Goal: Task Accomplishment & Management: Manage account settings

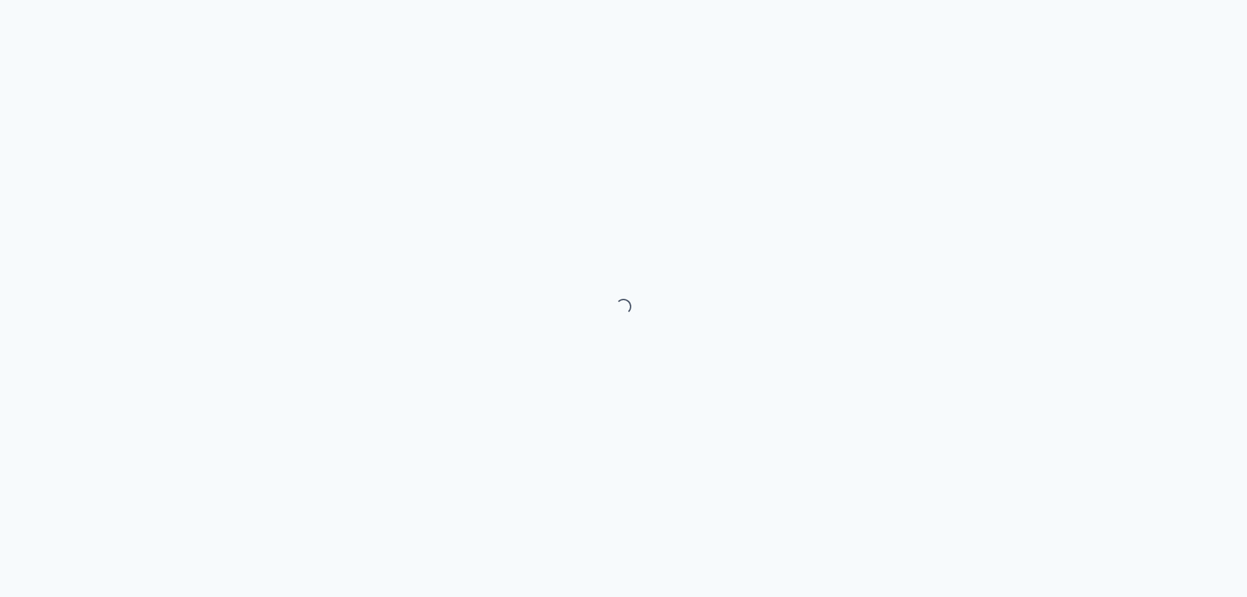
select select "month"
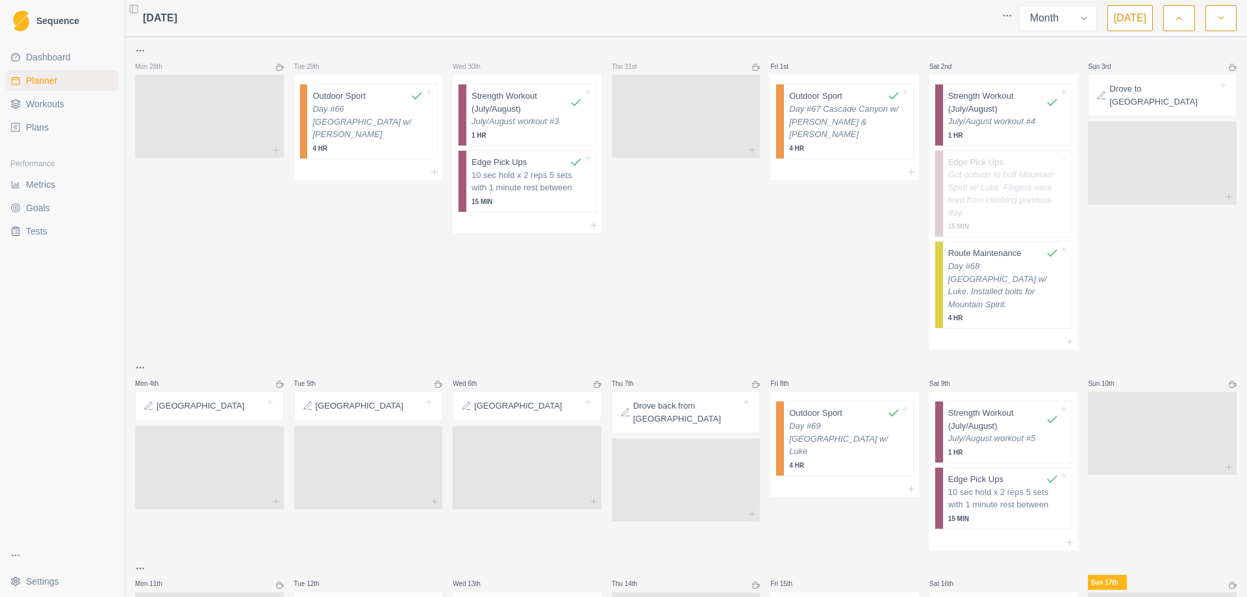
click at [1184, 17] on button "button" at bounding box center [1179, 18] width 31 height 26
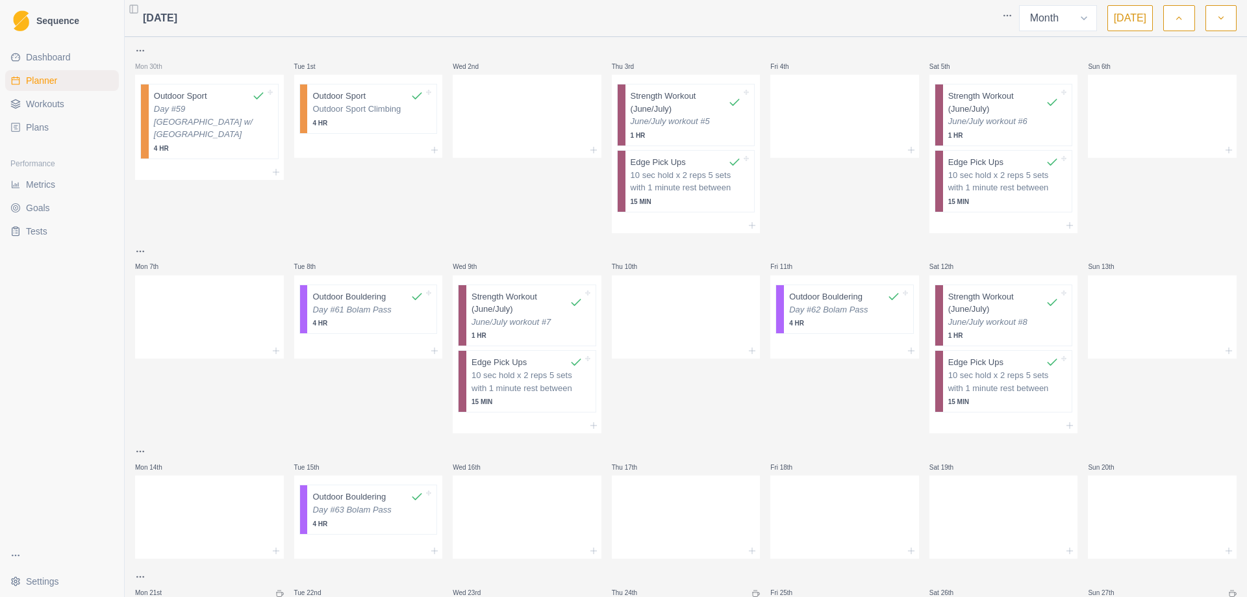
click at [1184, 17] on button "button" at bounding box center [1179, 18] width 31 height 26
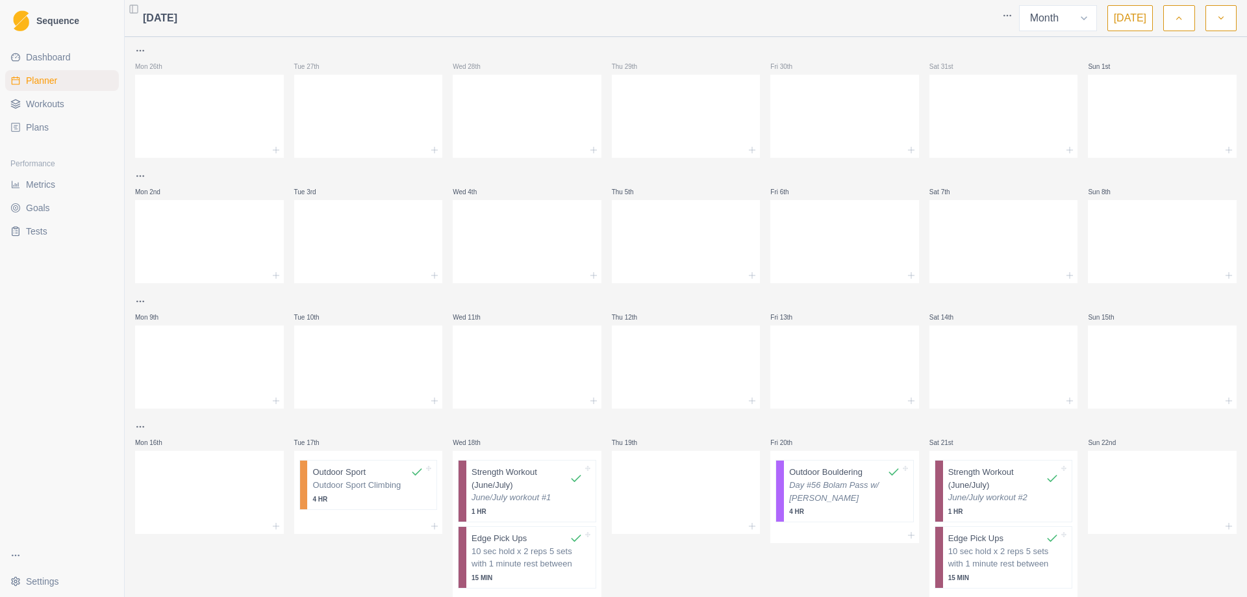
click at [1173, 18] on button "button" at bounding box center [1179, 18] width 31 height 26
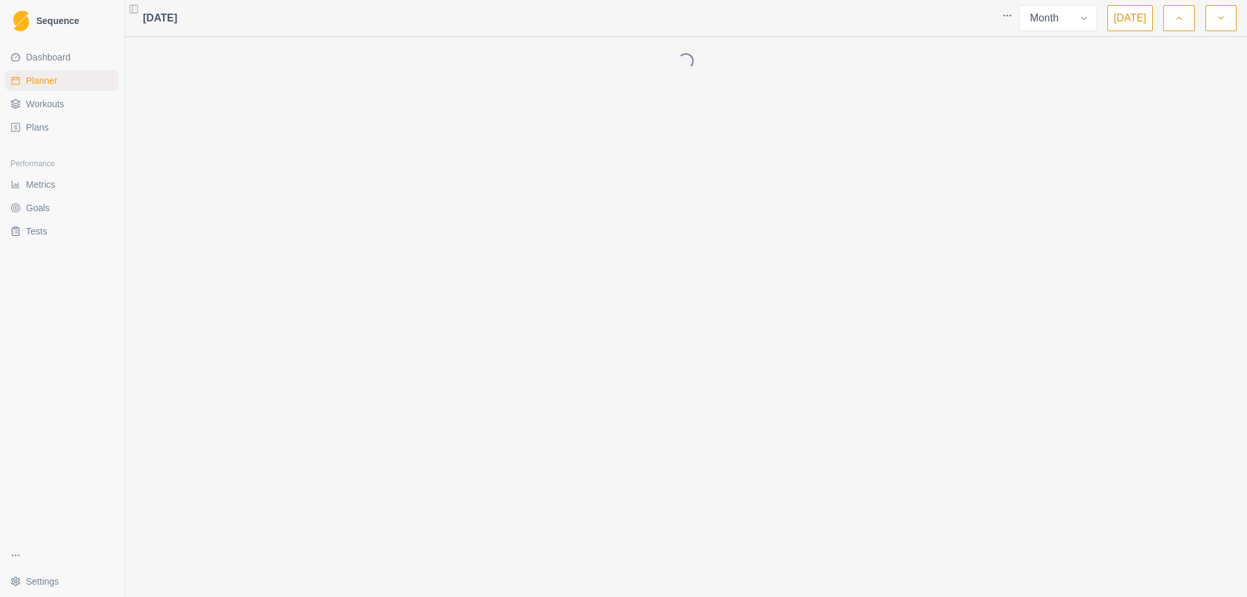
click at [1173, 18] on button "button" at bounding box center [1179, 18] width 31 height 26
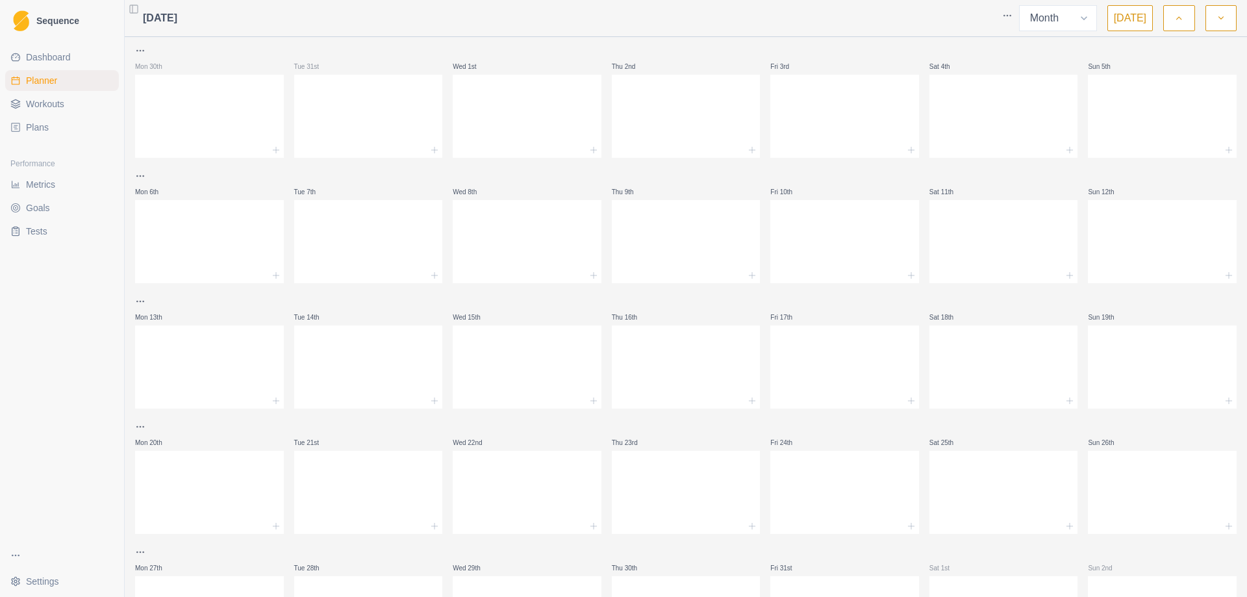
click at [1173, 18] on button "button" at bounding box center [1179, 18] width 31 height 26
click at [1216, 19] on button "button" at bounding box center [1221, 18] width 31 height 26
click at [47, 99] on span "Workouts" at bounding box center [45, 103] width 38 height 13
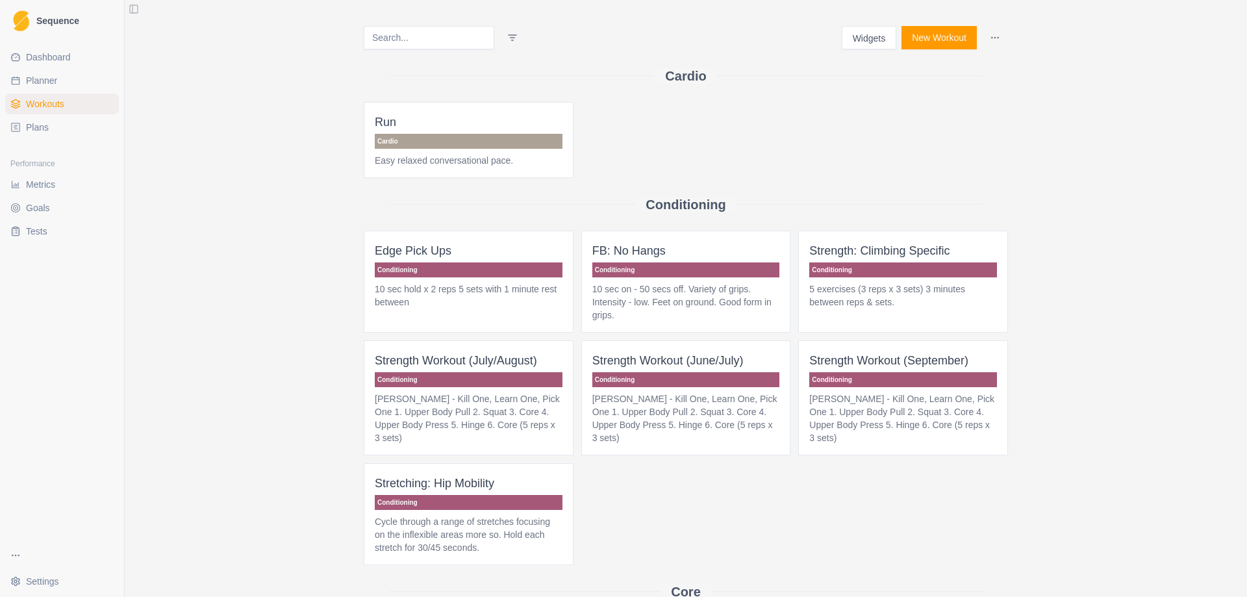
click at [477, 388] on span "Strength Workout (July/August) Conditioning Bechtel - Kill One, Learn One, Pick…" at bounding box center [469, 397] width 210 height 115
click at [858, 38] on button "Widgets" at bounding box center [869, 37] width 55 height 23
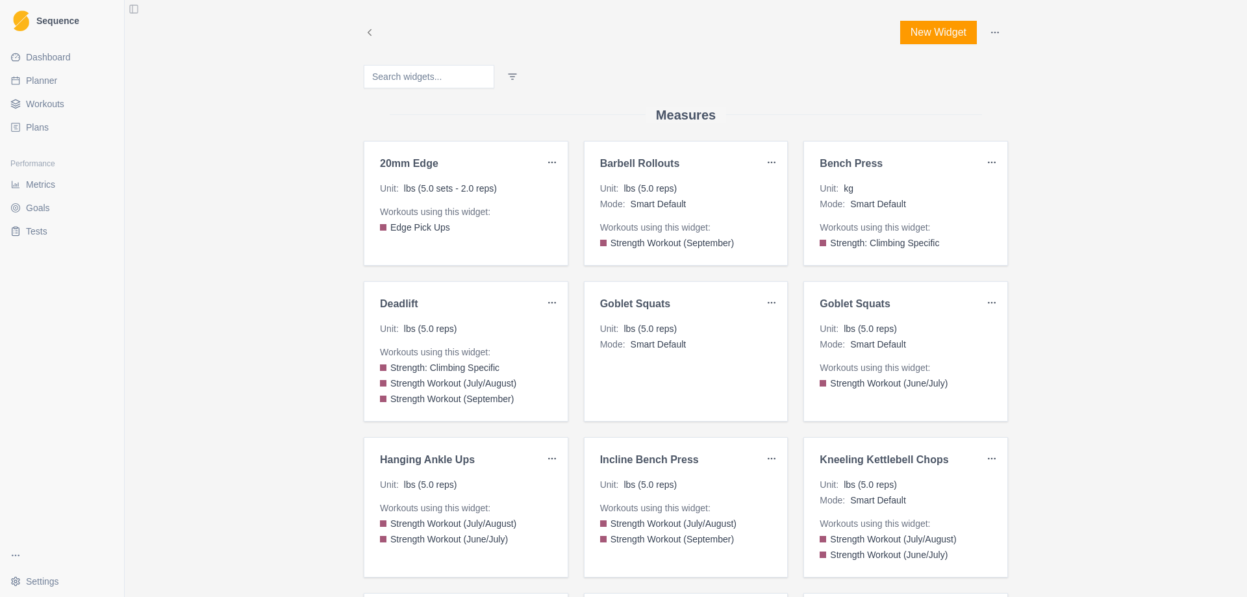
click at [923, 37] on button "New Widget" at bounding box center [938, 32] width 77 height 23
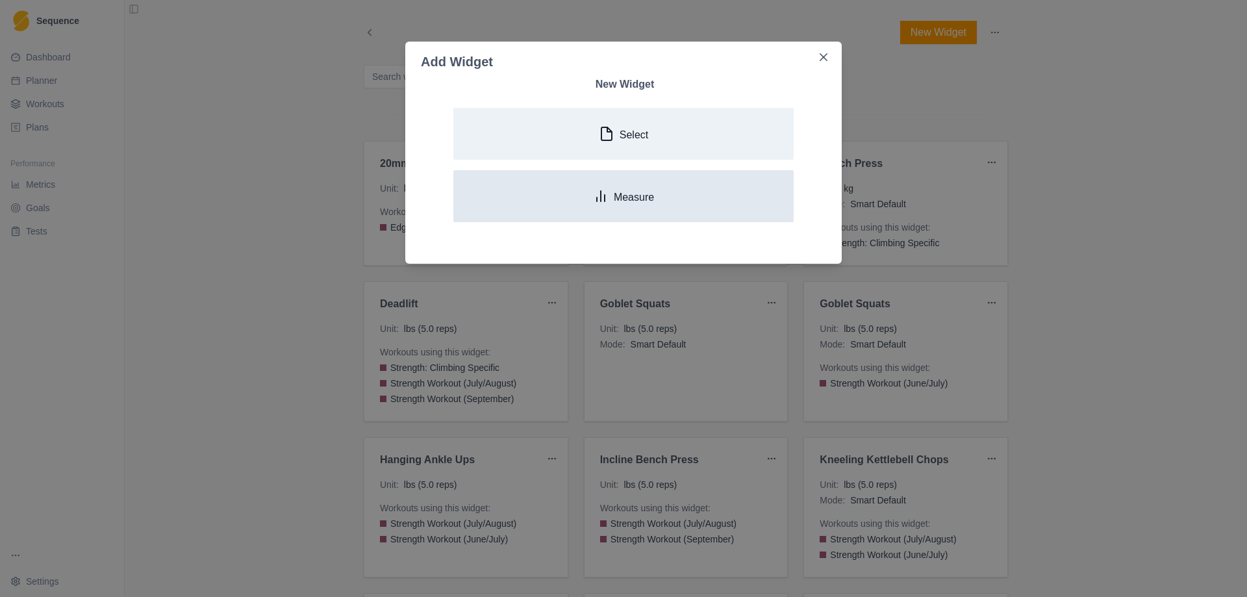
click at [633, 203] on p "Measure" at bounding box center [634, 197] width 40 height 12
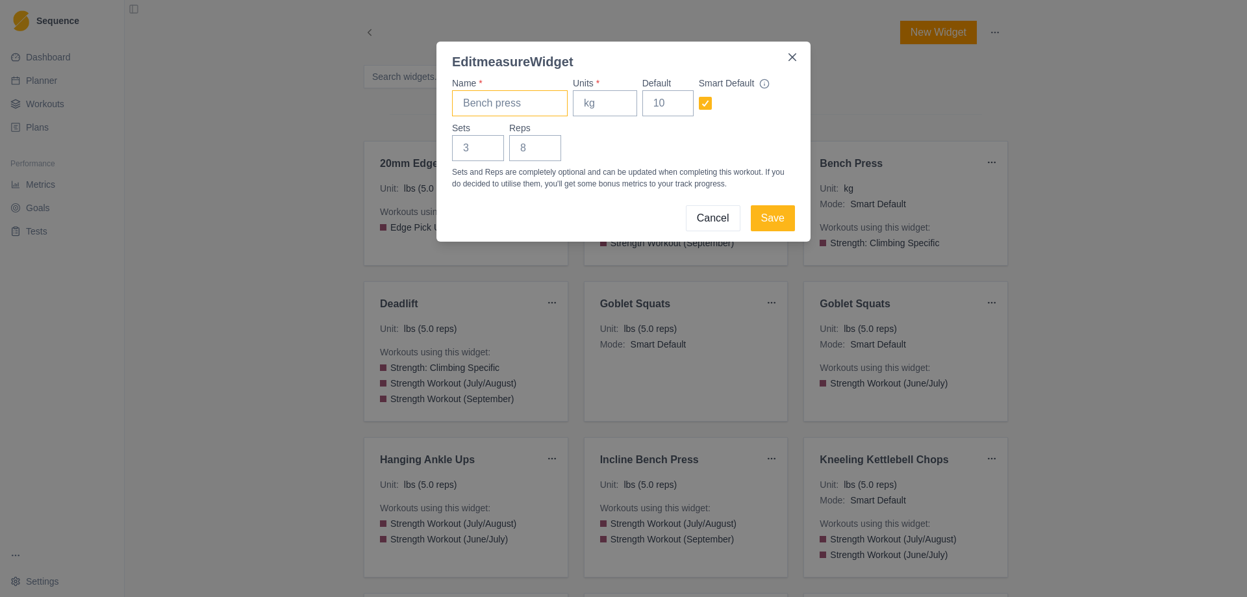
click at [497, 105] on input "Name *" at bounding box center [510, 103] width 116 height 26
type input "Dumbbell Rows"
click at [595, 107] on input "Units *" at bounding box center [605, 103] width 64 height 26
type input "lbs"
click at [661, 110] on input "Default" at bounding box center [668, 103] width 51 height 26
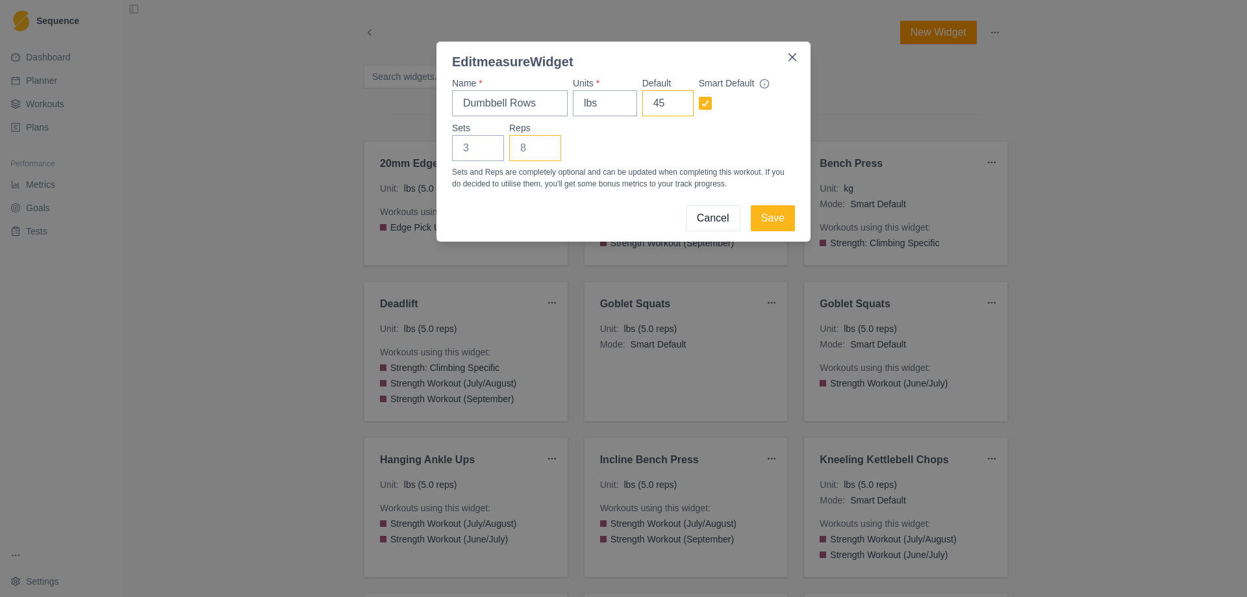
type input "45"
click at [525, 146] on input "Reps" at bounding box center [535, 148] width 52 height 26
type input "5"
click at [775, 219] on button "Save" at bounding box center [773, 218] width 44 height 26
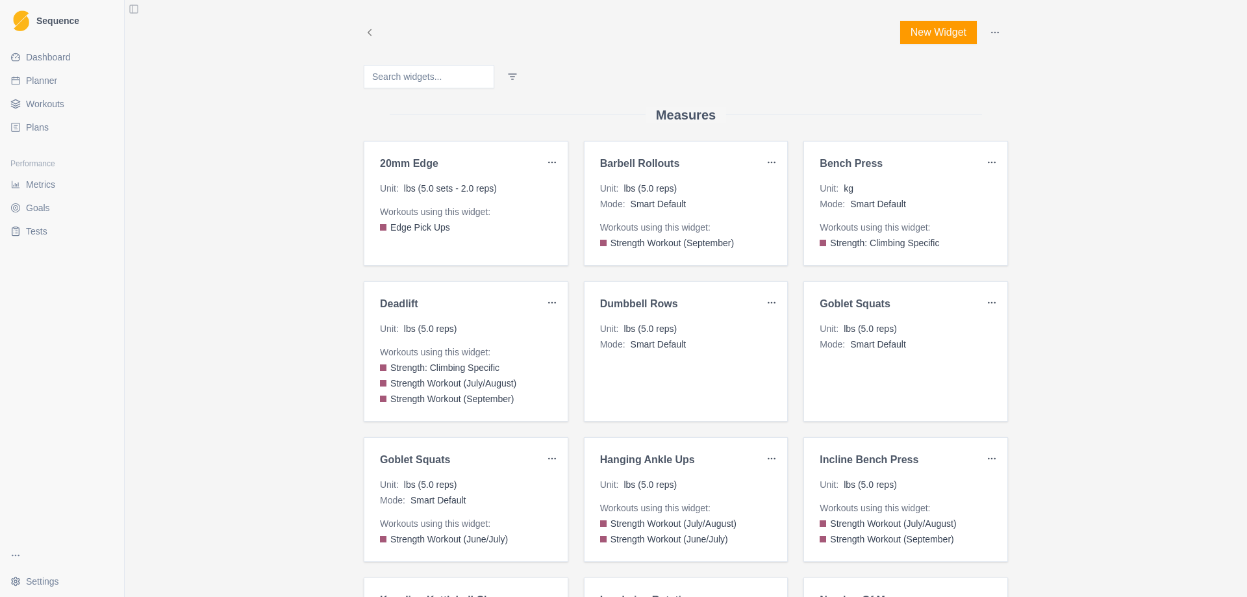
click at [930, 30] on button "New Widget" at bounding box center [938, 32] width 77 height 23
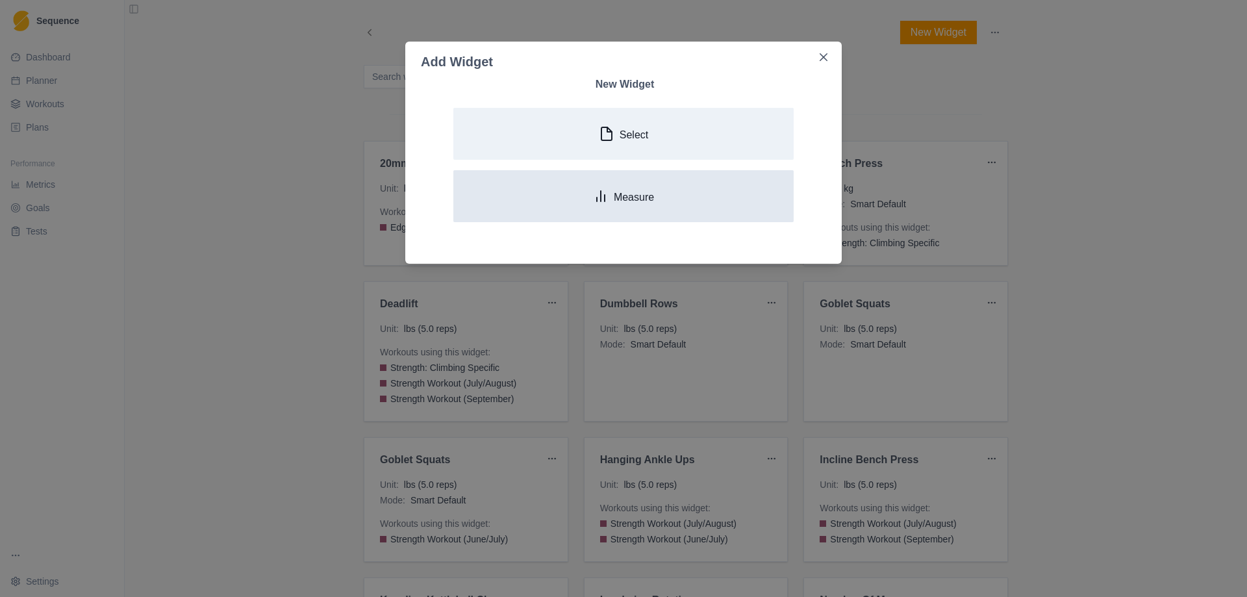
click at [628, 201] on p "Measure" at bounding box center [634, 197] width 40 height 12
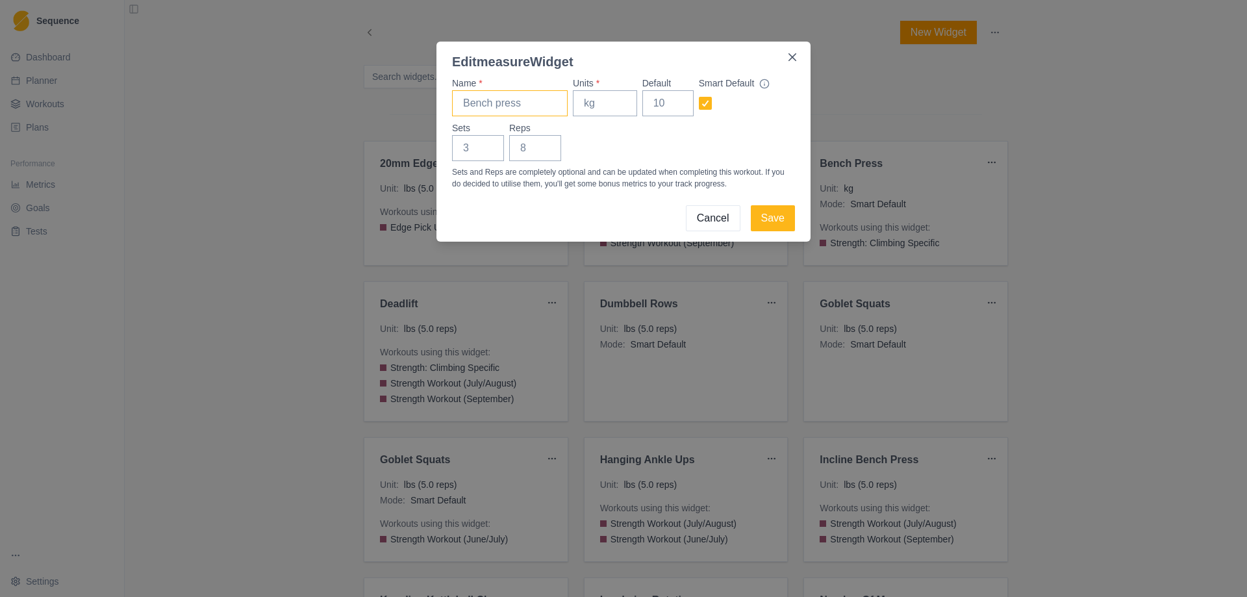
click at [487, 97] on input "Name *" at bounding box center [510, 103] width 116 height 26
type input "z"
type input "Single Arm Overhead Press"
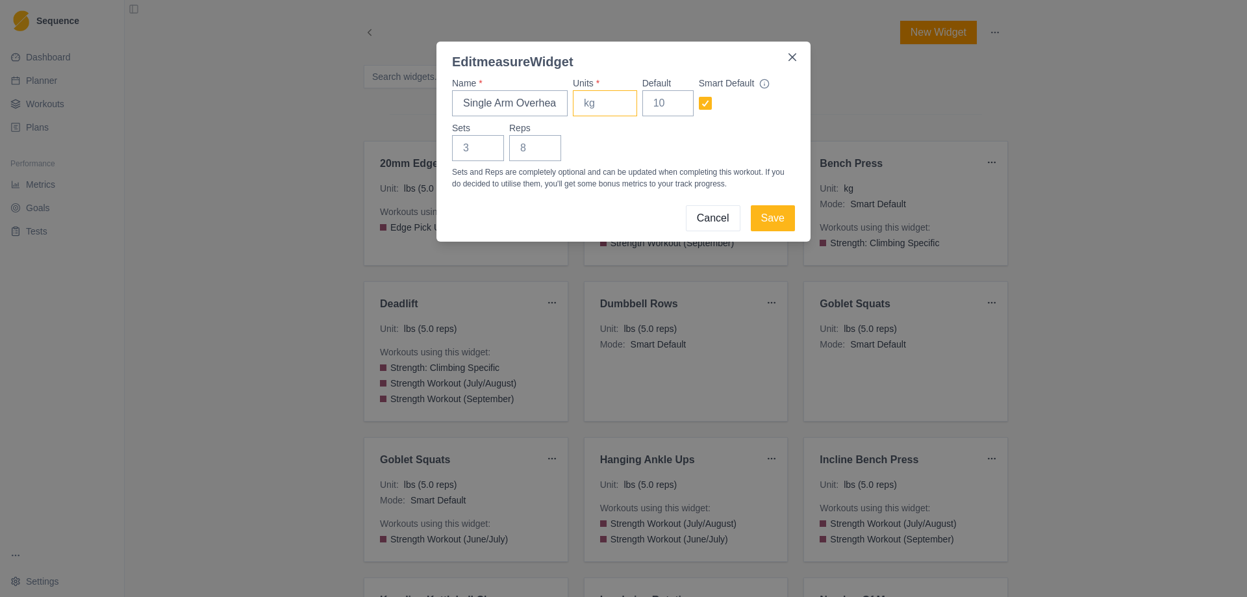
click at [595, 108] on input "Units *" at bounding box center [605, 103] width 64 height 26
type input "lbs"
click at [663, 99] on input "Default" at bounding box center [668, 103] width 51 height 26
type input "30"
click at [526, 146] on input "Reps" at bounding box center [535, 148] width 52 height 26
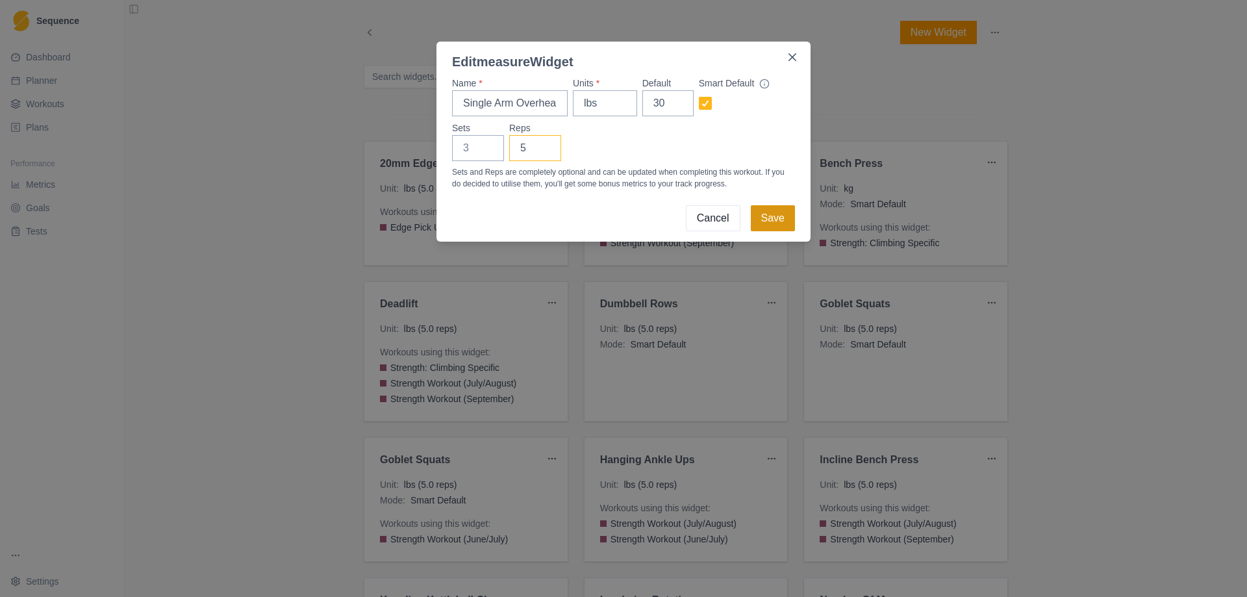
type input "5"
click at [786, 226] on button "Save" at bounding box center [773, 218] width 44 height 26
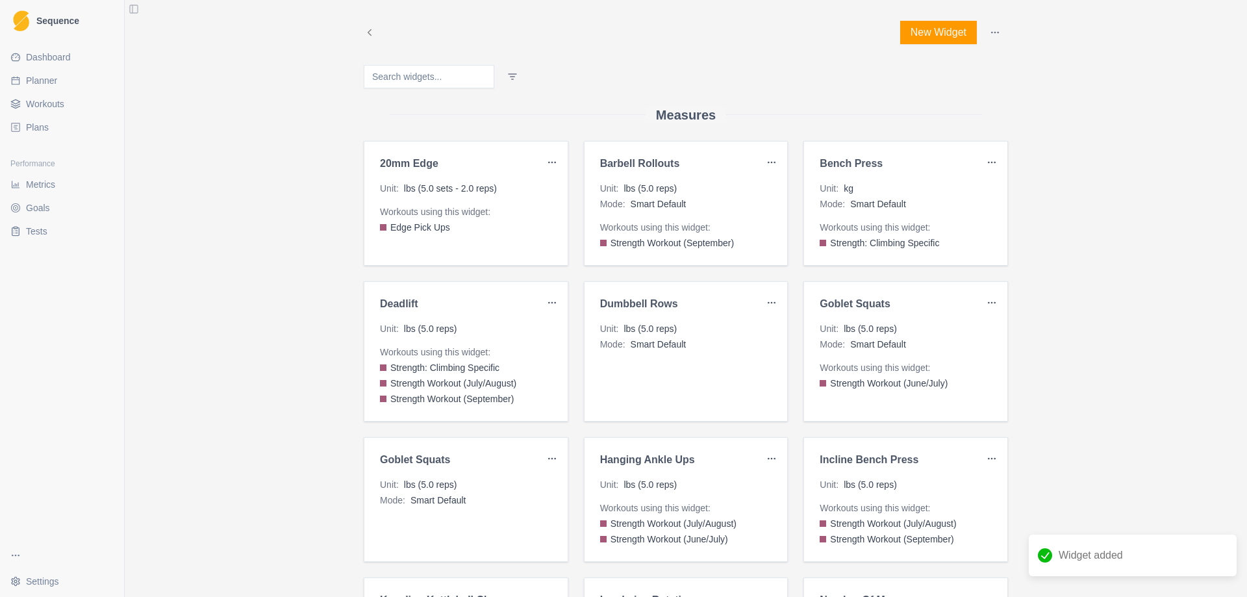
click at [932, 25] on button "New Widget" at bounding box center [938, 32] width 77 height 23
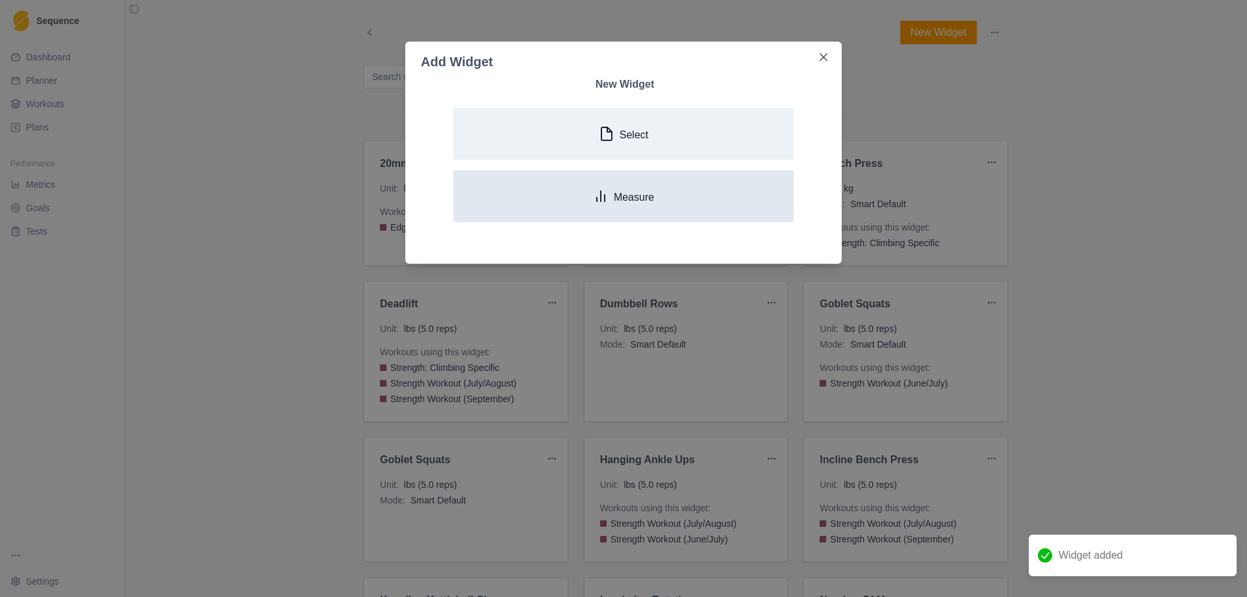
click at [630, 198] on p "Measure" at bounding box center [634, 197] width 40 height 12
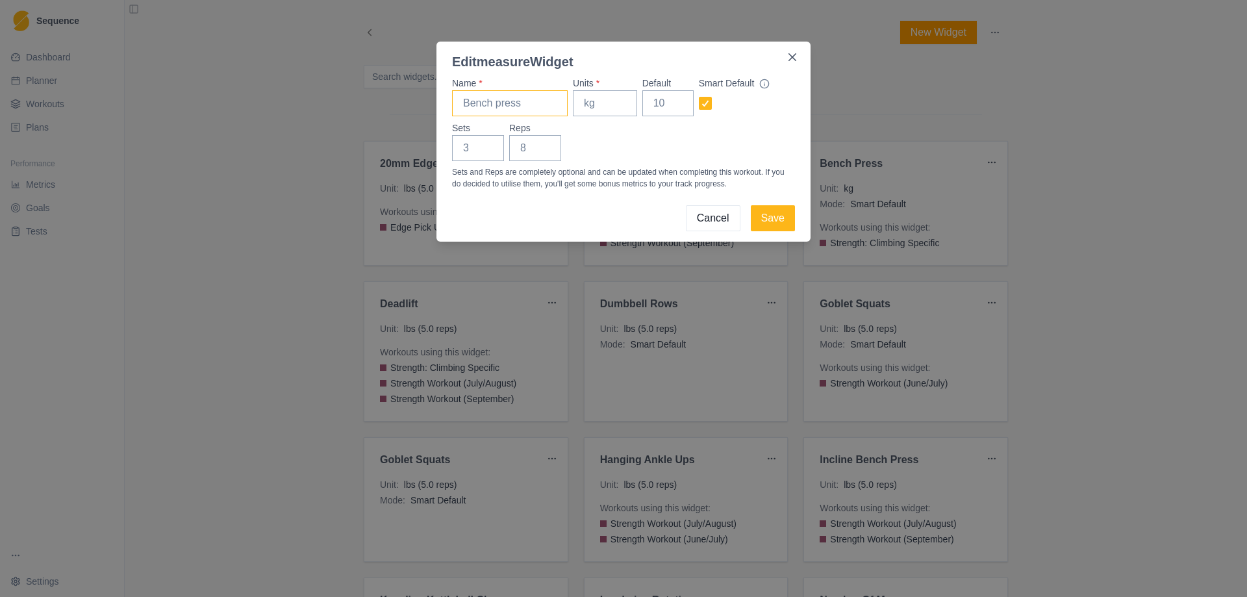
click at [481, 107] on input "Name *" at bounding box center [510, 103] width 116 height 26
type input "Single Arm Kettlebell Swing"
click at [604, 102] on input "Units *" at bounding box center [605, 103] width 64 height 26
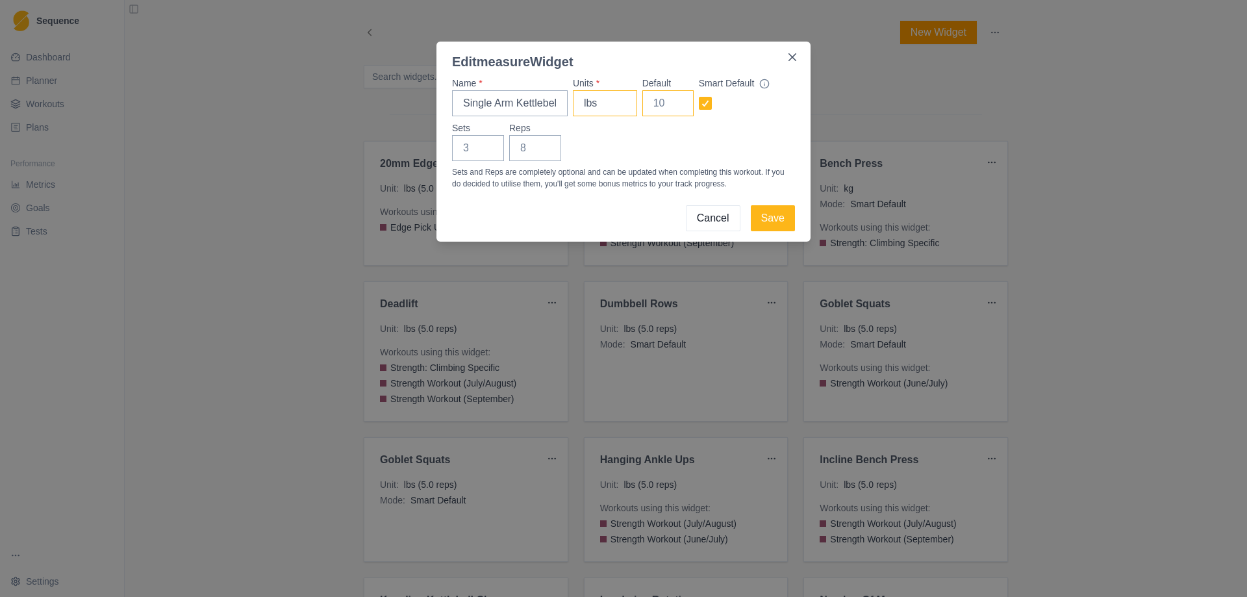
type input "lbs"
click at [671, 108] on input "Default" at bounding box center [668, 103] width 51 height 26
type input "30"
click at [533, 151] on input "Reps" at bounding box center [535, 148] width 52 height 26
type input "5"
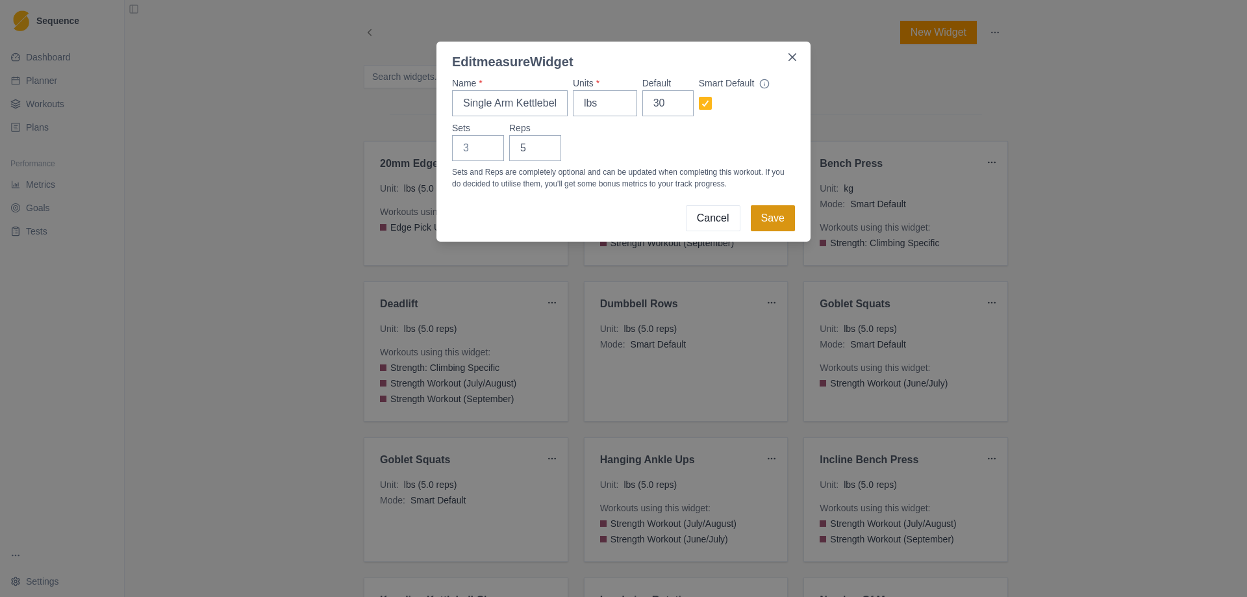
click at [776, 222] on button "Save" at bounding box center [773, 218] width 44 height 26
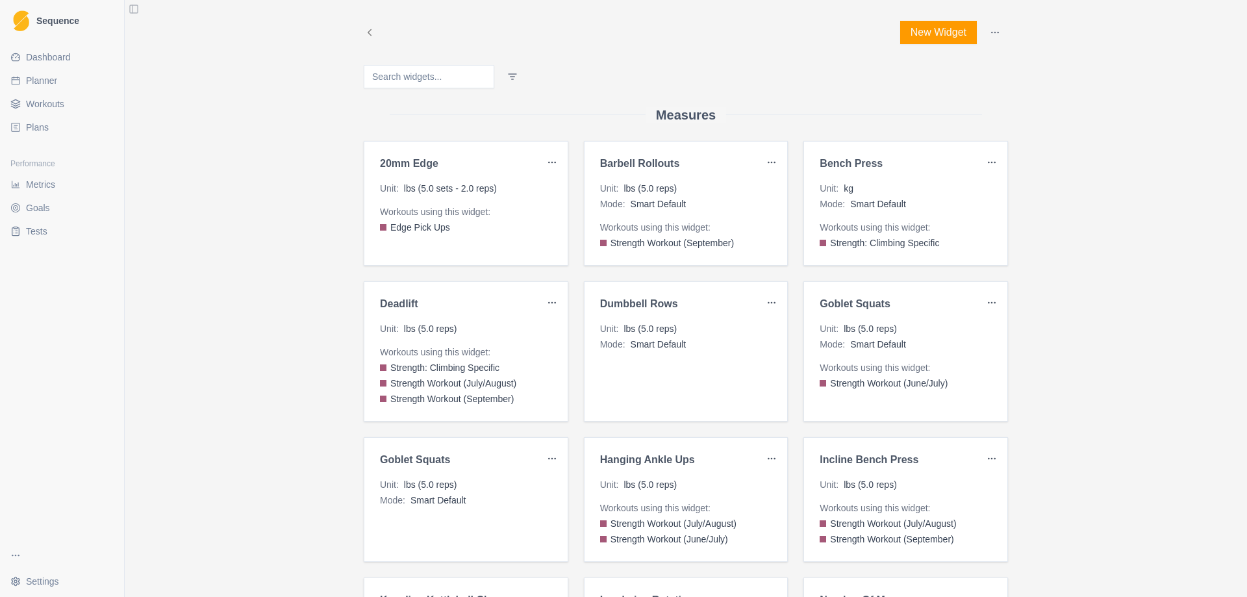
click at [926, 32] on button "New Widget" at bounding box center [938, 32] width 77 height 23
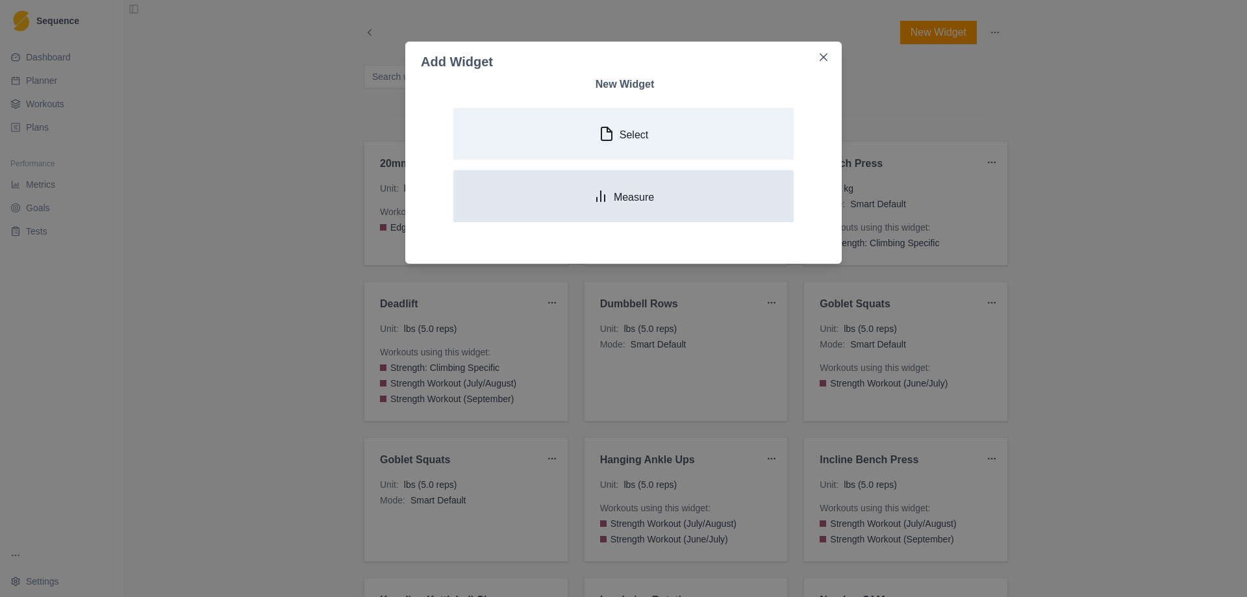
click at [620, 222] on button "Measure" at bounding box center [623, 196] width 340 height 52
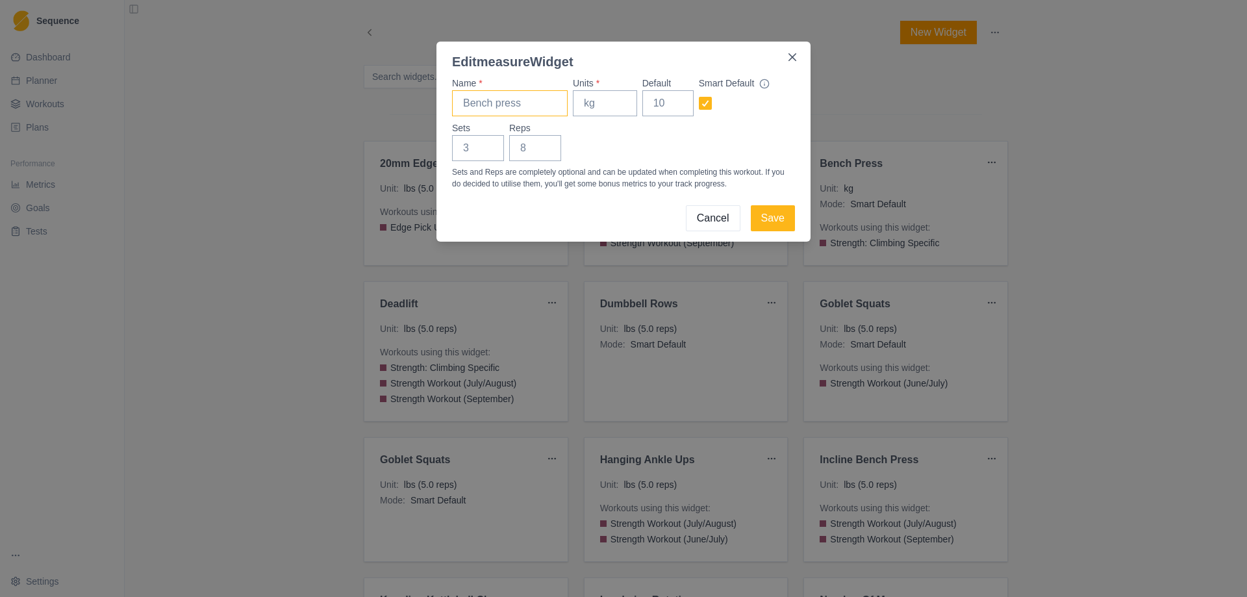
click at [497, 96] on input "Name *" at bounding box center [510, 103] width 116 height 26
type input "Plank Pull Thrus"
click at [586, 107] on input "Units *" at bounding box center [605, 103] width 64 height 26
type input "lbs"
click at [663, 100] on input "Default" at bounding box center [668, 103] width 51 height 26
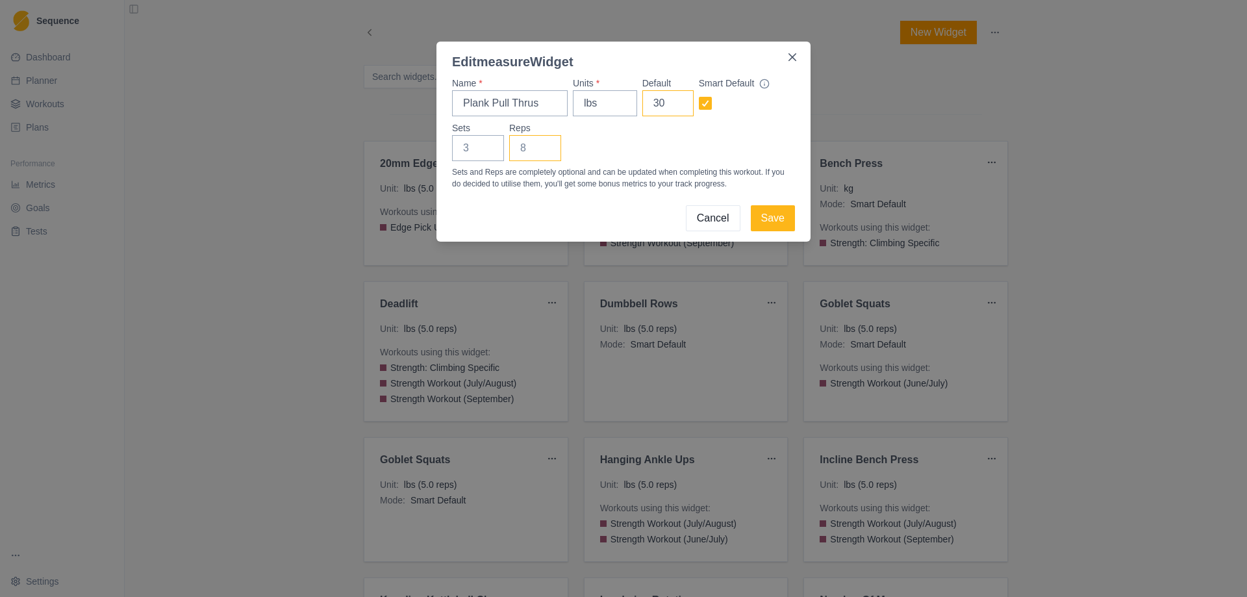
type input "30"
click at [522, 145] on input "Reps" at bounding box center [535, 148] width 52 height 26
type input "5"
click at [777, 218] on button "Save" at bounding box center [773, 218] width 44 height 26
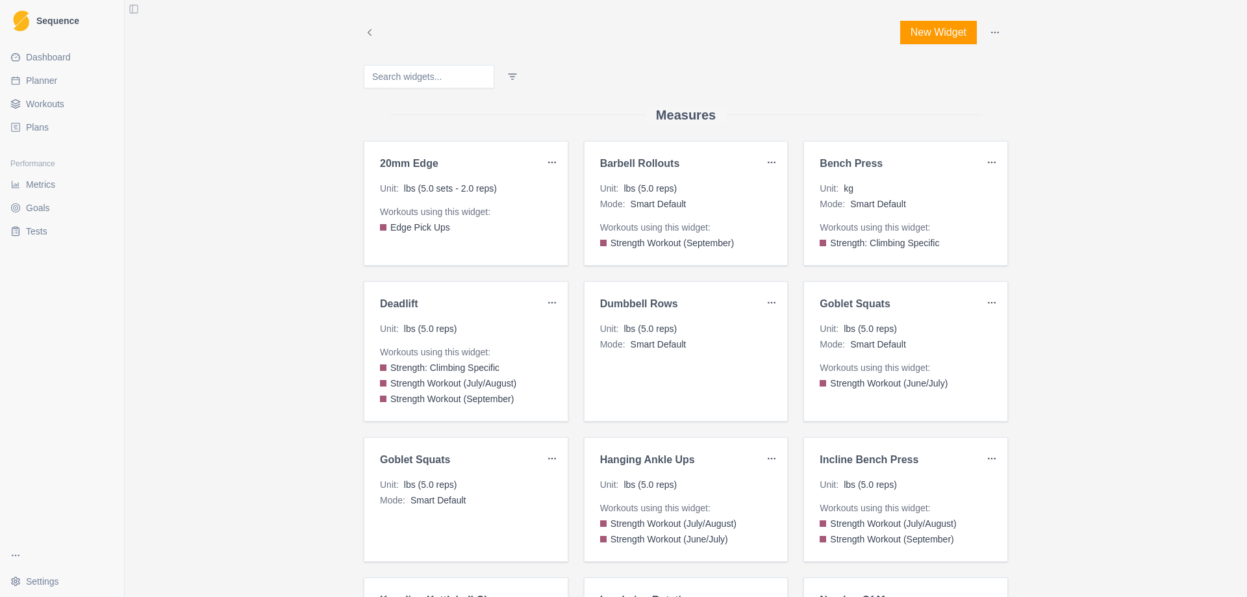
click at [58, 103] on span "Workouts" at bounding box center [45, 103] width 38 height 13
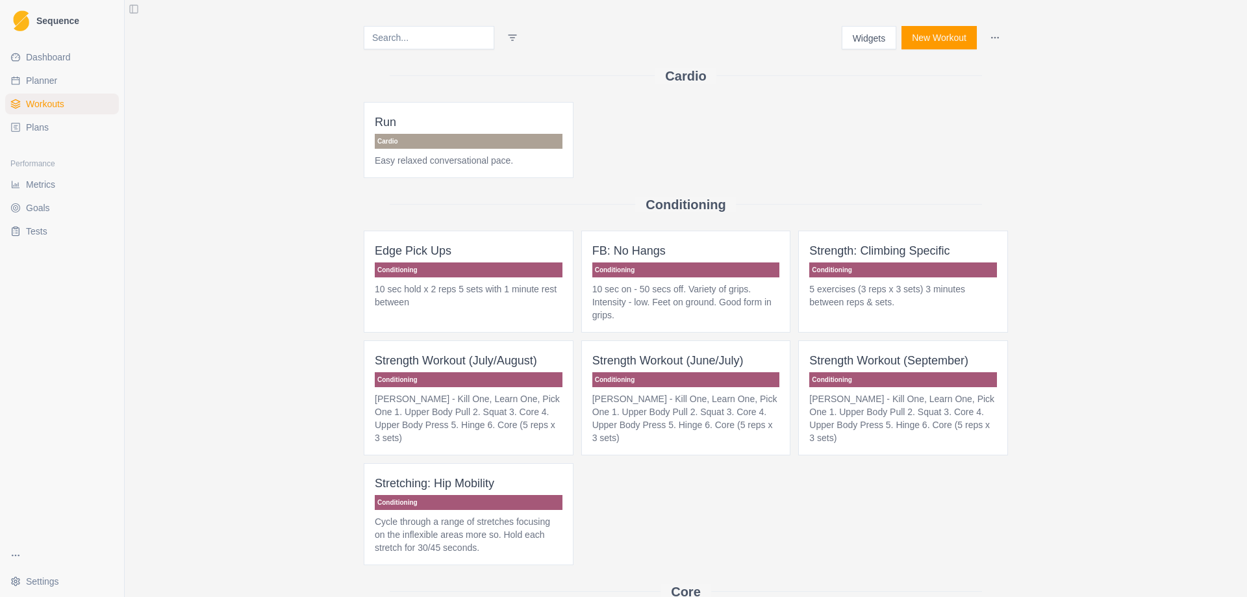
click at [932, 36] on button "New Workout" at bounding box center [939, 37] width 75 height 23
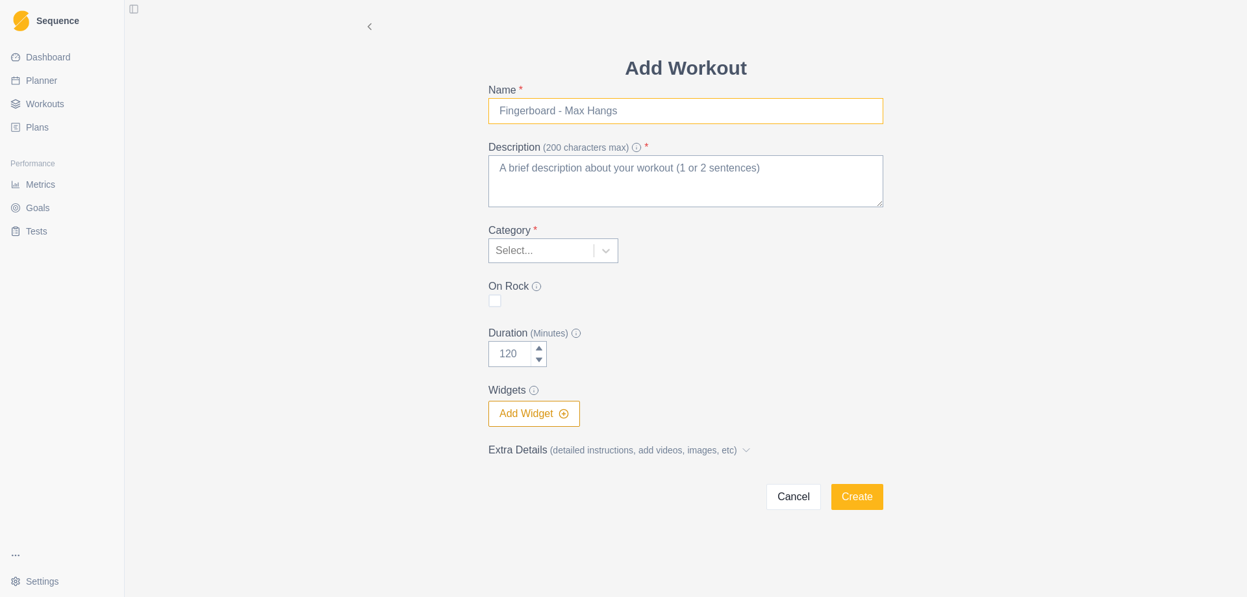
click at [607, 116] on input "Name *" at bounding box center [686, 111] width 395 height 26
type input "Strength Workout (January)"
click at [550, 182] on textarea "Description (200 characters max) *" at bounding box center [686, 181] width 395 height 52
paste textarea "[PERSON_NAME] - Kill One, Learn One, Pick One 1. Upper Body Pull 2. Squat 3. Co…"
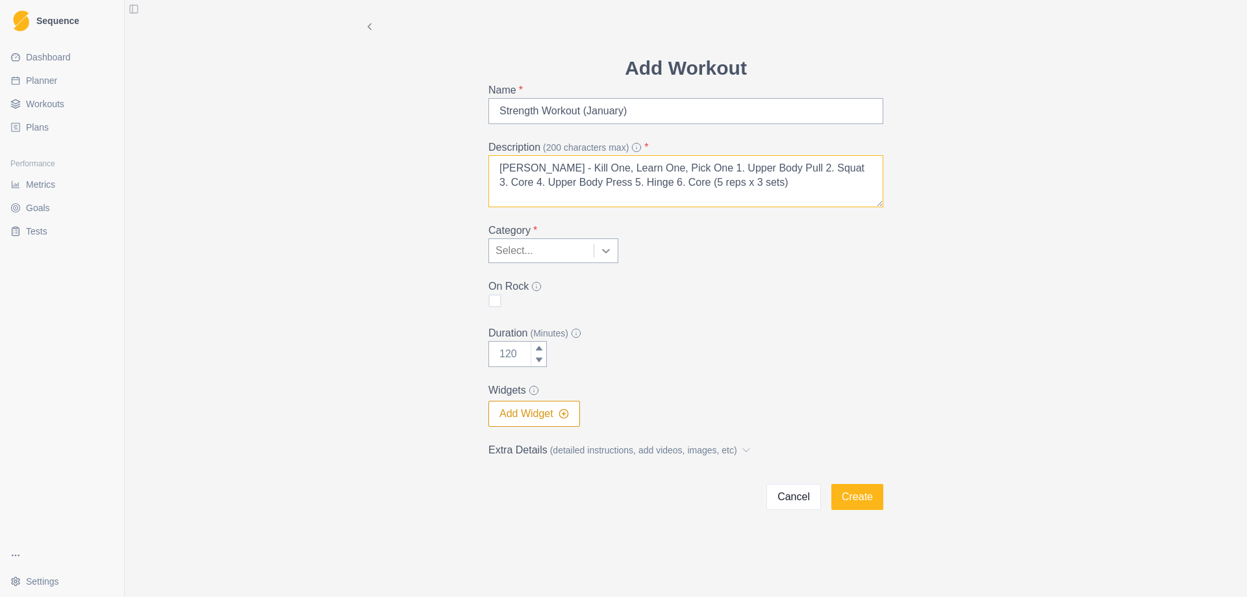
type textarea "[PERSON_NAME] - Kill One, Learn One, Pick One 1. Upper Body Pull 2. Squat 3. Co…"
click at [610, 250] on icon at bounding box center [606, 250] width 13 height 13
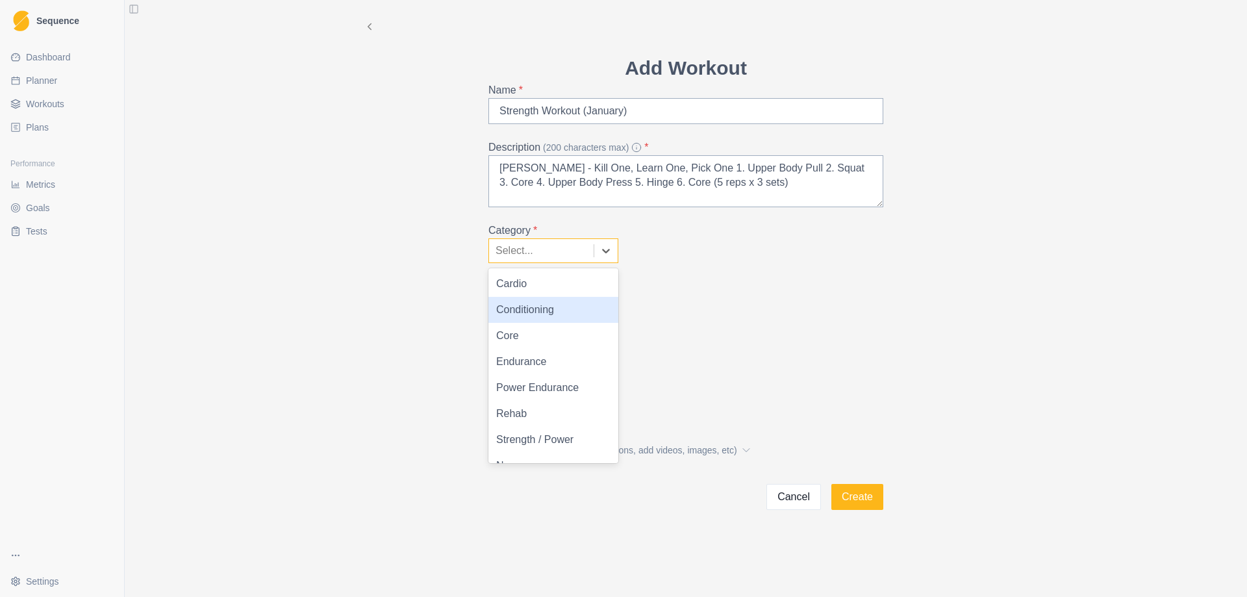
click at [567, 301] on div "Conditioning" at bounding box center [554, 310] width 130 height 26
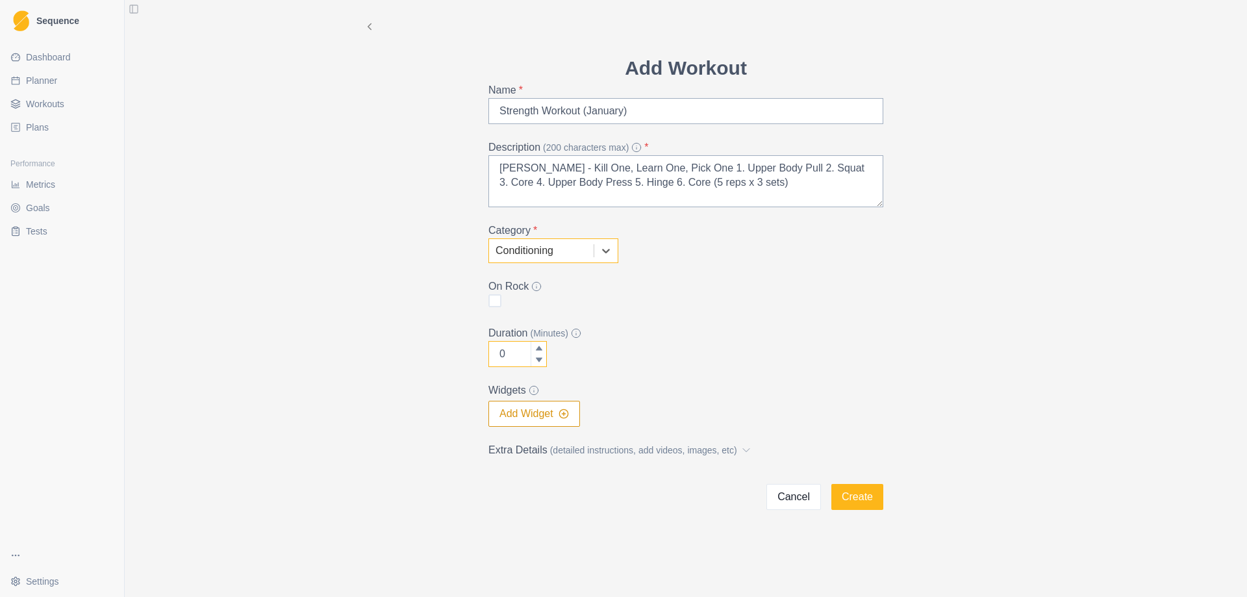
click at [541, 360] on icon at bounding box center [539, 360] width 8 height 8
click at [510, 351] on input "0" at bounding box center [518, 354] width 58 height 26
type input "60"
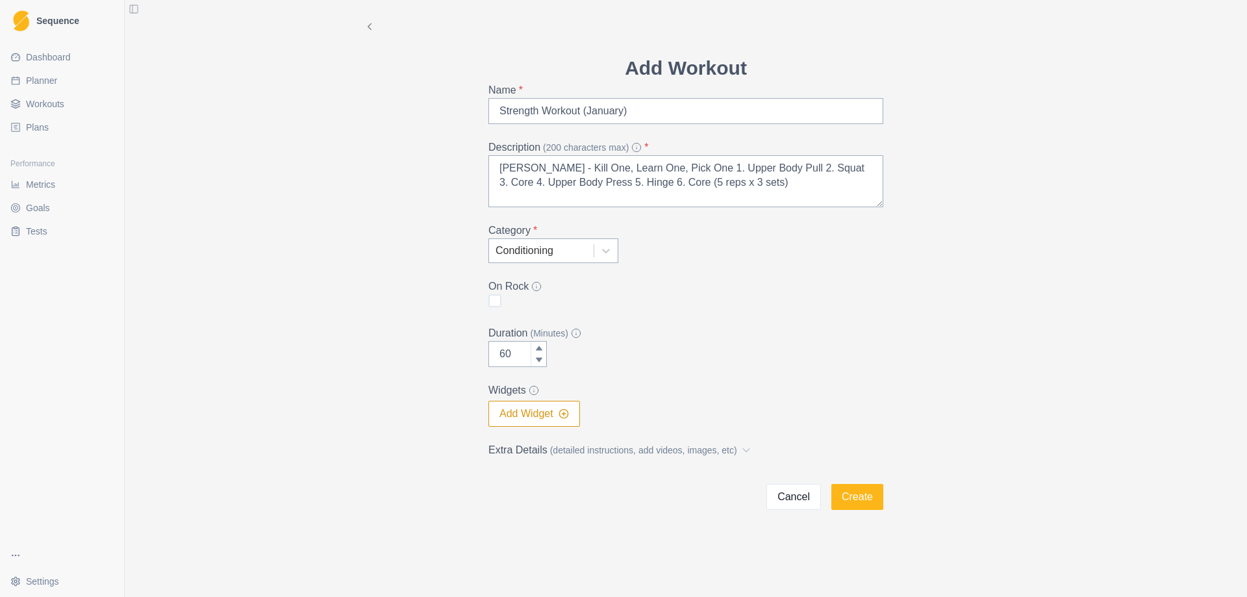
click at [651, 340] on label "Duration (Minutes)" at bounding box center [682, 333] width 387 height 16
click at [547, 341] on input "60" at bounding box center [518, 354] width 58 height 26
click at [513, 416] on button "Add Widget" at bounding box center [535, 414] width 92 height 26
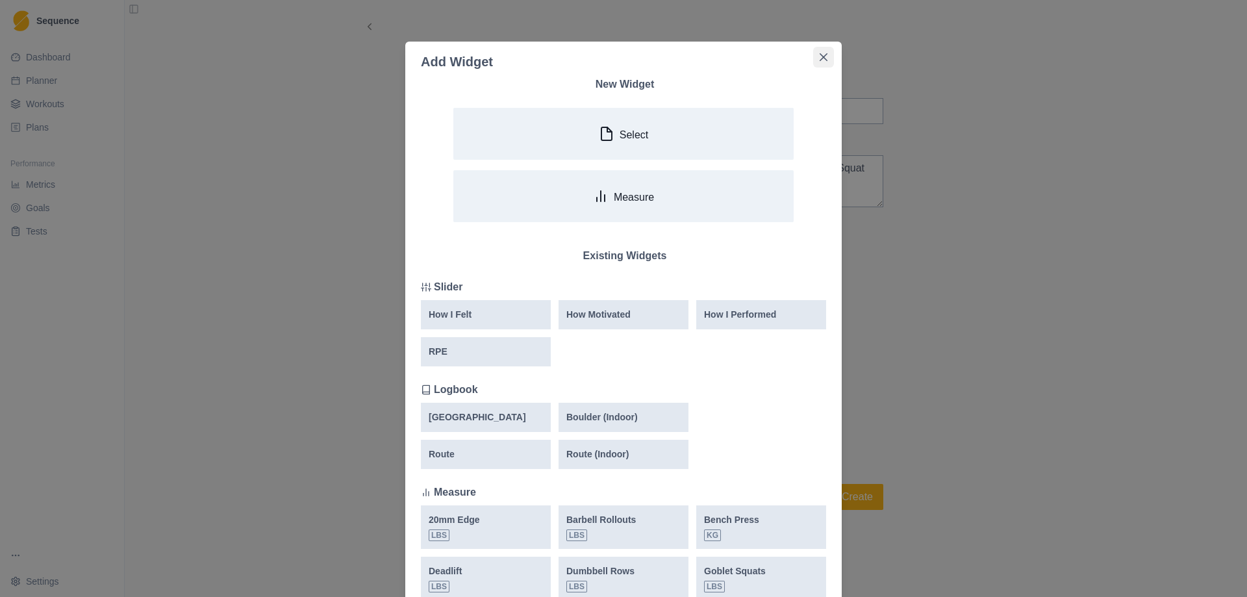
click at [822, 61] on button "Close" at bounding box center [823, 57] width 21 height 21
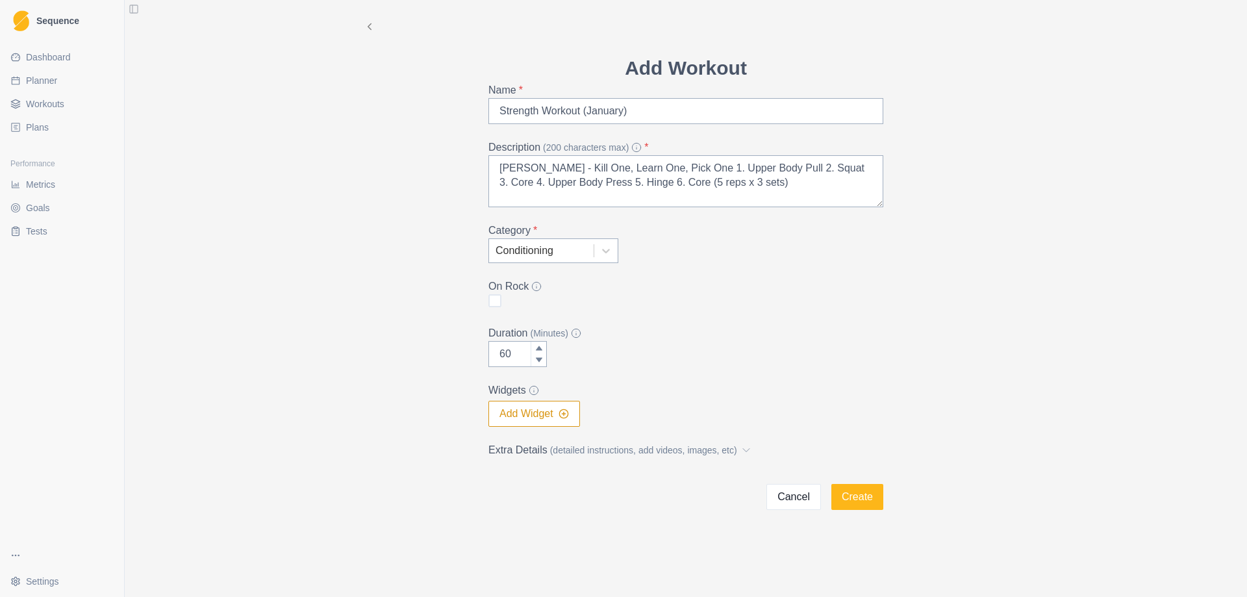
click at [533, 413] on button "Add Widget" at bounding box center [535, 414] width 92 height 26
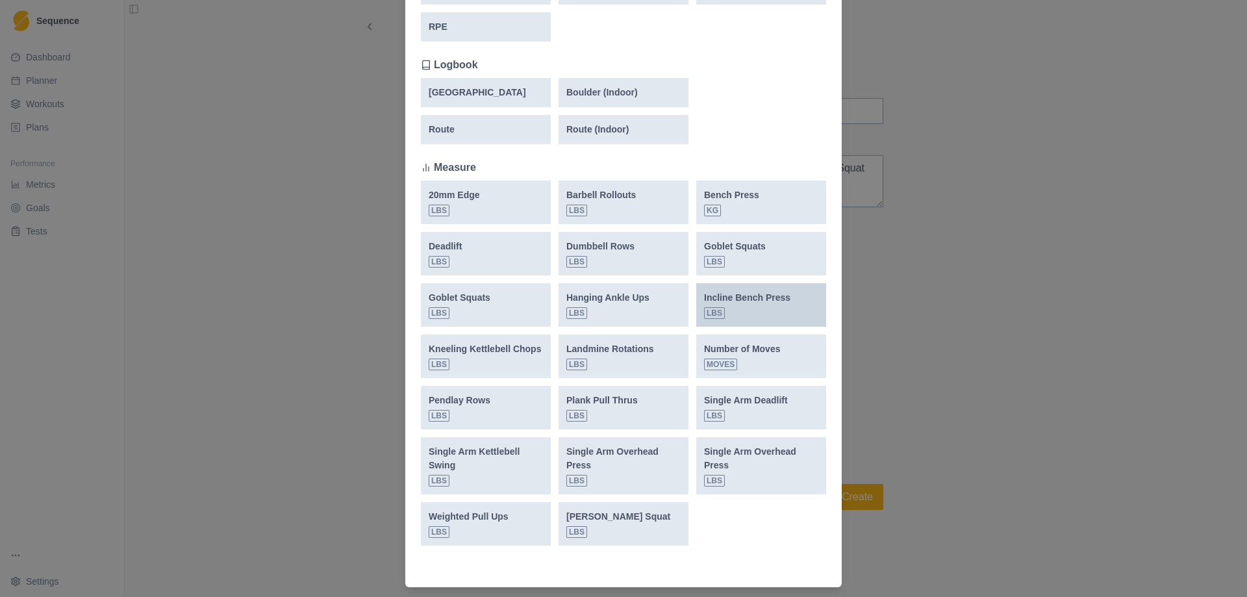
scroll to position [357, 0]
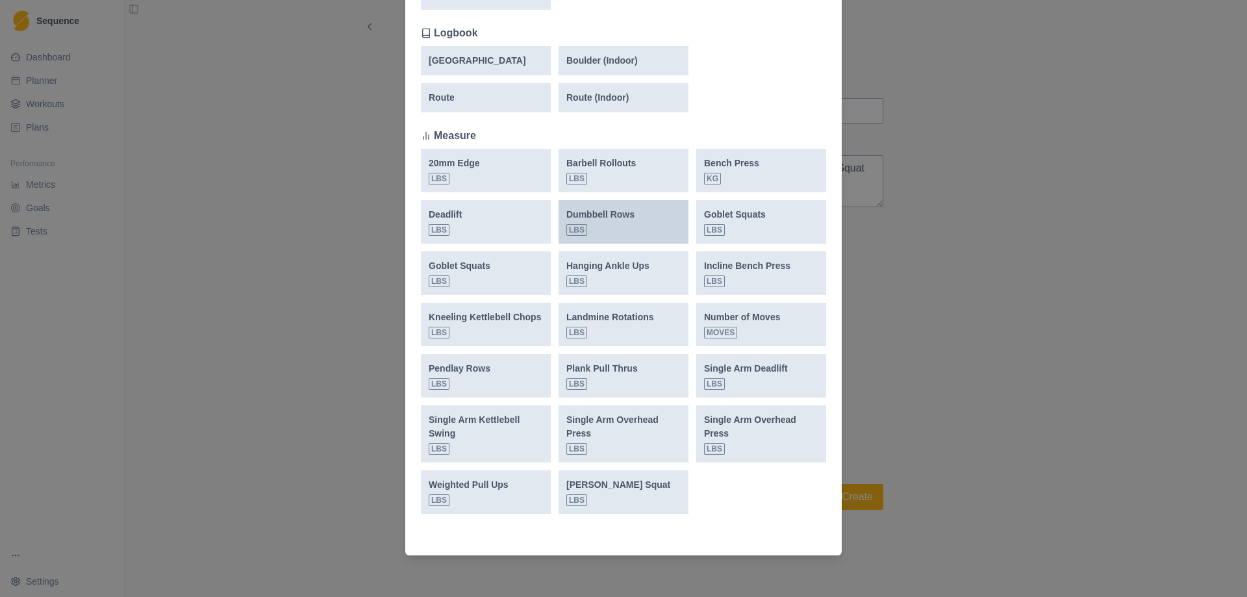
click at [600, 220] on p "Dumbbell Rows" at bounding box center [601, 215] width 68 height 14
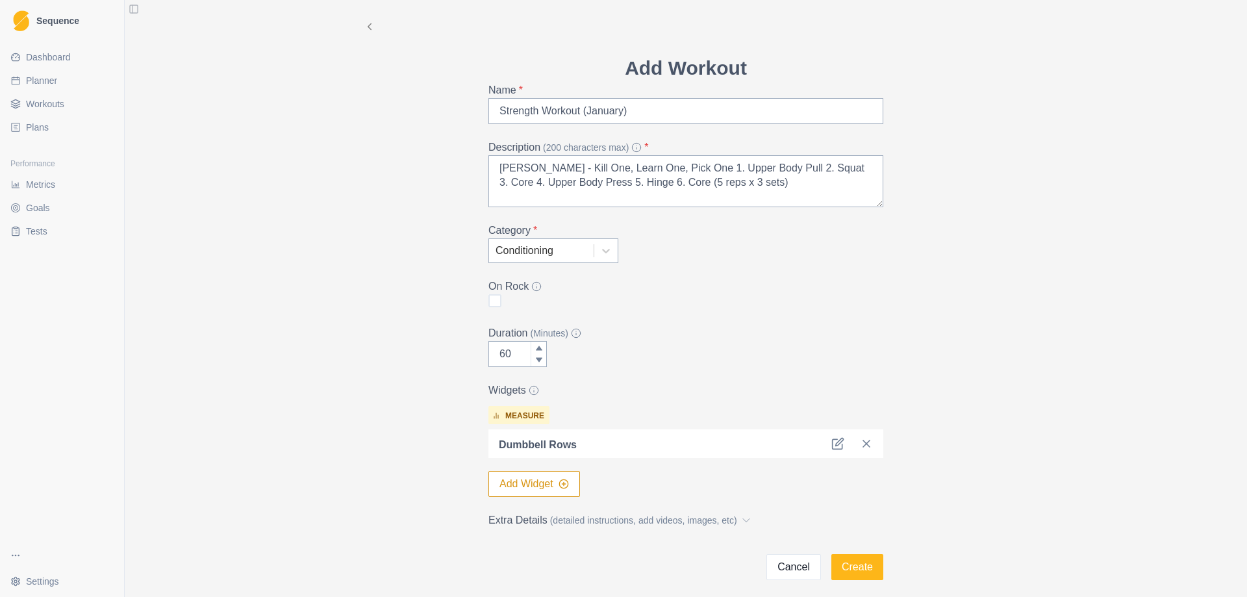
click at [520, 490] on button "Add Widget" at bounding box center [535, 484] width 92 height 26
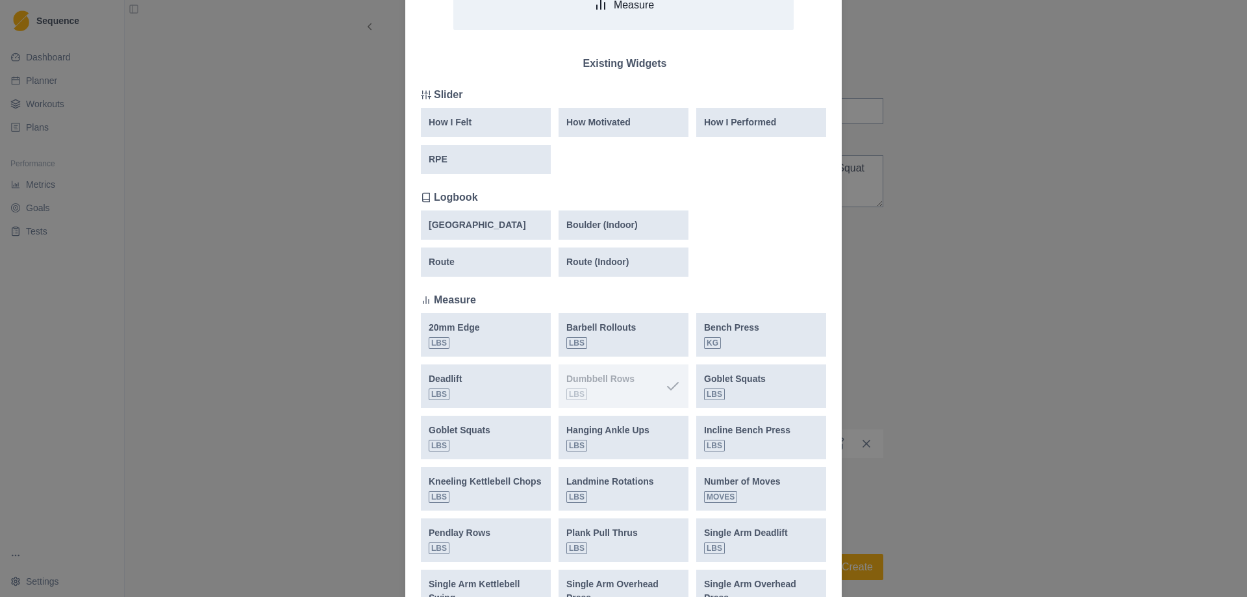
scroll to position [260, 0]
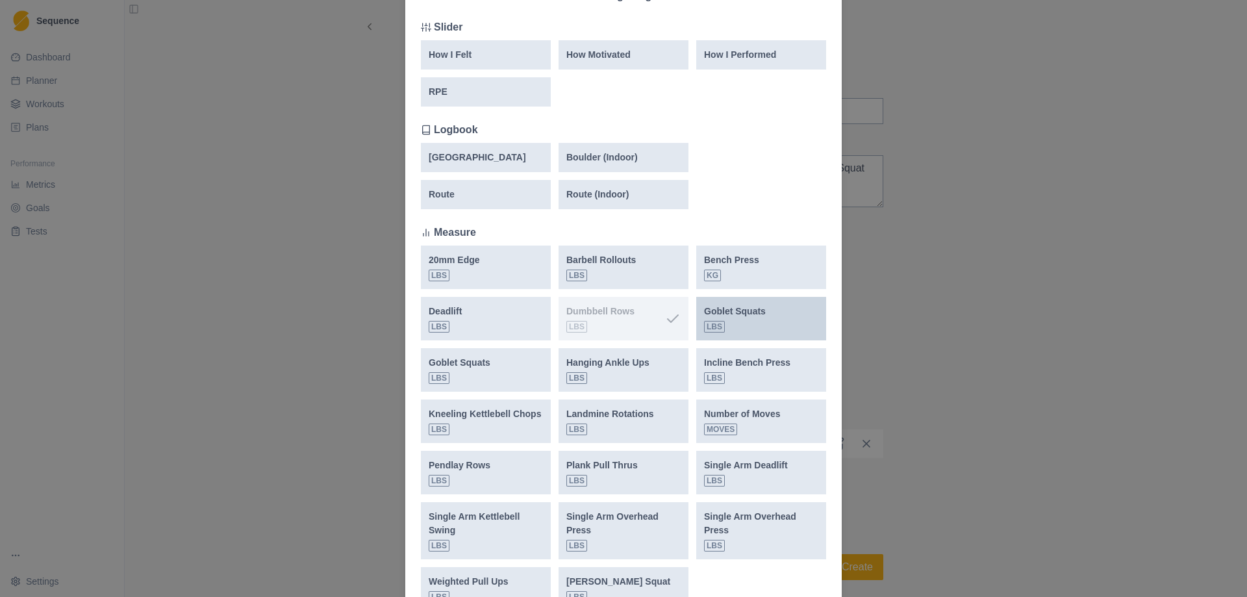
click at [743, 326] on div "Goblet Squats lbs" at bounding box center [735, 319] width 62 height 28
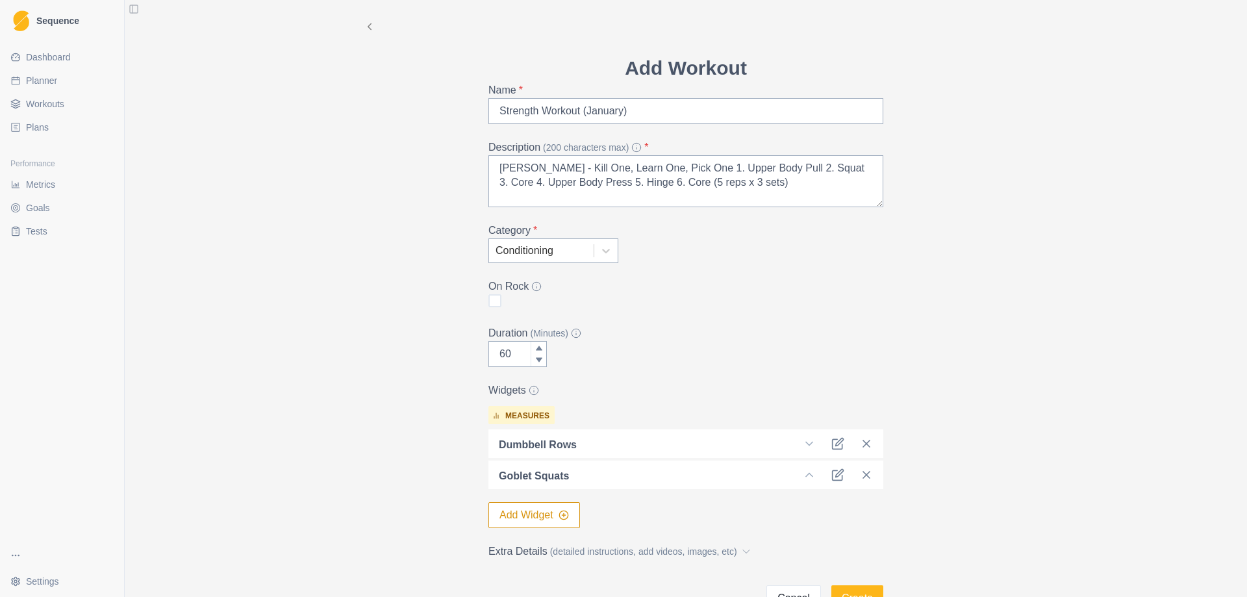
click at [500, 508] on button "Add Widget" at bounding box center [535, 515] width 92 height 26
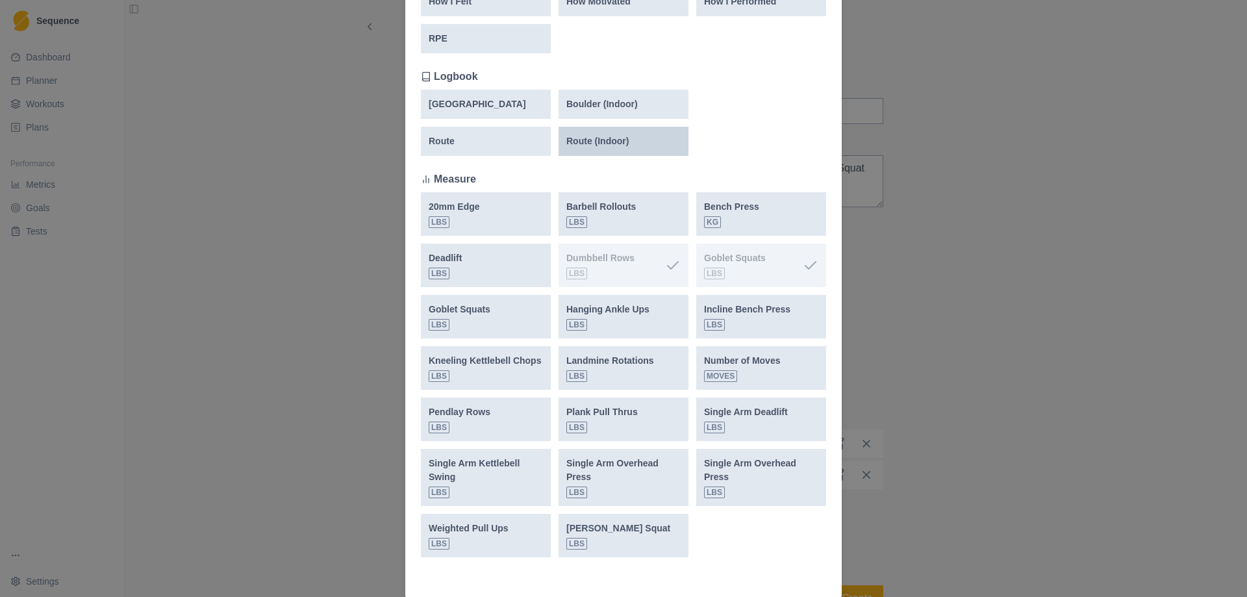
scroll to position [325, 0]
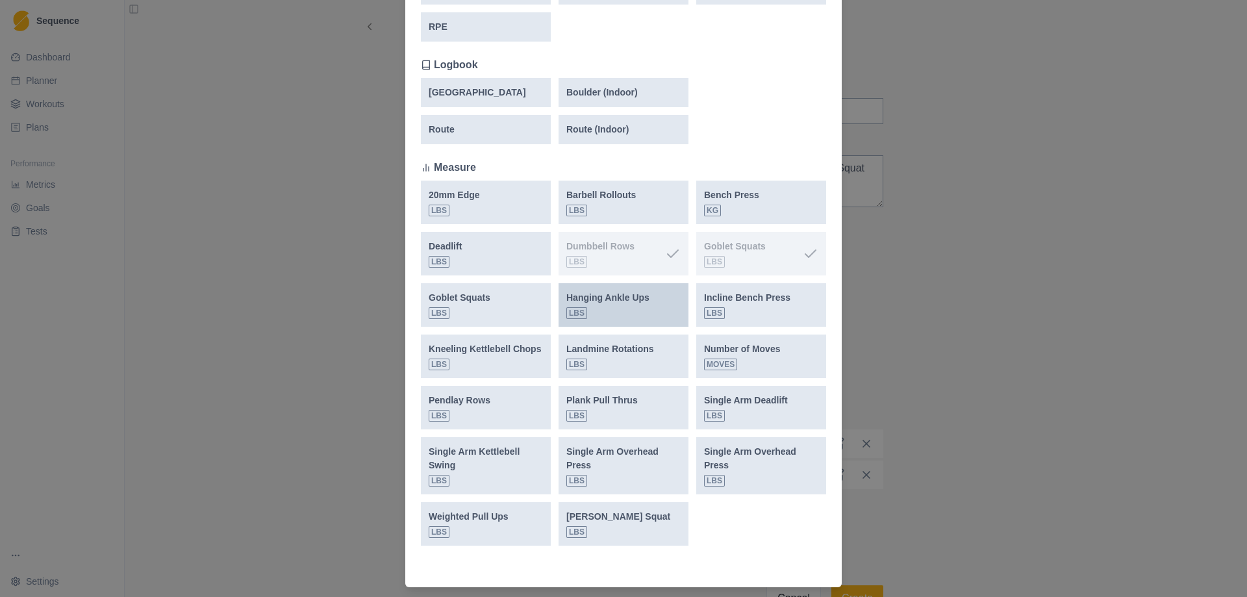
click at [622, 305] on div "Hanging Ankle Ups lbs" at bounding box center [608, 305] width 83 height 28
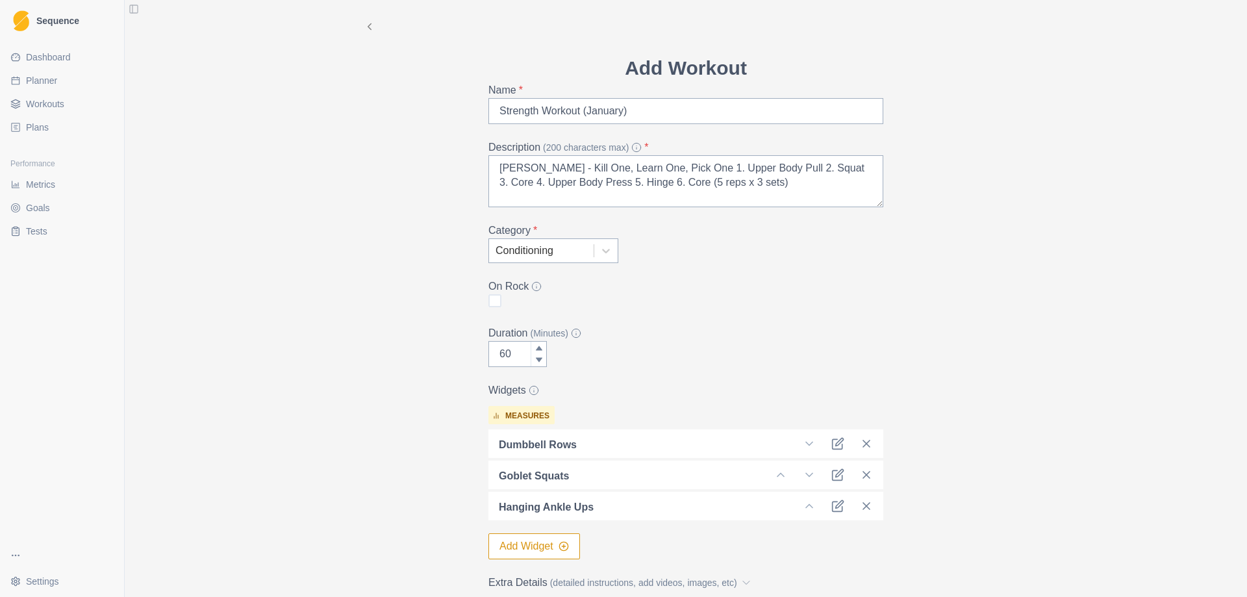
click at [525, 542] on button "Add Widget" at bounding box center [535, 546] width 92 height 26
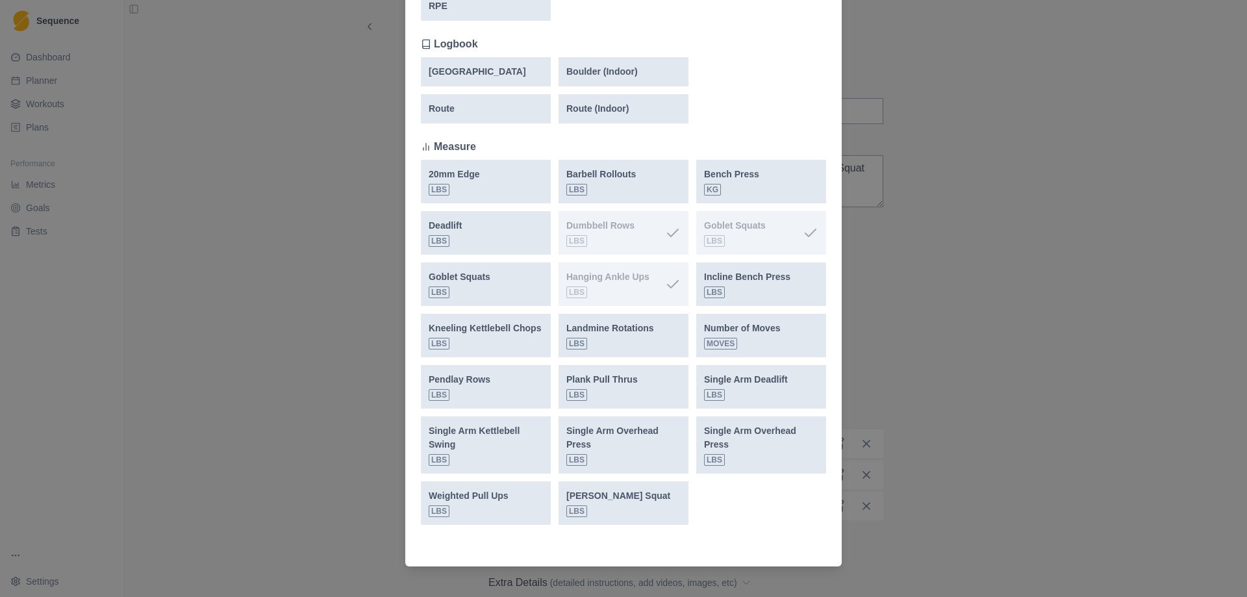
scroll to position [357, 0]
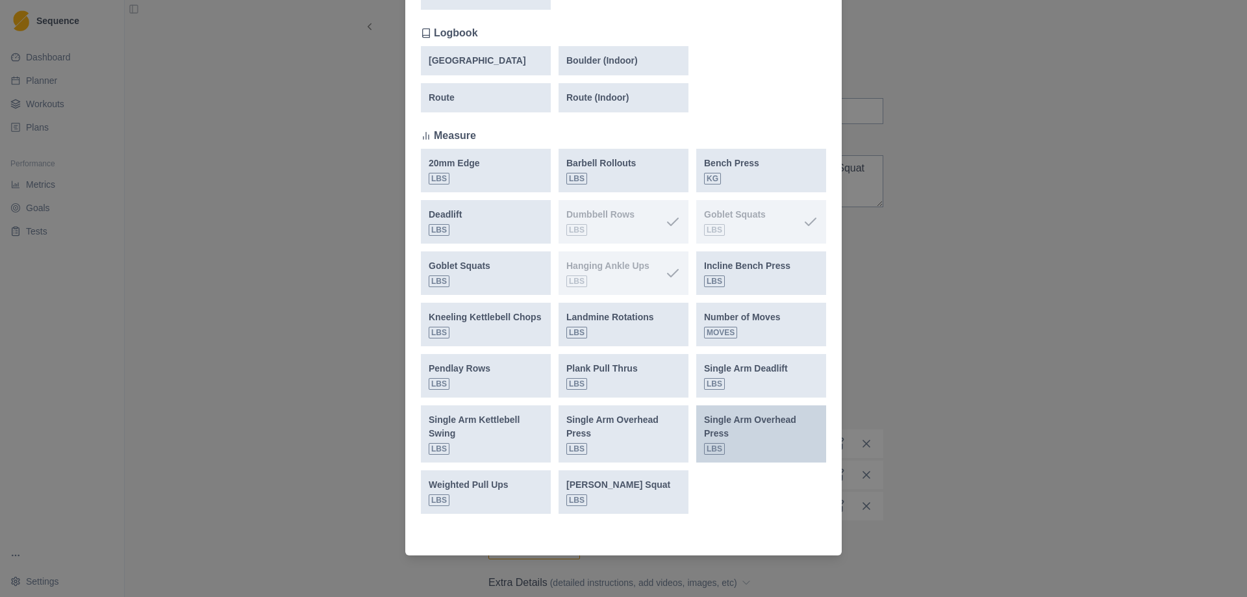
click at [771, 424] on p "Single Arm Overhead Press" at bounding box center [761, 426] width 114 height 27
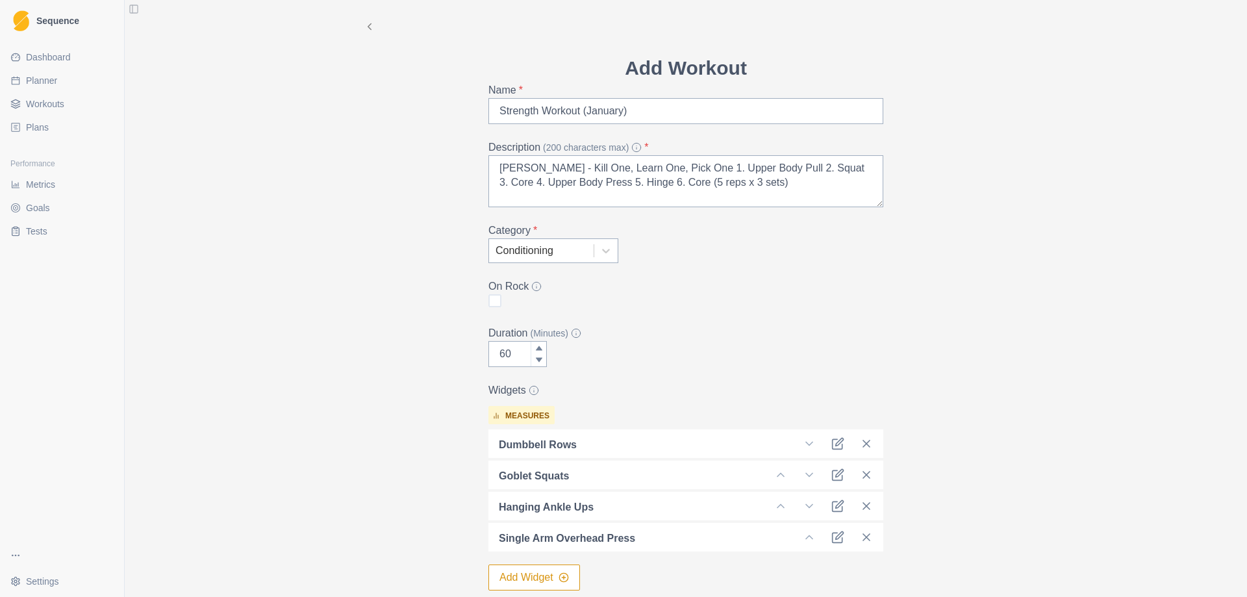
click at [522, 584] on button "Add Widget" at bounding box center [535, 578] width 92 height 26
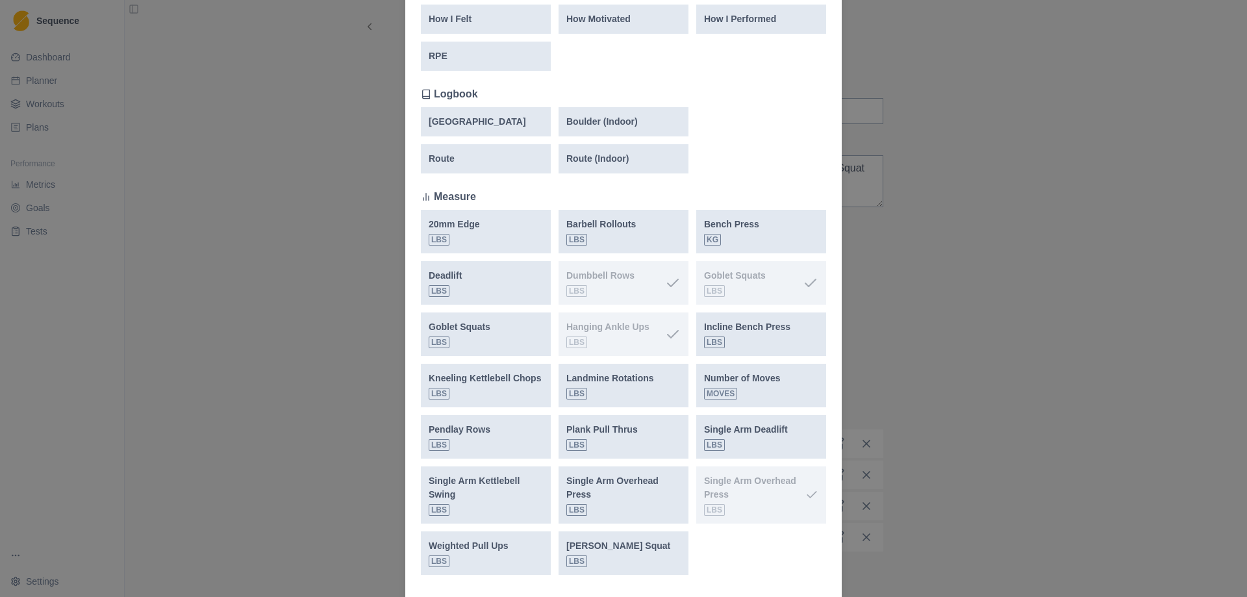
scroll to position [325, 0]
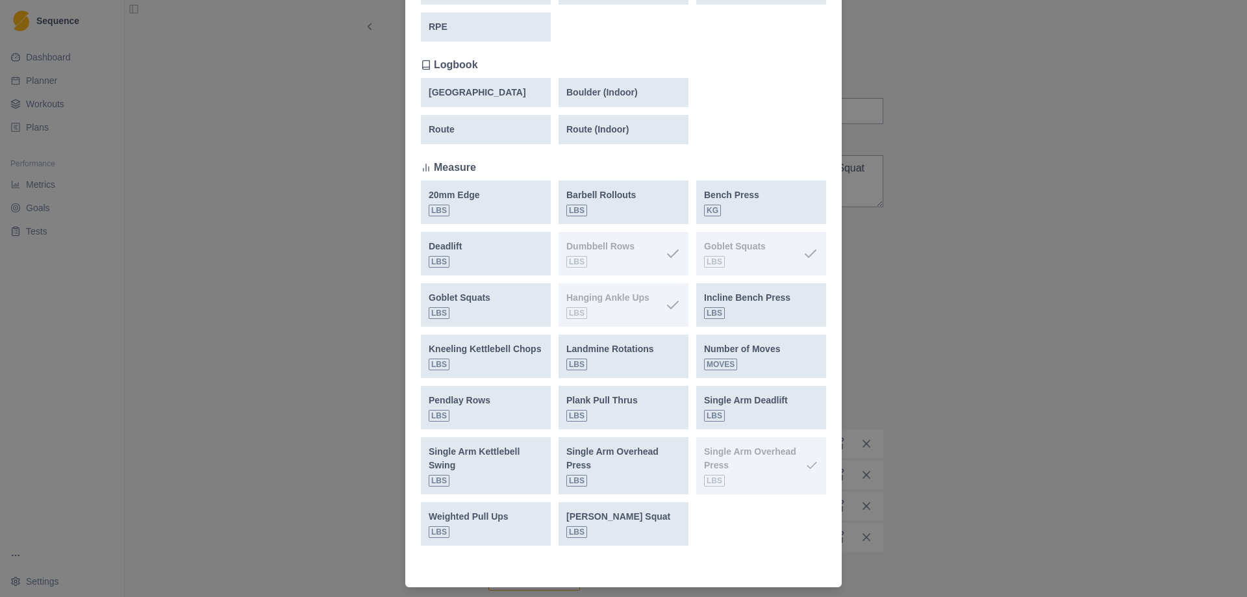
drag, startPoint x: 618, startPoint y: 458, endPoint x: 774, endPoint y: 545, distance: 178.6
click at [774, 545] on div "20mm Edge lbs Barbell Rollouts lbs Bench Press kg Deadlift lbs Dumbbell Rows lb…" at bounding box center [623, 363] width 405 height 365
click at [928, 383] on div "Add Widget New Widget Select Measure Existing Widgets Slider How I Felt How Mot…" at bounding box center [623, 298] width 1247 height 597
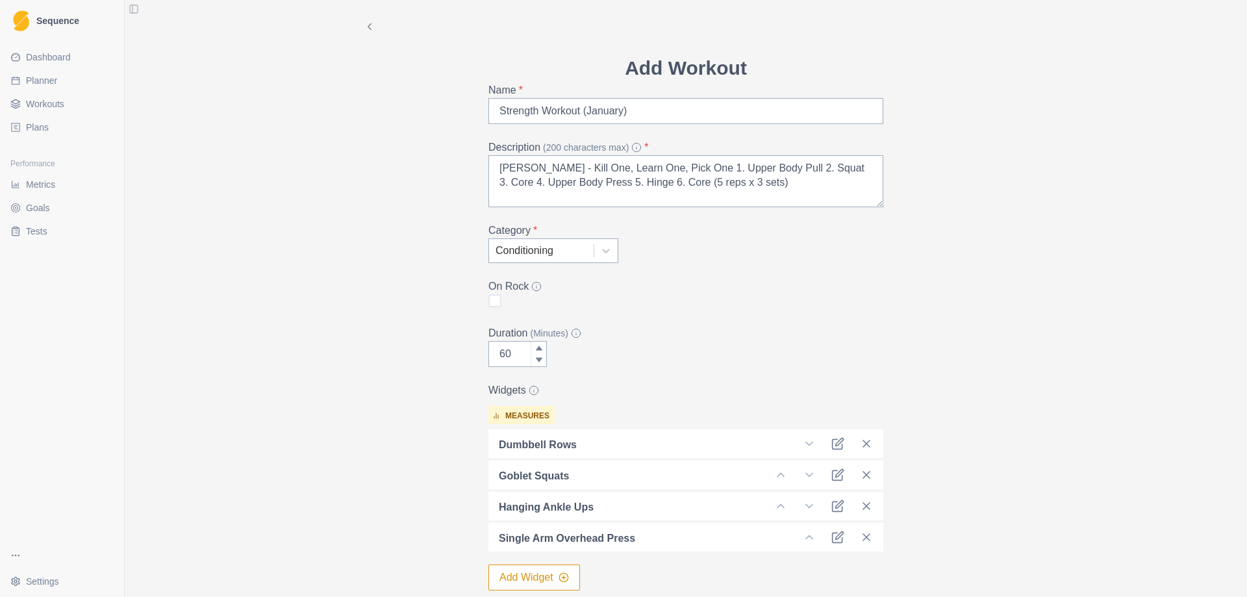
click at [500, 570] on button "Add Widget" at bounding box center [535, 578] width 92 height 26
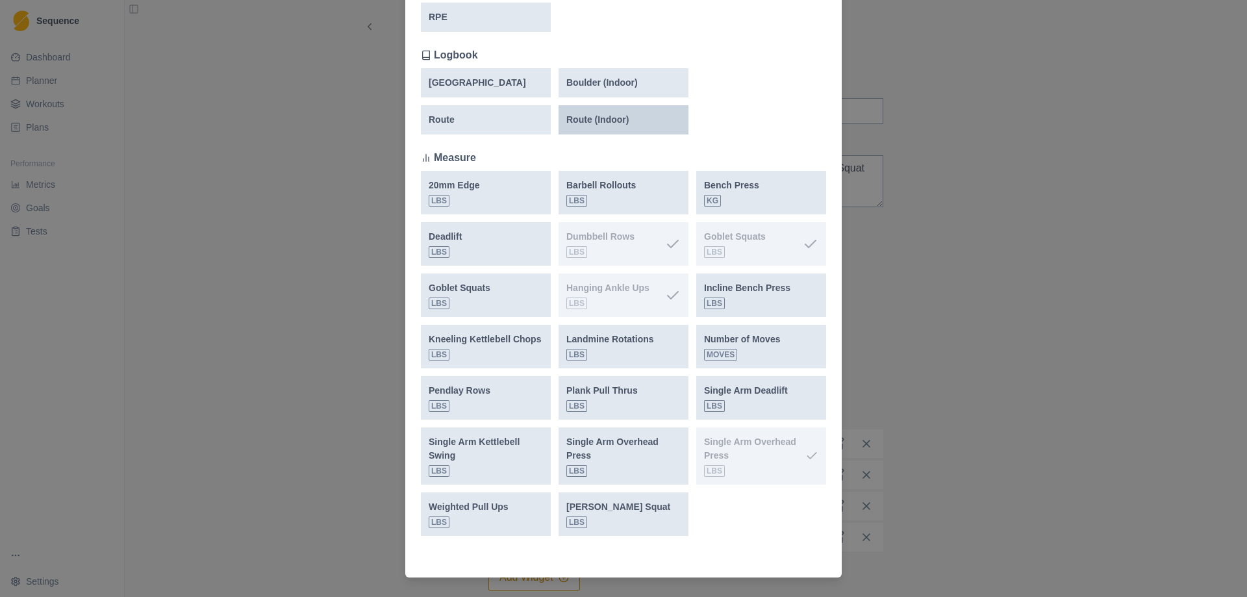
scroll to position [357, 0]
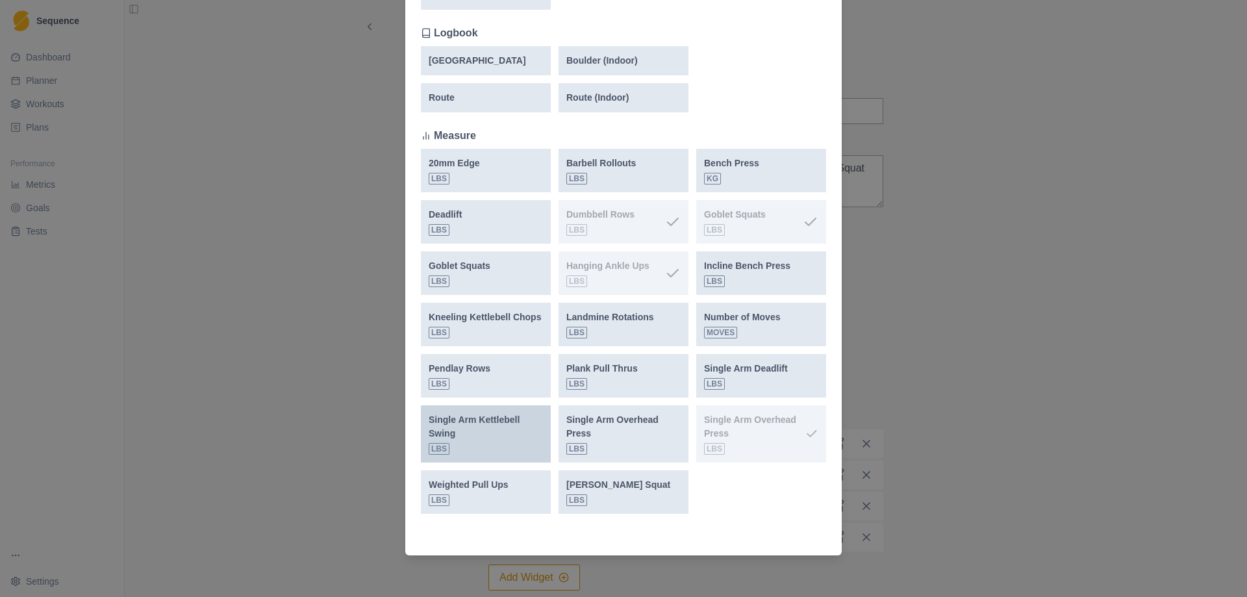
click at [470, 427] on p "Single Arm Kettlebell Swing" at bounding box center [486, 426] width 114 height 27
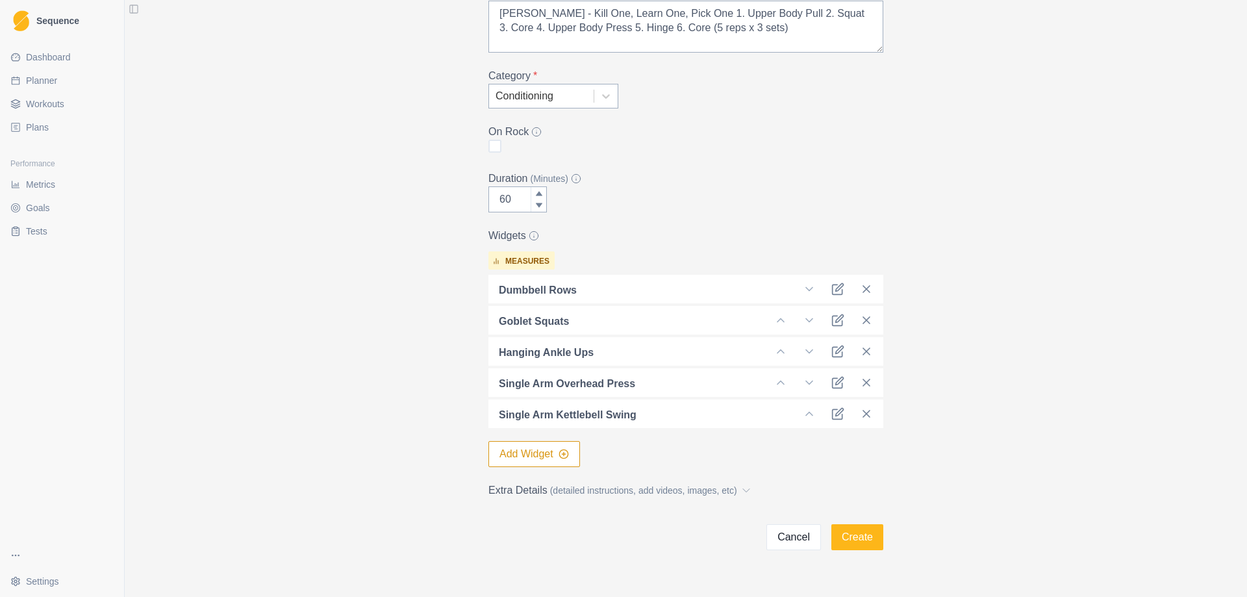
scroll to position [181, 0]
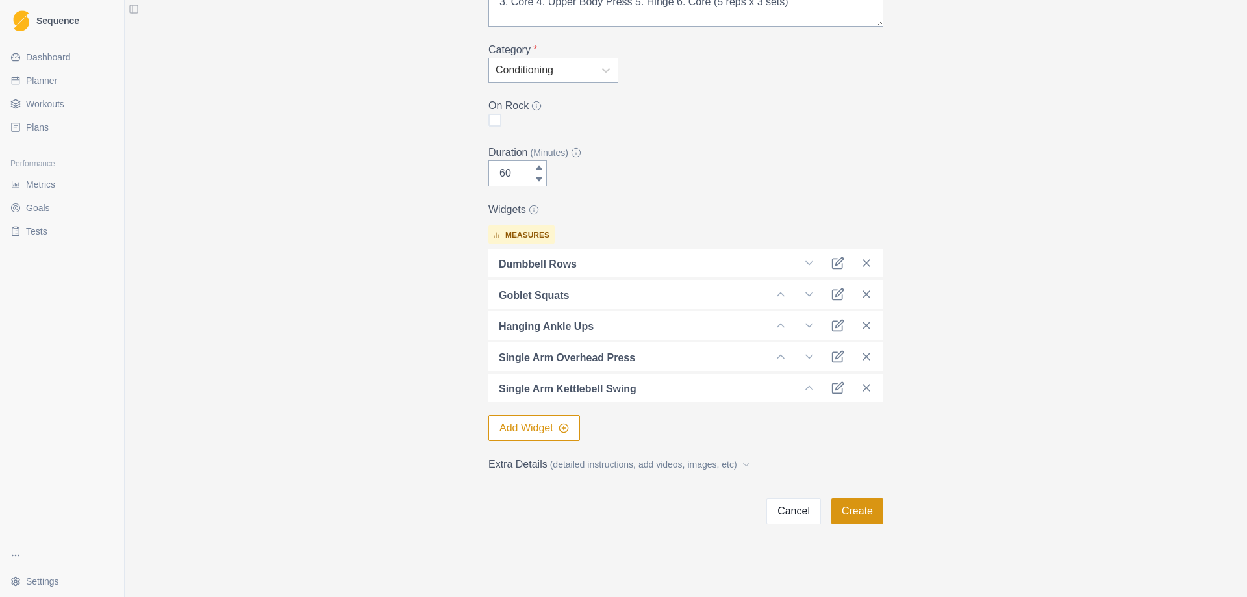
click at [848, 510] on button "Create" at bounding box center [858, 511] width 52 height 26
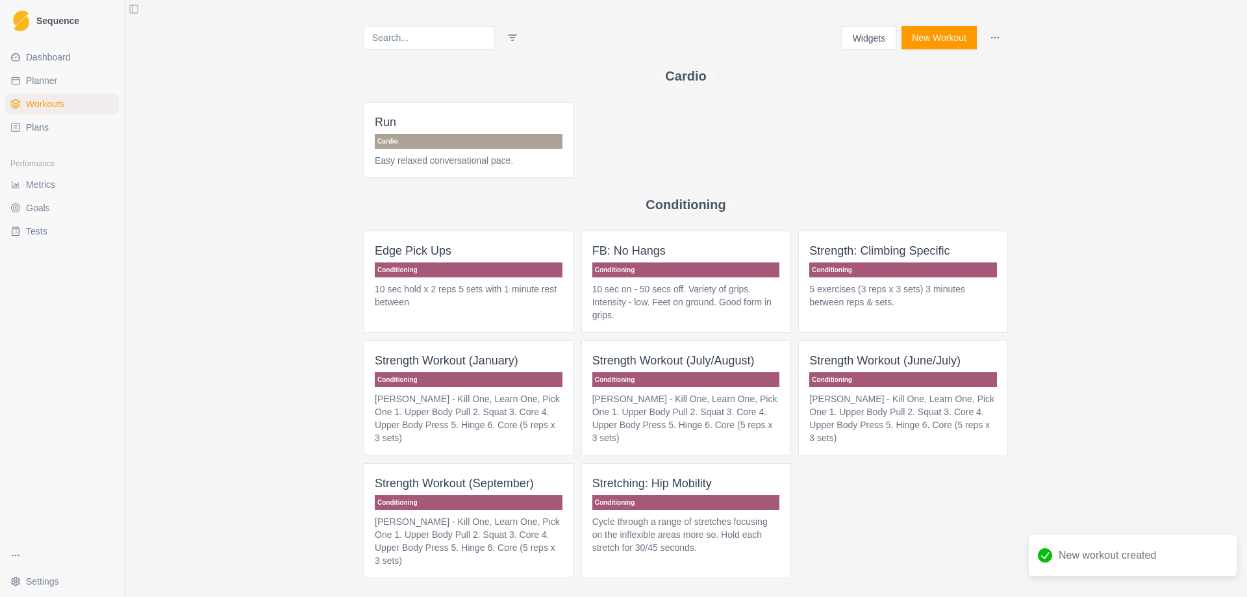
click at [442, 379] on p "Conditioning" at bounding box center [469, 379] width 188 height 15
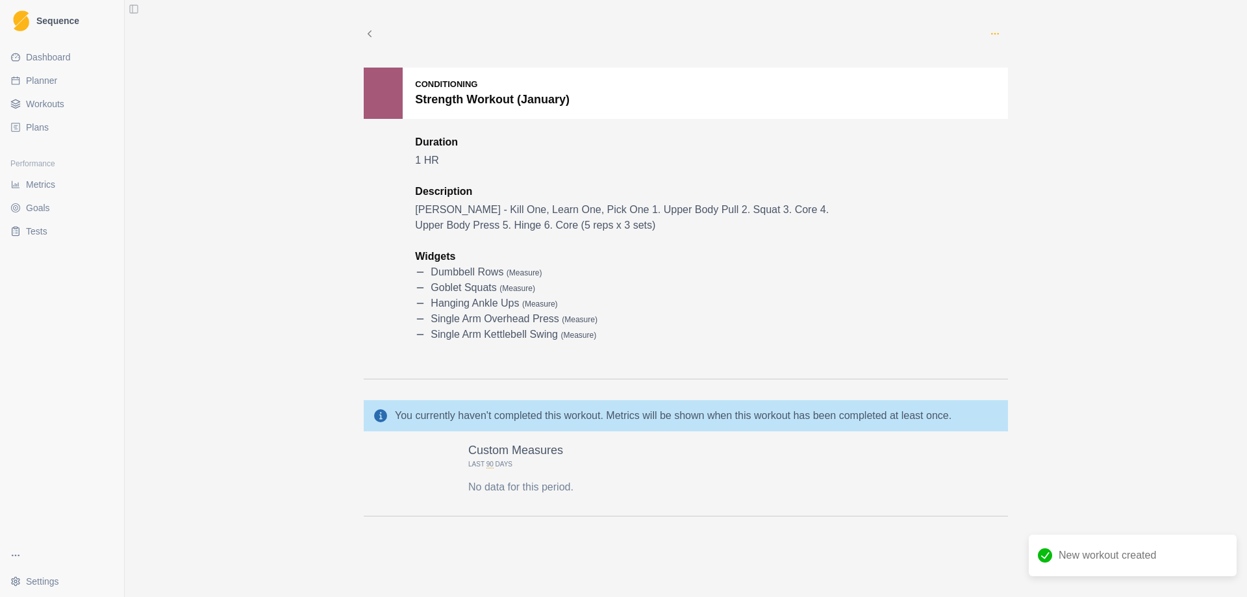
click at [999, 36] on icon "button" at bounding box center [995, 34] width 10 height 10
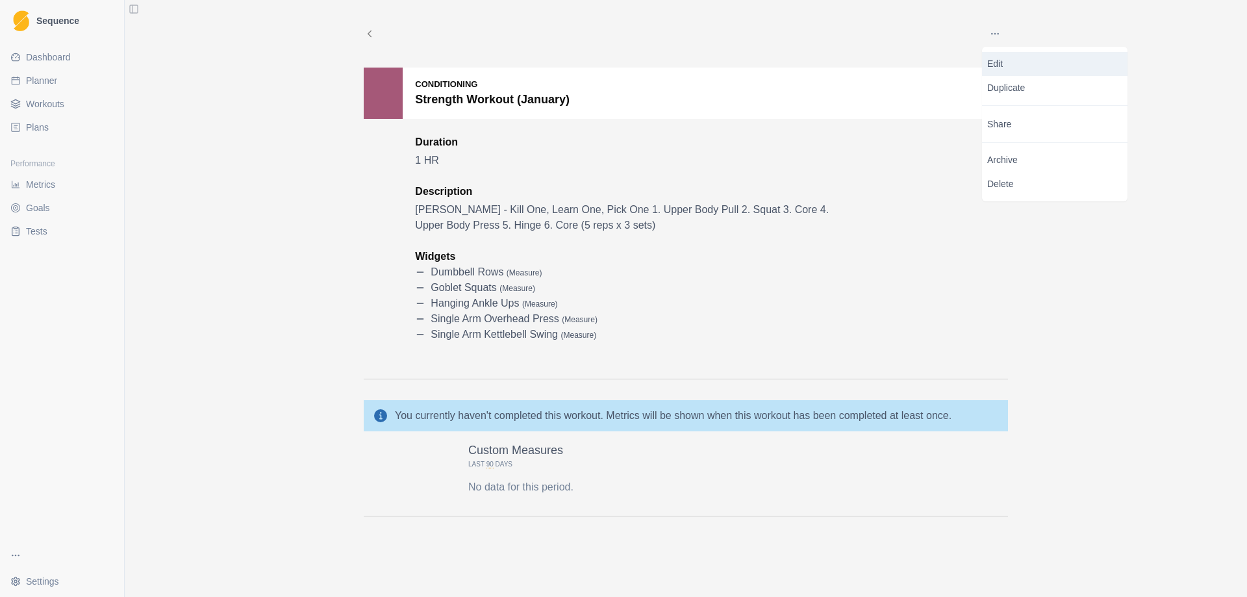
click at [1012, 68] on p "Edit" at bounding box center [1055, 64] width 135 height 14
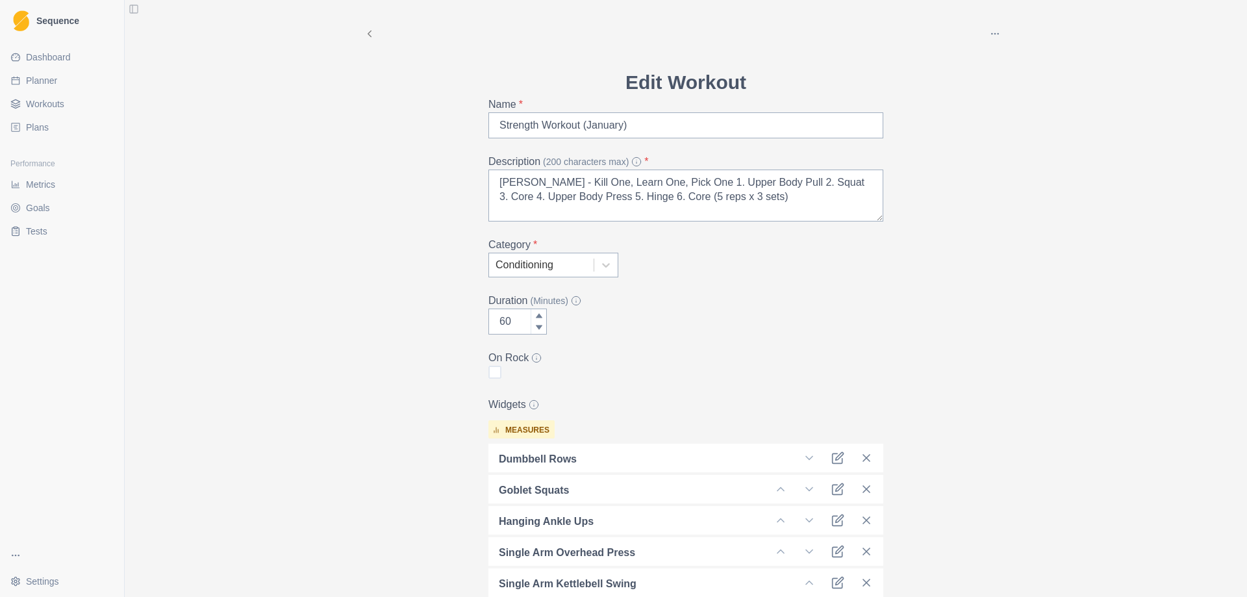
scroll to position [195, 0]
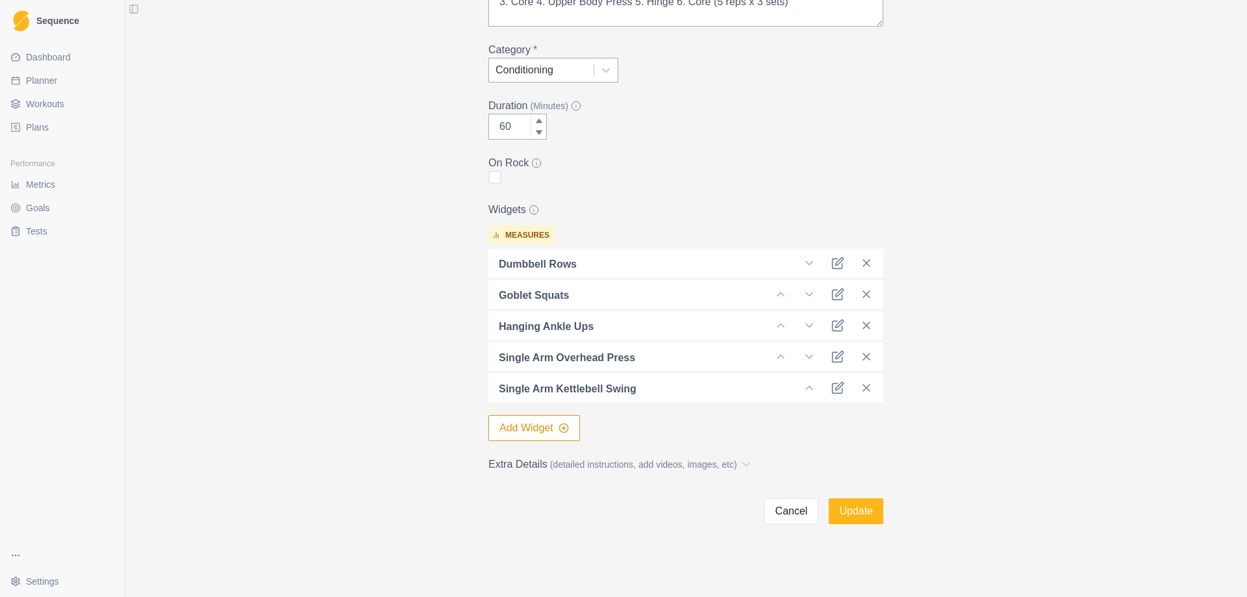
click at [524, 426] on button "Add Widget" at bounding box center [535, 428] width 92 height 26
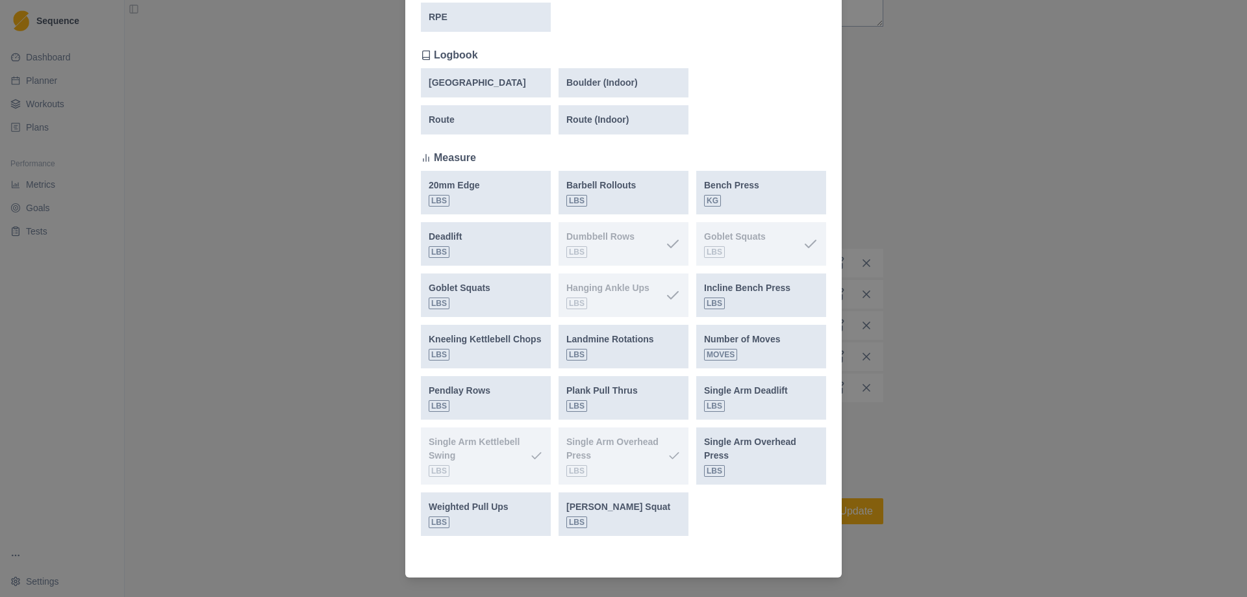
scroll to position [357, 0]
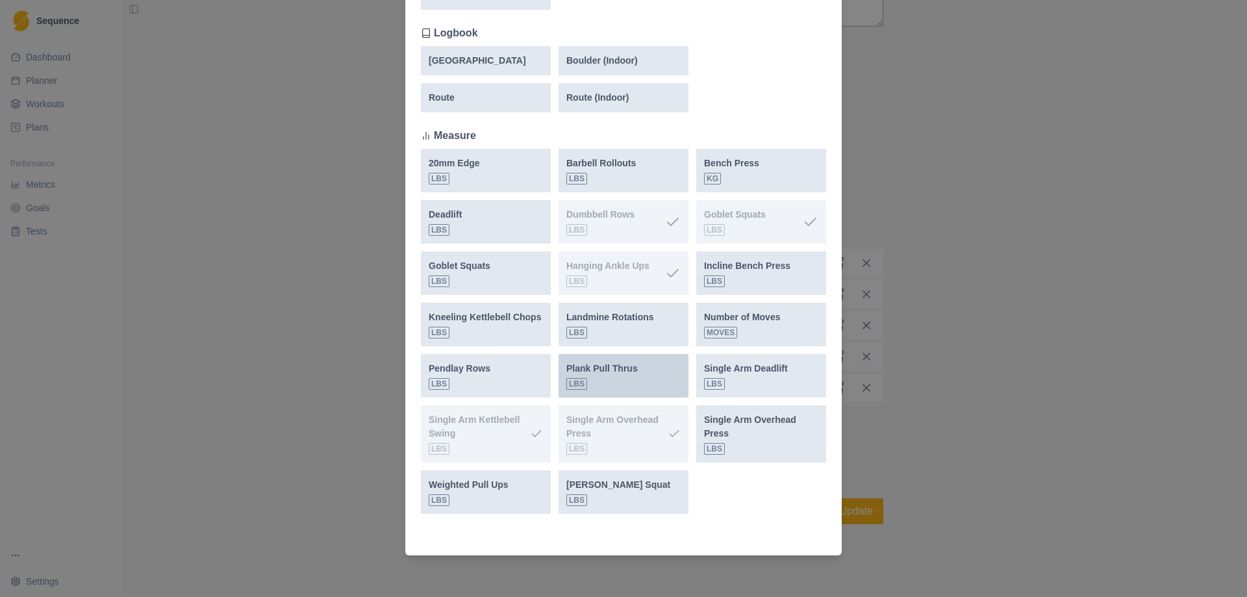
click at [602, 368] on p "Plank Pull Thrus" at bounding box center [602, 369] width 71 height 14
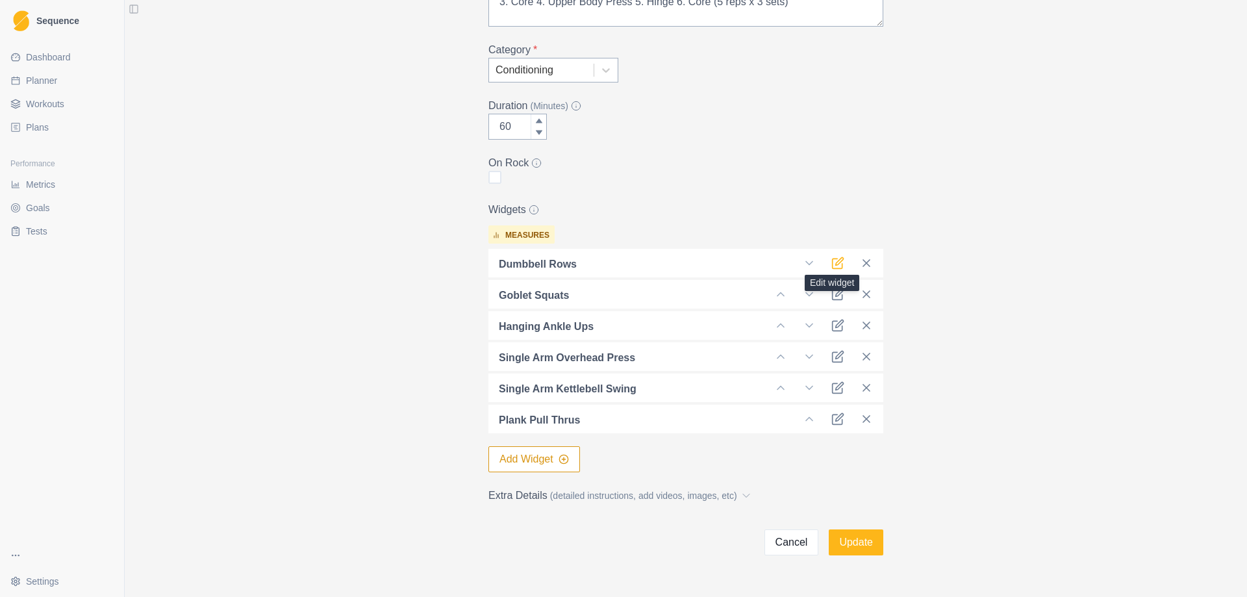
click at [836, 262] on icon at bounding box center [840, 262] width 8 height 8
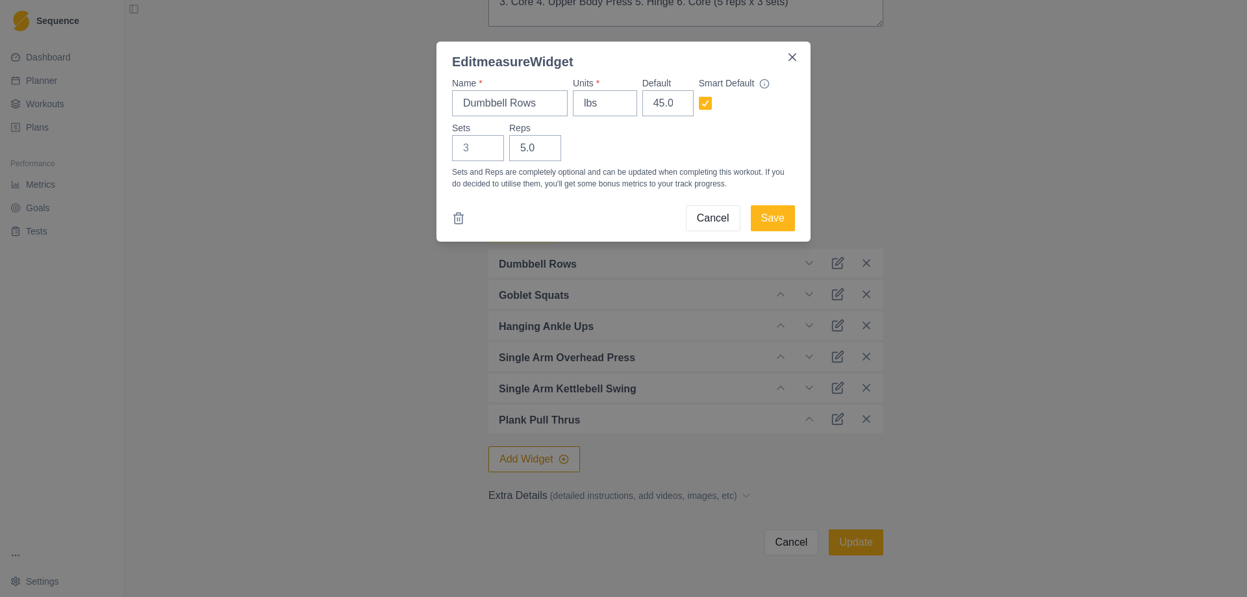
click at [924, 262] on div "Edit measure Widget Name * Dumbbell Rows Units * lbs Default 45.0 Smart Default…" at bounding box center [623, 298] width 1247 height 597
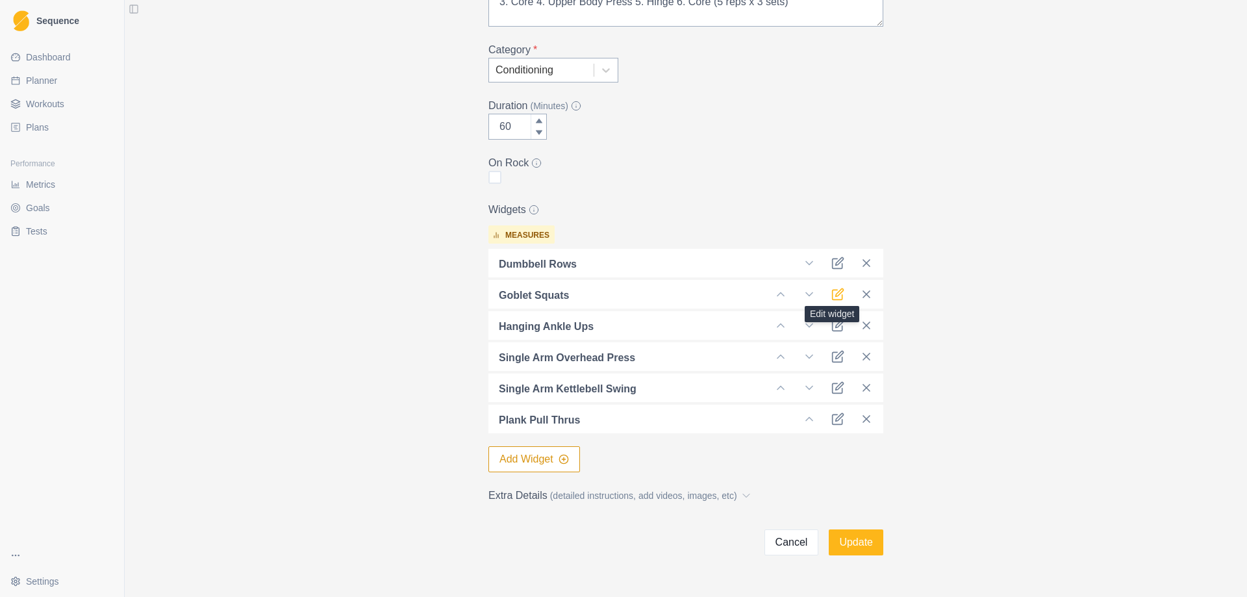
click at [836, 296] on icon at bounding box center [840, 293] width 8 height 8
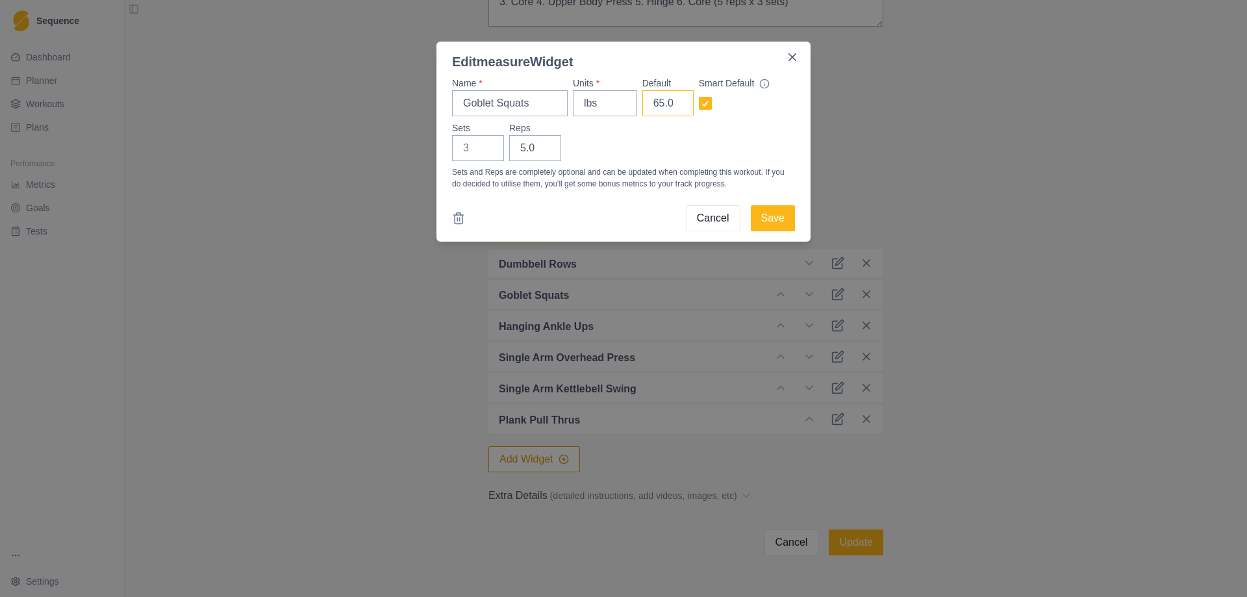
click at [657, 104] on input "65.0" at bounding box center [668, 103] width 51 height 26
type input "45.0"
click at [782, 214] on button "Save" at bounding box center [773, 218] width 44 height 26
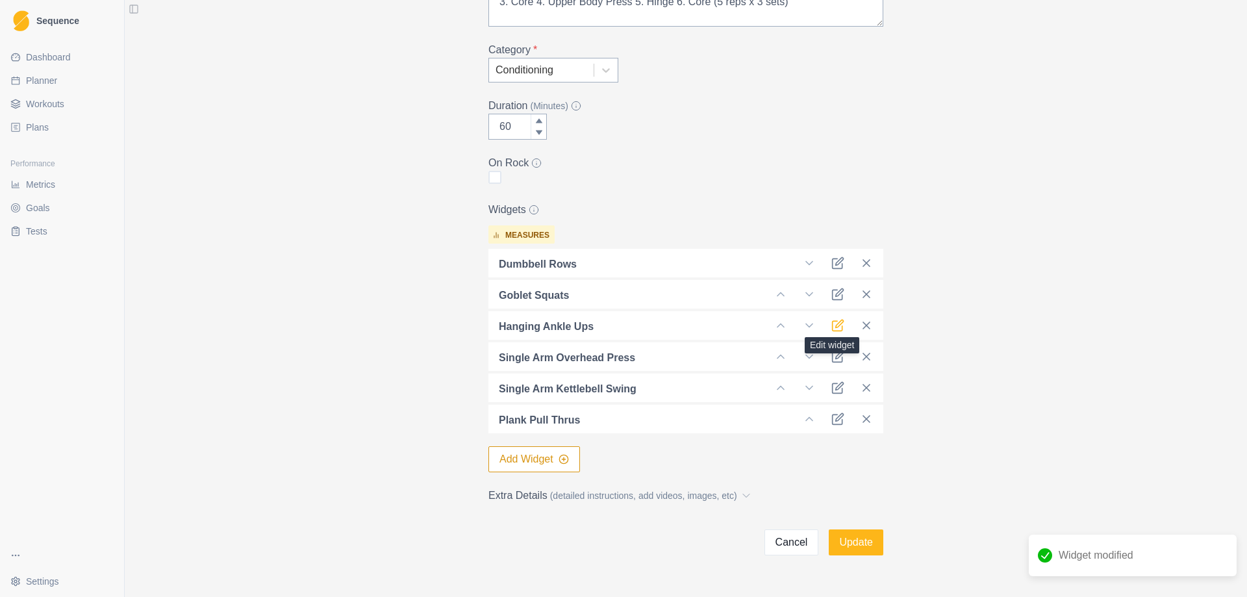
click at [834, 329] on icon at bounding box center [838, 325] width 13 height 13
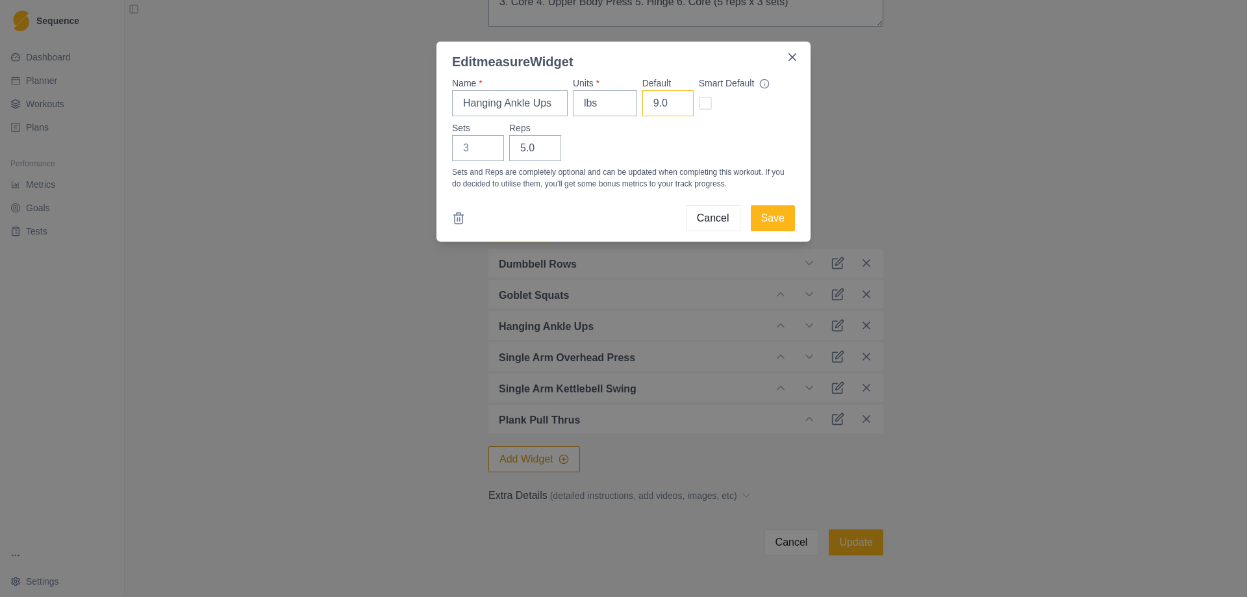
click at [667, 105] on input "9.0" at bounding box center [668, 103] width 51 height 26
type input "9"
type input "0"
click at [780, 223] on button "Save" at bounding box center [773, 218] width 44 height 26
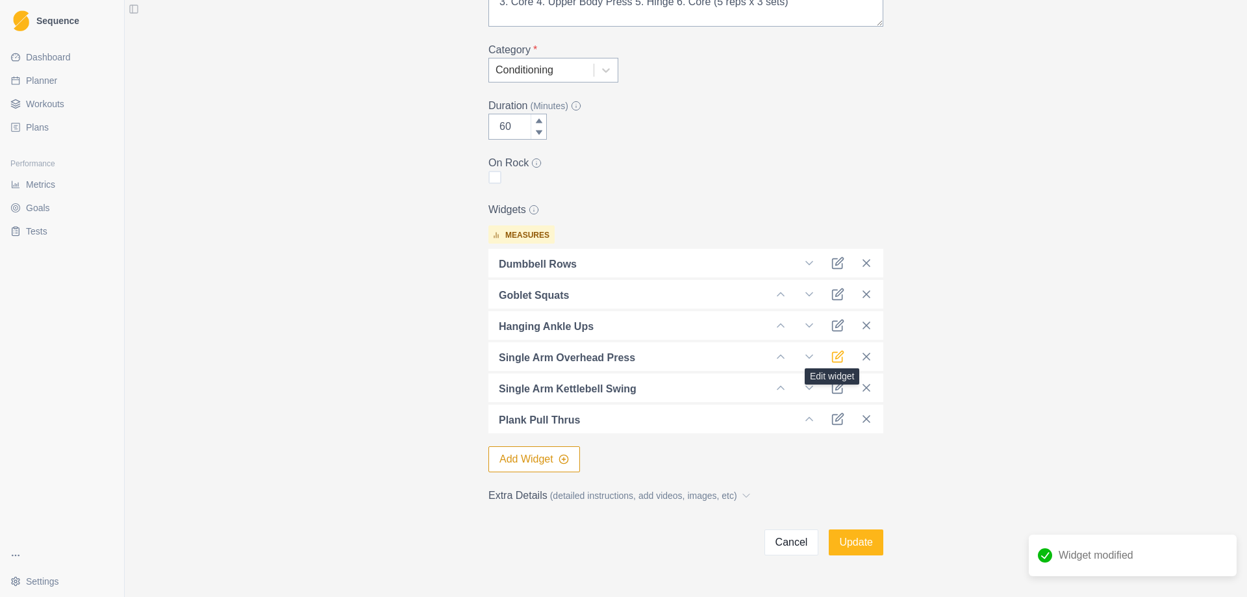
click at [833, 357] on icon at bounding box center [838, 357] width 10 height 10
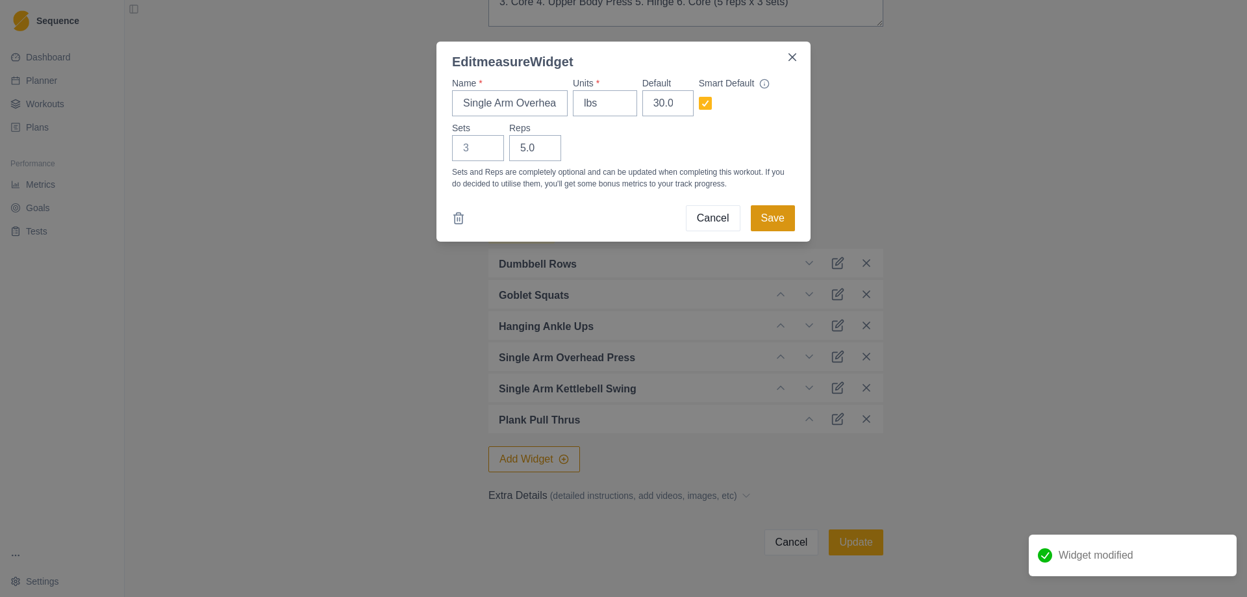
click at [772, 210] on button "Save" at bounding box center [773, 218] width 44 height 26
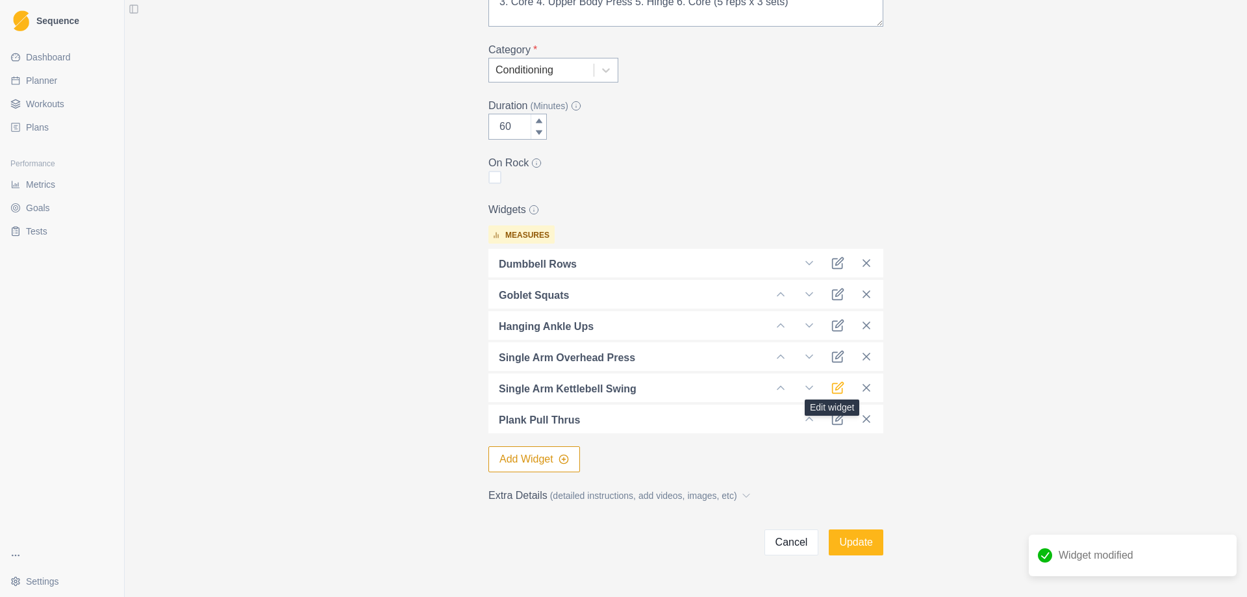
click at [833, 384] on icon at bounding box center [838, 388] width 10 height 10
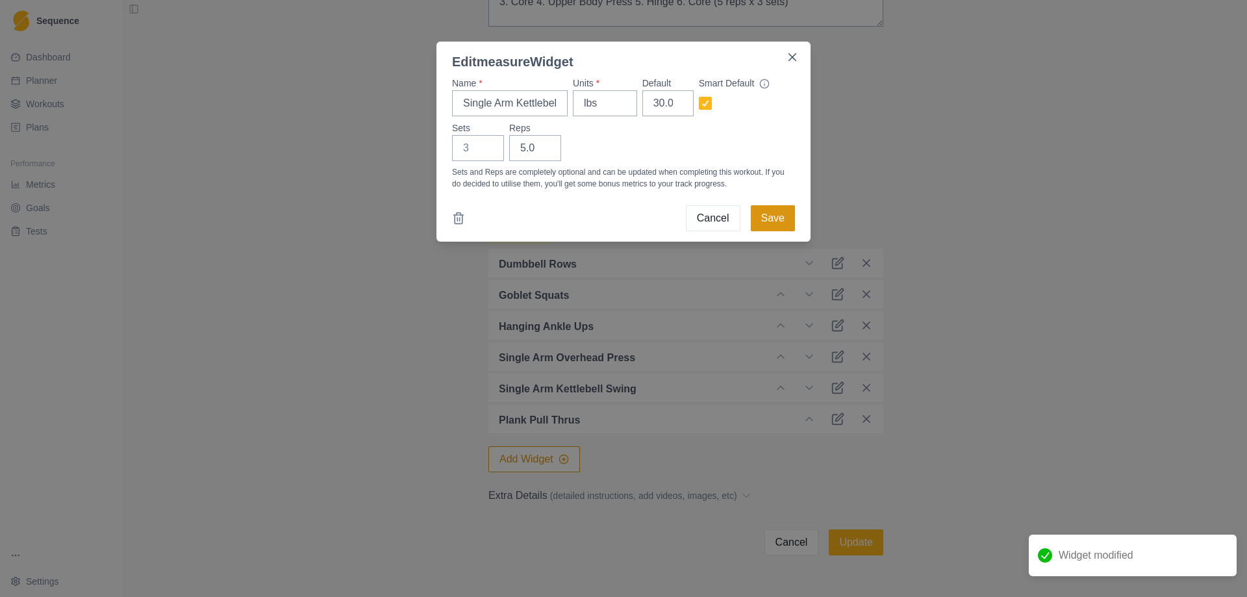
click at [769, 212] on button "Save" at bounding box center [773, 218] width 44 height 26
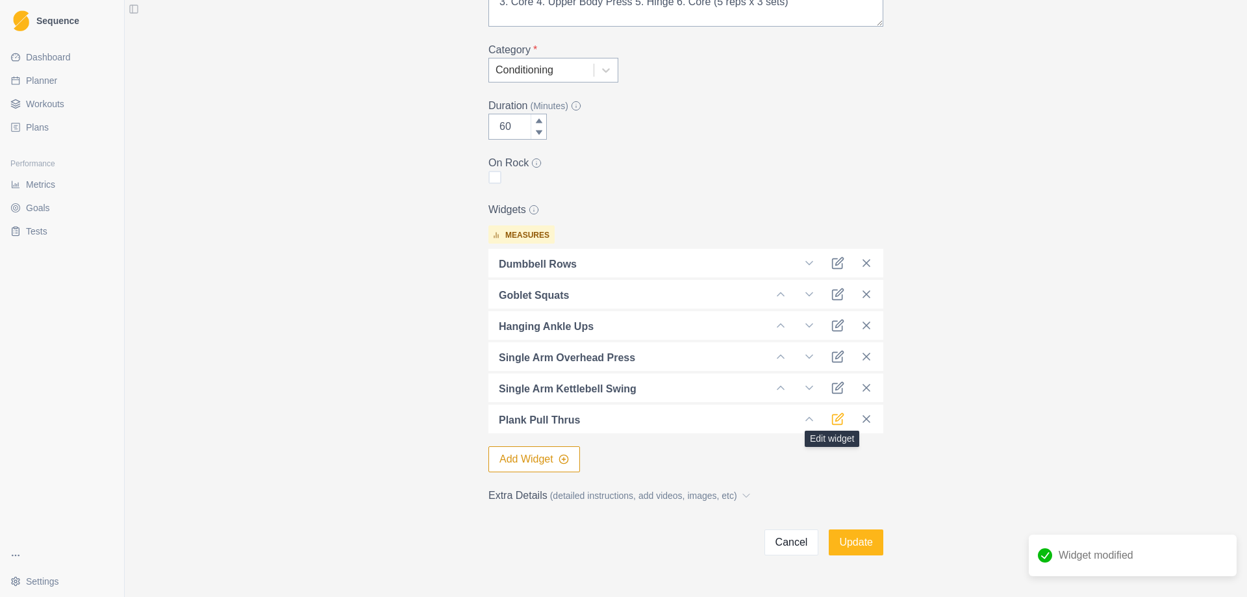
click at [832, 422] on icon at bounding box center [838, 419] width 13 height 13
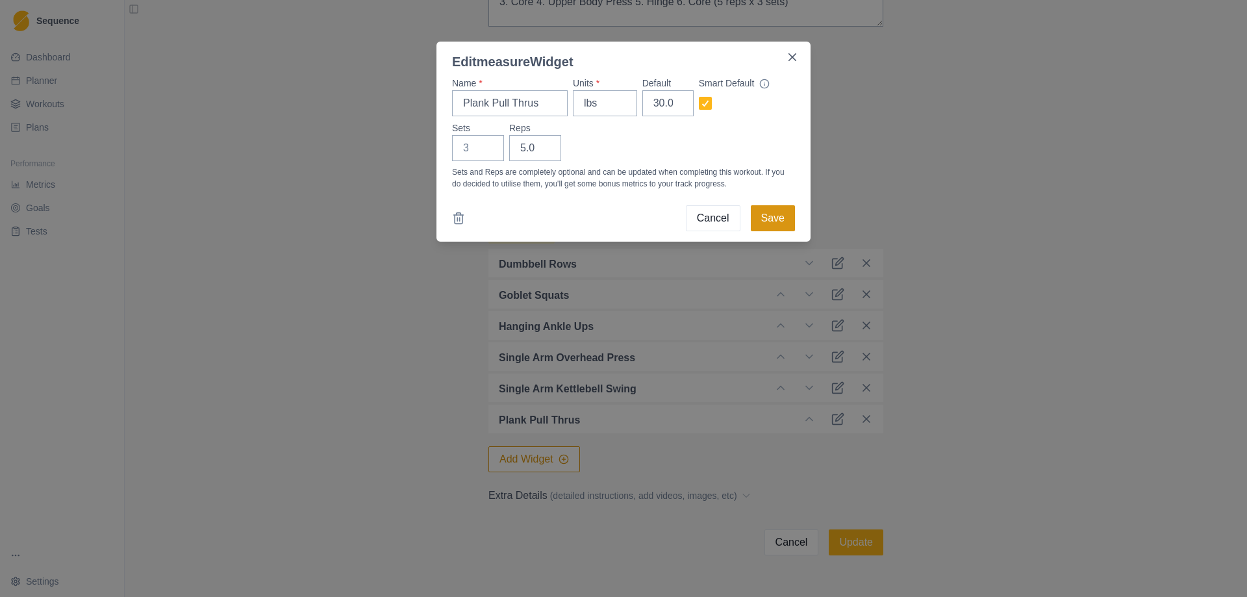
click at [774, 214] on button "Save" at bounding box center [773, 218] width 44 height 26
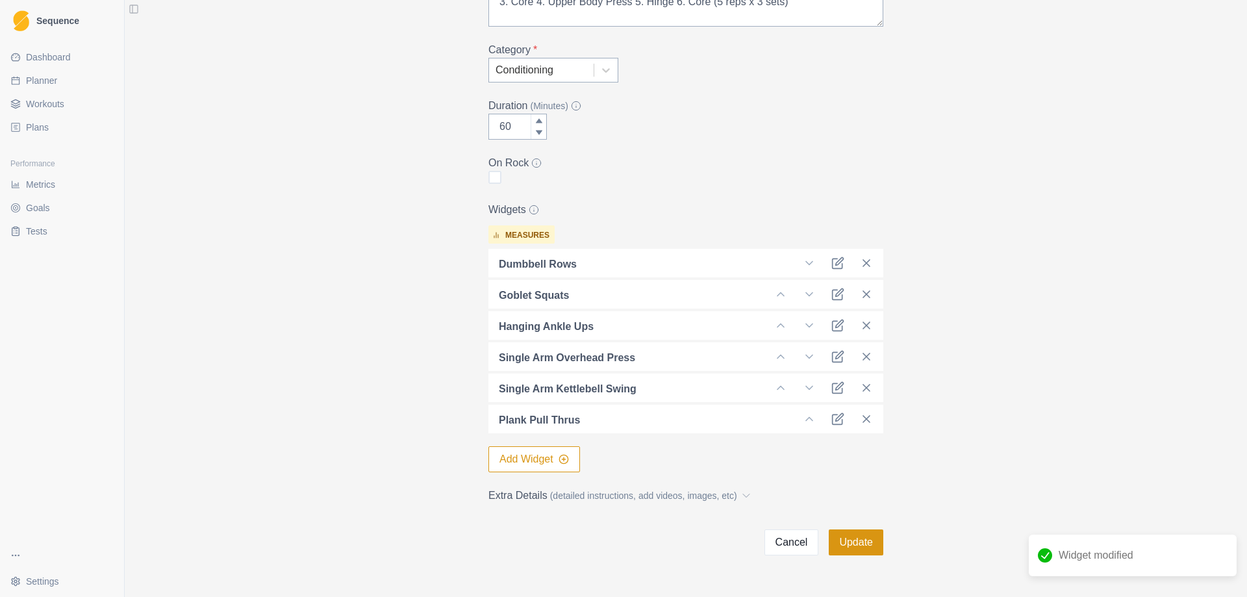
click at [841, 536] on button "Update" at bounding box center [856, 542] width 55 height 26
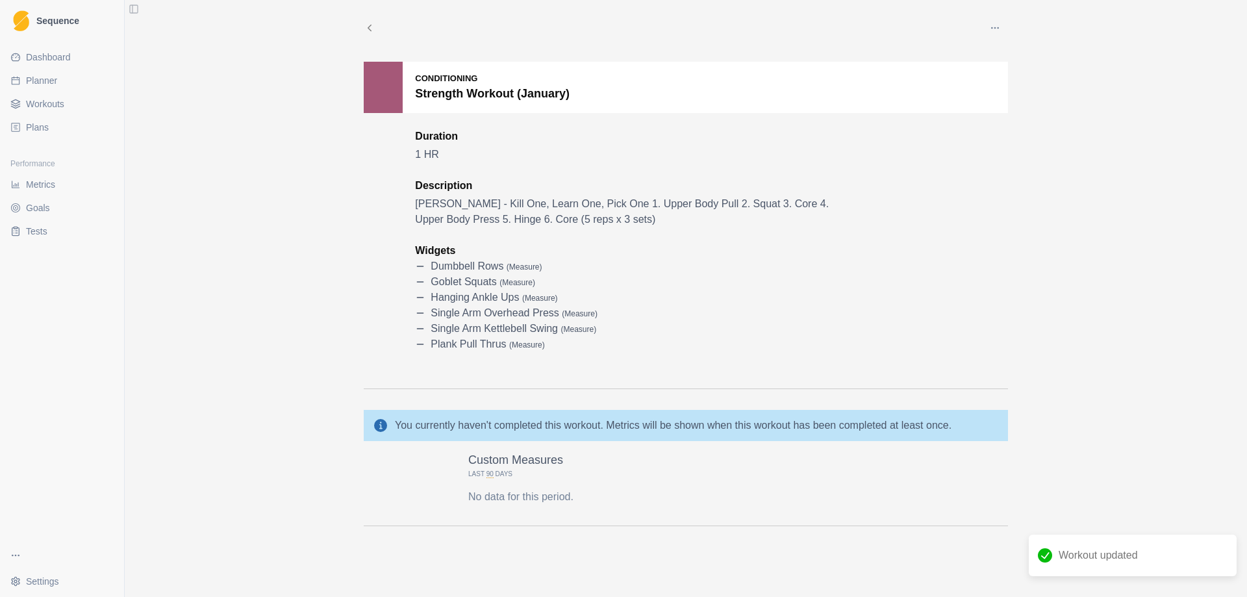
scroll to position [8, 0]
click at [47, 88] on link "Planner" at bounding box center [62, 80] width 114 height 21
select select "month"
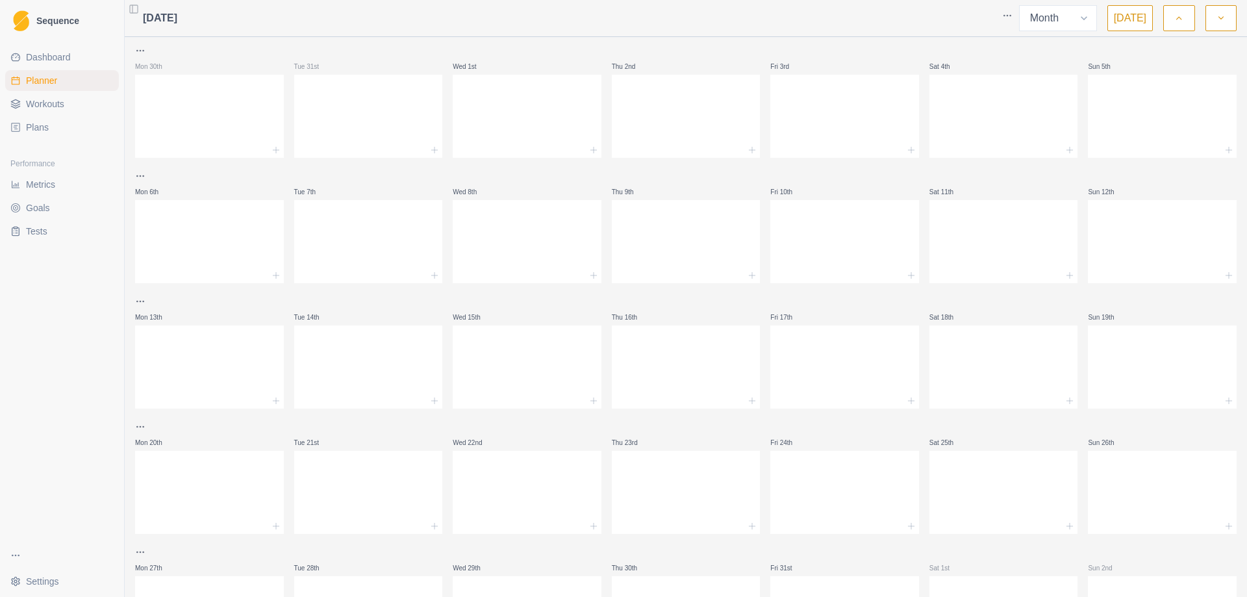
click at [48, 104] on span "Workouts" at bounding box center [45, 103] width 38 height 13
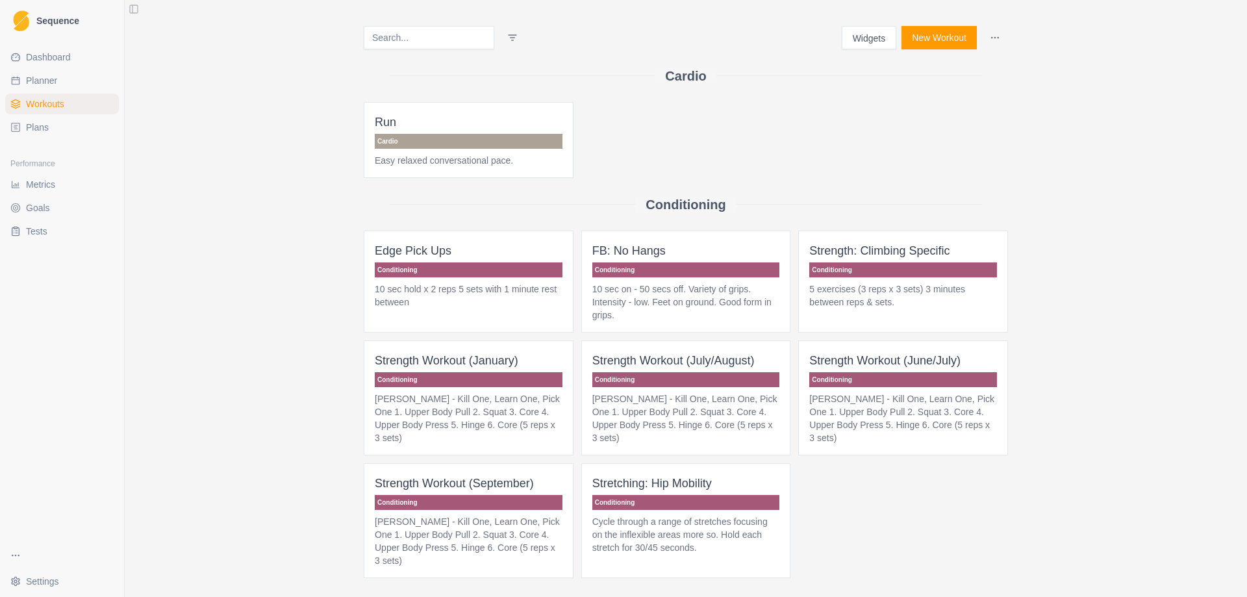
click at [936, 31] on button "New Workout" at bounding box center [939, 37] width 75 height 23
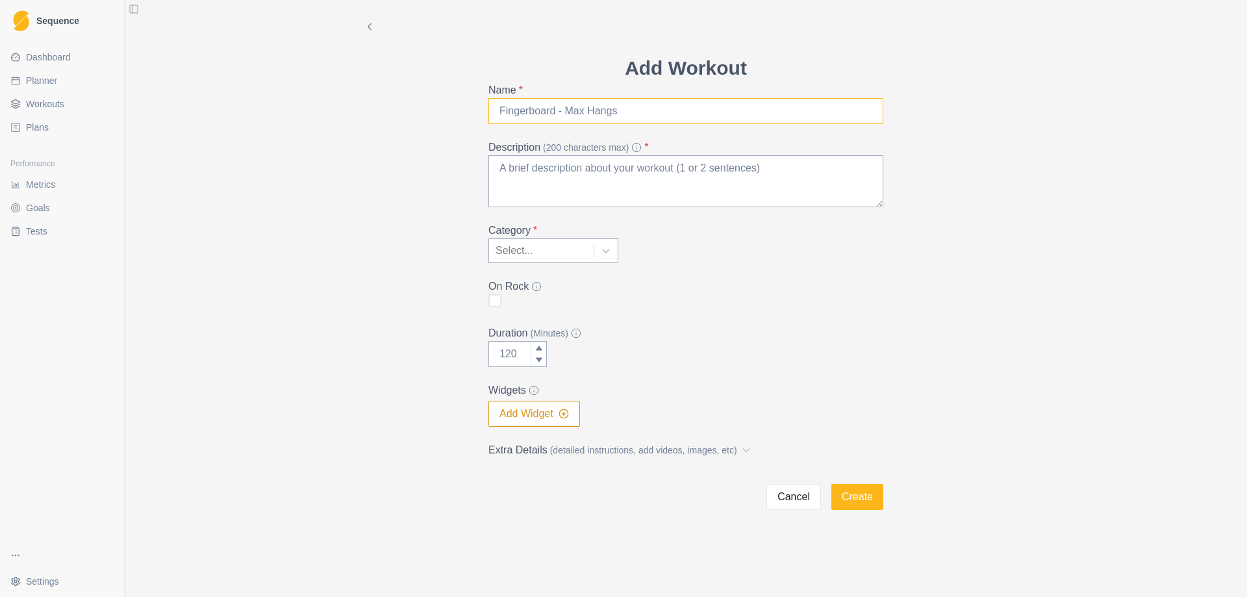
drag, startPoint x: 503, startPoint y: 116, endPoint x: 511, endPoint y: 111, distance: 9.4
click at [505, 114] on input "Name *" at bounding box center [686, 111] width 395 height 26
type input "Pinch Block Pick Ups"
click at [539, 199] on textarea "Description (200 characters max) *" at bounding box center [686, 181] width 395 height 52
paste textarea "10 sec hold x 2 reps 5 sets with 1 minute rest between"
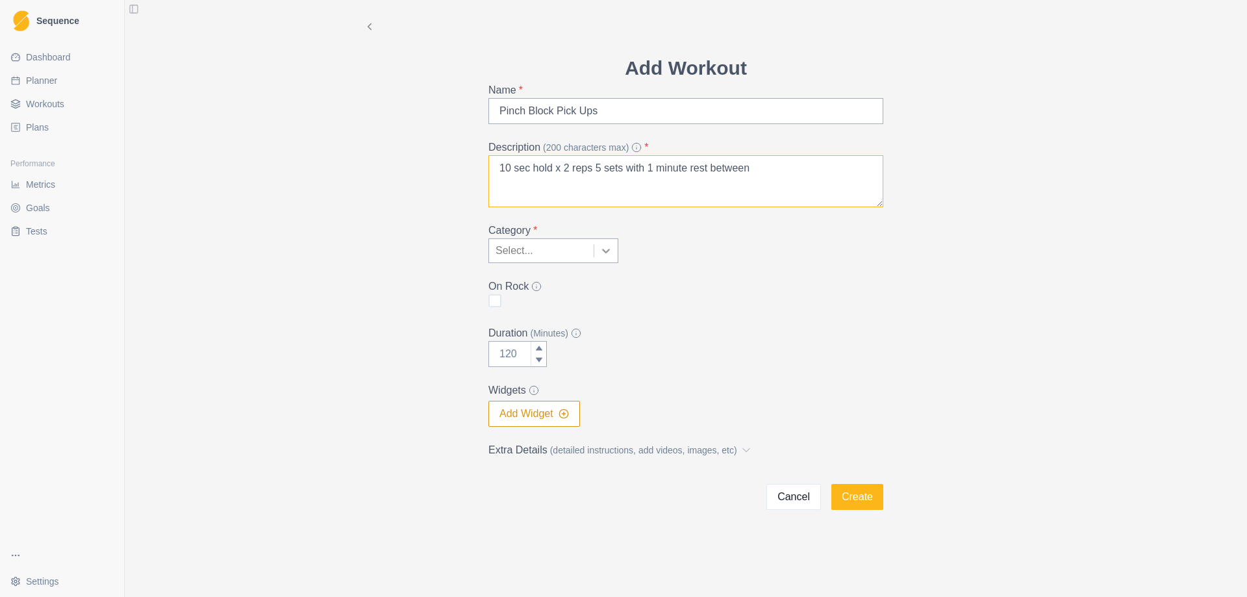
type textarea "10 sec hold x 2 reps 5 sets with 1 minute rest between"
click at [608, 253] on icon at bounding box center [606, 250] width 13 height 13
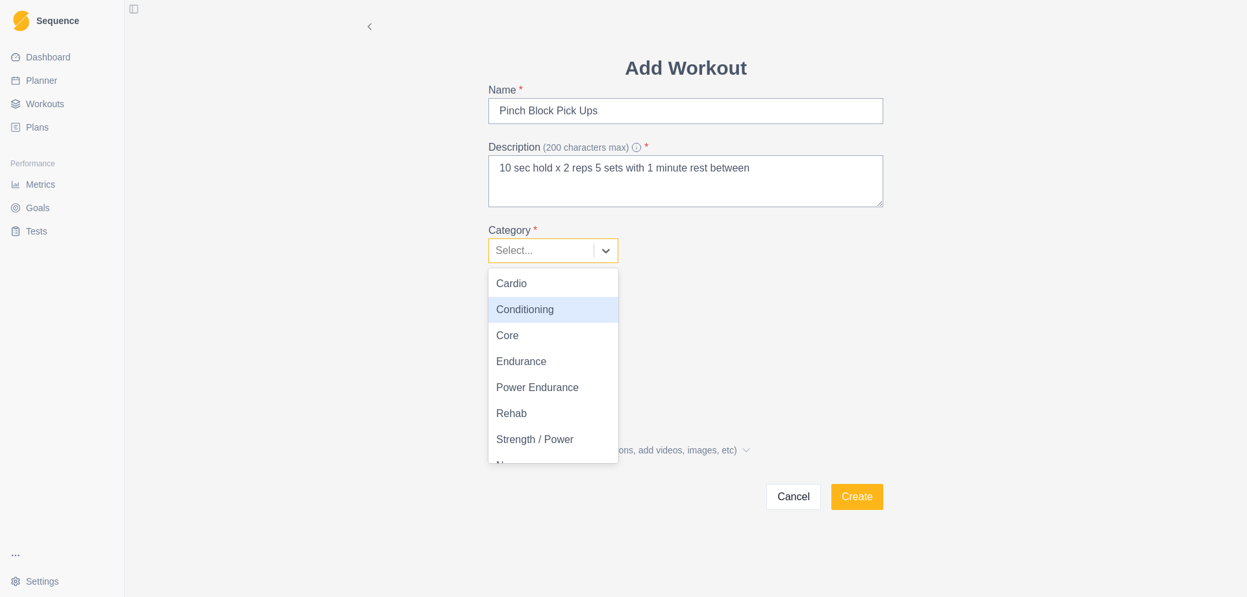
click at [582, 311] on div "Conditioning" at bounding box center [554, 310] width 130 height 26
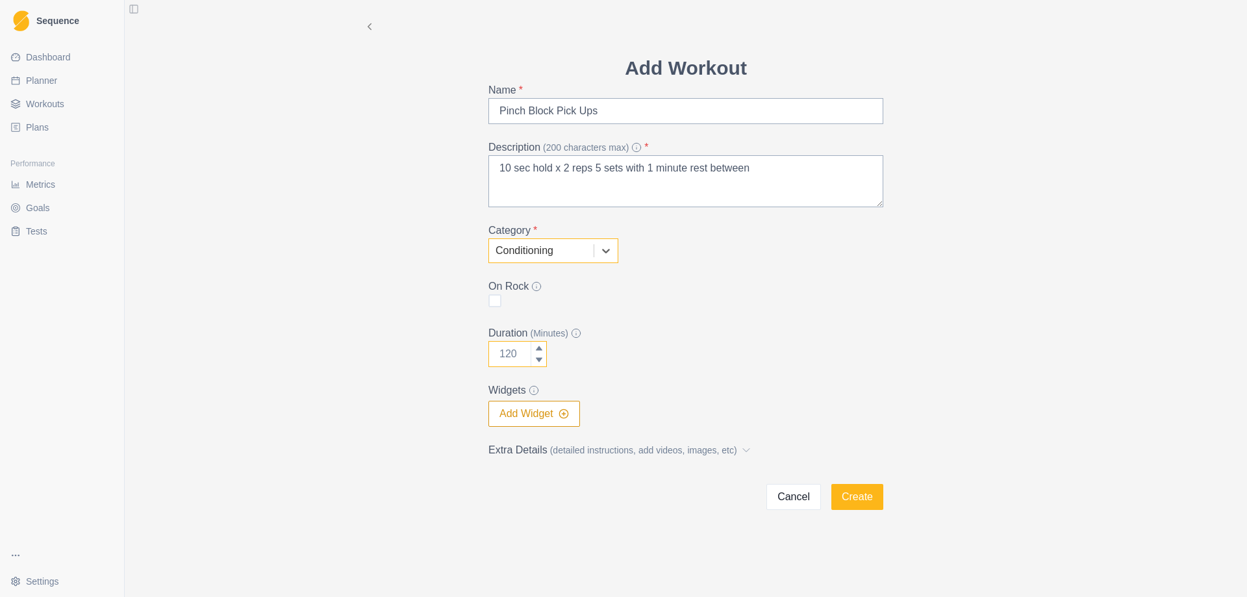
click at [513, 356] on input "Duration (Minutes)" at bounding box center [518, 354] width 58 height 26
type input "60"
click at [691, 348] on div "Duration (Minutes) 60" at bounding box center [686, 346] width 395 height 42
click at [856, 495] on button "Create" at bounding box center [858, 497] width 52 height 26
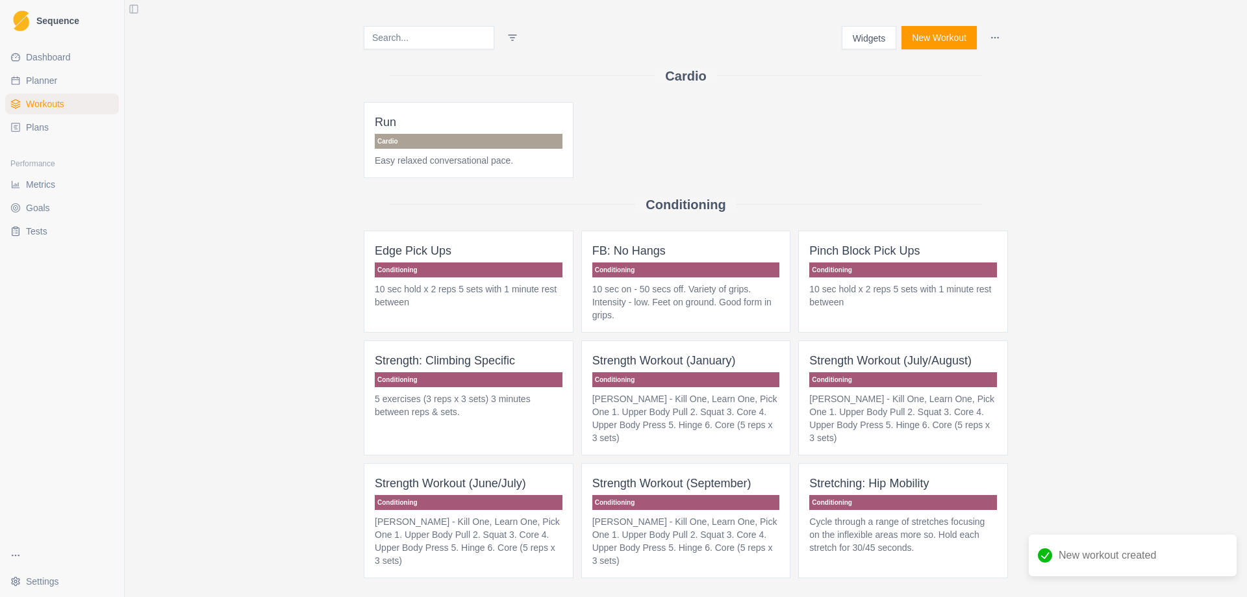
click at [859, 36] on button "Widgets" at bounding box center [869, 37] width 55 height 23
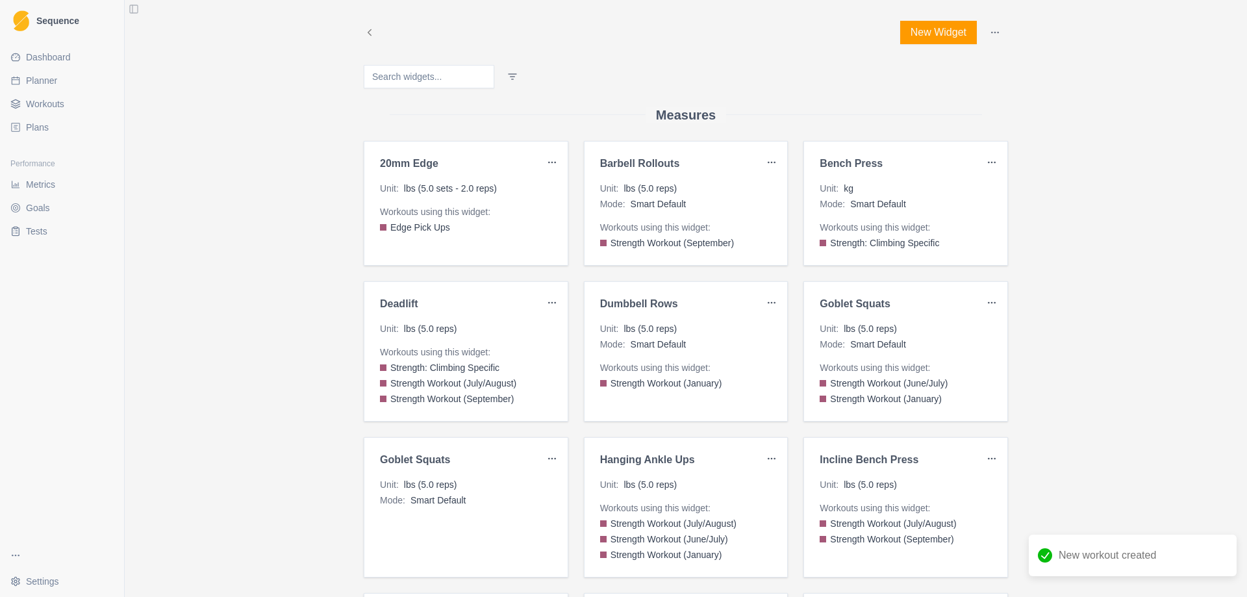
click at [934, 34] on button "New Widget" at bounding box center [938, 32] width 77 height 23
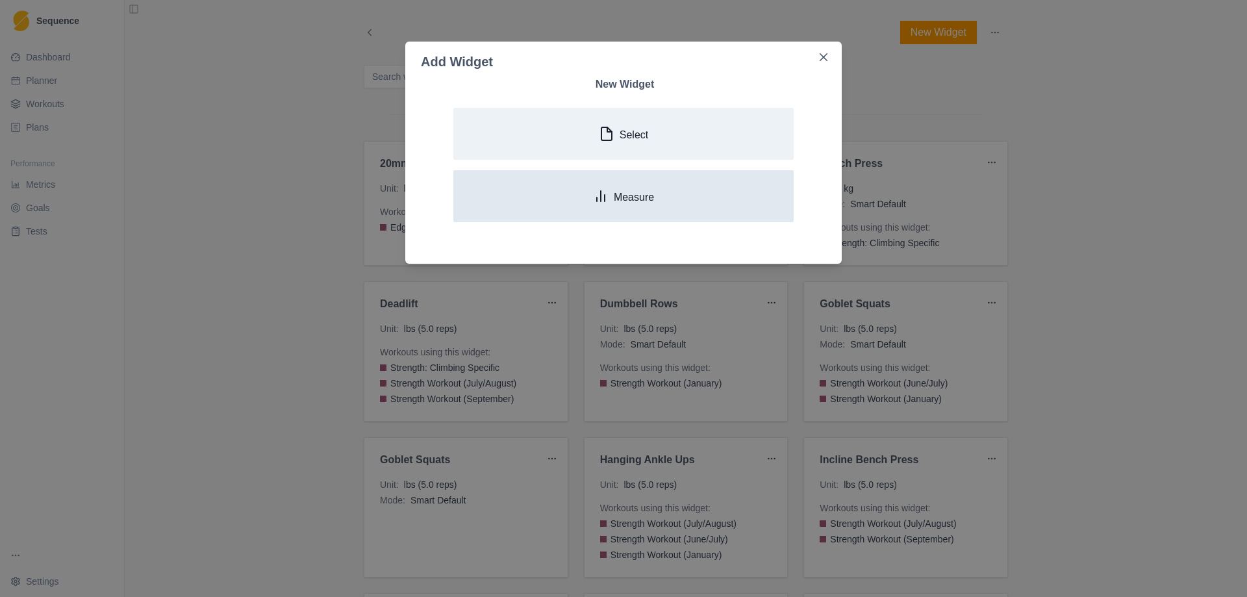
click at [615, 206] on button "Measure" at bounding box center [623, 196] width 340 height 52
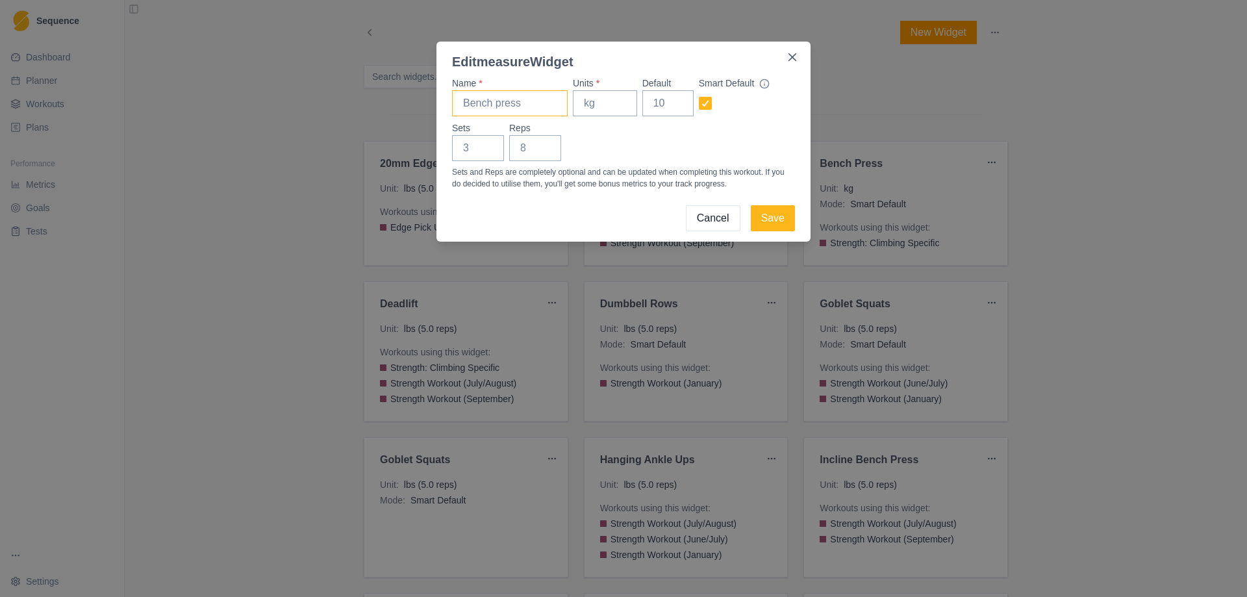
click at [497, 94] on input "Name *" at bounding box center [510, 103] width 116 height 26
click at [593, 99] on input "Units *" at bounding box center [605, 103] width 64 height 26
click at [725, 222] on button "Cancel" at bounding box center [713, 218] width 55 height 26
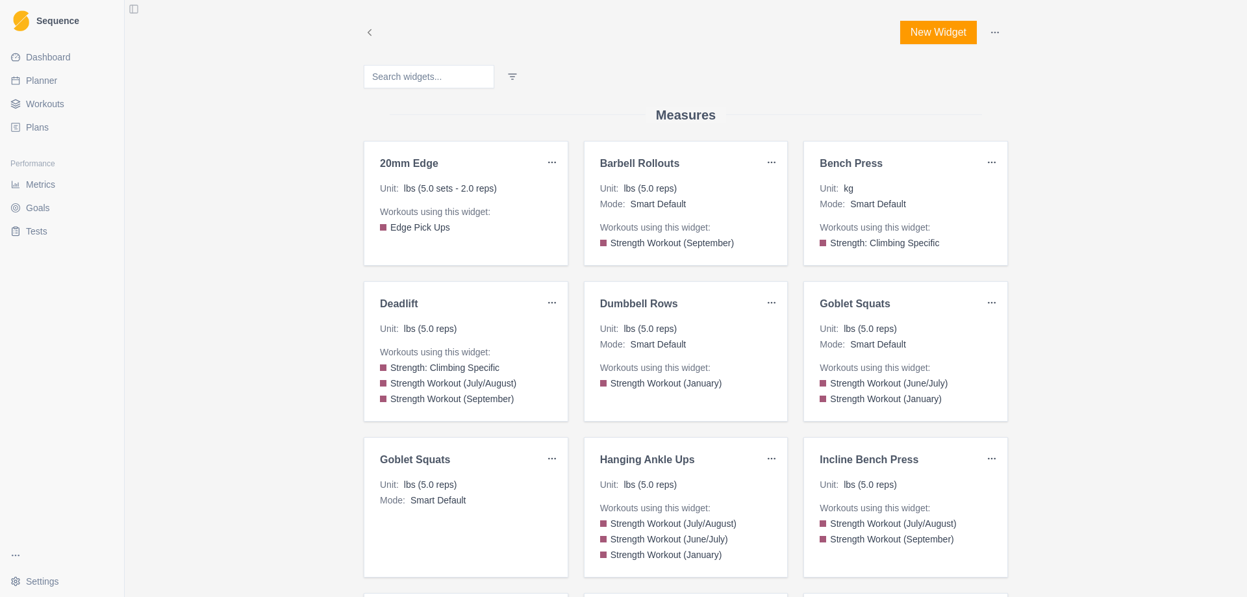
click at [937, 38] on button "New Widget" at bounding box center [938, 32] width 77 height 23
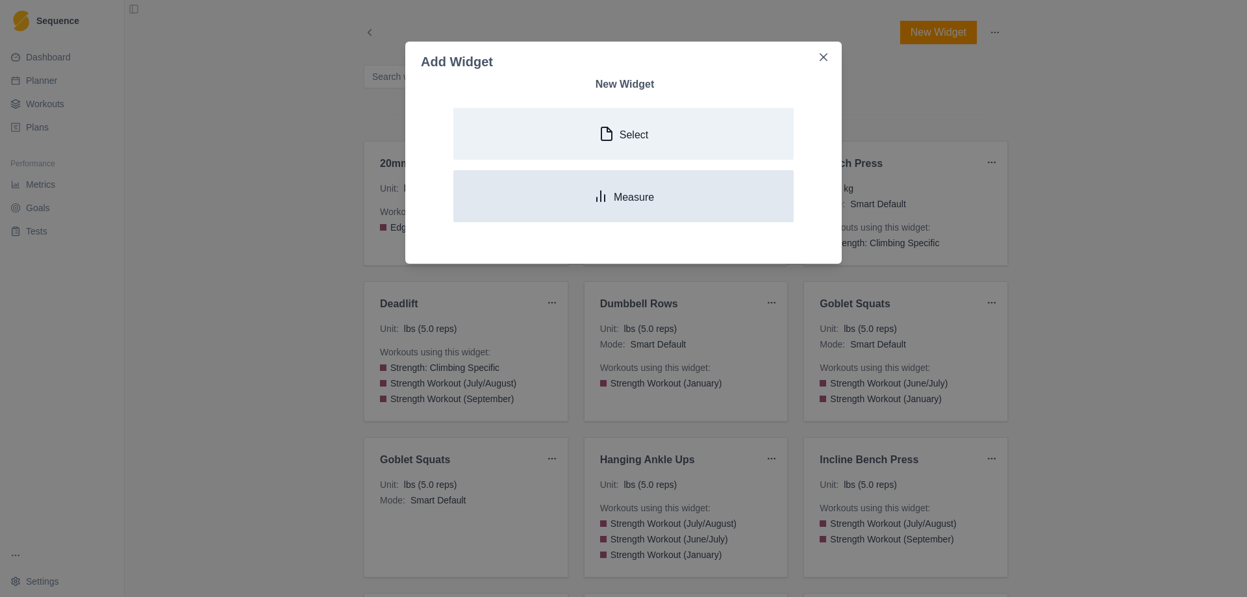
click at [618, 200] on p "Measure" at bounding box center [634, 197] width 40 height 12
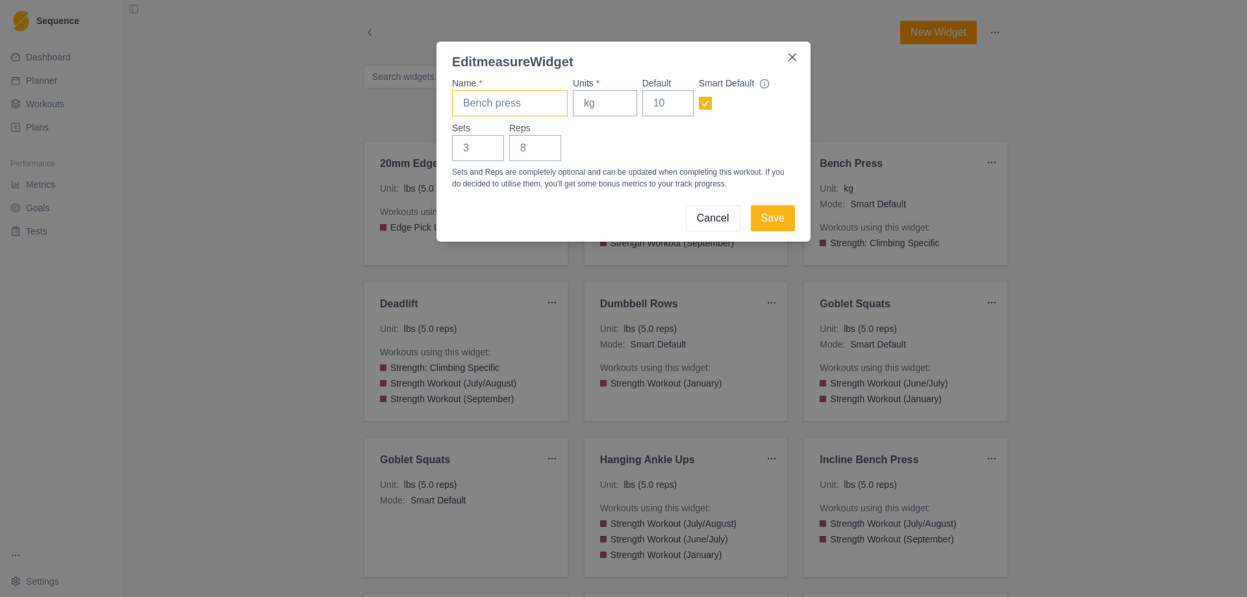
click at [517, 103] on input "Name *" at bounding box center [510, 103] width 116 height 26
type input "4.5" Block"
click at [617, 108] on input "Units *" at bounding box center [605, 103] width 64 height 26
type input "lbs"
click at [537, 150] on input "Reps" at bounding box center [535, 148] width 52 height 26
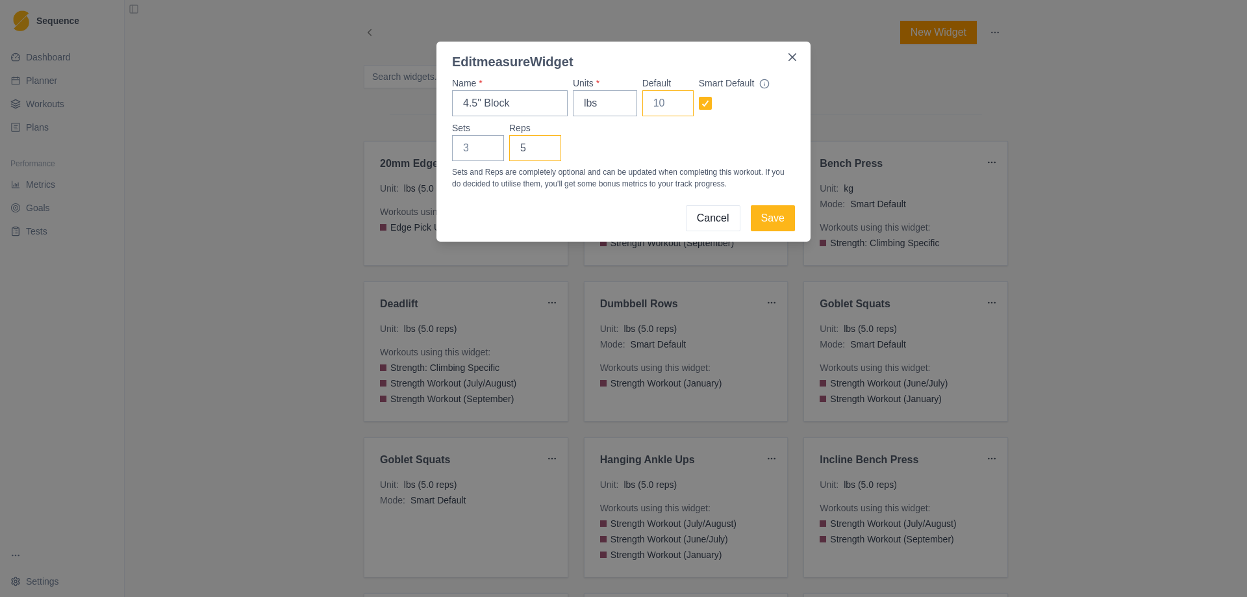
type input "5"
click at [659, 101] on input "Default" at bounding box center [668, 103] width 51 height 26
type input "20"
click at [775, 220] on button "Save" at bounding box center [773, 218] width 44 height 26
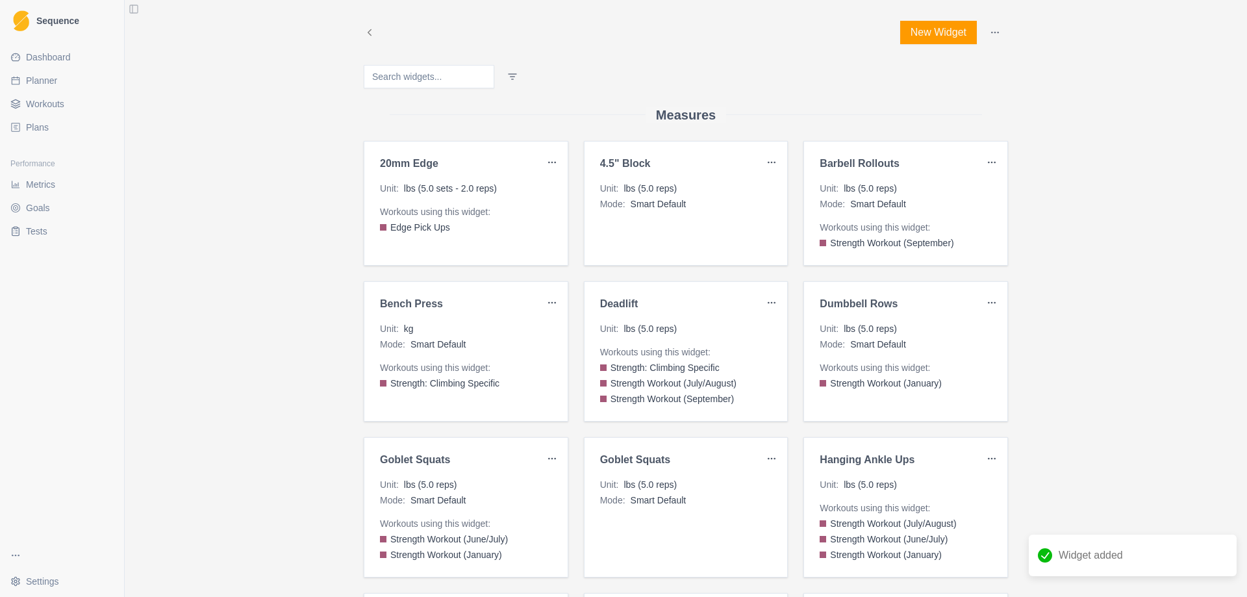
click at [47, 83] on span "Planner" at bounding box center [41, 80] width 31 height 13
select select "month"
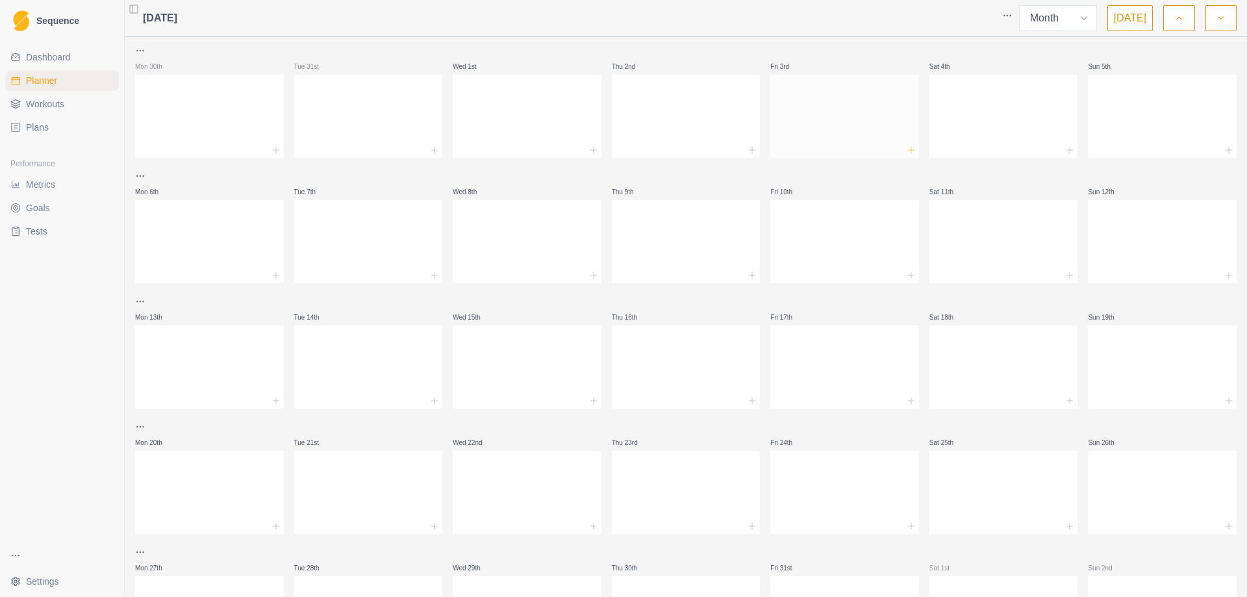
click at [906, 153] on icon at bounding box center [911, 150] width 10 height 10
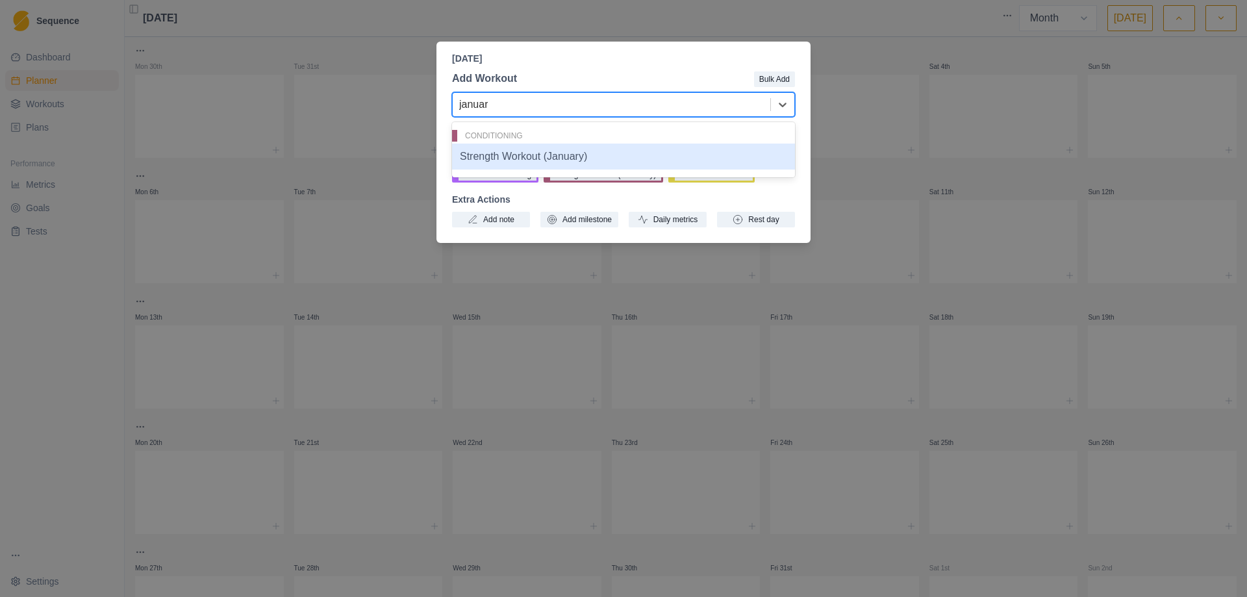
type input "january"
click at [546, 162] on div "Strength Workout (January)" at bounding box center [623, 157] width 343 height 26
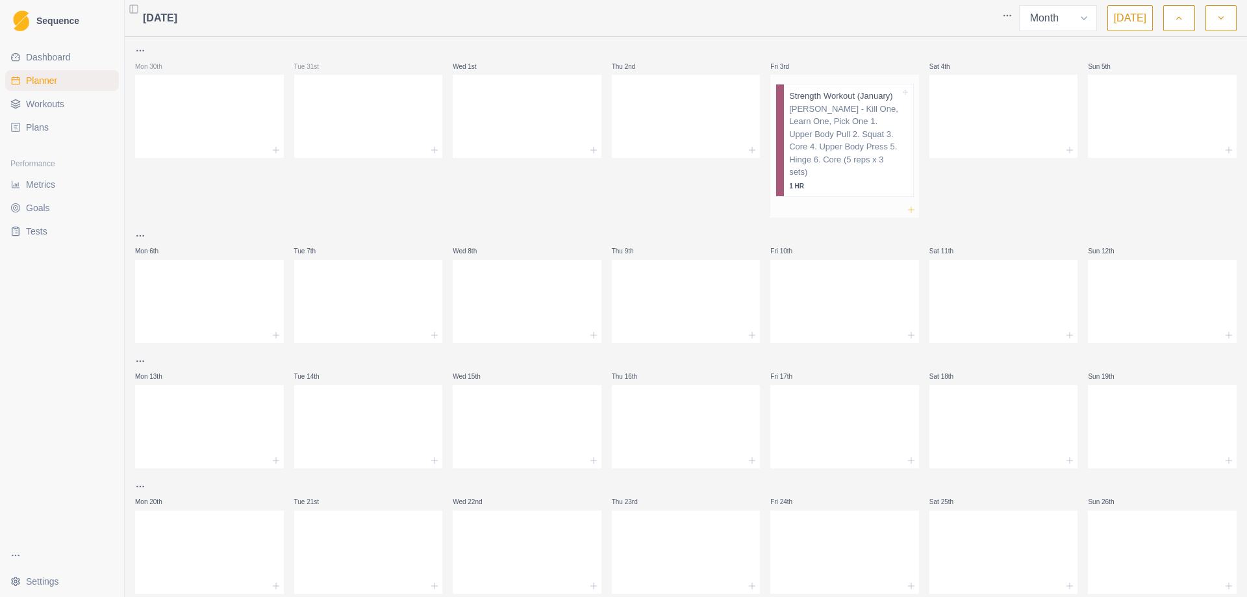
click at [906, 205] on icon at bounding box center [911, 210] width 10 height 10
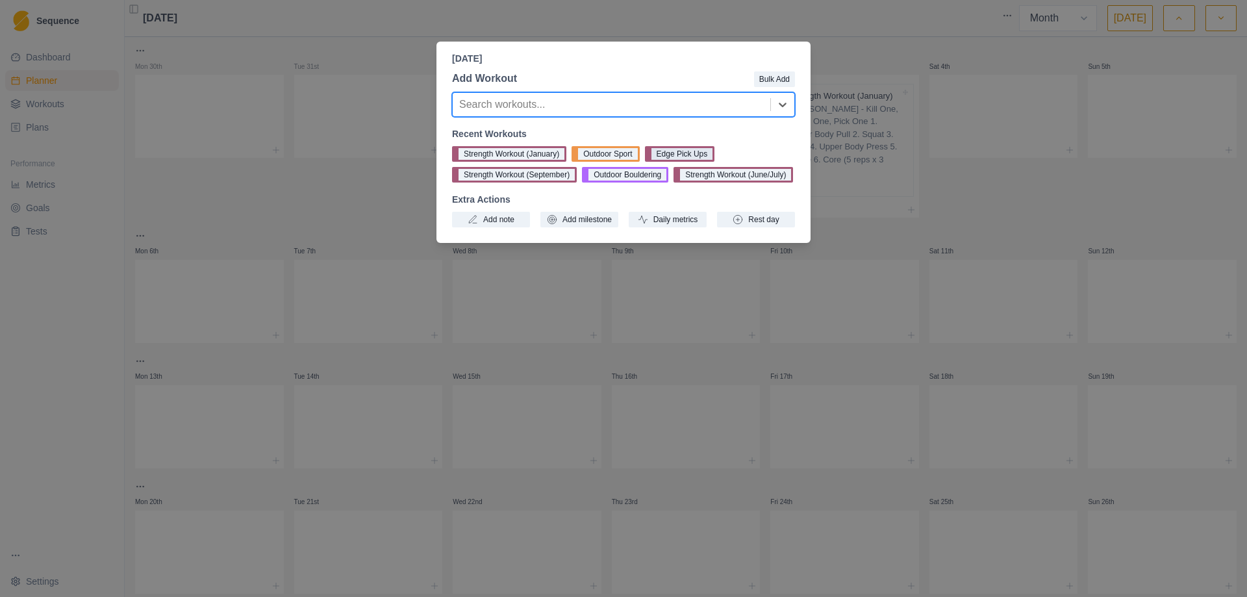
click at [677, 155] on button "Edge Pick Ups" at bounding box center [680, 154] width 70 height 16
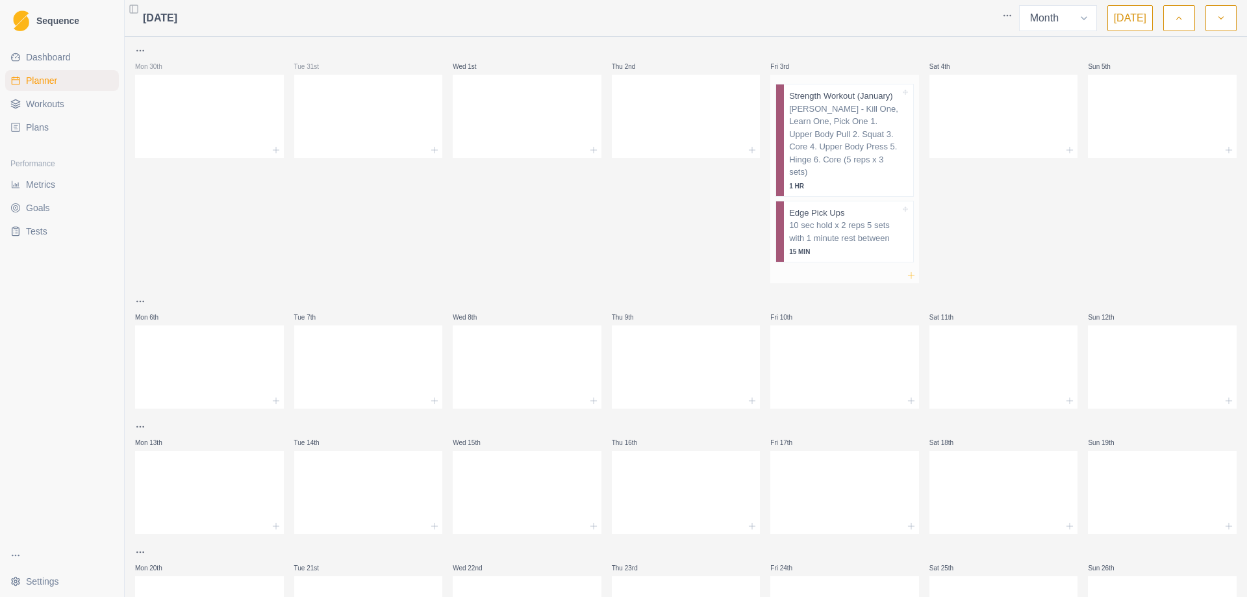
click at [906, 270] on icon at bounding box center [911, 275] width 10 height 10
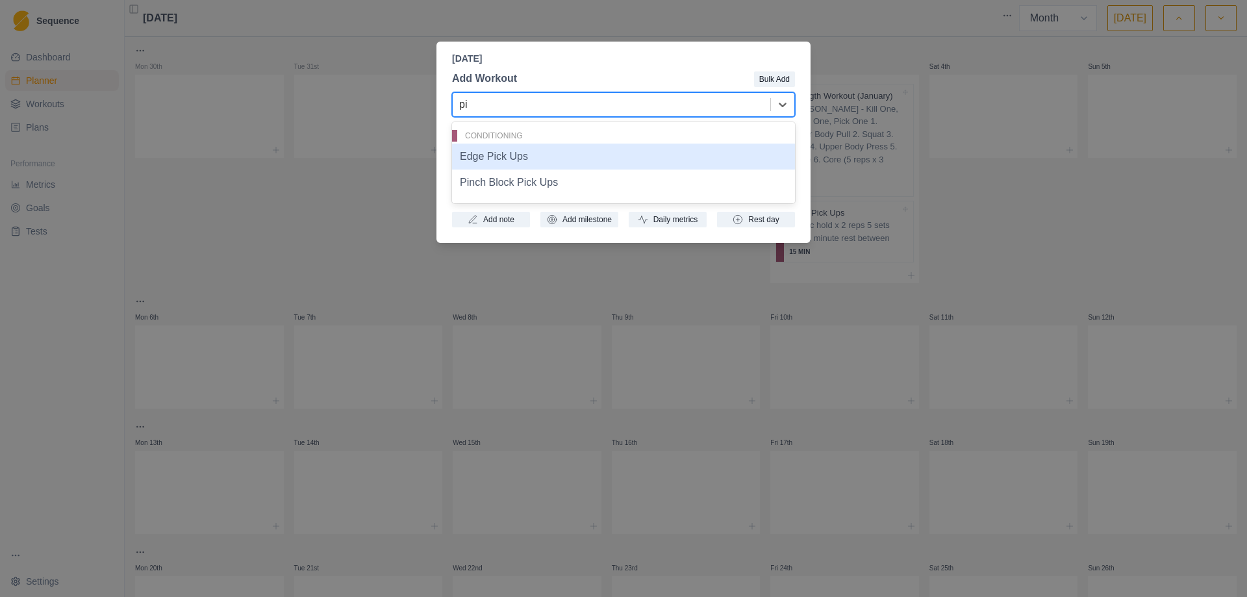
type input "pin"
click at [615, 153] on div "Pinch Block Pick Ups" at bounding box center [623, 157] width 343 height 26
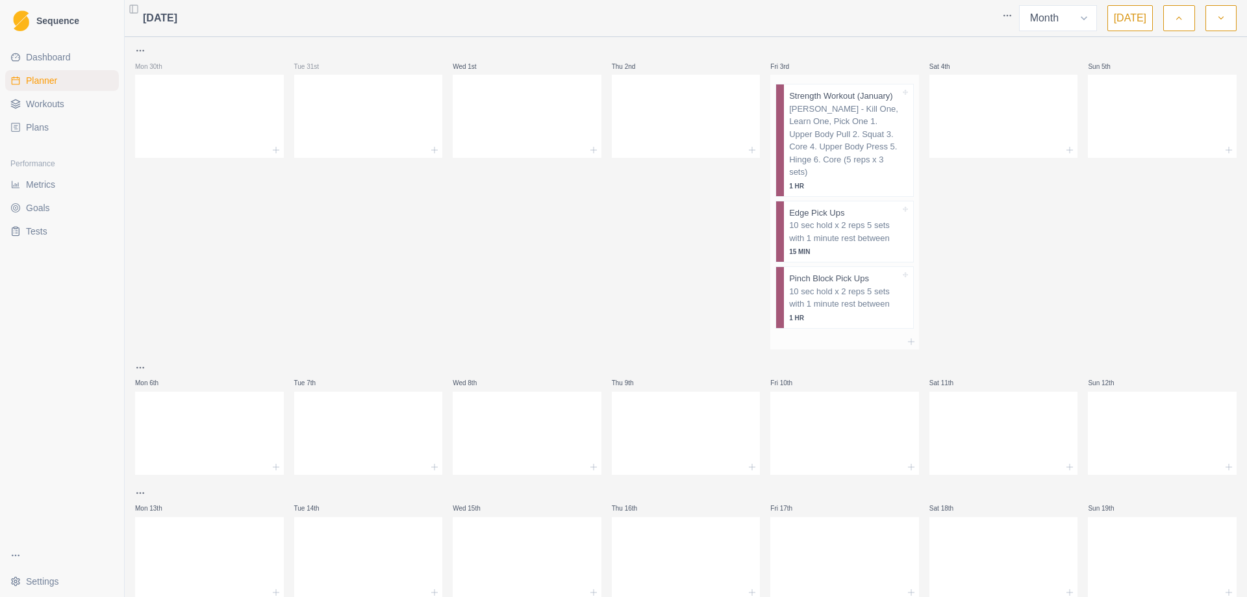
click at [834, 219] on p "10 sec hold x 2 reps 5 sets with 1 minute rest between" at bounding box center [844, 231] width 111 height 25
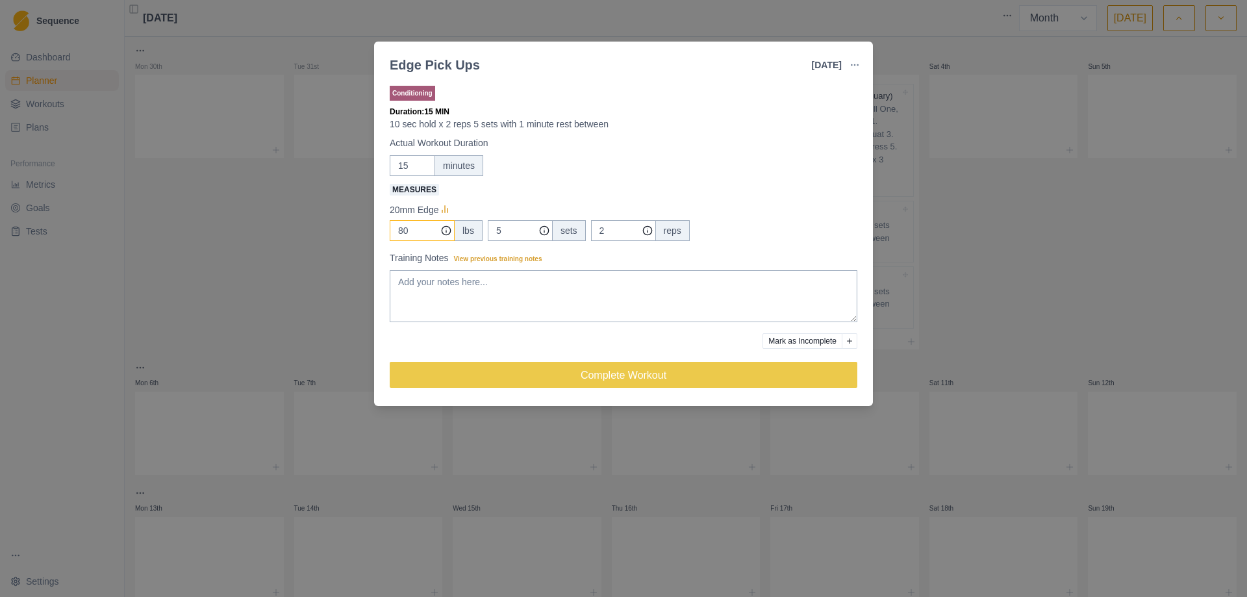
click at [413, 236] on input "80" at bounding box center [422, 230] width 65 height 21
type input "8"
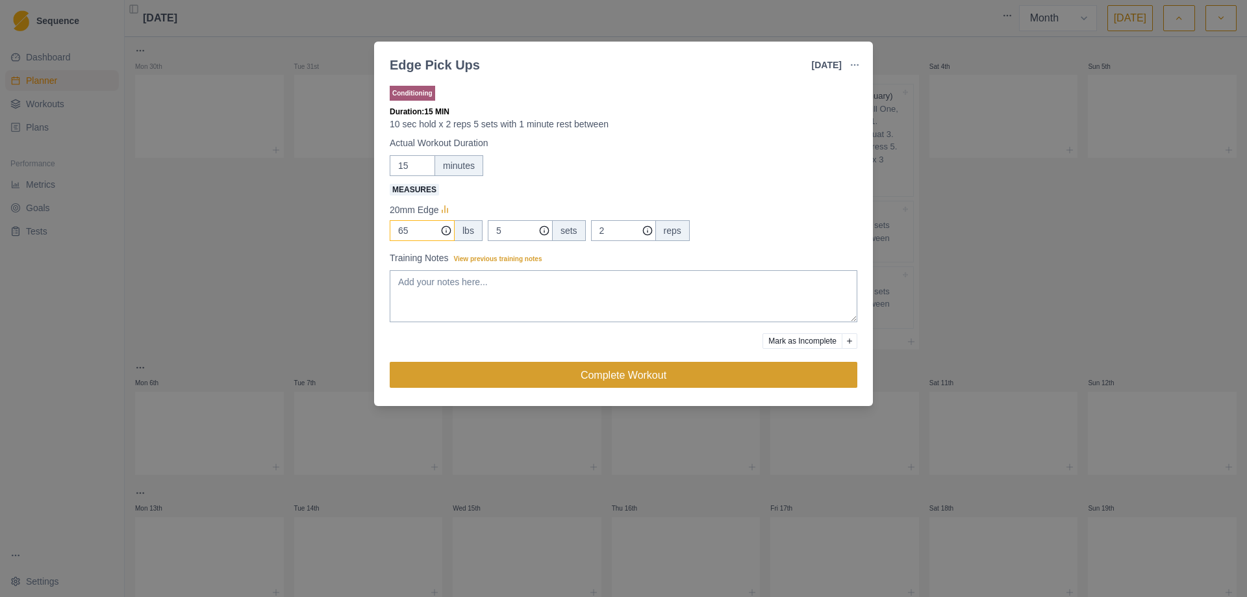
type input "65"
click at [599, 371] on button "Complete Workout" at bounding box center [624, 375] width 468 height 26
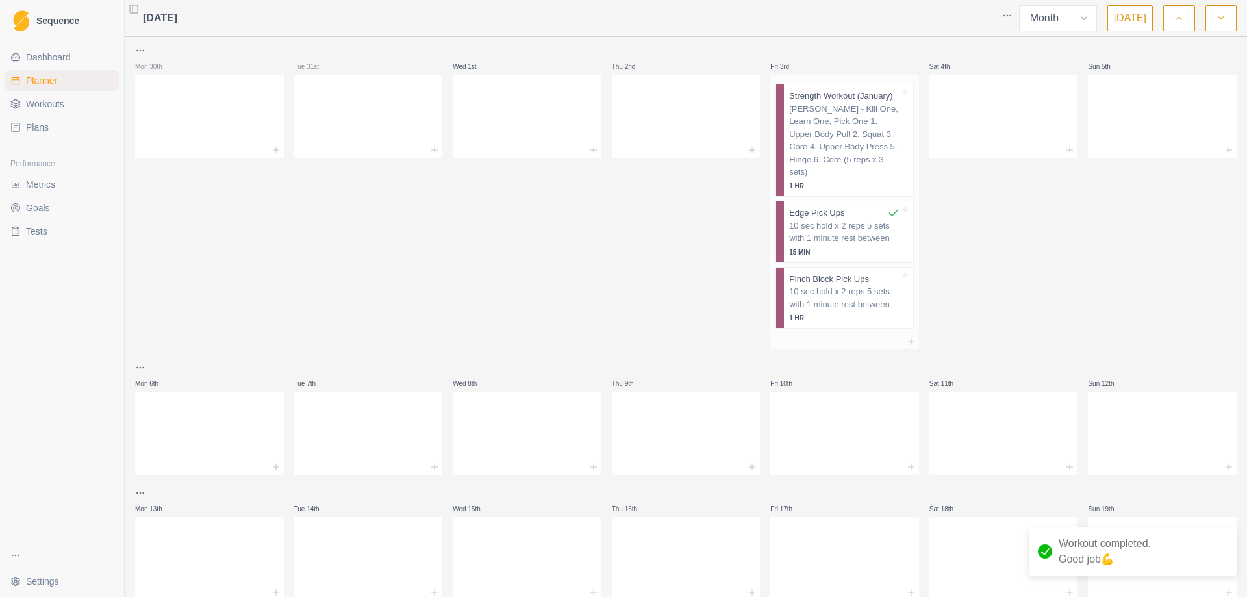
click at [835, 127] on p "[PERSON_NAME] - Kill One, Learn One, Pick One 1. Upper Body Pull 2. Squat 3. Co…" at bounding box center [844, 141] width 111 height 76
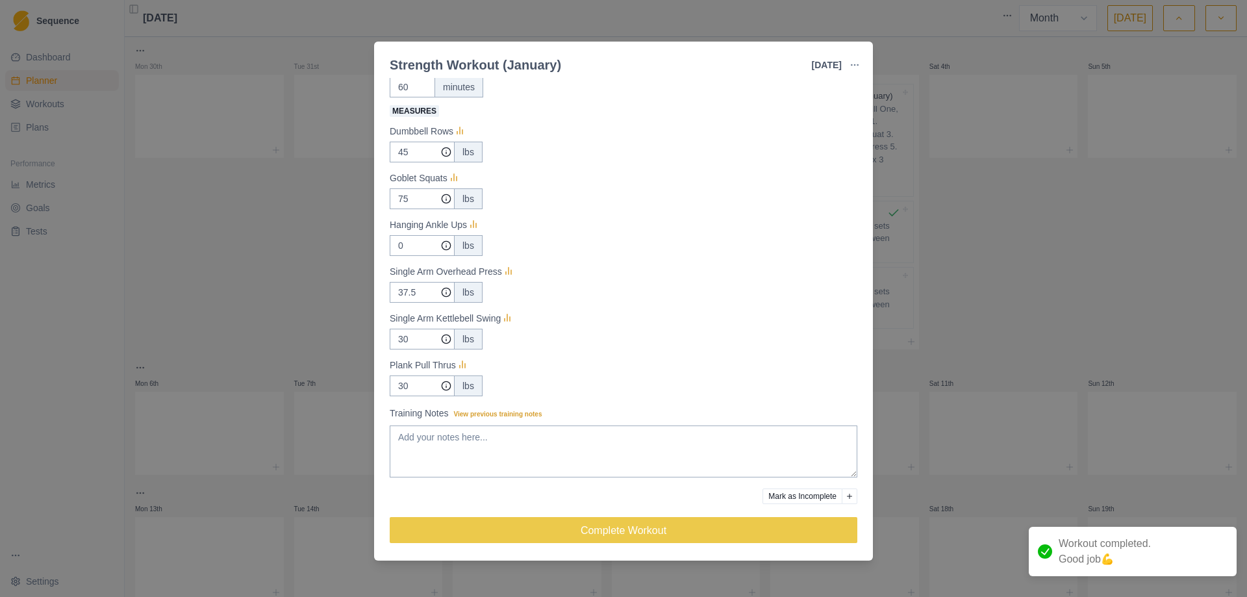
scroll to position [93, 0]
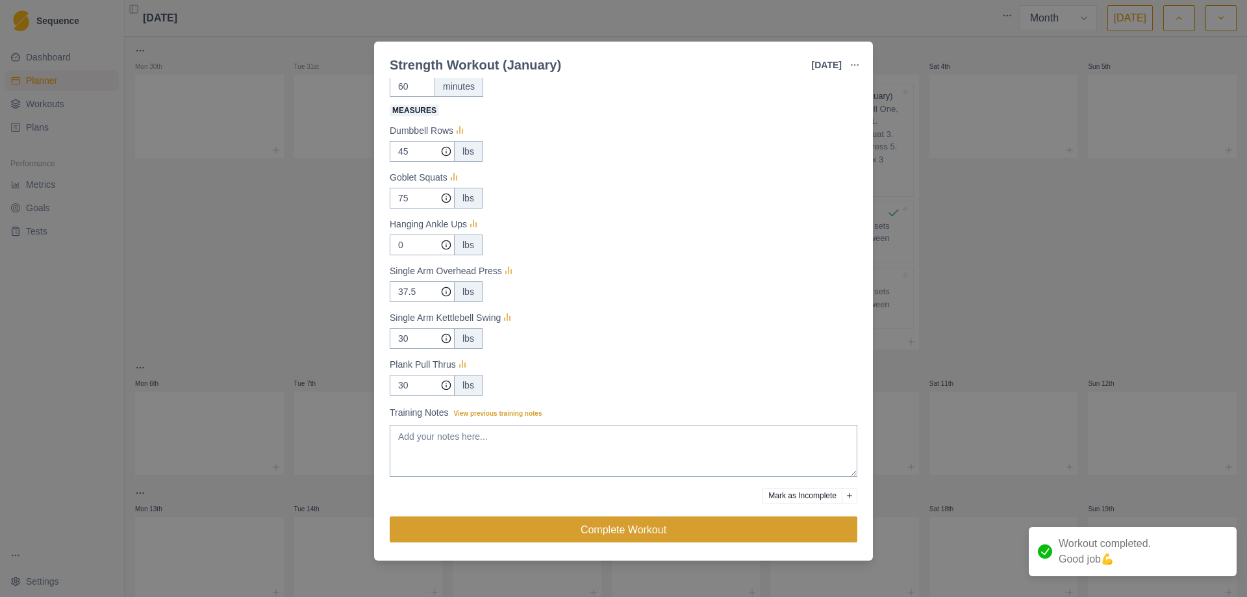
click at [721, 526] on button "Complete Workout" at bounding box center [624, 529] width 468 height 26
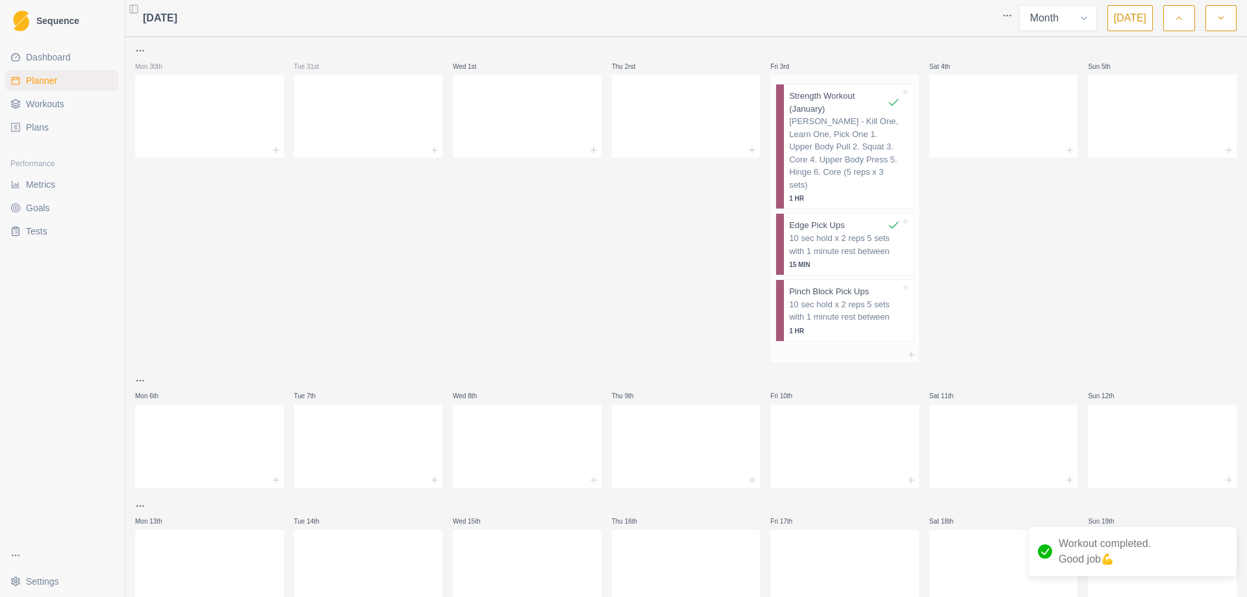
click at [848, 312] on div "10 sec hold x 2 reps 5 sets with 1 minute rest between 1 HR" at bounding box center [844, 317] width 111 height 38
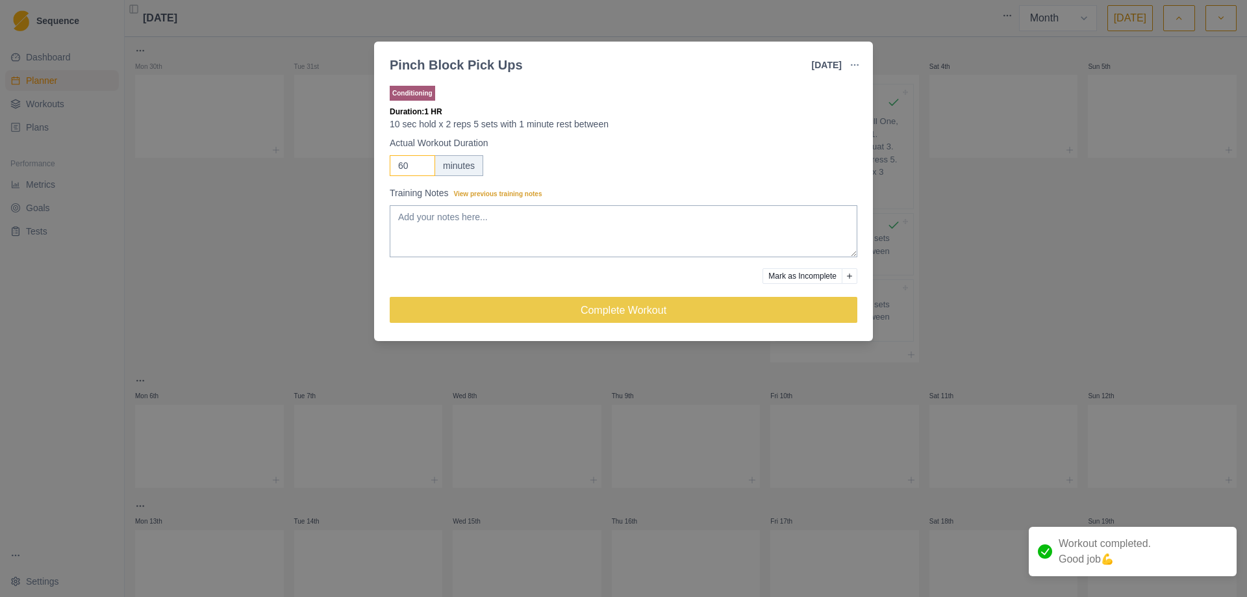
drag, startPoint x: 409, startPoint y: 168, endPoint x: 370, endPoint y: 168, distance: 39.6
click at [370, 168] on div "Pinch Block Pick Ups 3 Jan 2025 Link To Goal View Workout Metrics Edit Original…" at bounding box center [623, 298] width 1247 height 597
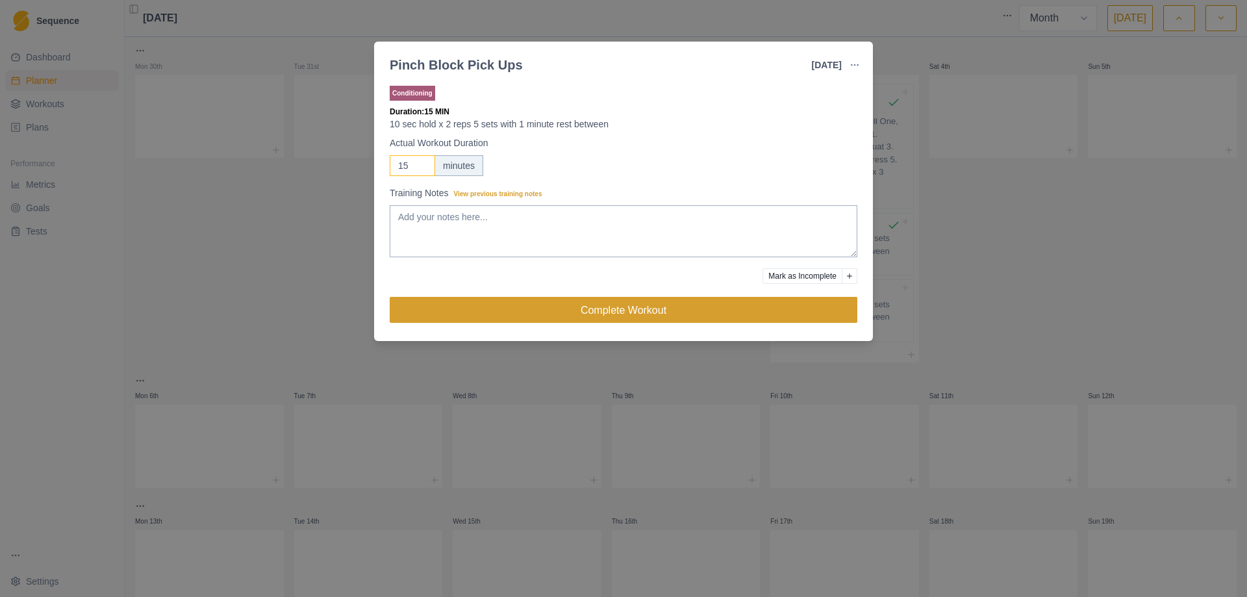
type input "15"
click at [641, 311] on button "Complete Workout" at bounding box center [624, 310] width 468 height 26
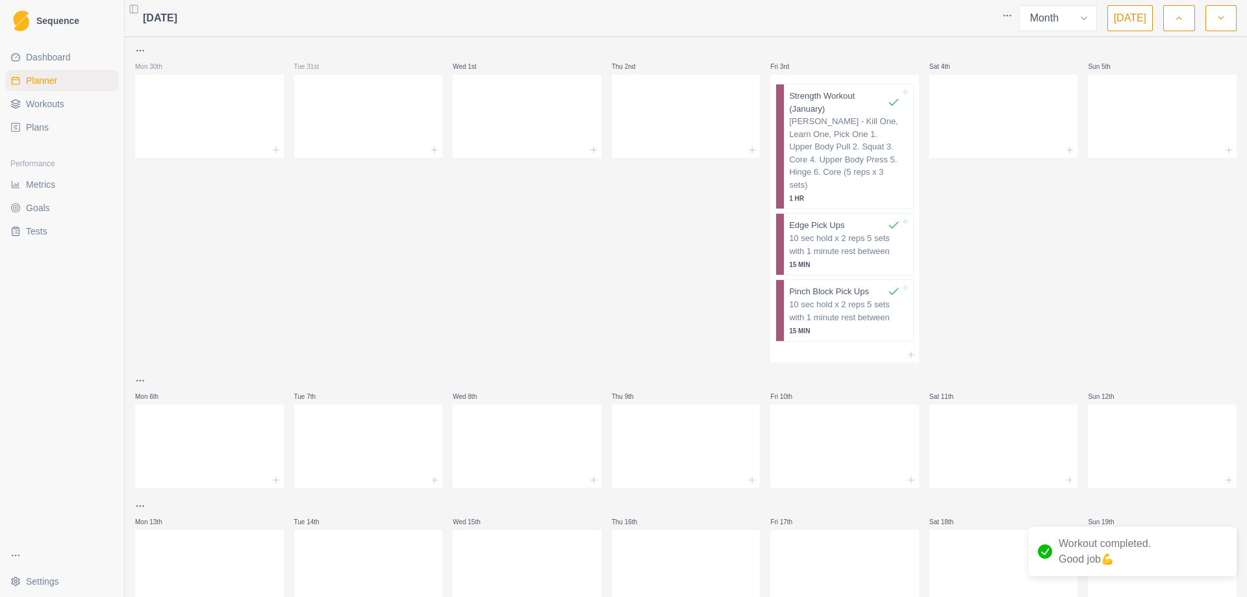
click at [56, 109] on span "Workouts" at bounding box center [45, 103] width 38 height 13
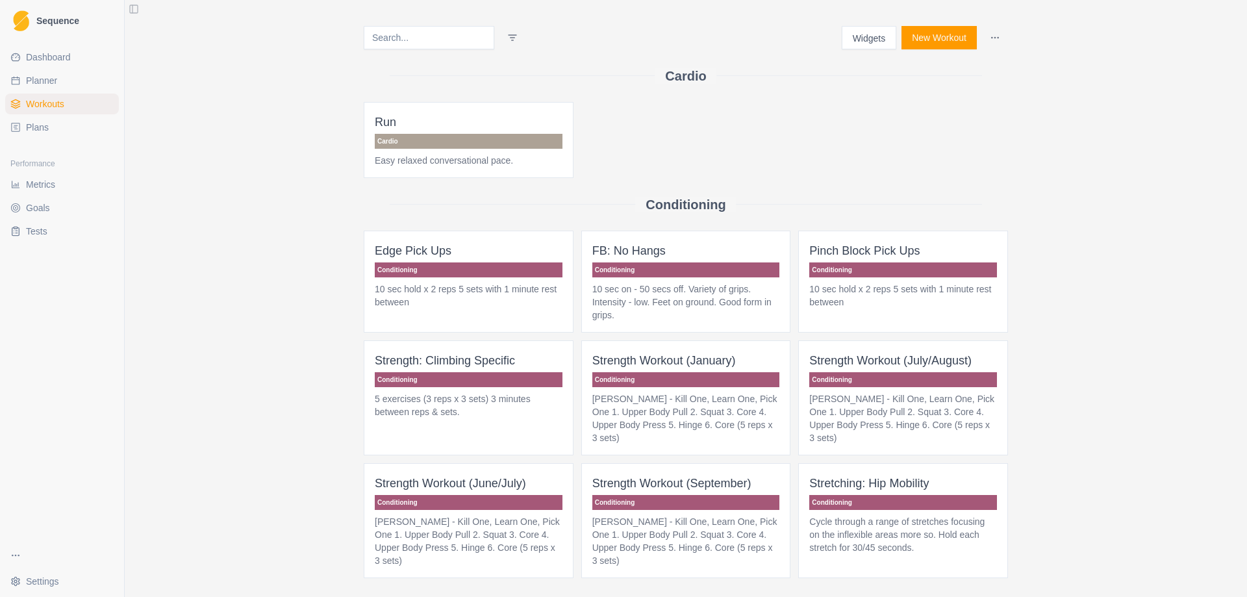
click at [920, 275] on p "Conditioning" at bounding box center [904, 269] width 188 height 15
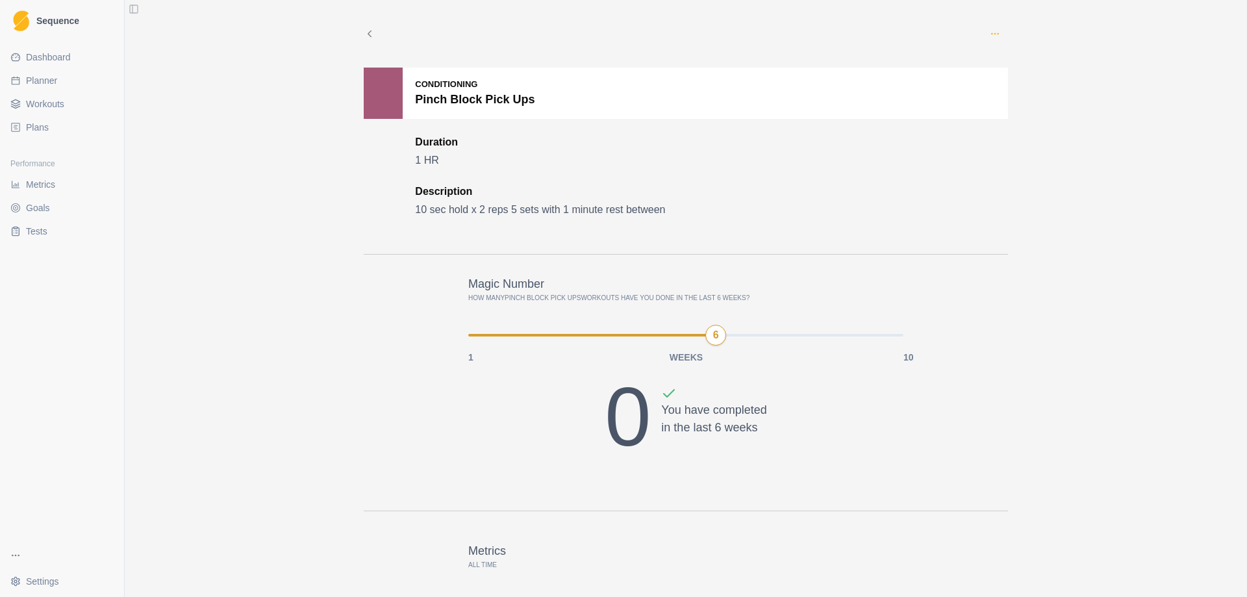
click at [995, 30] on icon "button" at bounding box center [995, 34] width 10 height 10
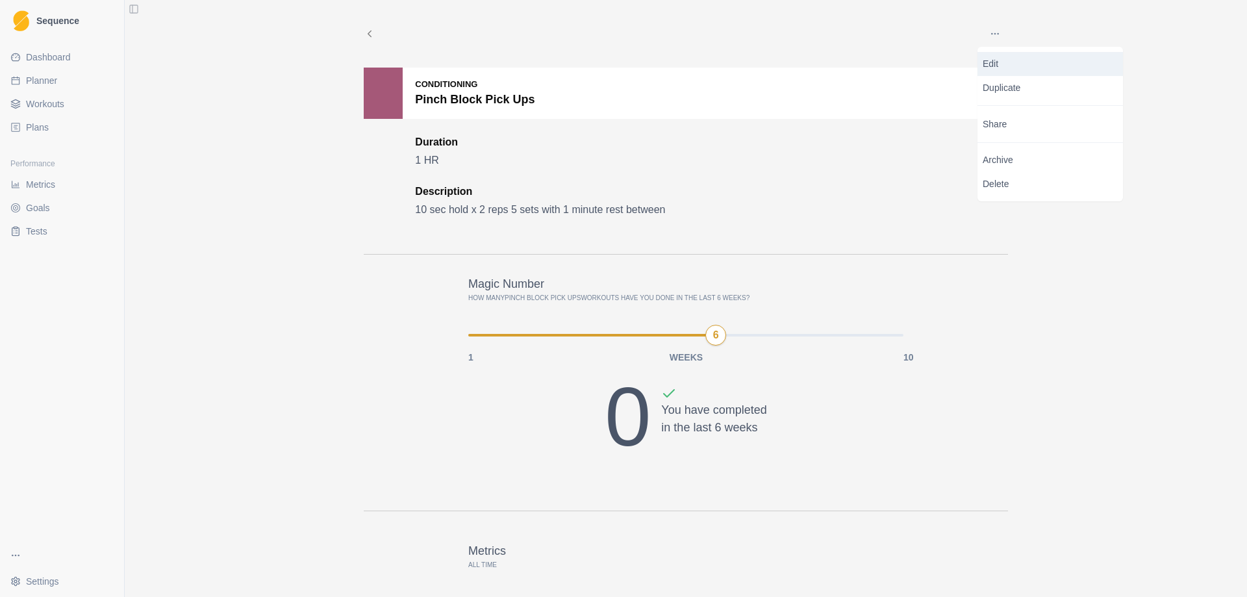
click at [1000, 63] on p "Edit" at bounding box center [1050, 64] width 135 height 14
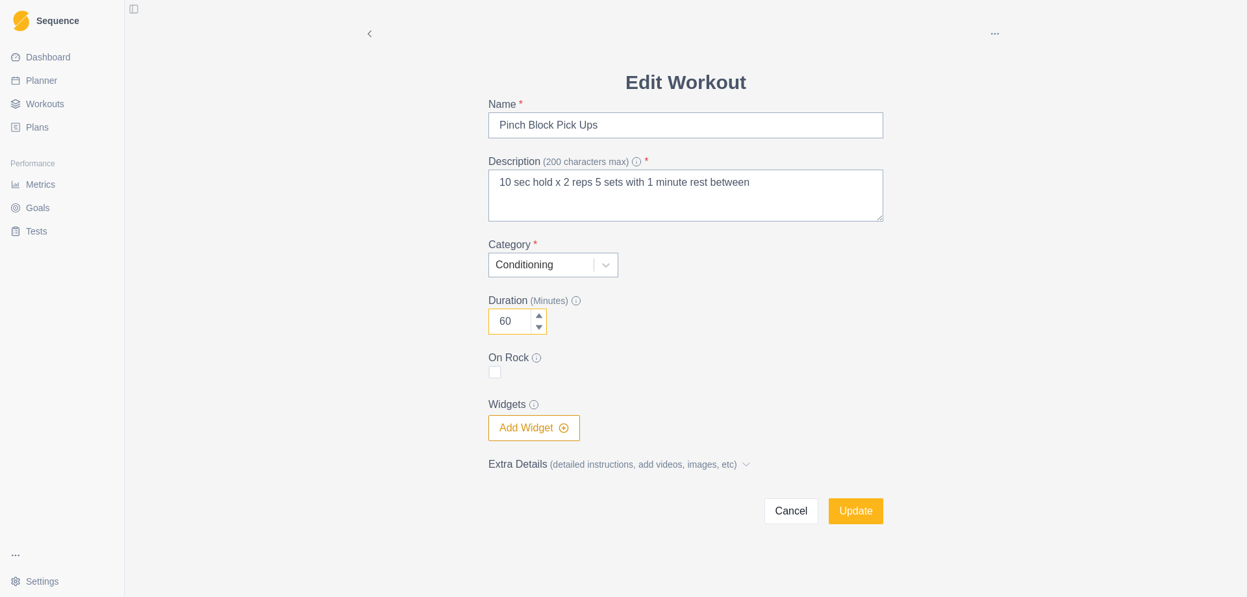
drag, startPoint x: 522, startPoint y: 321, endPoint x: 474, endPoint y: 324, distance: 48.1
click at [474, 324] on div "Archive Delete Edit Workout Name * Pinch Block Pick Ups Description (200 charac…" at bounding box center [685, 262] width 665 height 524
type input "15"
click at [867, 505] on button "Update" at bounding box center [856, 511] width 55 height 26
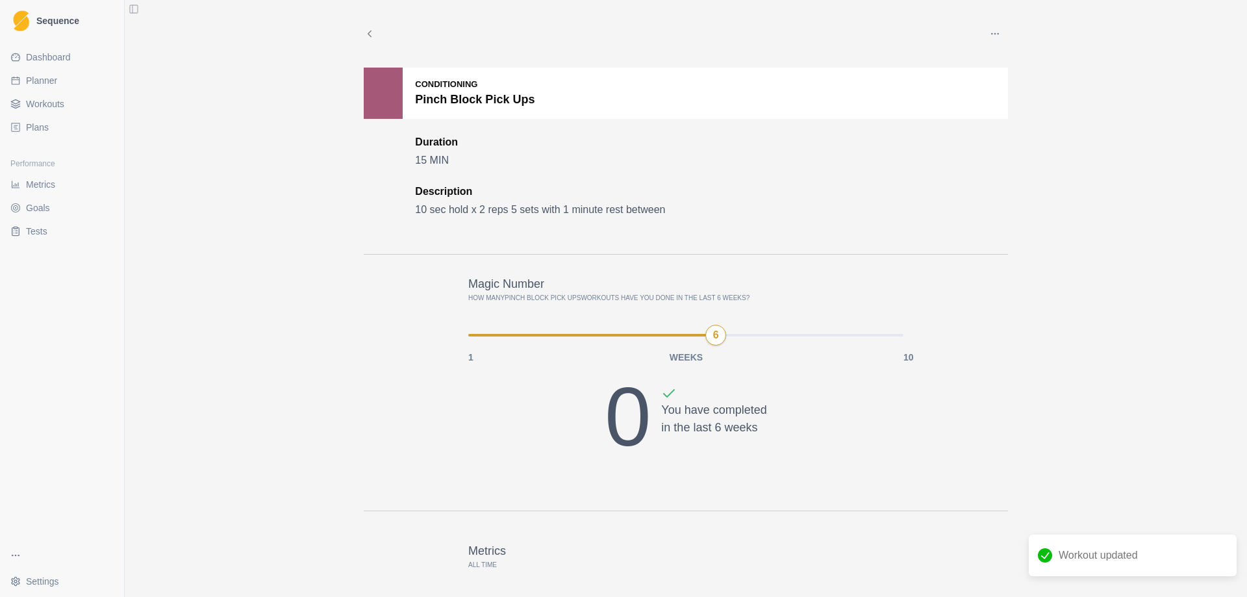
click at [984, 32] on button "button" at bounding box center [995, 34] width 26 height 26
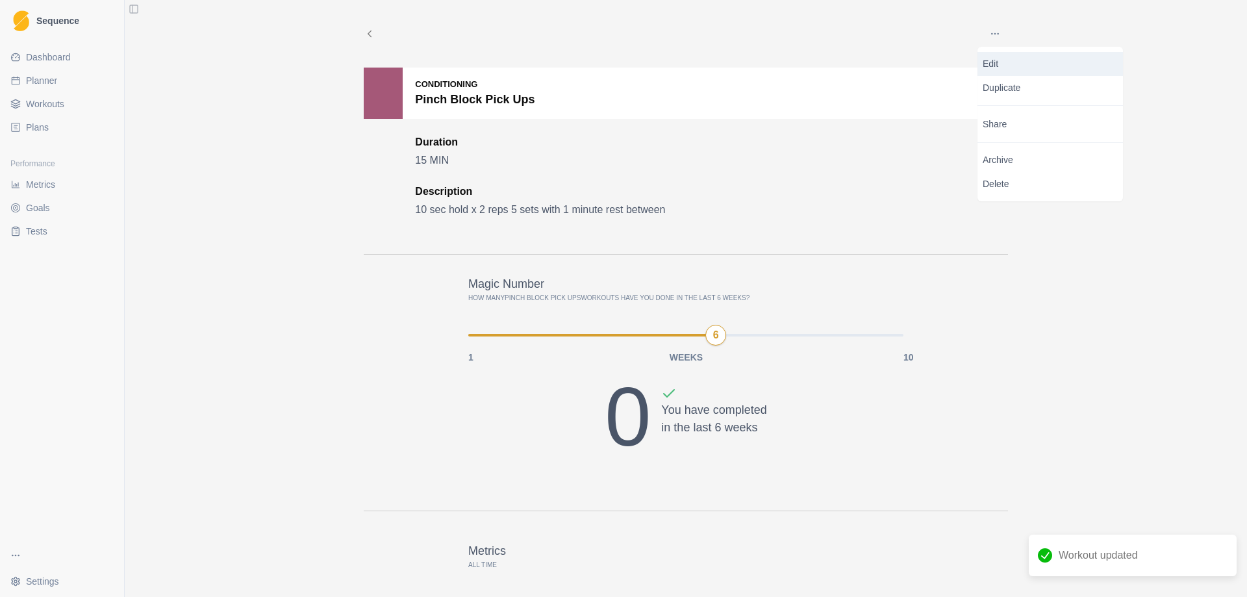
click at [1006, 66] on p "Edit" at bounding box center [1050, 64] width 135 height 14
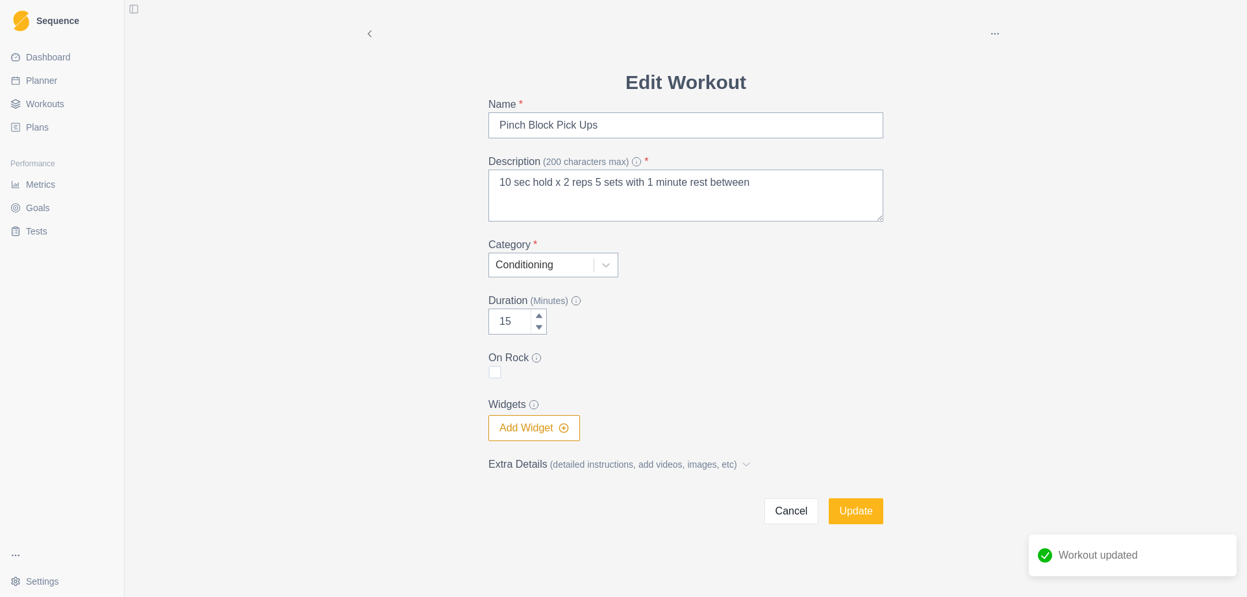
click at [513, 434] on button "Add Widget" at bounding box center [535, 428] width 92 height 26
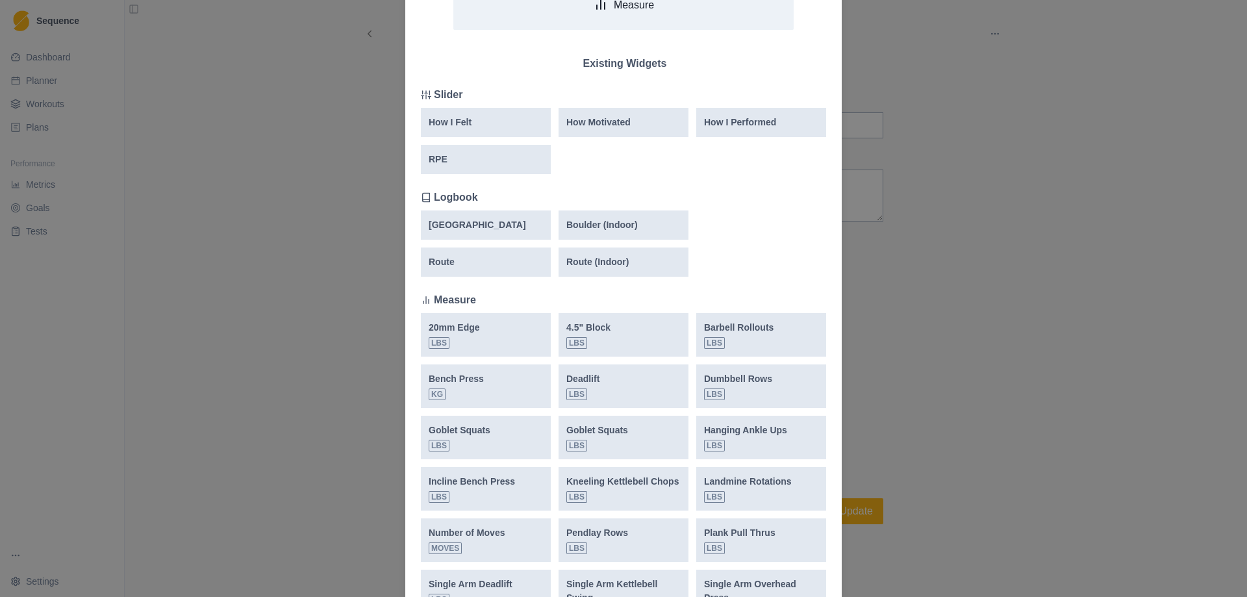
scroll to position [195, 0]
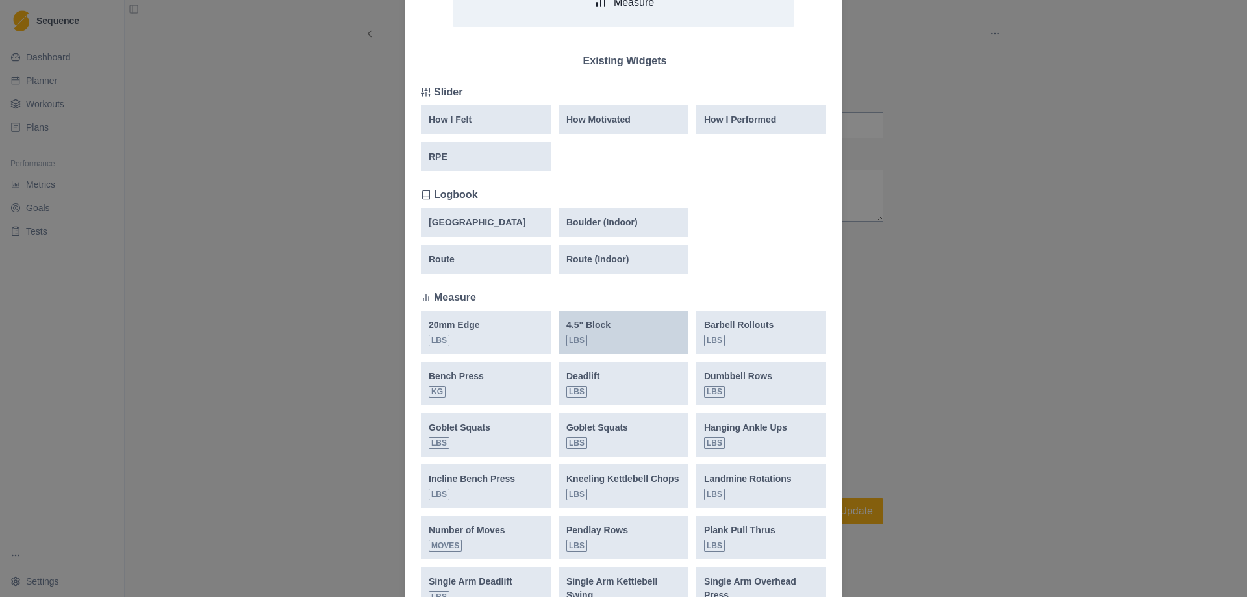
click at [605, 329] on p "4.5" Block" at bounding box center [589, 325] width 44 height 14
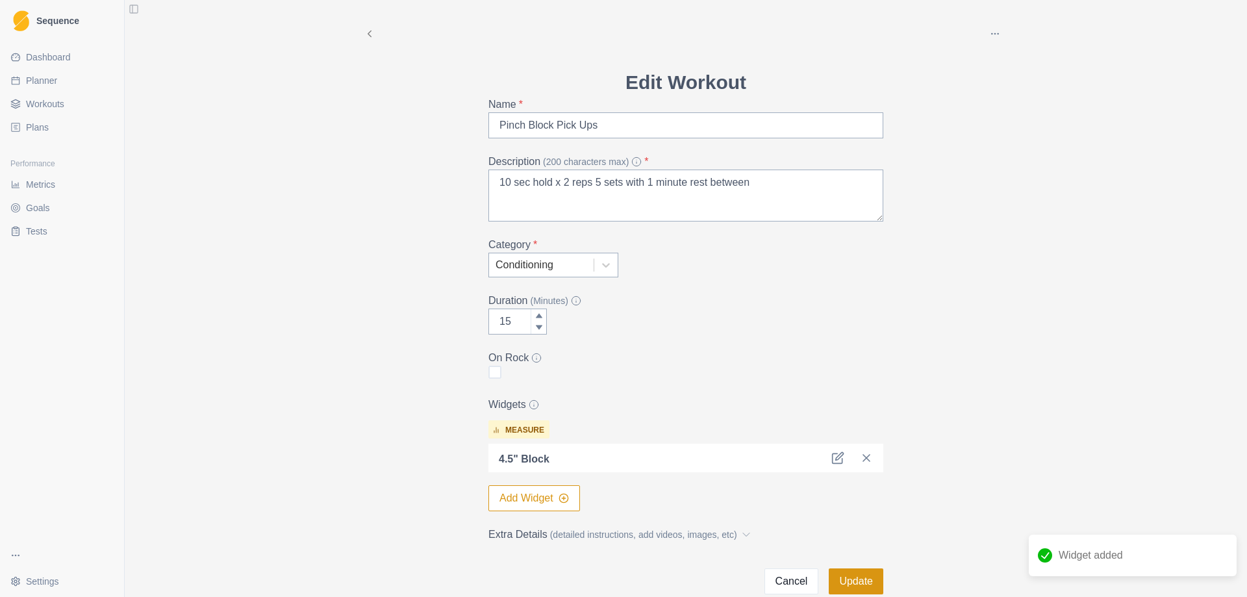
click at [847, 583] on button "Update" at bounding box center [856, 581] width 55 height 26
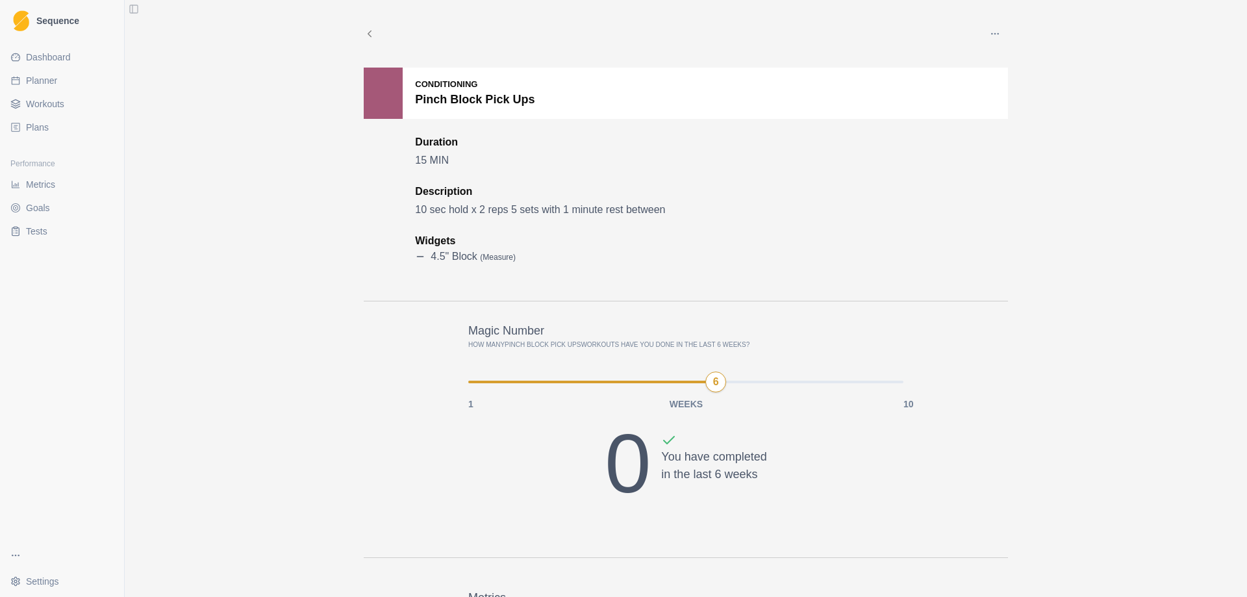
click at [53, 78] on span "Planner" at bounding box center [41, 80] width 31 height 13
select select "month"
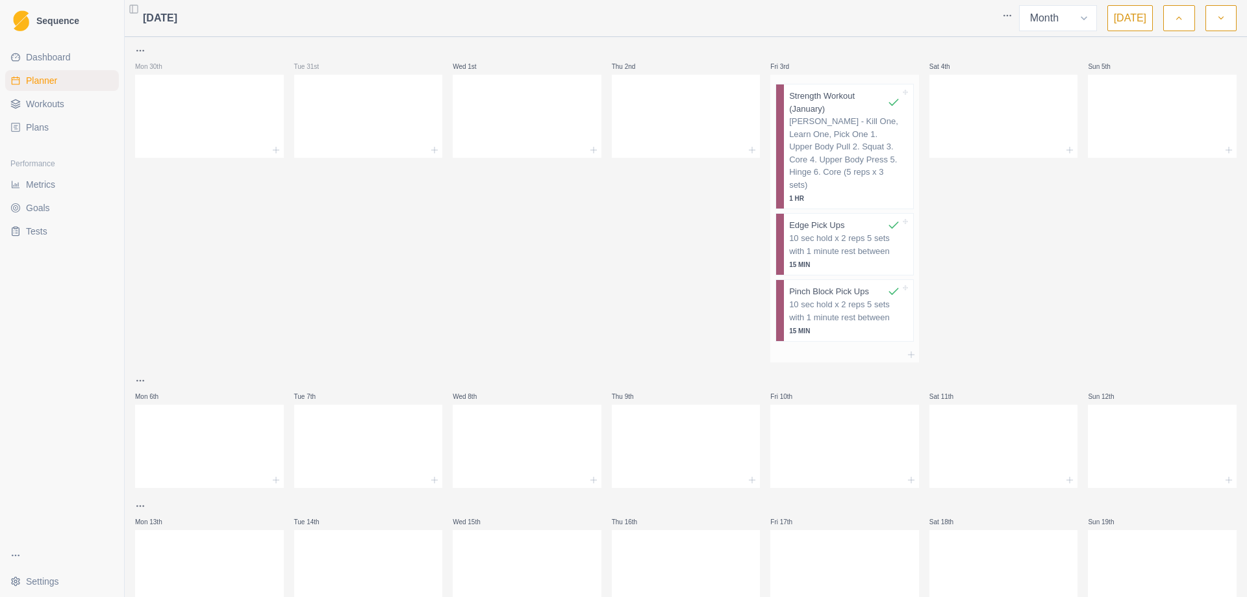
click at [838, 301] on p "10 sec hold x 2 reps 5 sets with 1 minute rest between" at bounding box center [844, 310] width 111 height 25
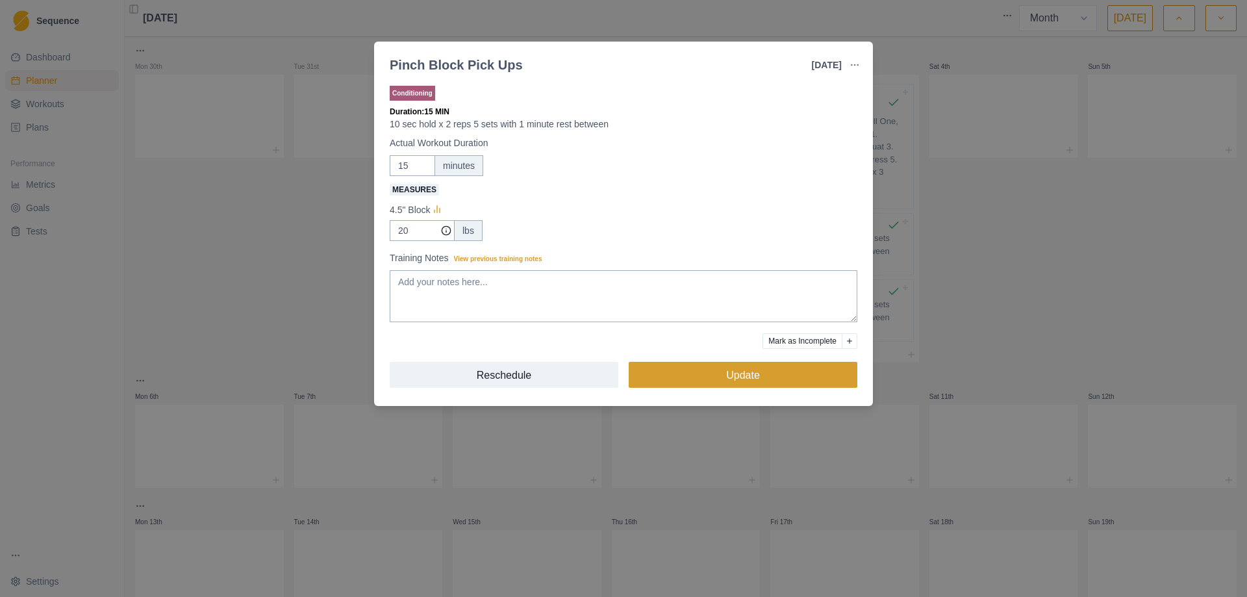
click at [753, 365] on button "Update" at bounding box center [743, 375] width 229 height 26
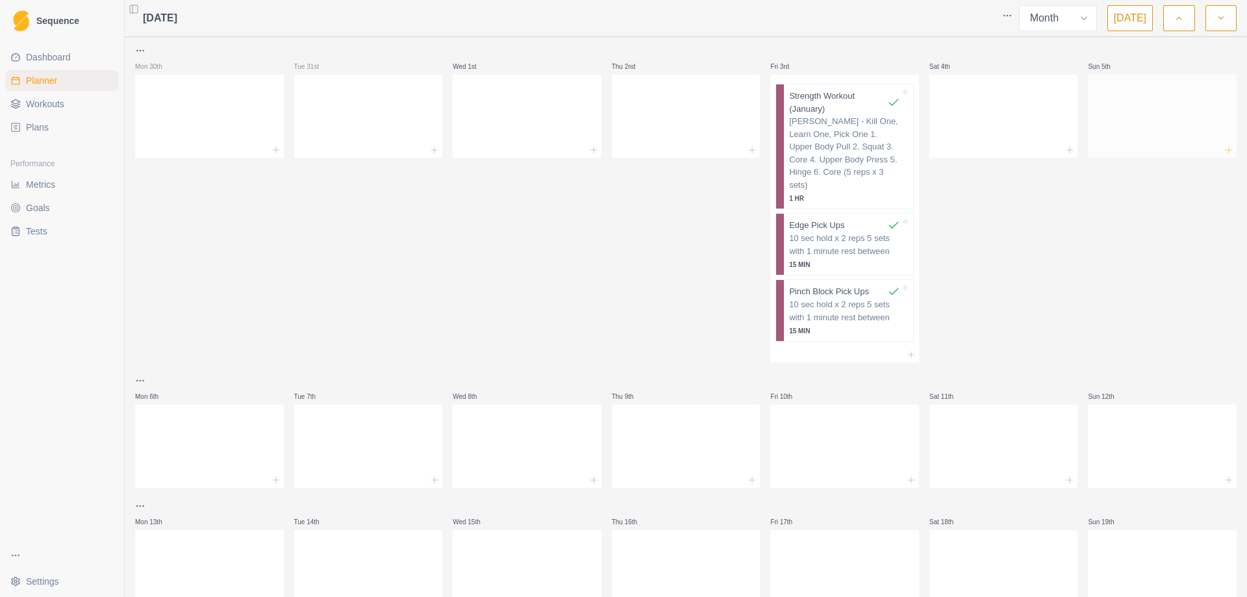
click at [1224, 149] on icon at bounding box center [1229, 150] width 10 height 10
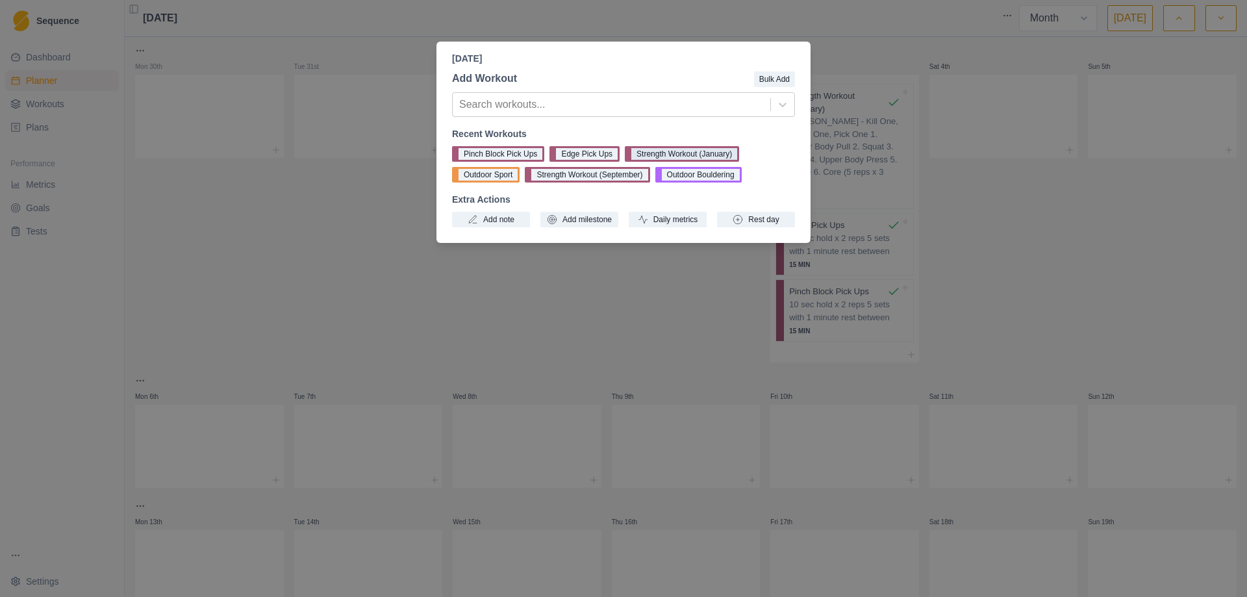
click at [674, 153] on button "Strength Workout (January)" at bounding box center [682, 154] width 114 height 16
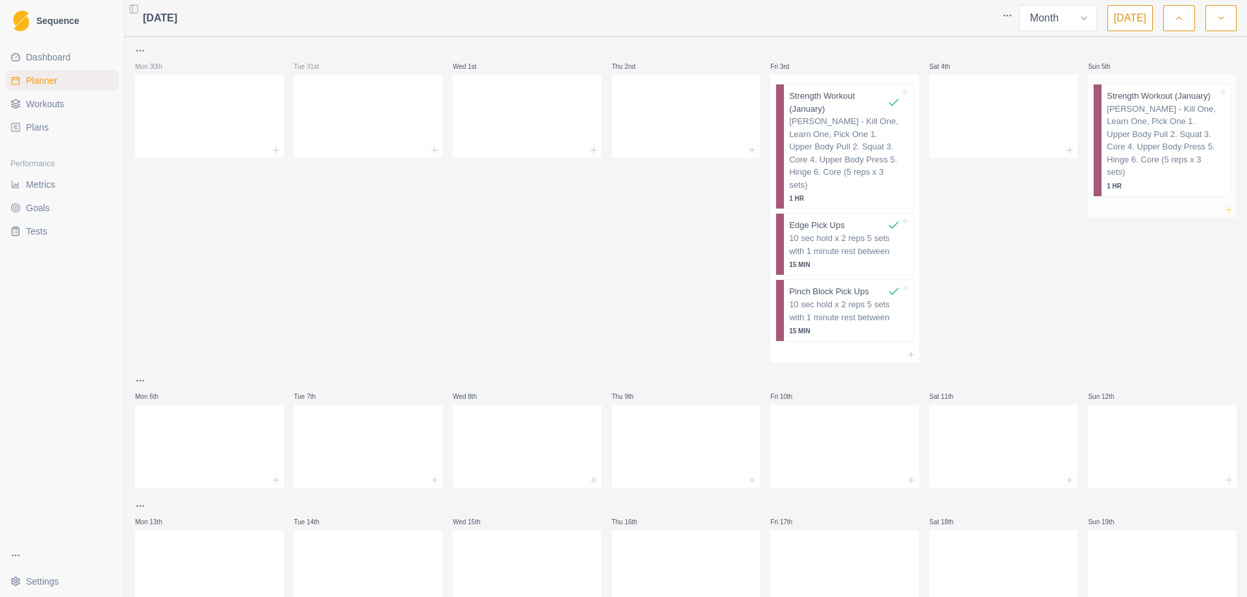
click at [1224, 205] on icon at bounding box center [1229, 210] width 10 height 10
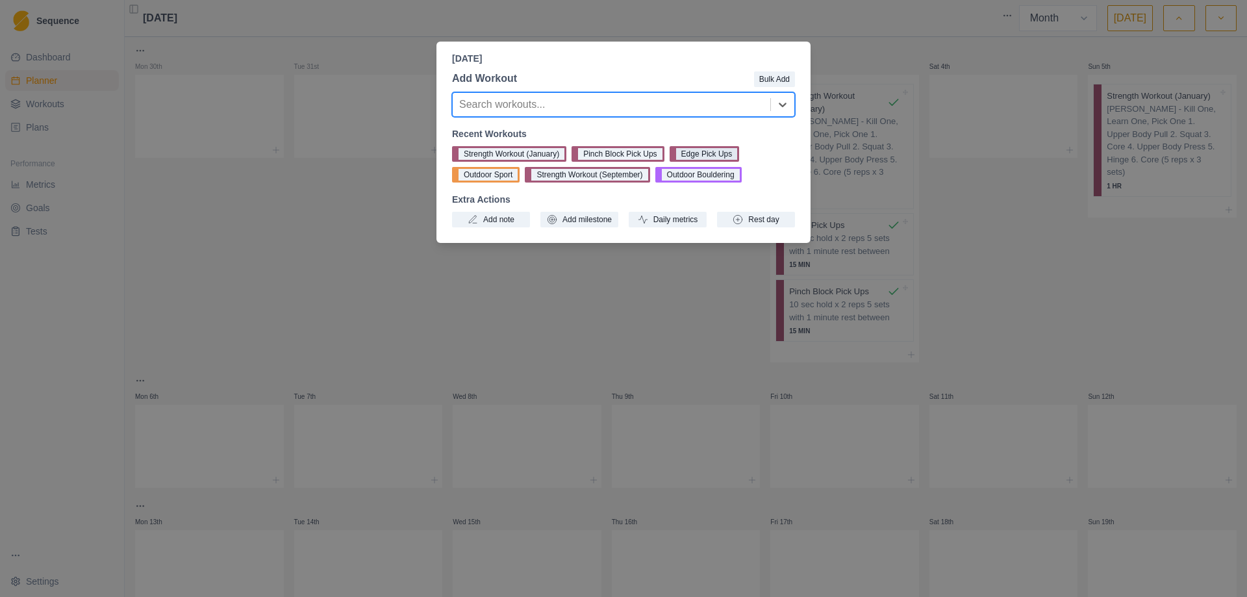
click at [694, 156] on button "Edge Pick Ups" at bounding box center [705, 154] width 70 height 16
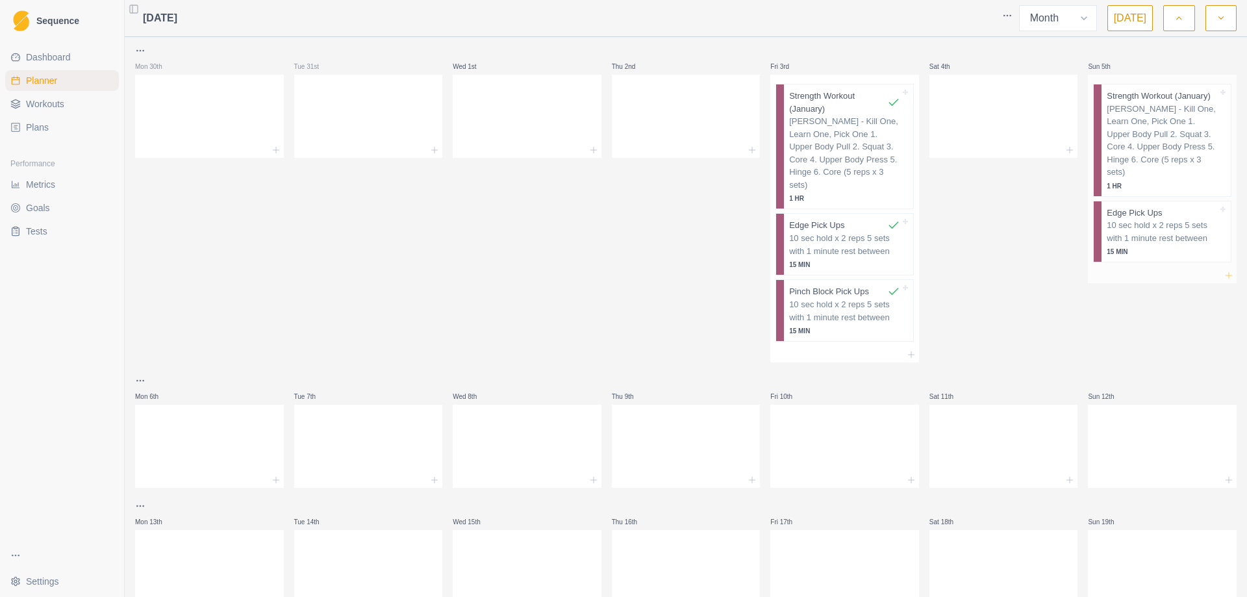
click at [1224, 270] on icon at bounding box center [1229, 275] width 10 height 10
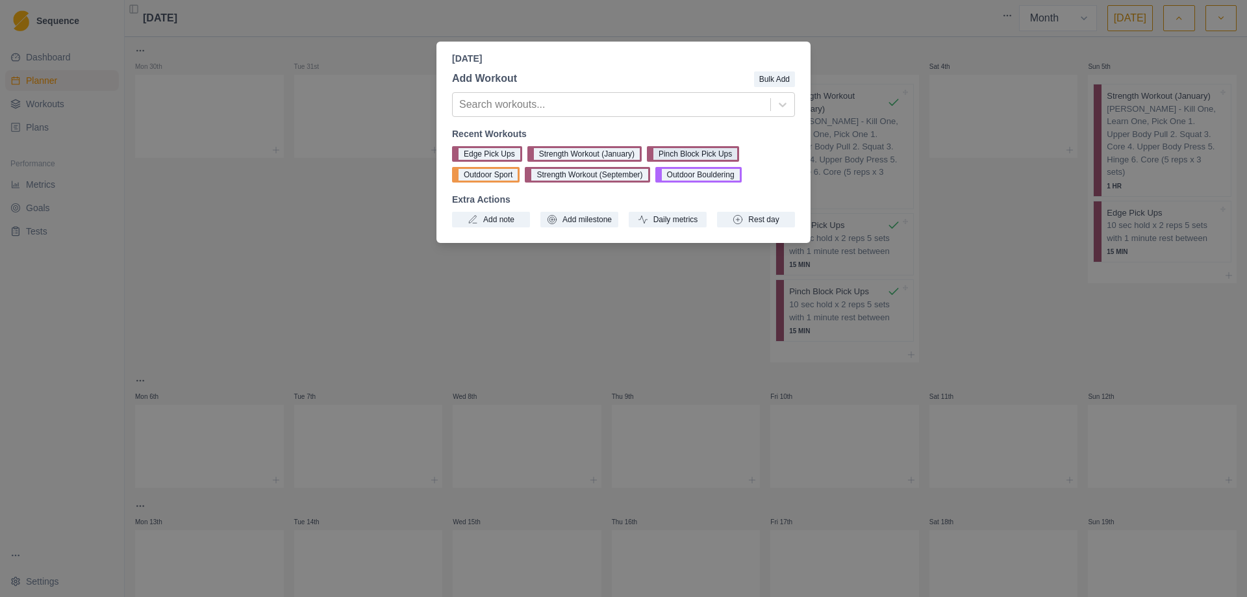
click at [693, 151] on button "Pinch Block Pick Ups" at bounding box center [693, 154] width 92 height 16
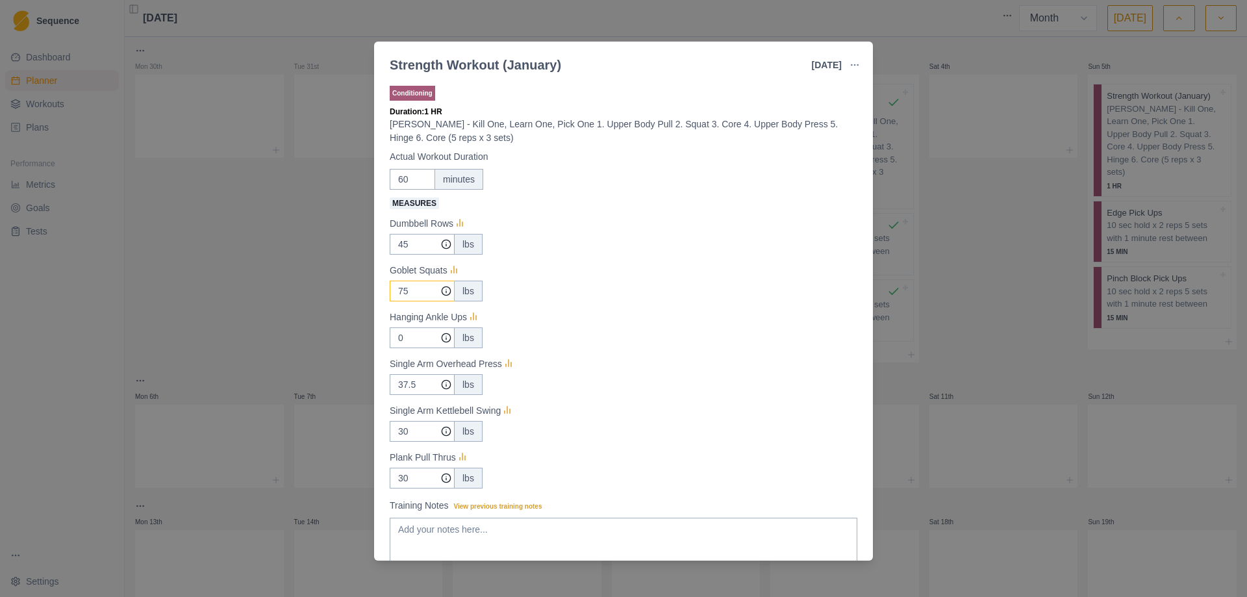
click at [411, 255] on input "75" at bounding box center [422, 244] width 65 height 21
type input "7"
type input "45"
click at [422, 255] on input "37.5" at bounding box center [422, 244] width 65 height 21
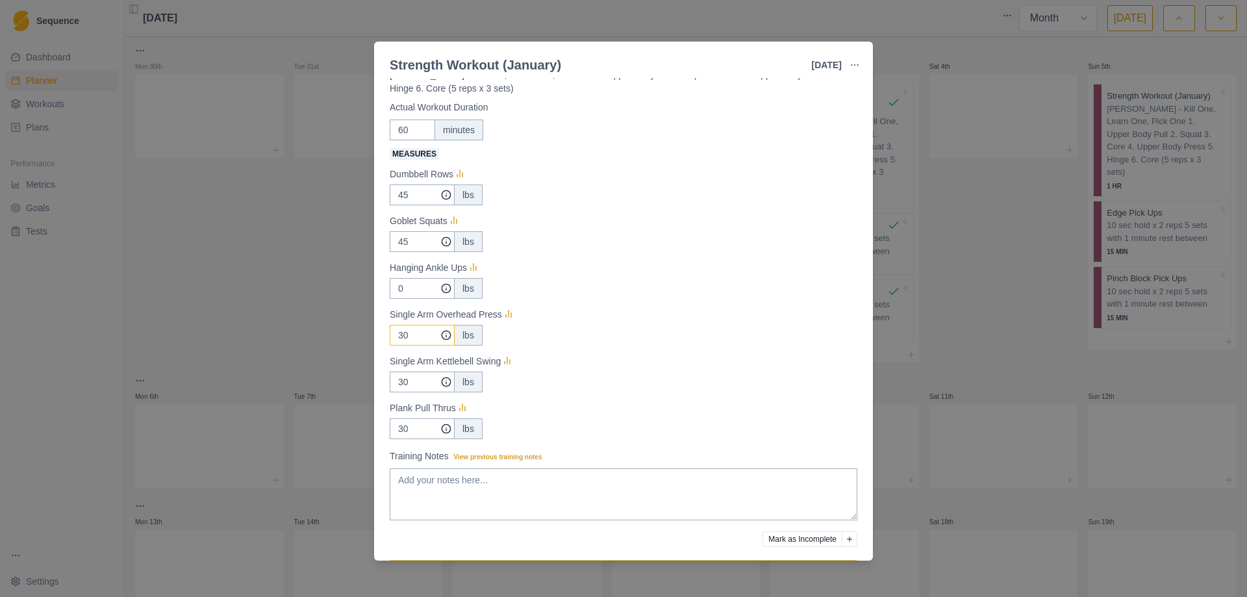
scroll to position [93, 0]
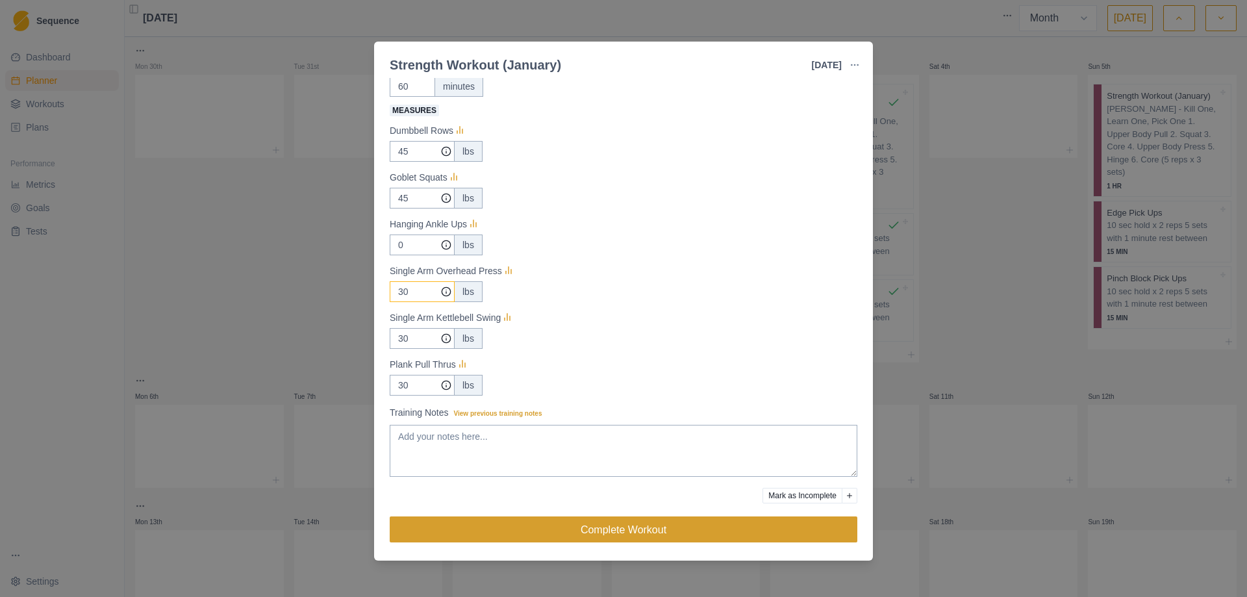
type input "30"
click at [618, 524] on button "Complete Workout" at bounding box center [624, 529] width 468 height 26
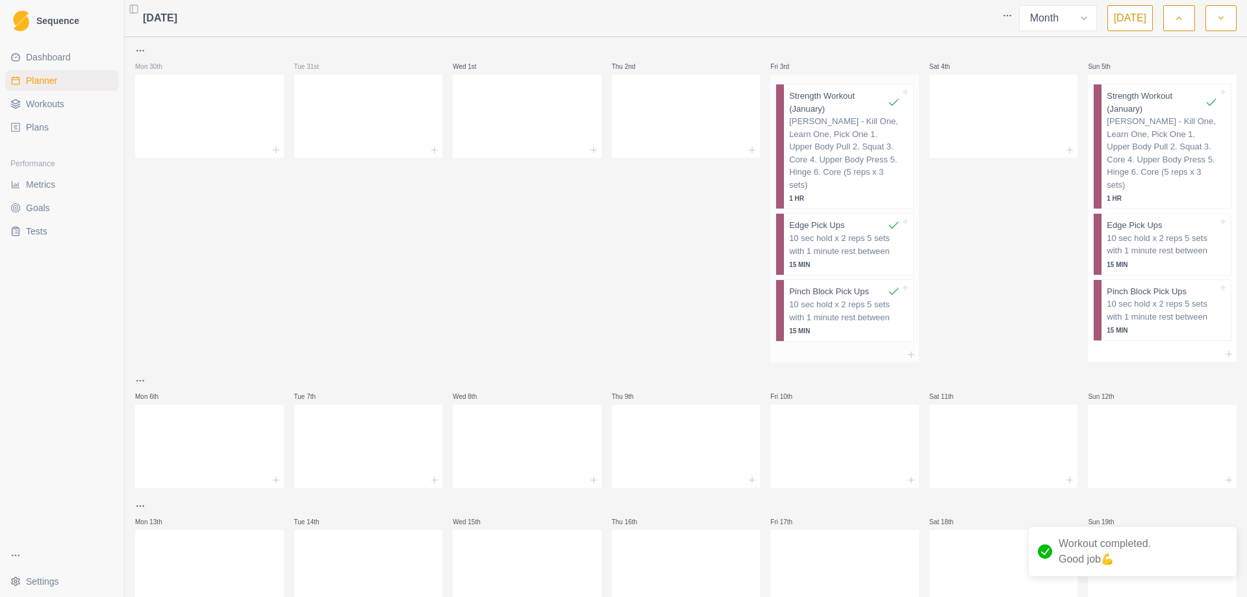
click at [800, 139] on p "[PERSON_NAME] - Kill One, Learn One, Pick One 1. Upper Body Pull 2. Squat 3. Co…" at bounding box center [844, 153] width 111 height 76
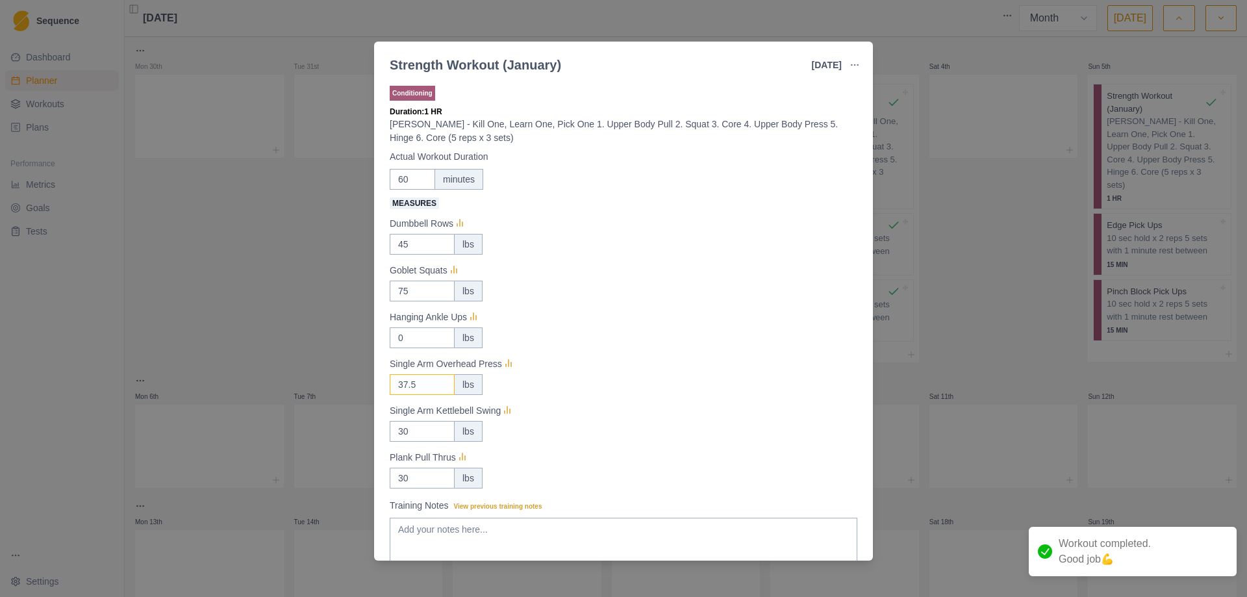
click at [429, 255] on input "37.5" at bounding box center [422, 244] width 65 height 21
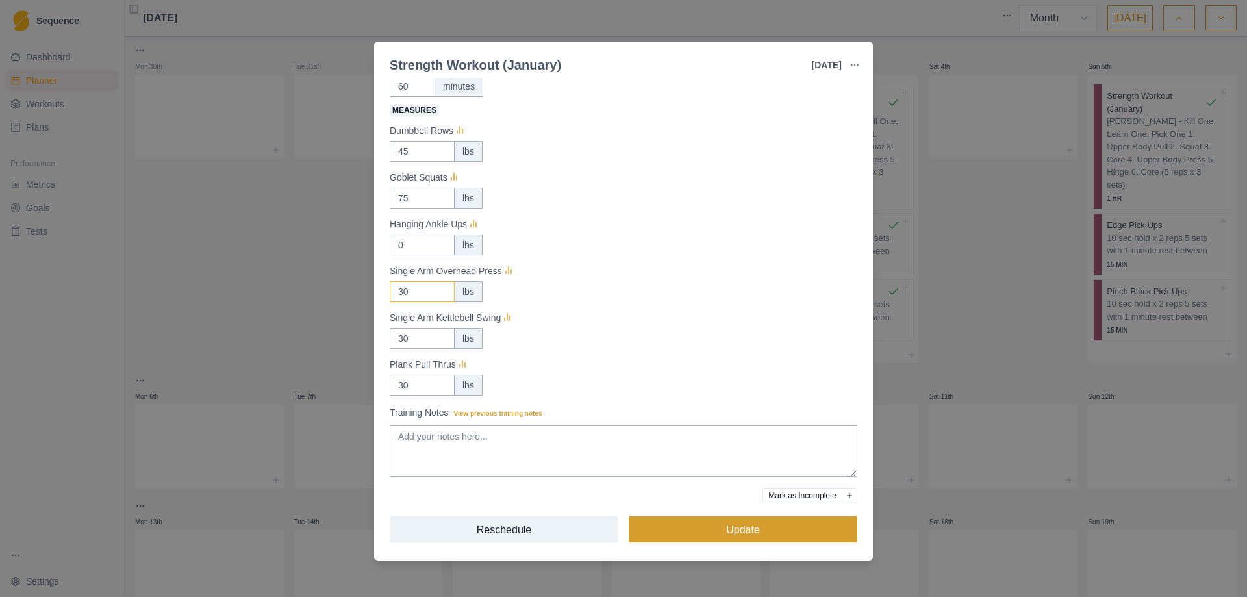
type input "30"
click at [773, 529] on button "Update" at bounding box center [743, 529] width 229 height 26
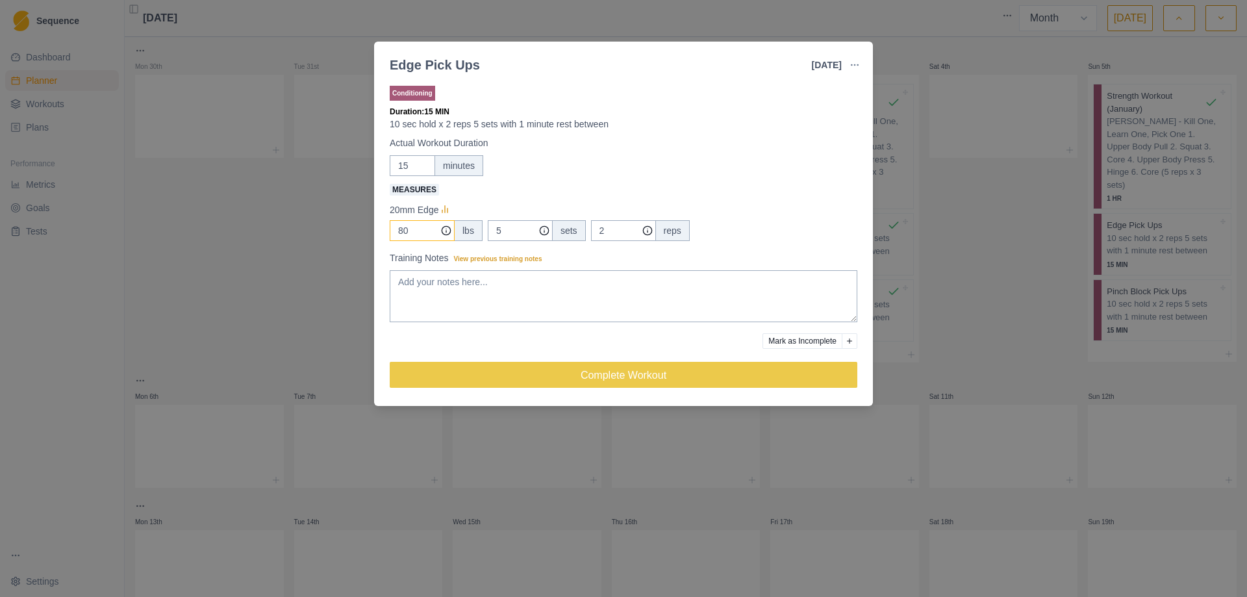
click at [415, 236] on input "80" at bounding box center [422, 230] width 65 height 21
type input "8"
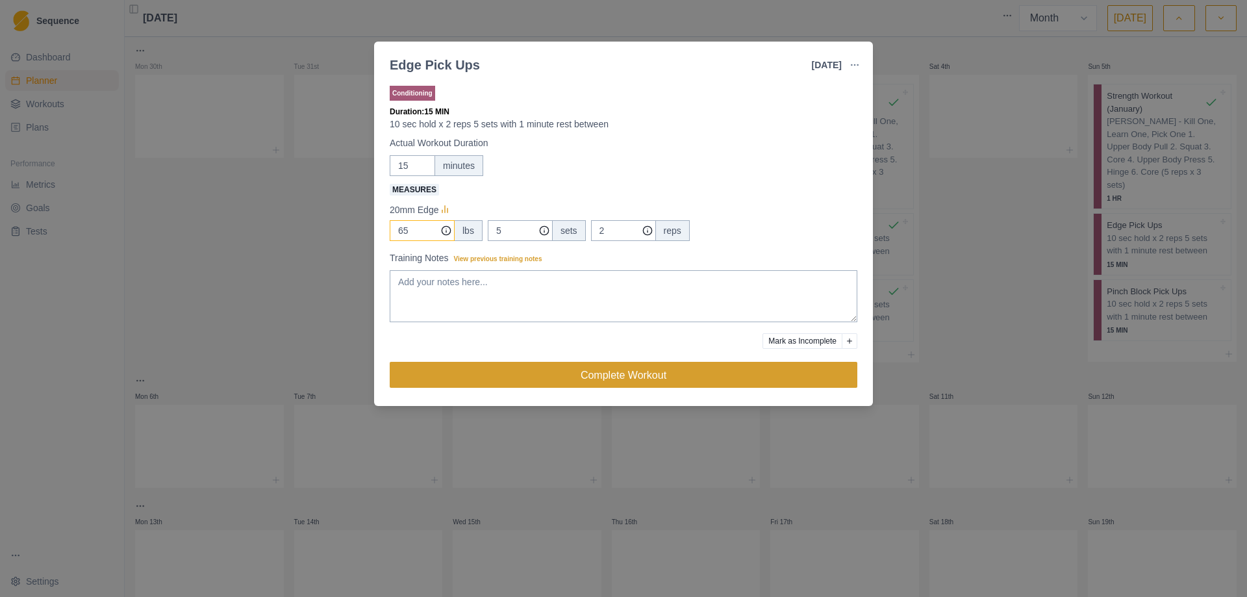
type input "65"
click at [615, 381] on button "Complete Workout" at bounding box center [624, 375] width 468 height 26
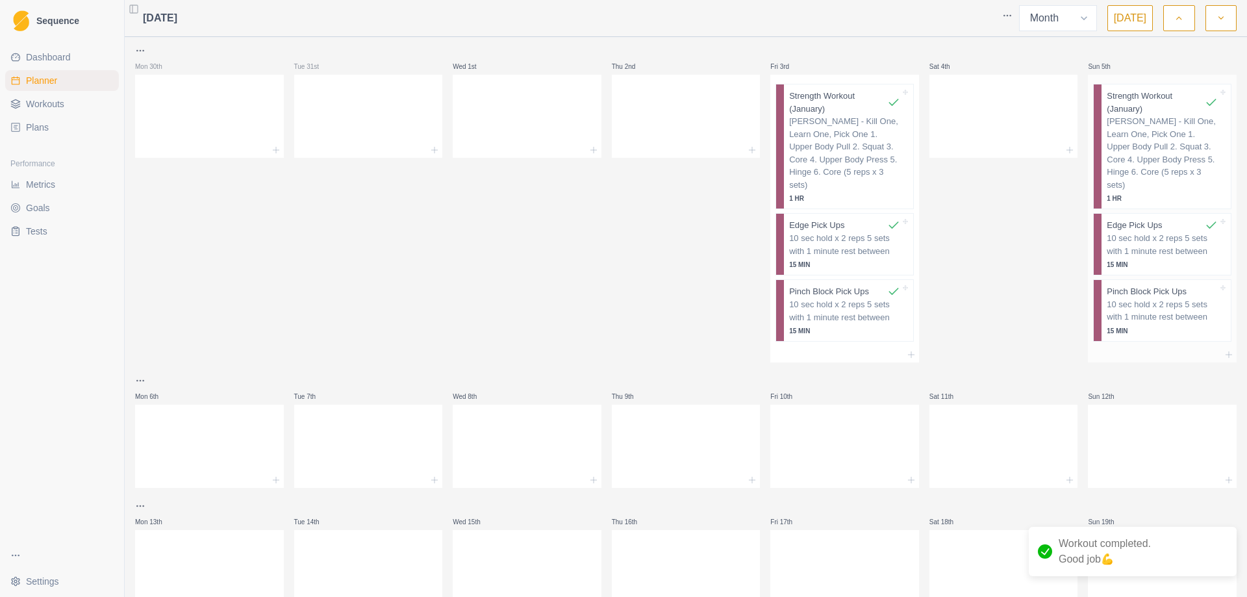
click at [1138, 285] on p "Pinch Block Pick Ups" at bounding box center [1147, 291] width 80 height 13
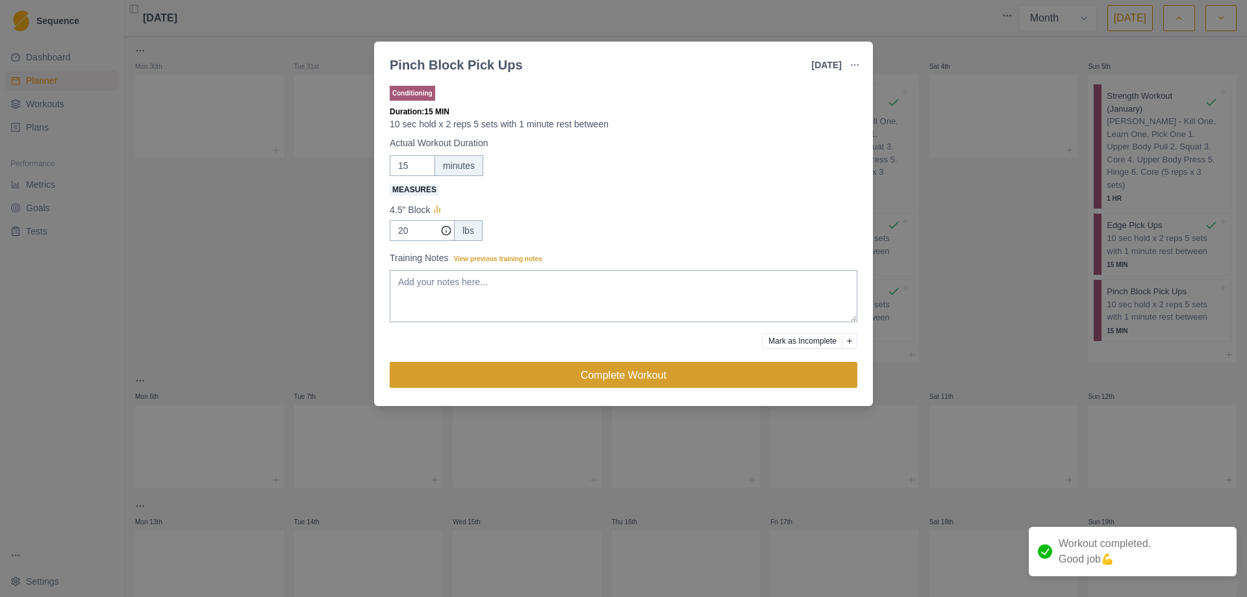
click at [621, 372] on button "Complete Workout" at bounding box center [624, 375] width 468 height 26
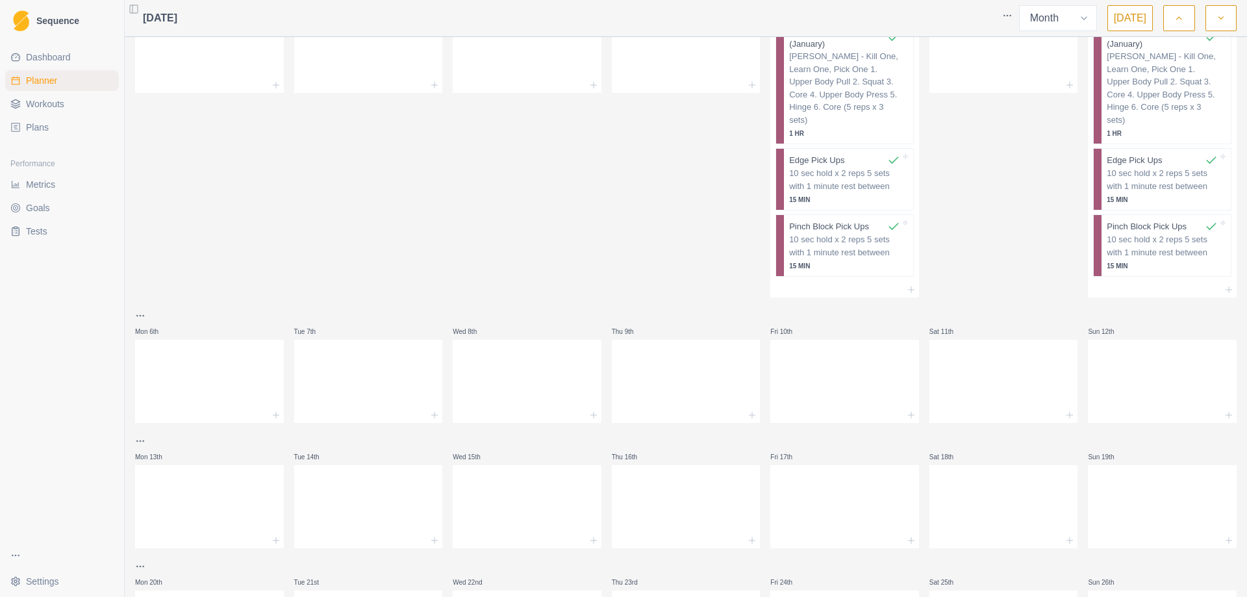
scroll to position [130, 0]
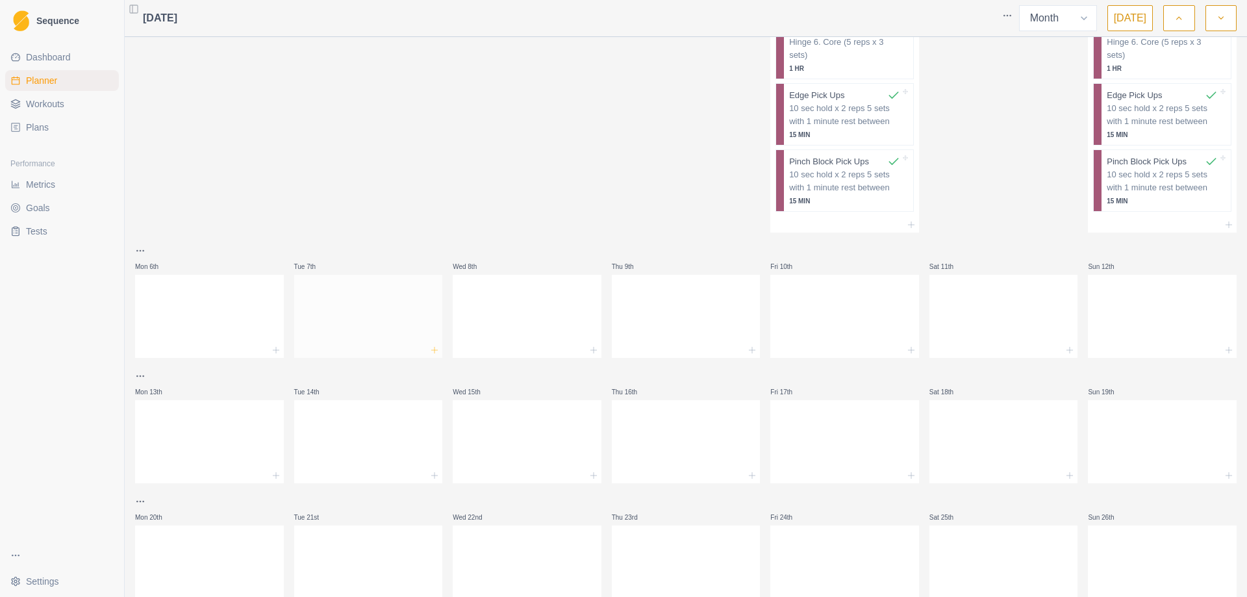
click at [435, 347] on line at bounding box center [435, 350] width 0 height 6
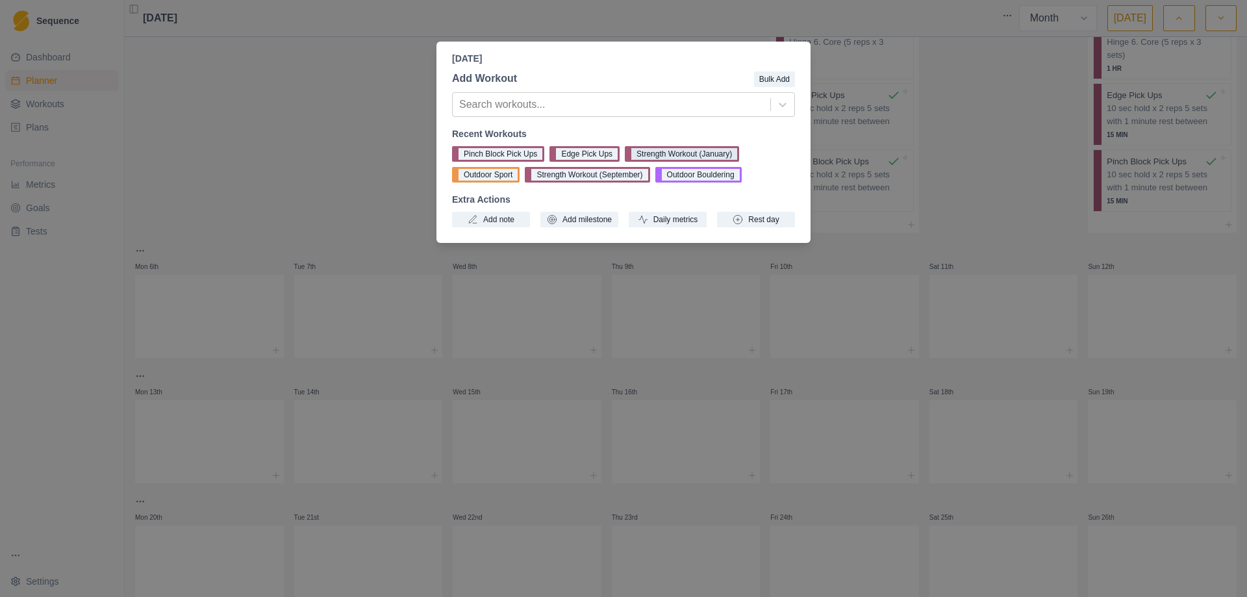
click at [672, 153] on button "Strength Workout (January)" at bounding box center [682, 154] width 114 height 16
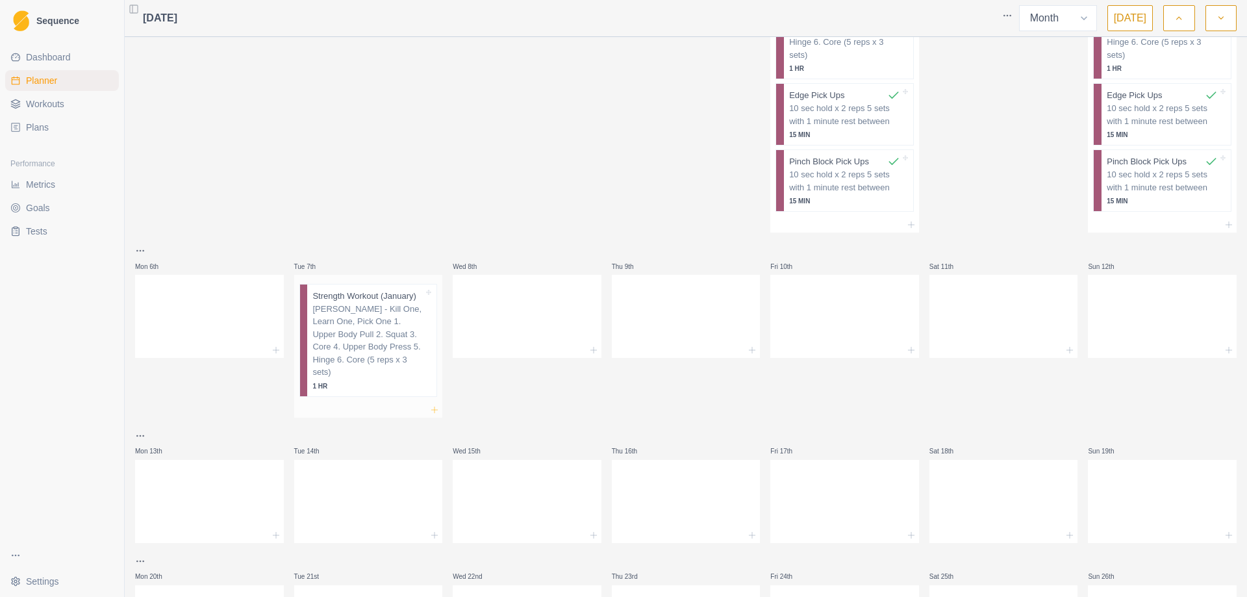
click at [429, 405] on icon at bounding box center [434, 410] width 10 height 10
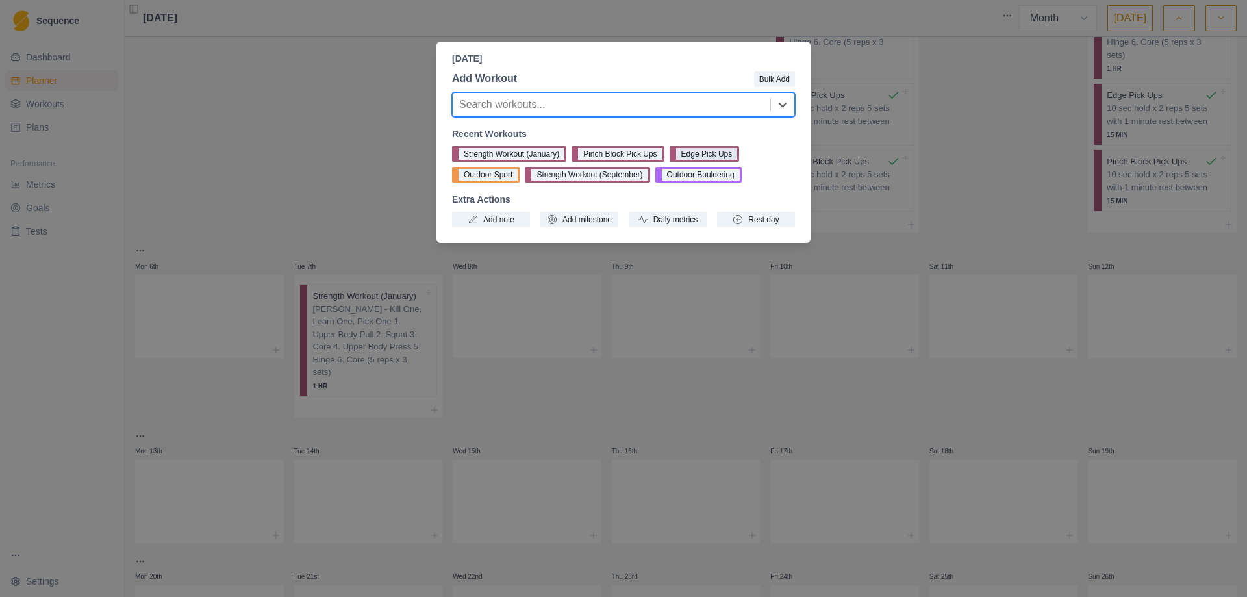
click at [702, 153] on button "Edge Pick Ups" at bounding box center [705, 154] width 70 height 16
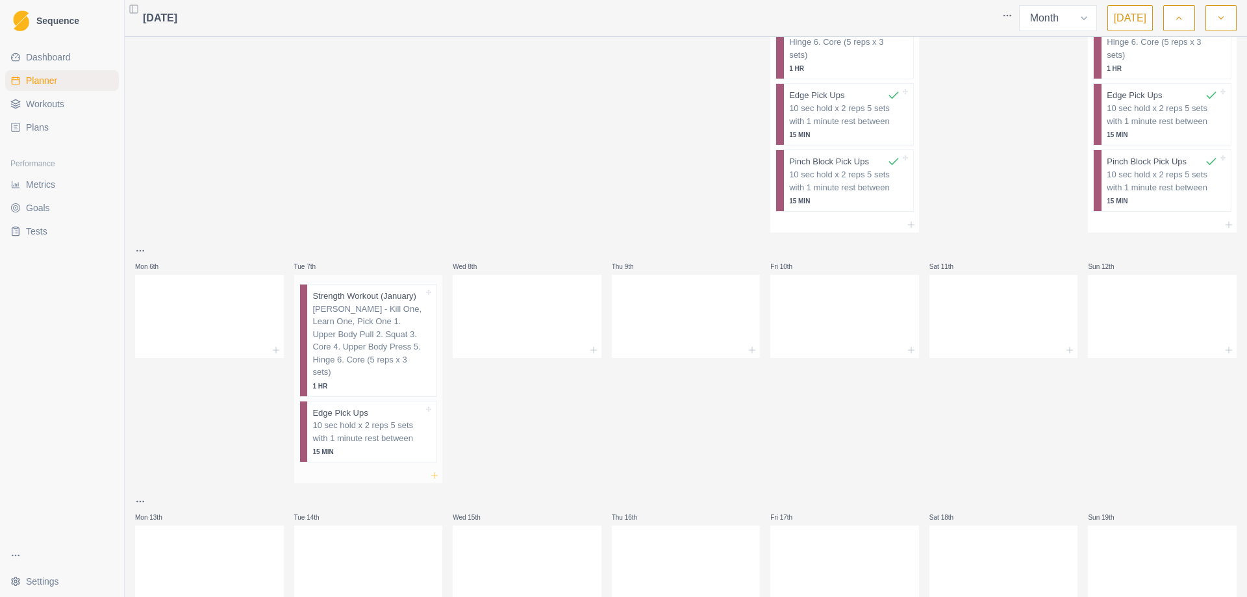
click at [435, 470] on icon at bounding box center [434, 475] width 10 height 10
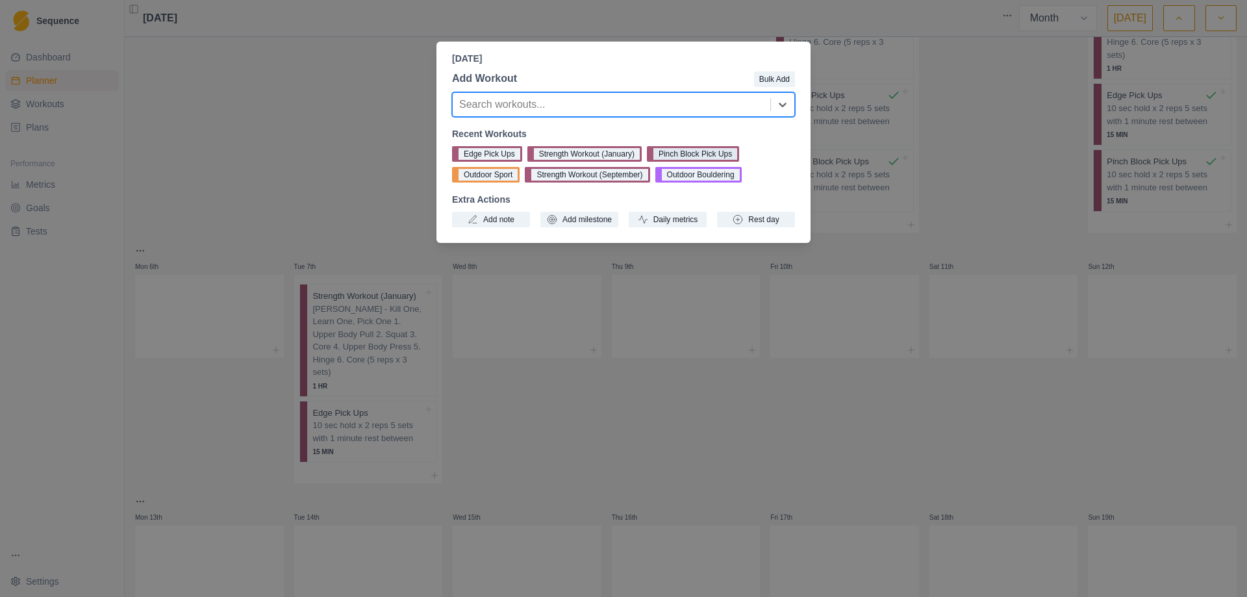
click at [693, 153] on button "Pinch Block Pick Ups" at bounding box center [693, 154] width 92 height 16
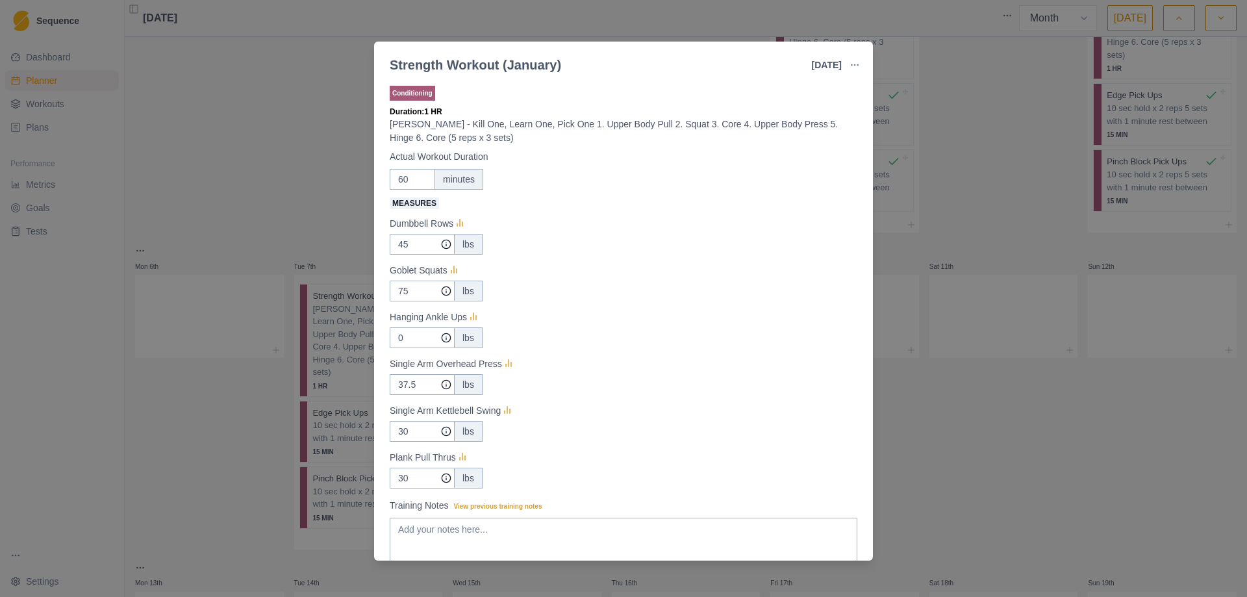
click at [976, 389] on div "Strength Workout (January) 7 Jan 2025 Link To Goal View Workout Metrics Edit Or…" at bounding box center [623, 298] width 1247 height 597
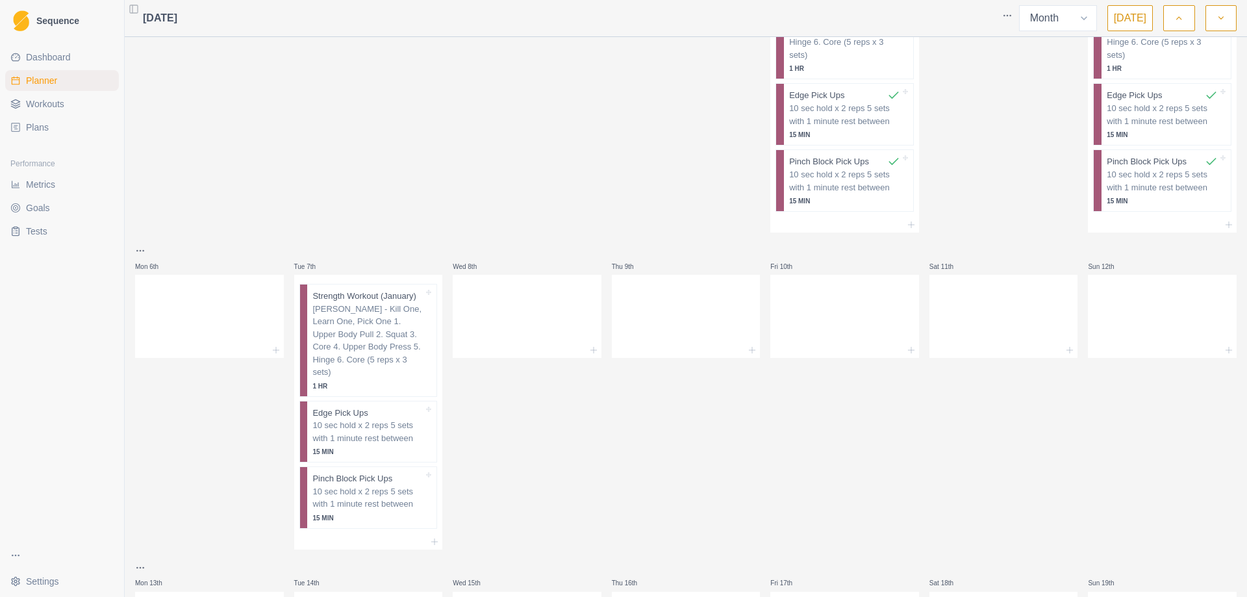
click at [47, 103] on span "Workouts" at bounding box center [45, 103] width 38 height 13
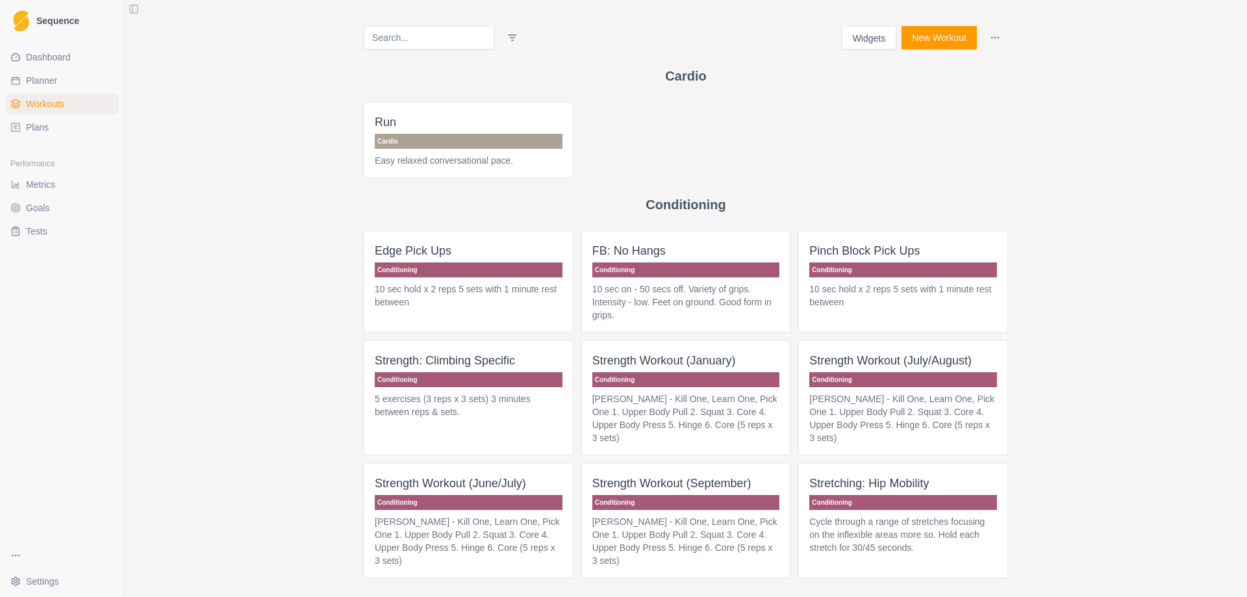
click at [925, 38] on button "New Workout" at bounding box center [939, 37] width 75 height 23
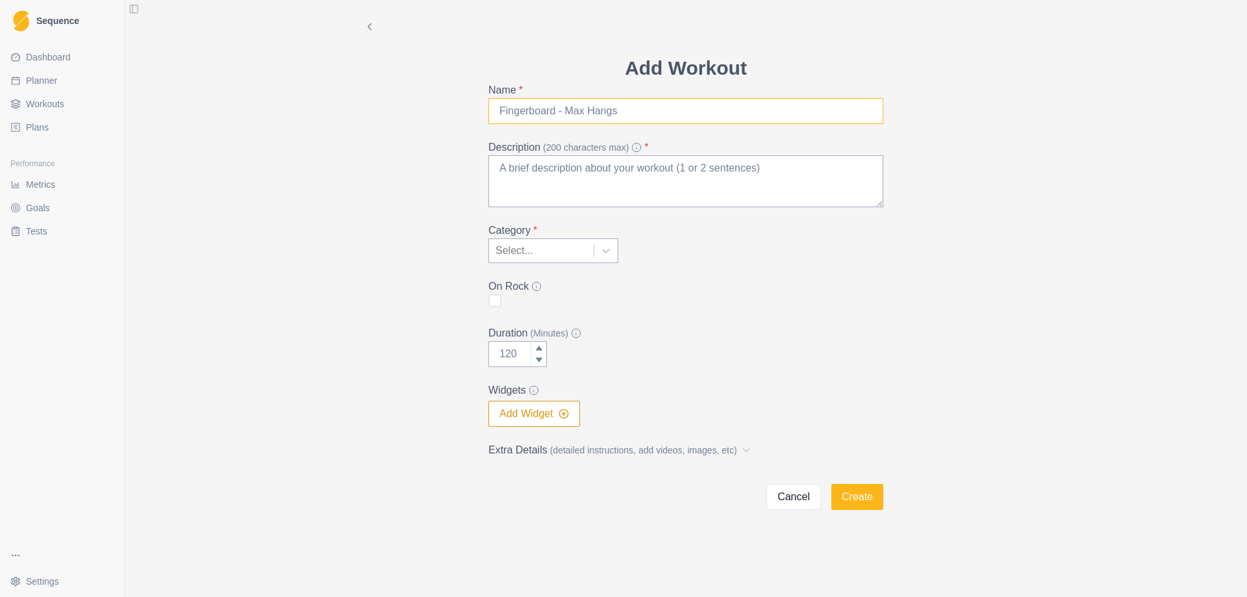
click at [562, 103] on input "Name *" at bounding box center [686, 111] width 395 height 26
type input "Hammer Squats"
drag, startPoint x: 585, startPoint y: 116, endPoint x: 435, endPoint y: 118, distance: 150.7
click at [435, 118] on div "Add Workout Name * Hammer Squats Description (200 characters max) * Category * …" at bounding box center [685, 255] width 665 height 510
click at [772, 489] on button "Cancel" at bounding box center [794, 497] width 55 height 26
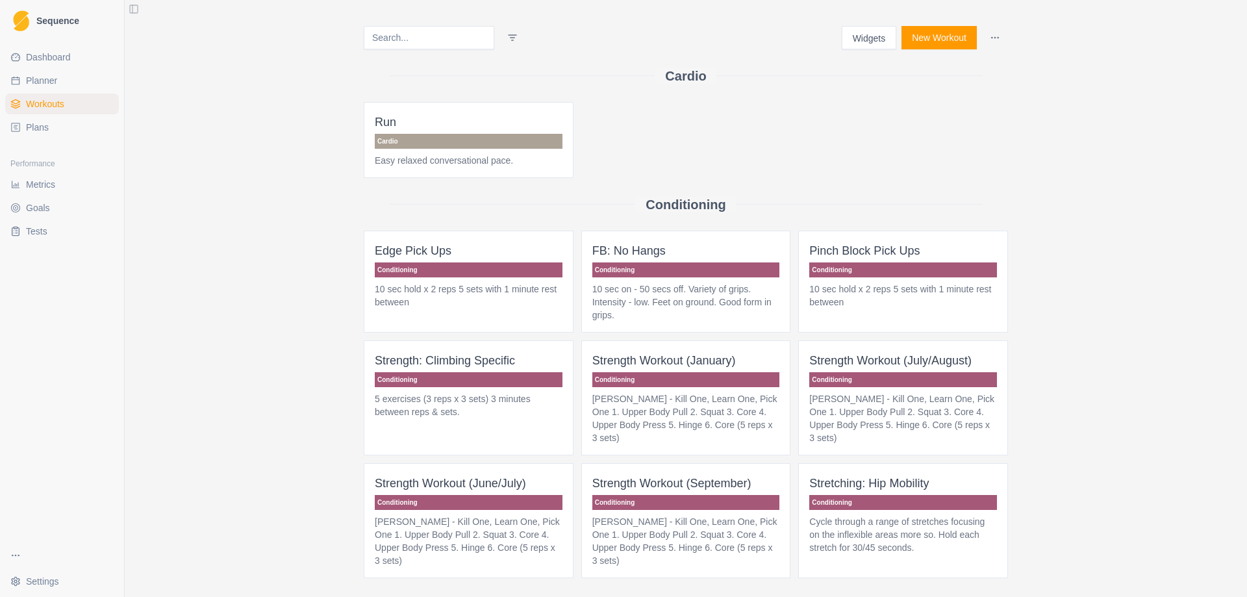
click at [861, 32] on button "Widgets" at bounding box center [869, 37] width 55 height 23
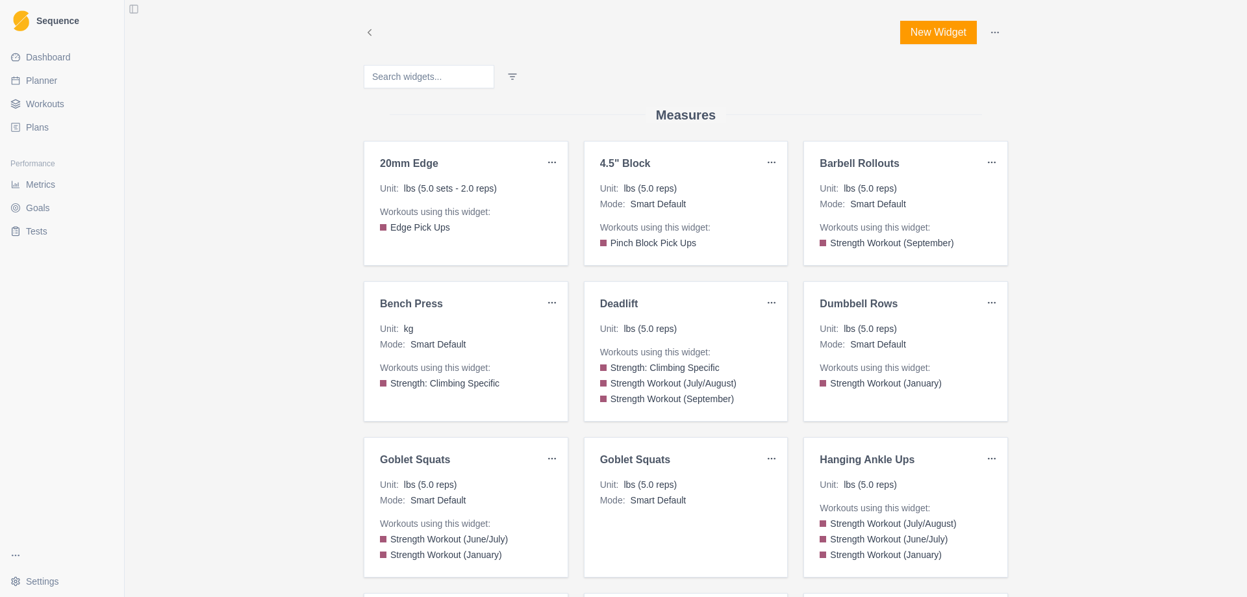
click at [937, 32] on button "New Widget" at bounding box center [938, 32] width 77 height 23
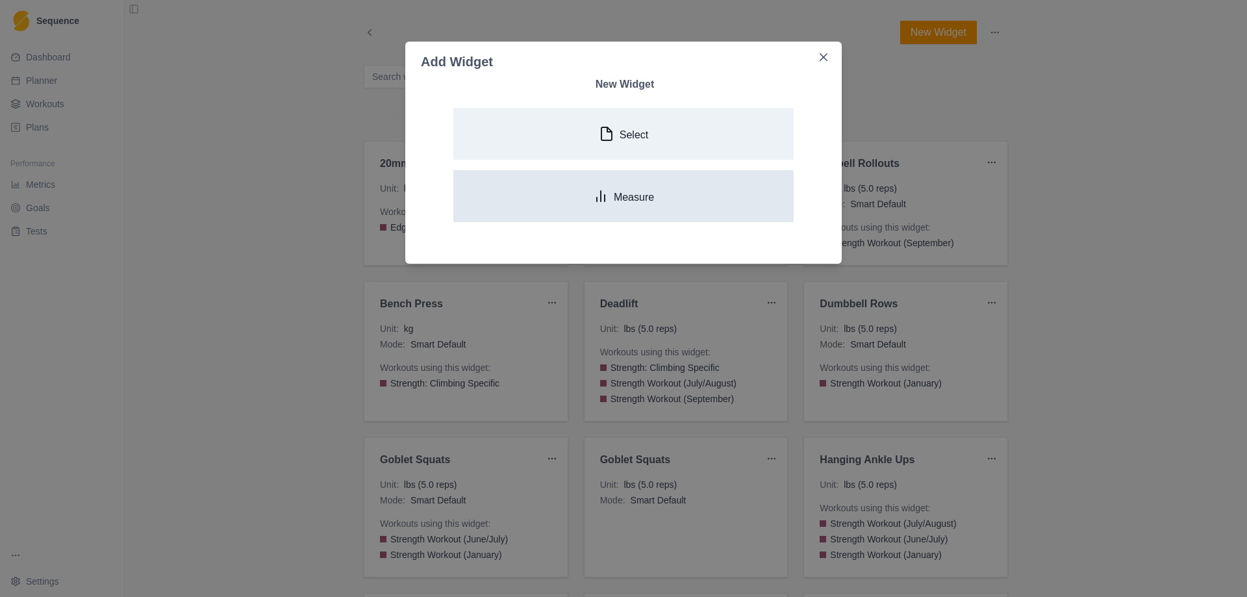
click at [646, 206] on button "Measure" at bounding box center [623, 196] width 340 height 52
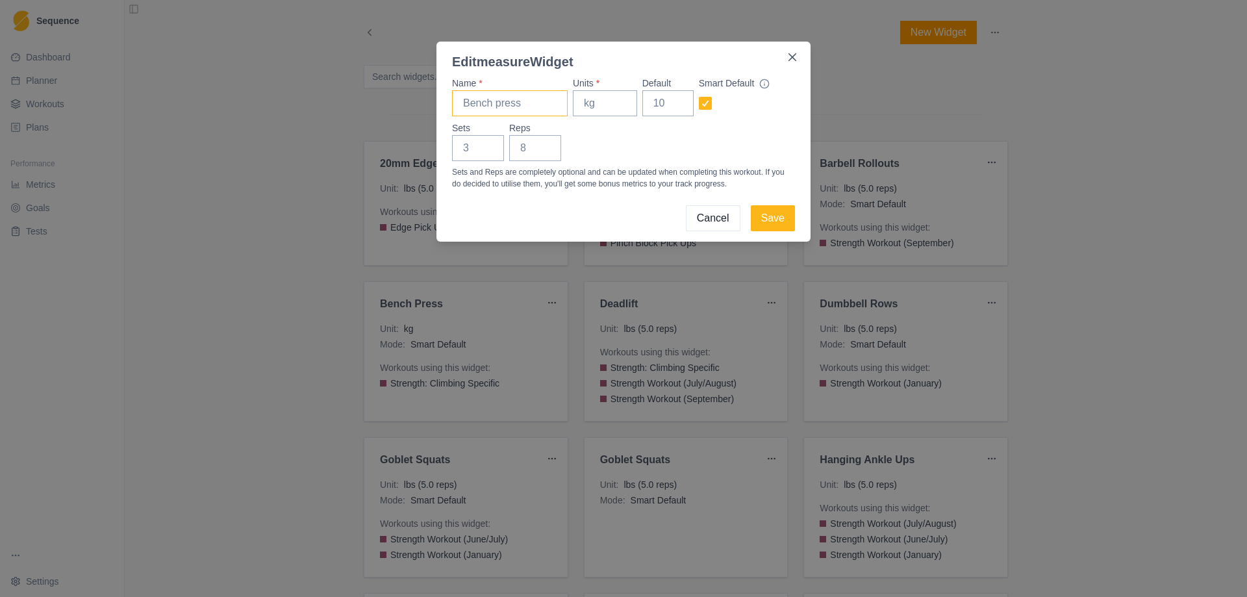
click at [492, 111] on input "Name *" at bounding box center [510, 103] width 116 height 26
type input "Hammer Squats"
click at [613, 103] on input "Units *" at bounding box center [605, 103] width 64 height 26
type input "1"
type input "lbs"
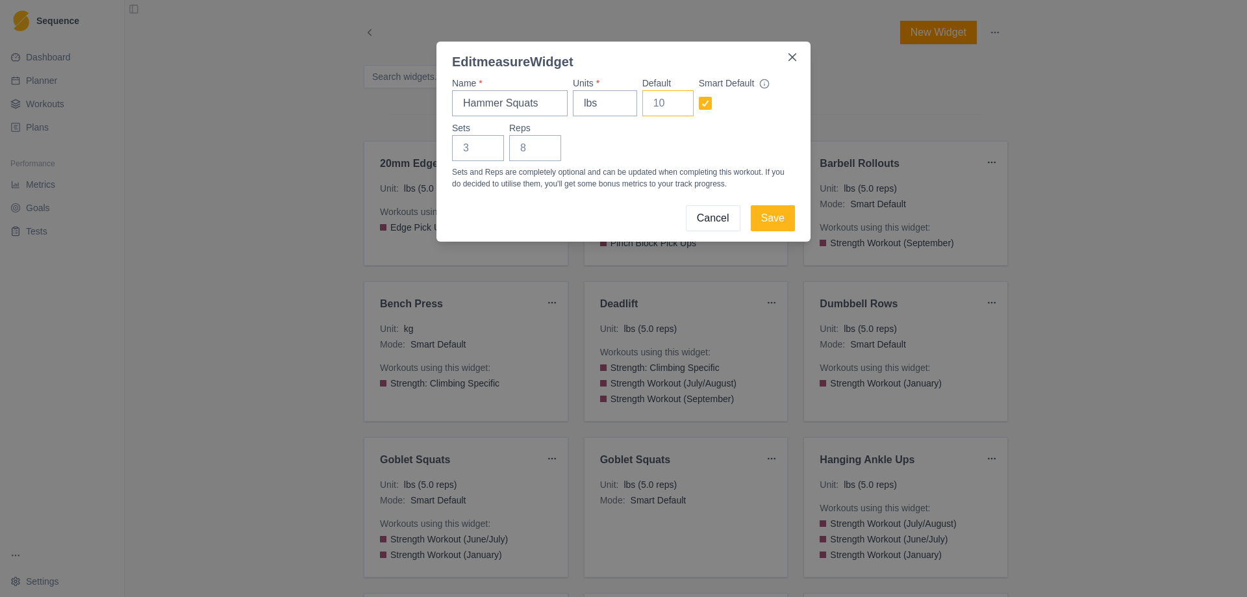
drag, startPoint x: 663, startPoint y: 108, endPoint x: 654, endPoint y: 108, distance: 9.1
click at [651, 108] on input "Default" at bounding box center [668, 103] width 51 height 26
type input "25"
click at [530, 145] on input "Reps" at bounding box center [535, 148] width 52 height 26
type input "5"
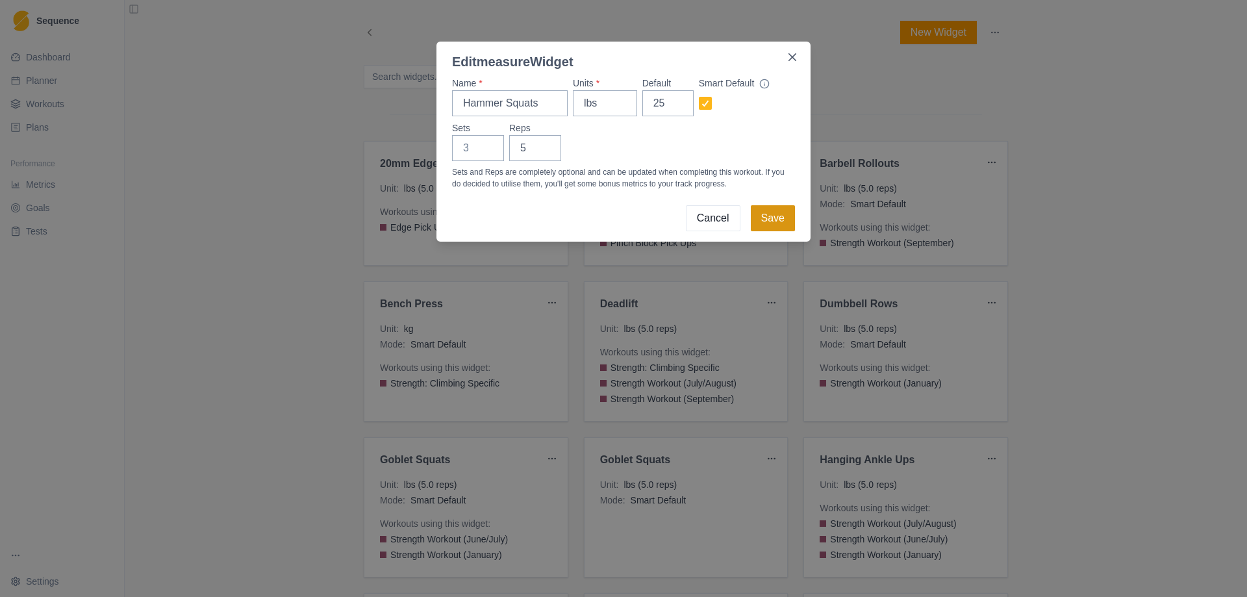
click at [776, 216] on button "Save" at bounding box center [773, 218] width 44 height 26
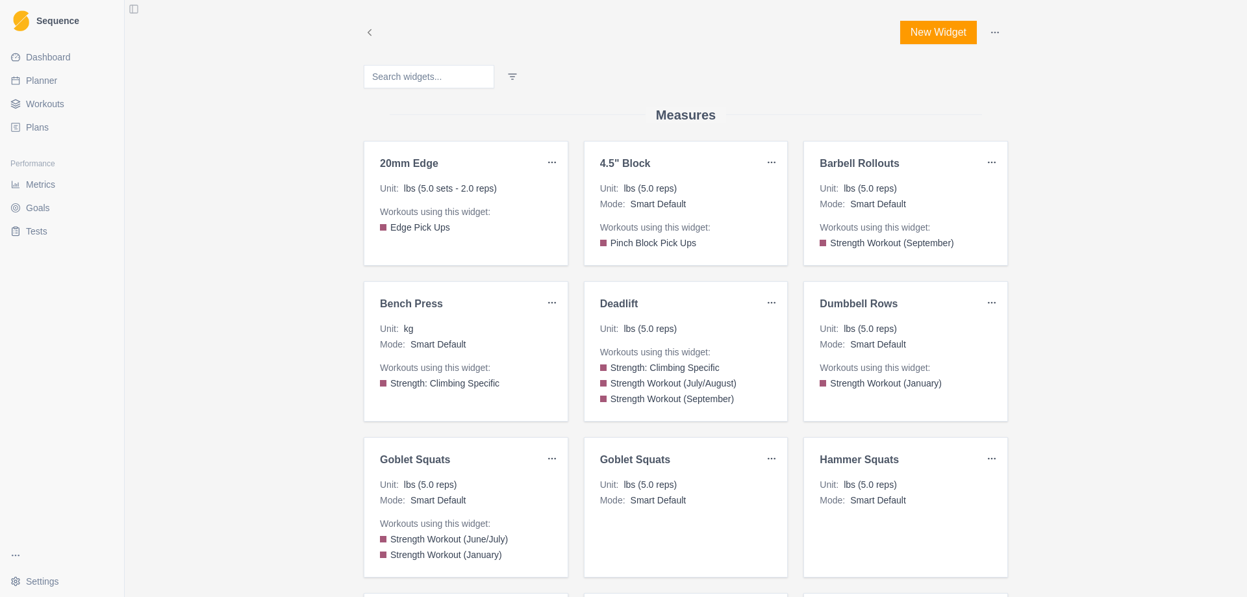
click at [55, 106] on span "Workouts" at bounding box center [45, 103] width 38 height 13
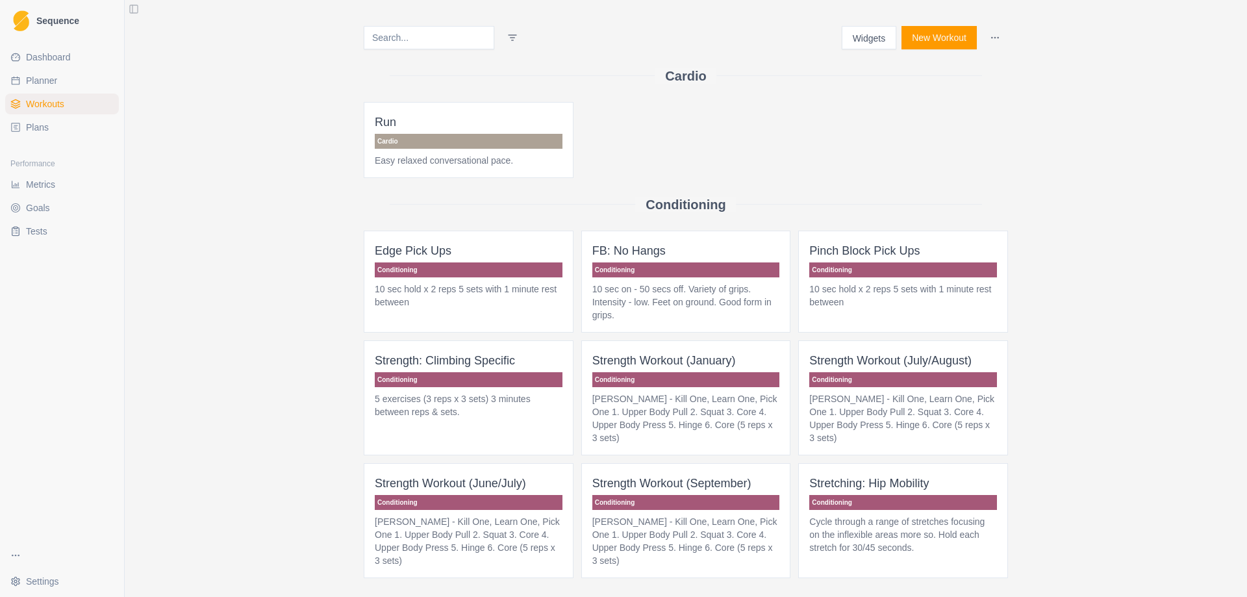
click at [697, 389] on span "Strength Workout (January) Conditioning Bechtel - Kill One, Learn One, Pick One…" at bounding box center [686, 397] width 210 height 115
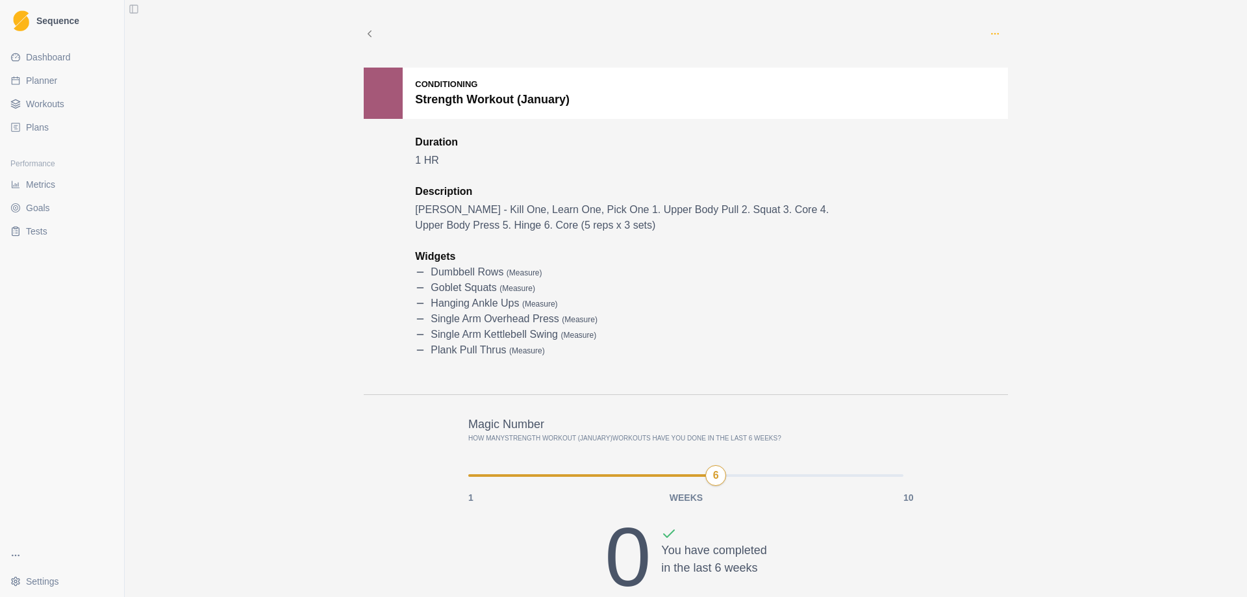
click at [990, 31] on icon "button" at bounding box center [995, 34] width 10 height 10
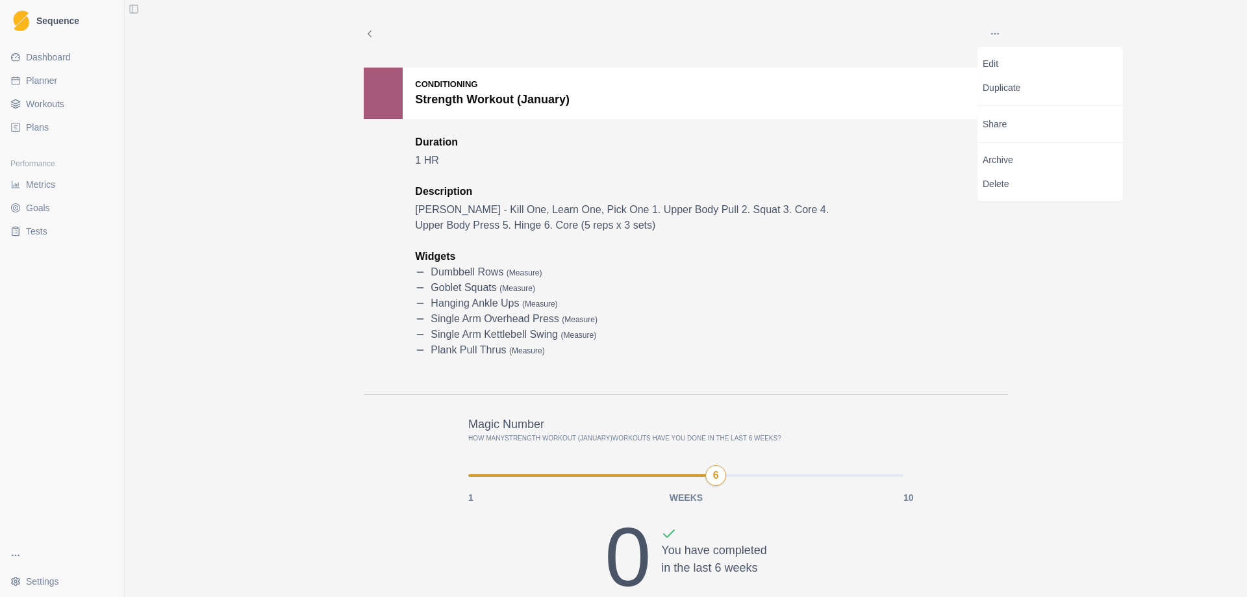
click at [924, 175] on div "Conditioning Strength Workout (January) Duration 1 HR Description Bechtel - Kil…" at bounding box center [686, 231] width 644 height 327
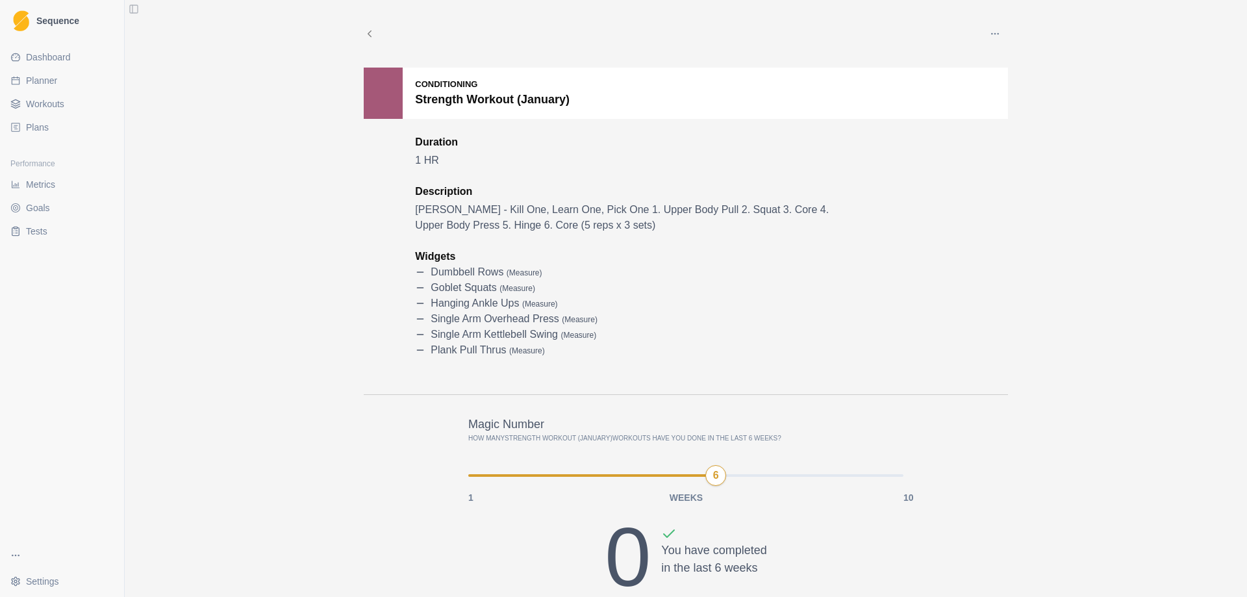
click at [982, 31] on button "button" at bounding box center [995, 34] width 26 height 26
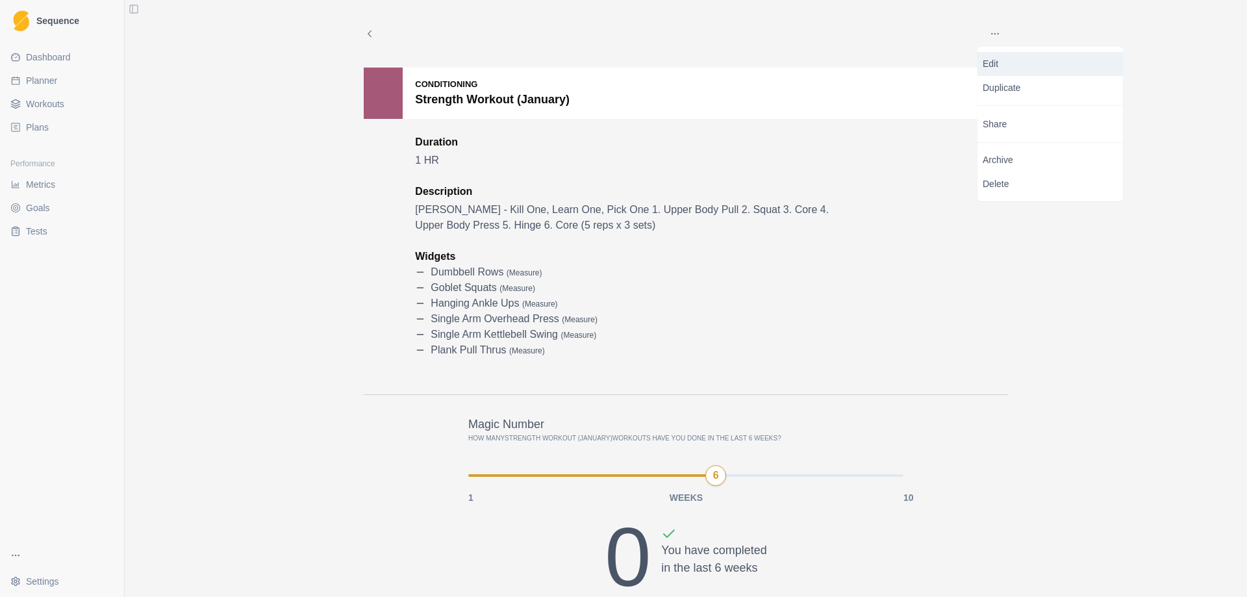
click at [1021, 69] on p "Edit" at bounding box center [1050, 64] width 135 height 14
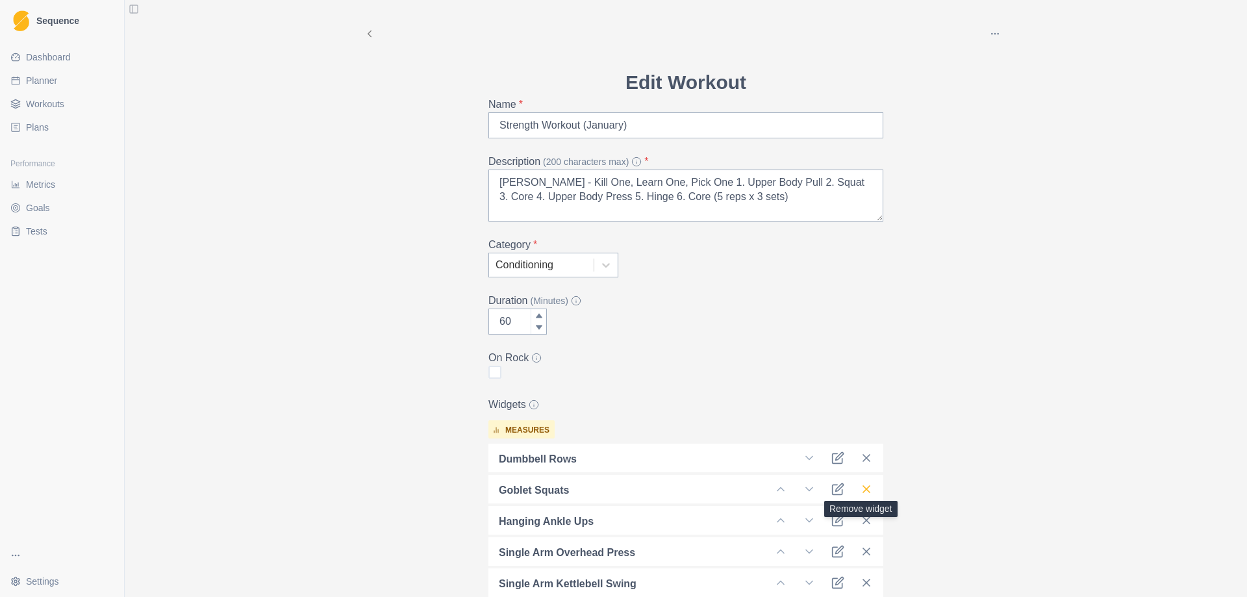
click at [866, 488] on icon at bounding box center [866, 489] width 13 height 13
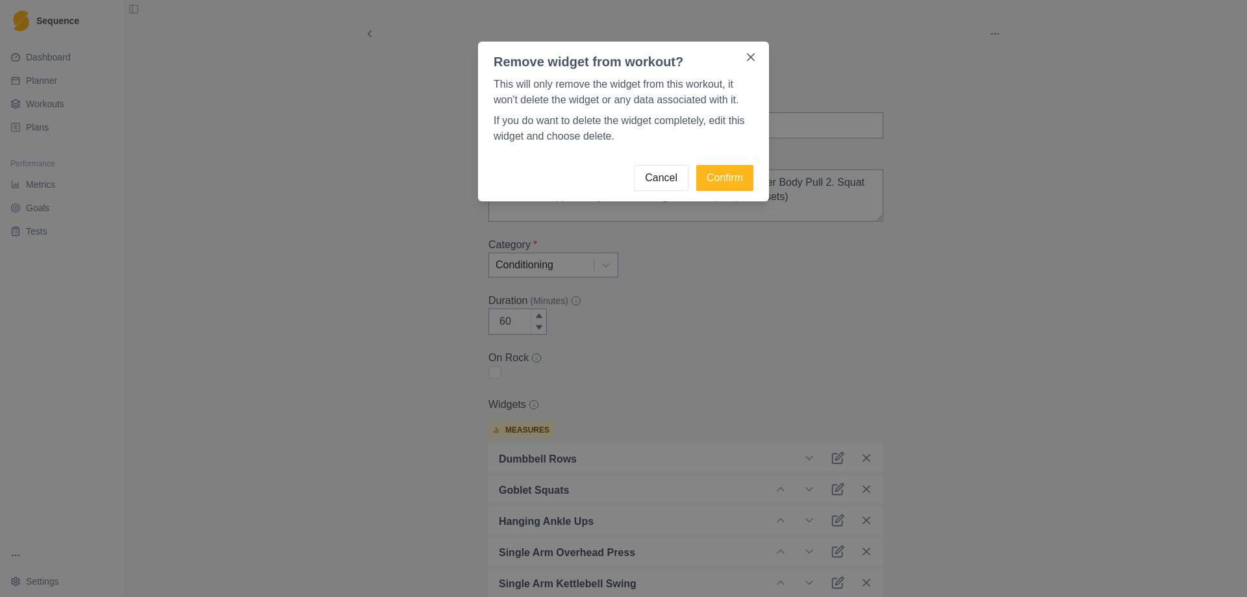
click at [852, 329] on div "Remove widget from workout? This will only remove the widget from this workout,…" at bounding box center [623, 298] width 1247 height 597
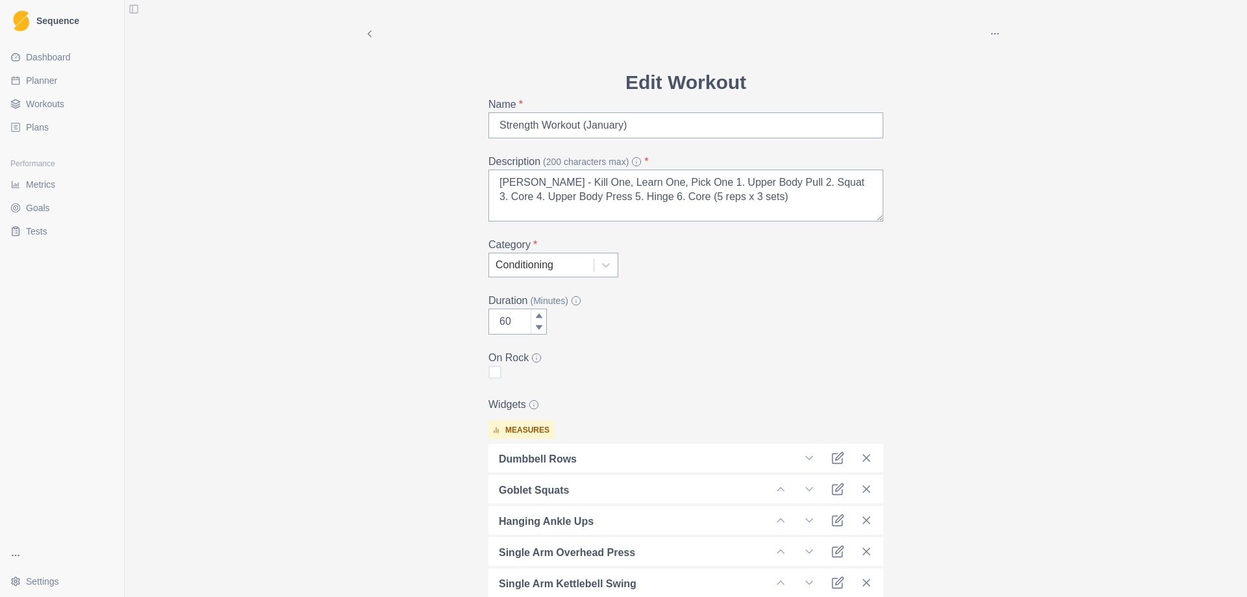
click at [59, 81] on link "Planner" at bounding box center [62, 80] width 114 height 21
select select "month"
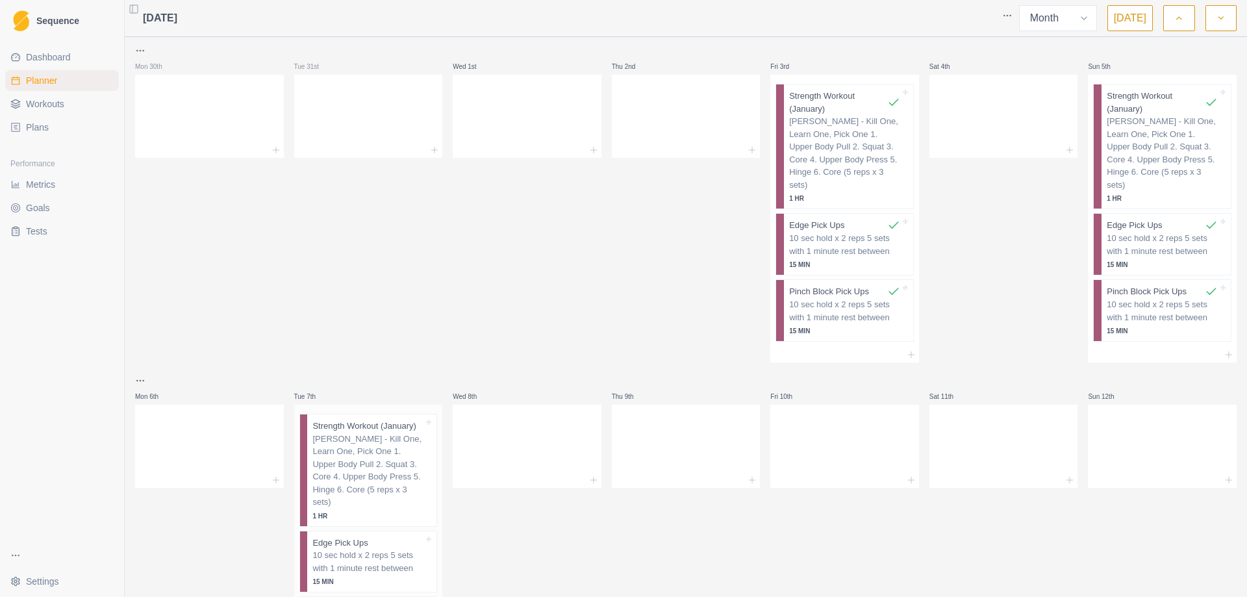
click at [365, 451] on p "[PERSON_NAME] - Kill One, Learn One, Pick One 1. Upper Body Pull 2. Squat 3. Co…" at bounding box center [367, 471] width 111 height 76
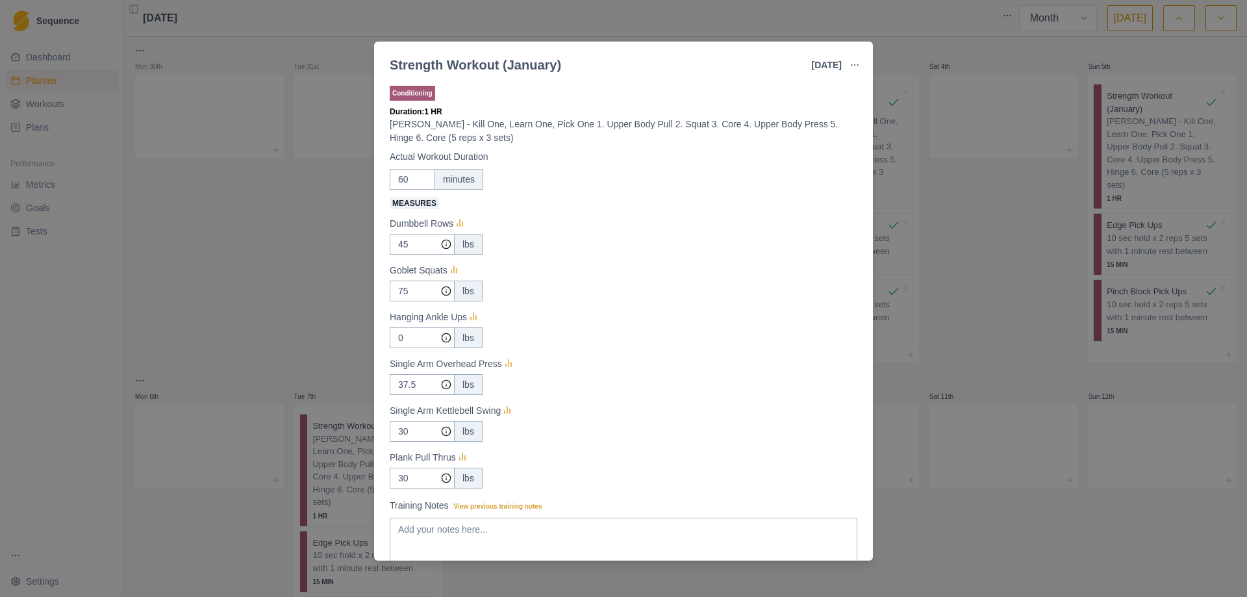
click at [861, 64] on button "button" at bounding box center [855, 65] width 26 height 26
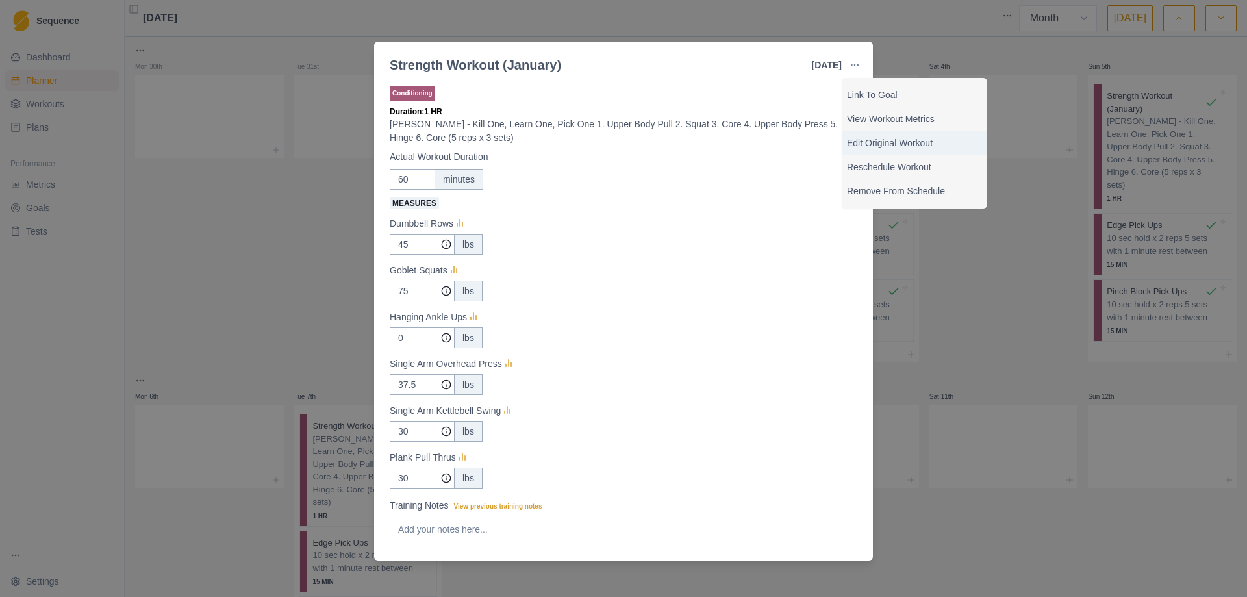
click at [906, 136] on p "Edit Original Workout" at bounding box center [914, 143] width 135 height 14
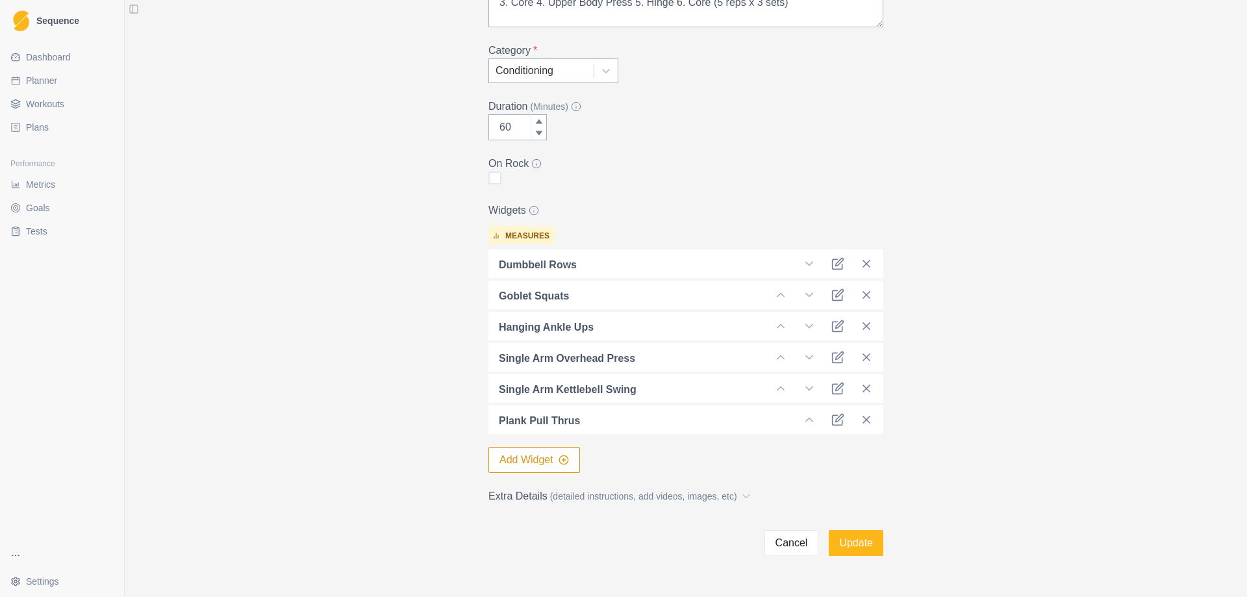
scroll to position [195, 0]
click at [864, 293] on icon at bounding box center [866, 294] width 13 height 13
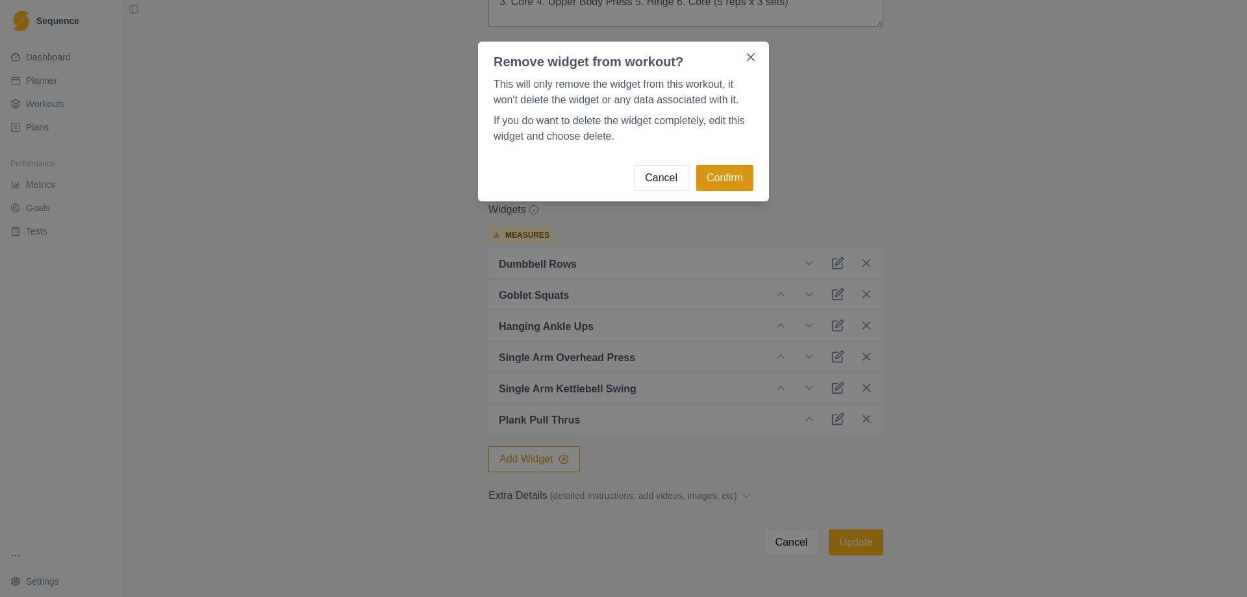
click at [714, 181] on button "Confirm" at bounding box center [724, 178] width 57 height 26
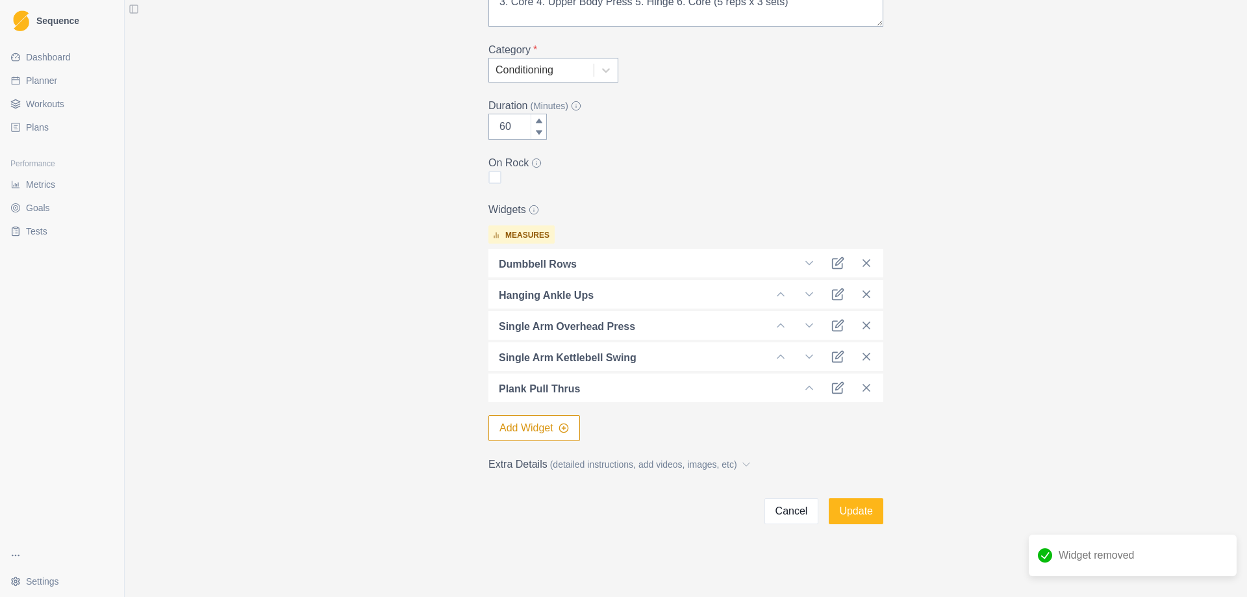
click at [526, 432] on button "Add Widget" at bounding box center [535, 428] width 92 height 26
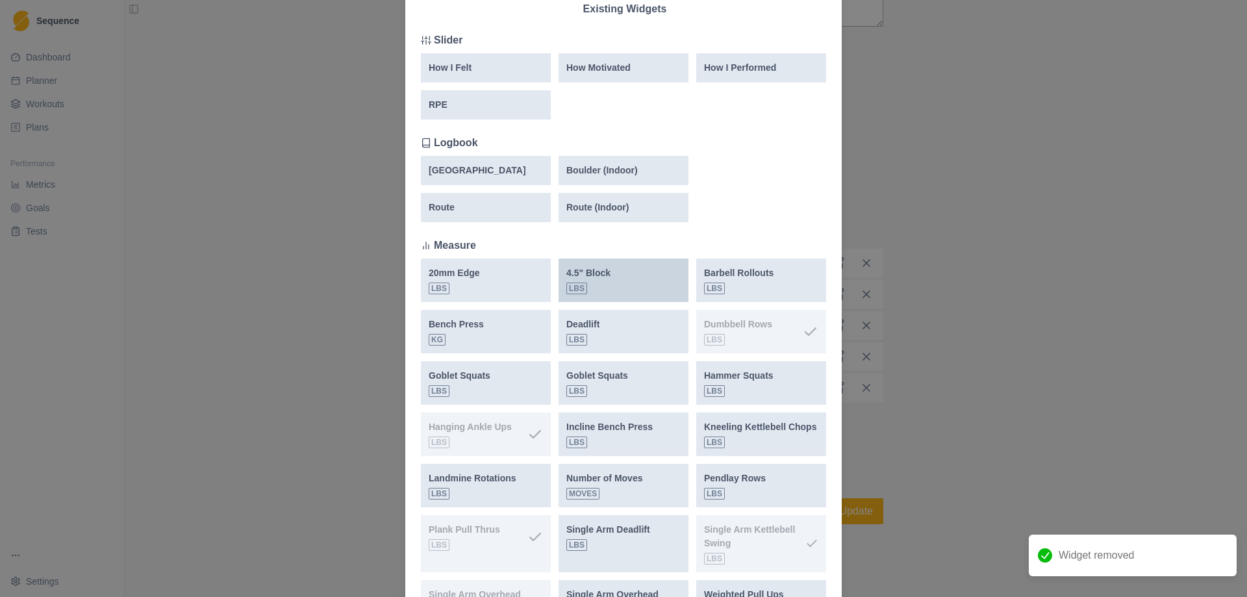
scroll to position [260, 0]
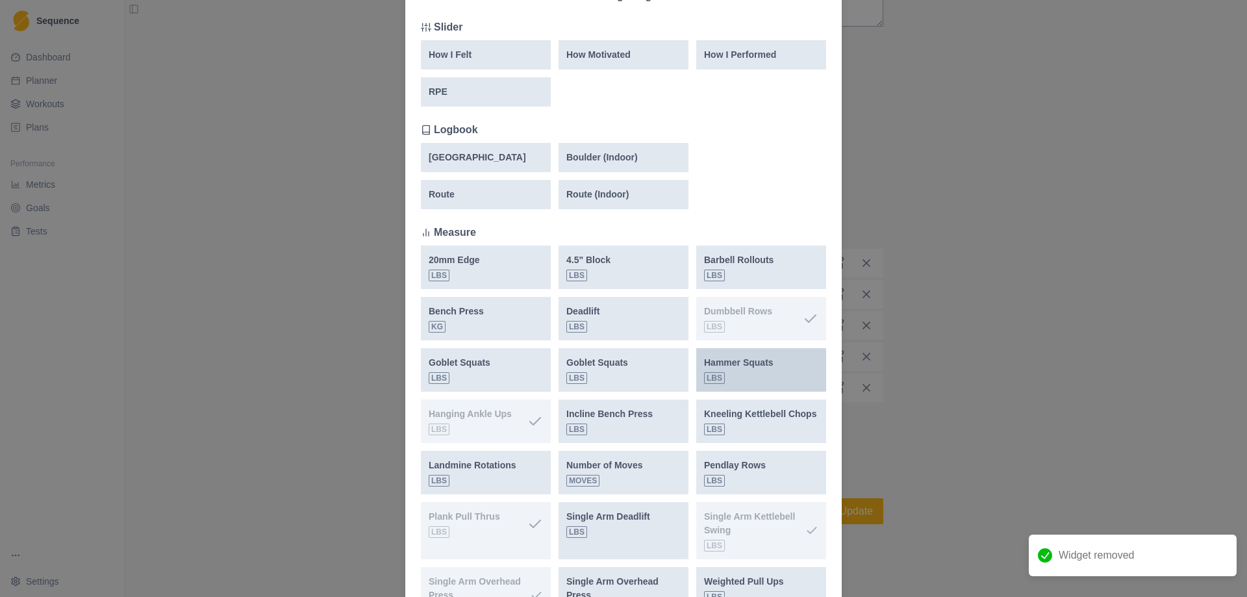
click at [748, 365] on p "Hammer Squats" at bounding box center [739, 363] width 70 height 14
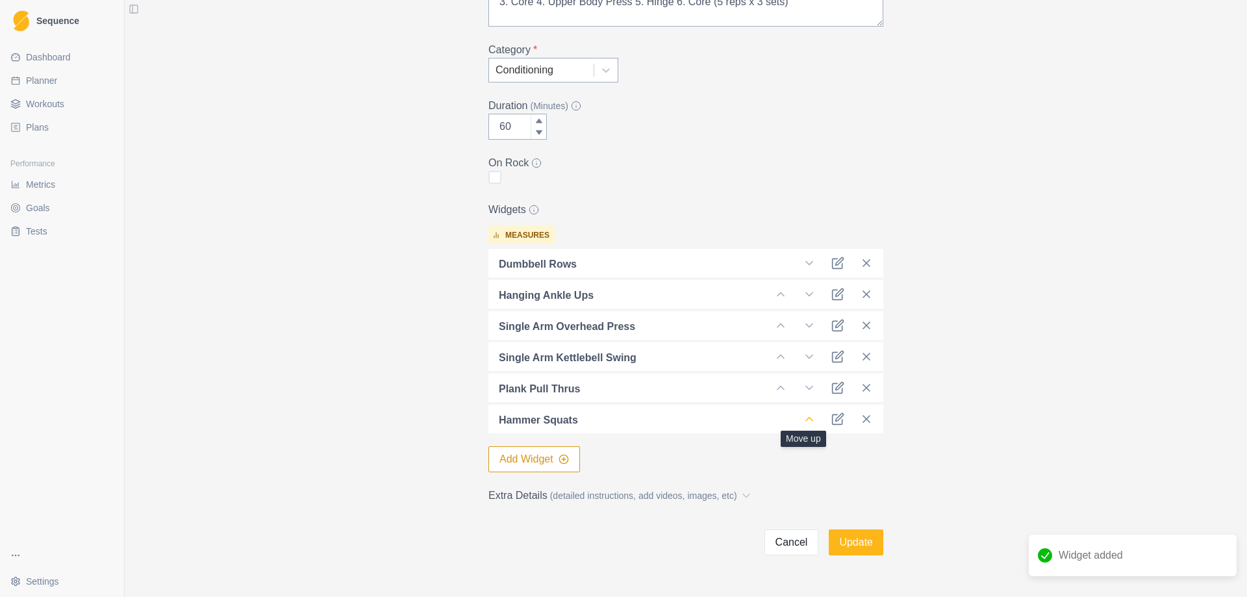
click at [810, 419] on icon at bounding box center [809, 419] width 13 height 13
click at [806, 421] on icon at bounding box center [809, 419] width 13 height 13
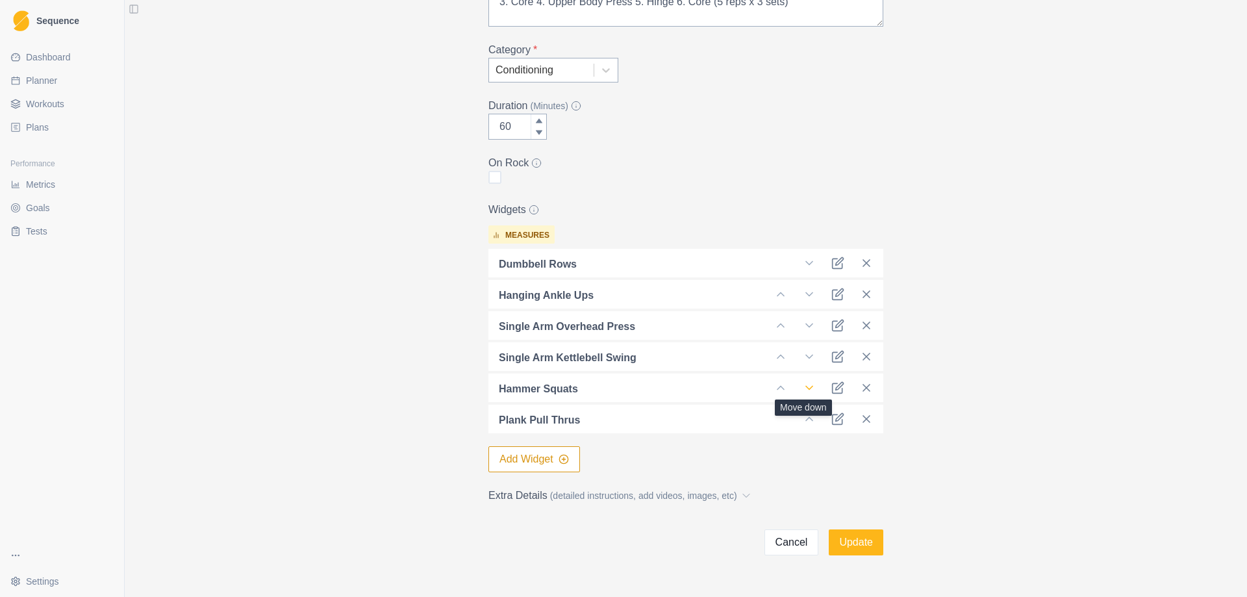
click at [805, 390] on icon at bounding box center [809, 387] width 13 height 13
click at [804, 416] on icon at bounding box center [809, 419] width 13 height 13
click at [774, 384] on icon at bounding box center [780, 387] width 13 height 13
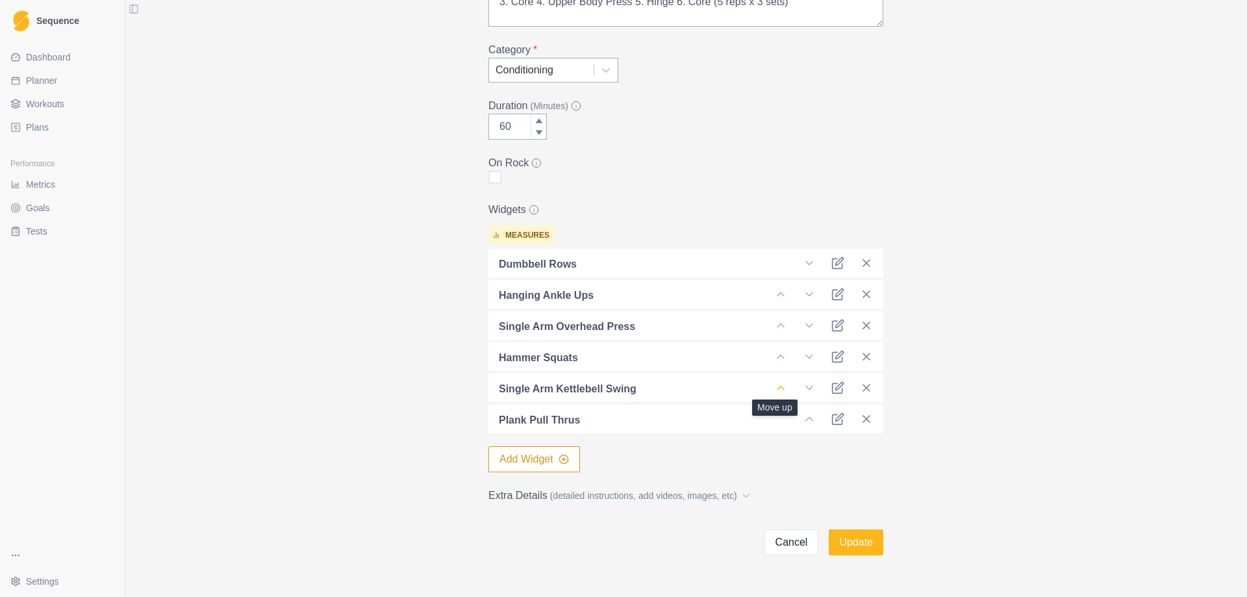
click at [775, 386] on icon at bounding box center [780, 387] width 13 height 13
click at [775, 396] on div "Hammer Squats" at bounding box center [686, 388] width 395 height 29
click at [776, 392] on icon at bounding box center [780, 387] width 13 height 13
click at [778, 353] on icon at bounding box center [780, 356] width 13 height 13
click at [775, 321] on icon at bounding box center [780, 325] width 13 height 13
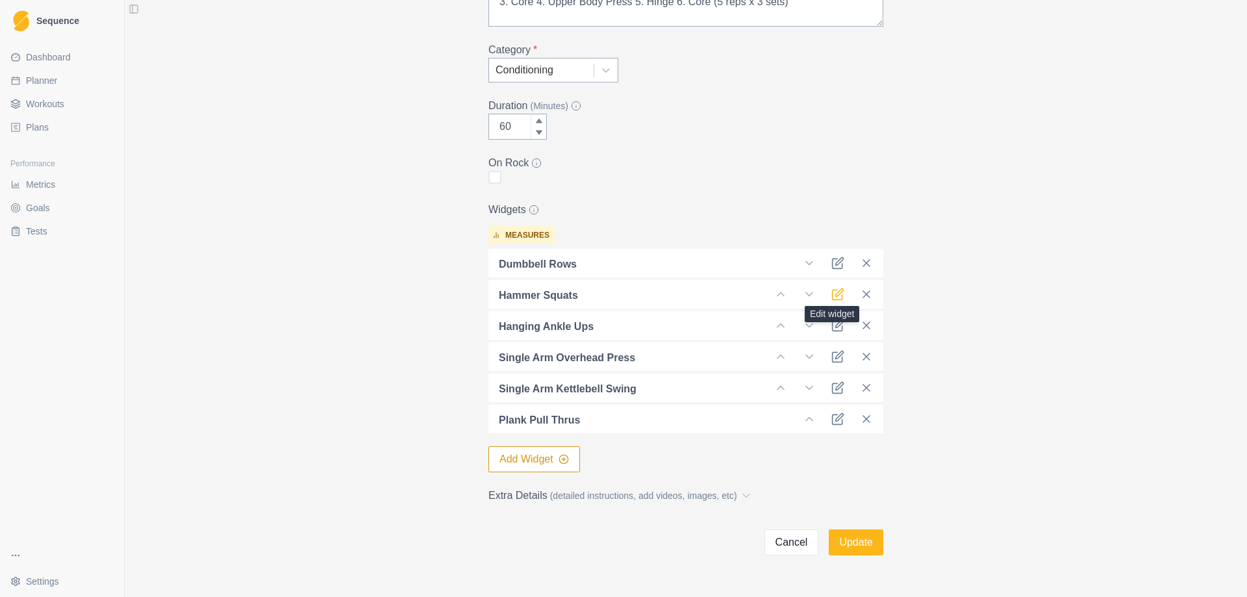
click at [834, 294] on icon at bounding box center [838, 294] width 13 height 13
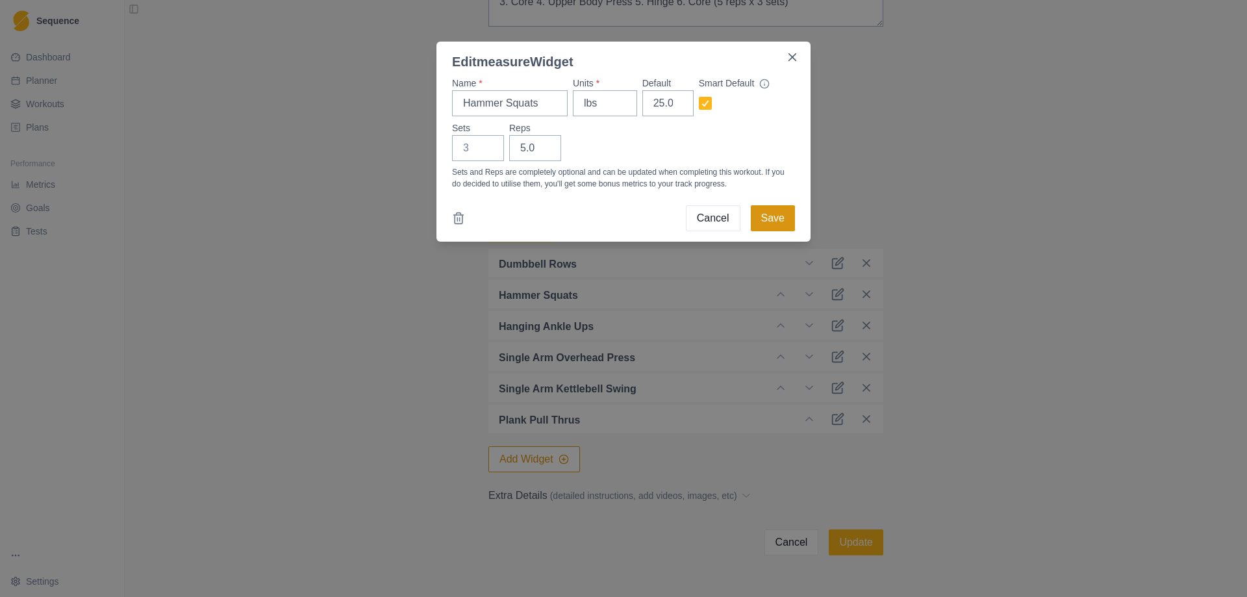
click at [781, 209] on button "Save" at bounding box center [773, 218] width 44 height 26
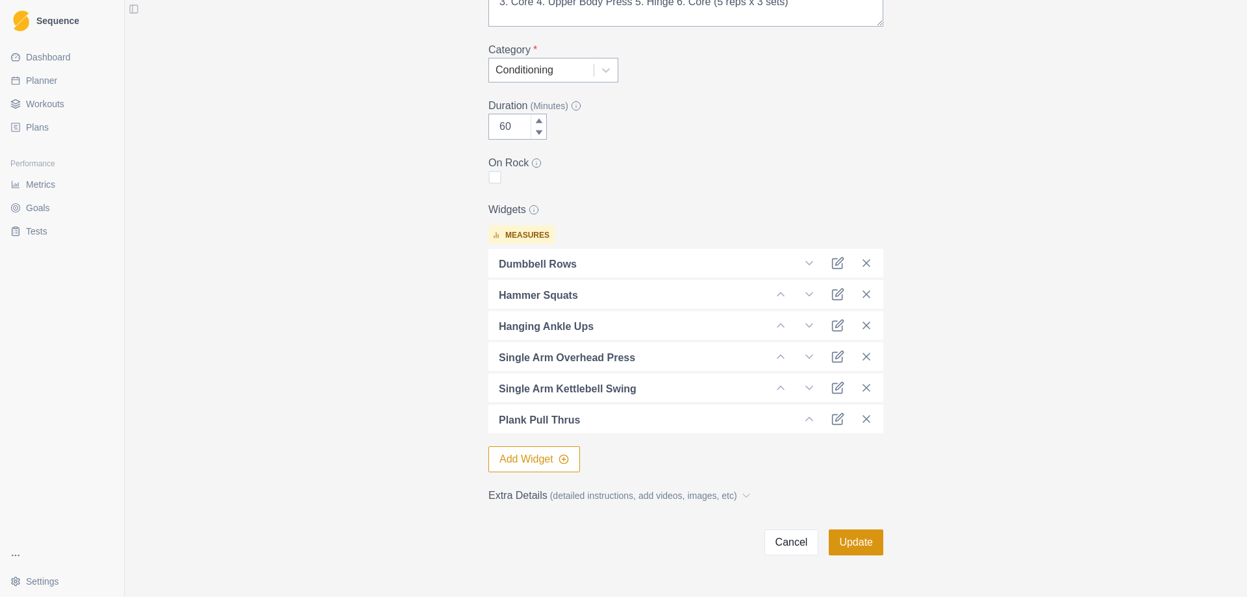
click at [864, 544] on button "Update" at bounding box center [856, 542] width 55 height 26
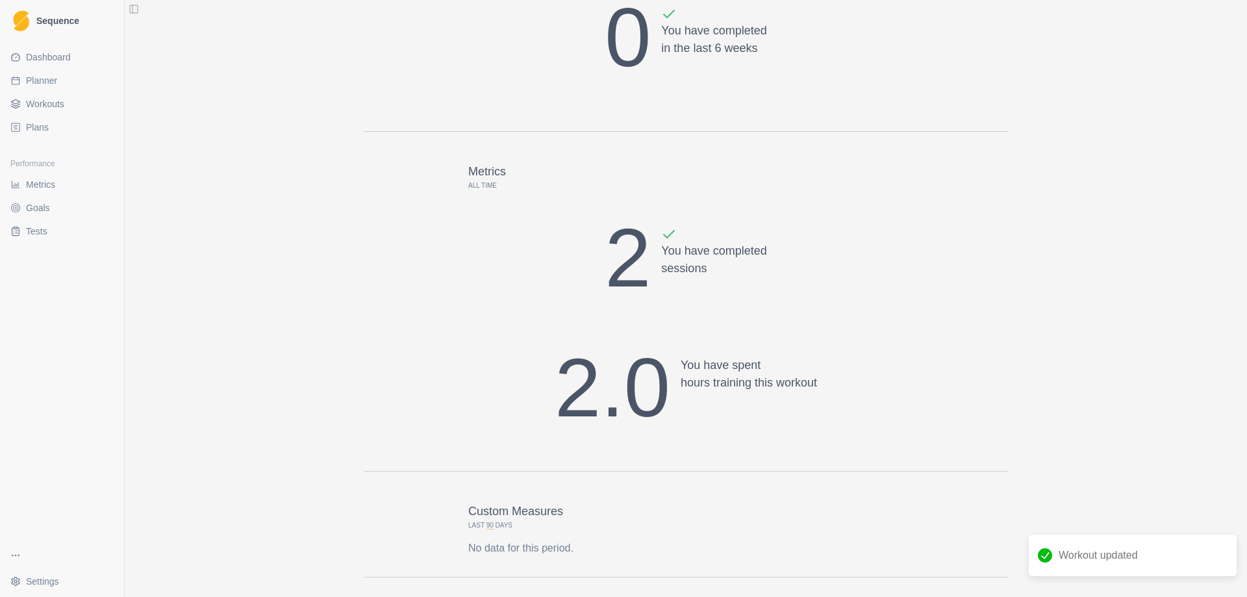
scroll to position [195, 0]
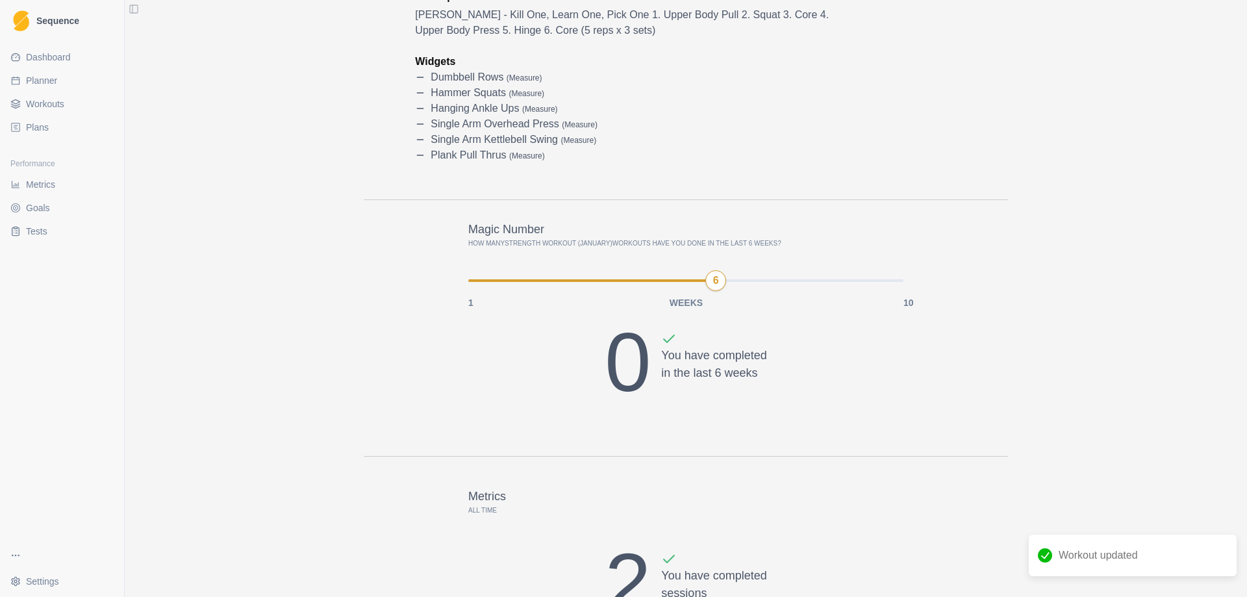
click at [60, 81] on link "Planner" at bounding box center [62, 80] width 114 height 21
select select "month"
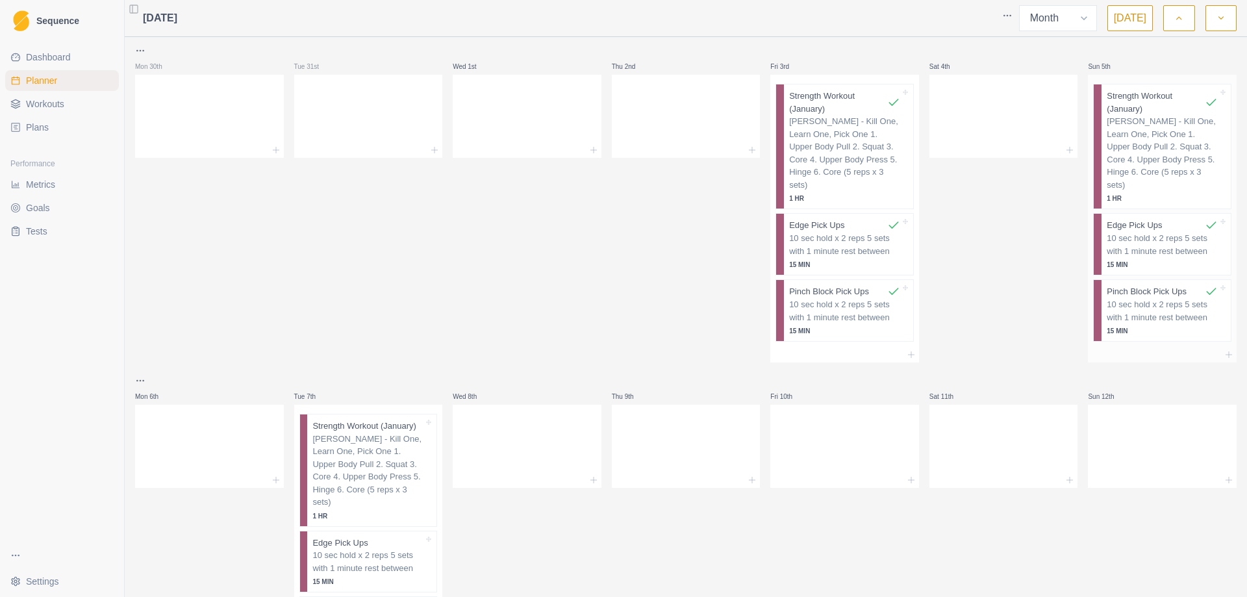
click at [1138, 148] on p "[PERSON_NAME] - Kill One, Learn One, Pick One 1. Upper Body Pull 2. Squat 3. Co…" at bounding box center [1162, 153] width 111 height 76
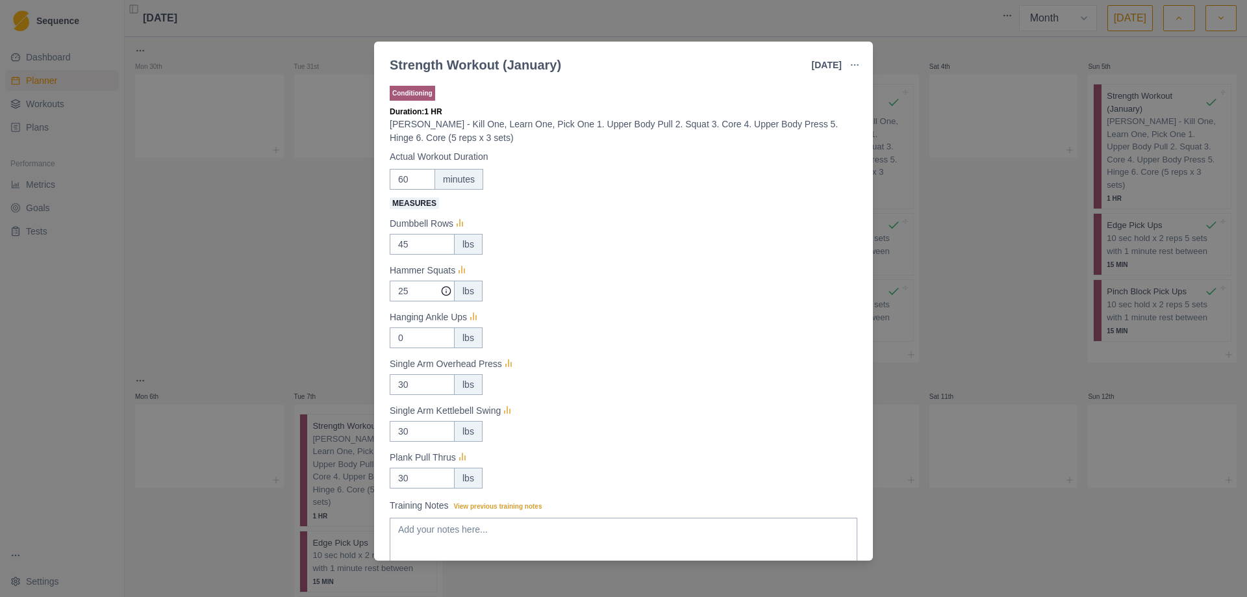
click at [1031, 208] on div "Strength Workout (January) 5 Jan 2025 Link To Goal View Workout Metrics Edit Or…" at bounding box center [623, 298] width 1247 height 597
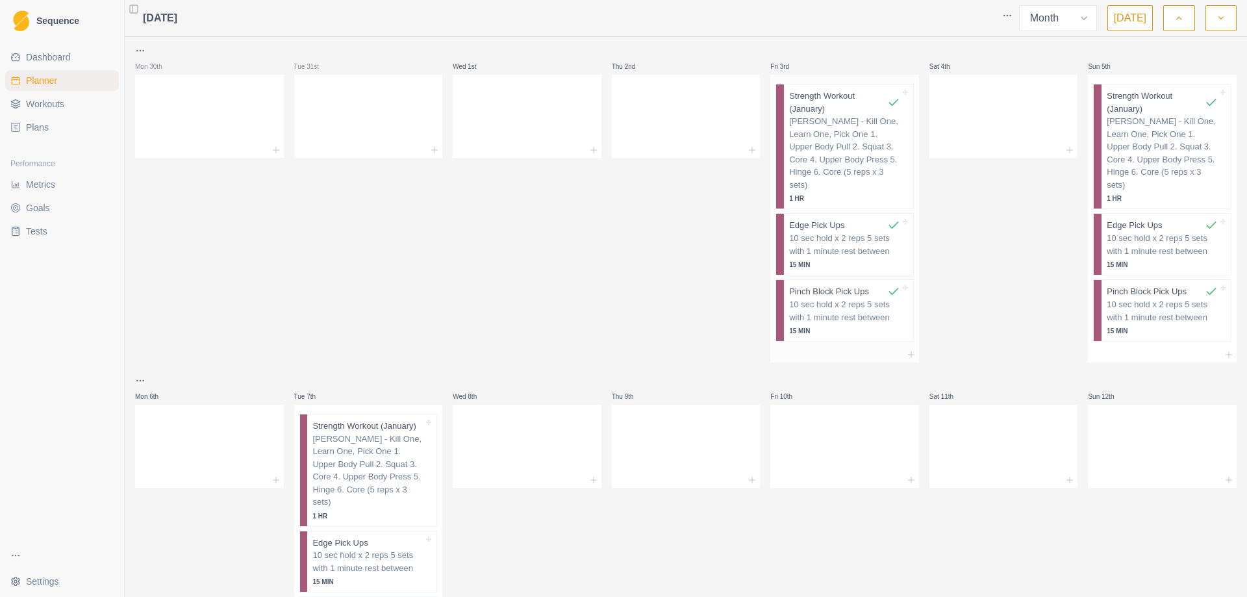
click at [848, 127] on p "[PERSON_NAME] - Kill One, Learn One, Pick One 1. Upper Body Pull 2. Squat 3. Co…" at bounding box center [844, 153] width 111 height 76
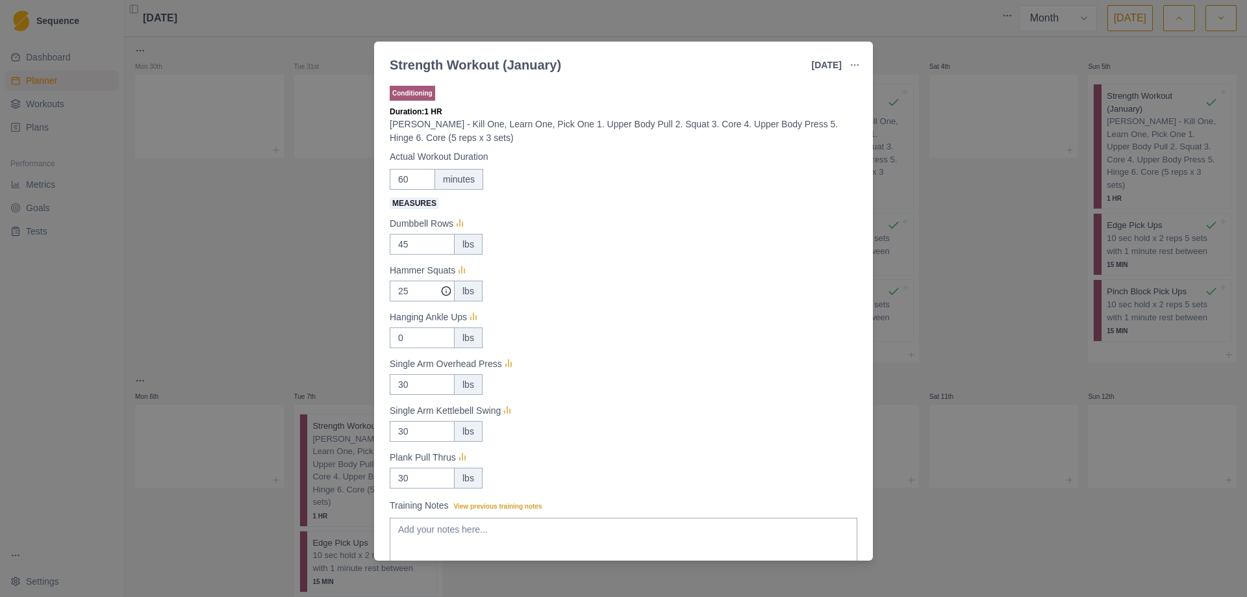
click at [1000, 209] on div "Strength Workout (January) 3 Jan 2025 Link To Goal View Workout Metrics Edit Or…" at bounding box center [623, 298] width 1247 height 597
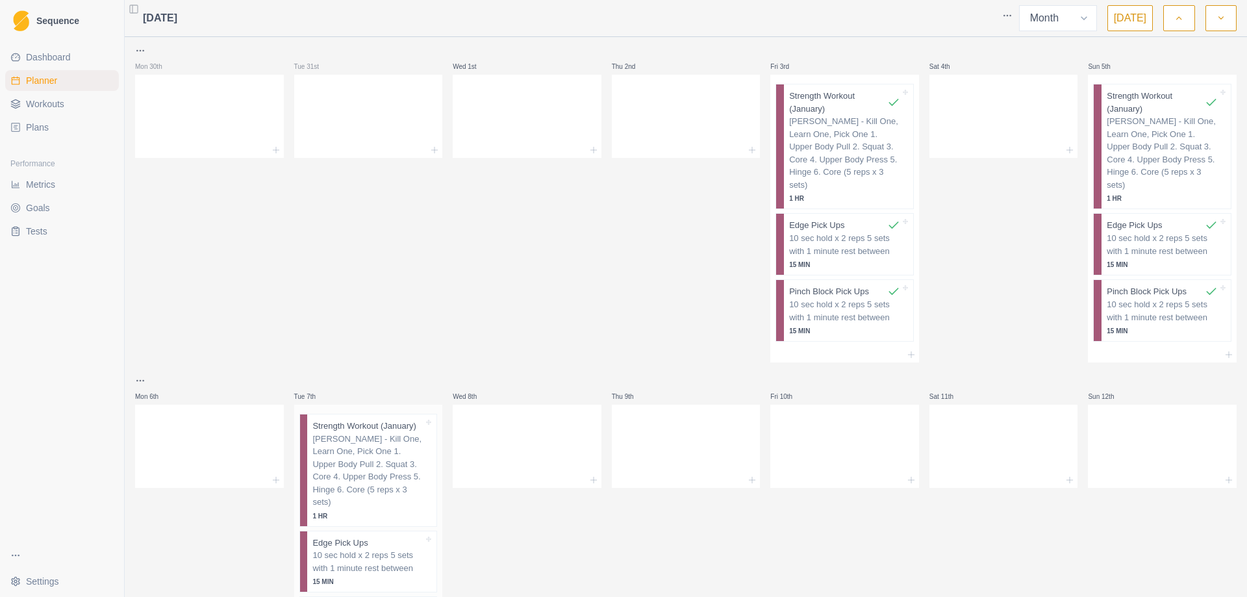
click at [349, 471] on p "[PERSON_NAME] - Kill One, Learn One, Pick One 1. Upper Body Pull 2. Squat 3. Co…" at bounding box center [367, 471] width 111 height 76
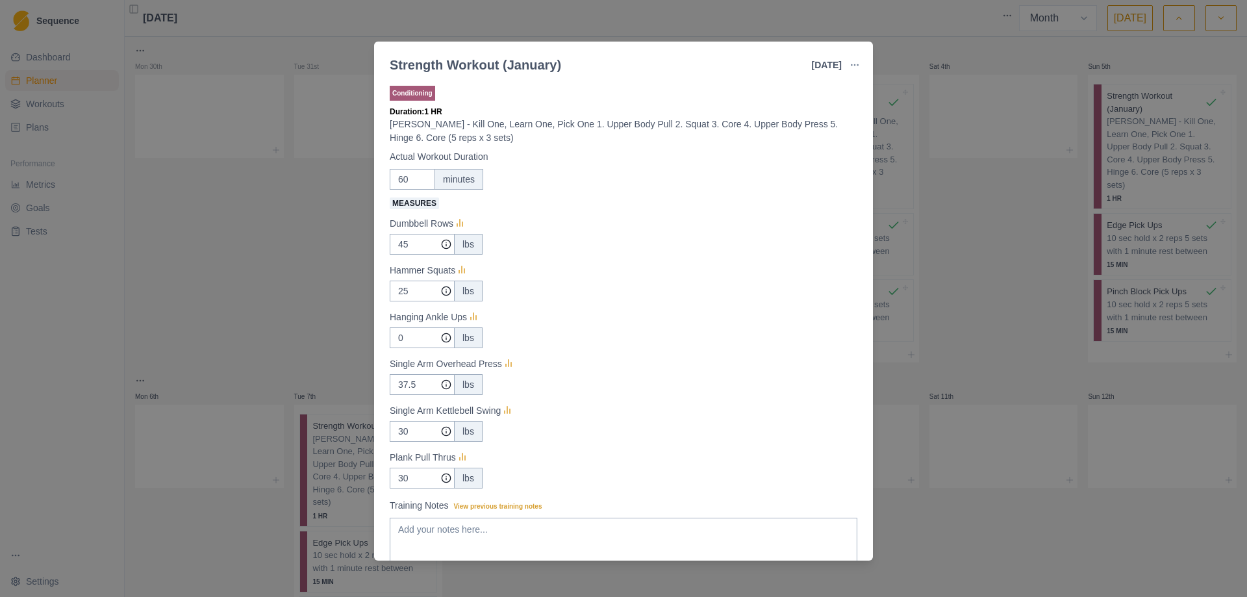
click at [923, 517] on div "Strength Workout (January) 7 Jan 2025 Link To Goal View Workout Metrics Edit Or…" at bounding box center [623, 298] width 1247 height 597
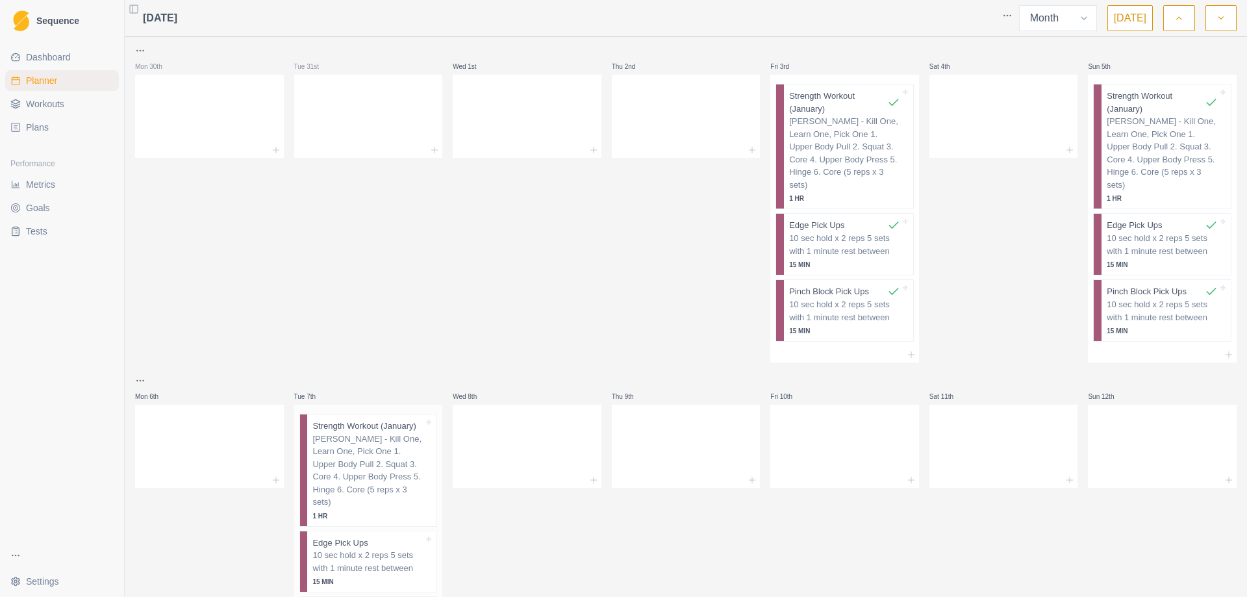
click at [374, 444] on p "[PERSON_NAME] - Kill One, Learn One, Pick One 1. Upper Body Pull 2. Squat 3. Co…" at bounding box center [367, 471] width 111 height 76
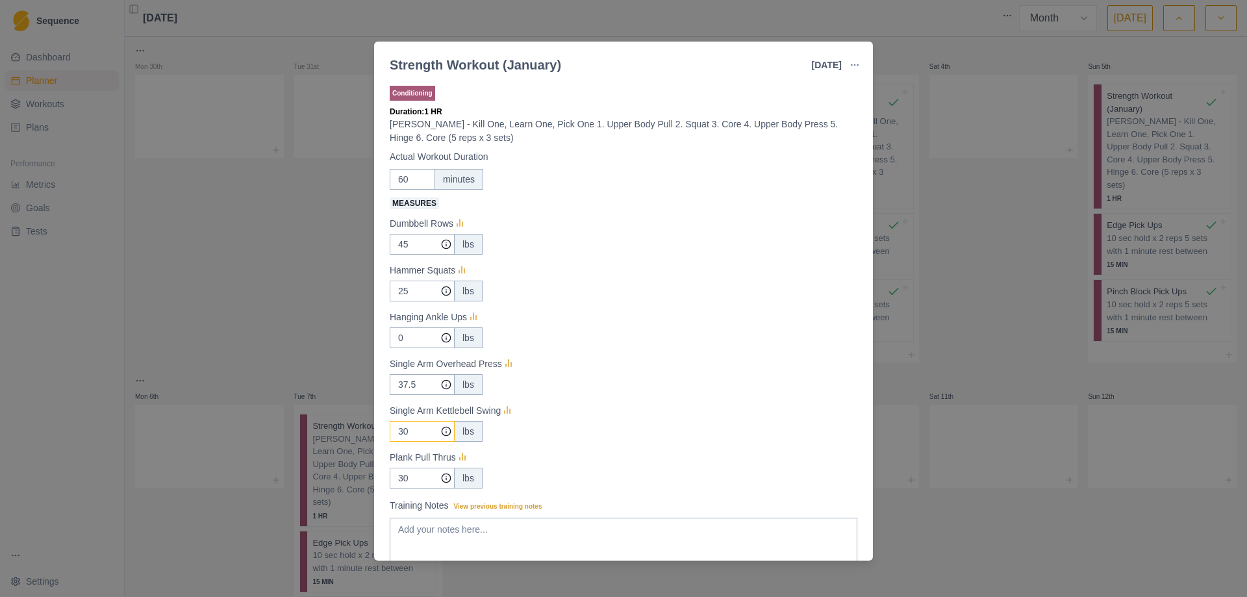
click at [411, 255] on input "30" at bounding box center [422, 244] width 65 height 21
type input "3"
type input "45"
click at [418, 255] on input "37.5" at bounding box center [422, 244] width 65 height 21
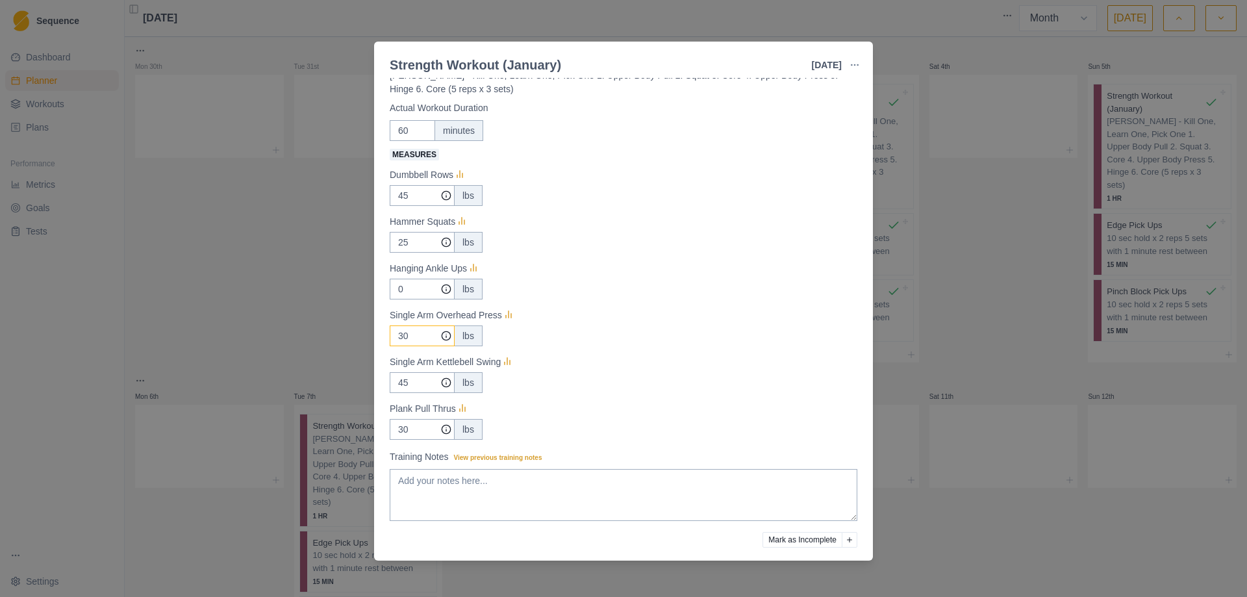
scroll to position [93, 0]
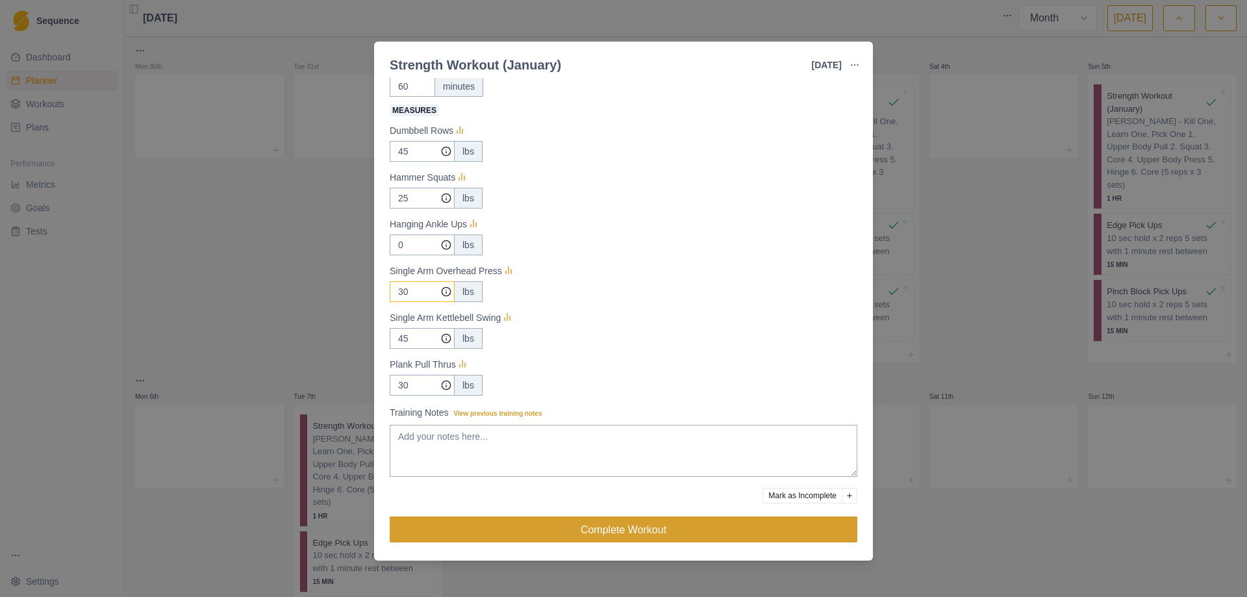
type input "30"
click at [600, 528] on button "Complete Workout" at bounding box center [624, 529] width 468 height 26
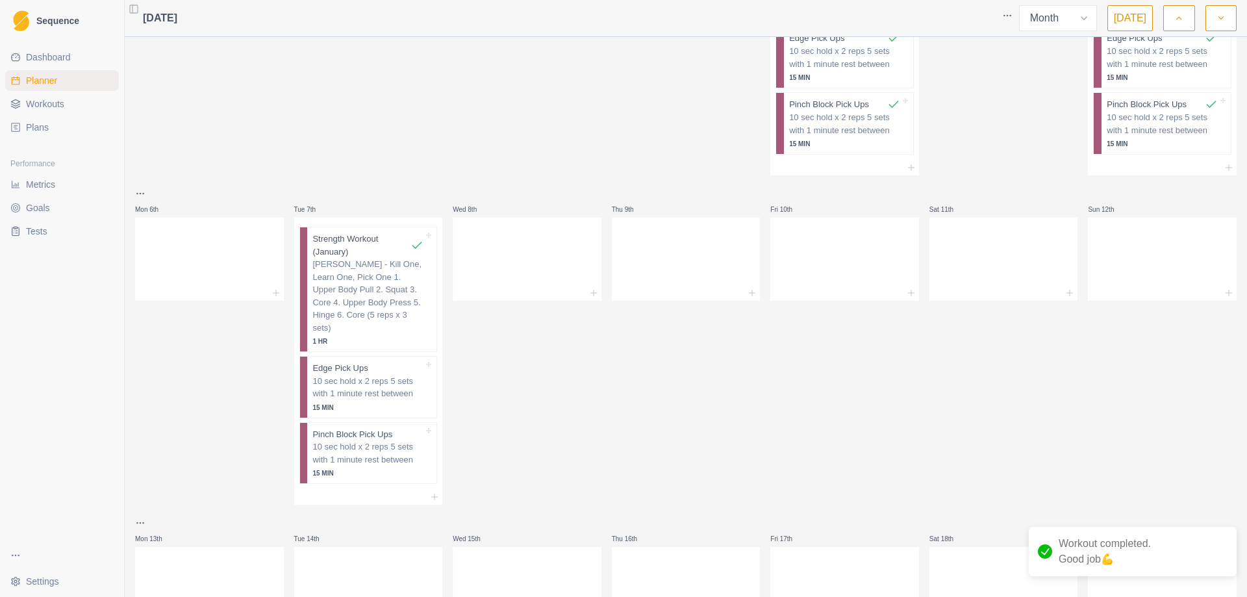
scroll to position [195, 0]
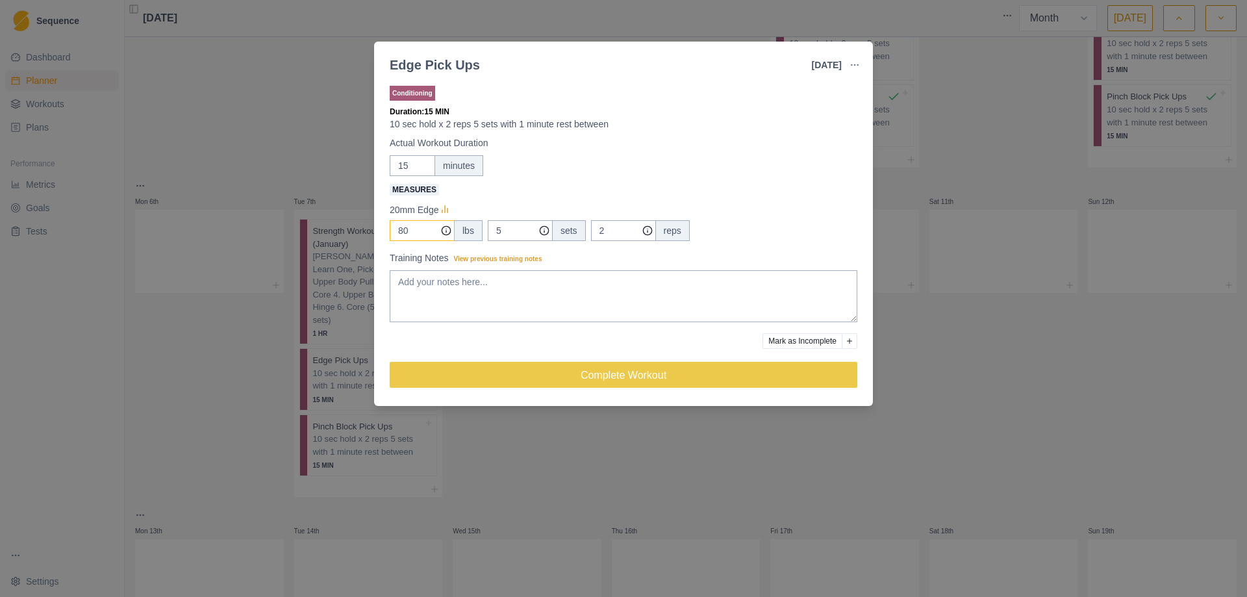
click at [418, 236] on input "80" at bounding box center [422, 230] width 65 height 21
type input "8"
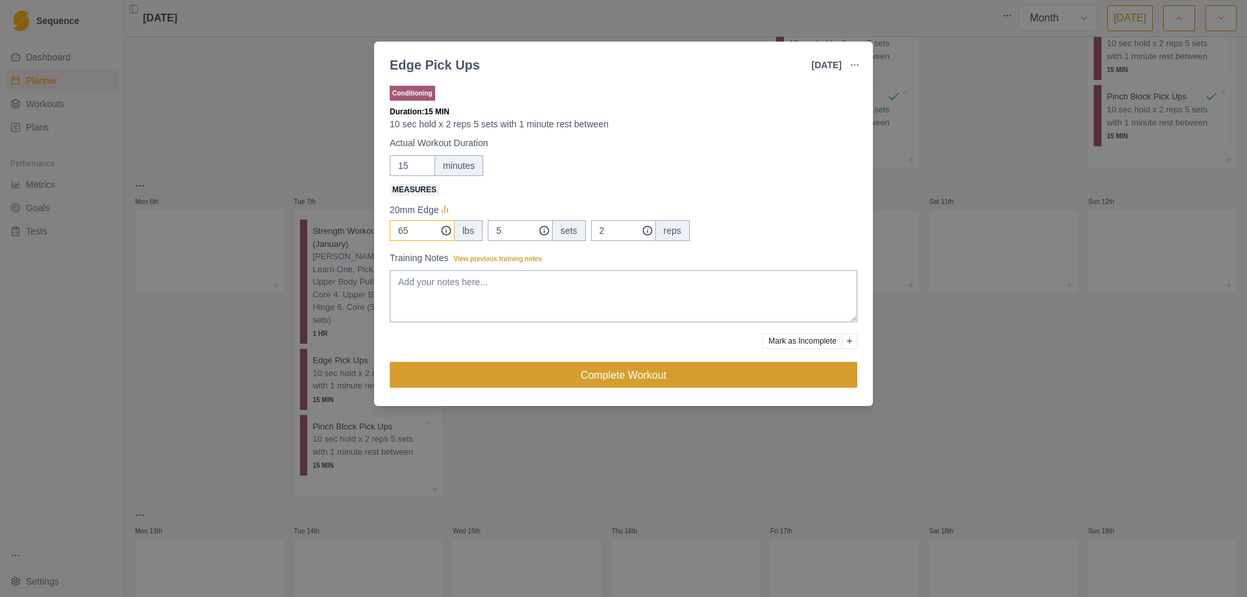
type input "65"
click at [615, 380] on button "Complete Workout" at bounding box center [624, 375] width 468 height 26
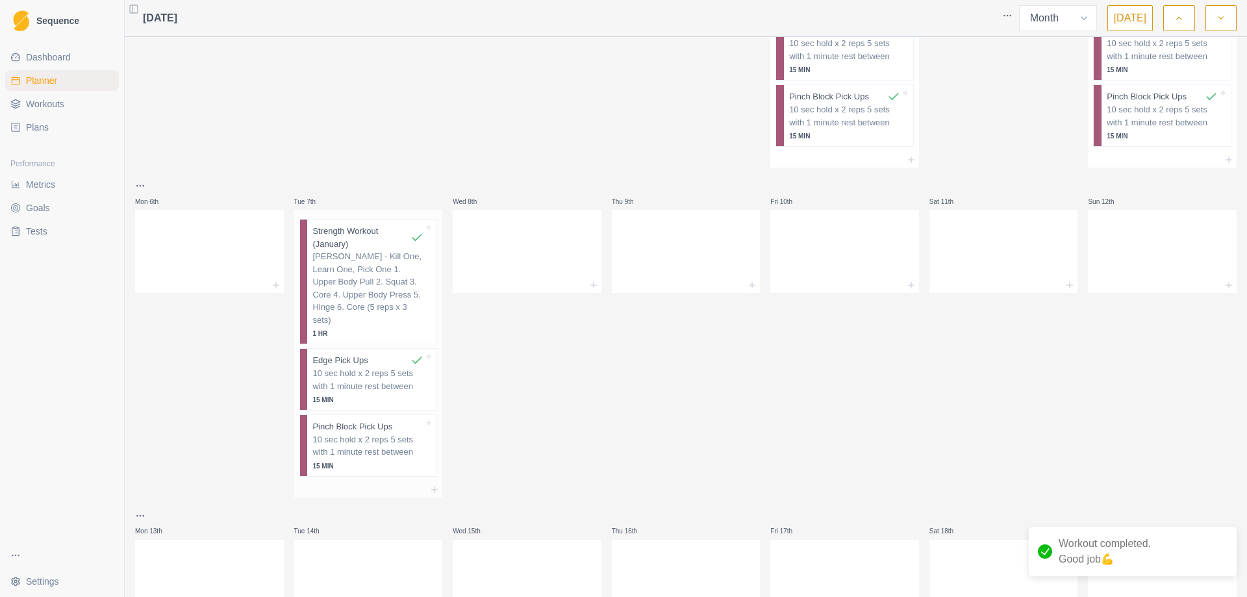
click at [348, 433] on p "10 sec hold x 2 reps 5 sets with 1 minute rest between" at bounding box center [367, 445] width 111 height 25
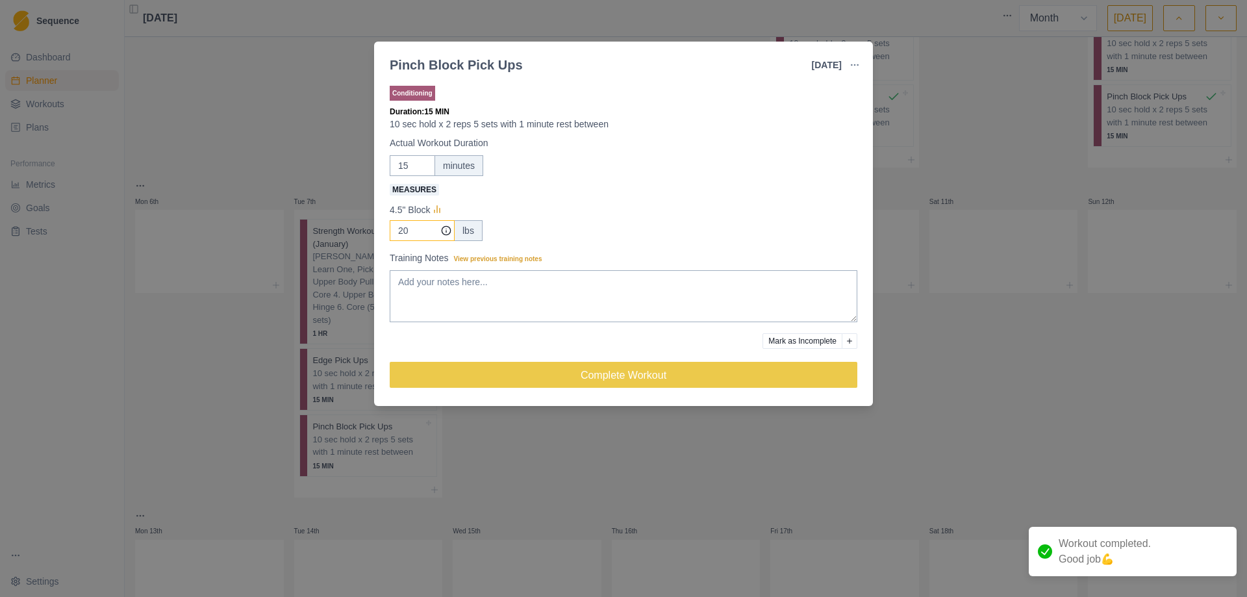
click at [416, 229] on input "20" at bounding box center [422, 230] width 65 height 21
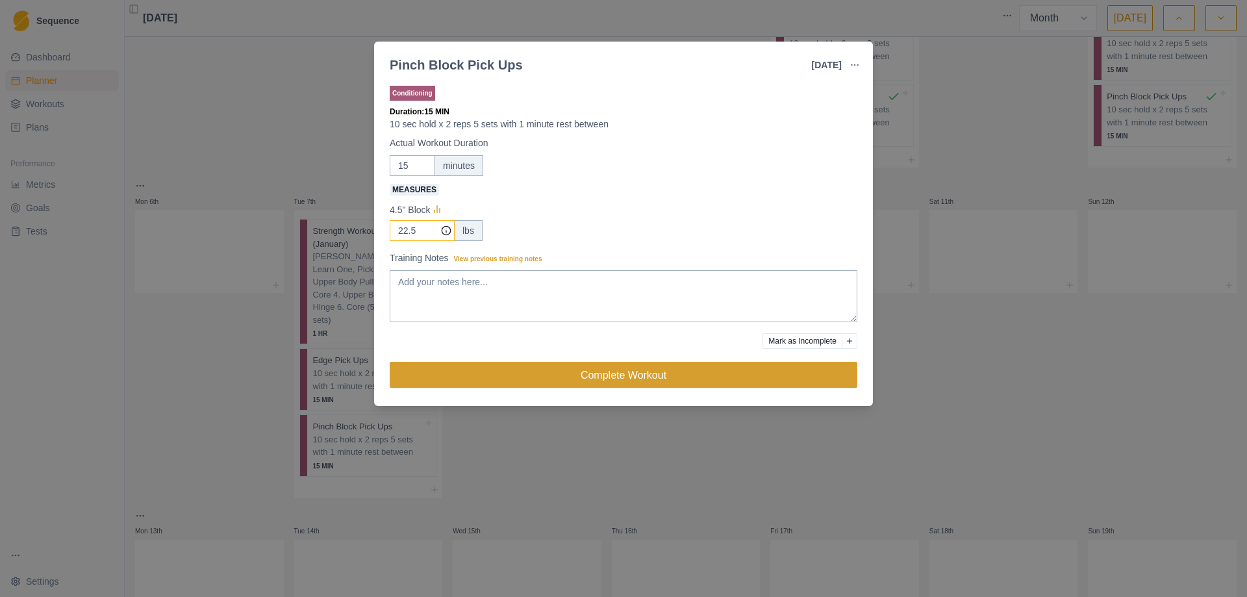
type input "22.5"
click at [626, 374] on button "Complete Workout" at bounding box center [624, 375] width 468 height 26
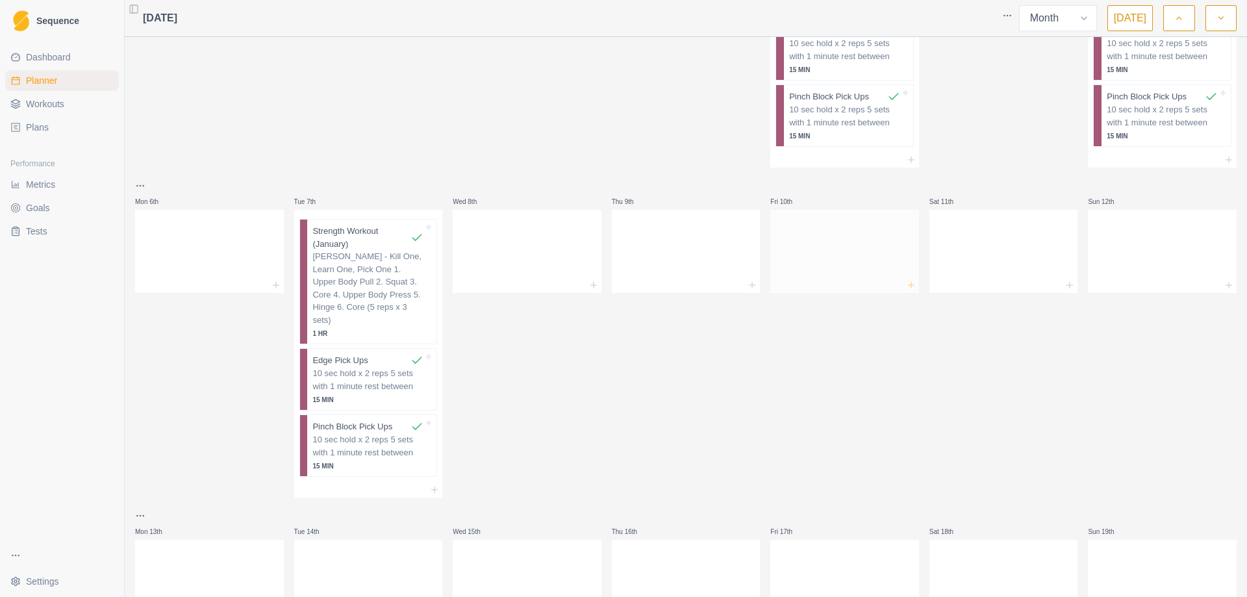
click at [906, 280] on icon at bounding box center [911, 285] width 10 height 10
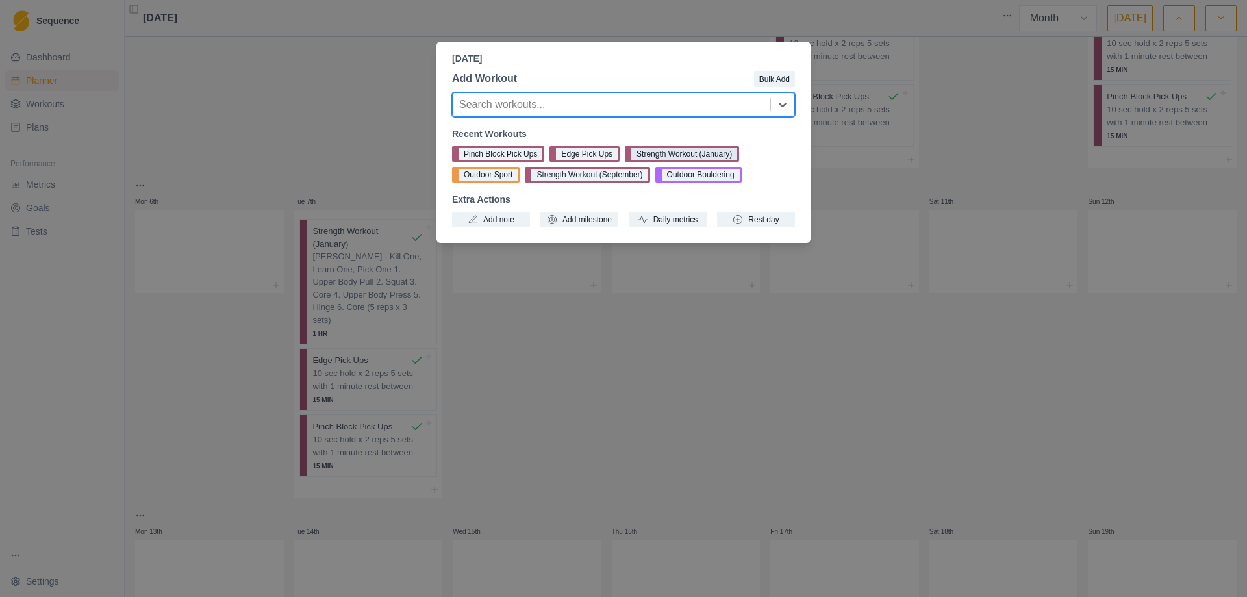
click at [668, 151] on button "Strength Workout (January)" at bounding box center [682, 154] width 114 height 16
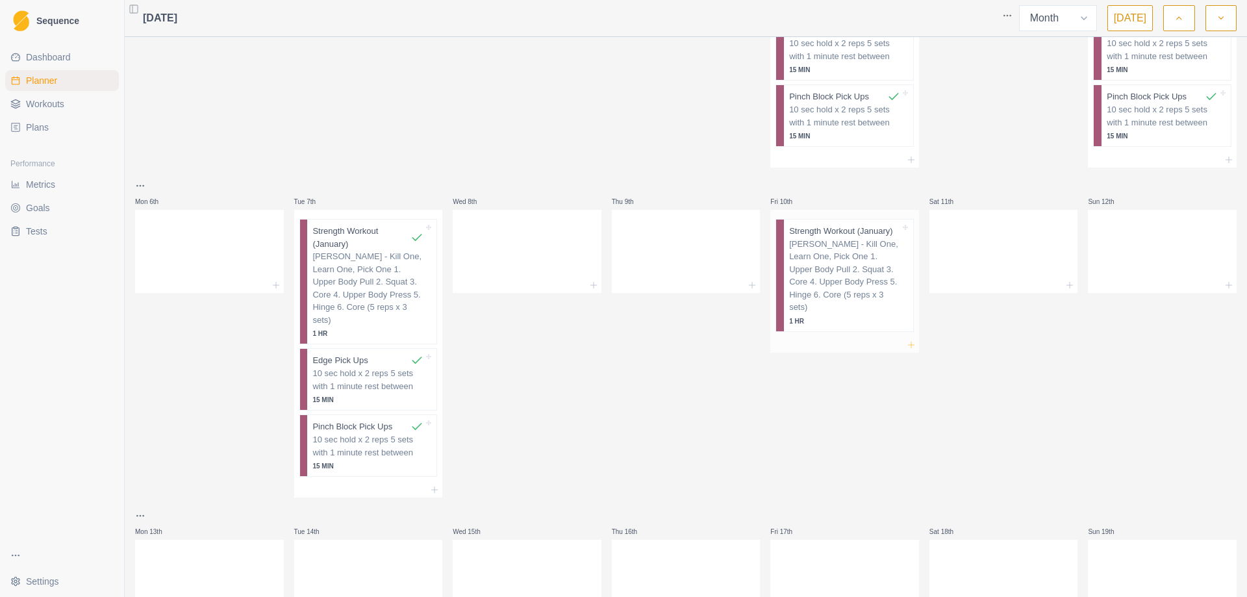
click at [907, 340] on icon at bounding box center [911, 345] width 10 height 10
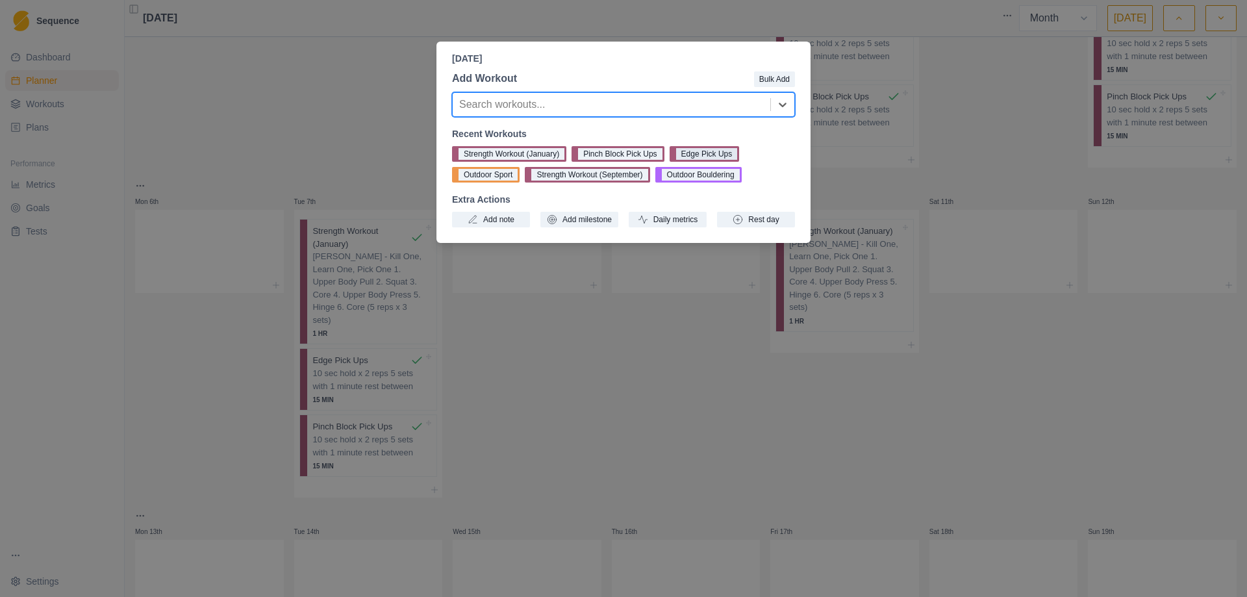
click at [687, 151] on button "Edge Pick Ups" at bounding box center [705, 154] width 70 height 16
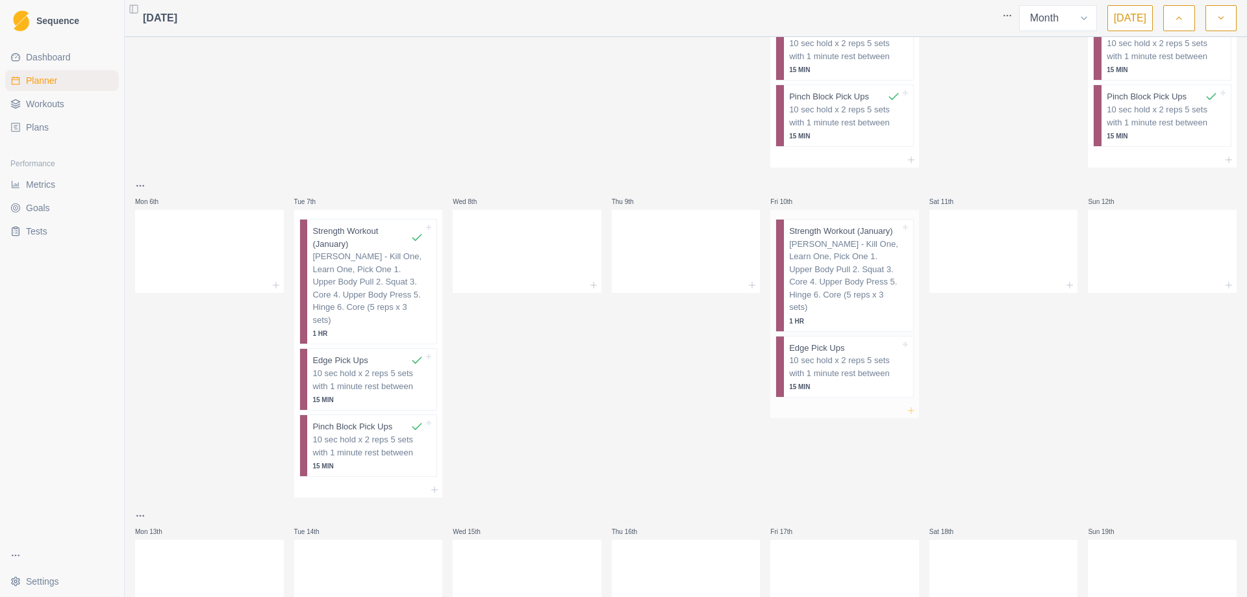
click at [906, 405] on icon at bounding box center [911, 410] width 10 height 10
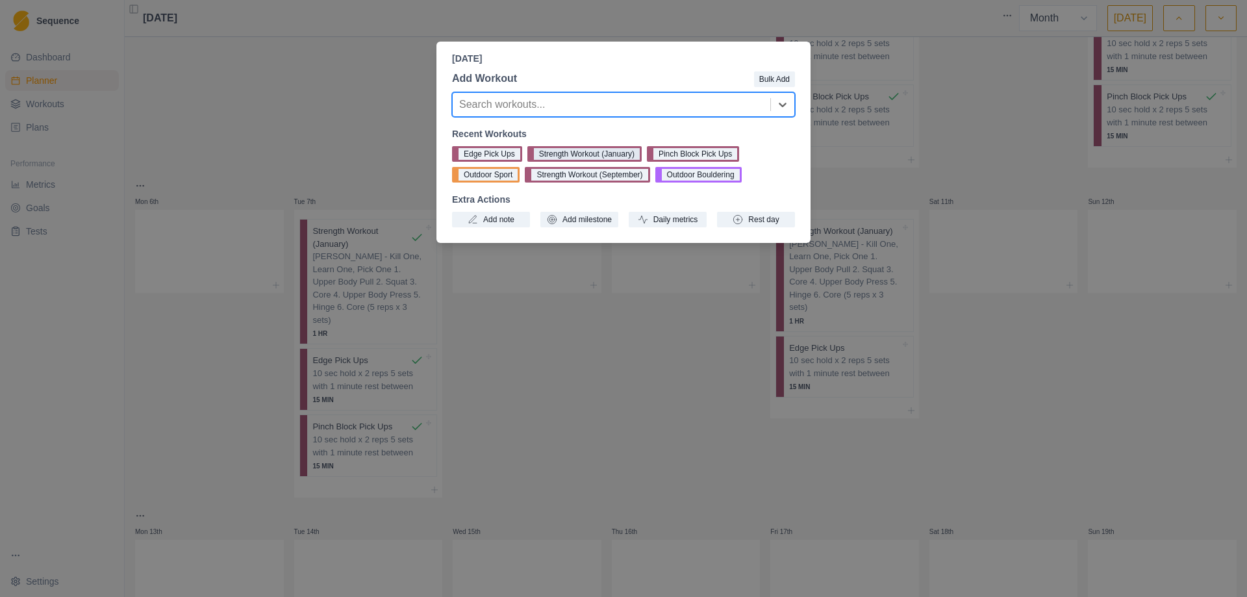
click at [578, 155] on button "Strength Workout (January)" at bounding box center [585, 154] width 114 height 16
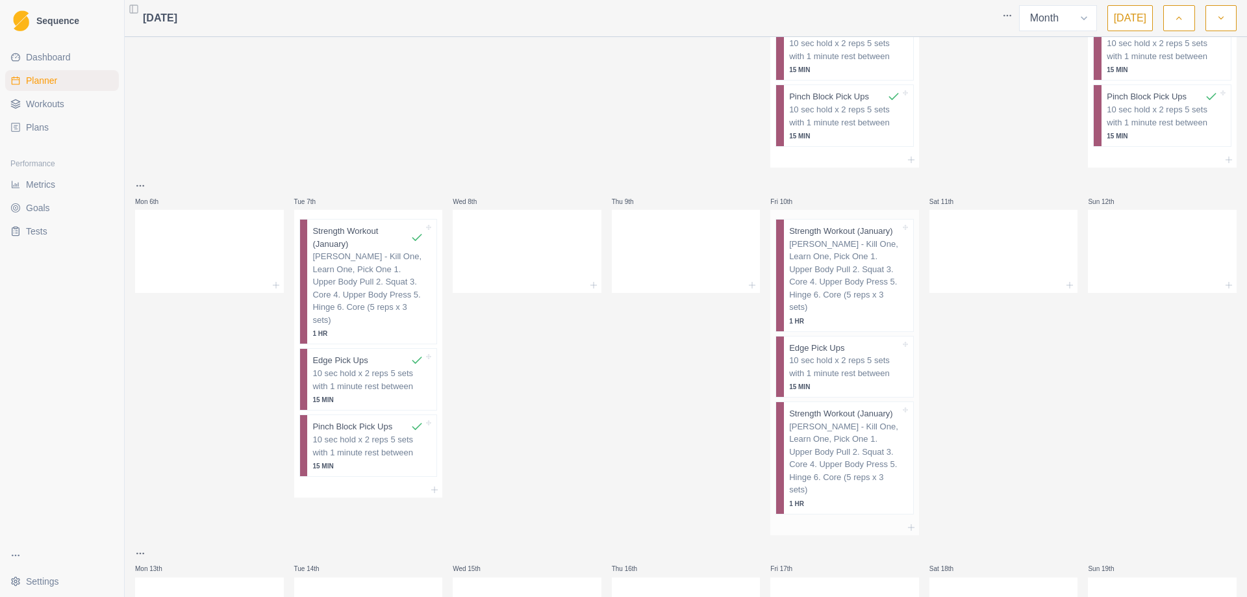
click at [839, 420] on p "[PERSON_NAME] - Kill One, Learn One, Pick One 1. Upper Body Pull 2. Squat 3. Co…" at bounding box center [844, 458] width 111 height 76
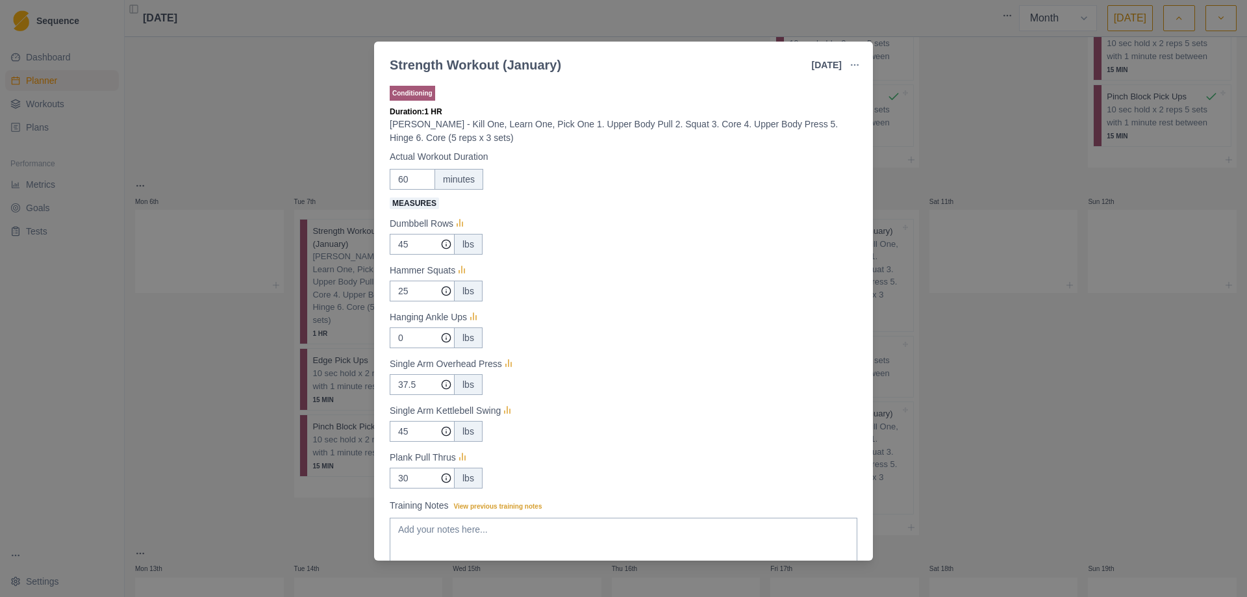
click at [971, 342] on div "Strength Workout (January) 10 Jan 2025 Link To Goal View Workout Metrics Edit O…" at bounding box center [623, 298] width 1247 height 597
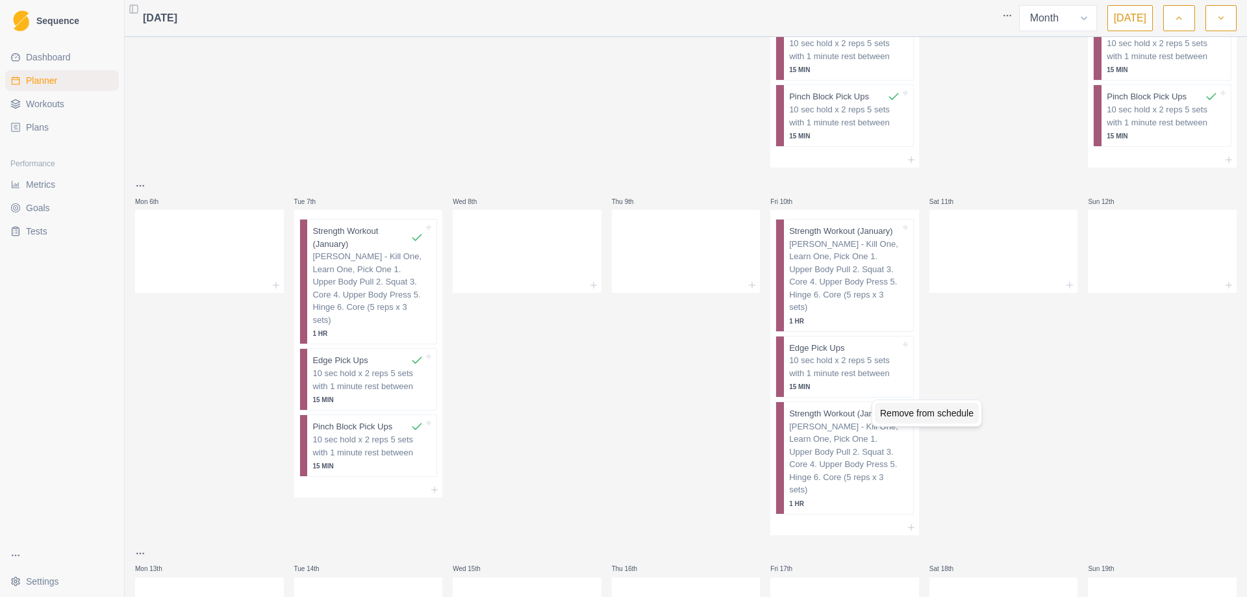
click at [913, 414] on div "Remove from schedule" at bounding box center [927, 413] width 104 height 21
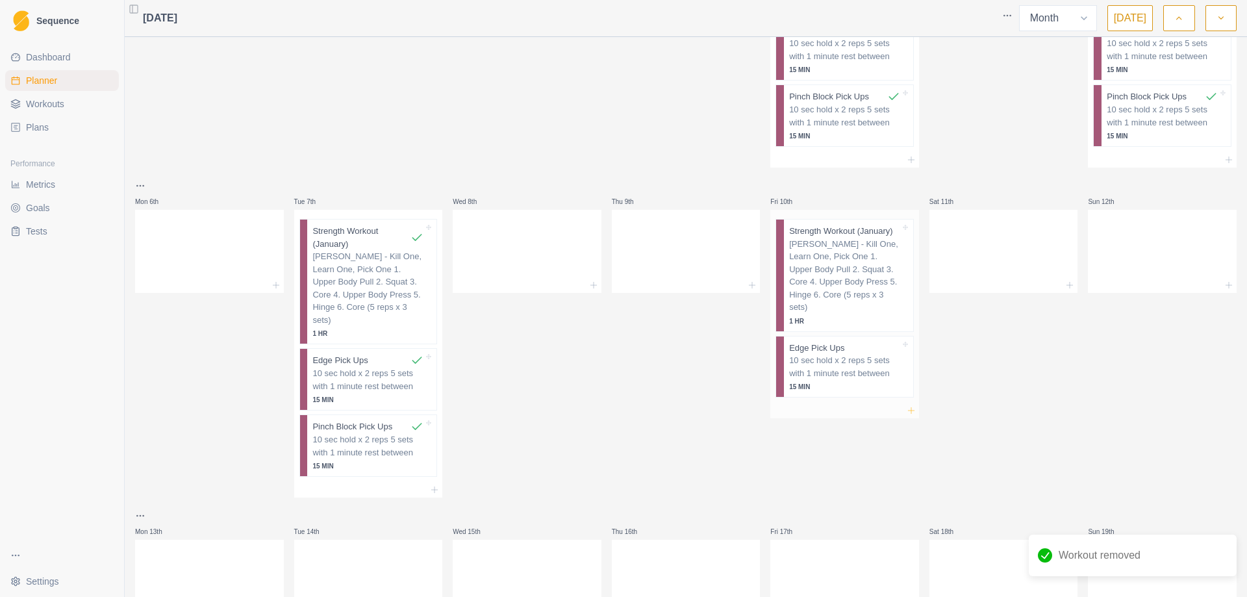
click at [906, 405] on icon at bounding box center [911, 410] width 10 height 10
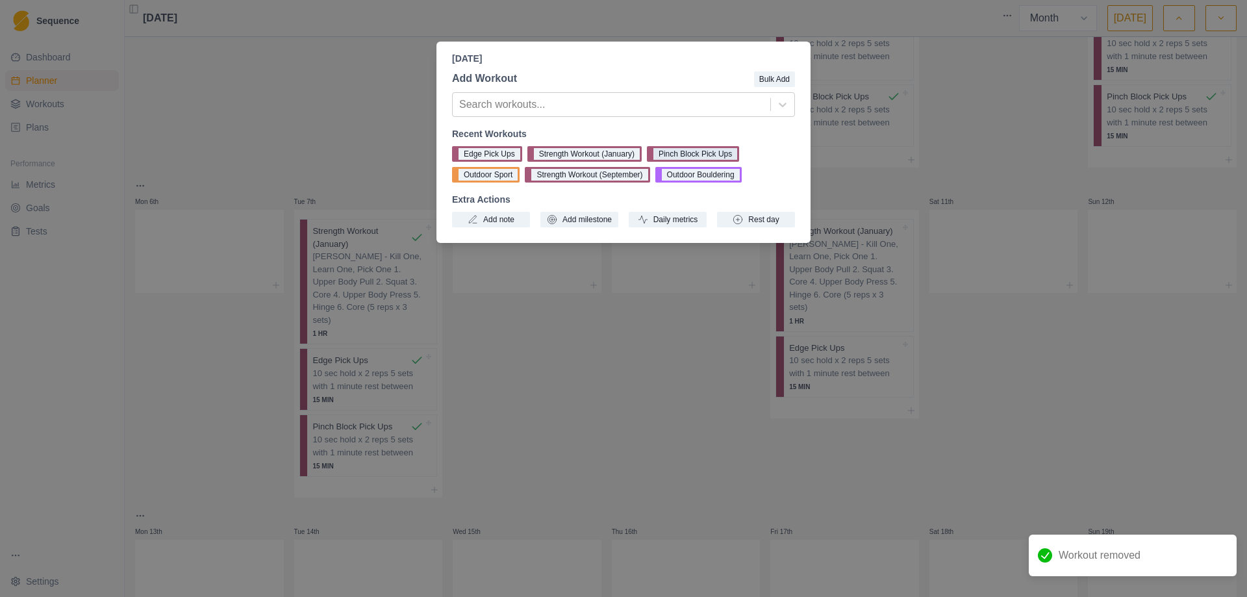
click at [683, 154] on button "Pinch Block Pick Ups" at bounding box center [693, 154] width 92 height 16
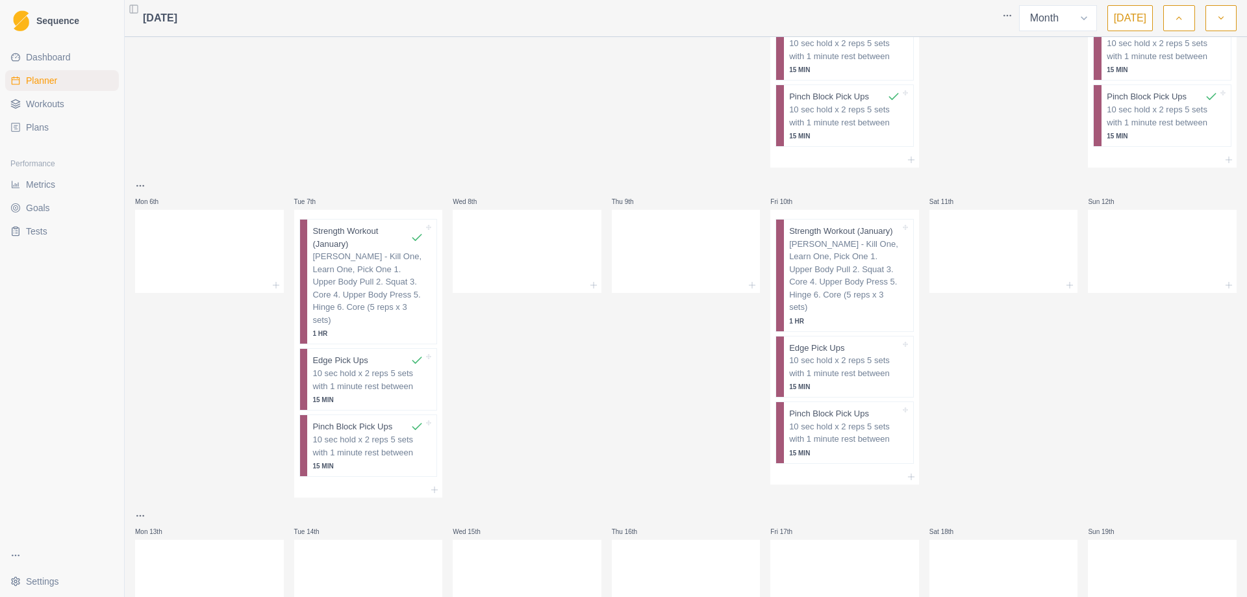
click at [850, 252] on p "[PERSON_NAME] - Kill One, Learn One, Pick One 1. Upper Body Pull 2. Squat 3. Co…" at bounding box center [844, 276] width 111 height 76
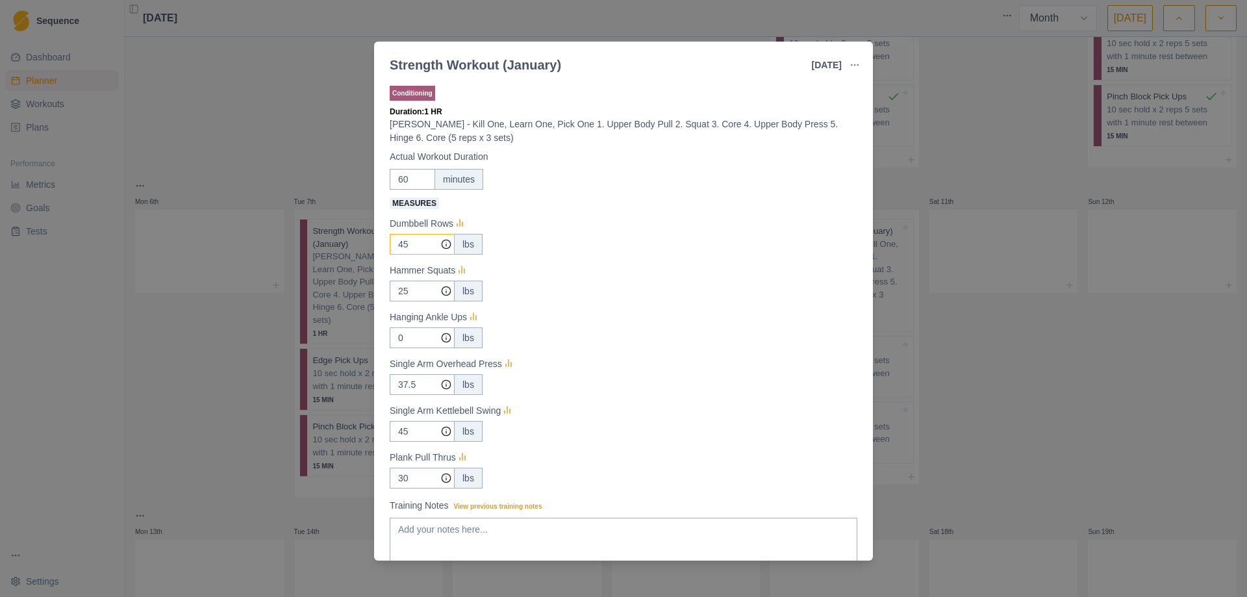
click at [418, 248] on input "45" at bounding box center [422, 244] width 65 height 21
type input "4"
type input "50"
click at [416, 255] on input "37.5" at bounding box center [422, 244] width 65 height 21
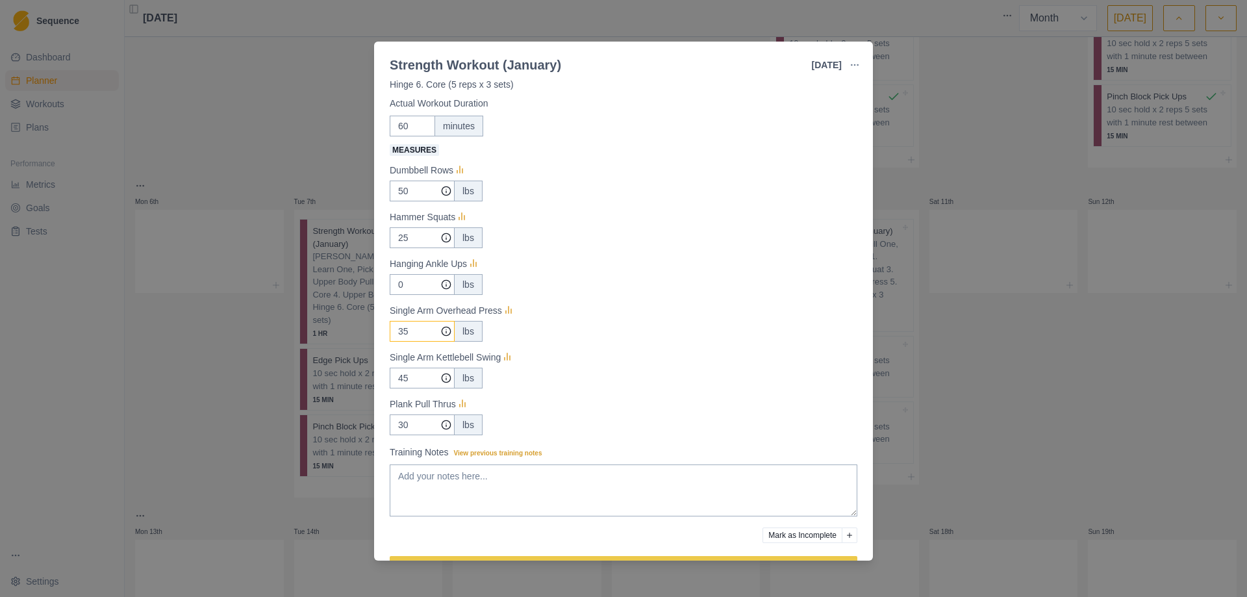
scroll to position [93, 0]
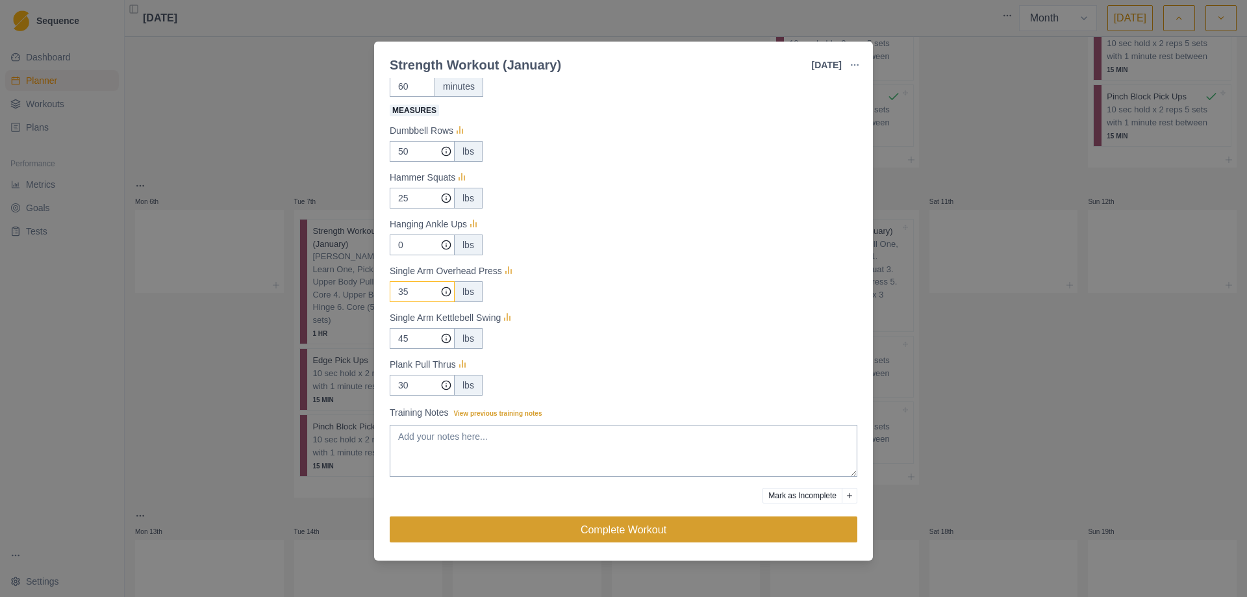
type input "35"
click at [699, 529] on button "Complete Workout" at bounding box center [624, 529] width 468 height 26
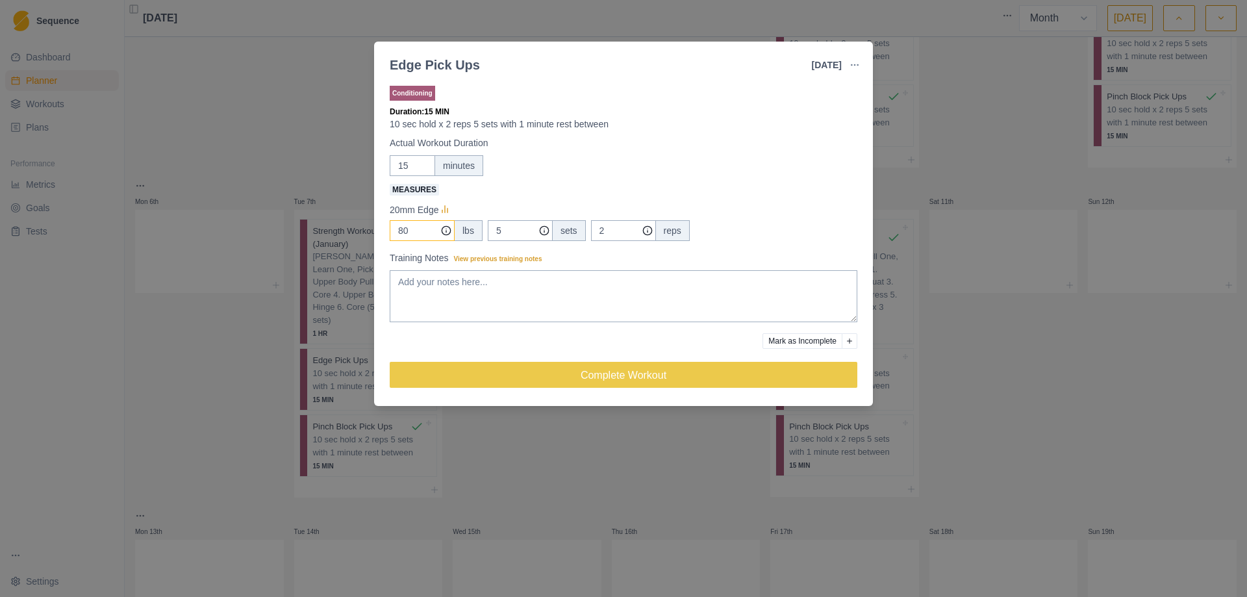
click at [413, 235] on input "80" at bounding box center [422, 230] width 65 height 21
type input "8"
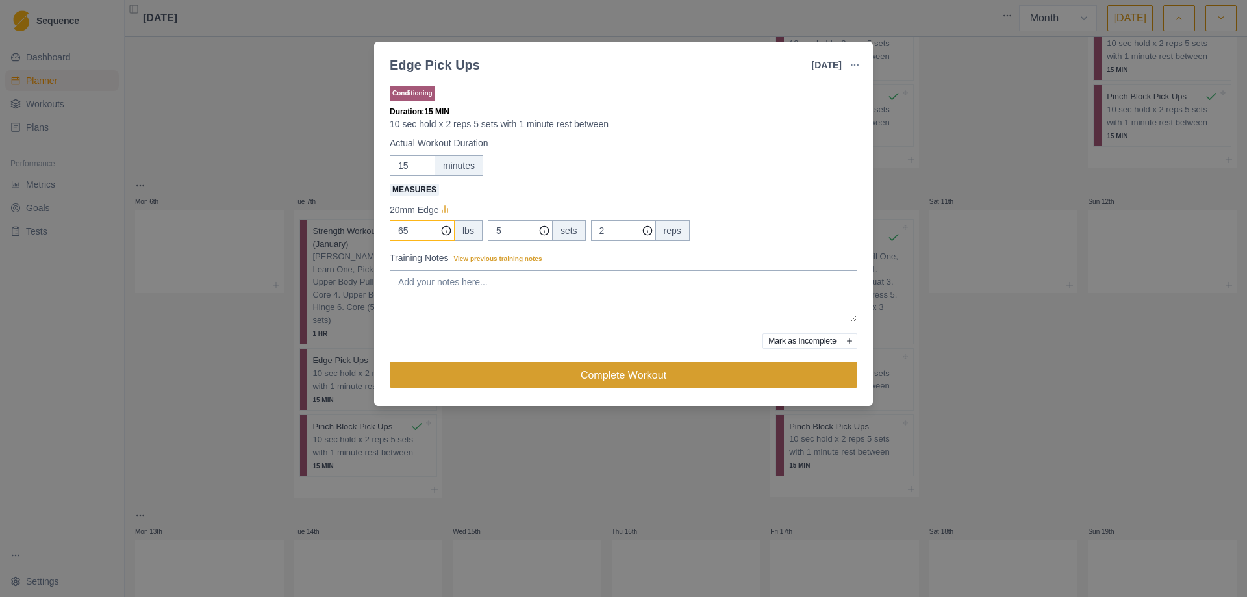
type input "65"
click at [601, 374] on button "Complete Workout" at bounding box center [624, 375] width 468 height 26
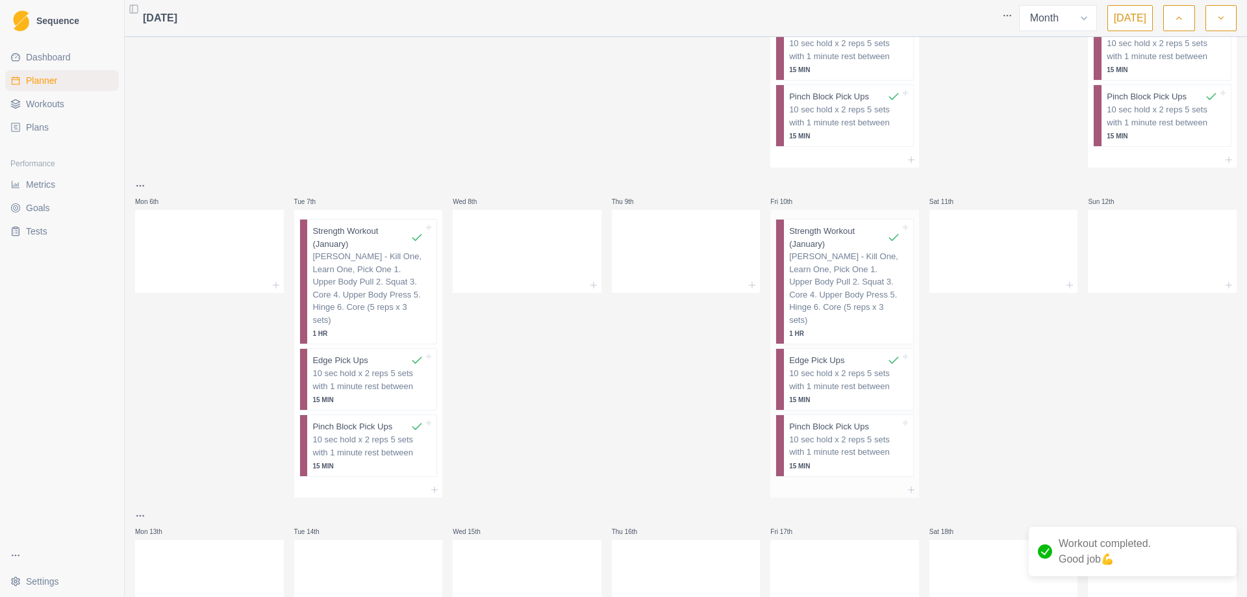
click at [830, 461] on p "15 MIN" at bounding box center [844, 466] width 111 height 10
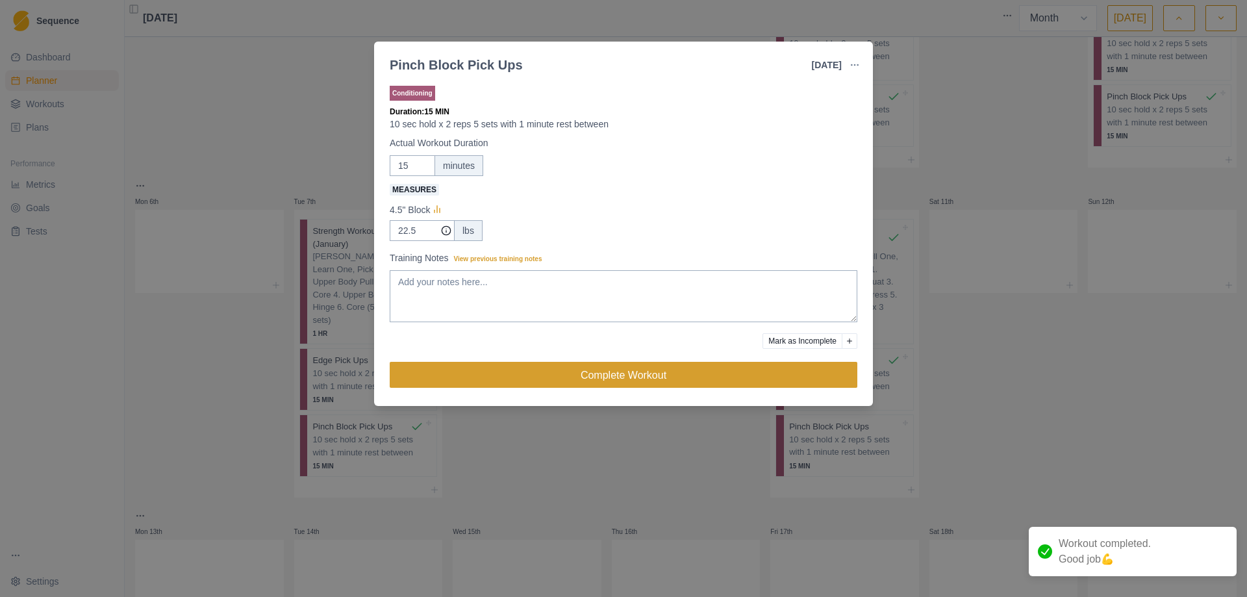
click at [628, 379] on button "Complete Workout" at bounding box center [624, 375] width 468 height 26
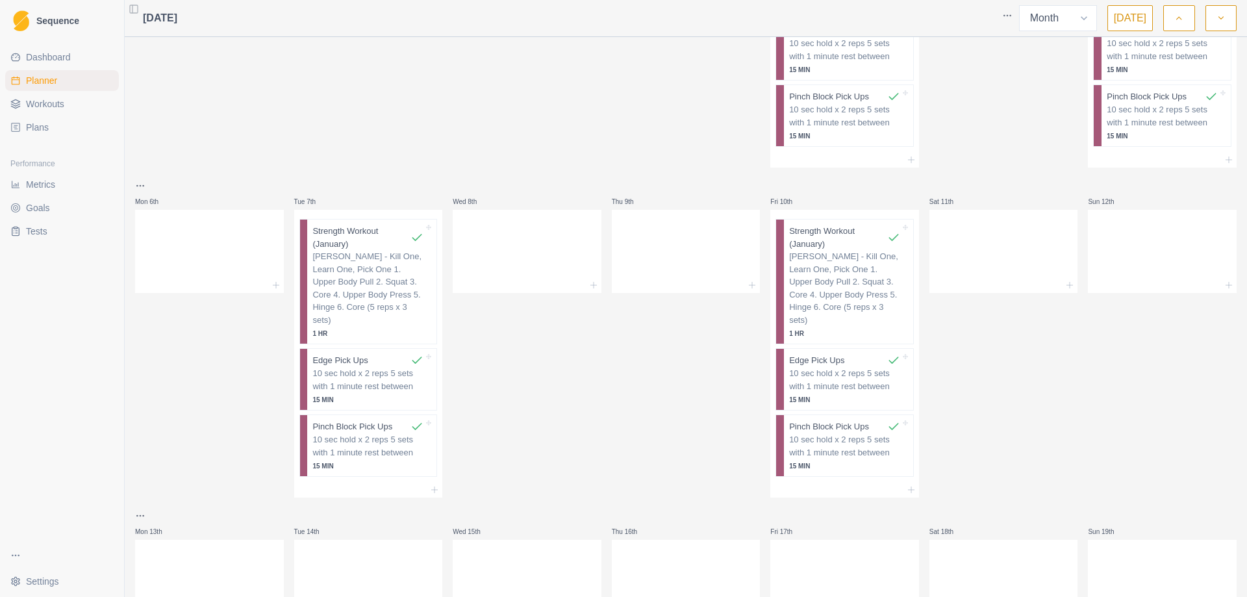
click at [57, 105] on span "Workouts" at bounding box center [45, 103] width 38 height 13
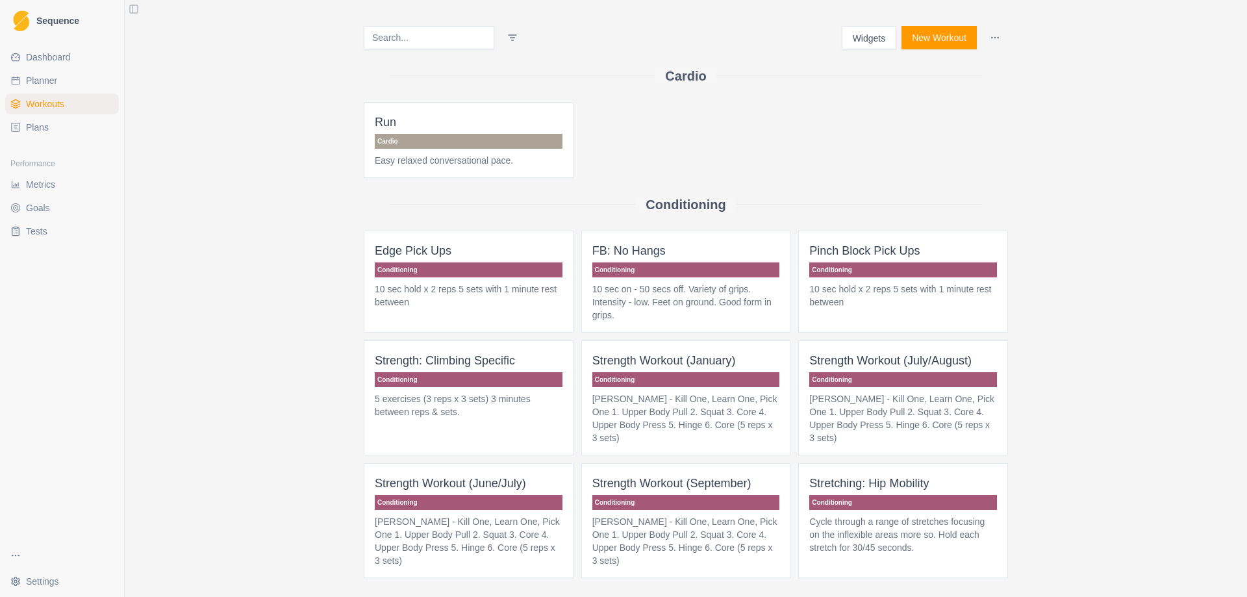
click at [936, 36] on button "New Workout" at bounding box center [939, 37] width 75 height 23
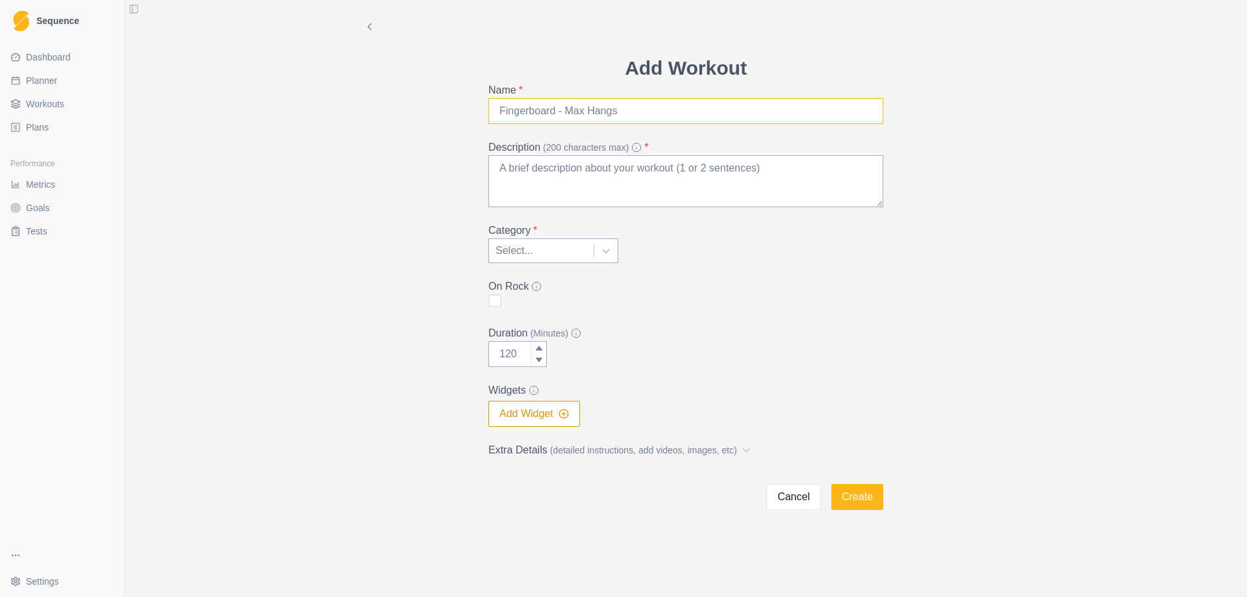
click at [532, 113] on input "Name *" at bounding box center [686, 111] width 395 height 26
click at [796, 500] on button "Cancel" at bounding box center [794, 497] width 55 height 26
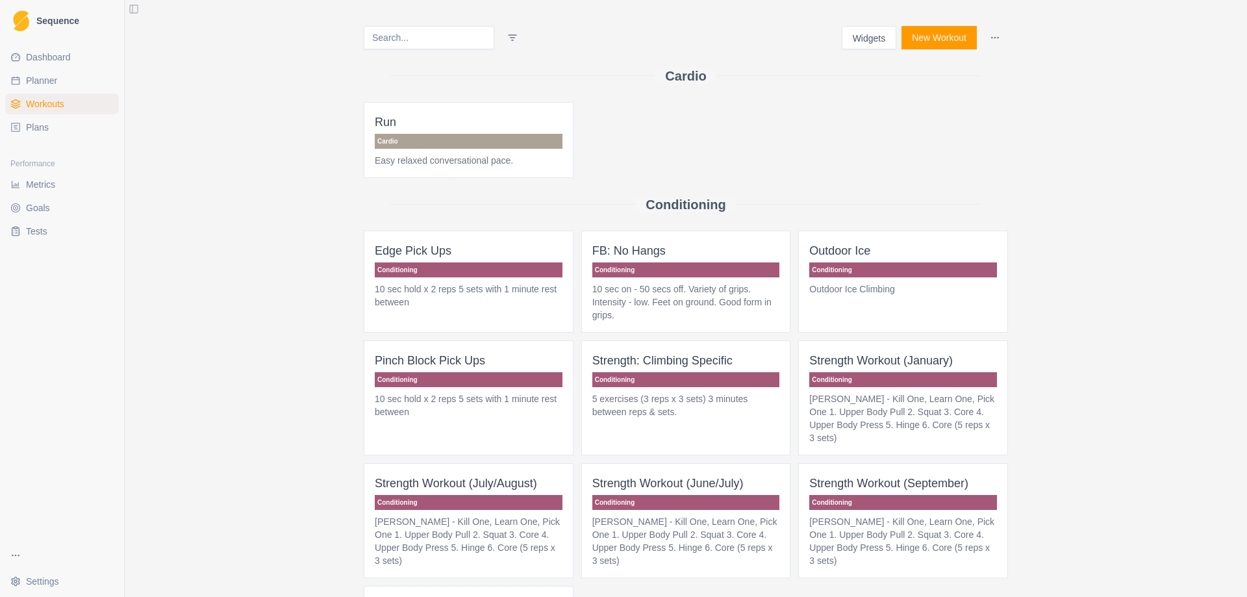
click at [42, 71] on link "Planner" at bounding box center [62, 80] width 114 height 21
select select "month"
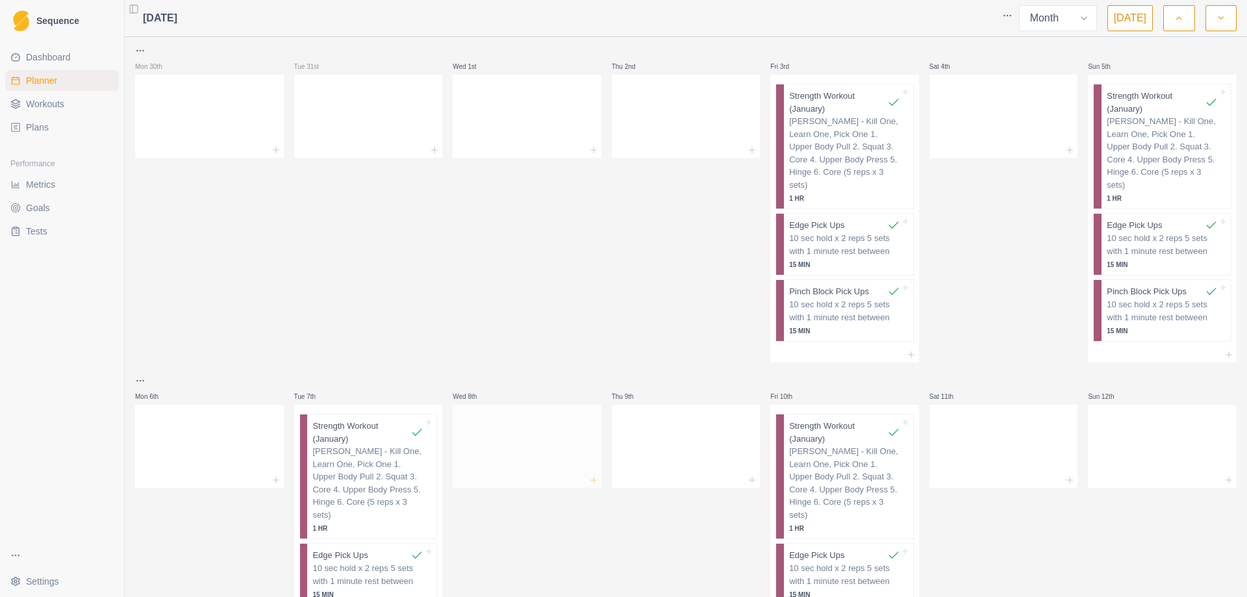
click at [589, 475] on icon at bounding box center [594, 480] width 10 height 10
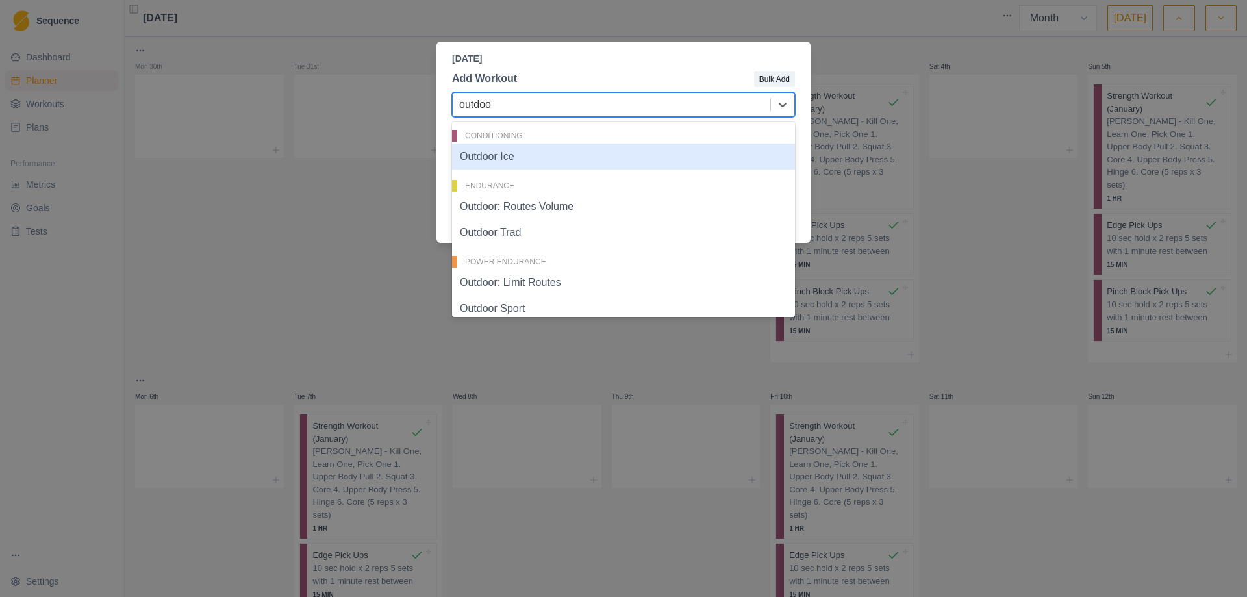
type input "outdoor"
click at [516, 158] on div "Outdoor Ice" at bounding box center [623, 157] width 343 height 26
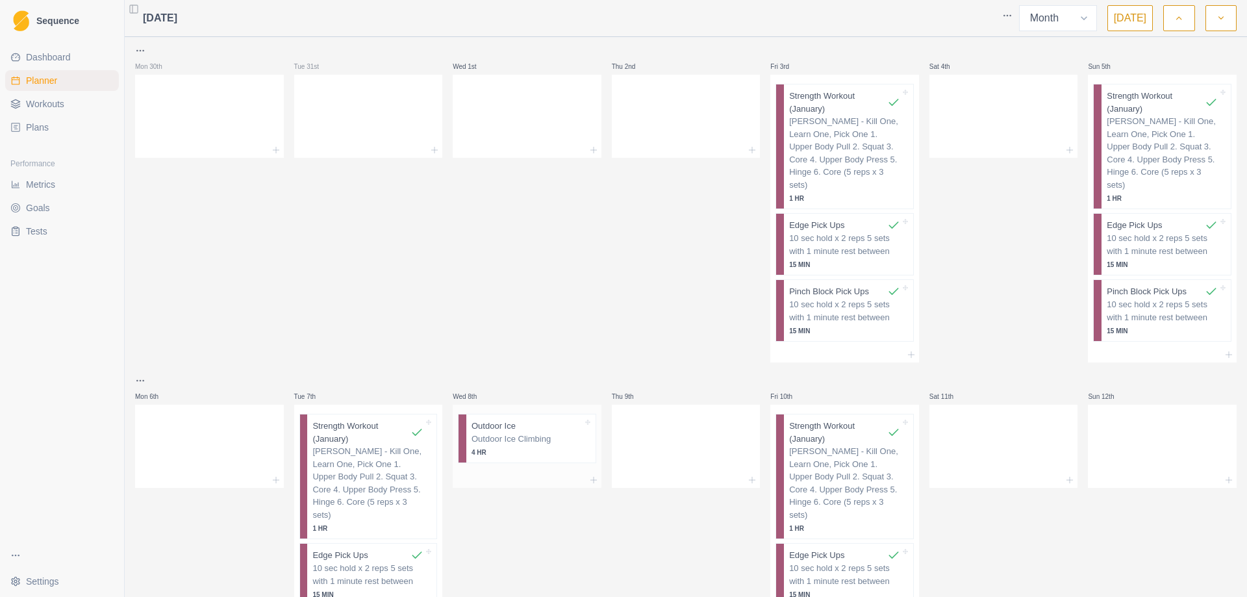
click at [516, 433] on p "Outdoor Ice Climbing" at bounding box center [527, 439] width 111 height 13
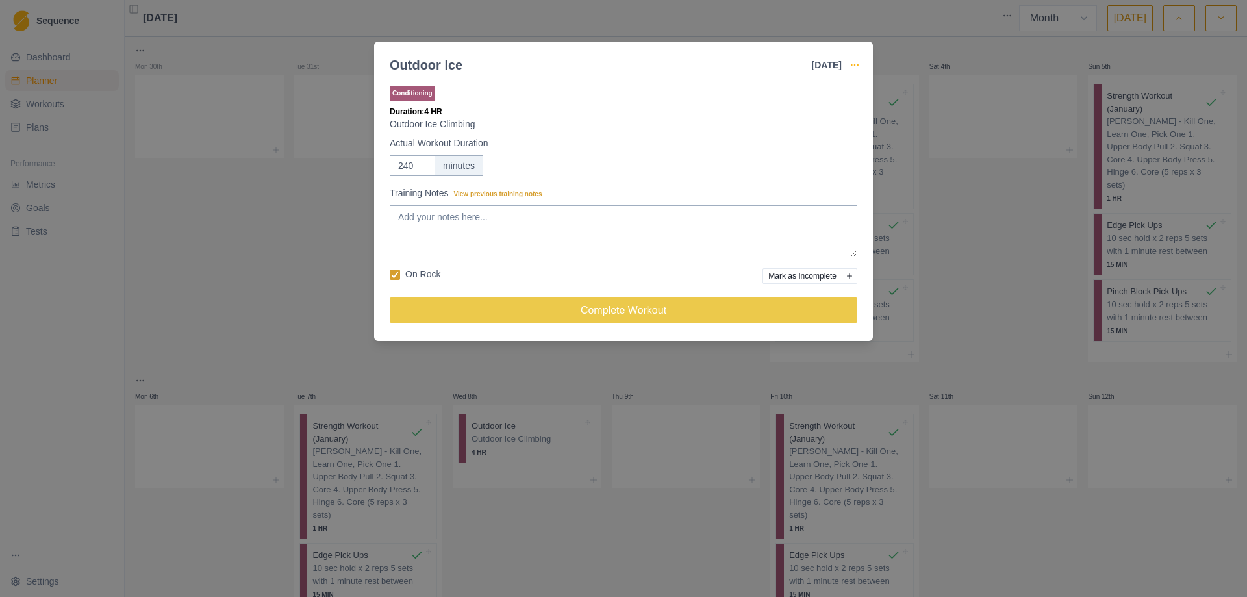
click at [858, 63] on icon "button" at bounding box center [855, 65] width 10 height 10
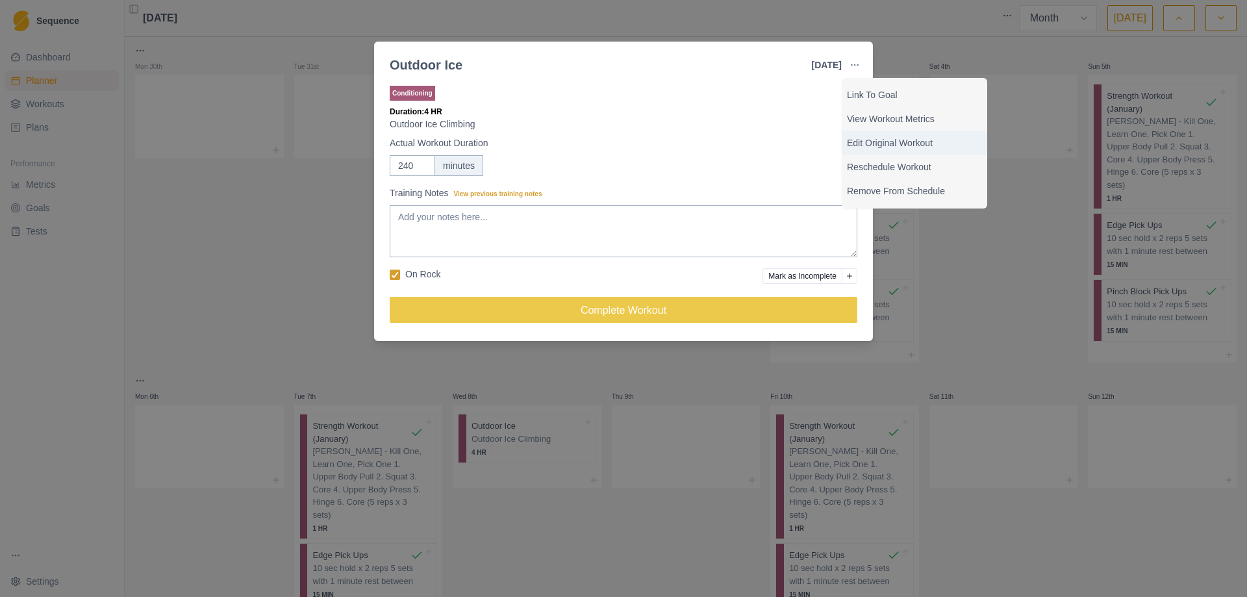
click at [889, 142] on p "Edit Original Workout" at bounding box center [914, 143] width 135 height 14
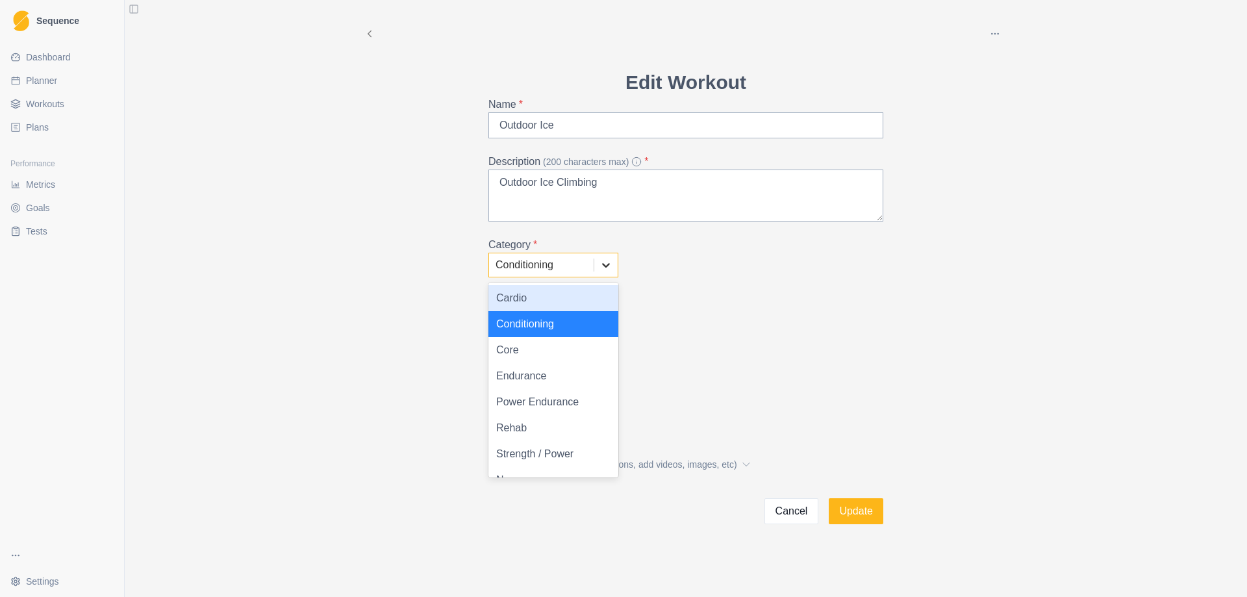
click at [607, 264] on icon at bounding box center [606, 265] width 13 height 13
click at [559, 374] on div "Endurance" at bounding box center [554, 376] width 130 height 26
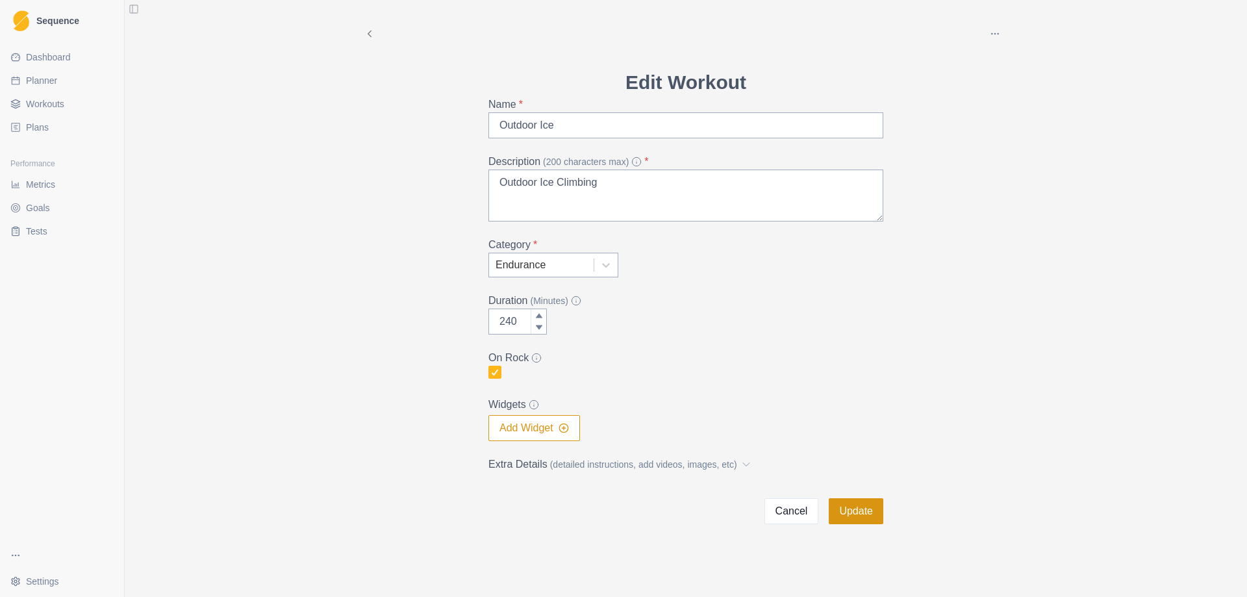
click at [852, 509] on button "Update" at bounding box center [856, 511] width 55 height 26
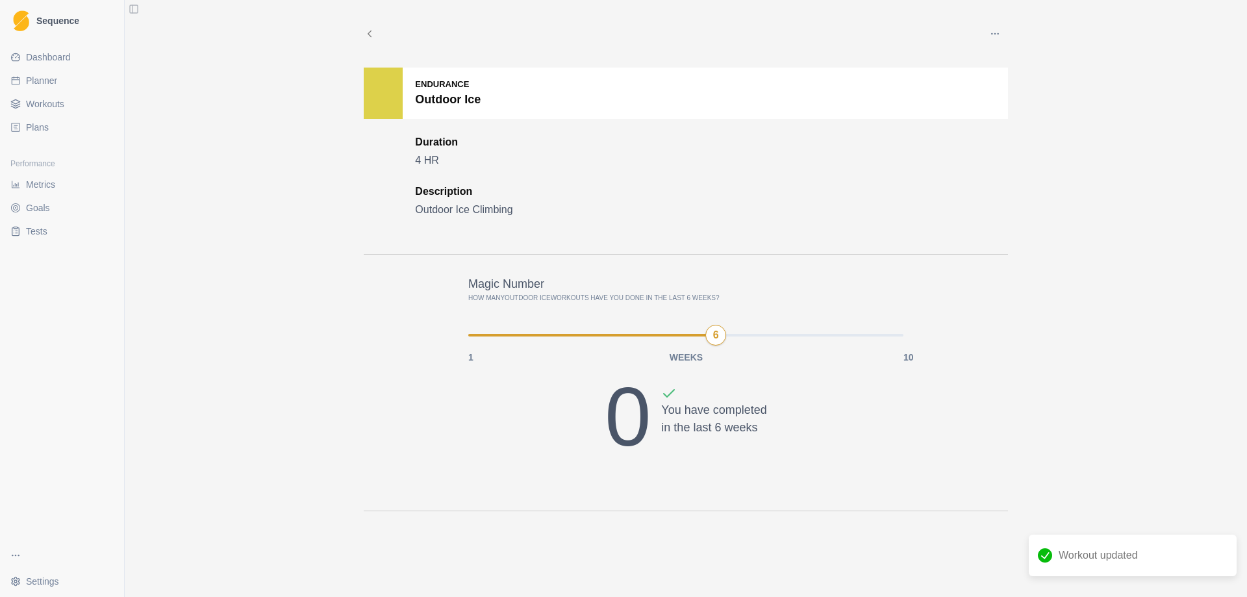
click at [55, 79] on span "Planner" at bounding box center [41, 80] width 31 height 13
select select "month"
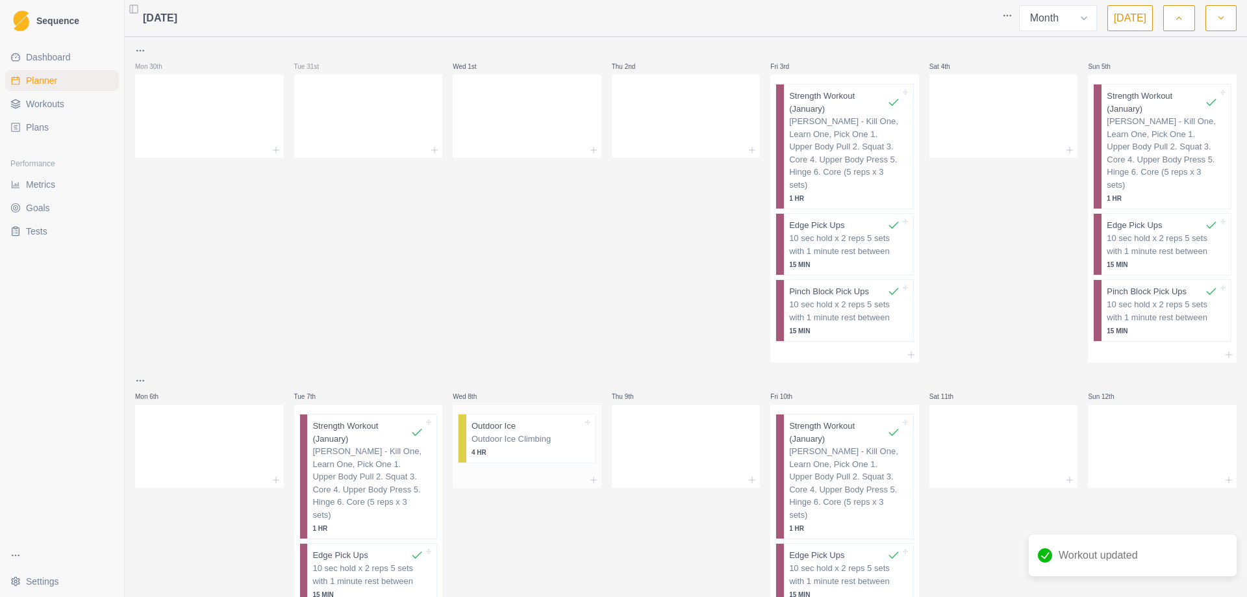
click at [501, 433] on p "Outdoor Ice Climbing" at bounding box center [527, 439] width 111 height 13
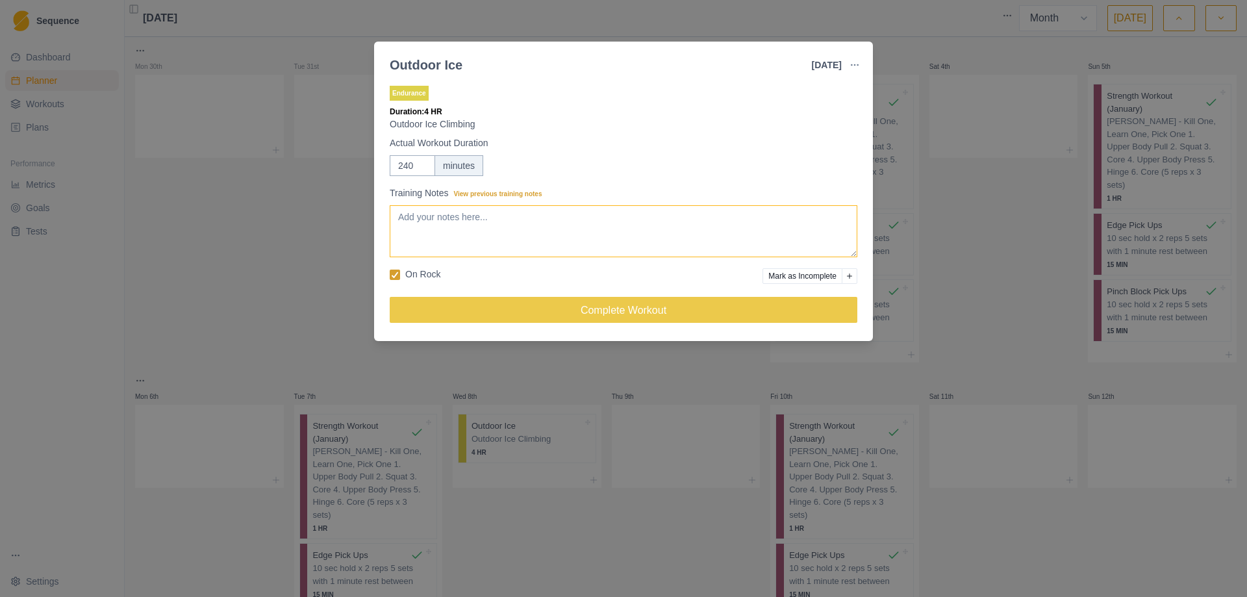
click at [506, 237] on textarea "Training Notes View previous training notes" at bounding box center [624, 231] width 468 height 52
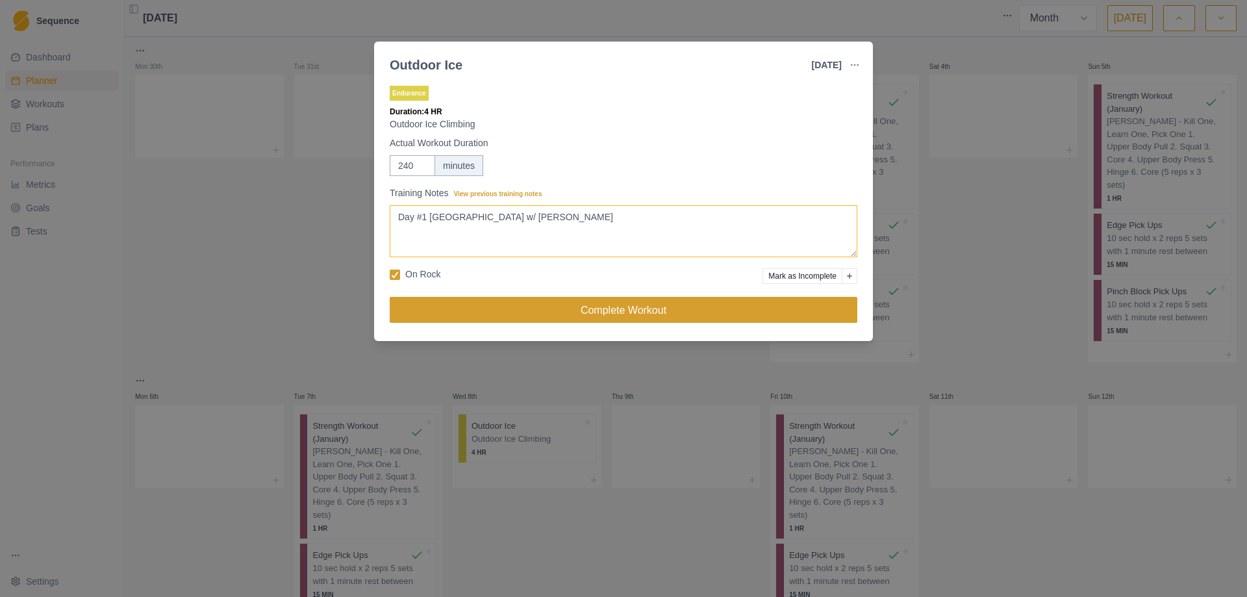
type textarea "Day #1 Ouray Ice Park w/ Brooke"
click at [606, 312] on button "Complete Workout" at bounding box center [624, 310] width 468 height 26
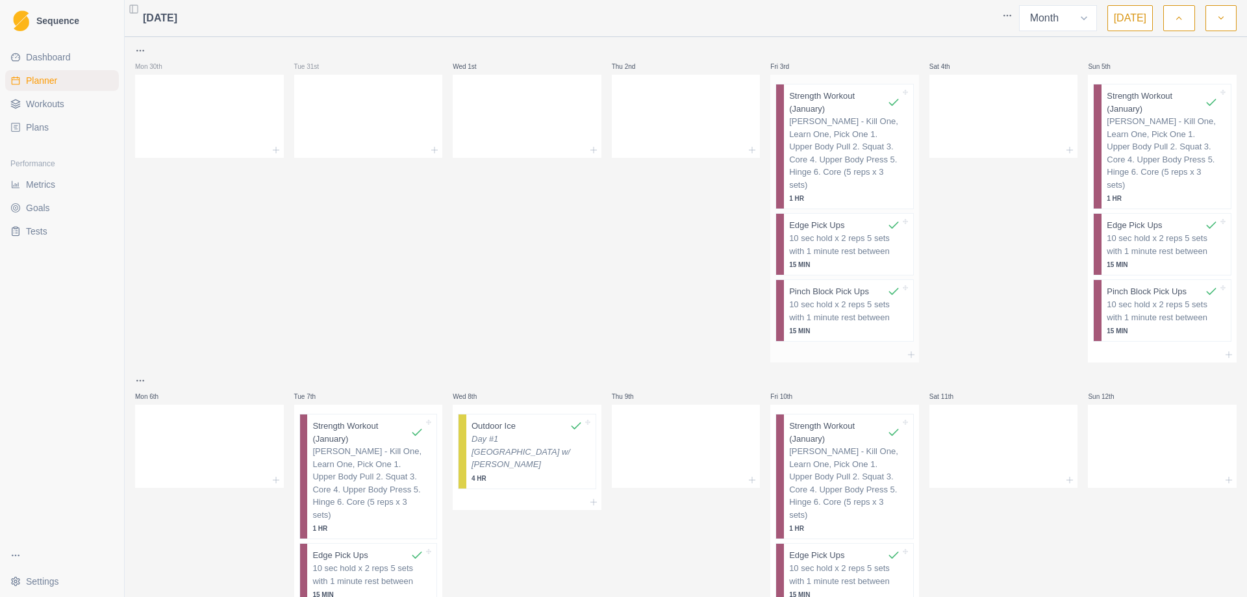
click at [843, 159] on p "[PERSON_NAME] - Kill One, Learn One, Pick One 1. Upper Body Pull 2. Squat 3. Co…" at bounding box center [844, 153] width 111 height 76
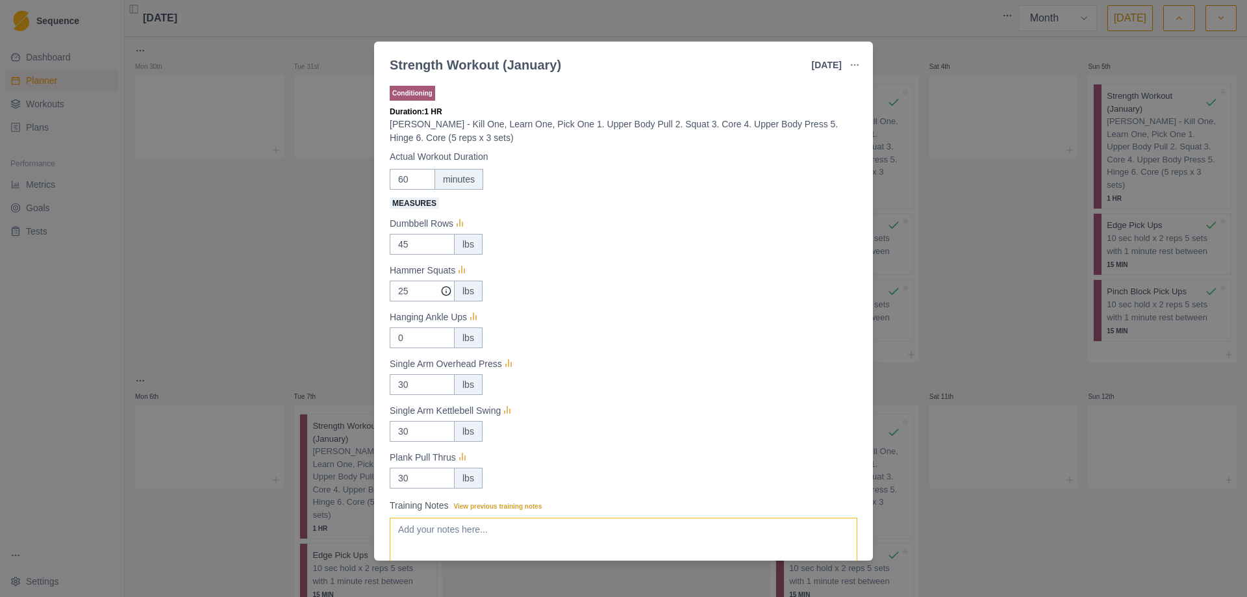
scroll to position [93, 0]
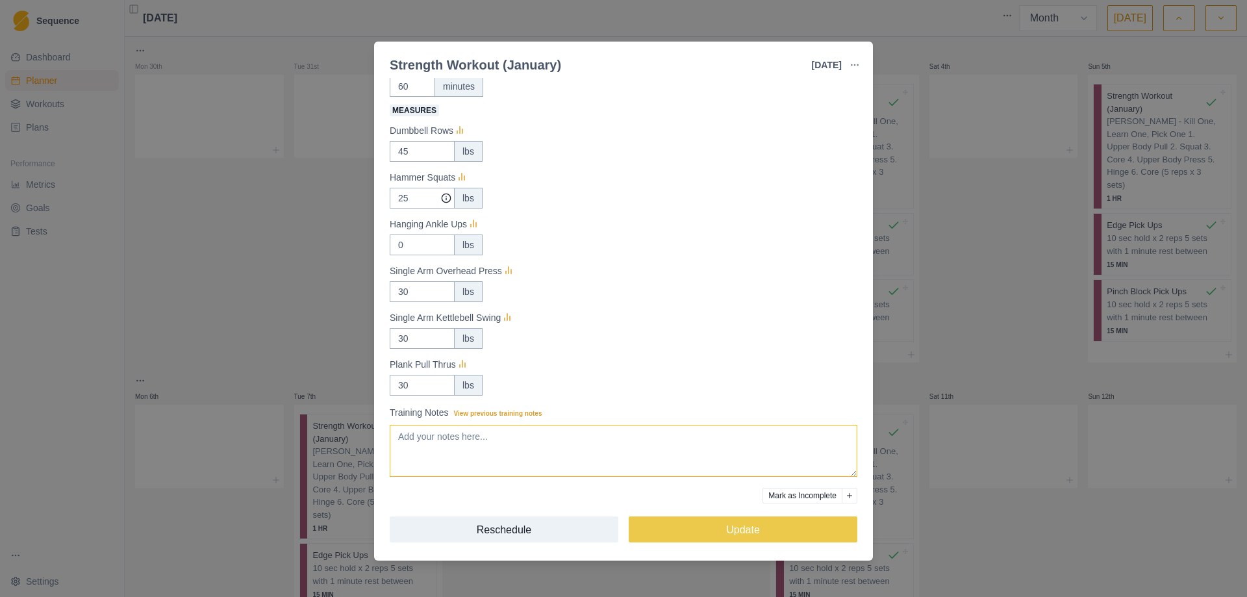
click at [528, 442] on textarea "Training Notes View previous training notes" at bounding box center [624, 451] width 468 height 52
drag, startPoint x: 520, startPoint y: 443, endPoint x: 374, endPoint y: 446, distance: 146.9
click at [374, 446] on div "Strength Workout (January) 3 Jan 2025 Link To Goal View Workout Metrics Edit Or…" at bounding box center [623, 298] width 1247 height 597
click at [644, 453] on textarea "January Strength Workout #1" at bounding box center [624, 451] width 468 height 52
type textarea "January Strength Workout #1"
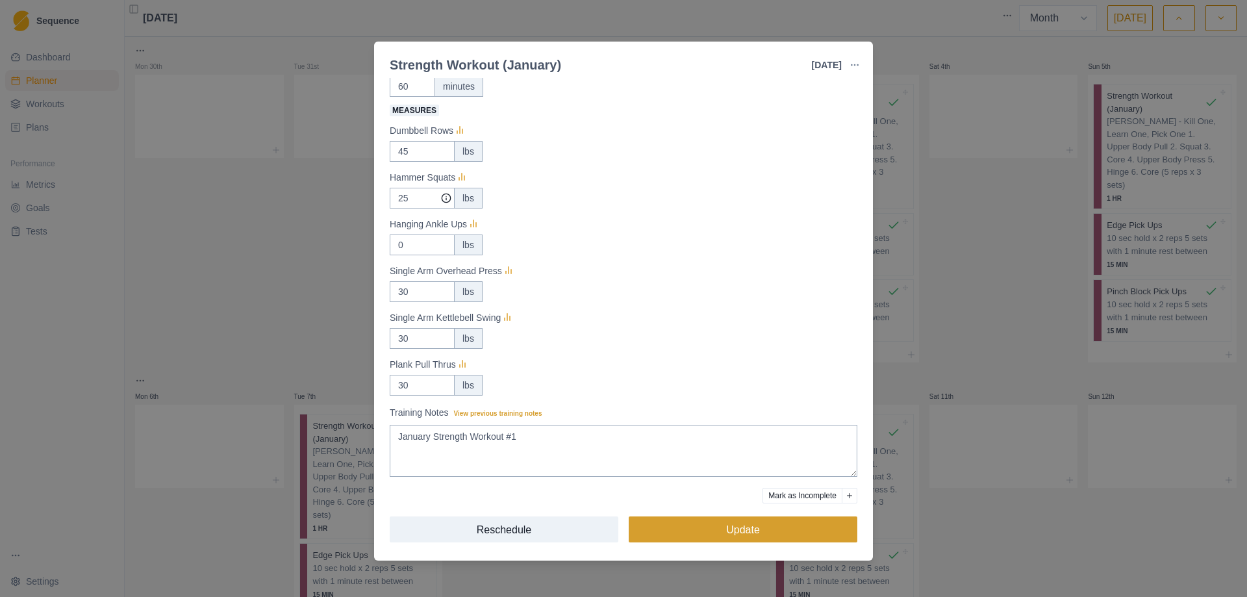
click at [720, 536] on button "Update" at bounding box center [743, 529] width 229 height 26
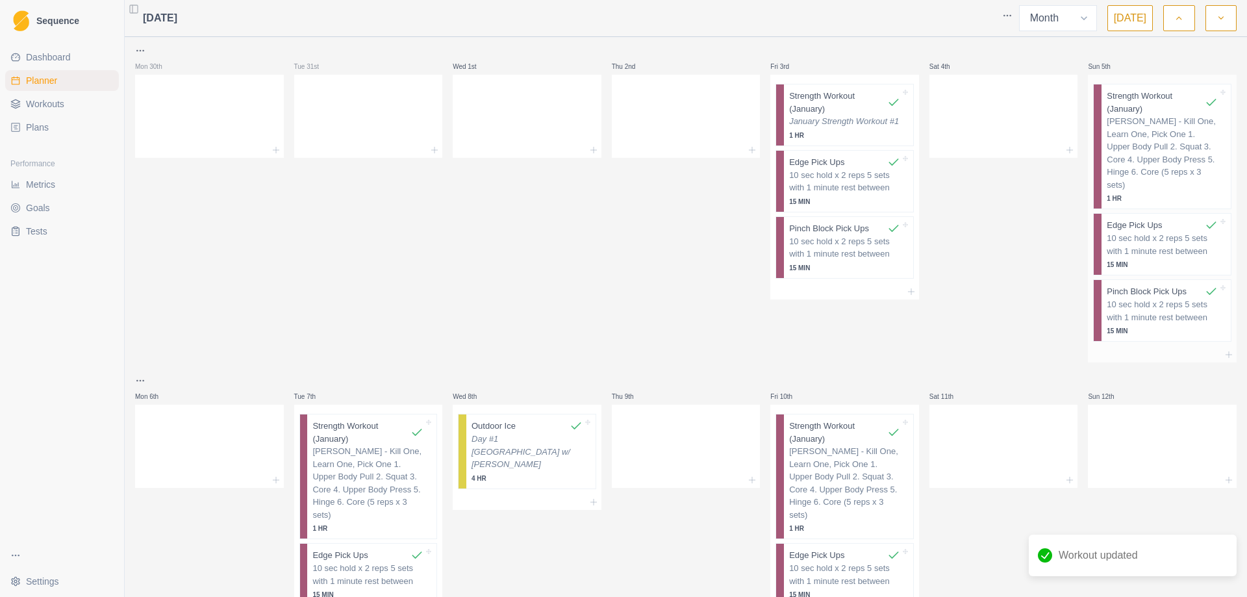
click at [1153, 123] on p "[PERSON_NAME] - Kill One, Learn One, Pick One 1. Upper Body Pull 2. Squat 3. Co…" at bounding box center [1162, 153] width 111 height 76
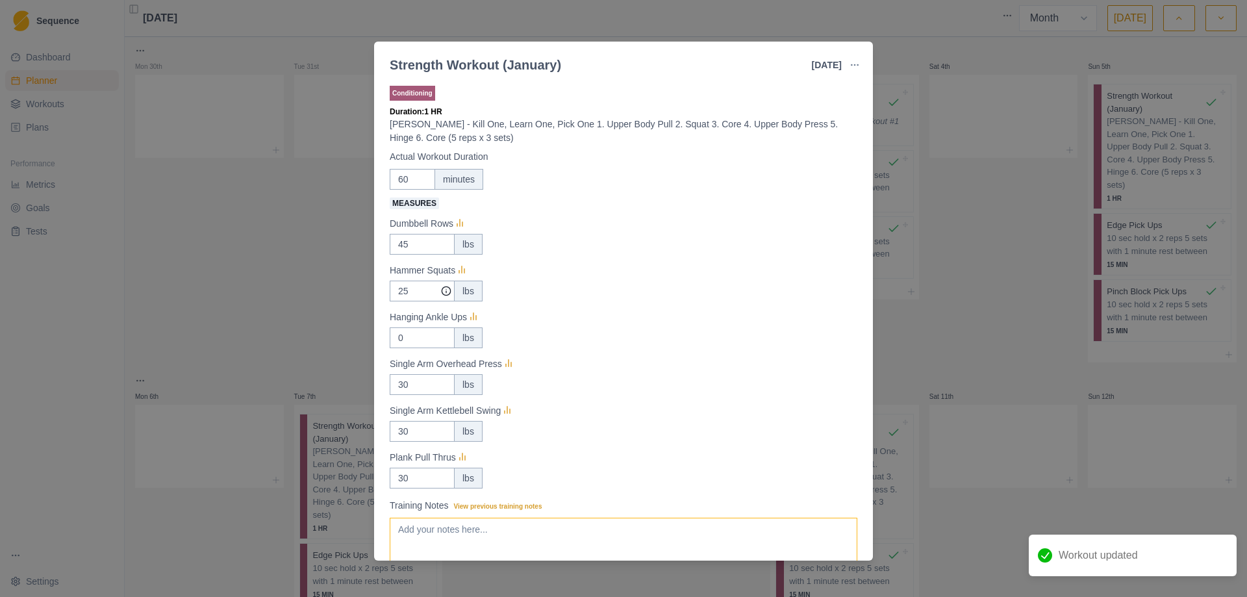
click at [567, 528] on textarea "Training Notes View previous training notes" at bounding box center [624, 544] width 468 height 52
paste textarea "January Strength Workout #1"
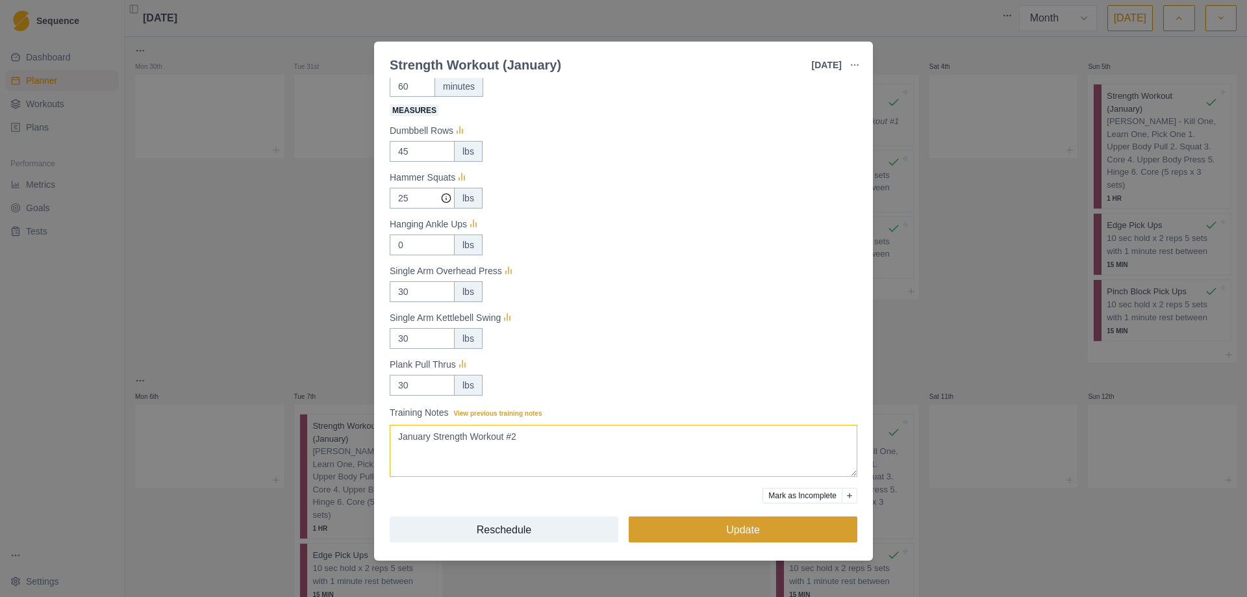
type textarea "January Strength Workout #2"
click at [745, 528] on button "Update" at bounding box center [743, 529] width 229 height 26
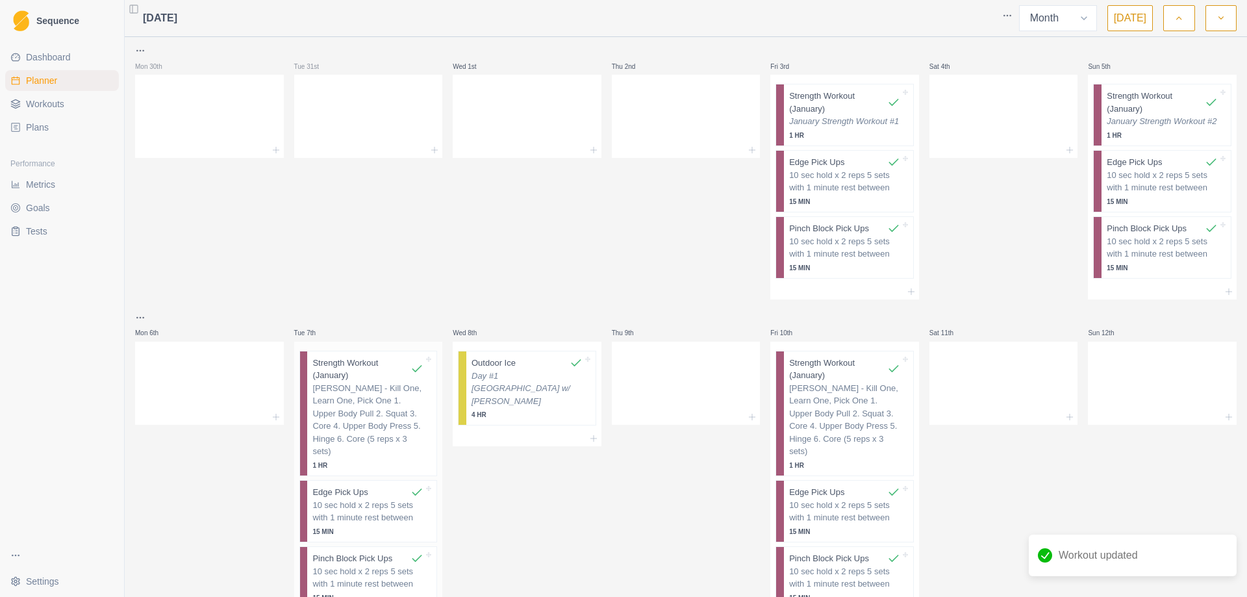
click at [388, 410] on p "[PERSON_NAME] - Kill One, Learn One, Pick One 1. Upper Body Pull 2. Squat 3. Co…" at bounding box center [367, 420] width 111 height 76
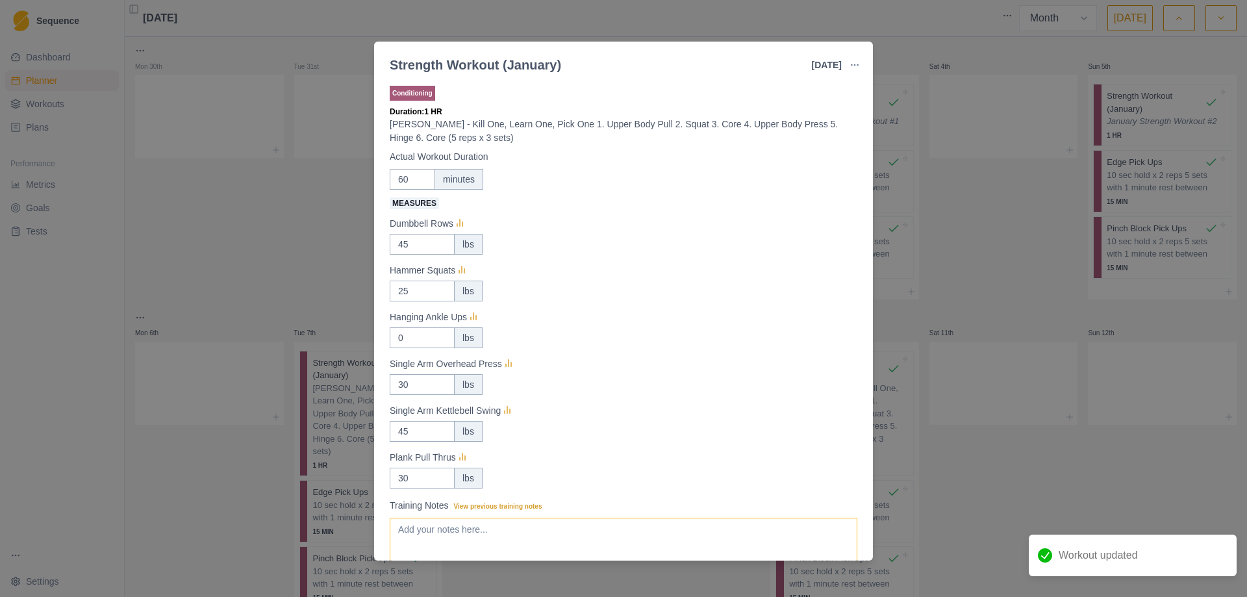
click at [513, 536] on textarea "Training Notes View previous training notes" at bounding box center [624, 544] width 468 height 52
paste textarea "January Strength Workout #1"
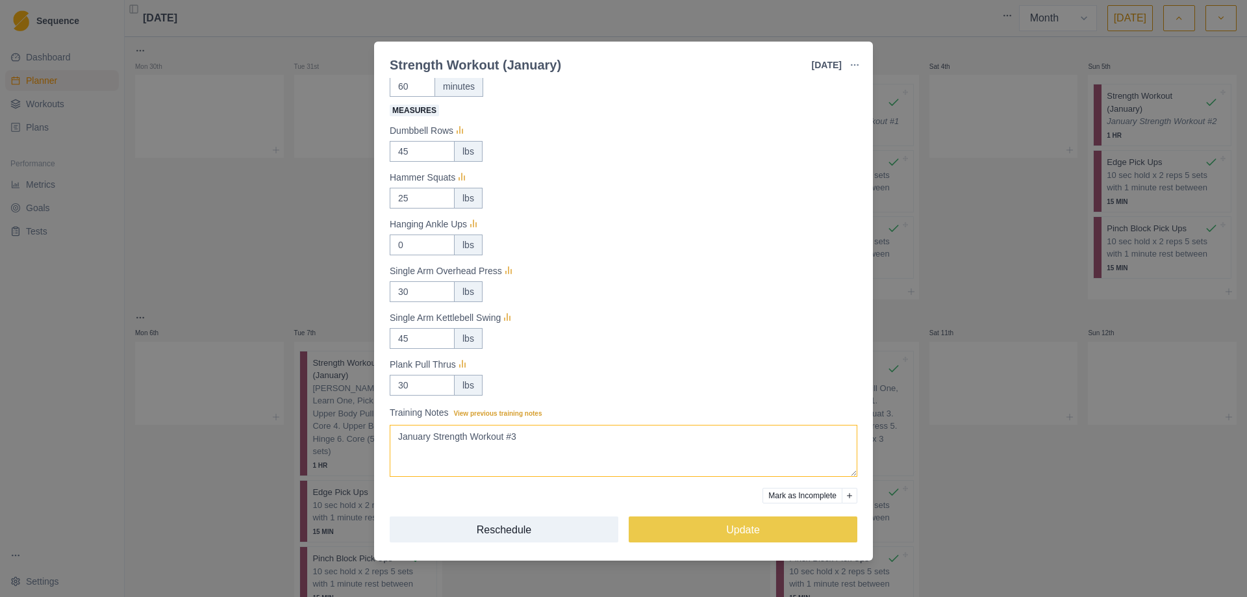
type textarea "January Strength Workout #3"
click at [746, 549] on div "Conditioning Duration: 1 HR Bechtel - Kill One, Learn One, Pick One 1. Upper Bo…" at bounding box center [624, 272] width 468 height 565
click at [748, 535] on button "Update" at bounding box center [743, 529] width 229 height 26
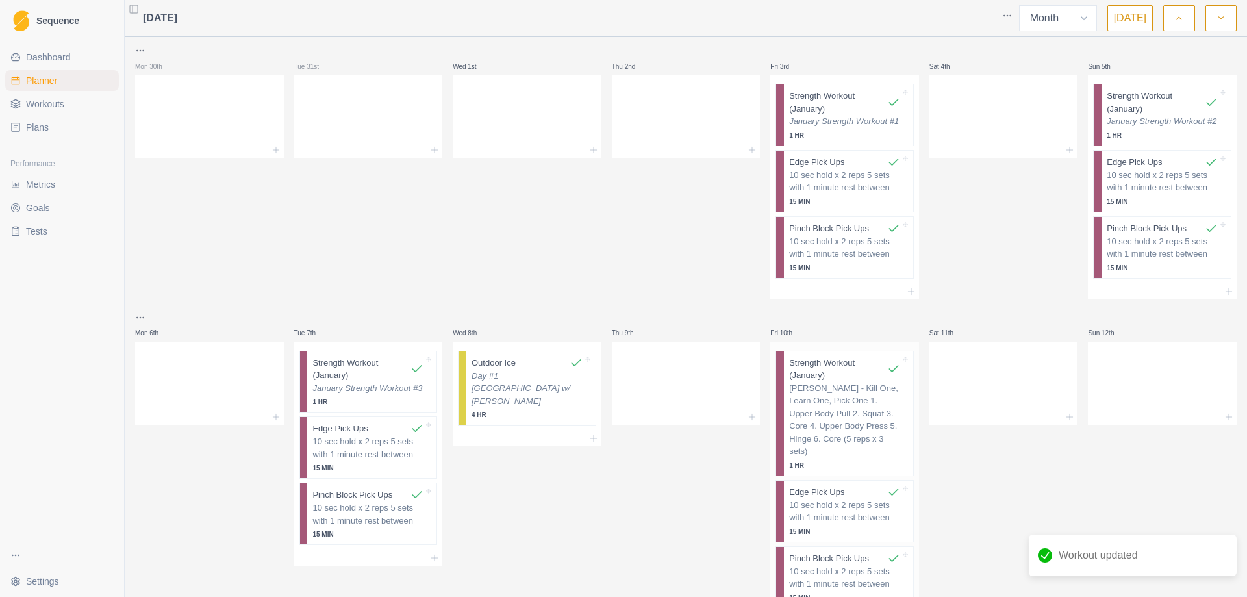
click at [822, 407] on p "[PERSON_NAME] - Kill One, Learn One, Pick One 1. Upper Body Pull 2. Squat 3. Co…" at bounding box center [844, 420] width 111 height 76
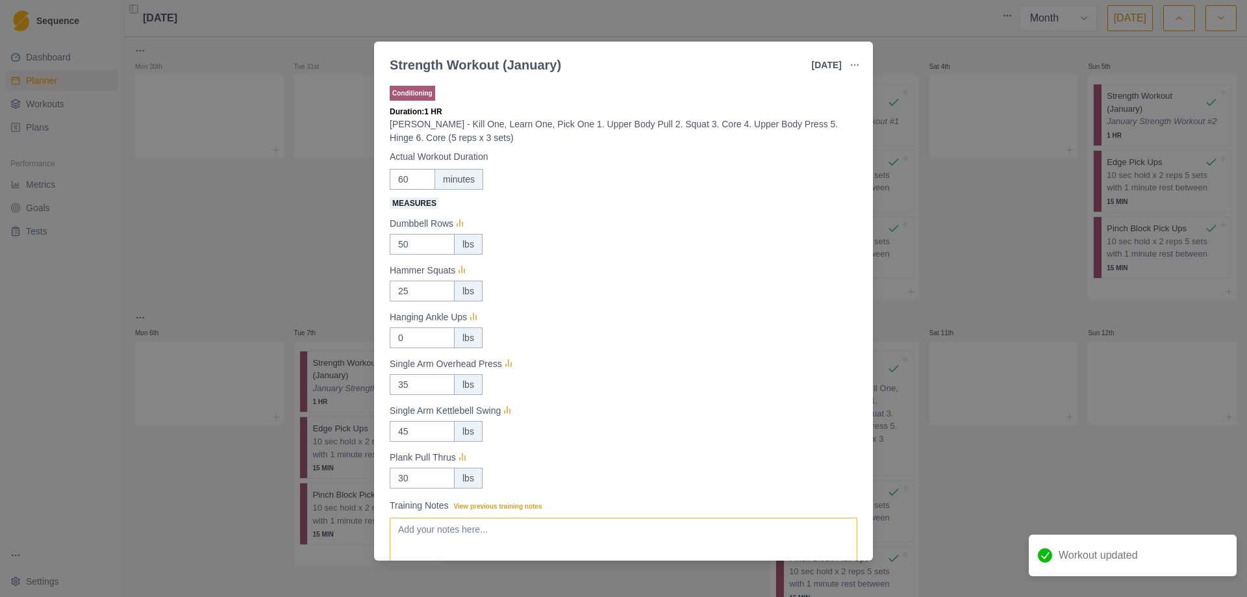
click at [559, 535] on textarea "Training Notes View previous training notes" at bounding box center [624, 544] width 468 height 52
paste textarea "January Strength Workout #1"
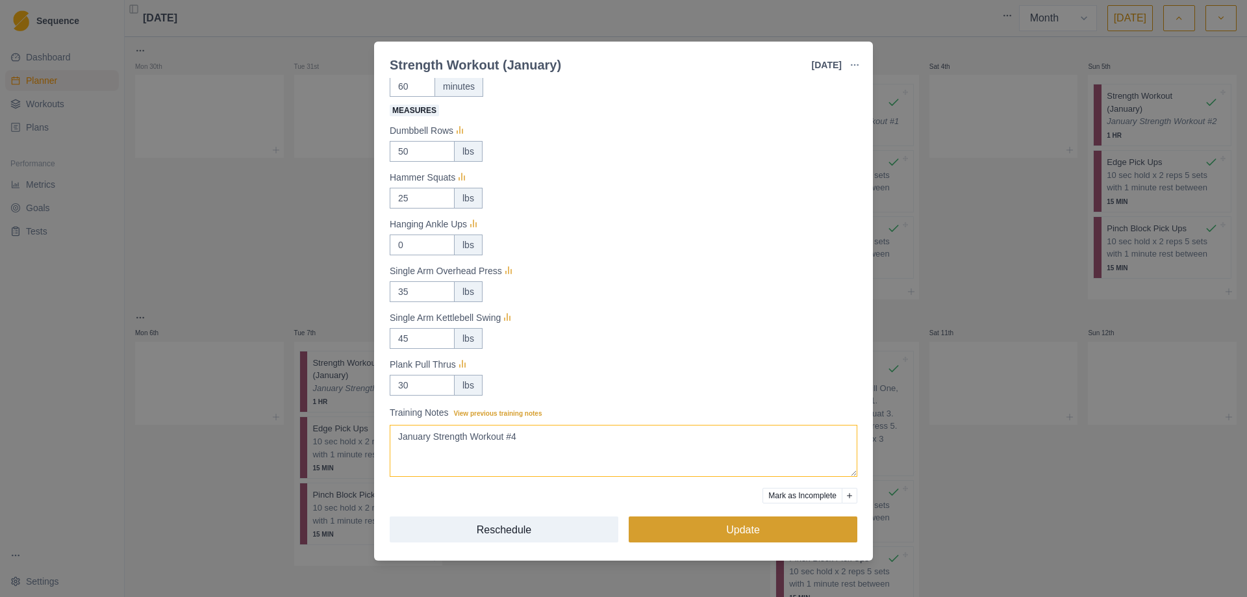
type textarea "January Strength Workout #4"
click at [728, 529] on button "Update" at bounding box center [743, 529] width 229 height 26
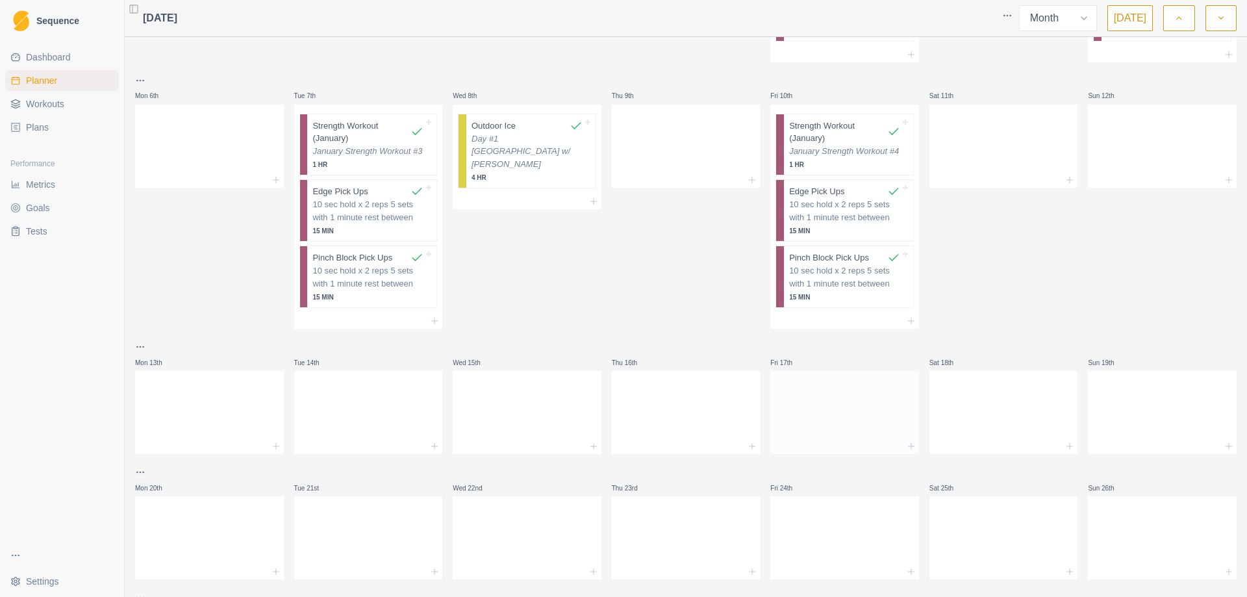
scroll to position [260, 0]
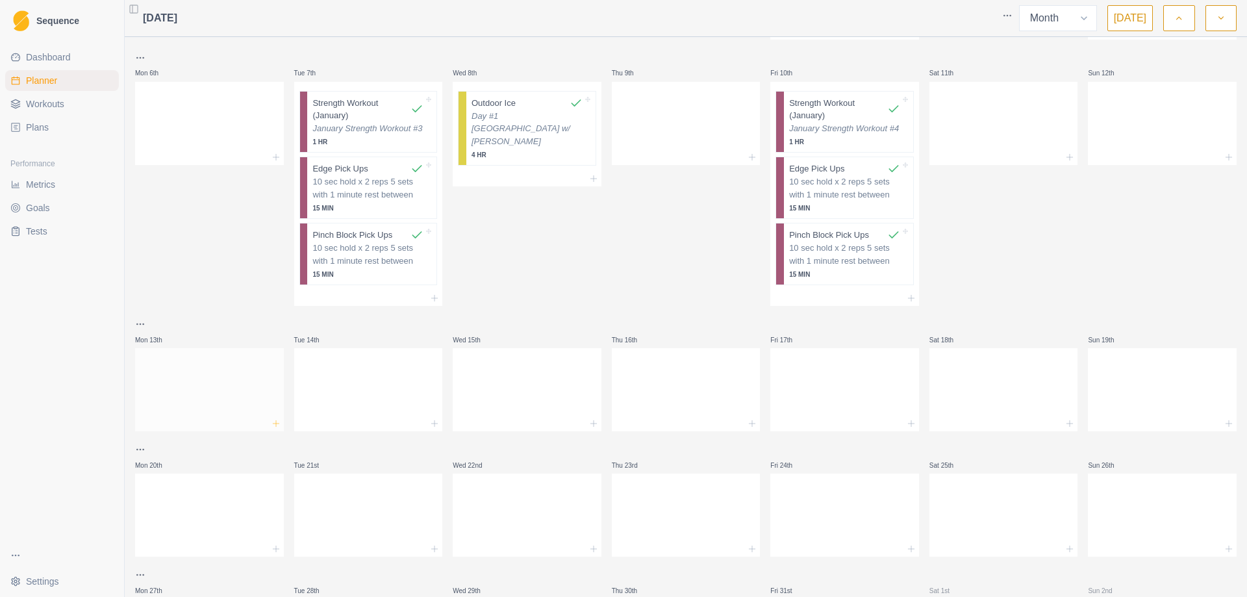
click at [276, 424] on line at bounding box center [276, 424] width 6 height 0
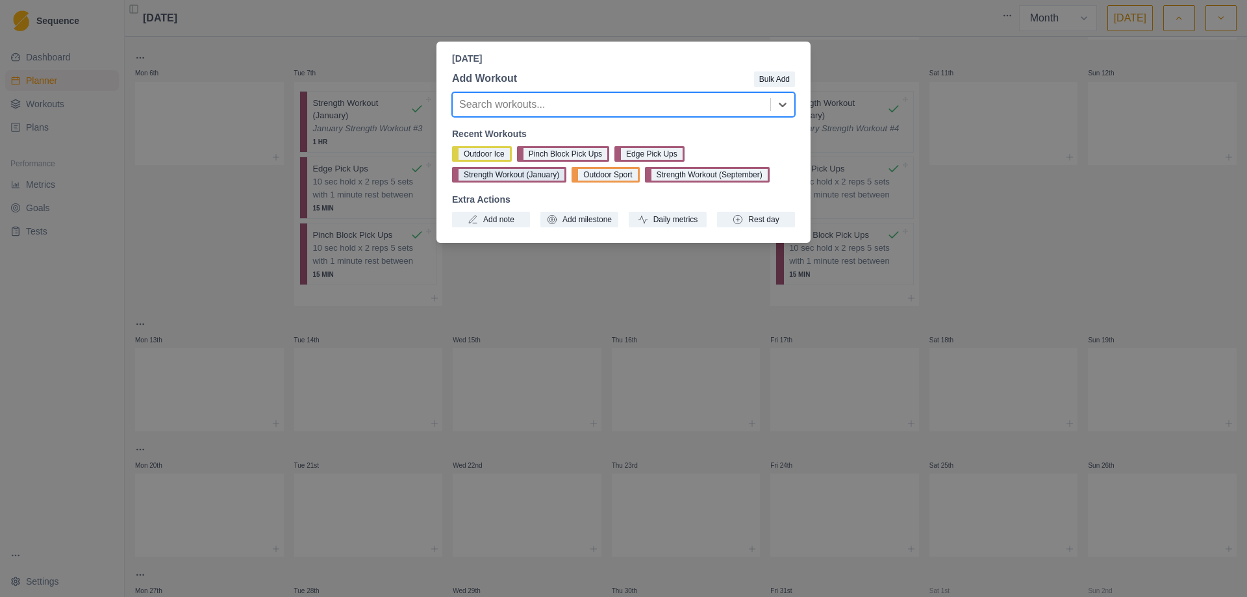
click at [489, 177] on button "Strength Workout (January)" at bounding box center [509, 175] width 114 height 16
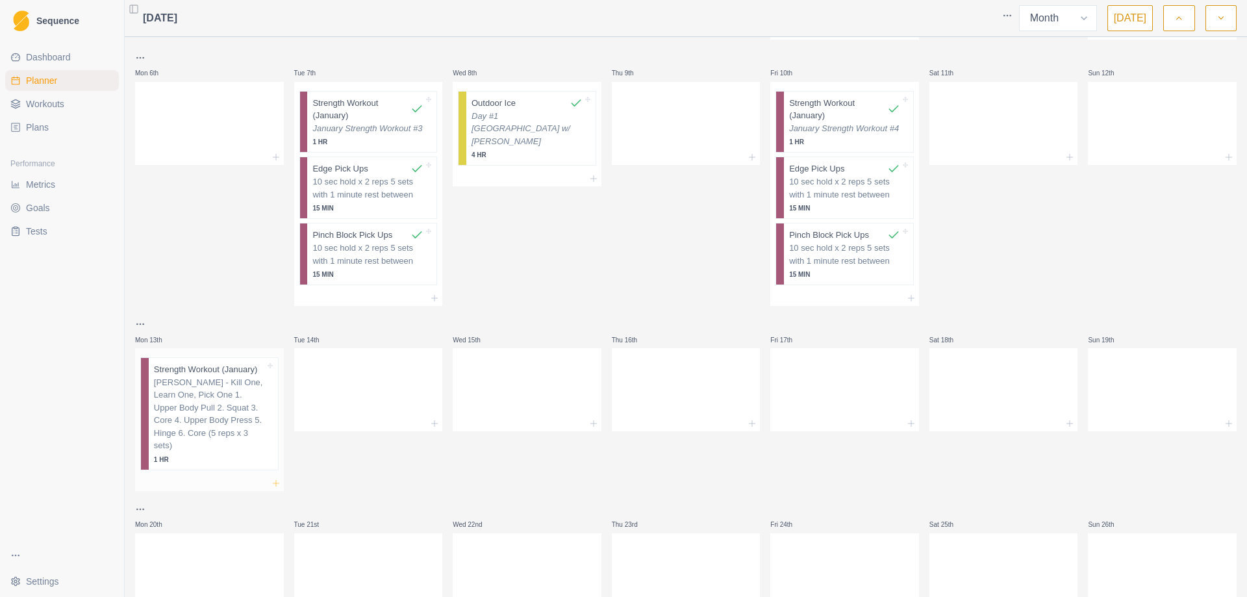
click at [274, 478] on icon at bounding box center [276, 483] width 10 height 10
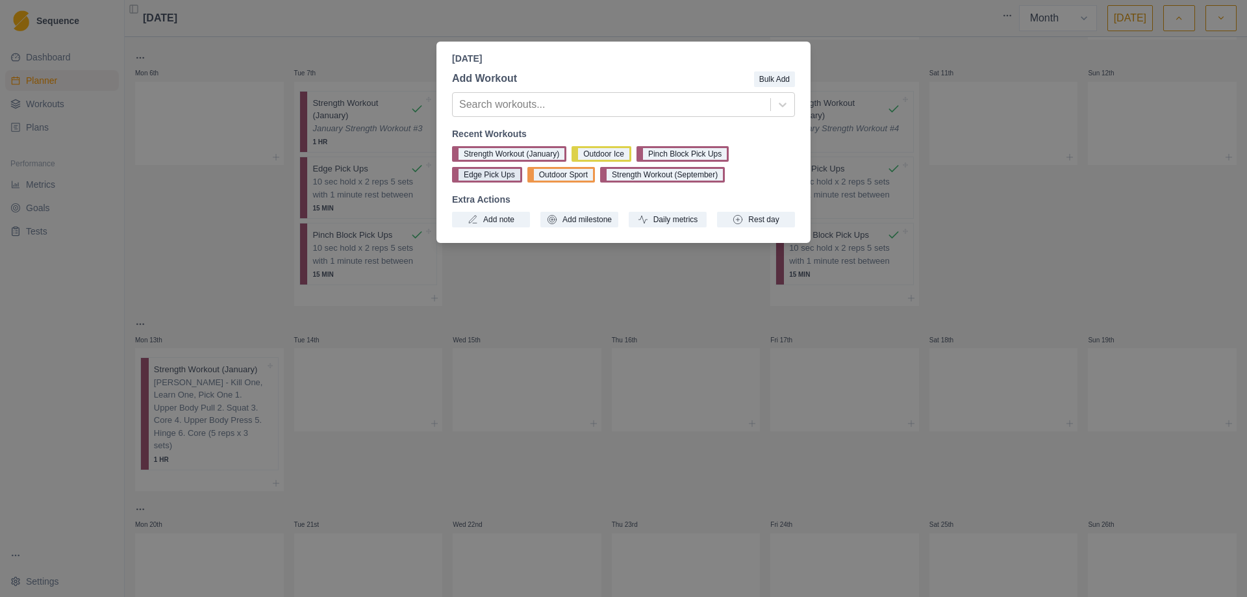
click at [484, 177] on button "Edge Pick Ups" at bounding box center [487, 175] width 70 height 16
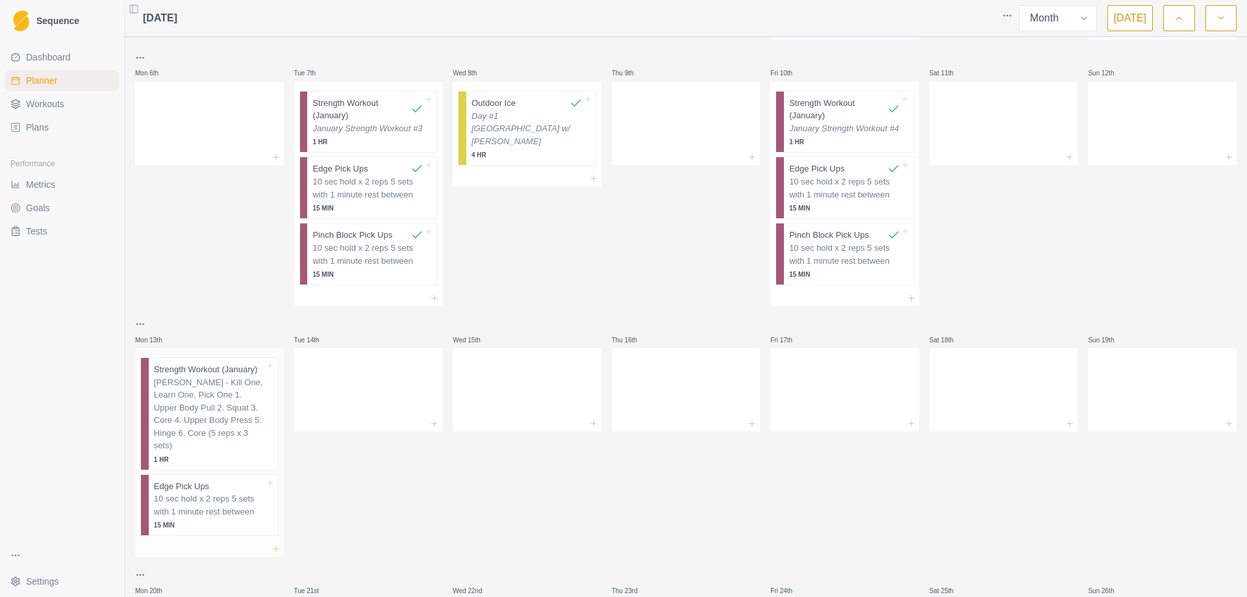
click at [275, 544] on icon at bounding box center [276, 549] width 10 height 10
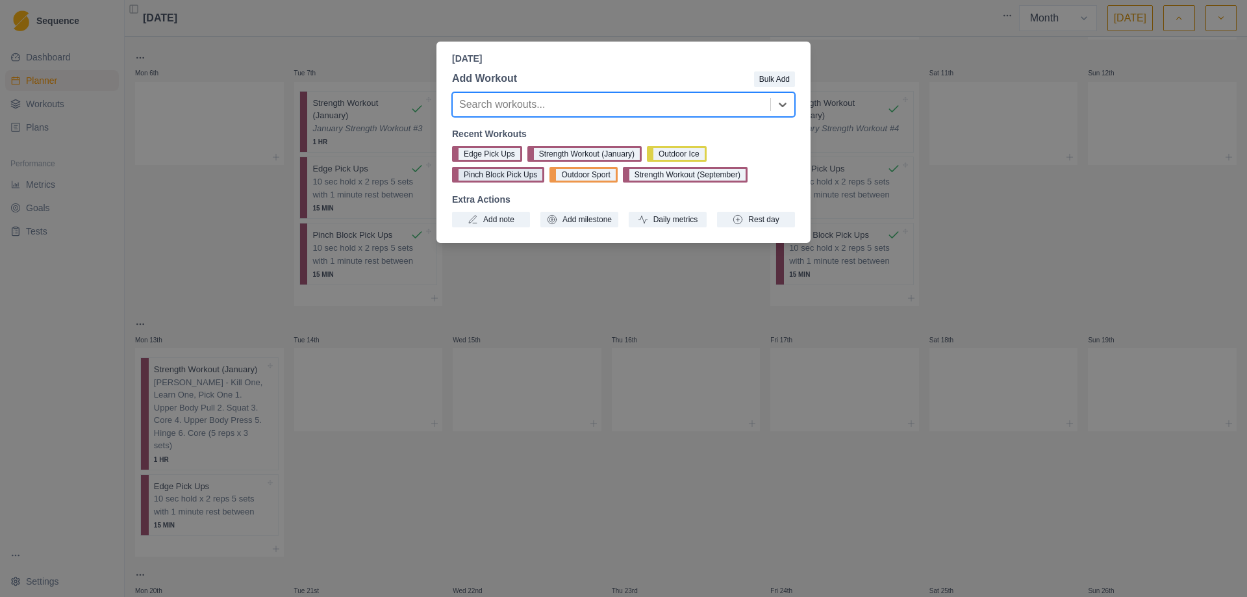
click at [509, 172] on button "Pinch Block Pick Ups" at bounding box center [498, 175] width 92 height 16
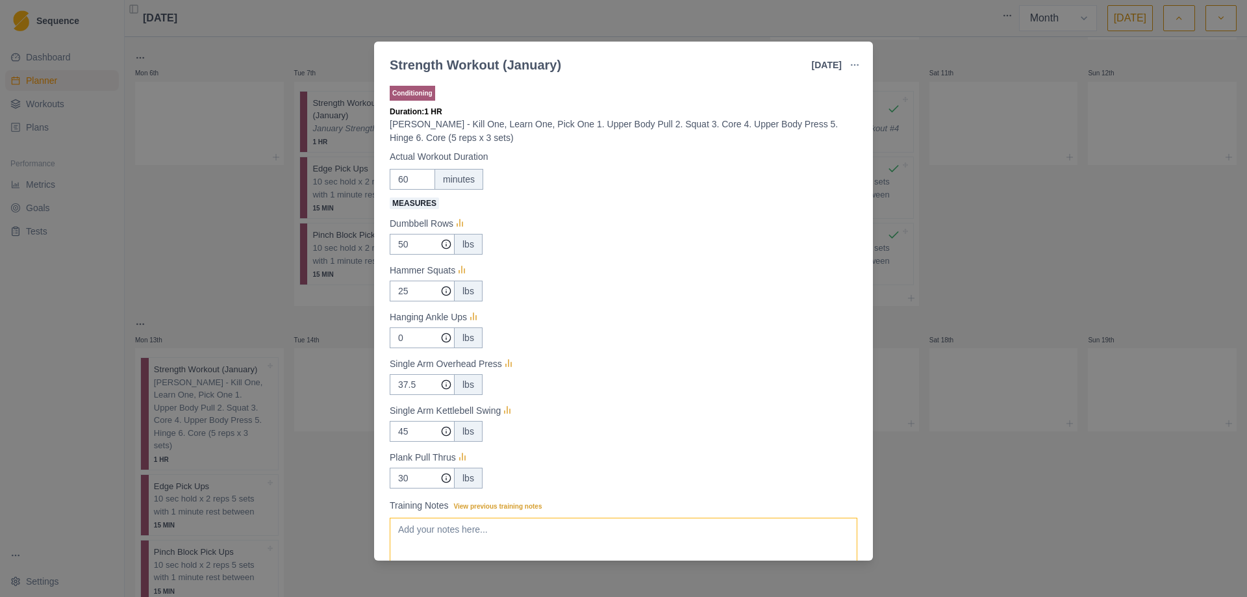
click at [414, 526] on textarea "Training Notes View previous training notes" at bounding box center [624, 544] width 468 height 52
paste textarea "January Strength Workout #1"
type textarea "January Strength Workout #5"
click at [420, 255] on input "37.5" at bounding box center [422, 244] width 65 height 21
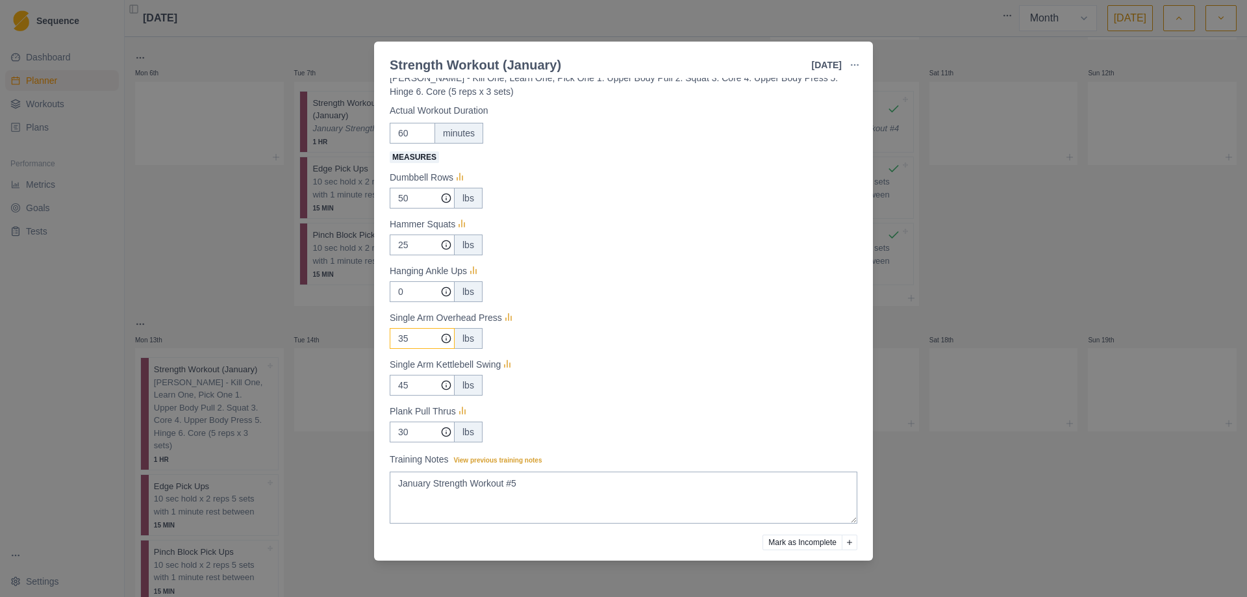
scroll to position [93, 0]
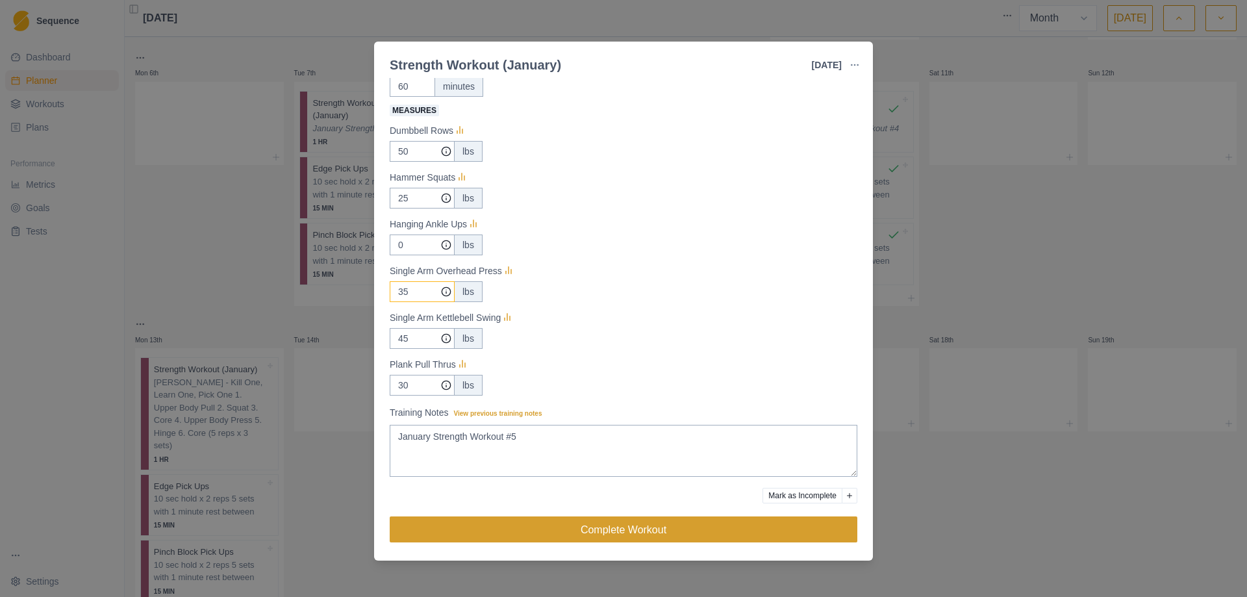
type input "35"
click at [656, 528] on button "Complete Workout" at bounding box center [624, 529] width 468 height 26
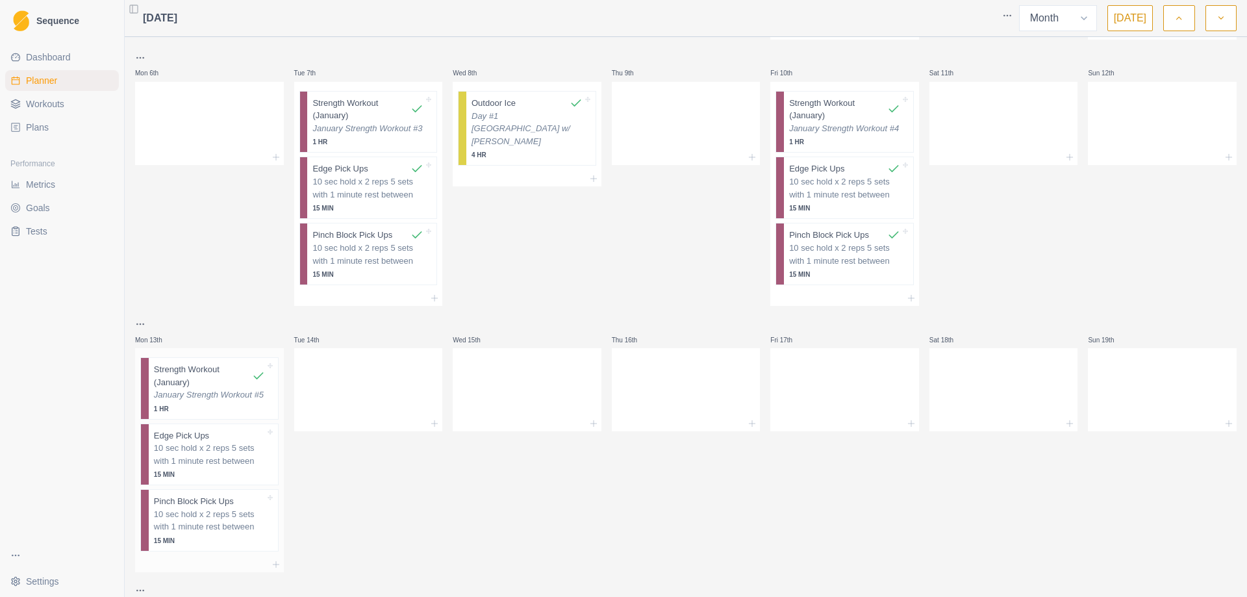
click at [221, 446] on p "10 sec hold x 2 reps 5 sets with 1 minute rest between" at bounding box center [209, 454] width 111 height 25
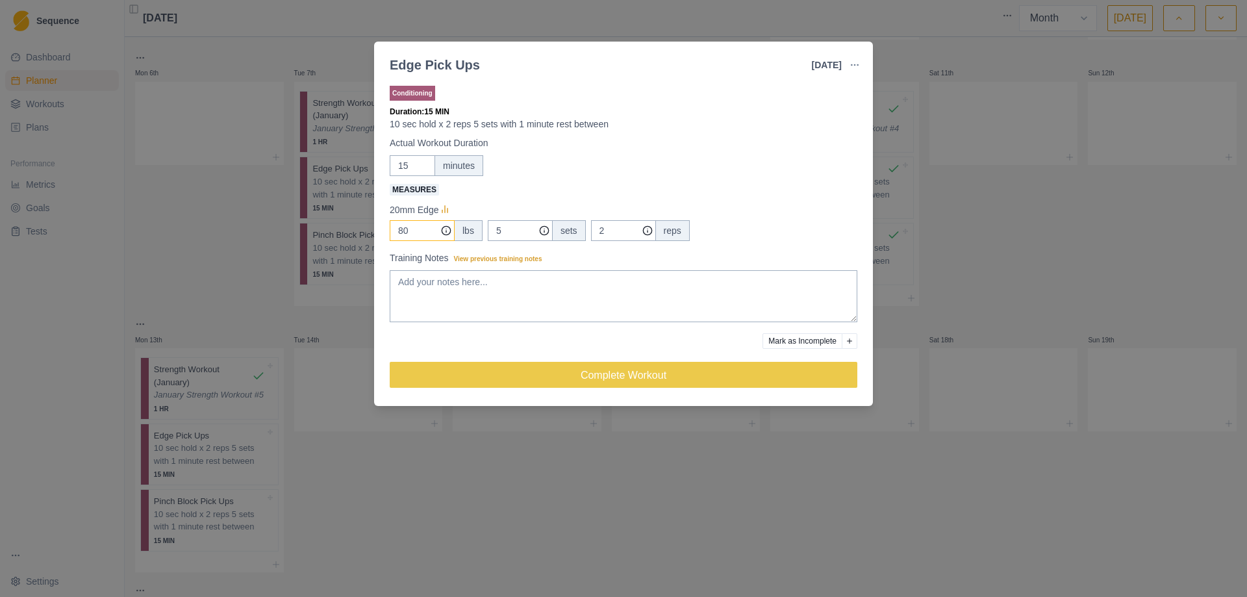
click at [410, 234] on input "80" at bounding box center [422, 230] width 65 height 21
type input "8"
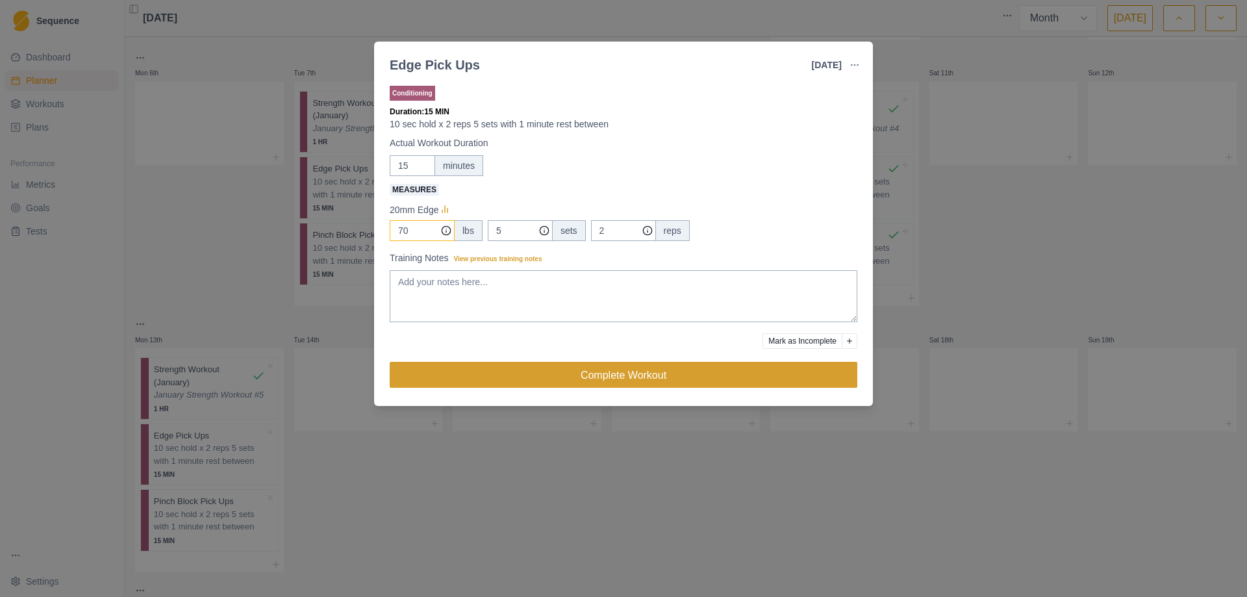
type input "70"
click at [607, 374] on button "Complete Workout" at bounding box center [624, 375] width 468 height 26
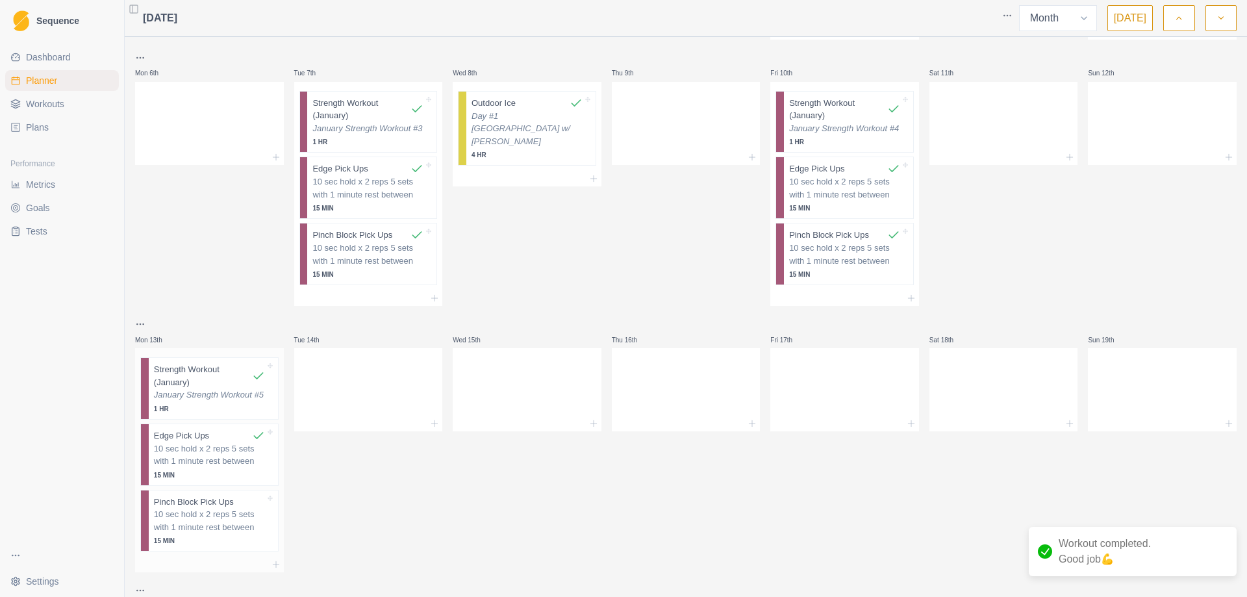
click at [204, 528] on p "10 sec hold x 2 reps 5 sets with 1 minute rest between" at bounding box center [209, 520] width 111 height 25
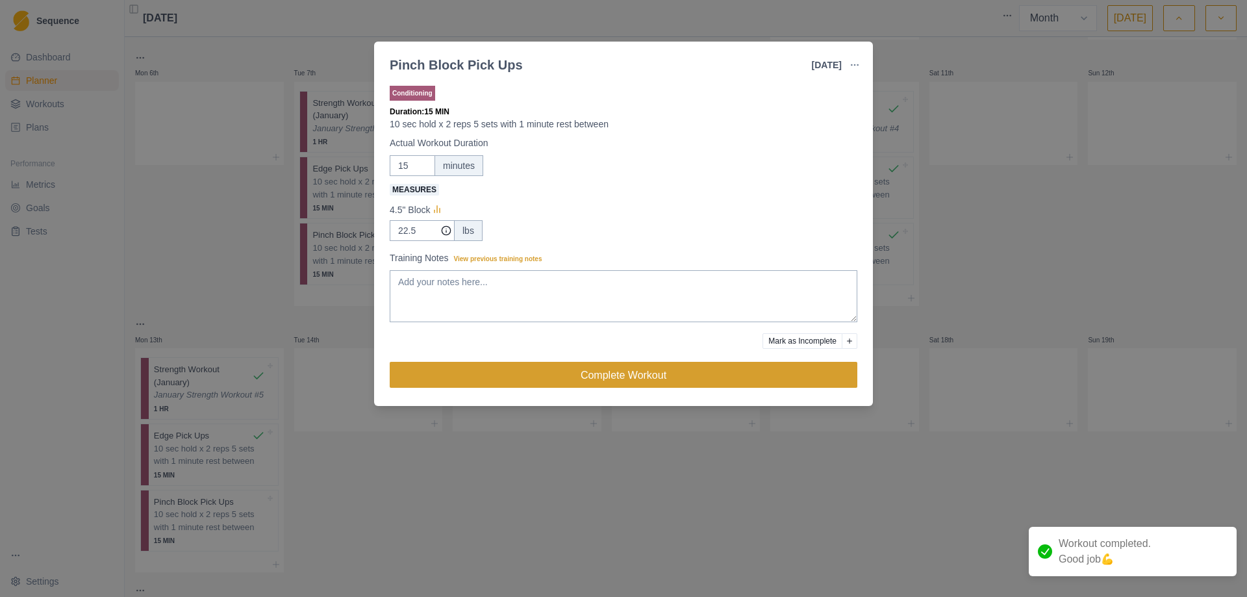
click at [601, 368] on button "Complete Workout" at bounding box center [624, 375] width 468 height 26
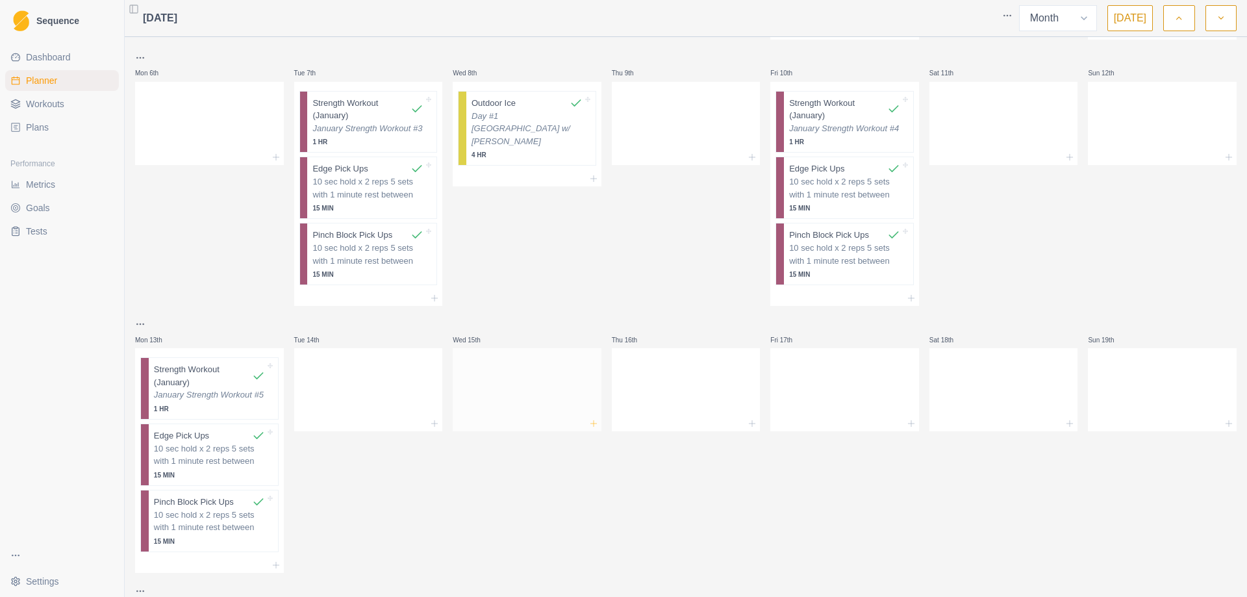
click at [589, 427] on icon at bounding box center [594, 423] width 10 height 10
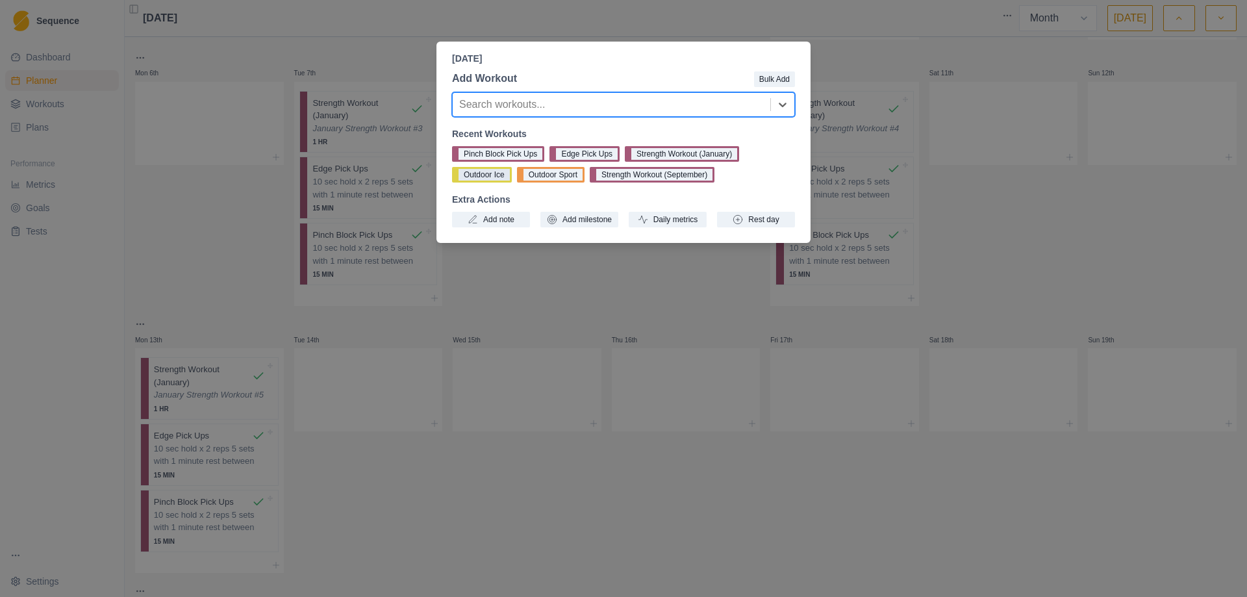
click at [497, 172] on button "Outdoor Ice" at bounding box center [482, 175] width 60 height 16
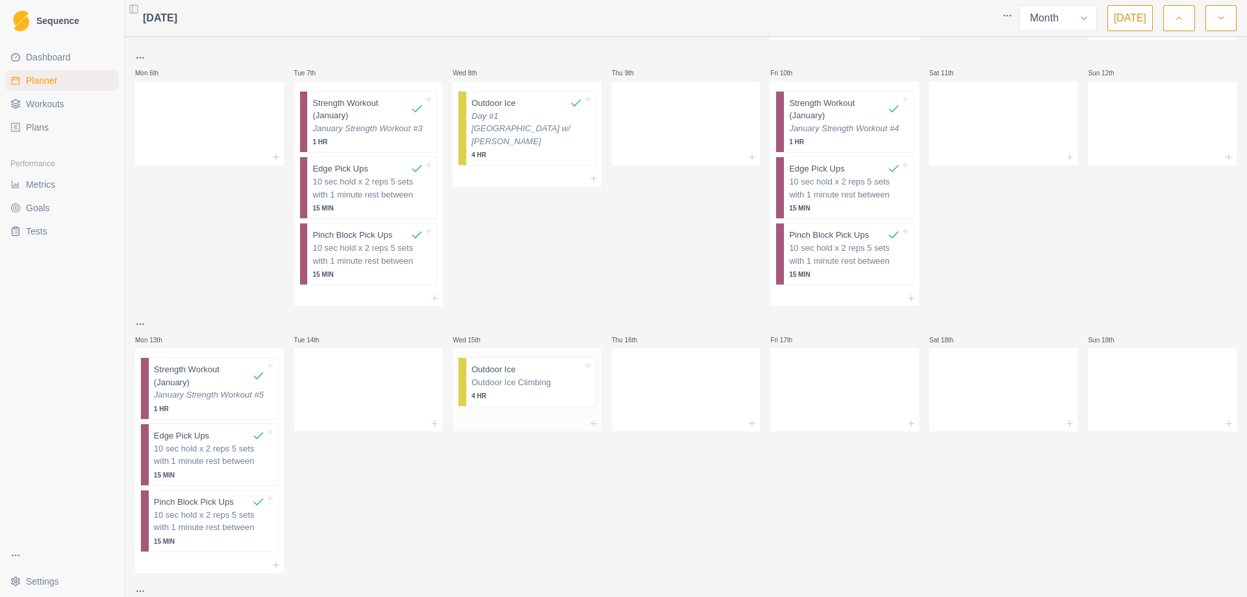
click at [498, 379] on p "Outdoor Ice Climbing" at bounding box center [527, 382] width 111 height 13
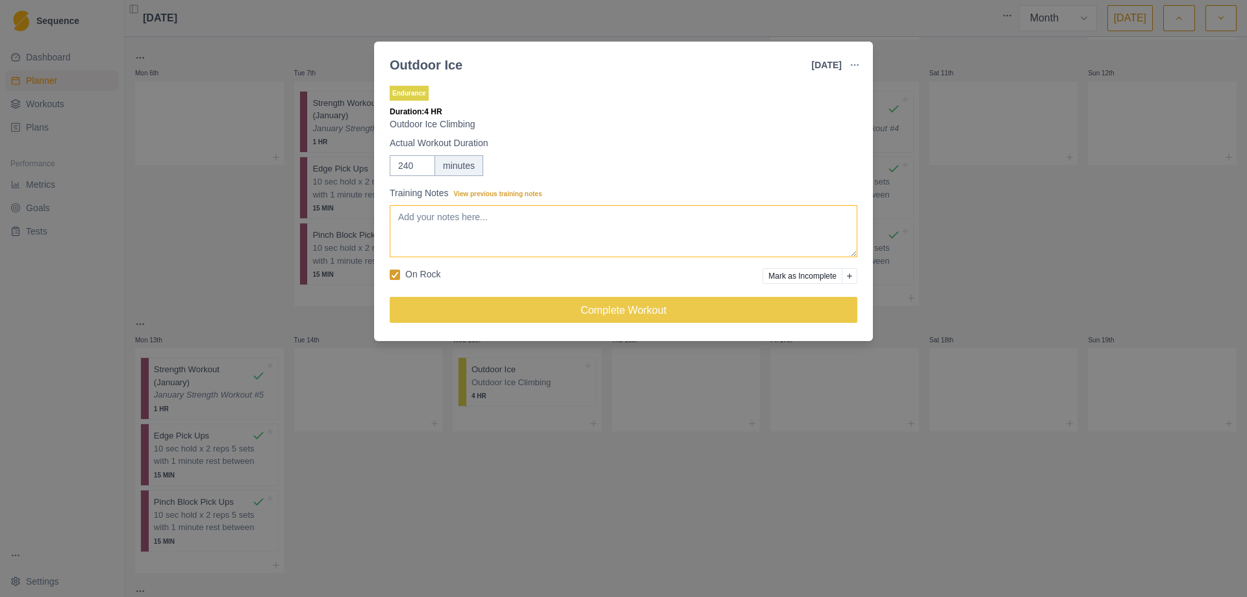
click at [518, 214] on textarea "Training Notes View previous training notes" at bounding box center [624, 231] width 468 height 52
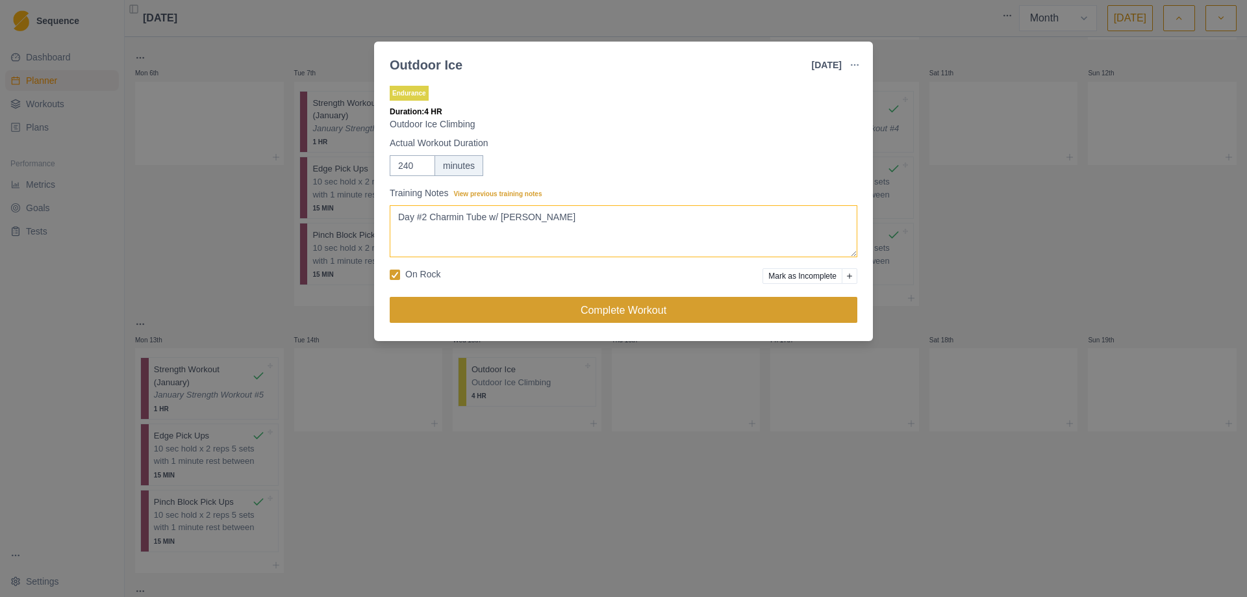
type textarea "Day #2 Charmin Tube w/ Brooke"
click at [617, 309] on button "Complete Workout" at bounding box center [624, 310] width 468 height 26
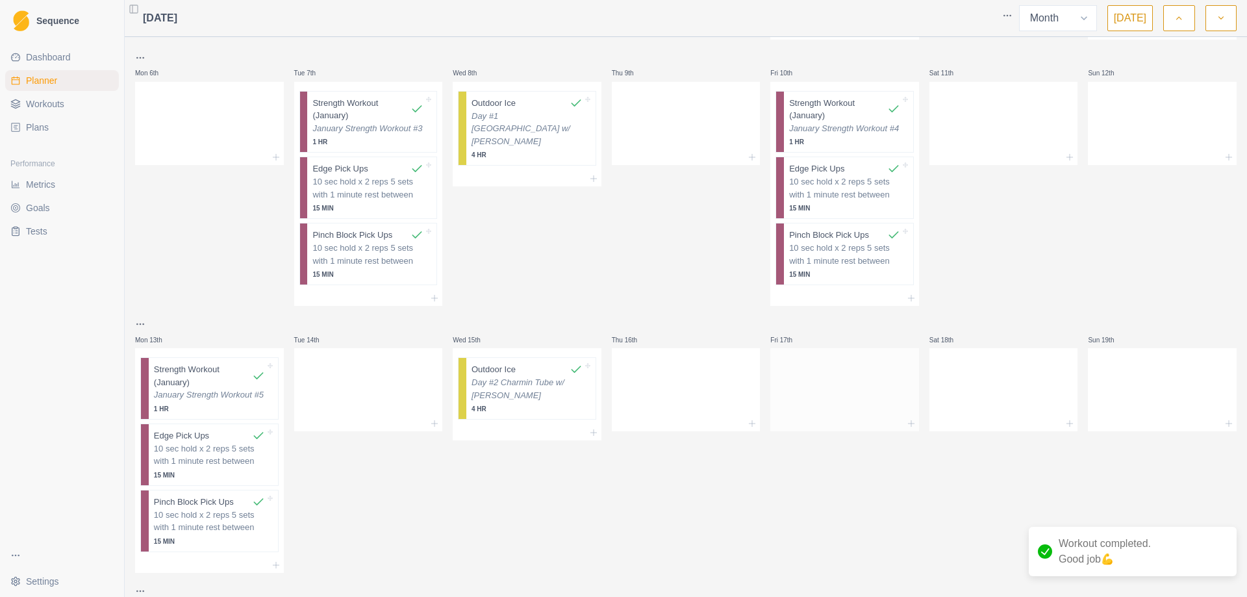
click at [812, 370] on div at bounding box center [845, 387] width 149 height 57
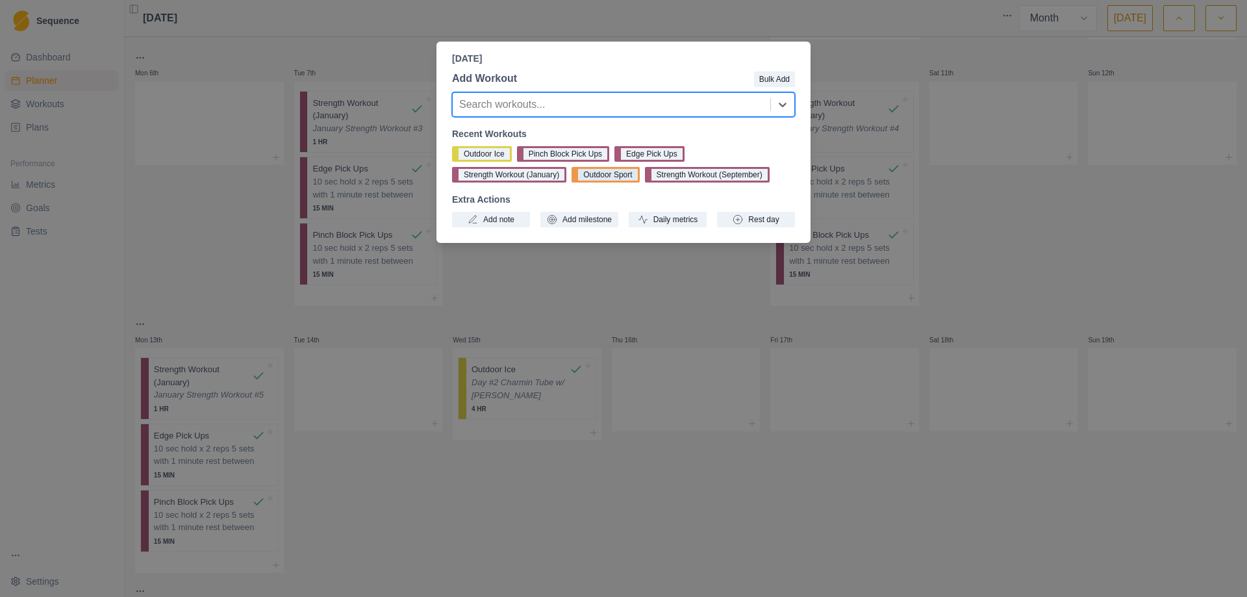
click at [610, 176] on button "Outdoor Sport" at bounding box center [606, 175] width 68 height 16
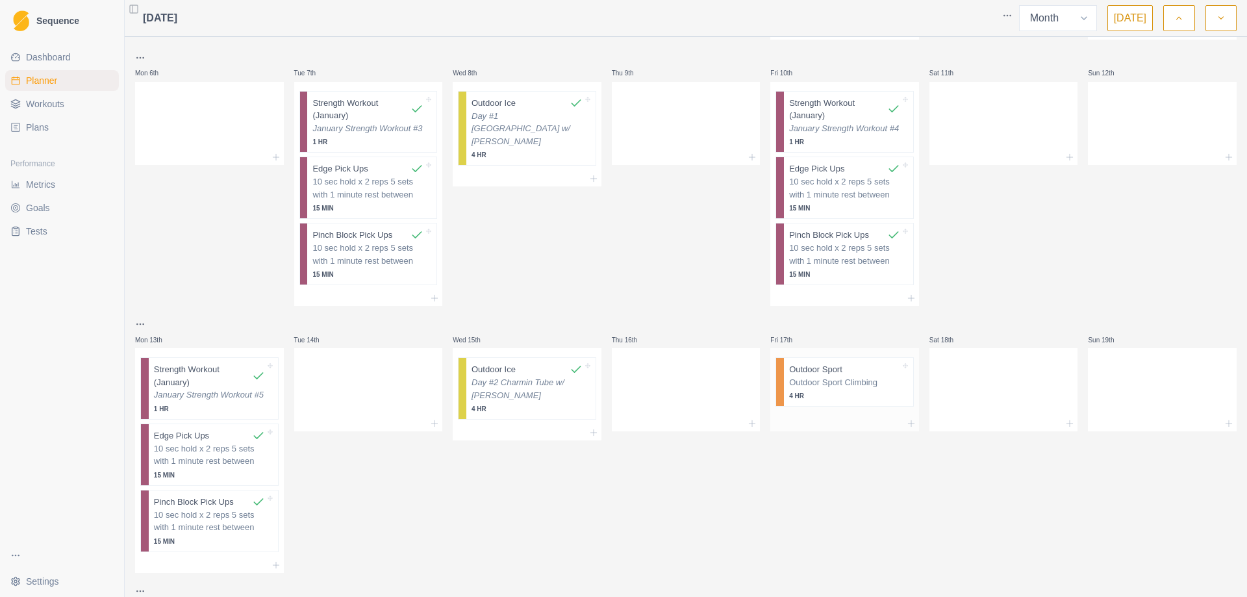
click at [817, 379] on p "Outdoor Sport Climbing" at bounding box center [844, 382] width 111 height 13
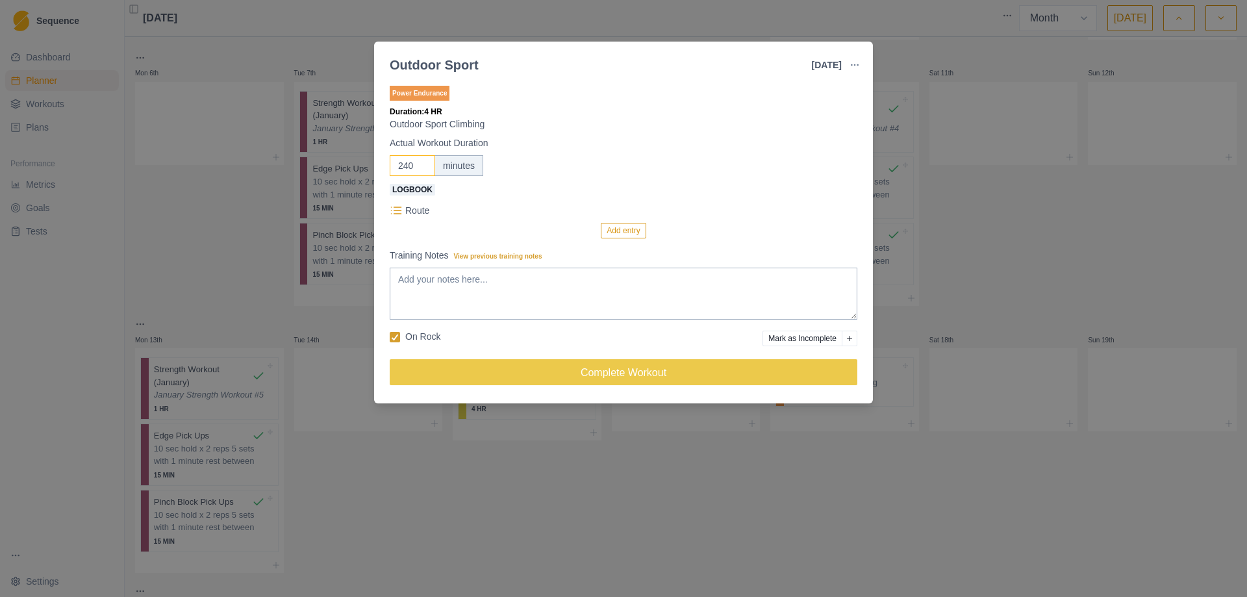
click at [409, 170] on input "240" at bounding box center [412, 165] width 45 height 21
click at [624, 231] on button "Add entry" at bounding box center [623, 231] width 45 height 16
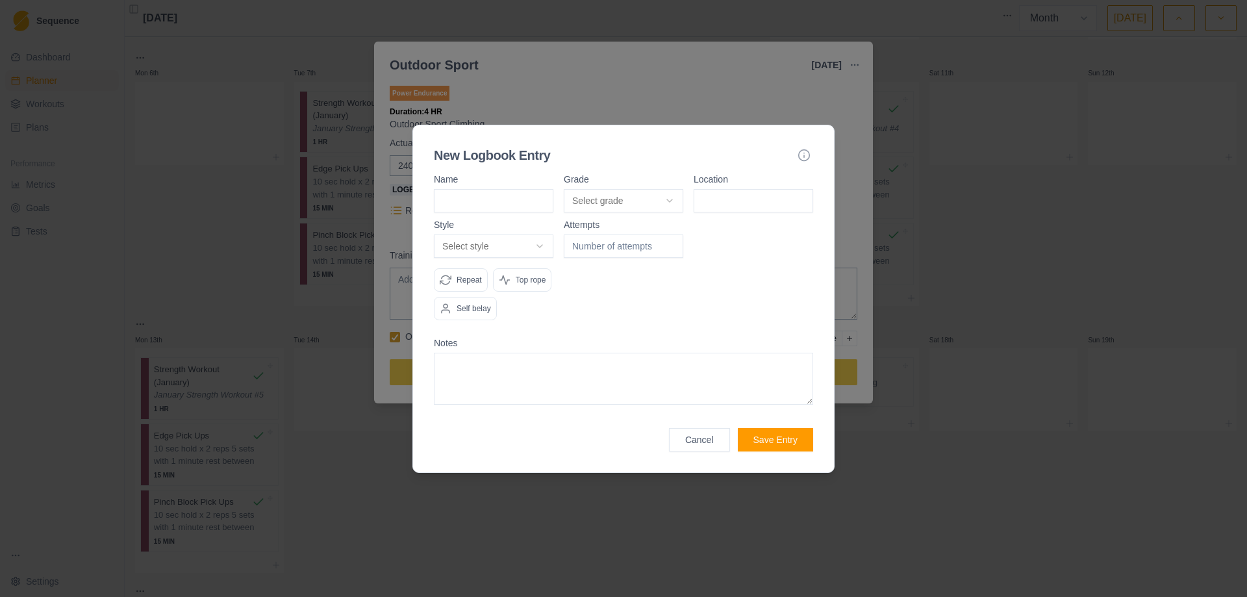
click at [470, 209] on input at bounding box center [494, 200] width 120 height 23
type input "Apes Of Wrath"
click at [669, 199] on body "Sequence Dashboard Planner Workouts Plans Performance Metrics Goals Tests Setti…" at bounding box center [623, 298] width 1247 height 597
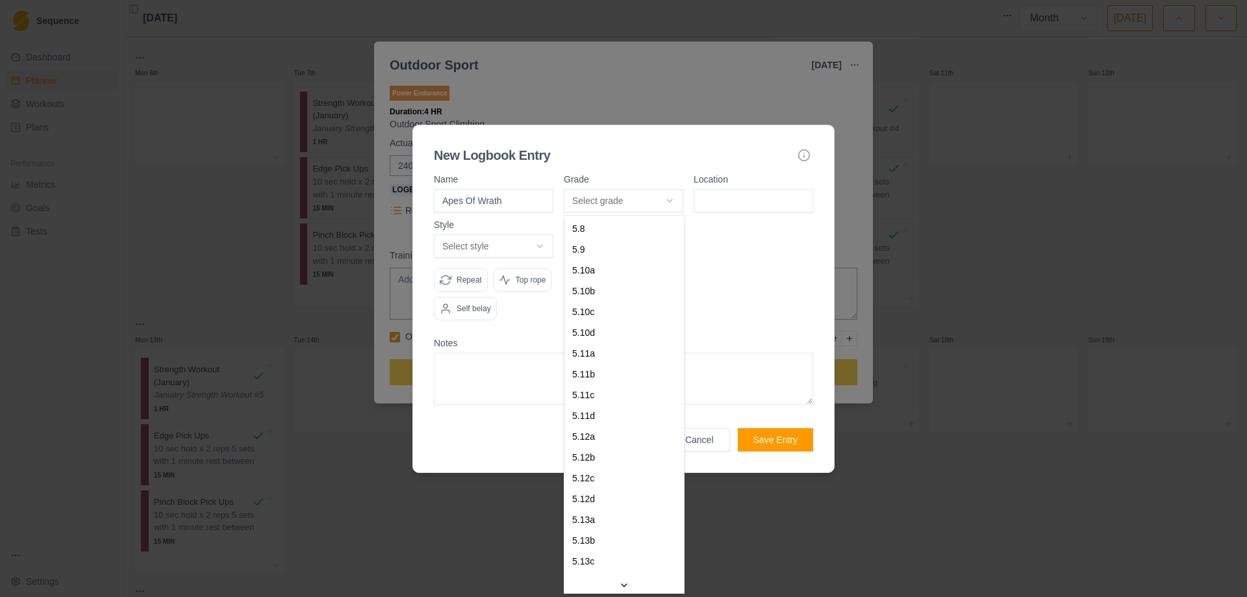
select select "23ce206a-86d7-4db7-8dae-053c7bb456b6"
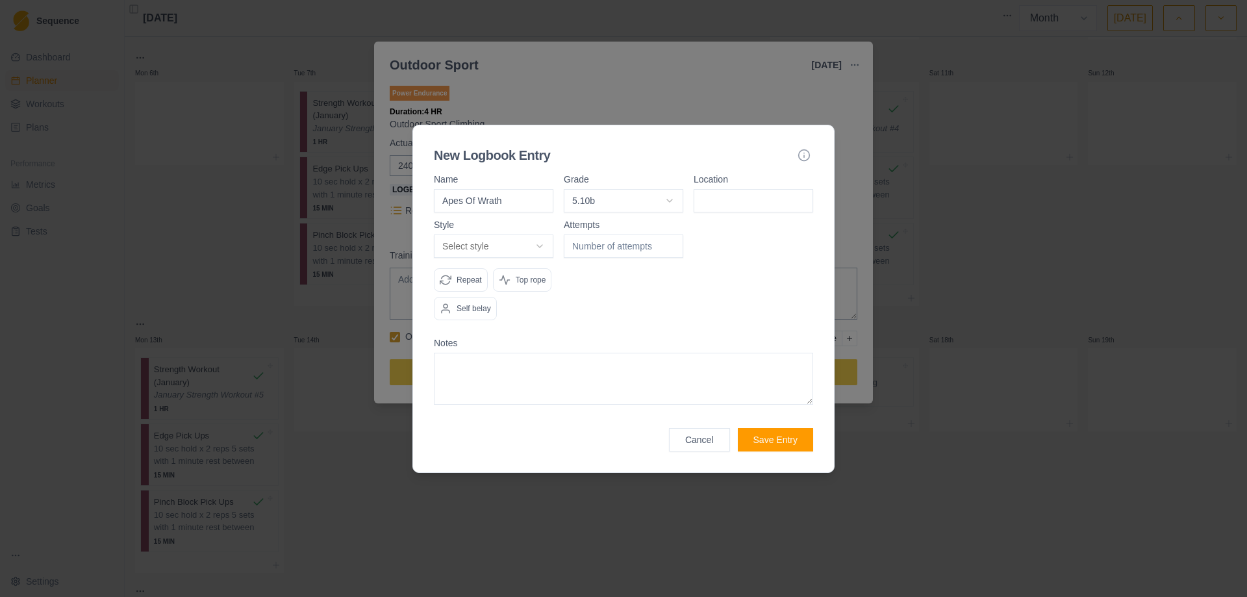
click at [744, 205] on input at bounding box center [754, 200] width 120 height 23
type input "East Animas"
click at [540, 248] on body "Sequence Dashboard Planner Workouts Plans Performance Metrics Goals Tests Setti…" at bounding box center [623, 298] width 1247 height 597
select select "redpoint"
click at [670, 246] on input "1" at bounding box center [624, 246] width 120 height 23
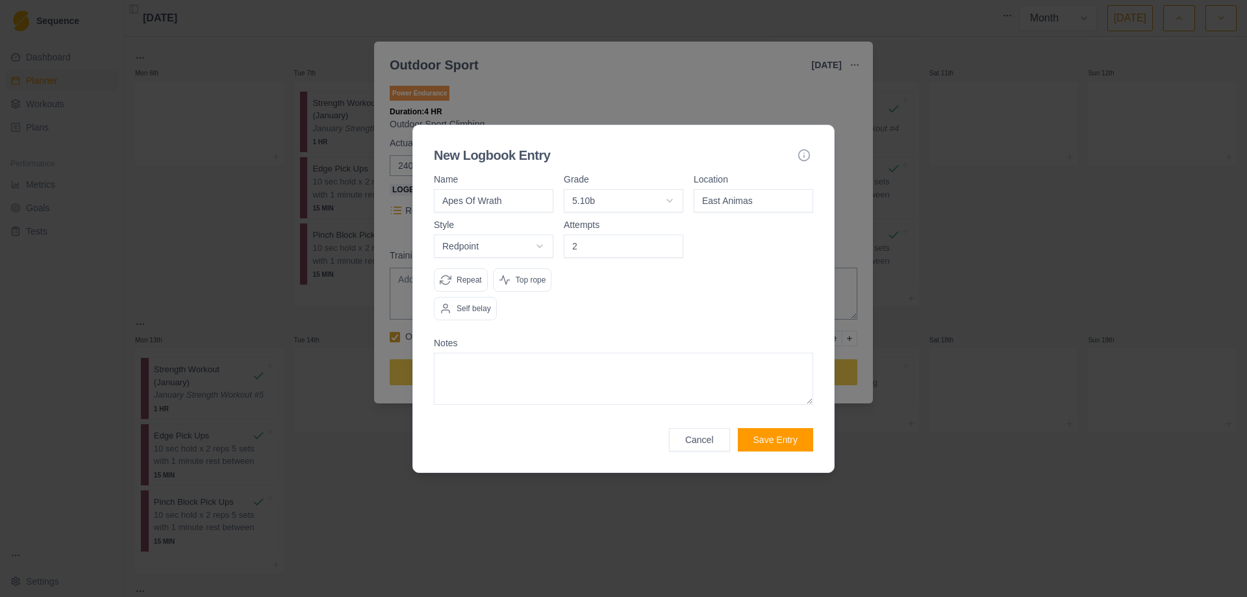
type input "2"
click at [670, 246] on input "2" at bounding box center [624, 246] width 120 height 23
click at [618, 307] on div "Attempts 2" at bounding box center [624, 275] width 120 height 110
click at [470, 309] on p "Self belay" at bounding box center [474, 309] width 34 height 12
click at [770, 439] on button "Save Entry" at bounding box center [775, 439] width 75 height 23
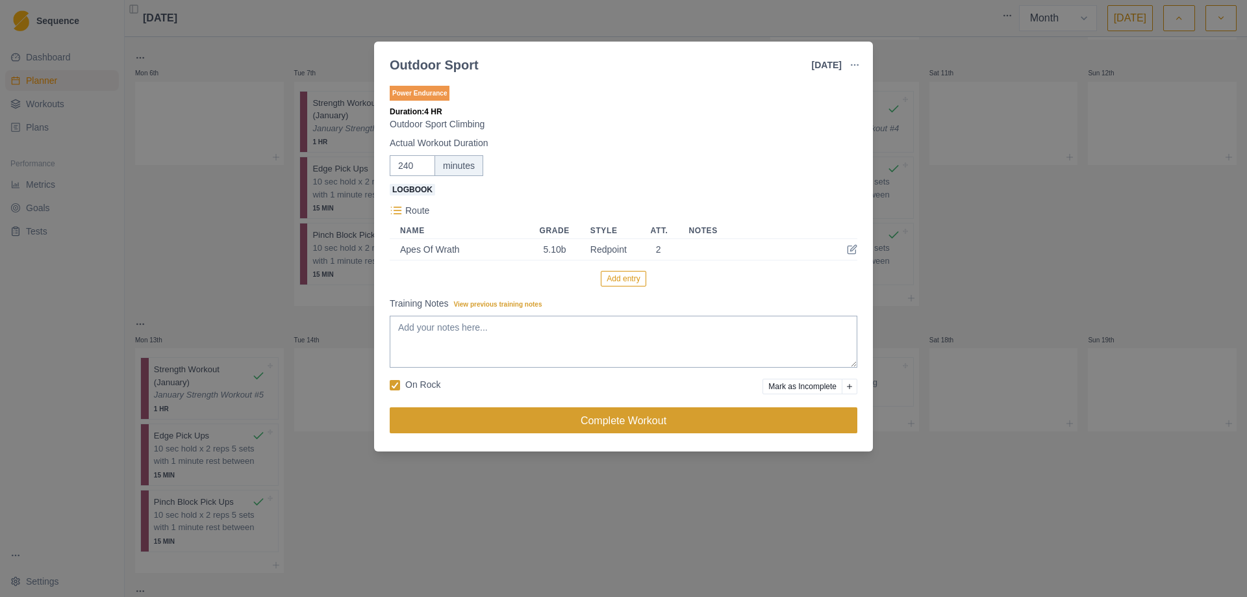
click at [624, 424] on button "Complete Workout" at bounding box center [624, 420] width 468 height 26
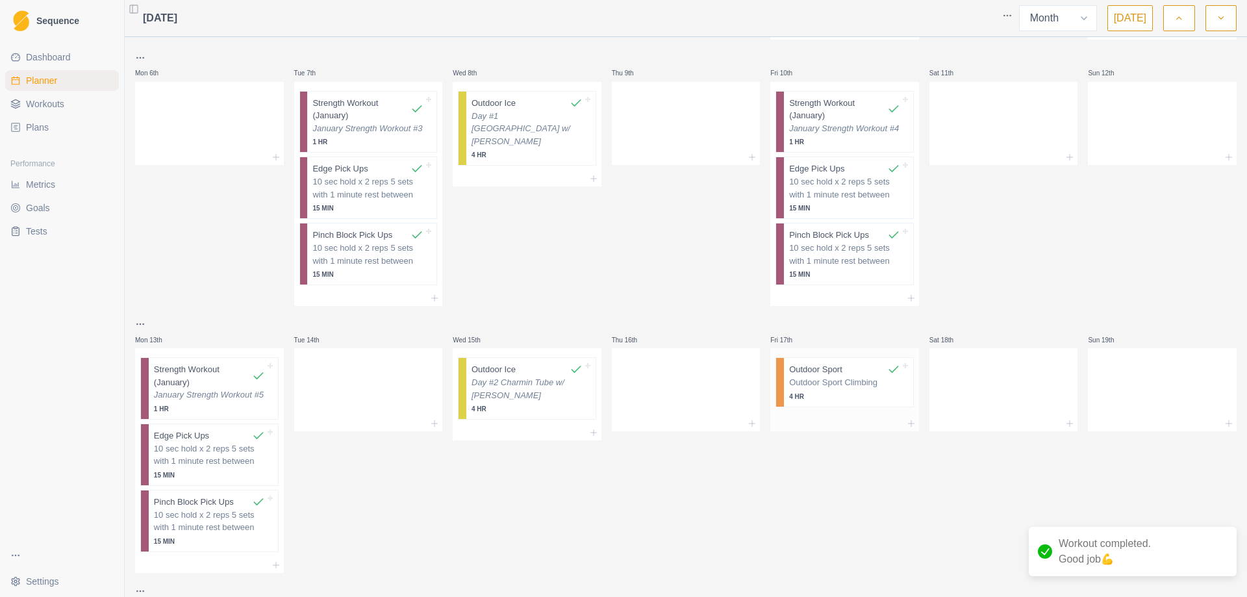
click at [842, 394] on p "4 HR" at bounding box center [844, 397] width 111 height 10
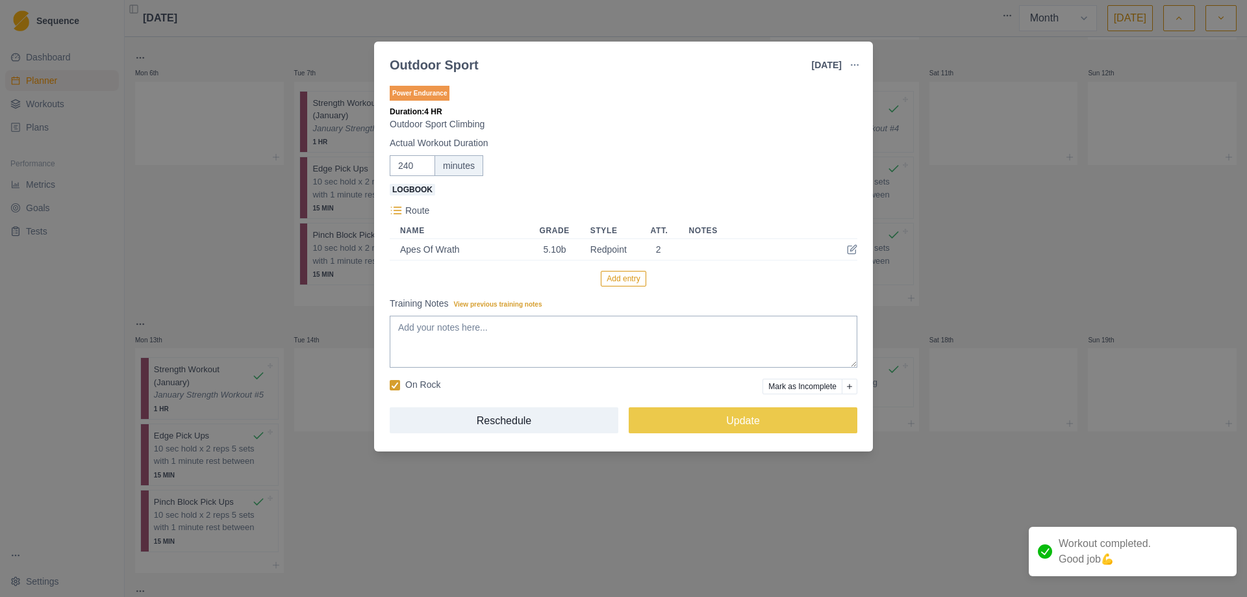
click at [505, 310] on label "Training Notes View previous training notes" at bounding box center [620, 304] width 460 height 14
click at [505, 316] on textarea "Training Notes View previous training notes" at bounding box center [624, 342] width 468 height 52
click at [470, 331] on textarea "Training Notes View previous training notes" at bounding box center [624, 342] width 468 height 52
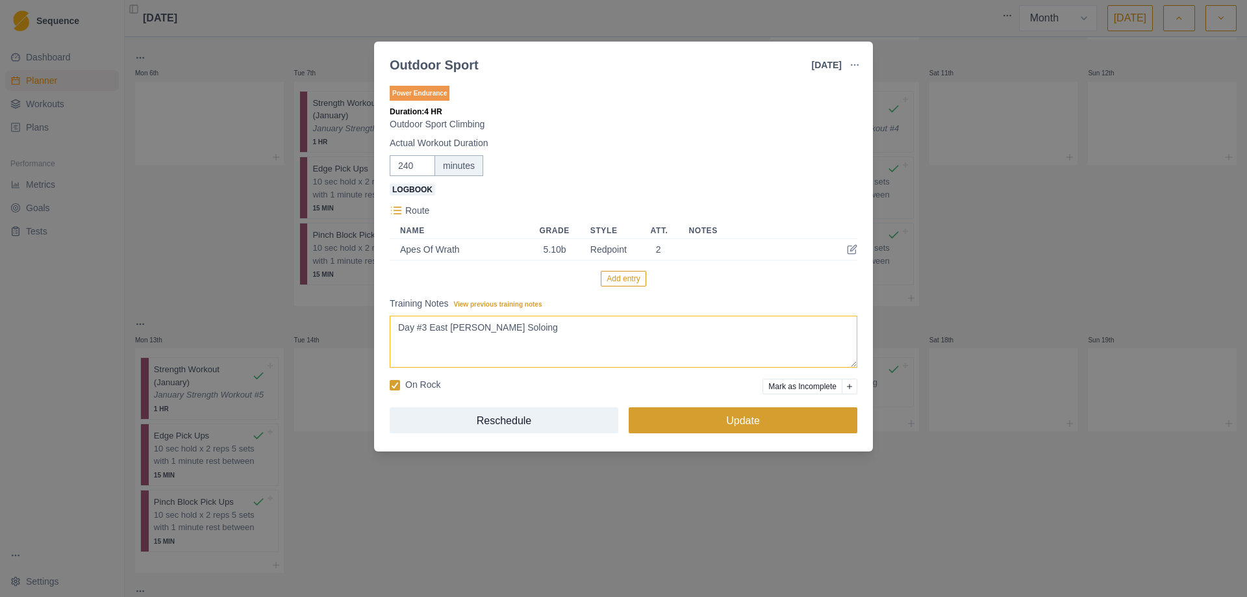
type textarea "Day #3 East Animas Rope Soloing"
click at [748, 429] on button "Update" at bounding box center [743, 420] width 229 height 26
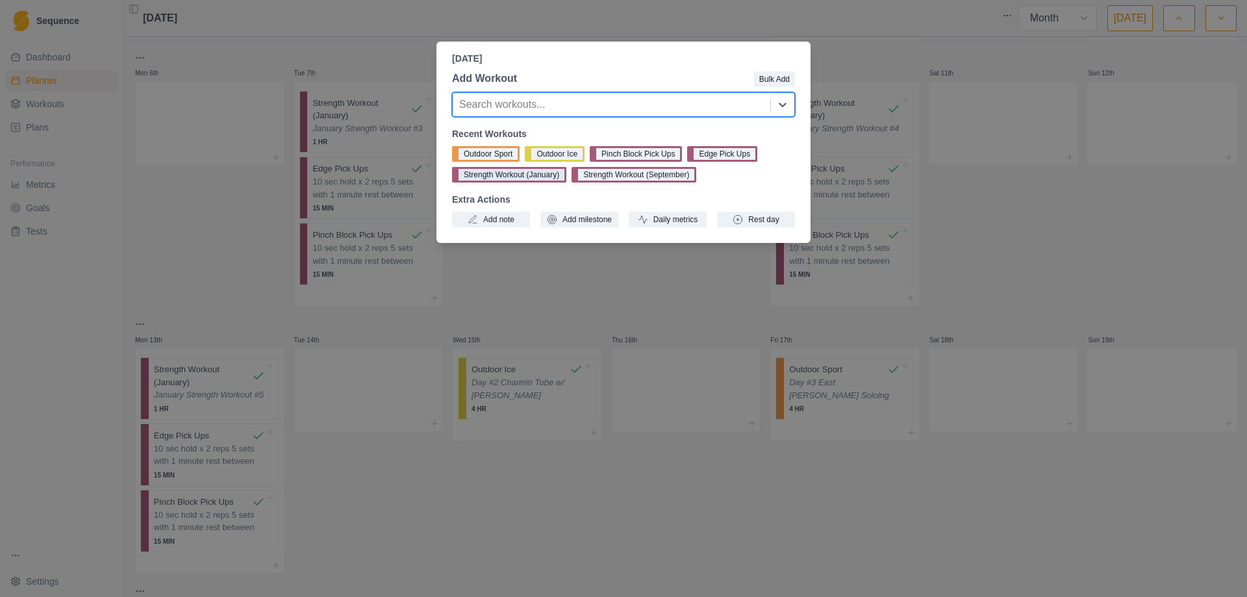
click at [514, 175] on button "Strength Workout (January)" at bounding box center [509, 175] width 114 height 16
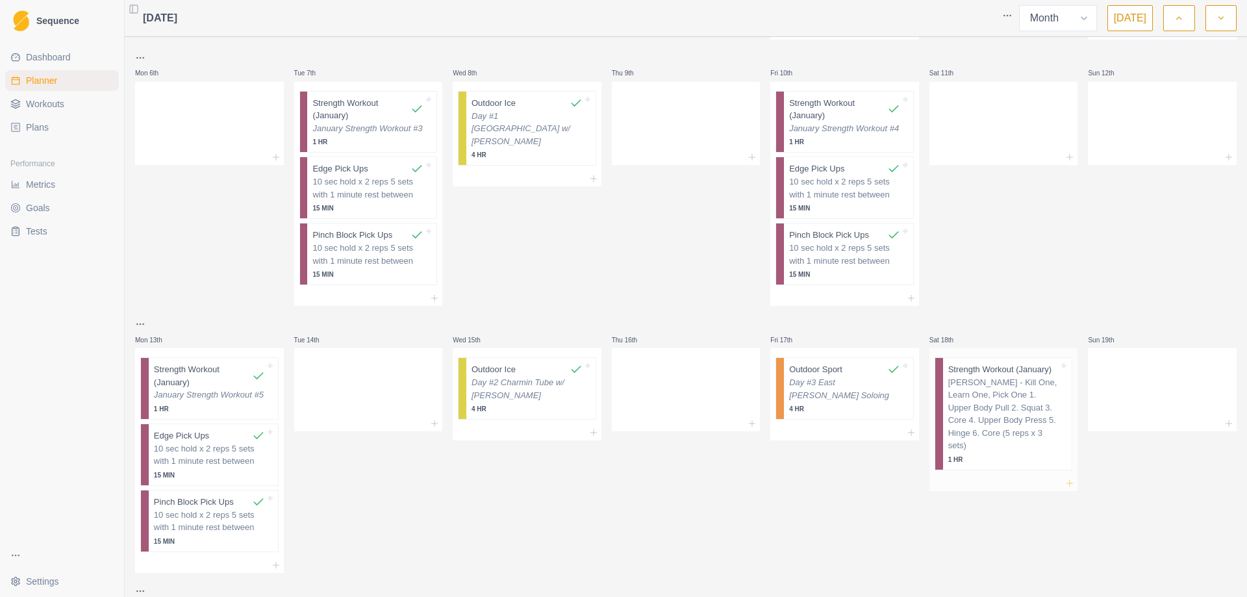
click at [1067, 478] on icon at bounding box center [1070, 483] width 10 height 10
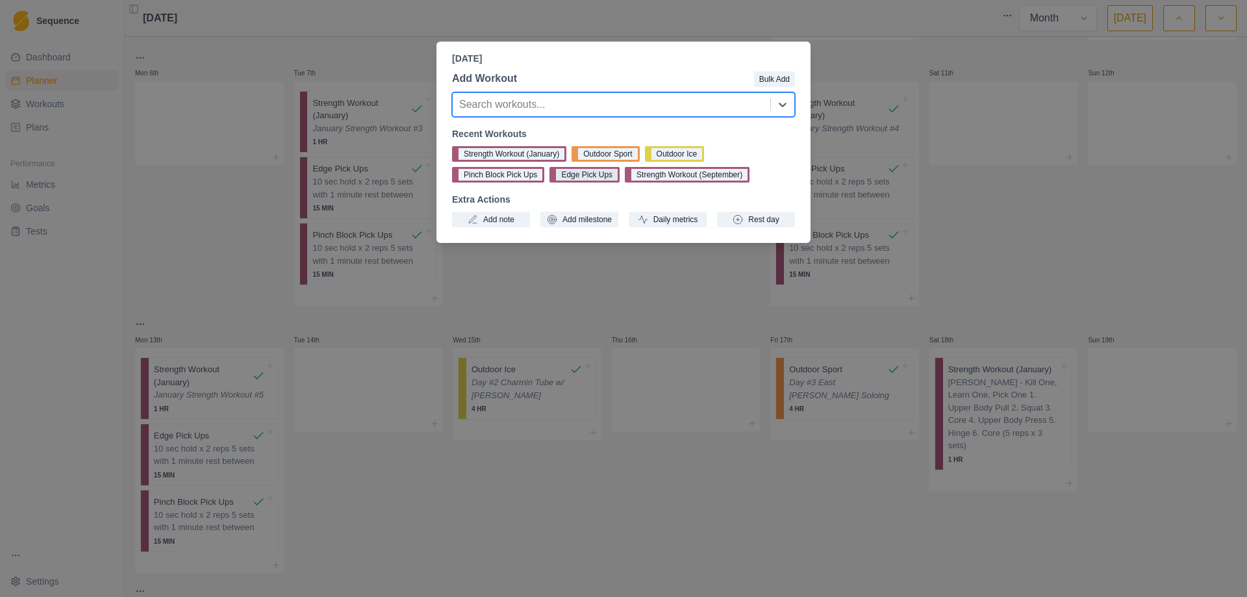
click at [580, 175] on button "Edge Pick Ups" at bounding box center [585, 175] width 70 height 16
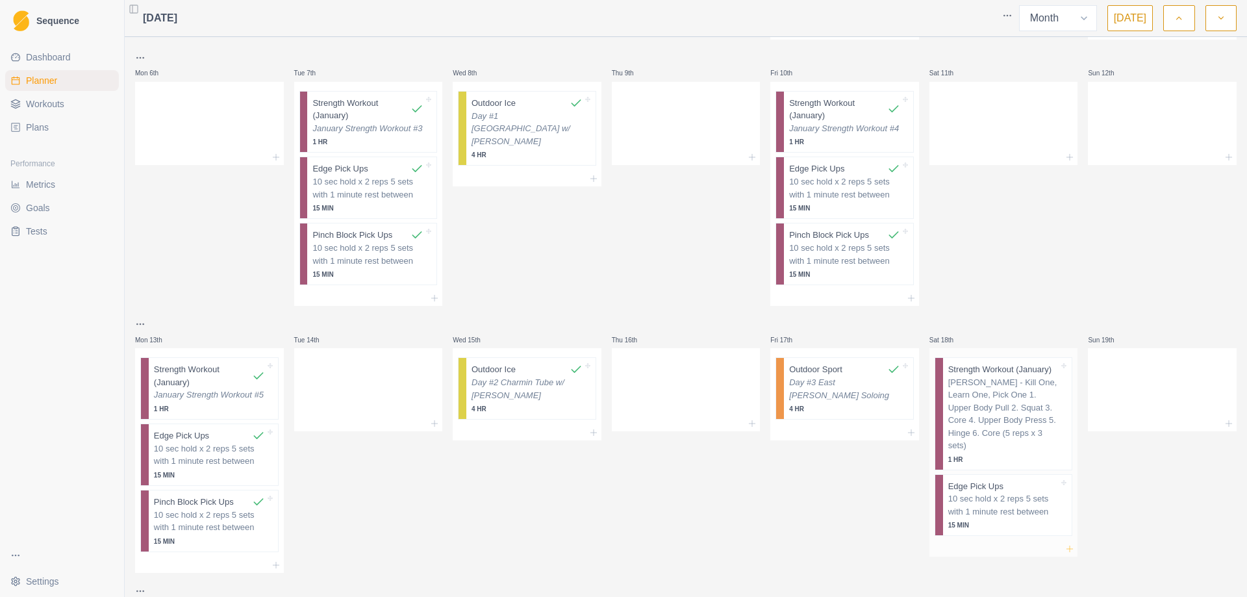
click at [1065, 544] on icon at bounding box center [1070, 549] width 10 height 10
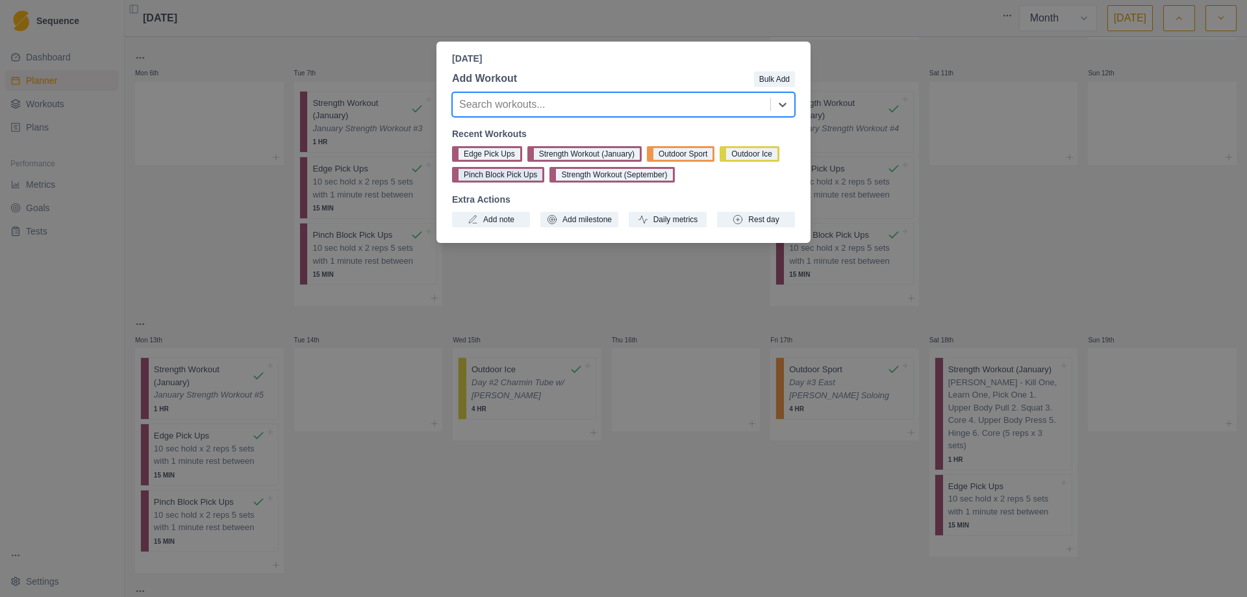
click at [487, 179] on button "Pinch Block Pick Ups" at bounding box center [498, 175] width 92 height 16
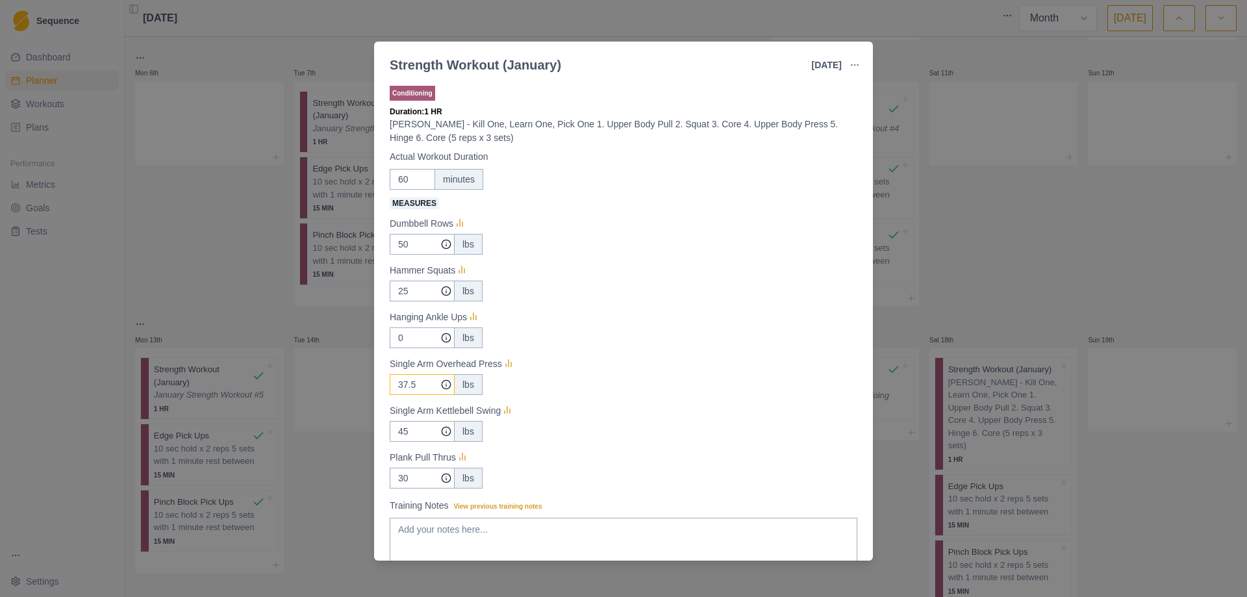
click at [415, 255] on input "37.5" at bounding box center [422, 244] width 65 height 21
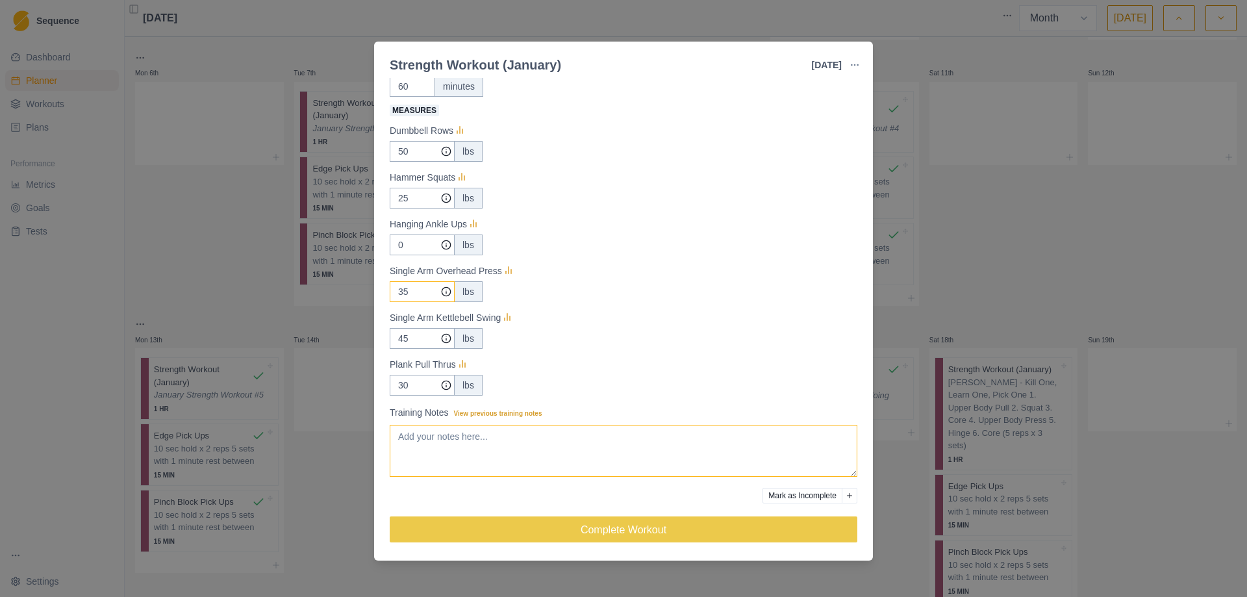
type input "35"
click at [516, 456] on textarea "Training Notes View previous training notes" at bounding box center [624, 451] width 468 height 52
paste textarea "January Strength Workout #1"
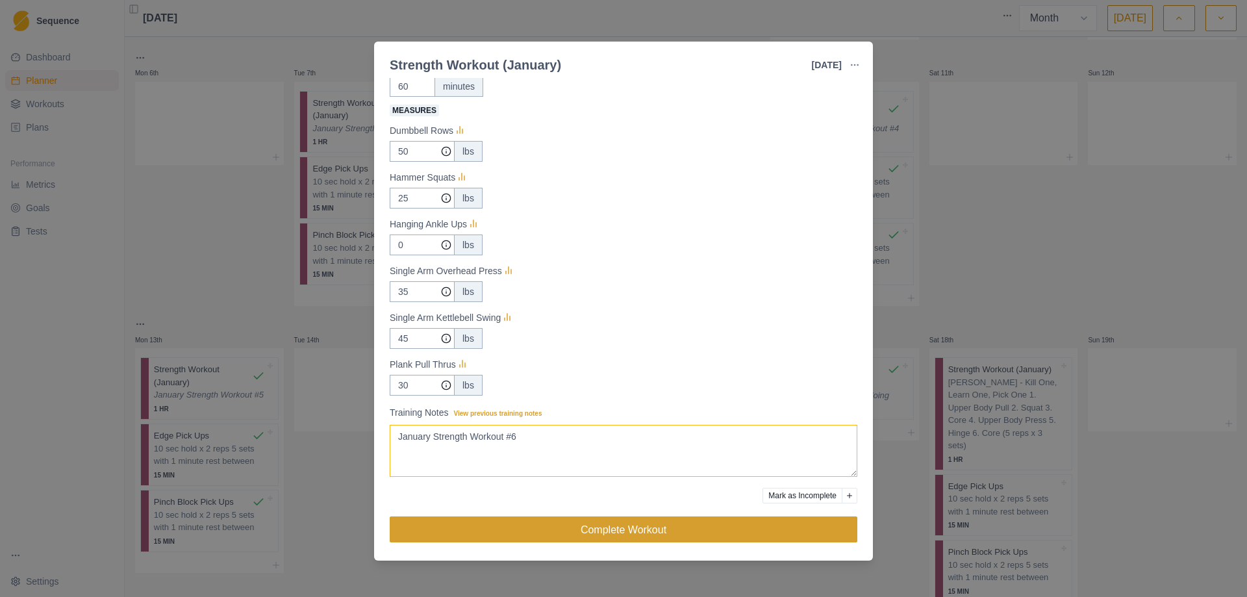
type textarea "January Strength Workout #6"
click at [596, 533] on button "Complete Workout" at bounding box center [624, 529] width 468 height 26
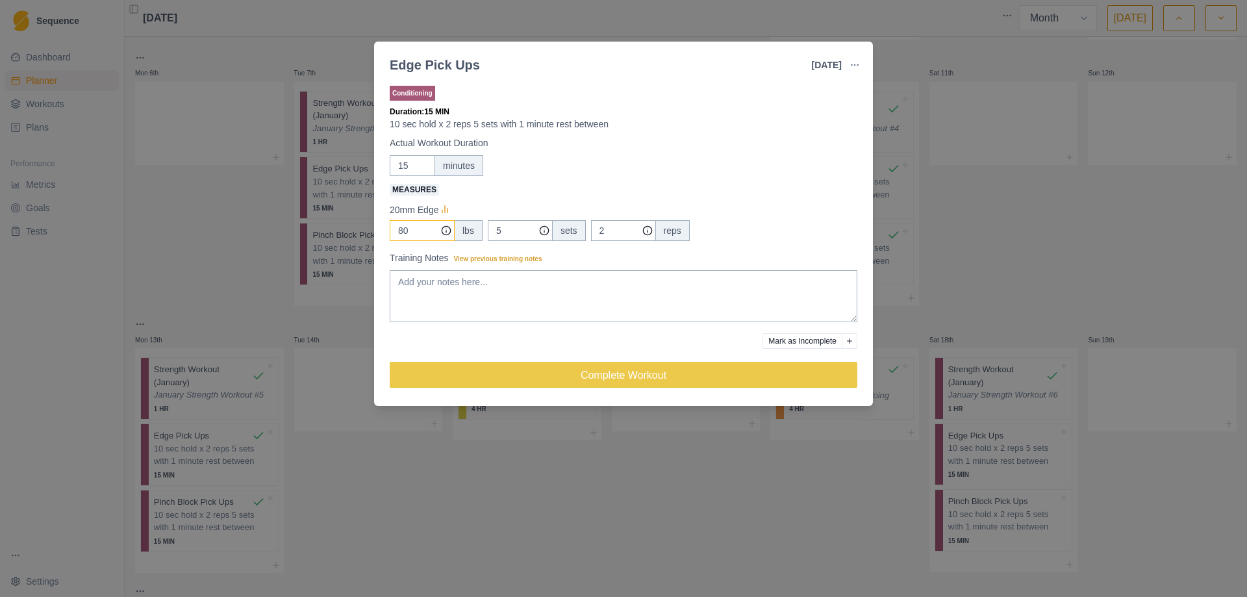
click at [409, 236] on input "80" at bounding box center [422, 230] width 65 height 21
type input "8"
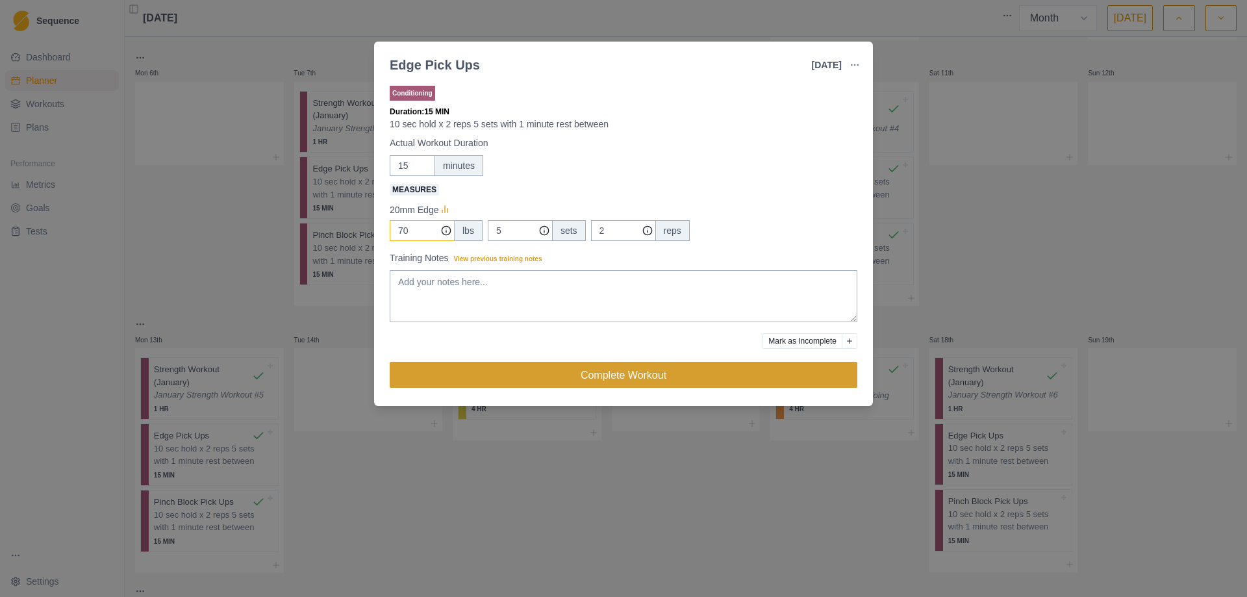
type input "70"
click at [612, 374] on button "Complete Workout" at bounding box center [624, 375] width 468 height 26
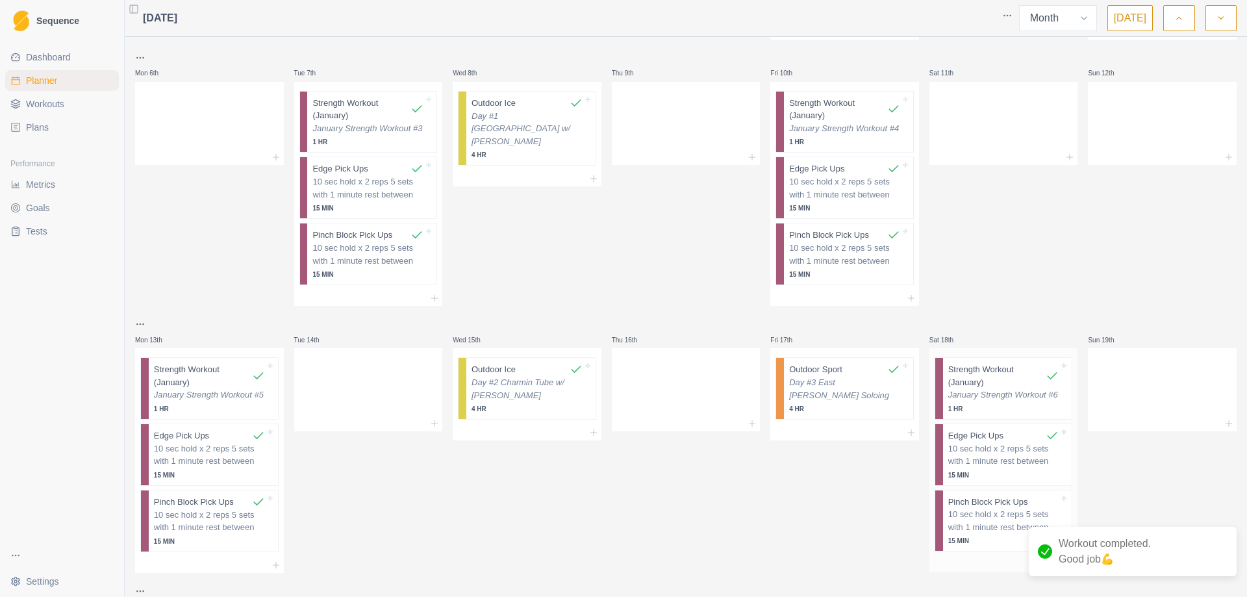
click at [980, 509] on p "10 sec hold x 2 reps 5 sets with 1 minute rest between" at bounding box center [1004, 520] width 111 height 25
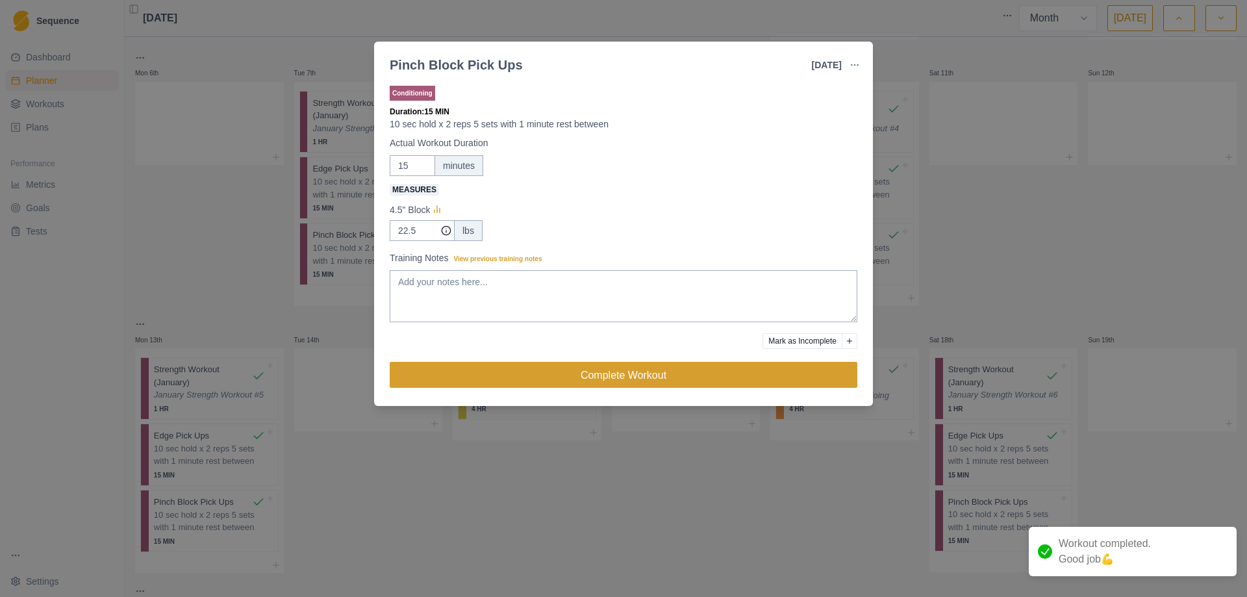
click at [615, 374] on button "Complete Workout" at bounding box center [624, 375] width 468 height 26
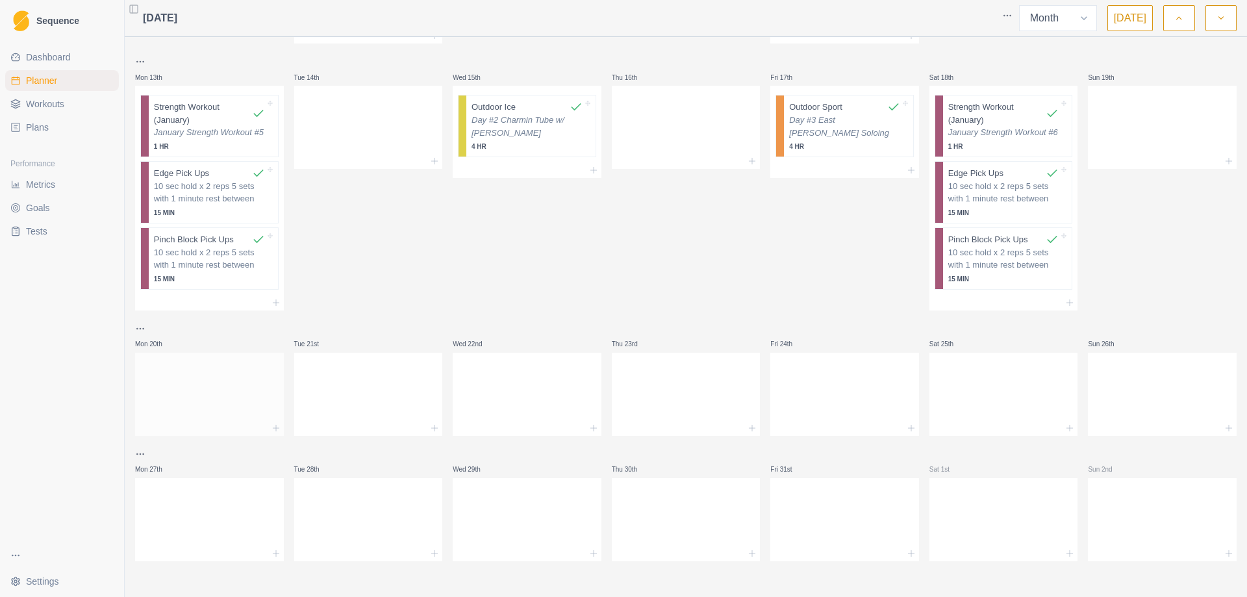
scroll to position [523, 0]
click at [273, 429] on icon at bounding box center [276, 427] width 10 height 10
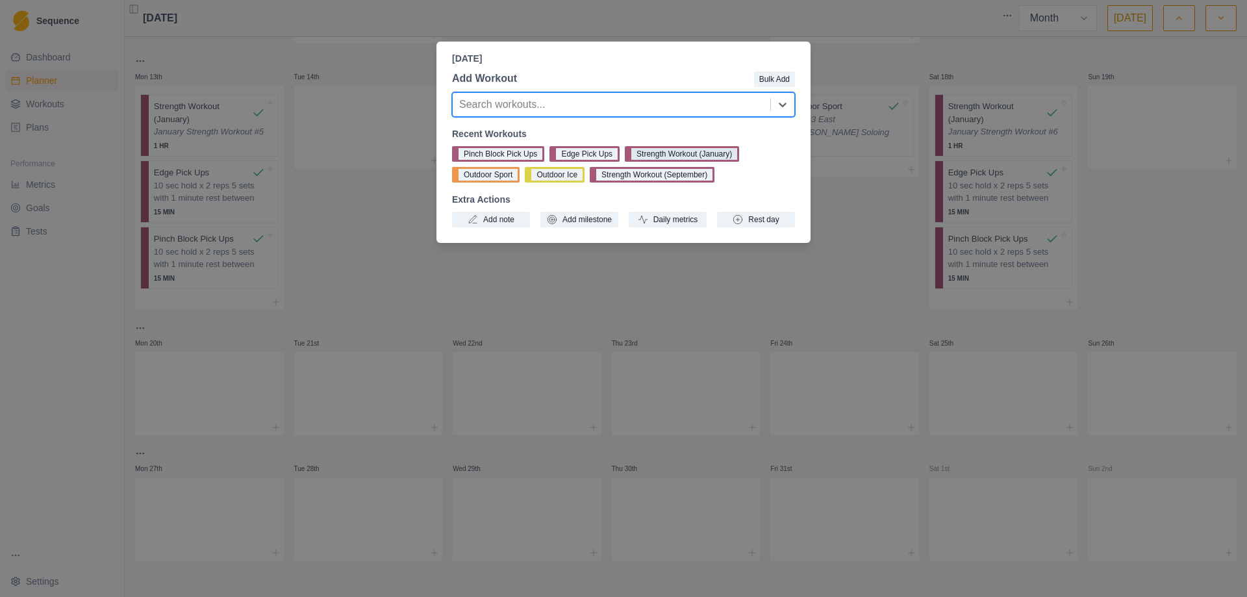
click at [677, 151] on button "Strength Workout (January)" at bounding box center [682, 154] width 114 height 16
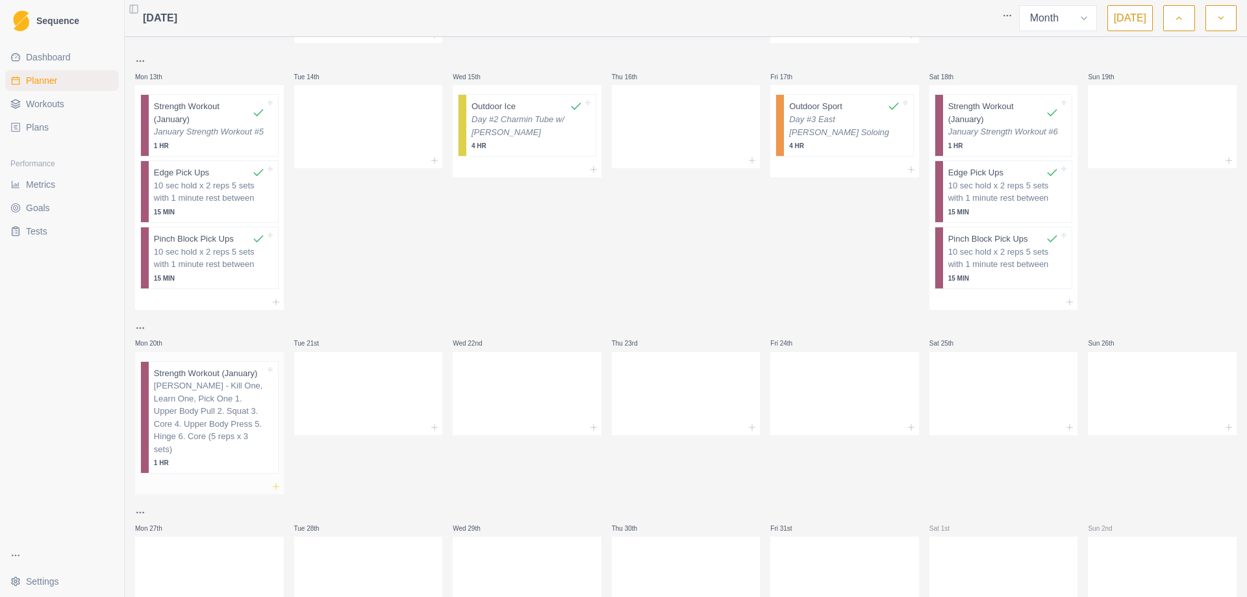
click at [273, 481] on icon at bounding box center [276, 486] width 10 height 10
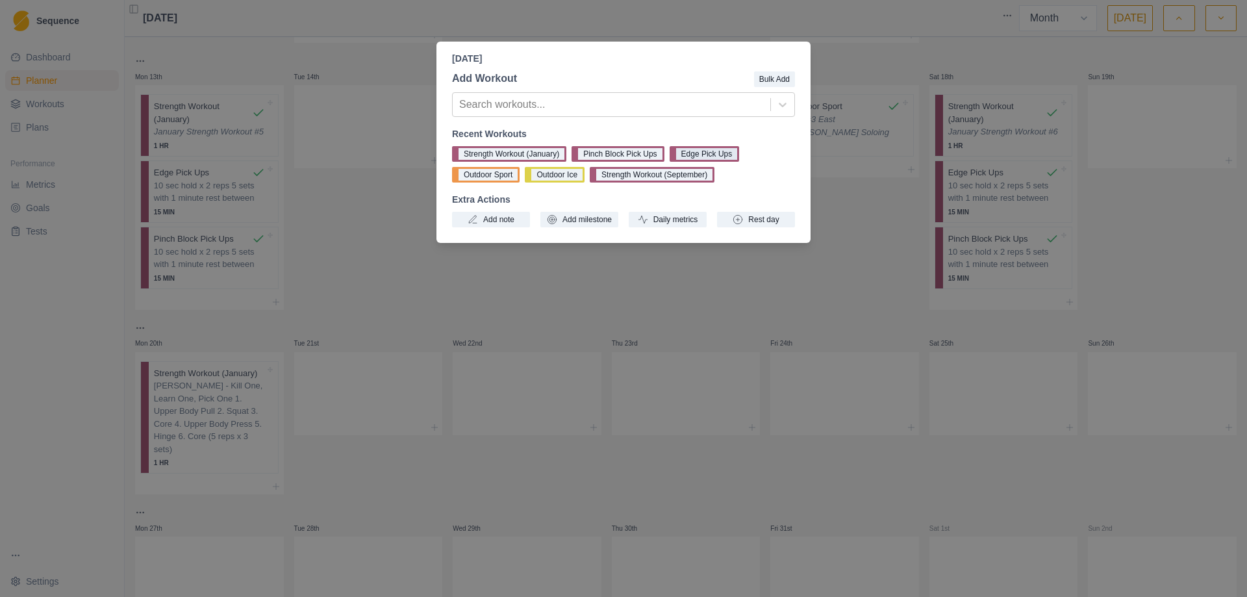
click at [702, 152] on button "Edge Pick Ups" at bounding box center [705, 154] width 70 height 16
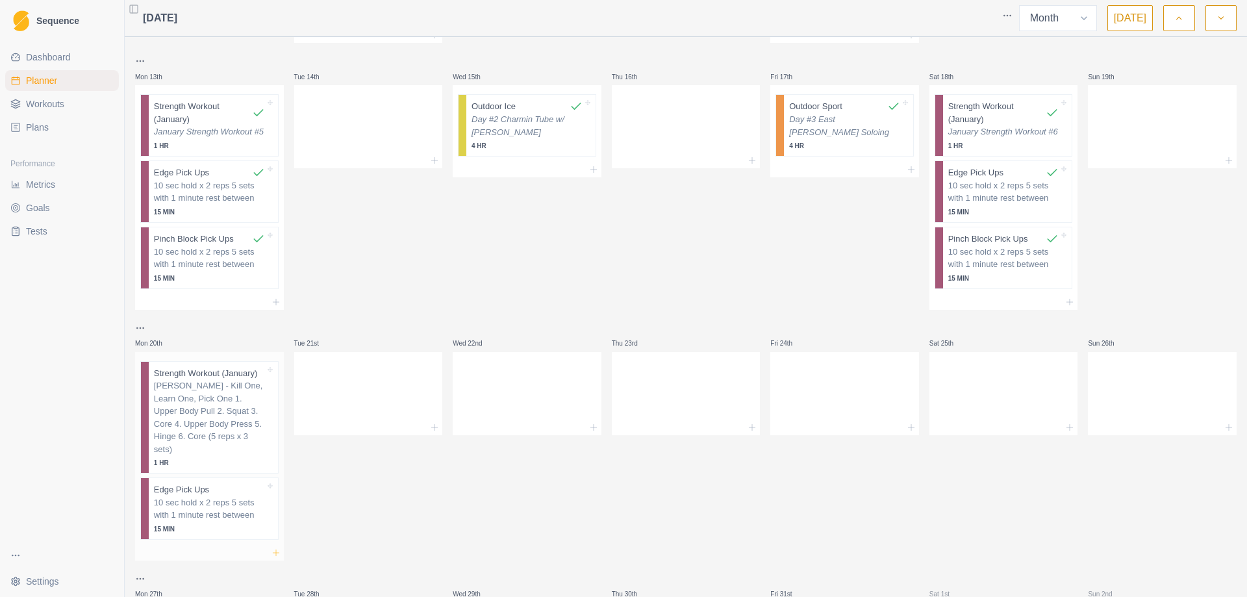
click at [274, 548] on icon at bounding box center [276, 553] width 10 height 10
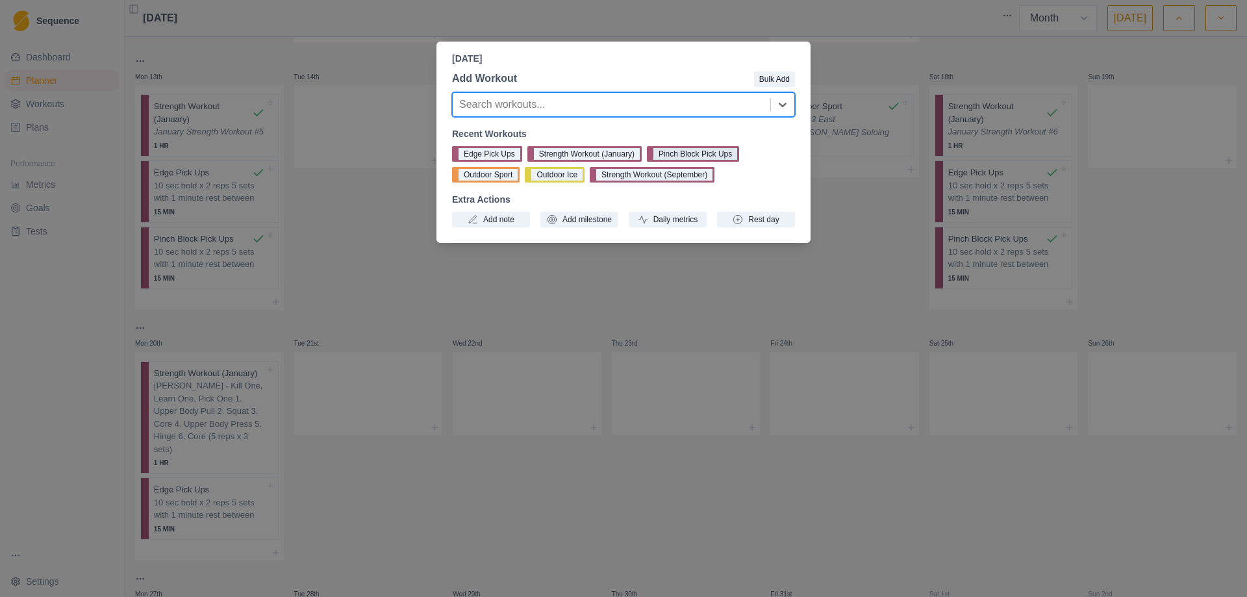
click at [702, 152] on button "Pinch Block Pick Ups" at bounding box center [693, 154] width 92 height 16
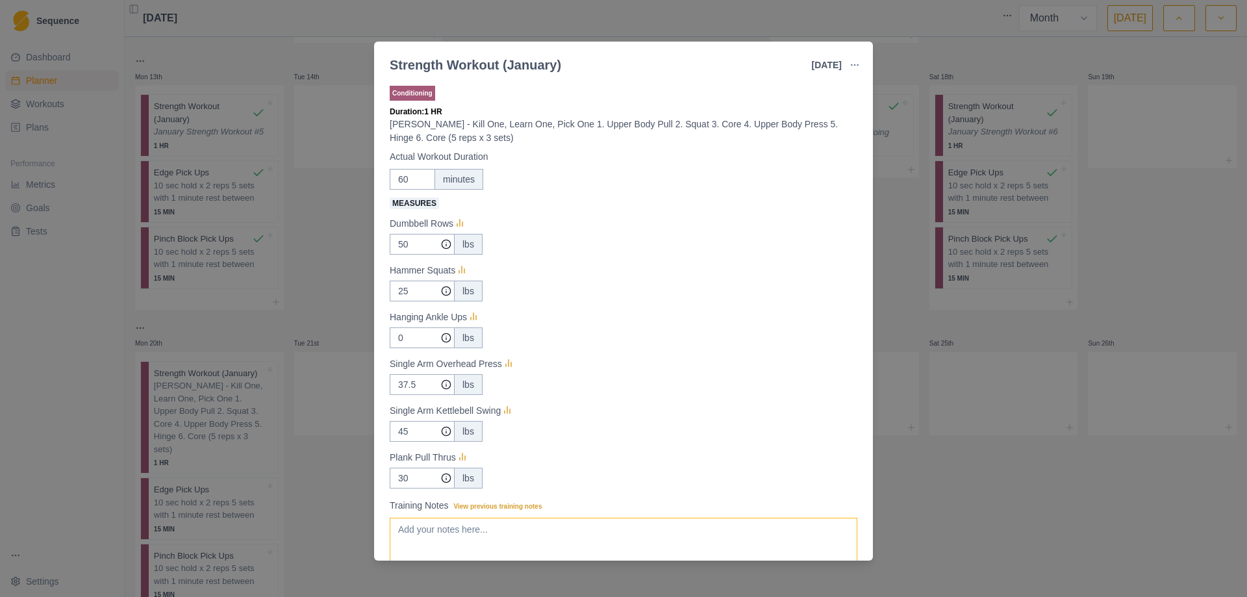
click at [522, 524] on textarea "Training Notes View previous training notes" at bounding box center [624, 544] width 468 height 52
paste textarea "January Strength Workout #1"
type textarea "January Strength Workout #7"
click at [409, 248] on input "50" at bounding box center [422, 244] width 65 height 21
type input "55"
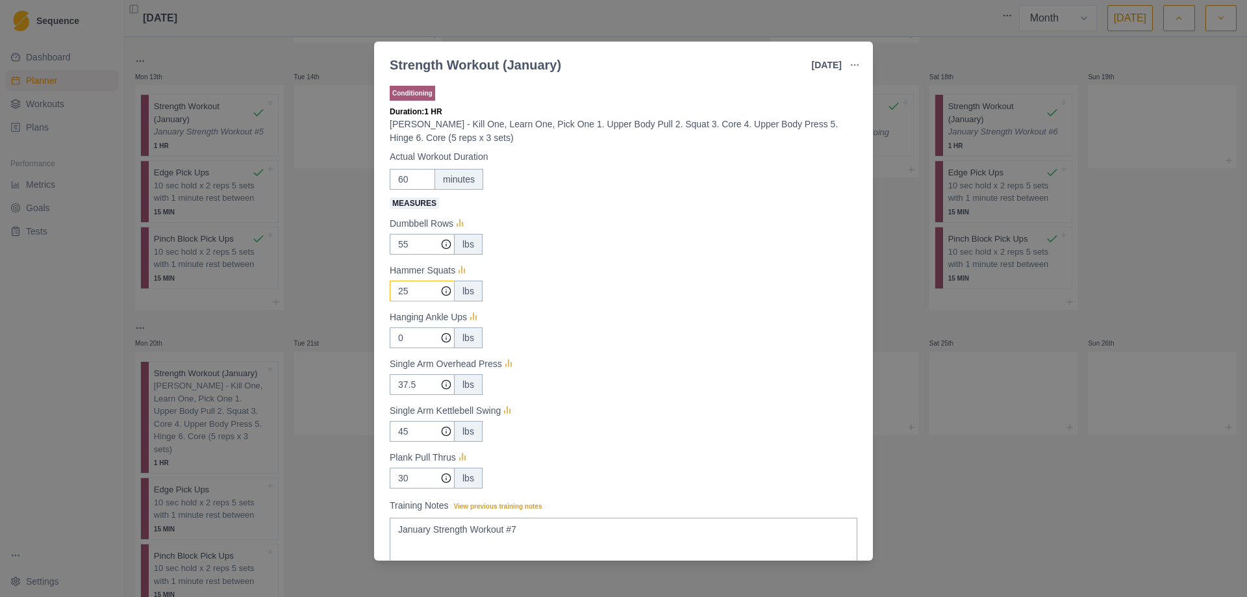
click at [425, 255] on input "25" at bounding box center [422, 244] width 65 height 21
type input "2"
type input "30"
click at [409, 255] on input "0" at bounding box center [422, 244] width 65 height 21
type input "5"
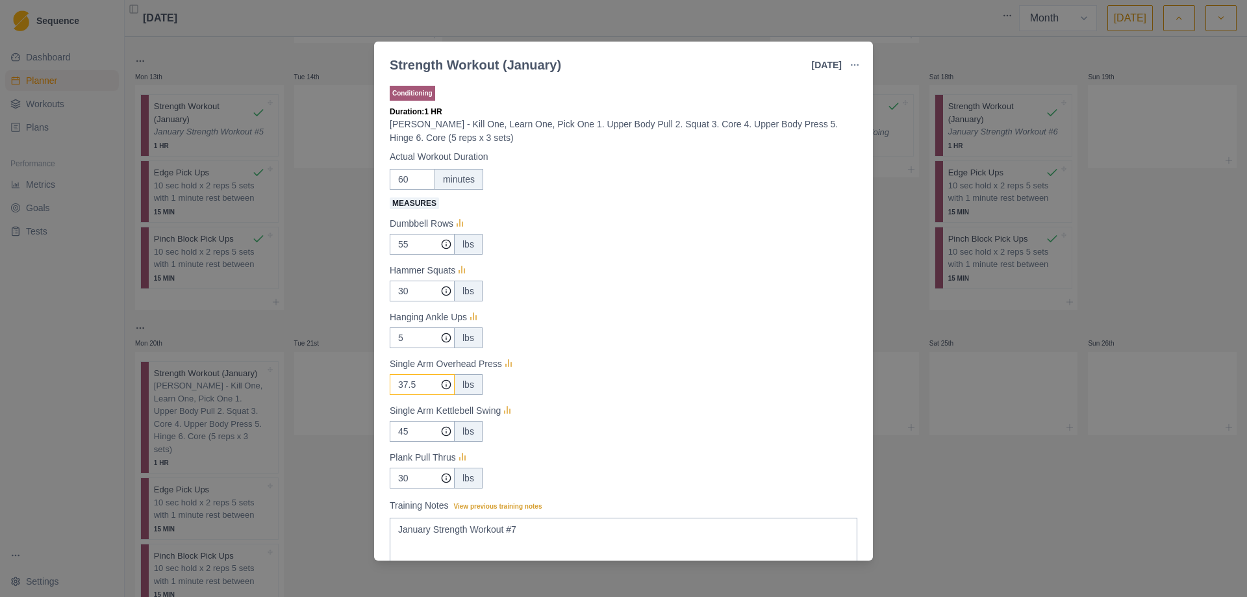
click at [420, 255] on input "37.5" at bounding box center [422, 244] width 65 height 21
type input "35"
click at [418, 255] on input "30" at bounding box center [422, 244] width 65 height 21
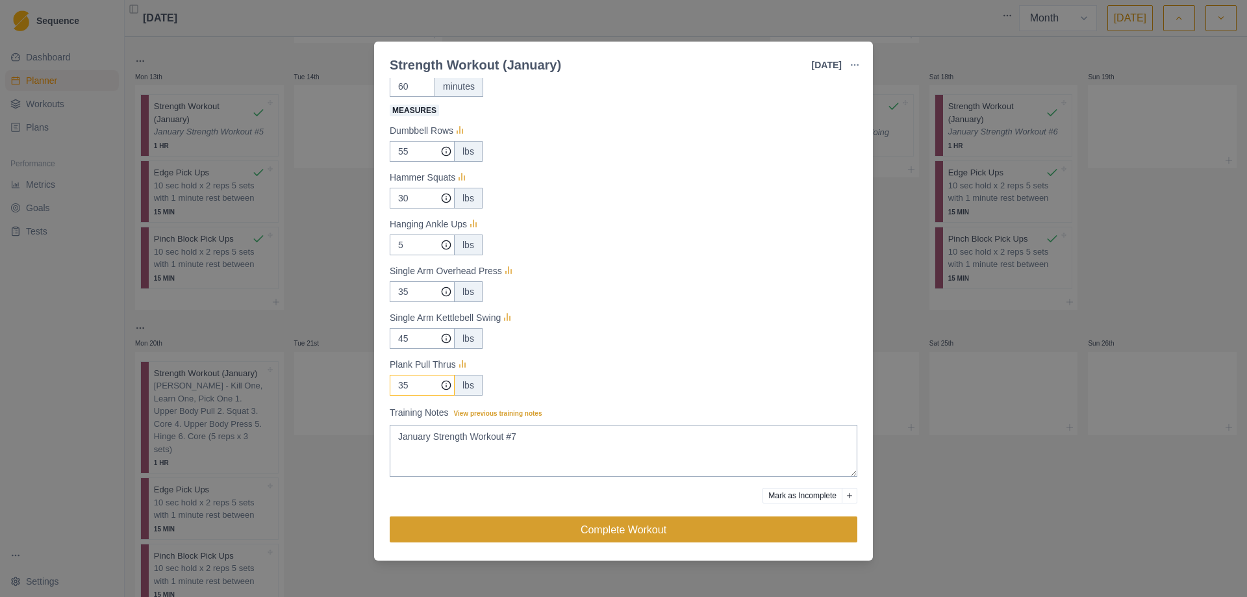
type input "35"
click at [600, 530] on button "Complete Workout" at bounding box center [624, 529] width 468 height 26
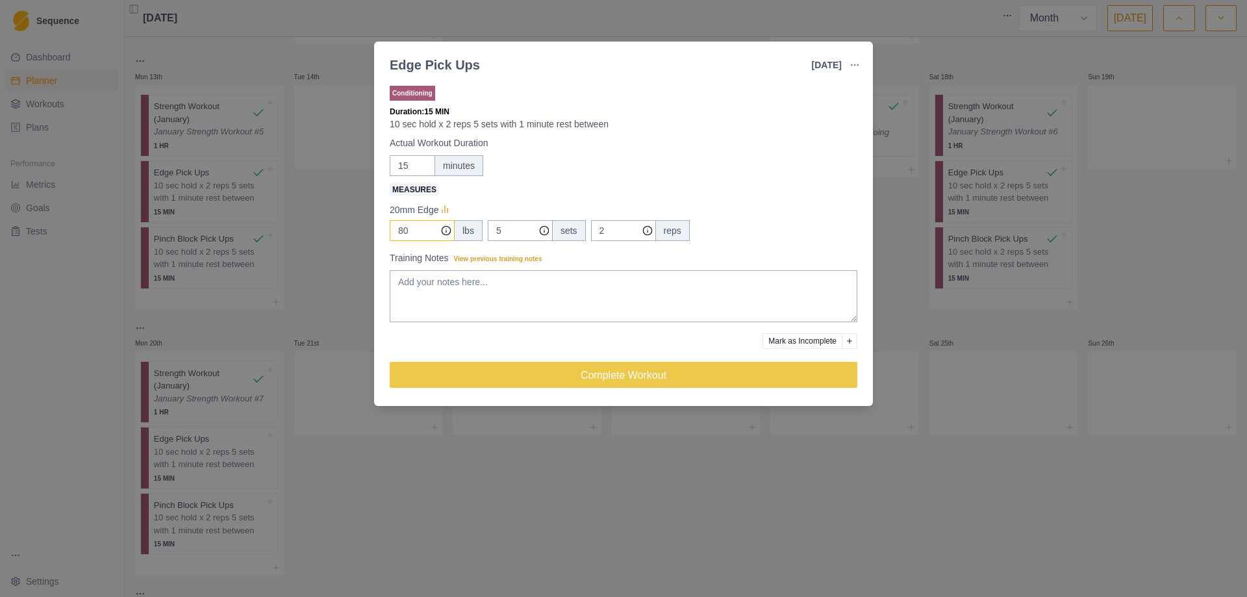
click at [419, 225] on input "80" at bounding box center [422, 230] width 65 height 21
type input "8"
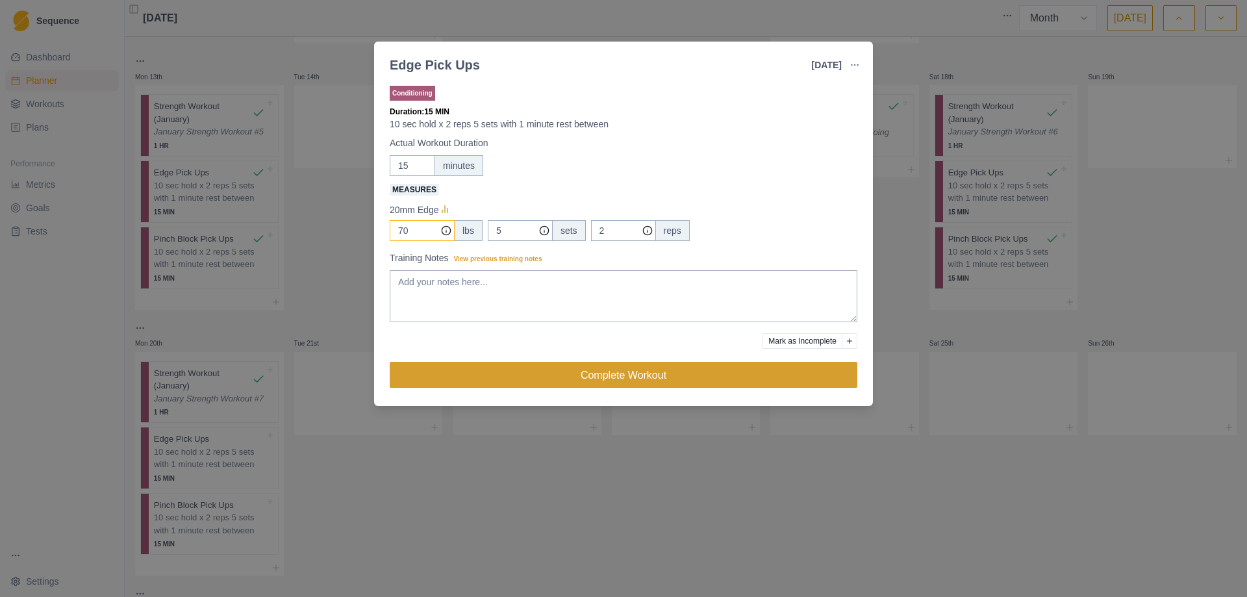
type input "70"
click at [613, 383] on button "Complete Workout" at bounding box center [624, 375] width 468 height 26
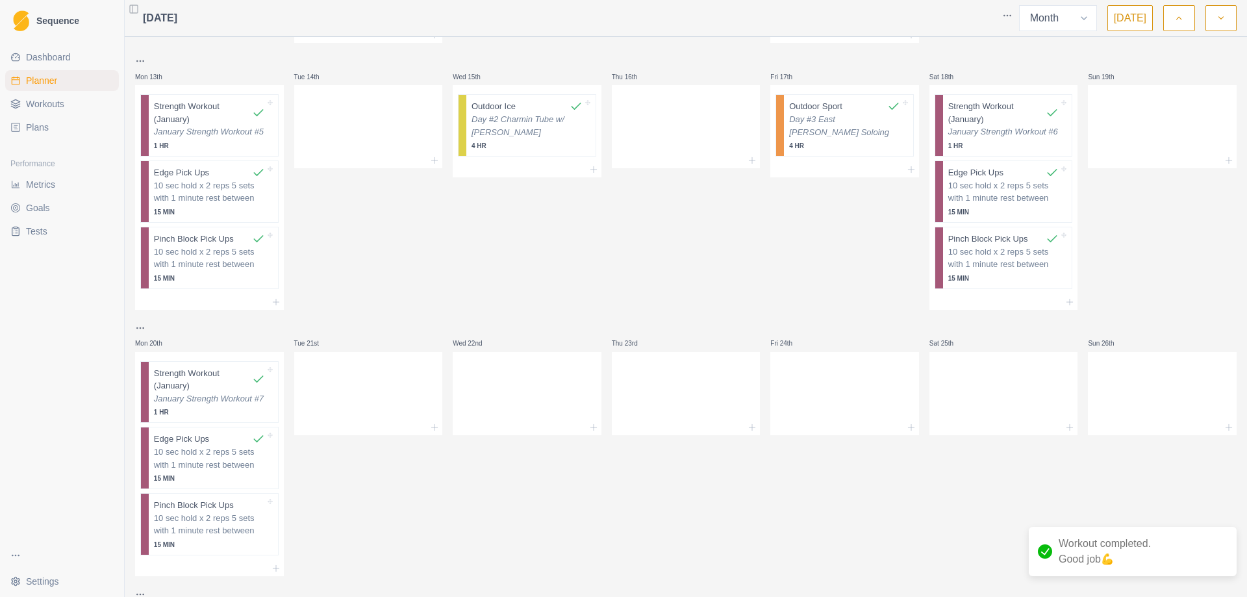
click at [179, 550] on div "Pinch Block Pick Ups 10 sec hold x 2 reps 5 sets with 1 minute rest between 15 …" at bounding box center [213, 524] width 129 height 61
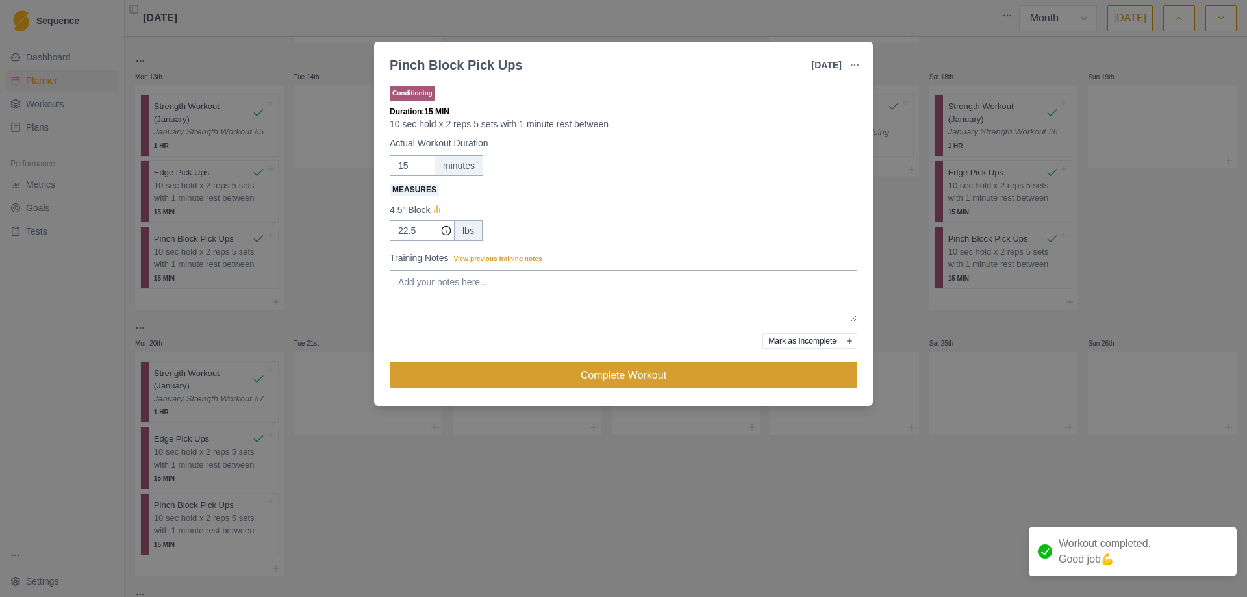
click at [626, 375] on button "Complete Workout" at bounding box center [624, 375] width 468 height 26
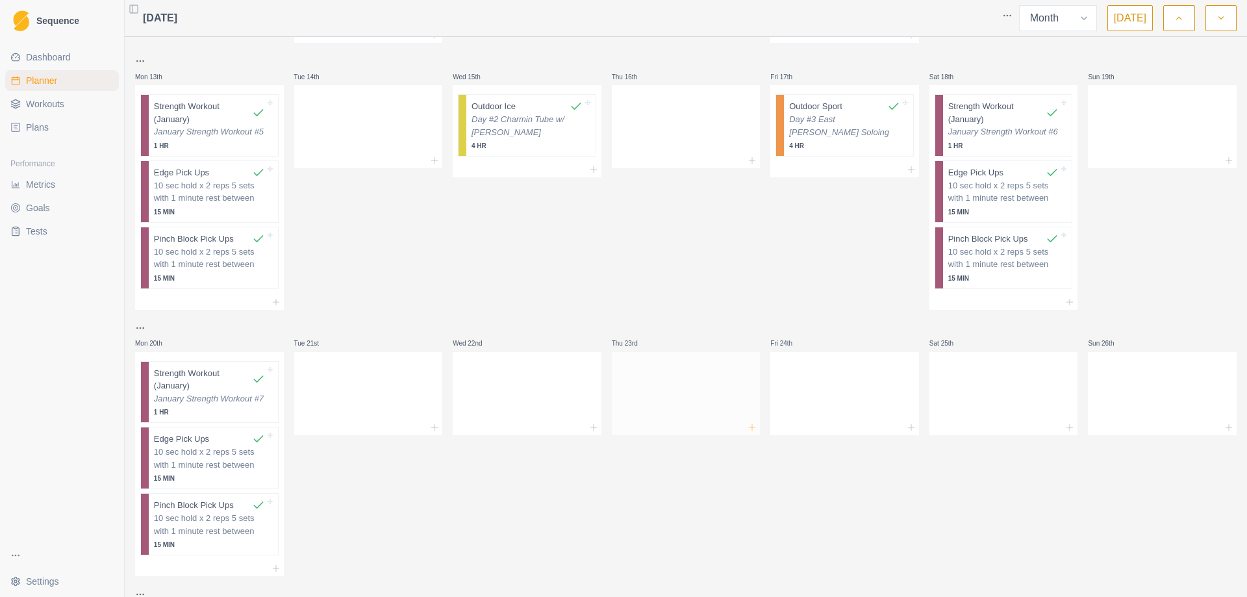
click at [748, 429] on icon at bounding box center [752, 427] width 10 height 10
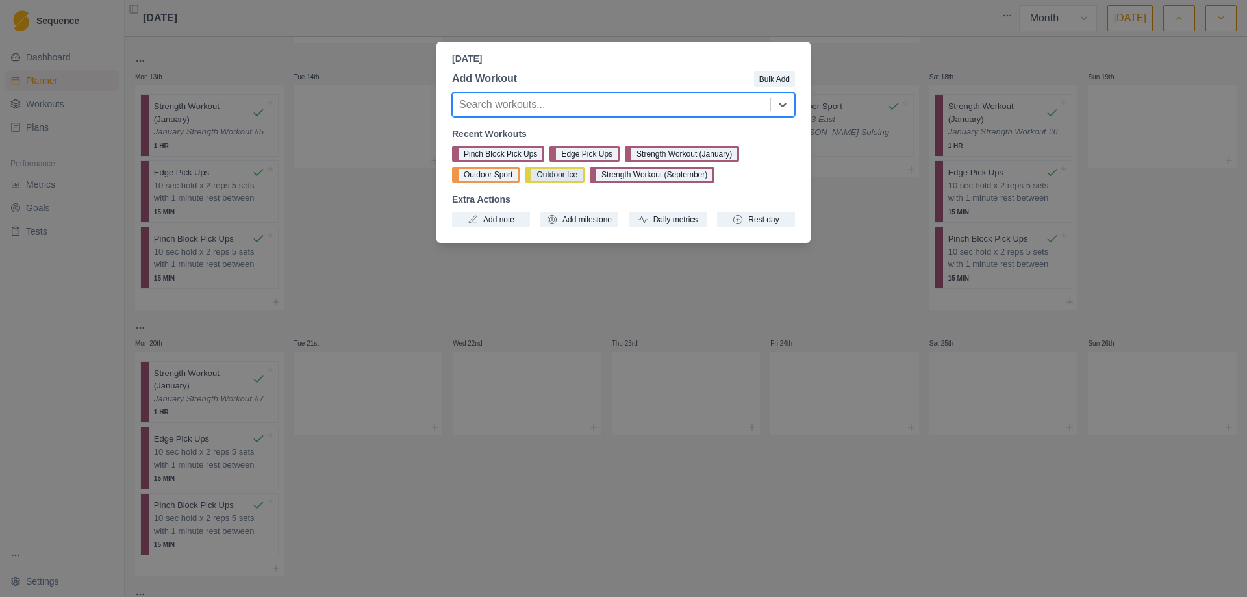
click at [567, 177] on button "Outdoor Ice" at bounding box center [555, 175] width 60 height 16
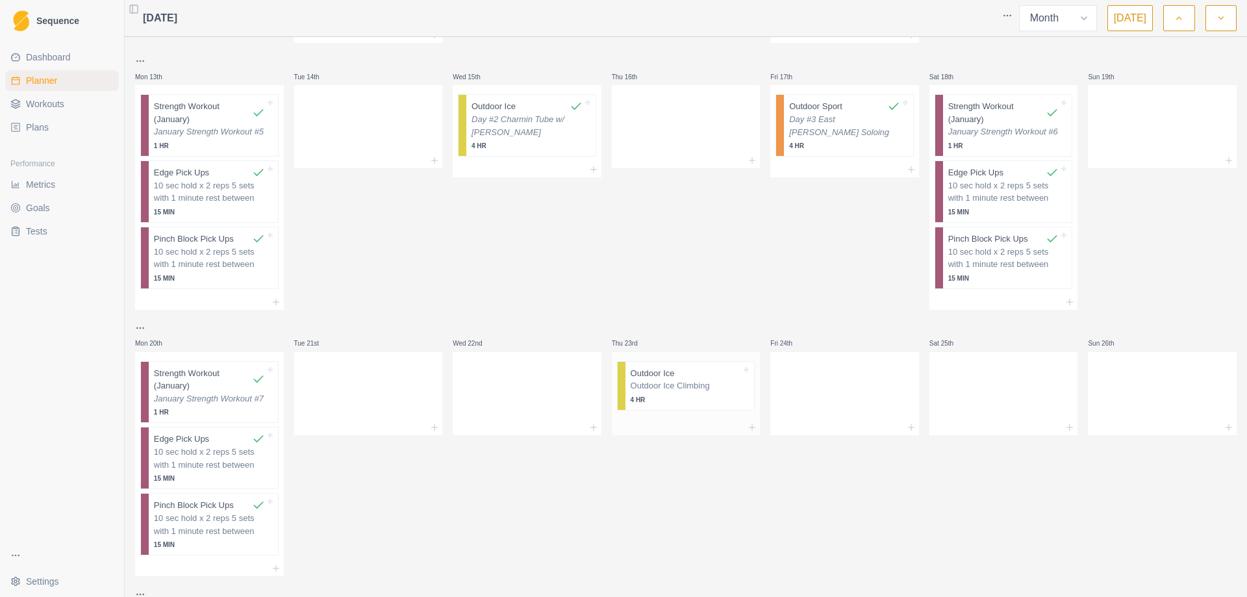
click at [656, 400] on p "4 HR" at bounding box center [686, 400] width 111 height 10
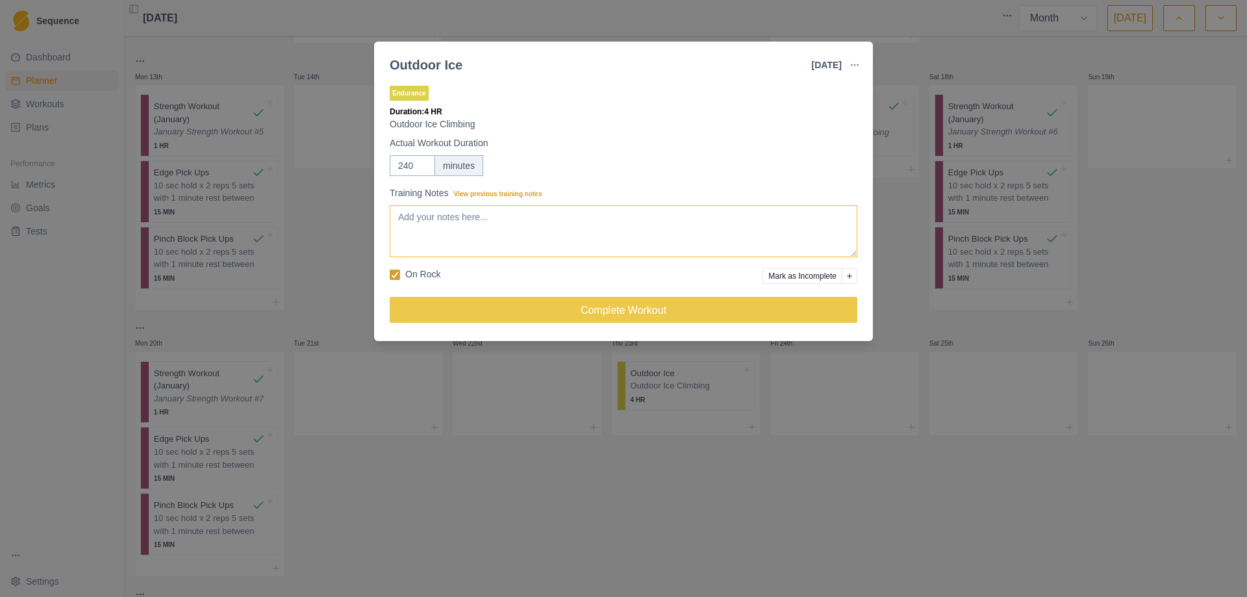
click at [444, 235] on textarea "Training Notes View previous training notes" at bounding box center [624, 231] width 468 height 52
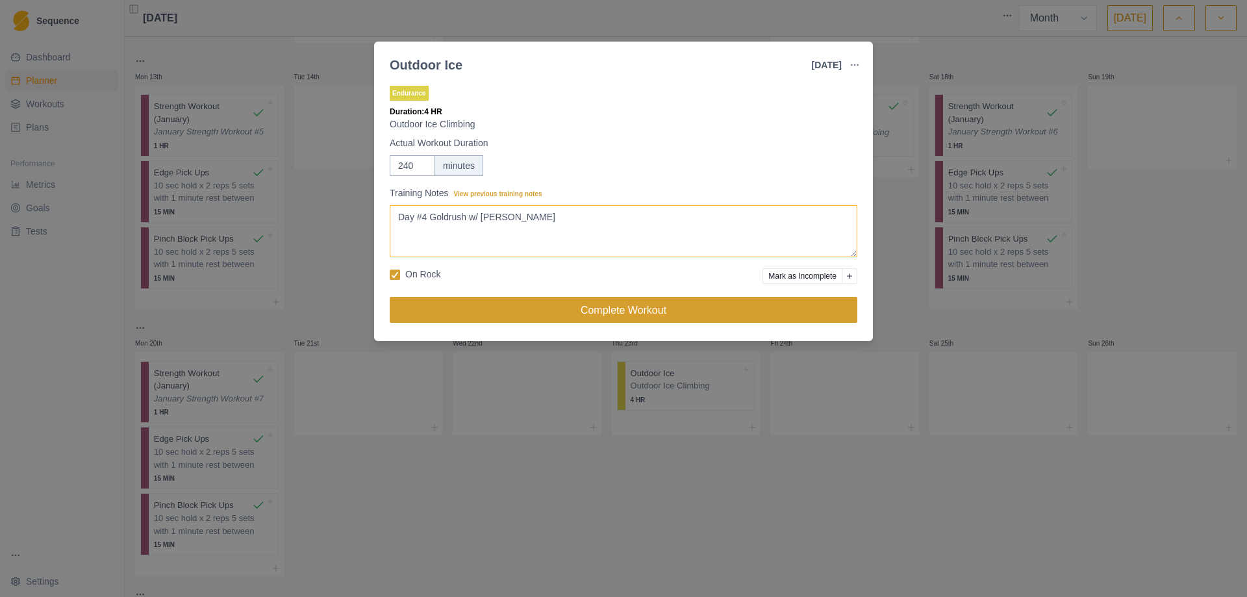
type textarea "Day #4 Goldrush w/ Drew"
click at [624, 311] on button "Complete Workout" at bounding box center [624, 310] width 468 height 26
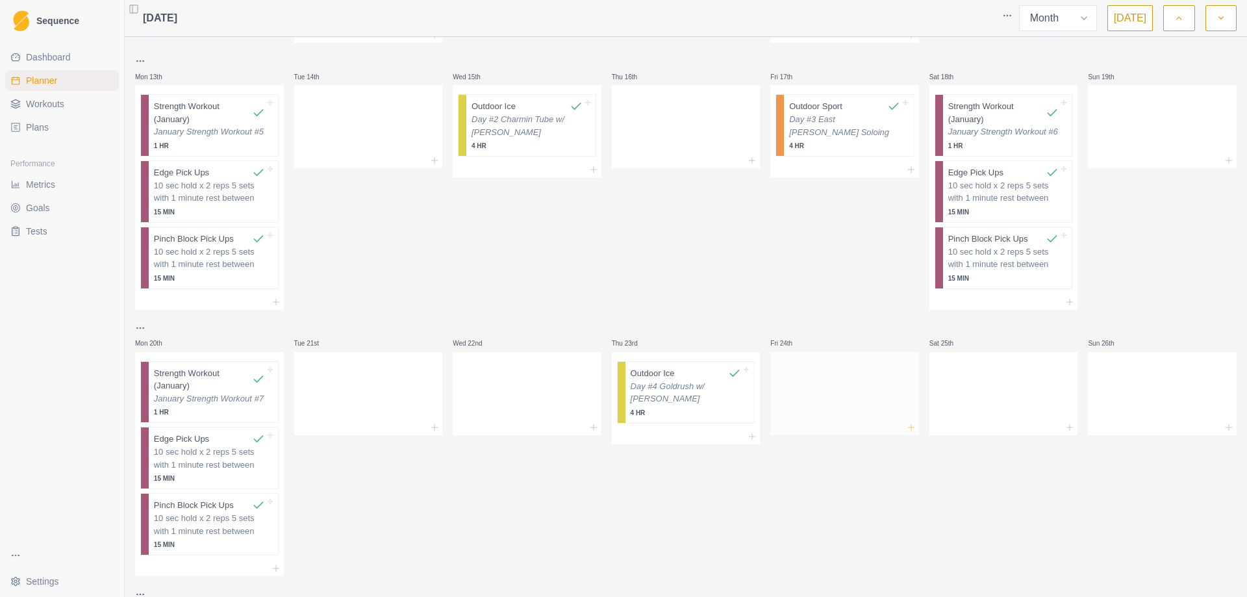
click at [906, 429] on icon at bounding box center [911, 427] width 10 height 10
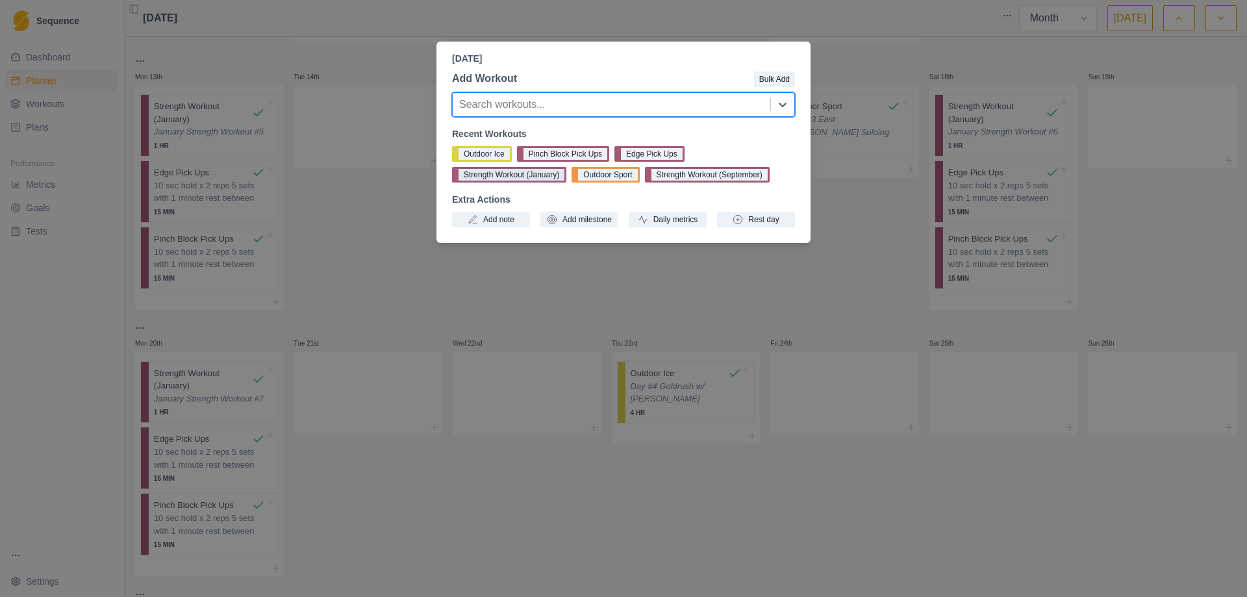
click at [517, 173] on button "Strength Workout (January)" at bounding box center [509, 175] width 114 height 16
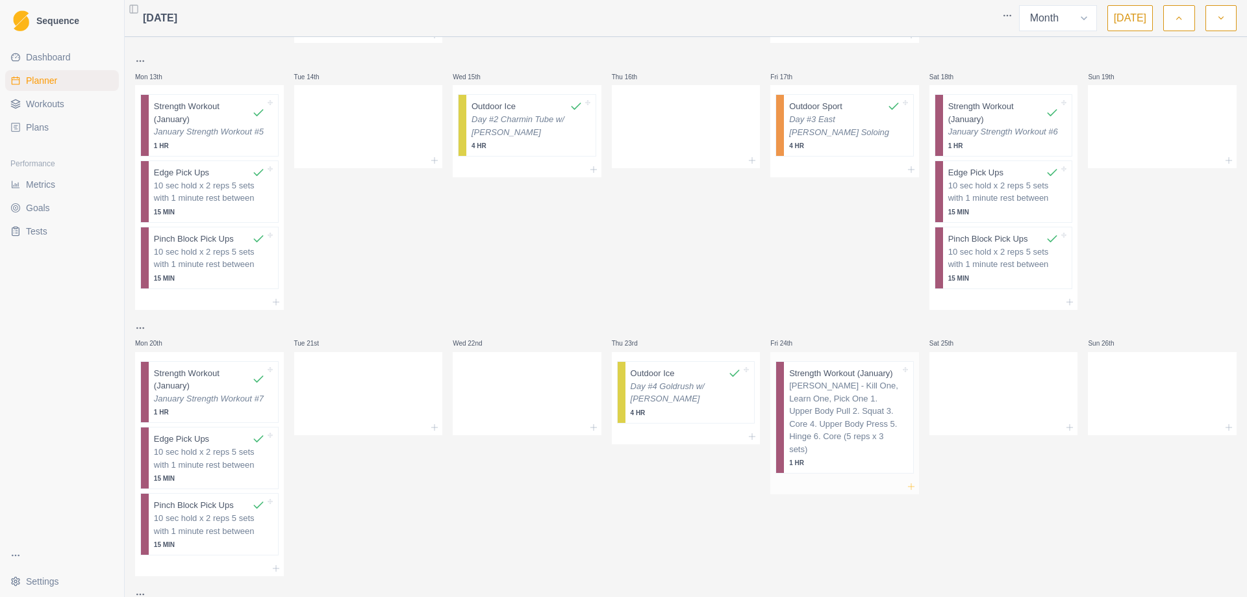
click at [912, 483] on line at bounding box center [912, 486] width 0 height 6
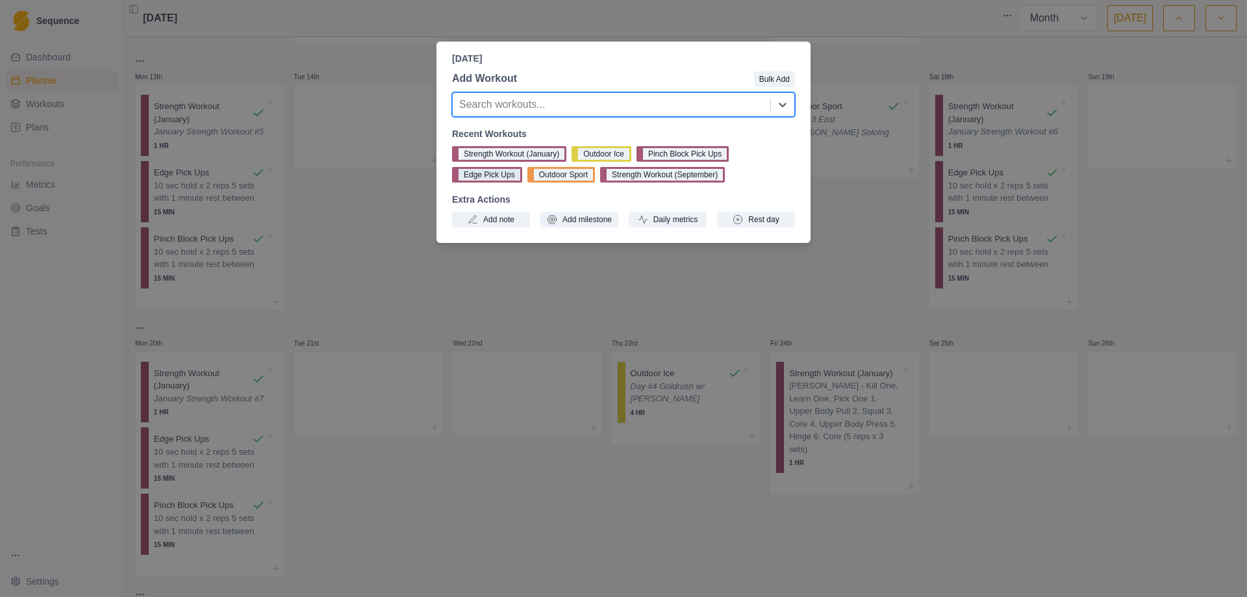
click at [483, 175] on button "Edge Pick Ups" at bounding box center [487, 175] width 70 height 16
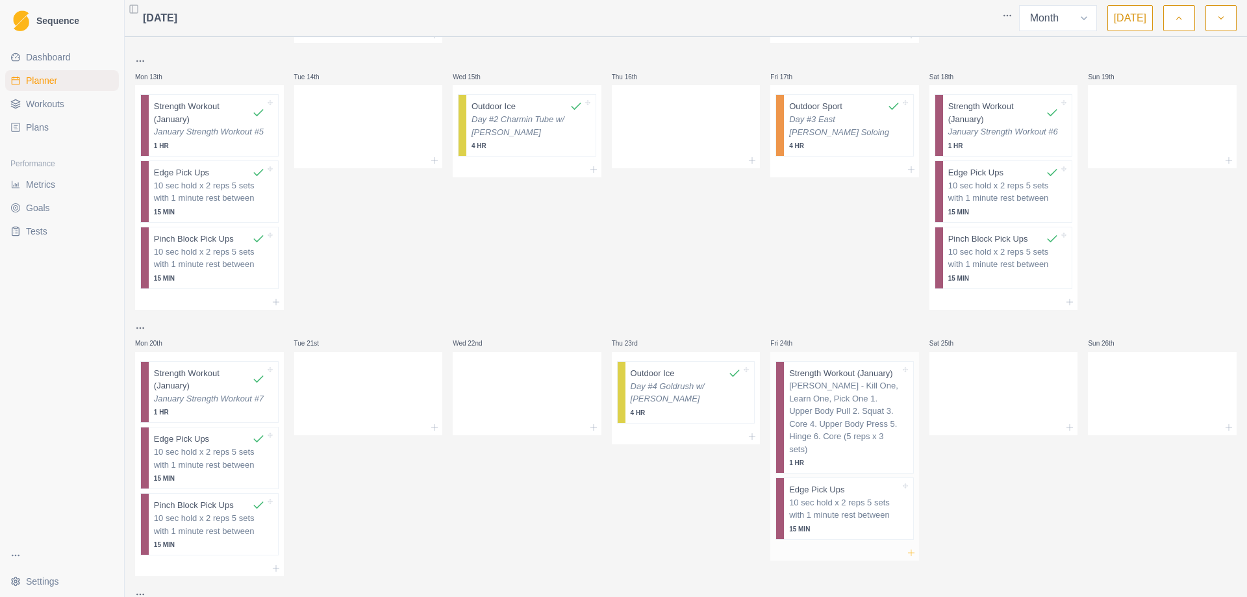
click at [908, 553] on line at bounding box center [911, 553] width 6 height 0
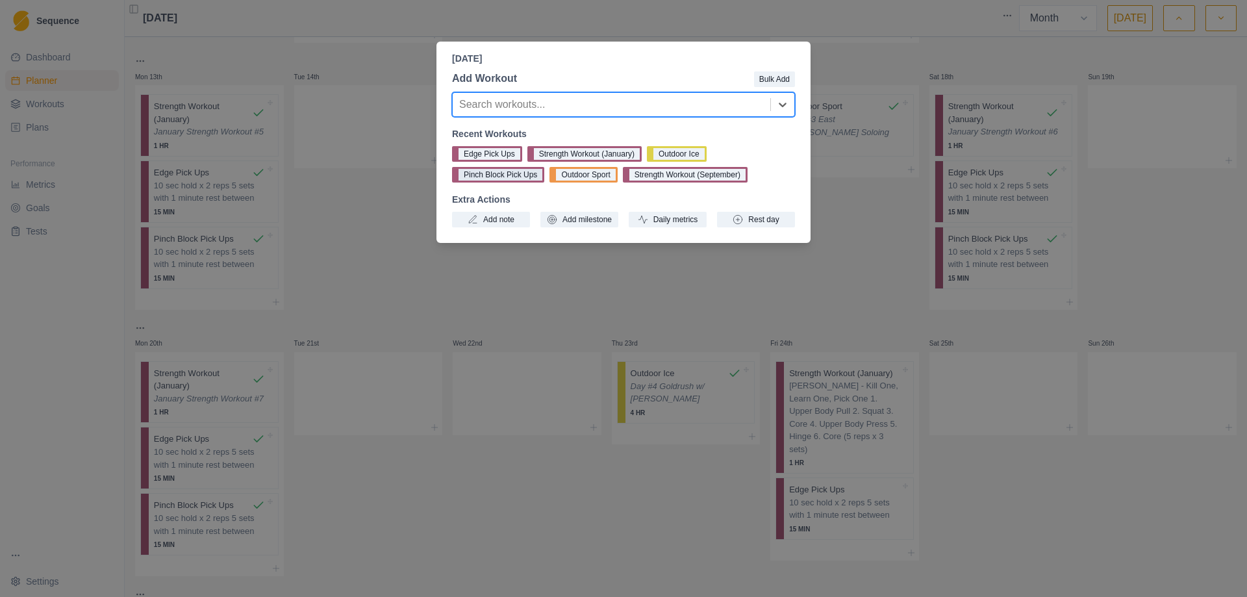
click at [496, 175] on button "Pinch Block Pick Ups" at bounding box center [498, 175] width 92 height 16
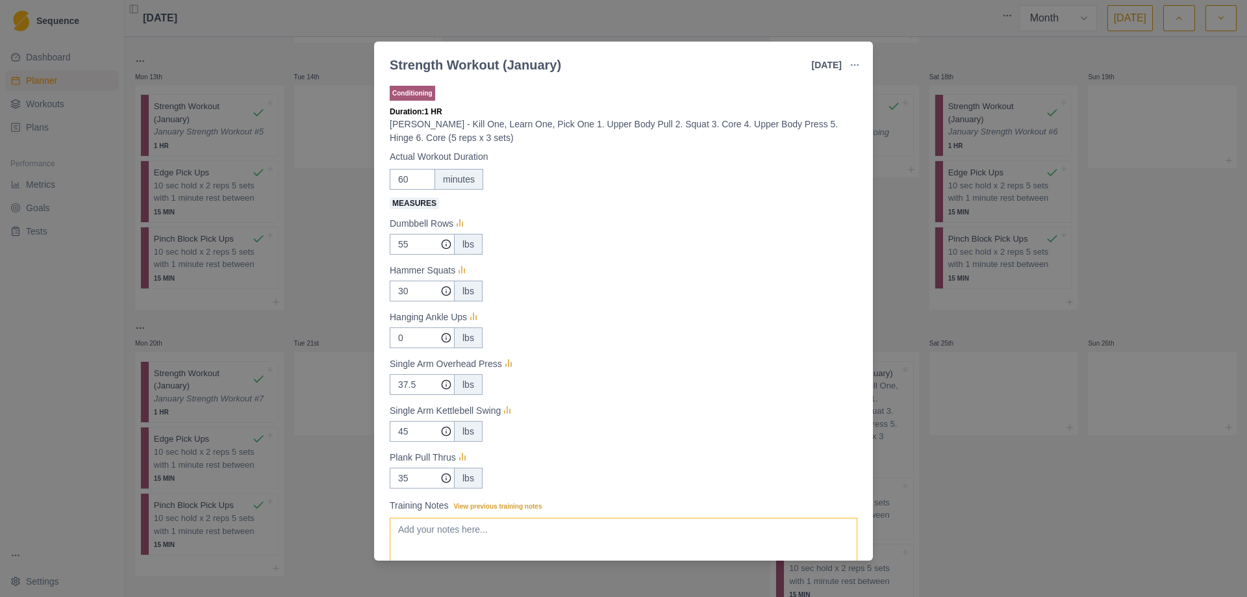
click at [526, 539] on textarea "Training Notes View previous training notes" at bounding box center [624, 544] width 468 height 52
paste textarea "January Strength Workout #1"
type textarea "January Strength Workout #8"
click at [407, 255] on input "0" at bounding box center [422, 244] width 65 height 21
type input "5"
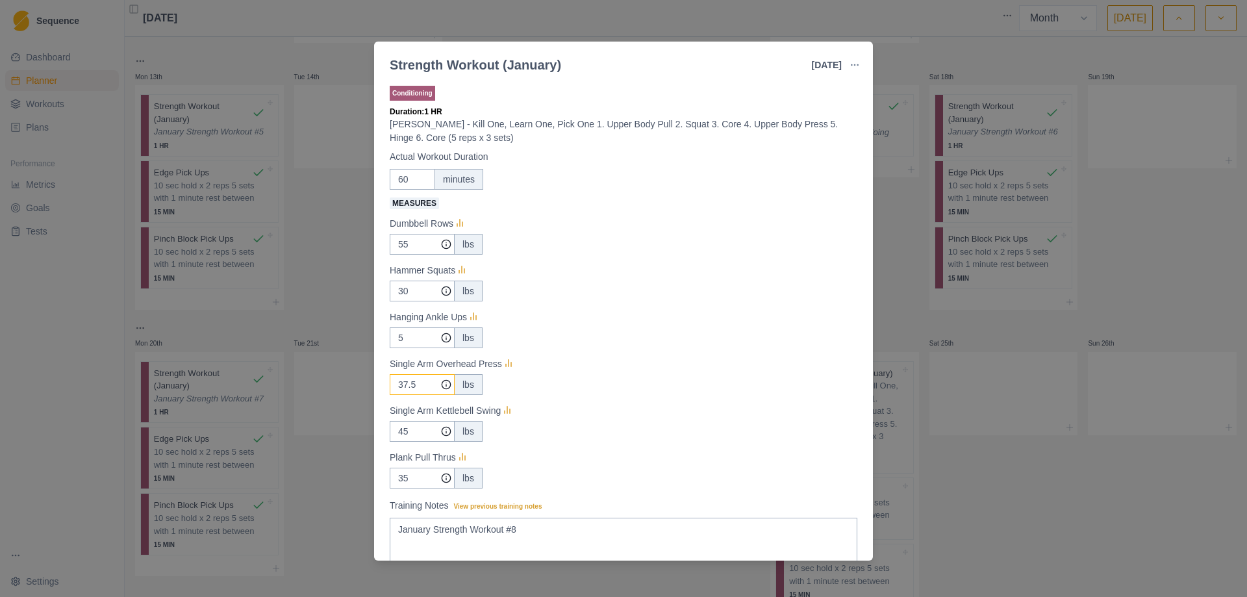
click at [425, 255] on input "37.5" at bounding box center [422, 244] width 65 height 21
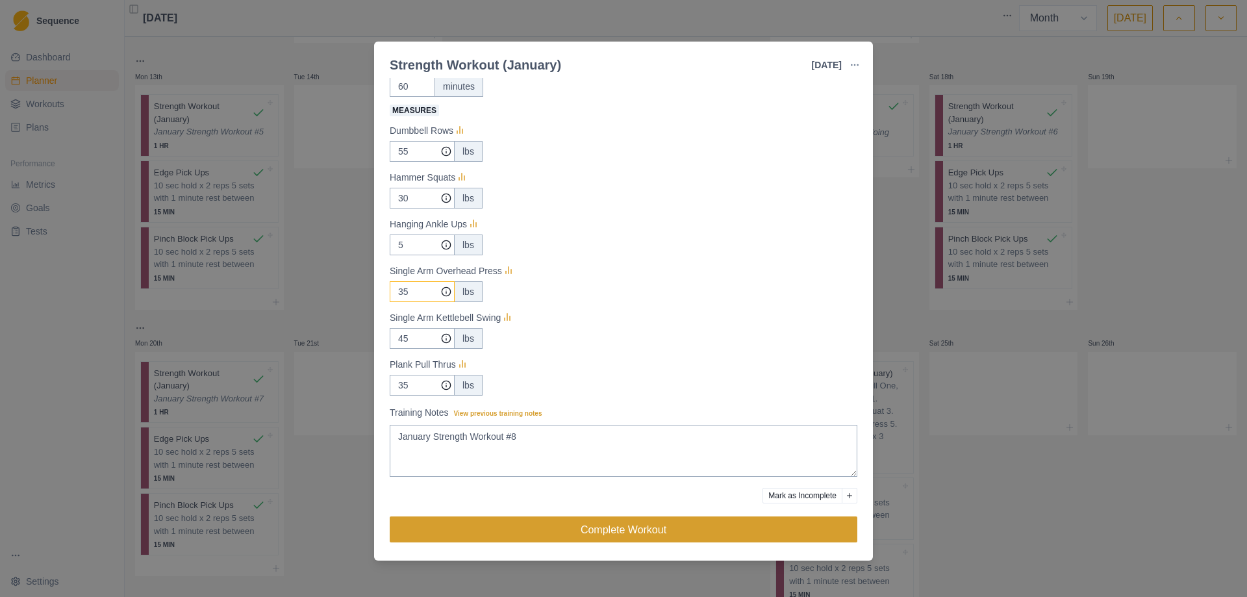
type input "35"
click at [604, 535] on button "Complete Workout" at bounding box center [624, 529] width 468 height 26
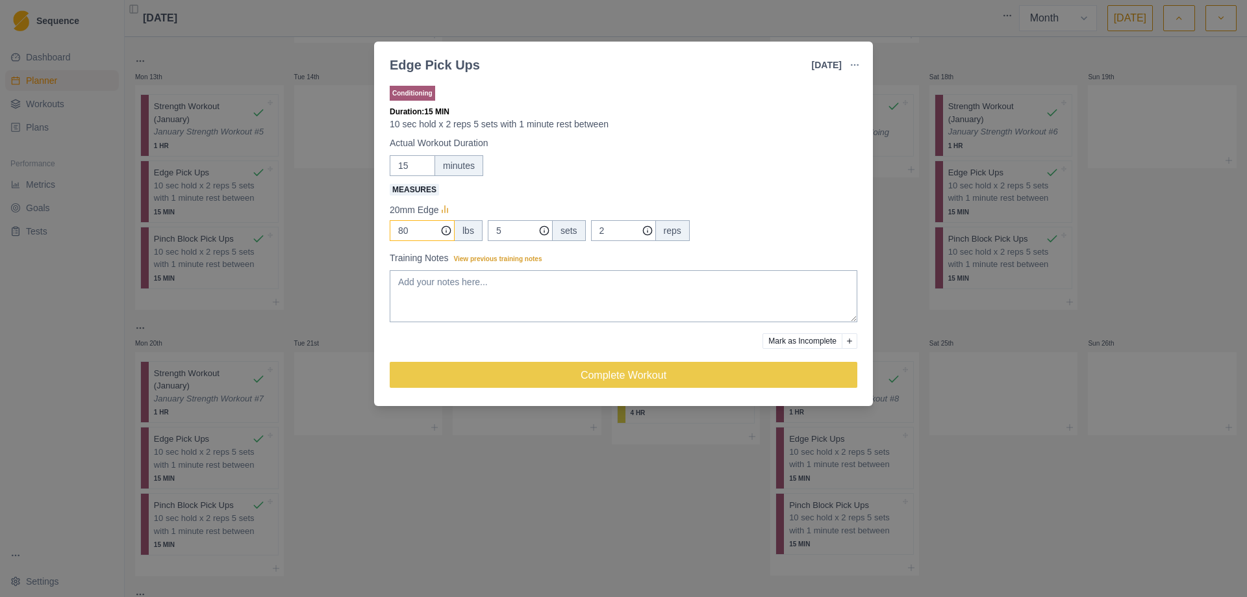
click at [411, 236] on input "80" at bounding box center [422, 230] width 65 height 21
type input "8"
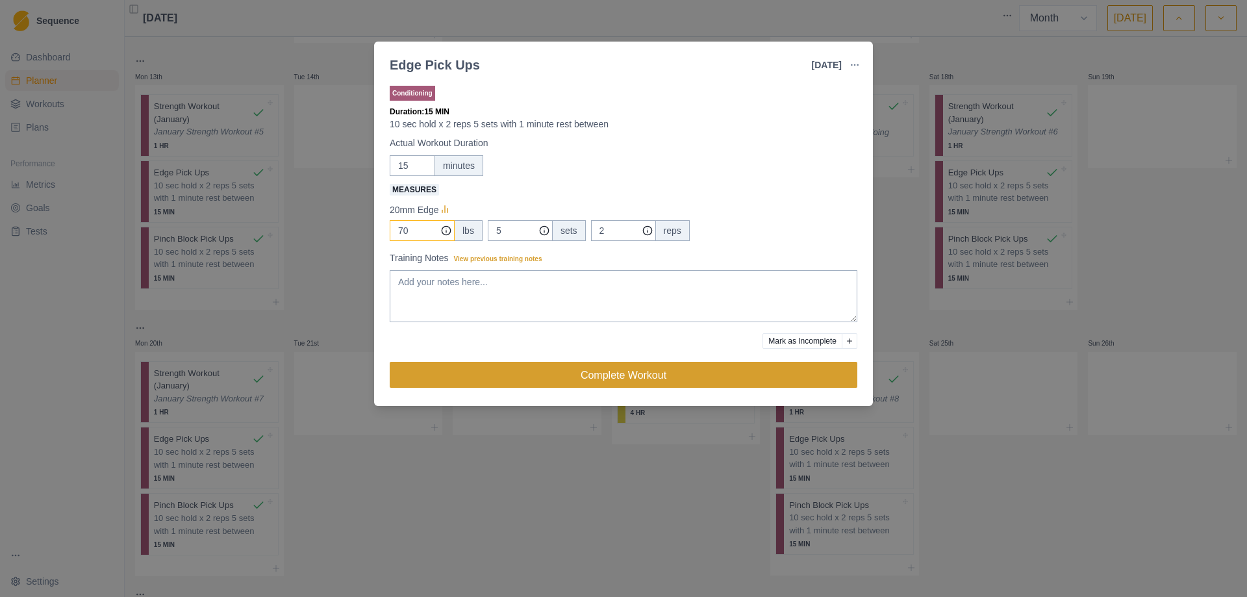
type input "70"
click at [613, 382] on button "Complete Workout" at bounding box center [624, 375] width 468 height 26
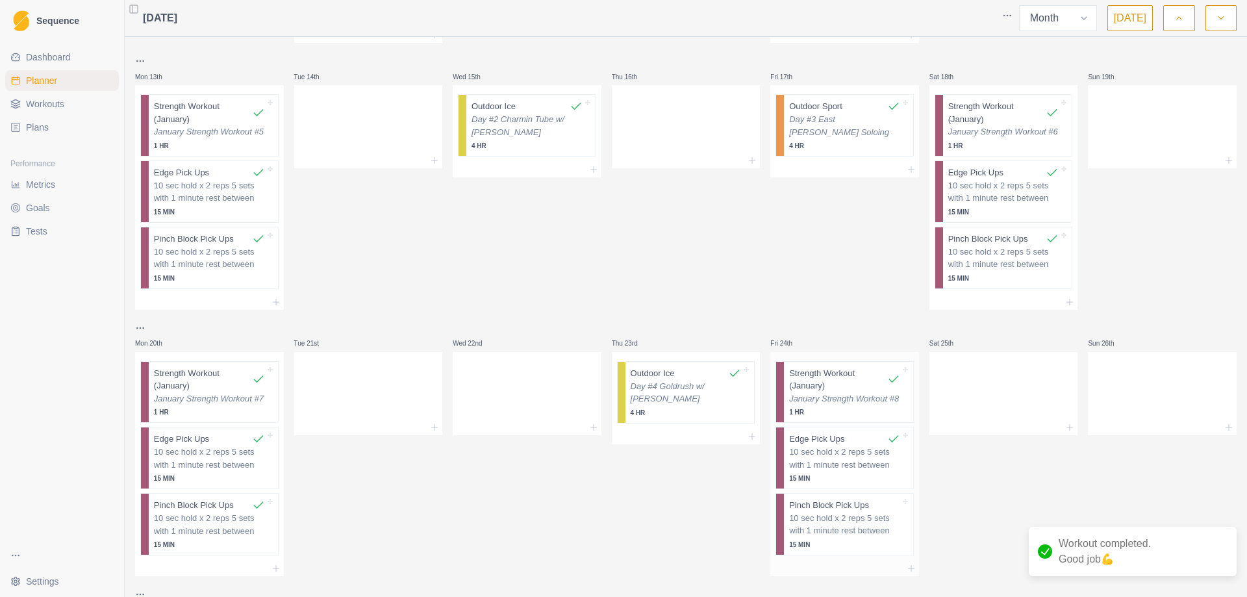
click at [858, 538] on div "10 sec hold x 2 reps 5 sets with 1 minute rest between 15 MIN" at bounding box center [844, 531] width 111 height 38
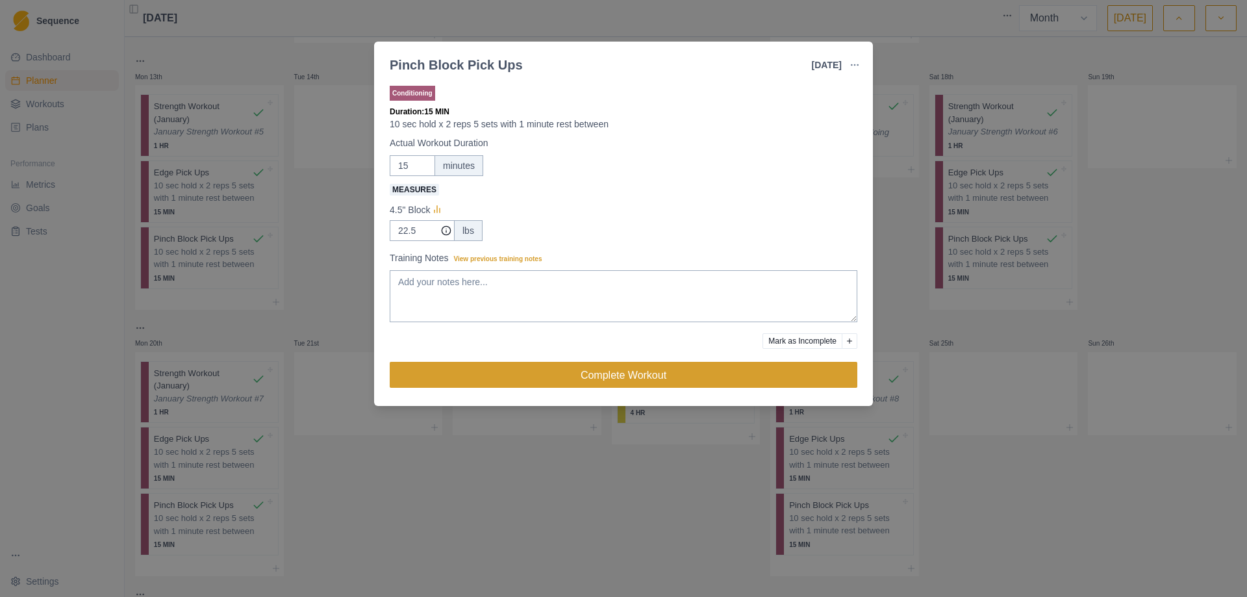
click at [600, 376] on button "Complete Workout" at bounding box center [624, 375] width 468 height 26
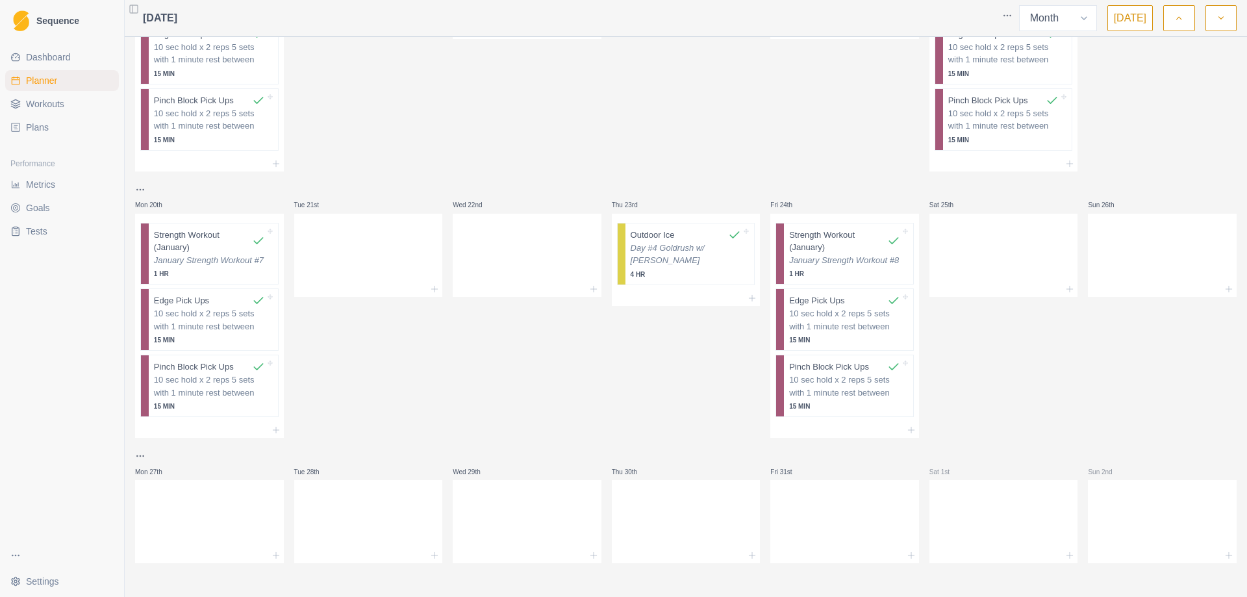
scroll to position [664, 0]
click at [28, 182] on span "Metrics" at bounding box center [40, 184] width 29 height 13
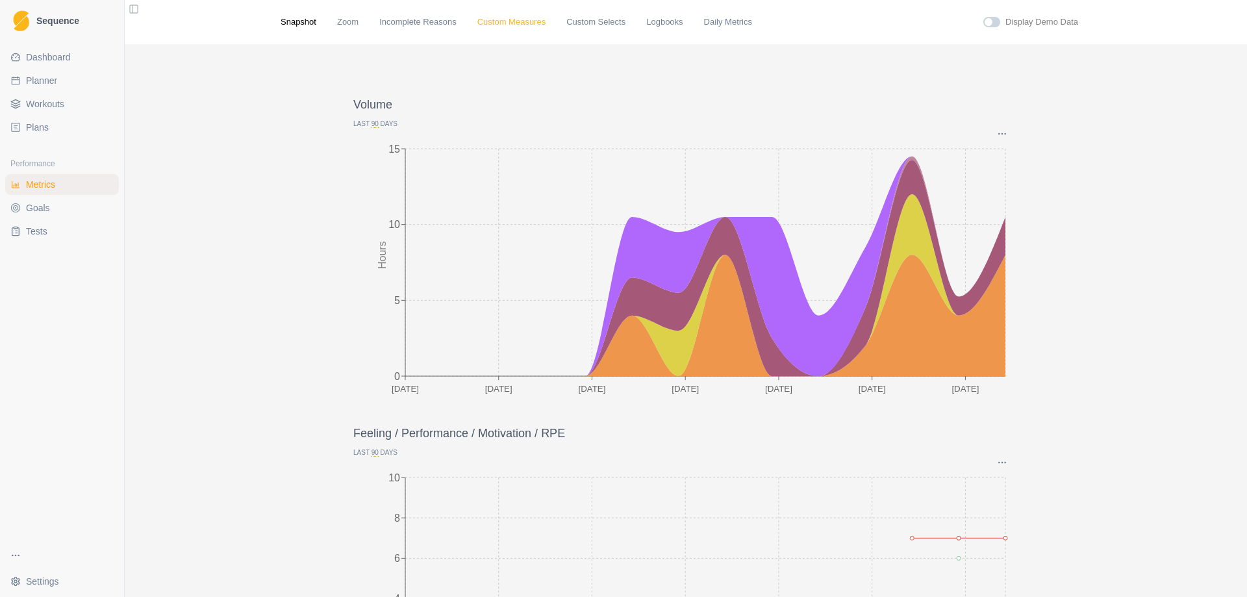
click at [479, 23] on link "Custom Measures" at bounding box center [512, 22] width 68 height 13
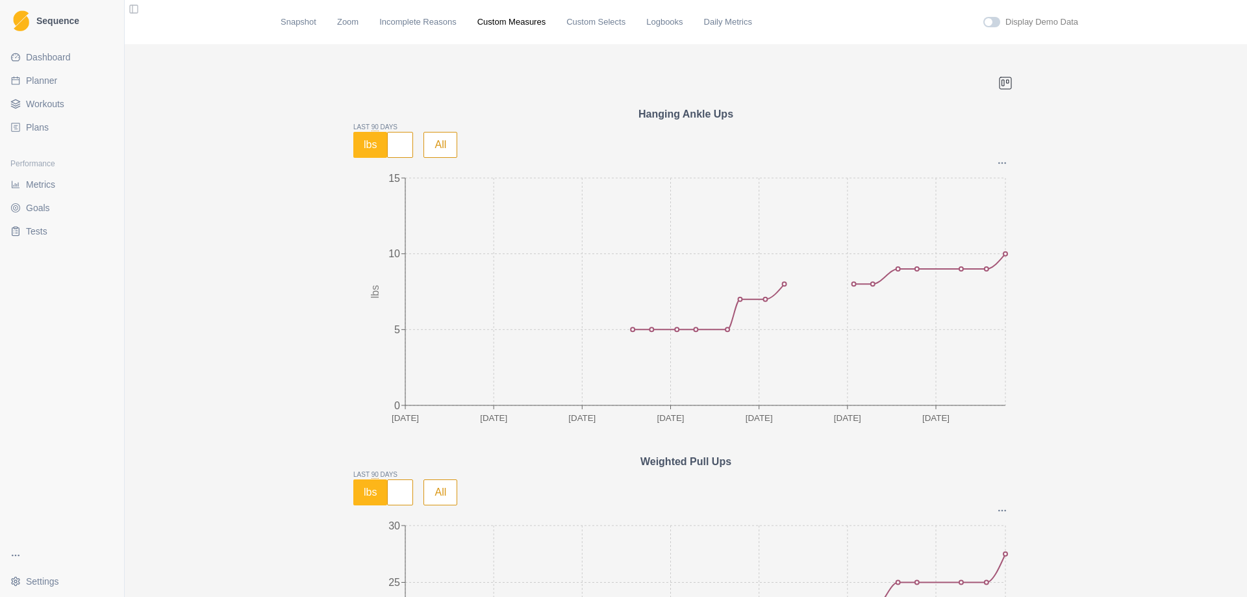
click at [55, 86] on span "Planner" at bounding box center [41, 80] width 31 height 13
select select "month"
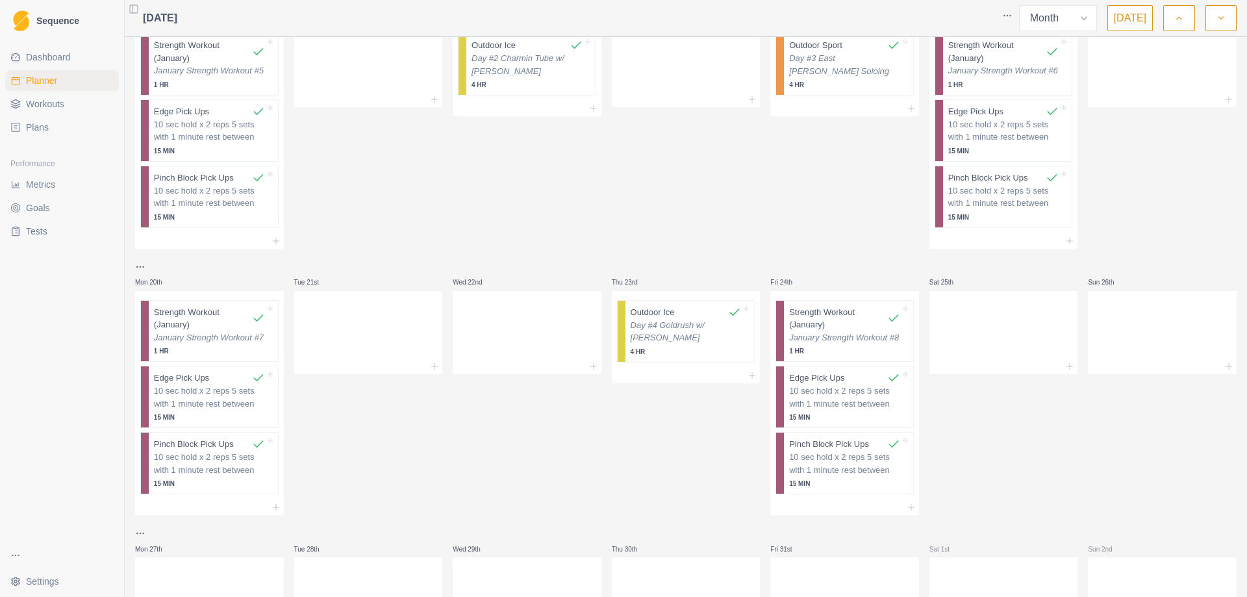
scroll to position [664, 0]
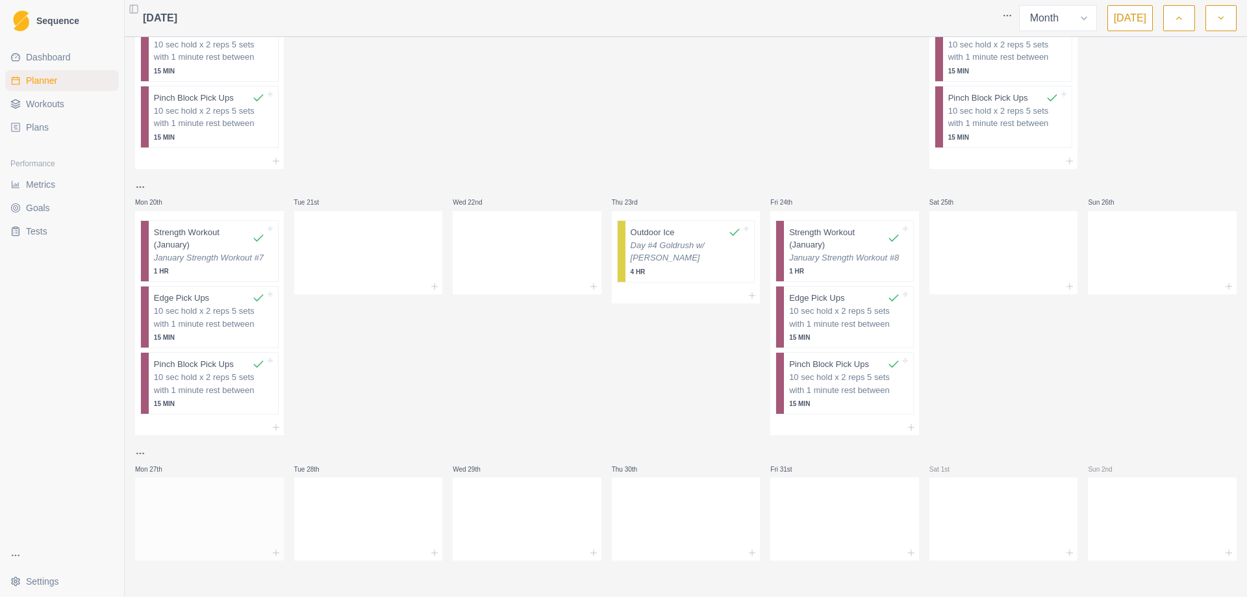
click at [261, 546] on div at bounding box center [209, 553] width 149 height 16
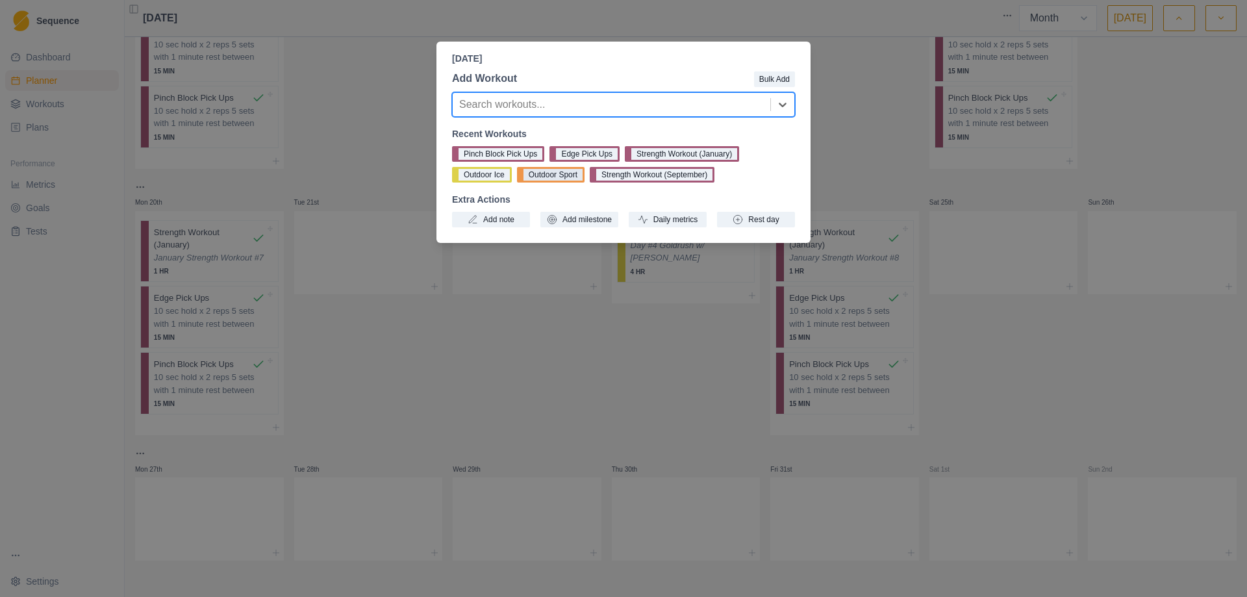
click at [563, 176] on button "Outdoor Sport" at bounding box center [551, 175] width 68 height 16
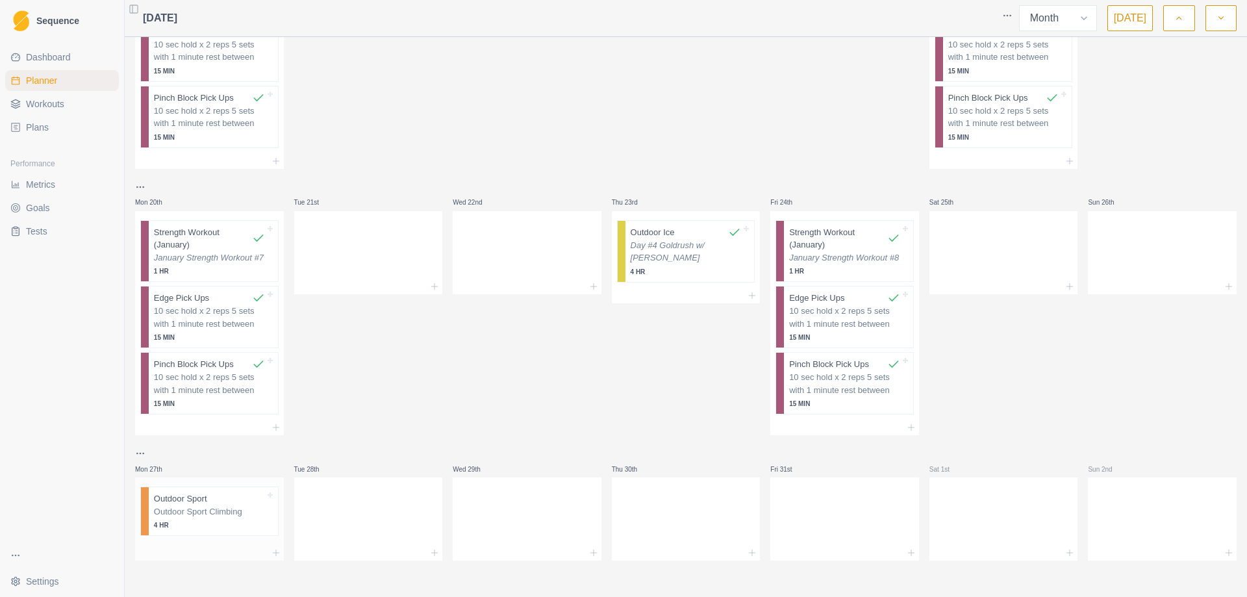
click at [218, 517] on p "Outdoor Sport Climbing" at bounding box center [209, 511] width 111 height 13
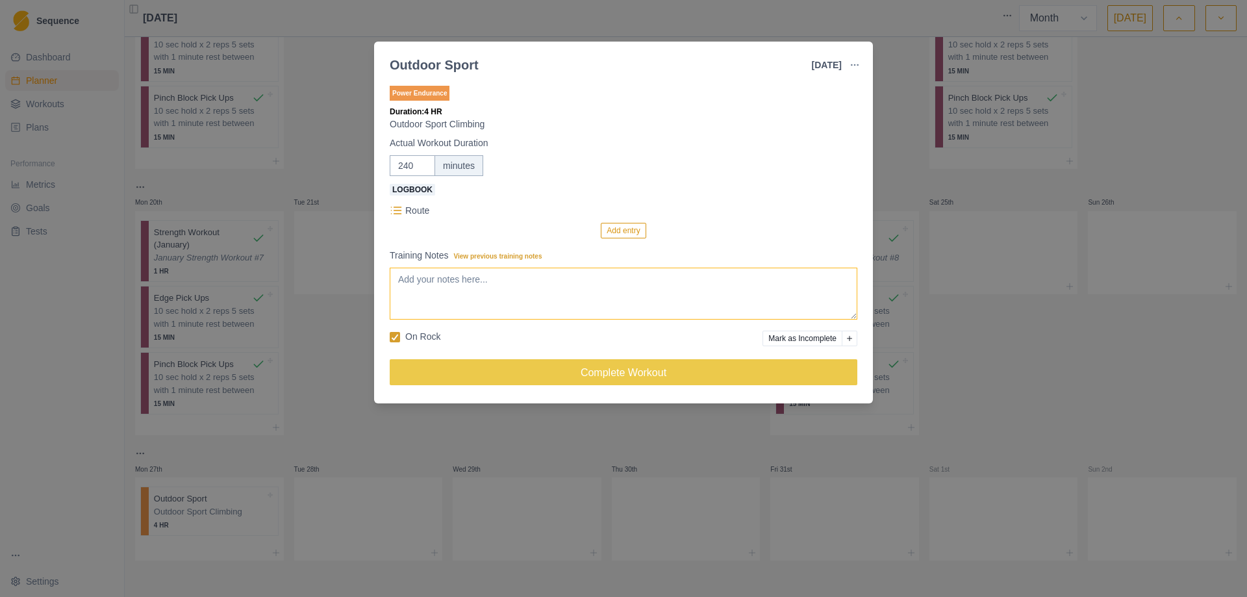
click at [474, 300] on textarea "Training Notes View previous training notes" at bounding box center [624, 294] width 468 height 52
type textarea "Day #5 East [PERSON_NAME] Soloing"
click at [625, 229] on button "Add entry" at bounding box center [623, 231] width 45 height 16
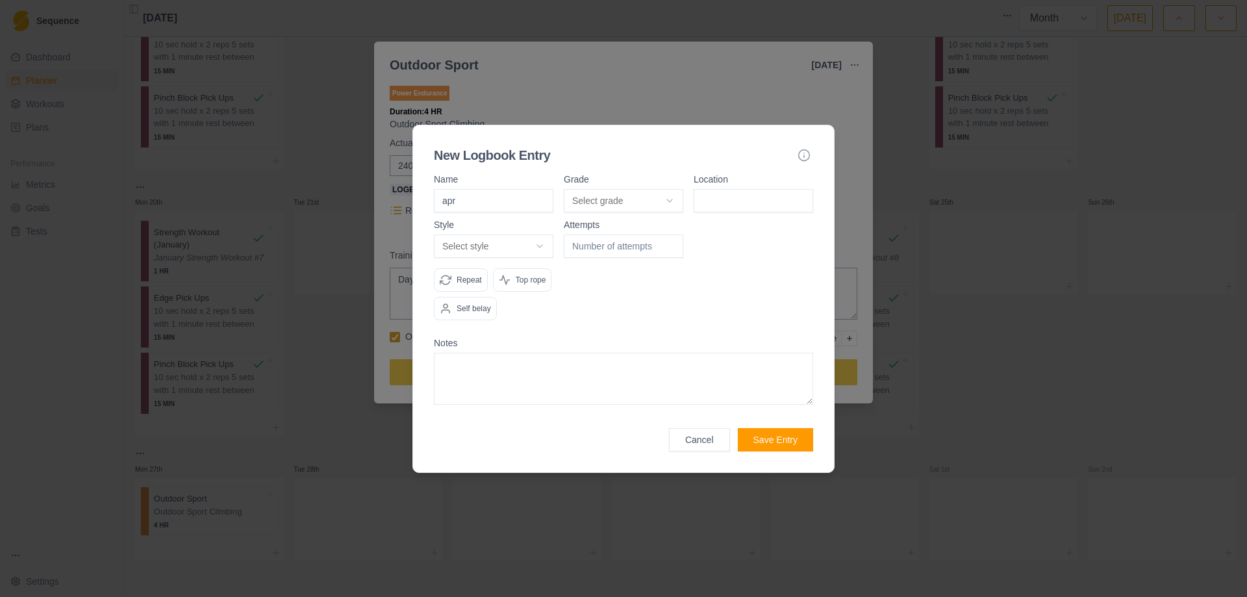
type input "ap"
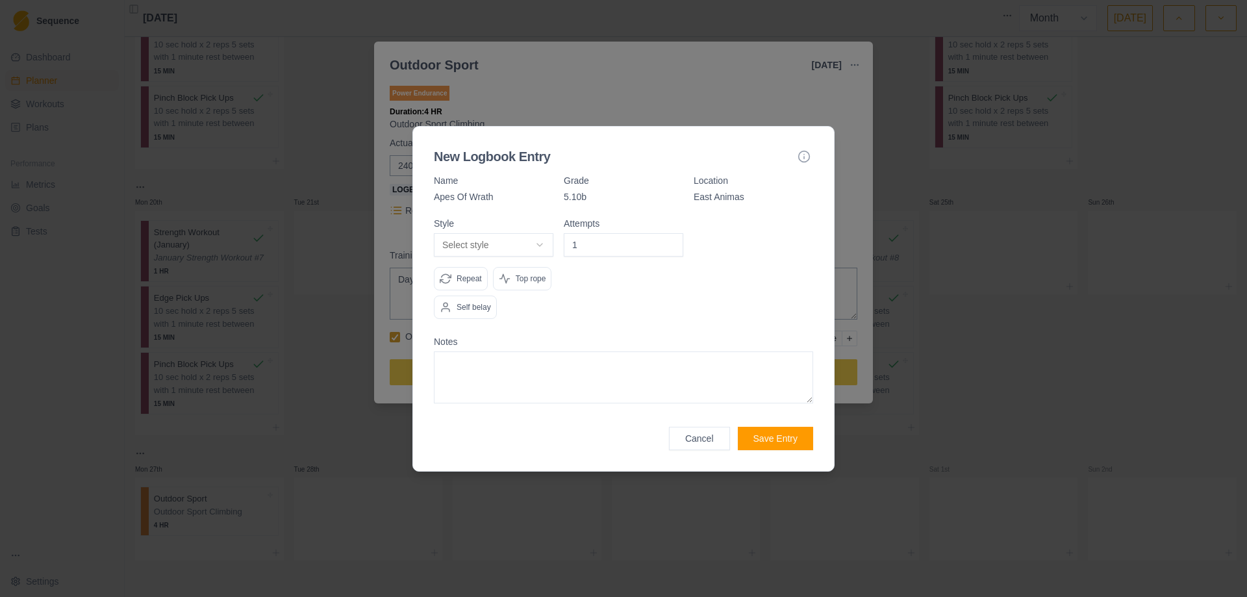
type input "1"
click at [674, 242] on input "1" at bounding box center [624, 244] width 120 height 23
click at [545, 244] on body "Sequence Dashboard Planner Workouts Plans Performance Metrics Goals Tests Setti…" at bounding box center [623, 298] width 1247 height 597
select select "redpoint"
click at [446, 303] on icon at bounding box center [446, 307] width 12 height 12
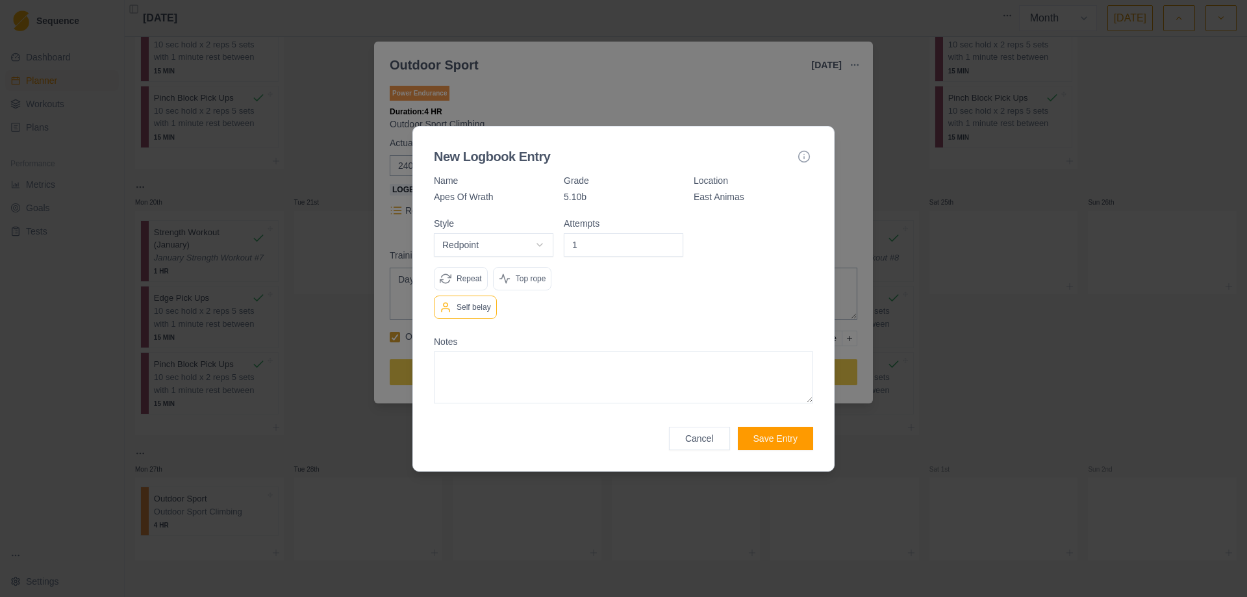
click at [782, 433] on button "Save Entry" at bounding box center [775, 438] width 75 height 23
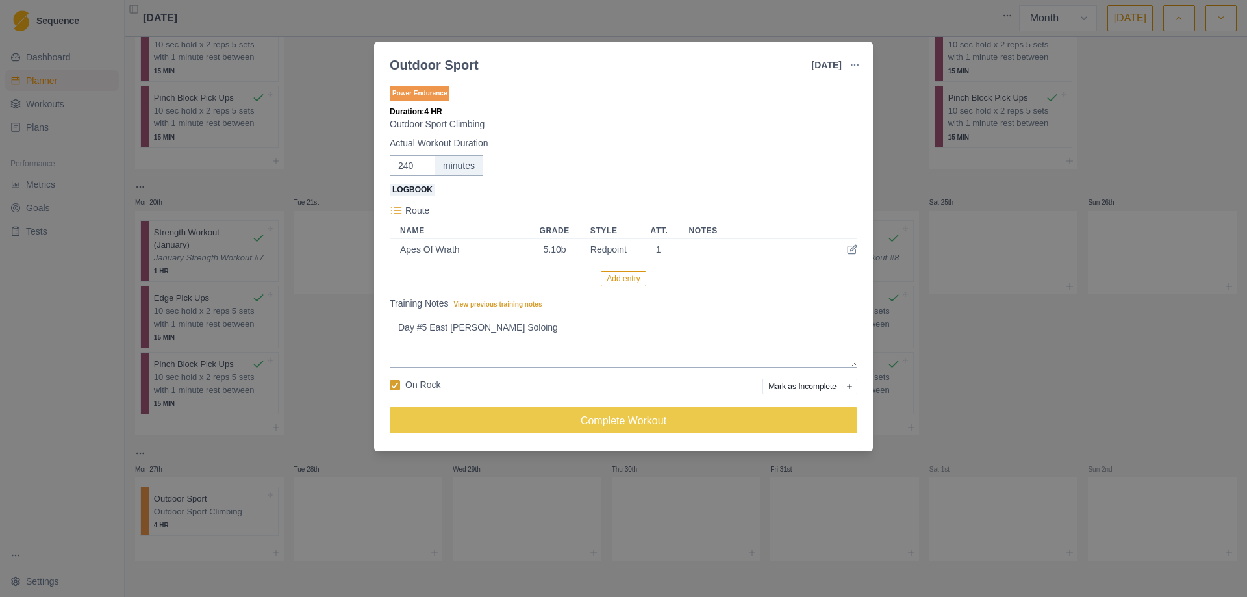
click at [624, 277] on button "Add entry" at bounding box center [623, 279] width 45 height 16
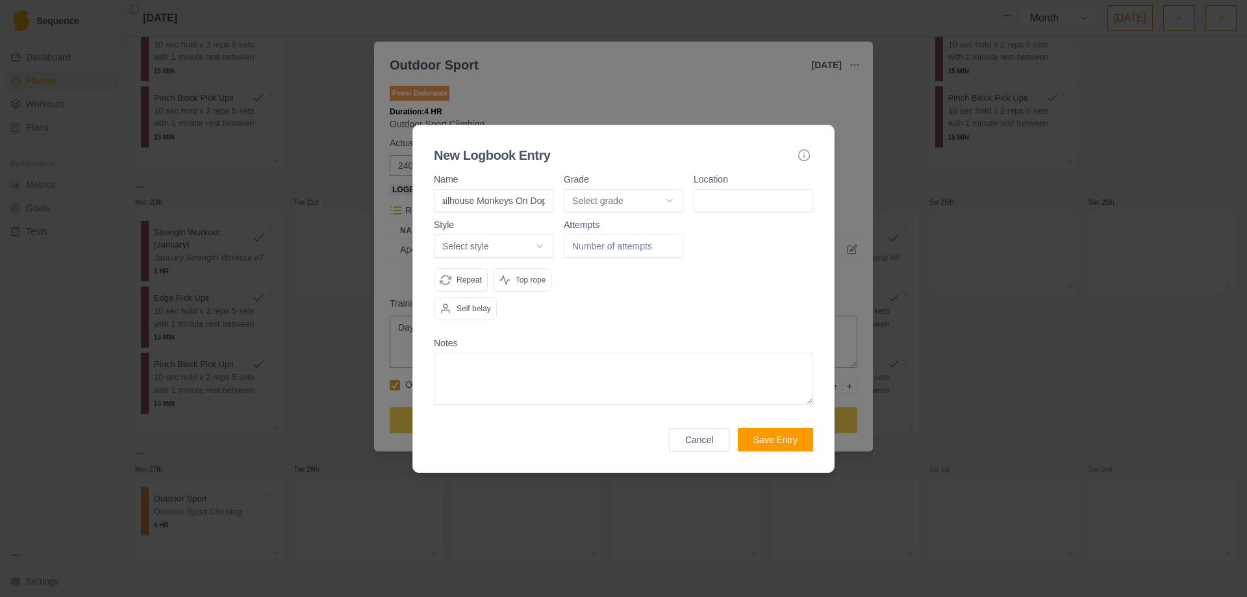
scroll to position [0, 11]
type input "Jailhouse Monkeys On Dope"
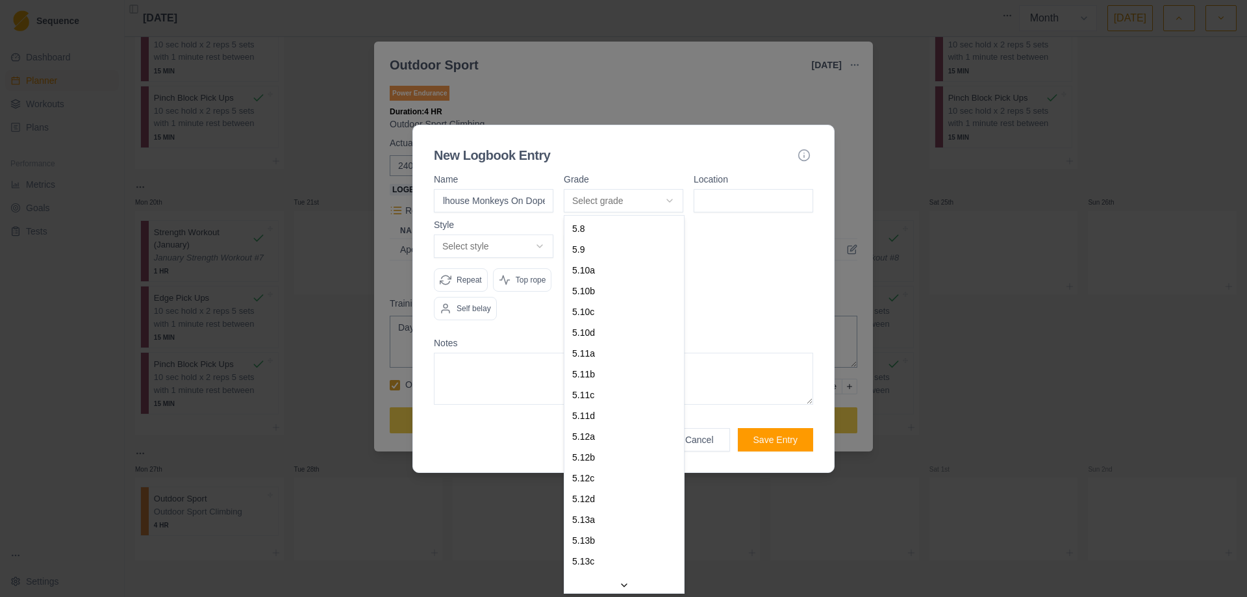
click at [670, 199] on body "Sequence Dashboard Planner Workouts Plans Performance Metrics Goals Tests Setti…" at bounding box center [623, 298] width 1247 height 597
select select "c7a6cc2c-9945-4ad4-b2b7-79ad6f0965fa"
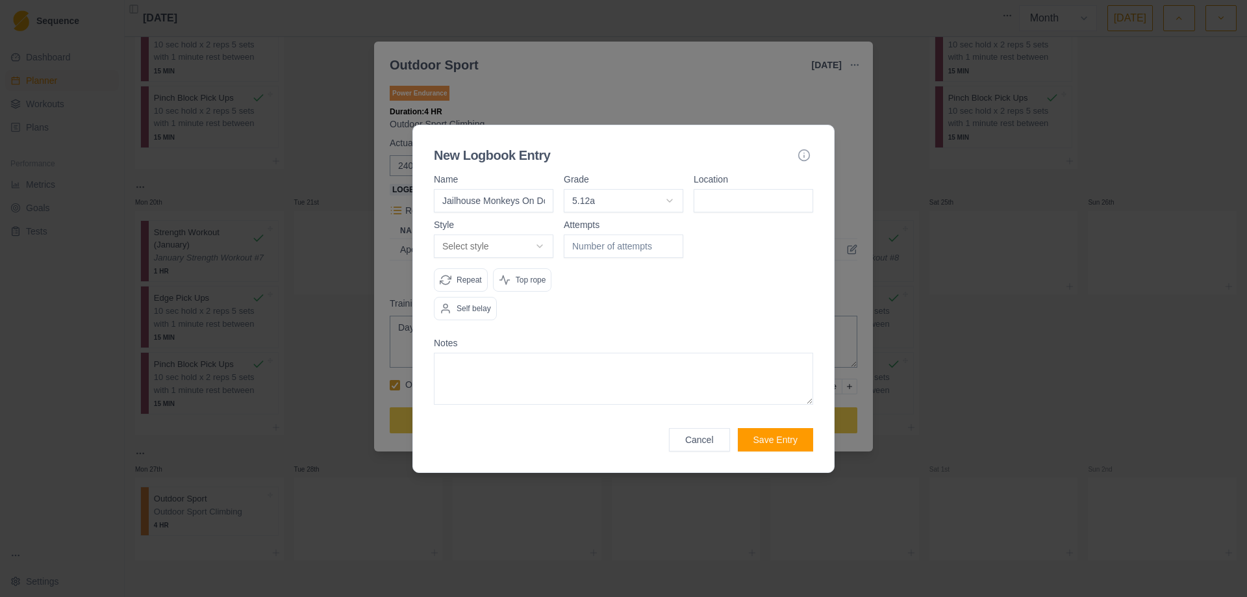
click at [732, 202] on input at bounding box center [754, 200] width 120 height 23
type input "East Animas"
click at [541, 246] on body "Sequence Dashboard Planner Workouts Plans Performance Metrics Goals Tests Setti…" at bounding box center [623, 298] width 1247 height 597
select select "work"
type input "1"
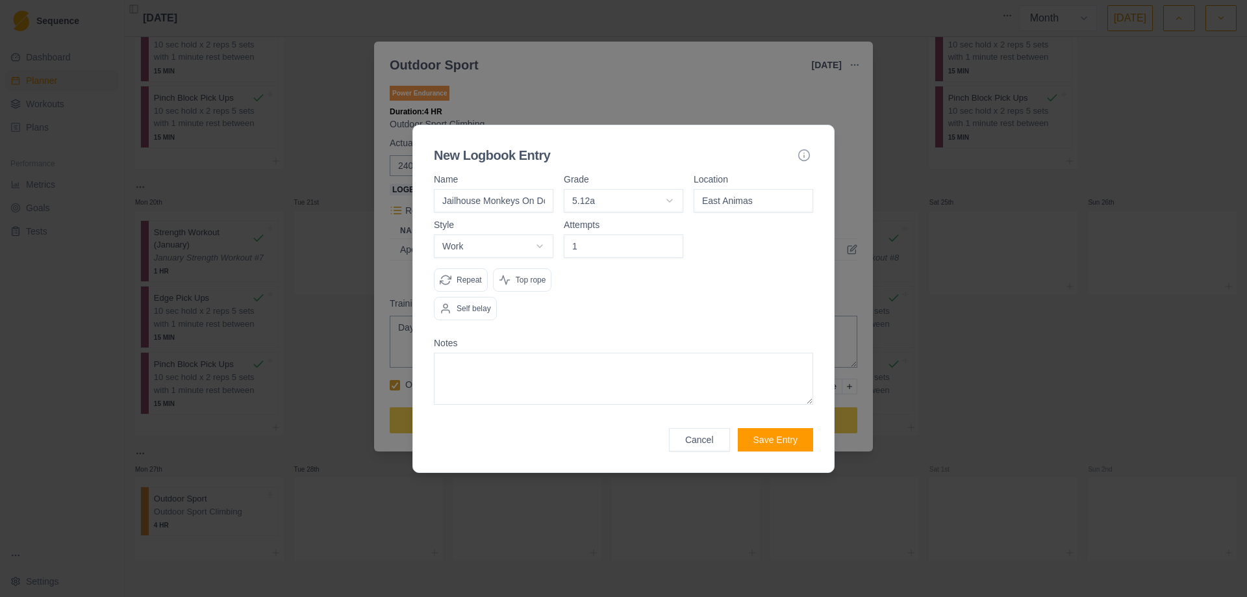
click at [669, 243] on input "1" at bounding box center [624, 246] width 120 height 23
click at [474, 307] on p "Self belay" at bounding box center [474, 309] width 34 height 12
click at [767, 443] on button "Save Entry" at bounding box center [775, 439] width 75 height 23
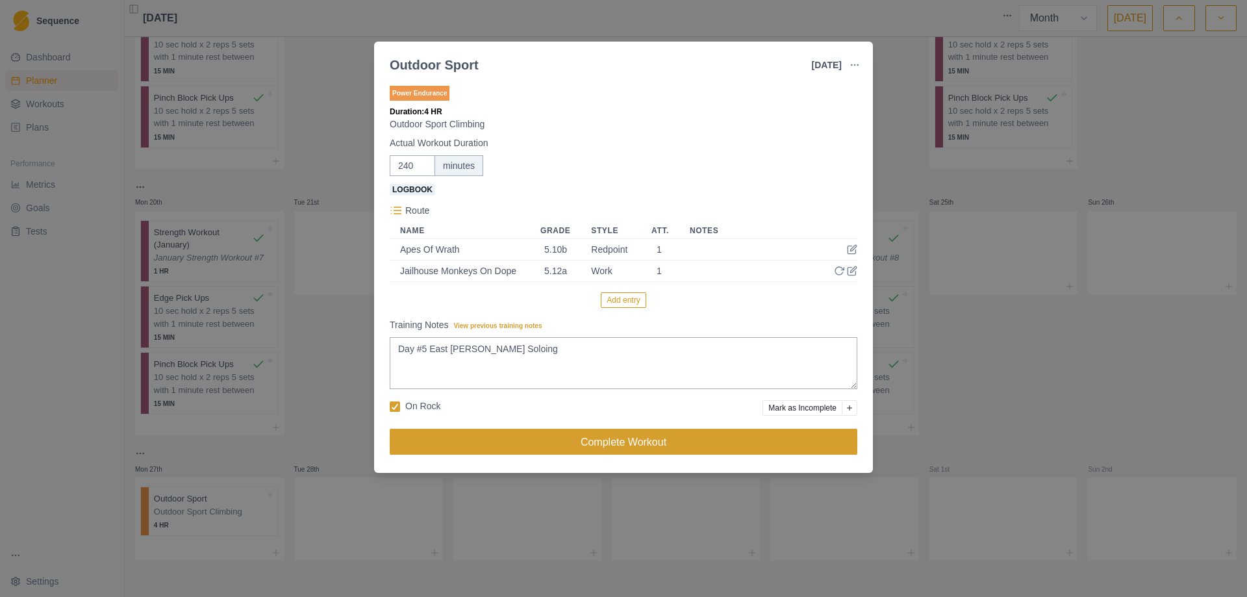
click at [626, 441] on button "Complete Workout" at bounding box center [624, 442] width 468 height 26
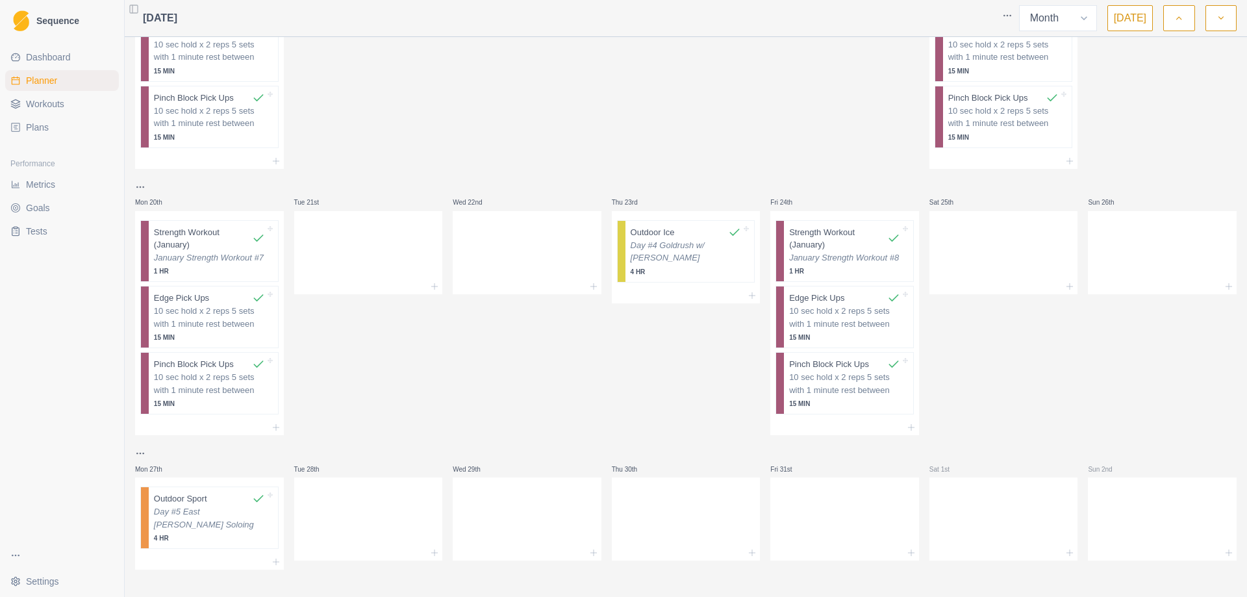
click at [46, 83] on span "Planner" at bounding box center [41, 80] width 31 height 13
click at [46, 97] on link "Workouts" at bounding box center [62, 104] width 114 height 21
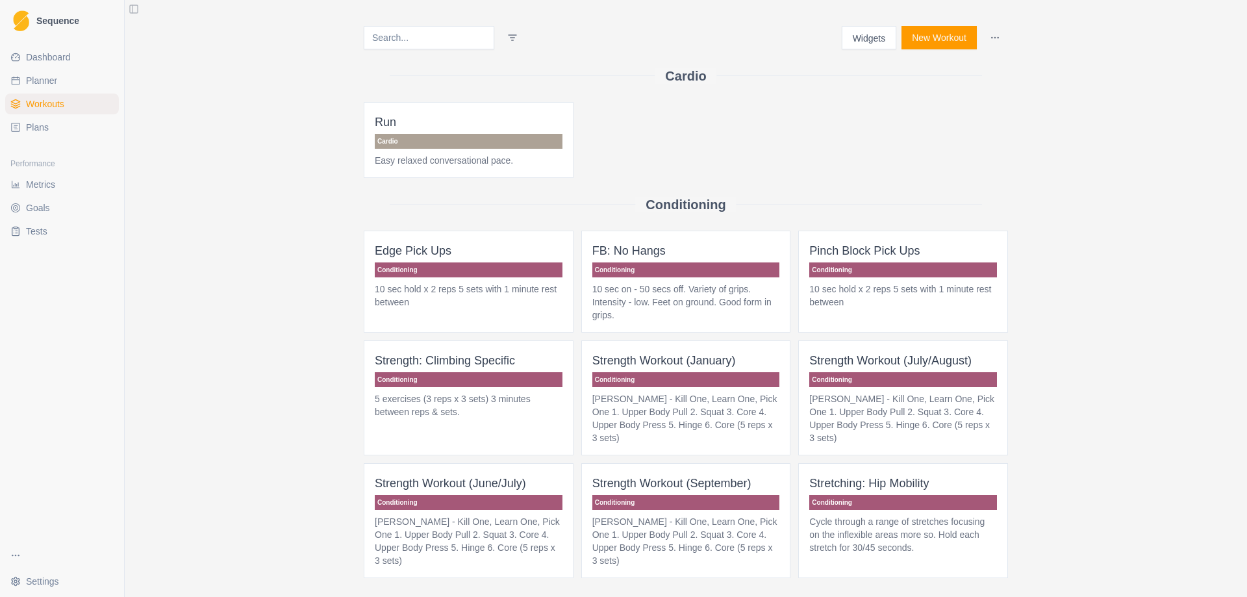
click at [950, 36] on button "New Workout" at bounding box center [939, 37] width 75 height 23
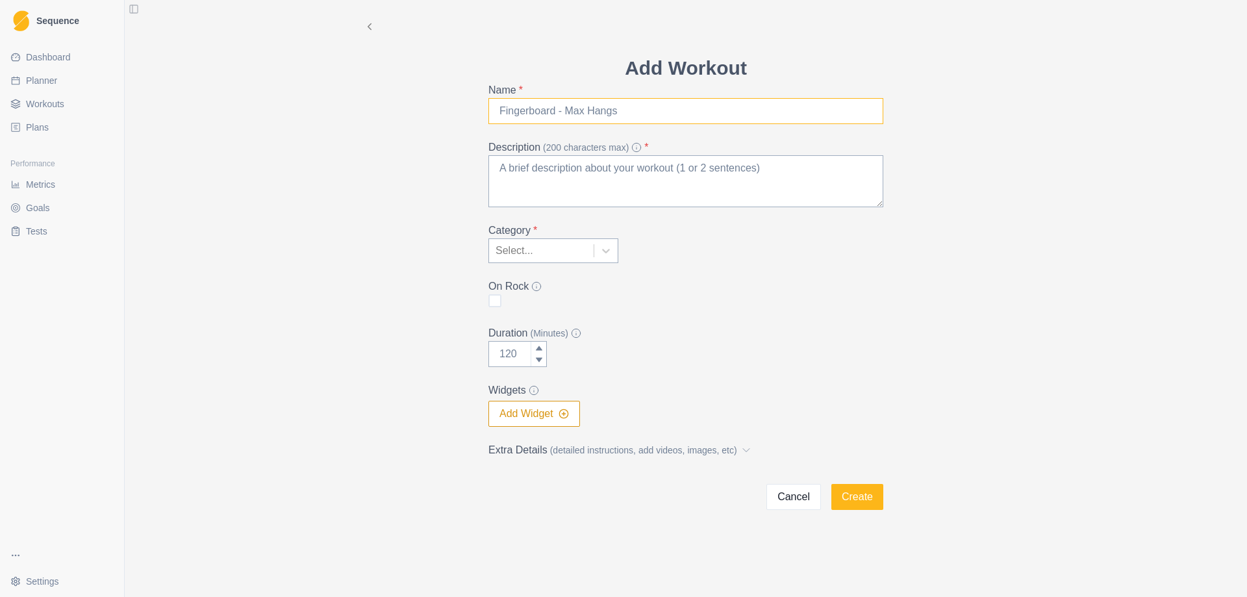
click at [587, 118] on input "Name *" at bounding box center [686, 111] width 395 height 26
type input "Gym Bouldering"
click at [560, 181] on textarea "Description (200 characters max) *" at bounding box center [686, 181] width 395 height 52
type textarea "Gym Bouldering Session"
click at [611, 251] on icon at bounding box center [606, 250] width 13 height 13
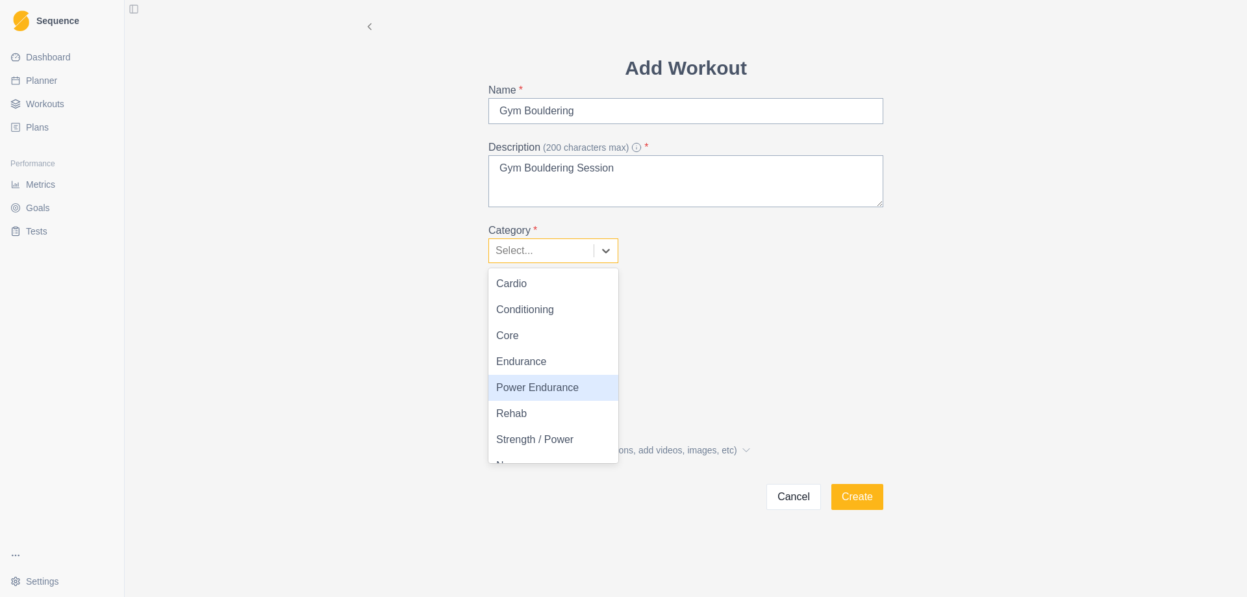
click at [566, 390] on div "Power Endurance" at bounding box center [554, 388] width 130 height 26
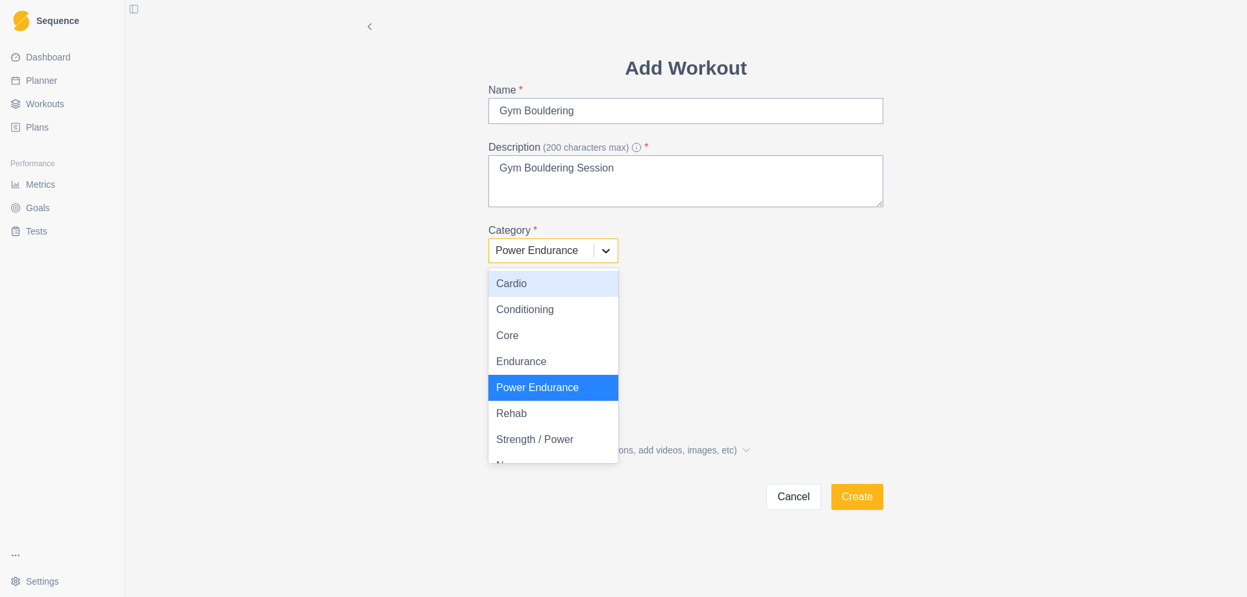
click at [611, 249] on icon at bounding box center [606, 250] width 13 height 13
click at [550, 437] on div "Strength / Power" at bounding box center [554, 440] width 130 height 26
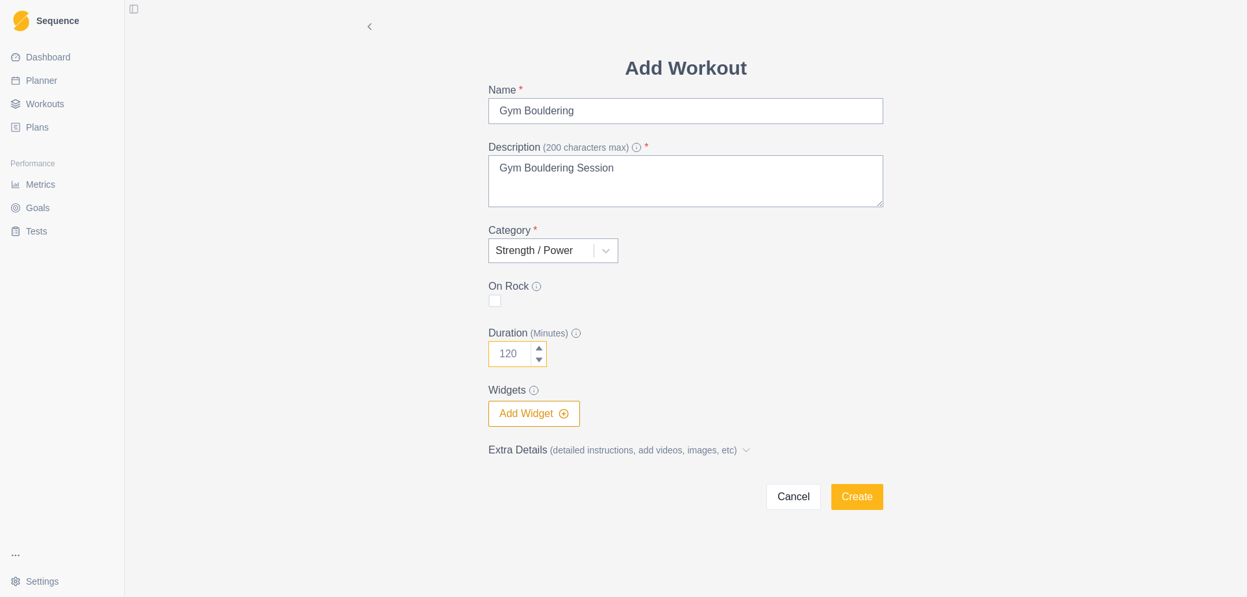
drag, startPoint x: 523, startPoint y: 353, endPoint x: 461, endPoint y: 358, distance: 62.5
click at [461, 358] on div "Add Workout Name * Gym Bouldering Description (200 characters max) * Gym Boulde…" at bounding box center [685, 255] width 665 height 510
type input "180"
click at [568, 413] on icon "button" at bounding box center [564, 414] width 10 height 10
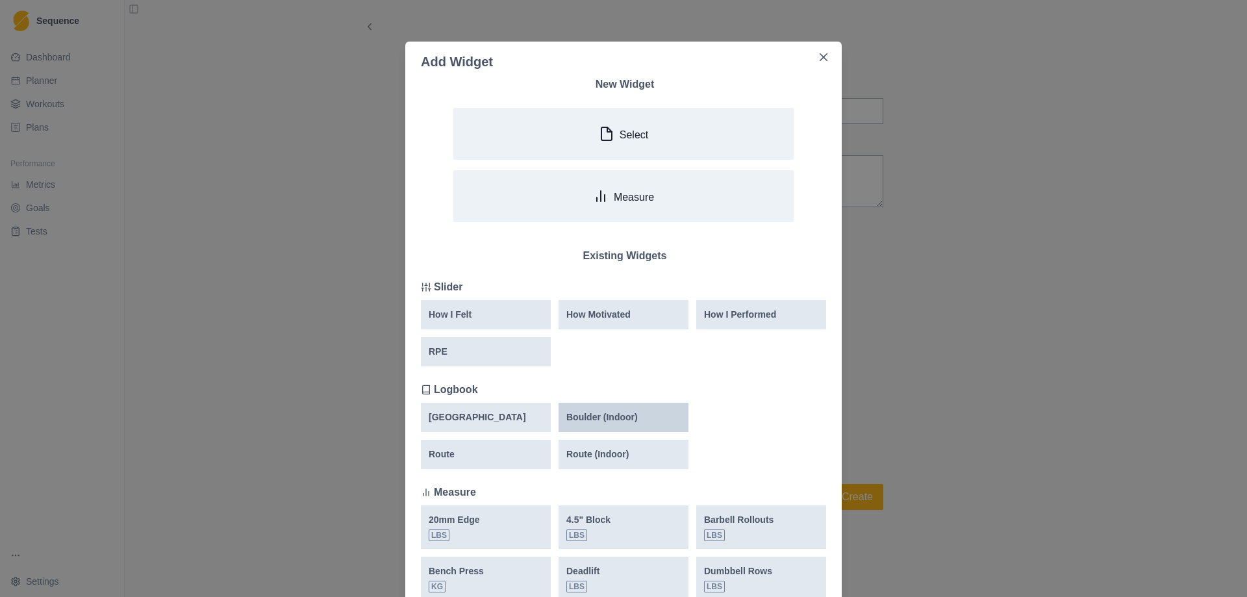
click at [628, 414] on p "Boulder (Indoor)" at bounding box center [602, 418] width 71 height 14
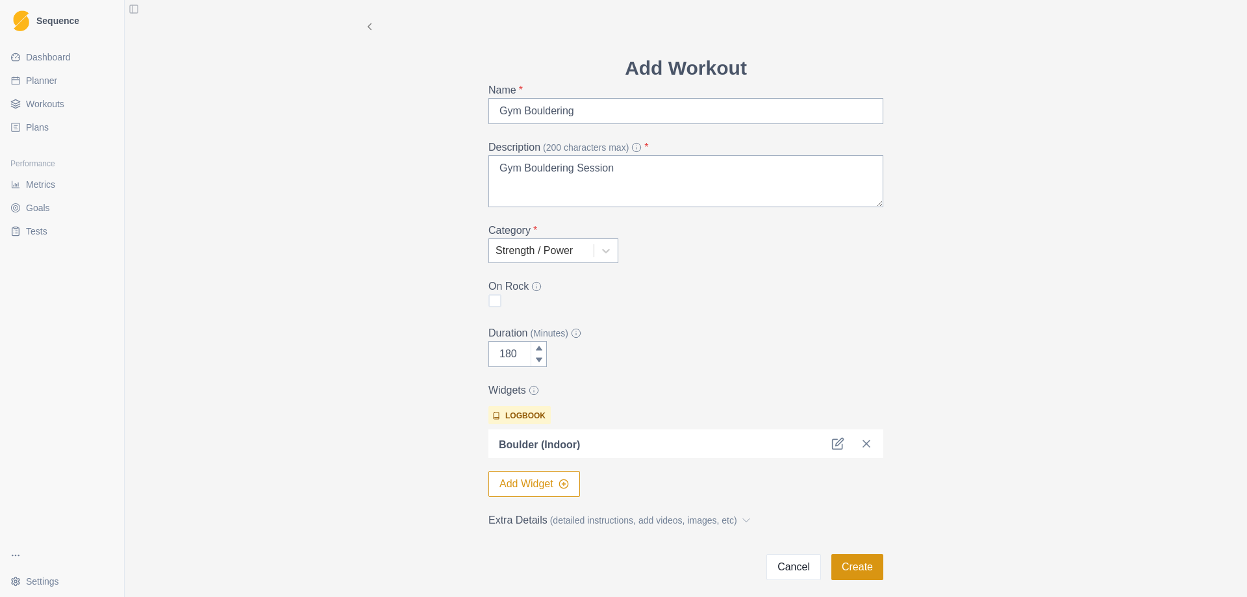
click at [855, 568] on button "Create" at bounding box center [858, 567] width 52 height 26
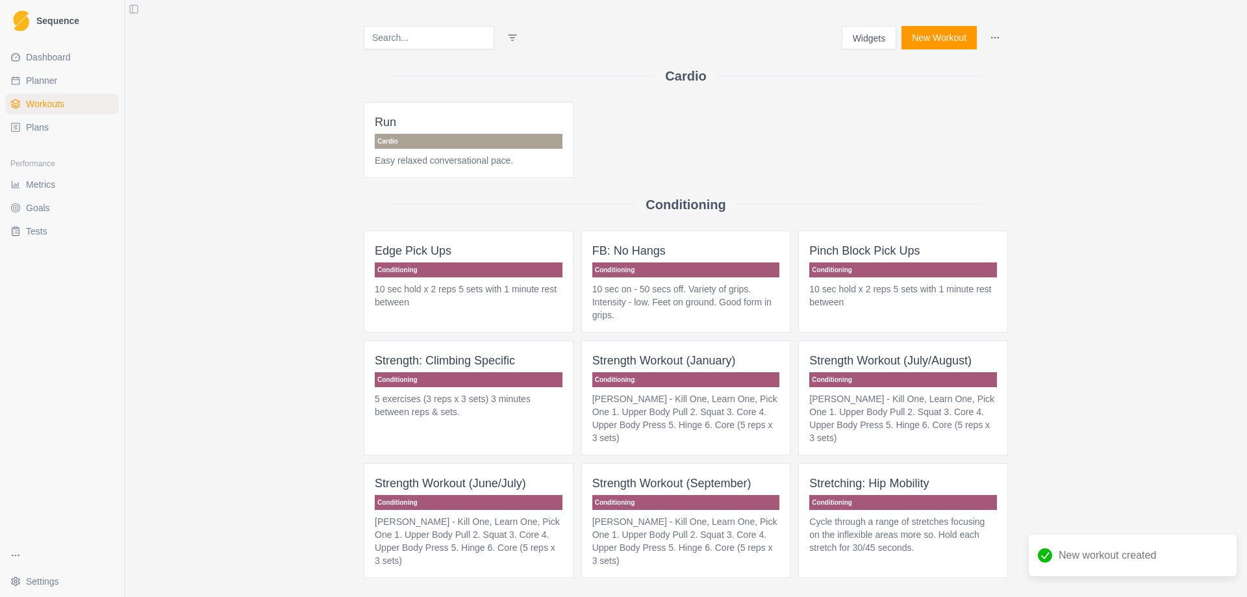
click at [29, 71] on link "Planner" at bounding box center [62, 80] width 114 height 21
select select "month"
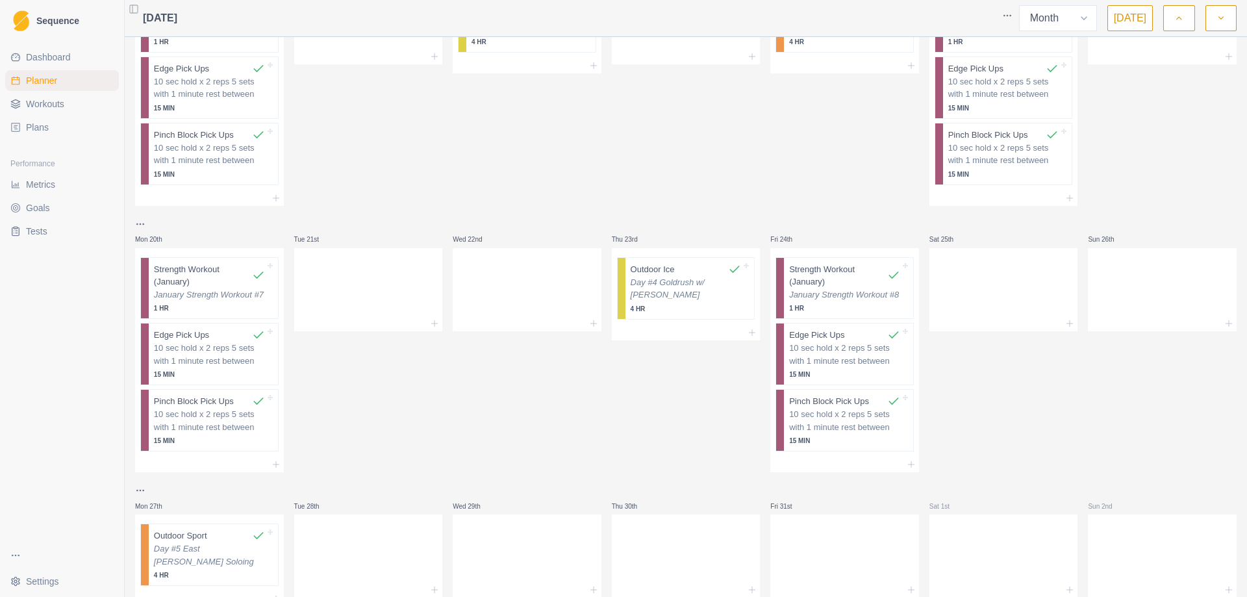
scroll to position [673, 0]
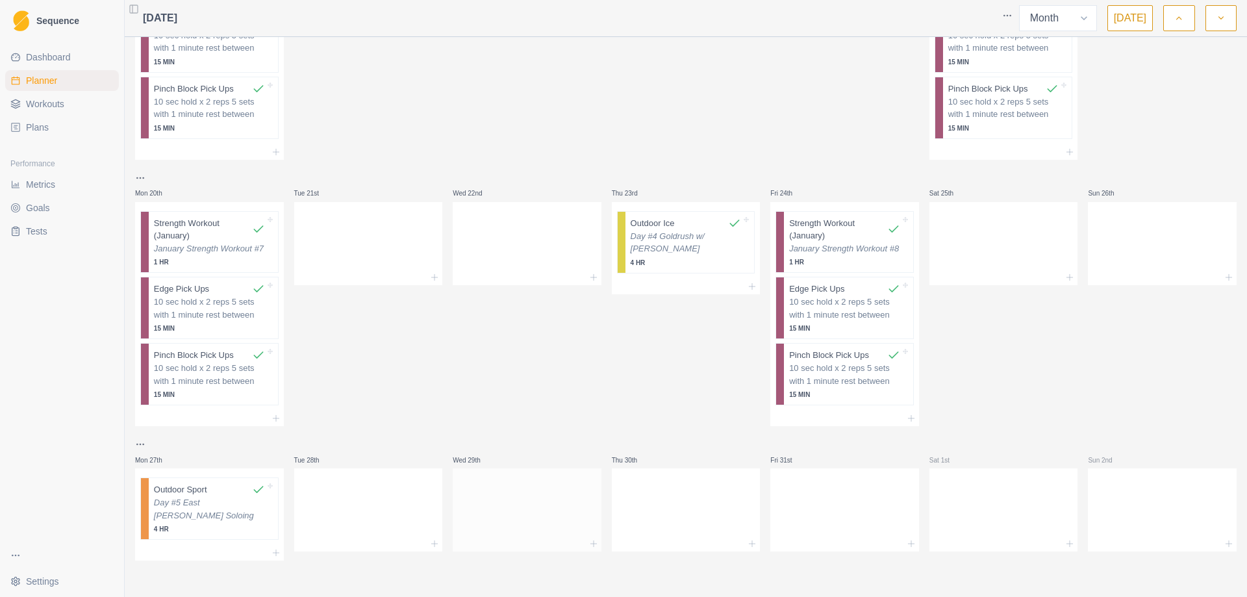
click at [583, 542] on div at bounding box center [527, 544] width 149 height 16
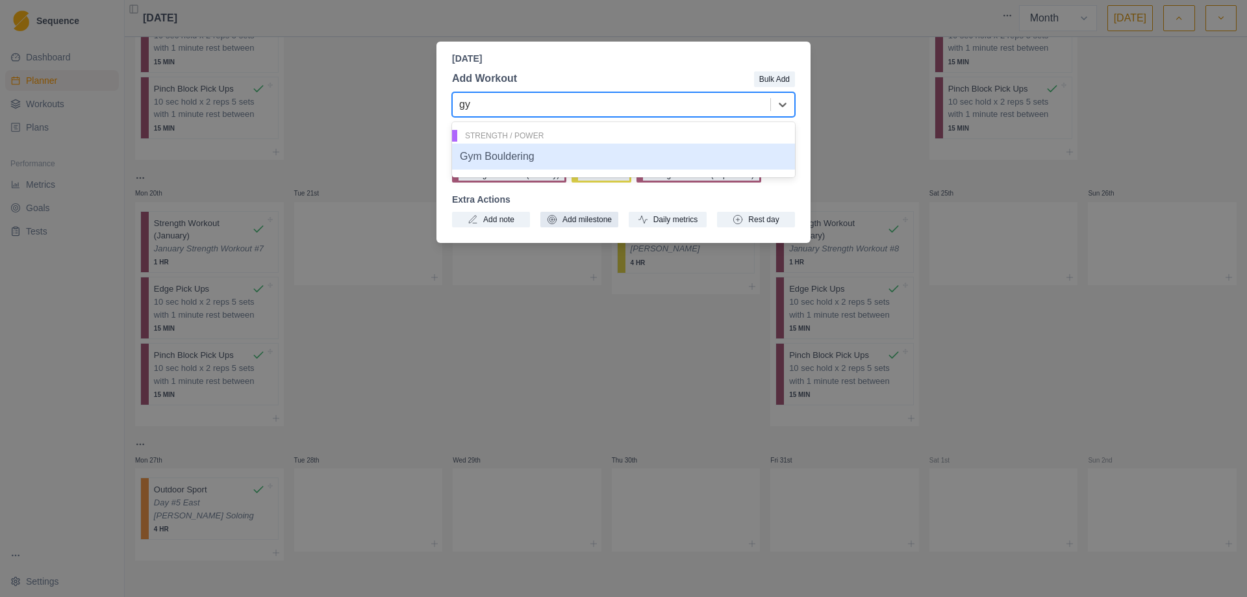
type input "gym"
click at [543, 163] on div "Gym Bouldering" at bounding box center [623, 157] width 343 height 26
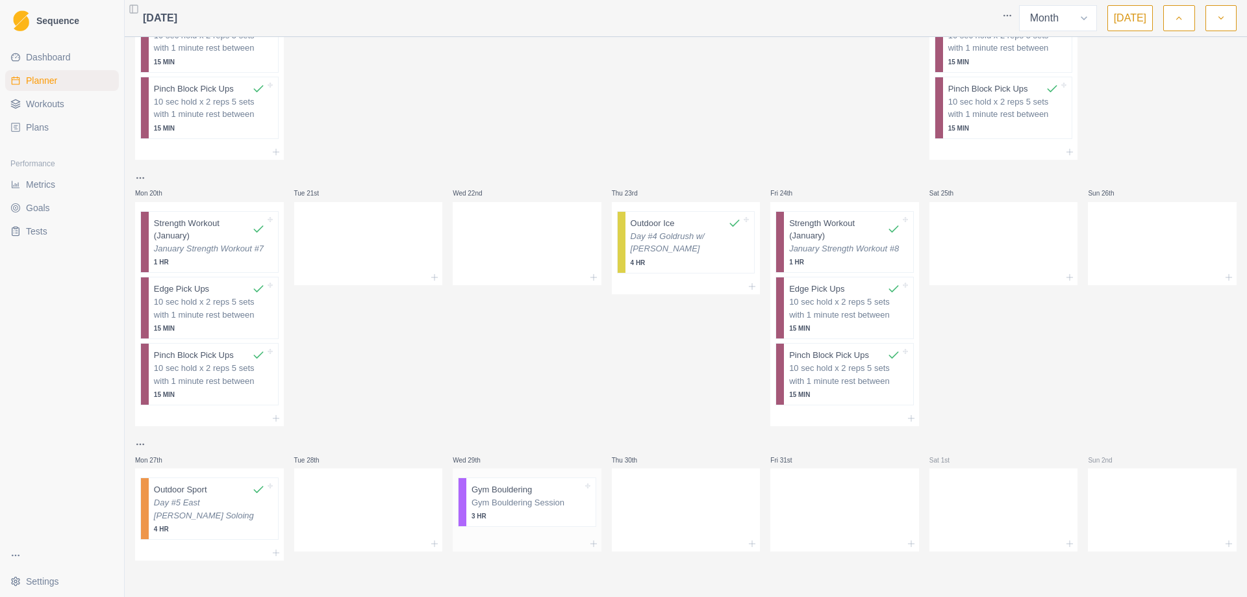
click at [538, 504] on p "Gym Bouldering Session" at bounding box center [527, 502] width 111 height 13
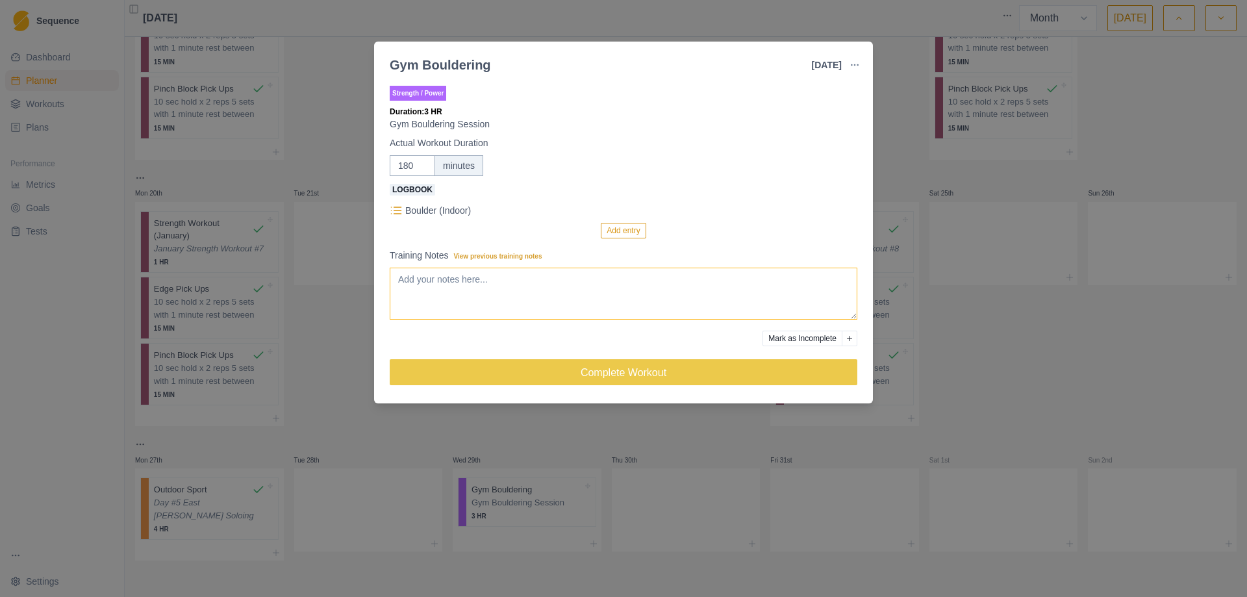
click at [524, 287] on textarea "Training Notes View previous training notes" at bounding box center [624, 294] width 468 height 52
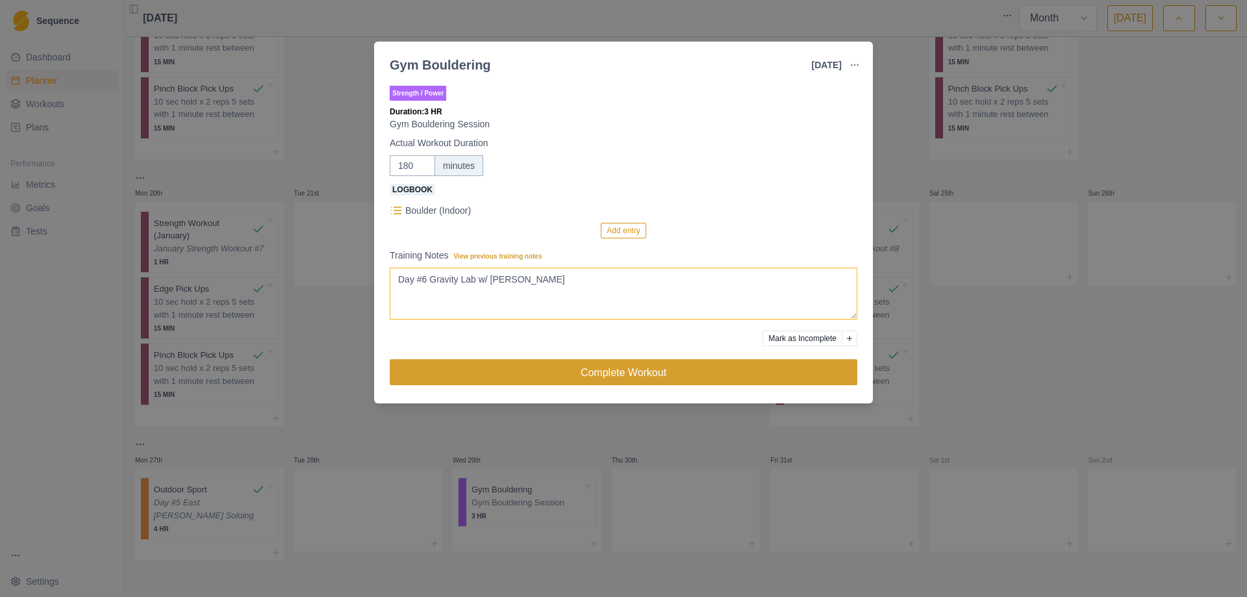
type textarea "Day #6 Gravity Lab w/ [PERSON_NAME]"
click at [635, 368] on button "Complete Workout" at bounding box center [624, 372] width 468 height 26
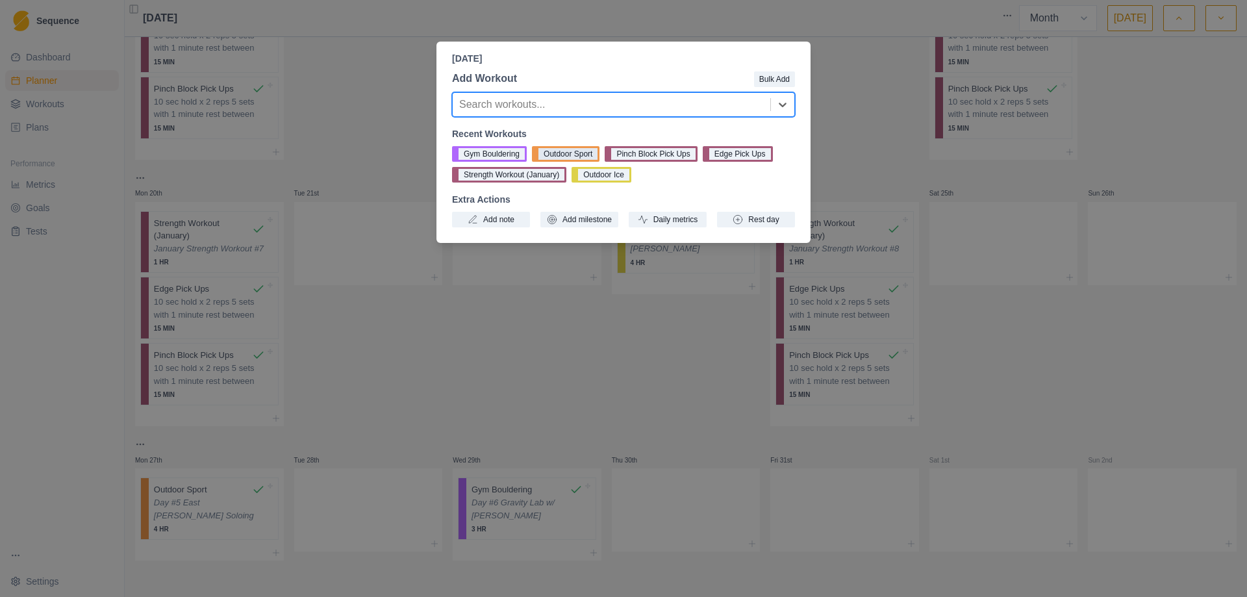
click at [568, 150] on button "Outdoor Sport" at bounding box center [566, 154] width 68 height 16
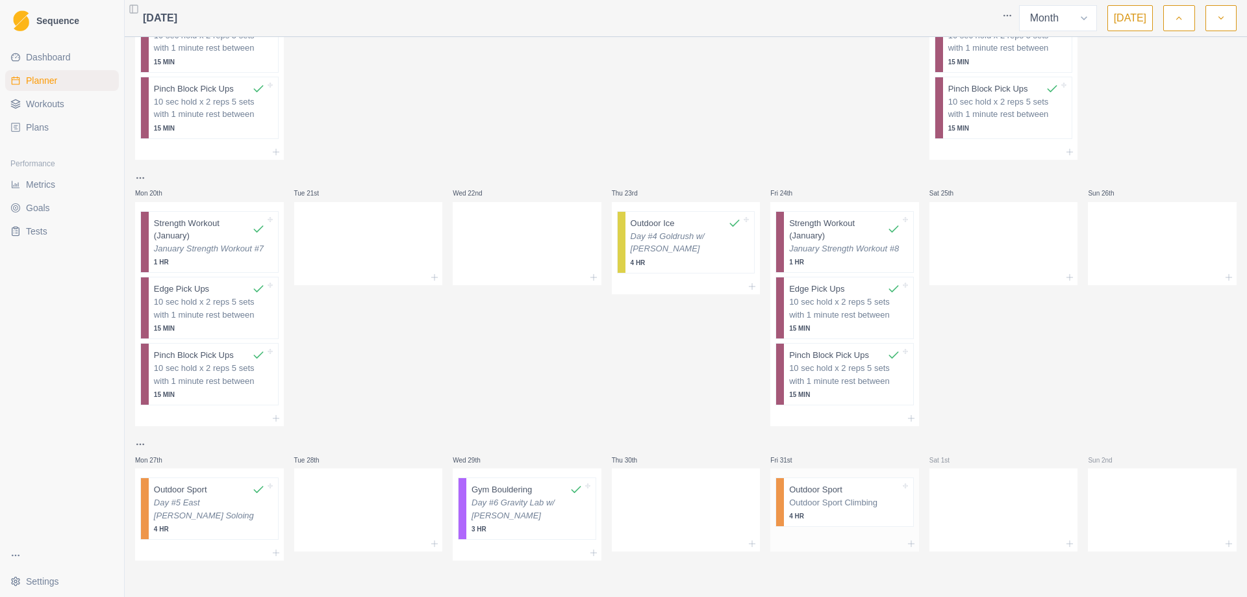
click at [817, 494] on p "Outdoor Sport" at bounding box center [815, 489] width 53 height 13
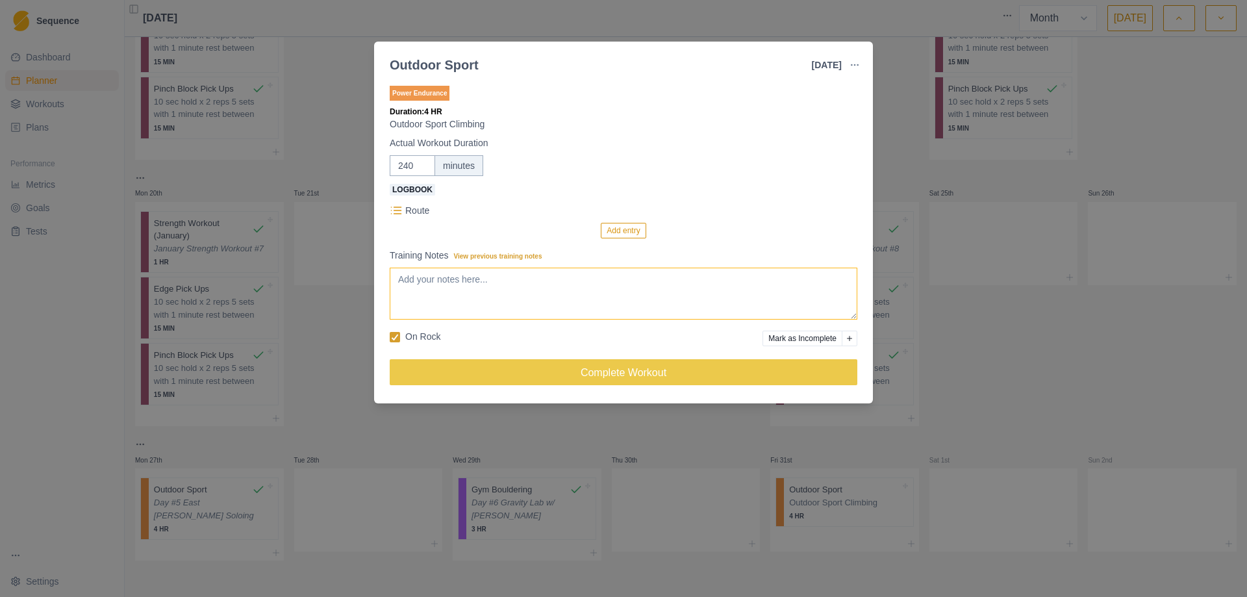
click at [484, 298] on textarea "Training Notes View previous training notes" at bounding box center [624, 294] width 468 height 52
type textarea "Day #7 East [PERSON_NAME] Soloing"
click at [630, 231] on button "Add entry" at bounding box center [623, 231] width 45 height 16
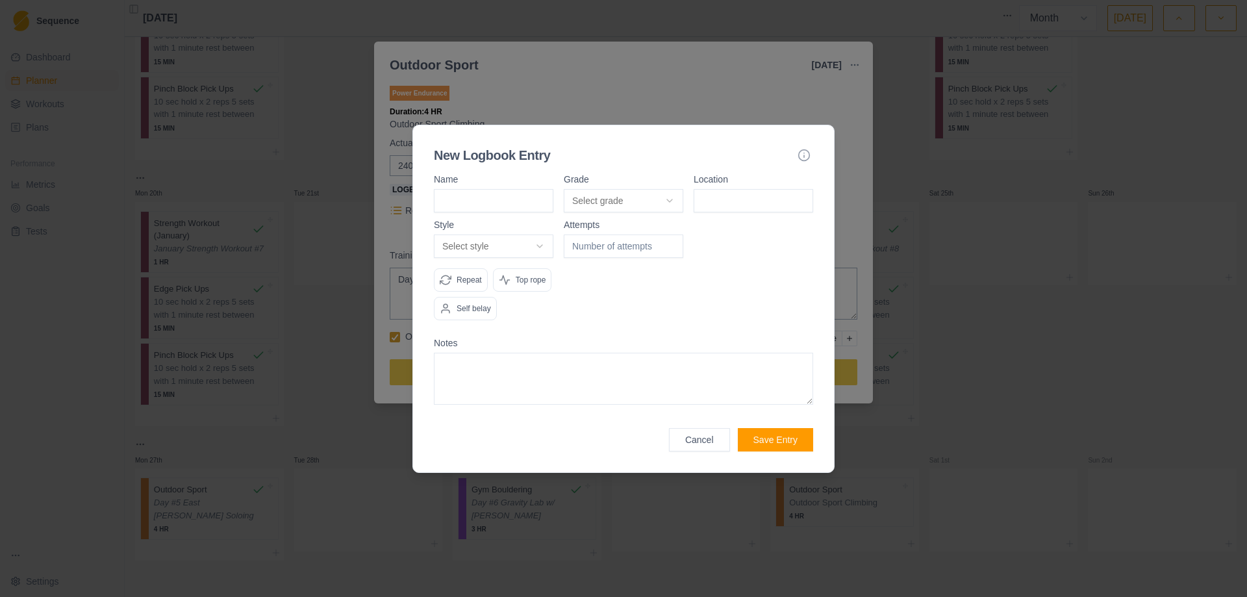
type input "j"
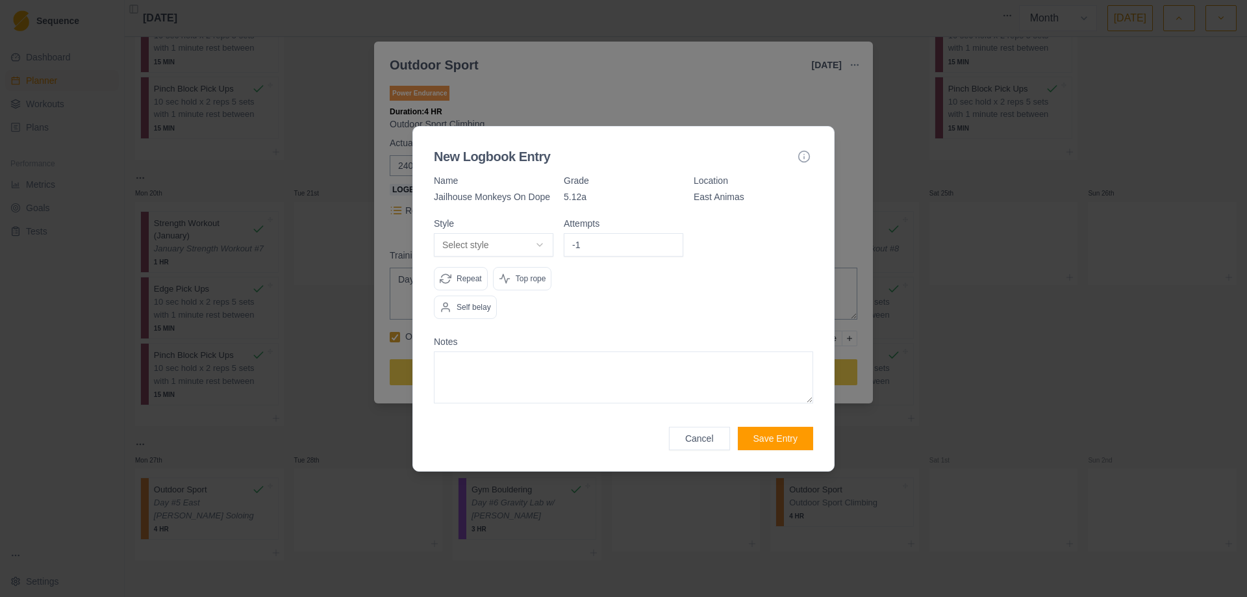
click at [670, 245] on input "-1" at bounding box center [624, 244] width 120 height 23
type input "-1"
type input "1"
click at [540, 245] on body "Sequence Dashboard Planner Workouts Plans Performance Metrics Goals Tests Setti…" at bounding box center [623, 298] width 1247 height 597
select select "work"
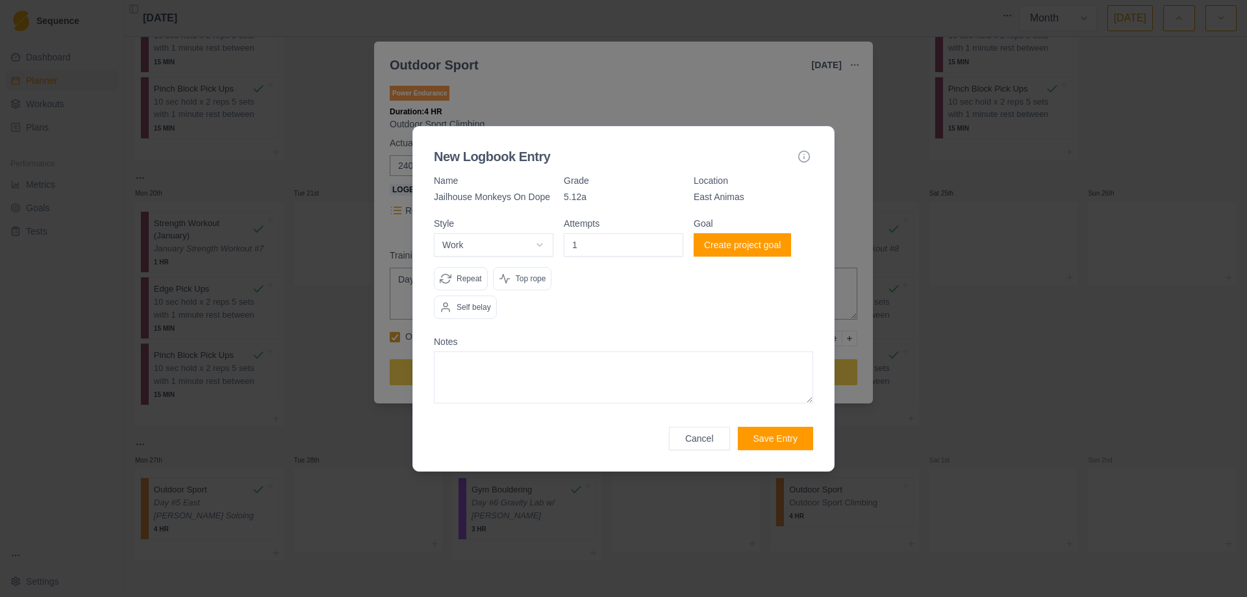
click at [460, 311] on p "Self belay" at bounding box center [474, 307] width 34 height 12
click at [782, 437] on button "Save Entry" at bounding box center [775, 438] width 75 height 23
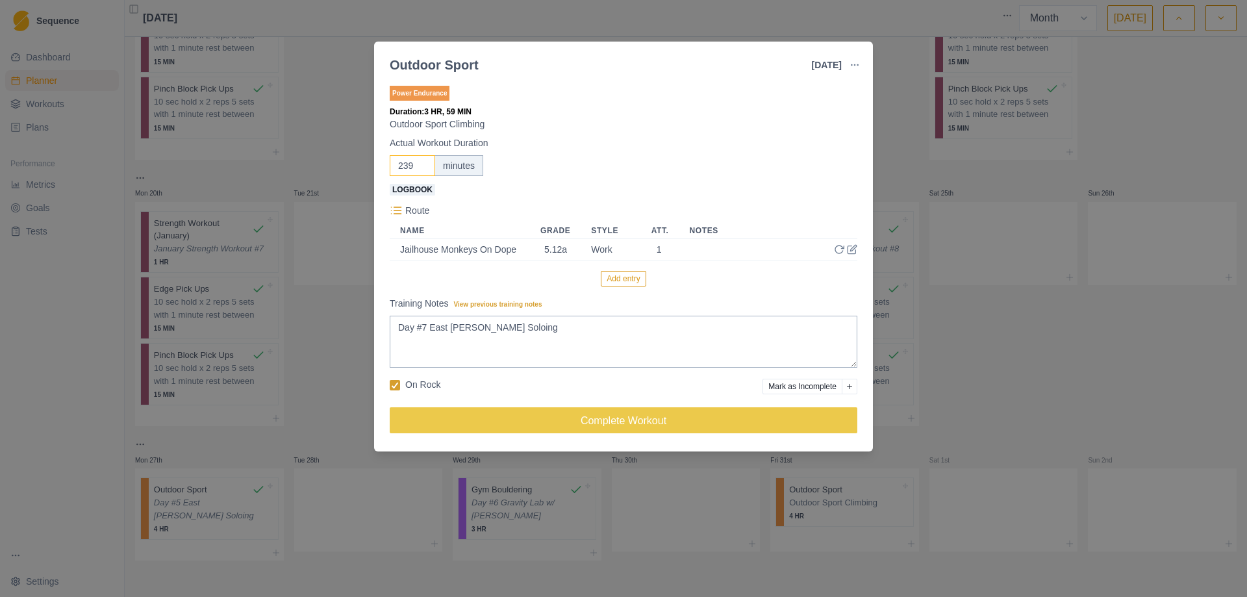
drag, startPoint x: 418, startPoint y: 166, endPoint x: 407, endPoint y: 166, distance: 11.1
click at [407, 166] on input "239" at bounding box center [412, 165] width 45 height 21
drag, startPoint x: 412, startPoint y: 164, endPoint x: 379, endPoint y: 166, distance: 32.5
click at [379, 166] on div "Power Endurance Duration: 3 HR, 59 MIN Outdoor Sport Climbing Actual Workout Du…" at bounding box center [623, 265] width 499 height 374
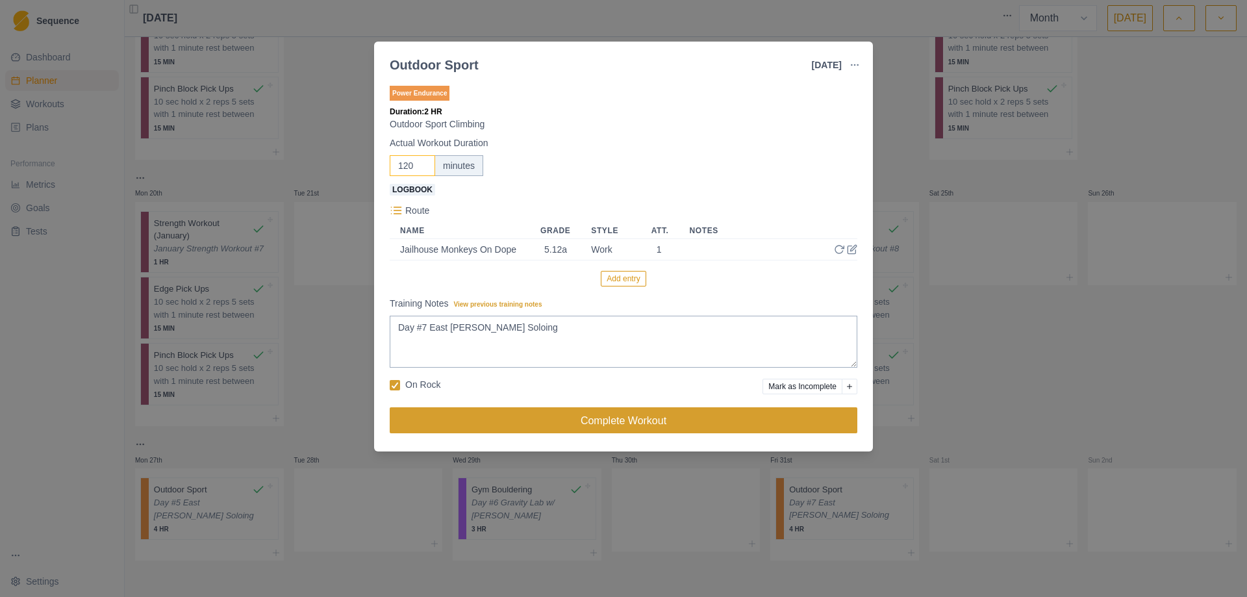
type input "120"
click at [624, 426] on button "Complete Workout" at bounding box center [624, 420] width 468 height 26
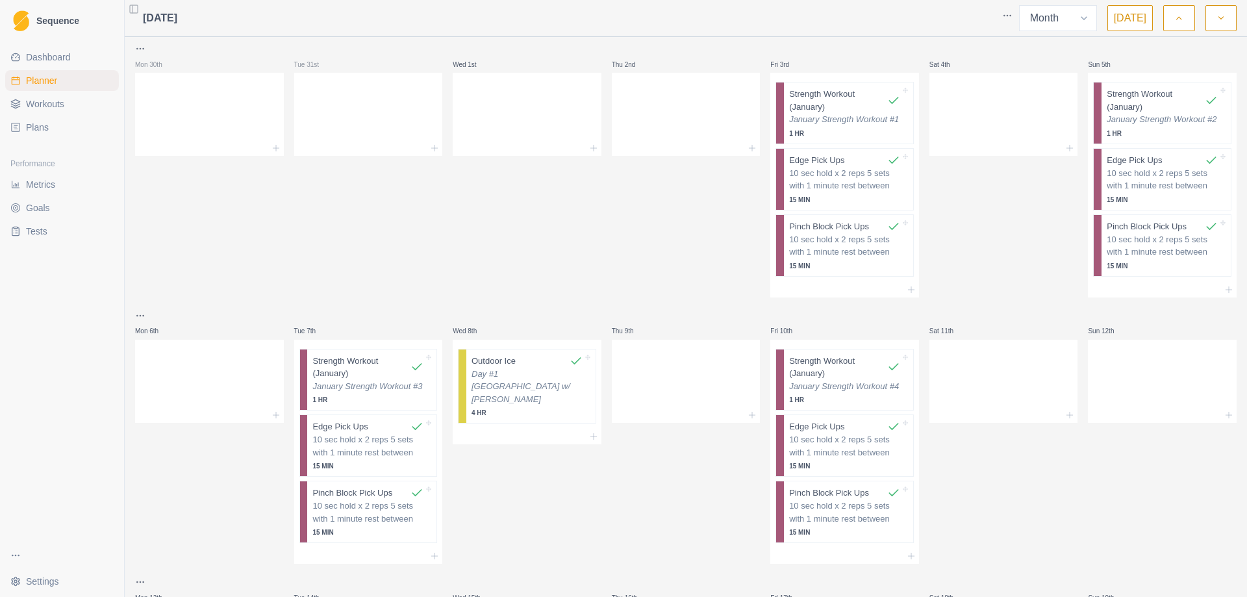
scroll to position [0, 0]
click at [1065, 154] on icon at bounding box center [1070, 150] width 10 height 10
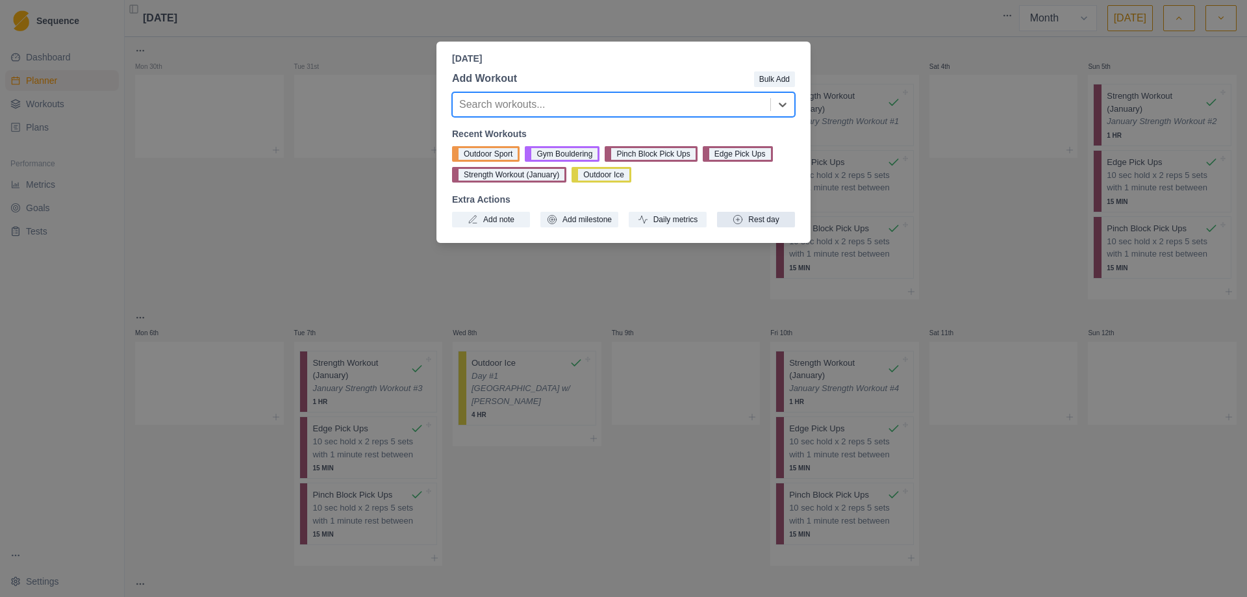
click at [763, 218] on button "Rest day" at bounding box center [756, 220] width 78 height 16
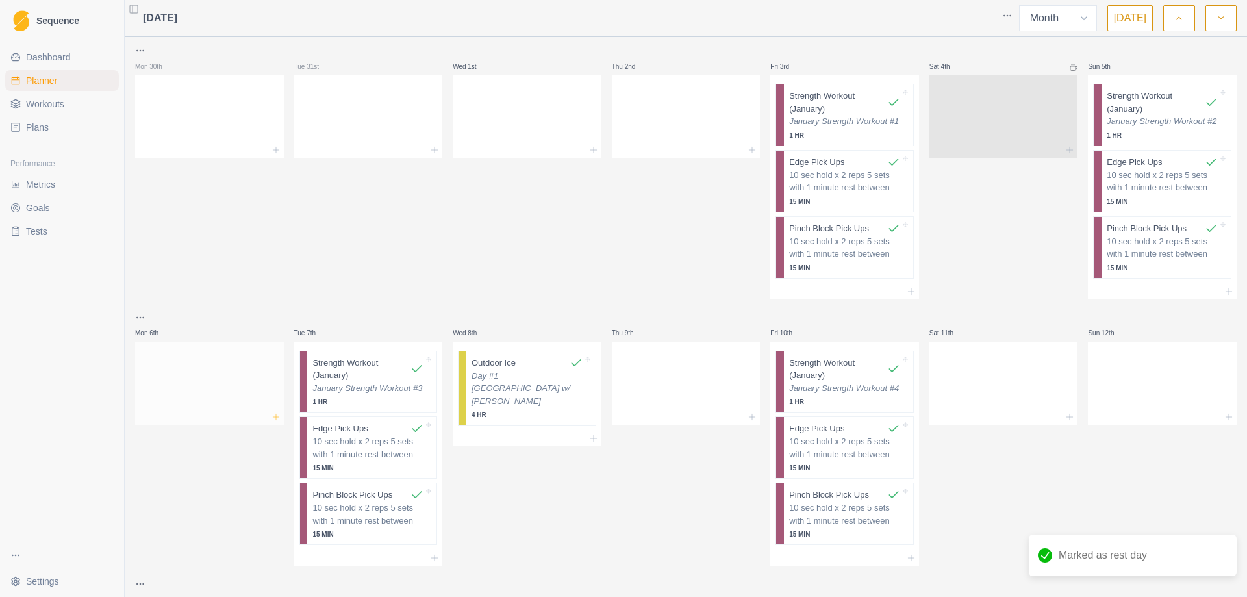
click at [275, 420] on icon at bounding box center [276, 417] width 10 height 10
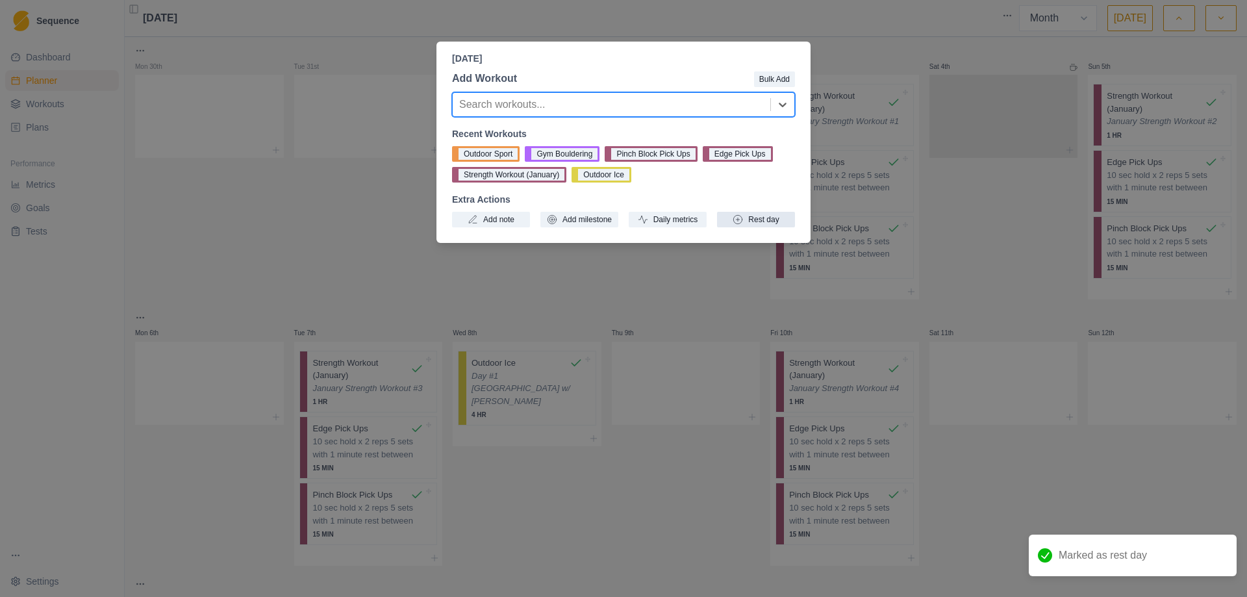
click at [769, 221] on button "Rest day" at bounding box center [756, 220] width 78 height 16
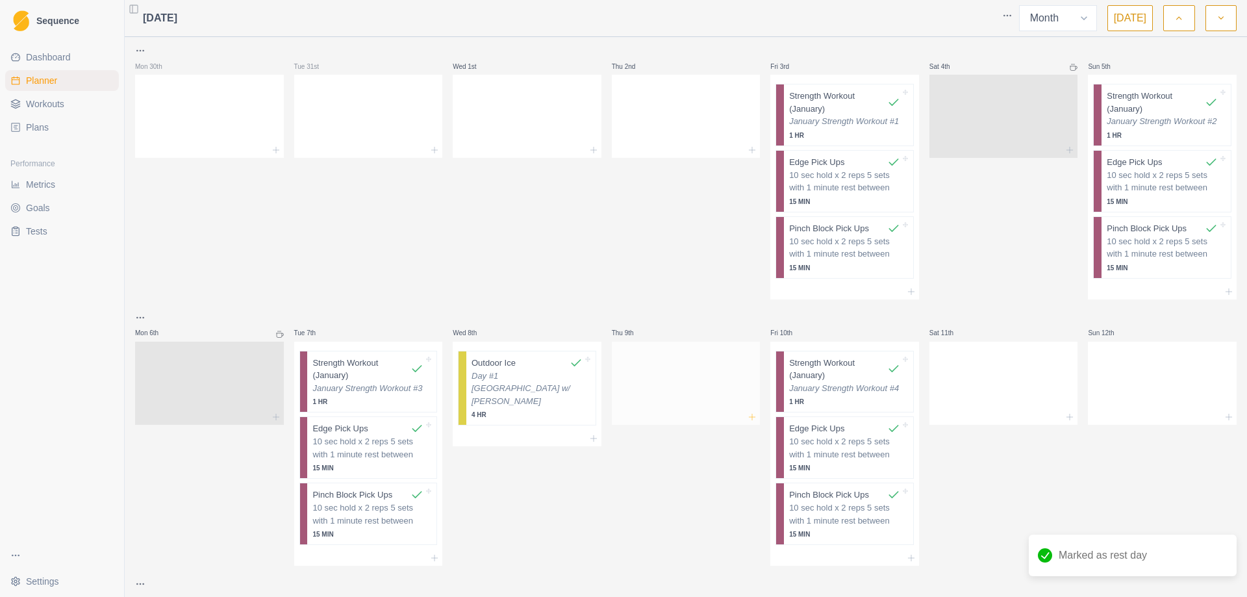
click at [752, 416] on line at bounding box center [752, 417] width 0 height 6
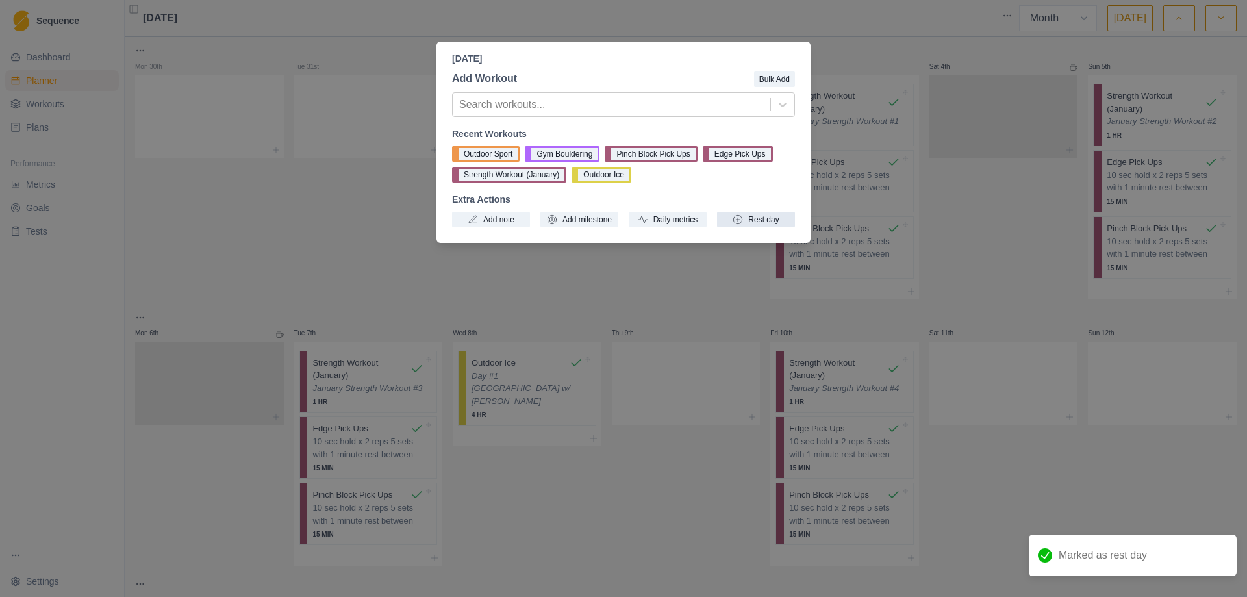
click at [752, 220] on button "Rest day" at bounding box center [756, 220] width 78 height 16
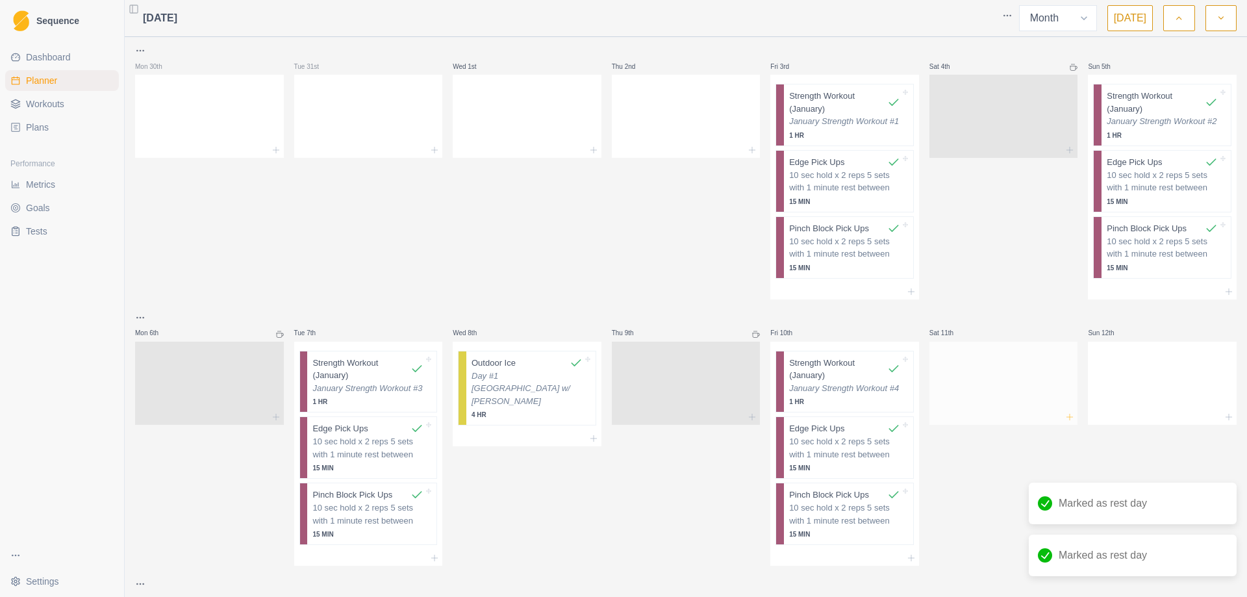
click at [1065, 416] on icon at bounding box center [1070, 417] width 10 height 10
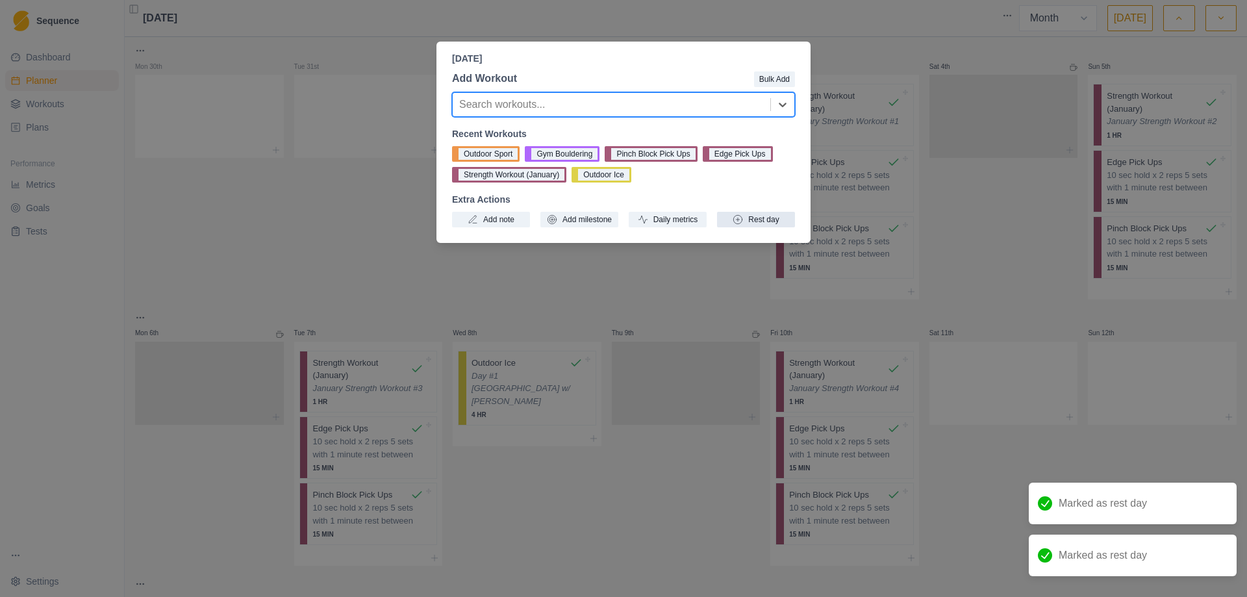
click at [763, 221] on button "Rest day" at bounding box center [756, 220] width 78 height 16
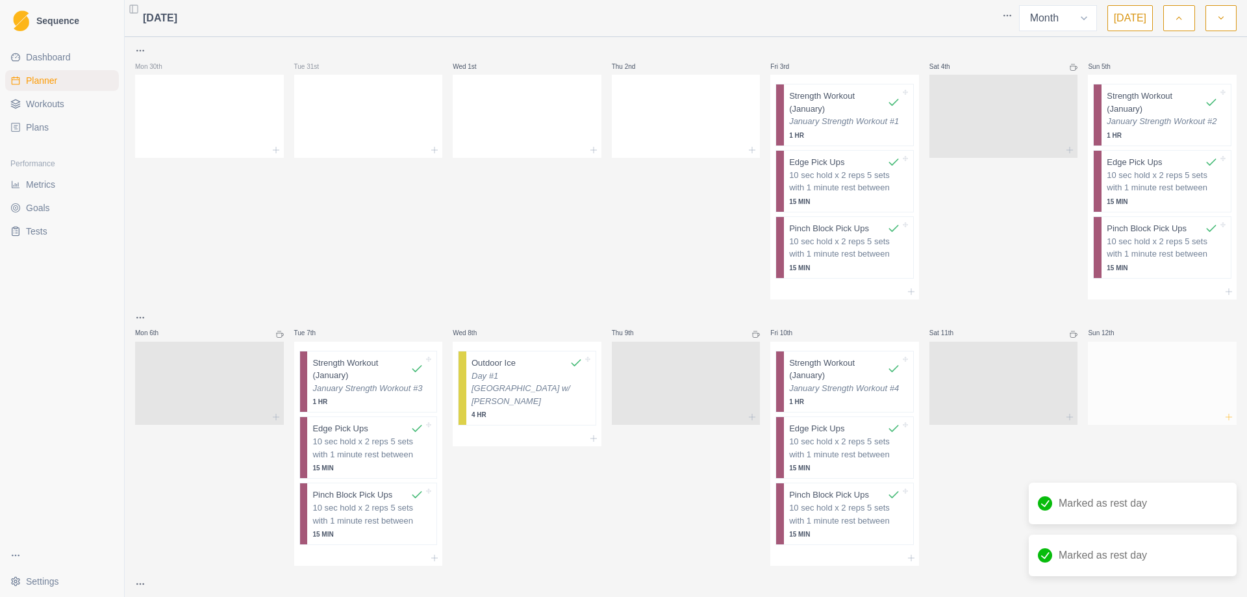
click at [1224, 414] on icon at bounding box center [1229, 417] width 10 height 10
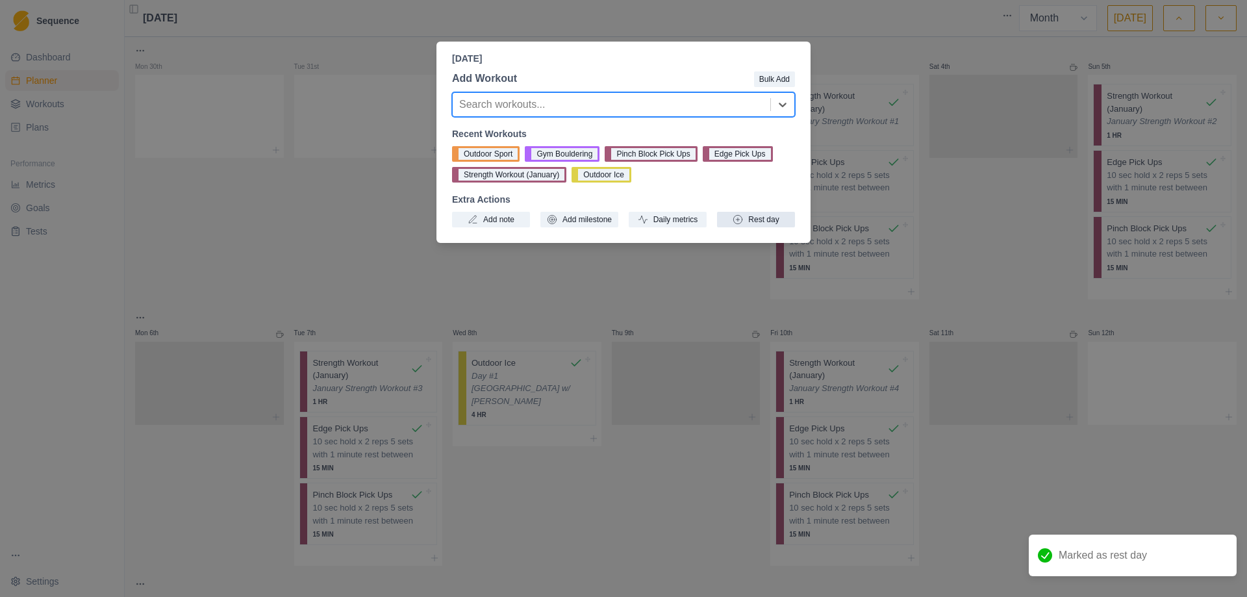
click at [760, 223] on button "Rest day" at bounding box center [756, 220] width 78 height 16
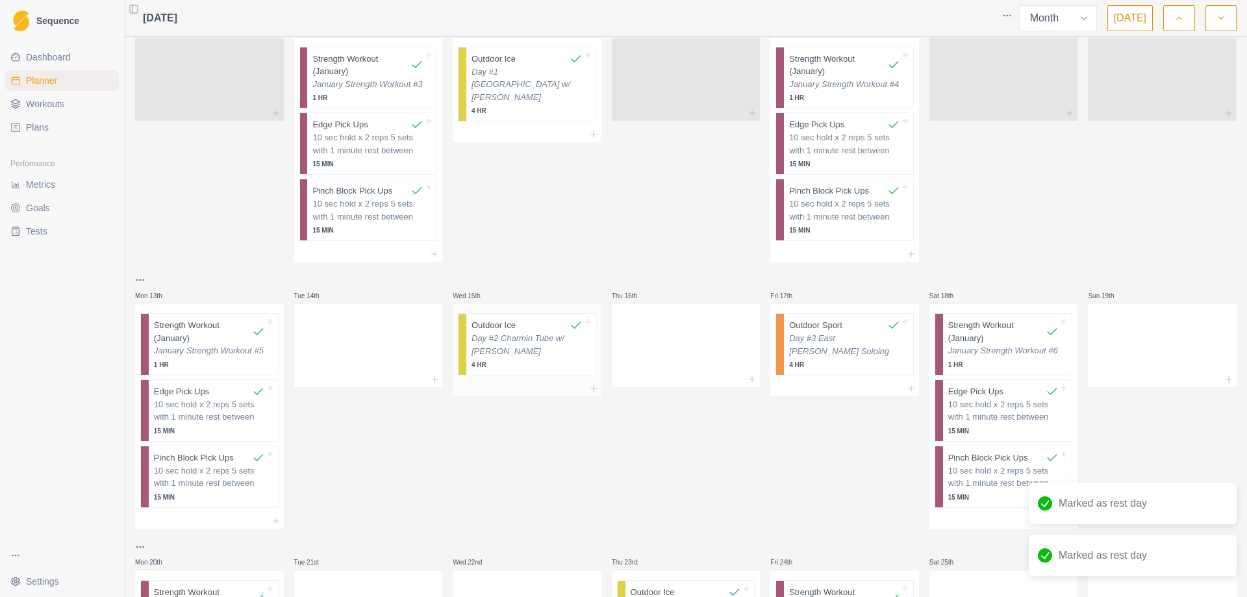
scroll to position [325, 0]
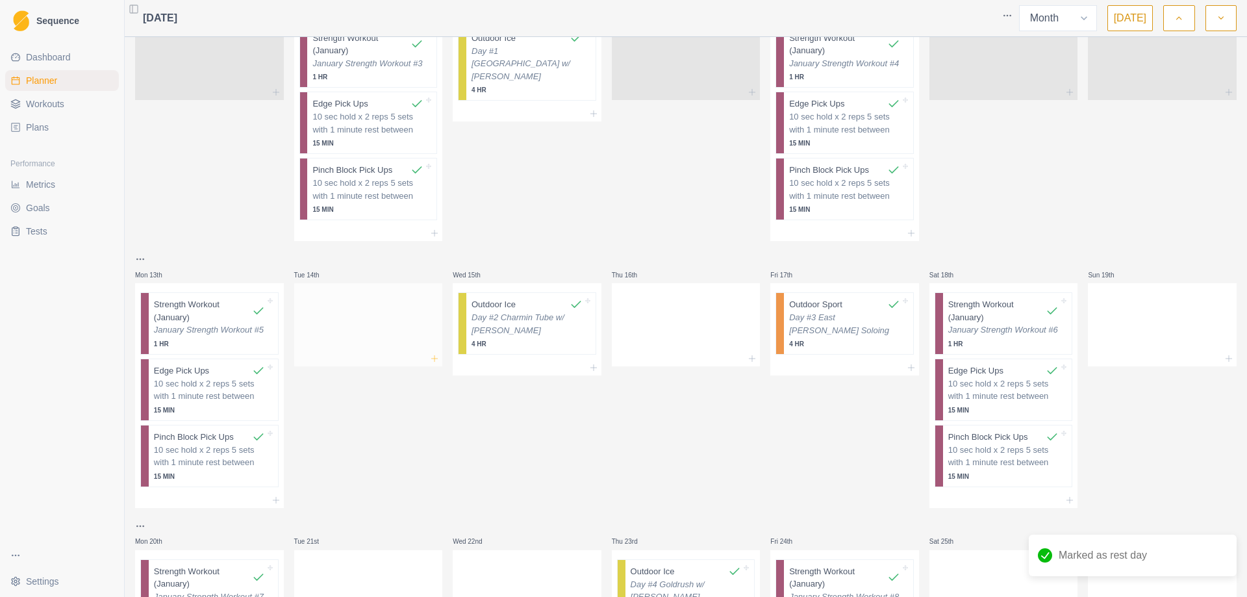
click at [433, 357] on icon at bounding box center [434, 358] width 10 height 10
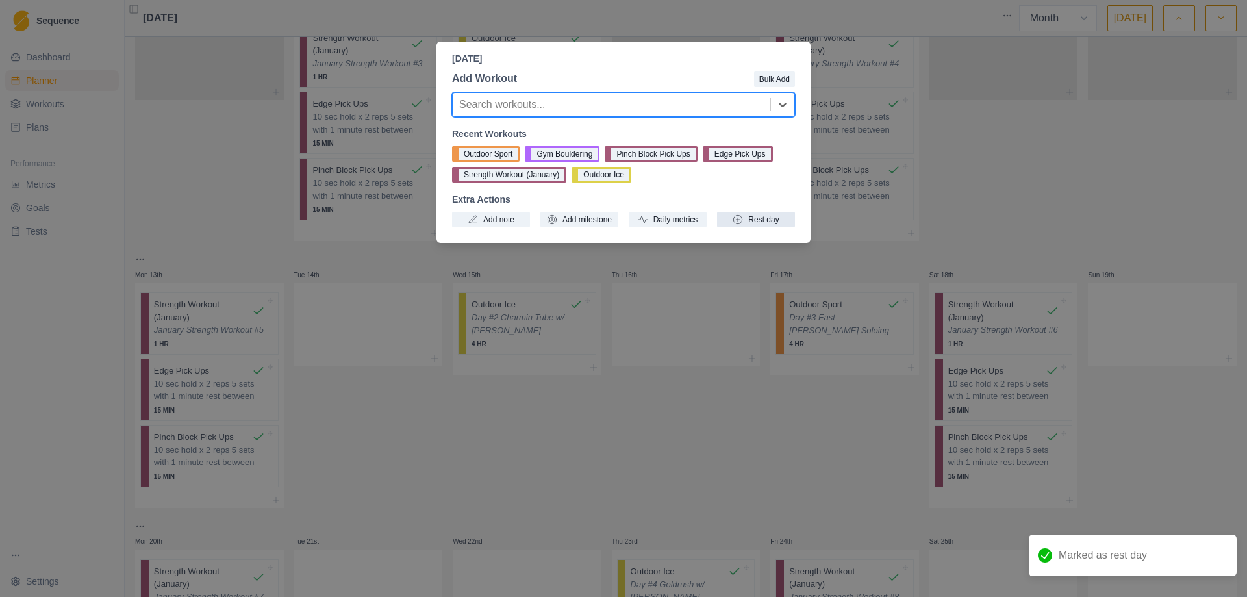
click at [767, 222] on button "Rest day" at bounding box center [756, 220] width 78 height 16
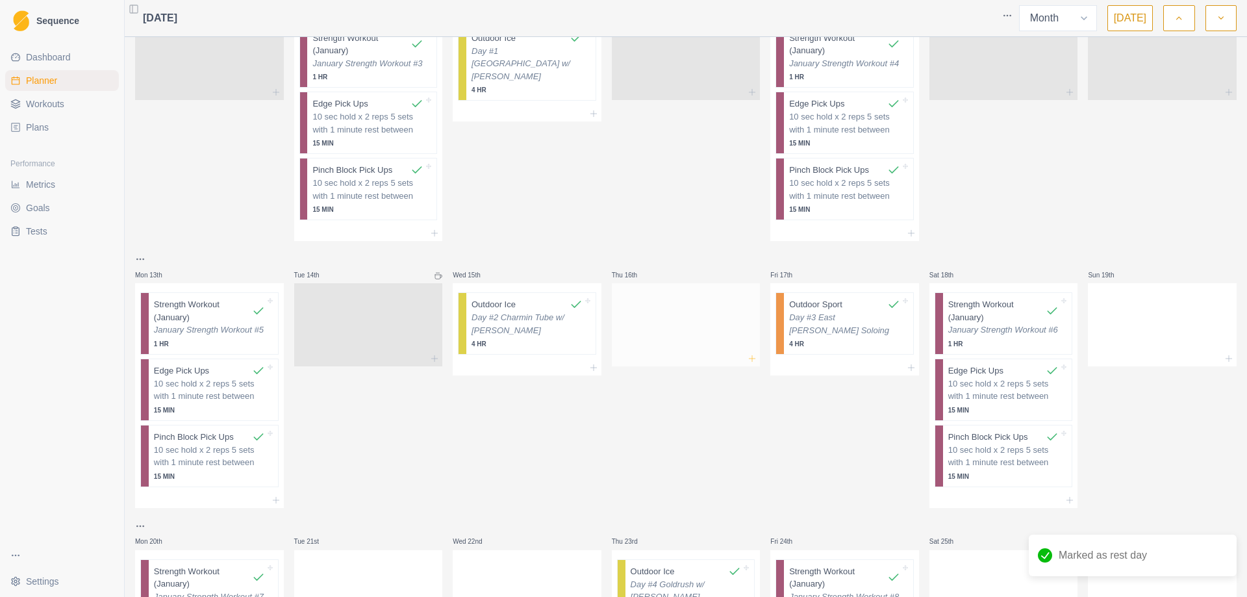
click at [747, 356] on icon at bounding box center [752, 358] width 10 height 10
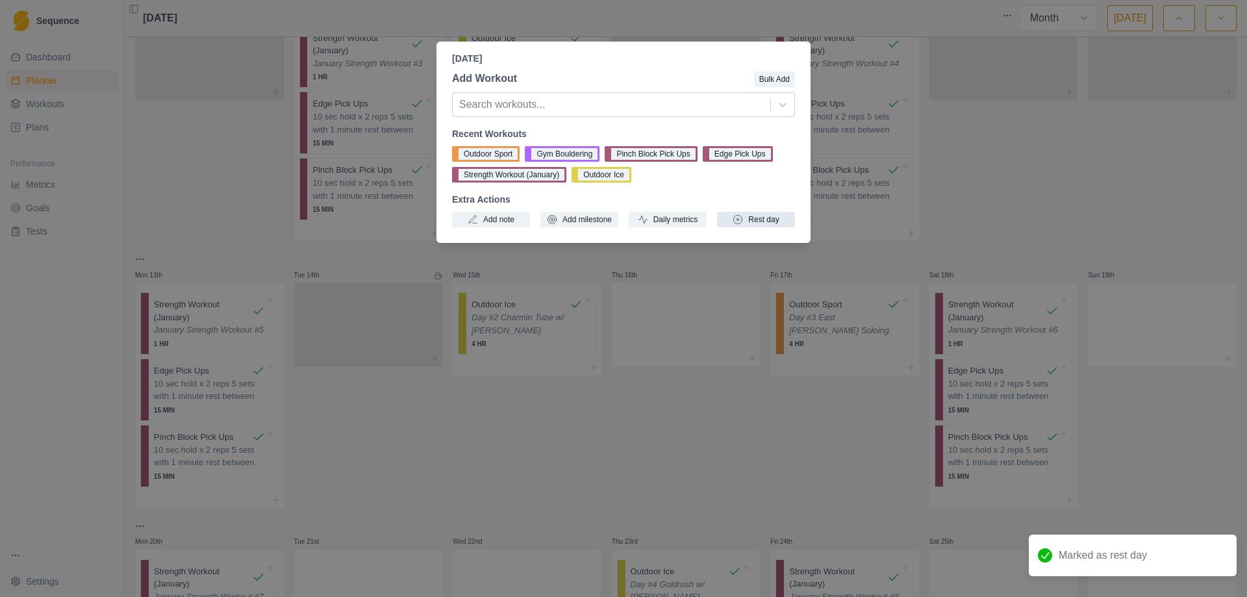
click at [758, 220] on button "Rest day" at bounding box center [756, 220] width 78 height 16
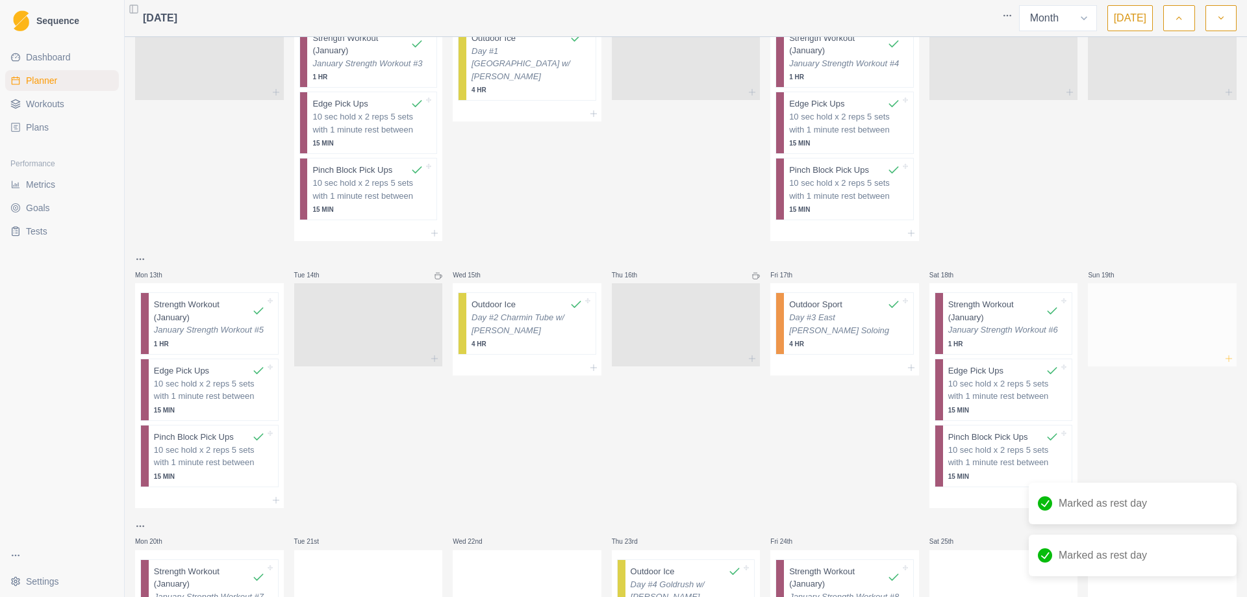
click at [1224, 357] on icon at bounding box center [1229, 358] width 10 height 10
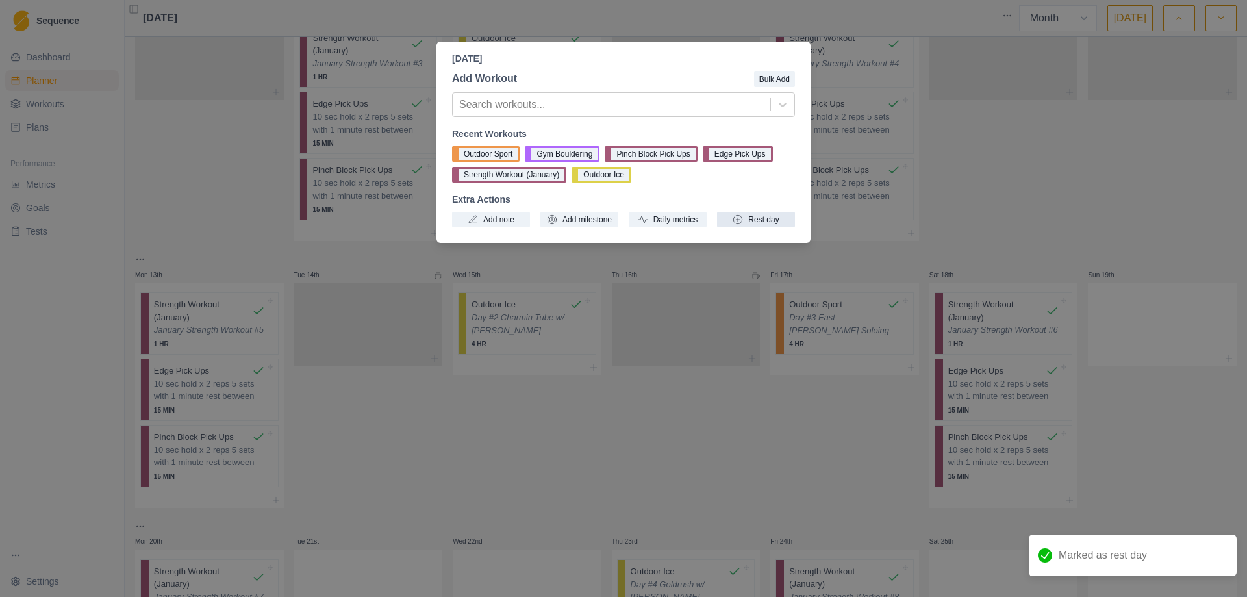
click at [769, 222] on button "Rest day" at bounding box center [756, 220] width 78 height 16
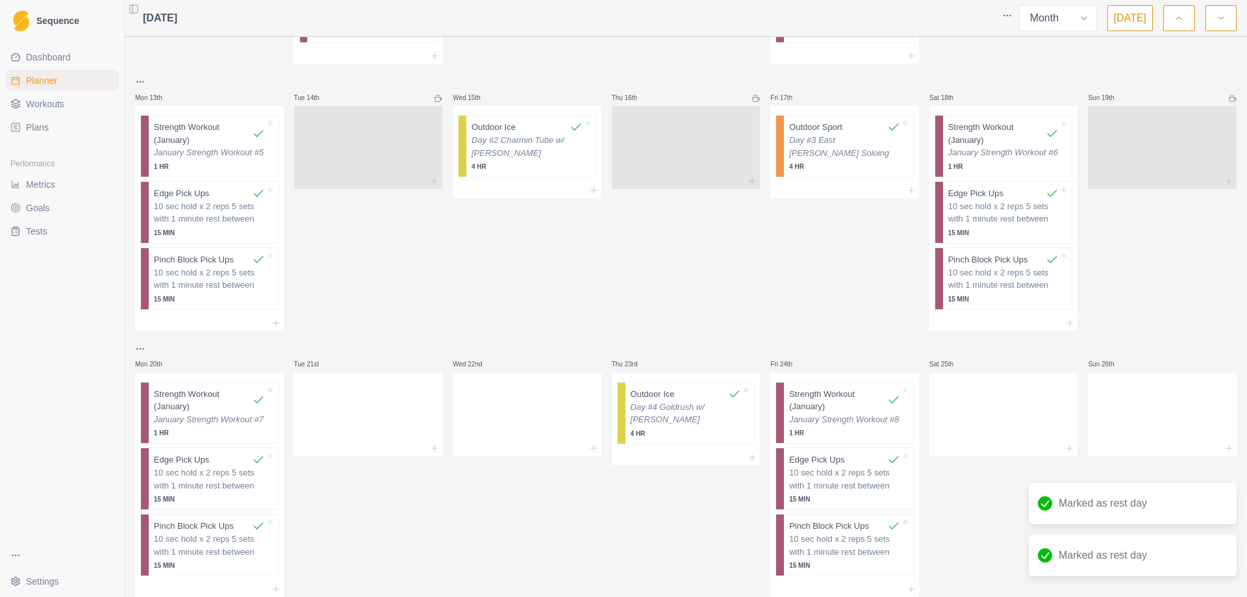
scroll to position [520, 0]
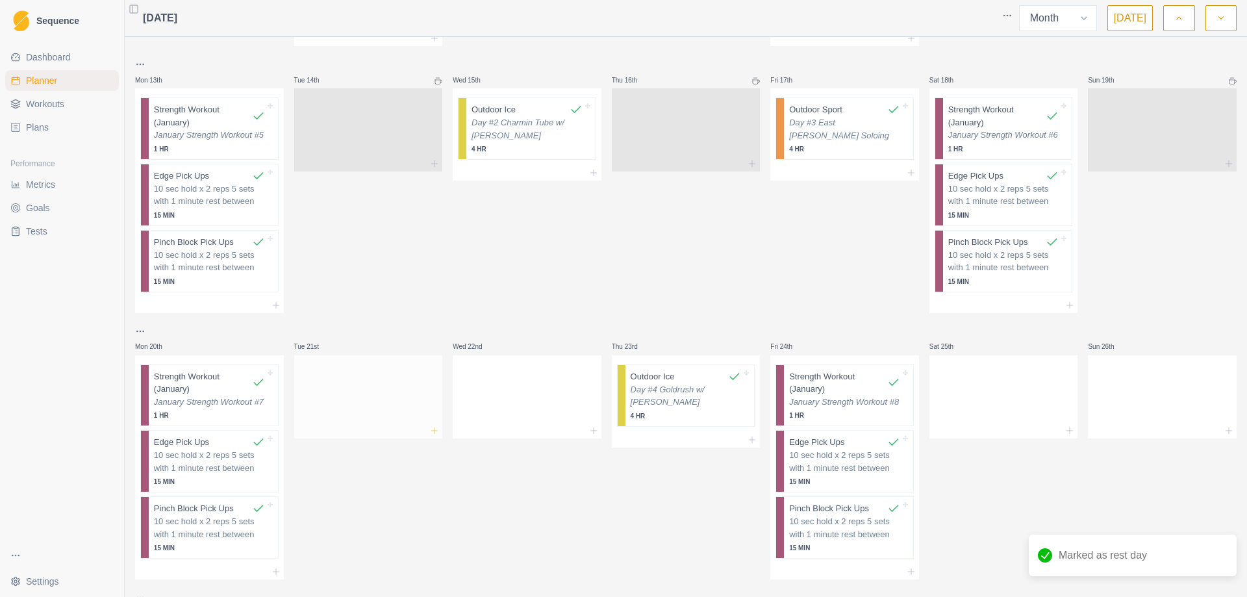
click at [433, 429] on icon at bounding box center [434, 431] width 10 height 10
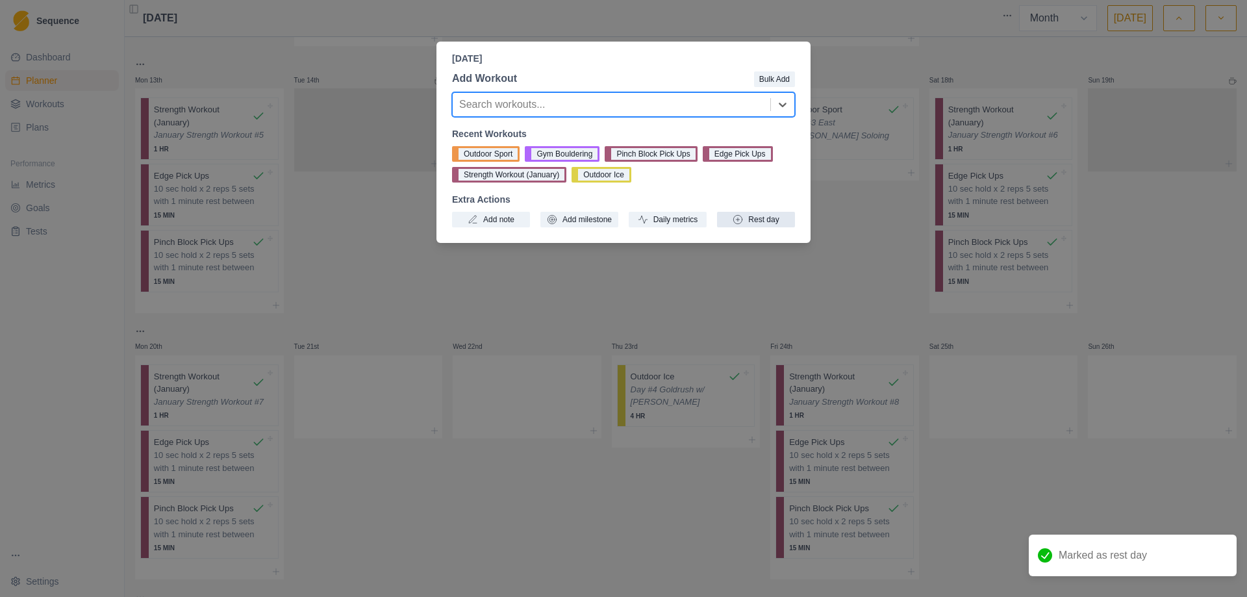
click at [748, 224] on button "Rest day" at bounding box center [756, 220] width 78 height 16
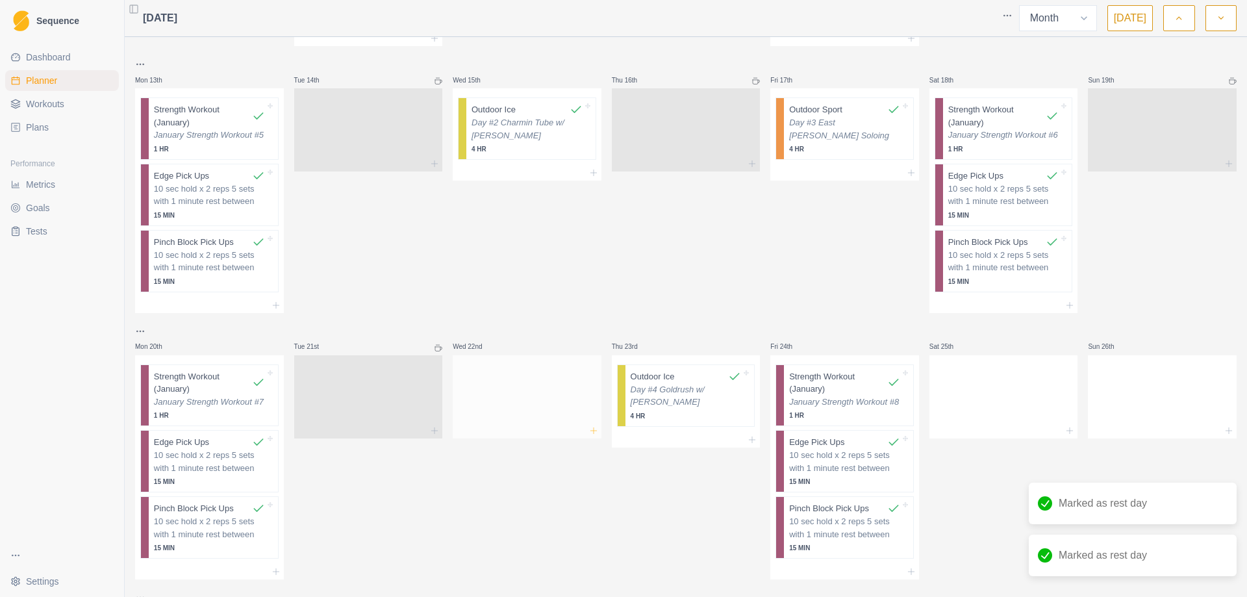
click at [591, 426] on icon at bounding box center [594, 431] width 10 height 10
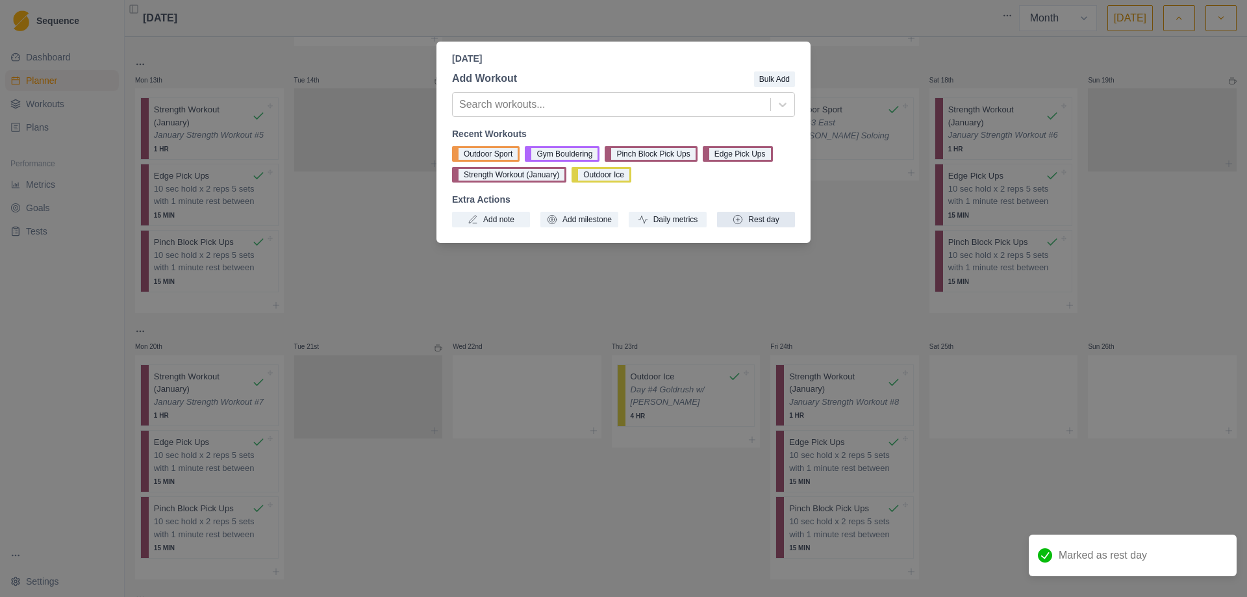
click at [781, 221] on button "Rest day" at bounding box center [756, 220] width 78 height 16
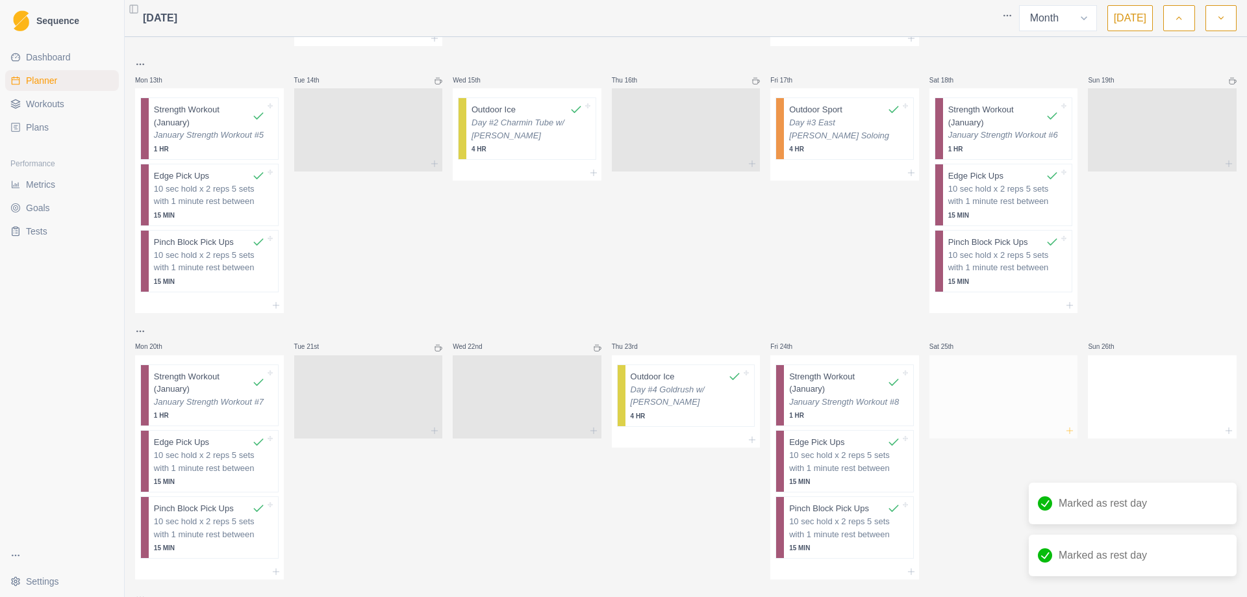
click at [1065, 430] on icon at bounding box center [1070, 431] width 10 height 10
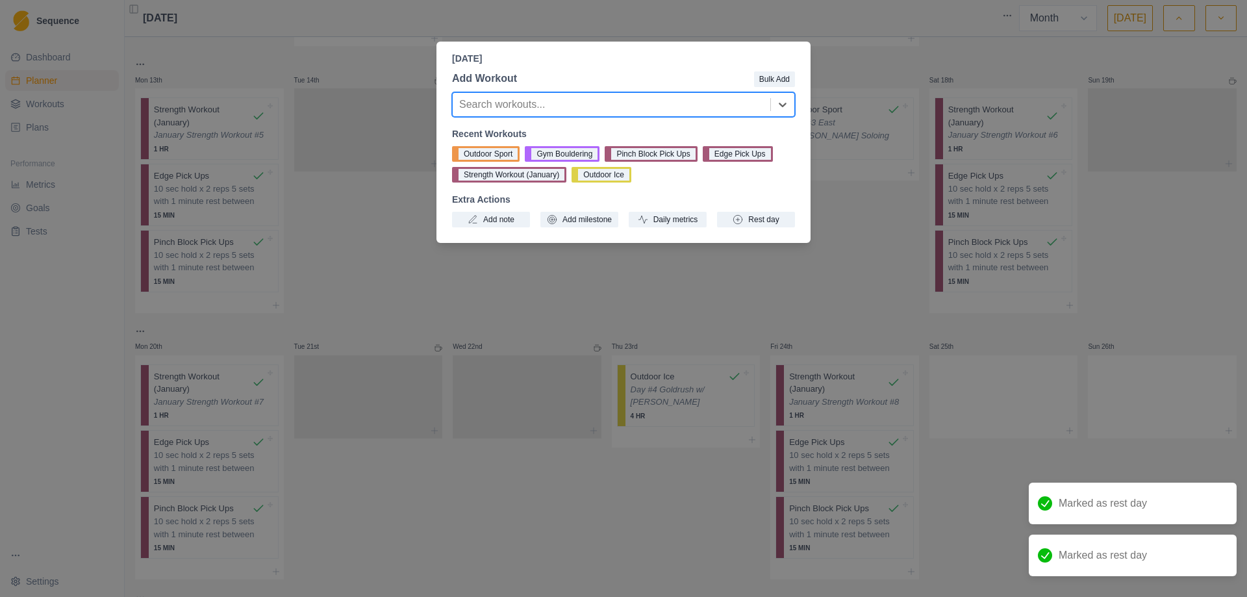
click at [756, 212] on div "Recent Workouts Outdoor Sport Gym Bouldering Pinch Block Pick Ups Edge Pick Ups…" at bounding box center [623, 177] width 343 height 100
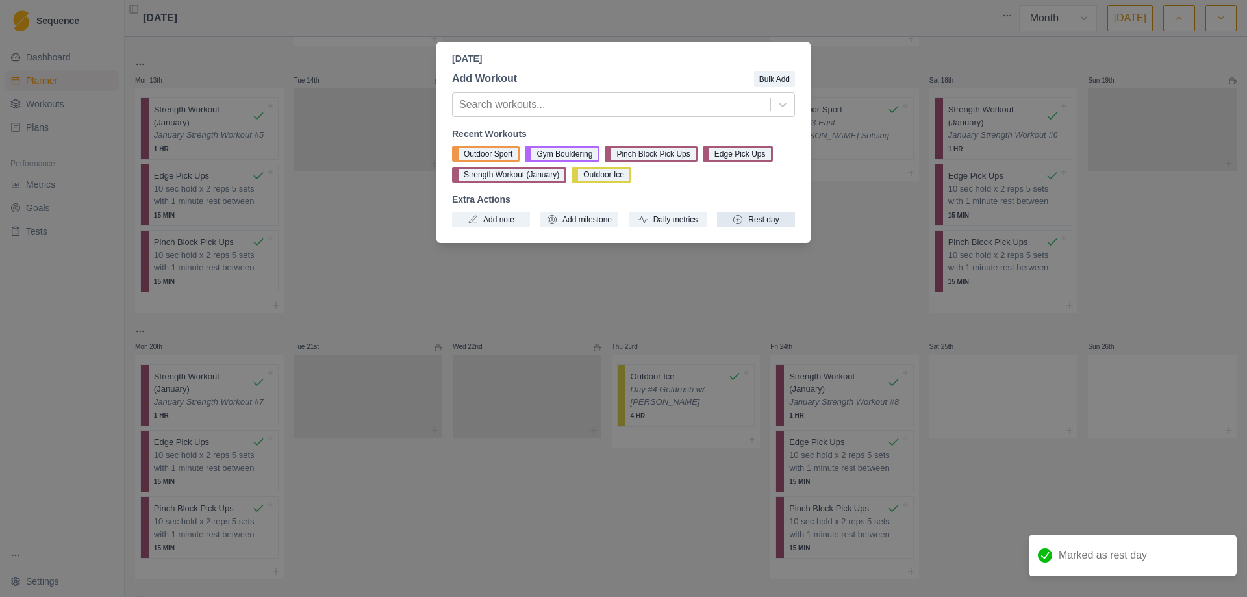
click at [754, 218] on button "Rest day" at bounding box center [756, 220] width 78 height 16
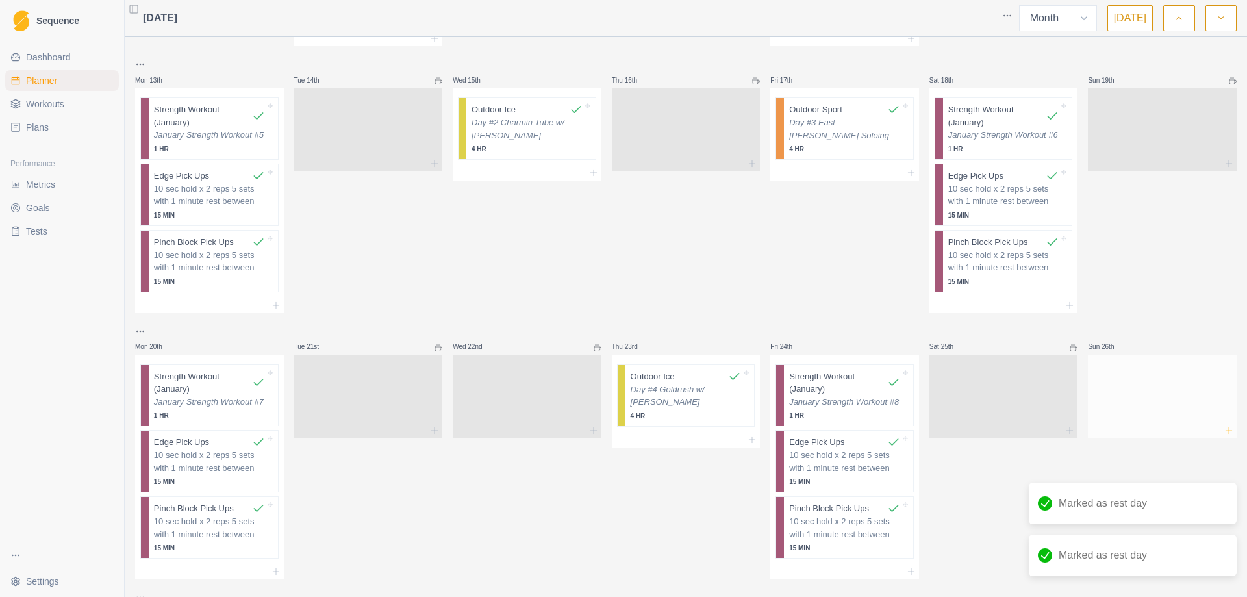
click at [1224, 431] on icon at bounding box center [1229, 431] width 10 height 10
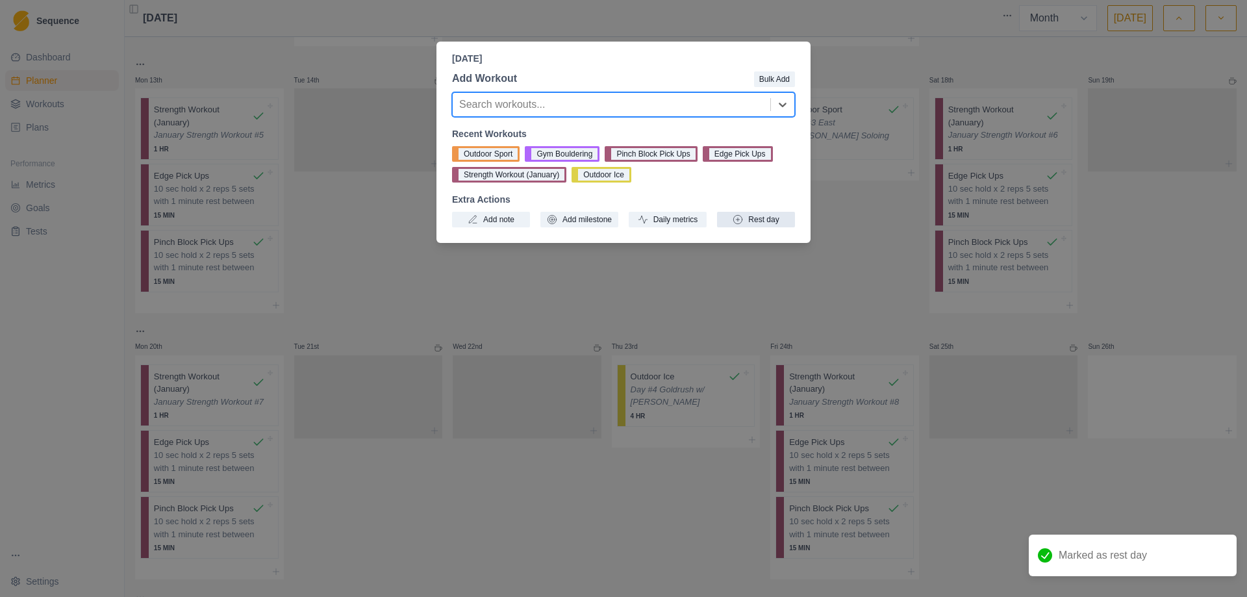
click at [771, 223] on button "Rest day" at bounding box center [756, 220] width 78 height 16
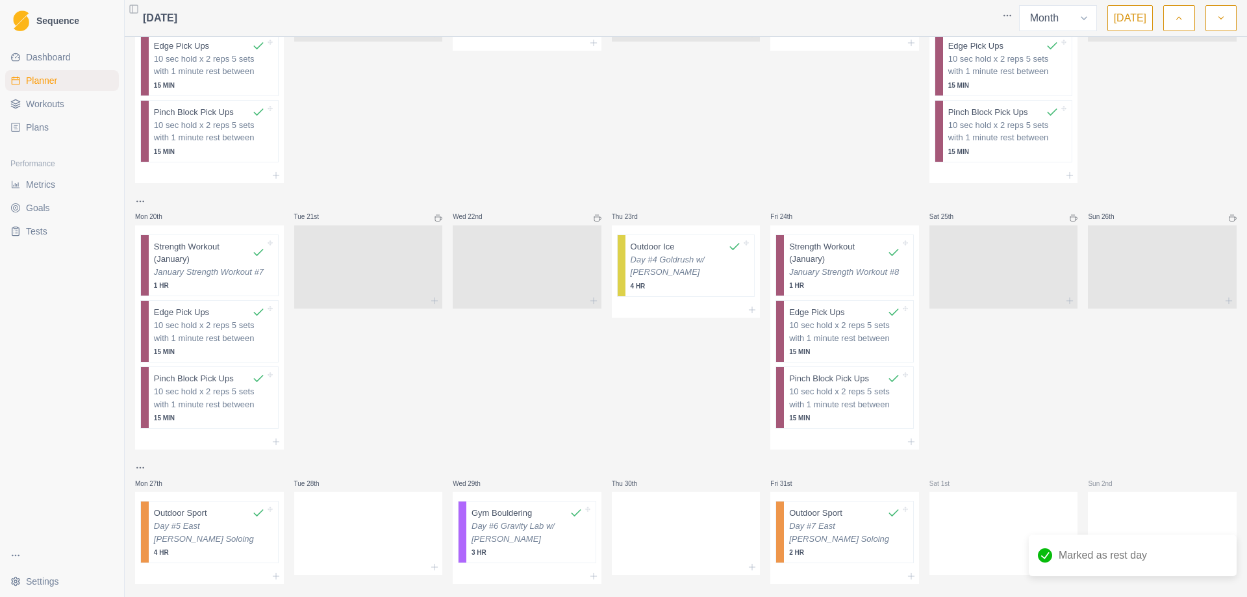
scroll to position [673, 0]
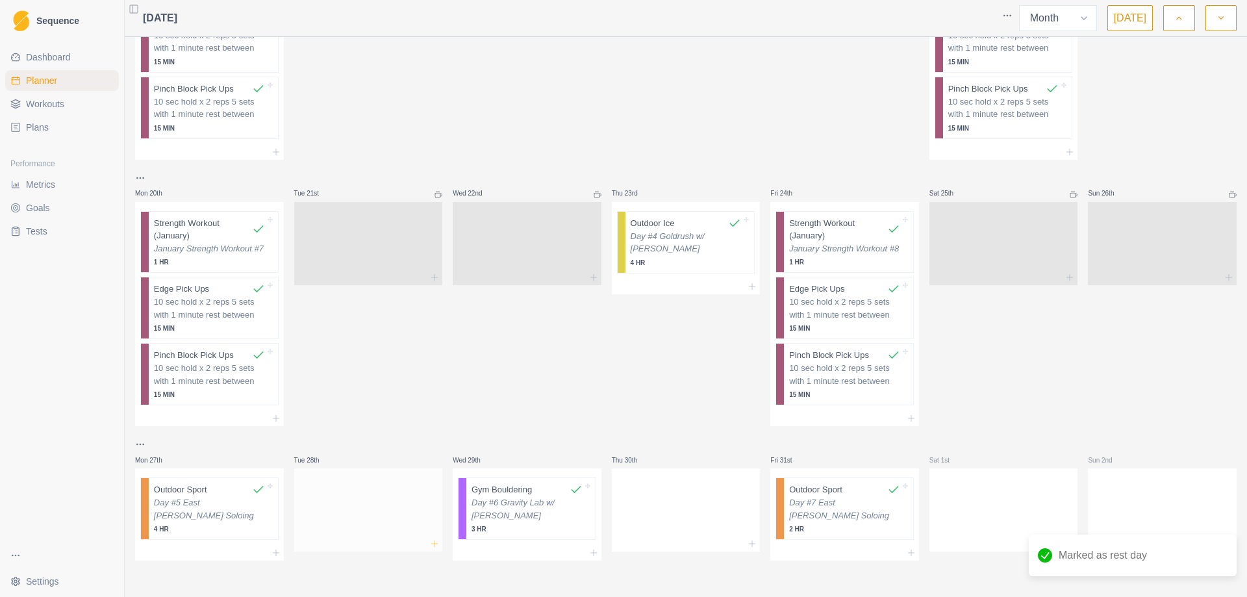
click at [430, 542] on icon at bounding box center [434, 544] width 10 height 10
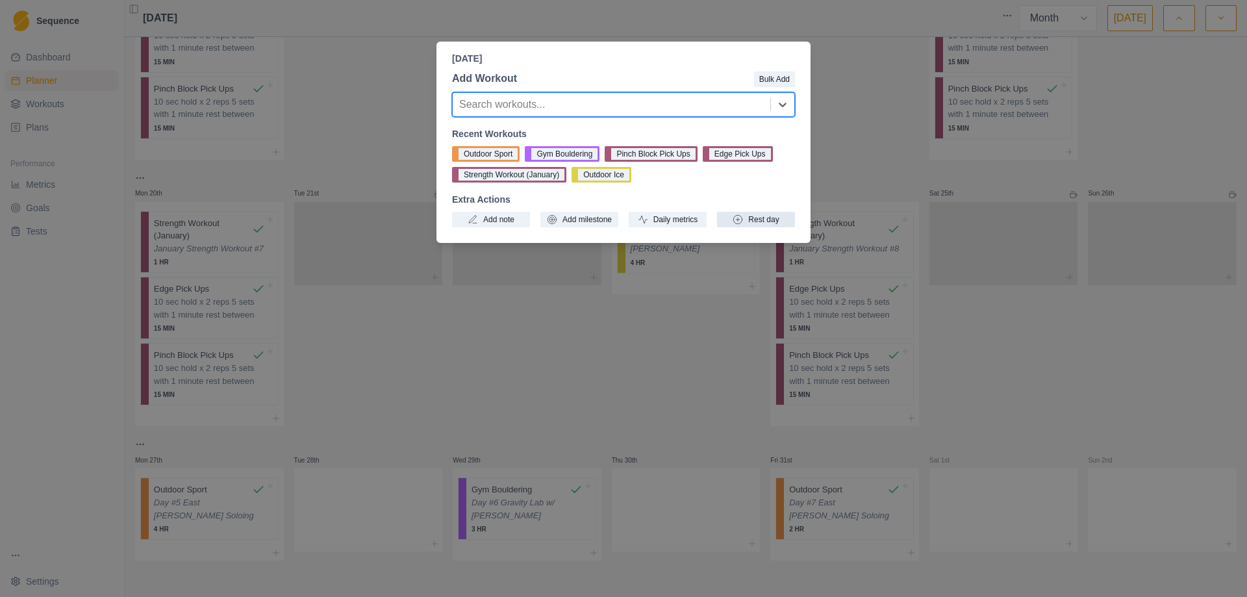
click at [751, 220] on button "Rest day" at bounding box center [756, 220] width 78 height 16
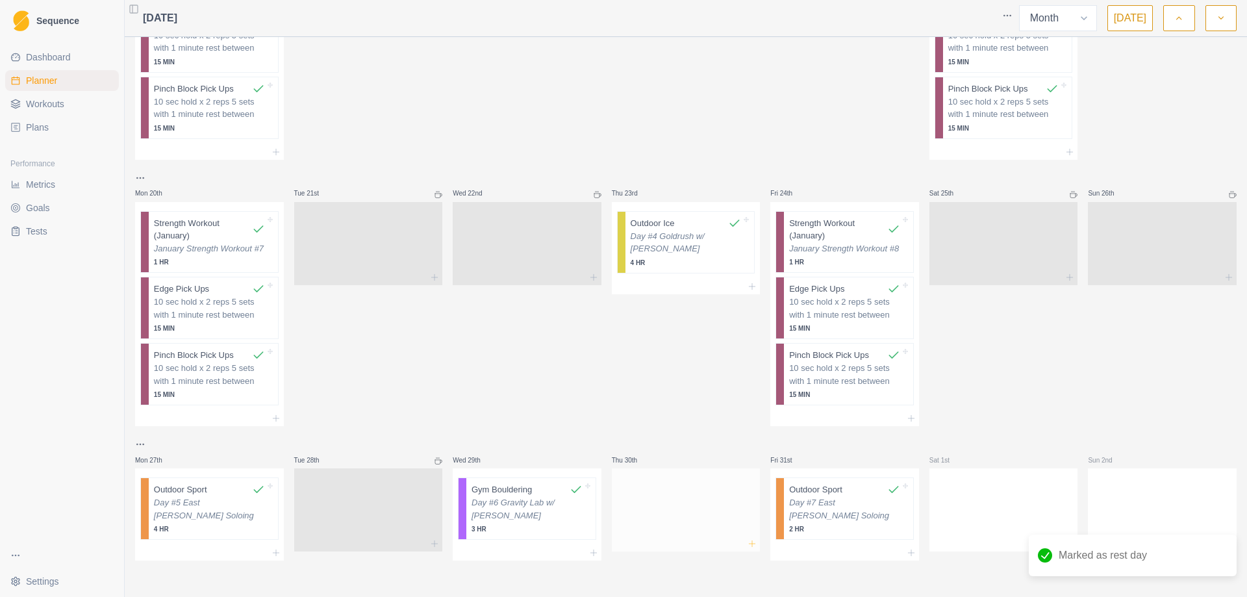
click at [747, 543] on icon at bounding box center [752, 544] width 10 height 10
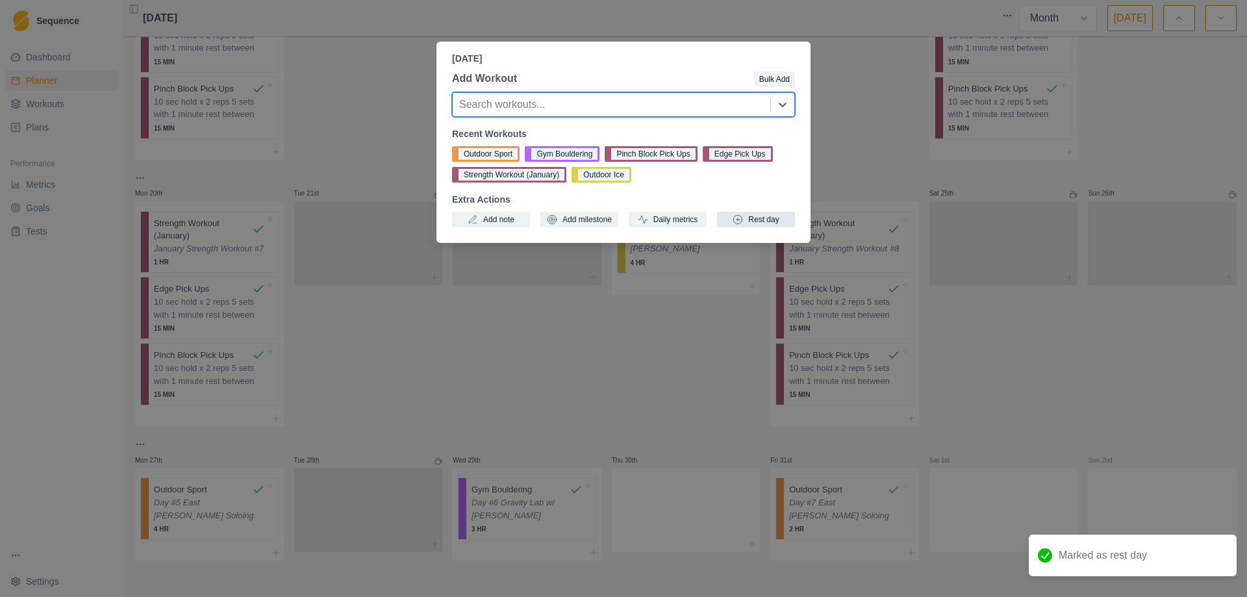
click at [771, 218] on button "Rest day" at bounding box center [756, 220] width 78 height 16
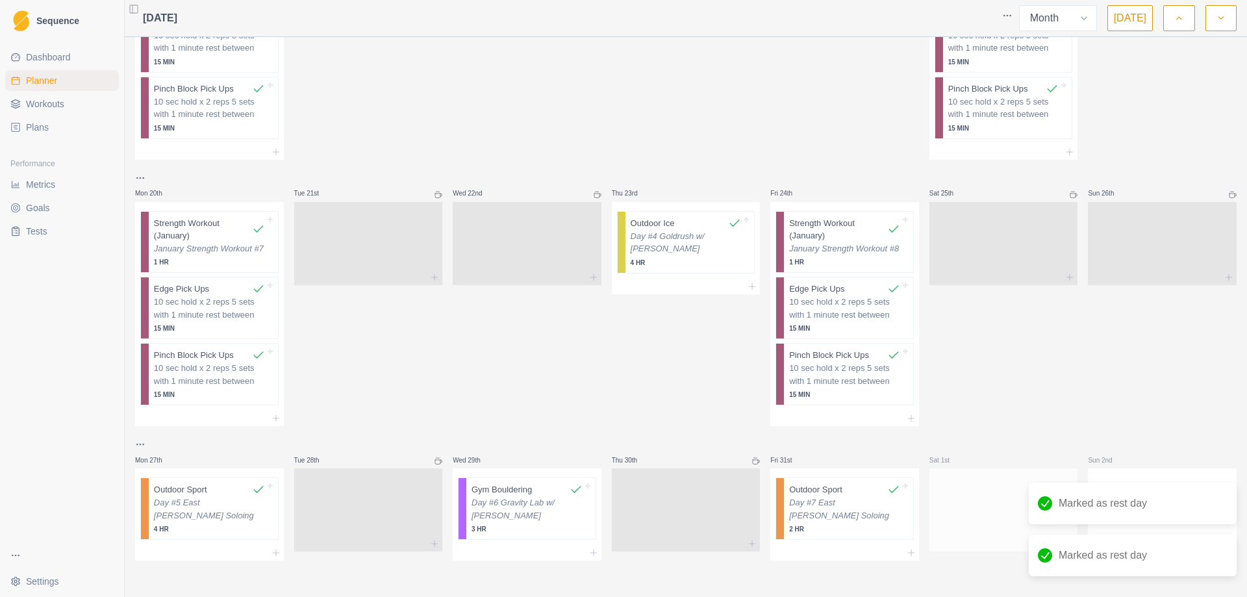
click at [1001, 548] on div at bounding box center [1004, 544] width 149 height 16
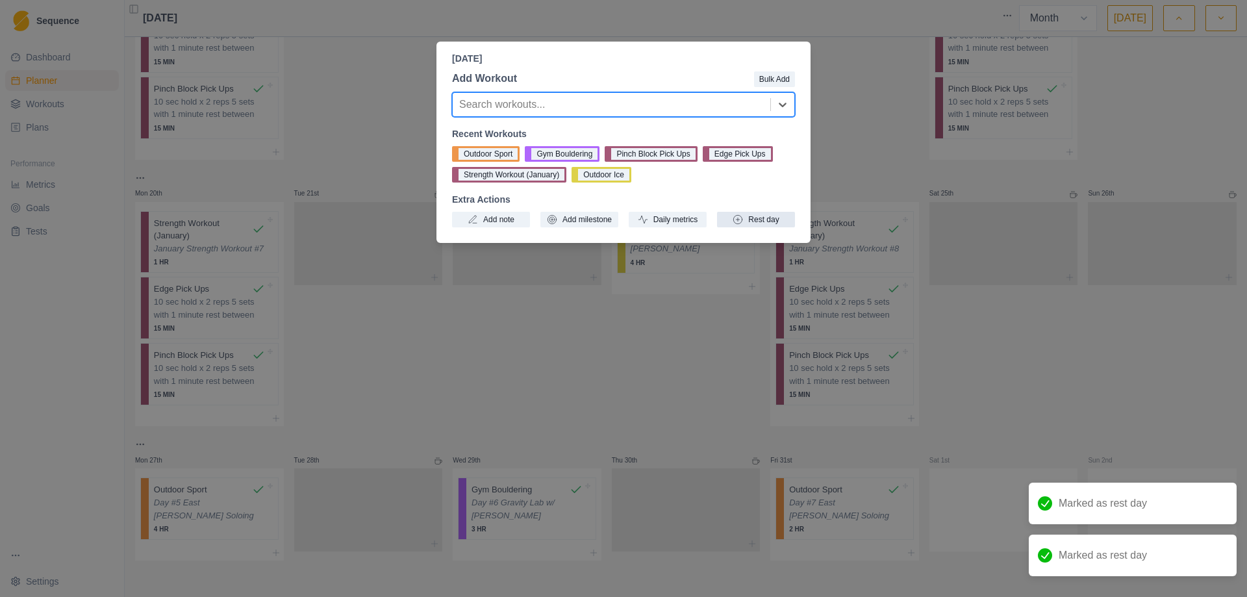
click at [752, 223] on button "Rest day" at bounding box center [756, 220] width 78 height 16
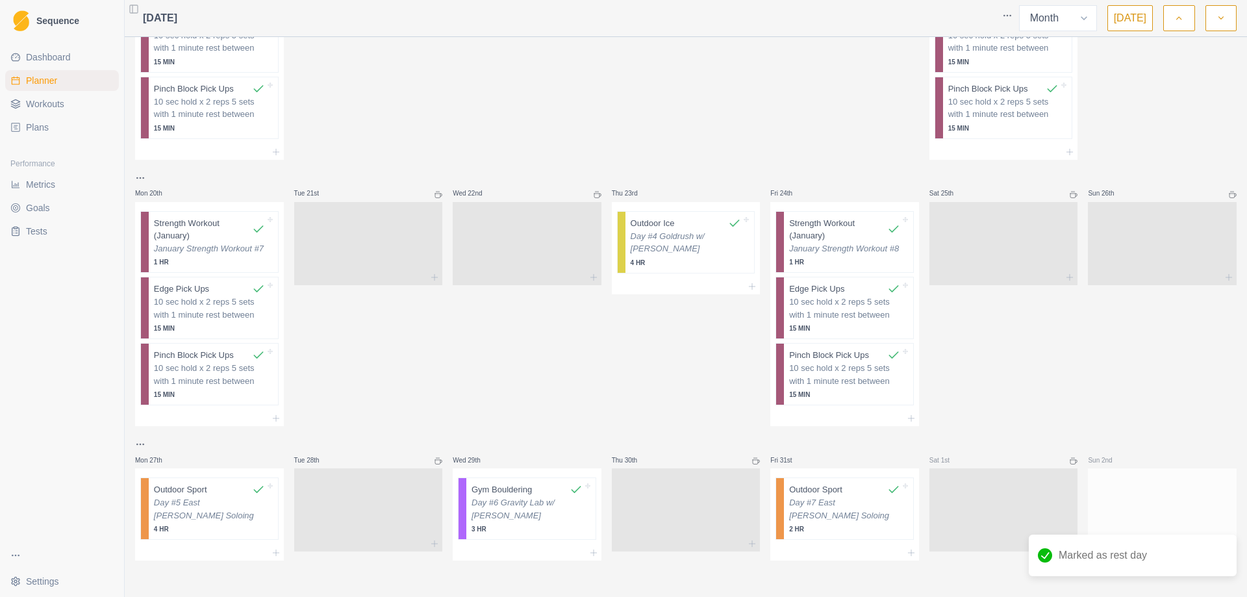
click at [1119, 476] on div at bounding box center [1162, 473] width 149 height 10
click at [1180, 502] on div at bounding box center [1162, 507] width 149 height 57
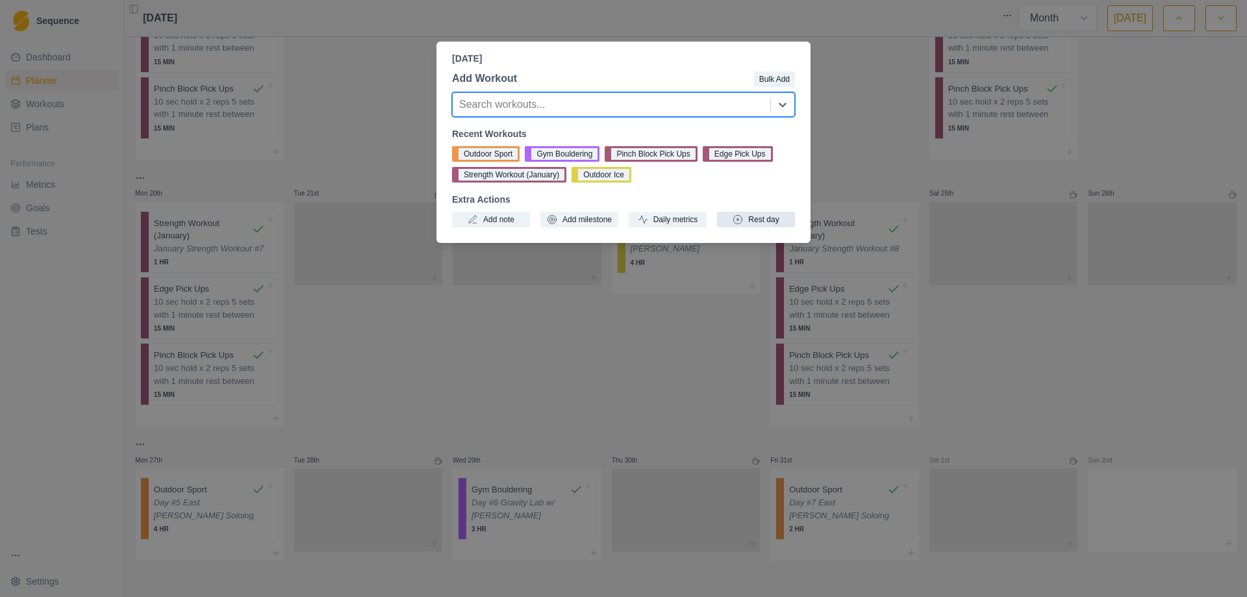
click at [761, 223] on button "Rest day" at bounding box center [756, 220] width 78 height 16
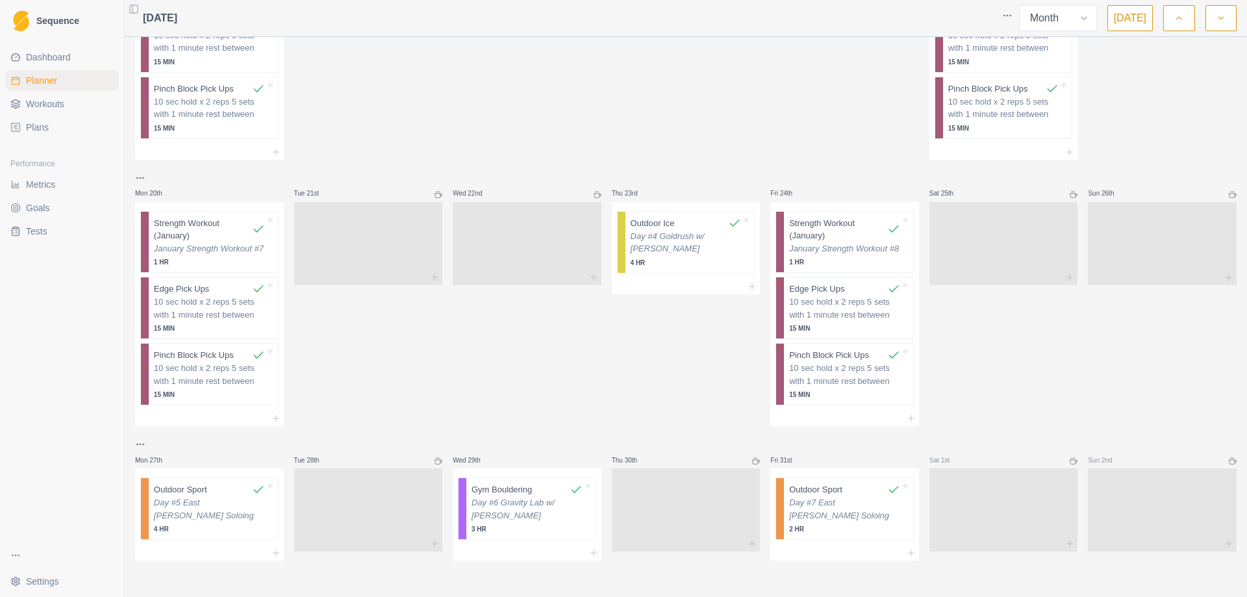
click at [1225, 16] on icon "button" at bounding box center [1221, 18] width 9 height 13
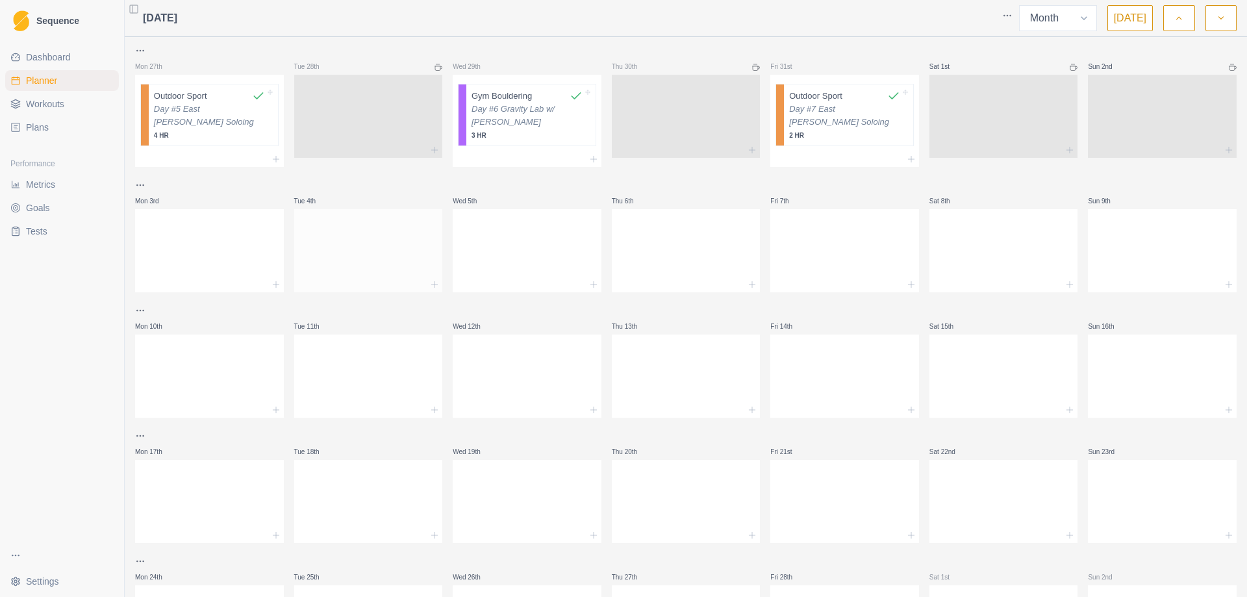
click at [322, 261] on div at bounding box center [368, 248] width 149 height 57
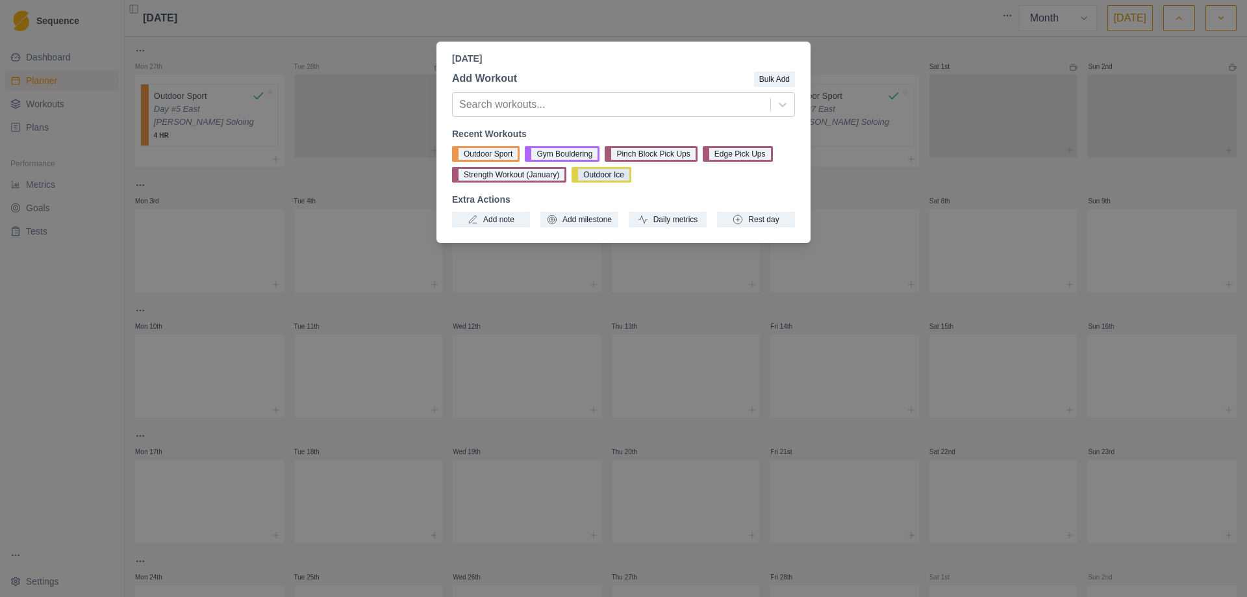
click at [607, 172] on button "Outdoor Ice" at bounding box center [602, 175] width 60 height 16
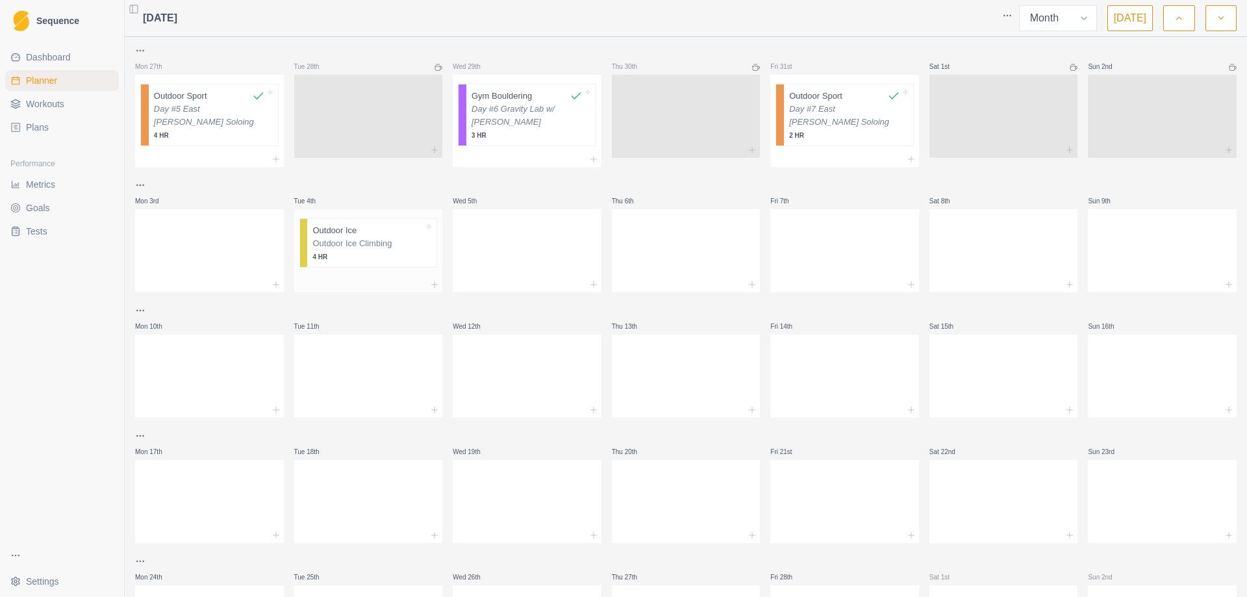
click at [359, 242] on p "Outdoor Ice Climbing" at bounding box center [367, 243] width 111 height 13
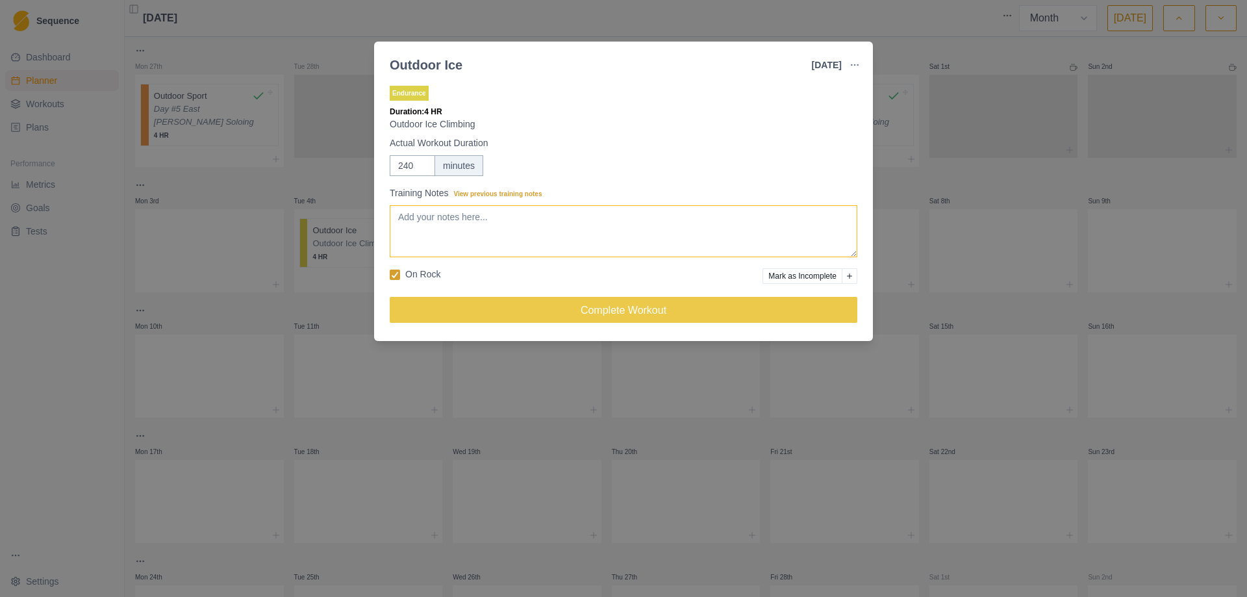
click at [509, 230] on textarea "Training Notes View previous training notes" at bounding box center [624, 231] width 468 height 52
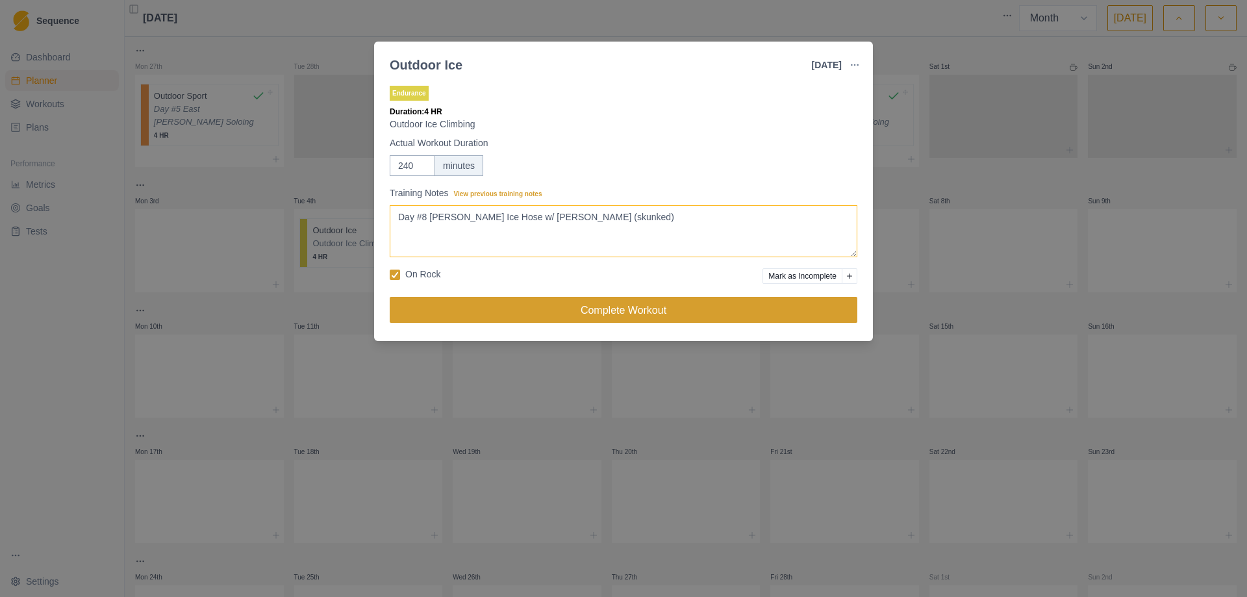
type textarea "Day #8 [PERSON_NAME] Ice Hose w/ [PERSON_NAME] (skunked)"
click at [618, 312] on button "Complete Workout" at bounding box center [624, 310] width 468 height 26
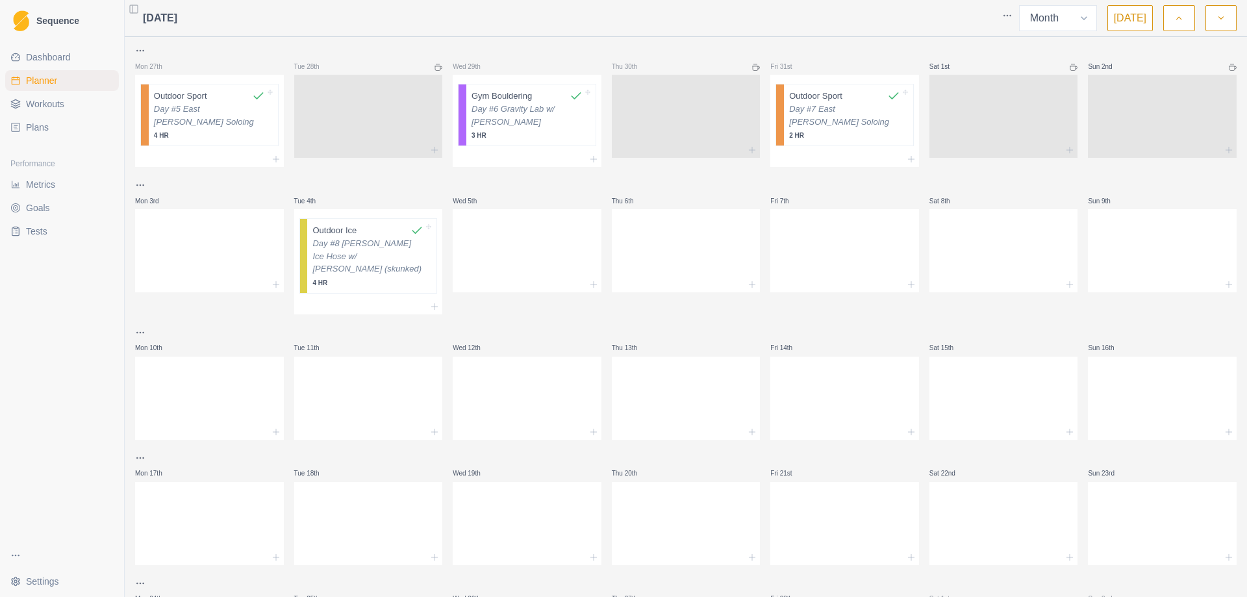
click at [51, 99] on span "Workouts" at bounding box center [45, 103] width 38 height 13
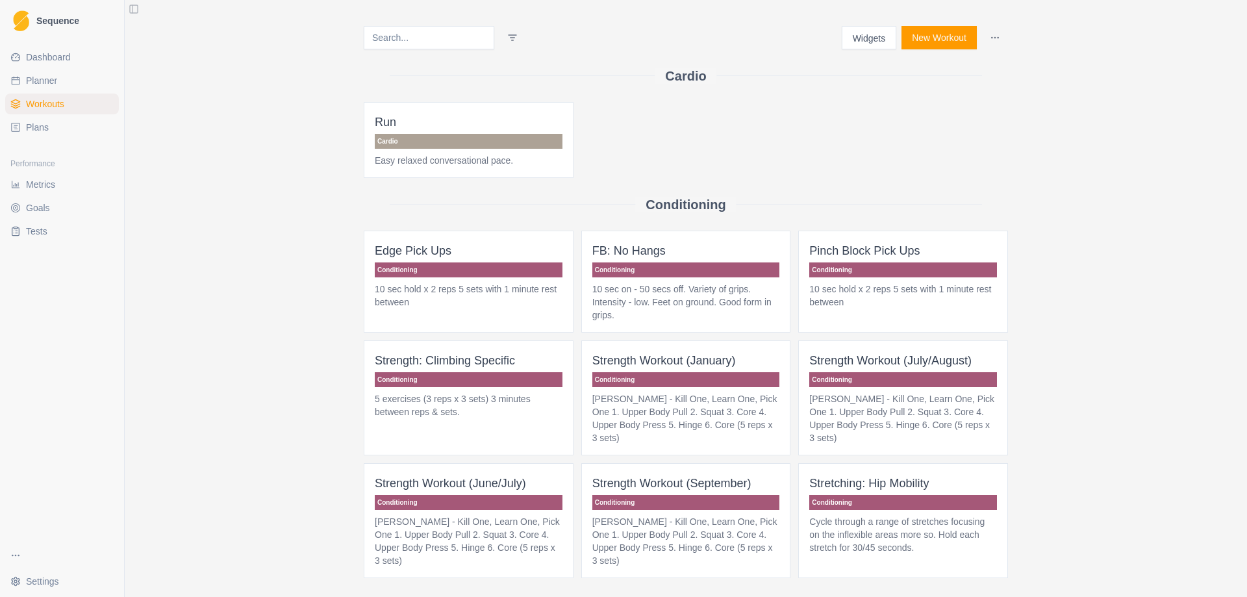
click at [947, 38] on button "New Workout" at bounding box center [939, 37] width 75 height 23
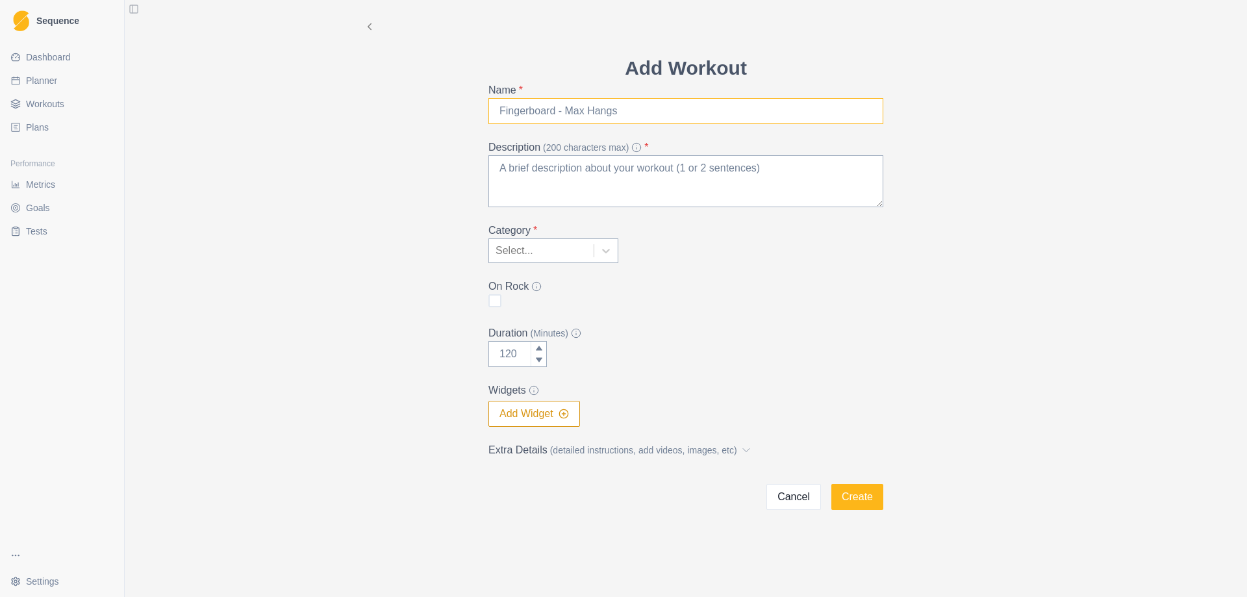
click at [653, 119] on input "Name *" at bounding box center [686, 111] width 395 height 26
type input "Strength Workout (February)"
click at [552, 172] on textarea "Description (200 characters max) *" at bounding box center [686, 181] width 395 height 52
paste textarea "[PERSON_NAME] - Kill One, Learn One, Pick One 1. Upper Body Pull 2. Squat 3. Co…"
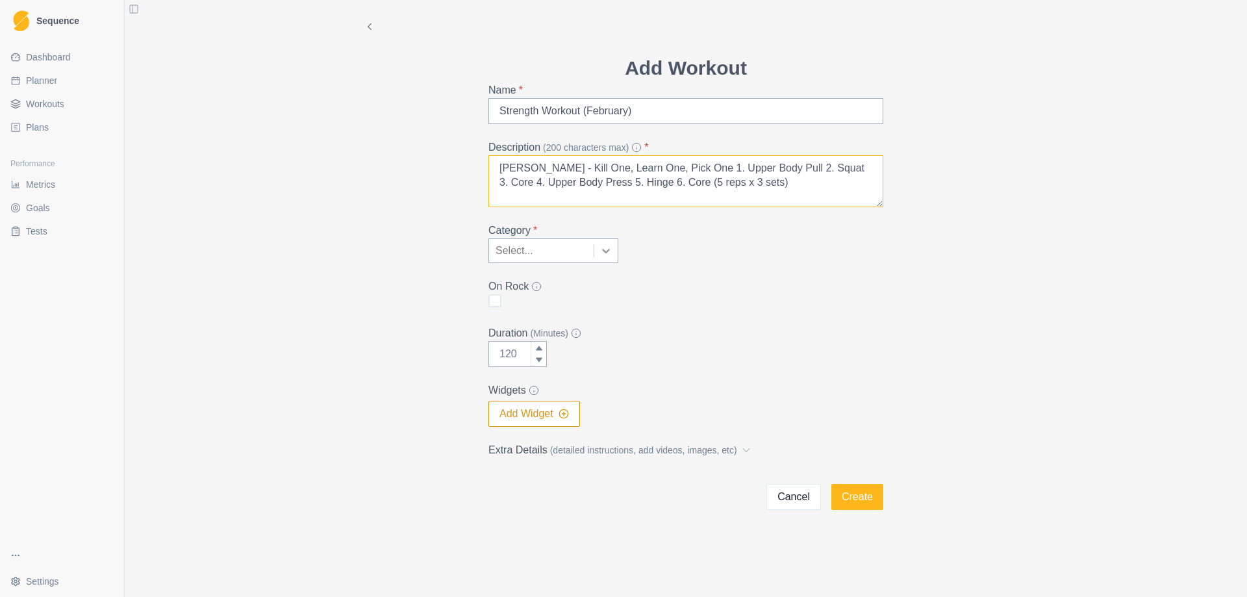
type textarea "[PERSON_NAME] - Kill One, Learn One, Pick One 1. Upper Body Pull 2. Squat 3. Co…"
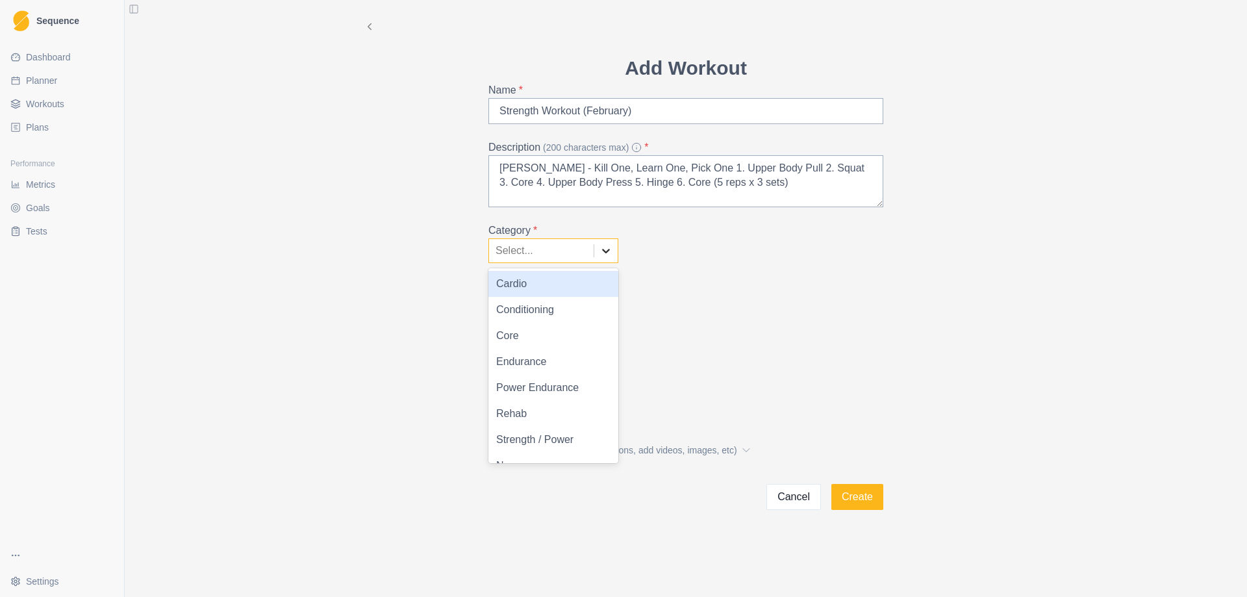
click at [599, 244] on div at bounding box center [605, 250] width 23 height 23
click at [592, 315] on div "Conditioning" at bounding box center [554, 310] width 130 height 26
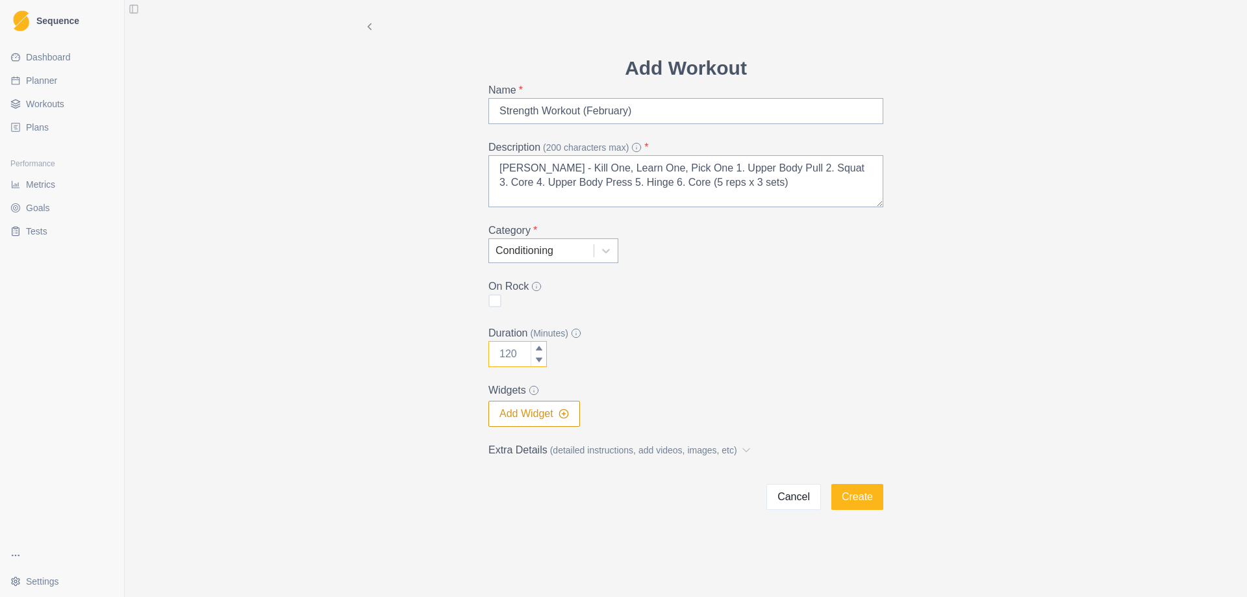
drag, startPoint x: 521, startPoint y: 359, endPoint x: 455, endPoint y: 358, distance: 65.6
click at [455, 358] on div "Add Workout Name * Strength Workout (February) Description (200 characters max)…" at bounding box center [685, 255] width 665 height 510
type input "60"
click at [678, 365] on div "Duration (Minutes) 60" at bounding box center [686, 346] width 395 height 42
click at [860, 505] on button "Create" at bounding box center [858, 497] width 52 height 26
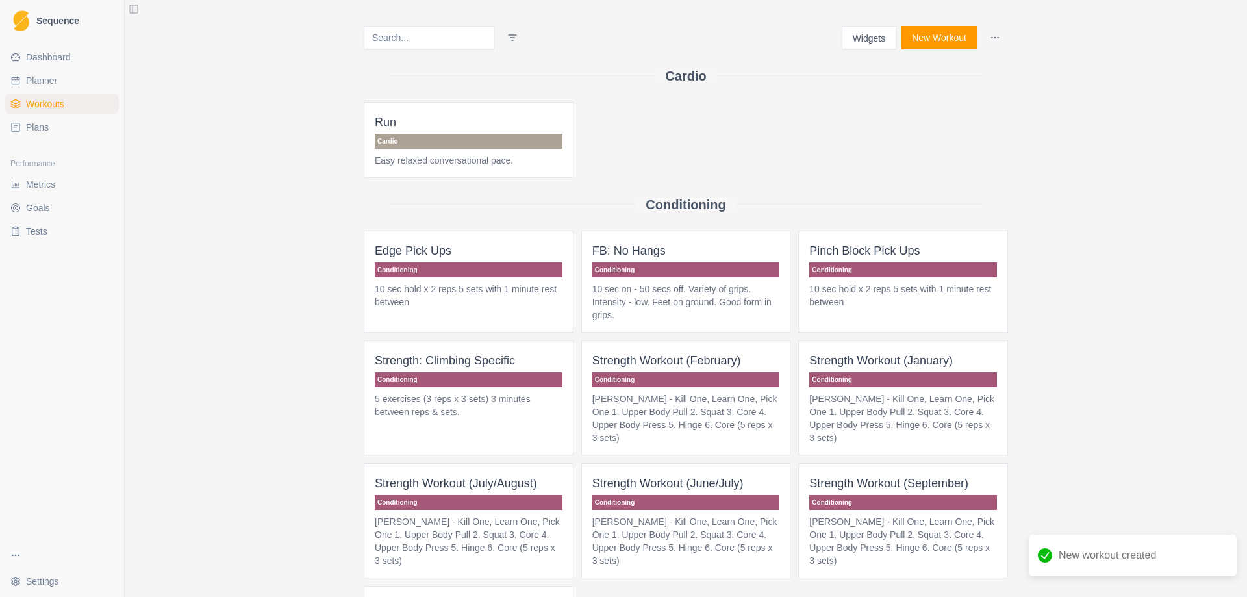
click at [857, 37] on button "Widgets" at bounding box center [869, 37] width 55 height 23
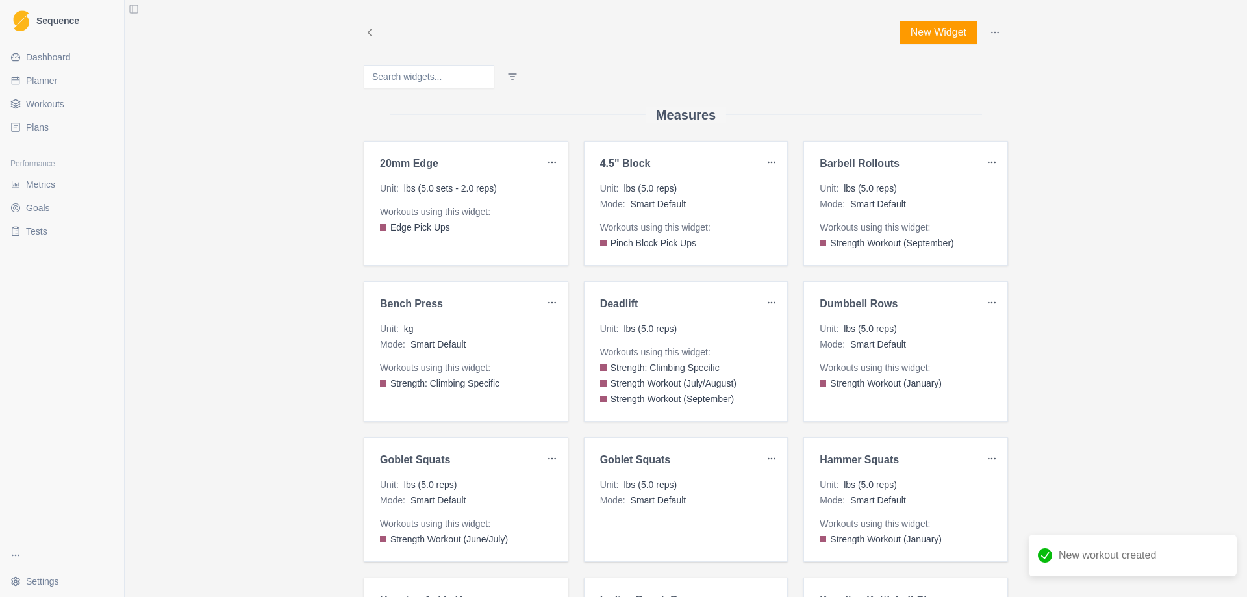
click at [940, 35] on button "New Widget" at bounding box center [938, 32] width 77 height 23
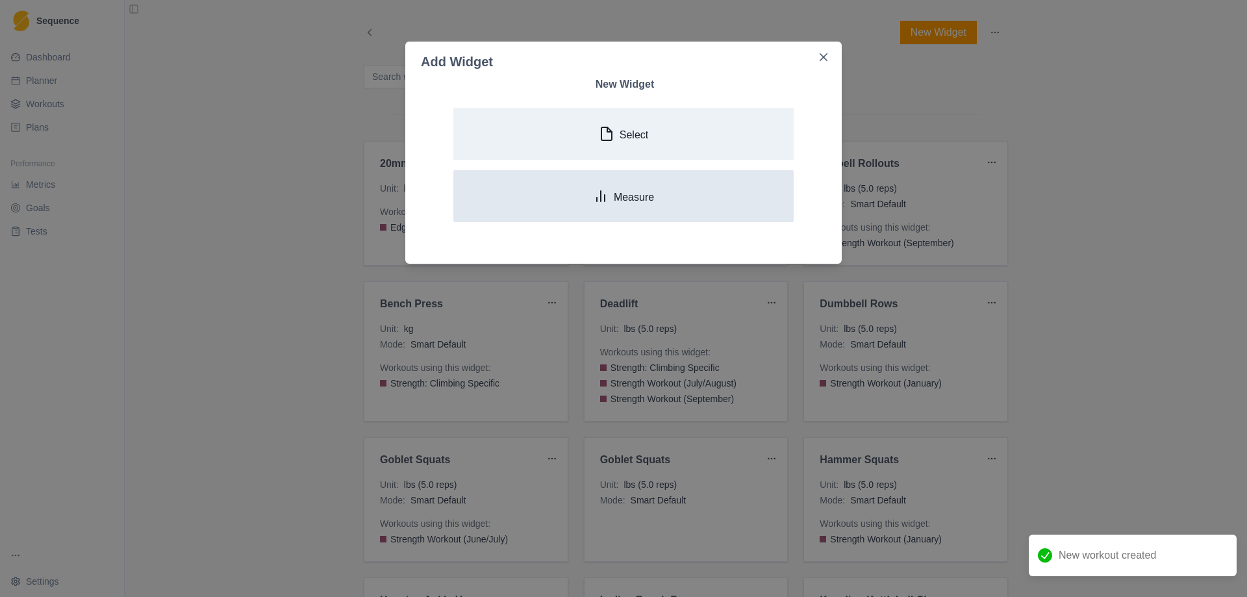
click at [641, 198] on p "Measure" at bounding box center [634, 197] width 40 height 12
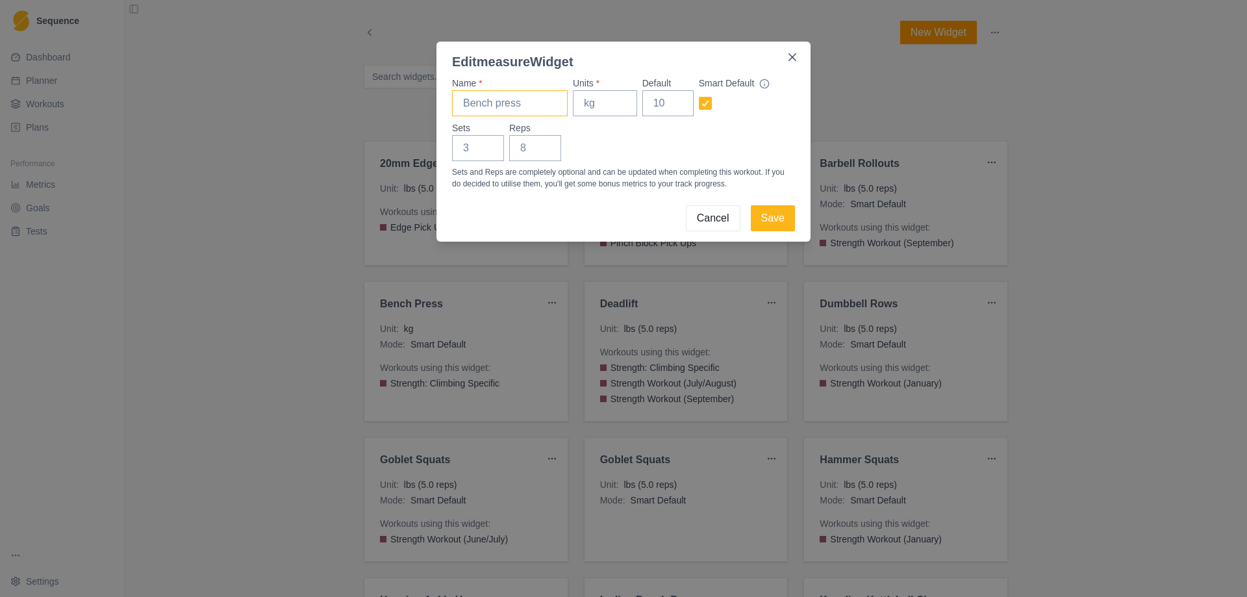
click at [505, 107] on input "Name *" at bounding box center [510, 103] width 116 height 26
type input "Decline Push Ups"
click at [595, 112] on input "Units *" at bounding box center [605, 103] width 64 height 26
type input "lbs"
click at [661, 104] on input "Default" at bounding box center [668, 103] width 51 height 26
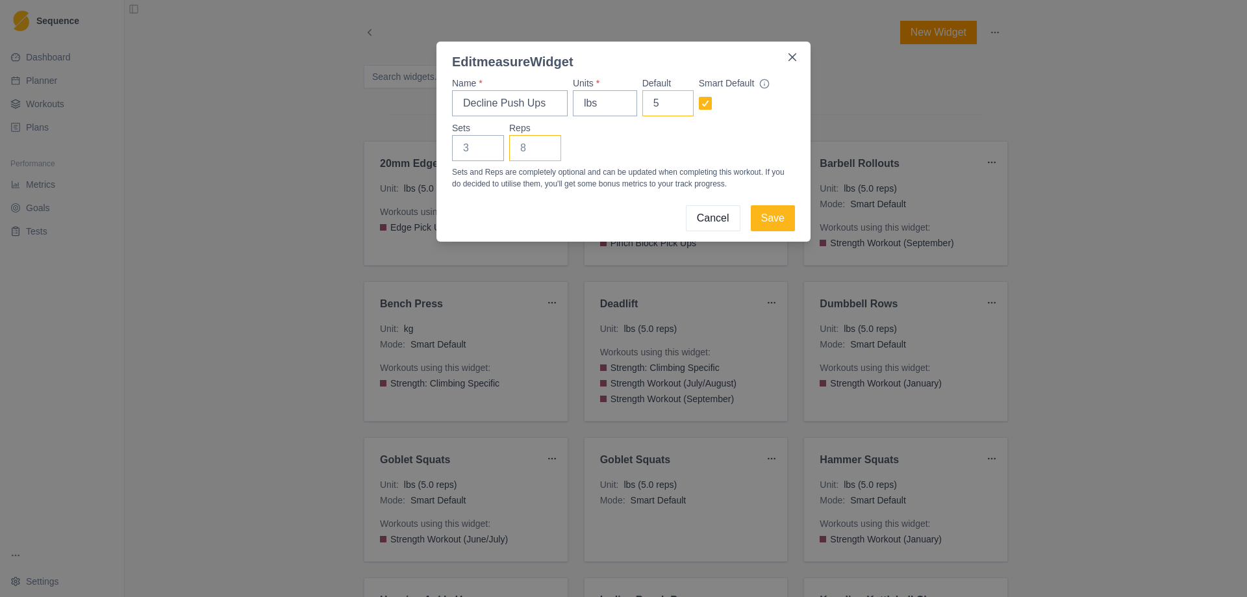
type input "5"
click at [533, 153] on input "Reps" at bounding box center [535, 148] width 52 height 26
type input "5"
click at [777, 220] on button "Save" at bounding box center [773, 218] width 44 height 26
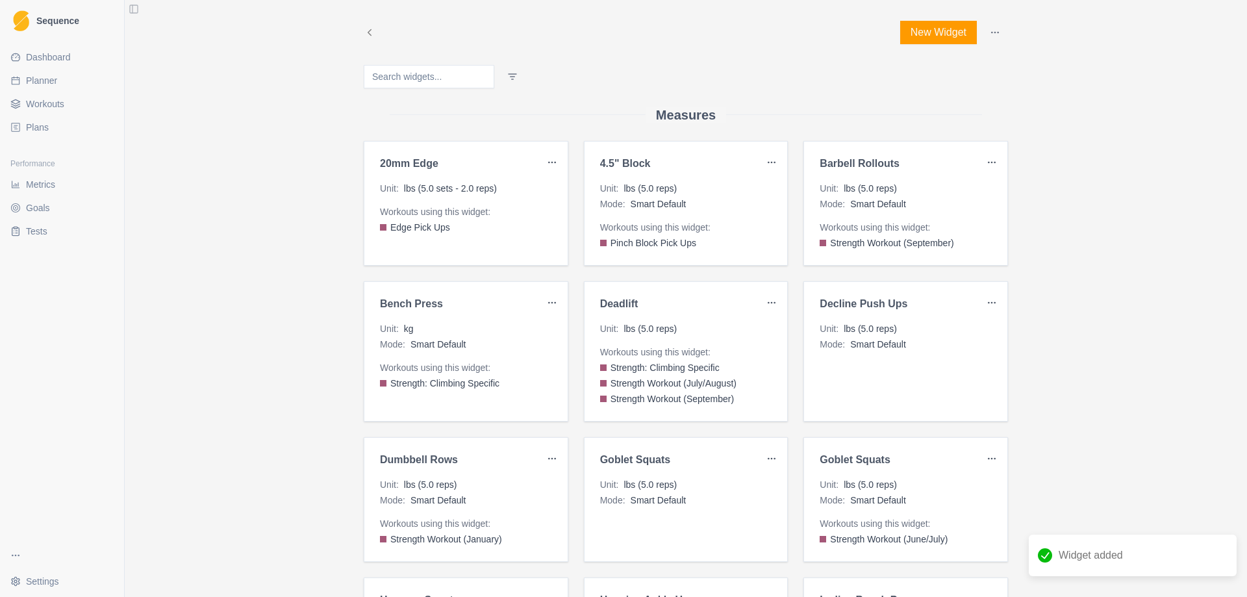
click at [53, 107] on span "Workouts" at bounding box center [45, 103] width 38 height 13
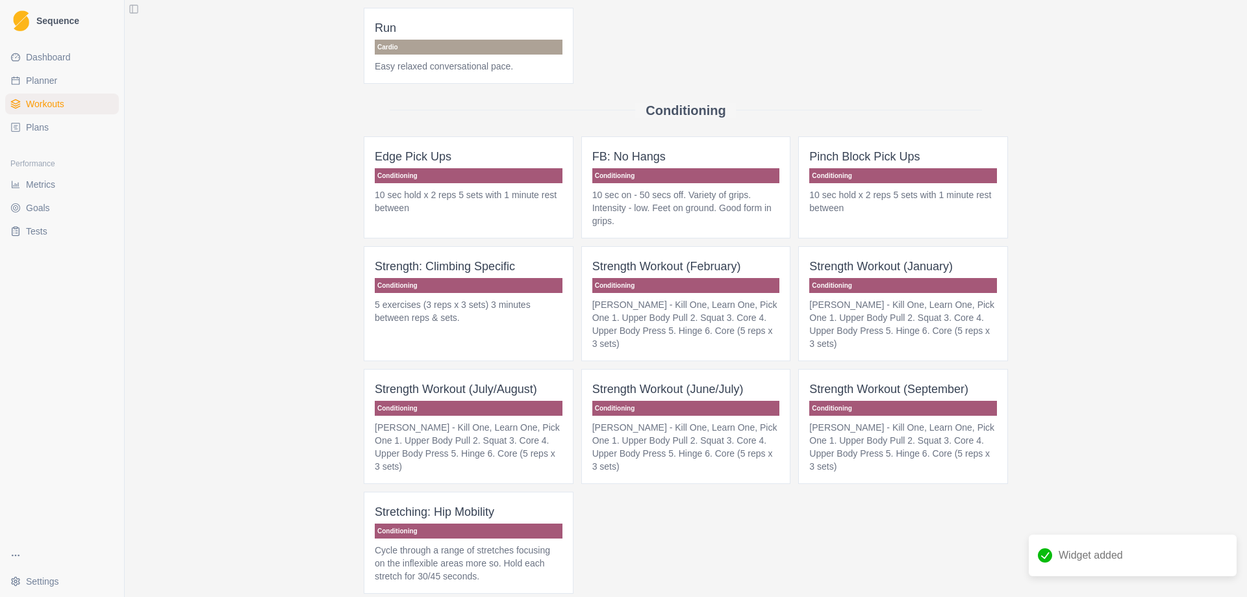
scroll to position [130, 0]
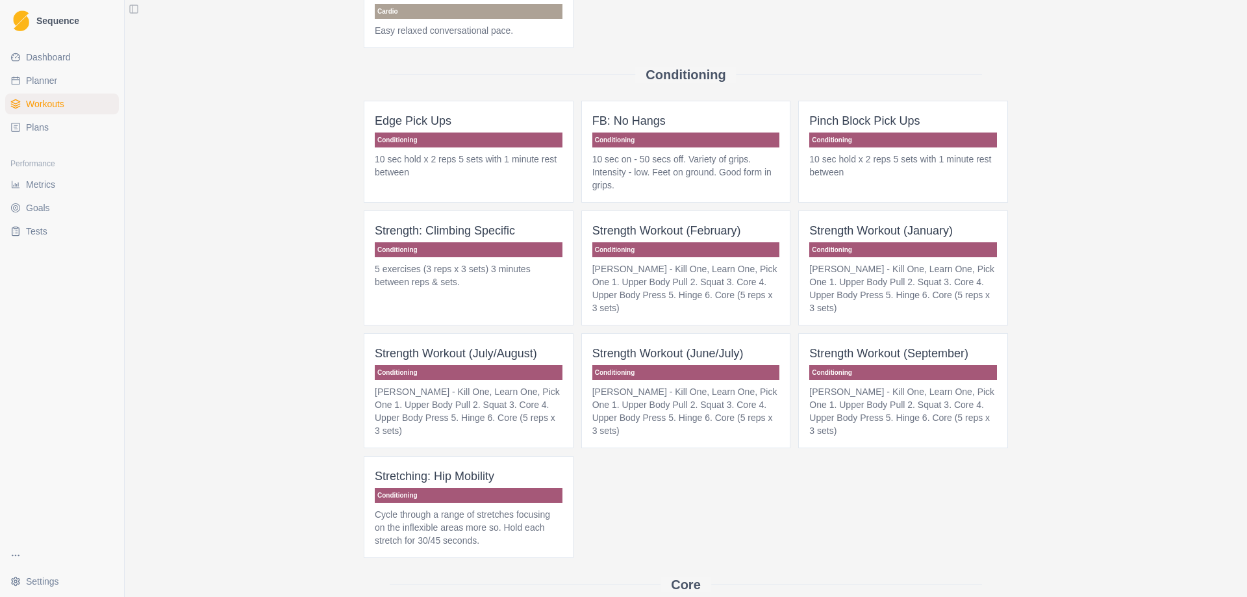
click at [696, 251] on p "Conditioning" at bounding box center [687, 249] width 188 height 15
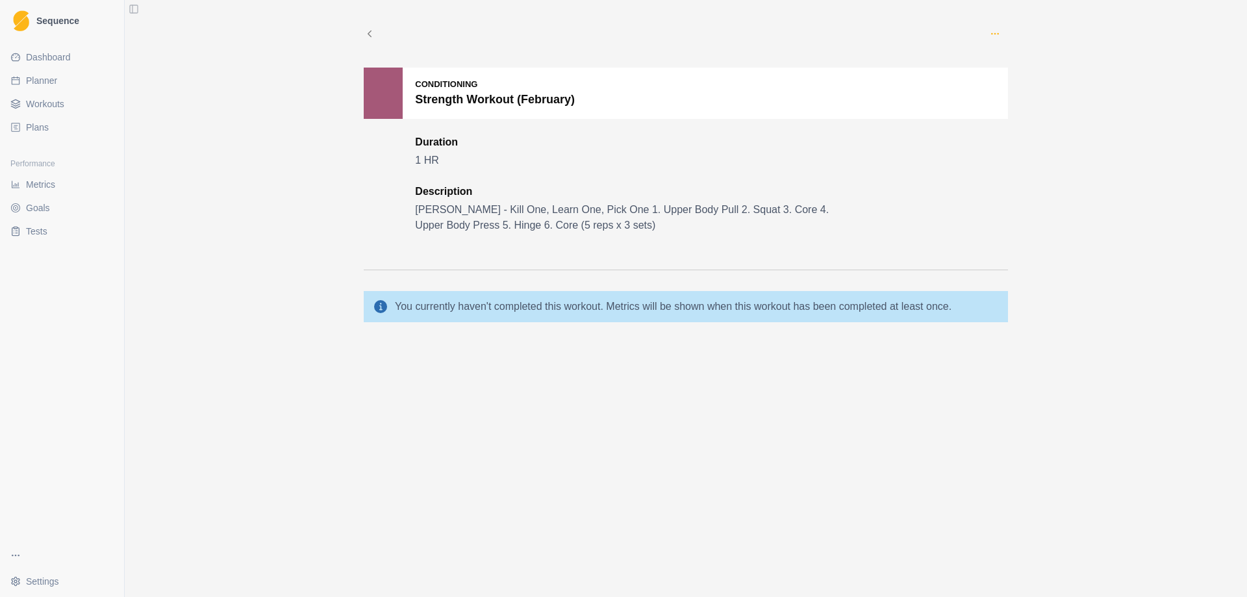
click at [994, 31] on icon "button" at bounding box center [995, 34] width 10 height 10
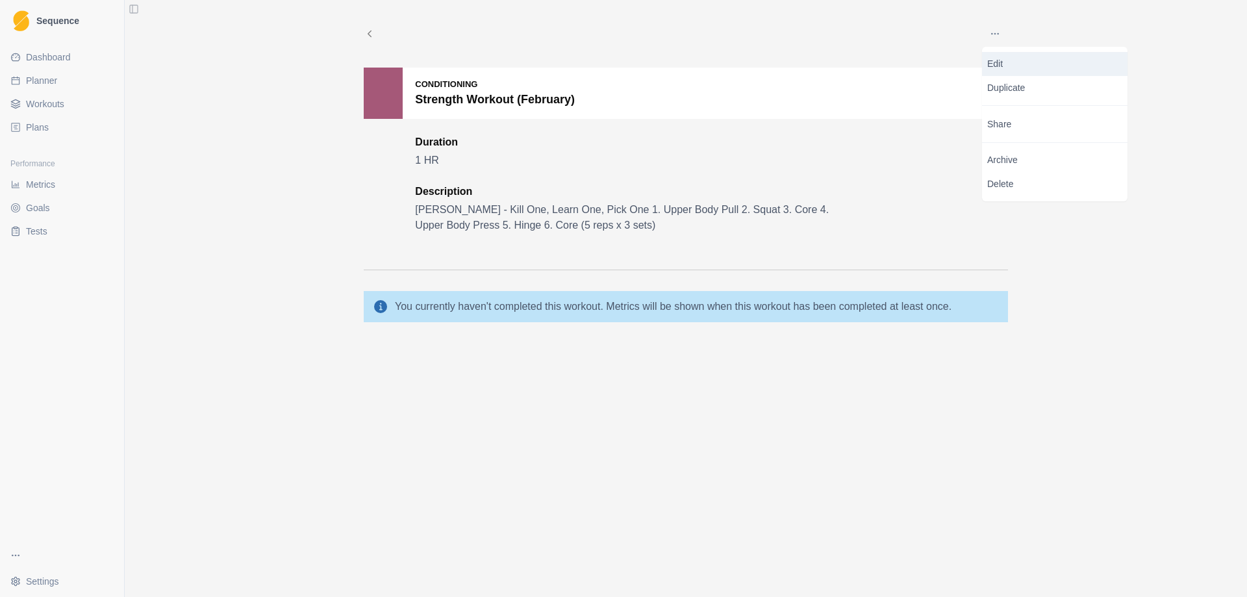
click at [1009, 61] on p "Edit" at bounding box center [1055, 64] width 135 height 14
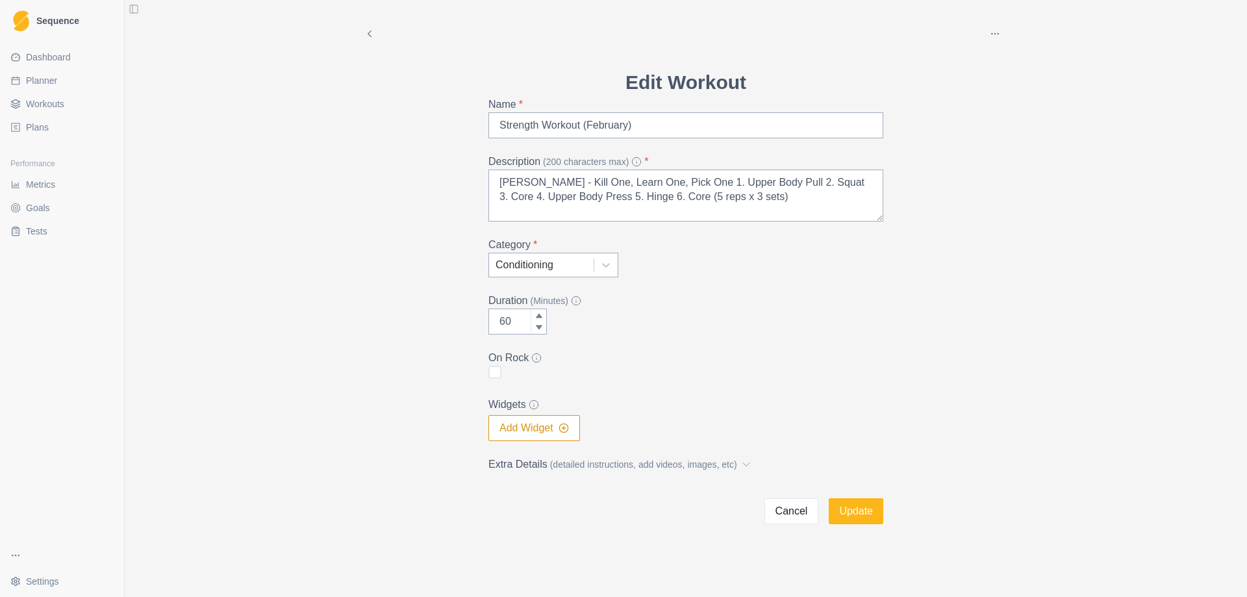
click at [529, 432] on button "Add Widget" at bounding box center [535, 428] width 92 height 26
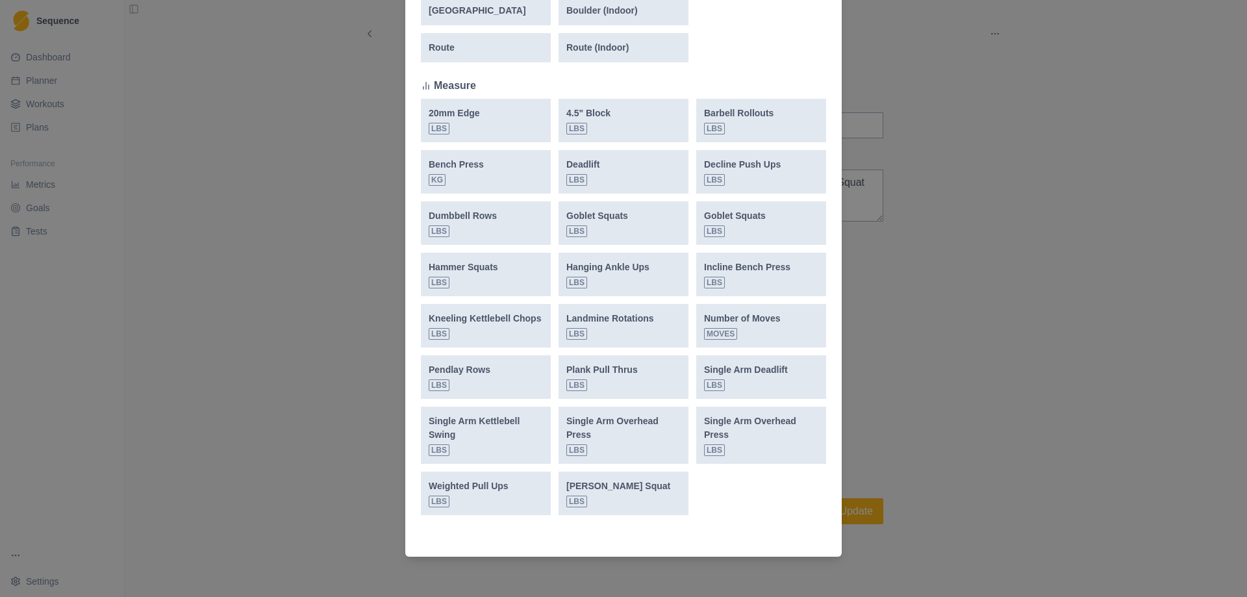
scroll to position [408, 0]
click at [468, 494] on div "Weighted Pull Ups lbs" at bounding box center [469, 492] width 80 height 28
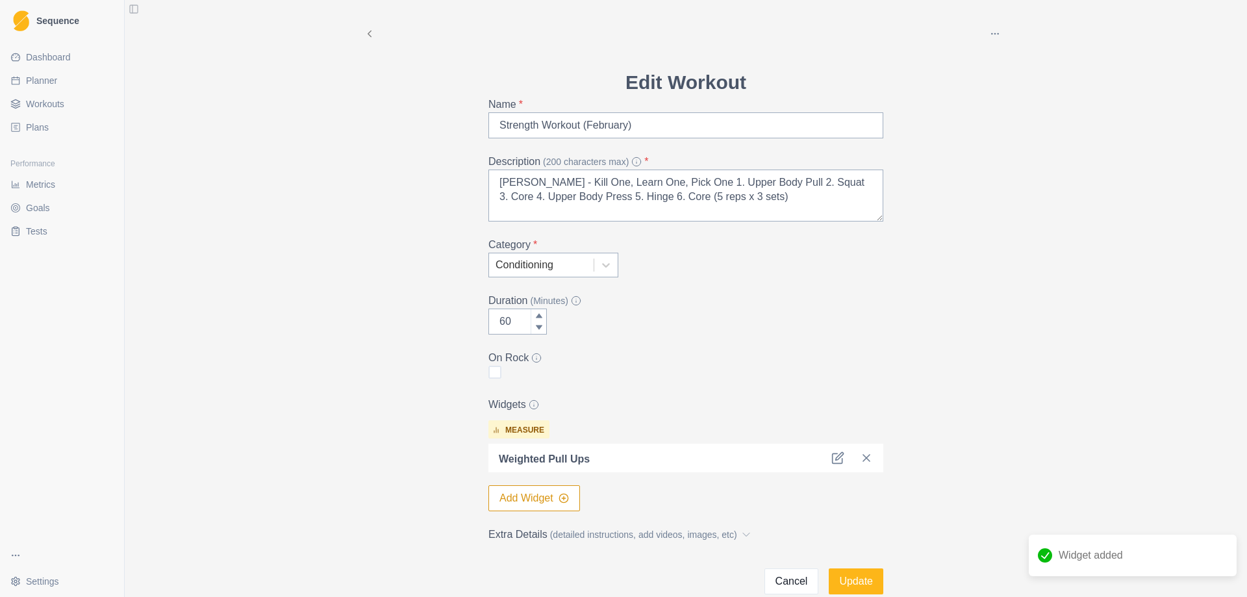
click at [520, 502] on button "Add Widget" at bounding box center [535, 498] width 92 height 26
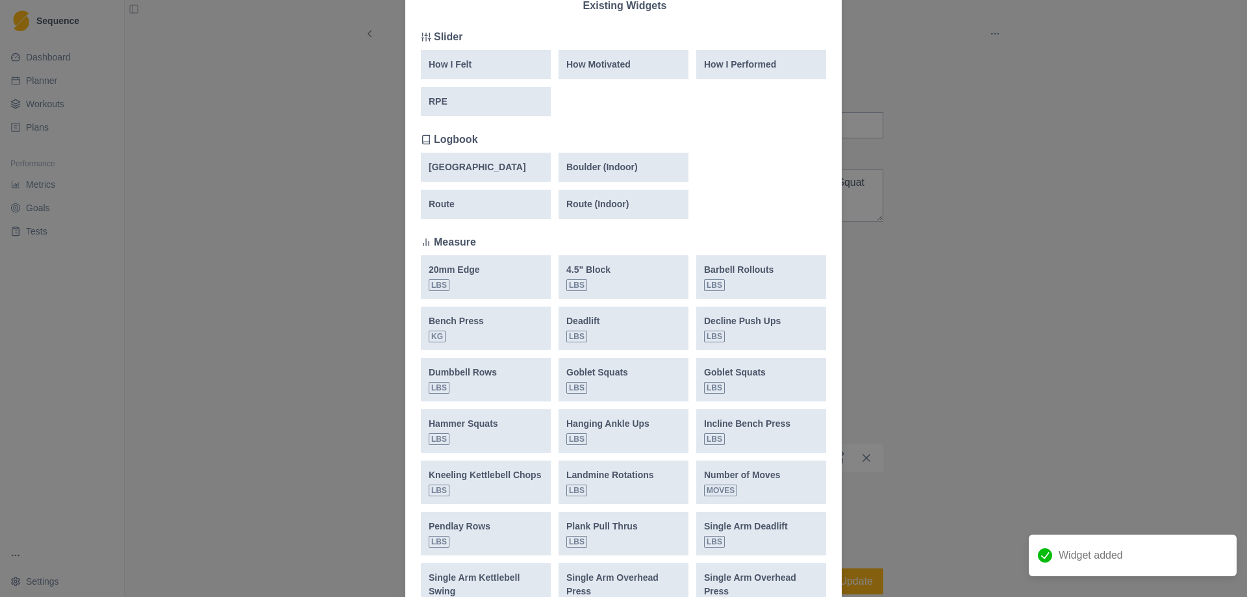
scroll to position [260, 0]
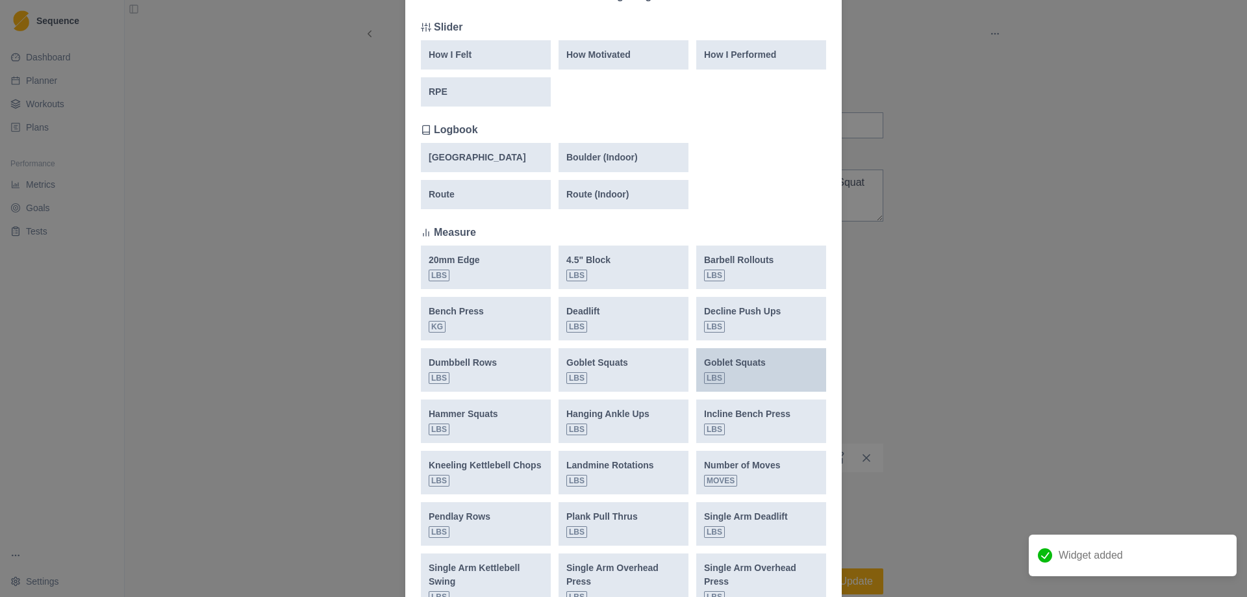
click at [746, 374] on div "Goblet Squats lbs" at bounding box center [735, 370] width 62 height 28
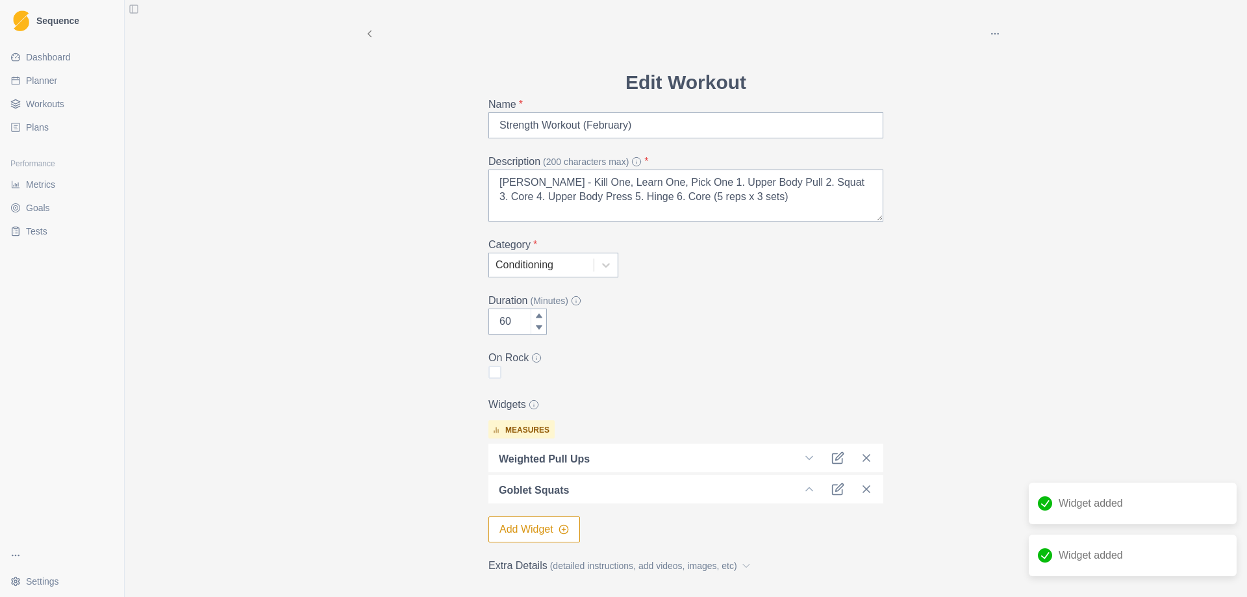
click at [525, 531] on button "Add Widget" at bounding box center [535, 529] width 92 height 26
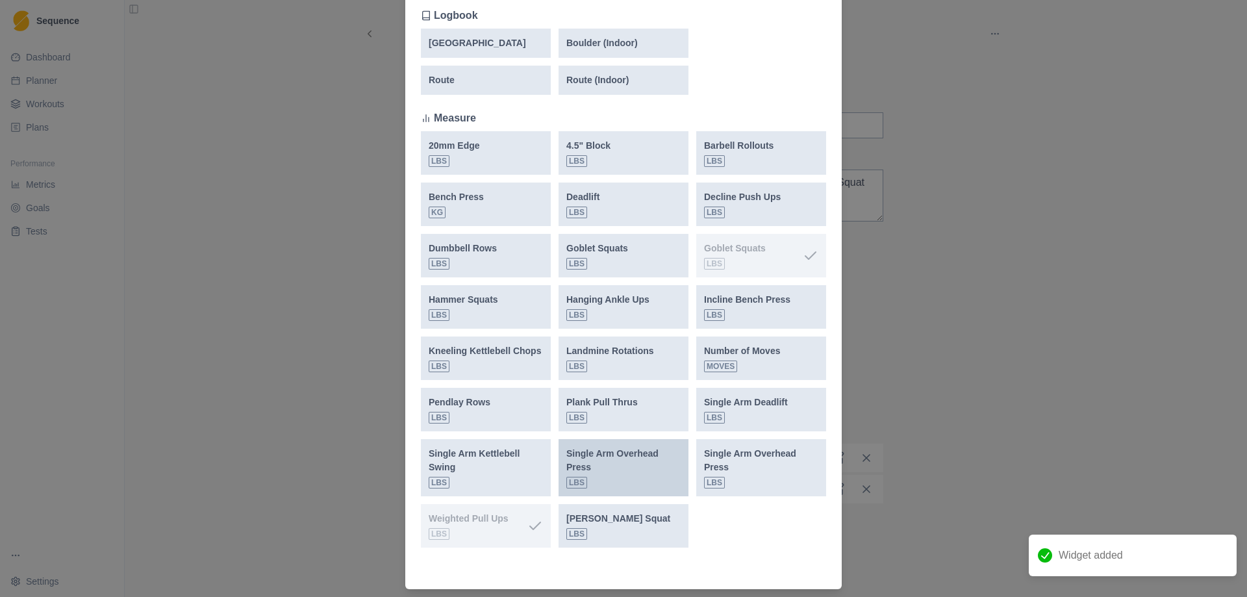
scroll to position [390, 0]
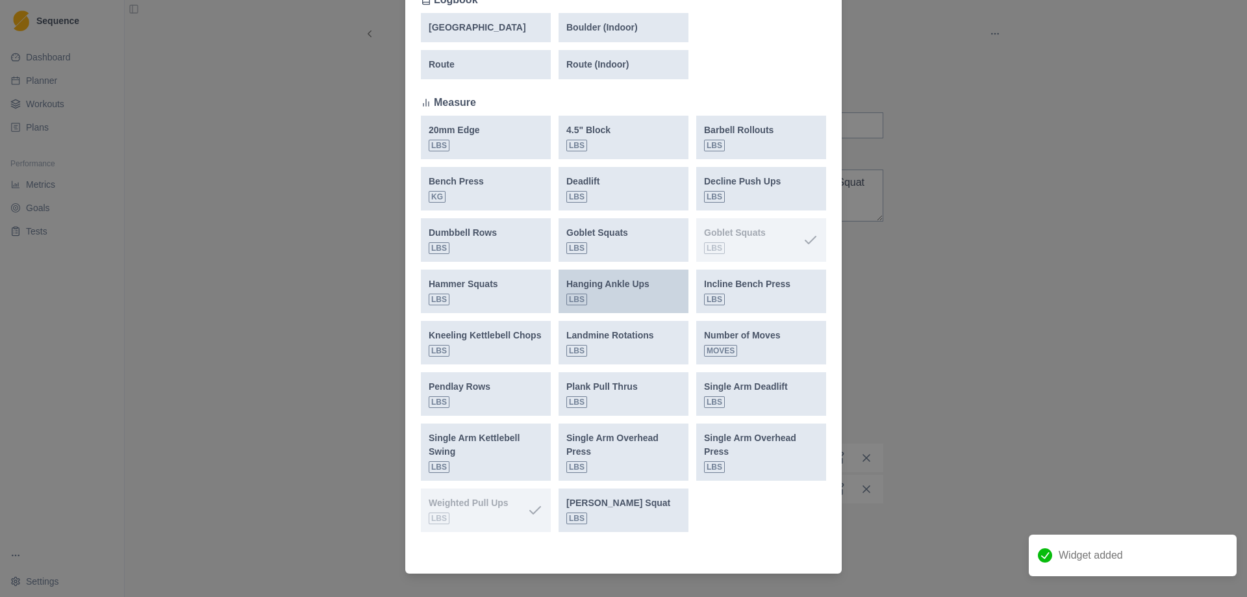
click at [621, 286] on p "Hanging Ankle Ups" at bounding box center [608, 284] width 83 height 14
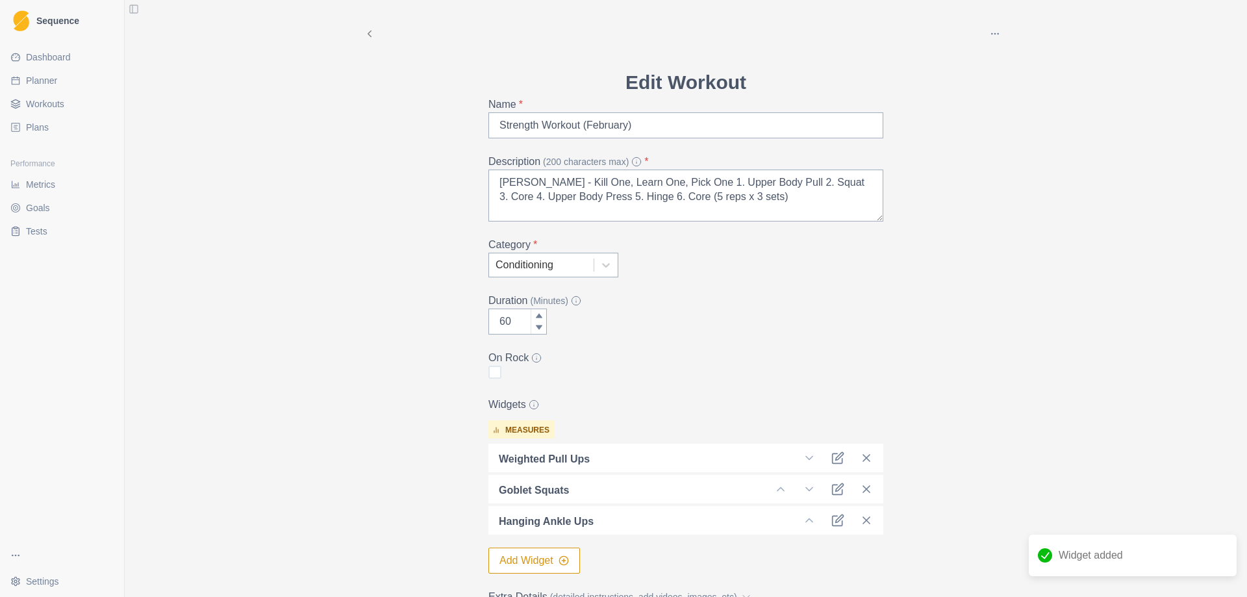
click at [519, 563] on button "Add Widget" at bounding box center [535, 561] width 92 height 26
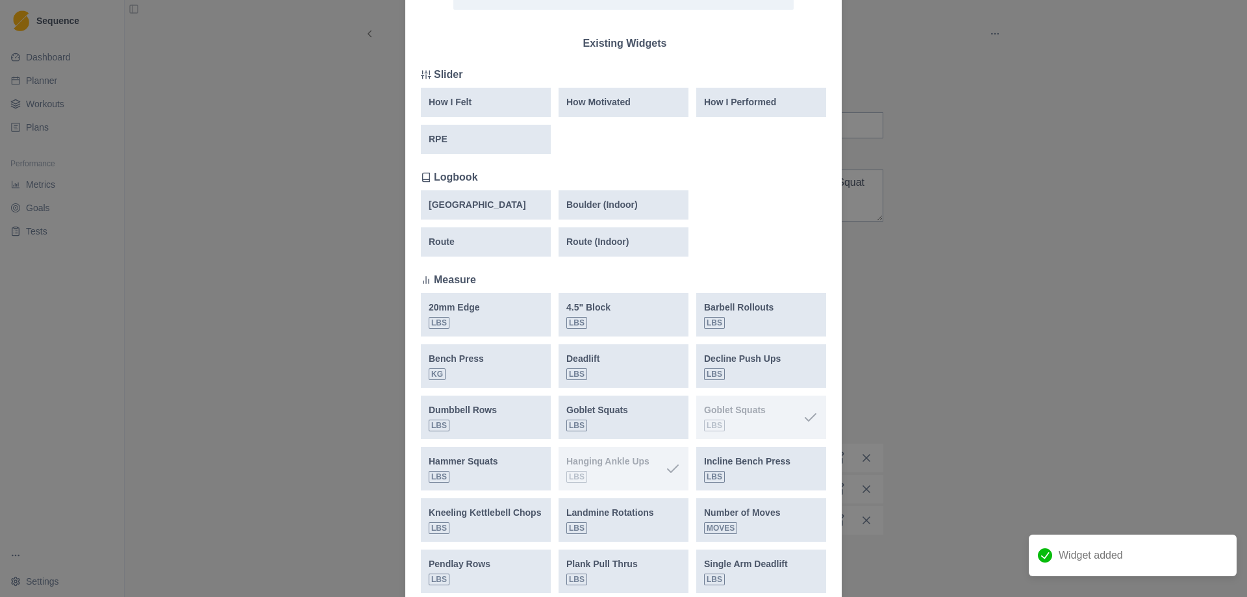
scroll to position [260, 0]
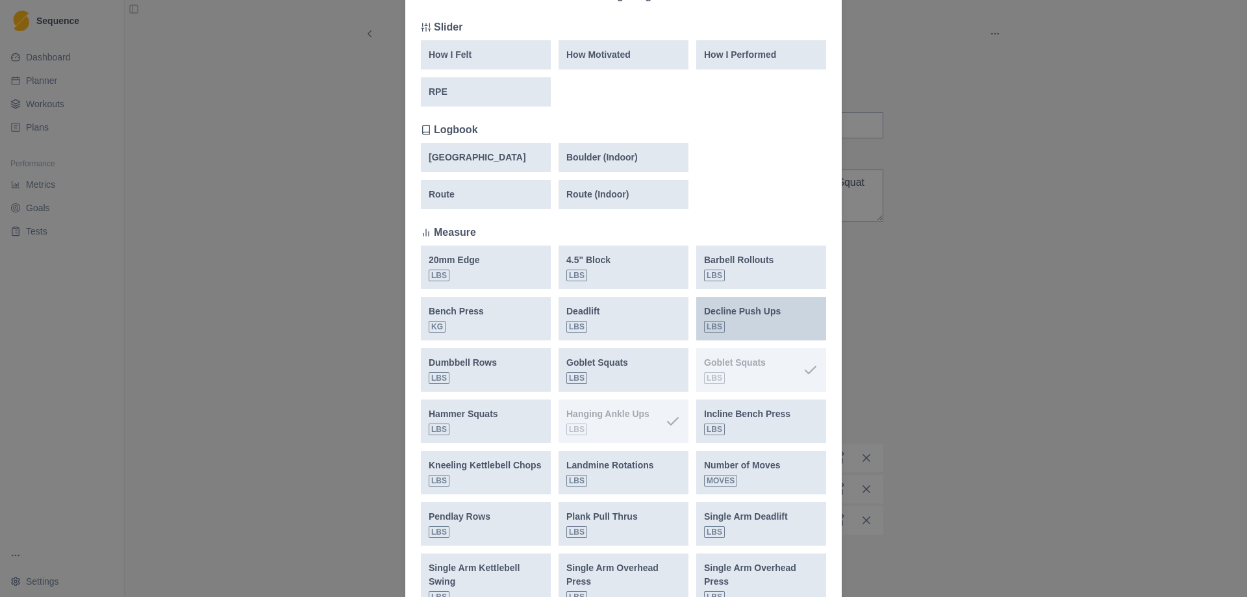
click at [747, 316] on p "Decline Push Ups" at bounding box center [742, 312] width 77 height 14
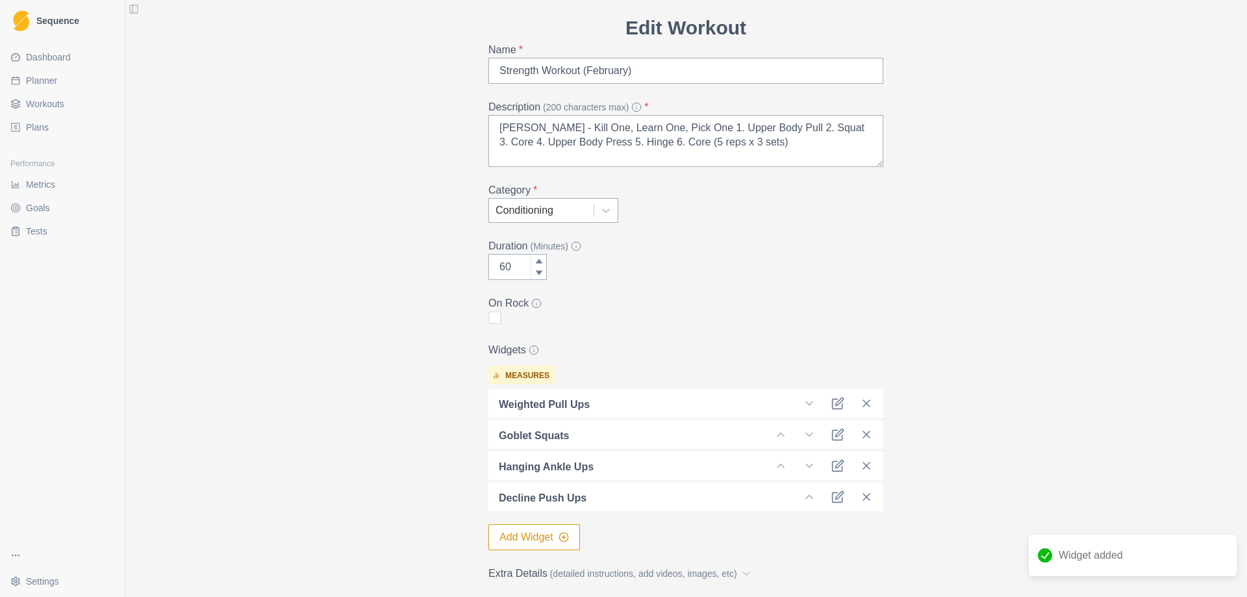
scroll to position [164, 0]
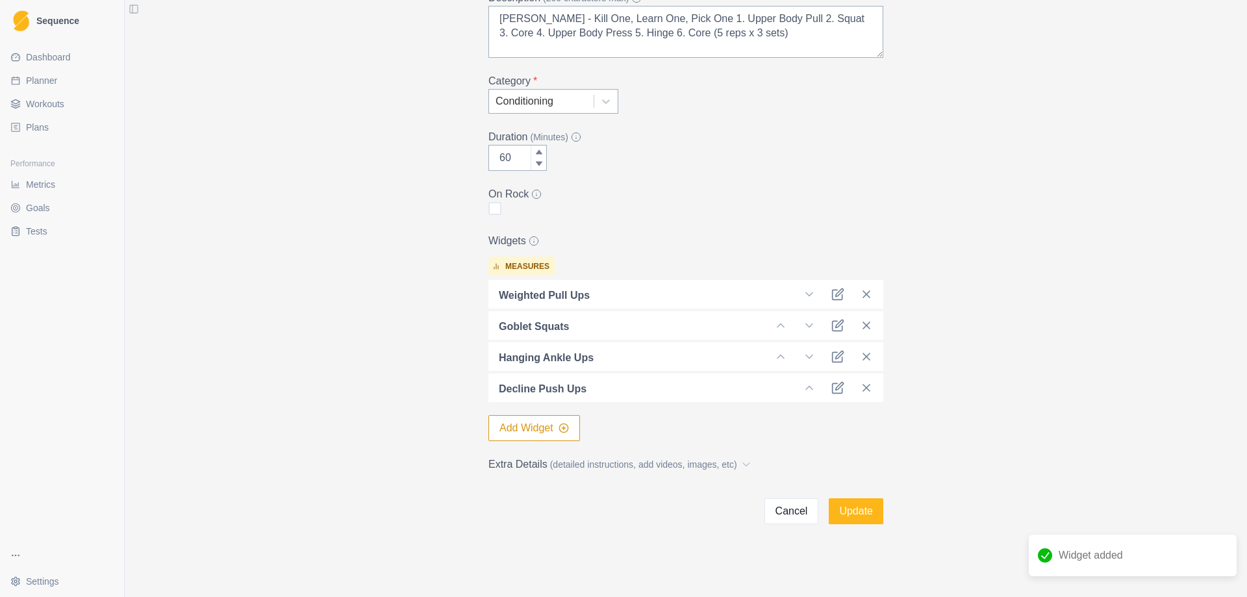
click at [528, 427] on button "Add Widget" at bounding box center [535, 428] width 92 height 26
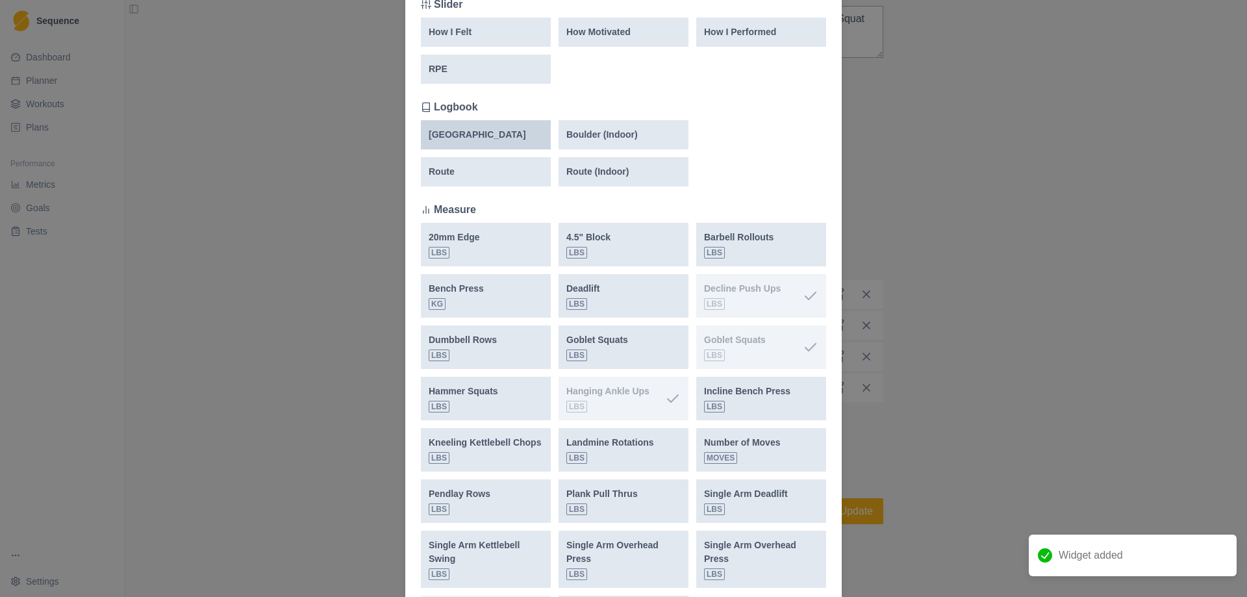
scroll to position [325, 0]
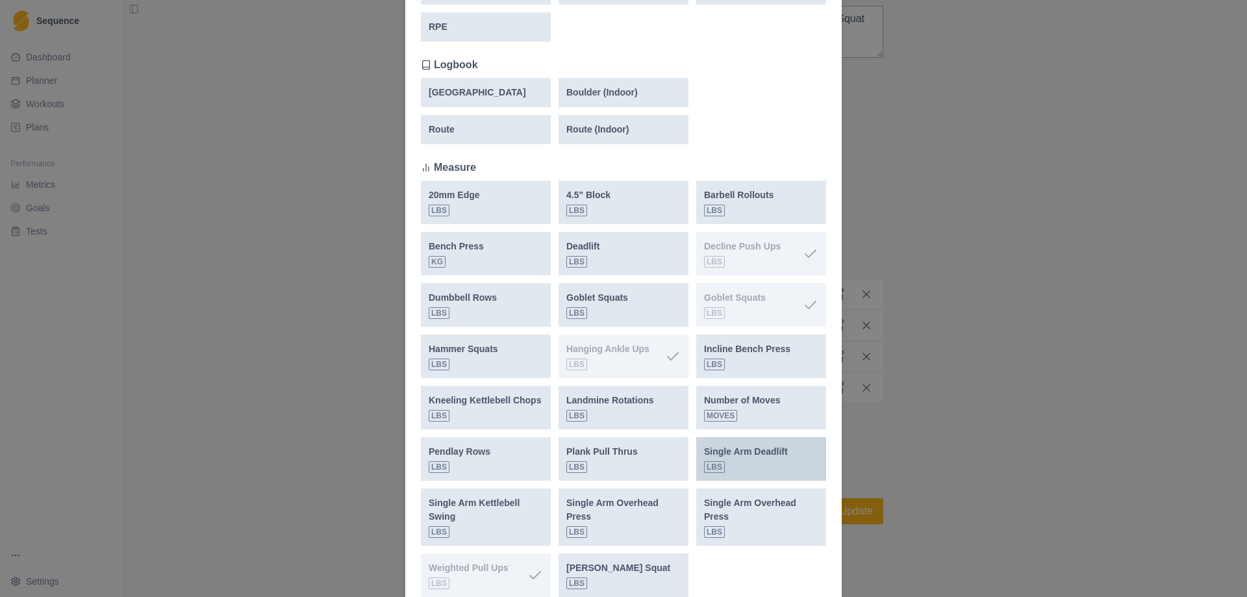
click at [750, 453] on p "Single Arm Deadlift" at bounding box center [746, 452] width 84 height 14
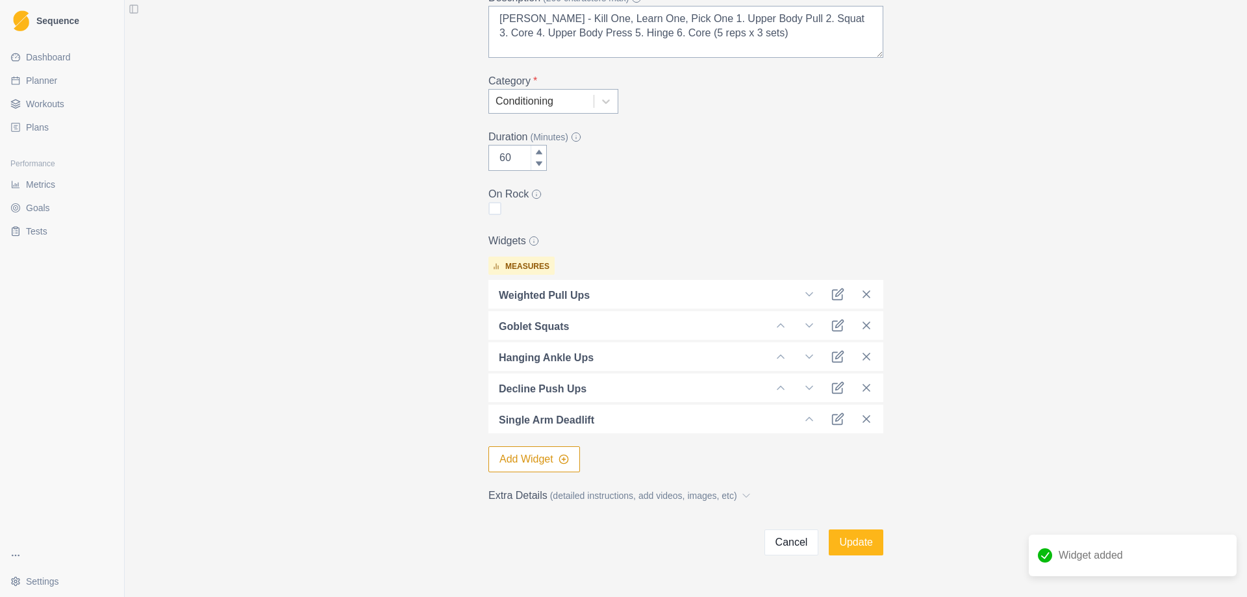
scroll to position [195, 0]
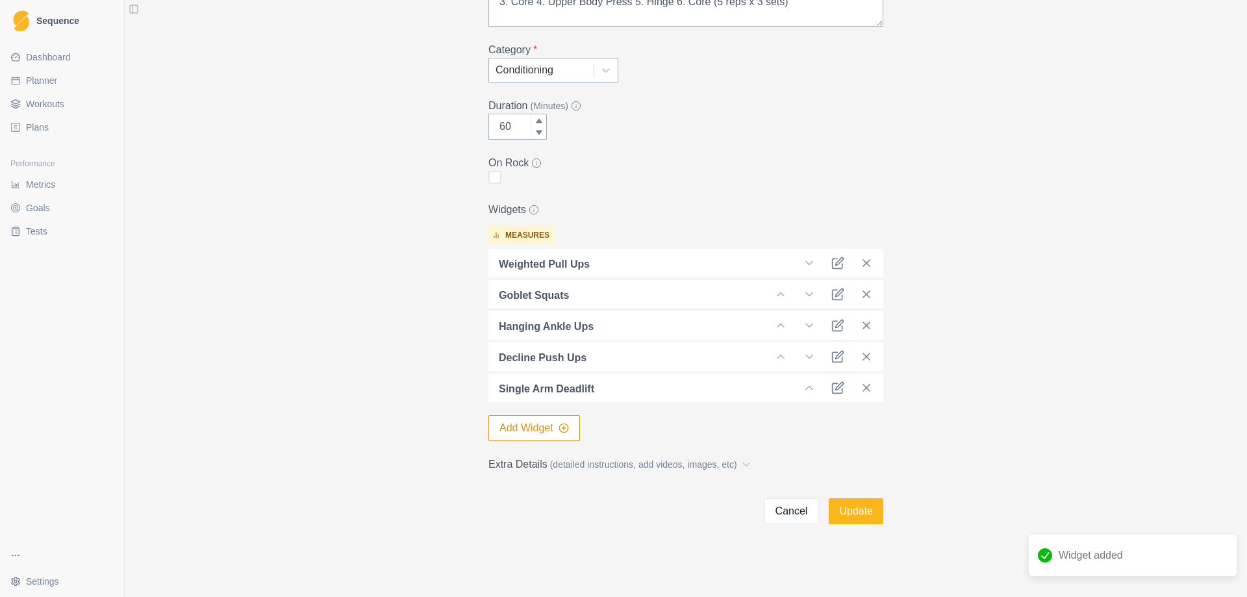
click at [525, 426] on button "Add Widget" at bounding box center [535, 428] width 92 height 26
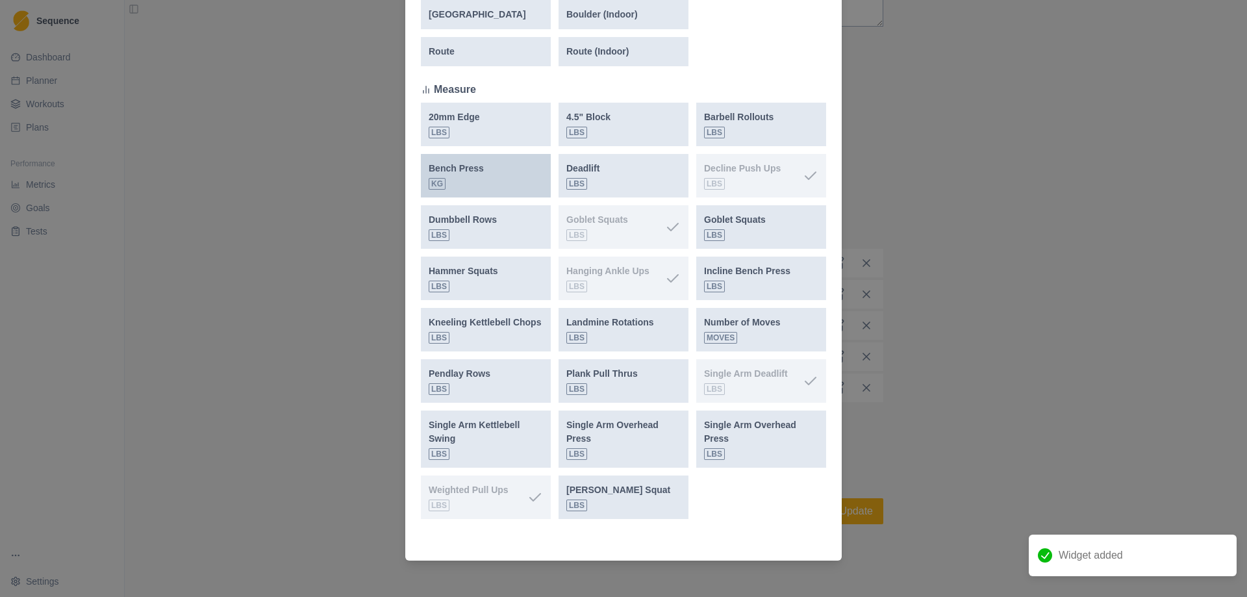
scroll to position [408, 0]
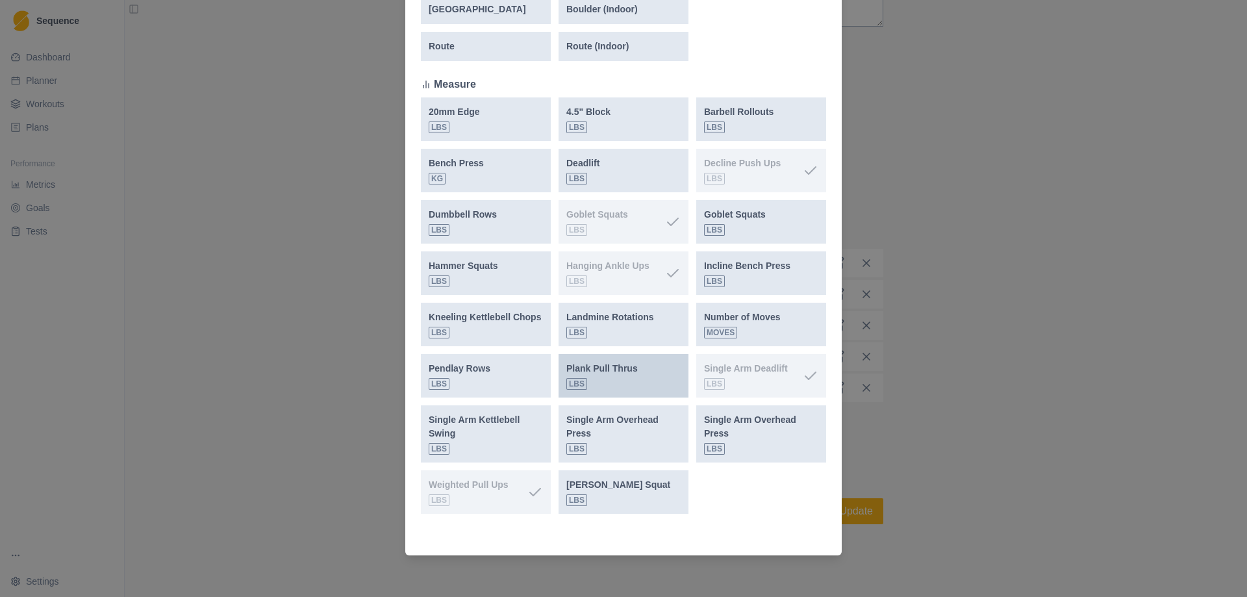
click at [606, 377] on div "Plank Pull Thrus lbs" at bounding box center [602, 376] width 71 height 28
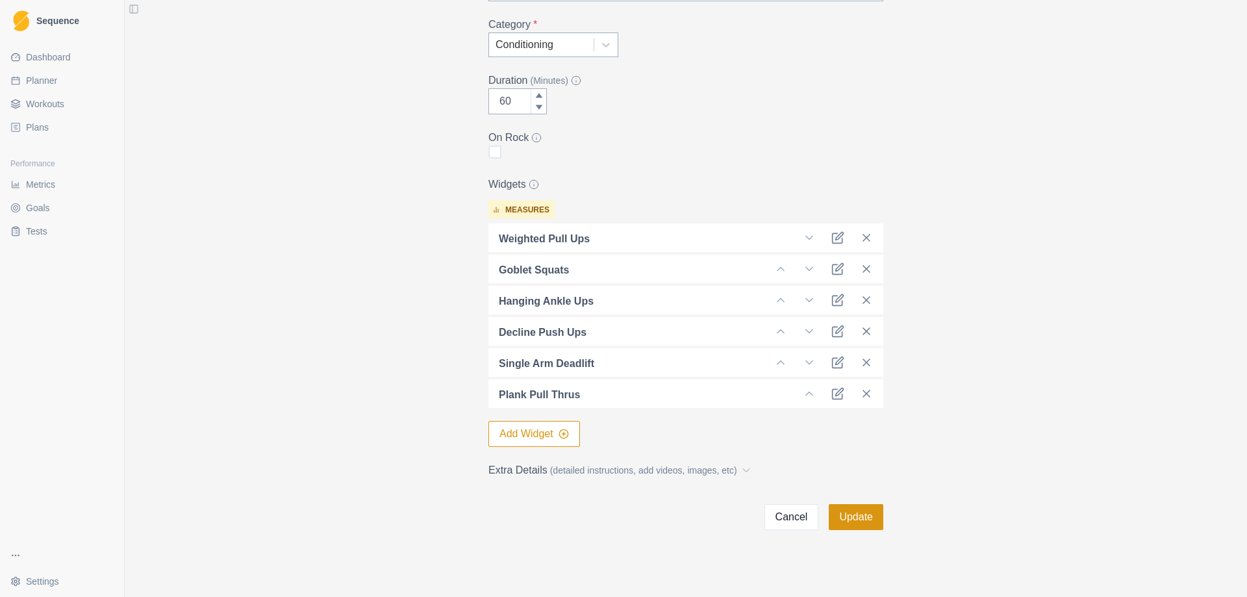
scroll to position [226, 0]
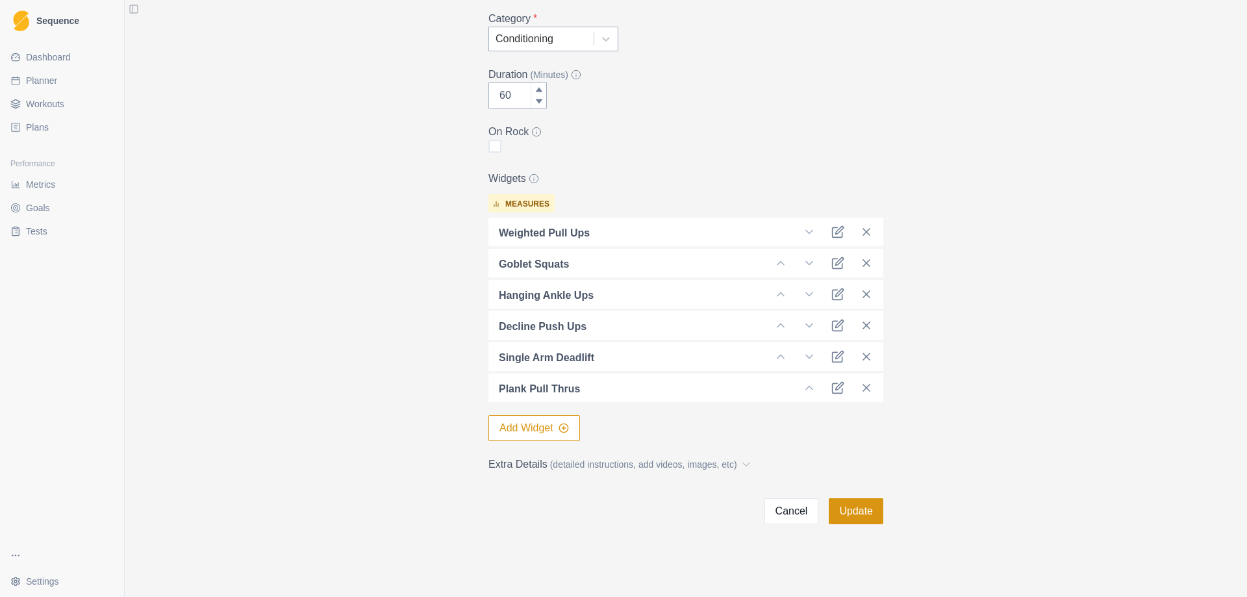
click at [848, 512] on button "Update" at bounding box center [856, 511] width 55 height 26
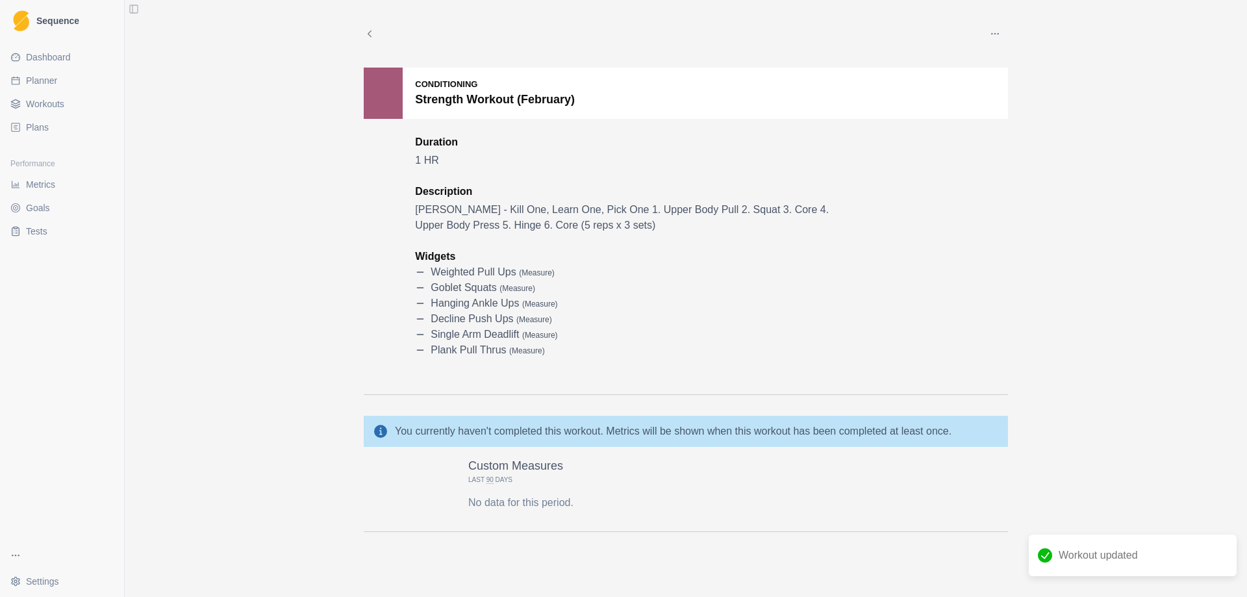
click at [44, 77] on span "Planner" at bounding box center [41, 80] width 31 height 13
select select "month"
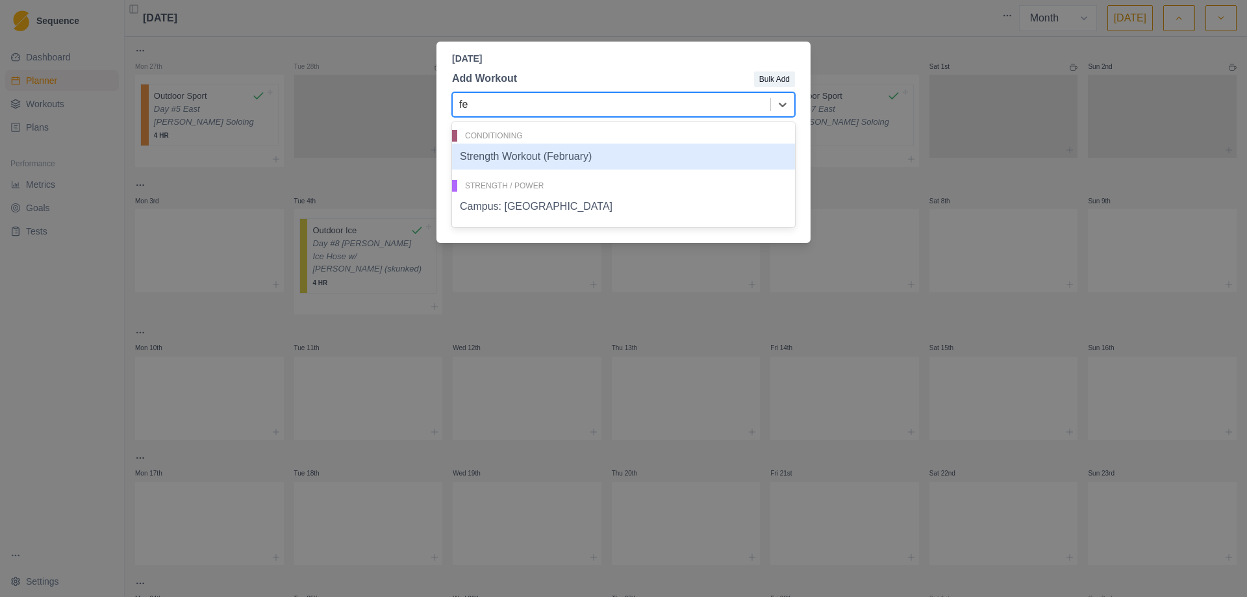
type input "feb"
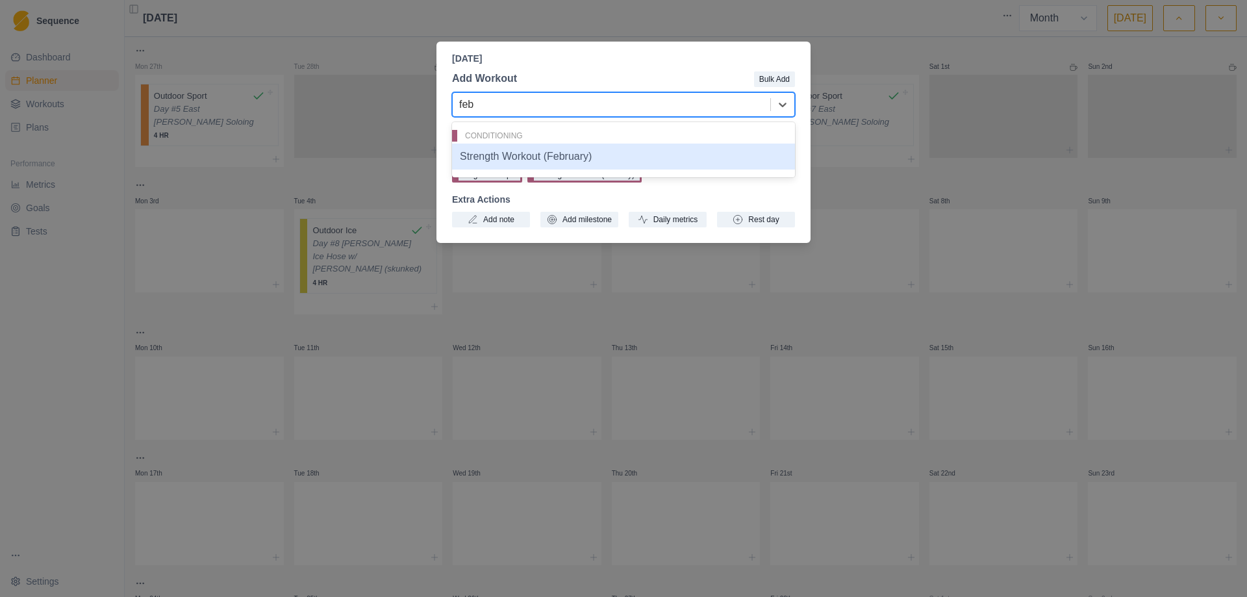
click at [505, 159] on div "Strength Workout (February)" at bounding box center [623, 157] width 343 height 26
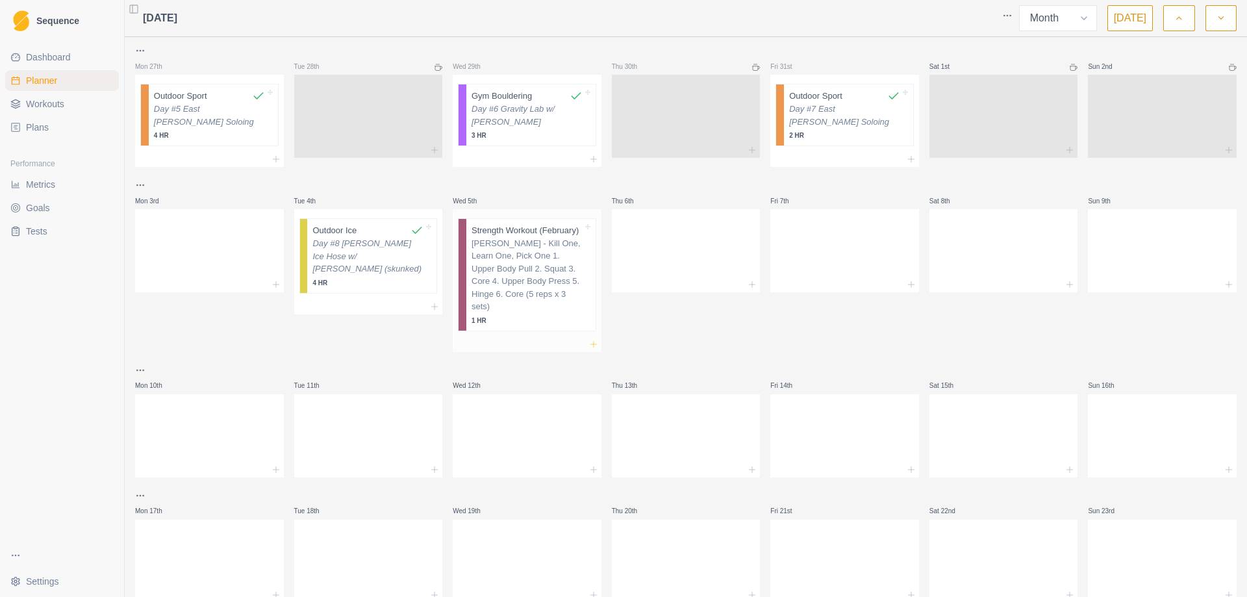
click at [594, 341] on line at bounding box center [594, 344] width 0 height 6
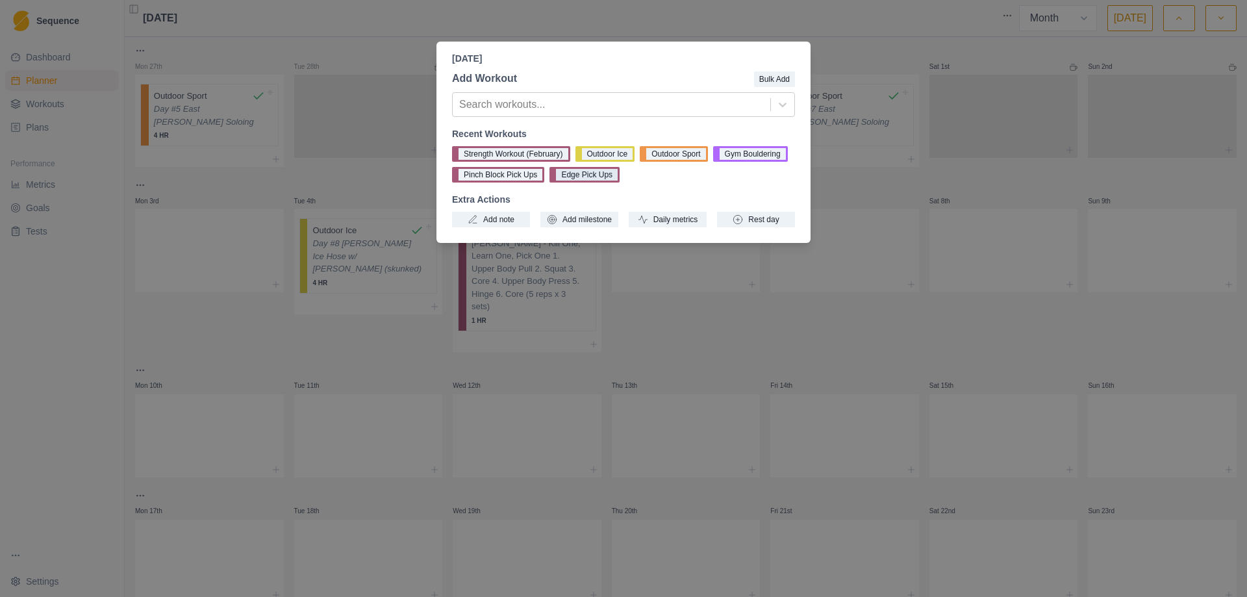
click at [588, 173] on button "Edge Pick Ups" at bounding box center [585, 175] width 70 height 16
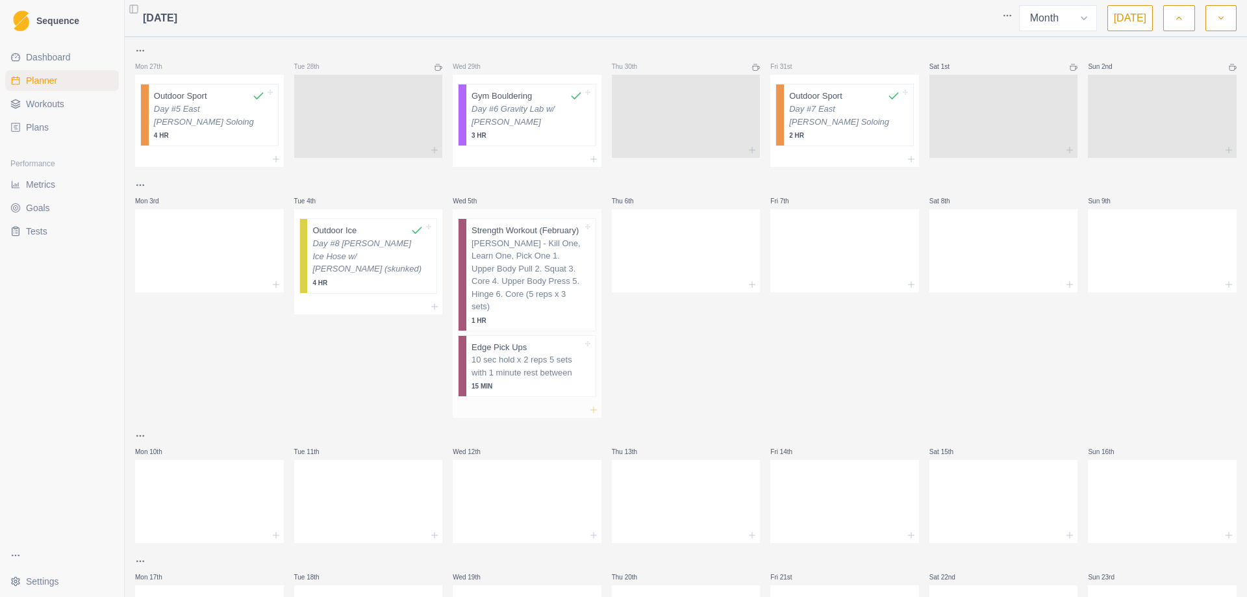
click at [590, 405] on icon at bounding box center [594, 410] width 10 height 10
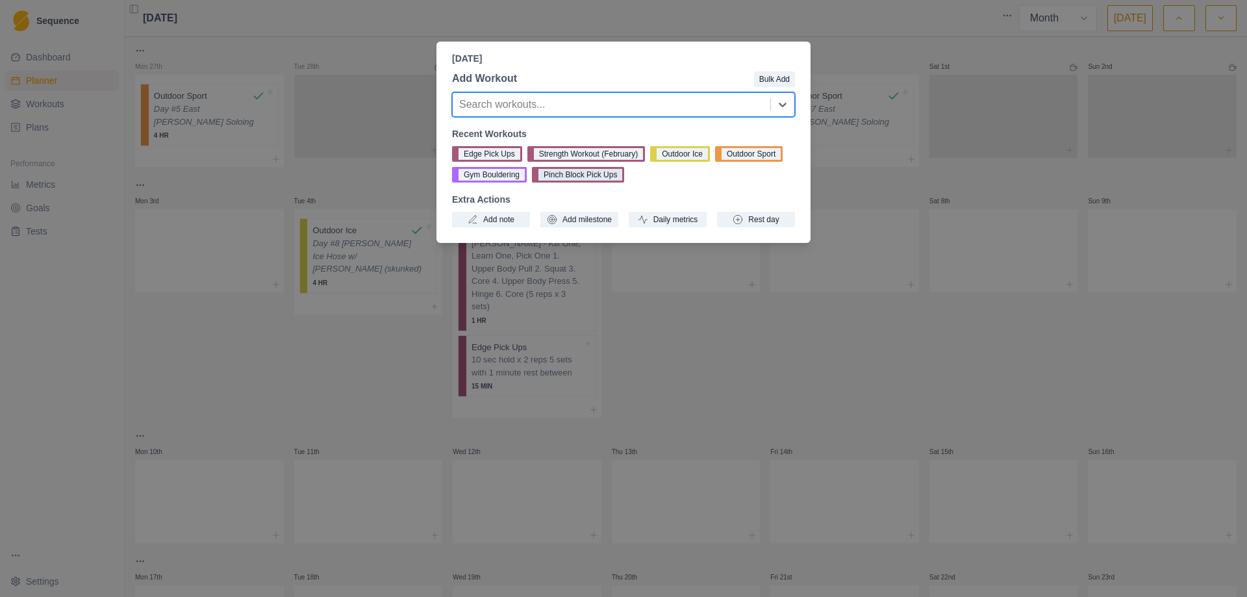
click at [583, 175] on button "Pinch Block Pick Ups" at bounding box center [578, 175] width 92 height 16
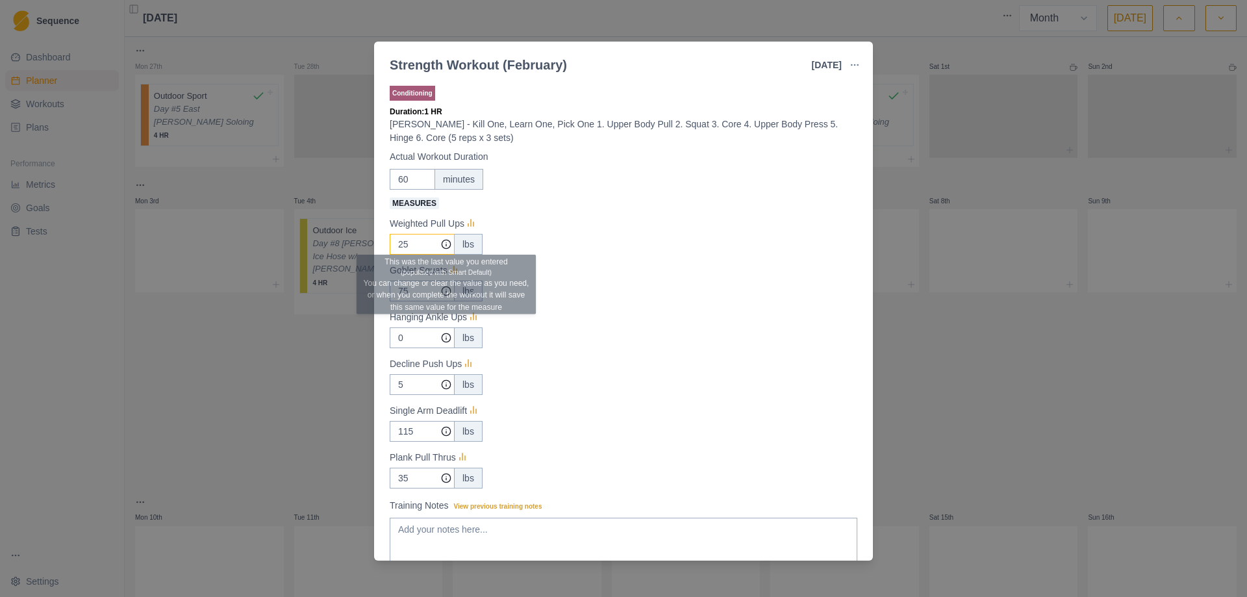
click at [411, 249] on input "25" at bounding box center [422, 244] width 65 height 21
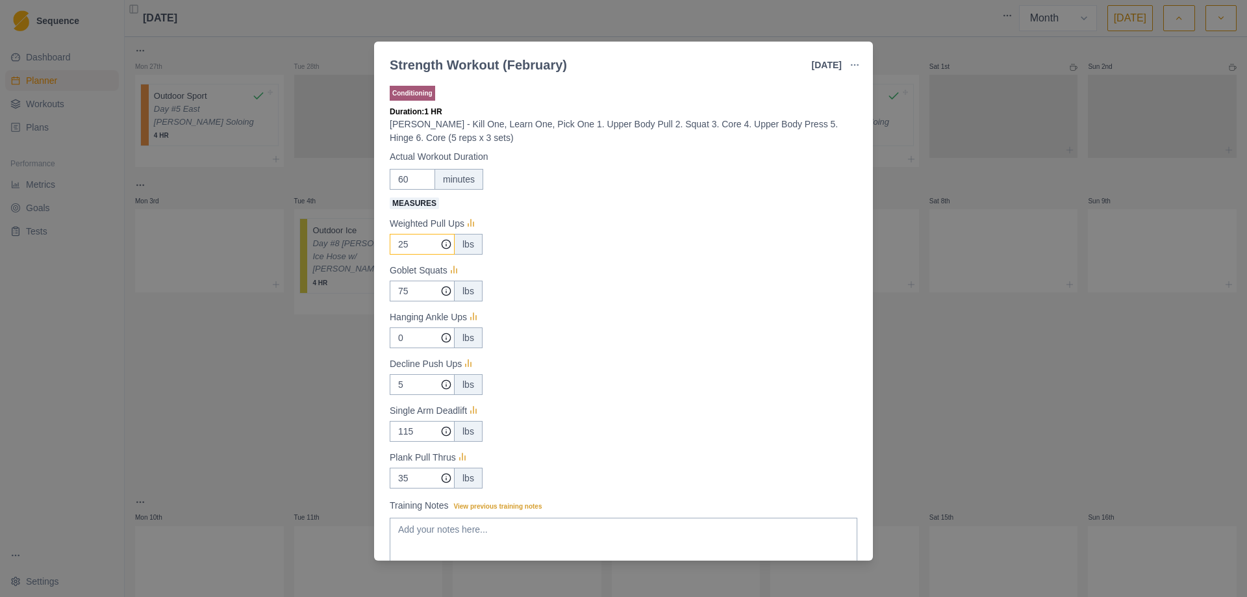
type input "2"
type input "10"
click at [406, 255] on input "75" at bounding box center [422, 244] width 65 height 21
type input "7"
type input "45"
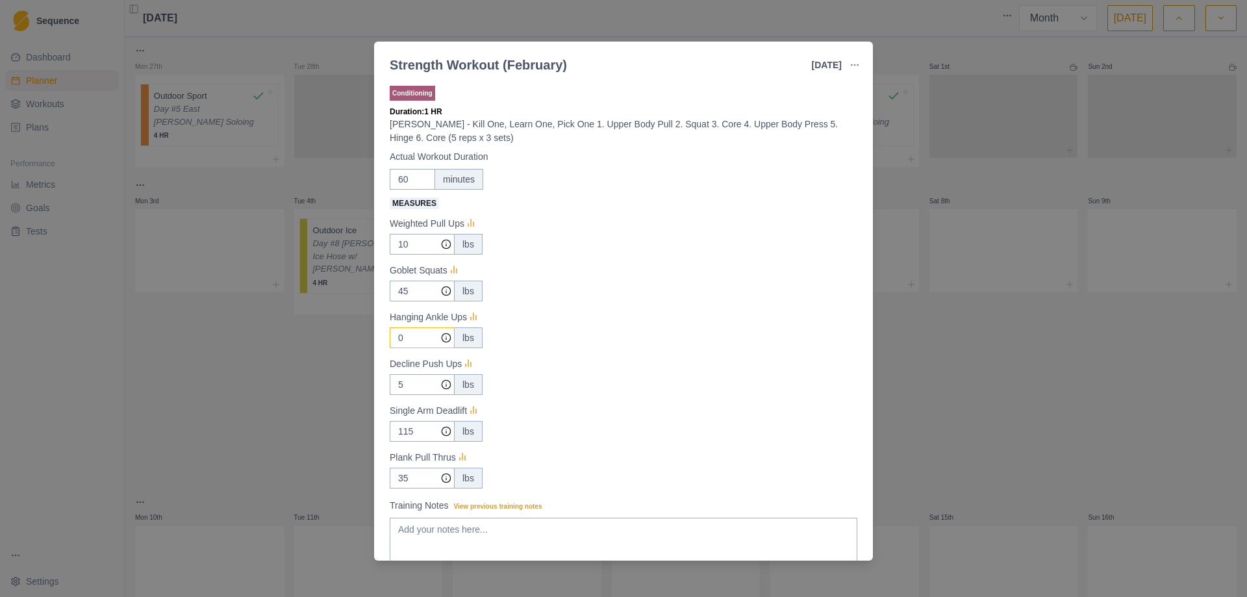
click at [407, 255] on input "0" at bounding box center [422, 244] width 65 height 21
type input "5"
click at [414, 255] on input "5" at bounding box center [422, 244] width 65 height 21
click at [416, 255] on input "115" at bounding box center [422, 244] width 65 height 21
type input "1"
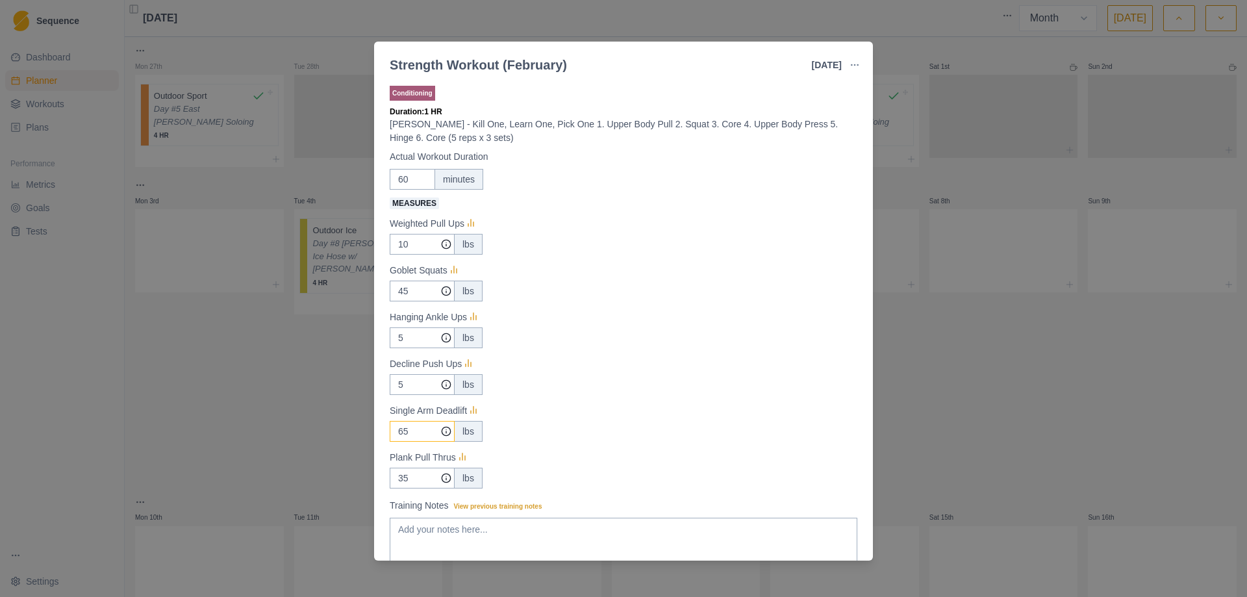
scroll to position [93, 0]
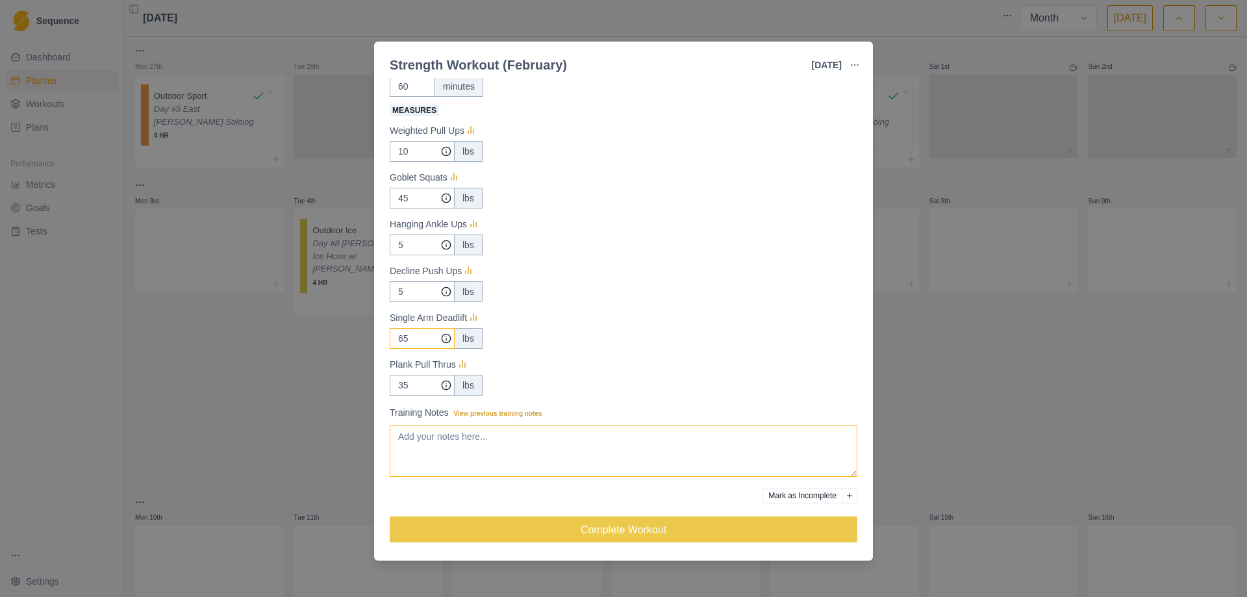
type input "65"
click at [552, 459] on textarea "Training Notes View previous training notes" at bounding box center [624, 451] width 468 height 52
drag, startPoint x: 534, startPoint y: 433, endPoint x: 353, endPoint y: 435, distance: 180.6
click at [353, 435] on div "Strength Workout (February) 5 Feb 2025 Link To Goal View Workout Metrics Edit O…" at bounding box center [623, 298] width 1247 height 597
click at [574, 448] on textarea "February Strength Workout #1" at bounding box center [624, 451] width 468 height 52
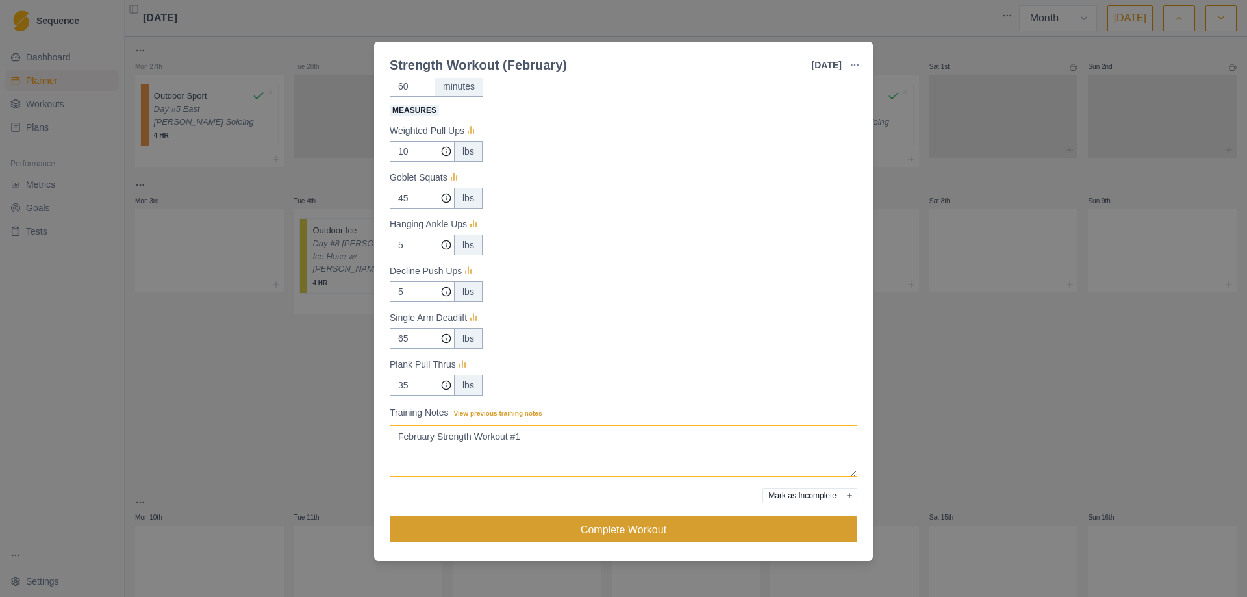
type textarea "February Strength Workout #1"
click at [611, 533] on button "Complete Workout" at bounding box center [624, 529] width 468 height 26
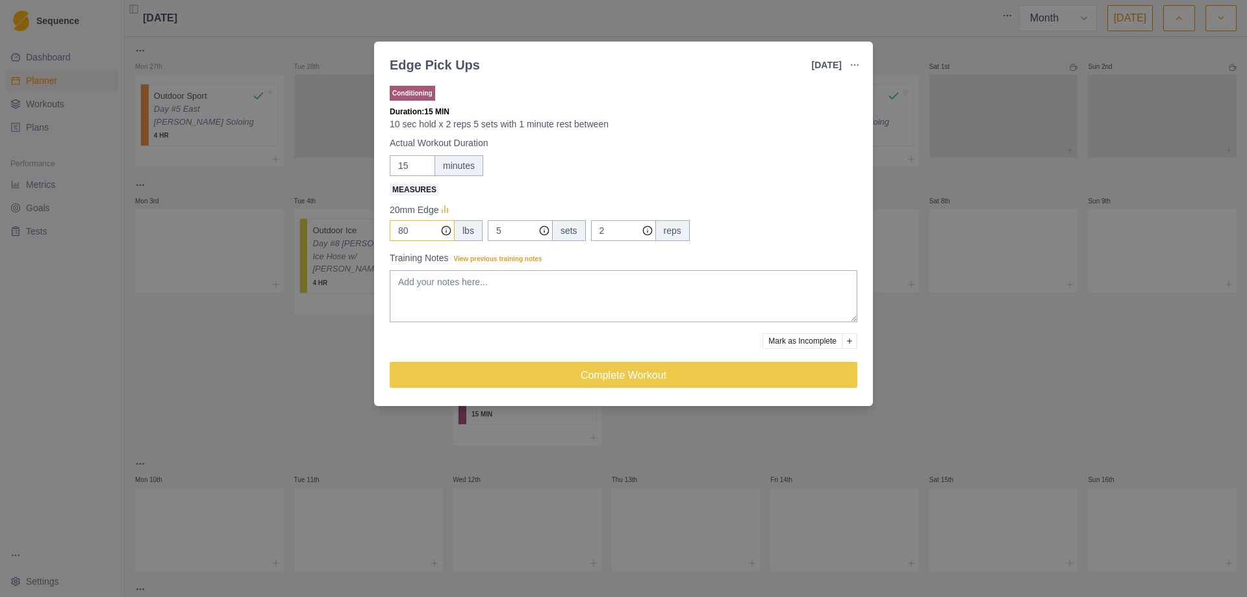
click at [422, 234] on input "80" at bounding box center [422, 230] width 65 height 21
type input "8"
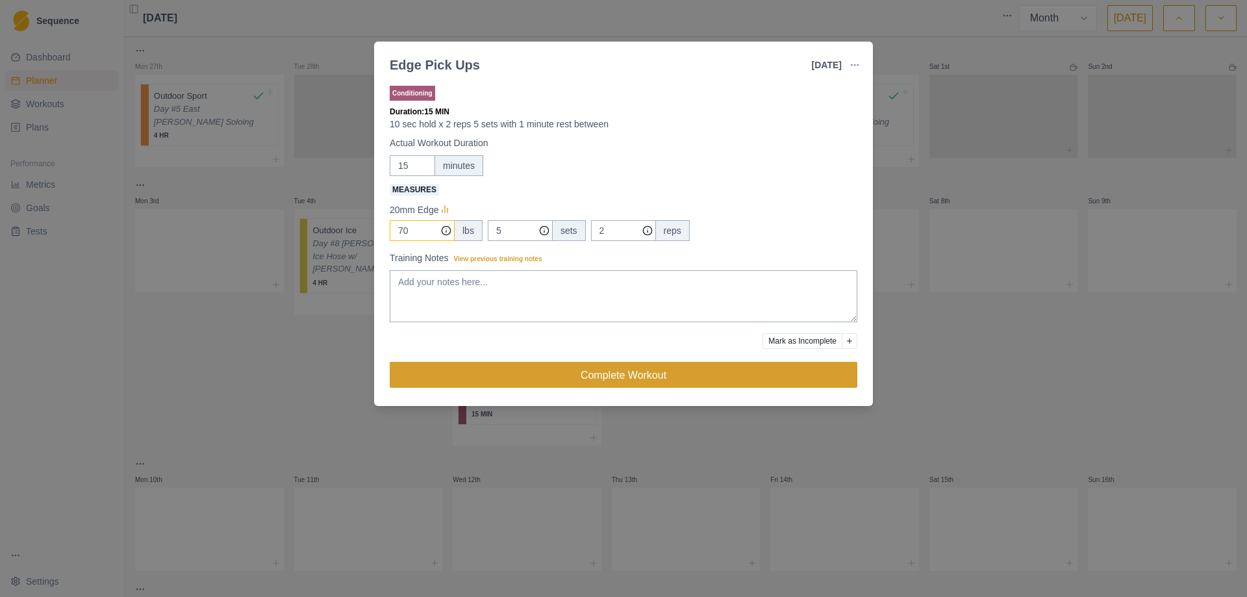
type input "70"
click at [626, 386] on button "Complete Workout" at bounding box center [624, 375] width 468 height 26
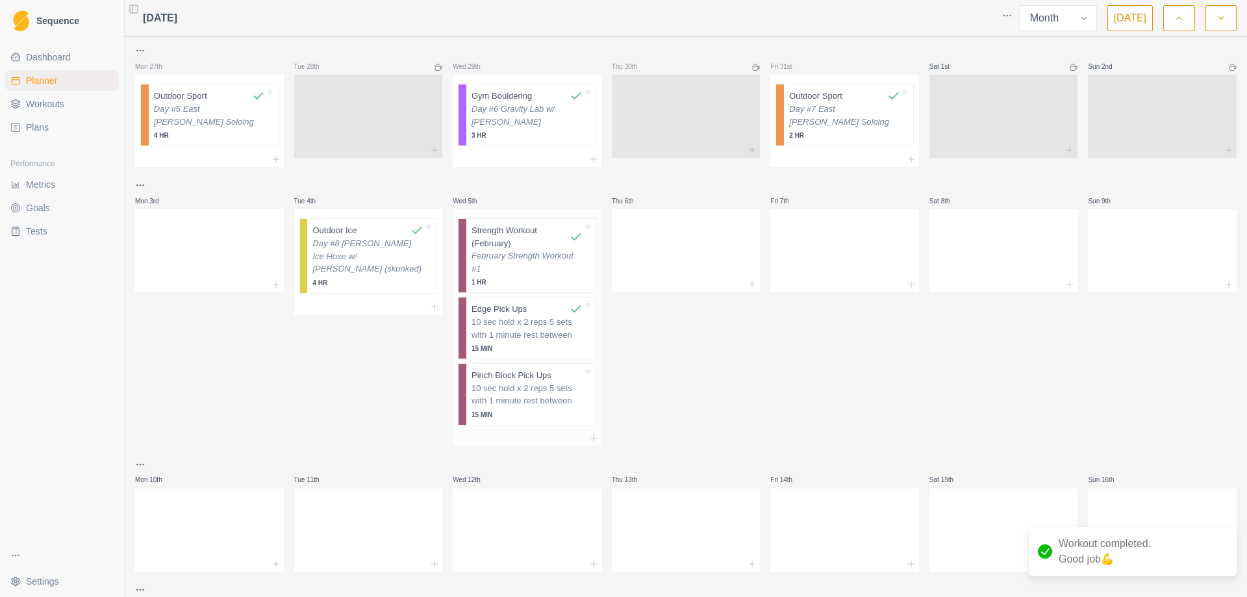
click at [522, 402] on p "10 sec hold x 2 reps 5 sets with 1 minute rest between" at bounding box center [527, 394] width 111 height 25
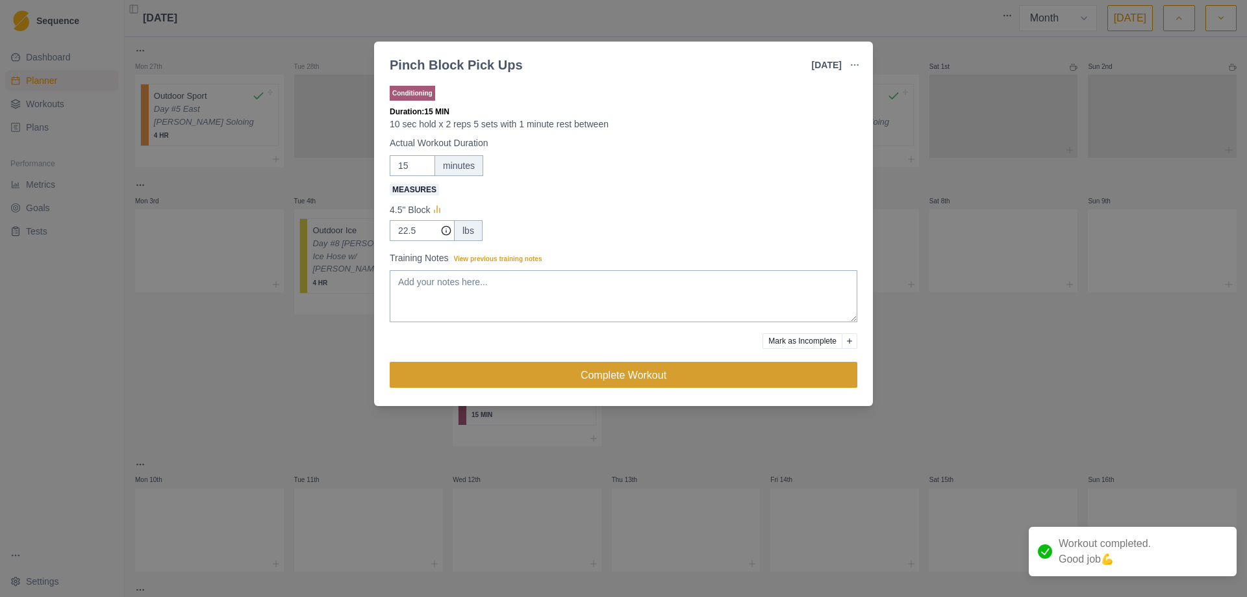
click at [636, 370] on button "Complete Workout" at bounding box center [624, 375] width 468 height 26
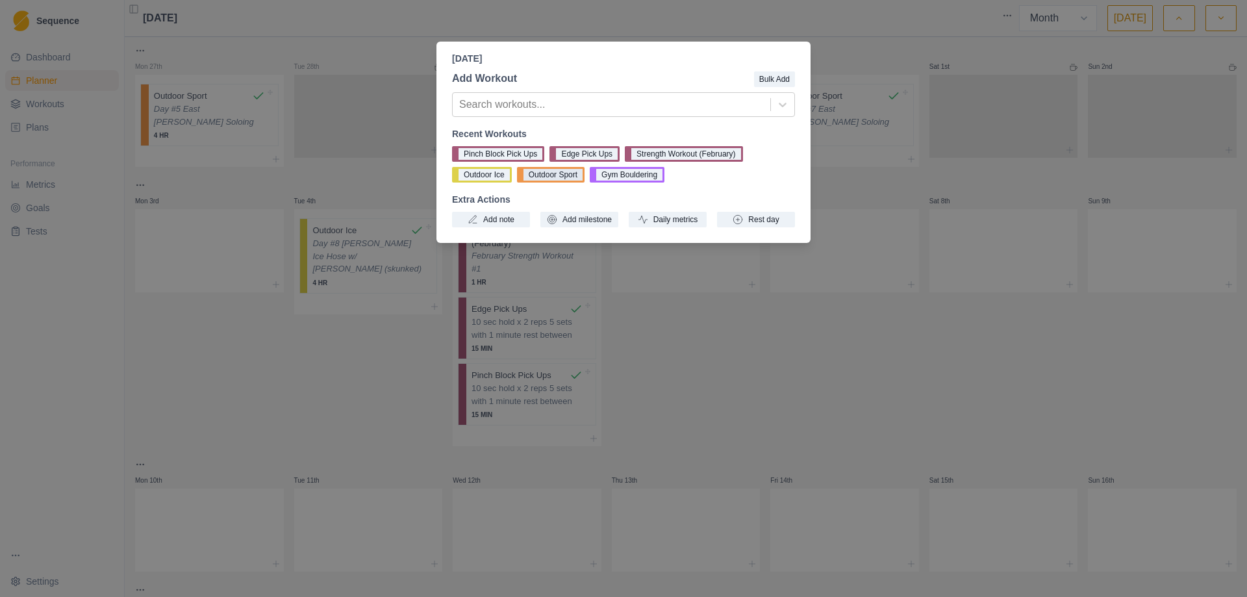
click at [537, 173] on button "Outdoor Sport" at bounding box center [551, 175] width 68 height 16
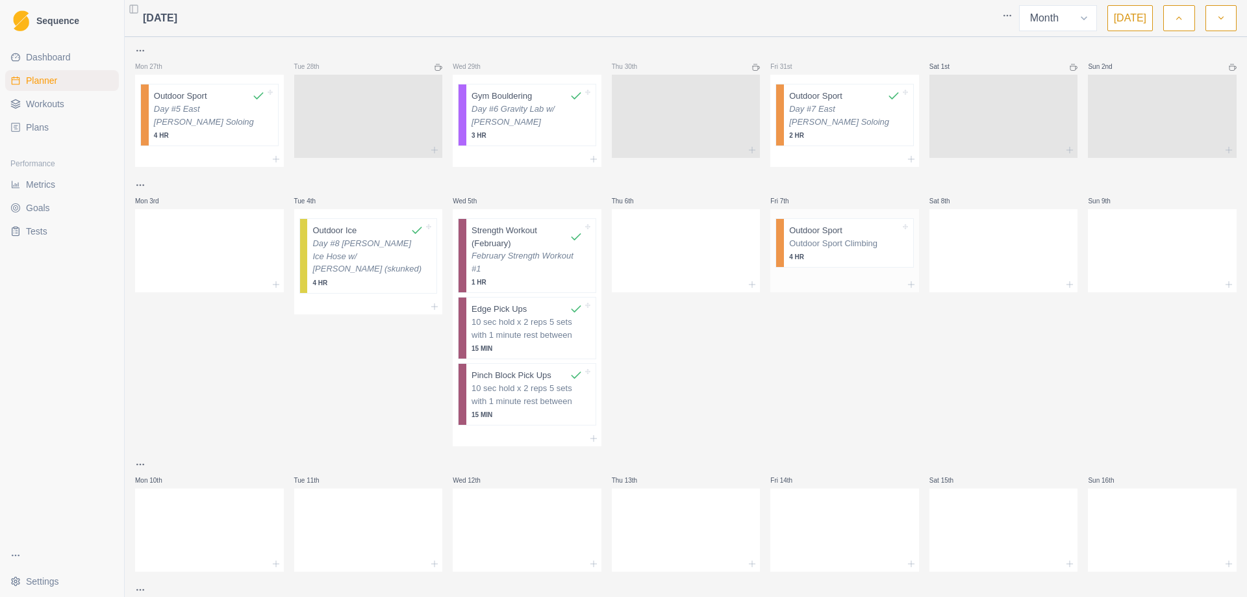
click at [809, 249] on p "Outdoor Sport Climbing" at bounding box center [844, 243] width 111 height 13
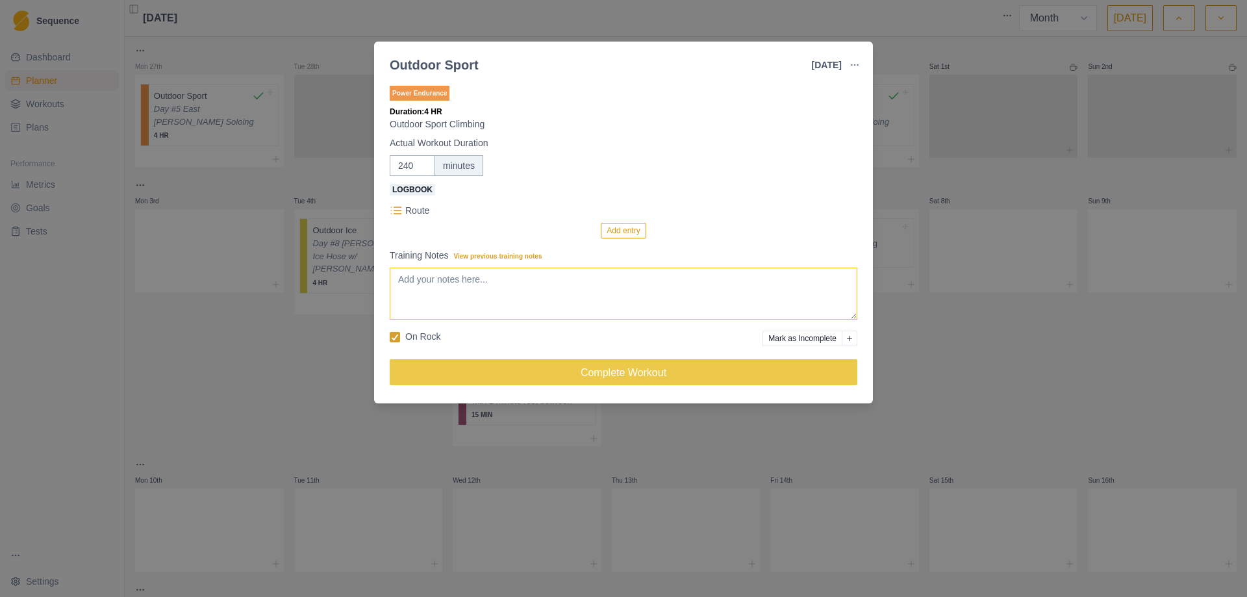
click at [512, 296] on textarea "Training Notes View previous training notes" at bounding box center [624, 294] width 468 height 52
type textarea "Day #9 East Animas w/ [PERSON_NAME]"
click at [620, 231] on button "Add entry" at bounding box center [623, 231] width 45 height 16
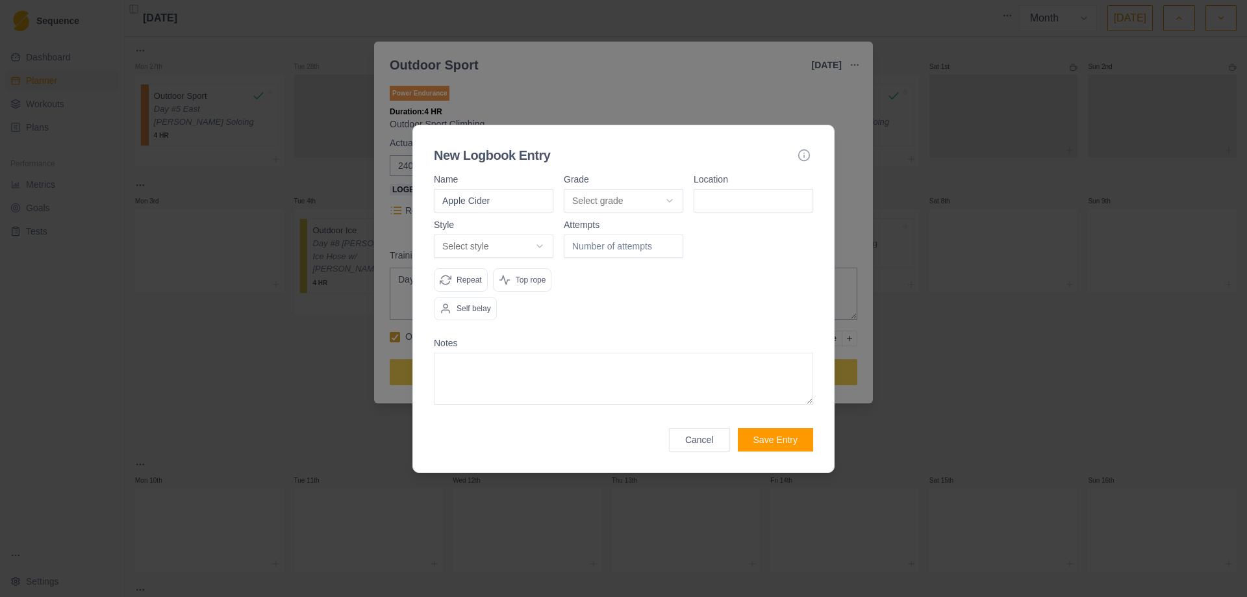
type input "Apple Cider"
click at [672, 200] on body "Sequence Dashboard Planner Workouts Plans Performance Metrics Goals Tests Setti…" at bounding box center [623, 298] width 1247 height 597
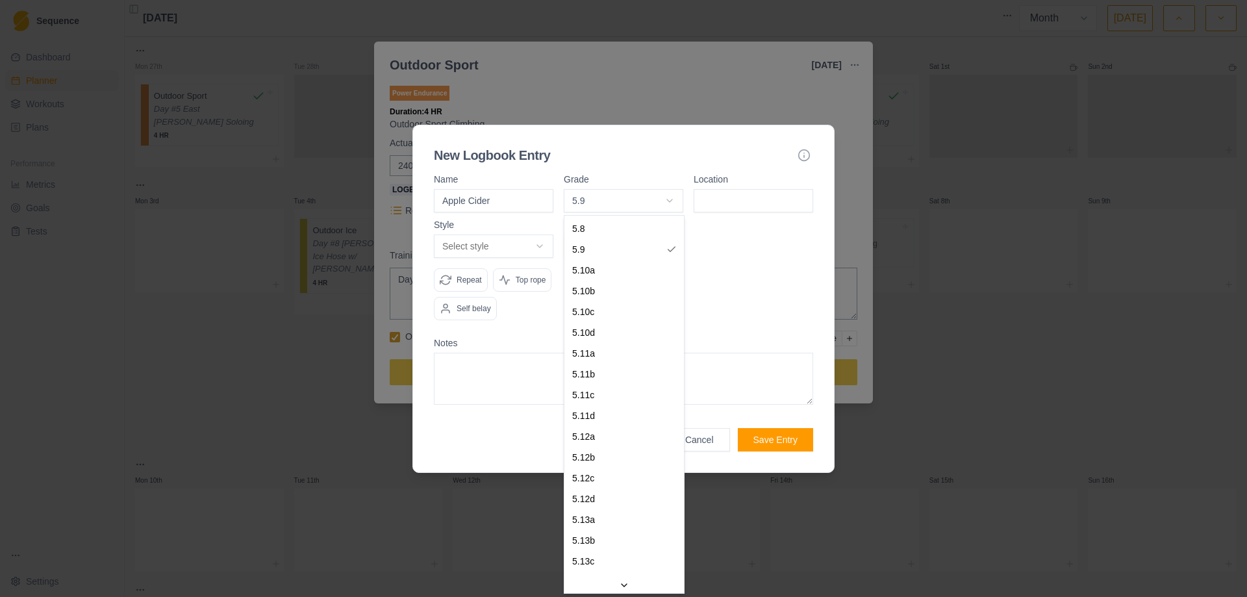
click at [664, 193] on body "Sequence Dashboard Planner Workouts Plans Performance Metrics Goals Tests Setti…" at bounding box center [623, 298] width 1247 height 597
select select "5ebaef22-d5cf-419a-844a-e9f2398e2dec"
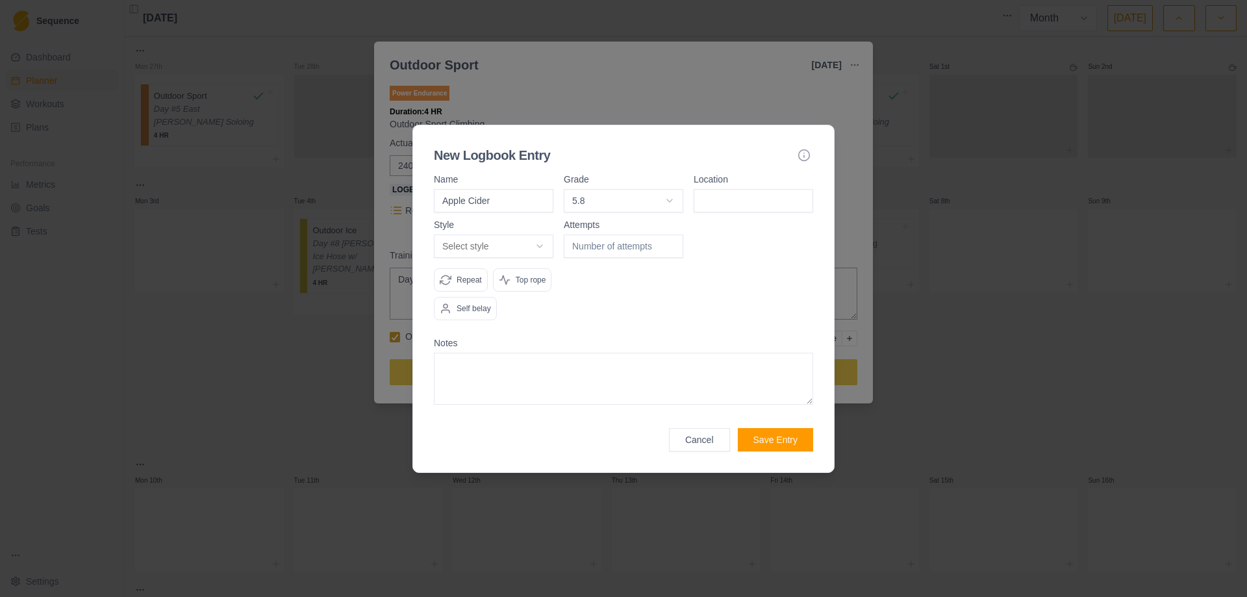
click at [738, 207] on input at bounding box center [754, 200] width 120 height 23
type input "East Animas"
click at [539, 236] on body "Sequence Dashboard Planner Workouts Plans Performance Metrics Goals Tests Setti…" at bounding box center [623, 298] width 1247 height 597
select select "redpoint"
type input "1"
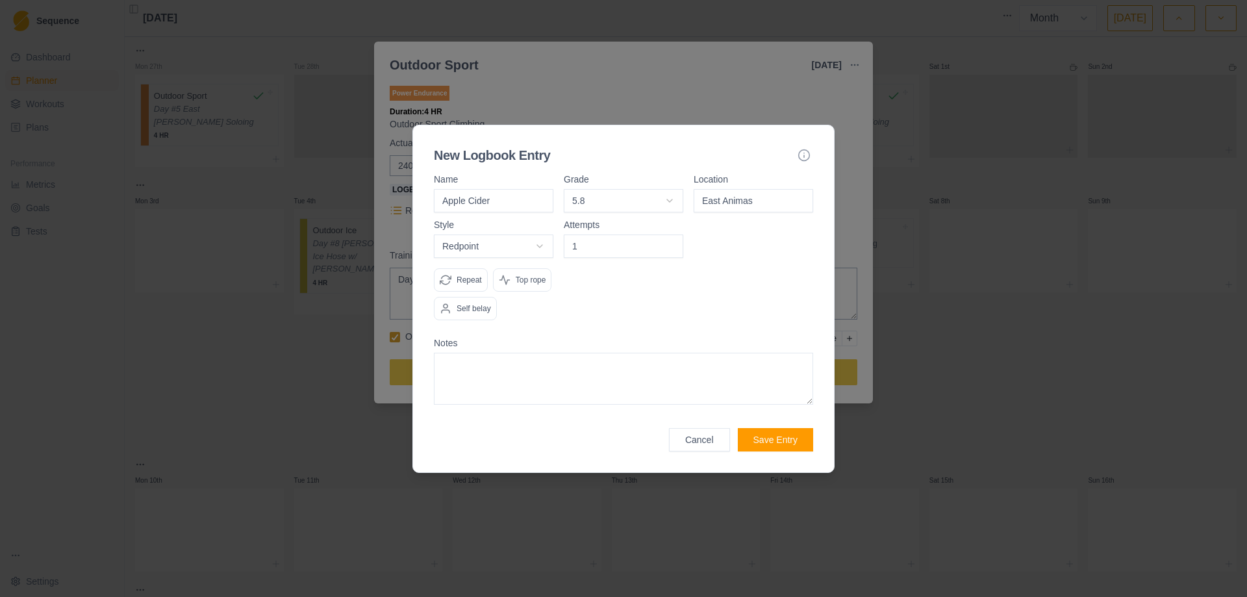
click at [670, 243] on input "1" at bounding box center [624, 246] width 120 height 23
click at [777, 439] on button "Save Entry" at bounding box center [775, 439] width 75 height 23
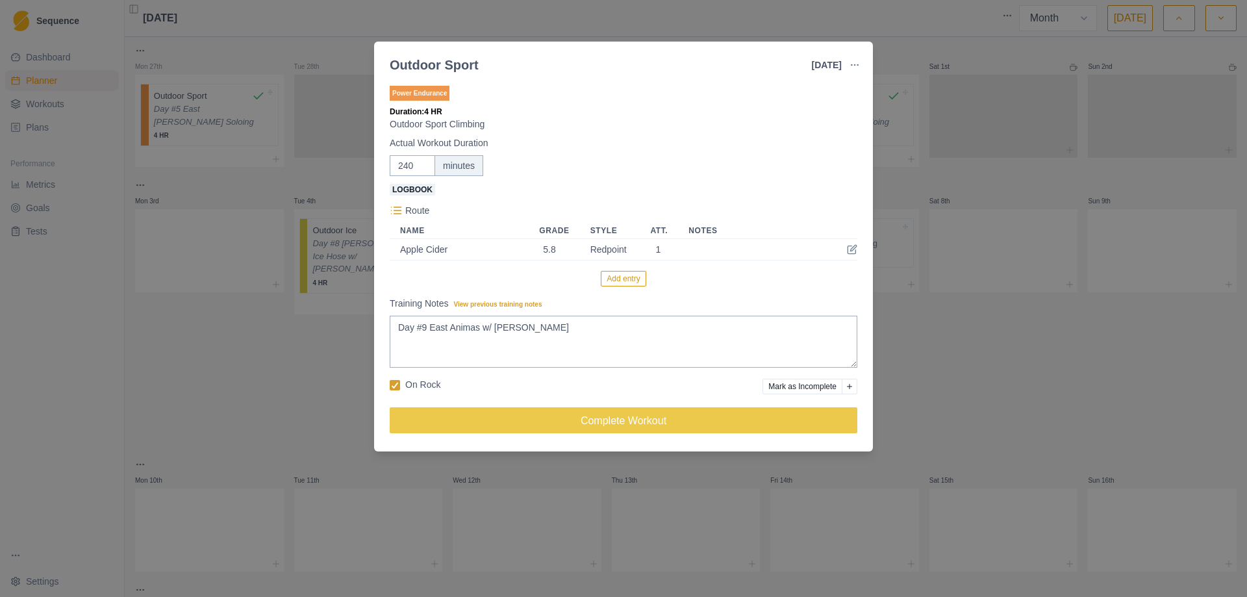
click at [636, 277] on button "Add entry" at bounding box center [623, 279] width 45 height 16
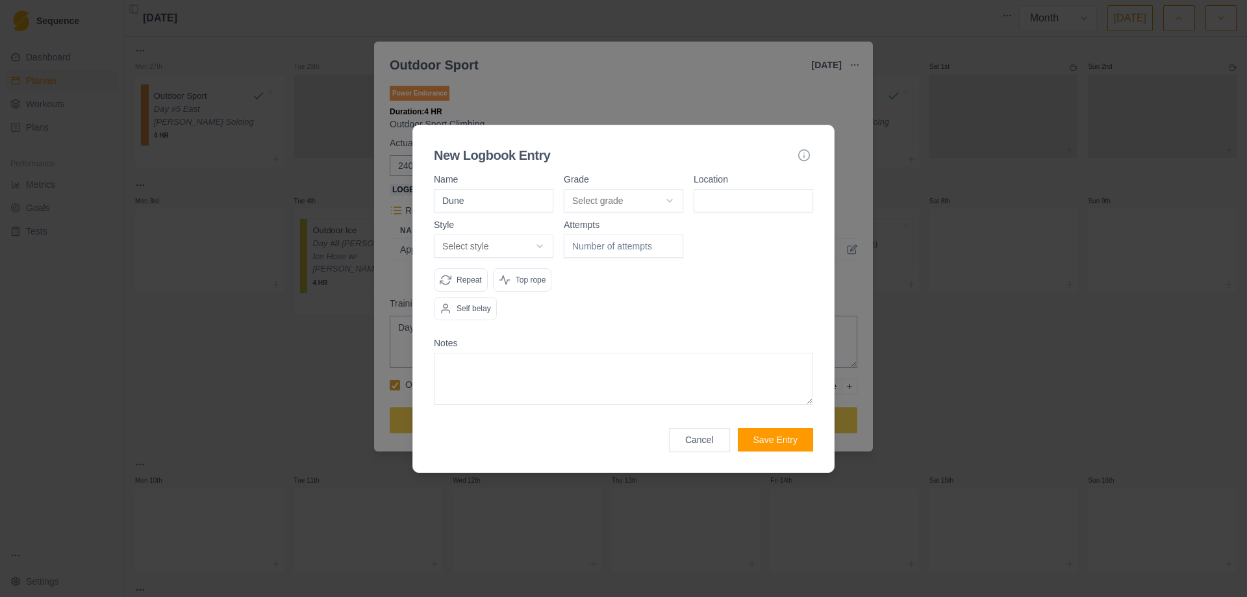
type input "Dune"
click at [675, 196] on body "Sequence Dashboard Planner Workouts Plans Performance Metrics Goals Tests Setti…" at bounding box center [623, 298] width 1247 height 597
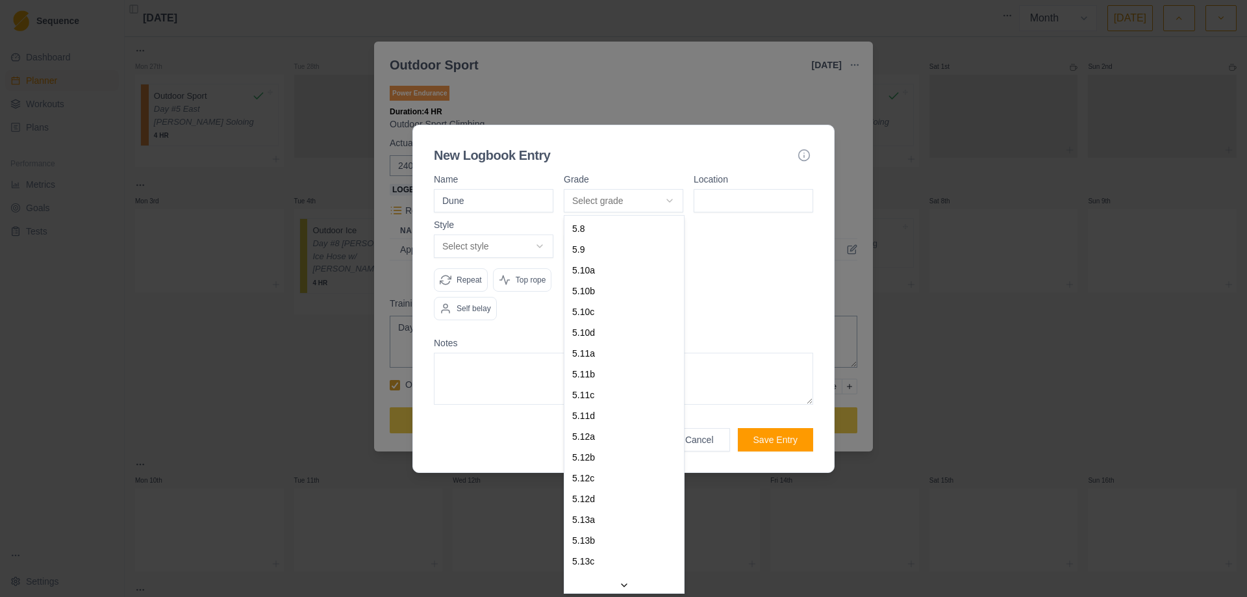
select select "d0fe4bdf-9817-4d31-b78e-f1a5532beb63"
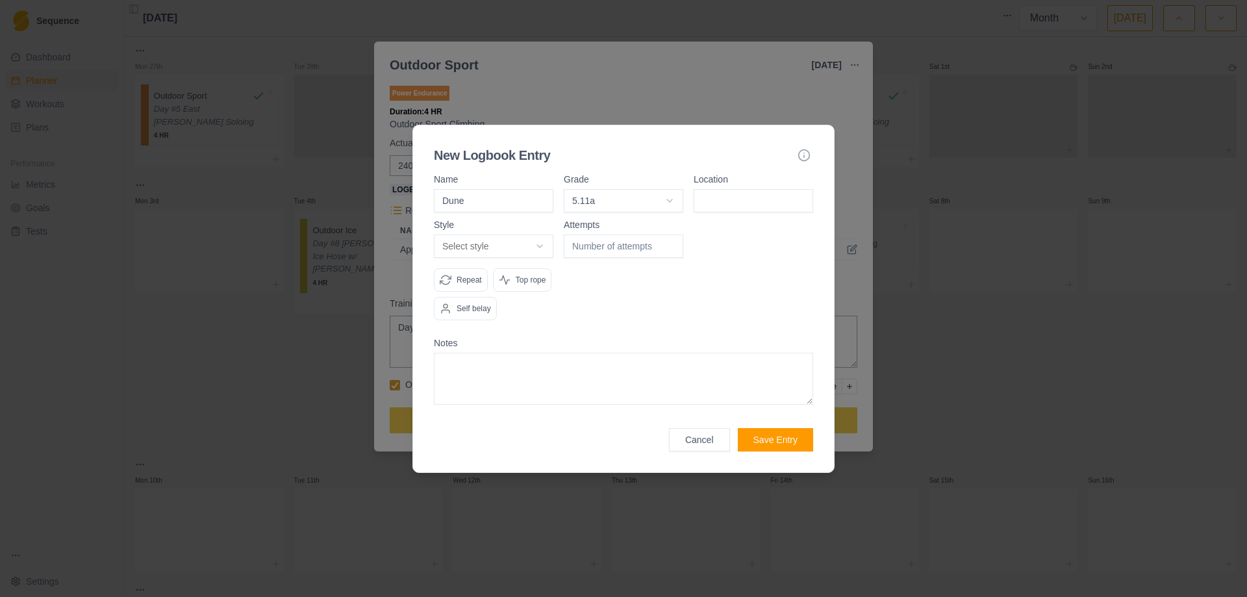
click at [742, 207] on input at bounding box center [754, 200] width 120 height 23
type input "East Animas"
click at [541, 249] on body "Sequence Dashboard Planner Workouts Plans Performance Metrics Goals Tests Setti…" at bounding box center [623, 298] width 1247 height 597
select select "redpoint"
click at [673, 246] on input "-1" at bounding box center [624, 246] width 120 height 23
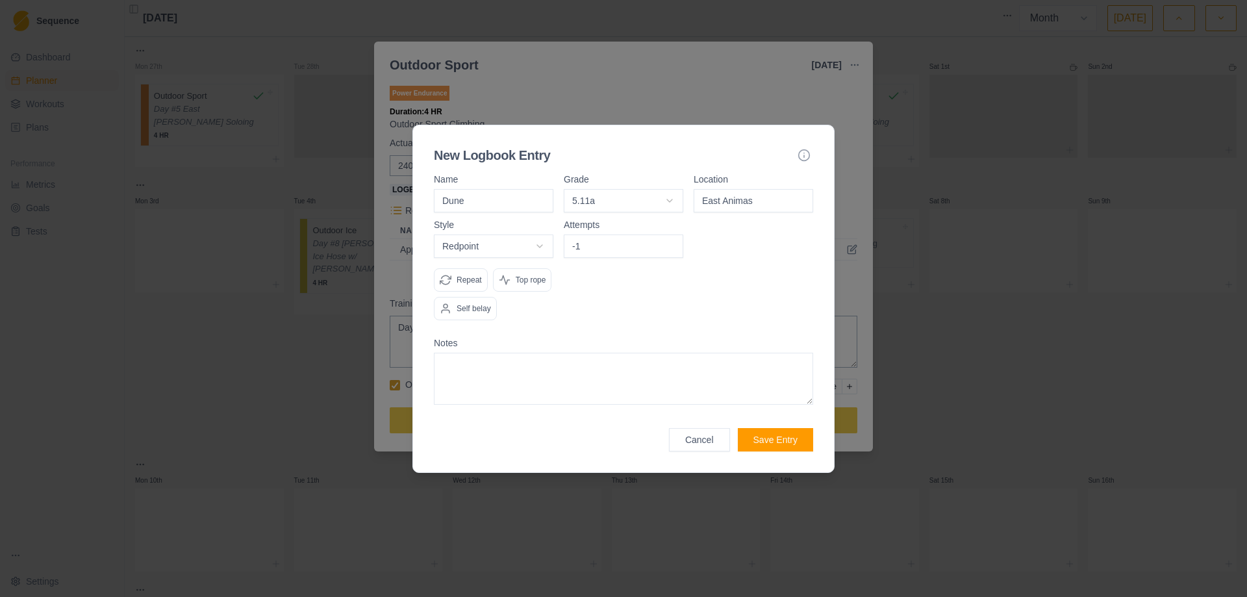
drag, startPoint x: 633, startPoint y: 248, endPoint x: 551, endPoint y: 240, distance: 82.9
click at [551, 240] on div "Style Redpoint Onsight Flash Redpoint Attempt Work Repeat Top rope Self belay A…" at bounding box center [623, 275] width 379 height 110
type input "1"
click at [581, 298] on div "Attempts 1" at bounding box center [624, 275] width 120 height 110
click at [771, 437] on button "Save Entry" at bounding box center [775, 439] width 75 height 23
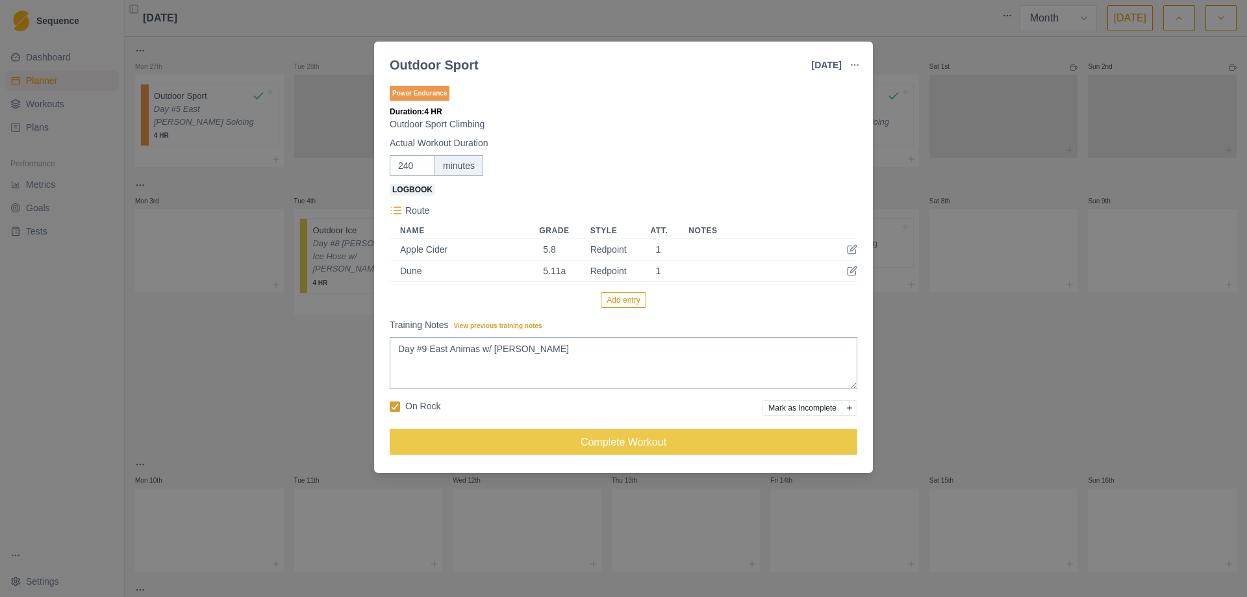
click at [624, 303] on button "Add entry" at bounding box center [623, 300] width 45 height 16
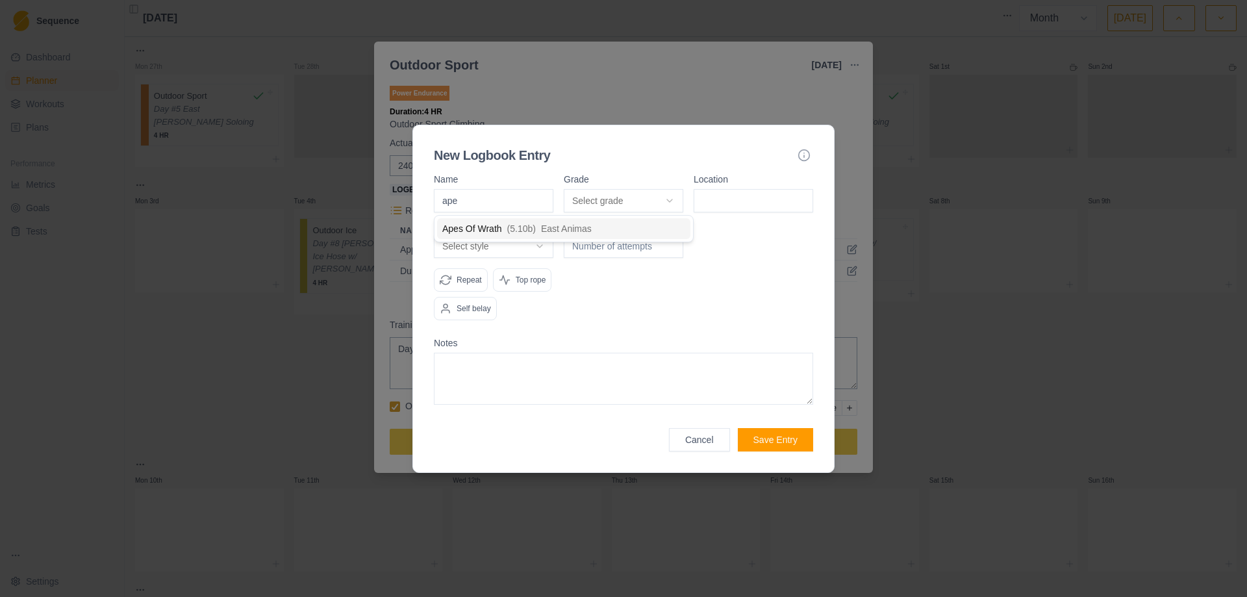
type input "apes"
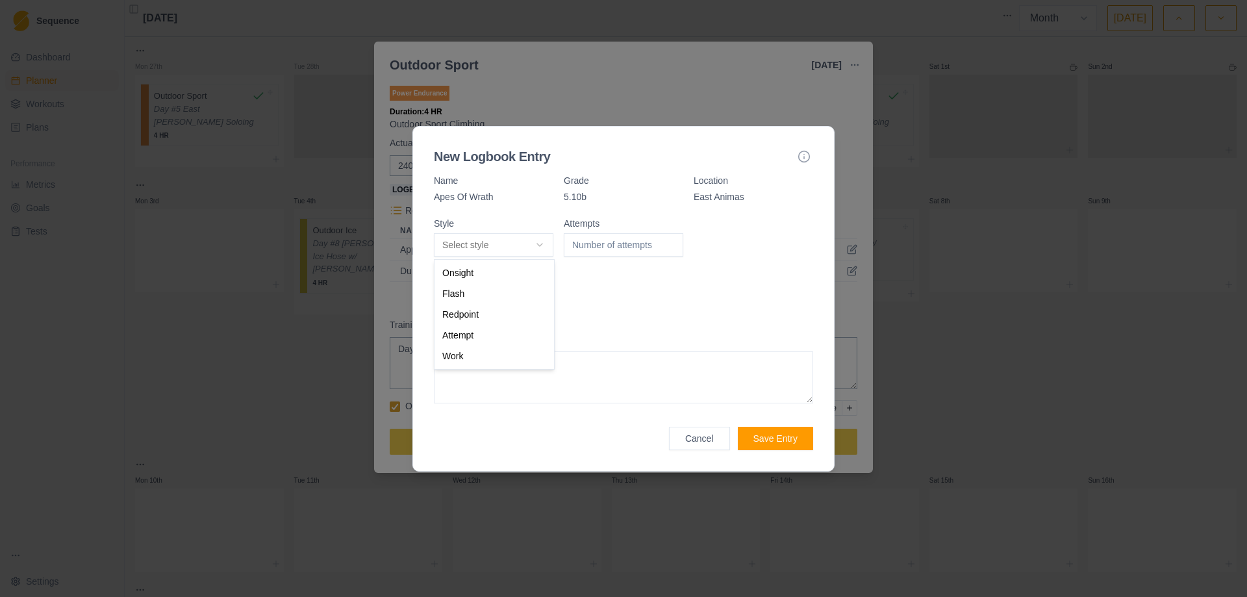
click at [545, 248] on body "Sequence Dashboard Planner Workouts Plans Performance Metrics Goals Tests Setti…" at bounding box center [623, 298] width 1247 height 597
select select "redpoint"
type input "1"
click at [671, 239] on input "1" at bounding box center [624, 244] width 120 height 23
click at [777, 439] on button "Save Entry" at bounding box center [775, 438] width 75 height 23
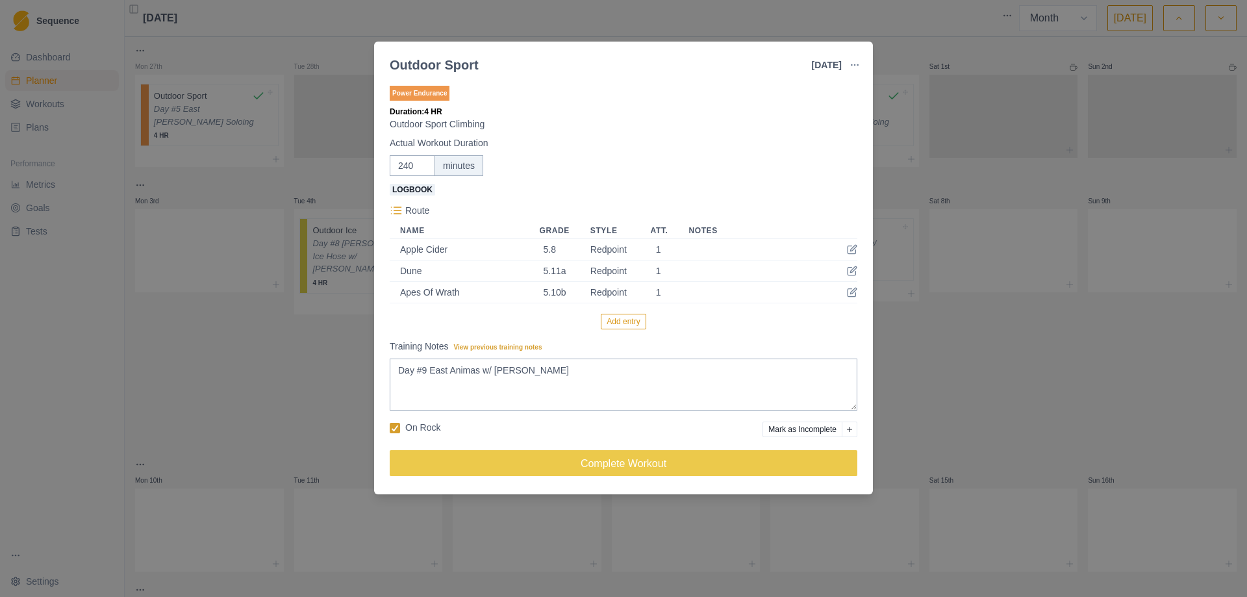
click at [624, 323] on button "Add entry" at bounding box center [623, 322] width 45 height 16
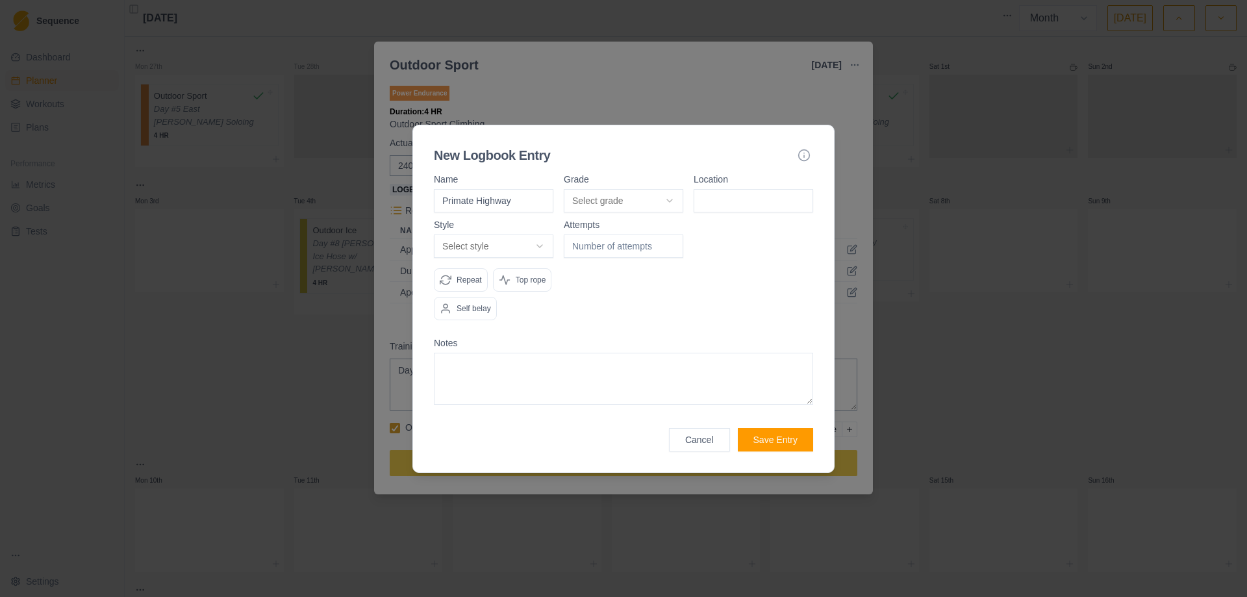
type input "Primate Highway"
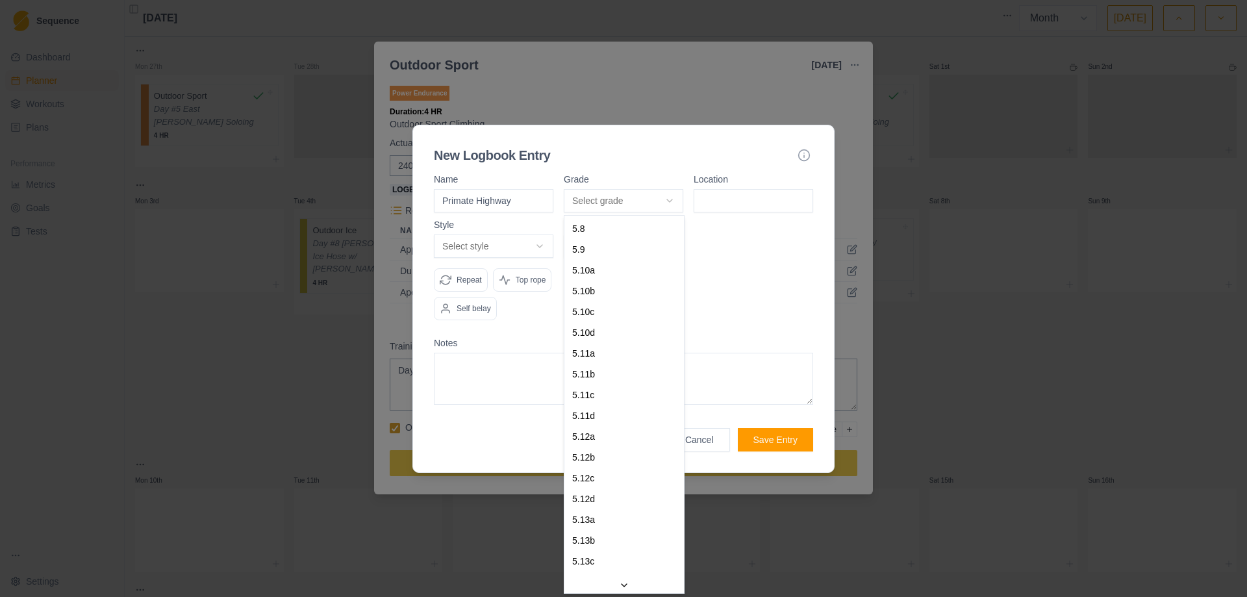
click at [670, 199] on body "Sequence Dashboard Planner Workouts Plans Performance Metrics Goals Tests Setti…" at bounding box center [623, 298] width 1247 height 597
select select "d0fe4bdf-9817-4d31-b78e-f1a5532beb63"
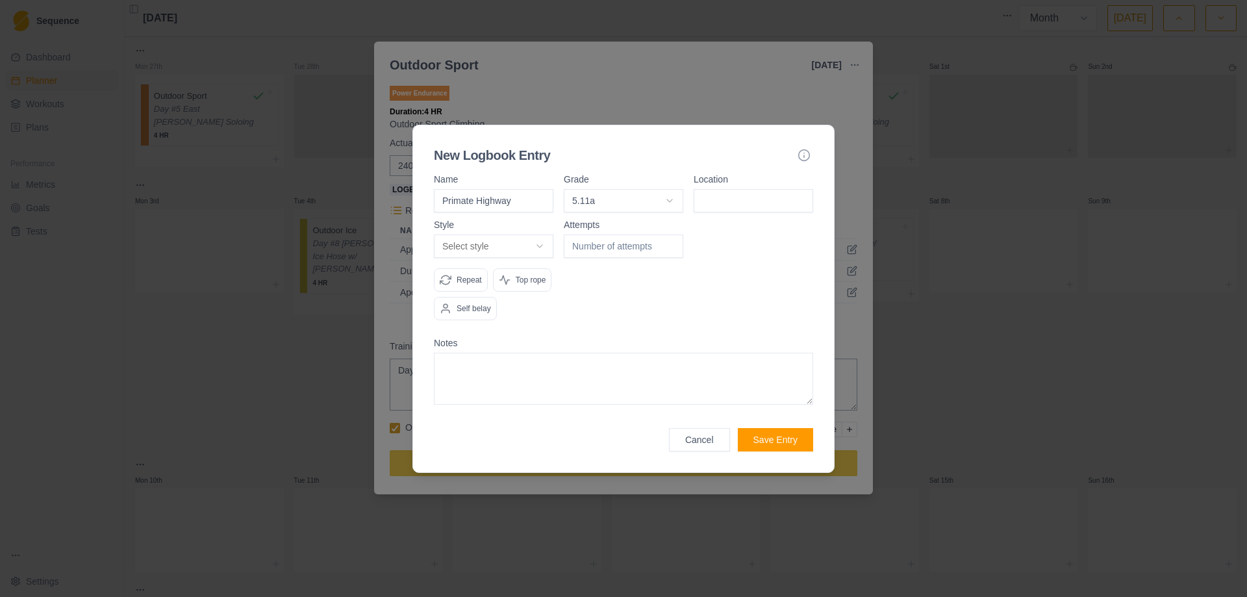
click at [546, 249] on body "Sequence Dashboard Planner Workouts Plans Performance Metrics Goals Tests Setti…" at bounding box center [623, 298] width 1247 height 597
select select "redpoint"
click at [665, 241] on input "number" at bounding box center [624, 246] width 120 height 23
type input "1"
click at [771, 442] on button "Save Entry" at bounding box center [775, 439] width 75 height 23
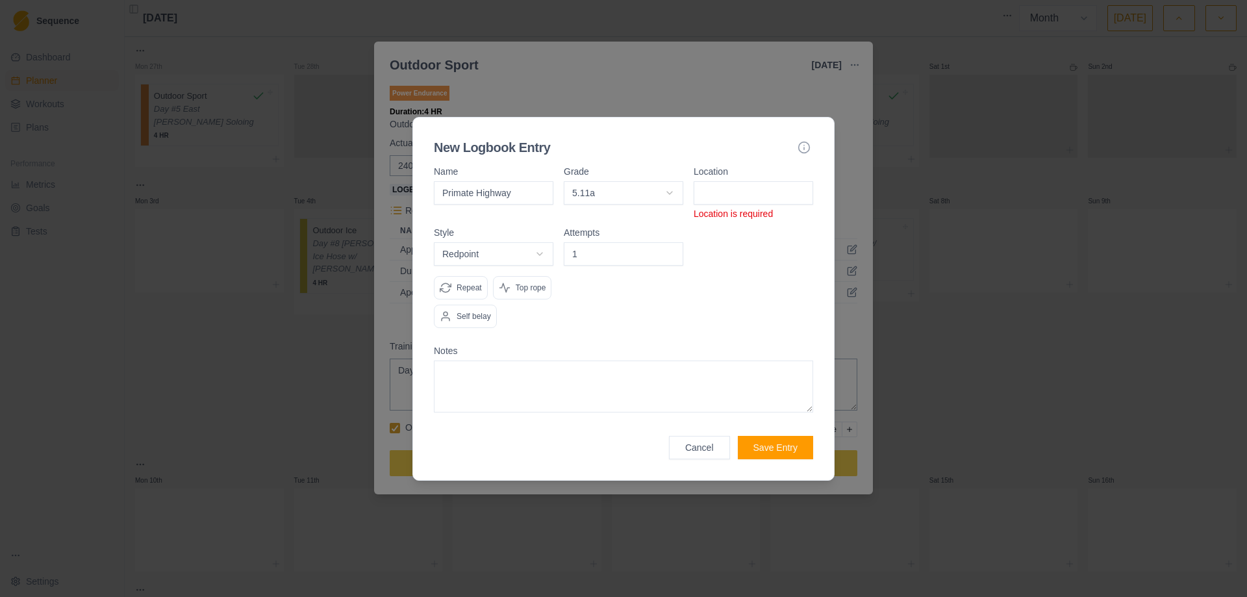
click at [714, 200] on input at bounding box center [754, 192] width 120 height 23
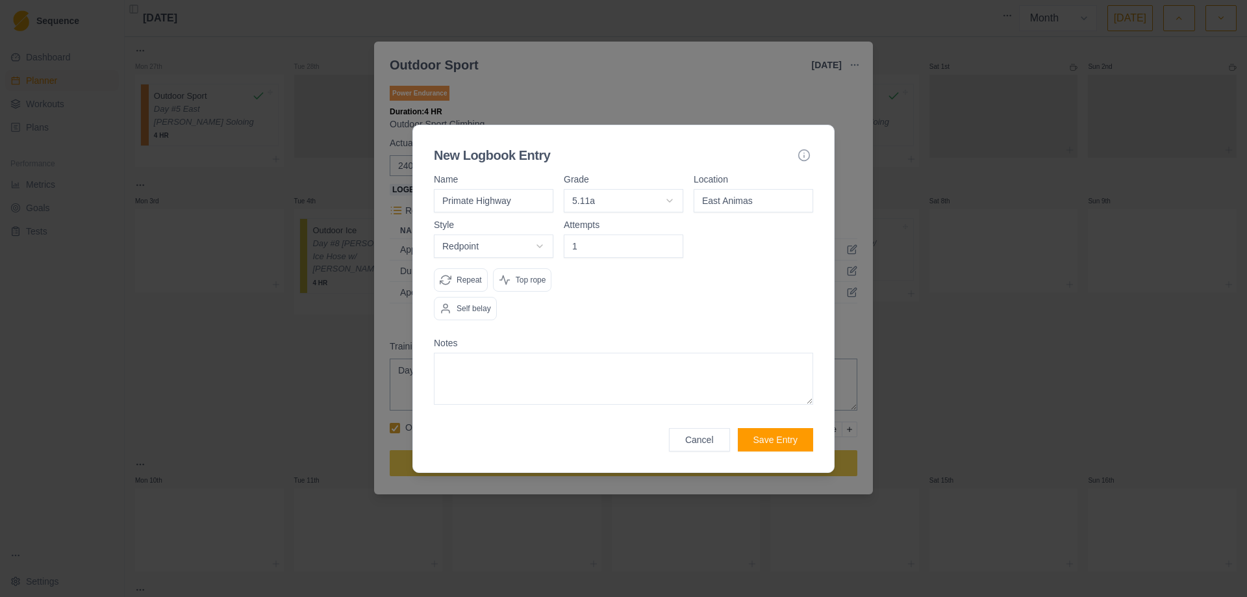
type input "East Animas"
click at [790, 431] on button "Save Entry" at bounding box center [775, 439] width 75 height 23
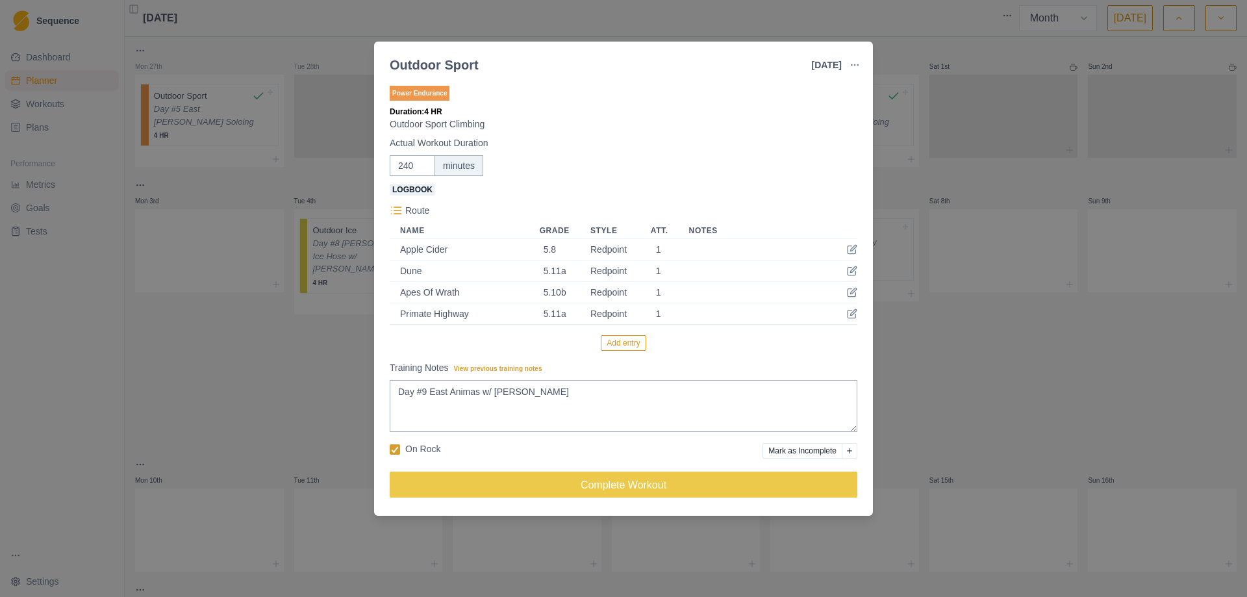
click at [618, 340] on button "Add entry" at bounding box center [623, 343] width 45 height 16
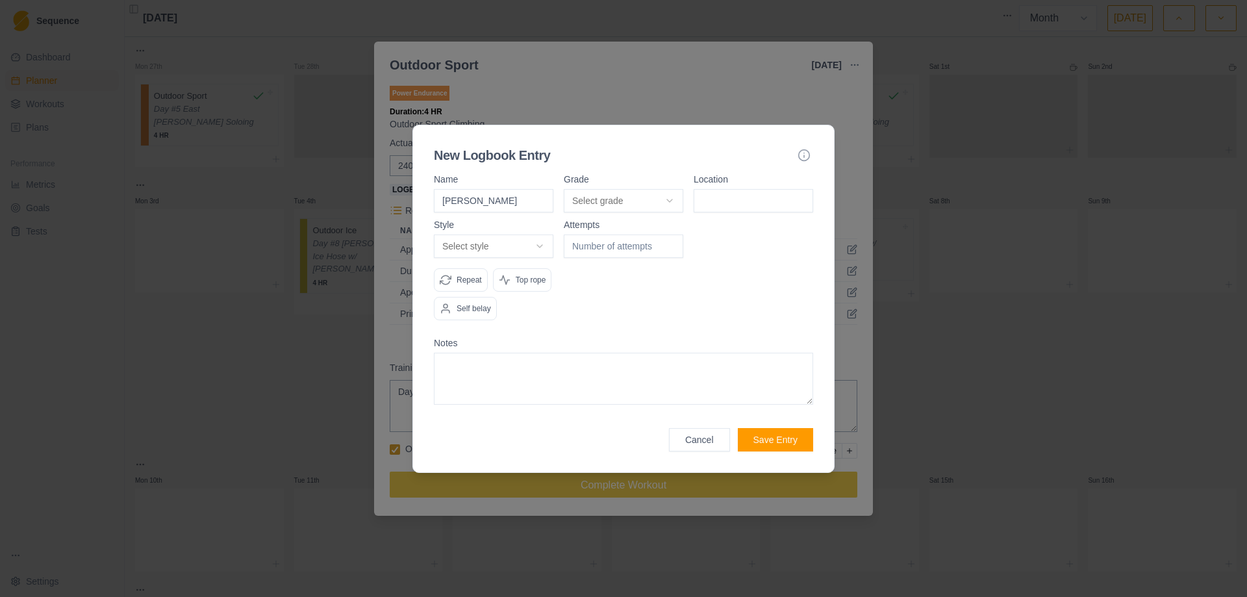
type input "[PERSON_NAME]"
click at [665, 196] on body "Sequence Dashboard Planner Workouts Plans Performance Metrics Goals Tests Setti…" at bounding box center [623, 298] width 1247 height 597
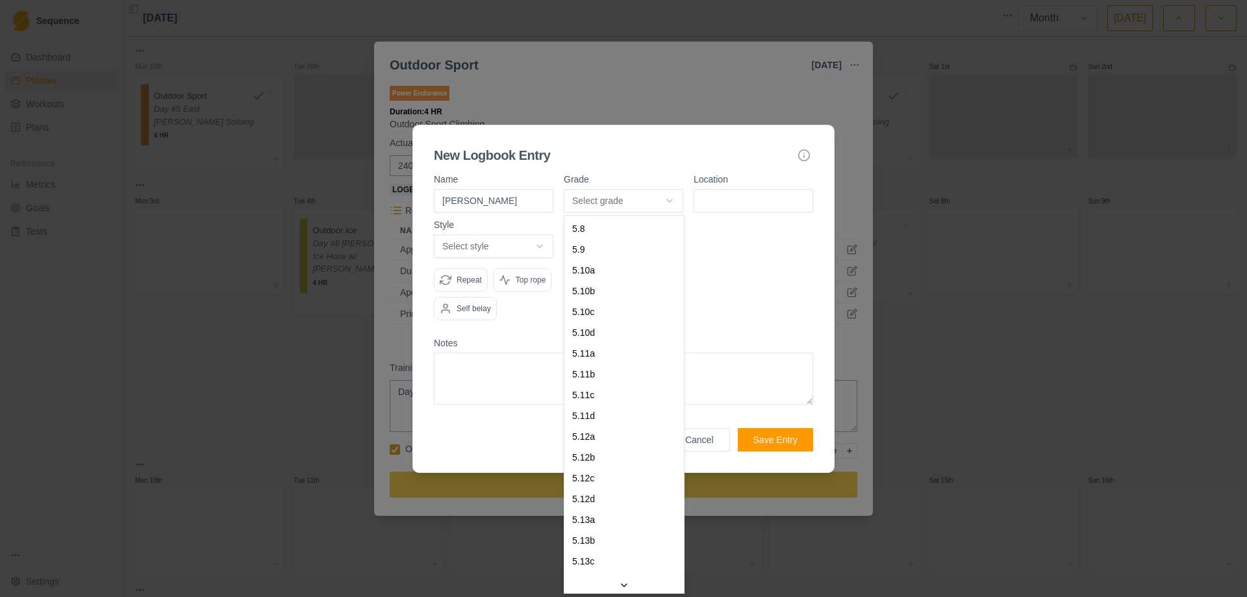
select select "bff312e5-f14e-4ec4-9463-e6281baa9d92"
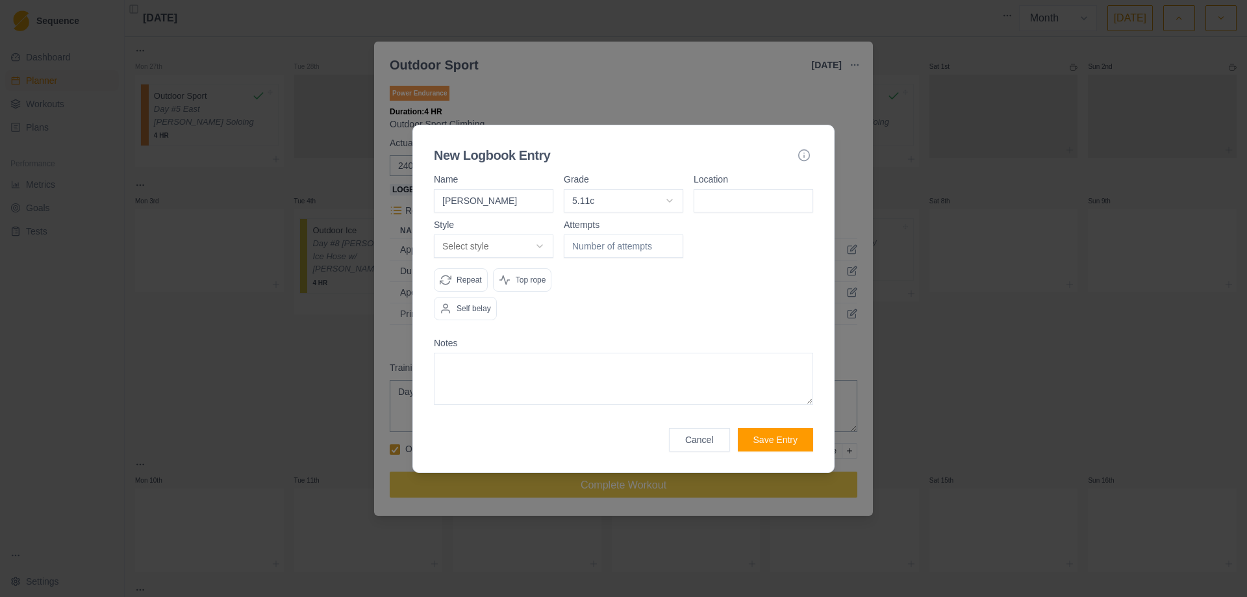
click at [741, 203] on input at bounding box center [754, 200] width 120 height 23
type input "East Animas"
click at [539, 242] on body "Sequence Dashboard Planner Workouts Plans Performance Metrics Goals Tests Setti…" at bounding box center [623, 298] width 1247 height 597
select select "attempt"
click at [624, 251] on input "number" at bounding box center [624, 246] width 120 height 23
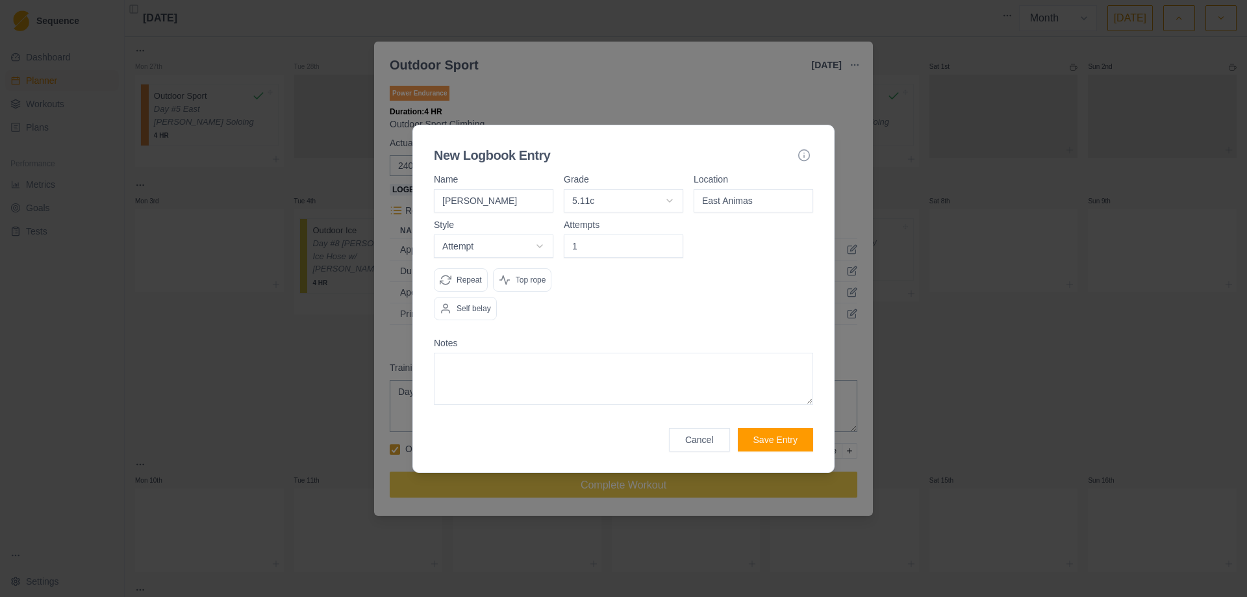
type input "1"
click at [774, 442] on button "Save Entry" at bounding box center [775, 439] width 75 height 23
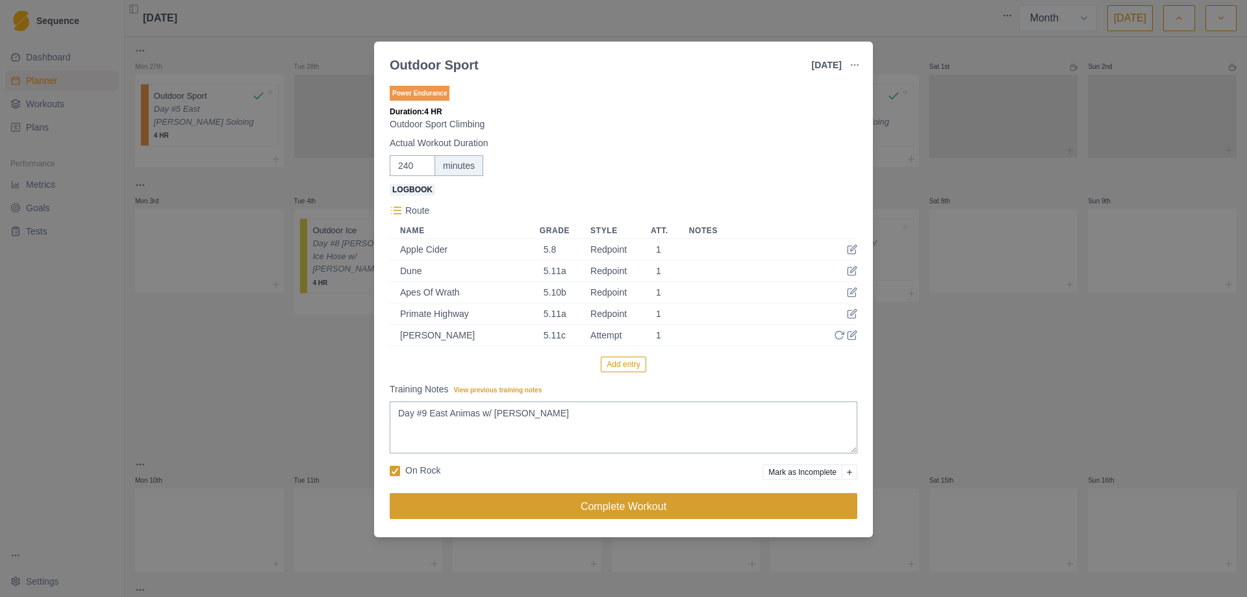
click at [636, 507] on button "Complete Workout" at bounding box center [624, 506] width 468 height 26
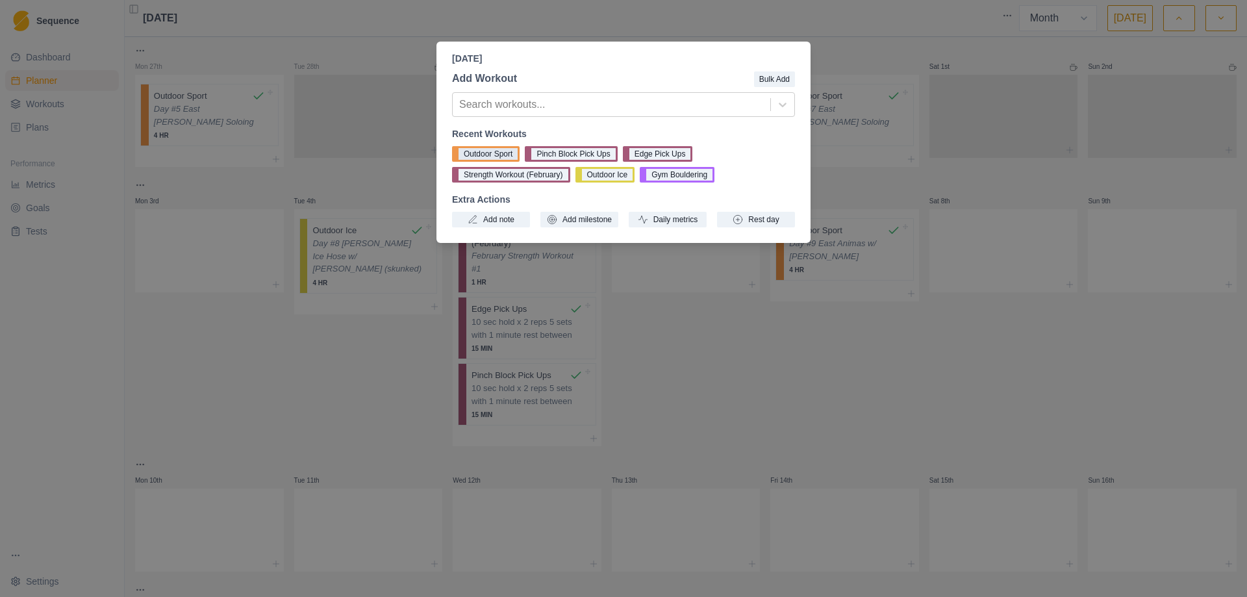
click at [495, 156] on button "Outdoor Sport" at bounding box center [486, 154] width 68 height 16
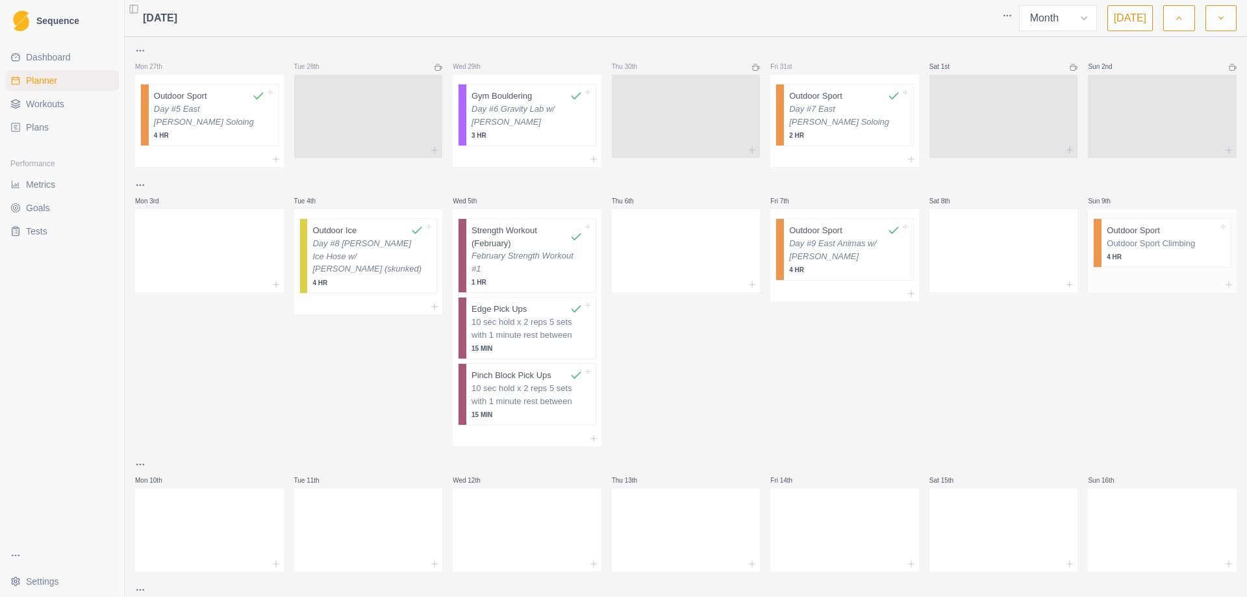
click at [1112, 251] on div "Outdoor Sport Climbing 4 HR" at bounding box center [1162, 249] width 111 height 25
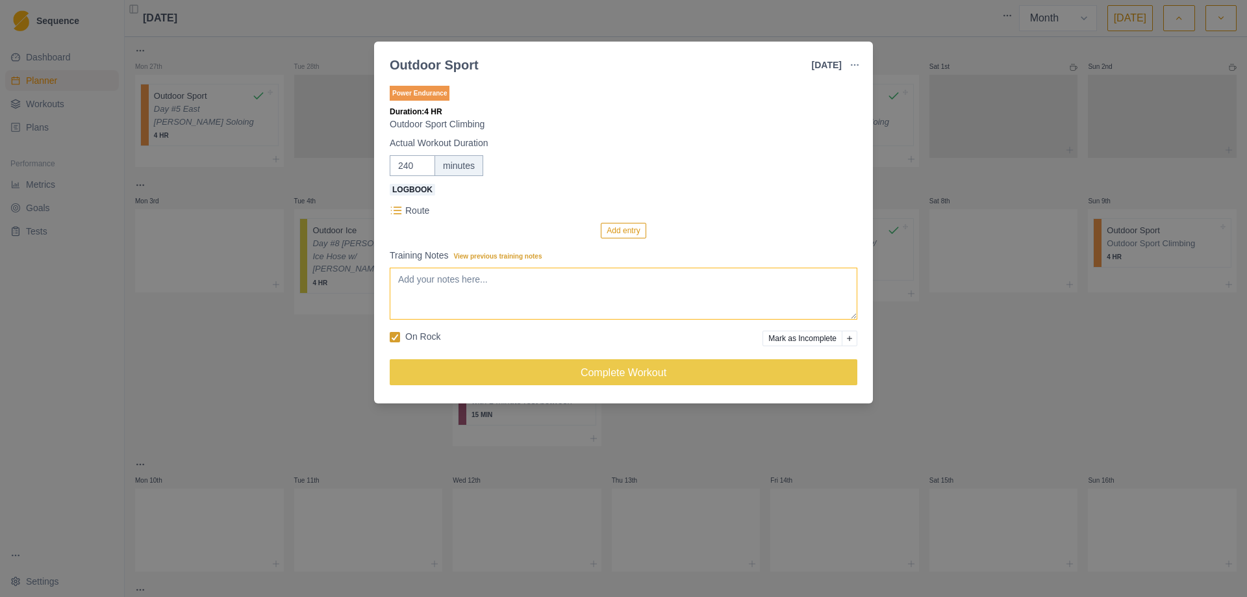
click at [500, 290] on textarea "Training Notes View previous training notes" at bounding box center [624, 294] width 468 height 52
type textarea "Day #10 Area 071 w/ [PERSON_NAME] & Seb"
click at [594, 235] on div "Add entry" at bounding box center [624, 231] width 468 height 16
click at [616, 234] on button "Add entry" at bounding box center [623, 231] width 45 height 16
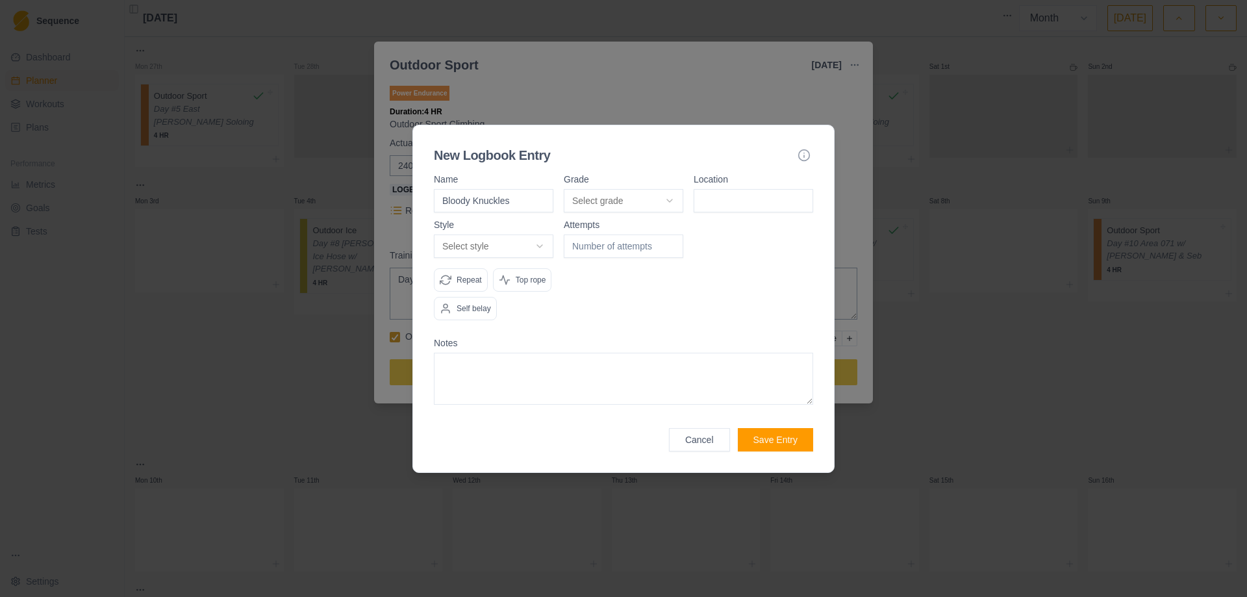
type input "Bloody Knuckles"
click at [667, 201] on body "Sequence Dashboard Planner Workouts Plans Performance Metrics Goals Tests Setti…" at bounding box center [623, 298] width 1247 height 597
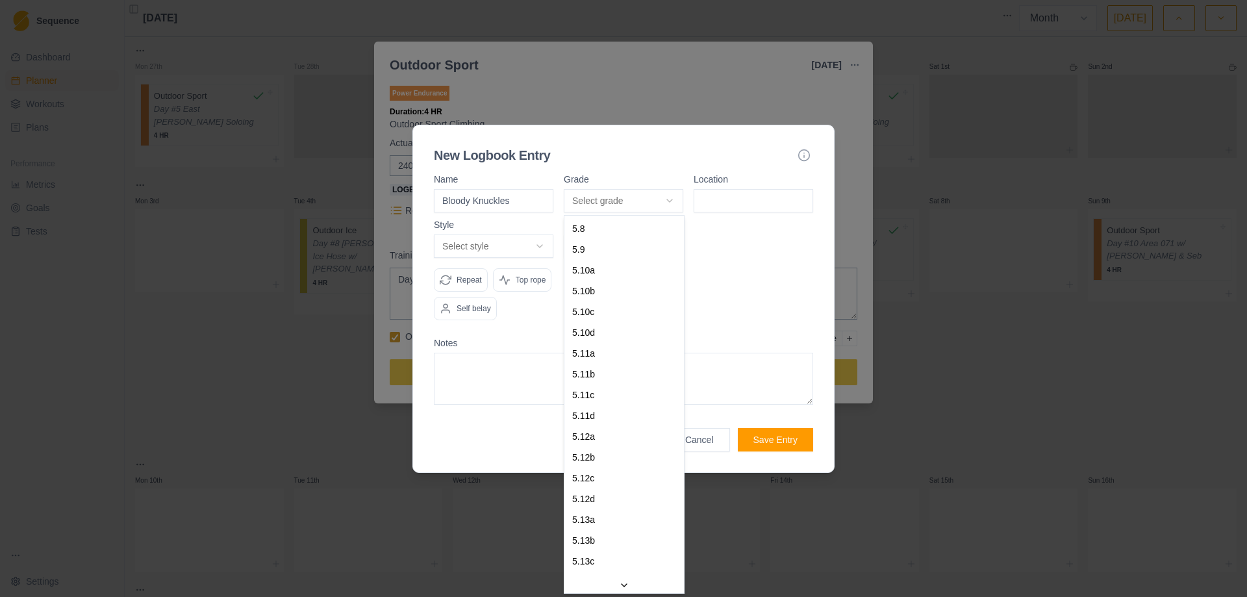
select select "a6710177-d529-4de8-9daa-fd2de67eba40"
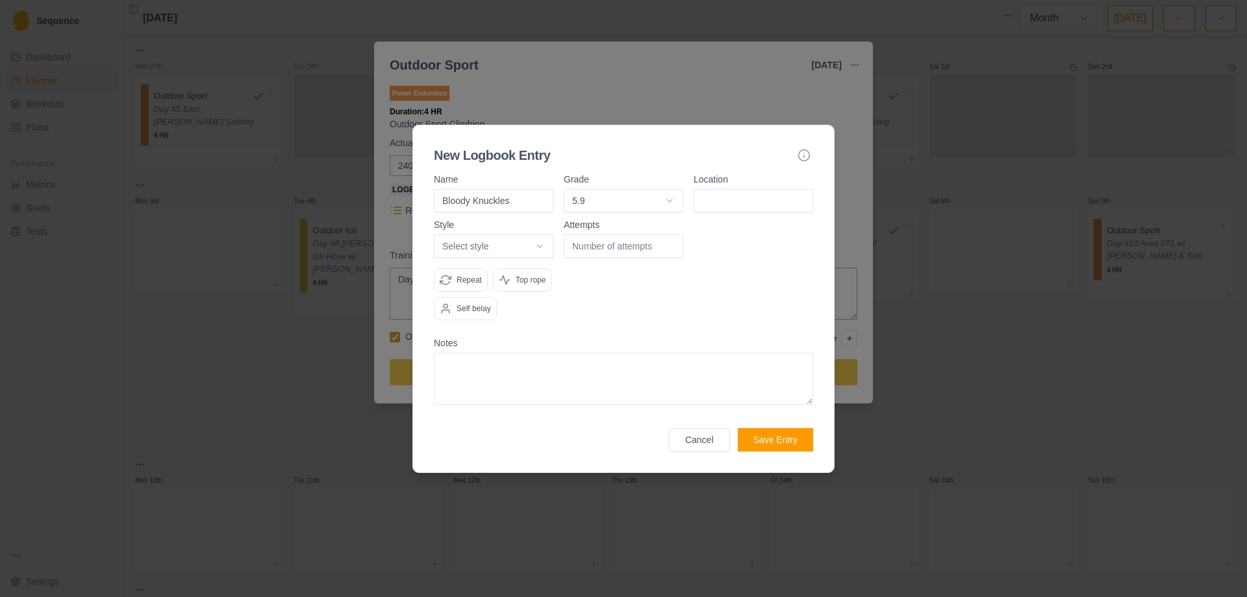
click at [743, 198] on input at bounding box center [754, 200] width 120 height 23
type input "Area 071"
click at [544, 248] on body "Sequence Dashboard Planner Workouts Plans Performance Metrics Goals Tests Setti…" at bounding box center [623, 298] width 1247 height 597
select select "redpoint"
type input "1"
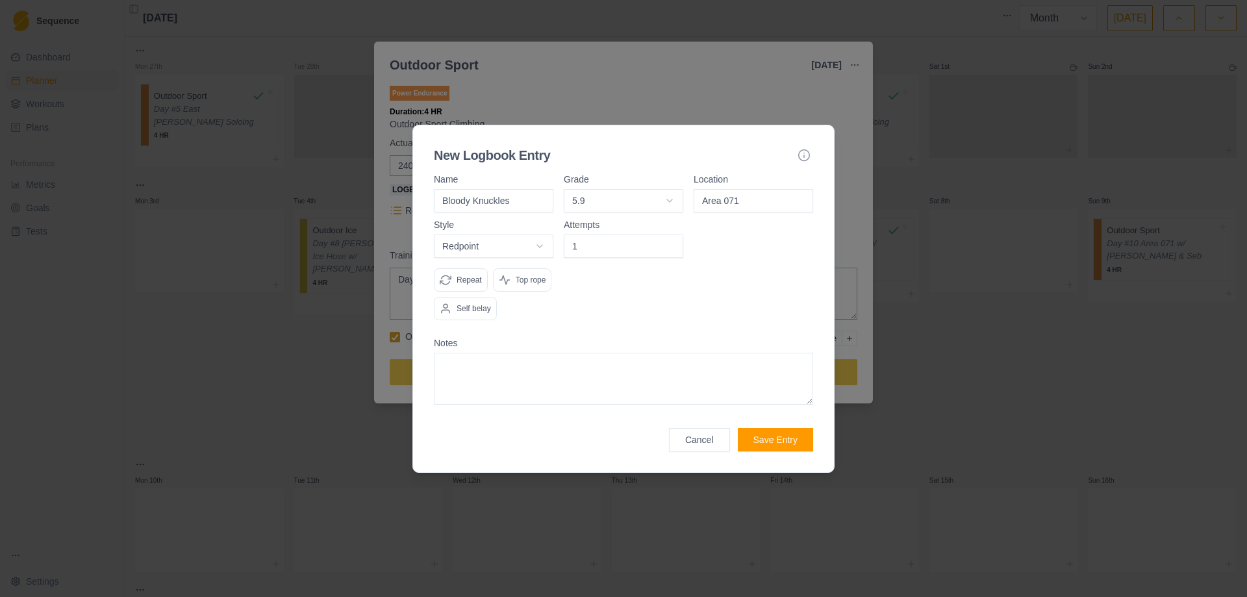
click at [670, 244] on input "1" at bounding box center [624, 246] width 120 height 23
click at [778, 439] on button "Save Entry" at bounding box center [775, 439] width 75 height 23
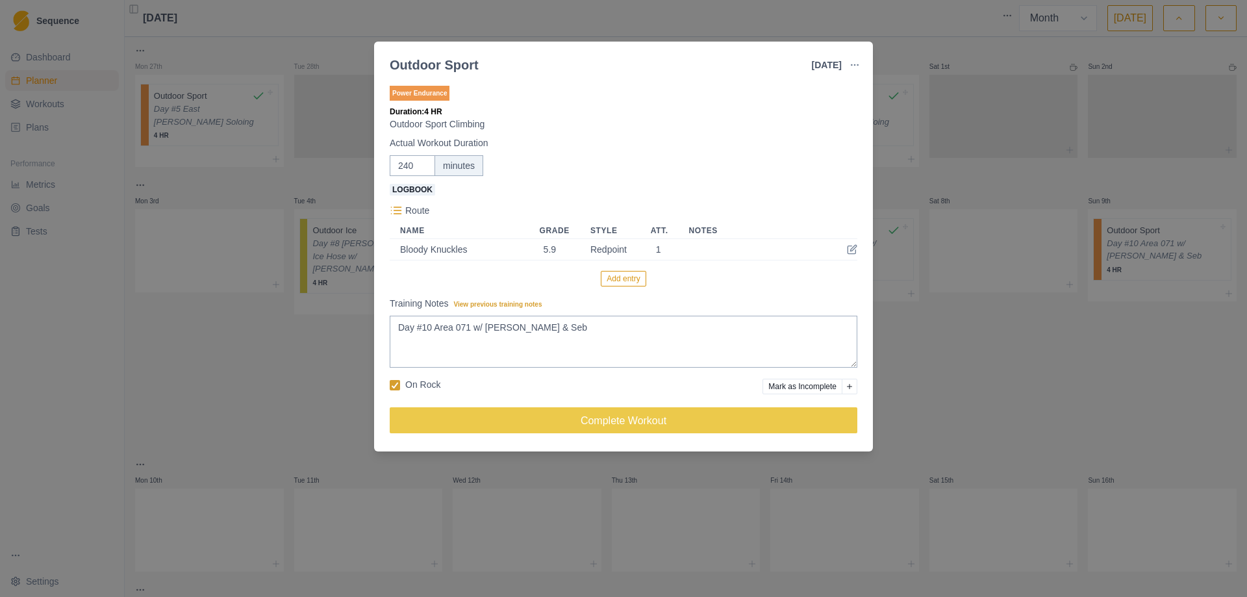
click at [618, 281] on button "Add entry" at bounding box center [623, 279] width 45 height 16
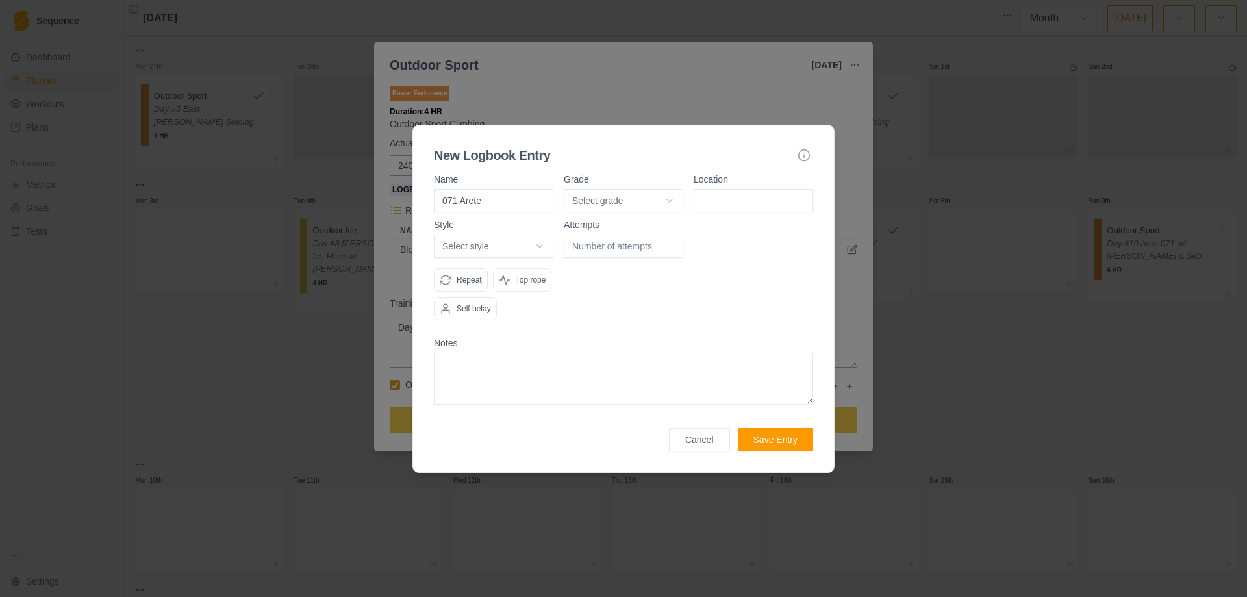
type input "071 Arete"
click at [676, 201] on body "Sequence Dashboard Planner Workouts Plans Performance Metrics Goals Tests Setti…" at bounding box center [623, 298] width 1247 height 597
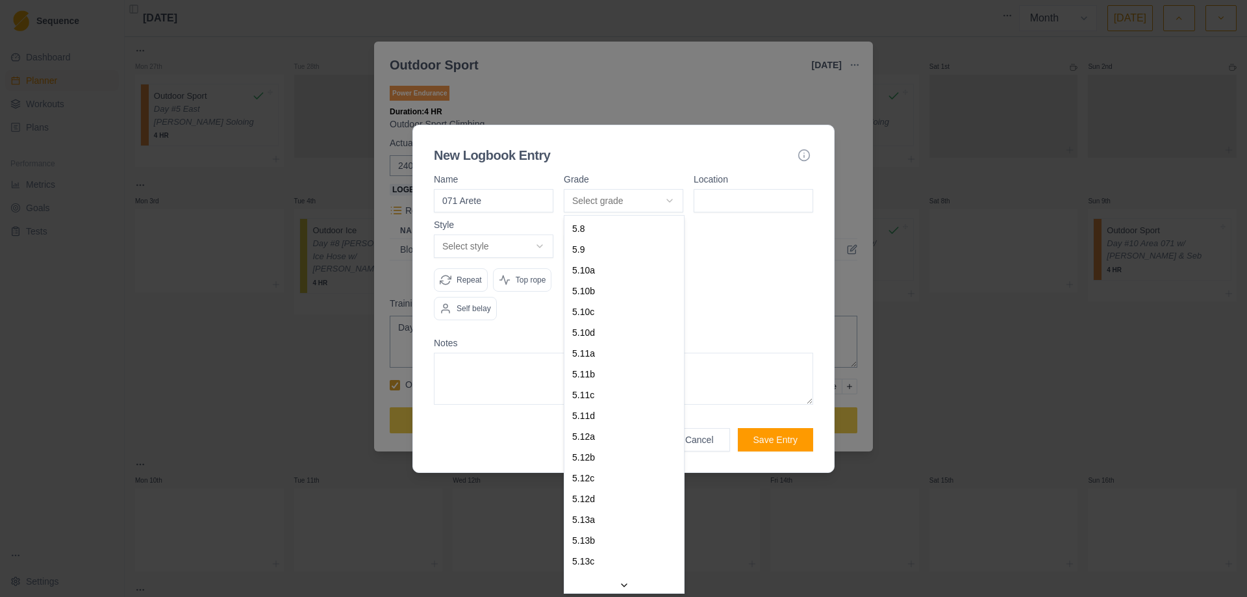
select select "aa833fe0-d05e-4ad5-b698-daf0b5ae1d16"
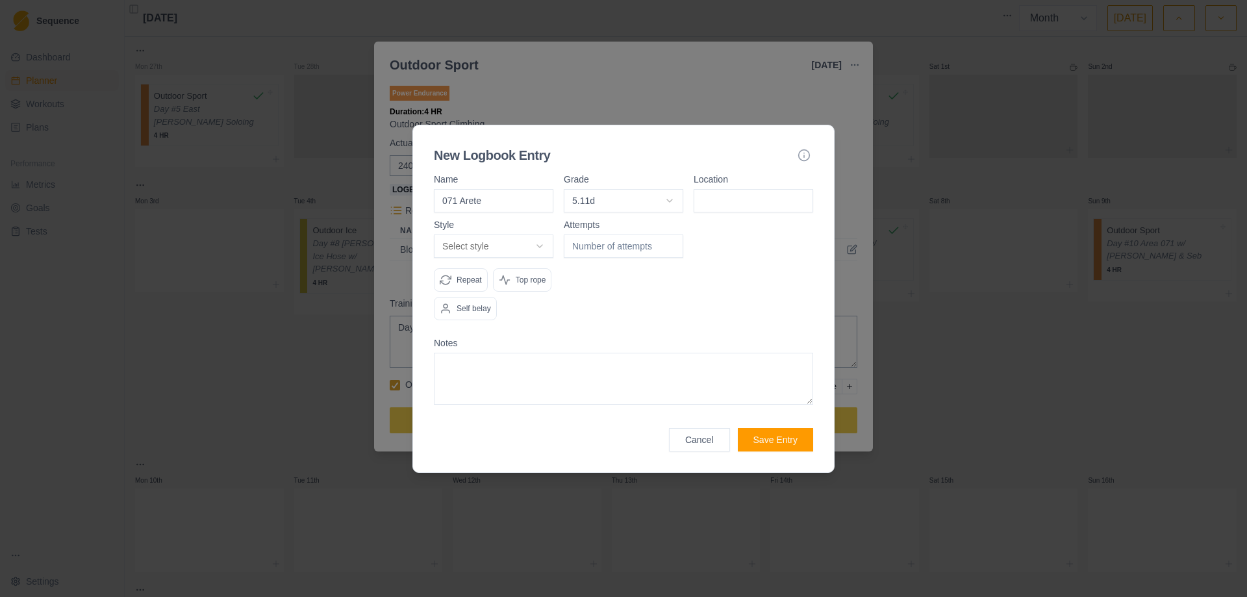
click at [741, 203] on input at bounding box center [754, 200] width 120 height 23
type input "Area 071"
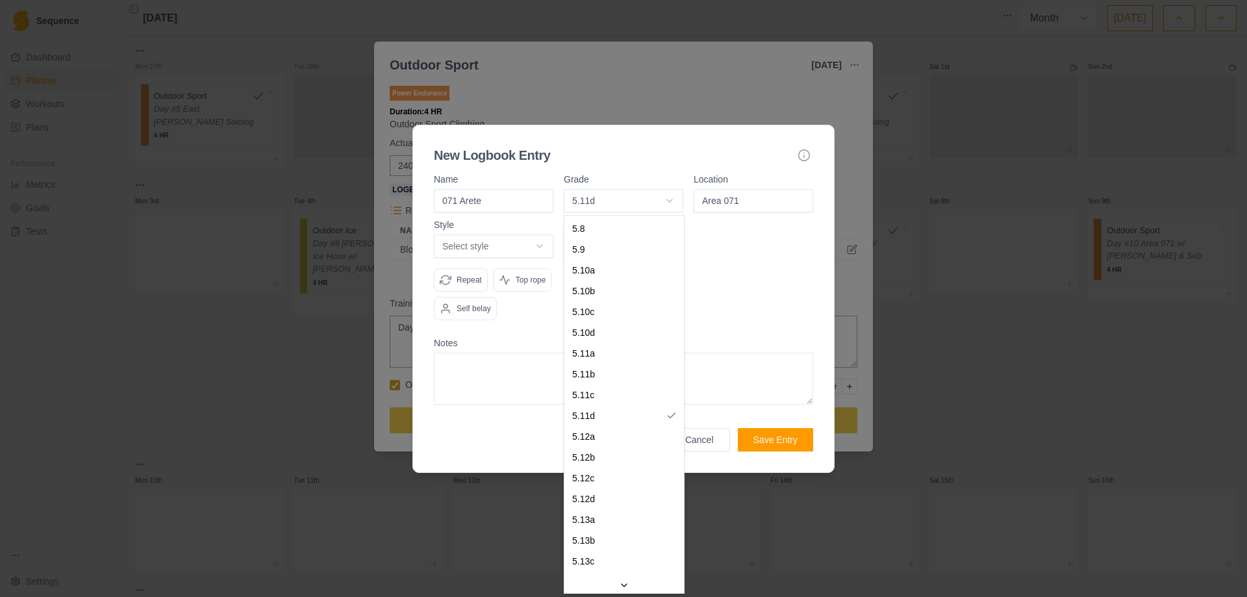
click at [670, 199] on body "Sequence Dashboard Planner Workouts Plans Performance Metrics Goals Tests Setti…" at bounding box center [623, 298] width 1247 height 597
select select "bff312e5-f14e-4ec4-9463-e6281baa9d92"
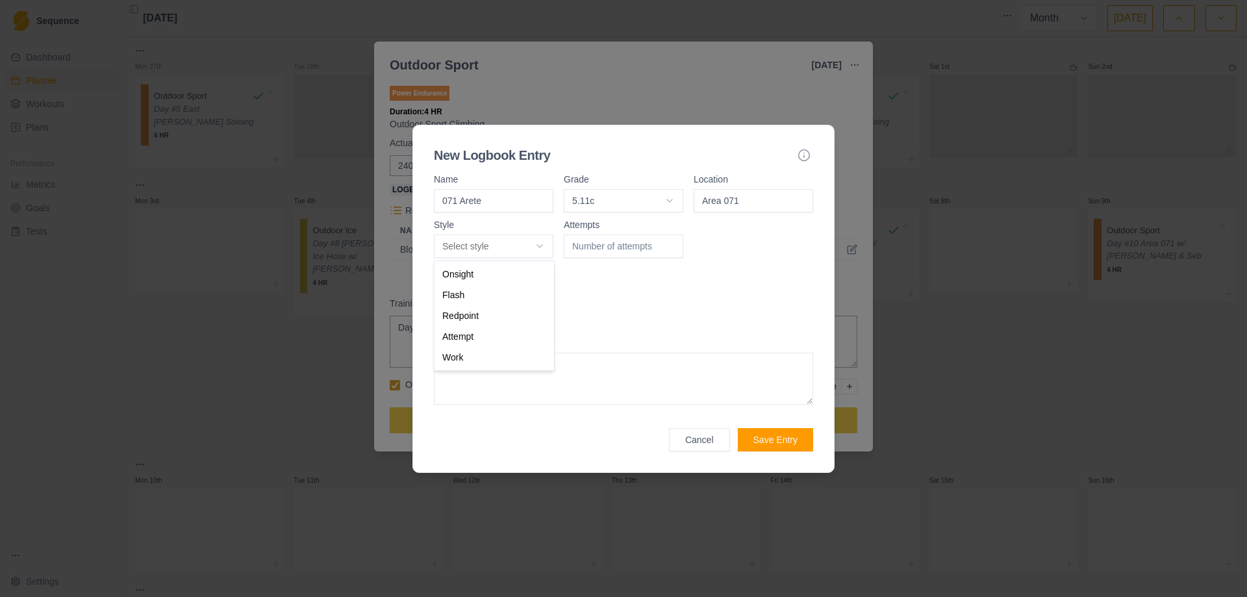
click at [541, 241] on body "Sequence Dashboard Planner Workouts Plans Performance Metrics Goals Tests Setti…" at bounding box center [623, 298] width 1247 height 597
select select "attempt"
type input "1"
click at [674, 243] on input "1" at bounding box center [624, 246] width 120 height 23
click at [783, 445] on button "Save Entry" at bounding box center [775, 439] width 75 height 23
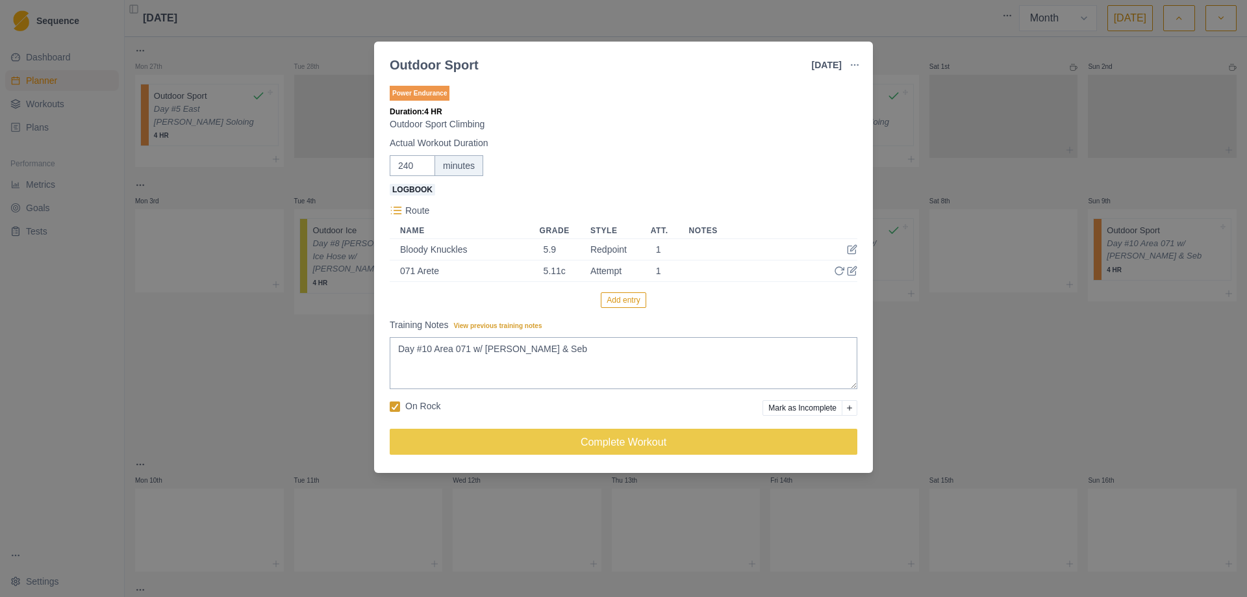
click at [631, 302] on button "Add entry" at bounding box center [623, 300] width 45 height 16
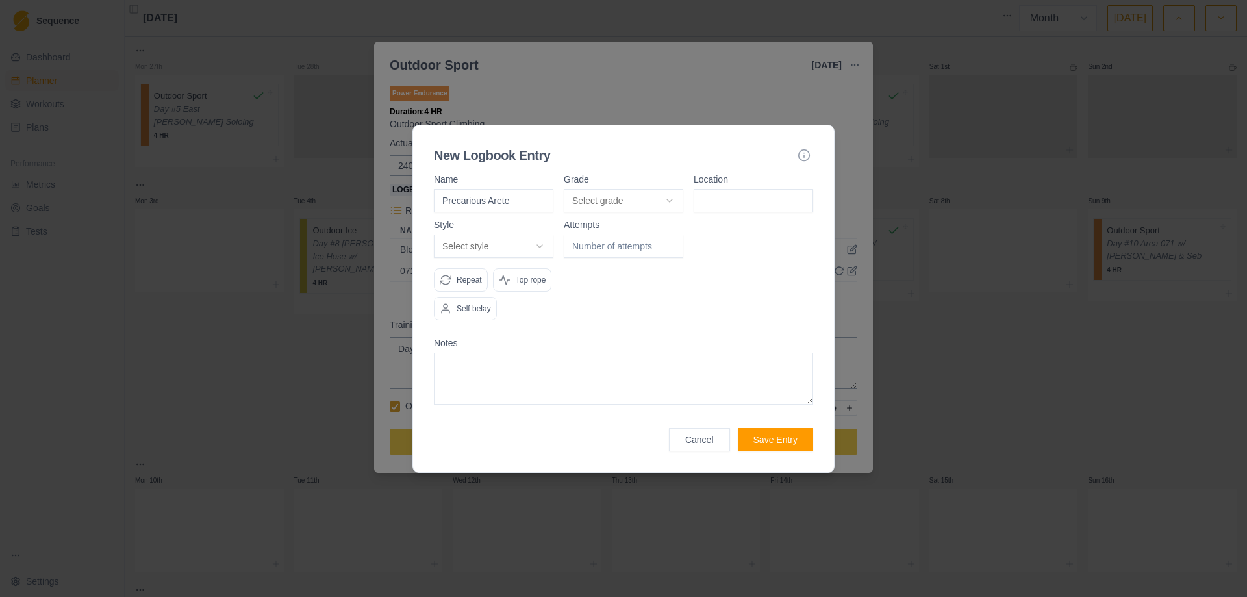
type input "Precarious Arete"
click at [672, 200] on body "Sequence Dashboard Planner Workouts Plans Performance Metrics Goals Tests Setti…" at bounding box center [623, 298] width 1247 height 597
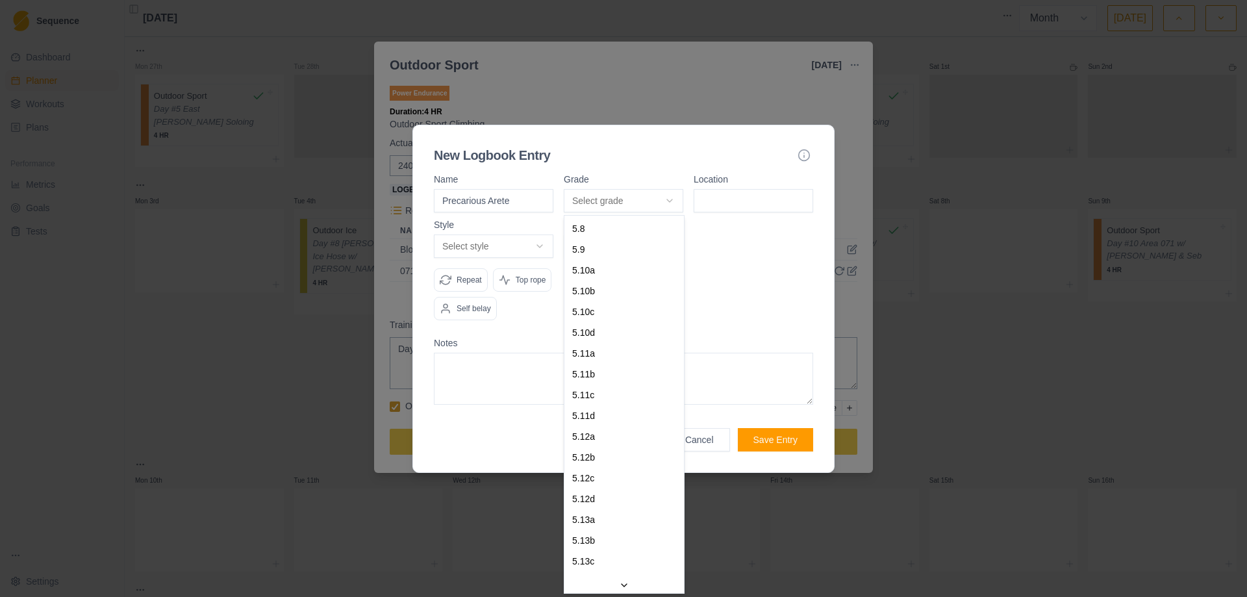
select select "23ce206a-86d7-4db7-8dae-053c7bb456b6"
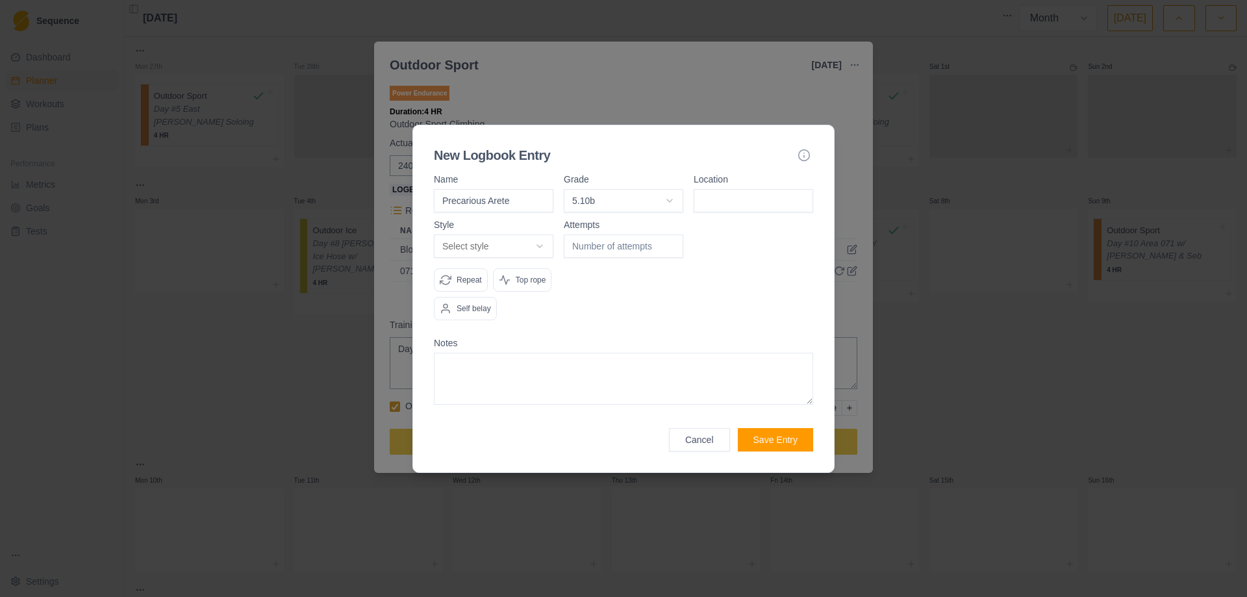
click at [734, 202] on input at bounding box center [754, 200] width 120 height 23
type input "Area 071"
click at [546, 244] on body "Sequence Dashboard Planner Workouts Plans Performance Metrics Goals Tests Setti…" at bounding box center [623, 298] width 1247 height 597
select select "redpoint"
type input "1"
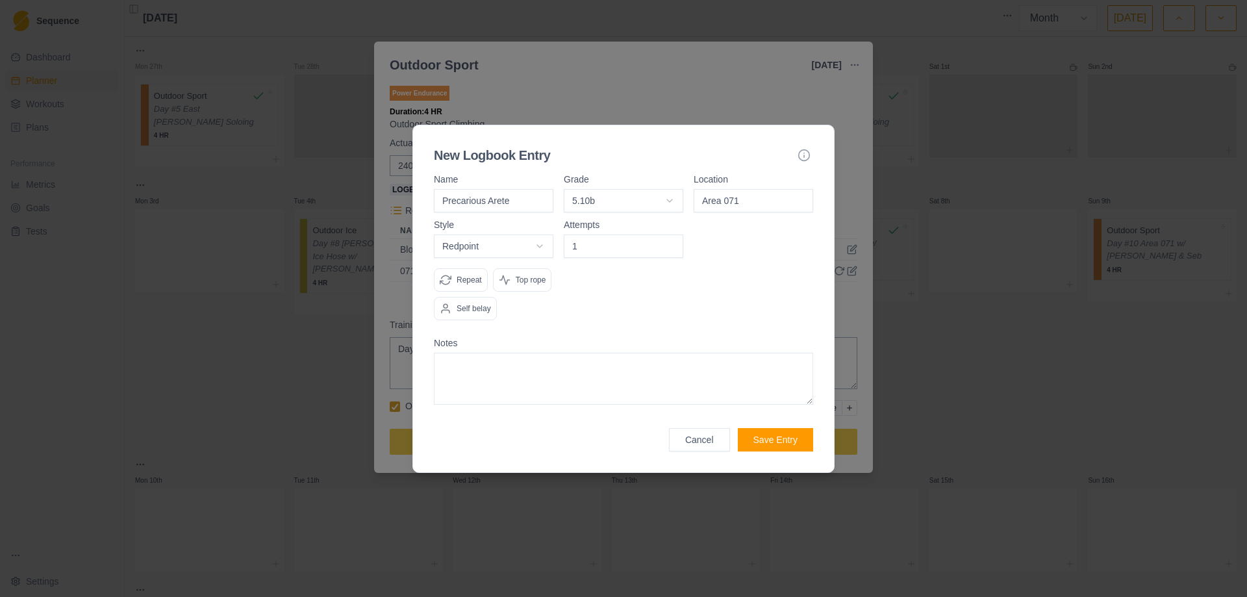
click at [672, 243] on input "1" at bounding box center [624, 246] width 120 height 23
click at [774, 441] on button "Save Entry" at bounding box center [775, 439] width 75 height 23
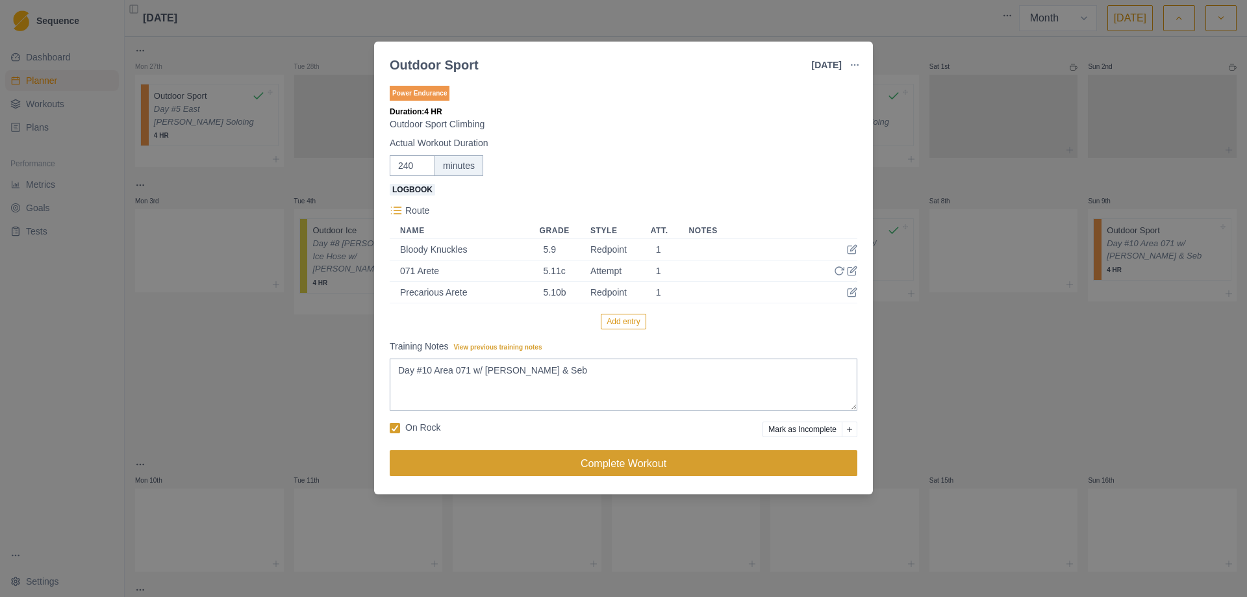
click at [620, 467] on button "Complete Workout" at bounding box center [624, 463] width 468 height 26
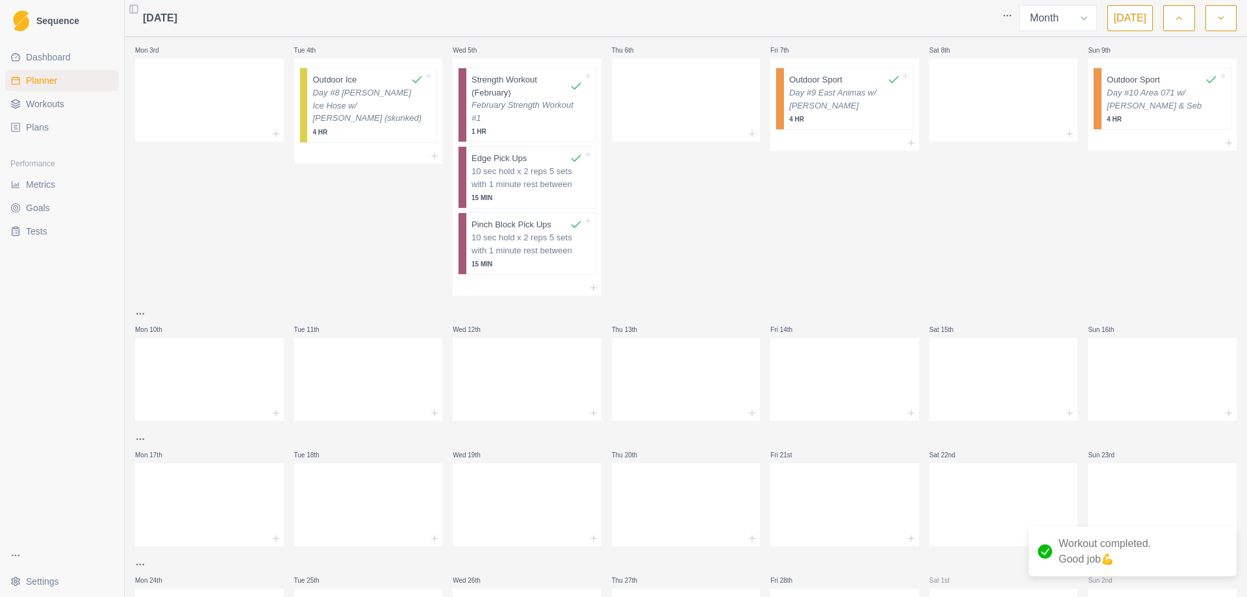
scroll to position [195, 0]
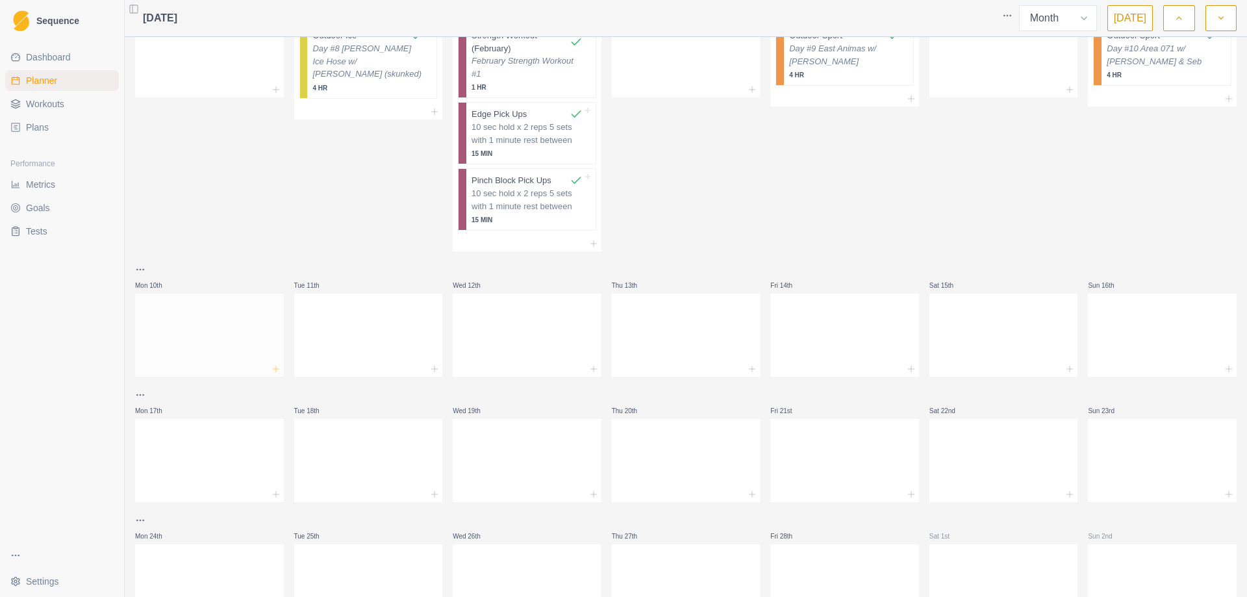
click at [277, 370] on icon at bounding box center [276, 369] width 10 height 10
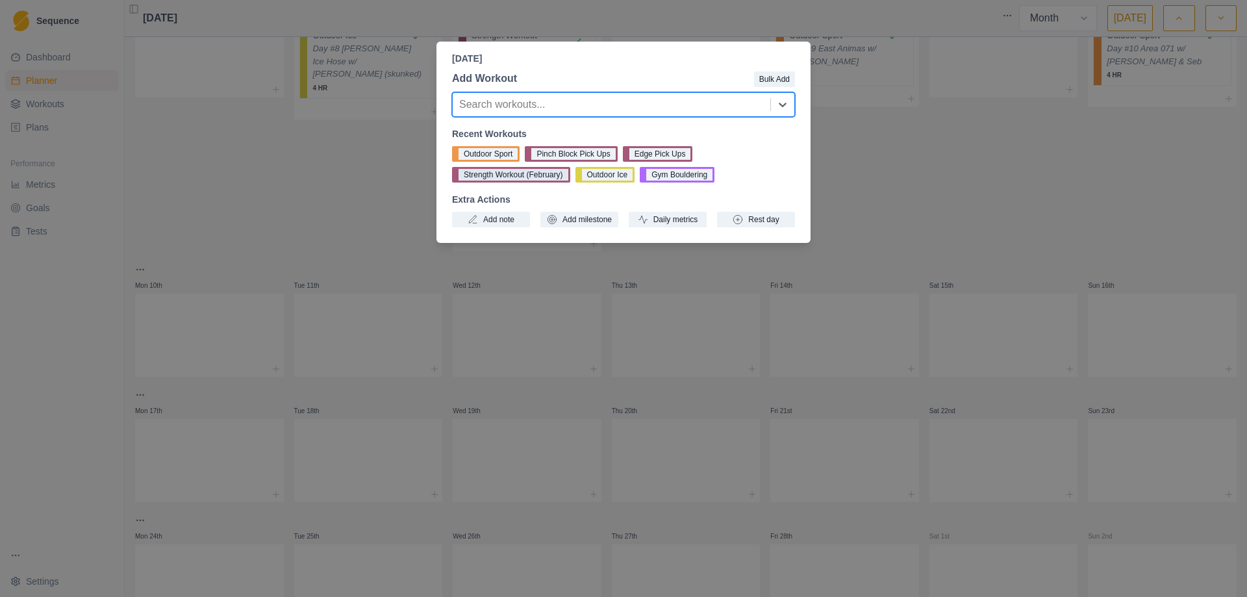
click at [537, 177] on button "Strength Workout (February)" at bounding box center [511, 175] width 118 height 16
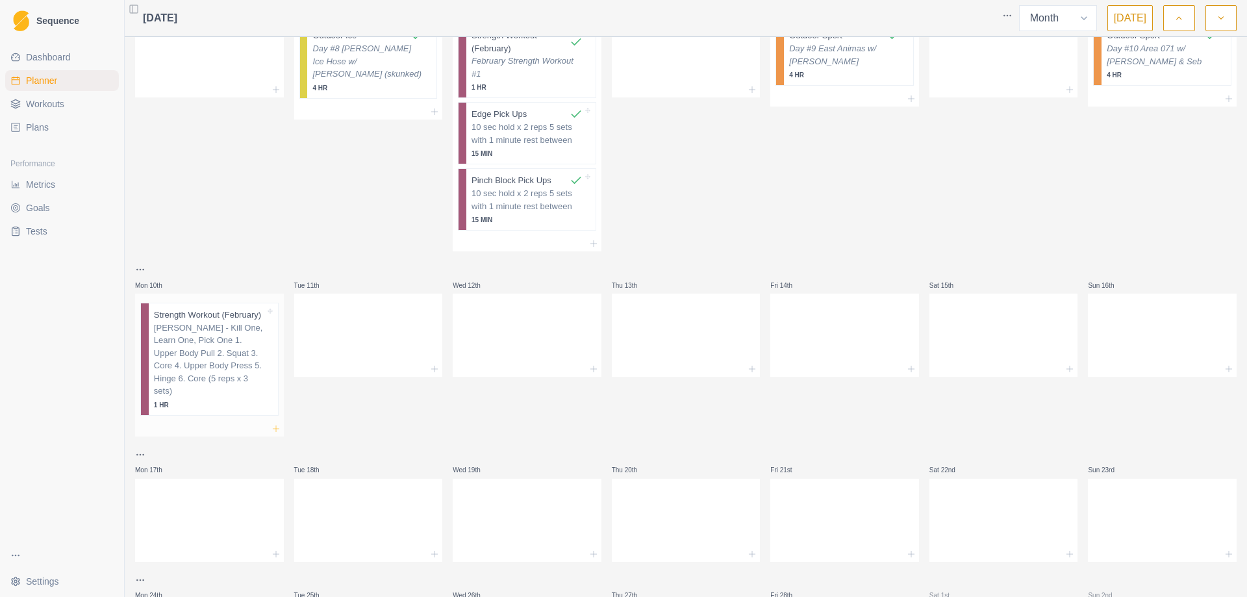
click at [271, 424] on icon at bounding box center [276, 429] width 10 height 10
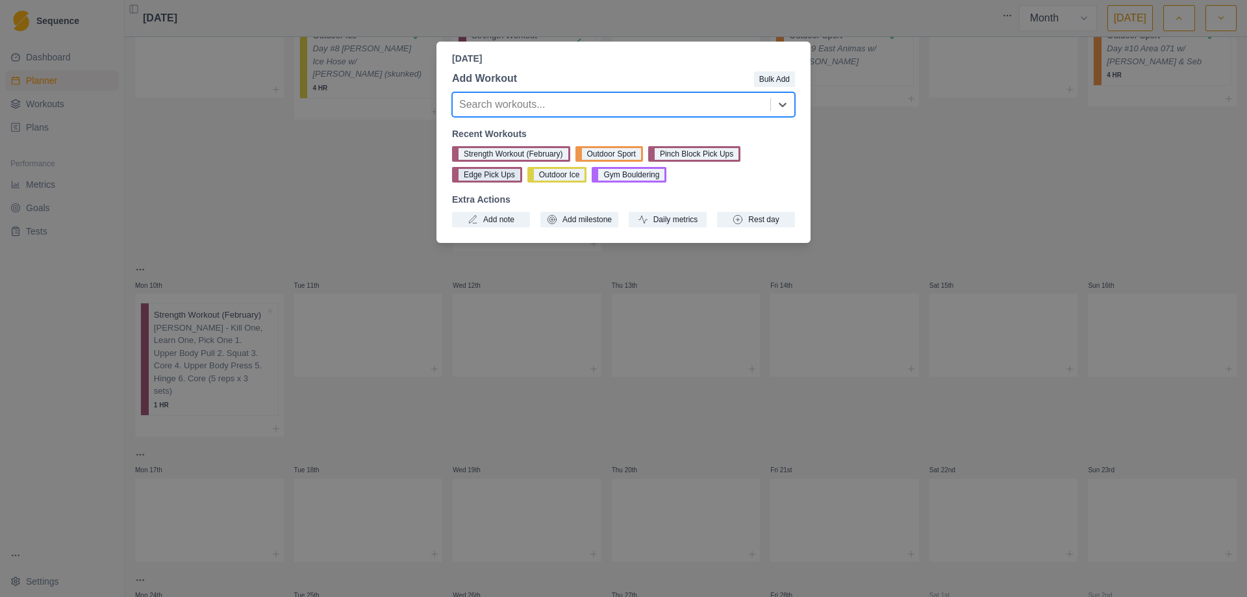
click at [496, 173] on button "Edge Pick Ups" at bounding box center [487, 175] width 70 height 16
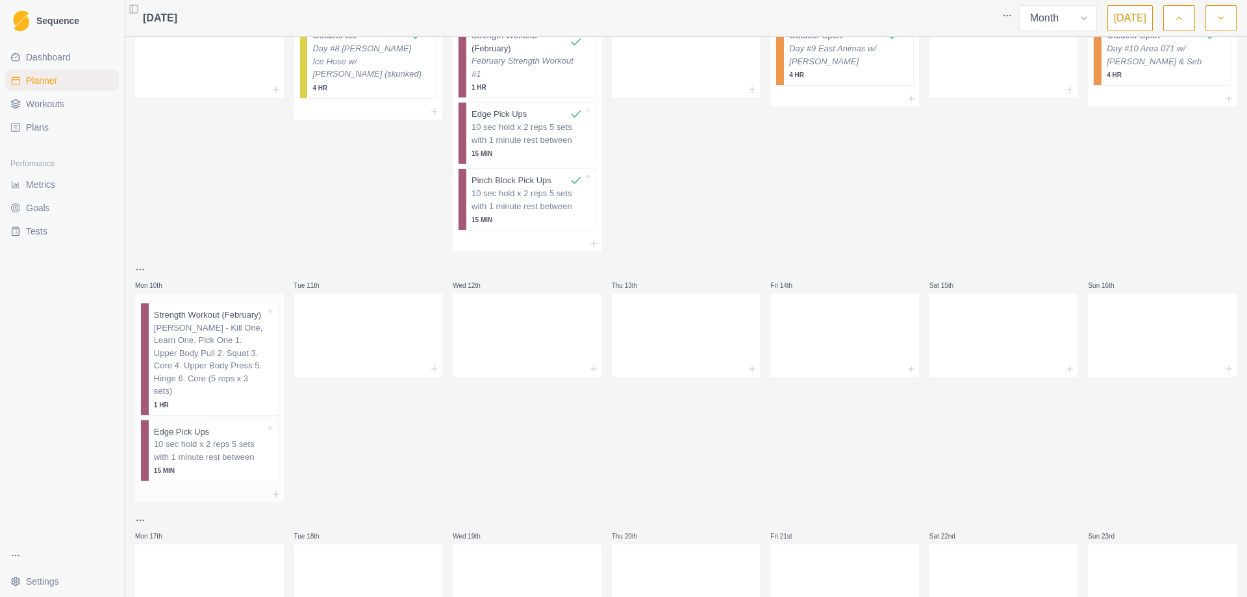
click at [267, 487] on div at bounding box center [209, 495] width 149 height 16
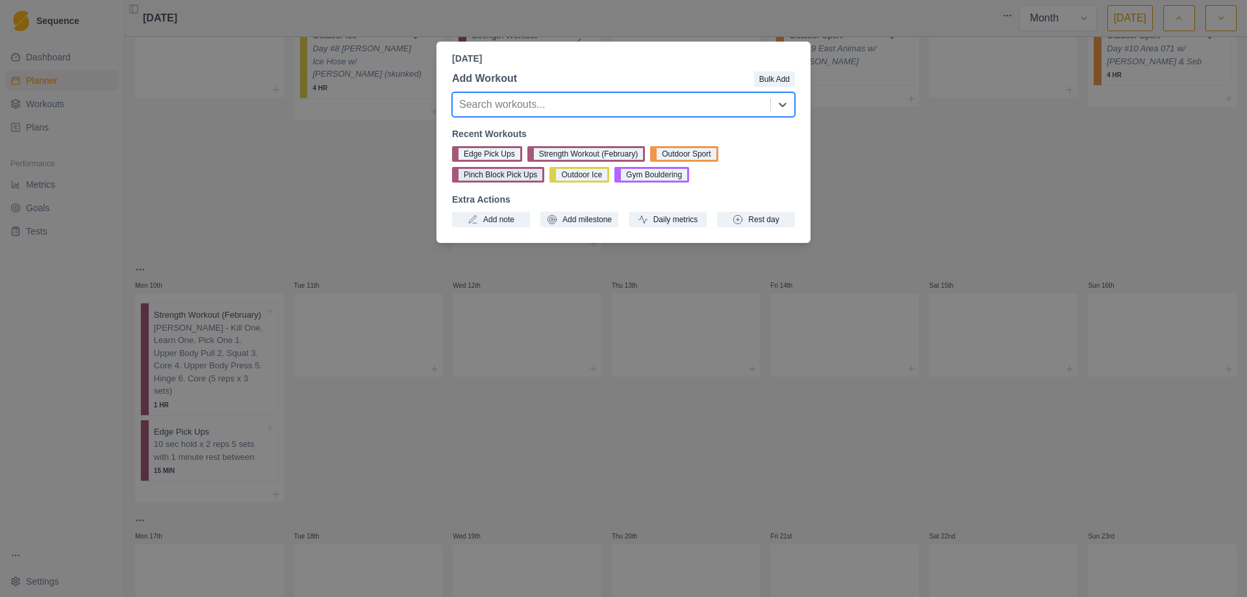
click at [497, 178] on button "Pinch Block Pick Ups" at bounding box center [498, 175] width 92 height 16
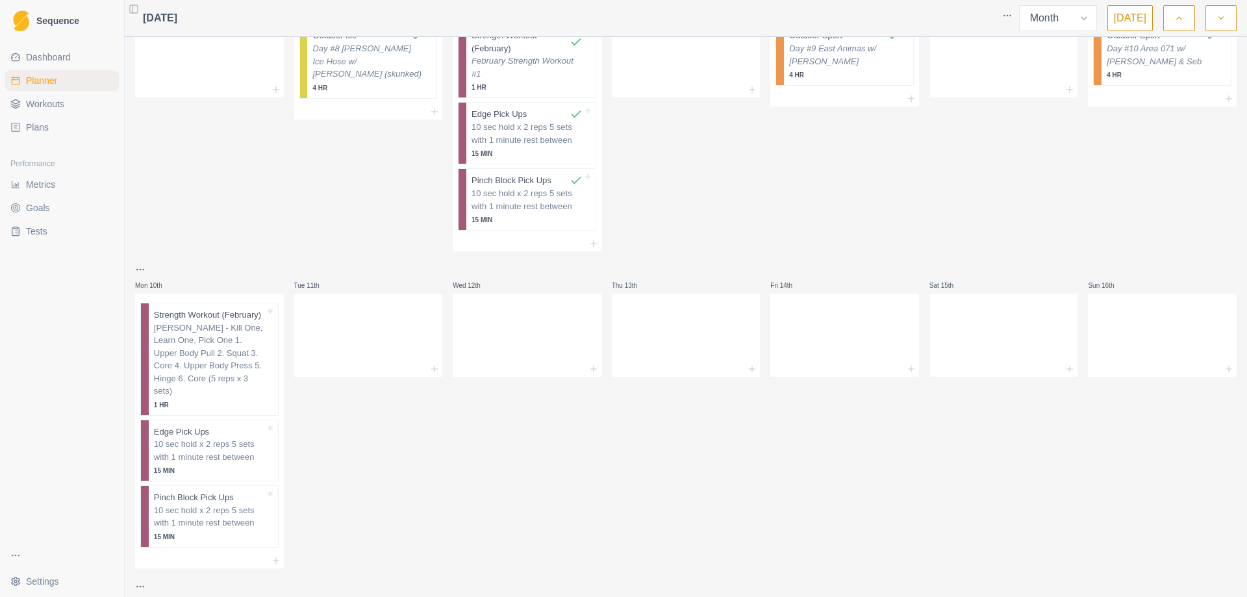
scroll to position [260, 0]
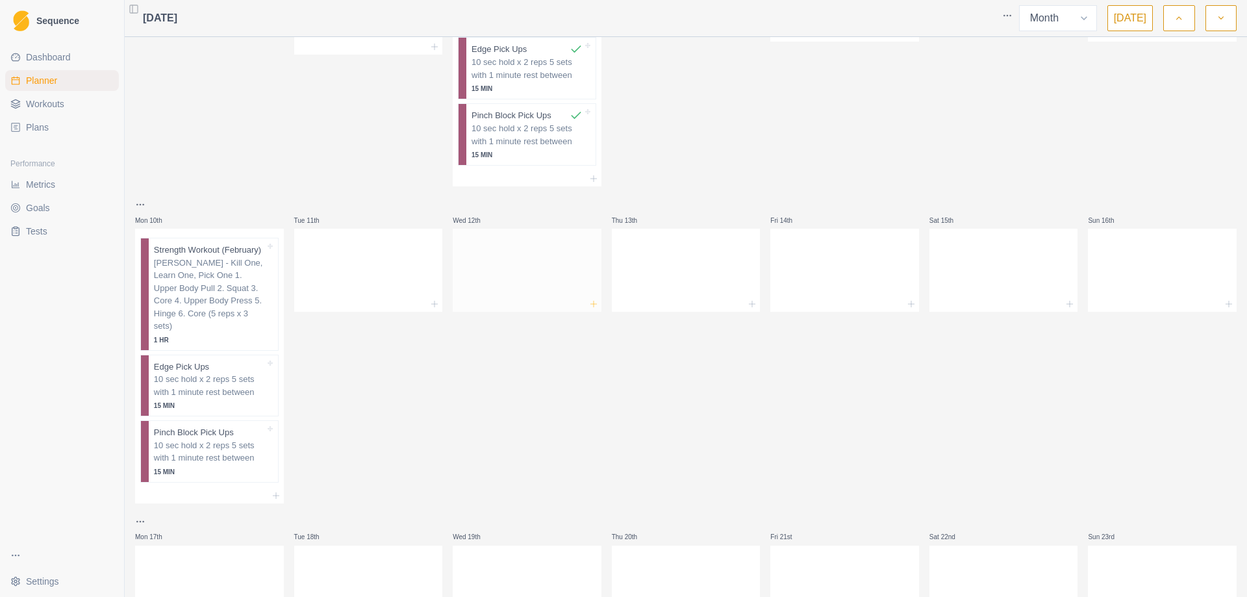
click at [589, 308] on icon at bounding box center [594, 304] width 10 height 10
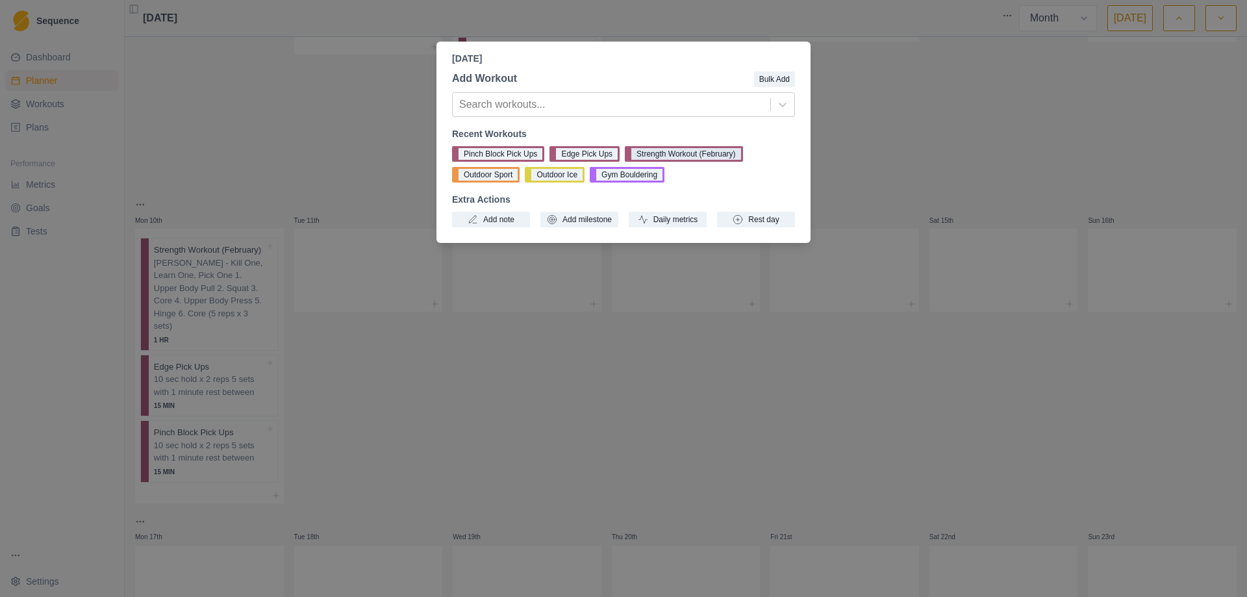
click at [679, 151] on button "Strength Workout (February)" at bounding box center [684, 154] width 118 height 16
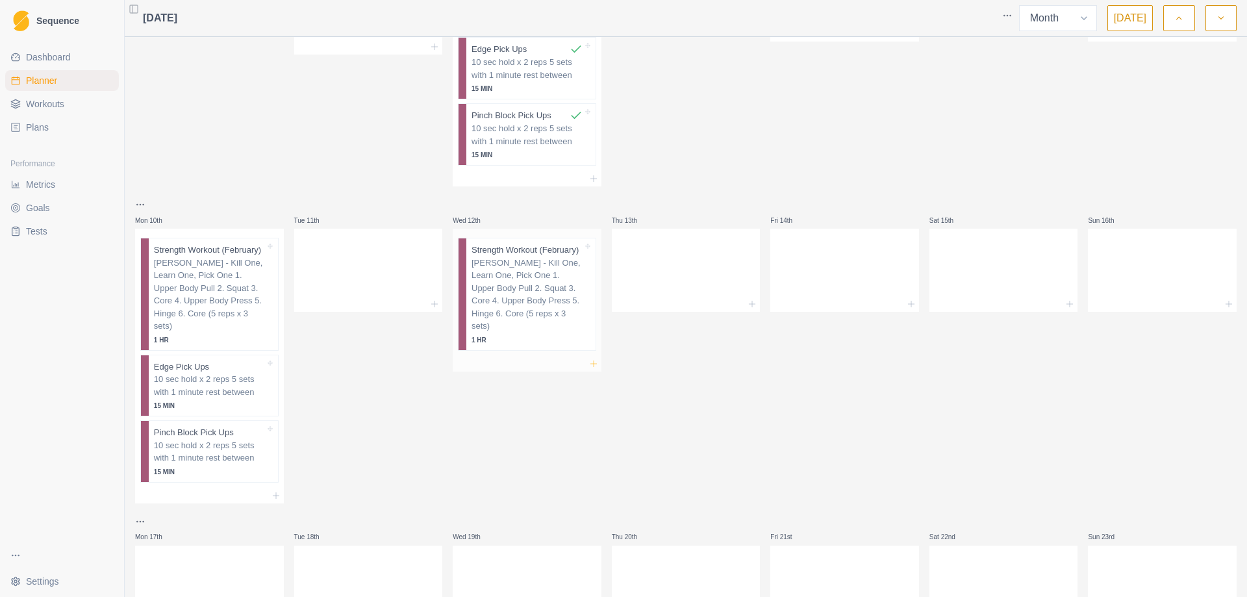
click at [589, 359] on icon at bounding box center [594, 364] width 10 height 10
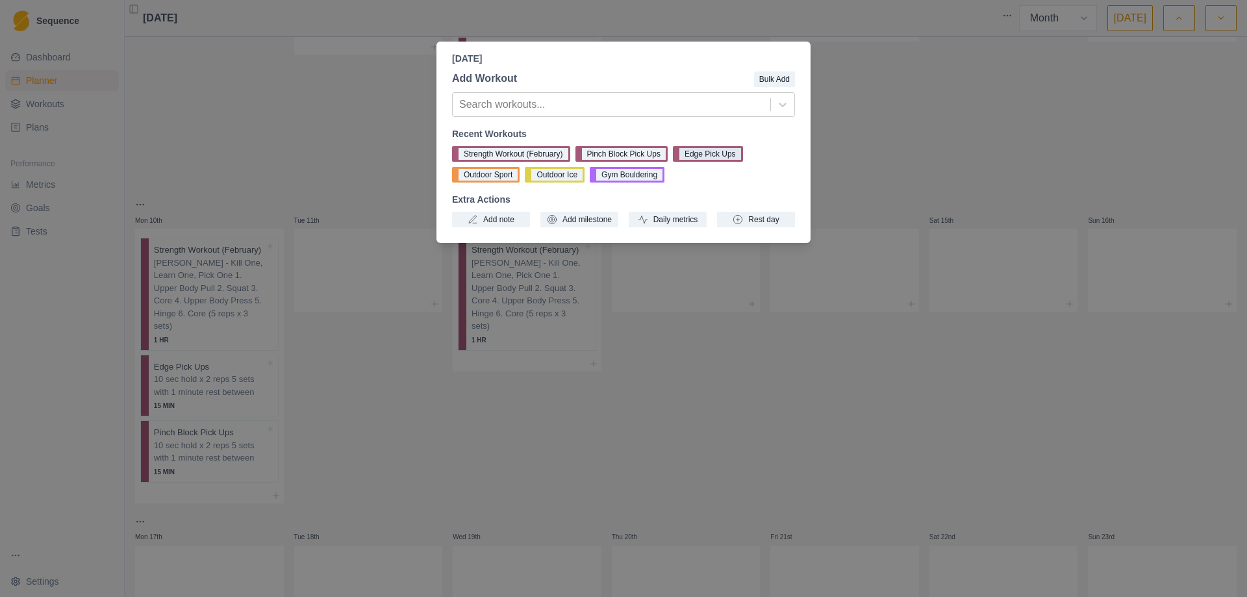
click at [713, 154] on button "Edge Pick Ups" at bounding box center [708, 154] width 70 height 16
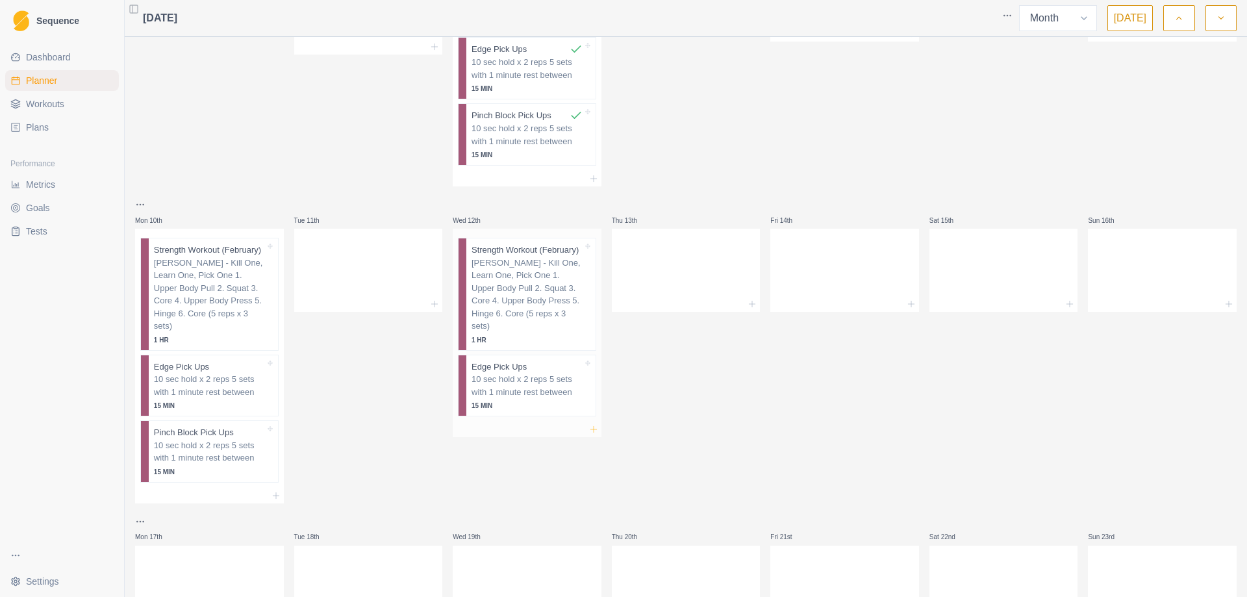
click at [594, 426] on line at bounding box center [594, 429] width 0 height 6
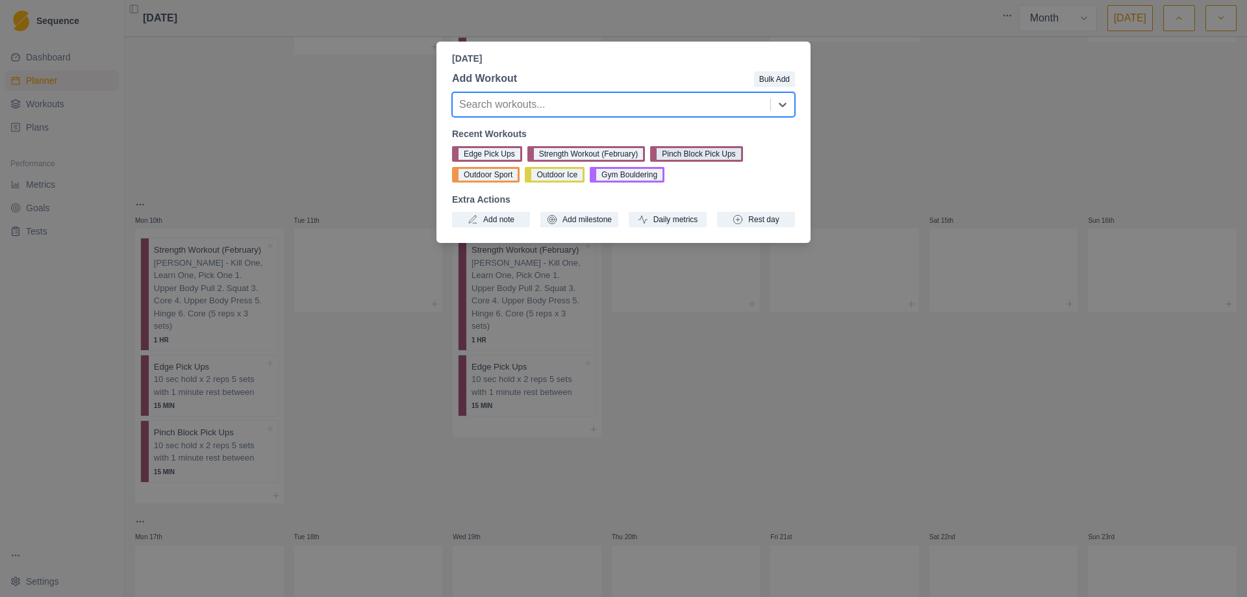
click at [709, 157] on button "Pinch Block Pick Ups" at bounding box center [696, 154] width 92 height 16
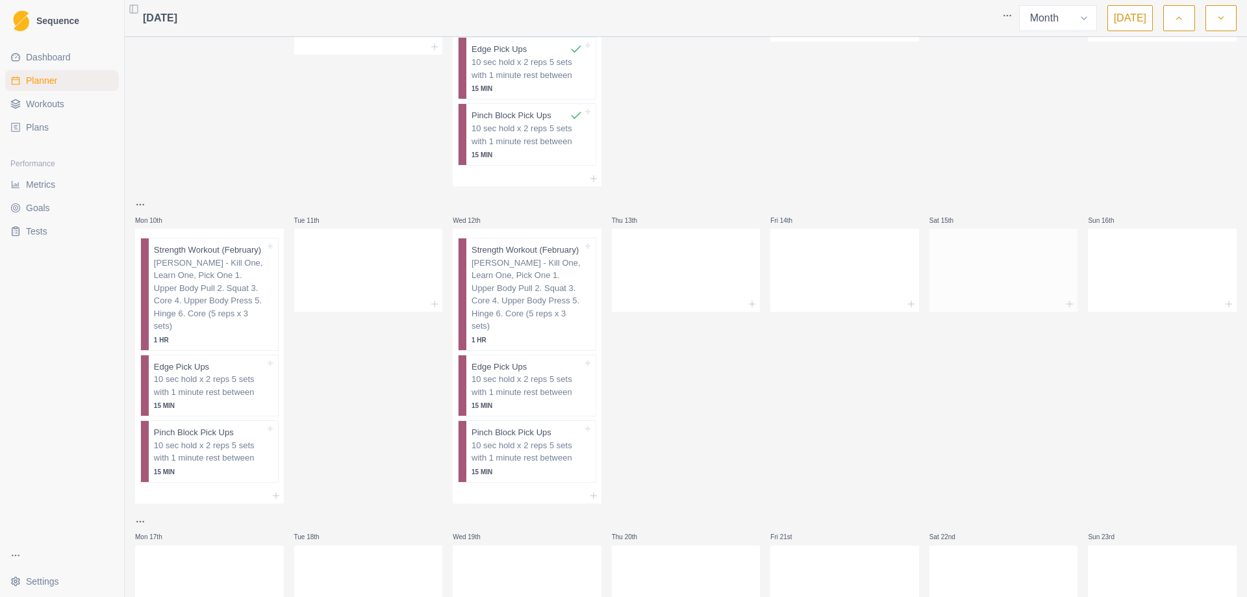
click at [1019, 287] on div at bounding box center [1004, 267] width 149 height 57
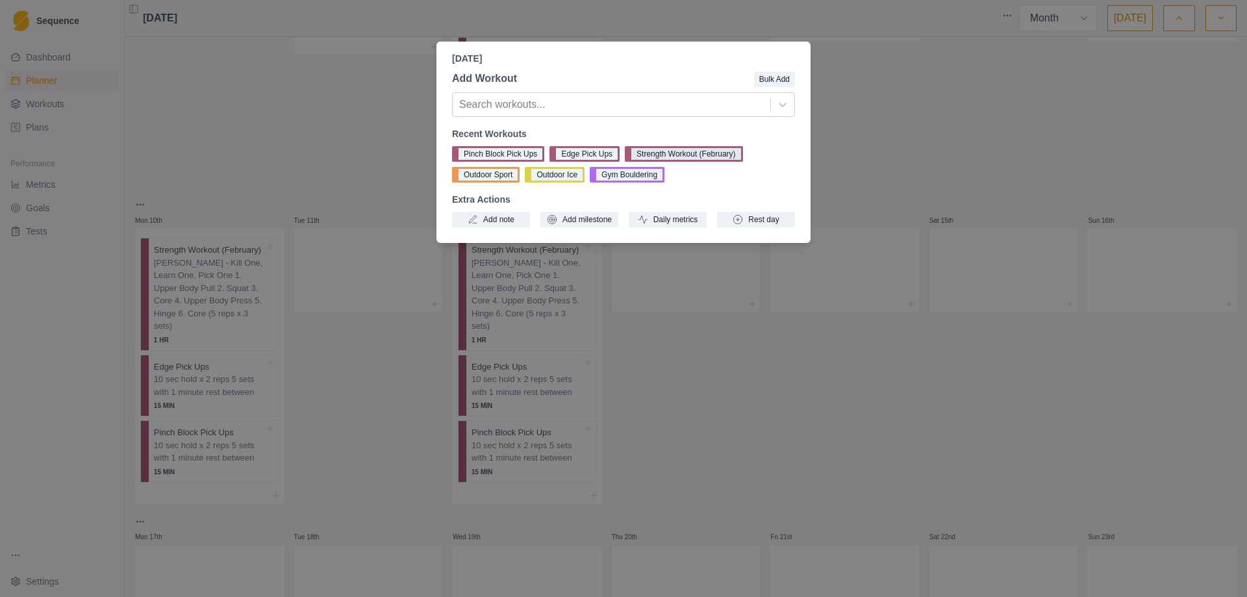
click at [713, 153] on button "Strength Workout (February)" at bounding box center [684, 154] width 118 height 16
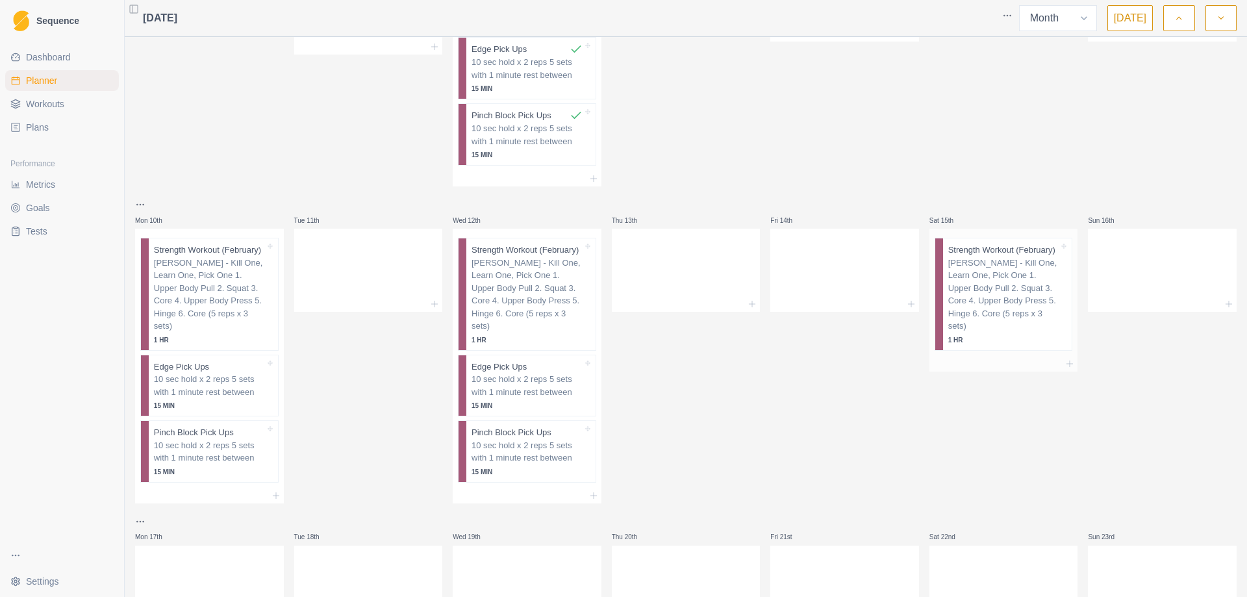
click at [1051, 356] on div at bounding box center [1004, 364] width 149 height 16
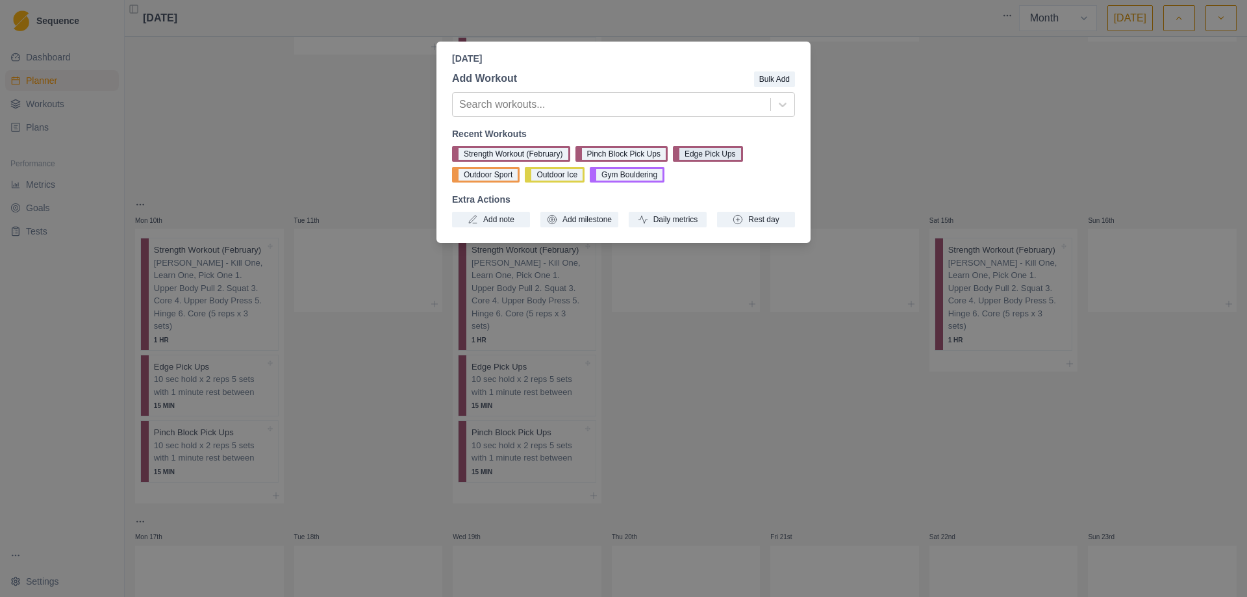
click at [717, 157] on button "Edge Pick Ups" at bounding box center [708, 154] width 70 height 16
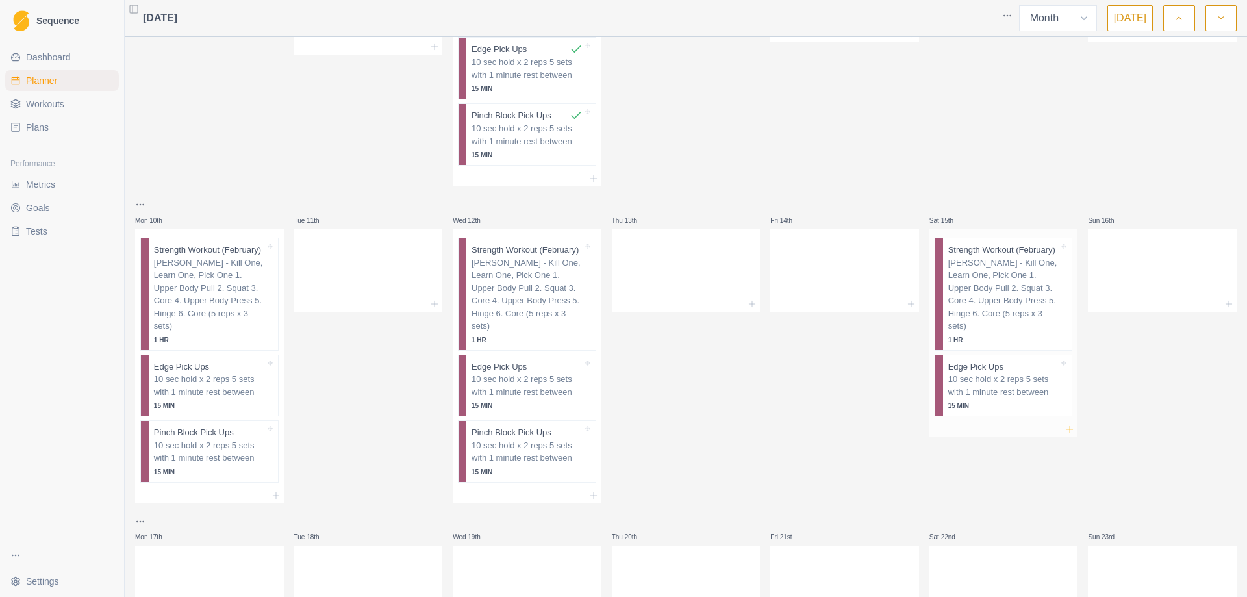
click at [1065, 424] on icon at bounding box center [1070, 429] width 10 height 10
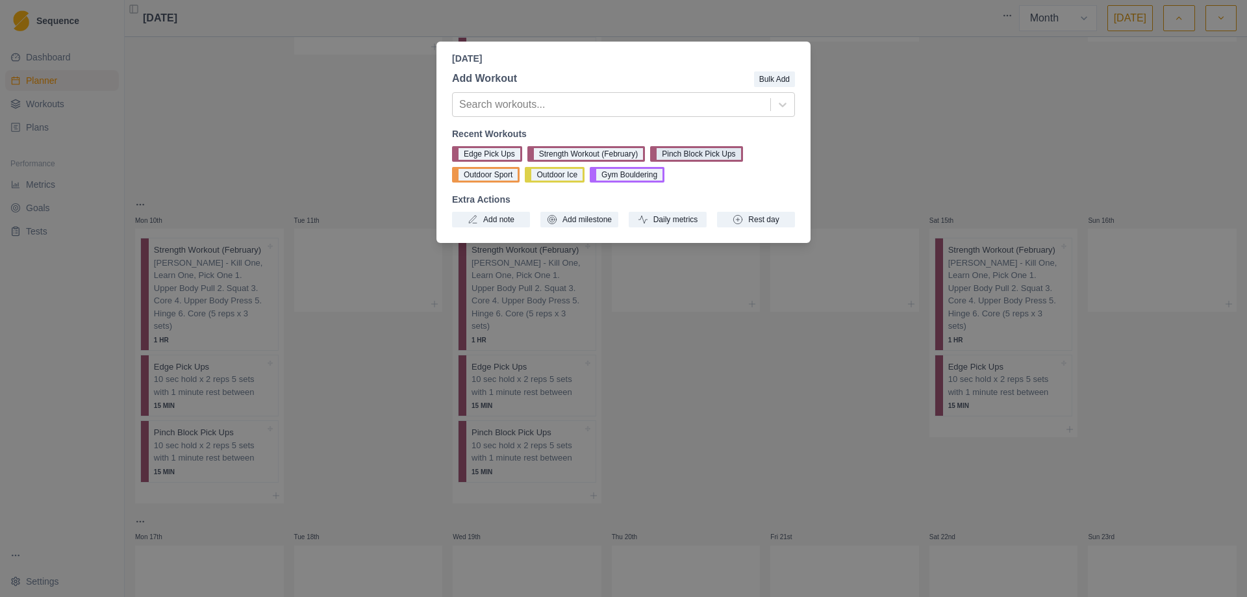
click at [692, 151] on button "Pinch Block Pick Ups" at bounding box center [696, 154] width 92 height 16
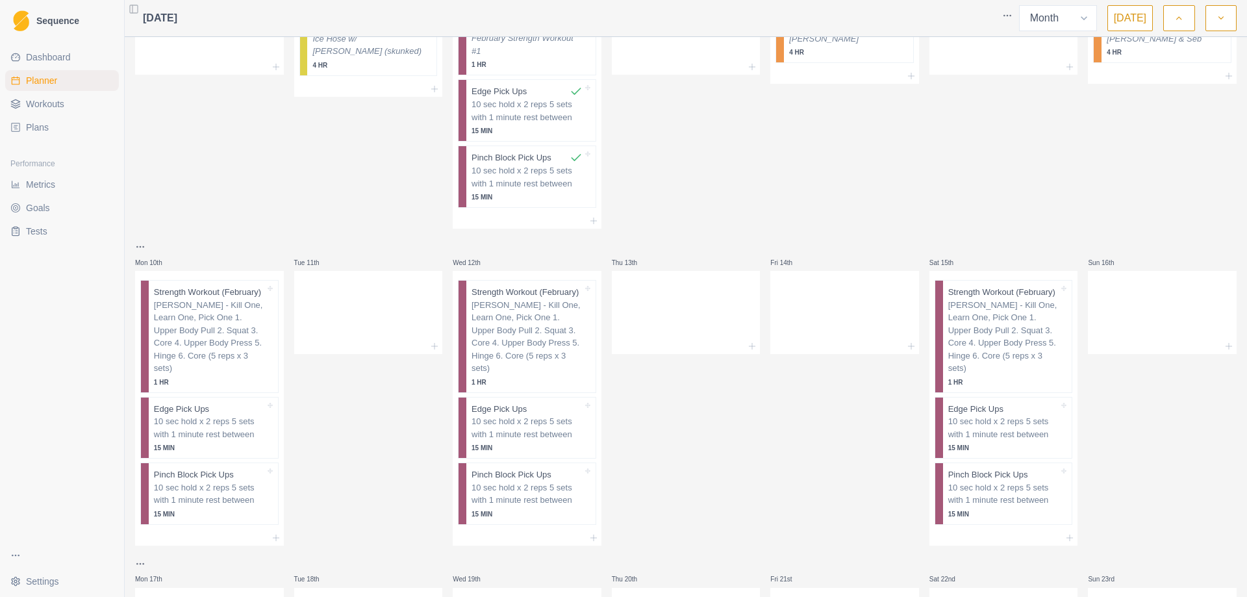
scroll to position [195, 0]
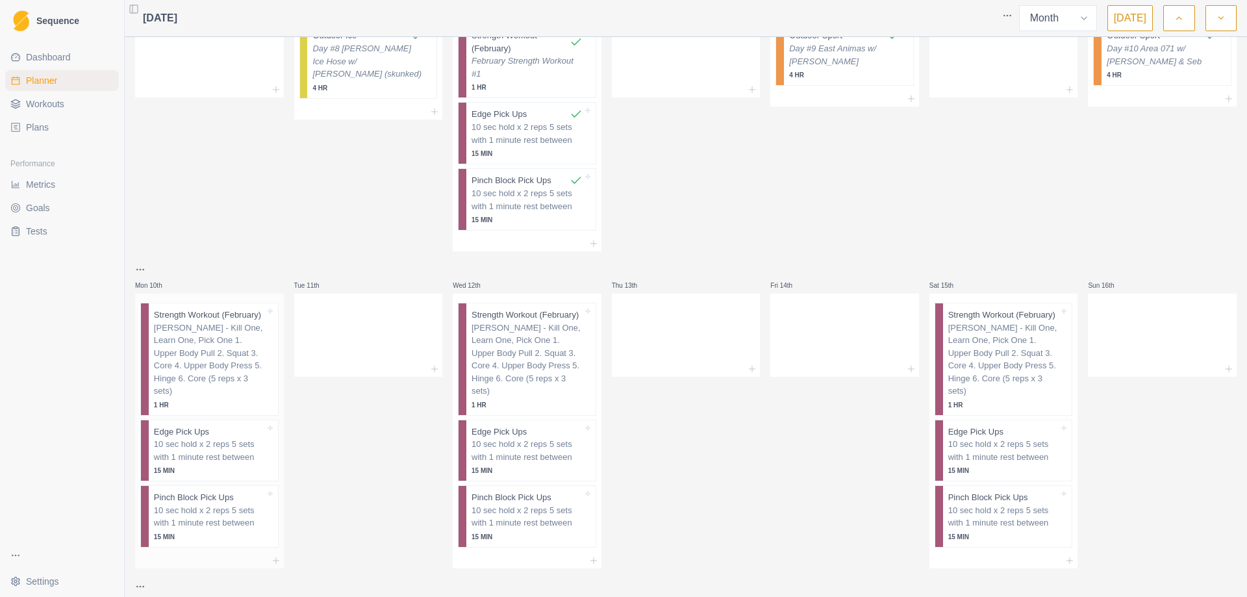
click at [241, 358] on p "[PERSON_NAME] - Kill One, Learn One, Pick One 1. Upper Body Pull 2. Squat 3. Co…" at bounding box center [209, 360] width 111 height 76
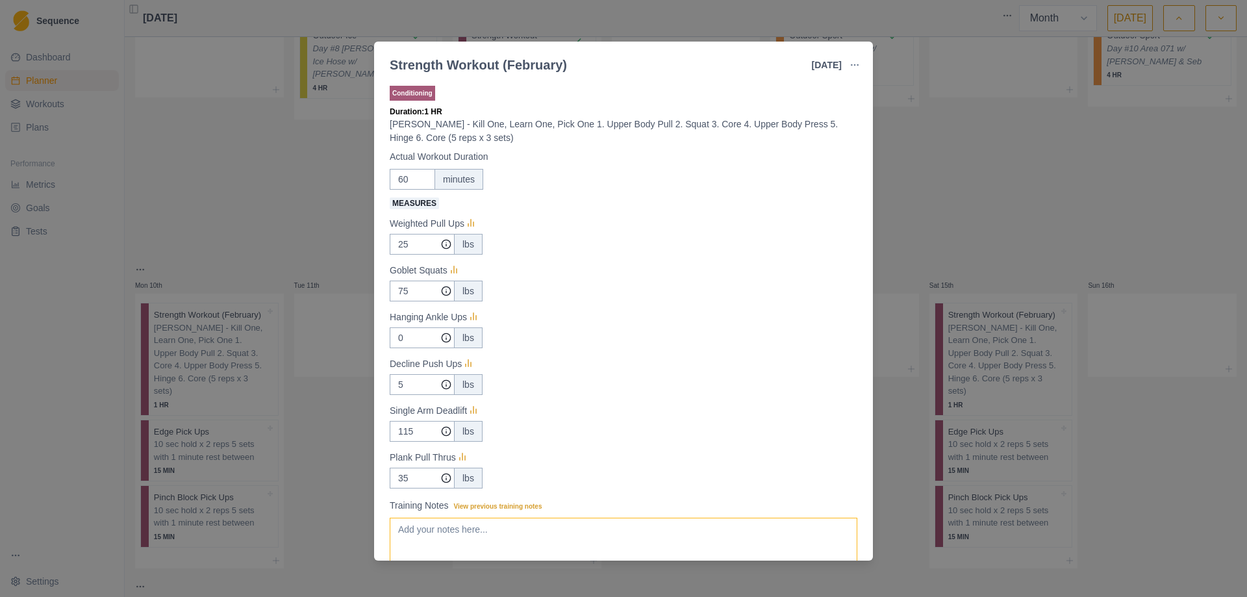
click at [462, 526] on textarea "Training Notes View previous training notes" at bounding box center [624, 544] width 468 height 52
paste textarea "February Strength Workout #1"
type textarea "February Strength Workout #2"
click at [418, 245] on input "25" at bounding box center [422, 244] width 65 height 21
type input "2"
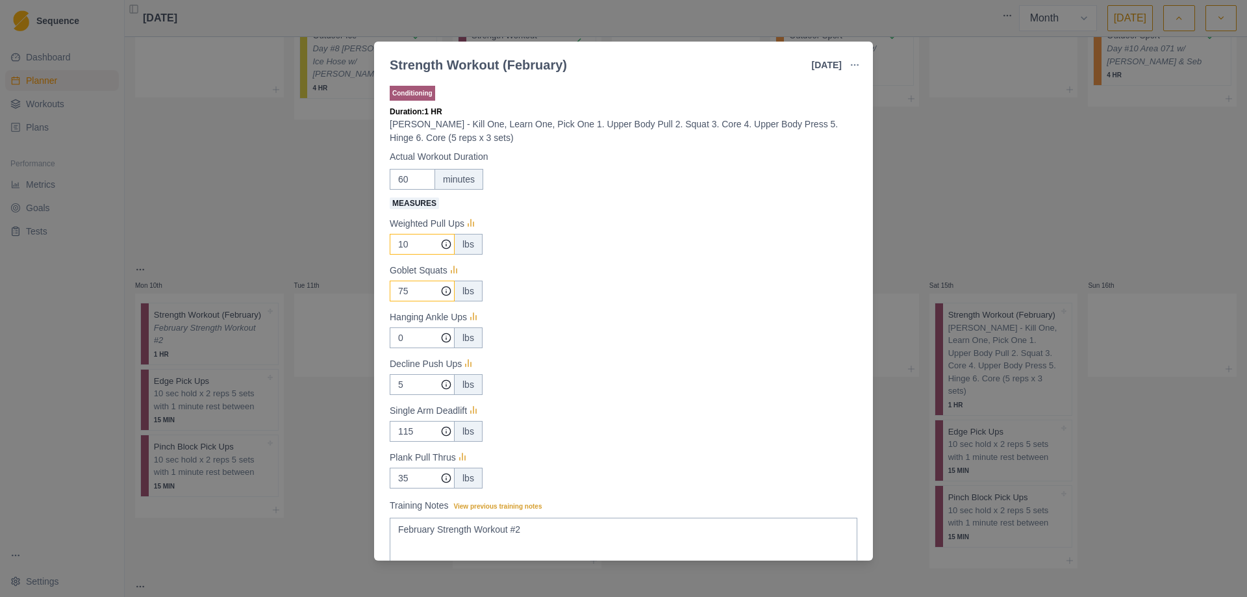
type input "10"
click at [417, 255] on input "75" at bounding box center [422, 244] width 65 height 21
type input "7"
type input "55"
click at [418, 255] on input "0" at bounding box center [422, 244] width 65 height 21
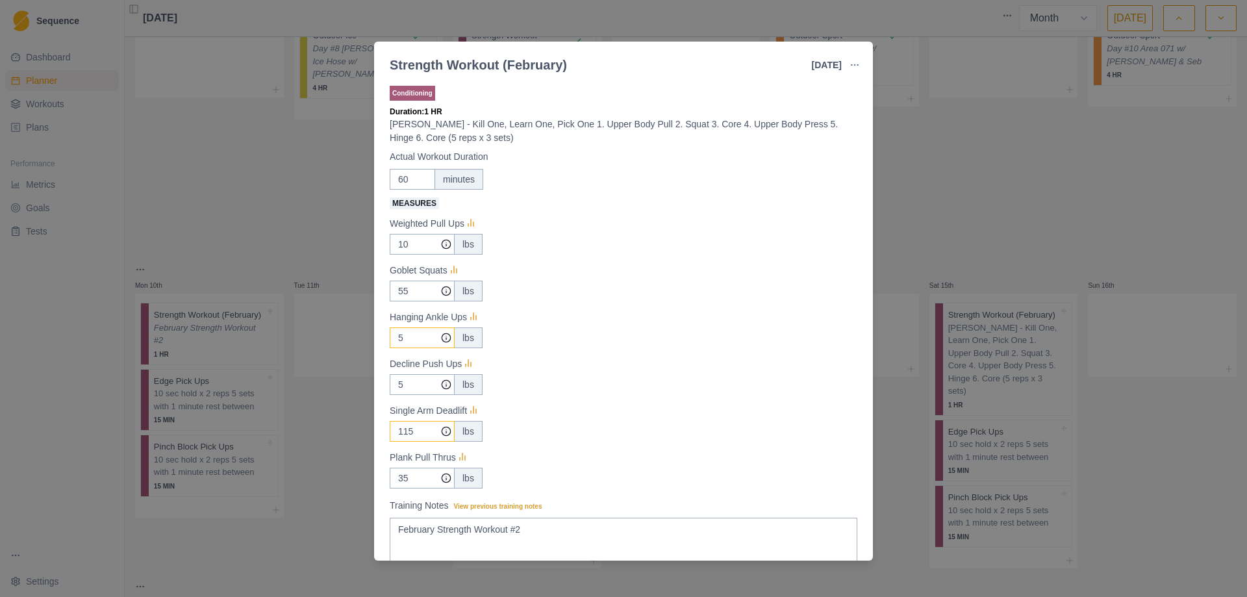
type input "5"
click at [415, 255] on input "115" at bounding box center [422, 244] width 65 height 21
type input "1"
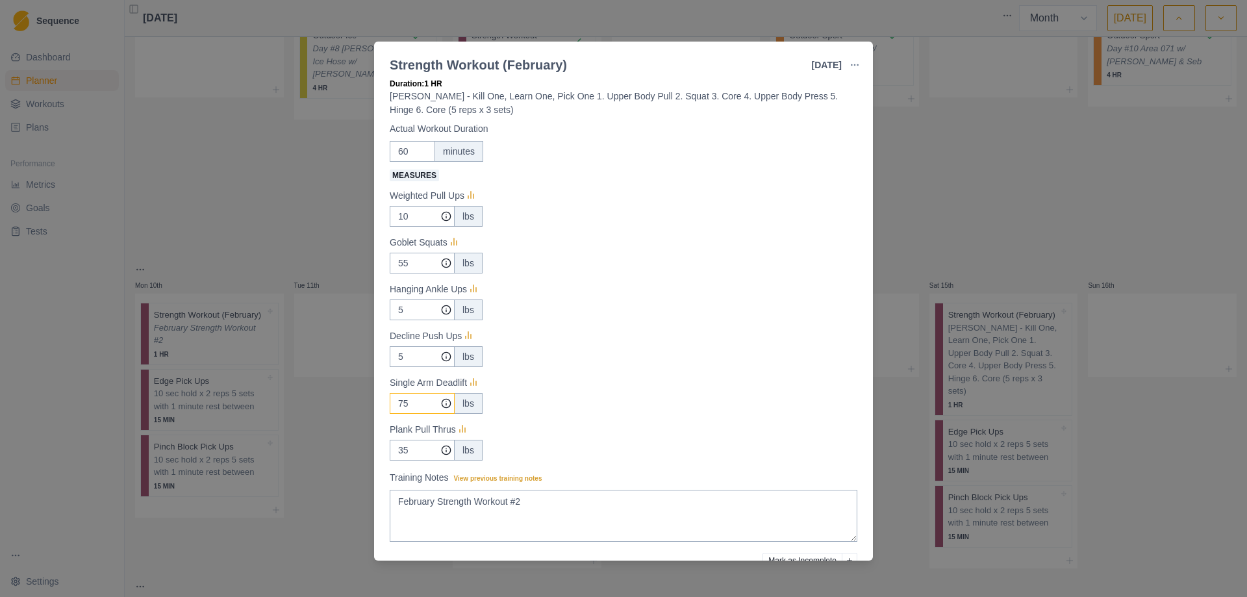
scroll to position [93, 0]
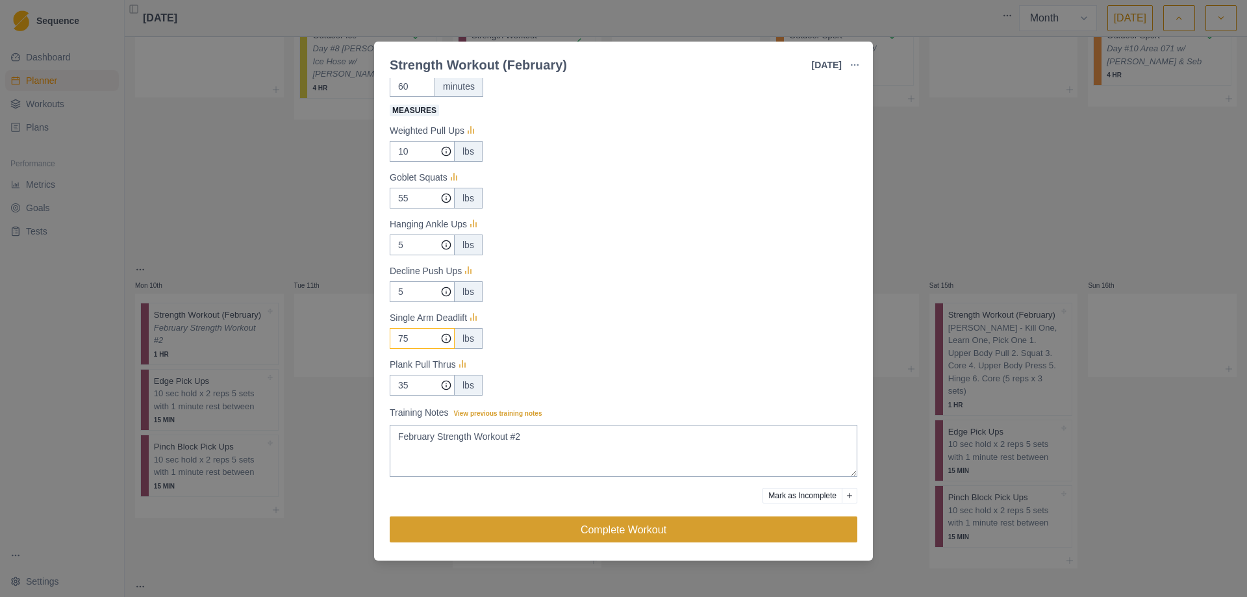
type input "75"
click at [613, 532] on button "Complete Workout" at bounding box center [624, 529] width 468 height 26
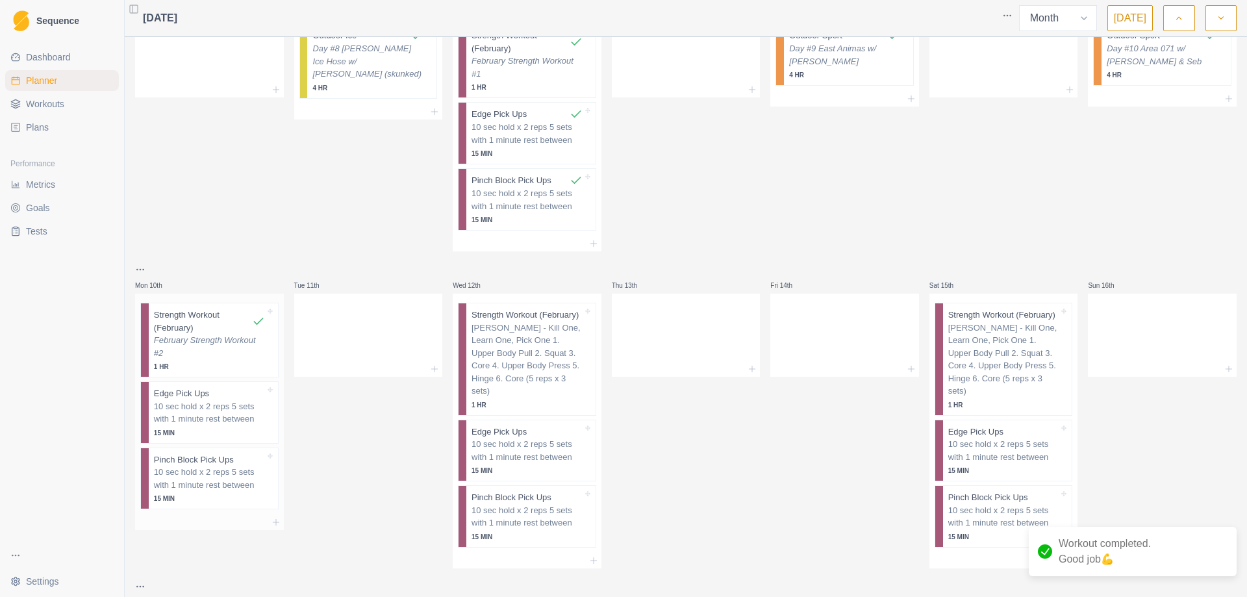
click at [193, 357] on p "February Strength Workout #2" at bounding box center [209, 346] width 111 height 25
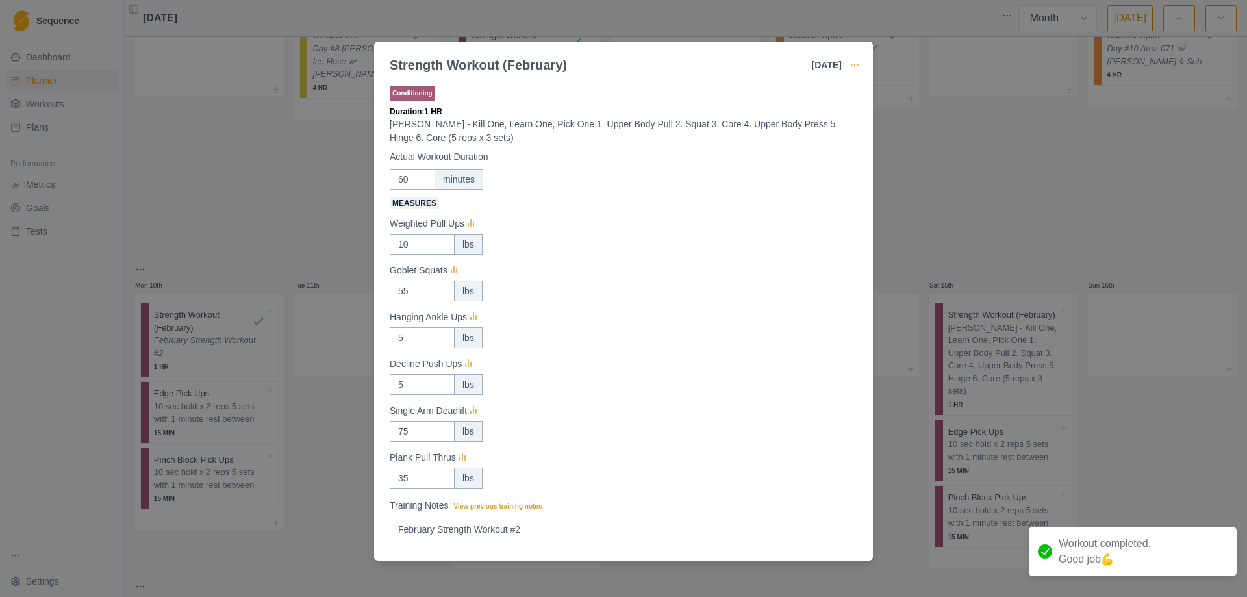
click at [858, 66] on icon "button" at bounding box center [855, 65] width 10 height 10
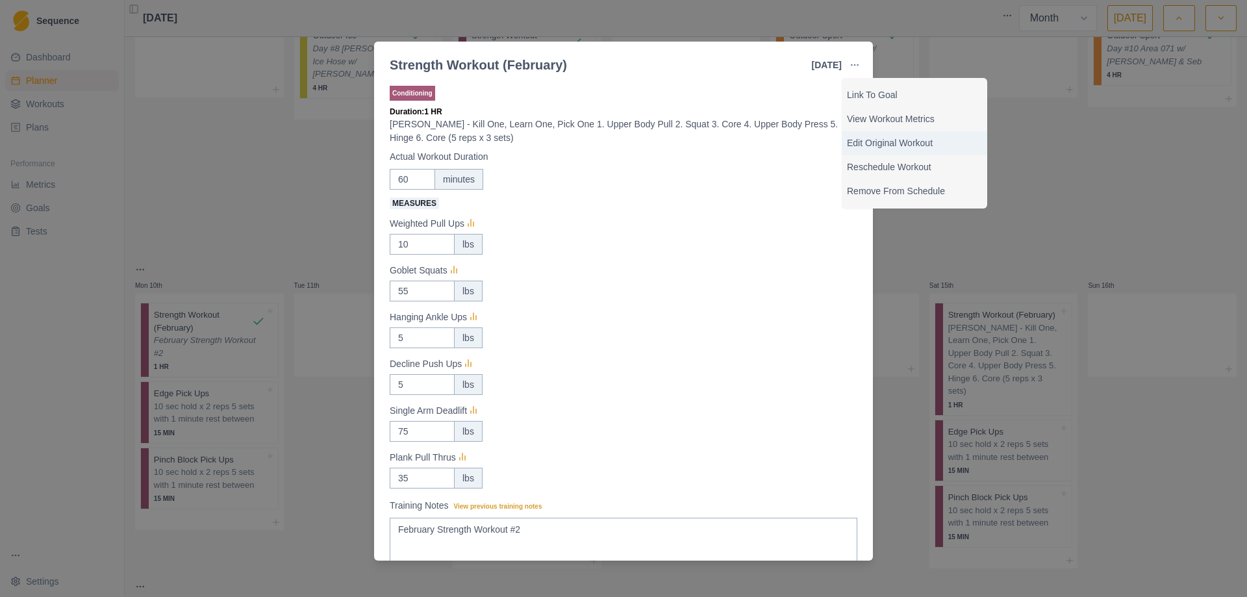
click at [919, 144] on p "Edit Original Workout" at bounding box center [914, 143] width 135 height 14
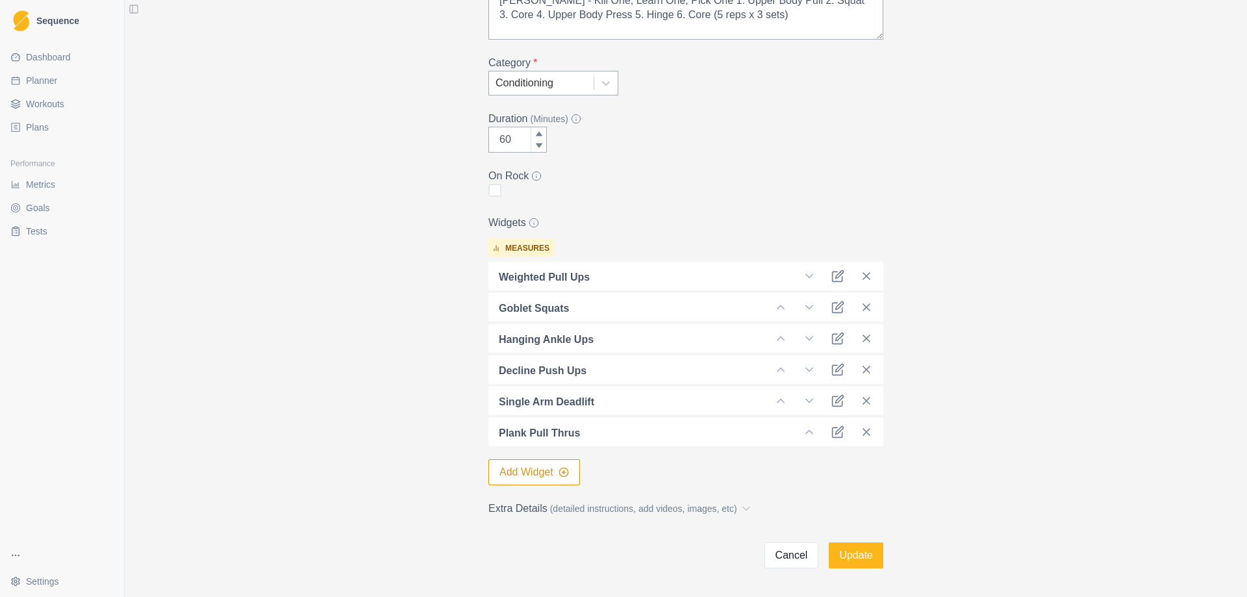
scroll to position [226, 0]
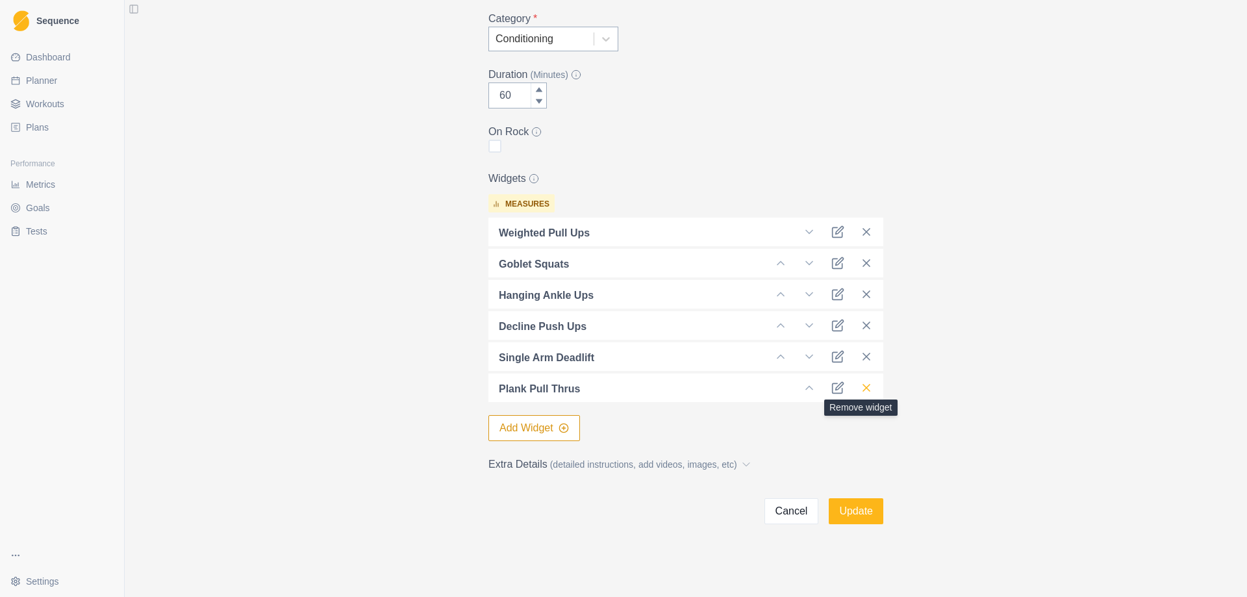
click at [860, 387] on icon at bounding box center [866, 387] width 13 height 13
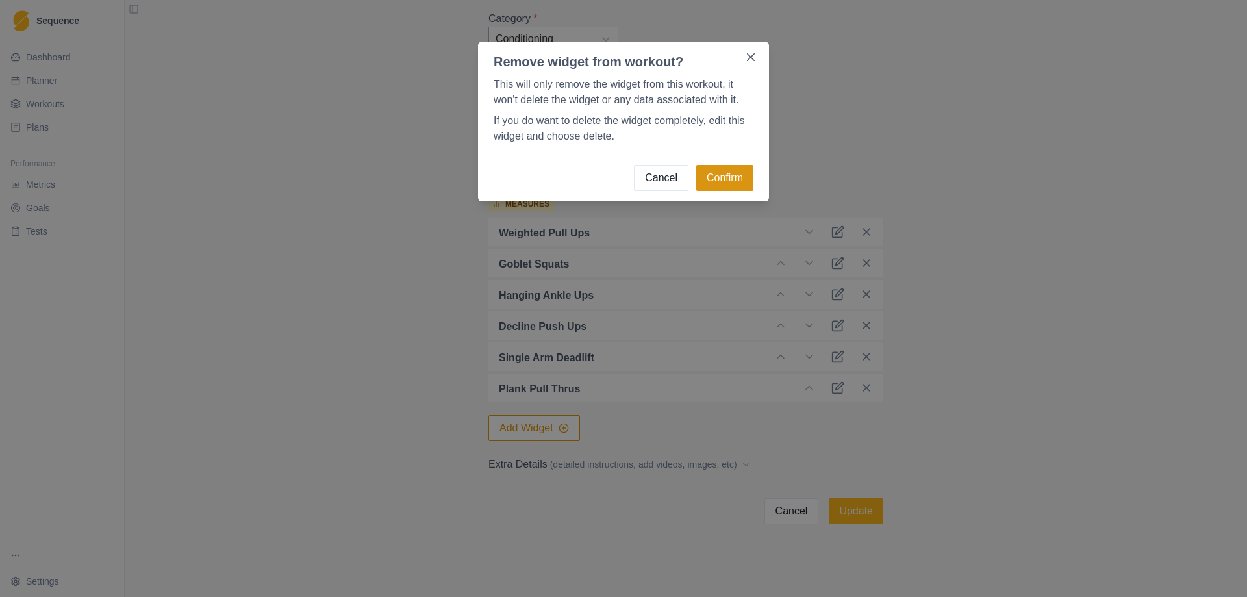
click at [733, 181] on button "Confirm" at bounding box center [724, 178] width 57 height 26
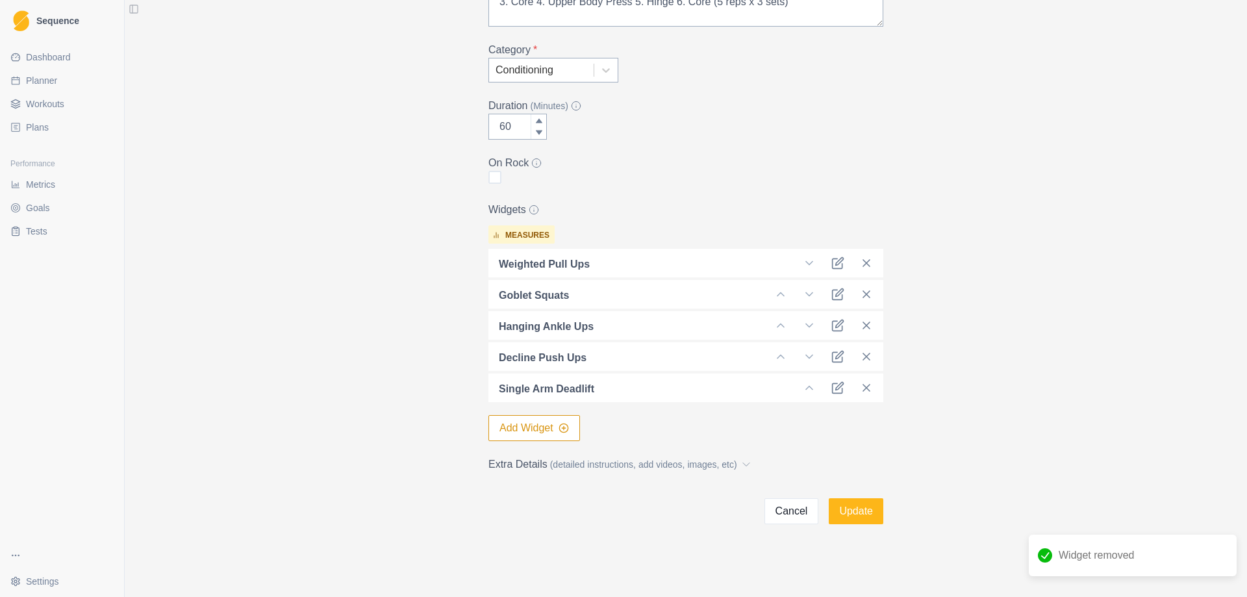
click at [542, 431] on button "Add Widget" at bounding box center [535, 428] width 92 height 26
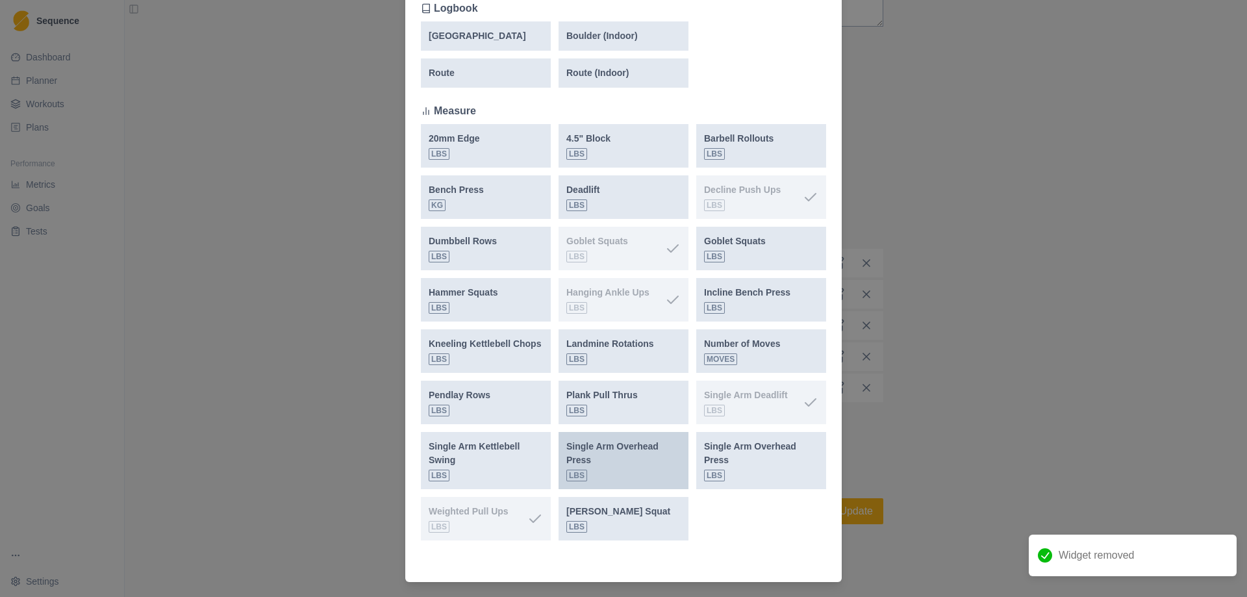
scroll to position [408, 0]
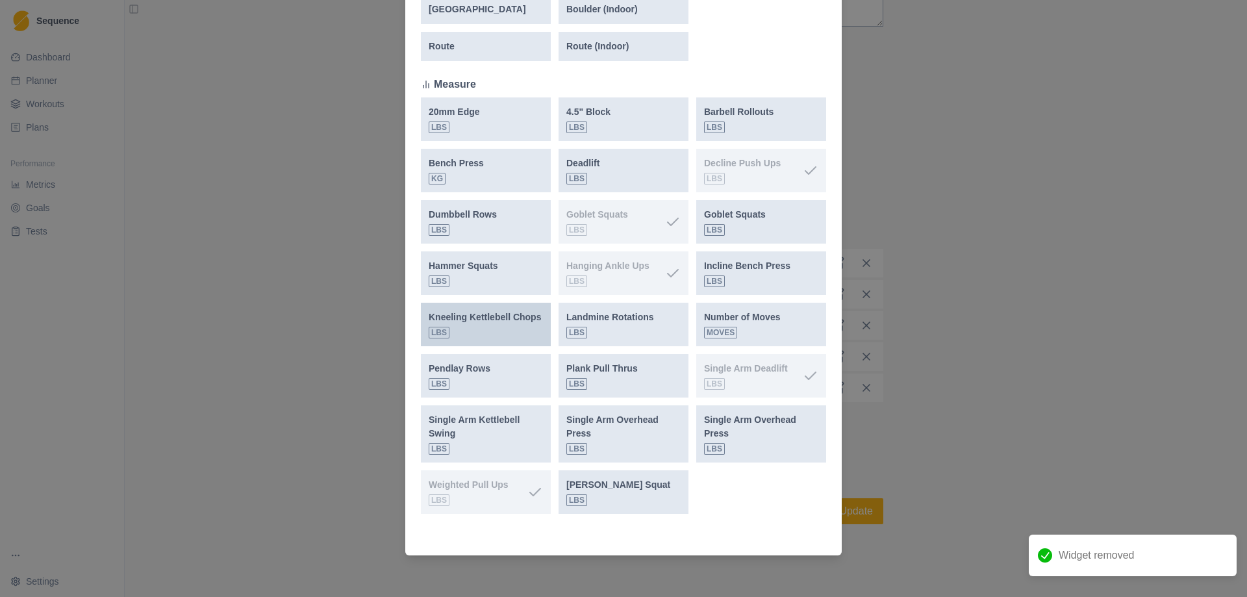
click at [500, 334] on div "Kneeling Kettlebell Chops lbs" at bounding box center [485, 325] width 112 height 28
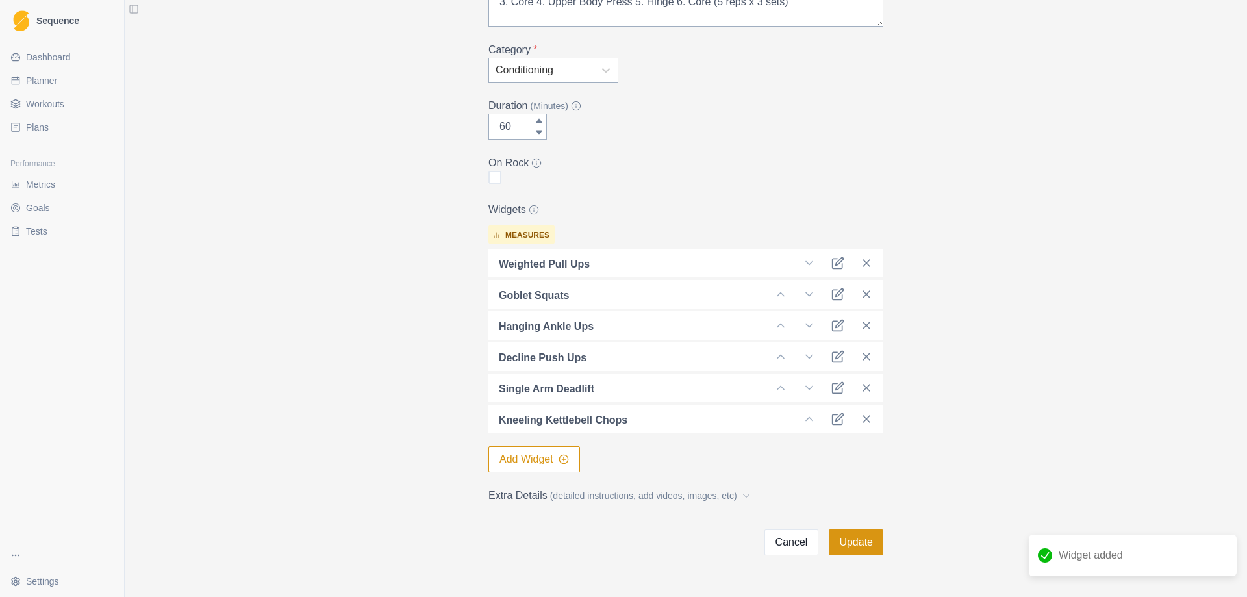
click at [855, 542] on button "Update" at bounding box center [856, 542] width 55 height 26
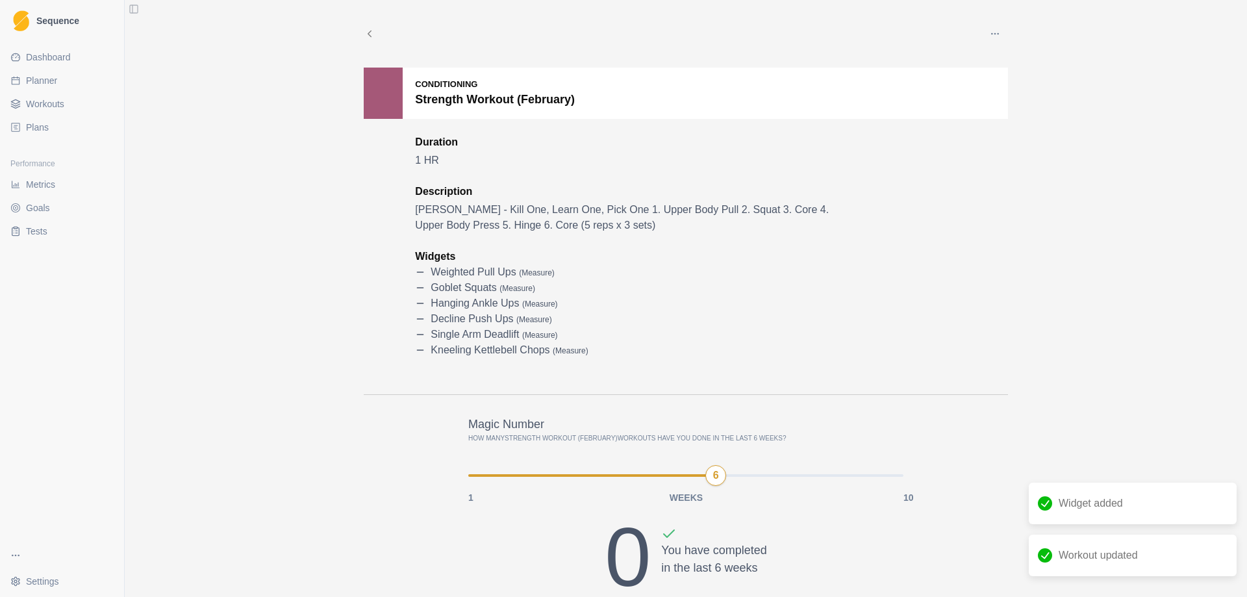
click at [41, 75] on span "Planner" at bounding box center [41, 80] width 31 height 13
select select "month"
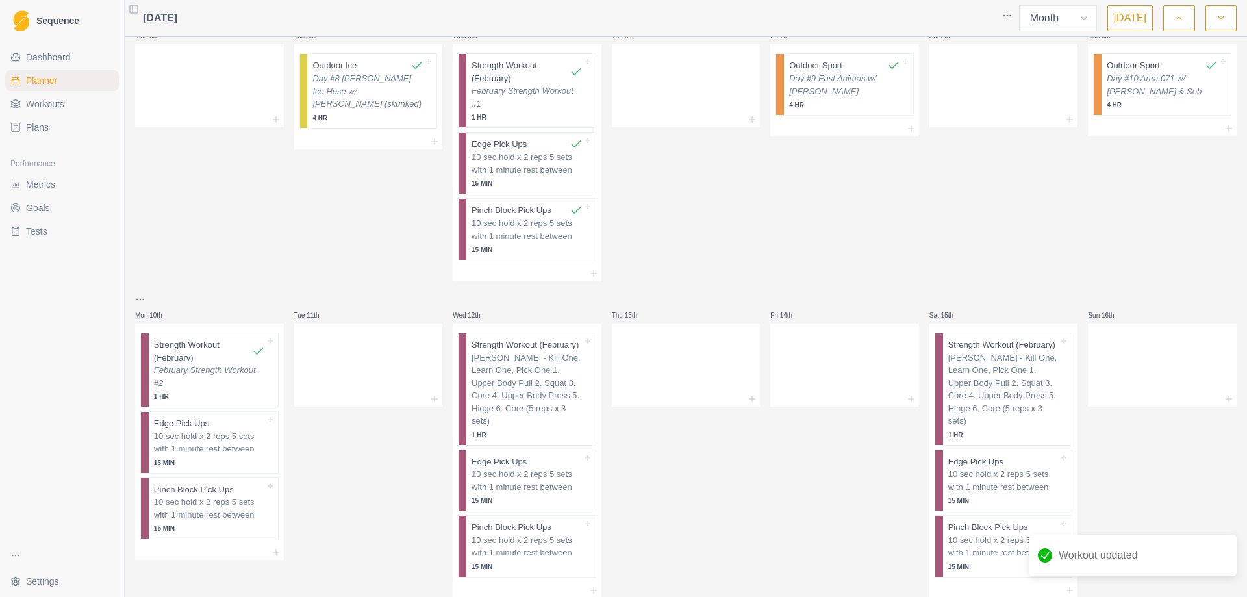
scroll to position [195, 0]
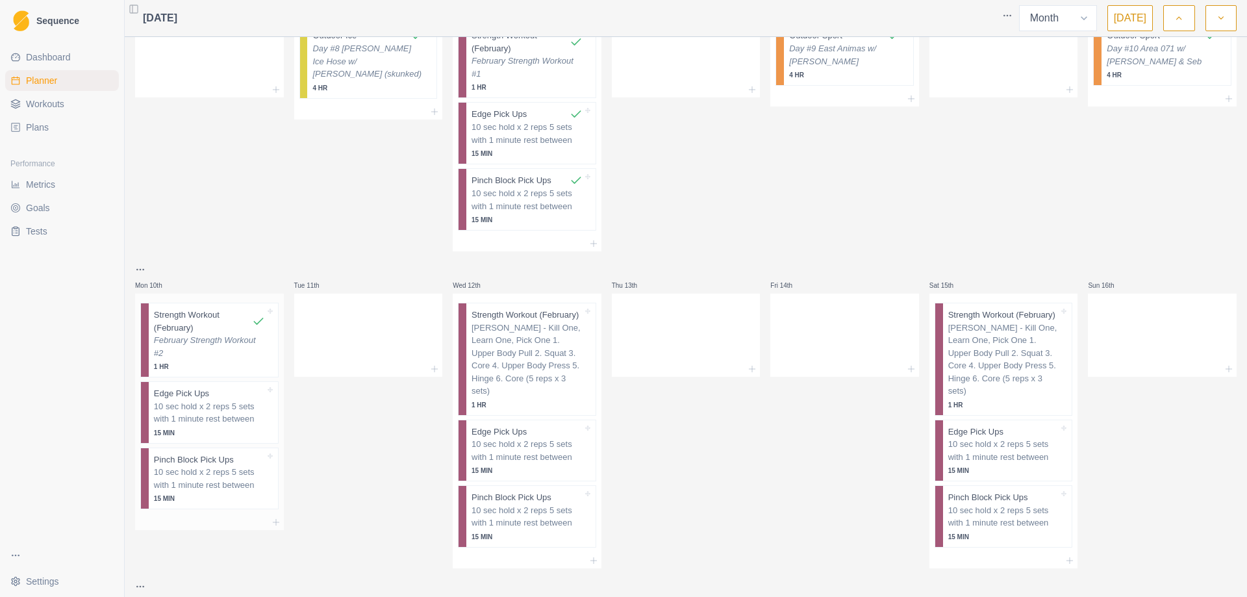
click at [215, 356] on p "February Strength Workout #2" at bounding box center [209, 346] width 111 height 25
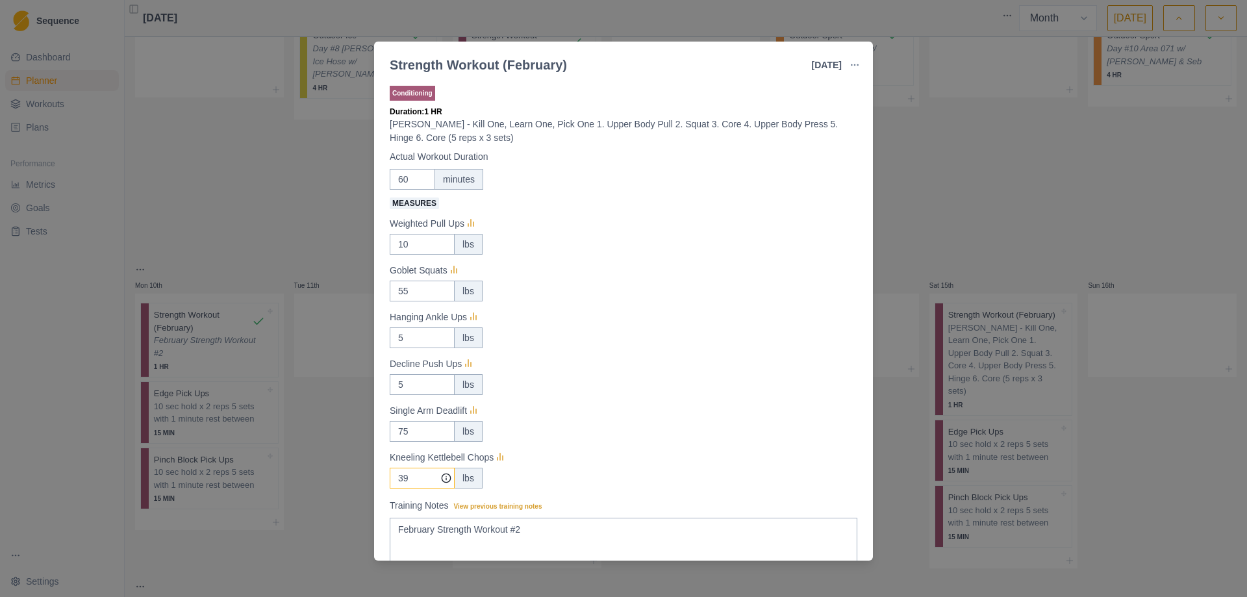
click at [420, 479] on input "39" at bounding box center [422, 478] width 65 height 21
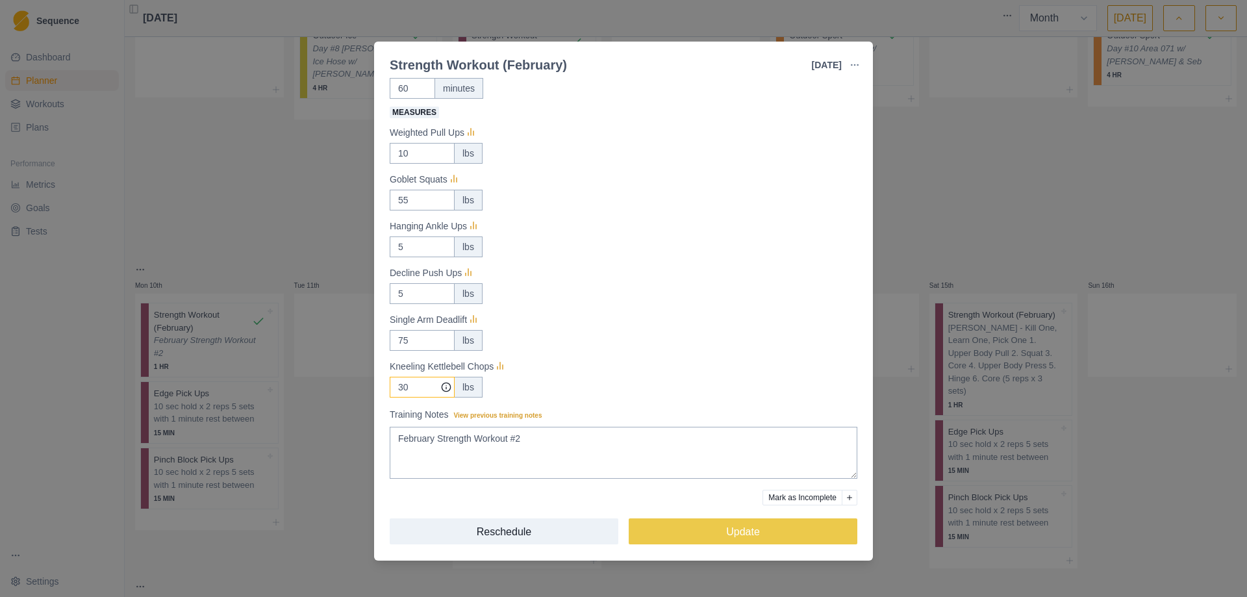
scroll to position [93, 0]
type input "30"
click at [730, 531] on button "Update" at bounding box center [743, 529] width 229 height 26
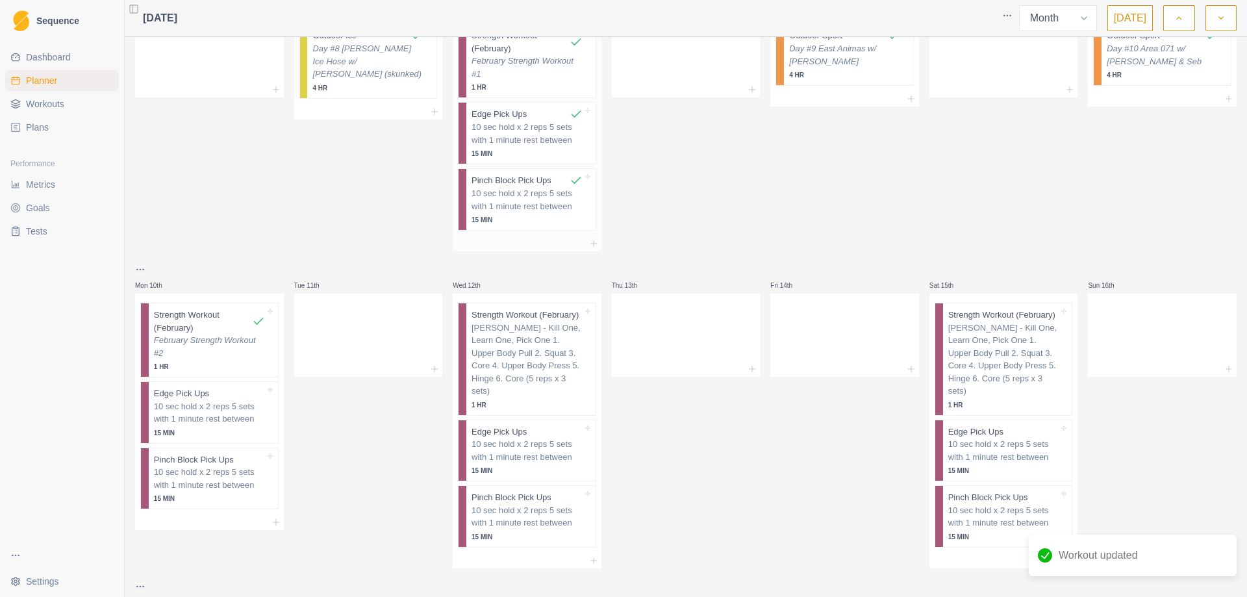
click at [516, 77] on p "February Strength Workout #1" at bounding box center [527, 67] width 111 height 25
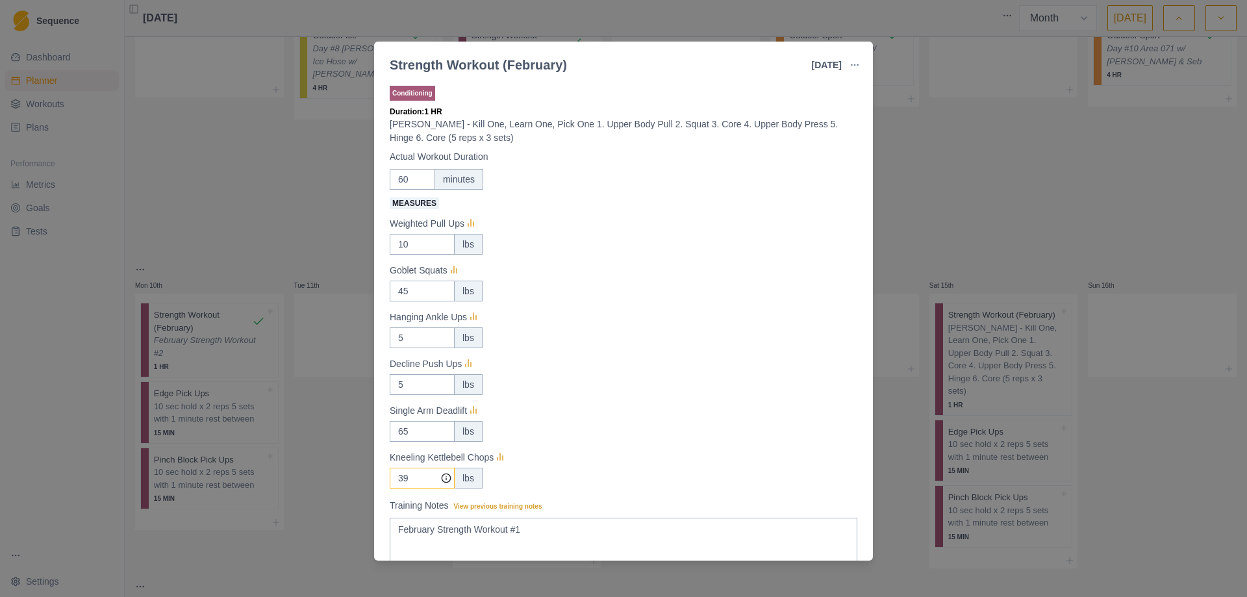
click at [411, 481] on input "39" at bounding box center [422, 478] width 65 height 21
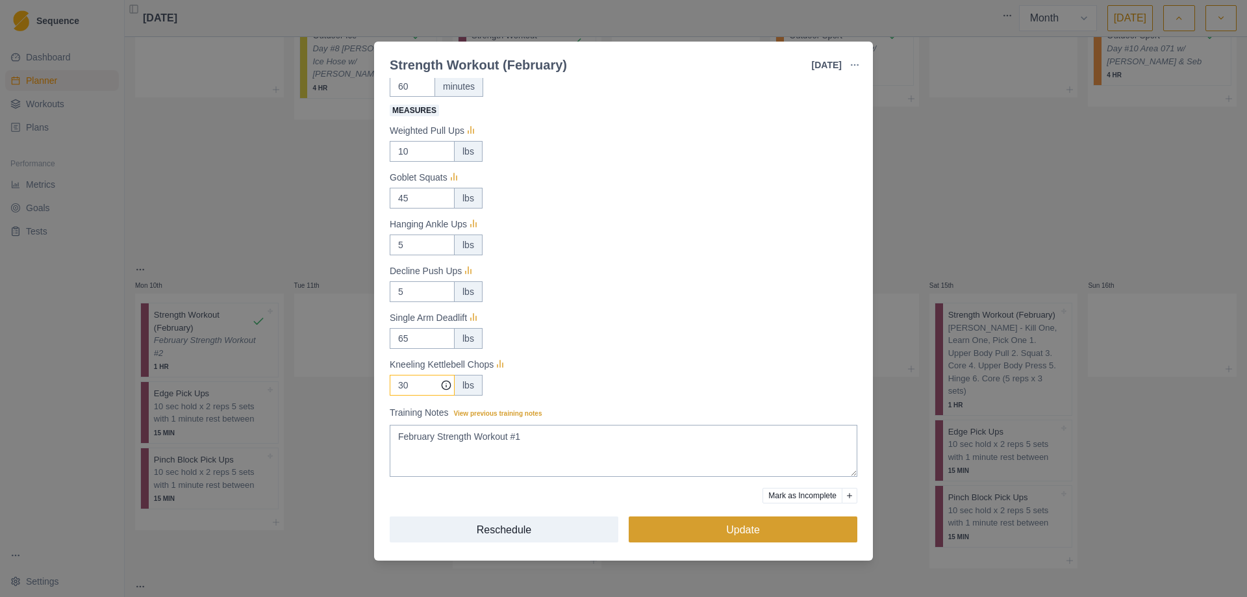
type input "30"
click at [732, 536] on button "Update" at bounding box center [743, 529] width 229 height 26
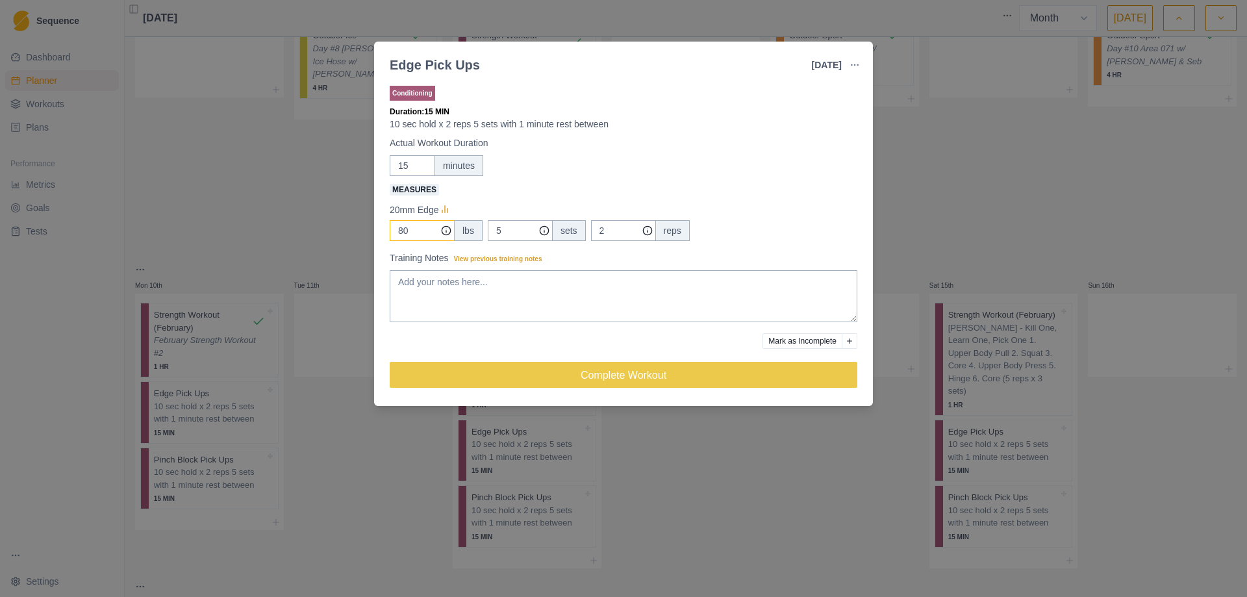
click at [418, 233] on input "80" at bounding box center [422, 230] width 65 height 21
type input "8"
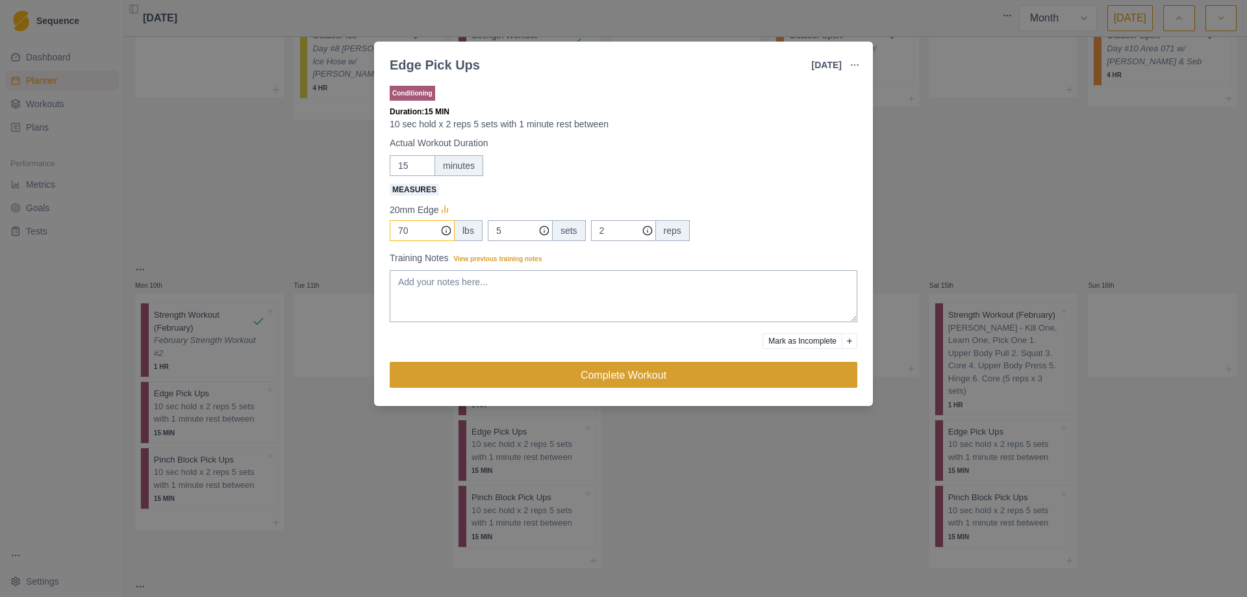
type input "70"
click at [635, 376] on button "Complete Workout" at bounding box center [624, 375] width 468 height 26
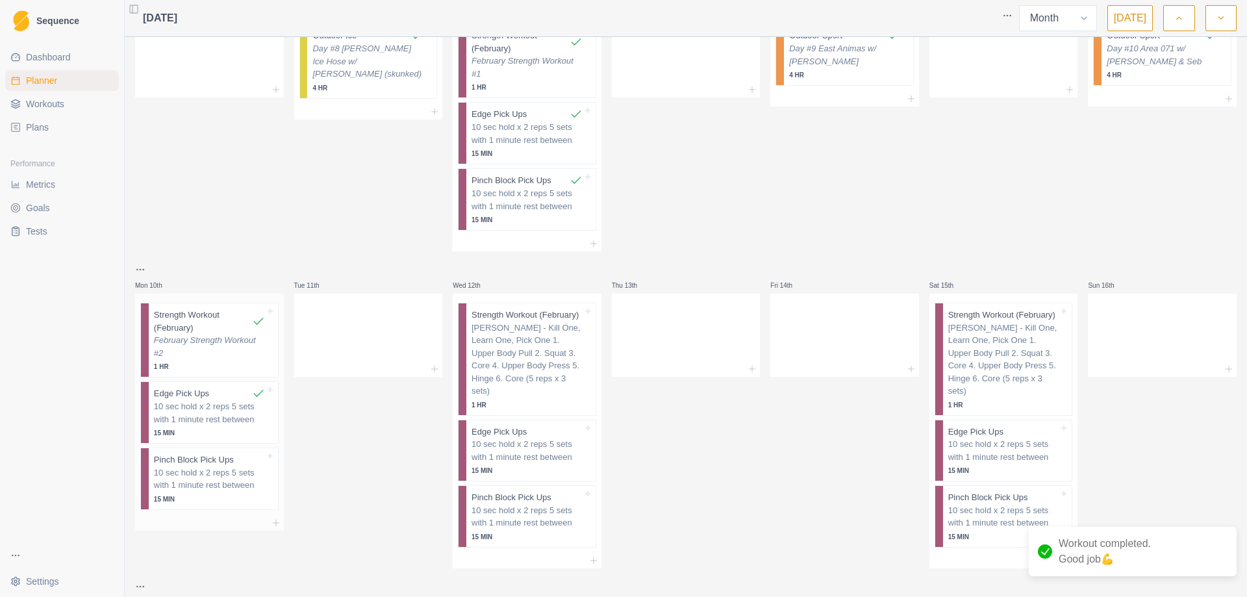
click at [218, 483] on p "10 sec hold x 2 reps 5 sets with 1 minute rest between" at bounding box center [209, 478] width 111 height 25
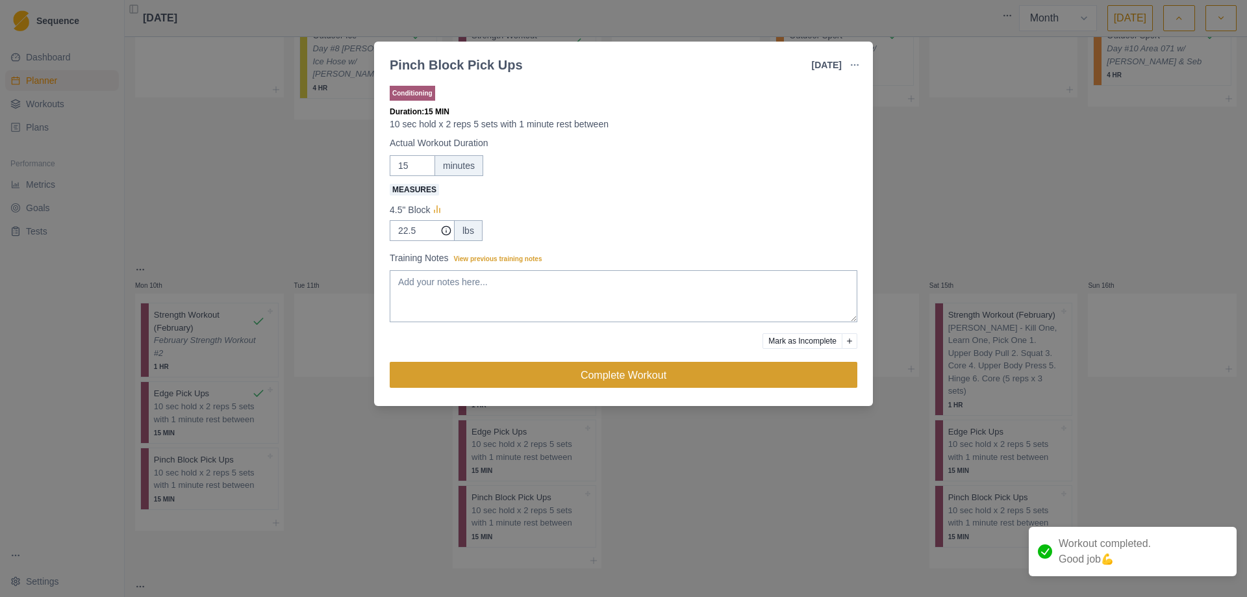
click at [603, 371] on button "Complete Workout" at bounding box center [624, 375] width 468 height 26
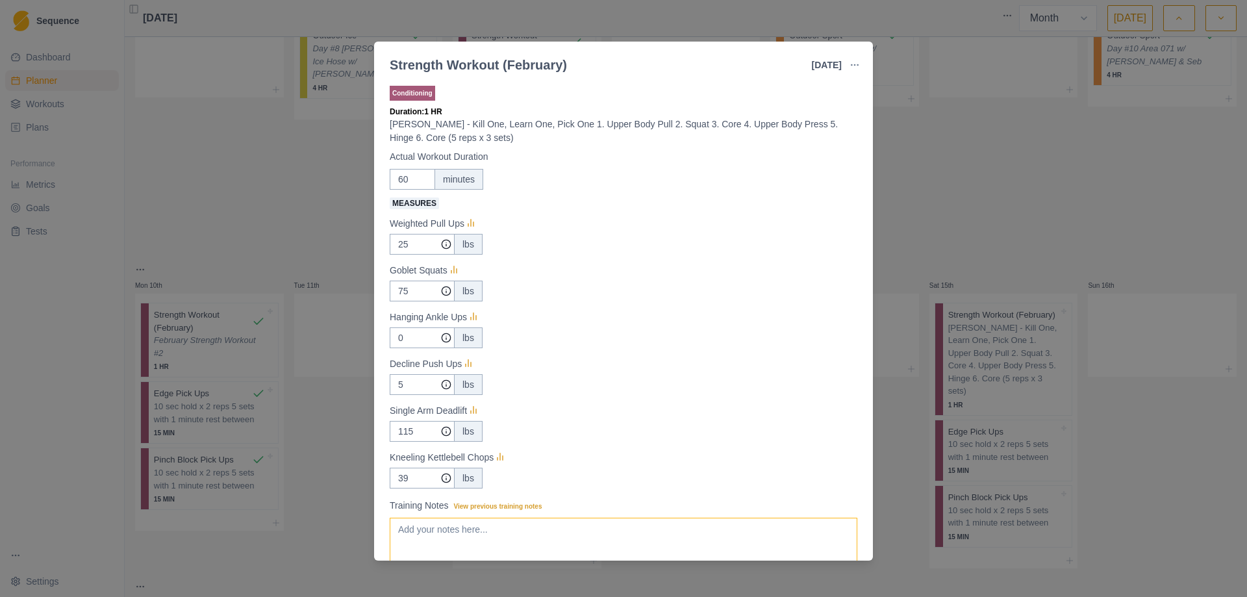
click at [517, 552] on textarea "Training Notes View previous training notes" at bounding box center [624, 544] width 468 height 52
paste textarea "February Strength Workout #1"
click at [417, 250] on input "25" at bounding box center [422, 244] width 65 height 21
click at [409, 255] on input "75" at bounding box center [422, 244] width 65 height 21
click at [411, 255] on input "0" at bounding box center [422, 244] width 65 height 21
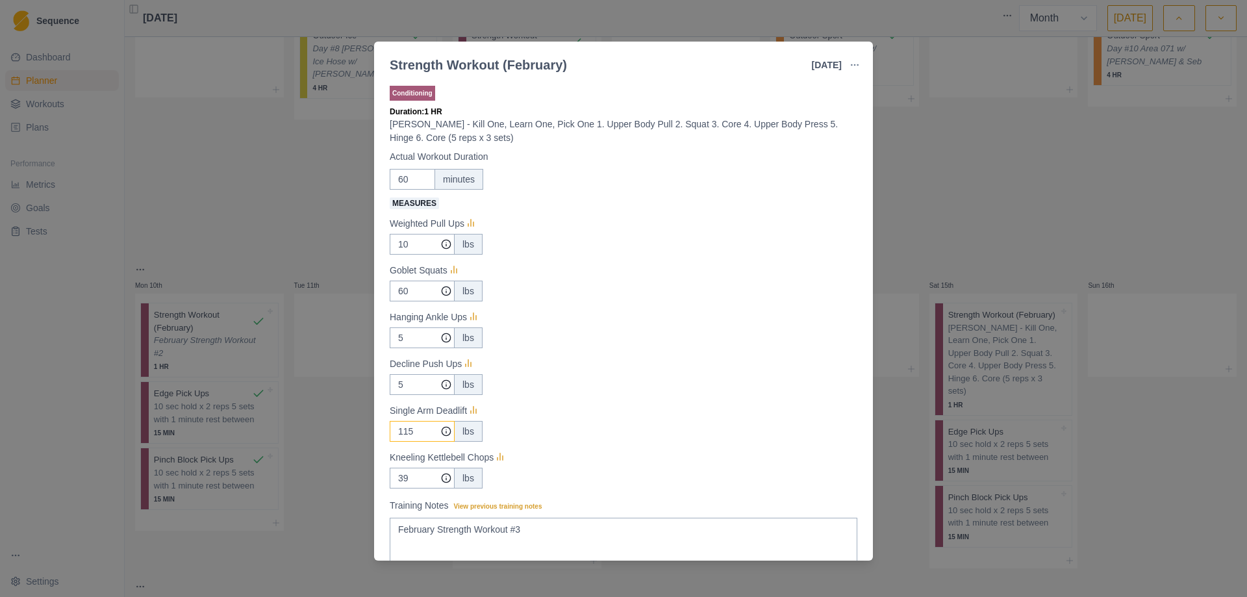
click at [418, 255] on input "115" at bounding box center [422, 244] width 65 height 21
click at [411, 255] on input "39" at bounding box center [422, 244] width 65 height 21
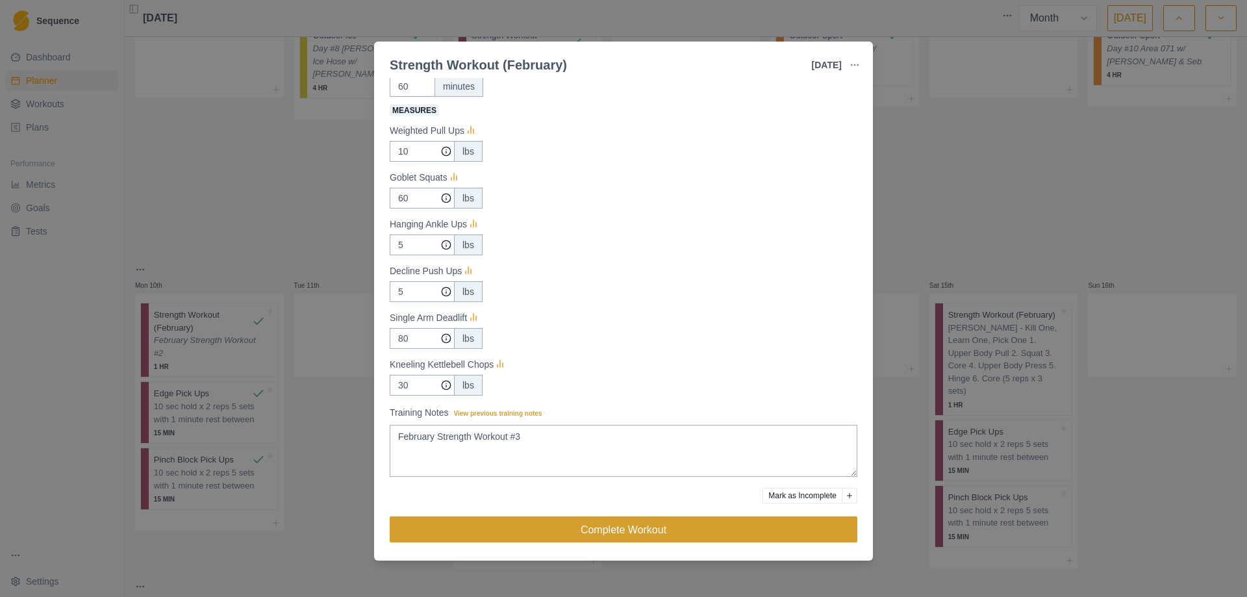
click at [609, 528] on button "Complete Workout" at bounding box center [624, 529] width 468 height 26
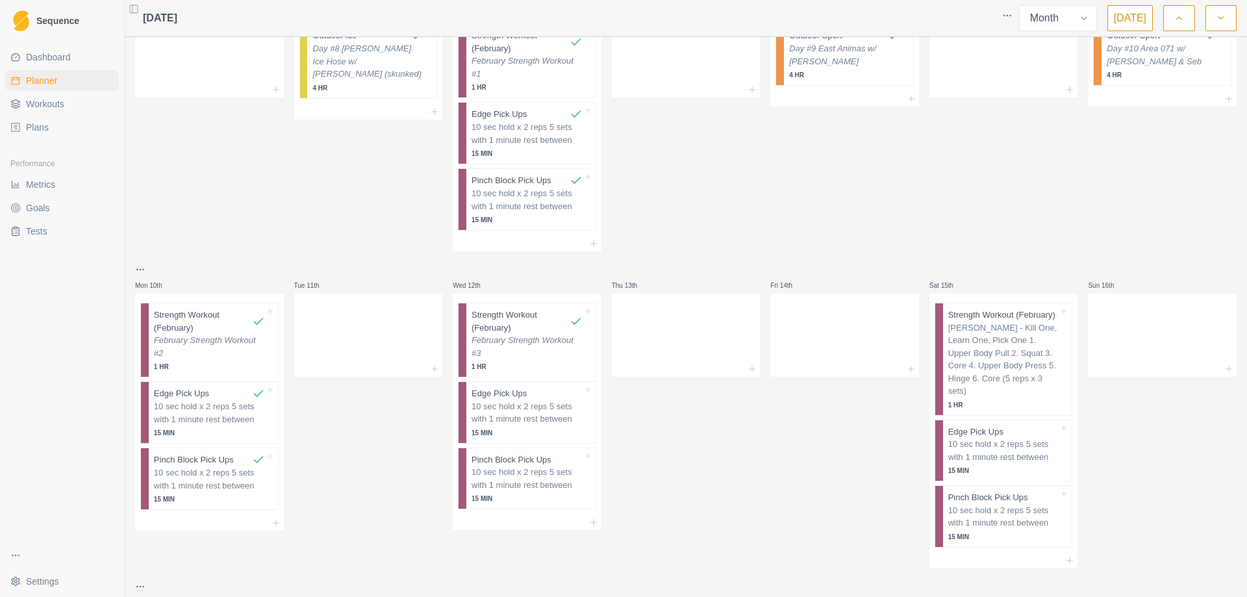
click at [560, 407] on p "10 sec hold x 2 reps 5 sets with 1 minute rest between" at bounding box center [527, 412] width 111 height 25
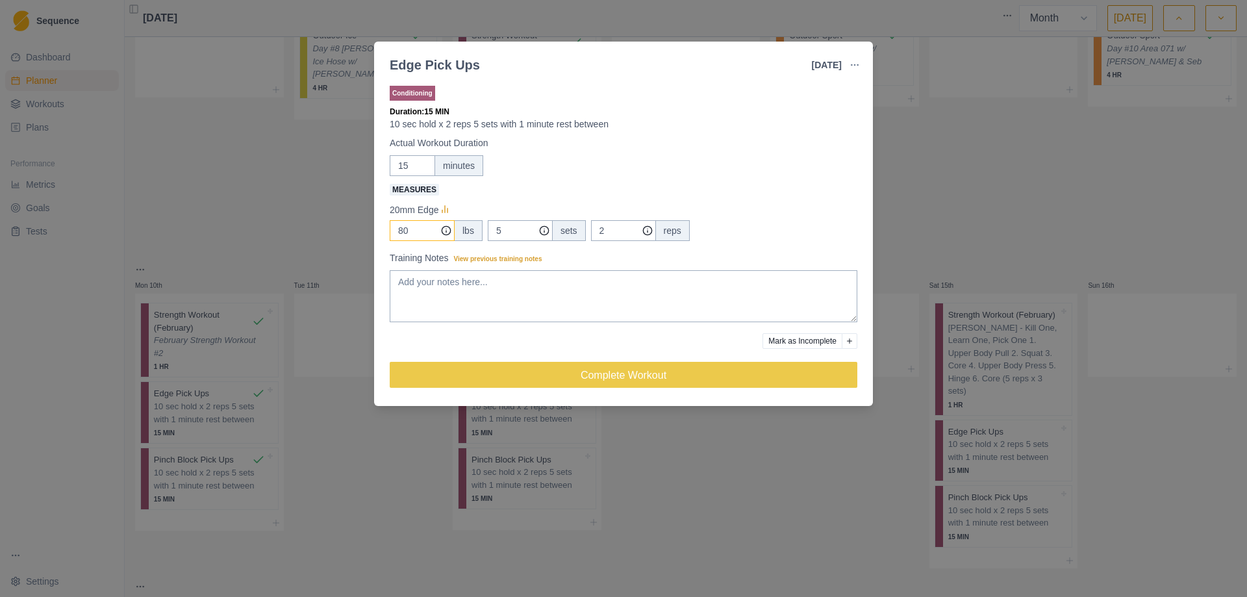
click at [411, 222] on input "80" at bounding box center [422, 230] width 65 height 21
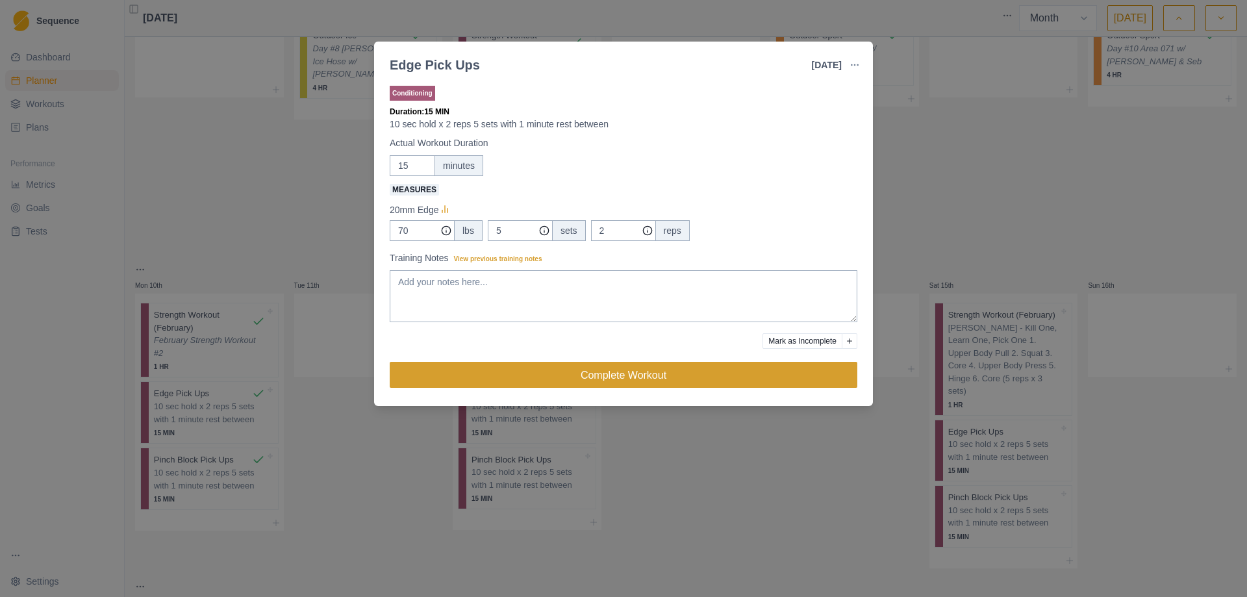
click at [627, 383] on button "Complete Workout" at bounding box center [624, 375] width 468 height 26
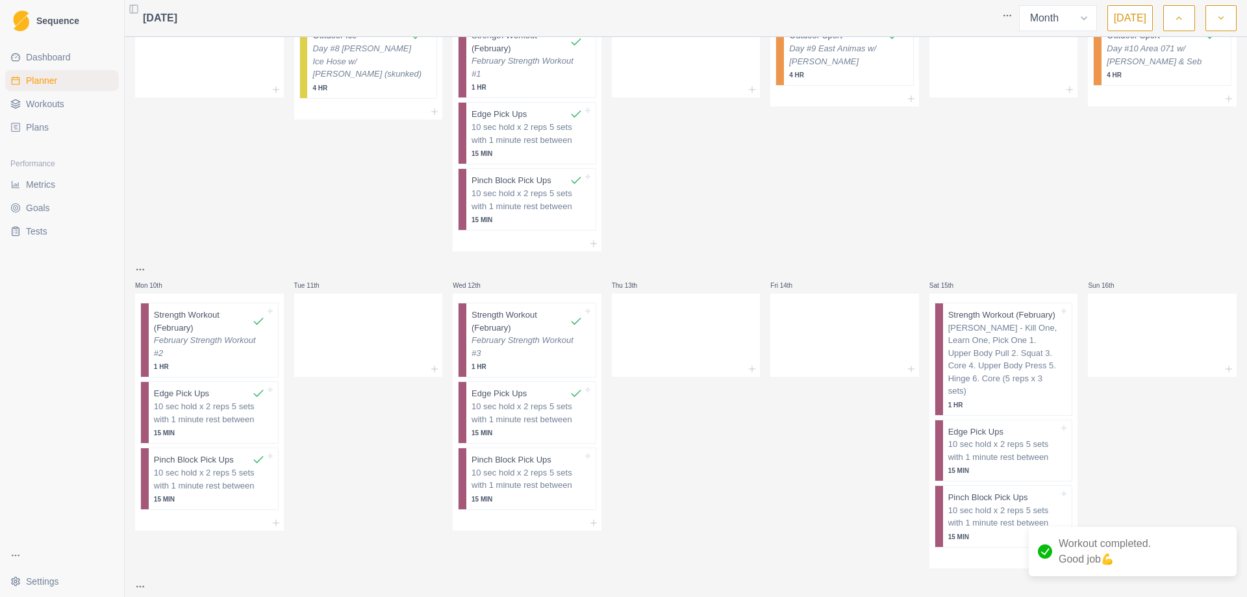
click at [520, 482] on p "10 sec hold x 2 reps 5 sets with 1 minute rest between" at bounding box center [527, 478] width 111 height 25
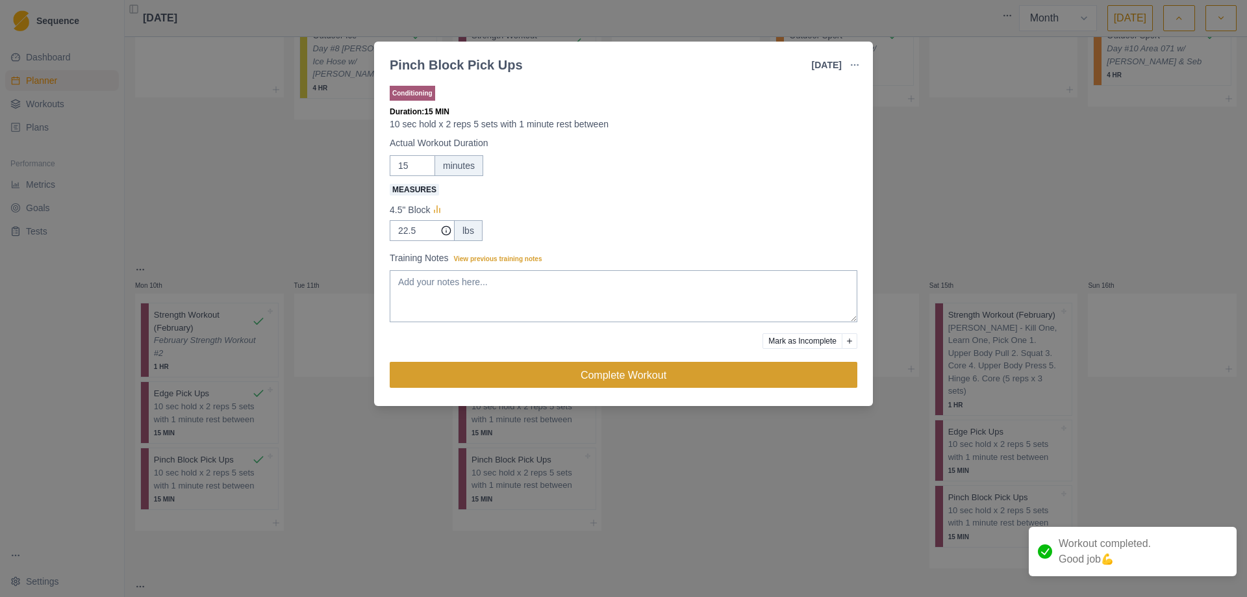
click at [603, 373] on button "Complete Workout" at bounding box center [624, 375] width 468 height 26
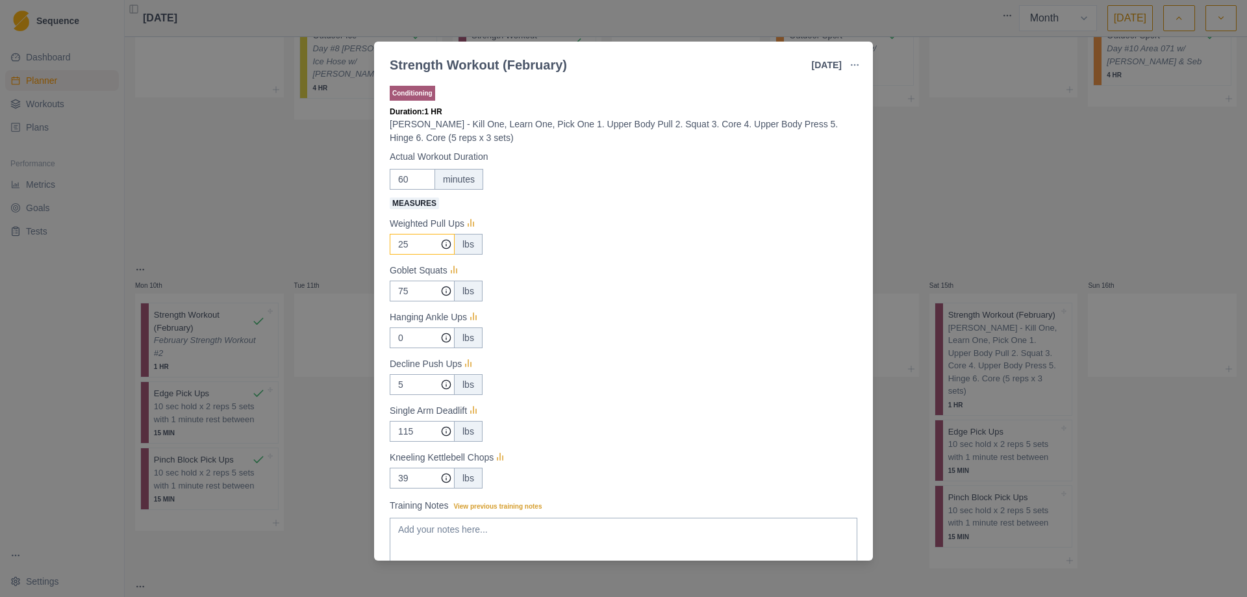
click at [418, 246] on input "25" at bounding box center [422, 244] width 65 height 21
click at [407, 255] on input "75" at bounding box center [422, 244] width 65 height 21
click at [407, 255] on input "0" at bounding box center [422, 244] width 65 height 21
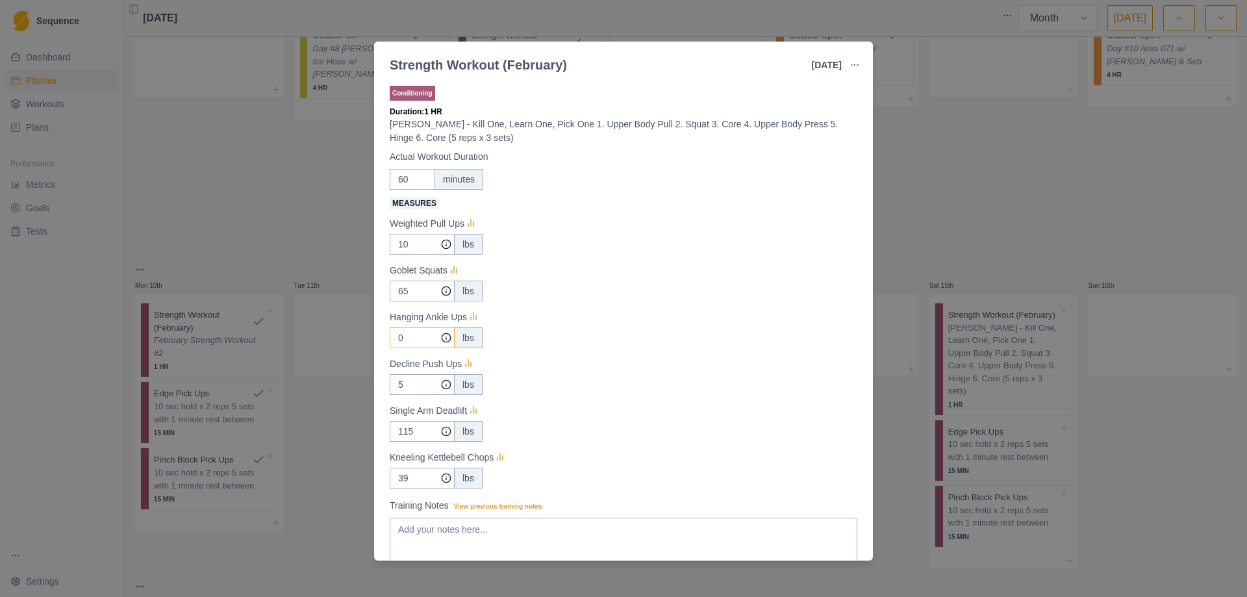
click at [407, 255] on input "0" at bounding box center [422, 244] width 65 height 21
click at [418, 255] on input "115" at bounding box center [422, 244] width 65 height 21
click at [415, 255] on input "39" at bounding box center [422, 244] width 65 height 21
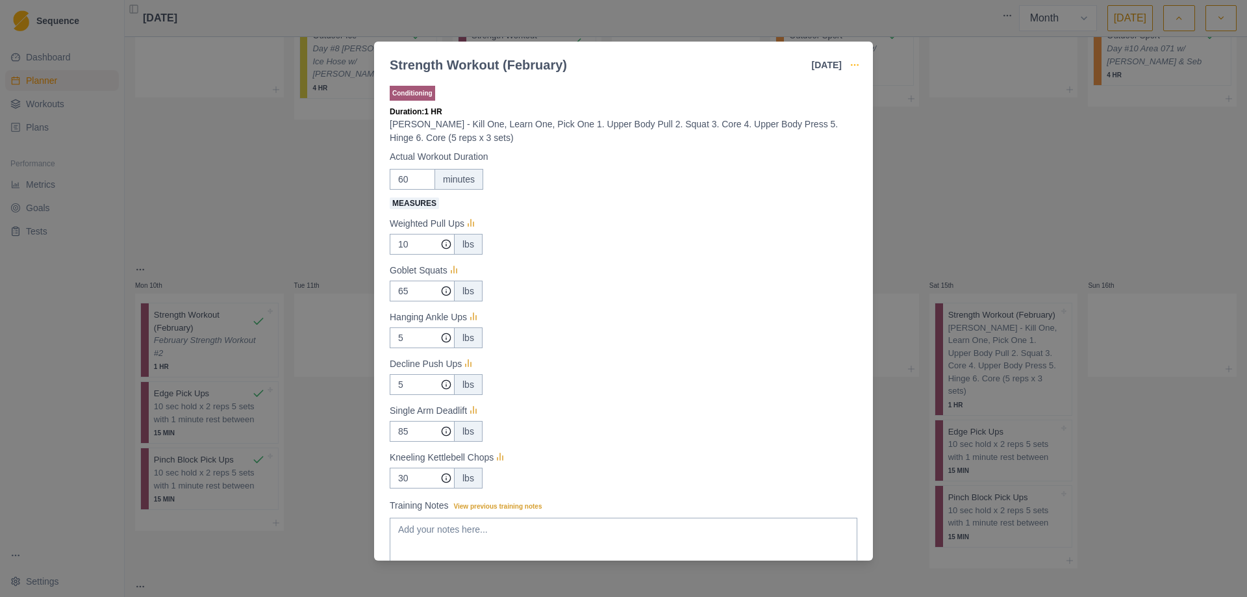
click at [859, 67] on icon "button" at bounding box center [855, 65] width 10 height 10
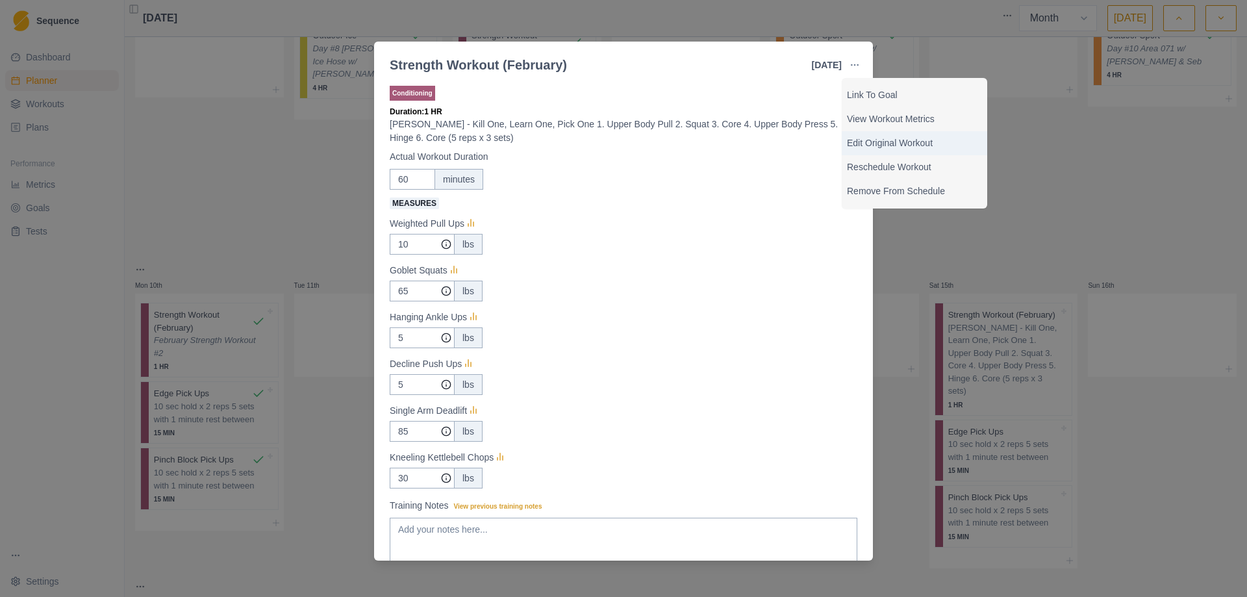
click at [902, 139] on p "Edit Original Workout" at bounding box center [914, 143] width 135 height 14
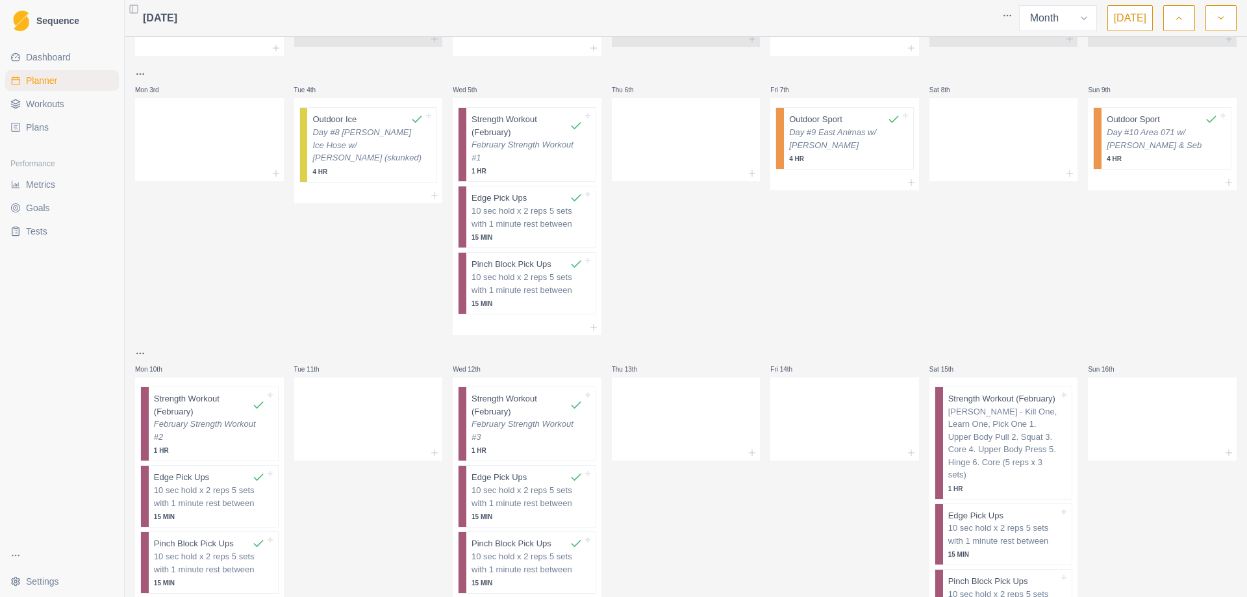
scroll to position [130, 0]
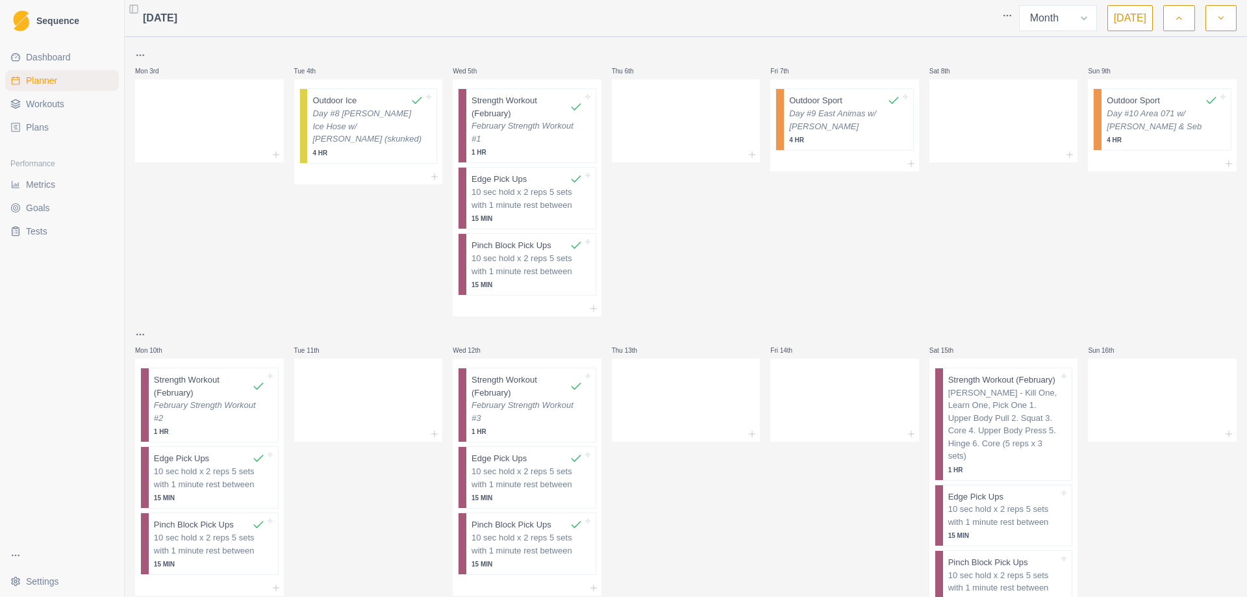
click at [49, 104] on span "Workouts" at bounding box center [45, 103] width 38 height 13
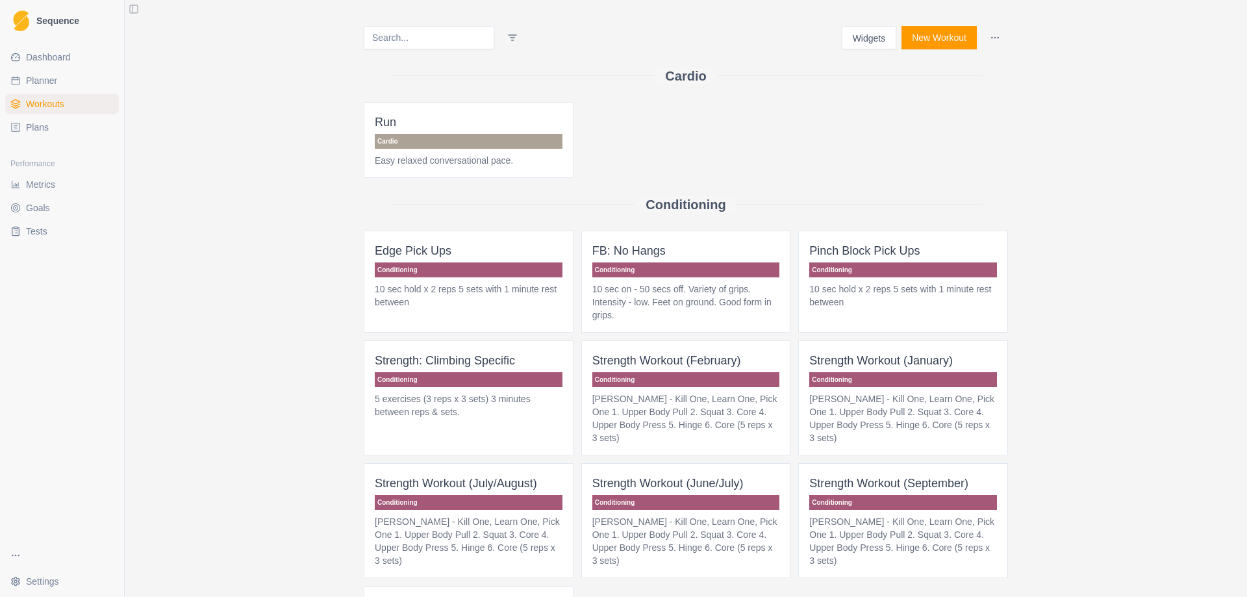
click at [862, 38] on button "Widgets" at bounding box center [869, 37] width 55 height 23
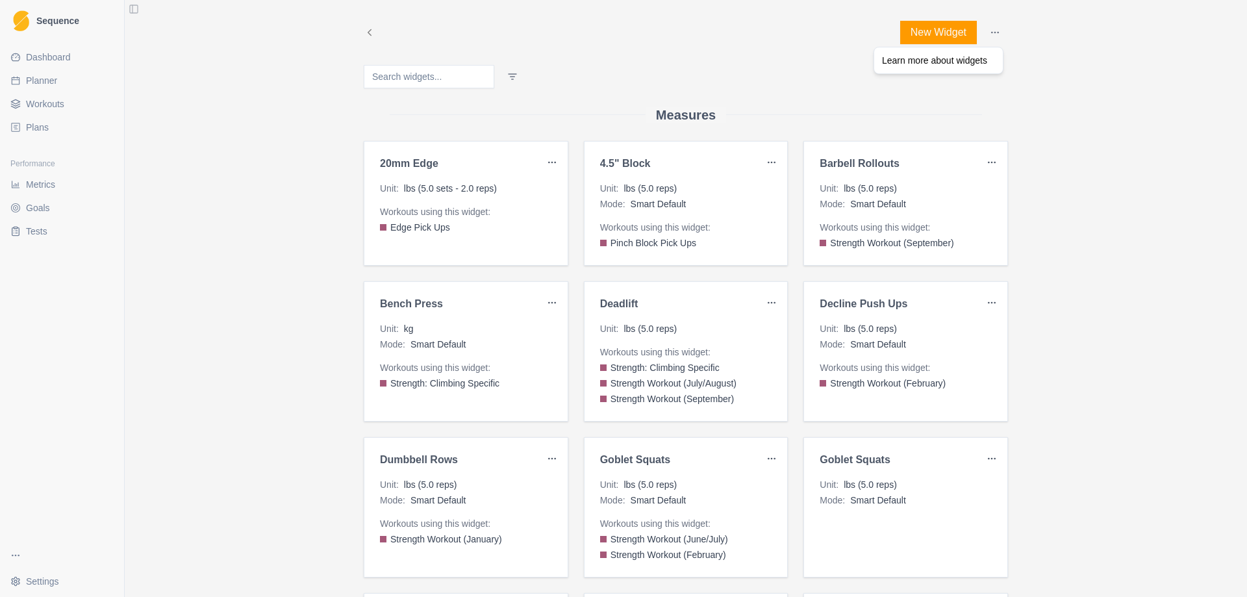
click at [996, 27] on html "Sequence Dashboard Planner Workouts Plans Performance Metrics Goals Tests Setti…" at bounding box center [623, 298] width 1247 height 597
click at [1137, 102] on html "Sequence Dashboard Planner Workouts Plans Performance Metrics Goals Tests Setti…" at bounding box center [623, 298] width 1247 height 597
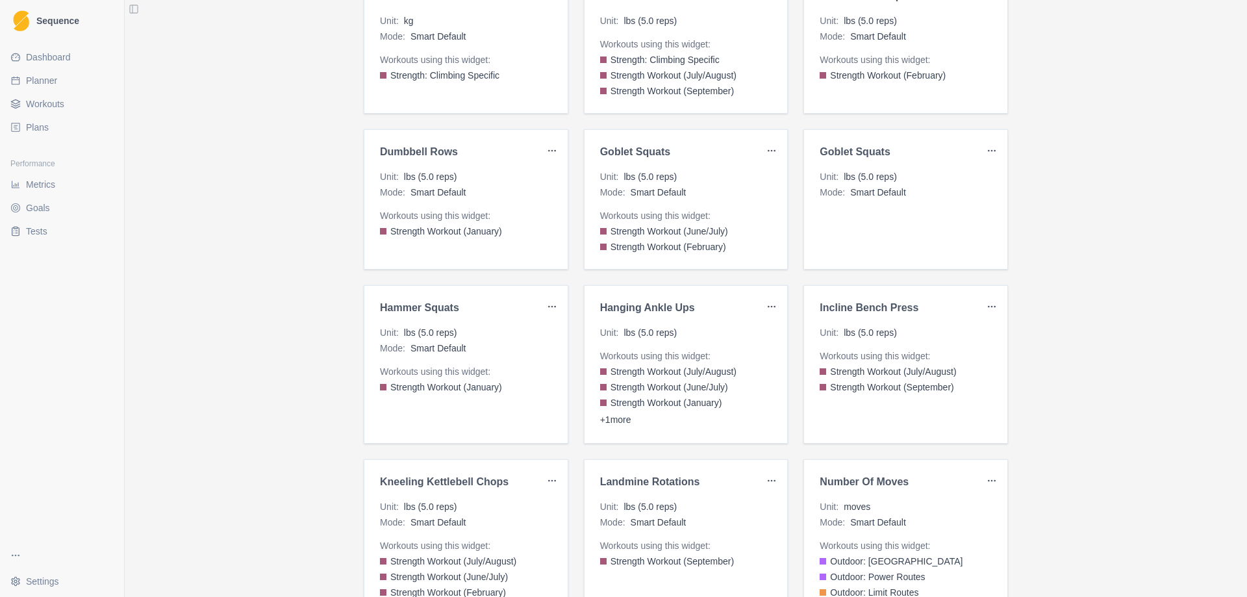
scroll to position [260, 0]
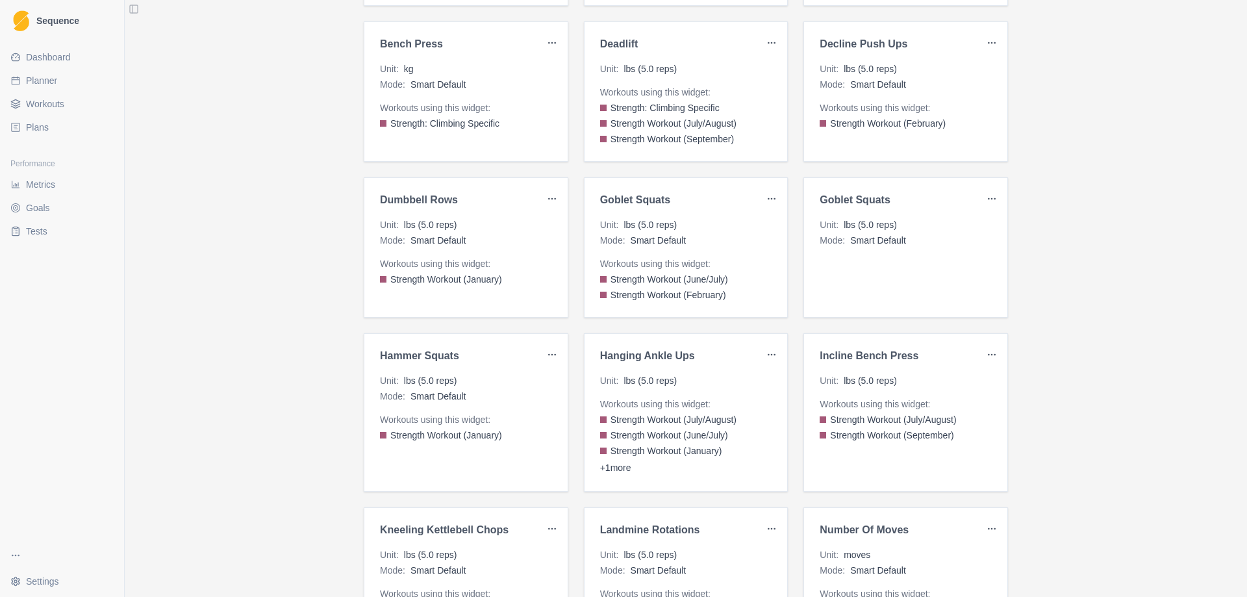
click at [984, 40] on html "Sequence Dashboard Planner Workouts Plans Performance Metrics Goals Tests Setti…" at bounding box center [623, 298] width 1247 height 597
click at [963, 68] on div "Edit" at bounding box center [955, 69] width 77 height 21
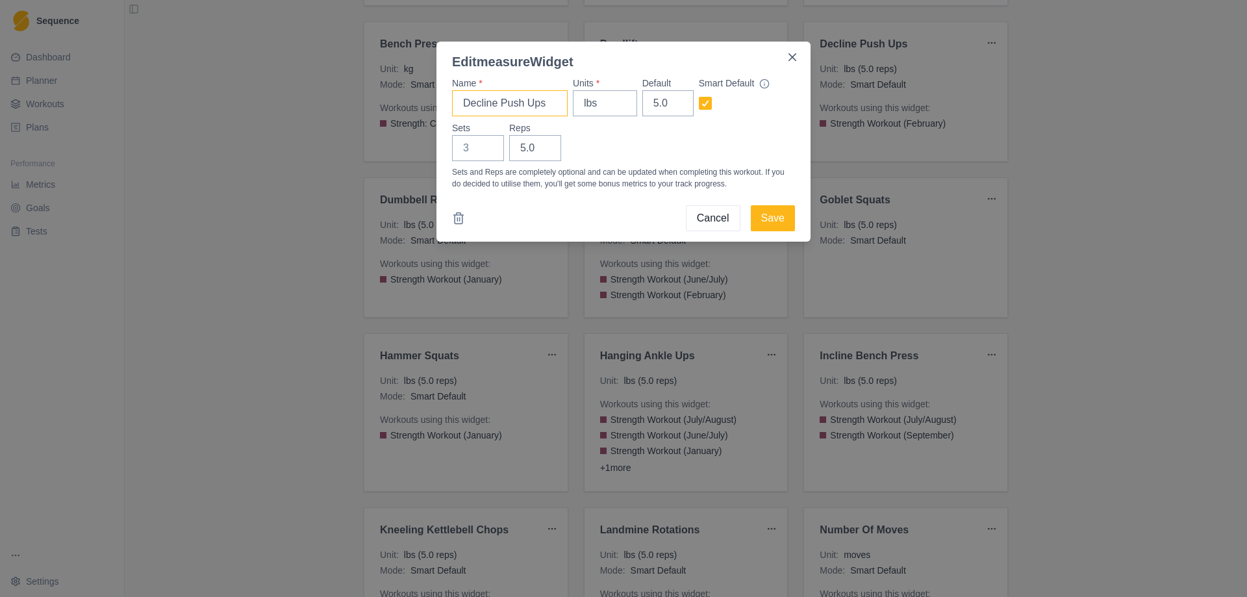
click at [473, 102] on input "Decline Push Ups" at bounding box center [510, 103] width 116 height 26
click at [768, 219] on button "Save" at bounding box center [773, 218] width 44 height 26
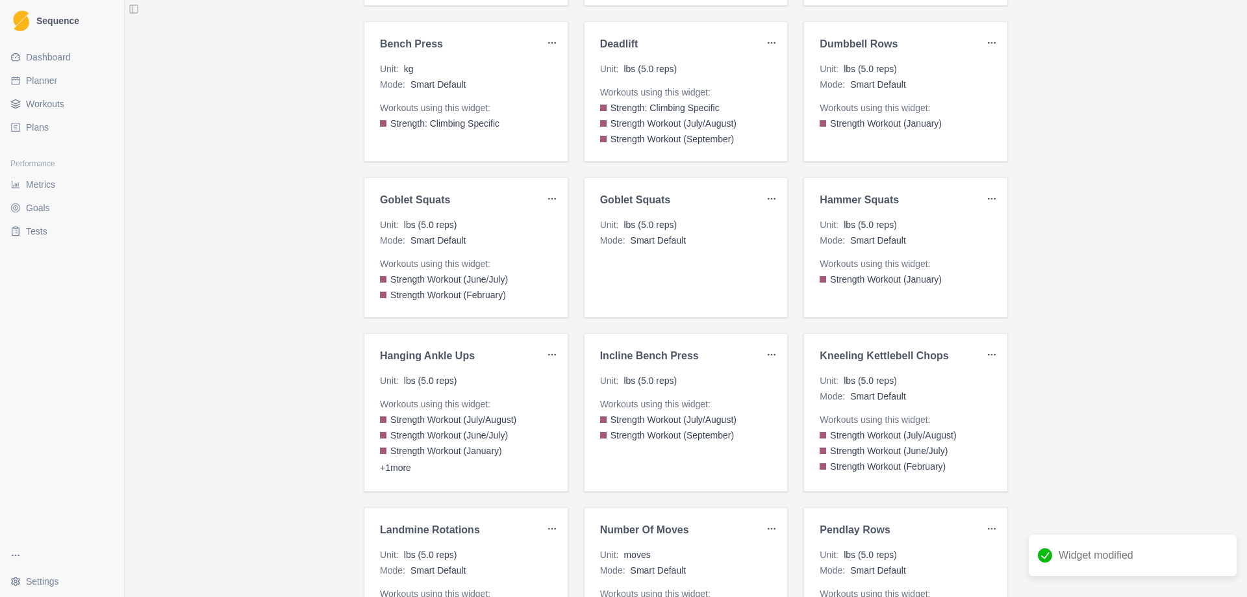
click at [51, 79] on span "Planner" at bounding box center [41, 80] width 31 height 13
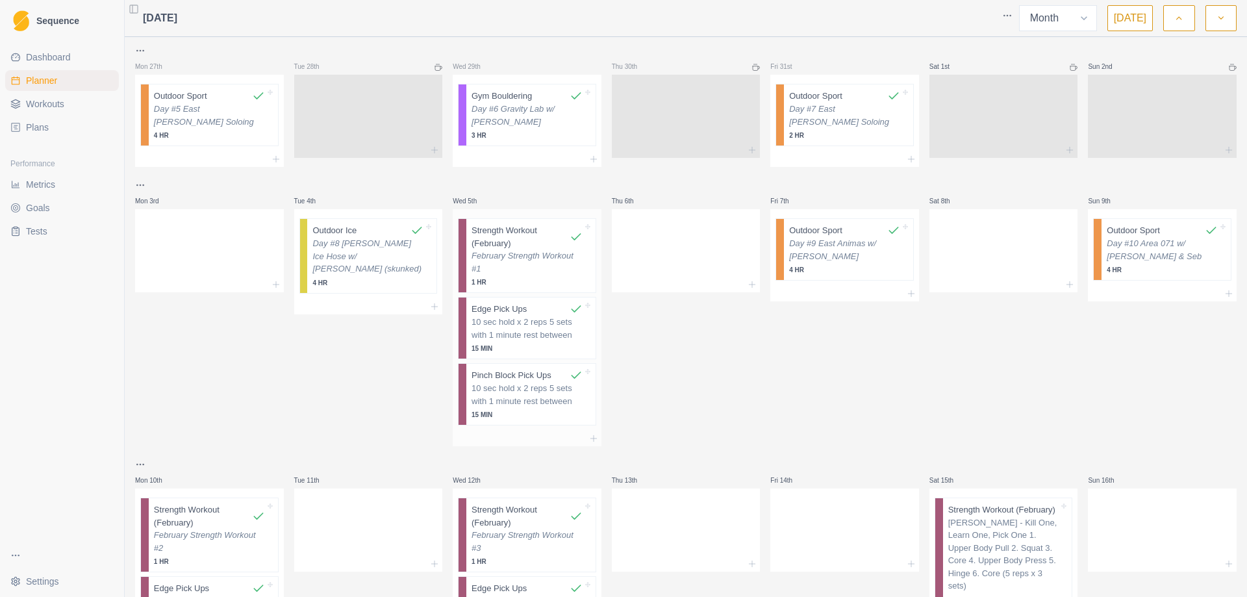
click at [523, 262] on p "February Strength Workout #1" at bounding box center [527, 261] width 111 height 25
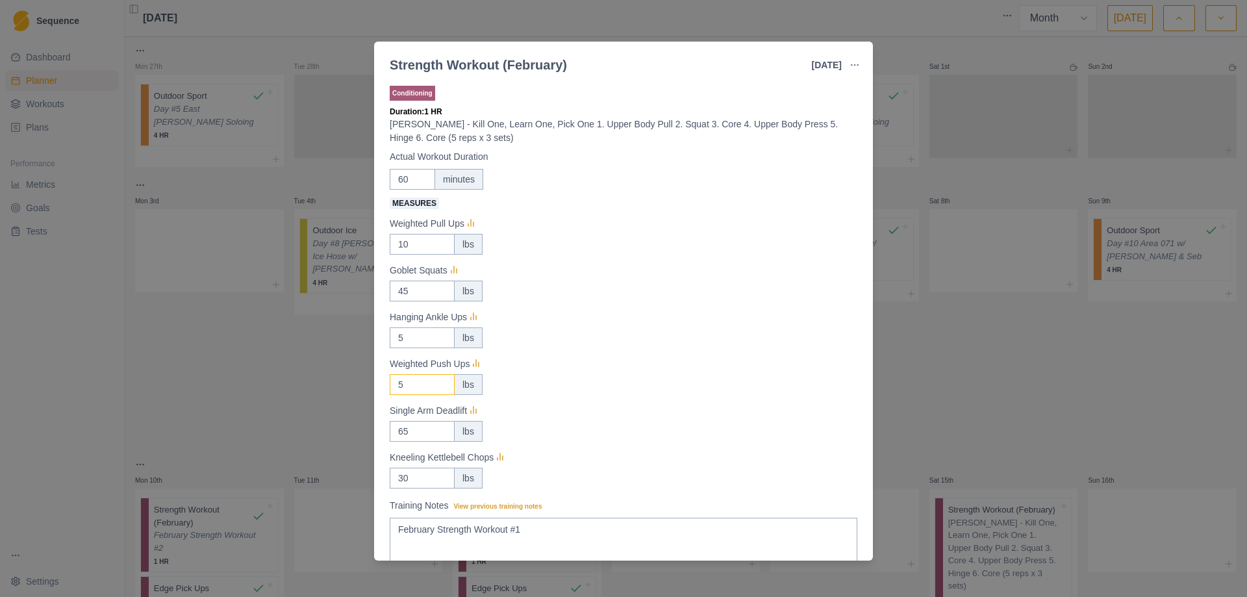
click at [407, 255] on input "5" at bounding box center [422, 244] width 65 height 21
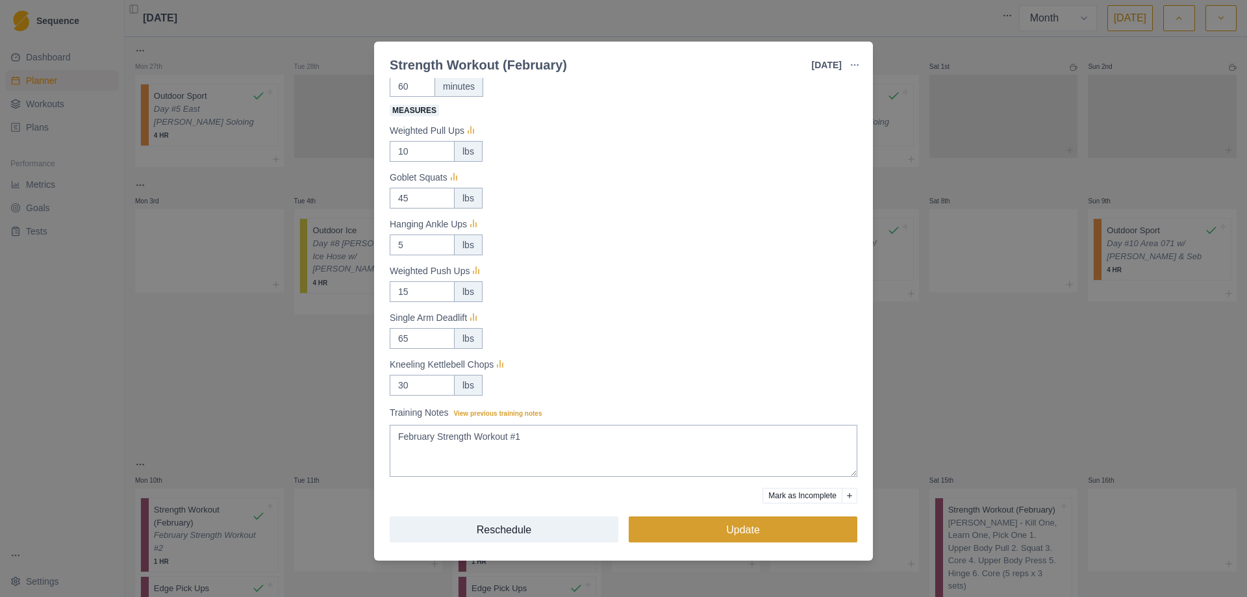
click at [735, 534] on button "Update" at bounding box center [743, 529] width 229 height 26
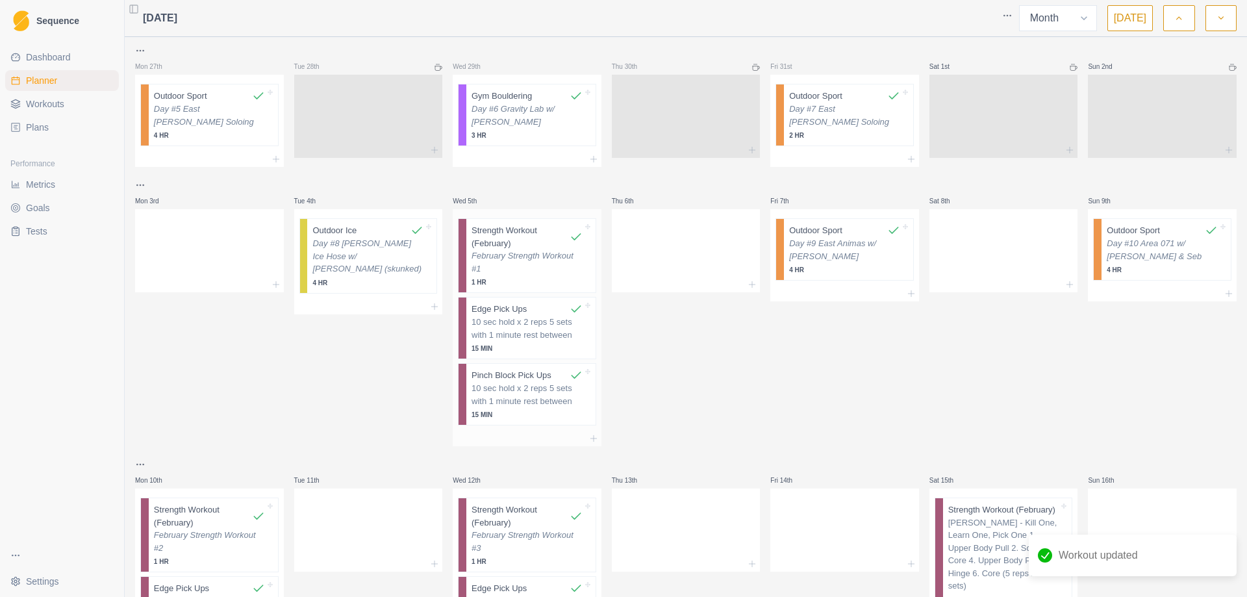
click at [525, 245] on p "Strength Workout (February)" at bounding box center [521, 236] width 98 height 25
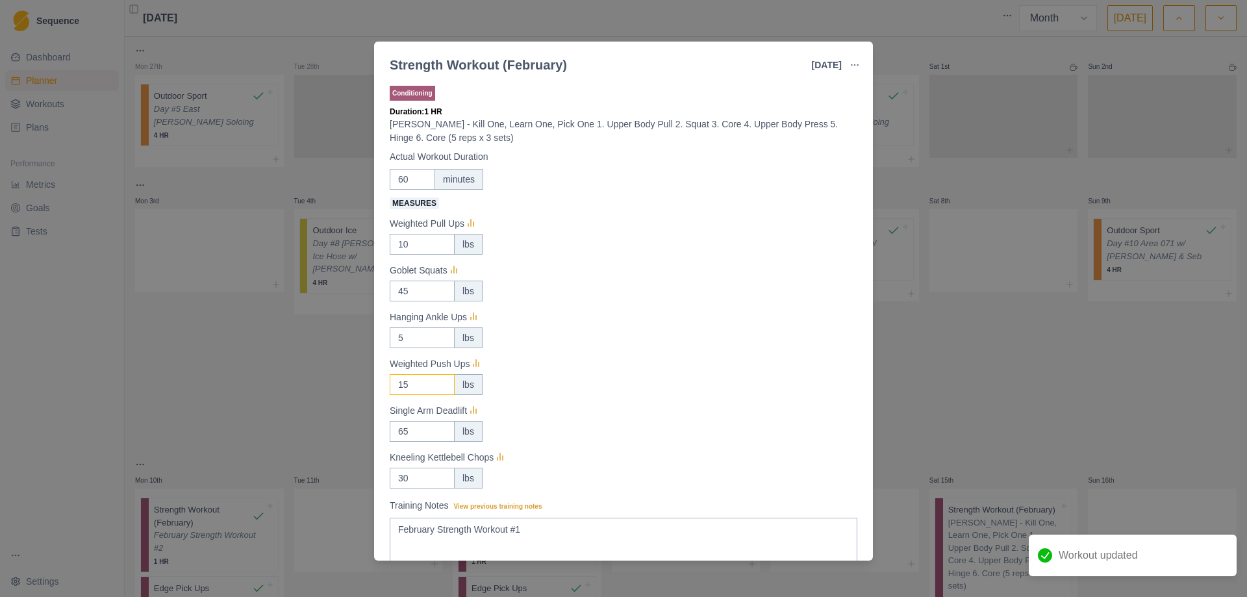
click at [419, 255] on input "15" at bounding box center [422, 244] width 65 height 21
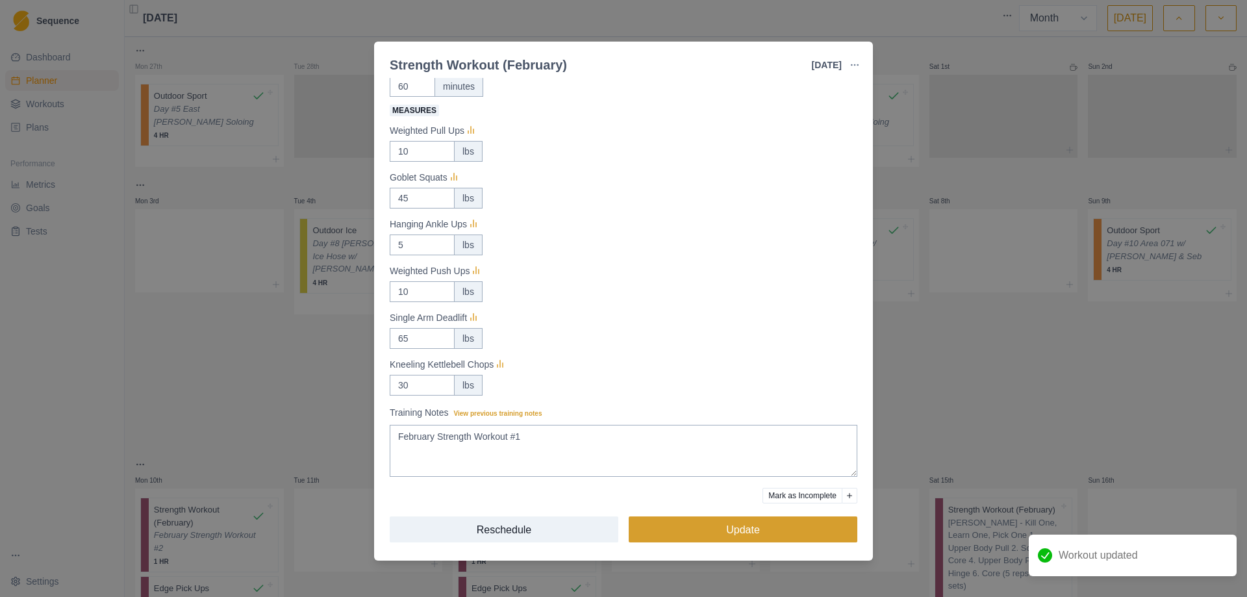
click at [719, 537] on button "Update" at bounding box center [743, 529] width 229 height 26
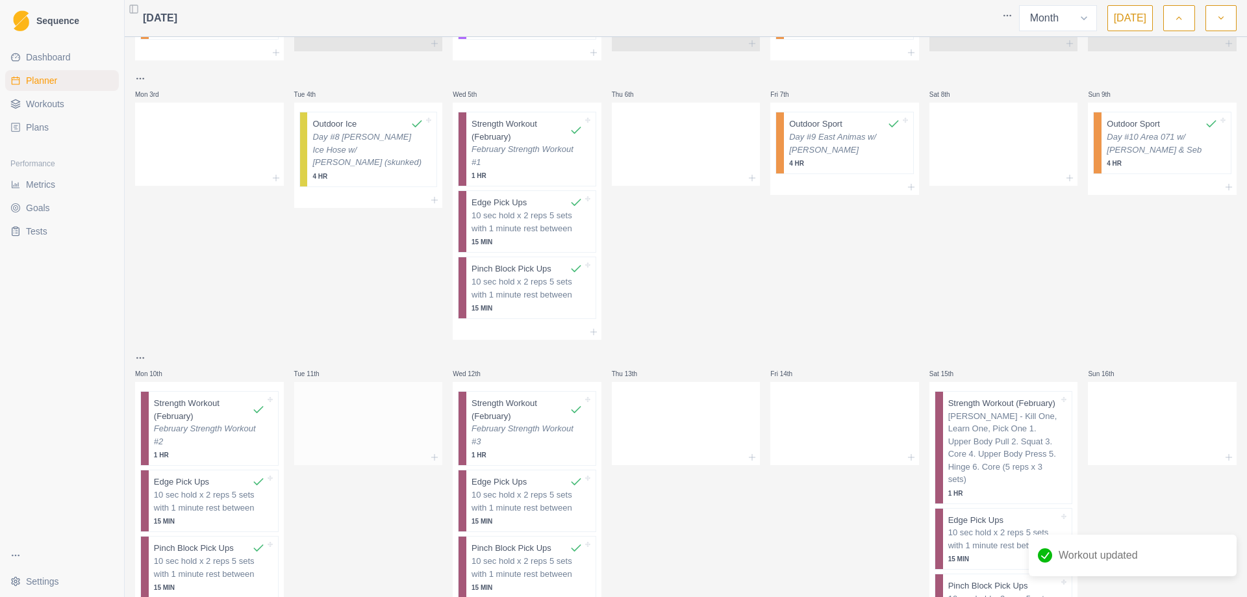
scroll to position [130, 0]
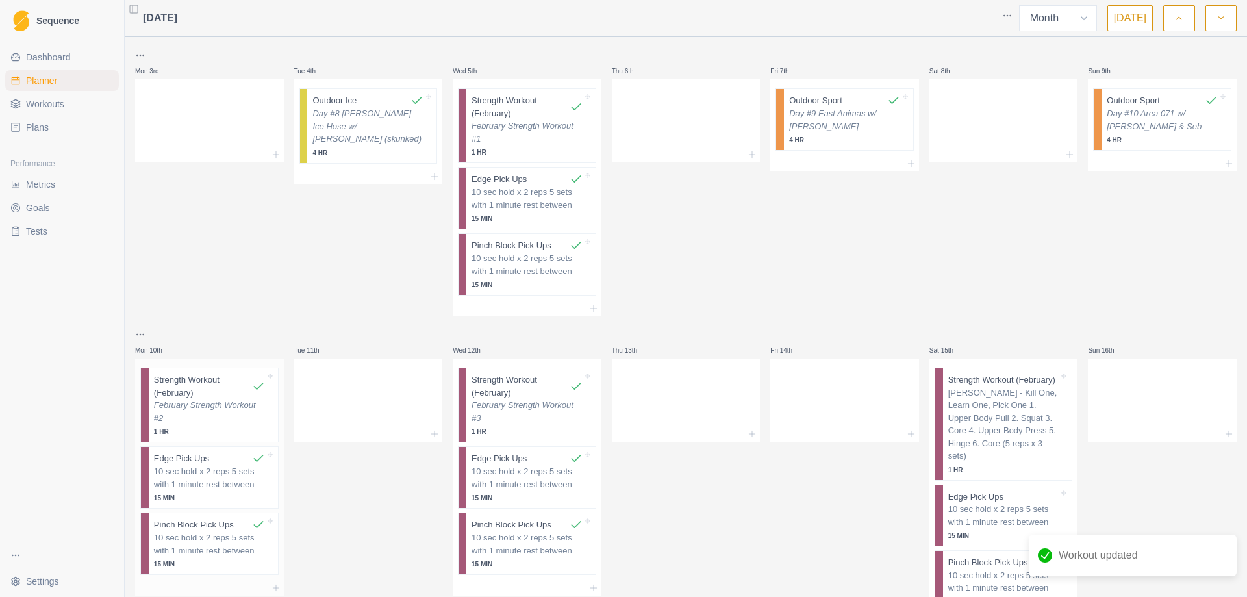
click at [211, 397] on p "Strength Workout (February)" at bounding box center [203, 386] width 98 height 25
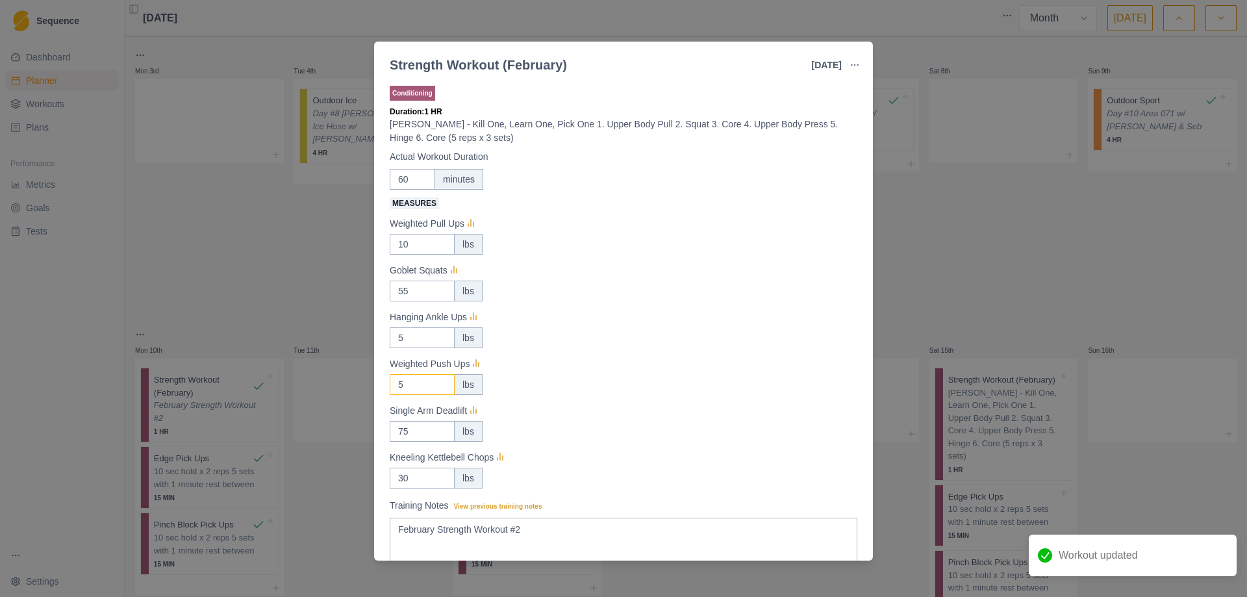
click at [413, 255] on input "5" at bounding box center [422, 244] width 65 height 21
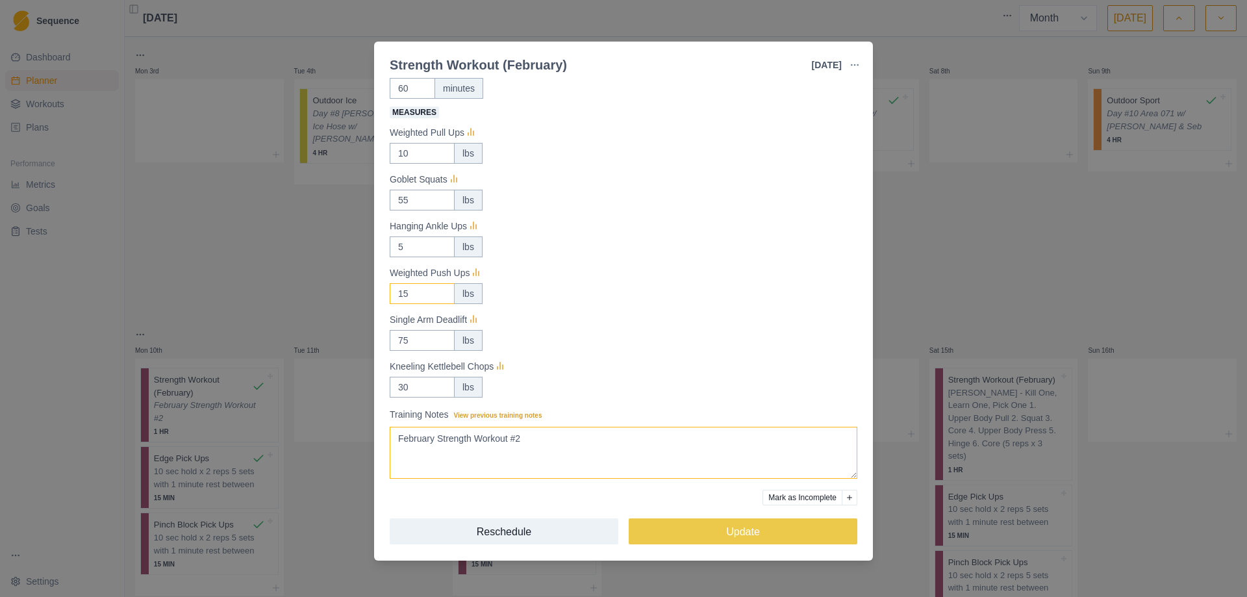
scroll to position [93, 0]
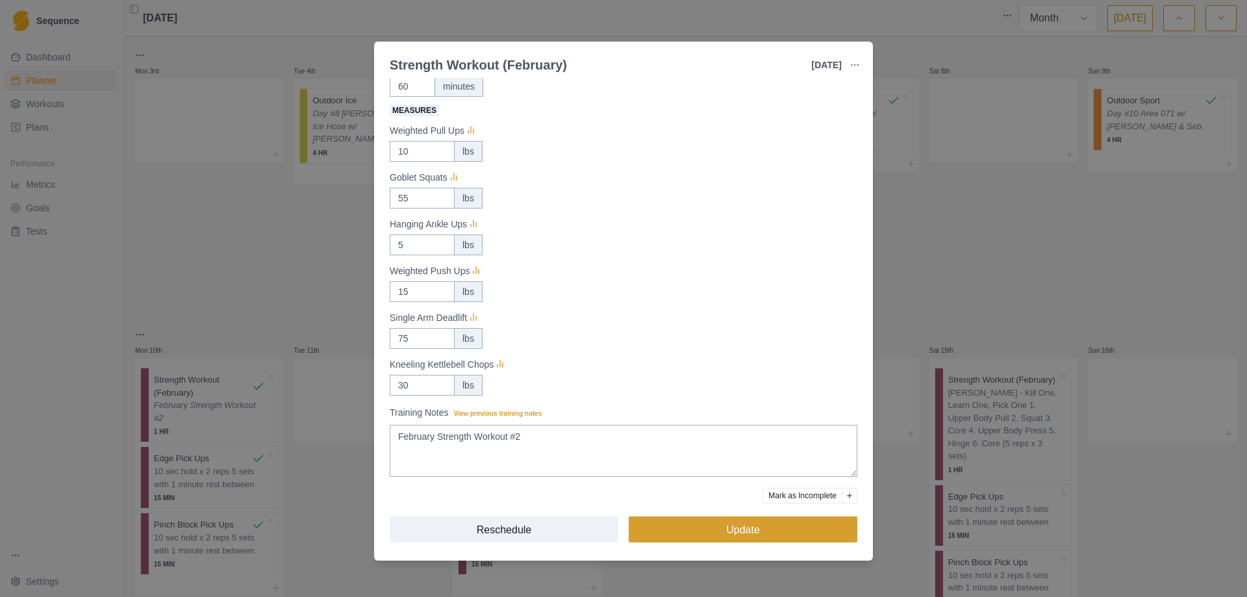
click at [719, 528] on button "Update" at bounding box center [743, 529] width 229 height 26
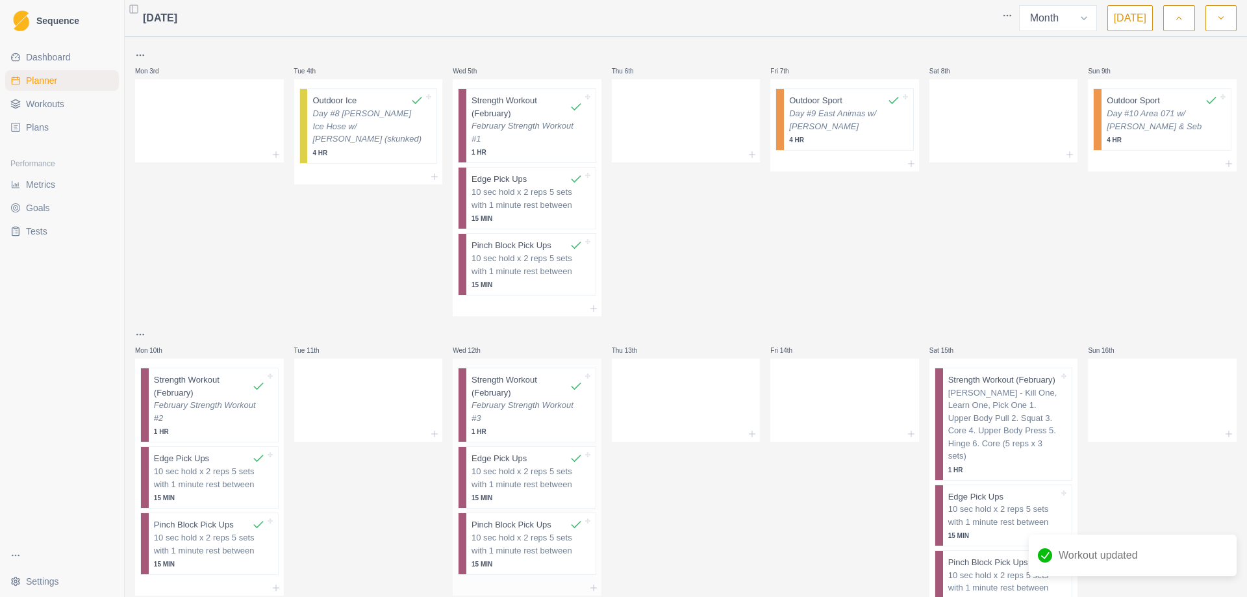
click at [550, 395] on p "Strength Workout (February)" at bounding box center [521, 386] width 98 height 25
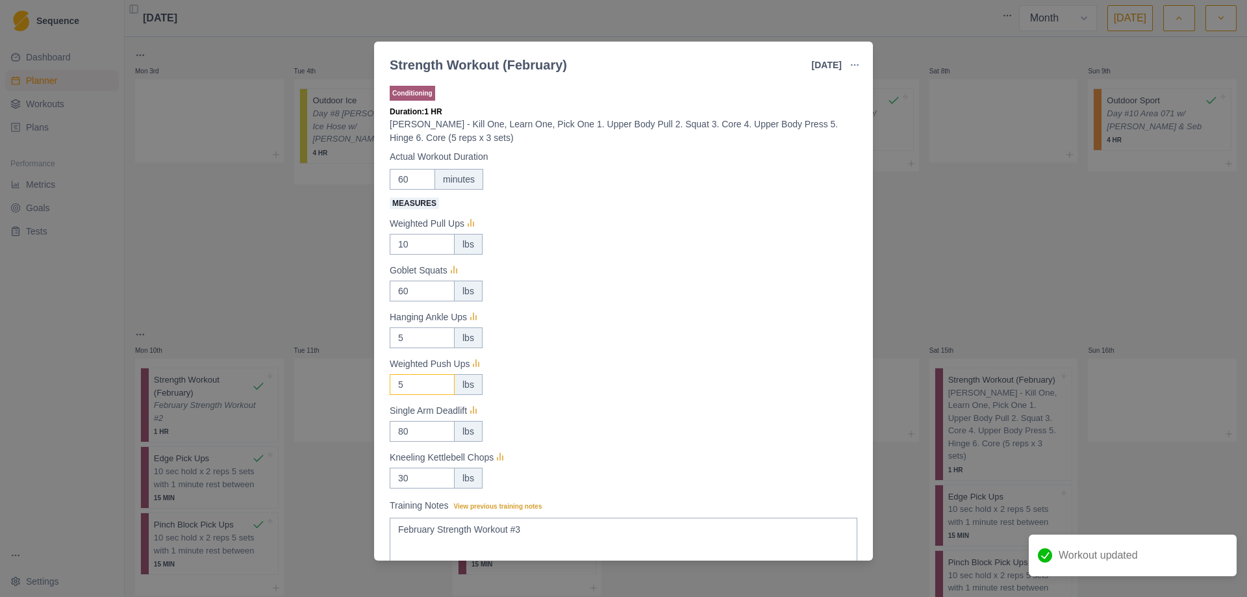
click at [418, 255] on input "5" at bounding box center [422, 244] width 65 height 21
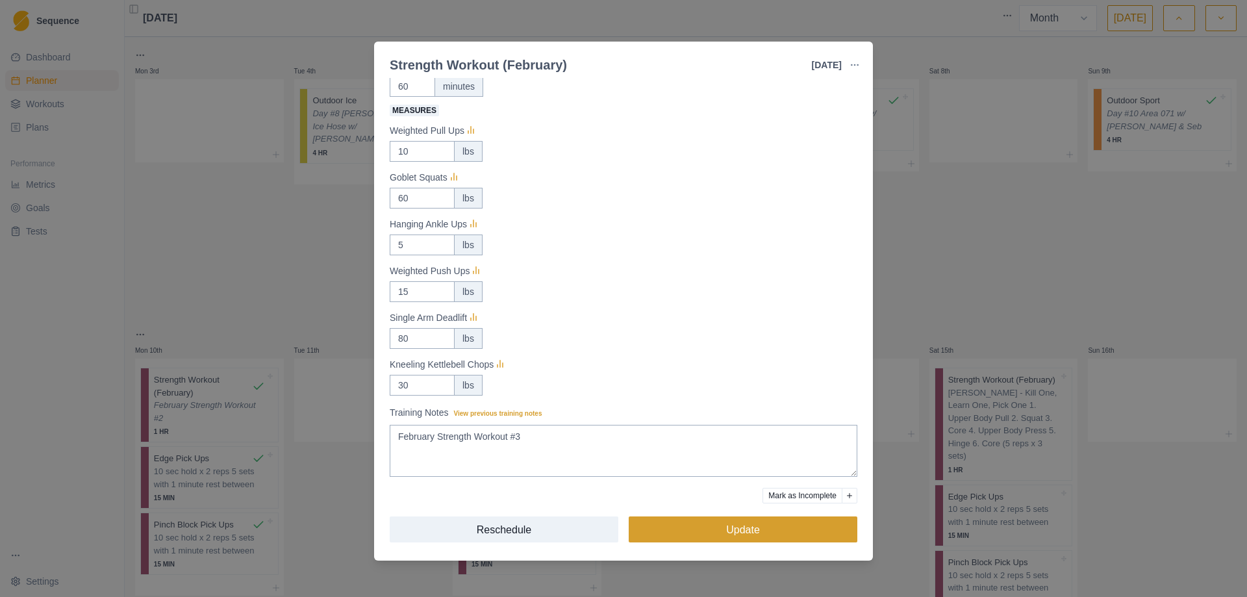
click at [718, 521] on button "Update" at bounding box center [743, 529] width 229 height 26
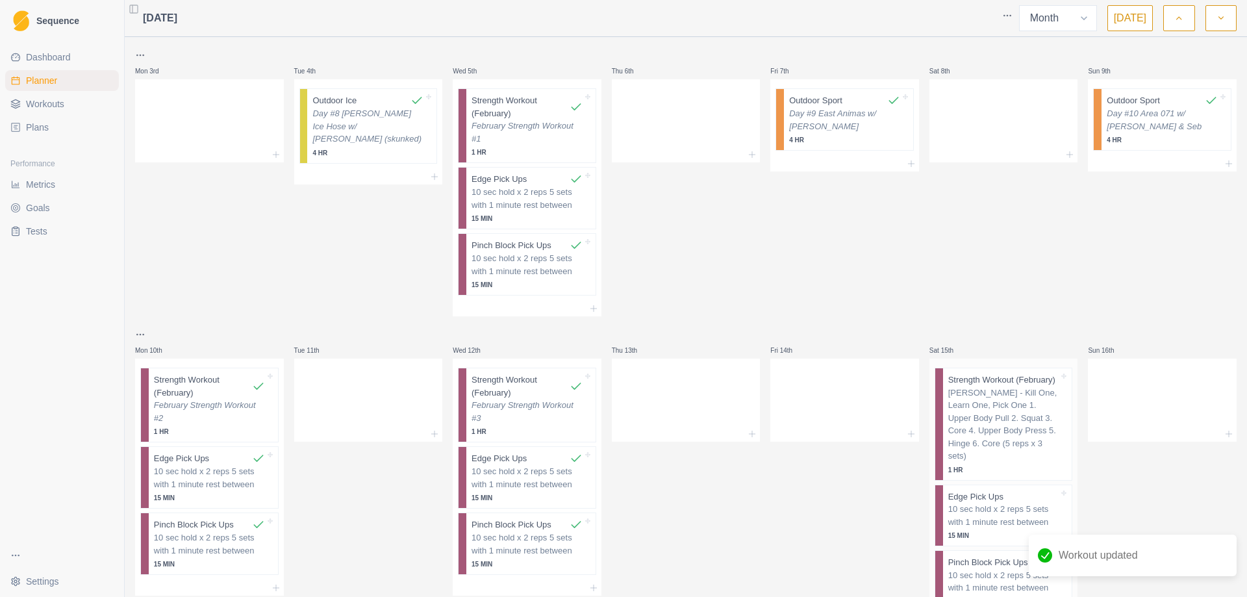
click at [986, 400] on p "[PERSON_NAME] - Kill One, Learn One, Pick One 1. Upper Body Pull 2. Squat 3. Co…" at bounding box center [1004, 425] width 111 height 76
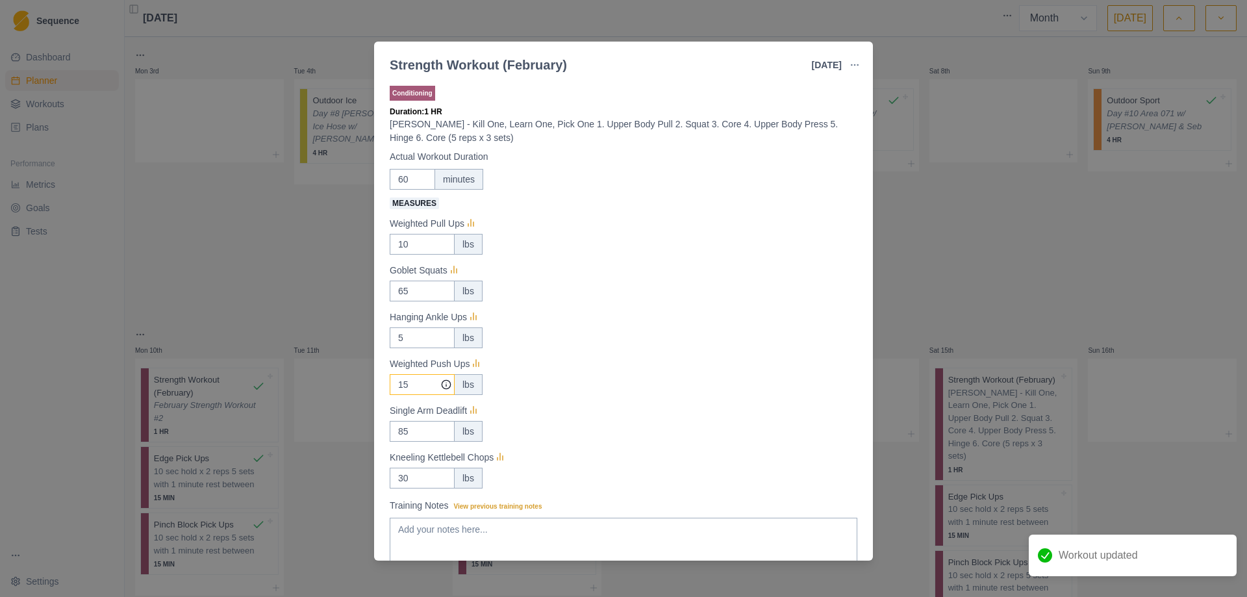
click at [416, 389] on input "15" at bounding box center [422, 384] width 65 height 21
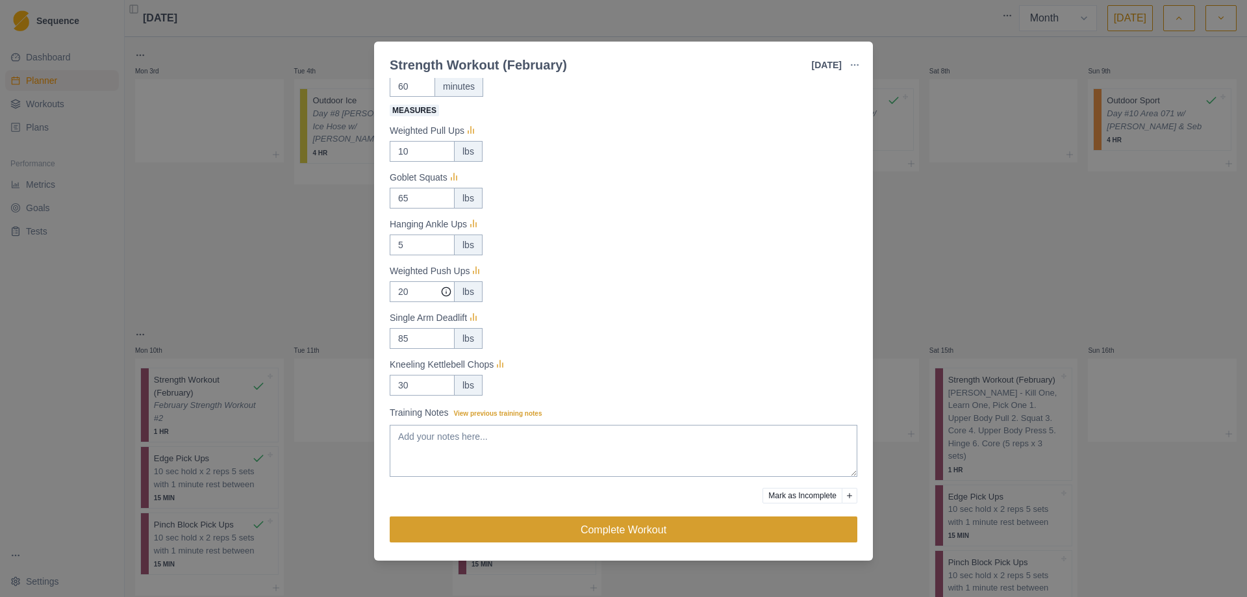
click at [736, 531] on button "Complete Workout" at bounding box center [624, 529] width 468 height 26
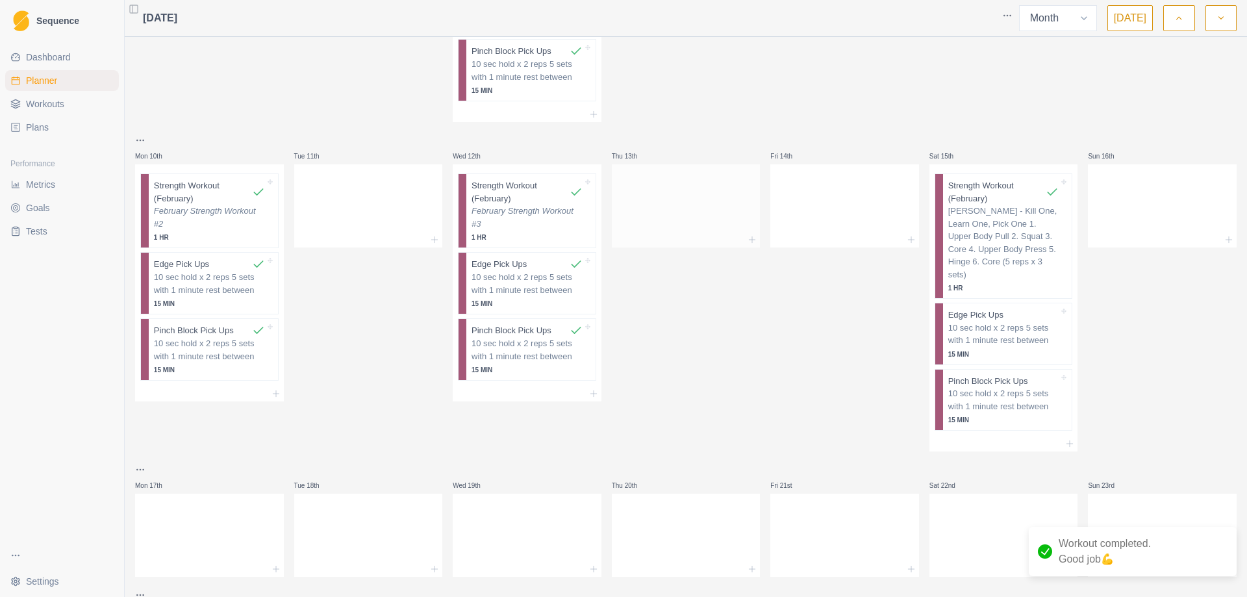
scroll to position [325, 0]
click at [969, 321] on p "10 sec hold x 2 reps 5 sets with 1 minute rest between" at bounding box center [1004, 333] width 111 height 25
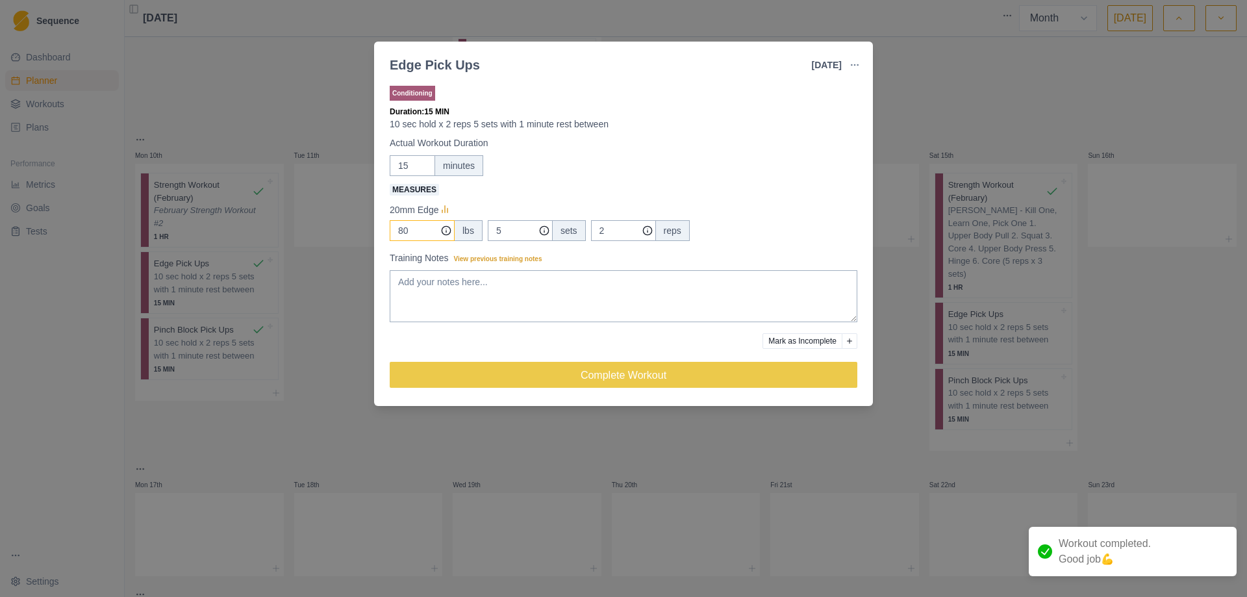
click at [404, 231] on input "80" at bounding box center [422, 230] width 65 height 21
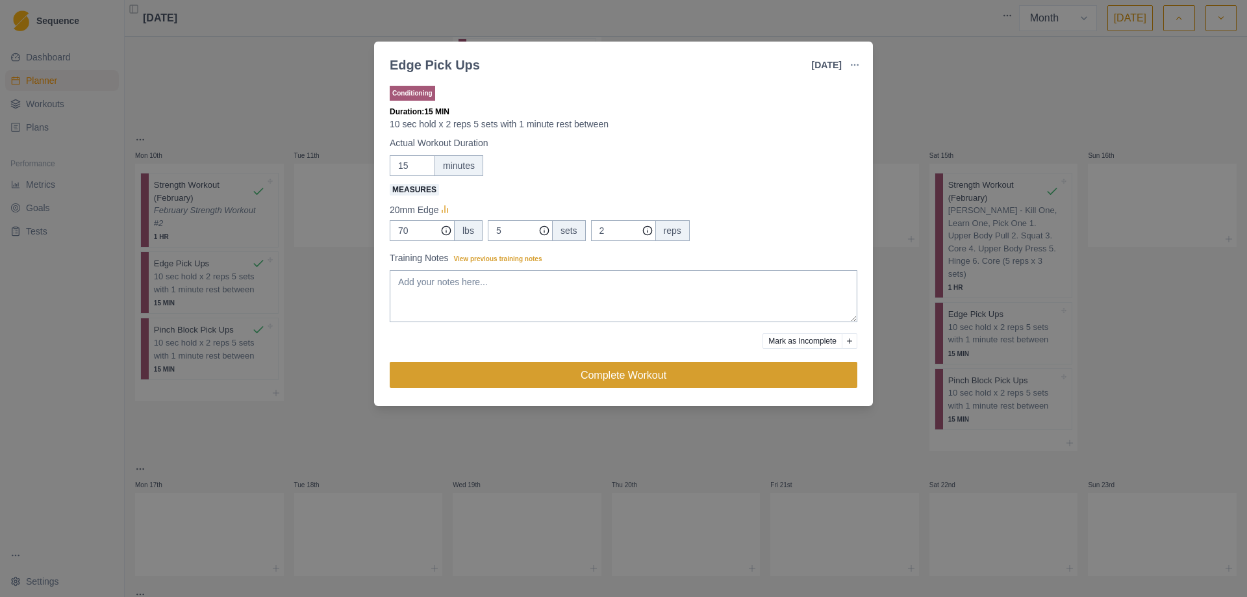
click at [600, 384] on button "Complete Workout" at bounding box center [624, 375] width 468 height 26
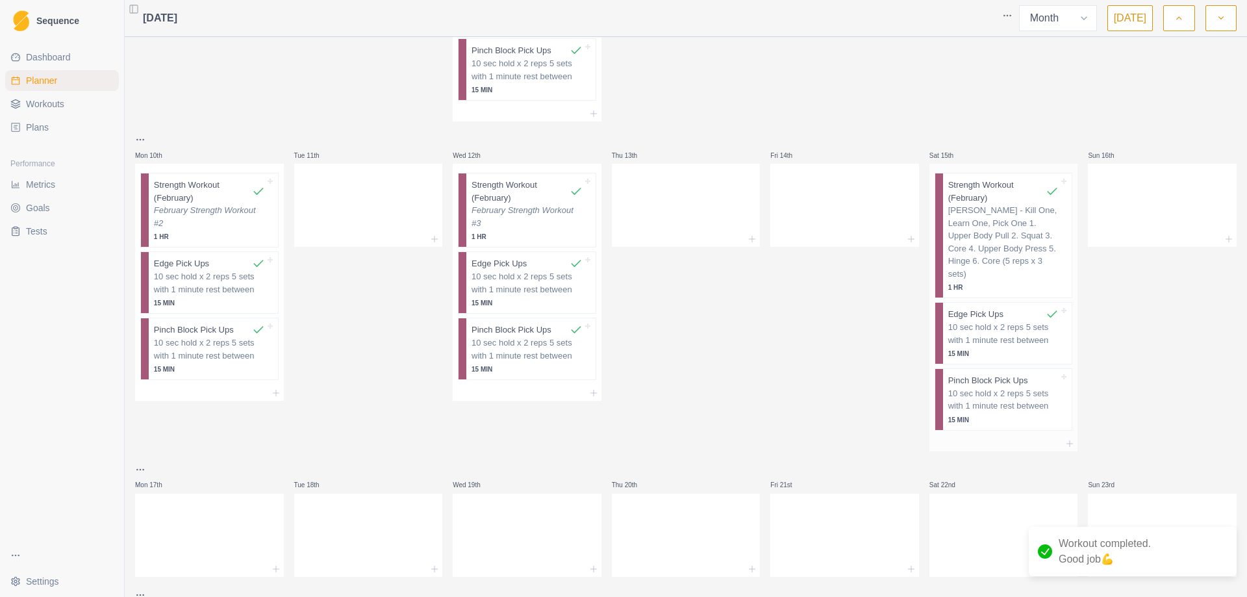
click at [987, 394] on p "10 sec hold x 2 reps 5 sets with 1 minute rest between" at bounding box center [1004, 399] width 111 height 25
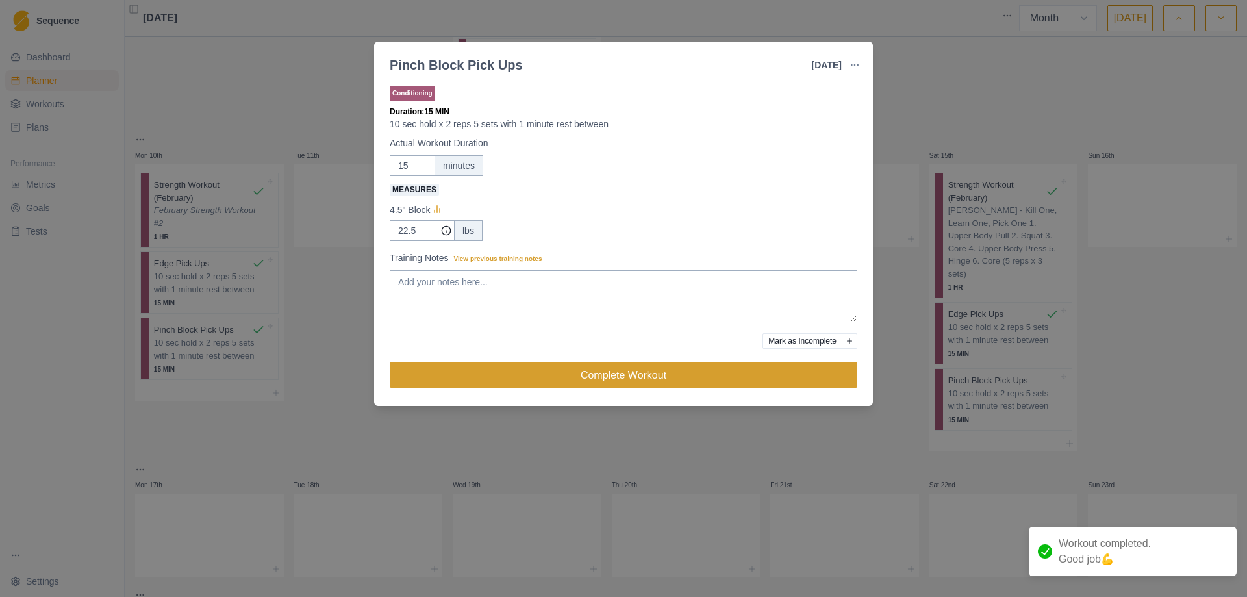
click at [661, 384] on button "Complete Workout" at bounding box center [624, 375] width 468 height 26
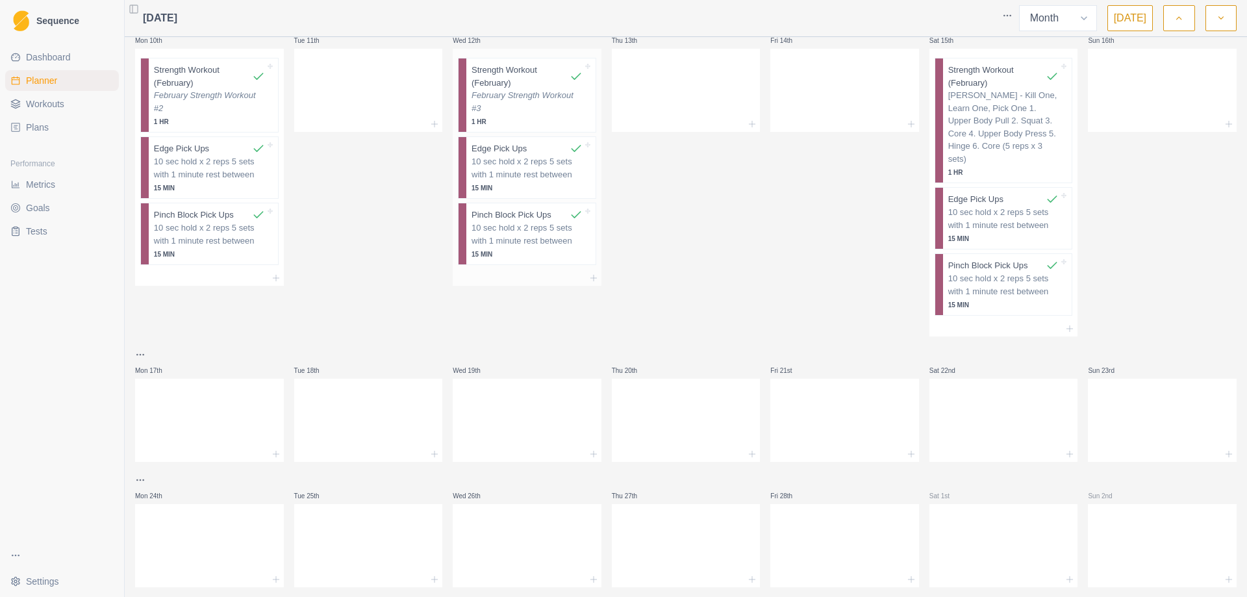
scroll to position [454, 0]
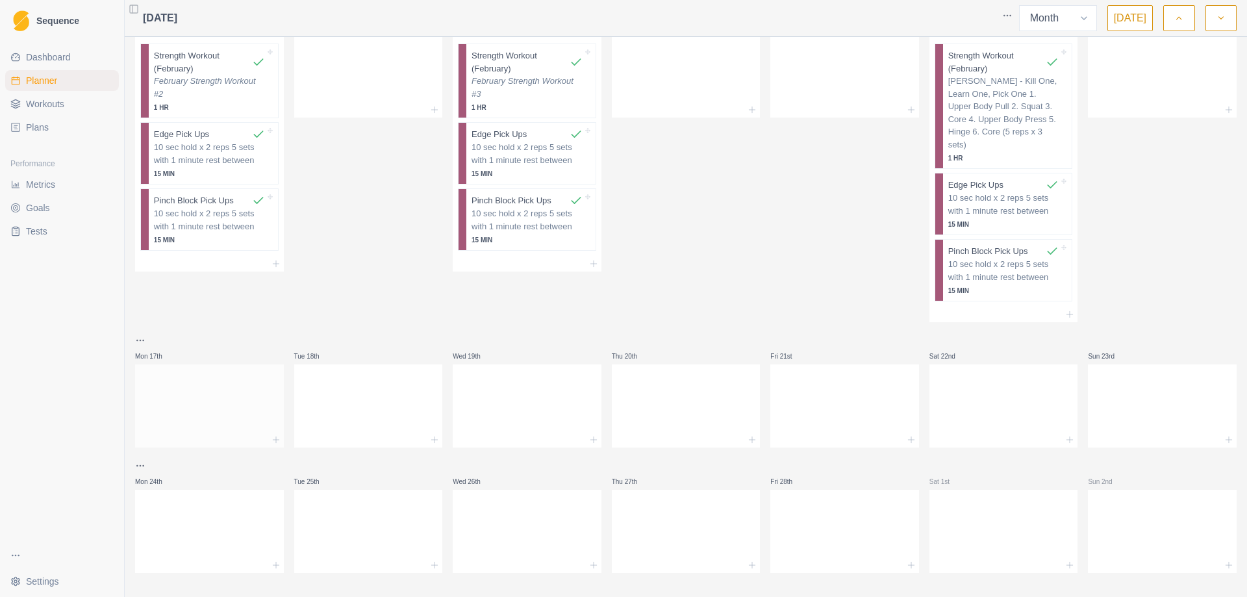
click at [211, 402] on div at bounding box center [209, 403] width 149 height 57
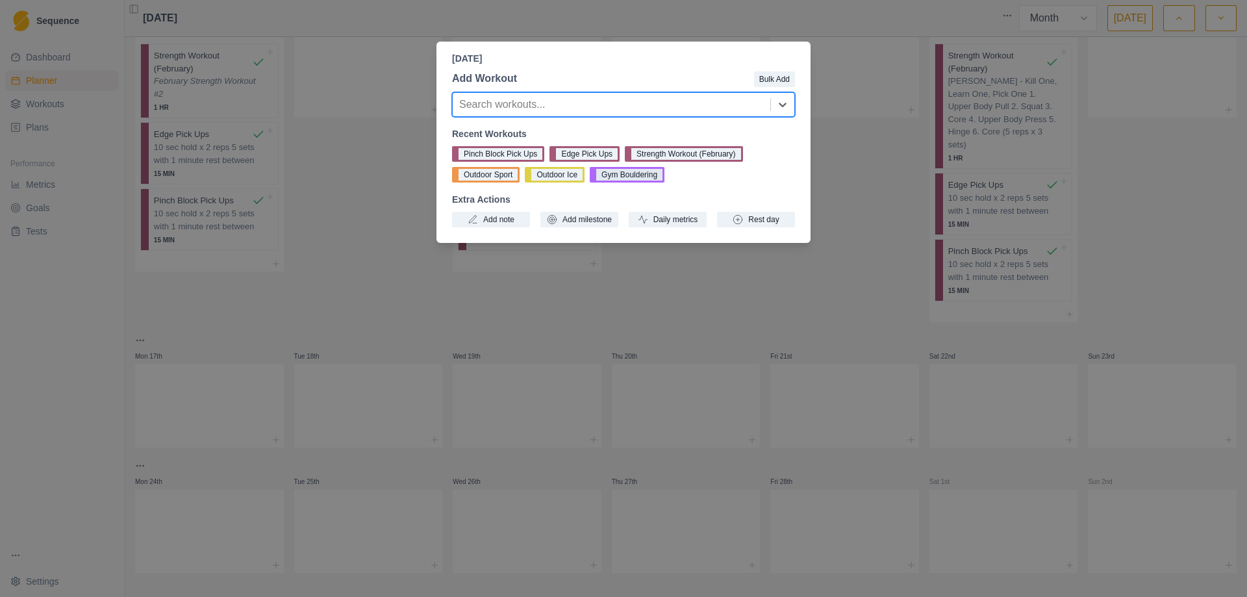
click at [641, 177] on button "Gym Bouldering" at bounding box center [627, 175] width 75 height 16
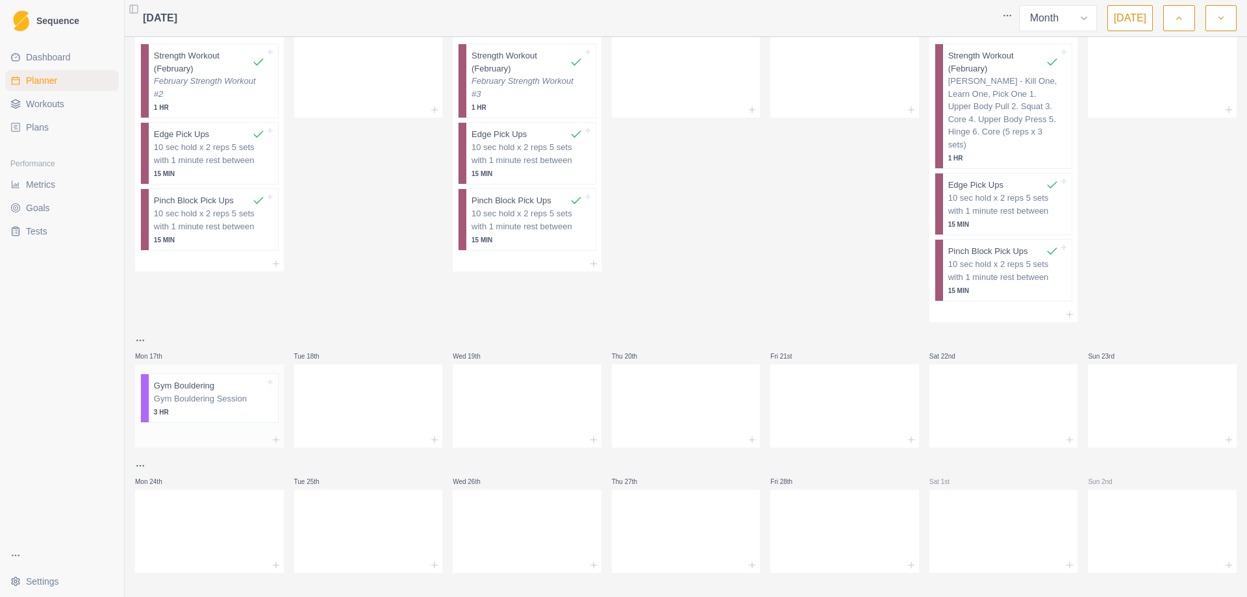
click at [201, 392] on div "Gym Bouldering Session 3 HR" at bounding box center [209, 404] width 111 height 25
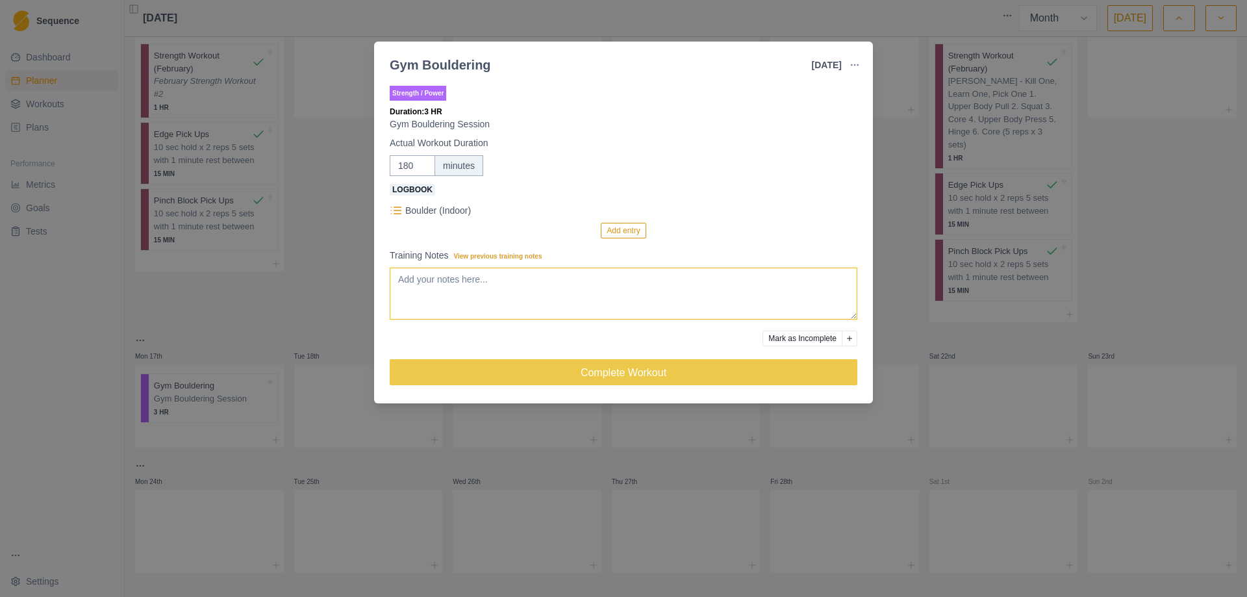
click at [422, 288] on textarea "Training Notes View previous training notes" at bounding box center [624, 294] width 468 height 52
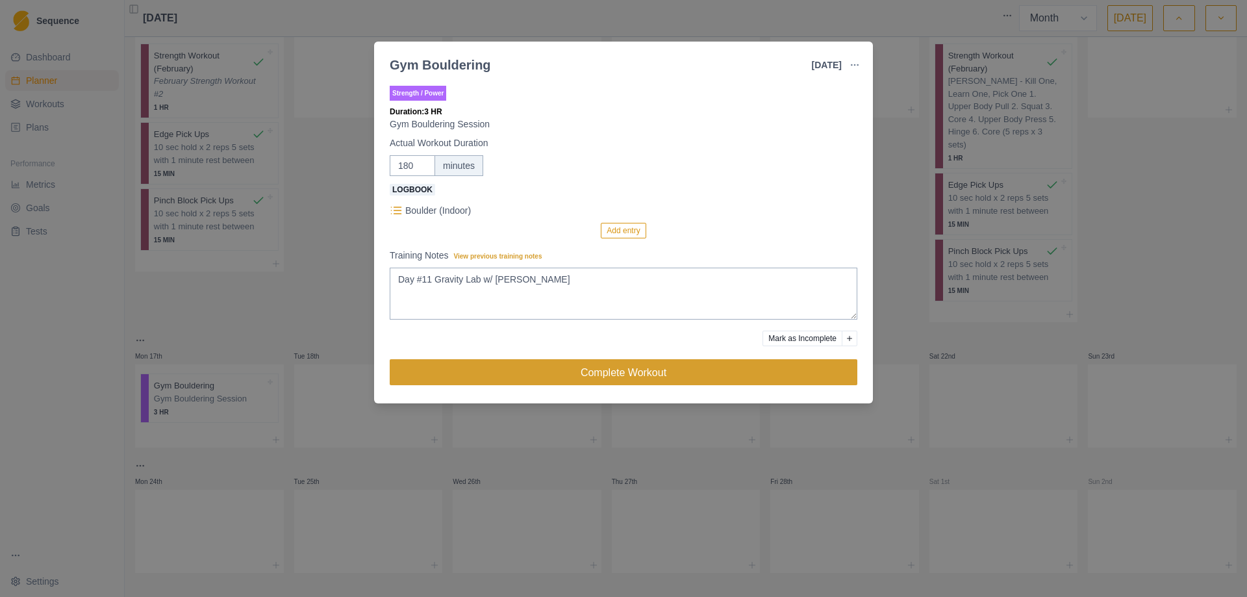
click at [621, 370] on button "Complete Workout" at bounding box center [624, 372] width 468 height 26
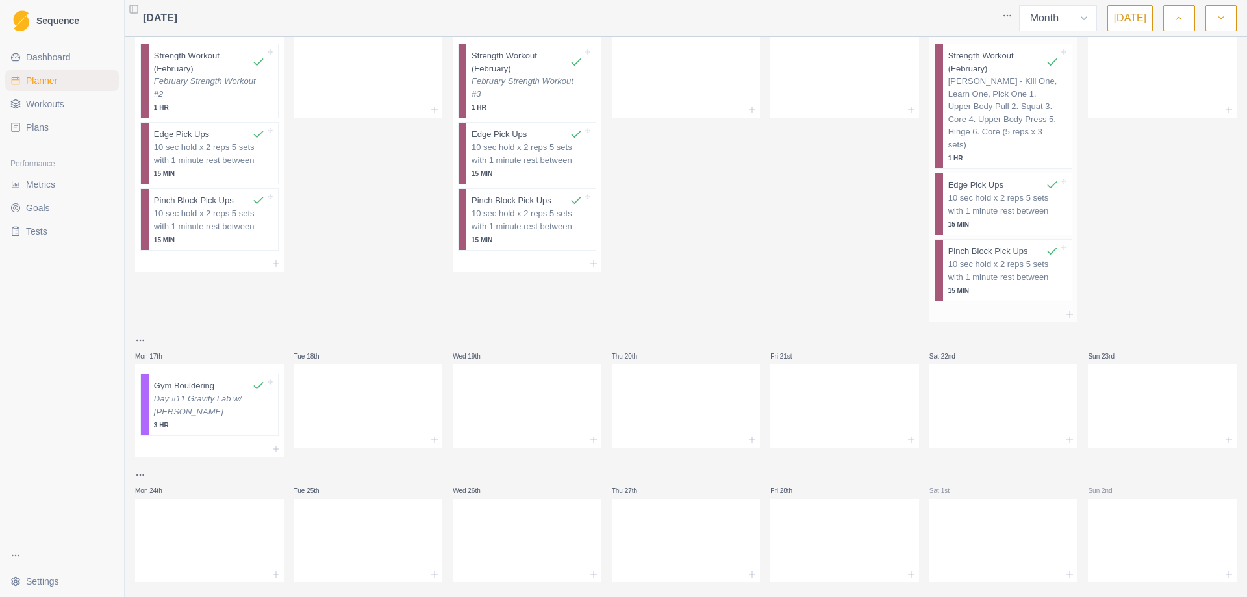
click at [1012, 107] on p "[PERSON_NAME] - Kill One, Learn One, Pick One 1. Upper Body Pull 2. Squat 3. Co…" at bounding box center [1004, 113] width 111 height 76
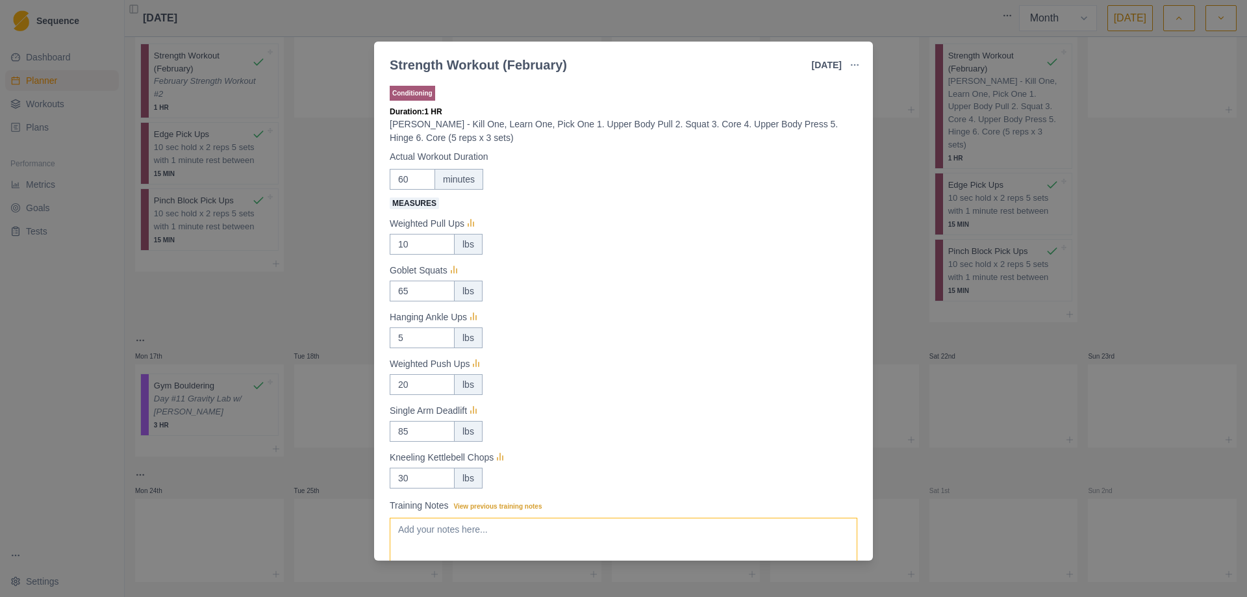
click at [558, 531] on textarea "Training Notes View previous training notes" at bounding box center [624, 544] width 468 height 52
paste textarea "February Strength Workout #1"
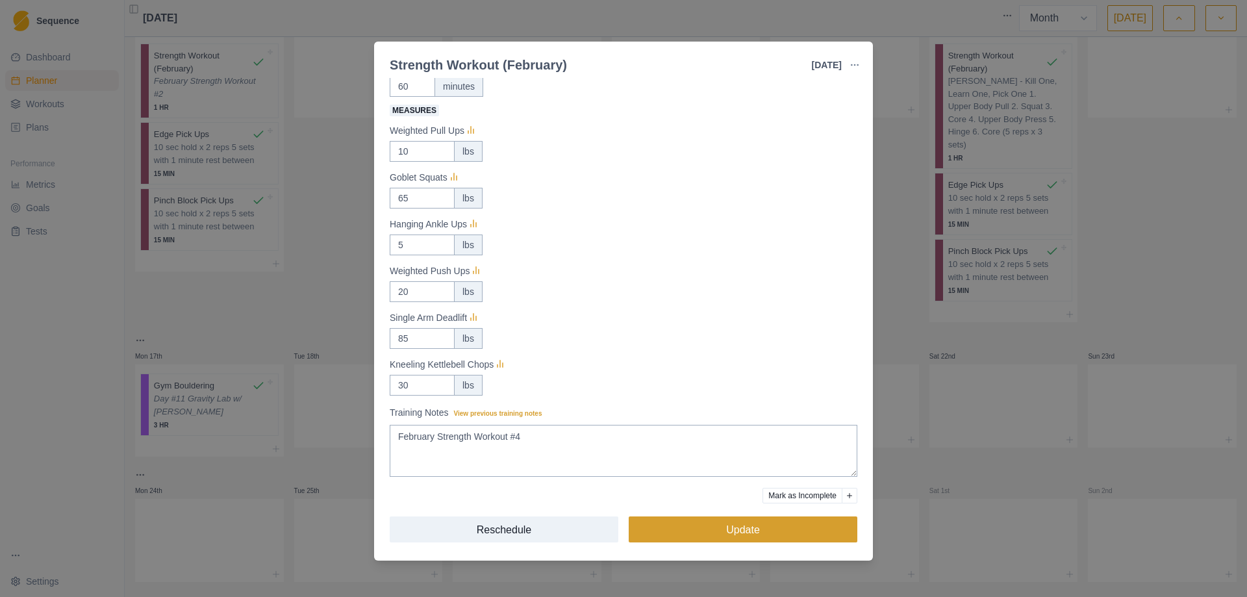
click at [726, 538] on button "Update" at bounding box center [743, 529] width 229 height 26
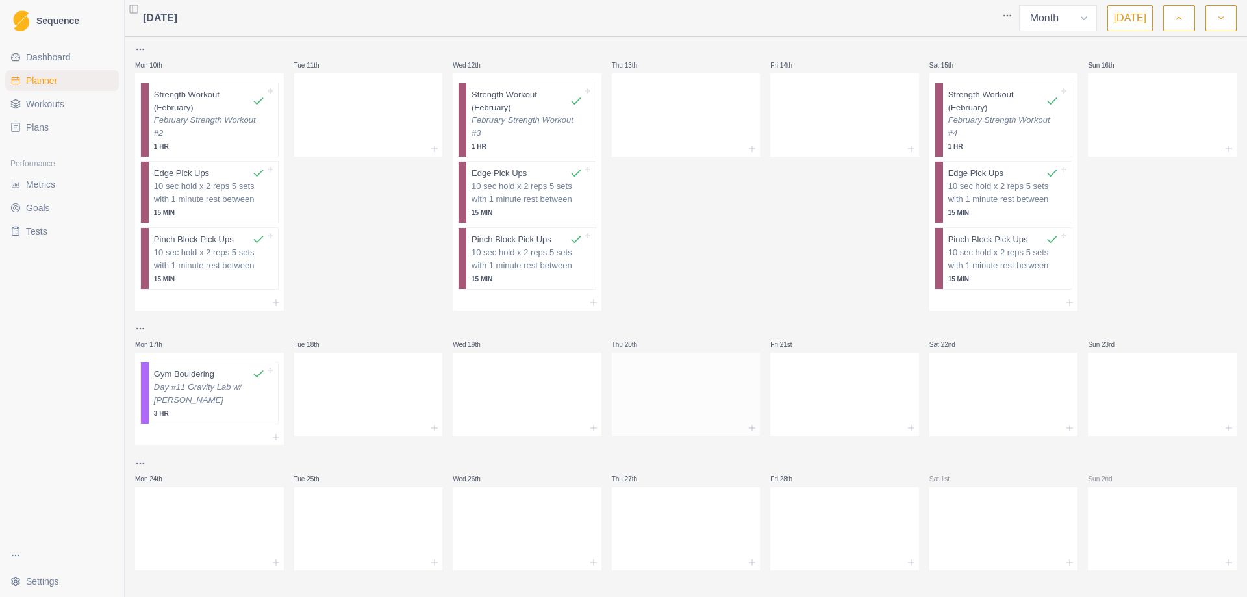
scroll to position [416, 0]
click at [357, 389] on div at bounding box center [368, 391] width 149 height 57
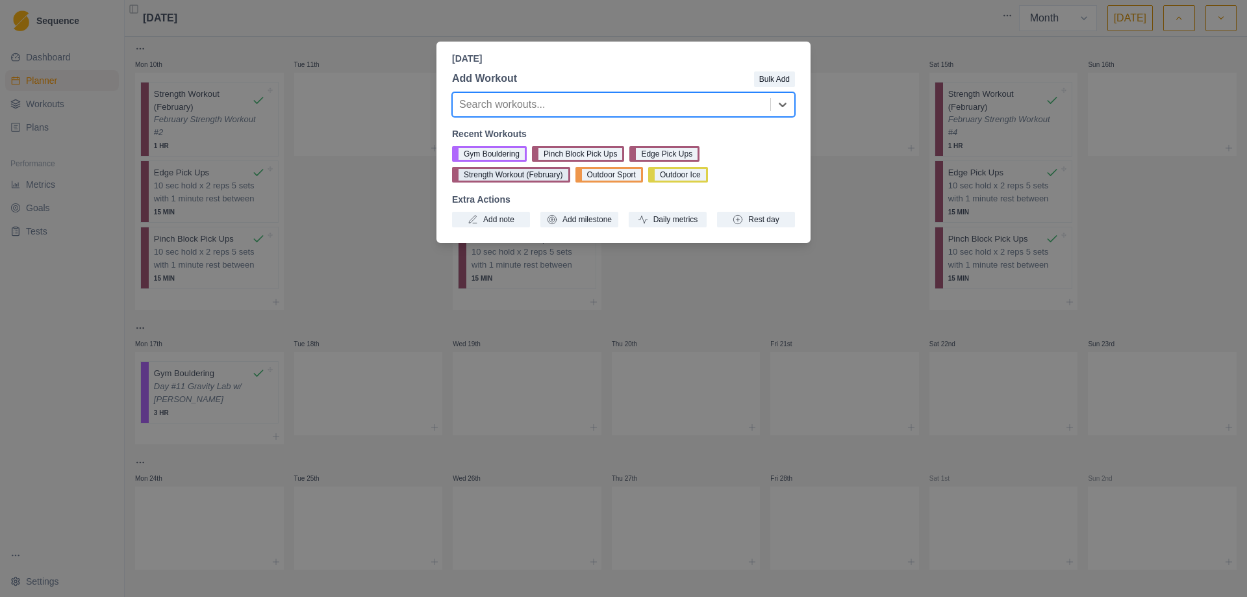
click at [507, 179] on button "Strength Workout (February)" at bounding box center [511, 175] width 118 height 16
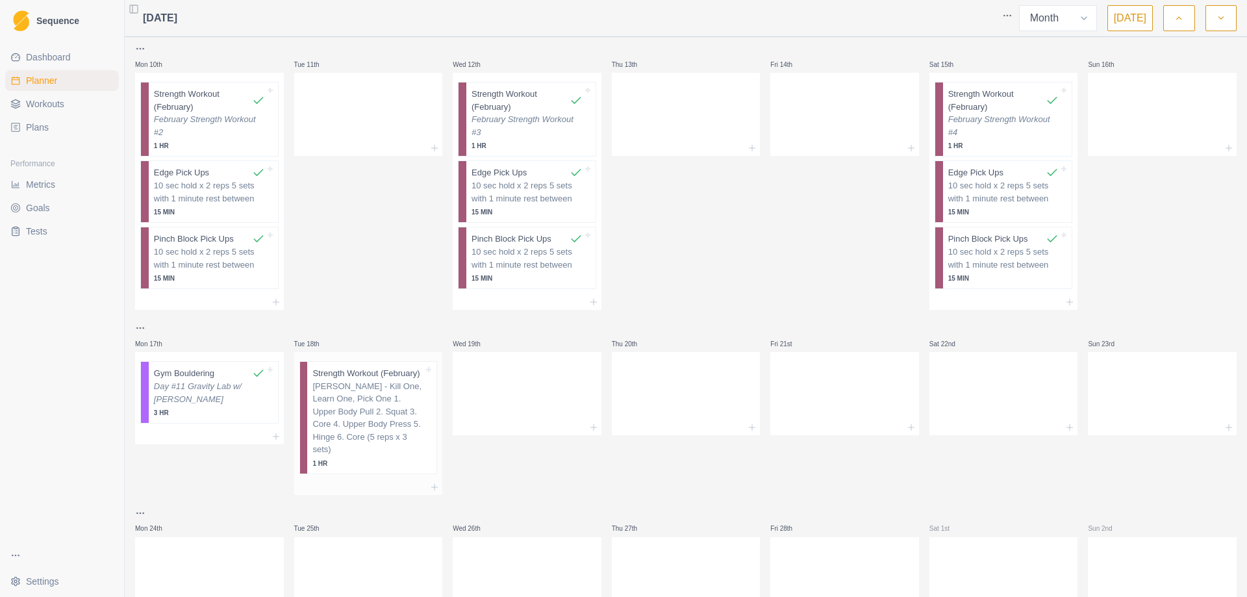
click at [426, 479] on div at bounding box center [368, 487] width 149 height 16
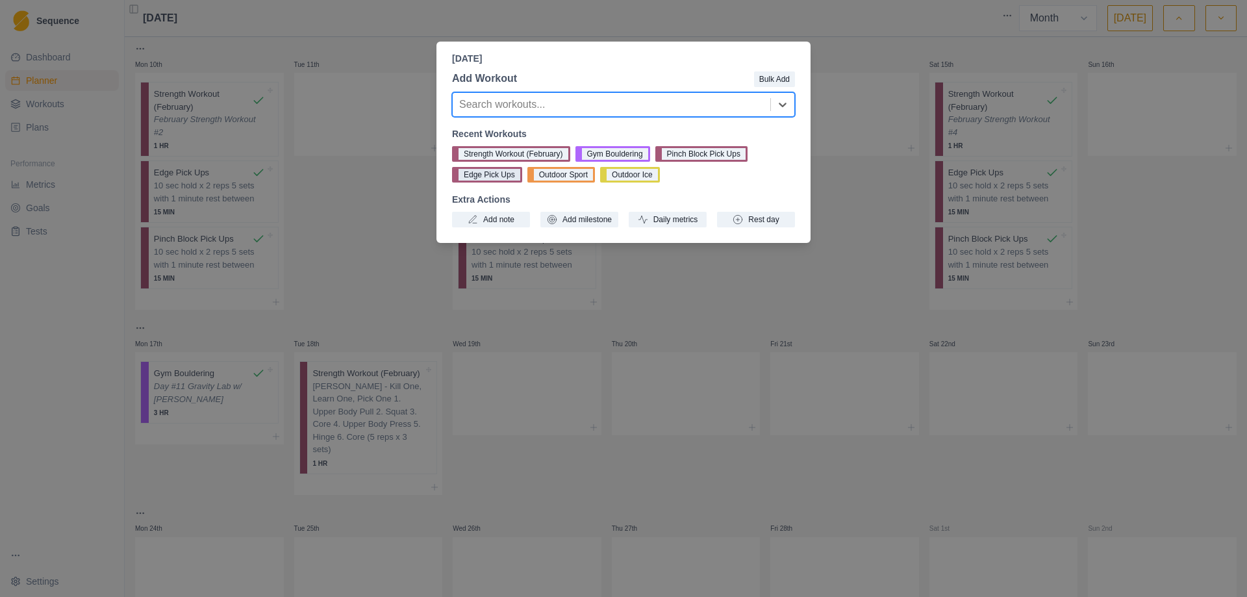
click at [492, 173] on button "Edge Pick Ups" at bounding box center [487, 175] width 70 height 16
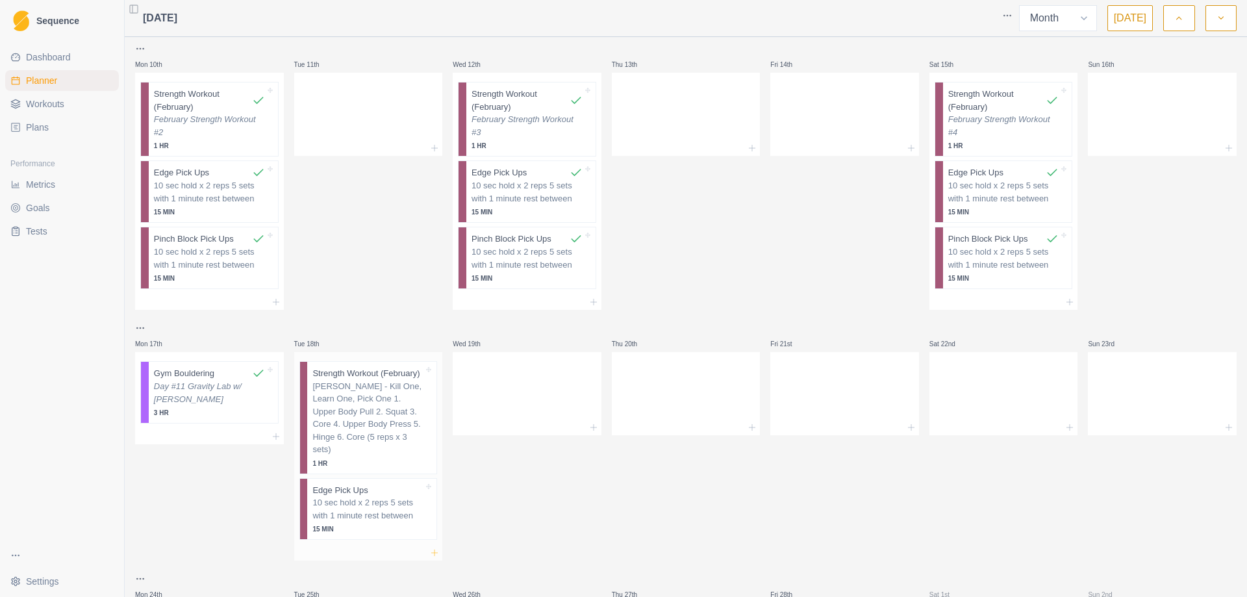
click at [429, 548] on icon at bounding box center [434, 553] width 10 height 10
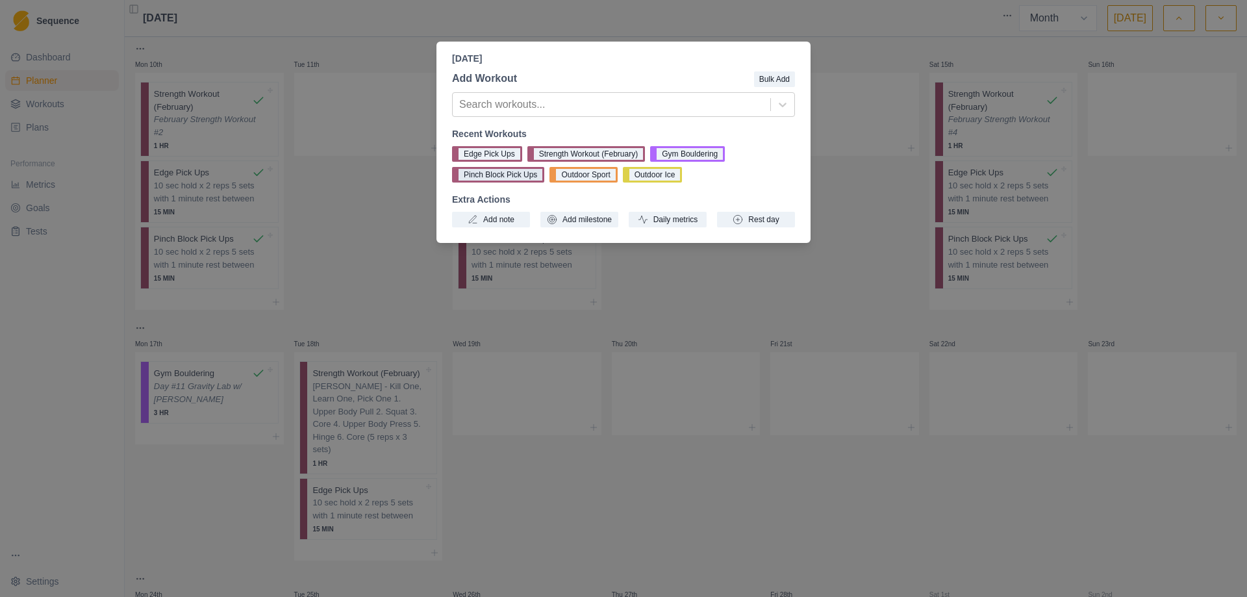
click at [505, 175] on button "Pinch Block Pick Ups" at bounding box center [498, 175] width 92 height 16
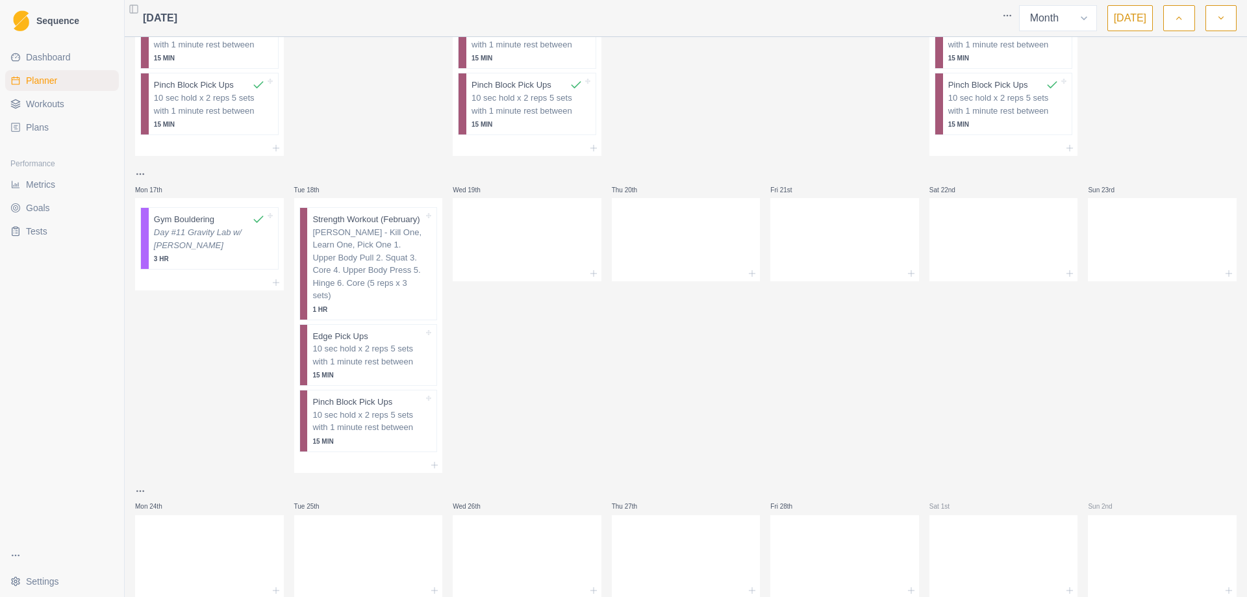
scroll to position [594, 0]
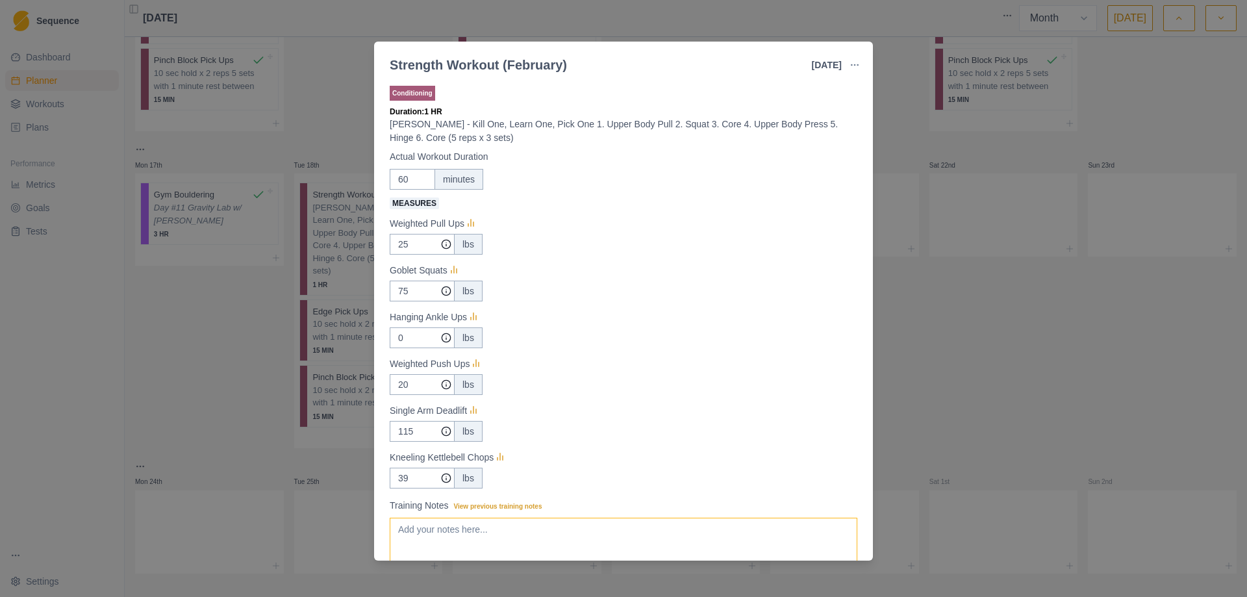
click at [471, 537] on textarea "Training Notes View previous training notes" at bounding box center [624, 544] width 468 height 52
paste textarea "February Strength Workout #1"
click at [426, 246] on input "25" at bounding box center [422, 244] width 65 height 21
click at [417, 255] on input "75" at bounding box center [422, 244] width 65 height 21
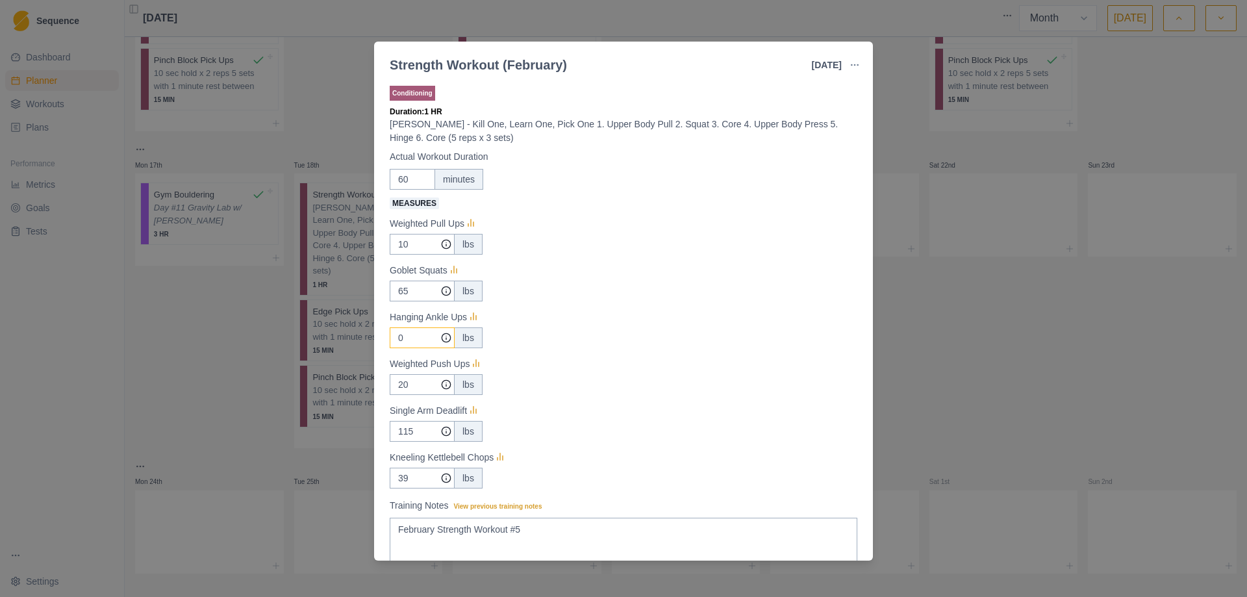
click at [411, 255] on input "0" at bounding box center [422, 244] width 65 height 21
click at [422, 255] on input "115" at bounding box center [422, 244] width 65 height 21
click at [406, 255] on input "39" at bounding box center [422, 244] width 65 height 21
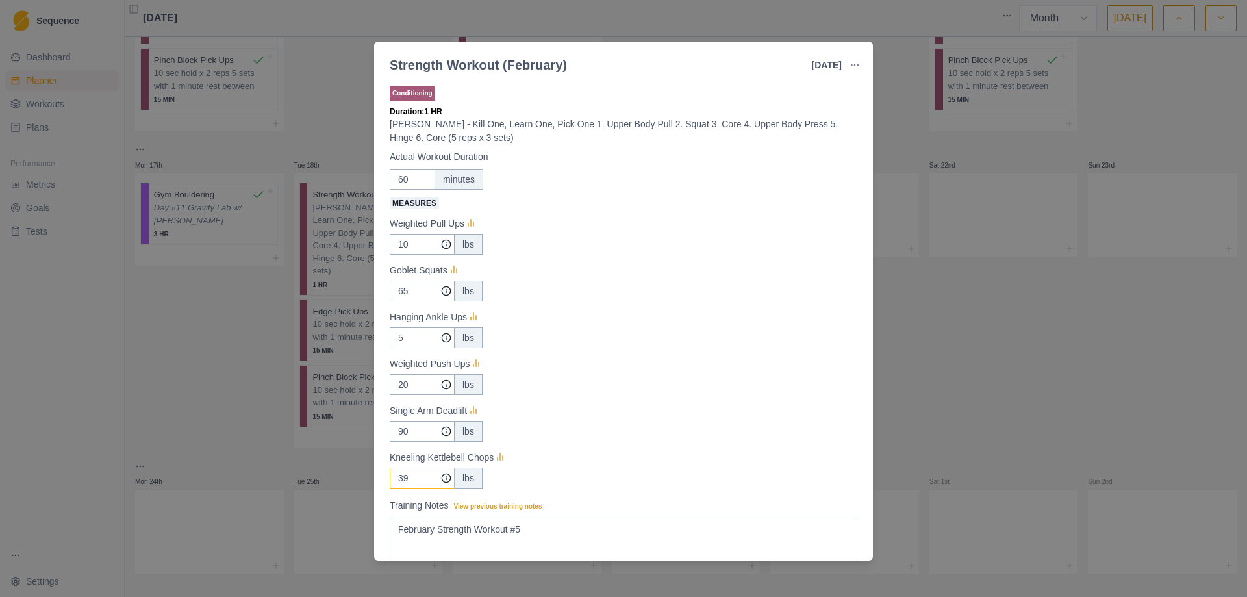
click at [406, 255] on input "39" at bounding box center [422, 244] width 65 height 21
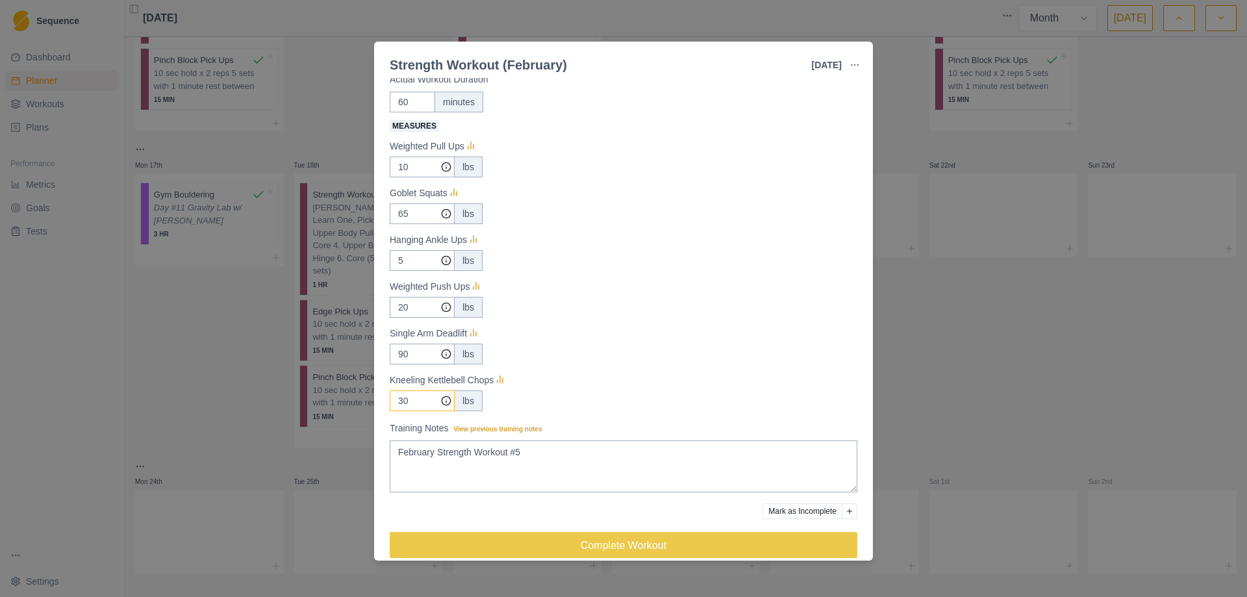
scroll to position [93, 0]
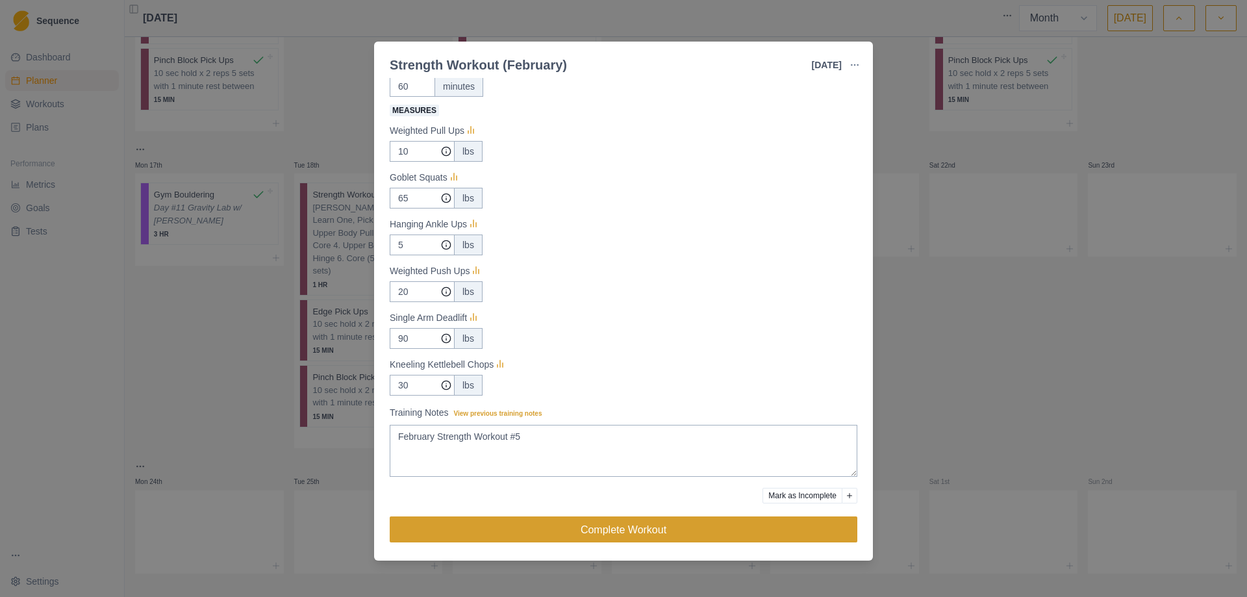
click at [585, 531] on button "Complete Workout" at bounding box center [624, 529] width 468 height 26
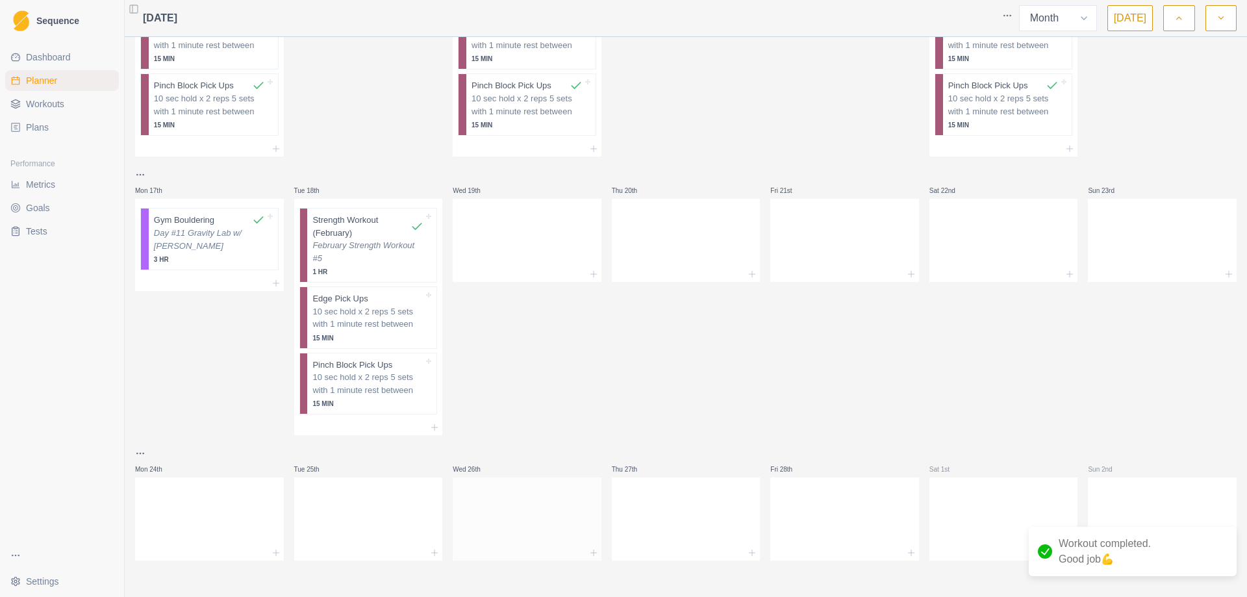
scroll to position [569, 0]
click at [383, 318] on p "10 sec hold x 2 reps 5 sets with 1 minute rest between" at bounding box center [367, 317] width 111 height 25
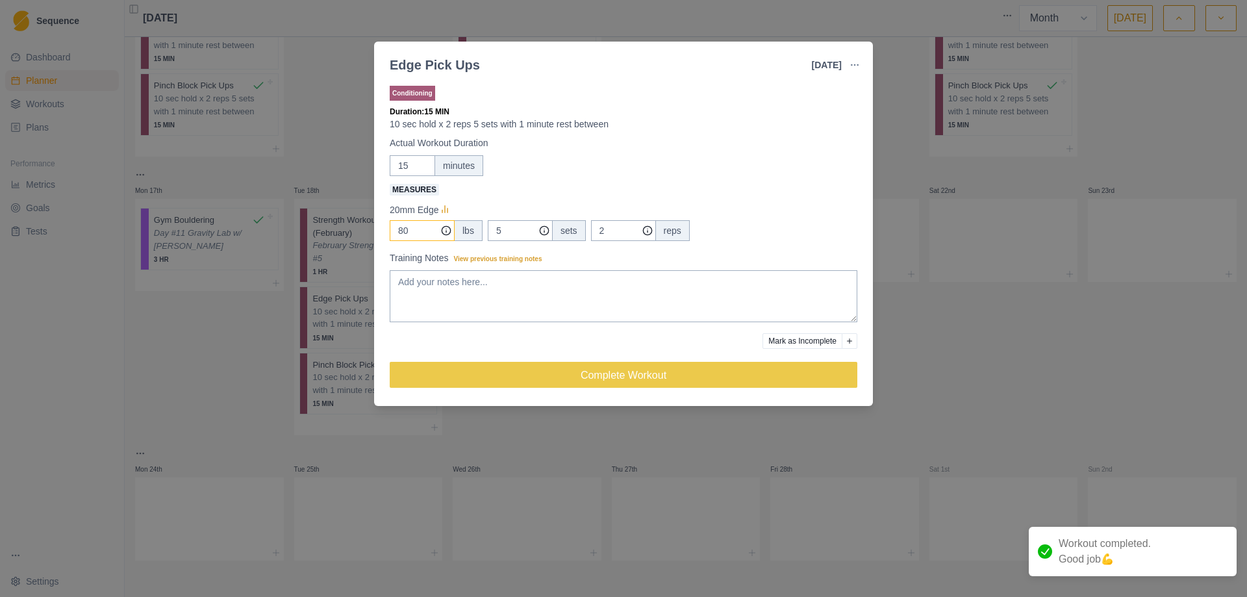
click at [414, 234] on input "80" at bounding box center [422, 230] width 65 height 21
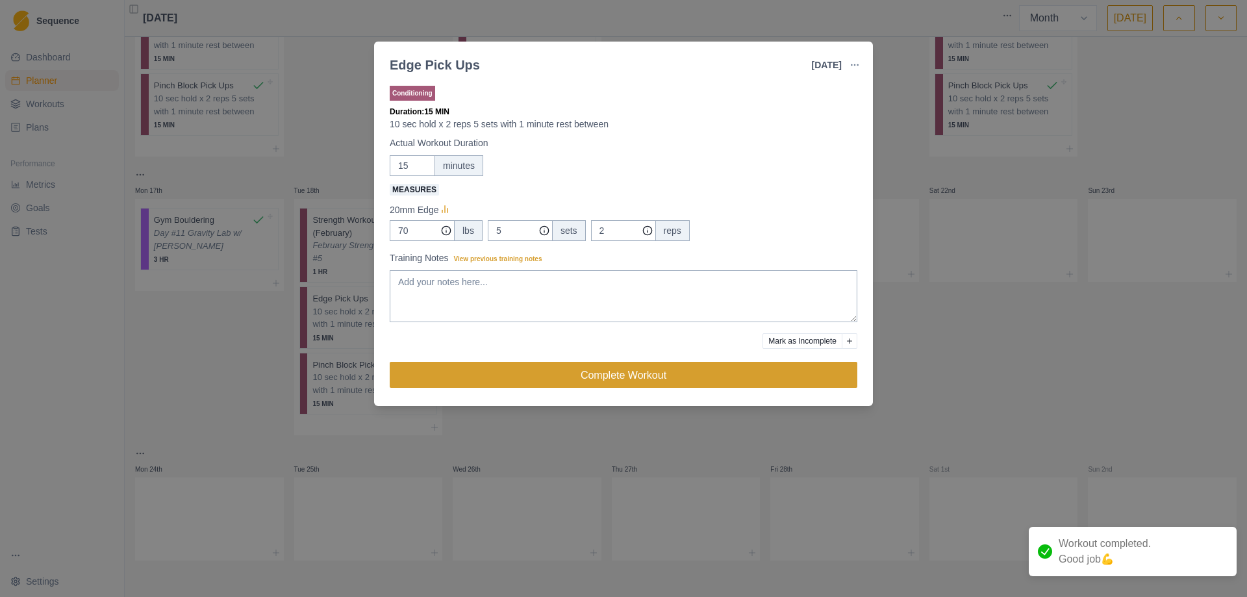
click at [640, 378] on button "Complete Workout" at bounding box center [624, 375] width 468 height 26
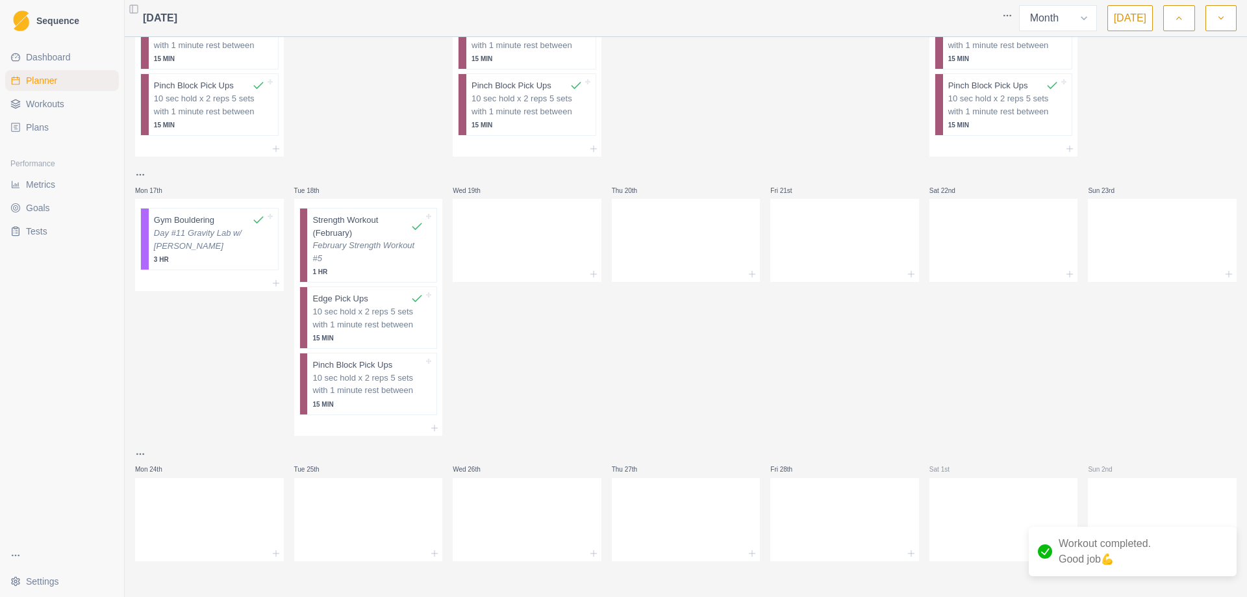
scroll to position [570, 0]
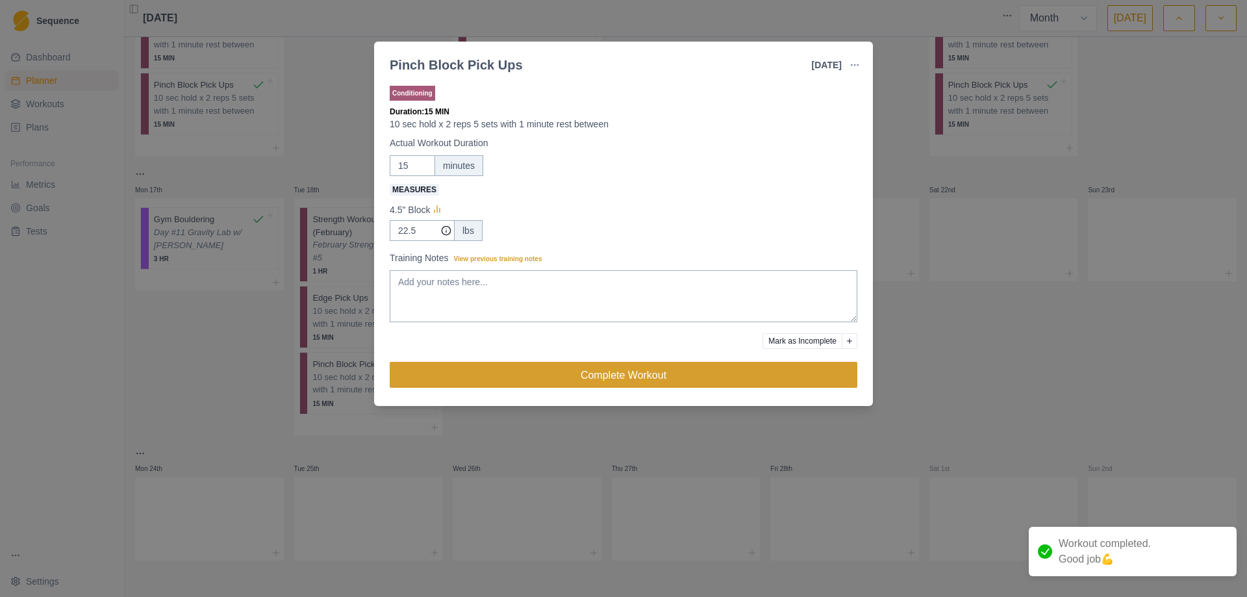
click at [637, 372] on button "Complete Workout" at bounding box center [624, 375] width 468 height 26
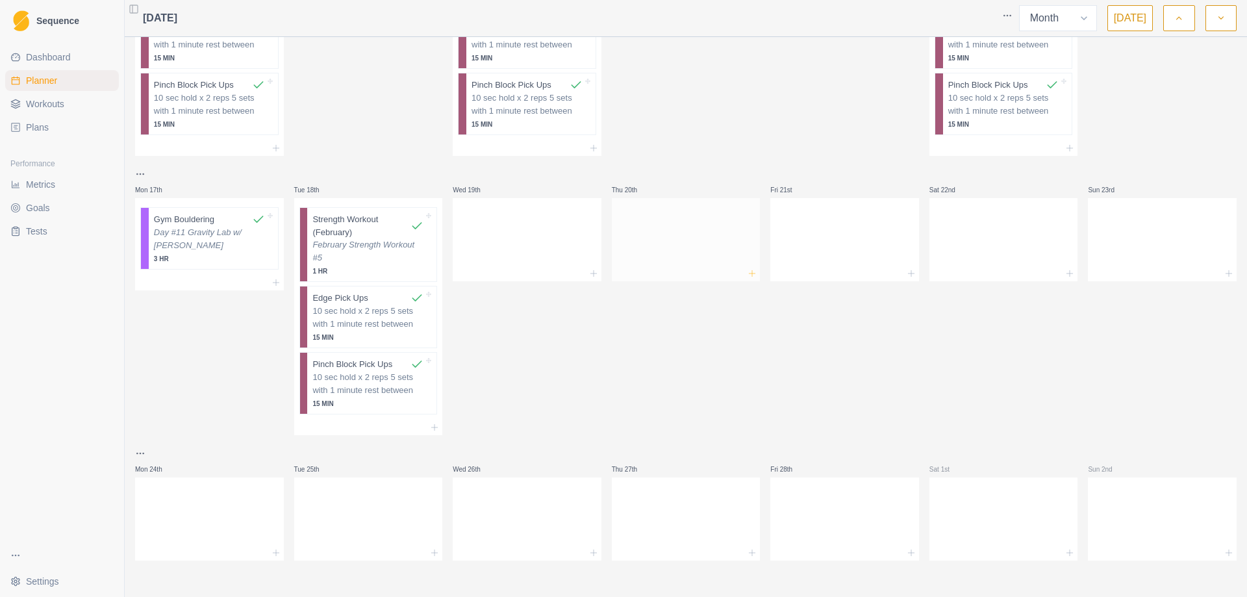
click at [747, 272] on icon at bounding box center [752, 273] width 10 height 10
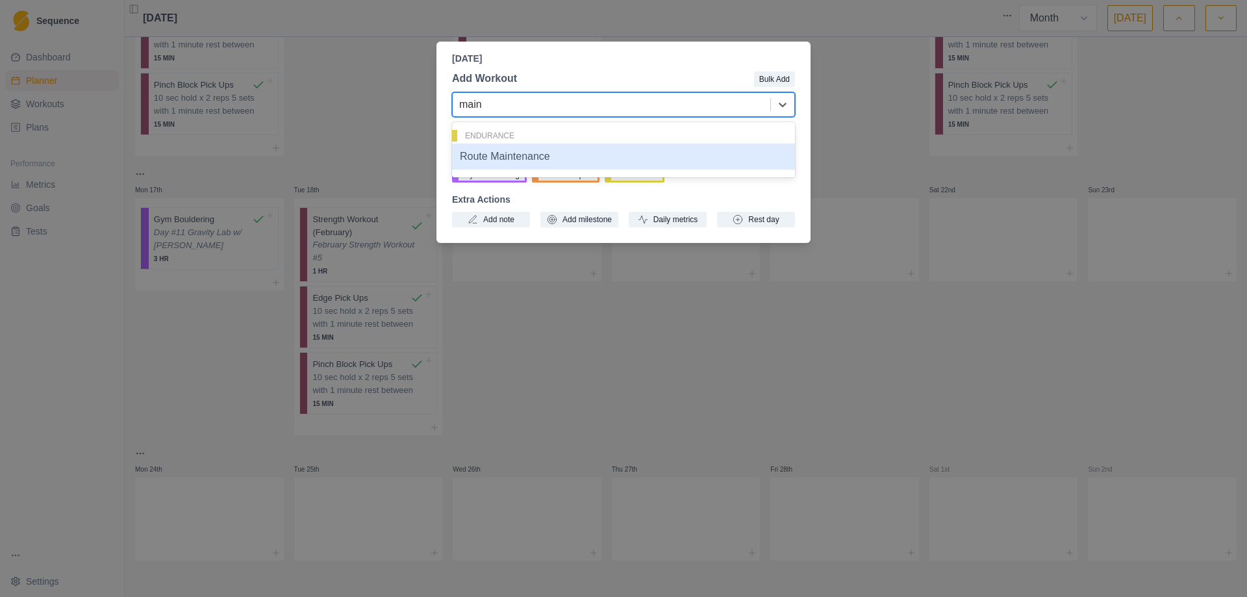
click at [522, 160] on div "Route Maintenance" at bounding box center [623, 157] width 343 height 26
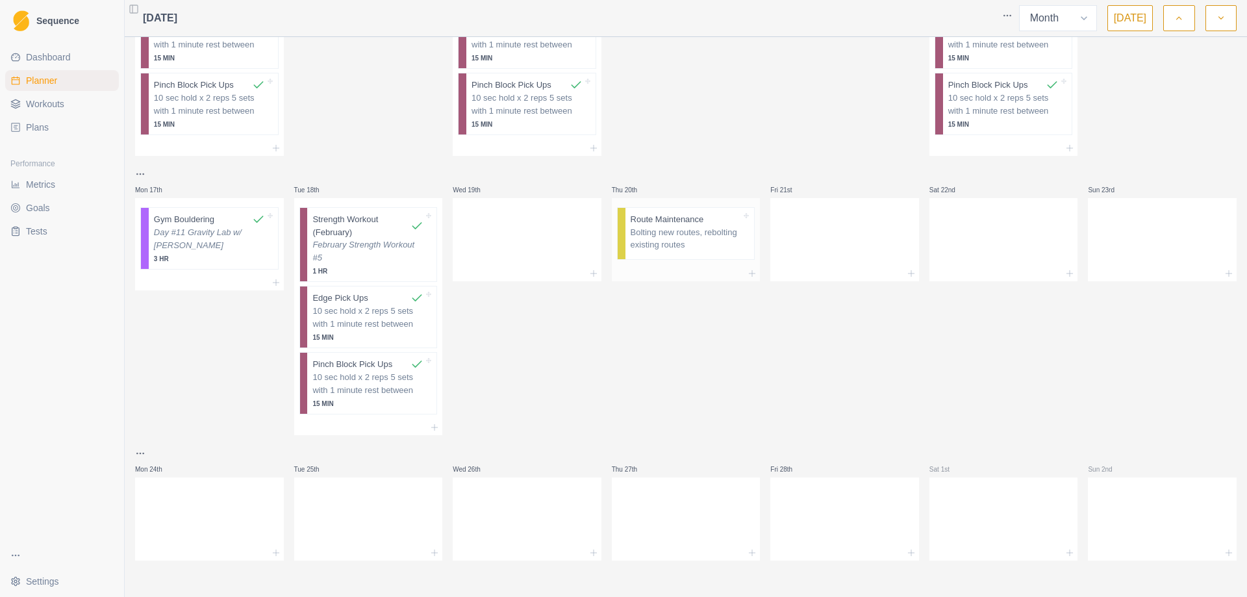
click at [672, 233] on p "Bolting new routes, rebolting existing routes" at bounding box center [686, 238] width 111 height 25
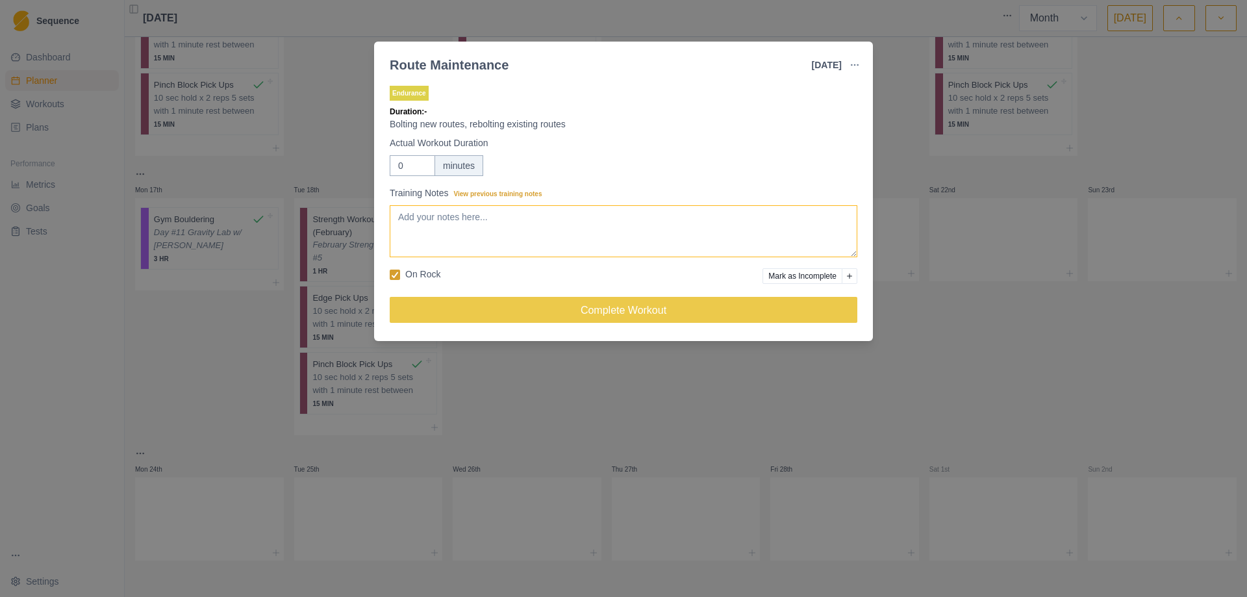
click at [485, 229] on textarea "Training Notes View previous training notes" at bounding box center [624, 231] width 468 height 52
click at [473, 220] on textarea "Day #12 Area 071, bolted "Grit Gig In The Sky" (5.10)" at bounding box center [624, 231] width 468 height 52
click at [475, 220] on textarea "Day #12 Area 071, bolted "Grit Gig In The Sky" (5.10)" at bounding box center [624, 231] width 468 height 52
click at [402, 235] on textarea "Day #12 Area 071 bolted "Grit Gig In The Sky" (5.10)" at bounding box center [624, 231] width 468 height 52
click at [552, 231] on textarea "Day #12 Area 071 Bolted "Grit Gig In The Sky" (5.10)" at bounding box center [624, 231] width 468 height 52
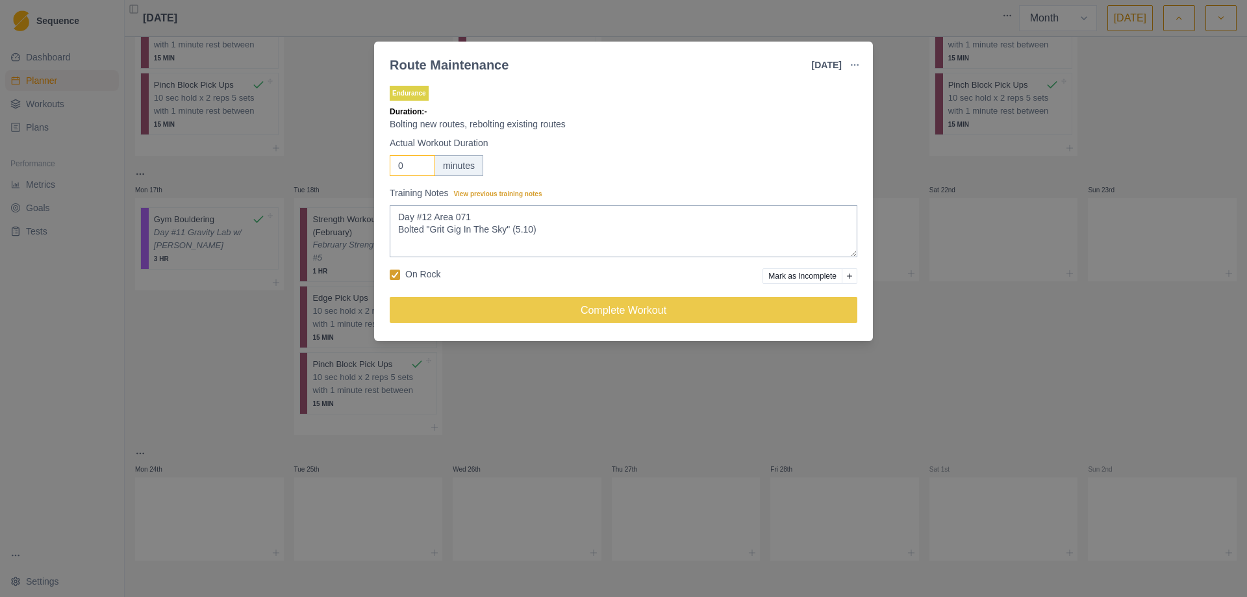
drag, startPoint x: 409, startPoint y: 164, endPoint x: 391, endPoint y: 164, distance: 18.2
click at [391, 164] on input "0" at bounding box center [412, 165] width 45 height 21
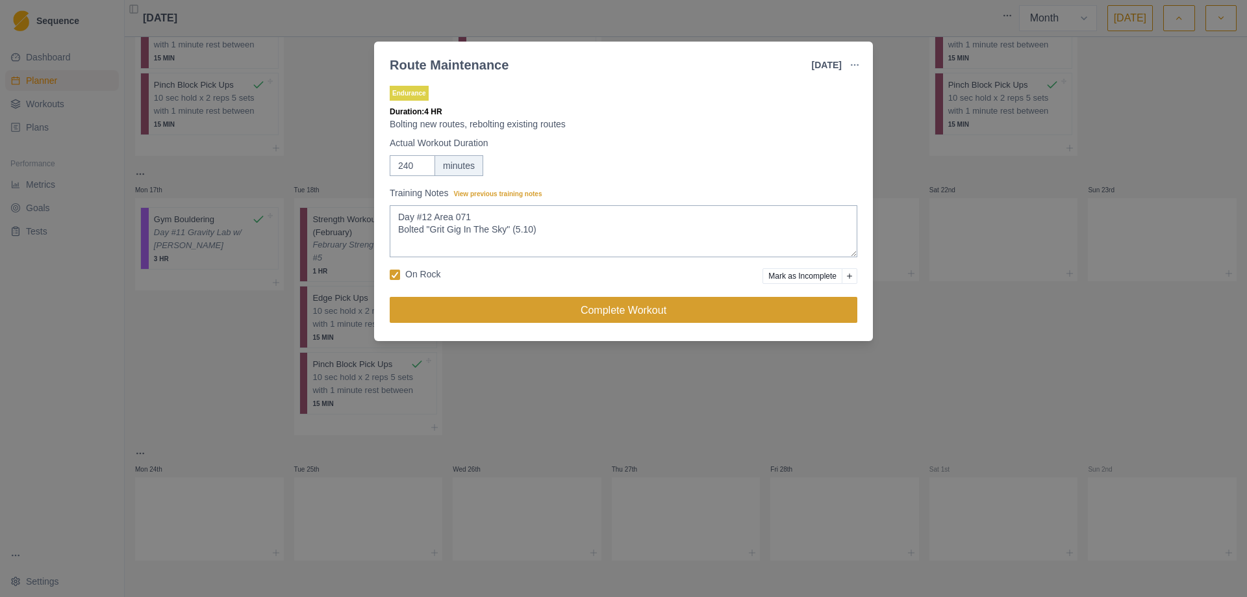
click at [616, 309] on button "Complete Workout" at bounding box center [624, 310] width 468 height 26
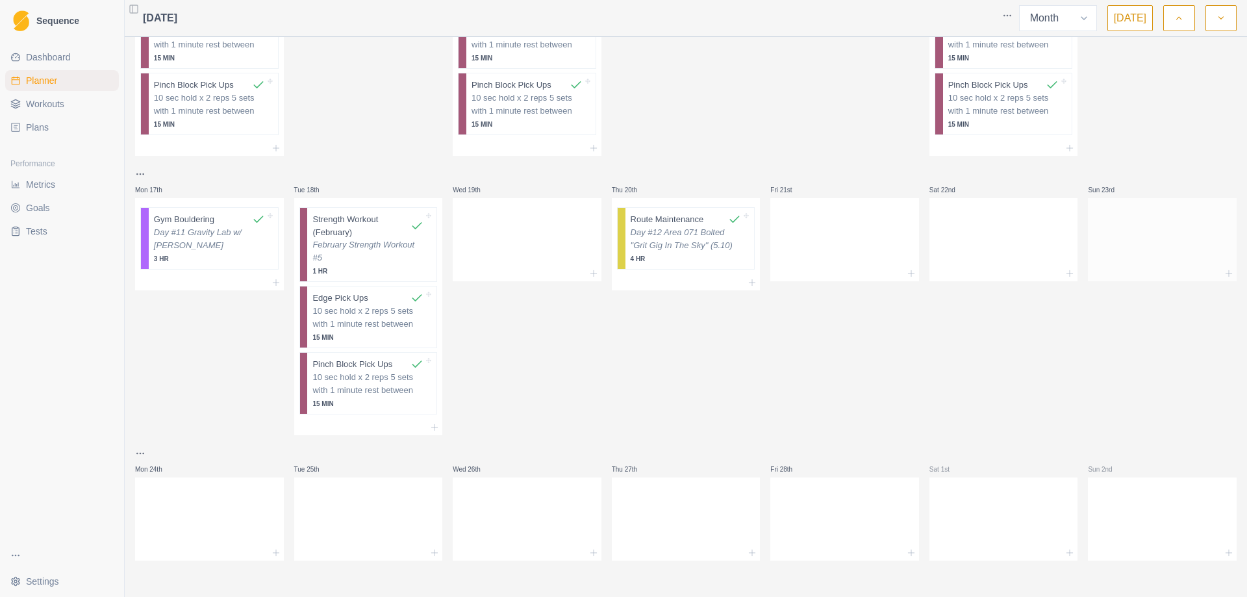
click at [1106, 261] on div at bounding box center [1162, 237] width 149 height 57
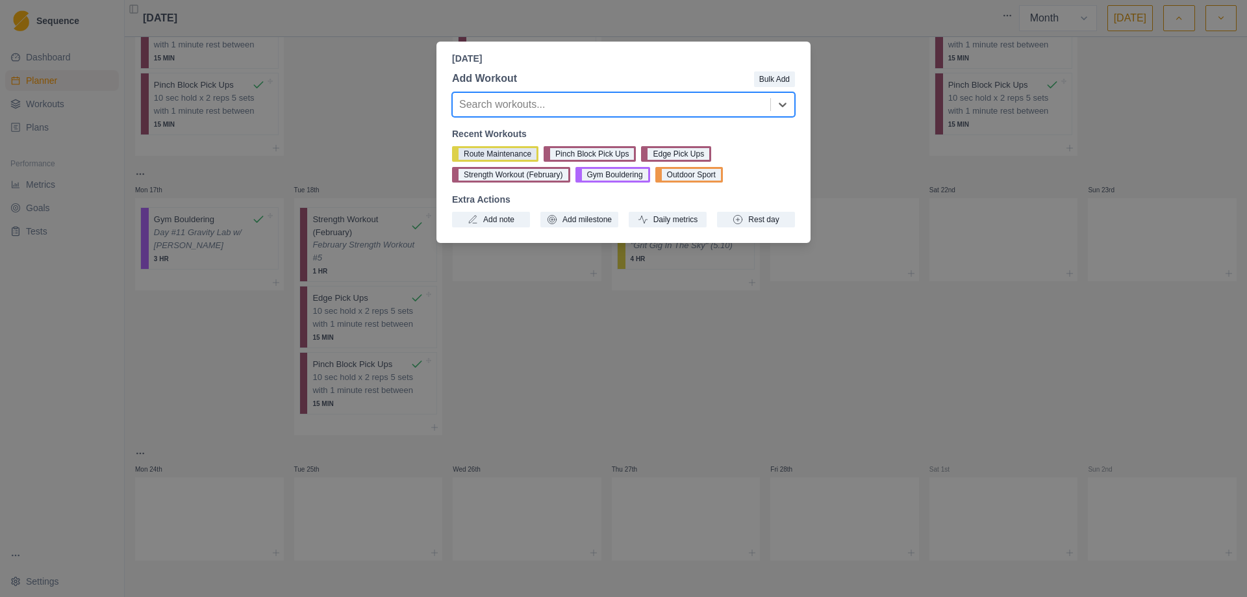
click at [516, 157] on button "Route Maintenance" at bounding box center [495, 154] width 86 height 16
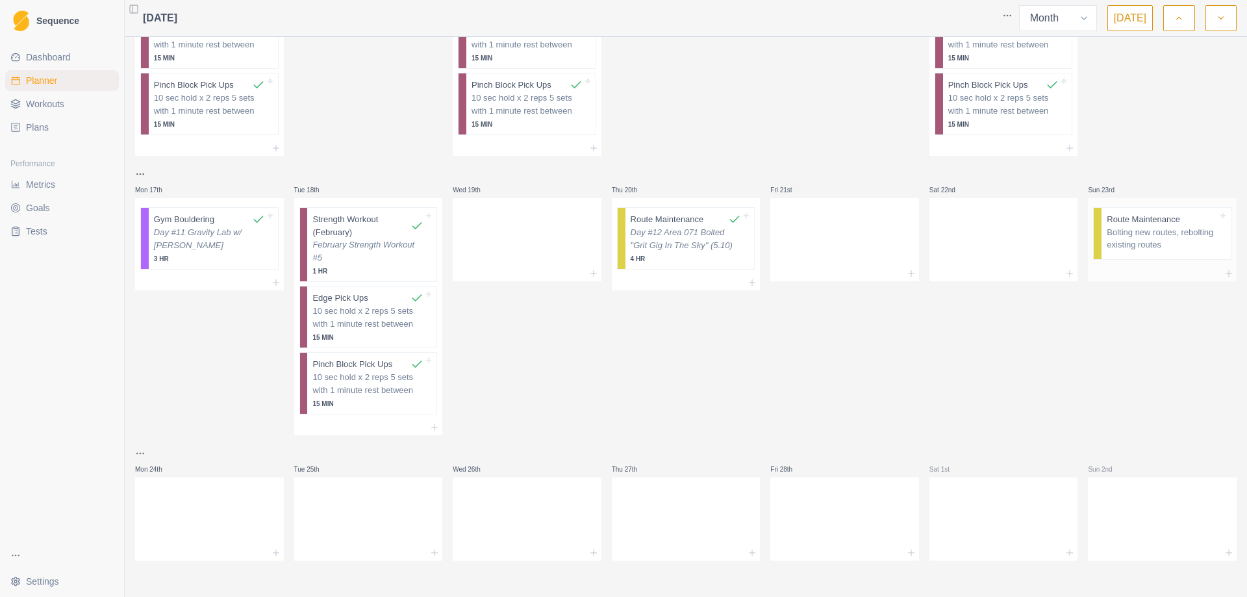
click at [1140, 250] on p "Bolting new routes, rebolting existing routes" at bounding box center [1162, 238] width 111 height 25
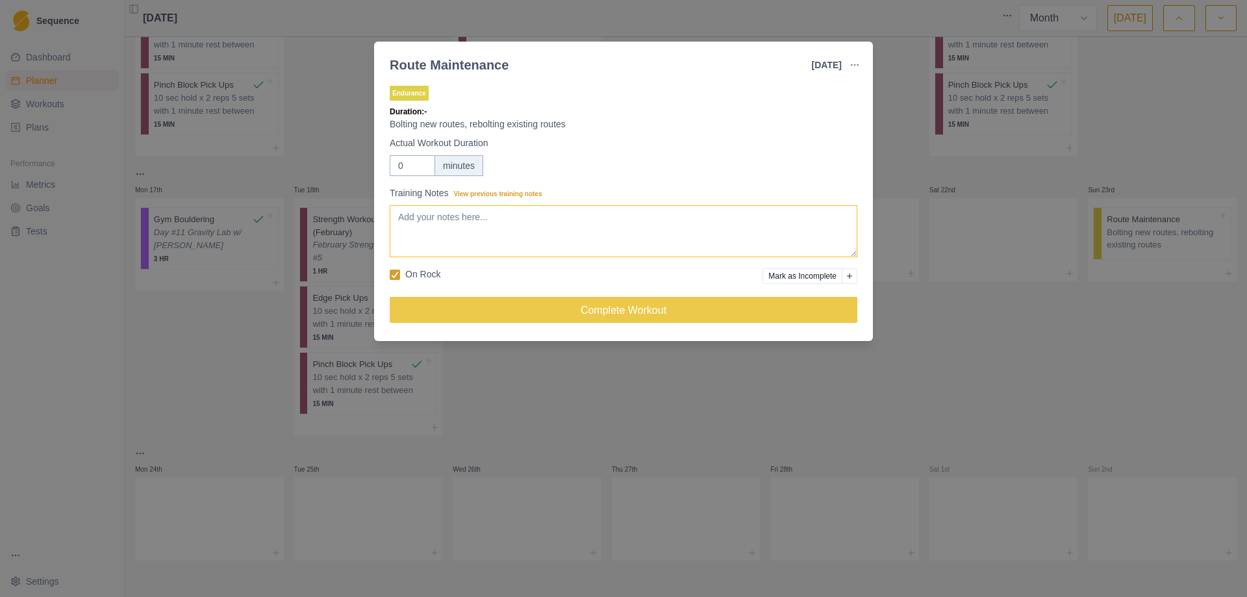
click at [504, 240] on textarea "Training Notes View previous training notes" at bounding box center [624, 231] width 468 height 52
drag, startPoint x: 407, startPoint y: 160, endPoint x: 398, endPoint y: 170, distance: 12.9
click at [398, 170] on input "0" at bounding box center [412, 165] width 45 height 21
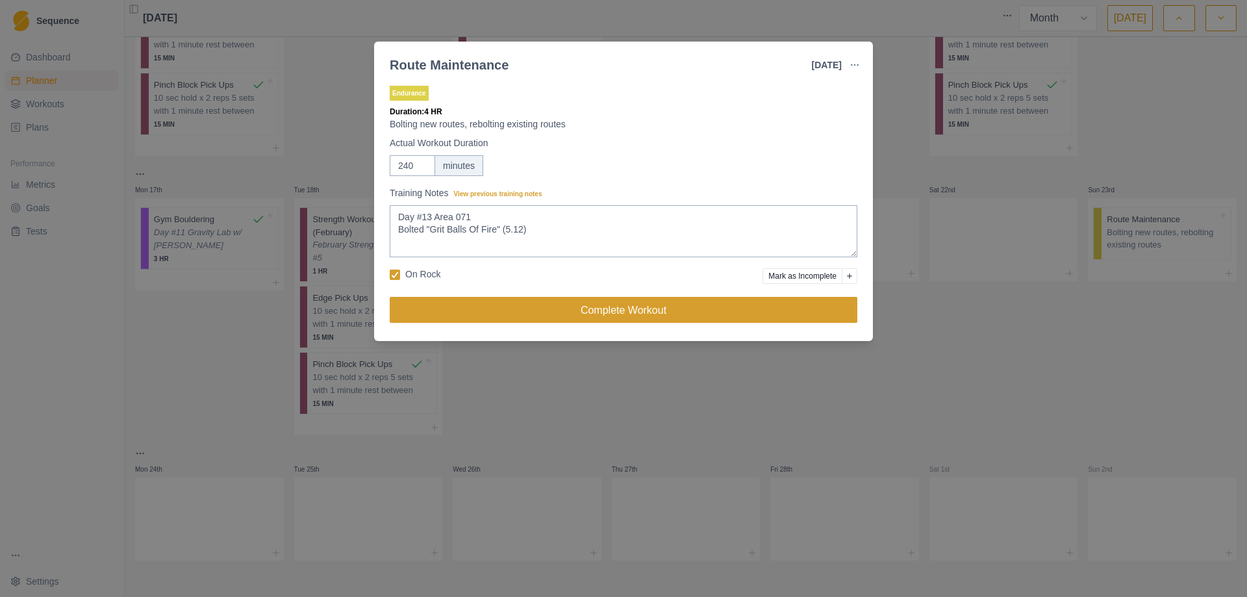
click at [643, 306] on button "Complete Workout" at bounding box center [624, 310] width 468 height 26
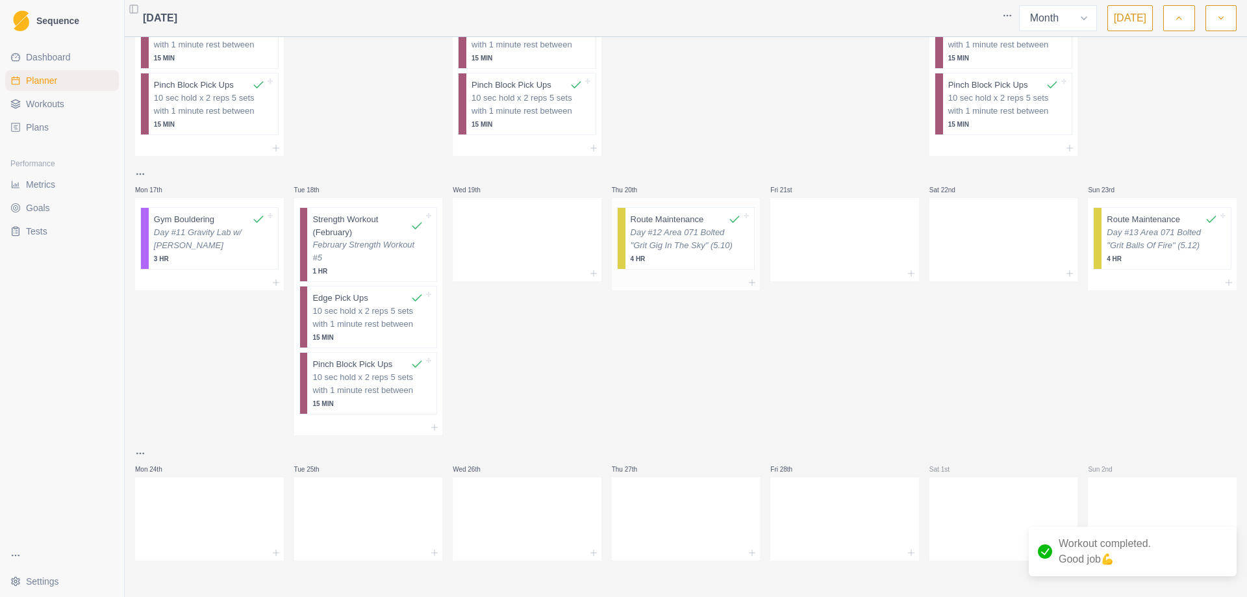
click at [664, 246] on p "Day #12 Area 071 Bolted "Grit Gig In The Sky" (5.10)" at bounding box center [686, 238] width 111 height 25
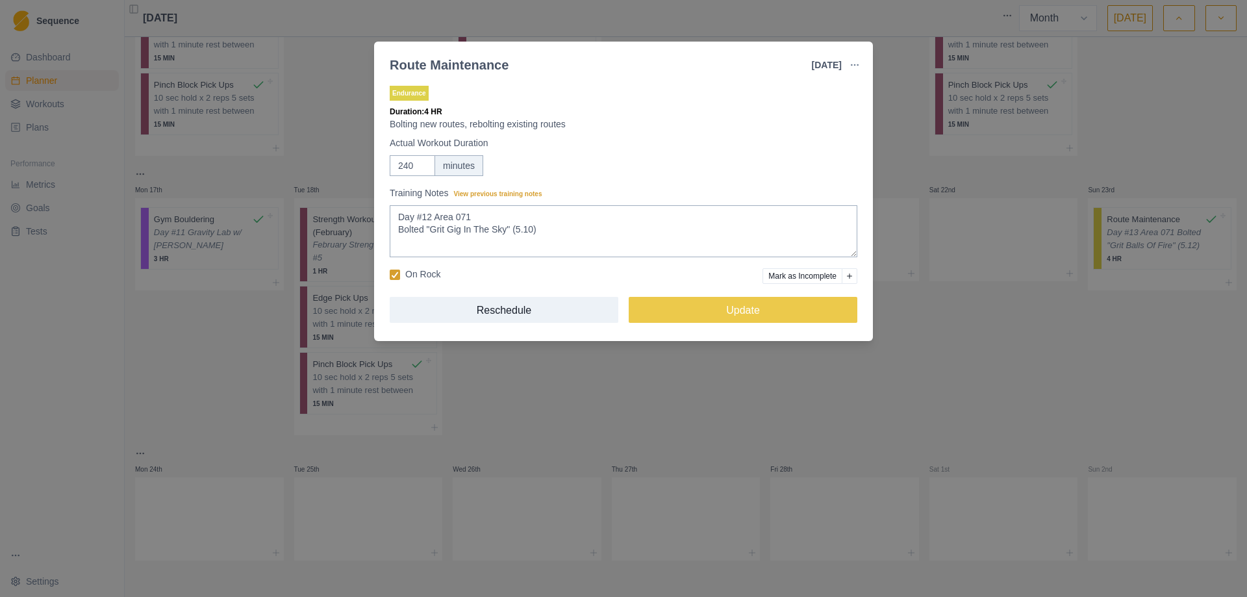
click at [957, 335] on div "Route Maintenance 20 Feb 2025 Link To Goal View Workout Metrics Edit Original W…" at bounding box center [623, 298] width 1247 height 597
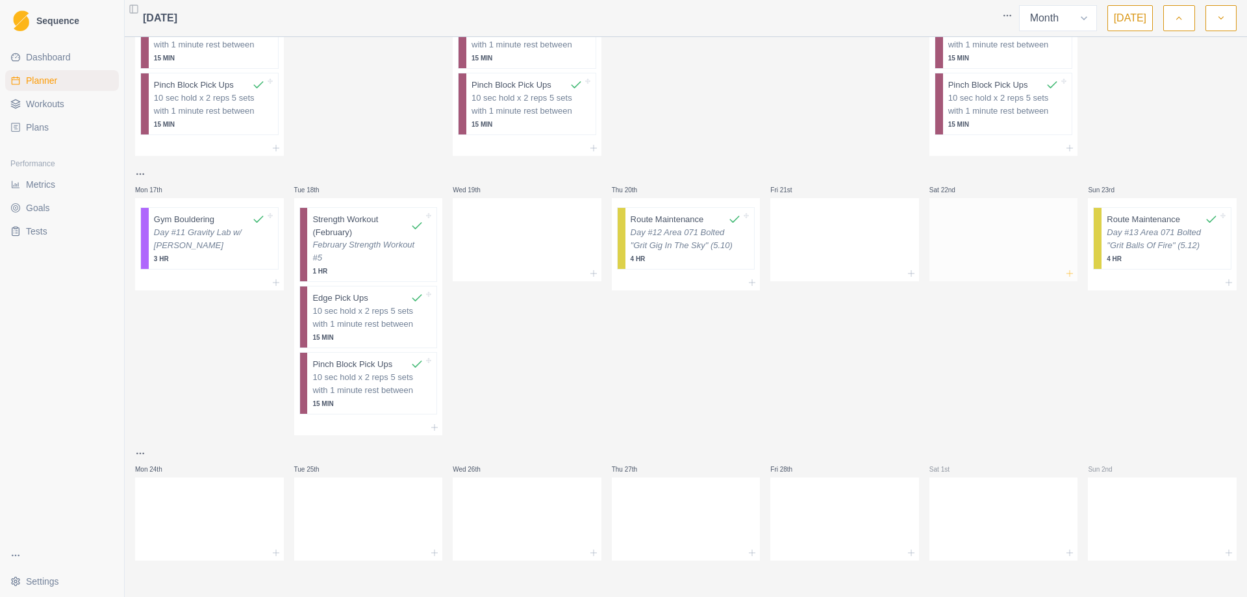
click at [1065, 269] on icon at bounding box center [1070, 273] width 10 height 10
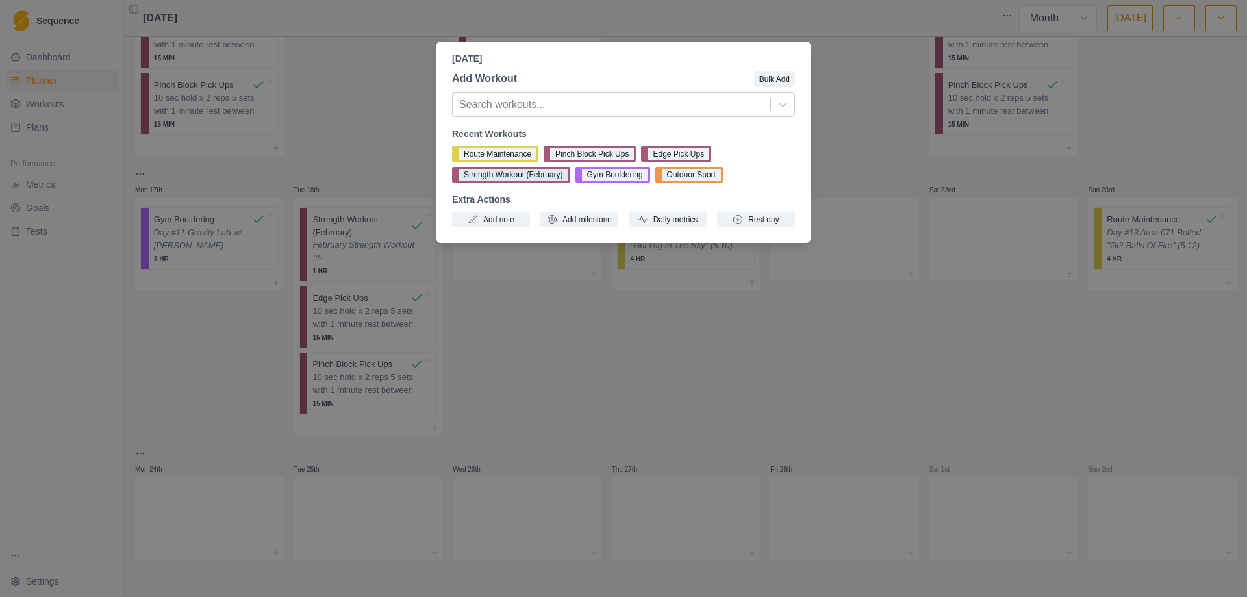
click at [524, 179] on button "Strength Workout (February)" at bounding box center [511, 175] width 118 height 16
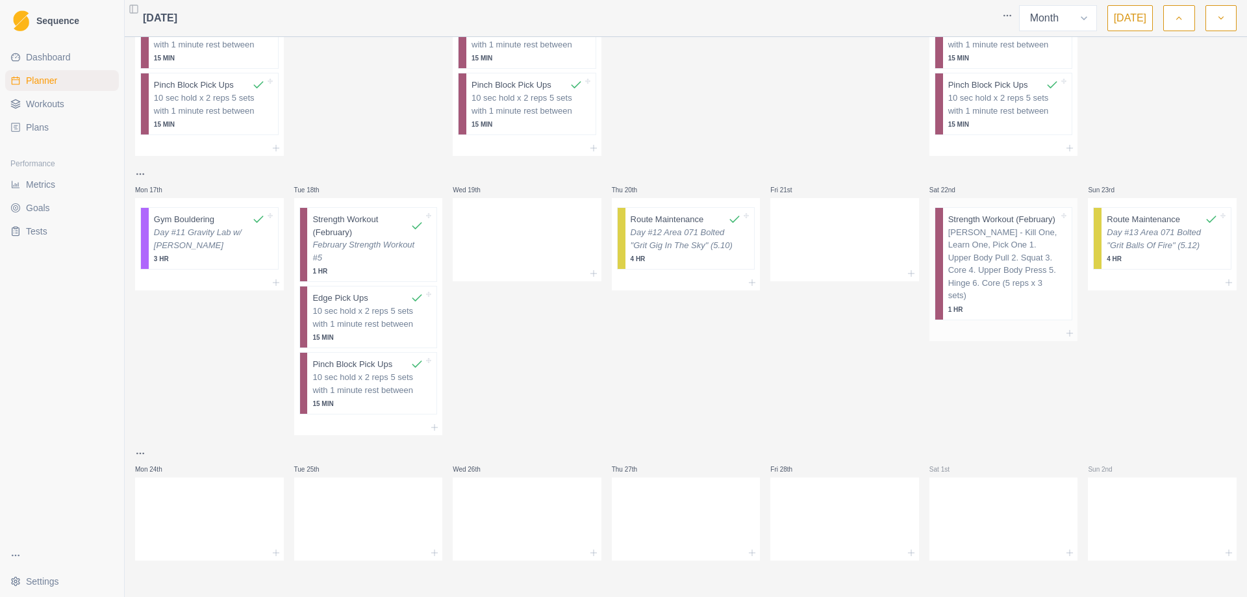
click at [1055, 325] on div at bounding box center [1004, 333] width 149 height 16
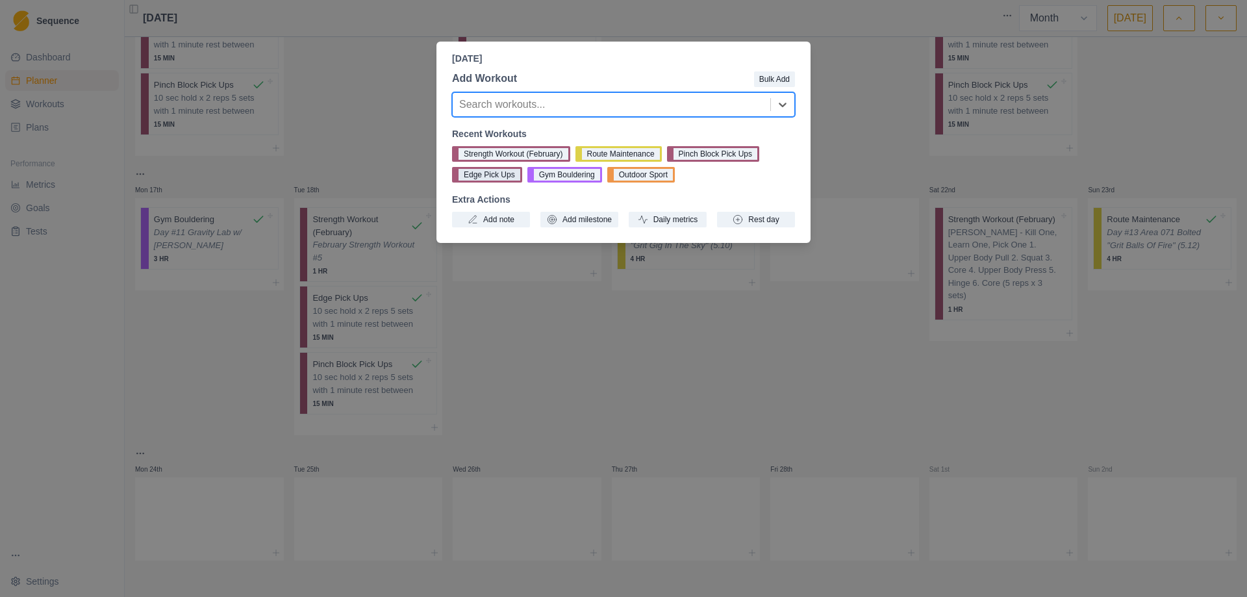
click at [476, 175] on button "Edge Pick Ups" at bounding box center [487, 175] width 70 height 16
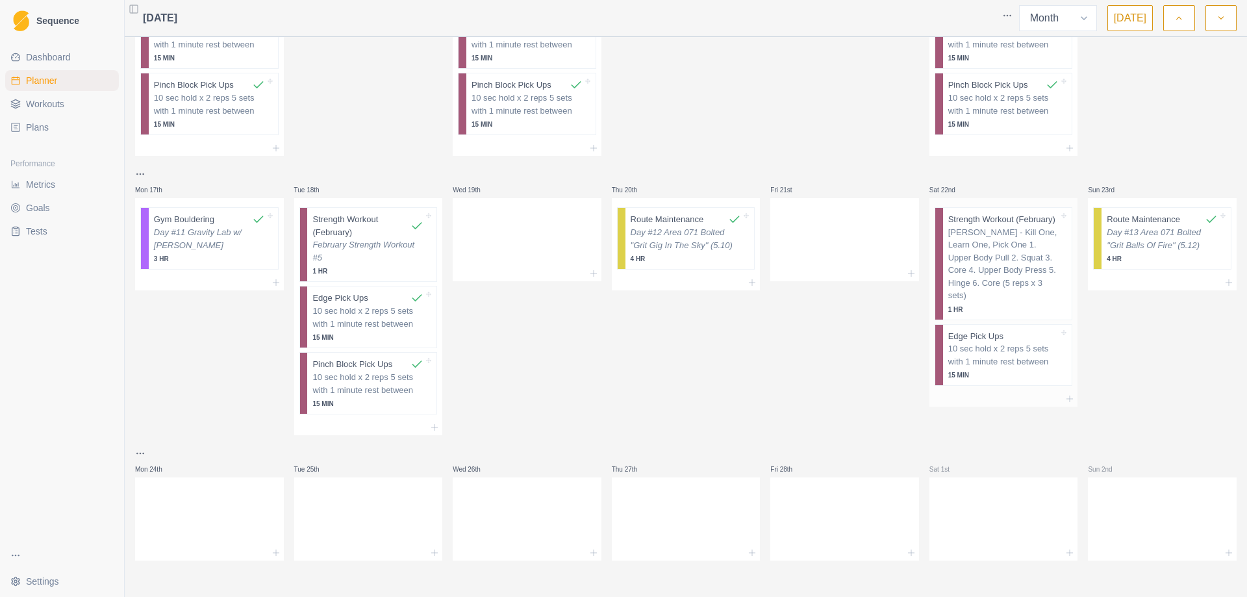
click at [1051, 391] on div at bounding box center [1004, 399] width 149 height 16
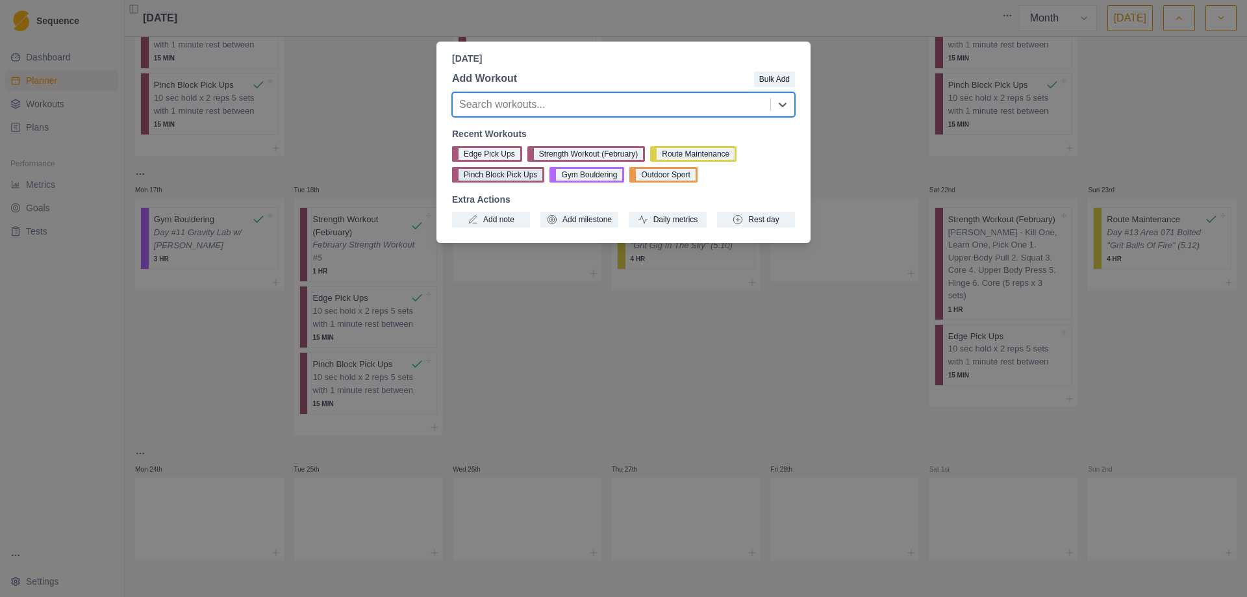
click at [519, 174] on button "Pinch Block Pick Ups" at bounding box center [498, 175] width 92 height 16
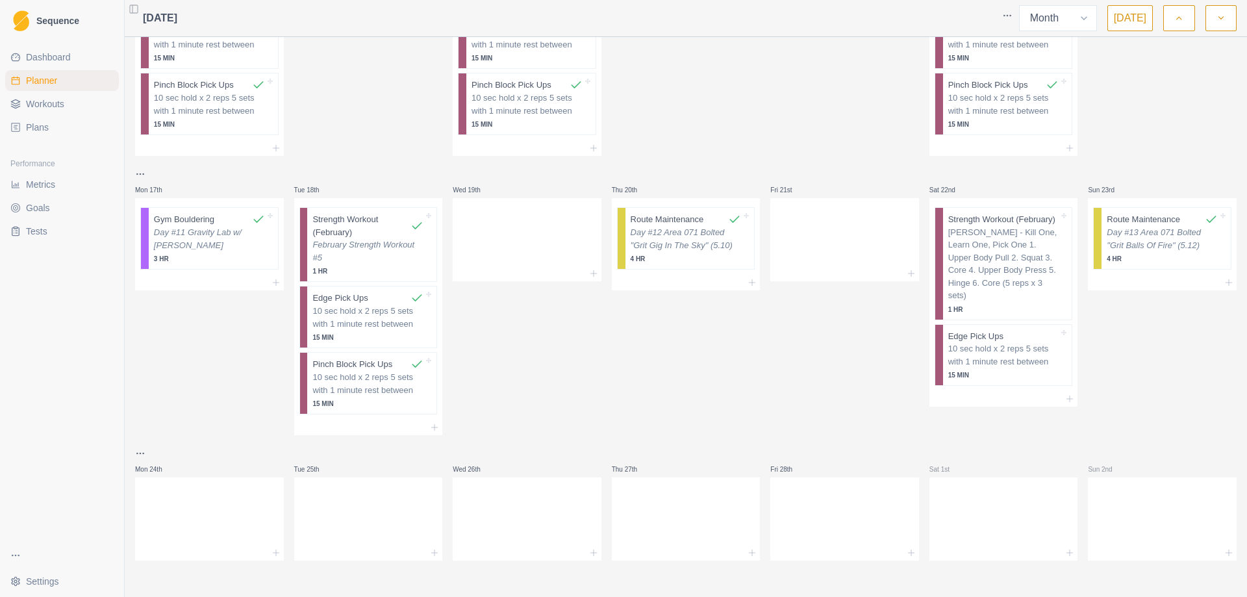
scroll to position [594, 0]
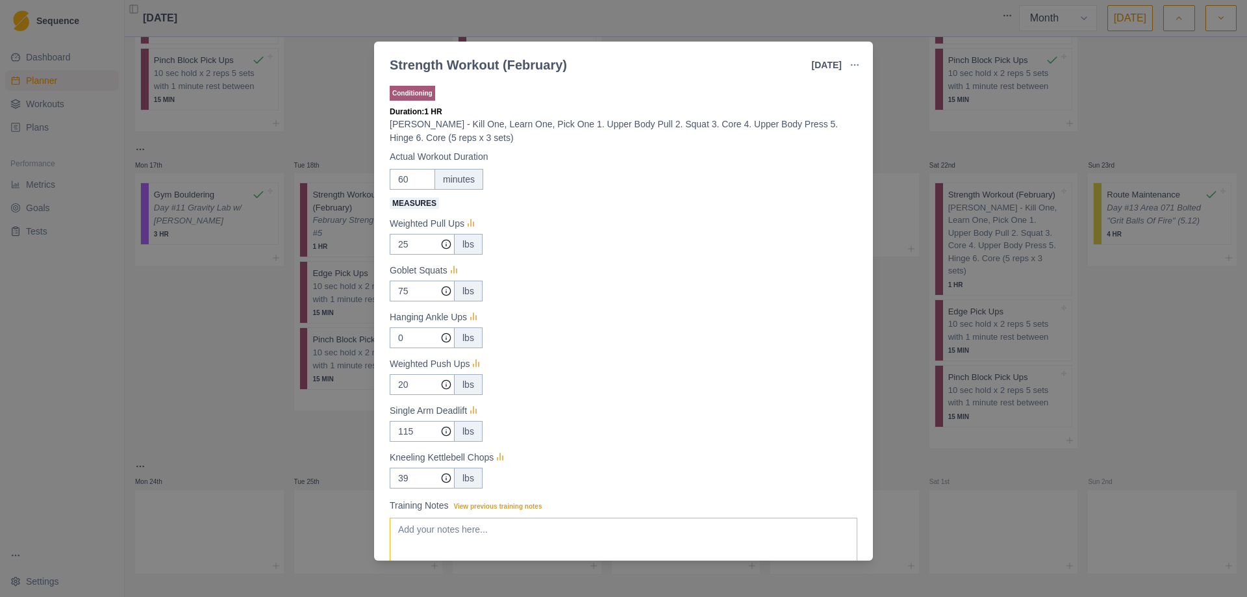
click at [511, 535] on textarea "Training Notes View previous training notes" at bounding box center [624, 544] width 468 height 52
paste textarea "February Strength Workout #1"
click at [405, 246] on input "25" at bounding box center [422, 244] width 65 height 21
click at [403, 255] on input "75" at bounding box center [422, 244] width 65 height 21
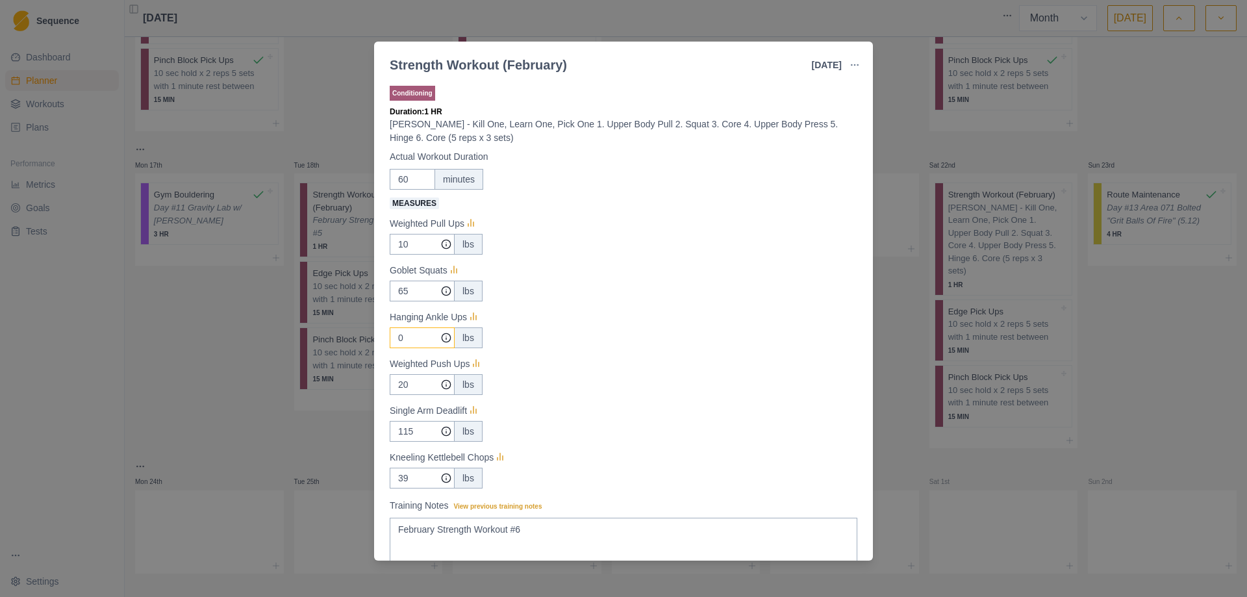
click at [409, 255] on input "0" at bounding box center [422, 244] width 65 height 21
click at [408, 255] on input "115" at bounding box center [422, 244] width 65 height 21
click at [408, 255] on input "39" at bounding box center [422, 244] width 65 height 21
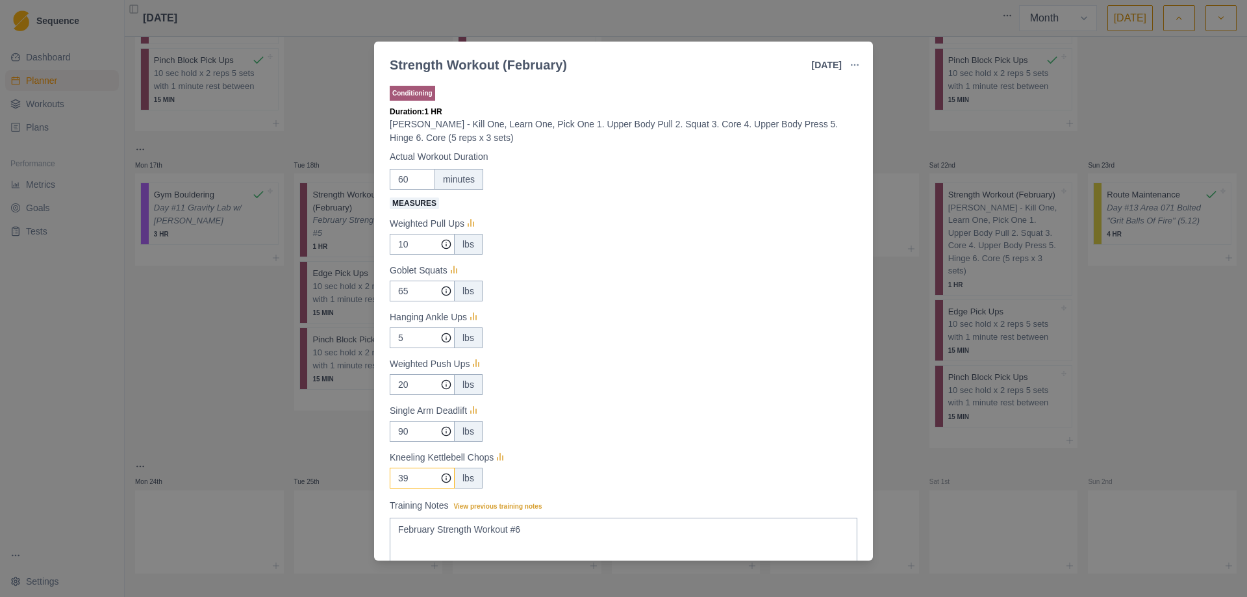
click at [408, 255] on input "39" at bounding box center [422, 244] width 65 height 21
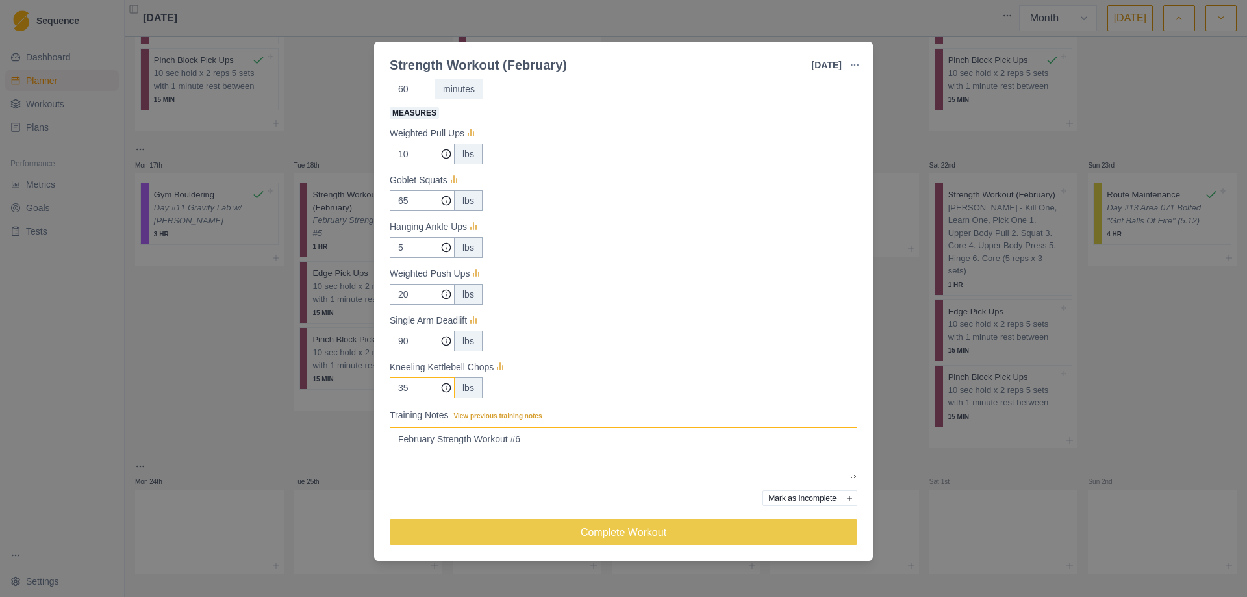
scroll to position [93, 0]
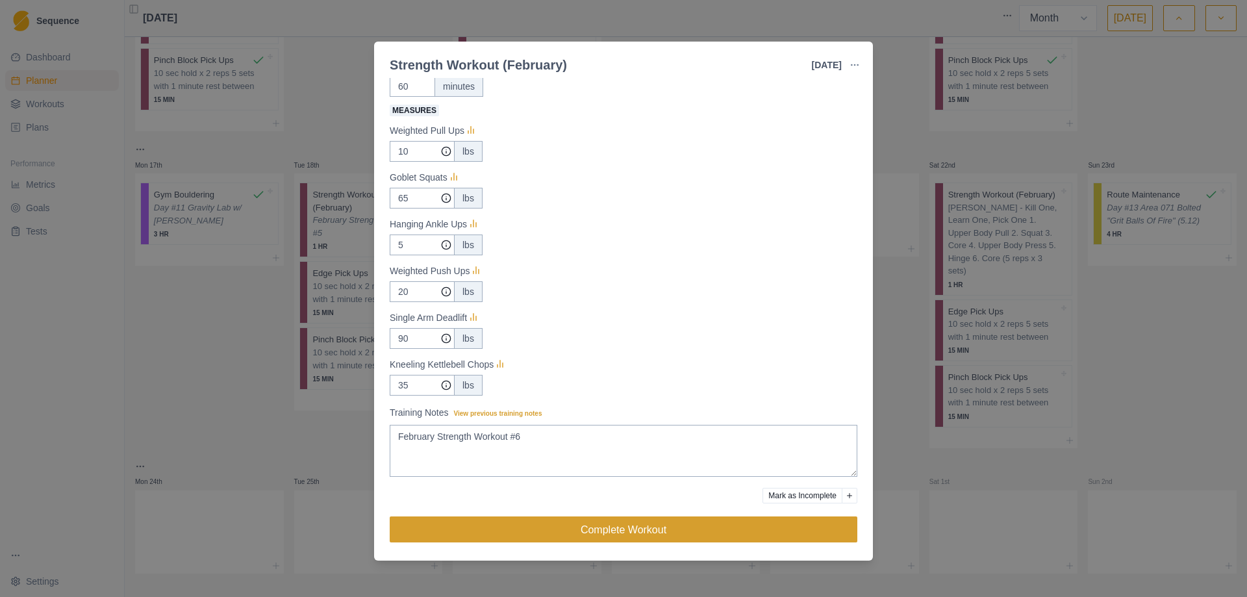
click at [627, 529] on button "Complete Workout" at bounding box center [624, 529] width 468 height 26
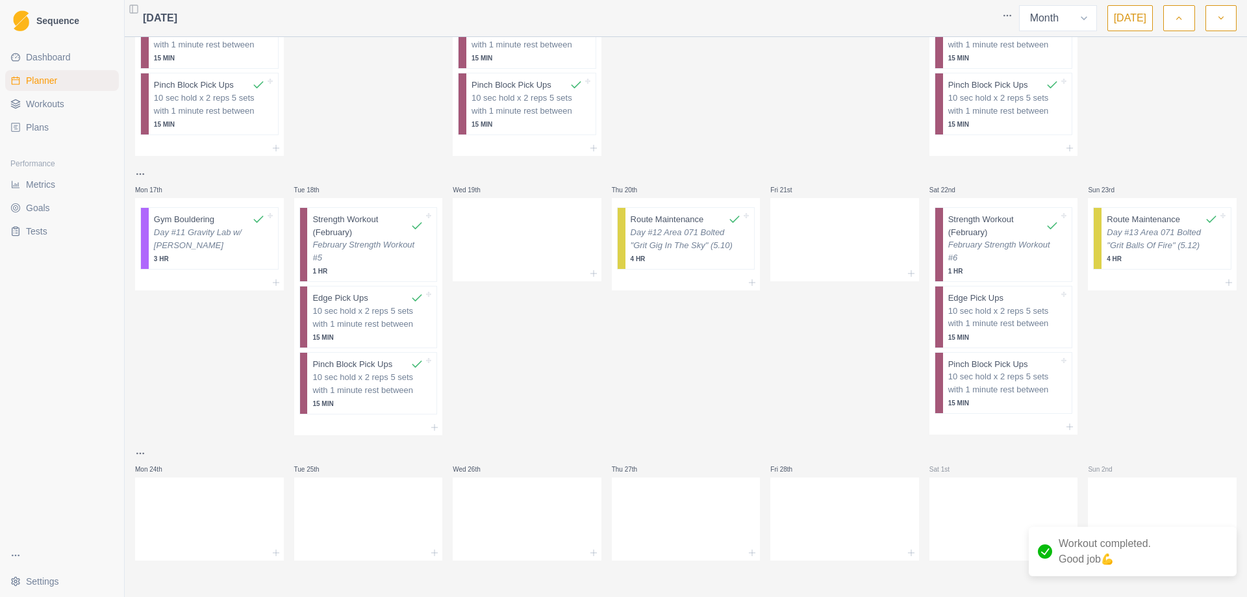
scroll to position [570, 0]
click at [368, 262] on p "February Strength Workout #5" at bounding box center [367, 250] width 111 height 25
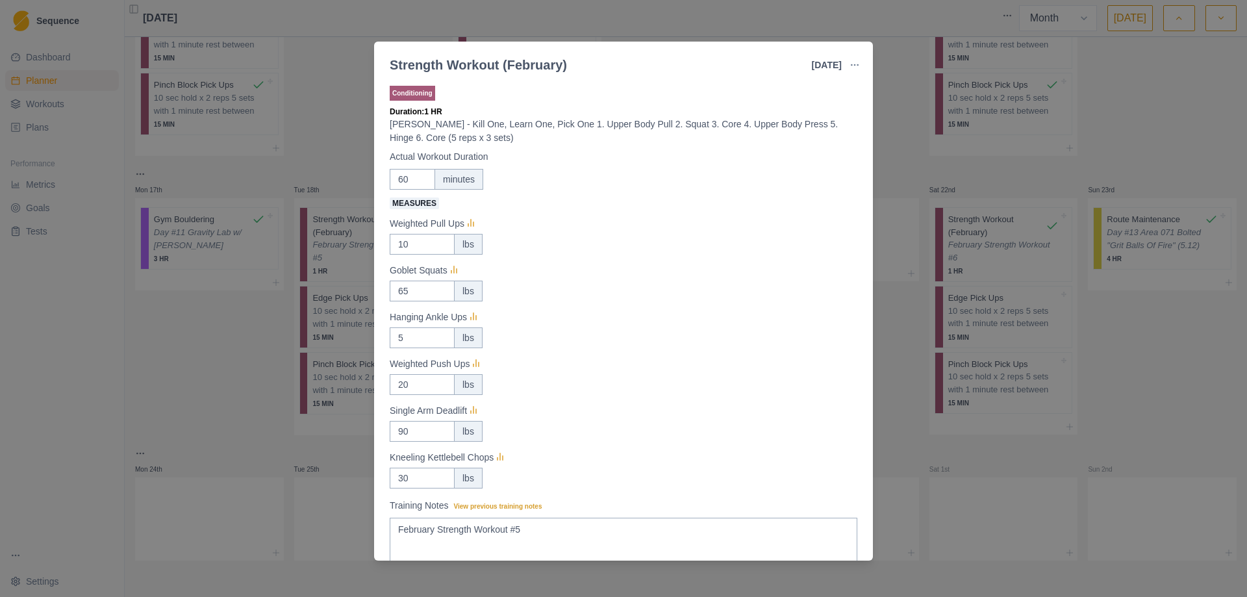
click at [912, 175] on div "Strength Workout (February) 18 Feb 2025 Link To Goal View Workout Metrics Edit …" at bounding box center [623, 298] width 1247 height 597
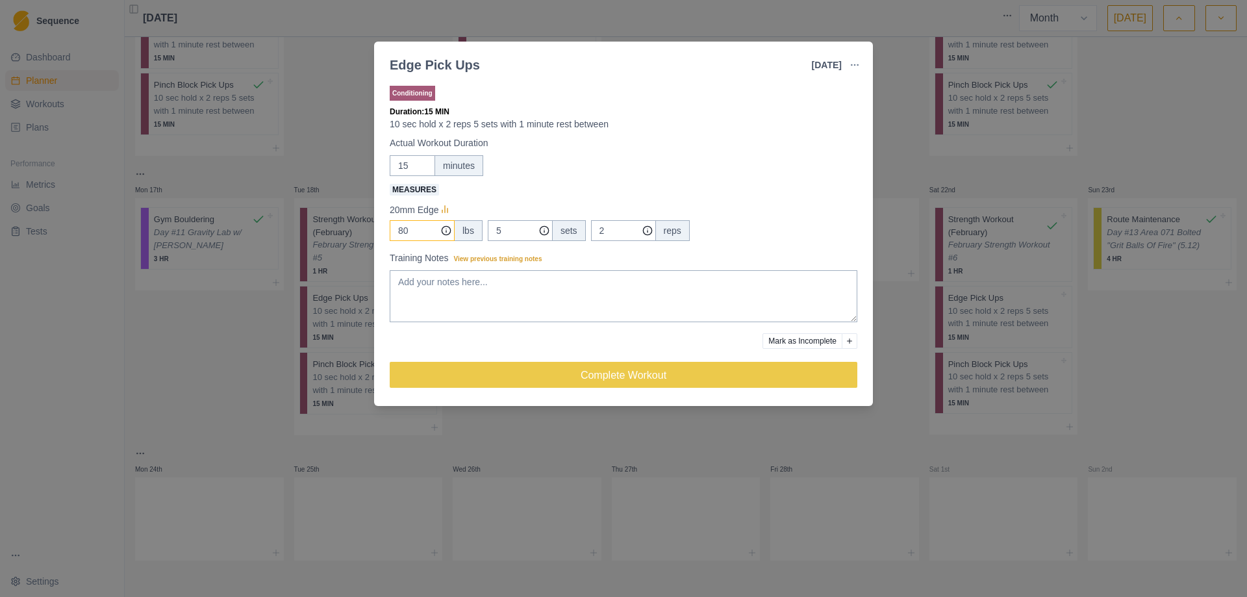
click at [401, 229] on input "80" at bounding box center [422, 230] width 65 height 21
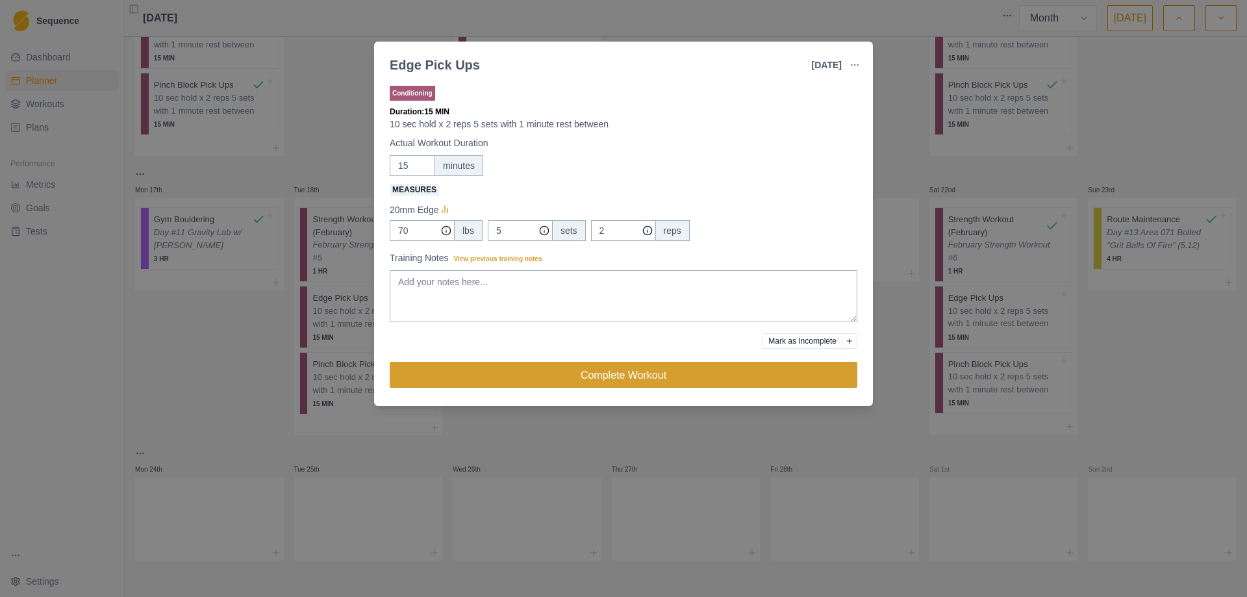
click at [611, 379] on button "Complete Workout" at bounding box center [624, 375] width 468 height 26
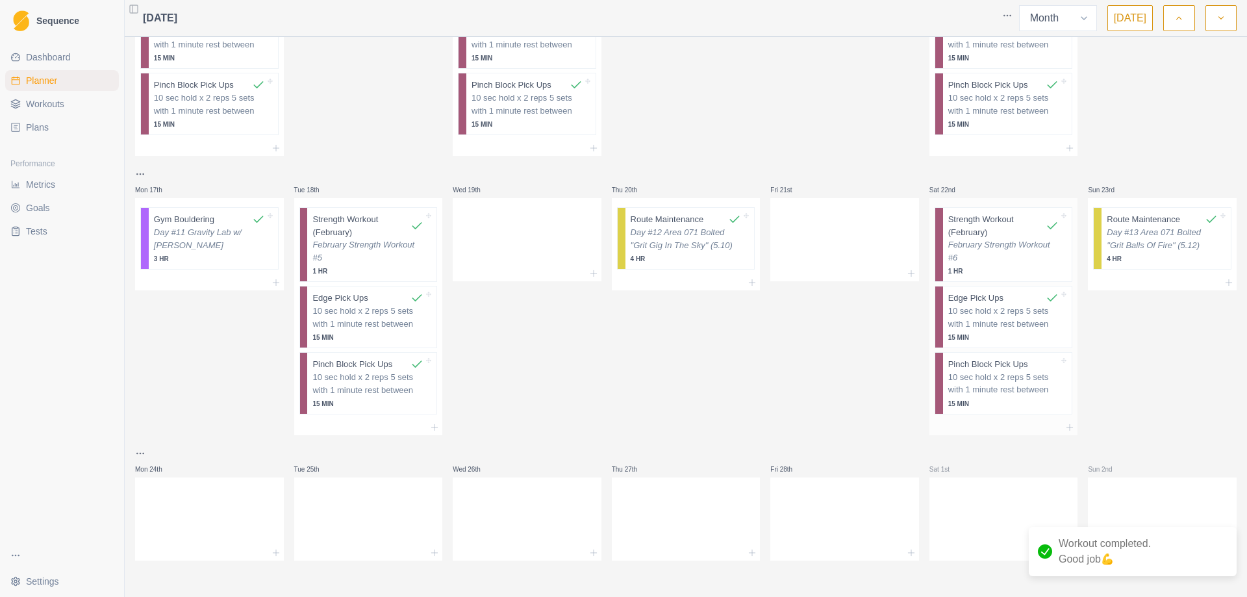
click at [1019, 387] on p "10 sec hold x 2 reps 5 sets with 1 minute rest between" at bounding box center [1004, 383] width 111 height 25
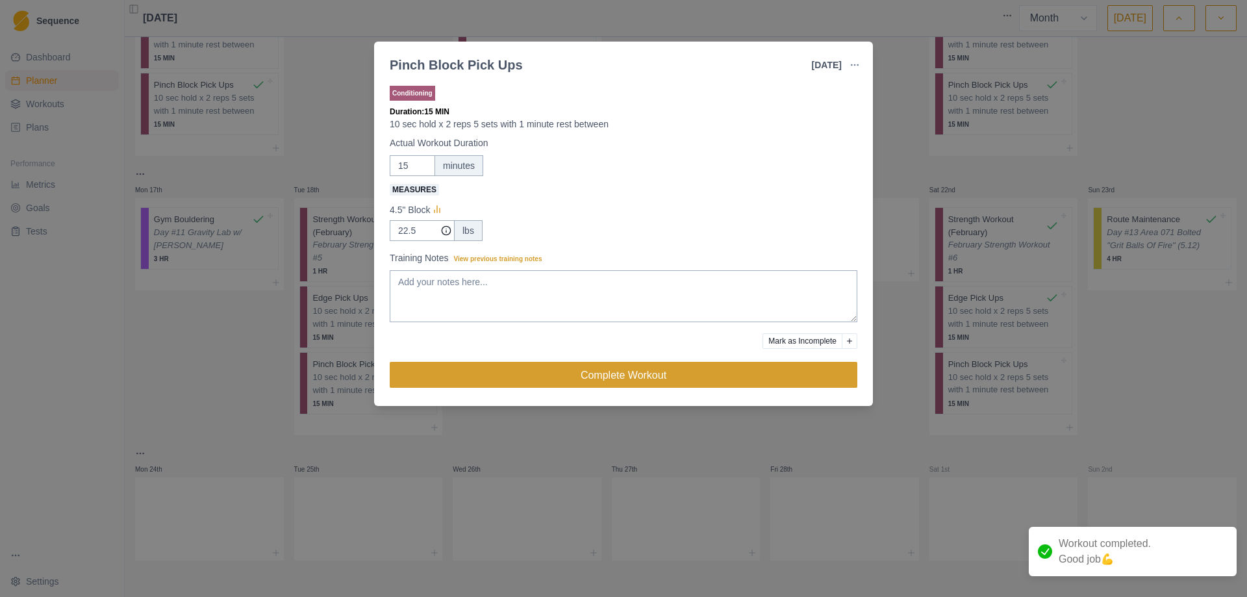
click at [639, 378] on button "Complete Workout" at bounding box center [624, 375] width 468 height 26
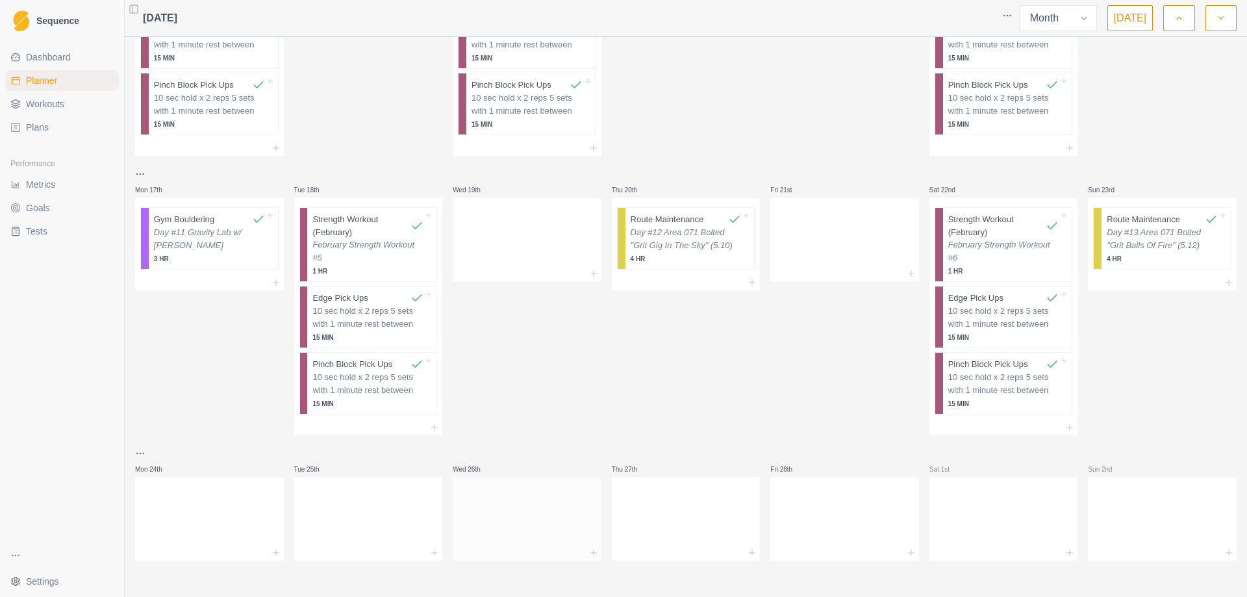
click at [552, 539] on div at bounding box center [527, 516] width 149 height 57
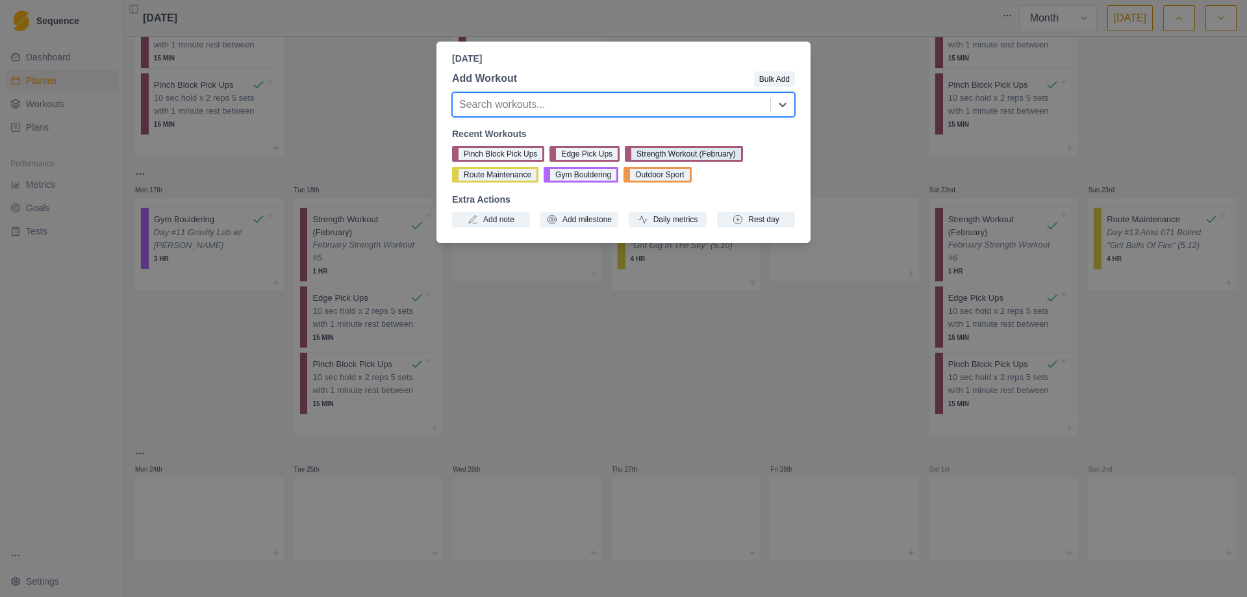
click at [685, 149] on button "Strength Workout (February)" at bounding box center [684, 154] width 118 height 16
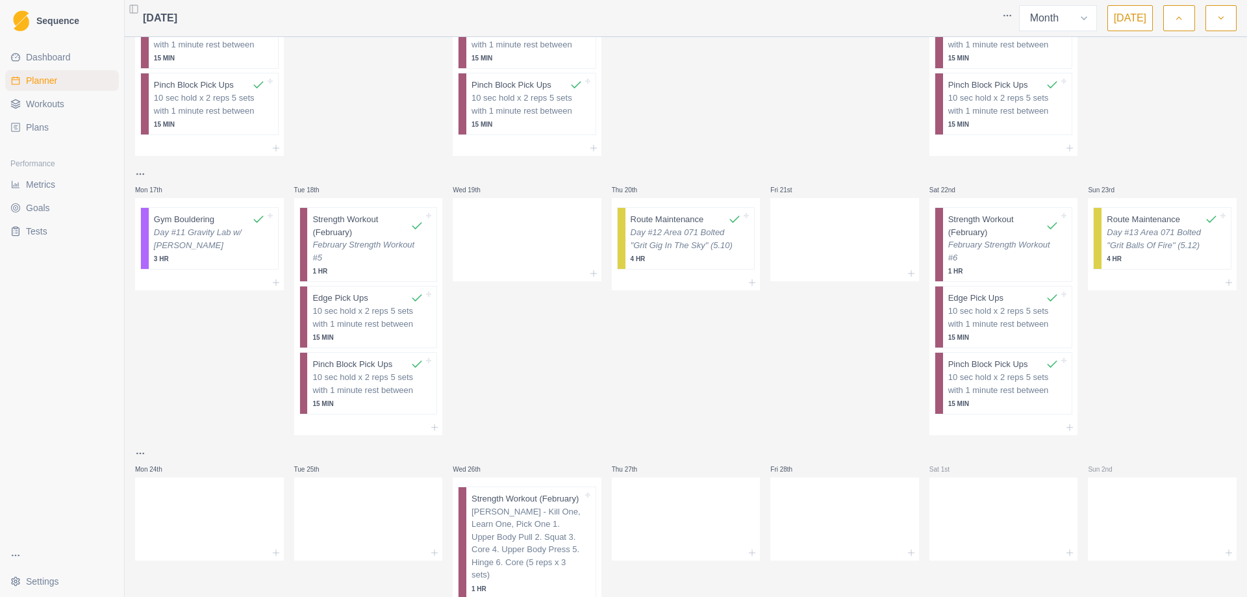
scroll to position [594, 0]
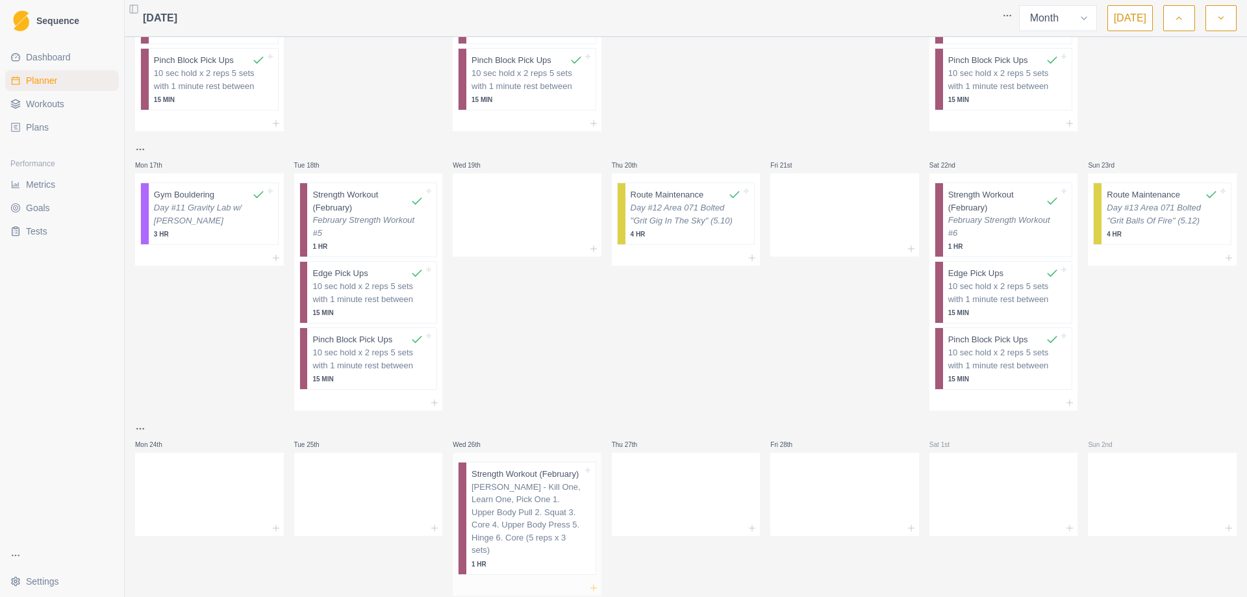
click at [591, 588] on line at bounding box center [594, 588] width 6 height 0
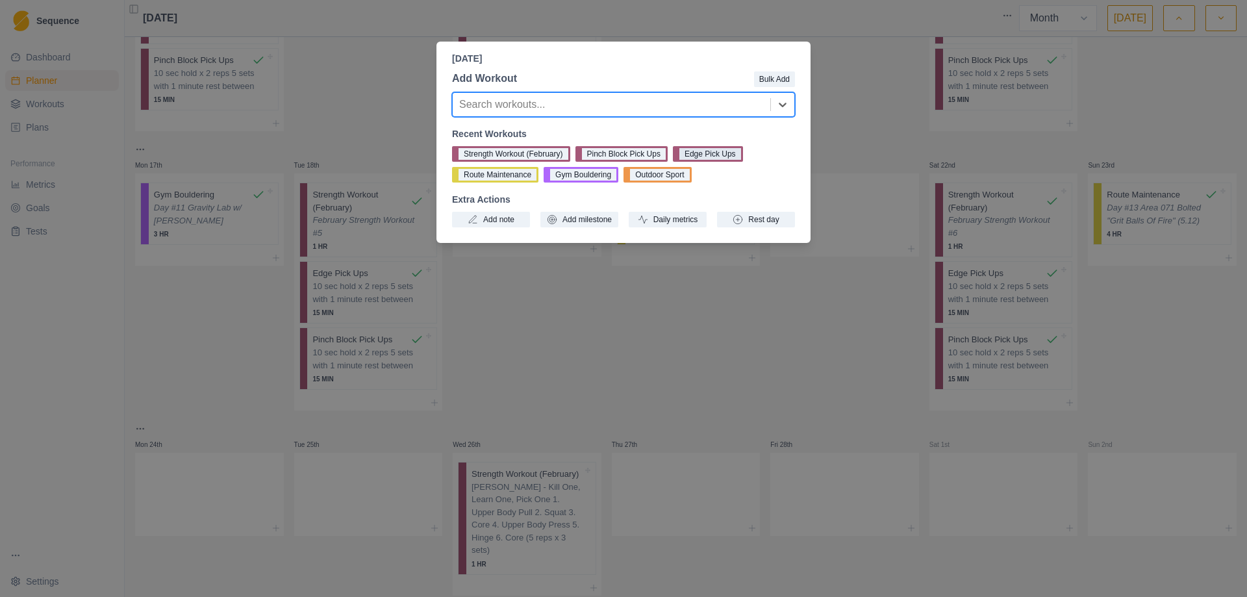
click at [707, 150] on button "Edge Pick Ups" at bounding box center [708, 154] width 70 height 16
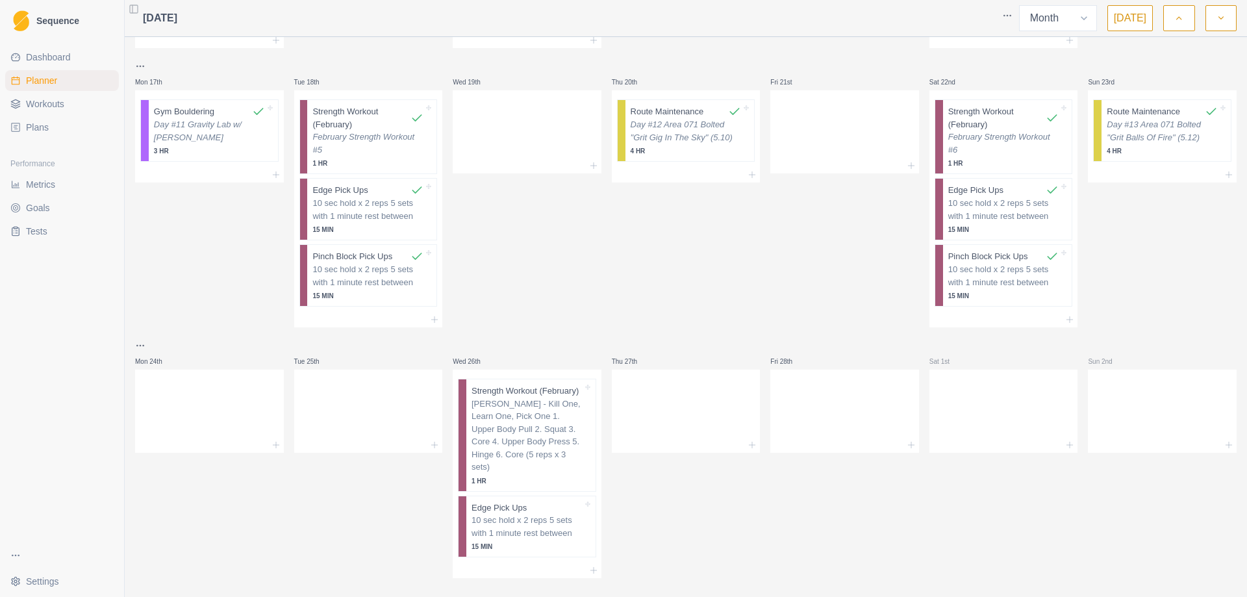
scroll to position [683, 0]
click at [589, 560] on icon at bounding box center [594, 565] width 10 height 10
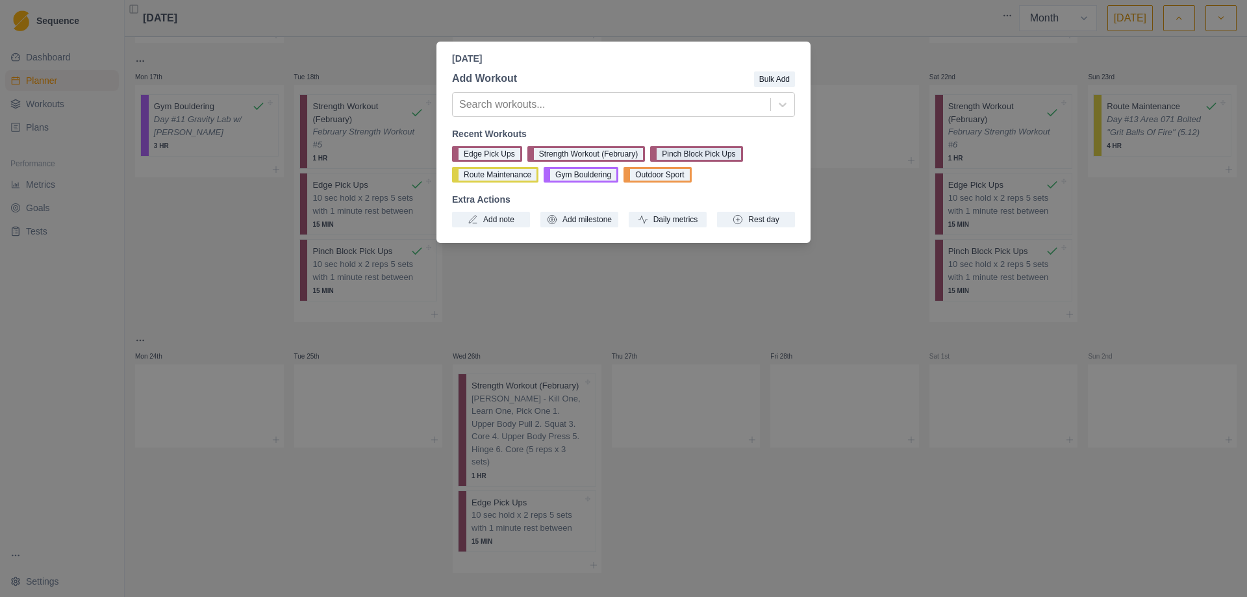
click at [675, 153] on button "Pinch Block Pick Ups" at bounding box center [696, 154] width 92 height 16
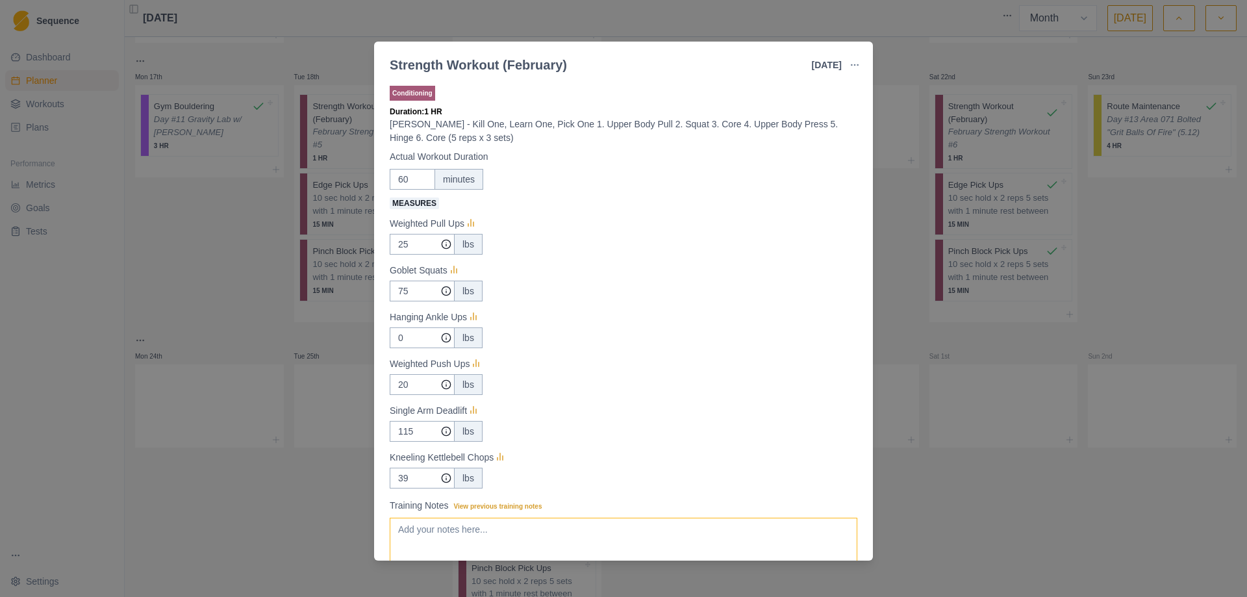
click at [479, 539] on textarea "Training Notes View previous training notes" at bounding box center [624, 544] width 468 height 52
paste textarea "February Strength Workout #1"
click at [405, 248] on input "25" at bounding box center [422, 244] width 65 height 21
click at [413, 255] on input "75" at bounding box center [422, 244] width 65 height 21
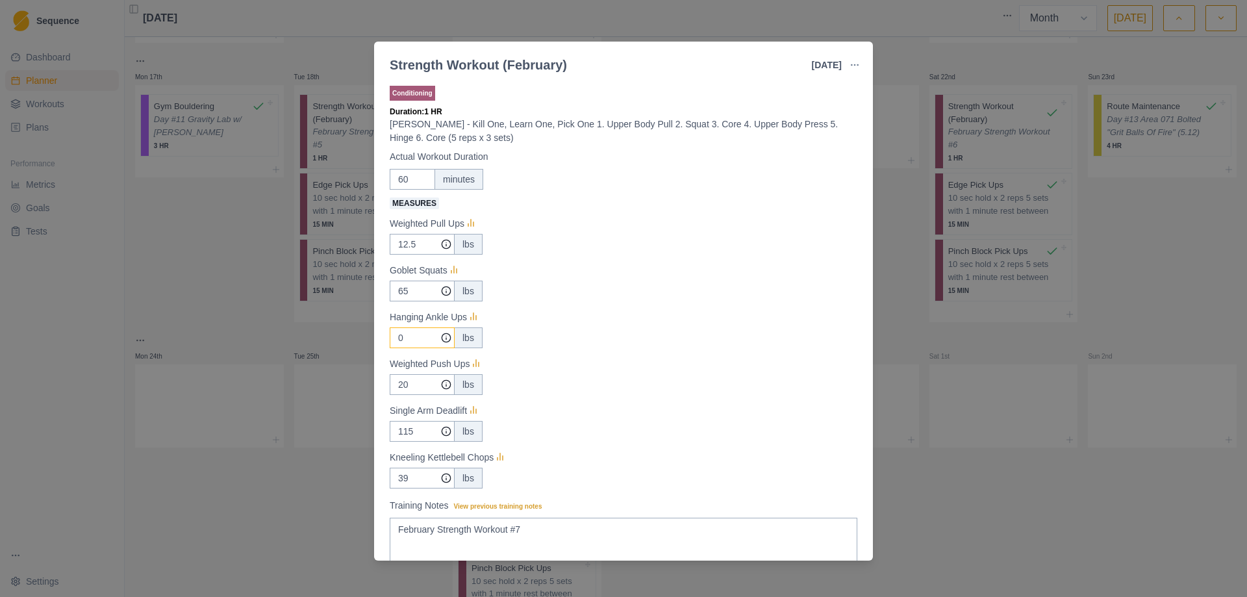
click at [414, 255] on input "0" at bounding box center [422, 244] width 65 height 21
click at [411, 255] on input "115" at bounding box center [422, 244] width 65 height 21
click at [405, 255] on input "39" at bounding box center [422, 244] width 65 height 21
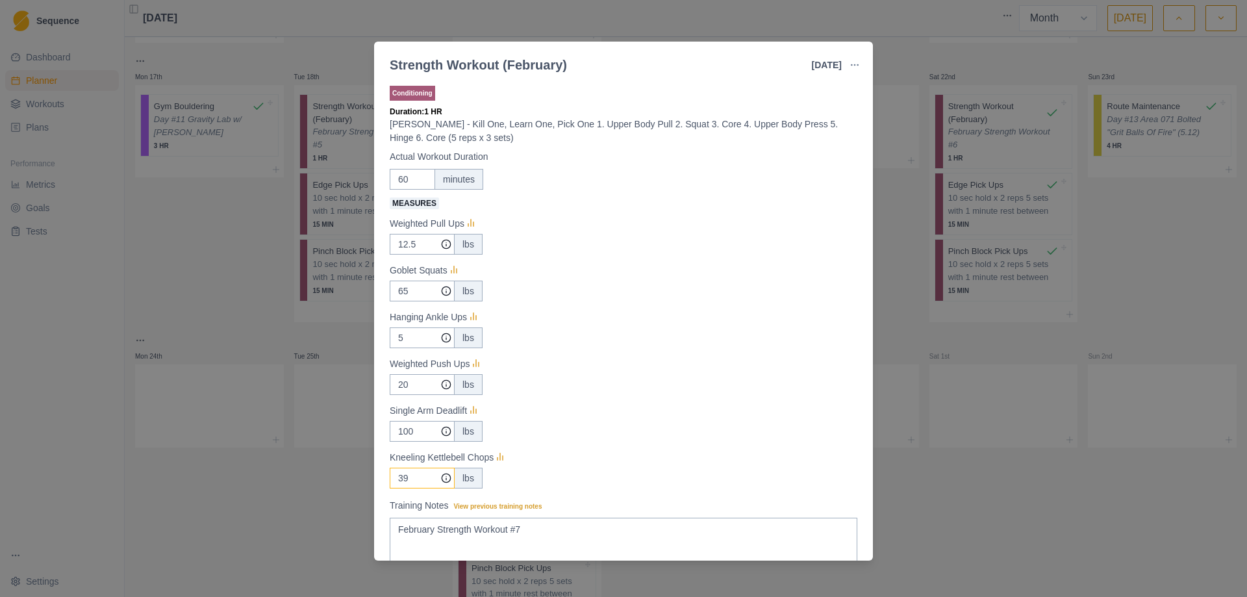
click at [405, 255] on input "39" at bounding box center [422, 244] width 65 height 21
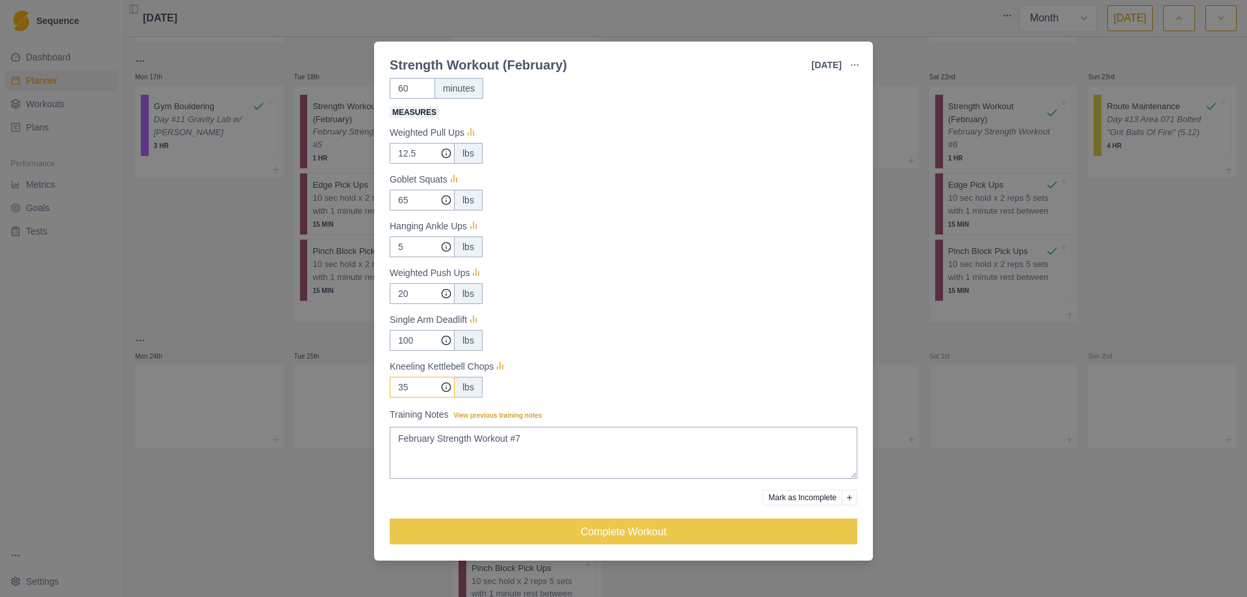
scroll to position [93, 0]
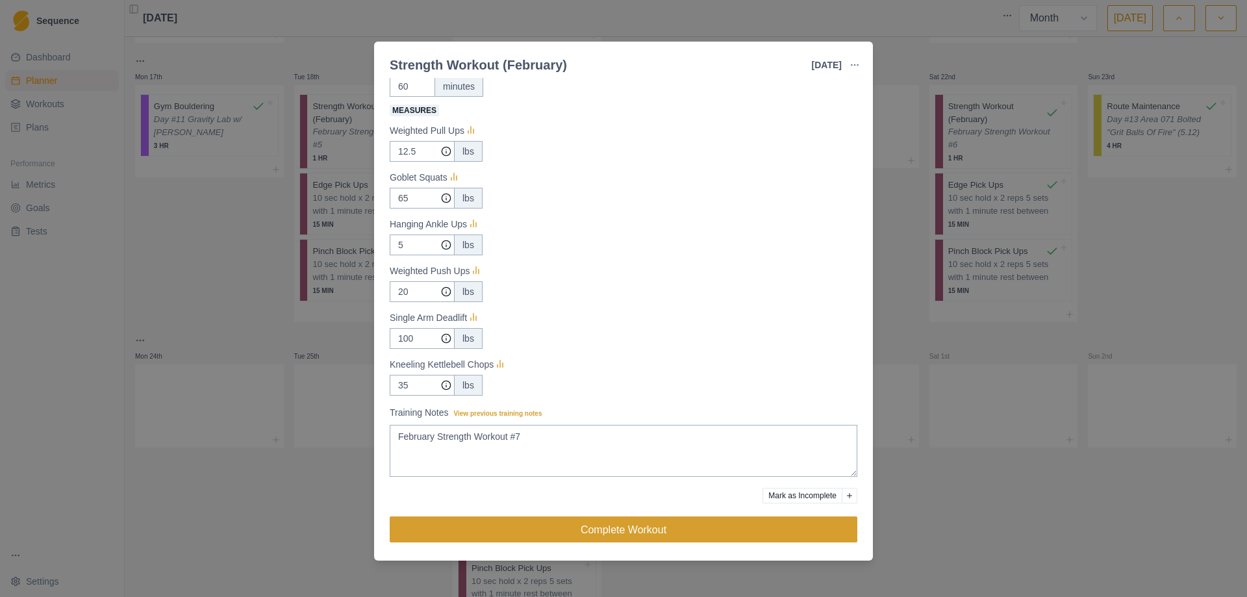
click at [600, 529] on button "Complete Workout" at bounding box center [624, 529] width 468 height 26
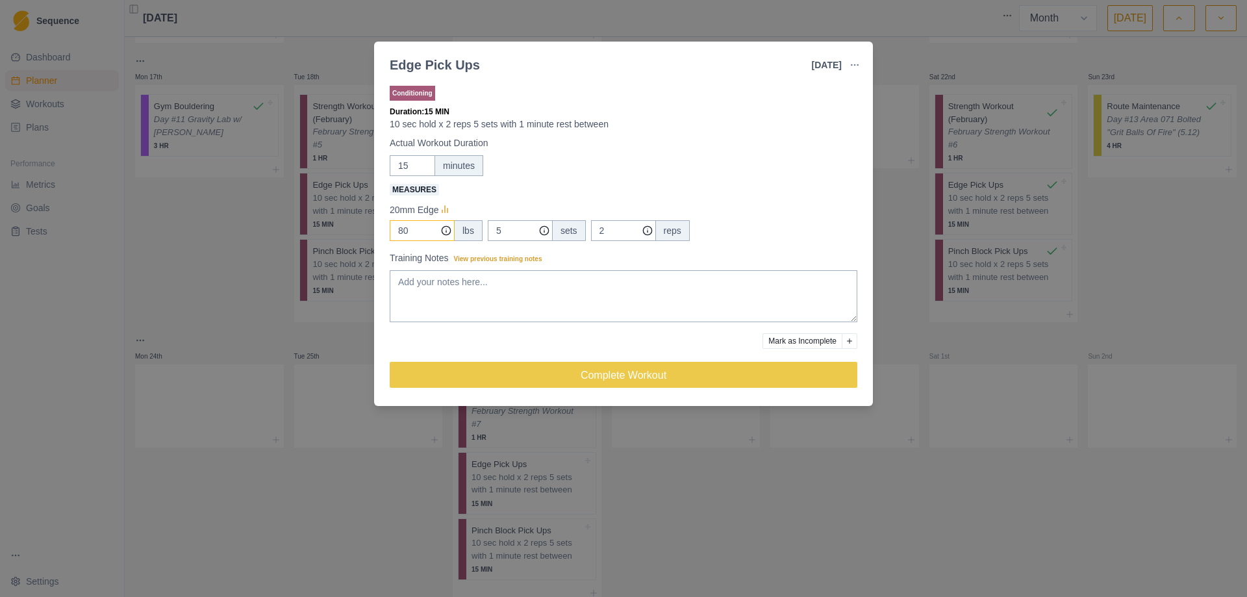
click at [414, 231] on input "80" at bounding box center [422, 230] width 65 height 21
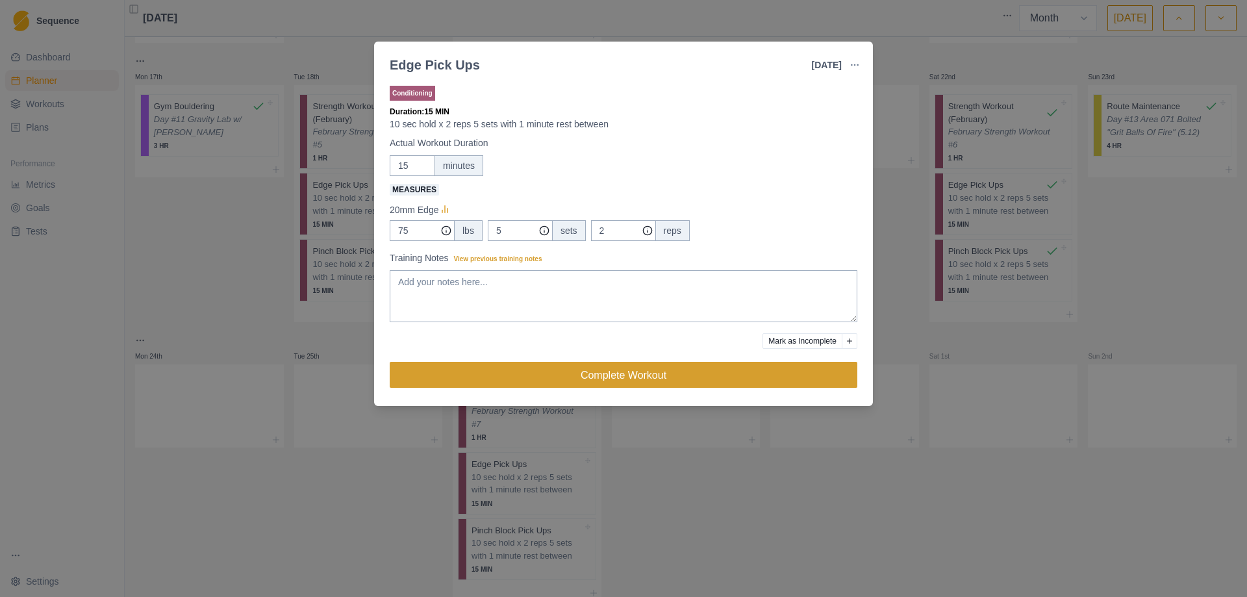
click at [622, 377] on button "Complete Workout" at bounding box center [624, 375] width 468 height 26
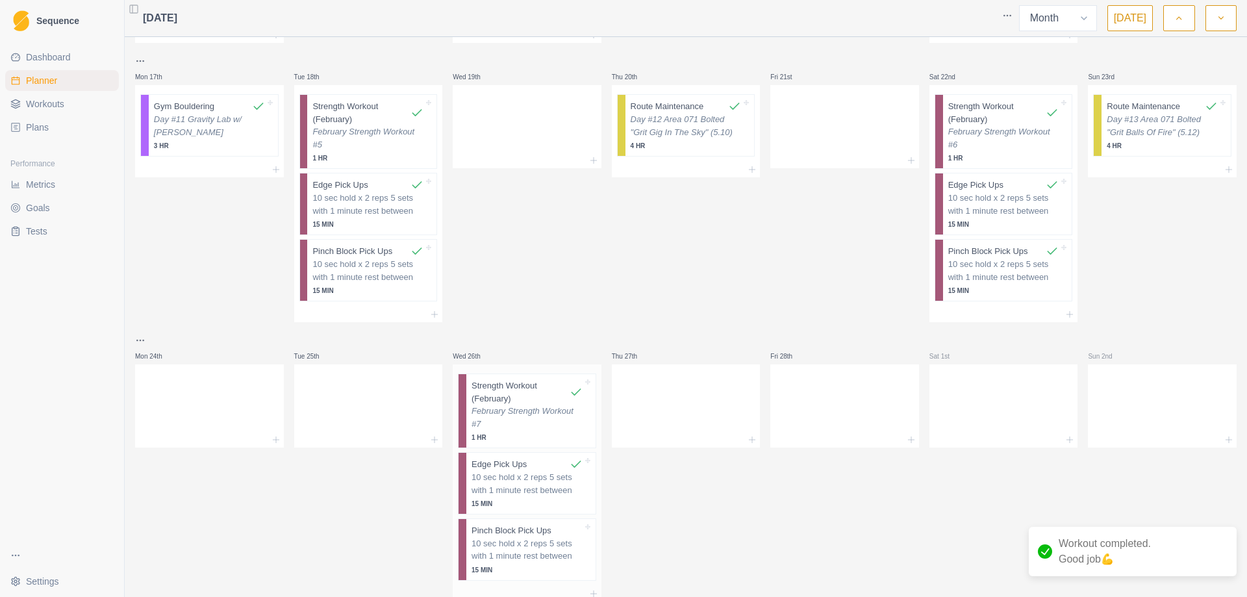
scroll to position [724, 0]
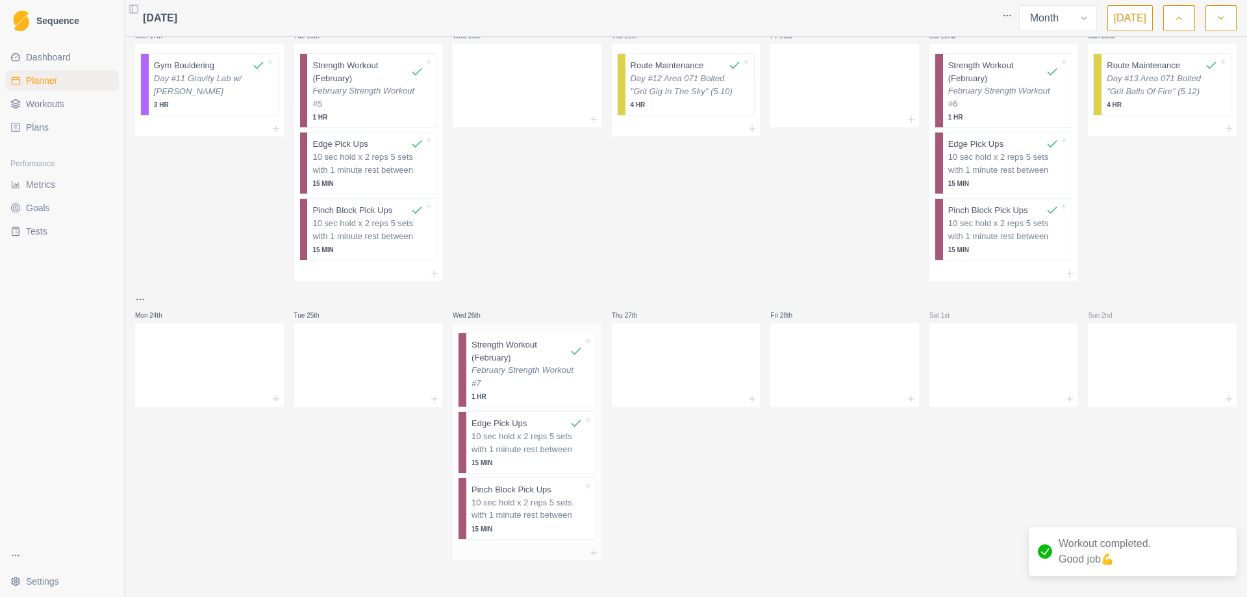
click at [546, 516] on p "10 sec hold x 2 reps 5 sets with 1 minute rest between" at bounding box center [527, 508] width 111 height 25
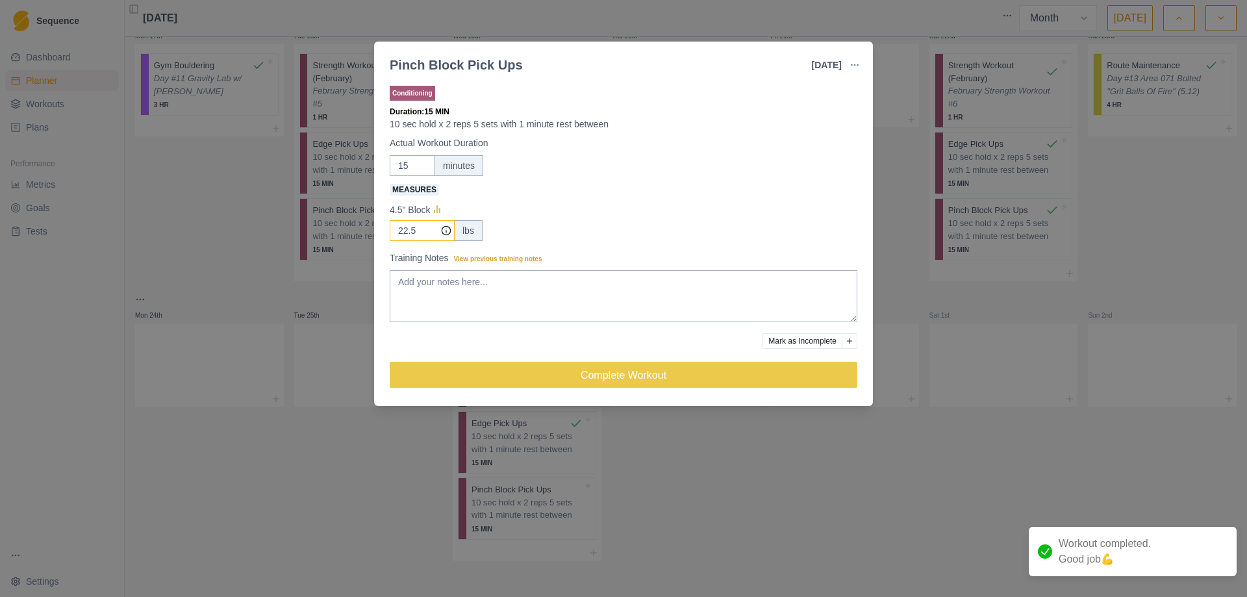
click at [420, 236] on input "22.5" at bounding box center [422, 230] width 65 height 21
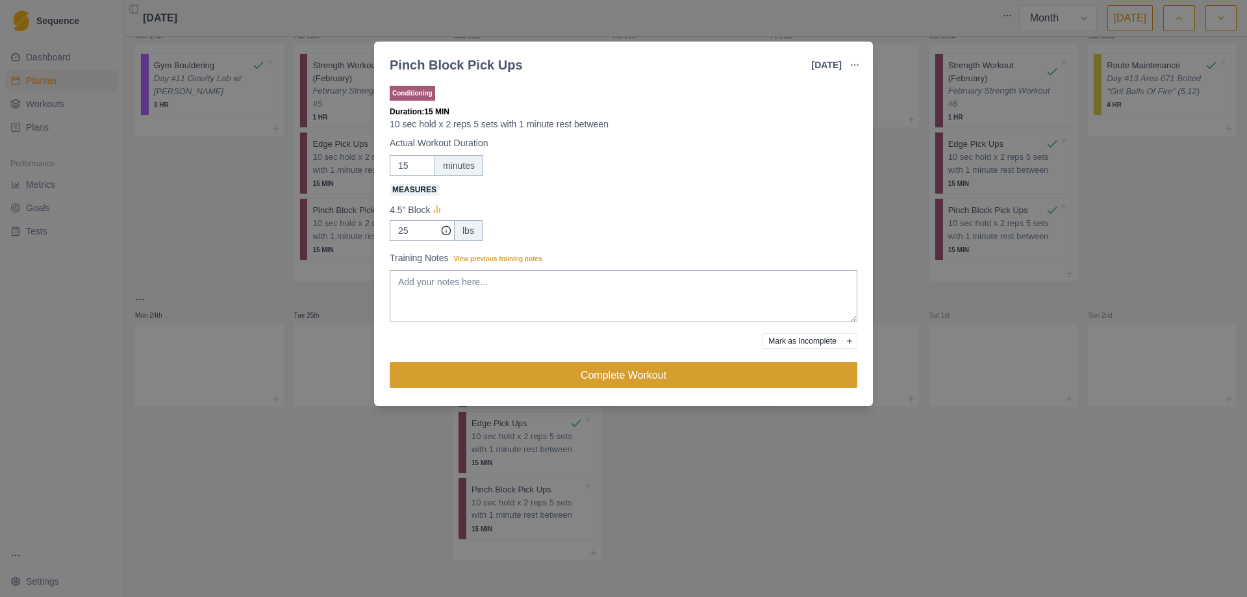
click at [631, 372] on button "Complete Workout" at bounding box center [624, 375] width 468 height 26
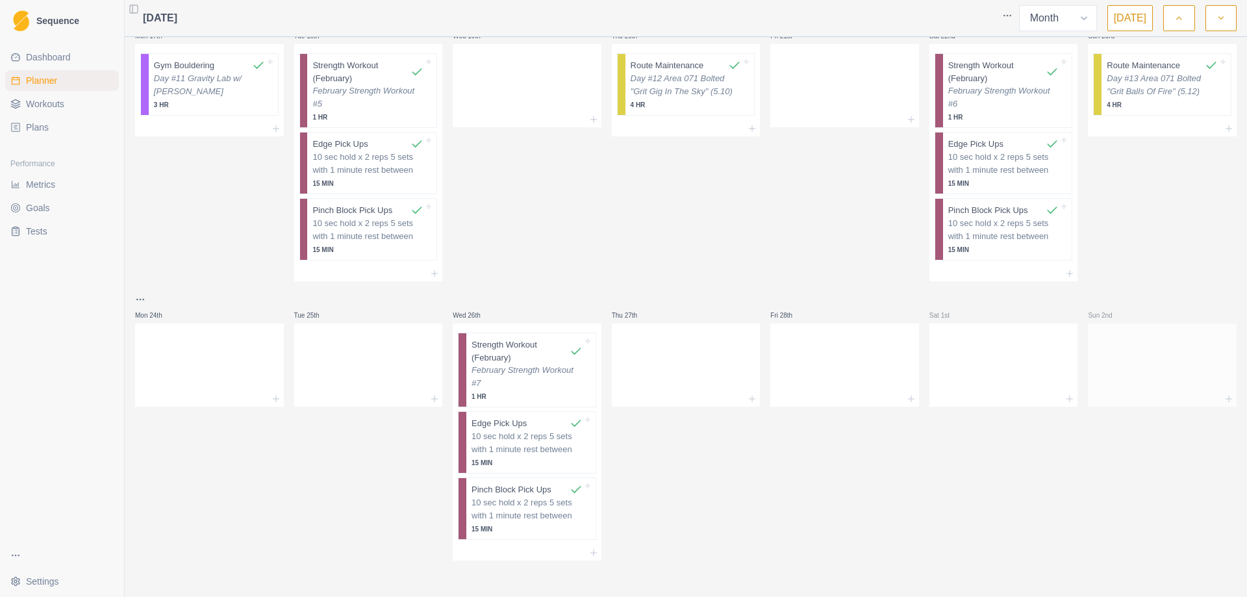
click at [1205, 398] on div at bounding box center [1162, 399] width 149 height 16
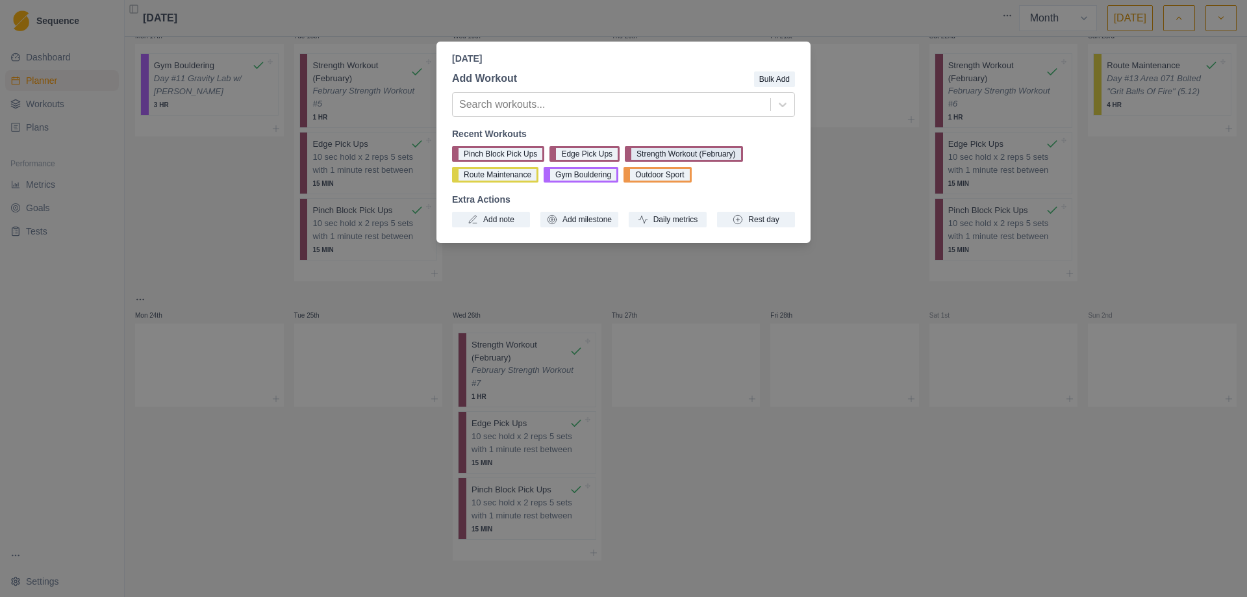
click at [691, 156] on button "Strength Workout (February)" at bounding box center [684, 154] width 118 height 16
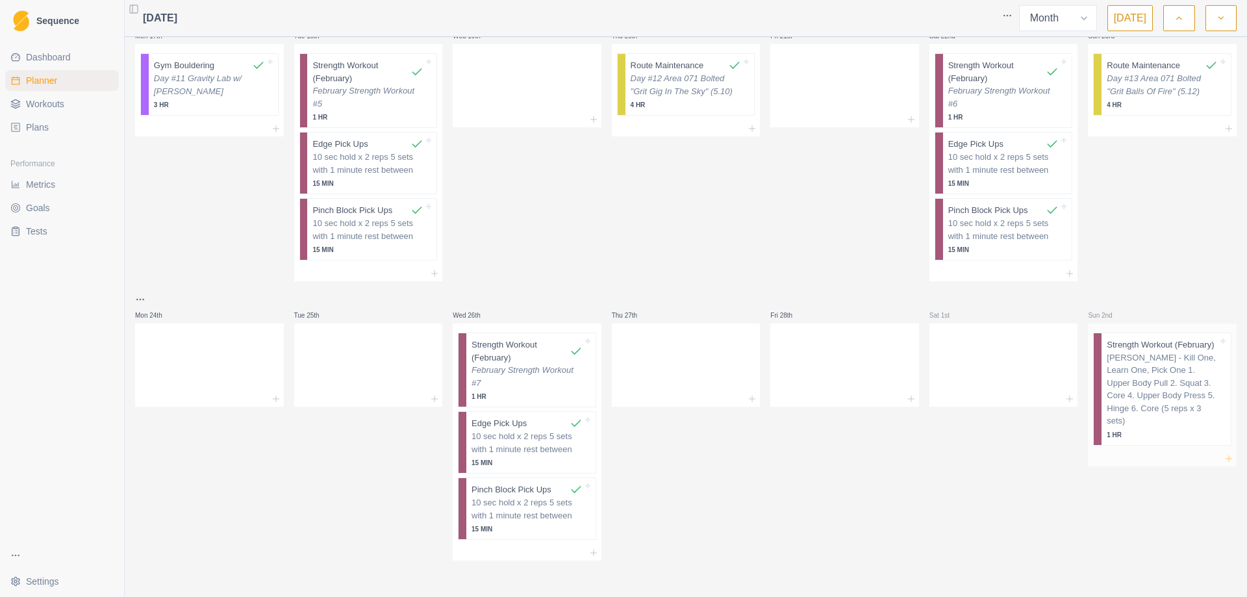
click at [1224, 453] on icon at bounding box center [1229, 458] width 10 height 10
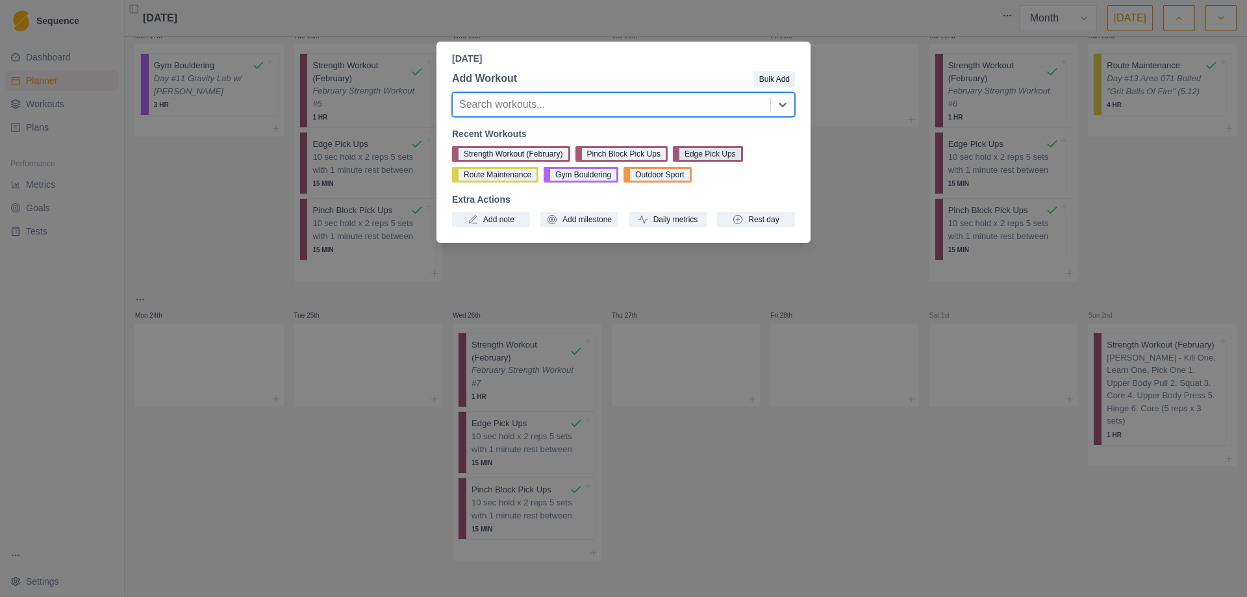
click at [708, 152] on button "Edge Pick Ups" at bounding box center [708, 154] width 70 height 16
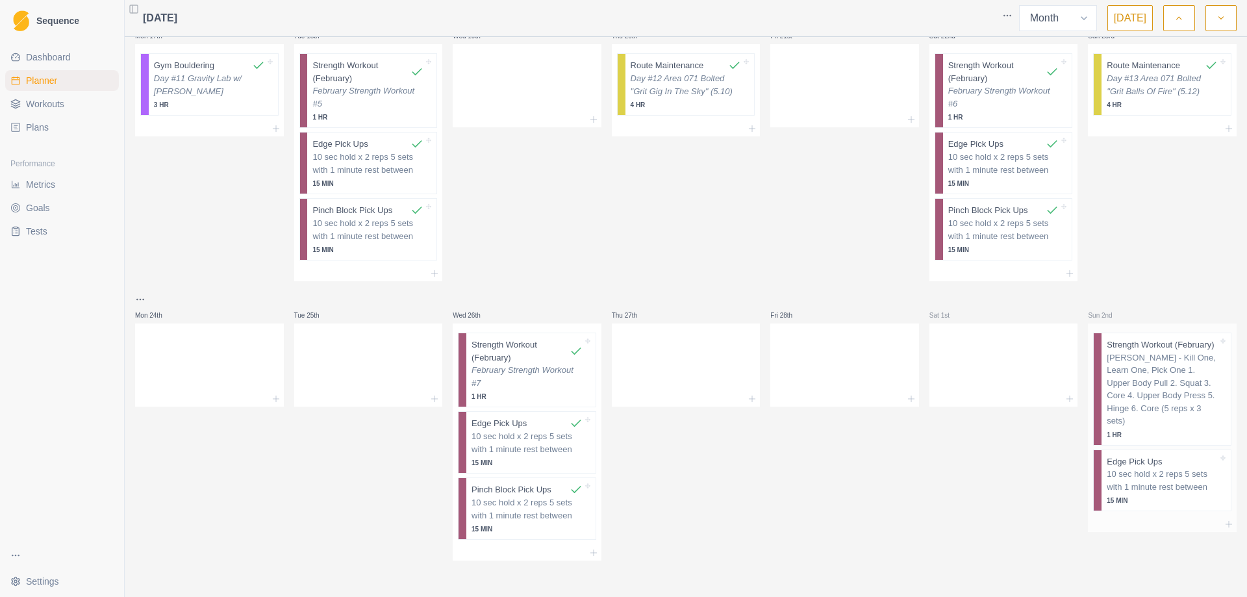
click at [1209, 516] on div at bounding box center [1162, 524] width 149 height 16
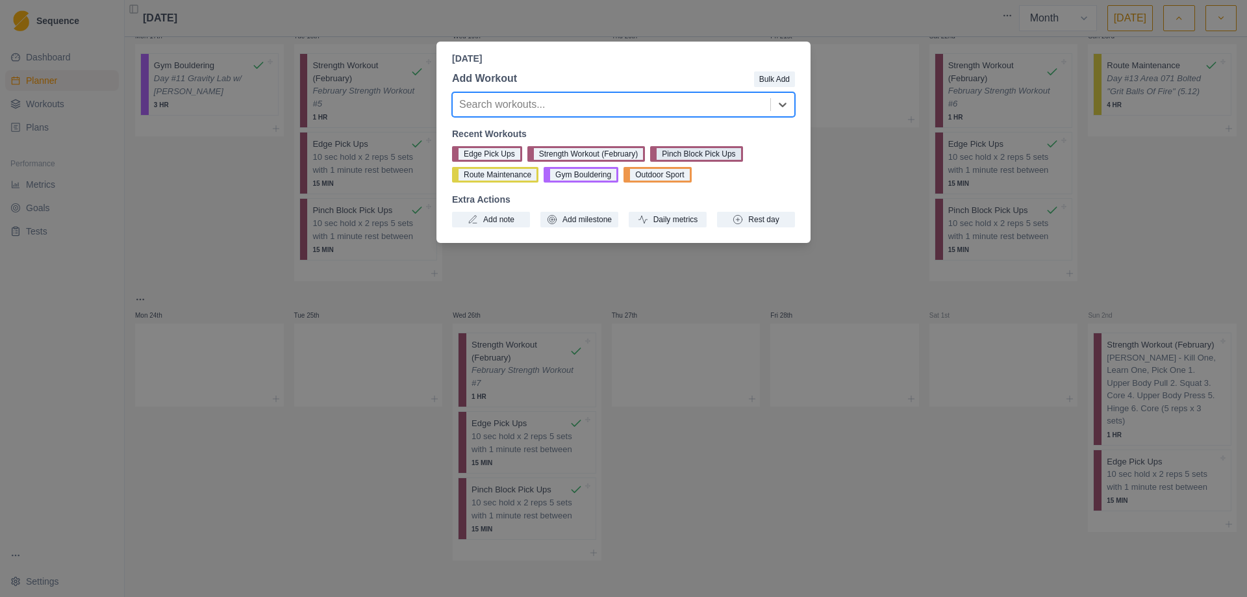
click at [676, 149] on button "Pinch Block Pick Ups" at bounding box center [696, 154] width 92 height 16
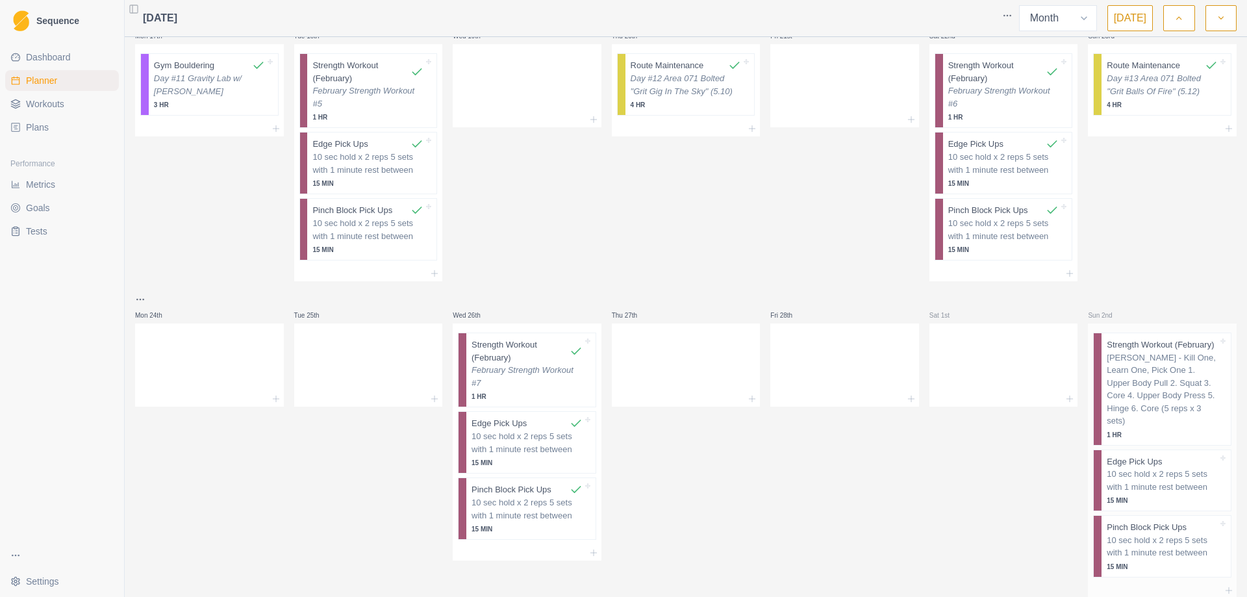
click at [1157, 376] on p "[PERSON_NAME] - Kill One, Learn One, Pick One 1. Upper Body Pull 2. Squat 3. Co…" at bounding box center [1162, 389] width 111 height 76
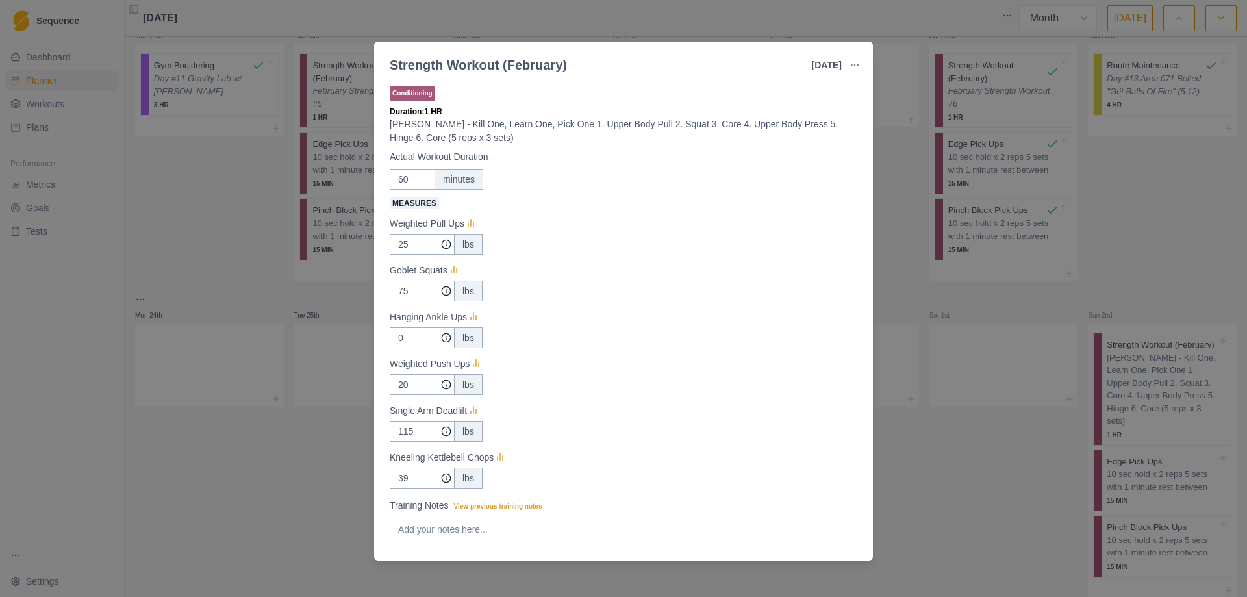
click at [518, 544] on textarea "Training Notes View previous training notes" at bounding box center [624, 544] width 468 height 52
paste textarea "February Strength Workout #1"
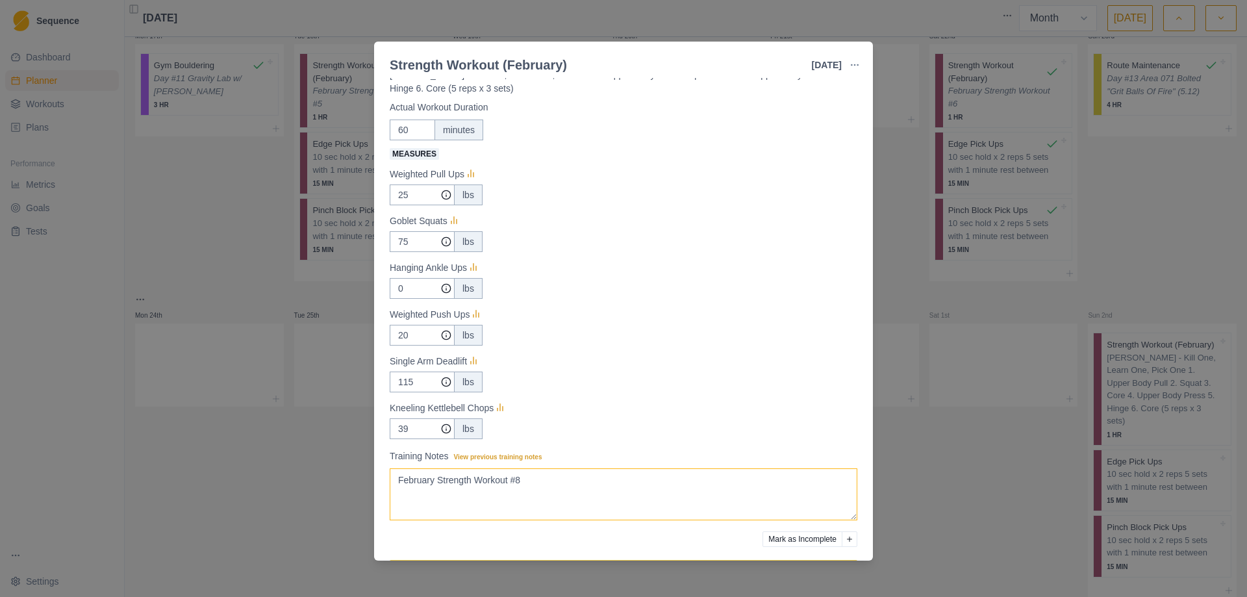
scroll to position [93, 0]
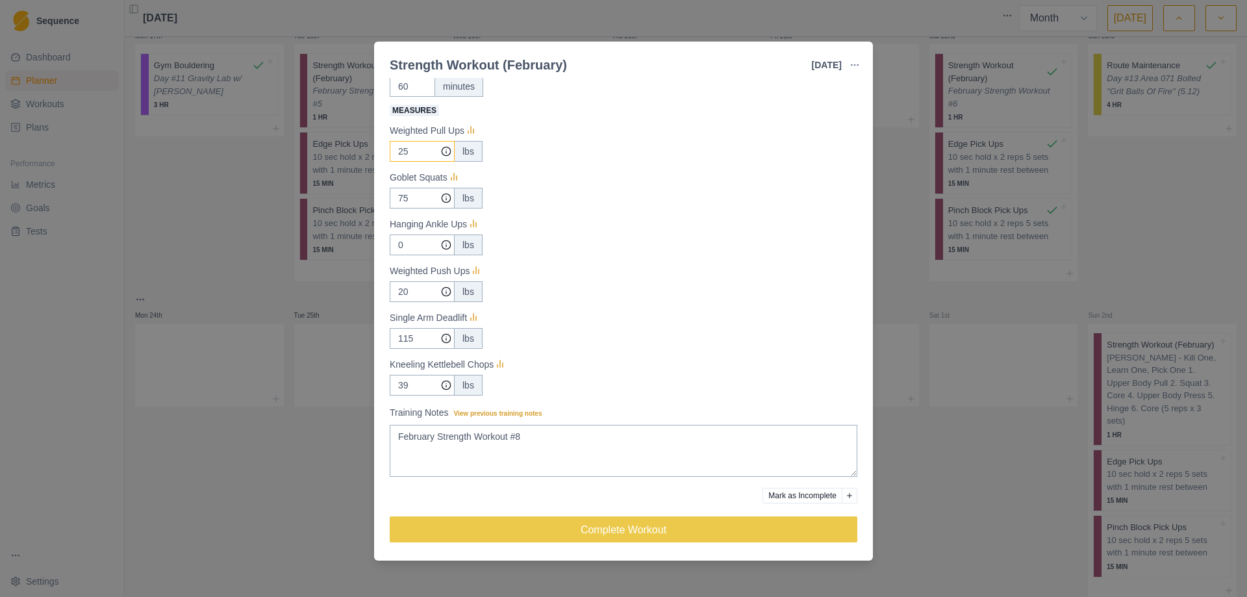
click at [408, 149] on input "25" at bounding box center [422, 151] width 65 height 21
click at [407, 162] on input "75" at bounding box center [422, 151] width 65 height 21
click at [408, 162] on input "0" at bounding box center [422, 151] width 65 height 21
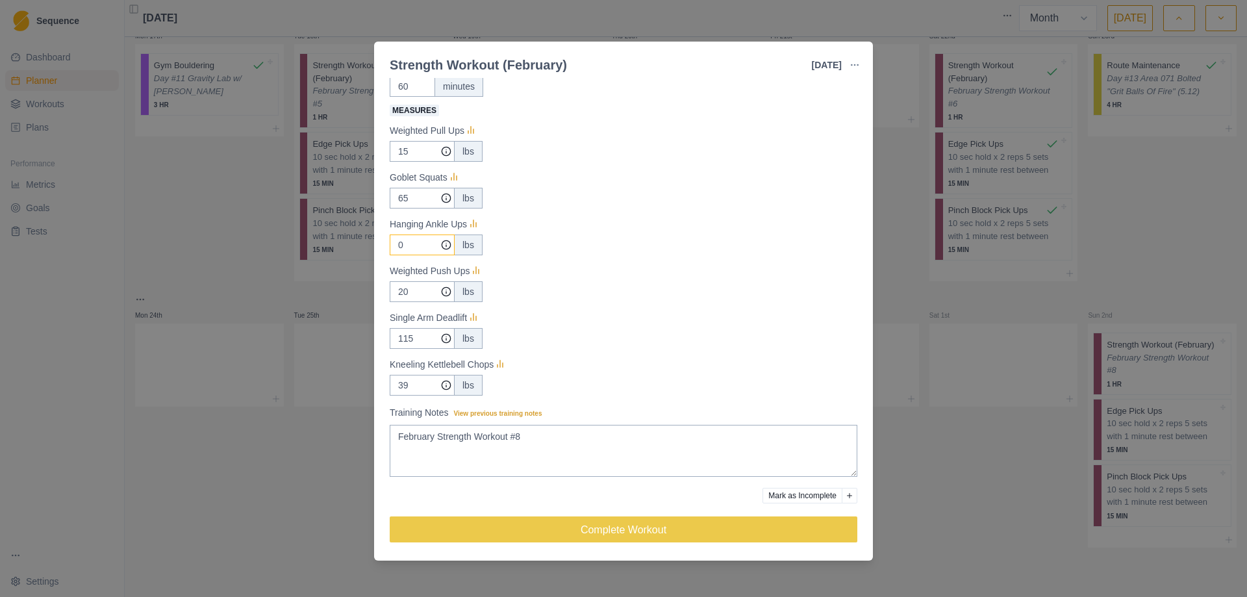
click at [408, 162] on input "0" at bounding box center [422, 151] width 65 height 21
click at [401, 162] on input "20" at bounding box center [422, 151] width 65 height 21
click at [411, 162] on input "115" at bounding box center [422, 151] width 65 height 21
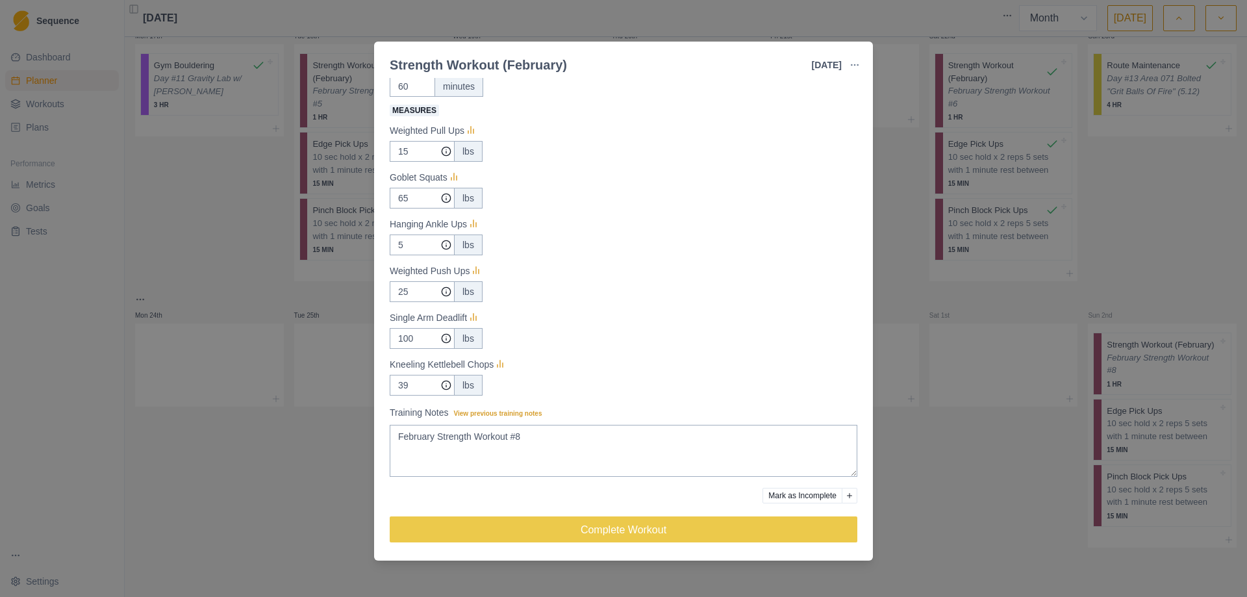
click at [401, 396] on div "Conditioning Duration: 1 HR Bechtel - Kill One, Learn One, Pick One 1. Upper Bo…" at bounding box center [624, 272] width 468 height 565
click at [410, 162] on input "39" at bounding box center [422, 151] width 65 height 21
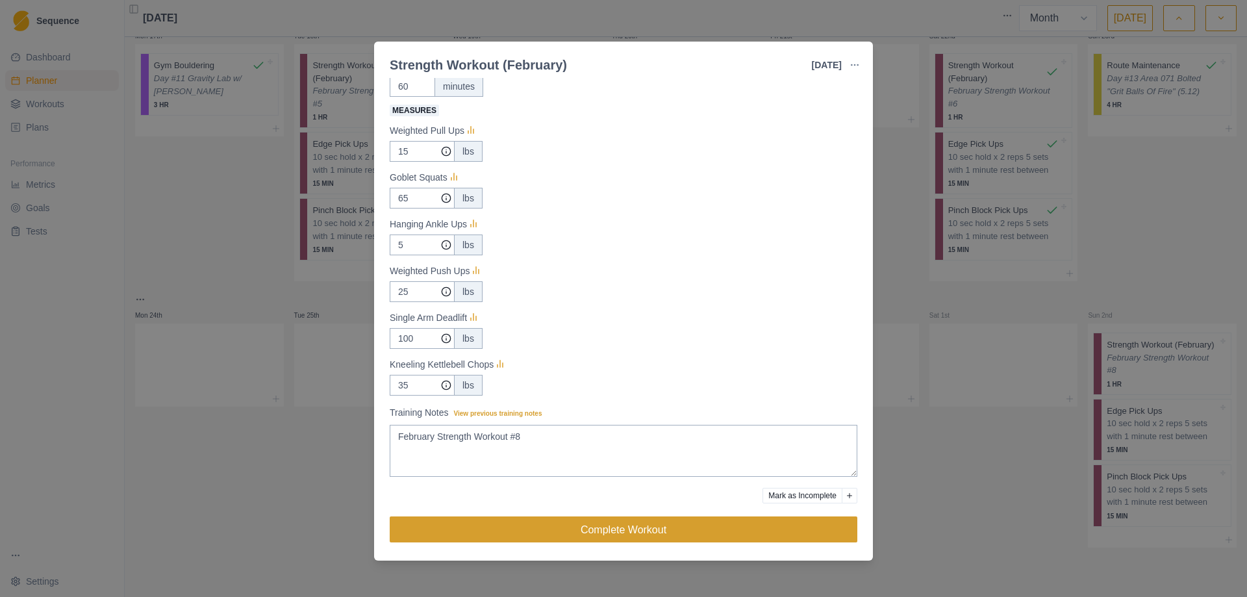
click at [628, 521] on button "Complete Workout" at bounding box center [624, 529] width 468 height 26
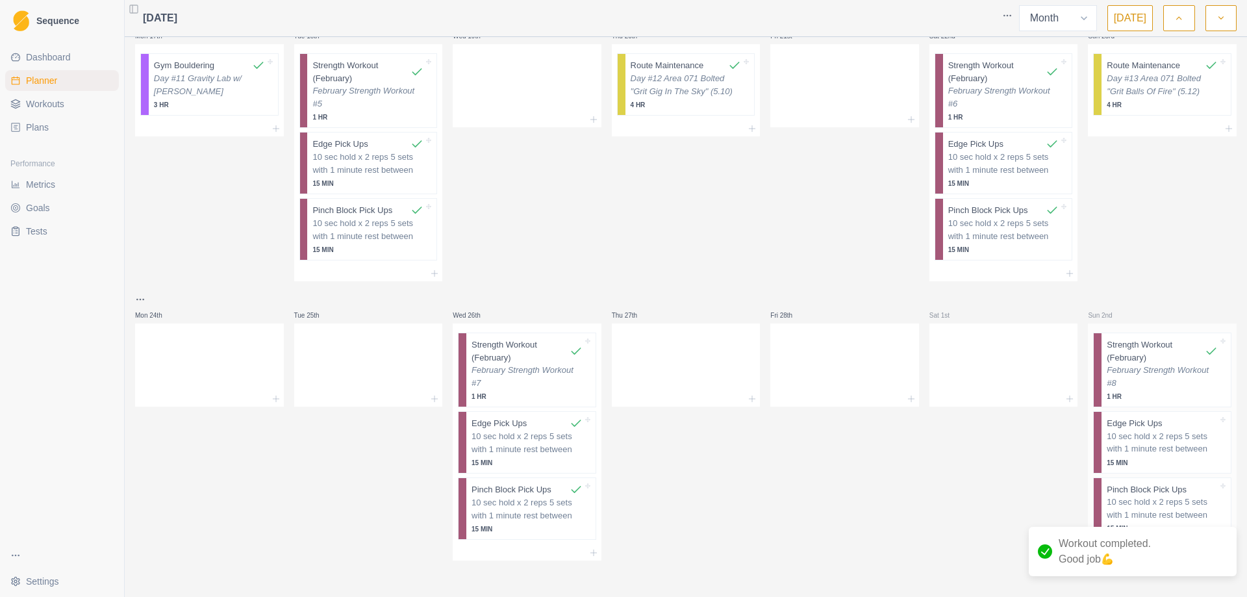
click at [1140, 450] on p "10 sec hold x 2 reps 5 sets with 1 minute rest between" at bounding box center [1162, 442] width 111 height 25
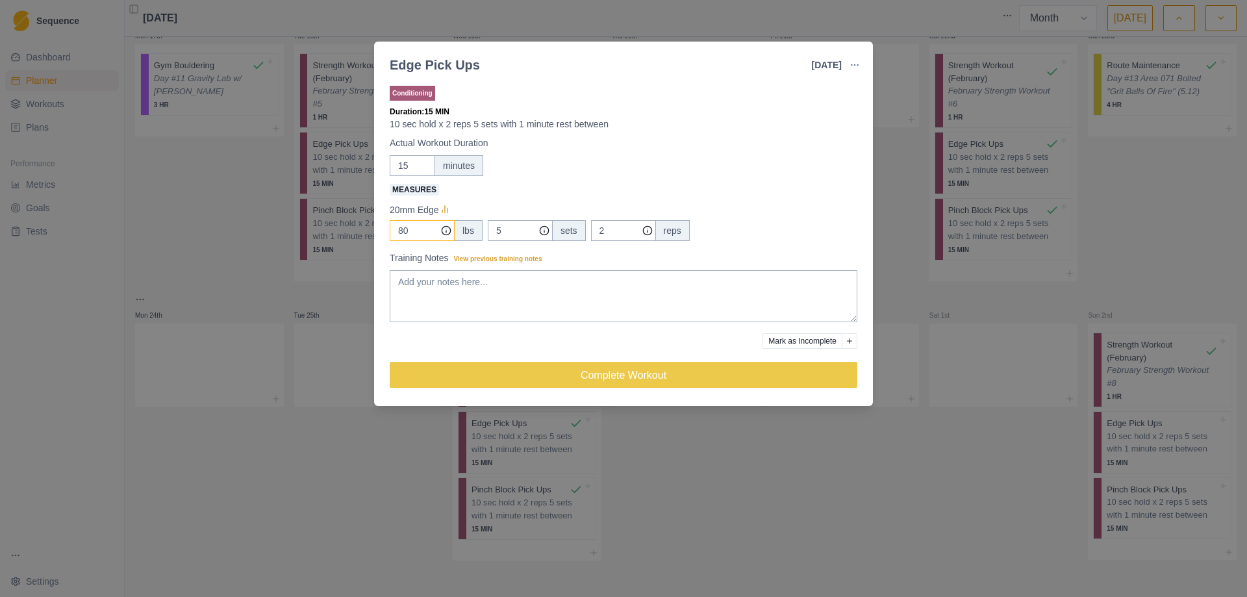
click at [402, 231] on input "80" at bounding box center [422, 230] width 65 height 21
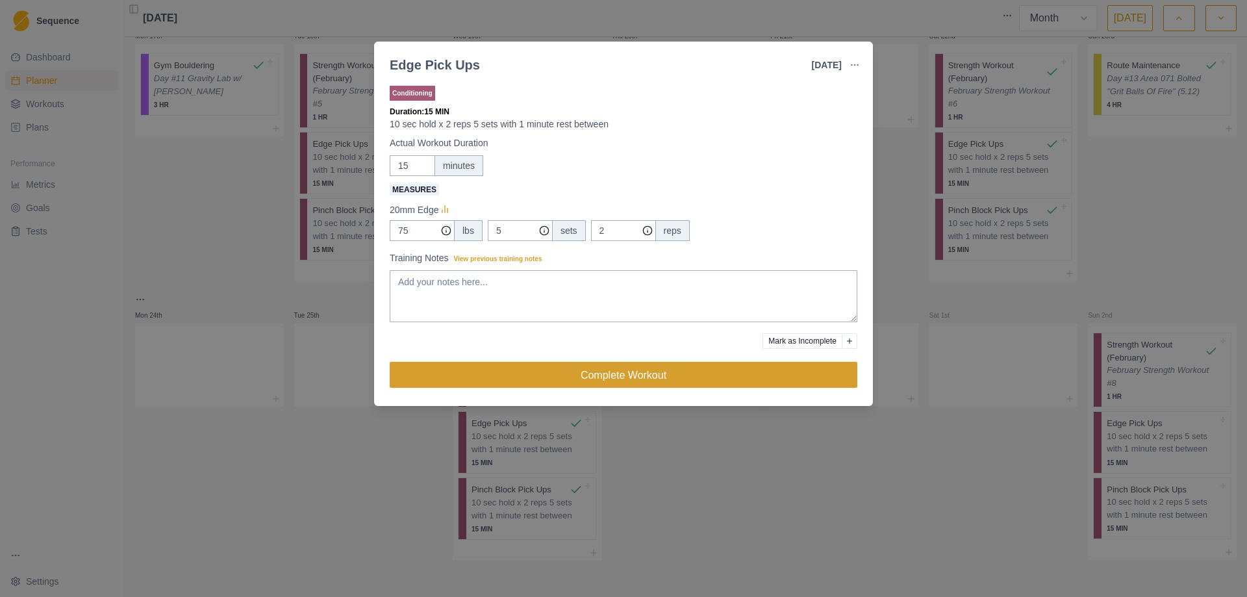
click at [646, 379] on button "Complete Workout" at bounding box center [624, 375] width 468 height 26
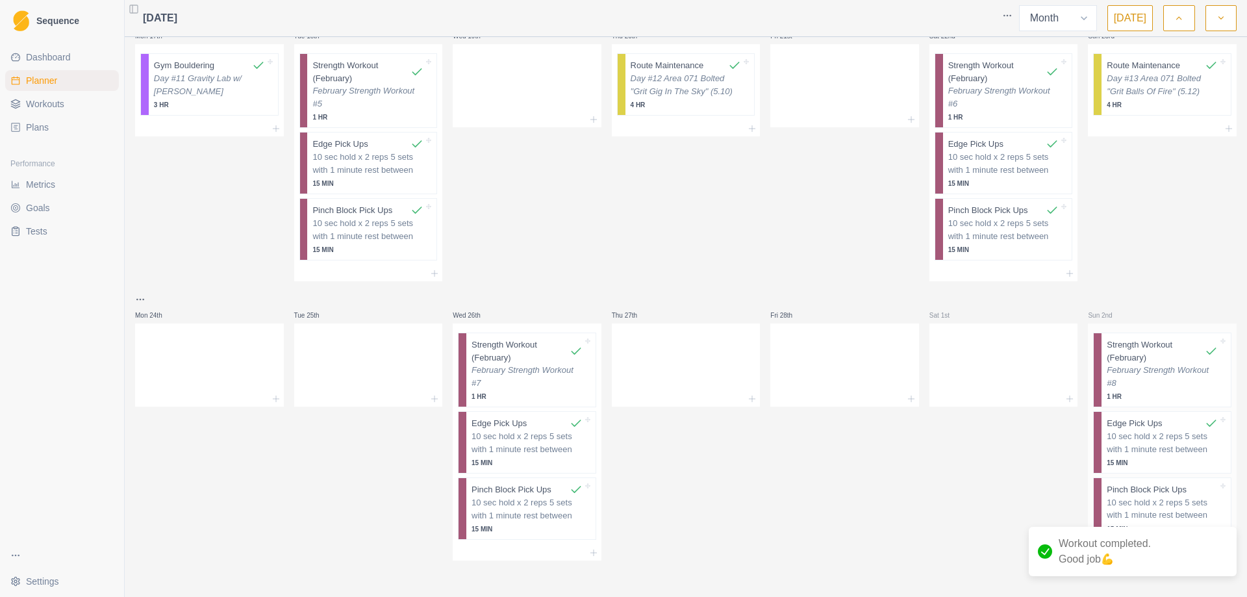
click at [1160, 511] on p "10 sec hold x 2 reps 5 sets with 1 minute rest between" at bounding box center [1162, 508] width 111 height 25
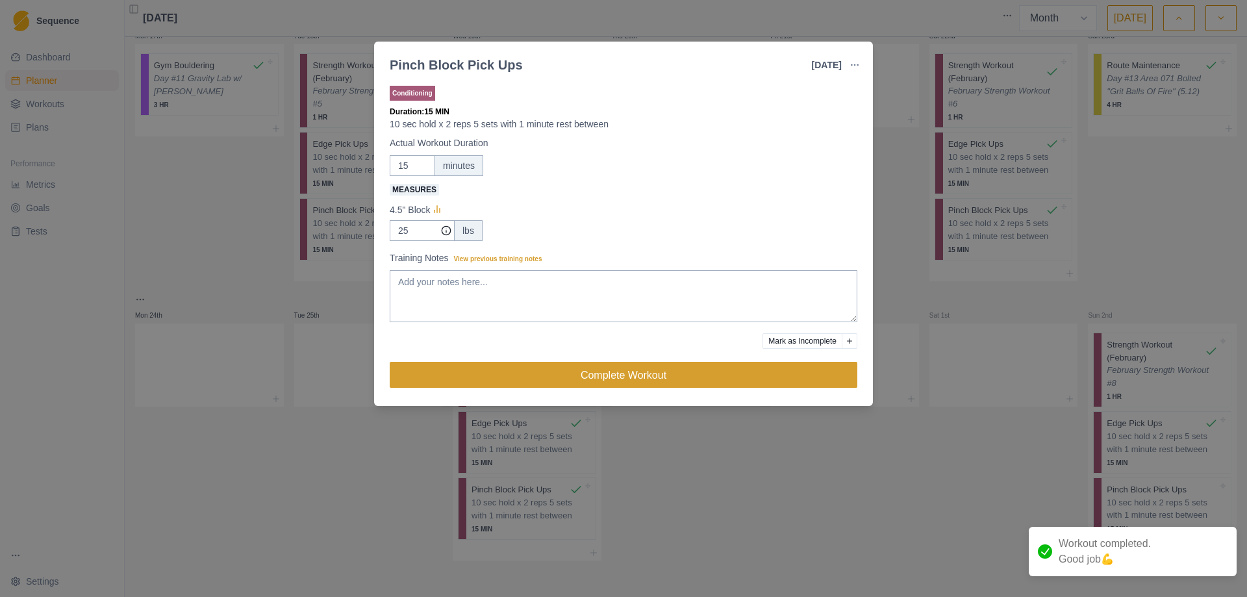
click at [633, 370] on button "Complete Workout" at bounding box center [624, 375] width 468 height 26
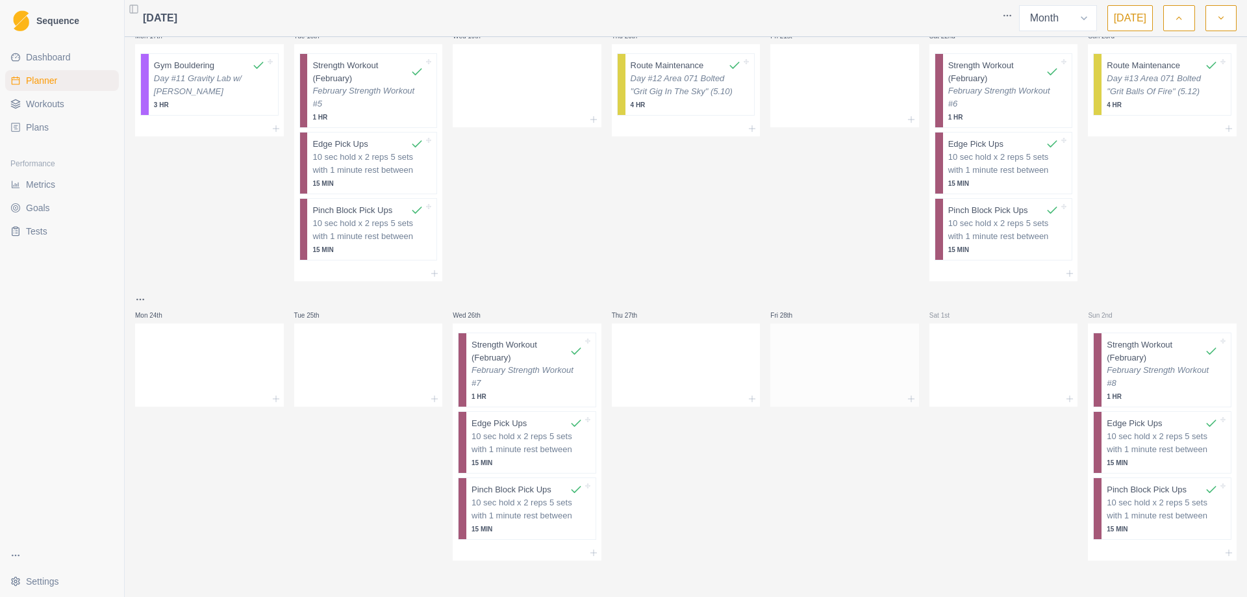
click at [795, 383] on div at bounding box center [845, 362] width 149 height 57
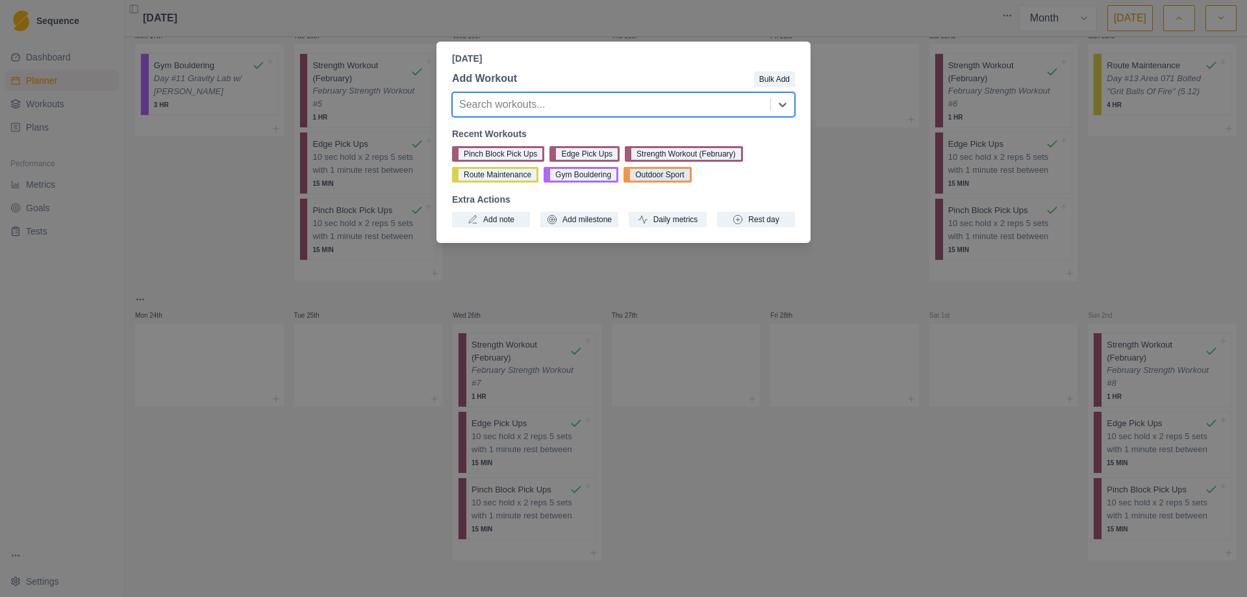
click at [669, 173] on button "Outdoor Sport" at bounding box center [658, 175] width 68 height 16
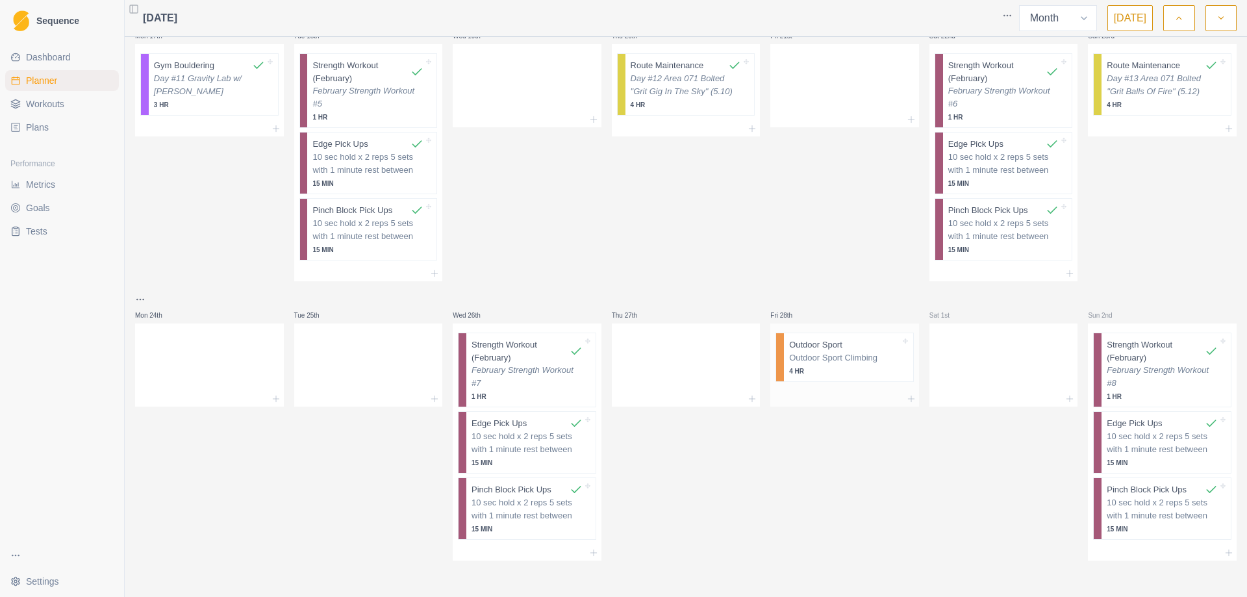
click at [837, 366] on p "4 HR" at bounding box center [844, 371] width 111 height 10
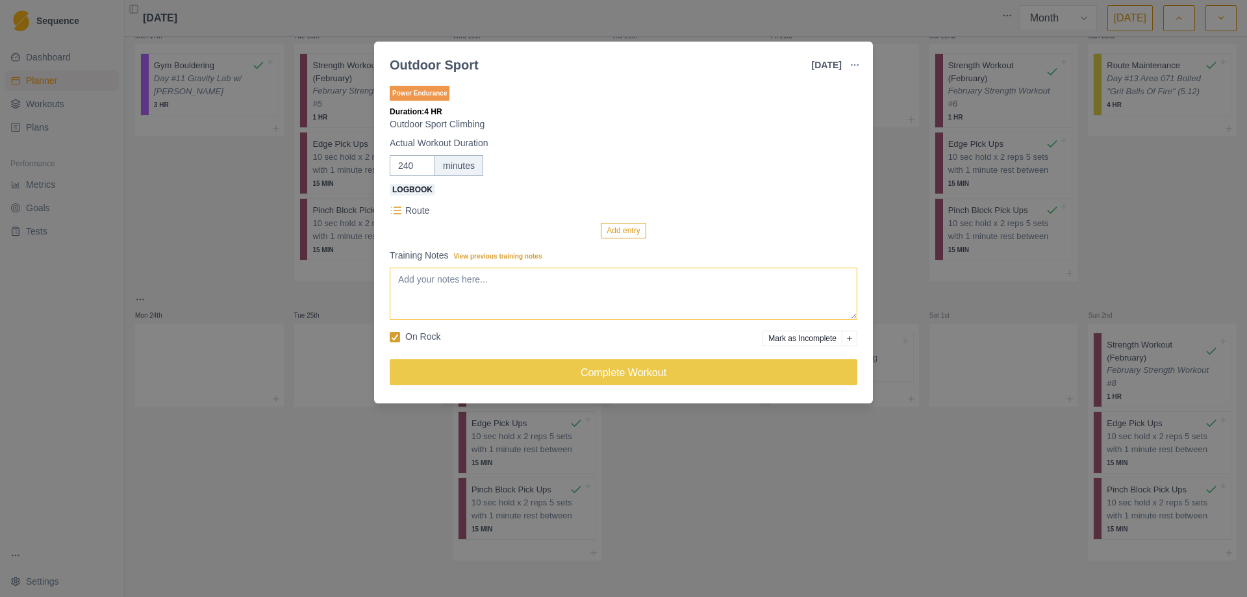
click at [440, 280] on textarea "Training Notes View previous training notes" at bounding box center [624, 294] width 468 height 52
click at [623, 229] on button "Add entry" at bounding box center [623, 231] width 45 height 16
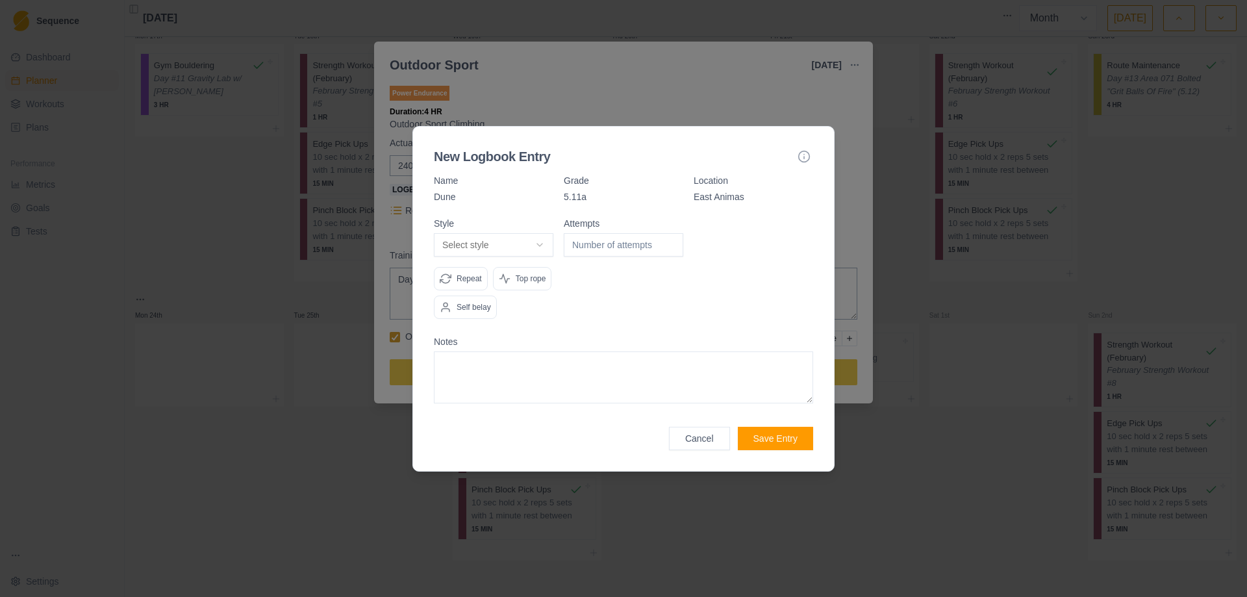
click at [539, 242] on button "Select style" at bounding box center [494, 244] width 120 height 23
click at [669, 242] on input "1" at bounding box center [624, 244] width 120 height 23
click at [669, 242] on input "2" at bounding box center [624, 244] width 120 height 23
click at [674, 247] on input "1" at bounding box center [624, 244] width 120 height 23
click at [674, 248] on input "0" at bounding box center [624, 244] width 120 height 23
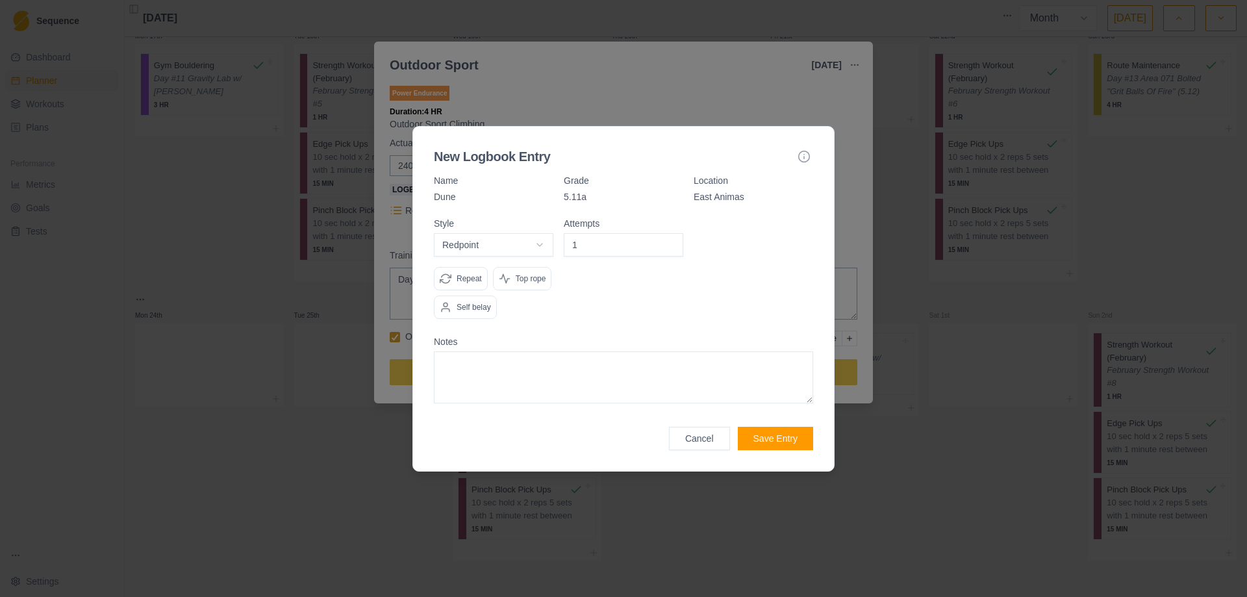
click at [672, 242] on input "1" at bounding box center [624, 244] width 120 height 23
click at [531, 285] on div "Top rope" at bounding box center [522, 278] width 59 height 23
click at [785, 437] on button "Save Entry" at bounding box center [775, 438] width 75 height 23
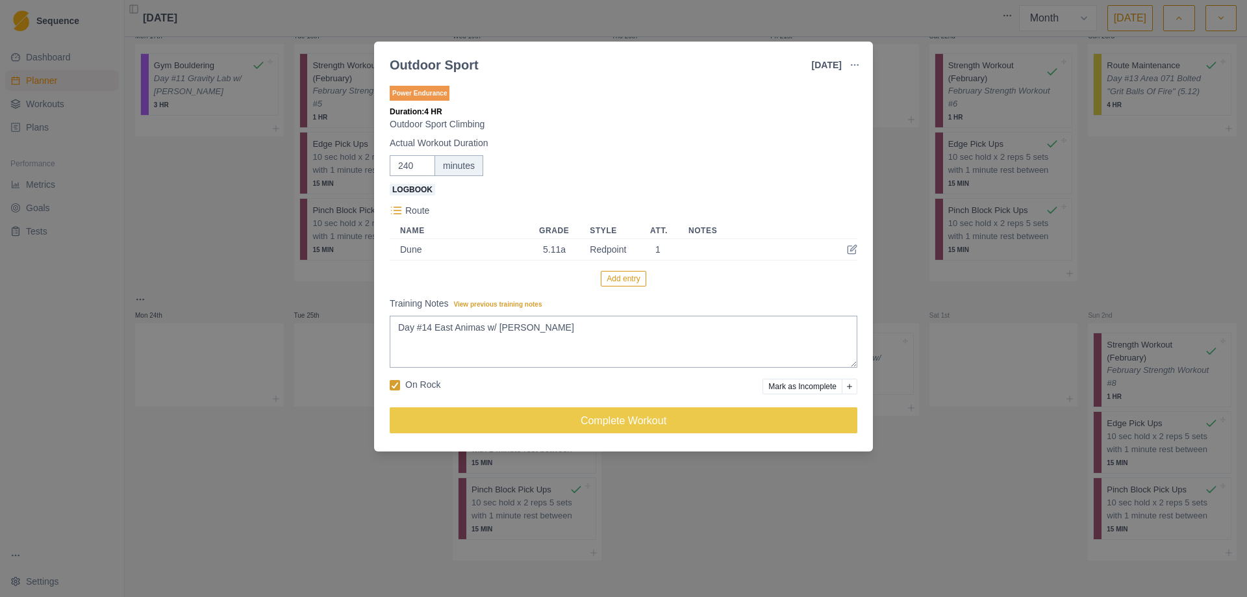
click at [624, 279] on button "Add entry" at bounding box center [623, 279] width 45 height 16
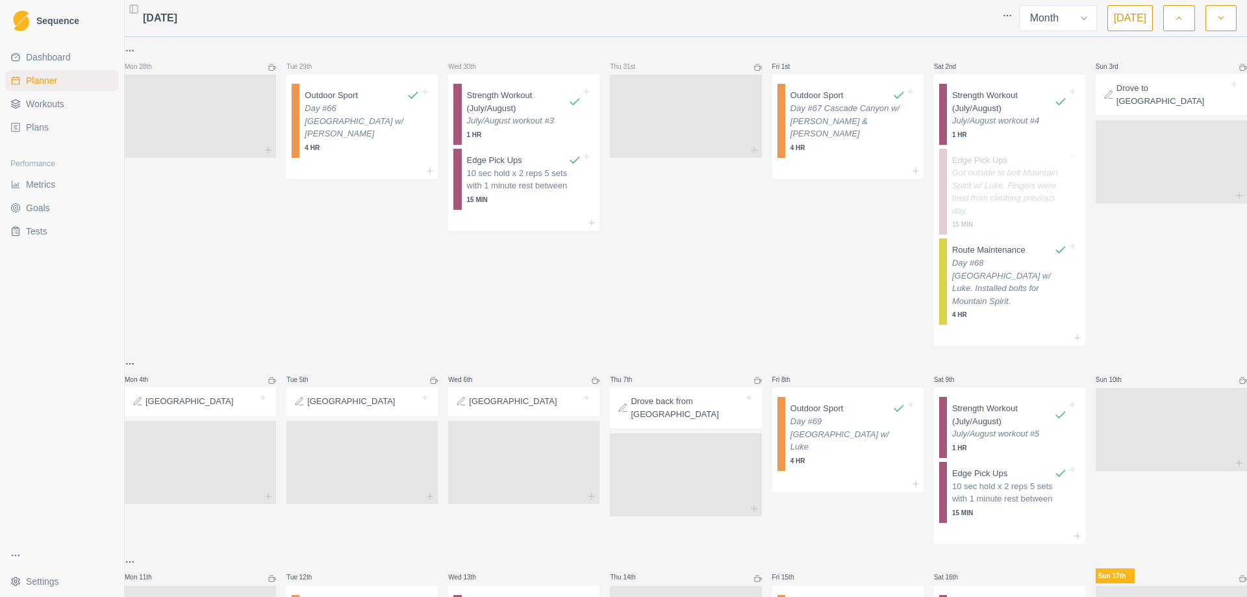
select select "month"
click at [51, 105] on span "Workouts" at bounding box center [45, 103] width 38 height 13
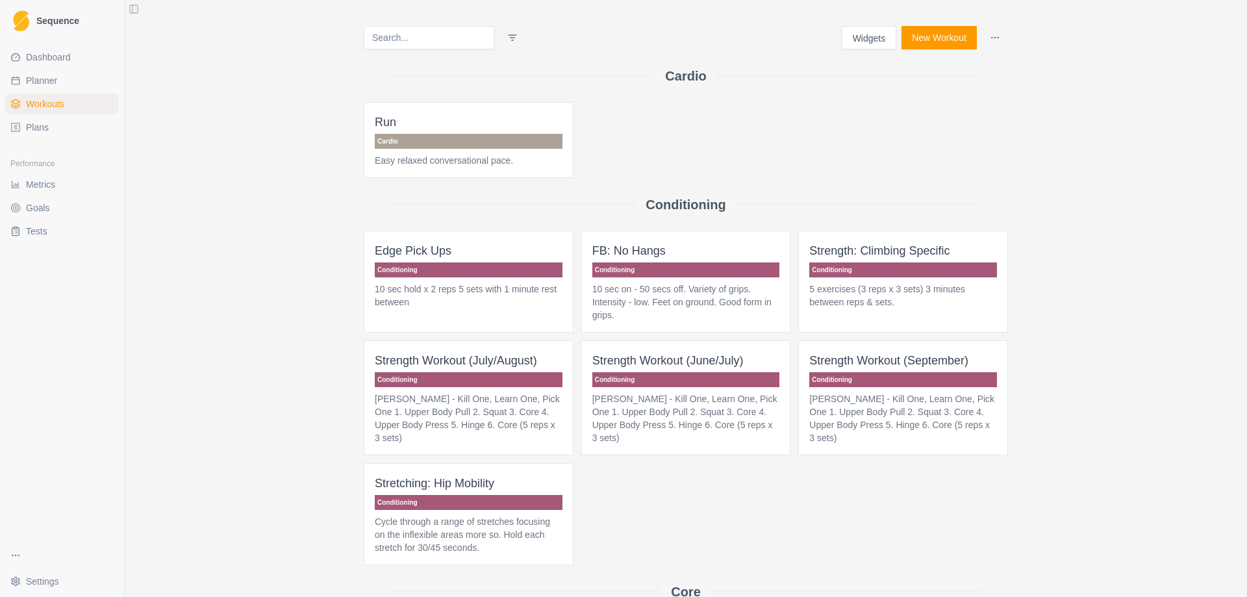
click at [682, 402] on p "[PERSON_NAME] - Kill One, Learn One, Pick One 1. Upper Body Pull 2. Squat 3. Co…" at bounding box center [687, 418] width 188 height 52
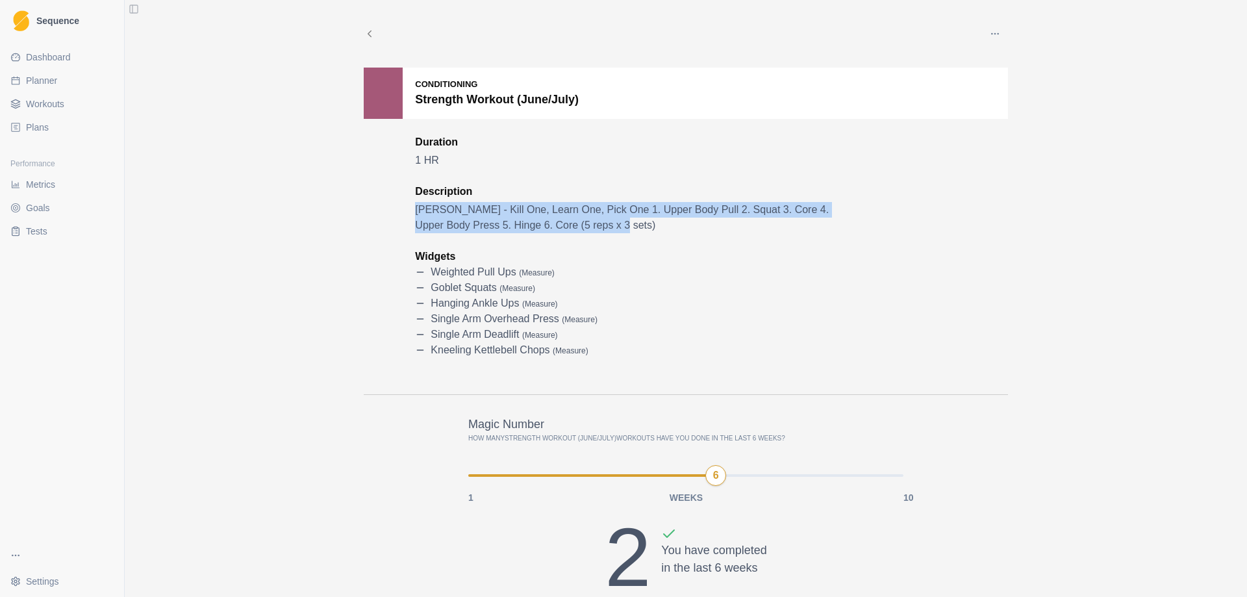
drag, startPoint x: 412, startPoint y: 209, endPoint x: 563, endPoint y: 225, distance: 151.5
click at [563, 225] on p "[PERSON_NAME] - Kill One, Learn One, Pick One 1. Upper Body Pull 2. Squat 3. Co…" at bounding box center [632, 217] width 435 height 31
copy p "[PERSON_NAME] - Kill One, Learn One, Pick One 1. Upper Body Pull 2. Squat 3. Co…"
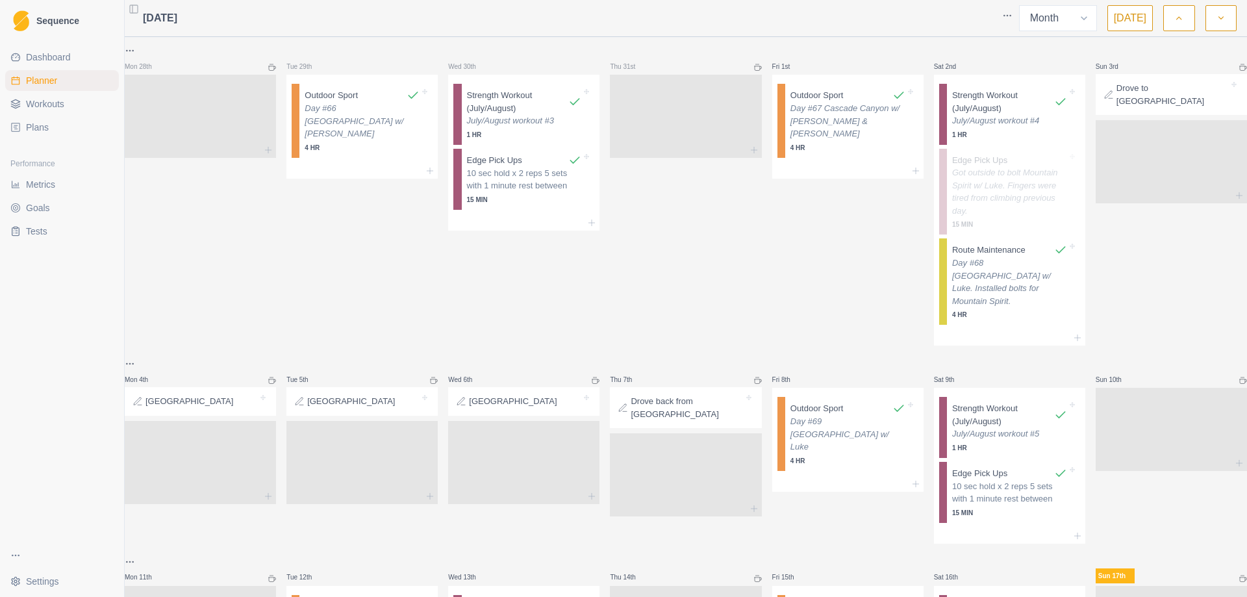
select select "month"
click at [48, 105] on span "Workouts" at bounding box center [45, 103] width 38 height 13
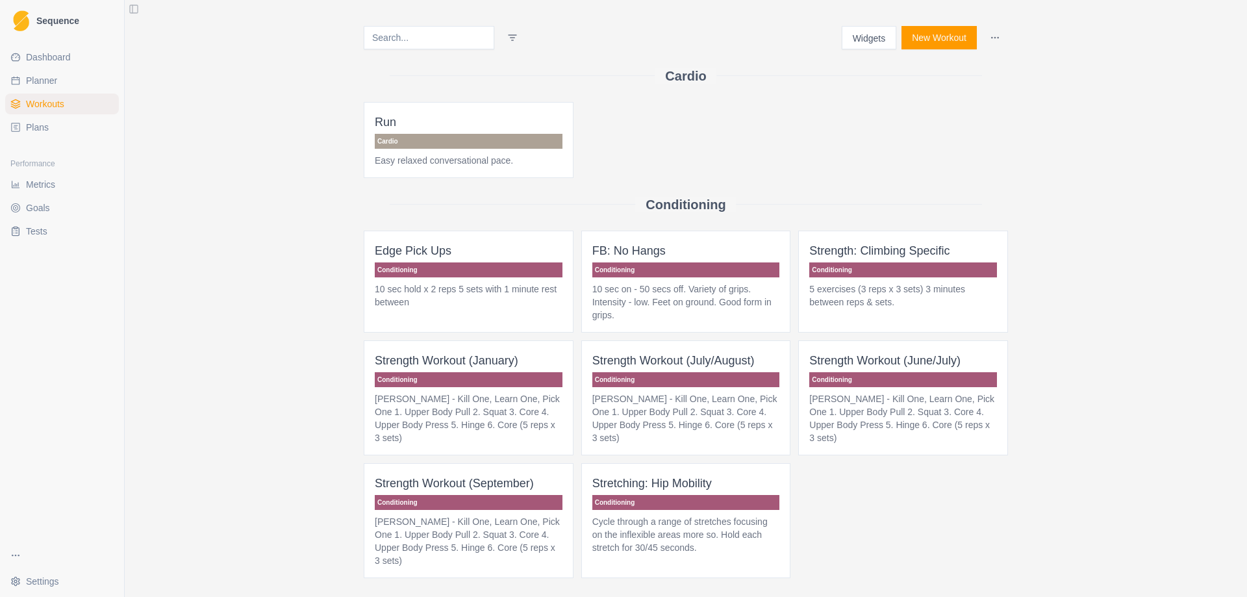
click at [459, 271] on p "Conditioning" at bounding box center [469, 269] width 188 height 15
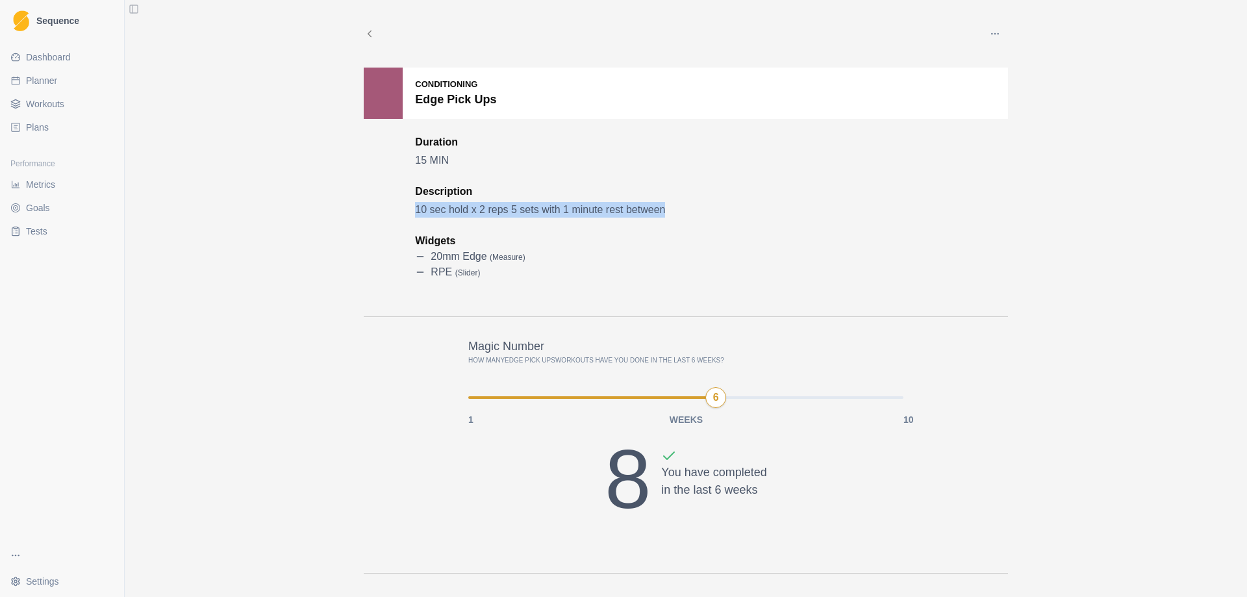
drag, startPoint x: 413, startPoint y: 207, endPoint x: 667, endPoint y: 205, distance: 253.4
click at [667, 205] on p "10 sec hold x 2 reps 5 sets with 1 minute rest between" at bounding box center [632, 210] width 435 height 16
copy p "10 sec hold x 2 reps 5 sets with 1 minute rest between"
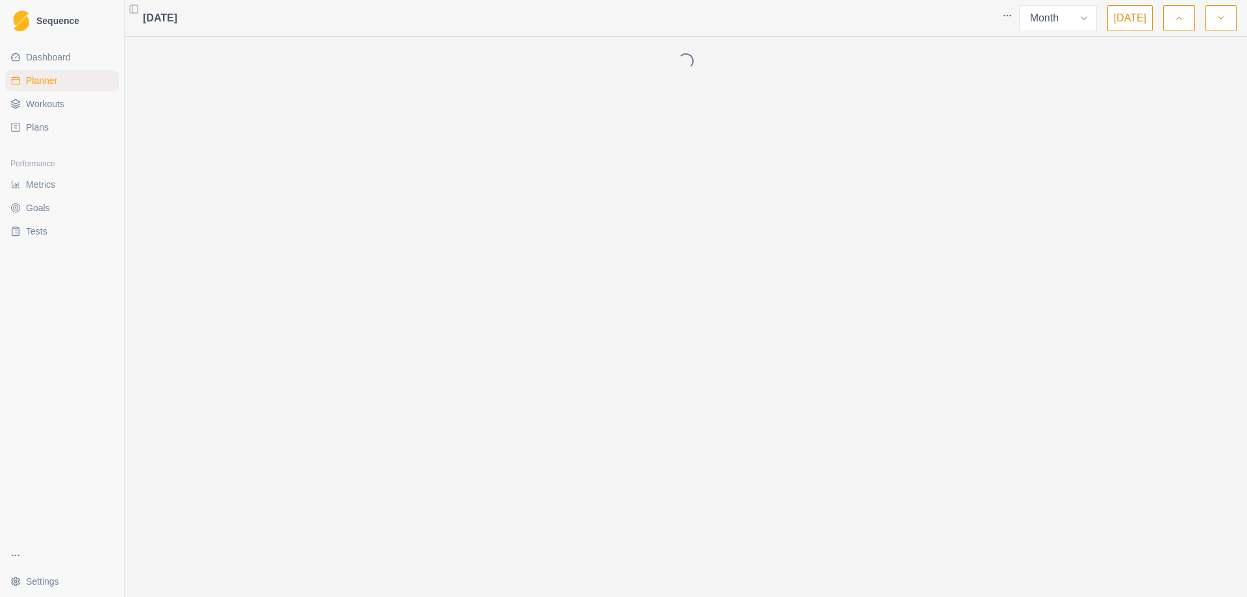
select select "month"
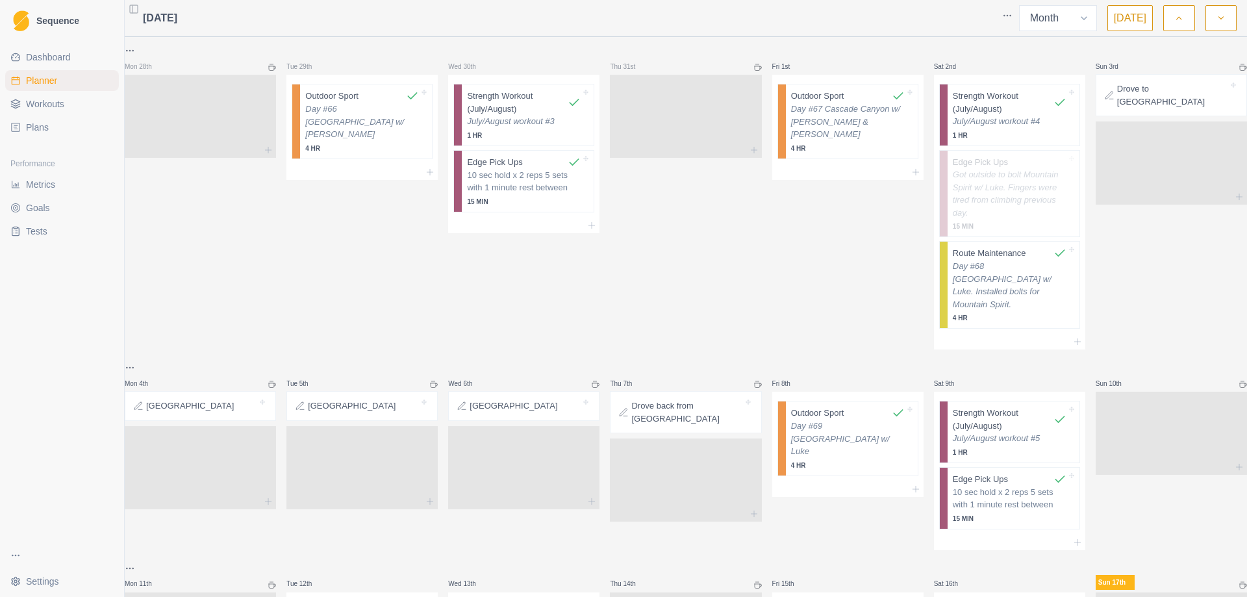
click at [53, 102] on span "Workouts" at bounding box center [45, 103] width 38 height 13
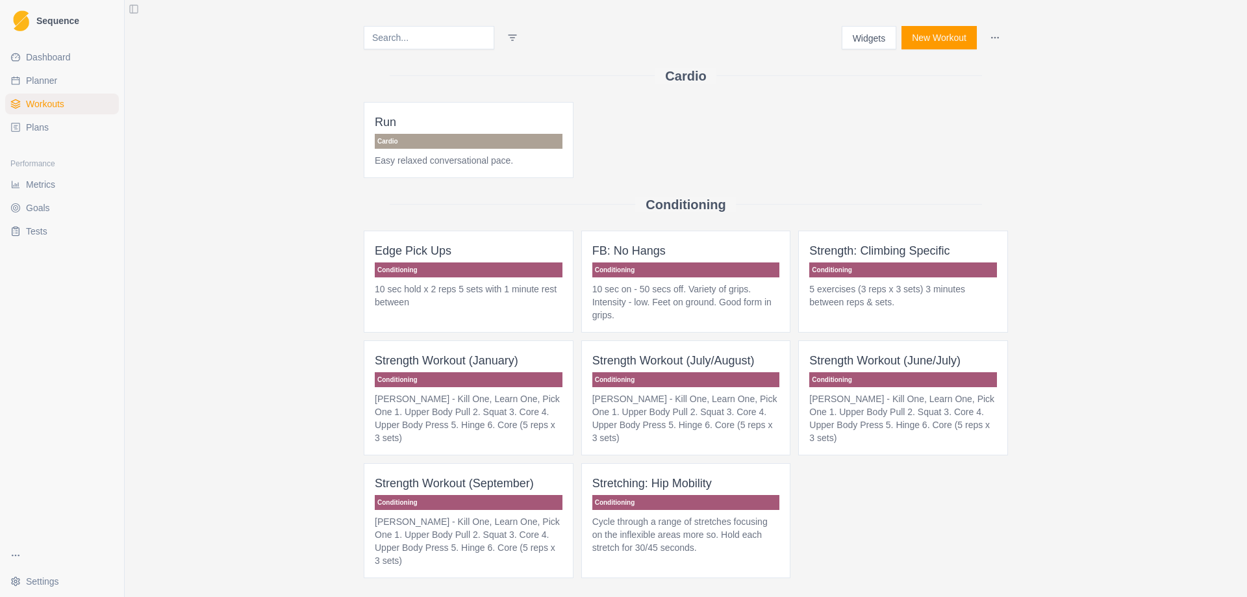
scroll to position [65, 0]
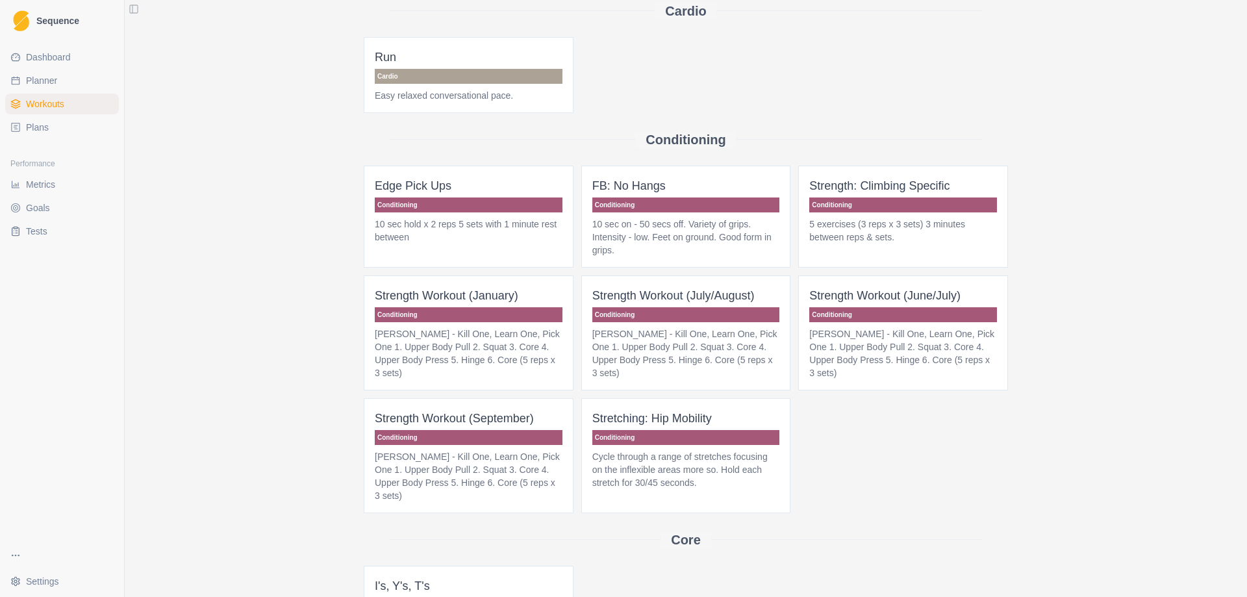
click at [450, 207] on p "Conditioning" at bounding box center [469, 205] width 188 height 15
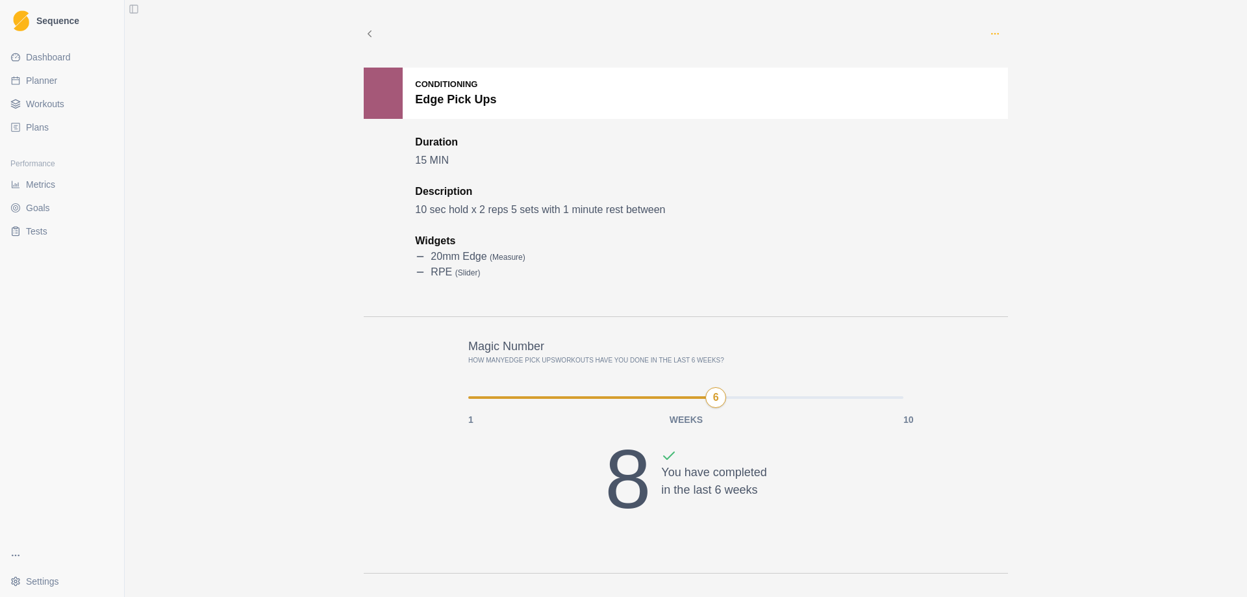
click at [990, 35] on icon "button" at bounding box center [995, 34] width 10 height 10
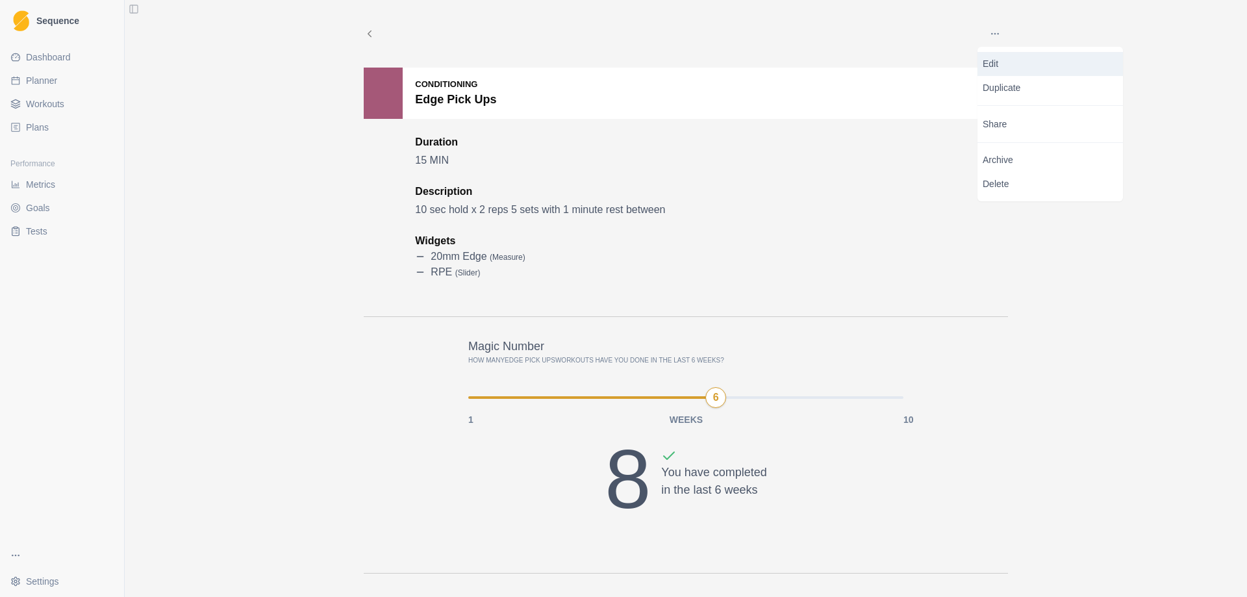
click at [1014, 58] on p "Edit" at bounding box center [1050, 64] width 135 height 14
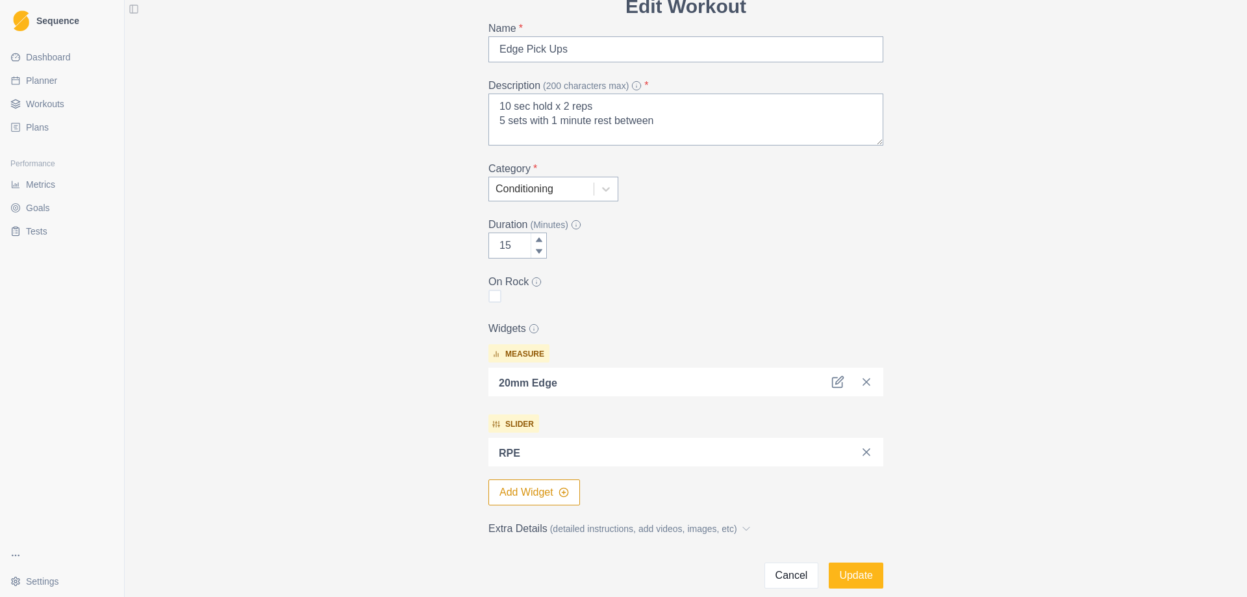
scroll to position [140, 0]
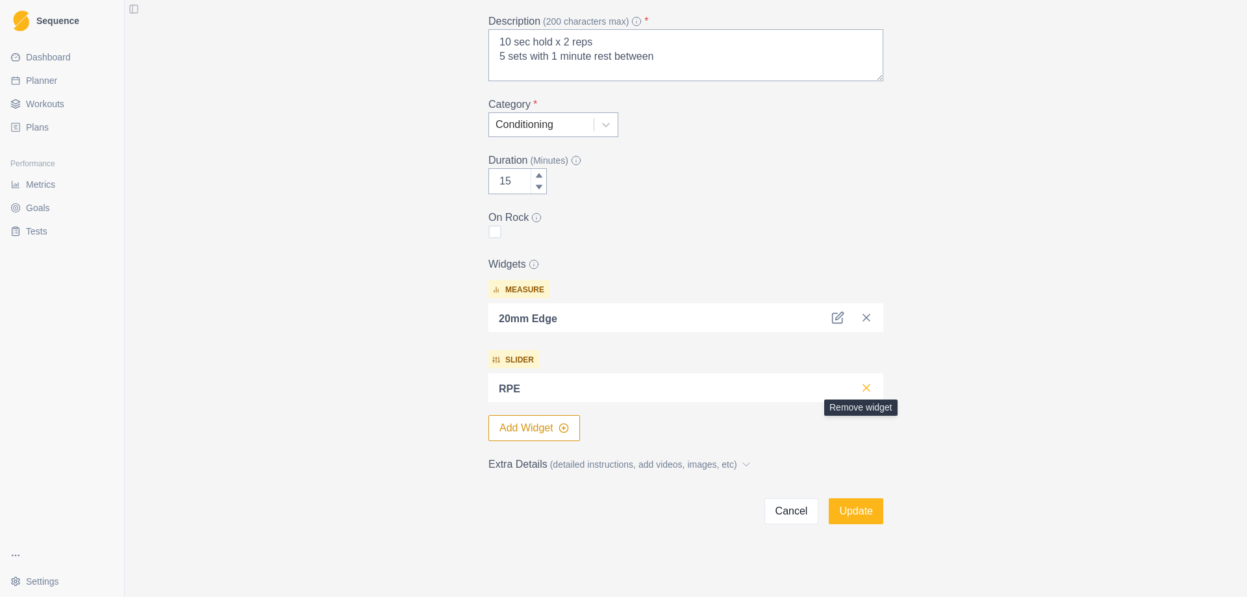
click at [863, 389] on icon at bounding box center [866, 387] width 13 height 13
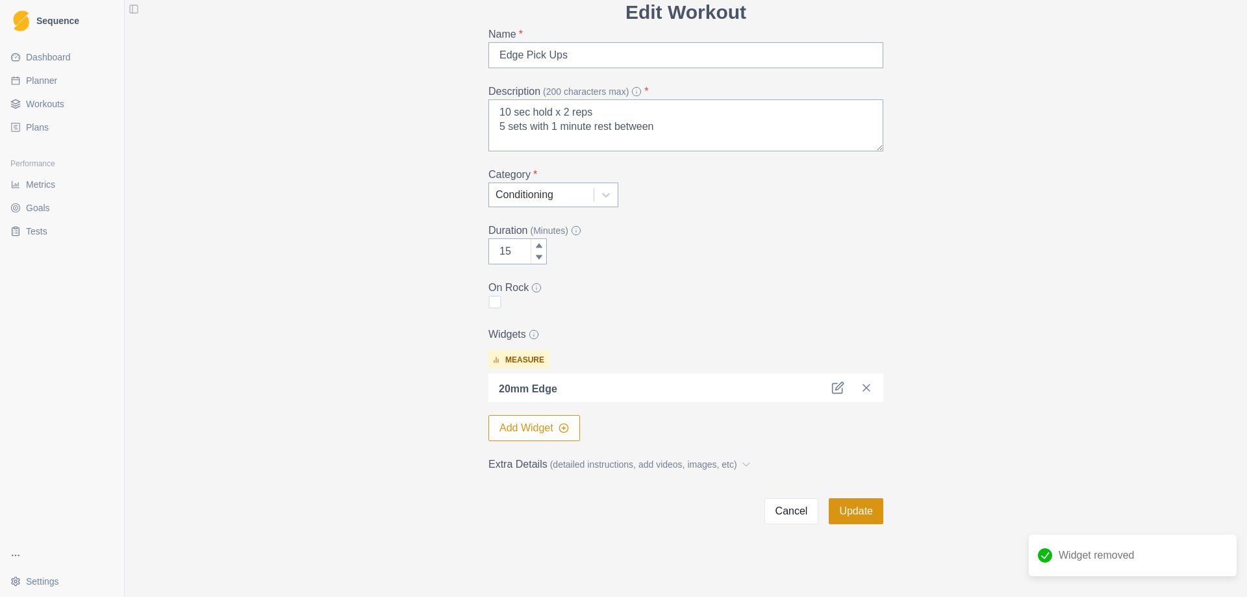
click at [852, 521] on button "Update" at bounding box center [856, 511] width 55 height 26
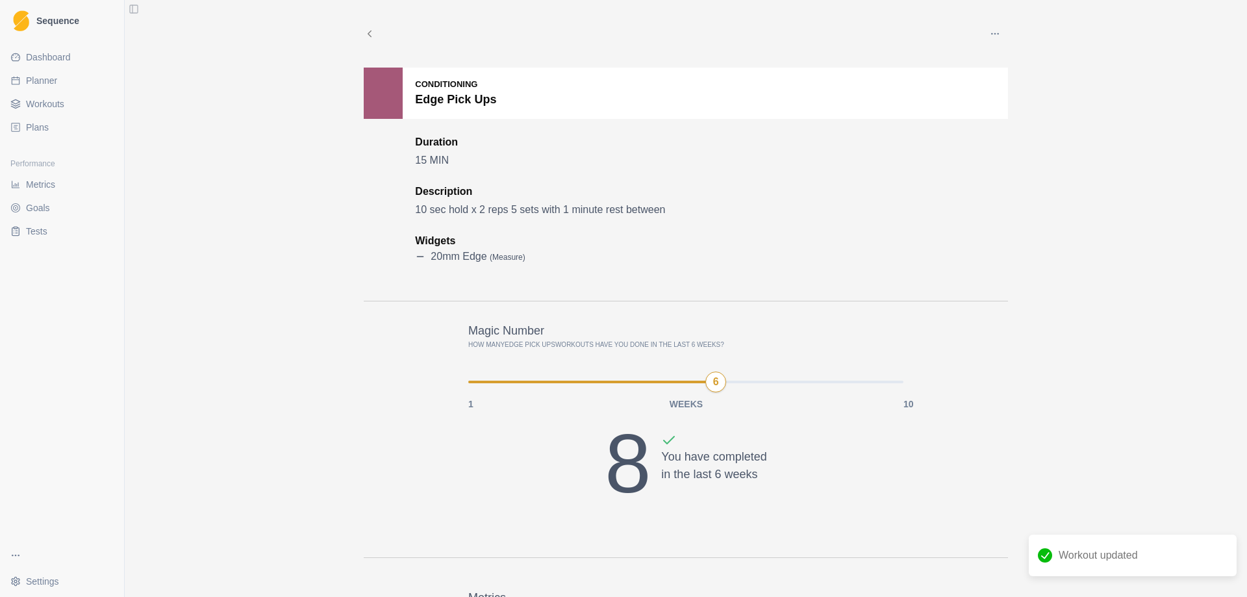
click at [53, 105] on span "Workouts" at bounding box center [45, 103] width 38 height 13
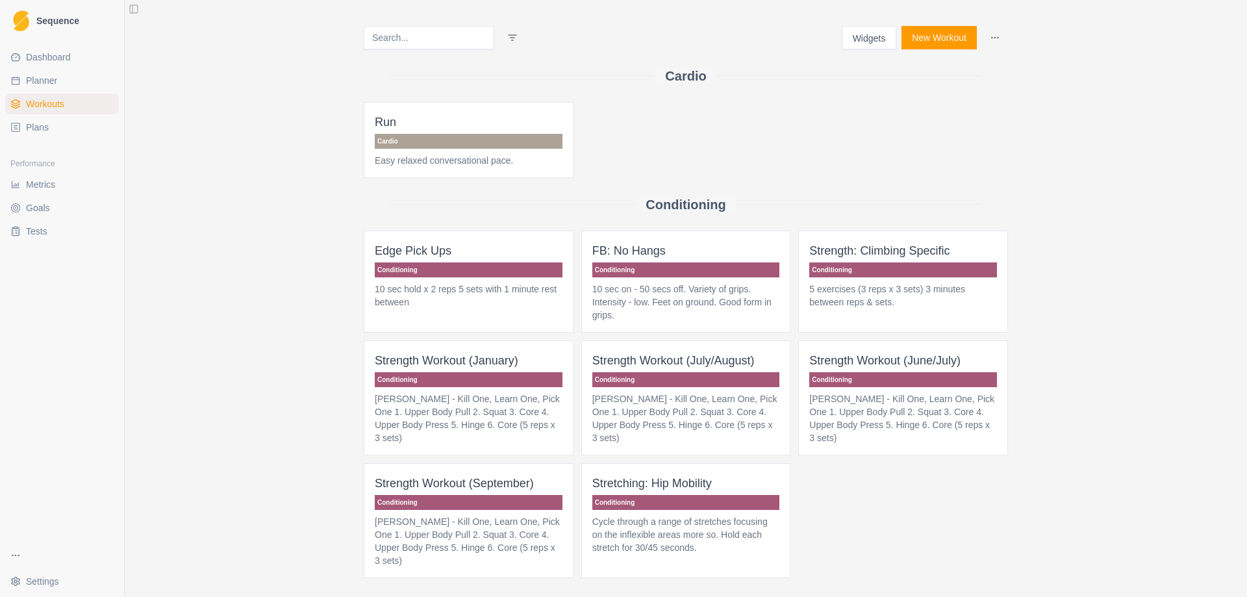
click at [917, 42] on button "New Workout" at bounding box center [939, 37] width 75 height 23
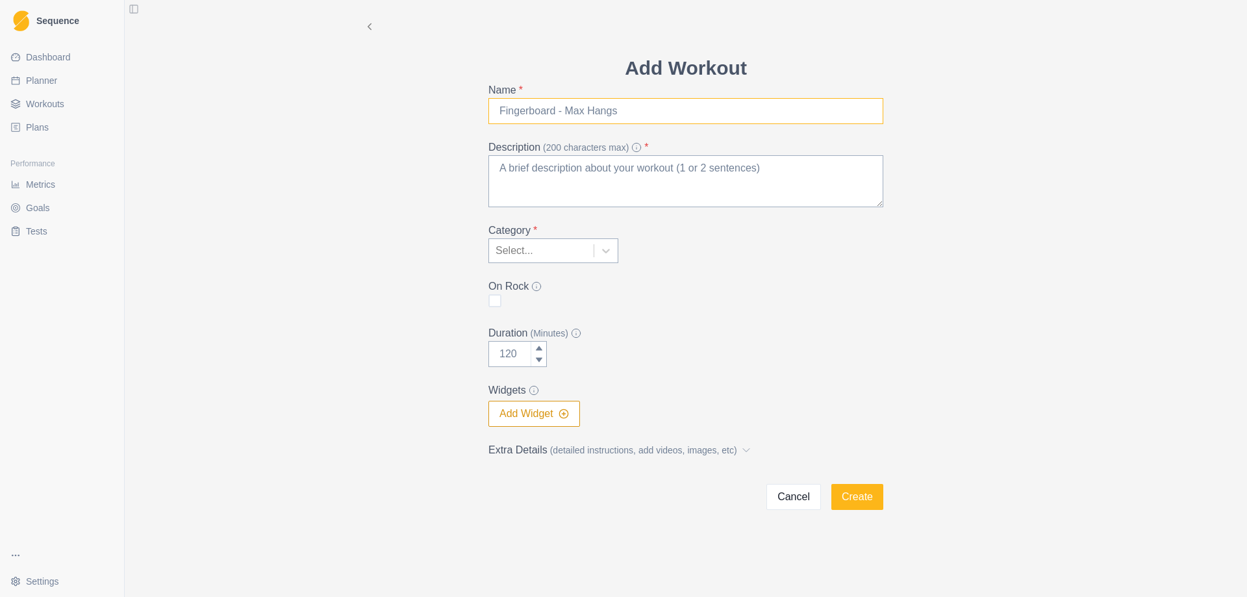
click at [545, 120] on input "Name *" at bounding box center [686, 111] width 395 height 26
type input "P"
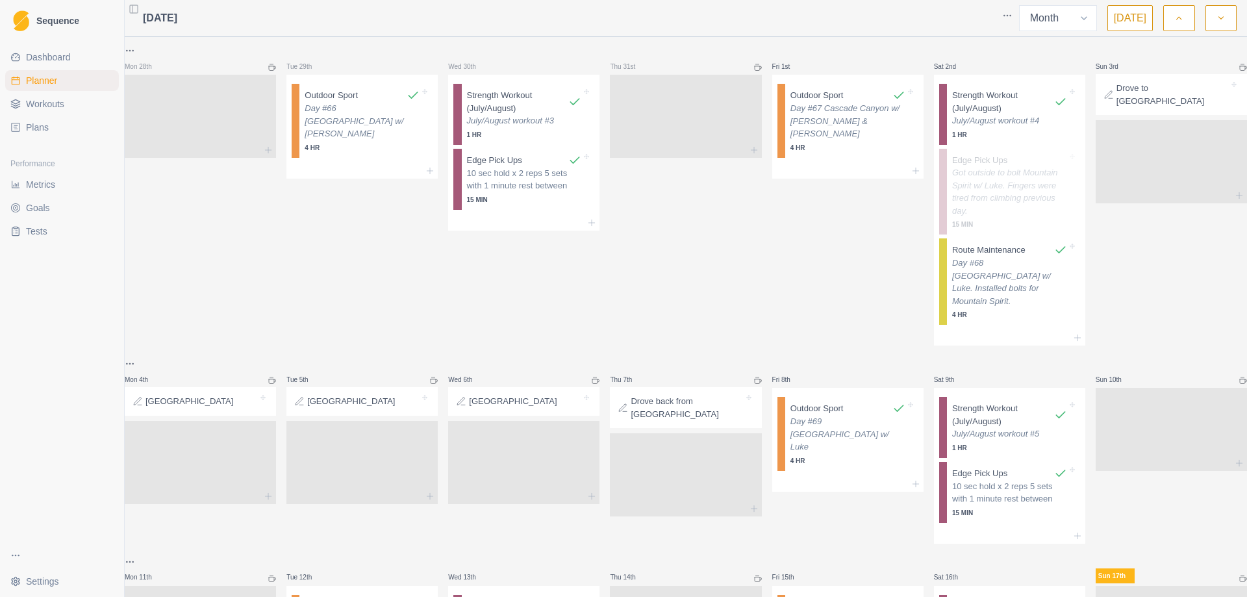
select select "month"
click at [531, 189] on p "10 sec hold x 2 reps 5 sets with 1 minute rest between" at bounding box center [524, 179] width 115 height 25
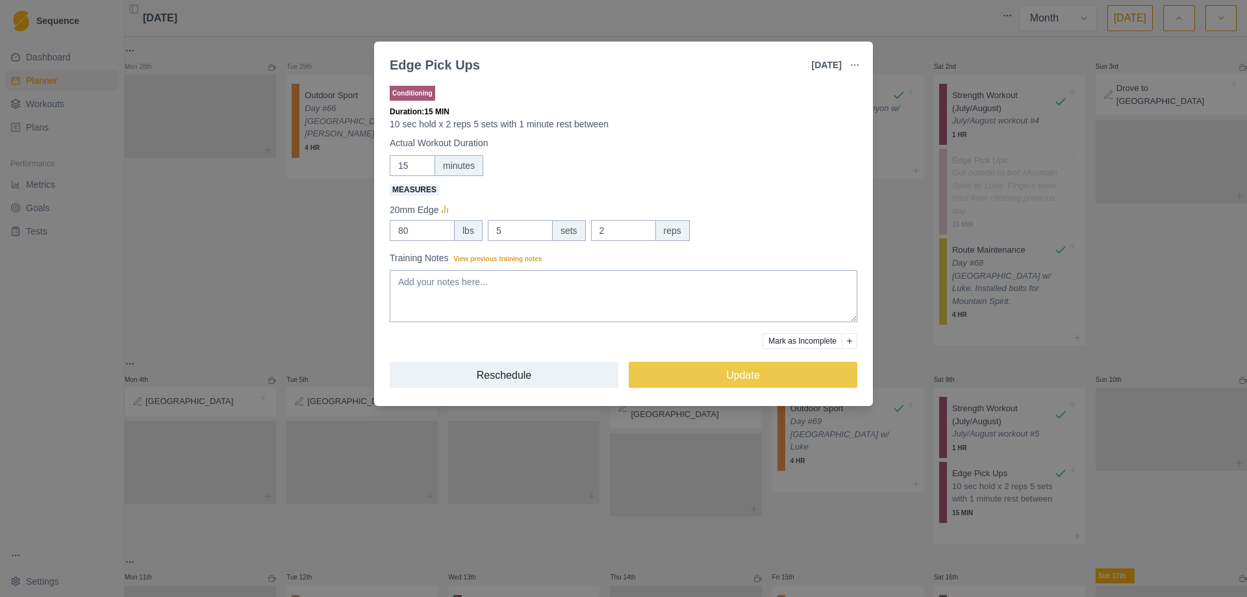
click at [908, 193] on div "Edge Pick Ups [DATE] Link To Goal View Workout Metrics Edit Original Workout Re…" at bounding box center [623, 298] width 1247 height 597
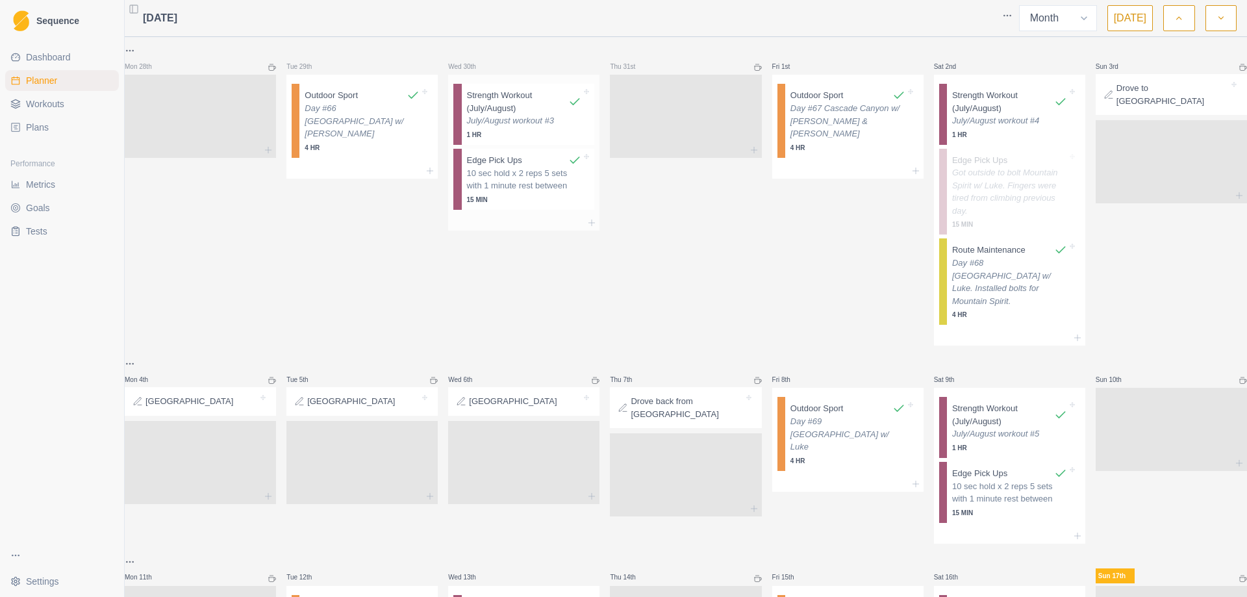
click at [511, 92] on p "Strength Workout (July/August)" at bounding box center [518, 101] width 102 height 25
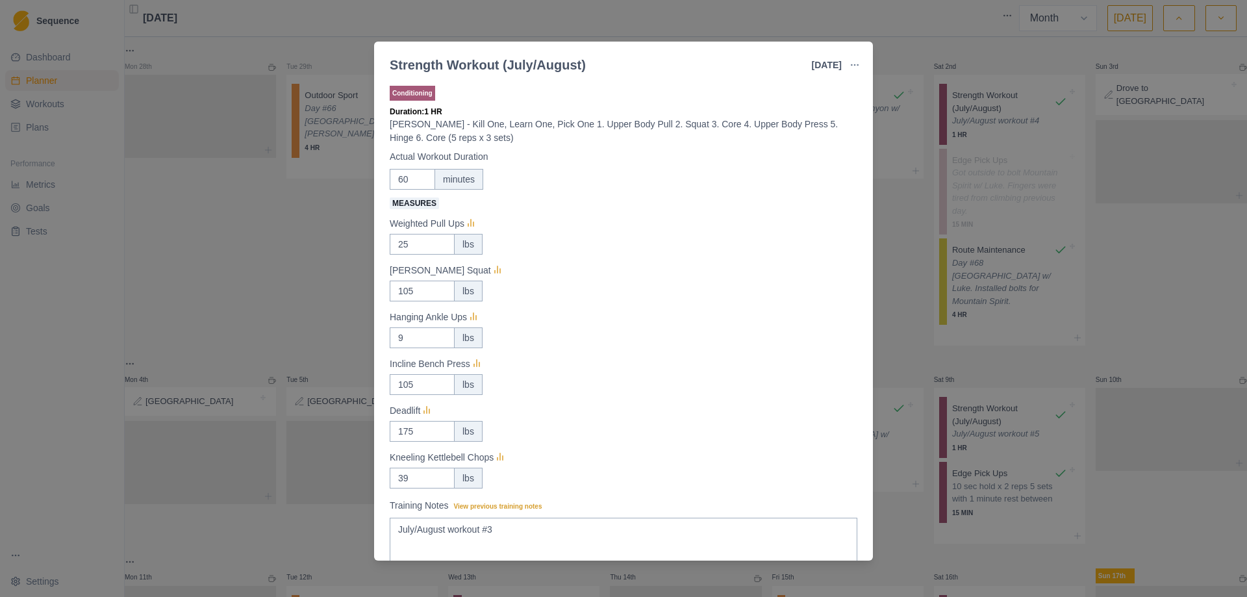
click at [895, 192] on div "Strength Workout (July/August) 30 Jul 2025 Link To Goal View Workout Metrics Ed…" at bounding box center [623, 298] width 1247 height 597
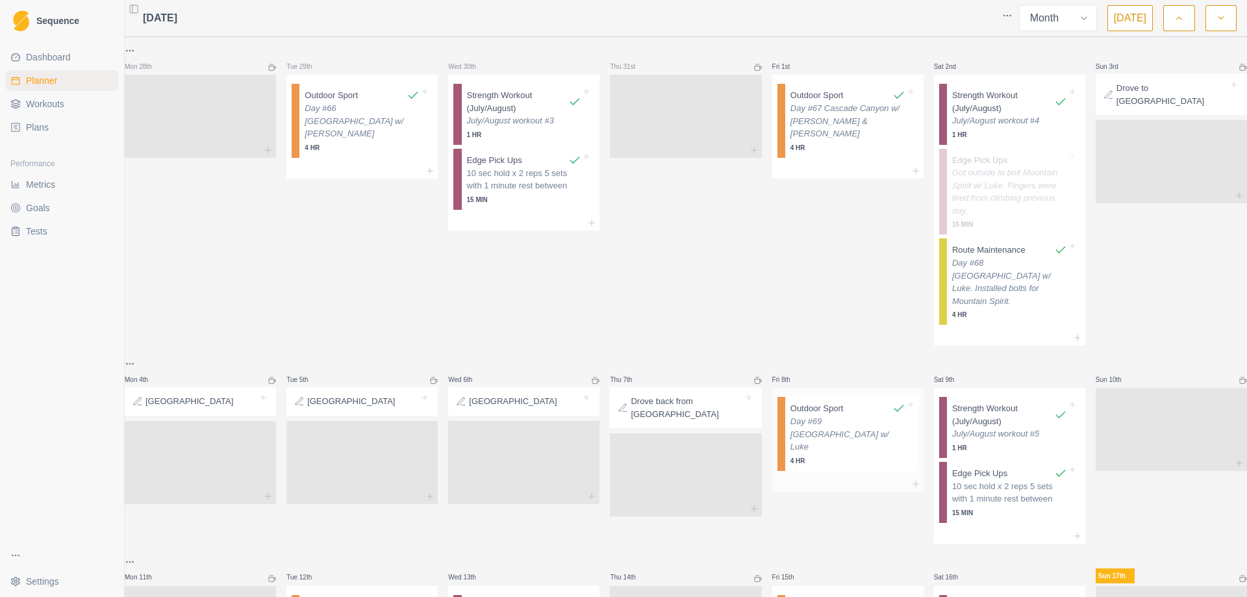
click at [822, 456] on p "4 HR" at bounding box center [848, 461] width 115 height 10
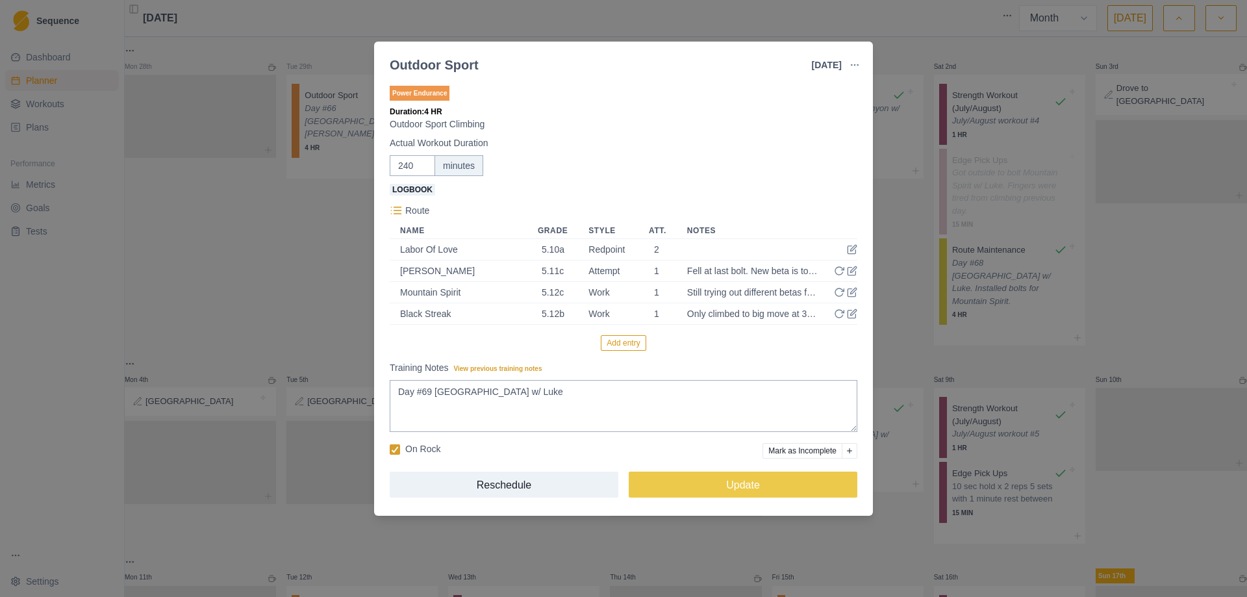
click at [636, 340] on button "Add entry" at bounding box center [623, 343] width 45 height 16
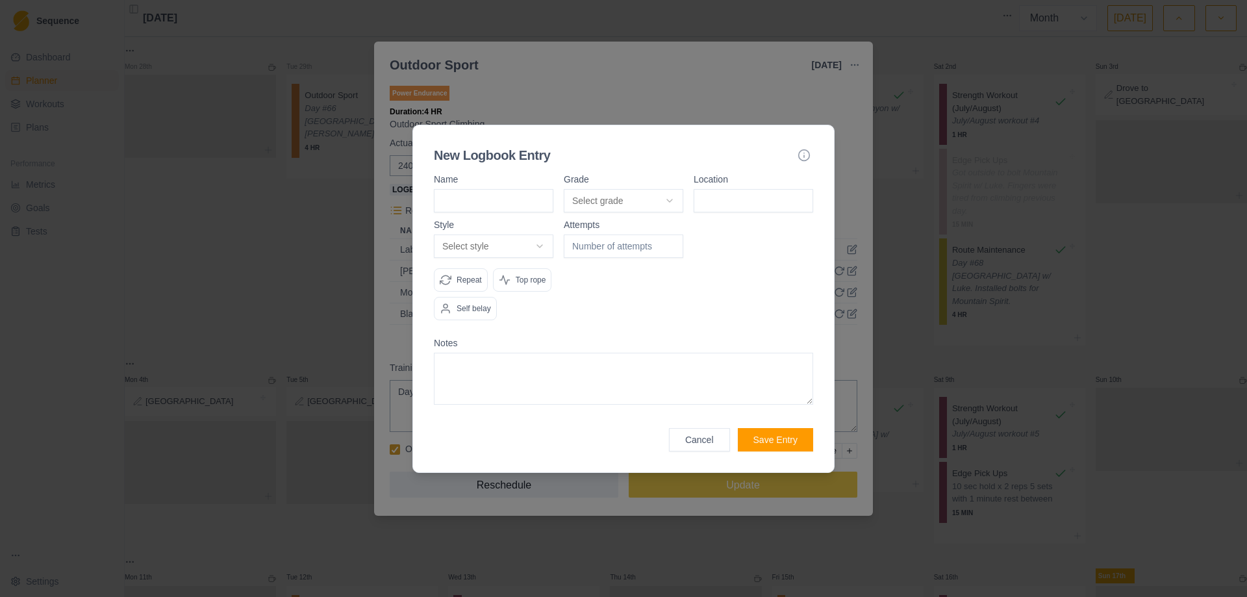
click at [675, 197] on body "Sequence Dashboard Planner Workouts Plans Performance Metrics Goals Tests Setti…" at bounding box center [623, 298] width 1247 height 597
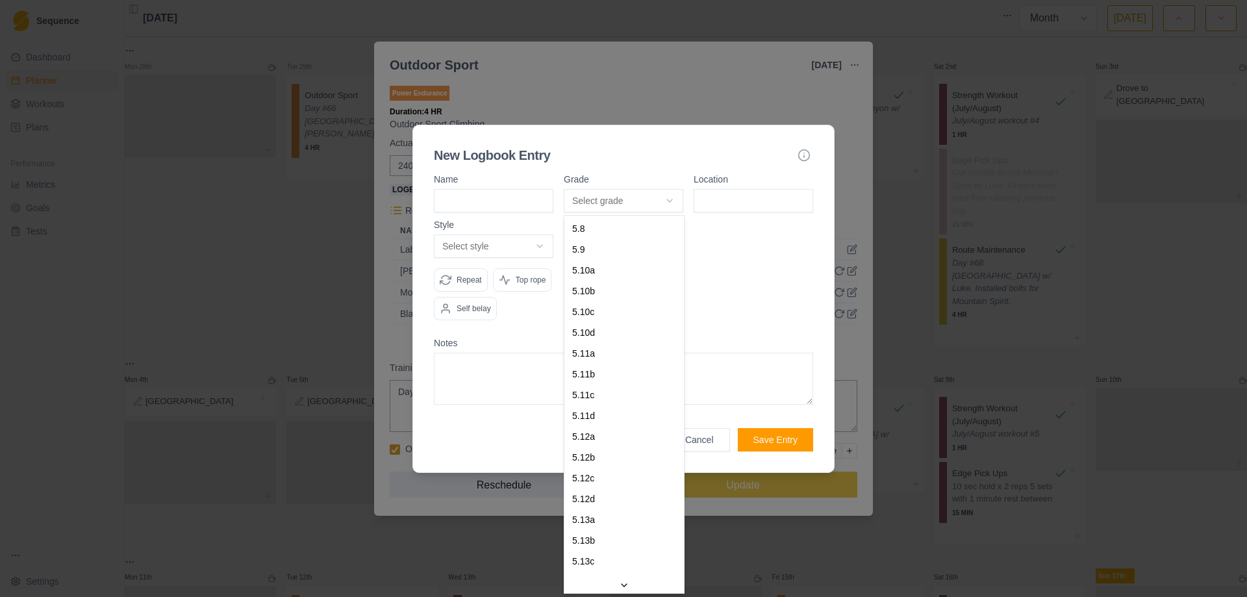
click at [741, 351] on body "Sequence Dashboard Planner Workouts Plans Performance Metrics Goals Tests Setti…" at bounding box center [623, 298] width 1247 height 597
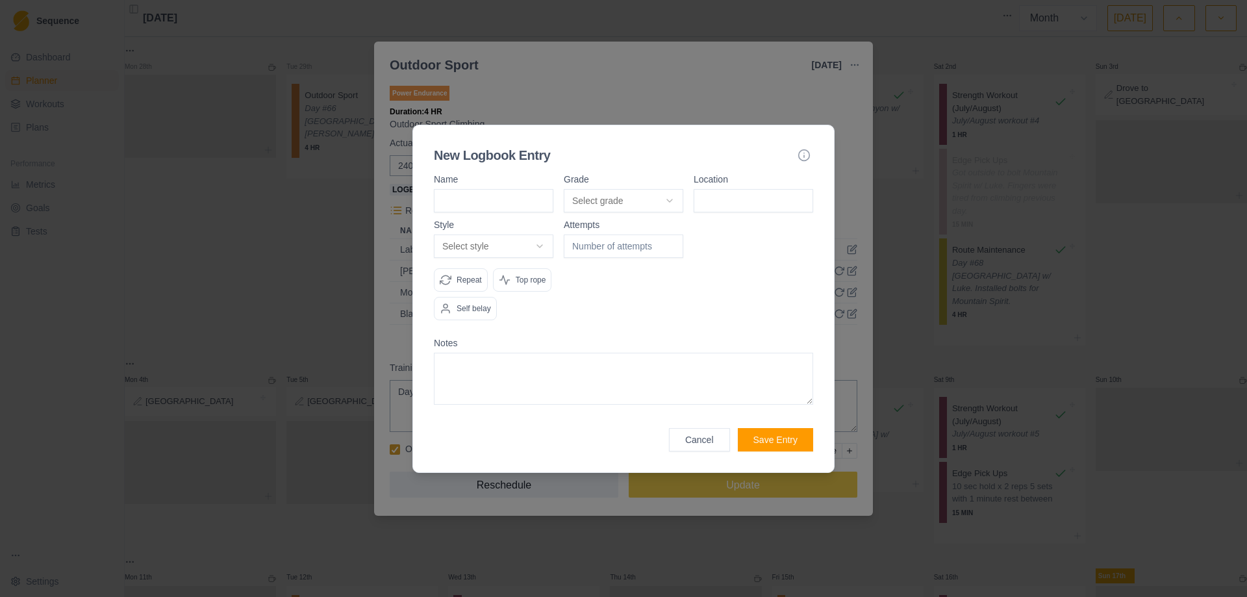
click at [709, 451] on button "Cancel" at bounding box center [699, 439] width 61 height 23
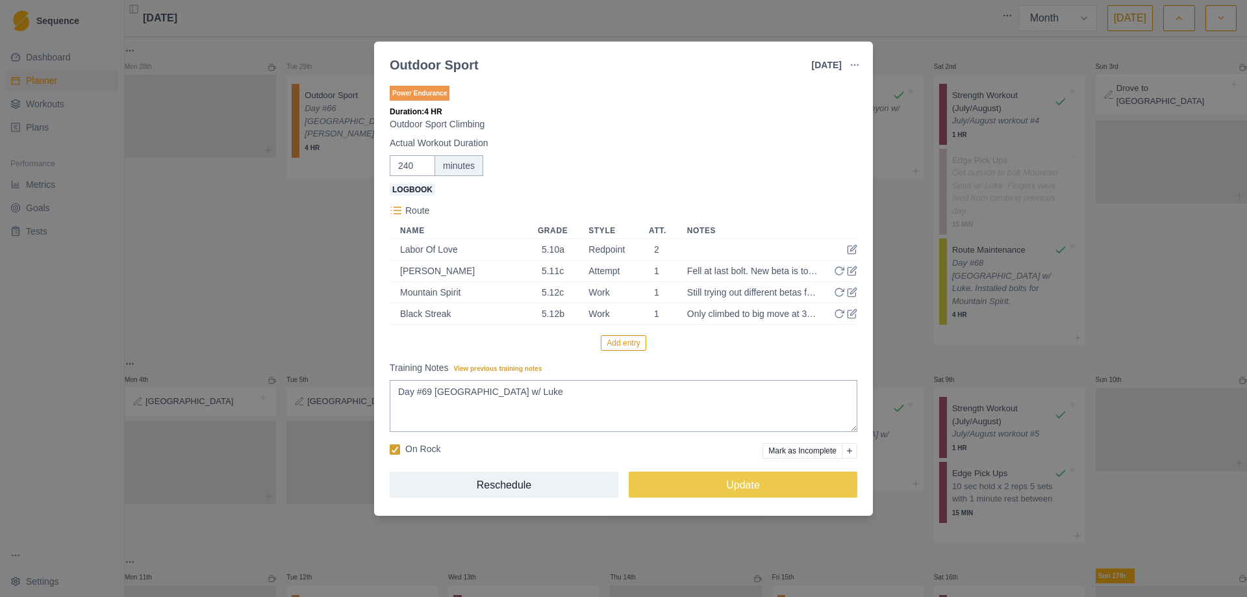
click at [1172, 314] on div "Outdoor Sport 8 Aug 2025 Link To Goal View Workout Metrics Edit Original Workou…" at bounding box center [623, 298] width 1247 height 597
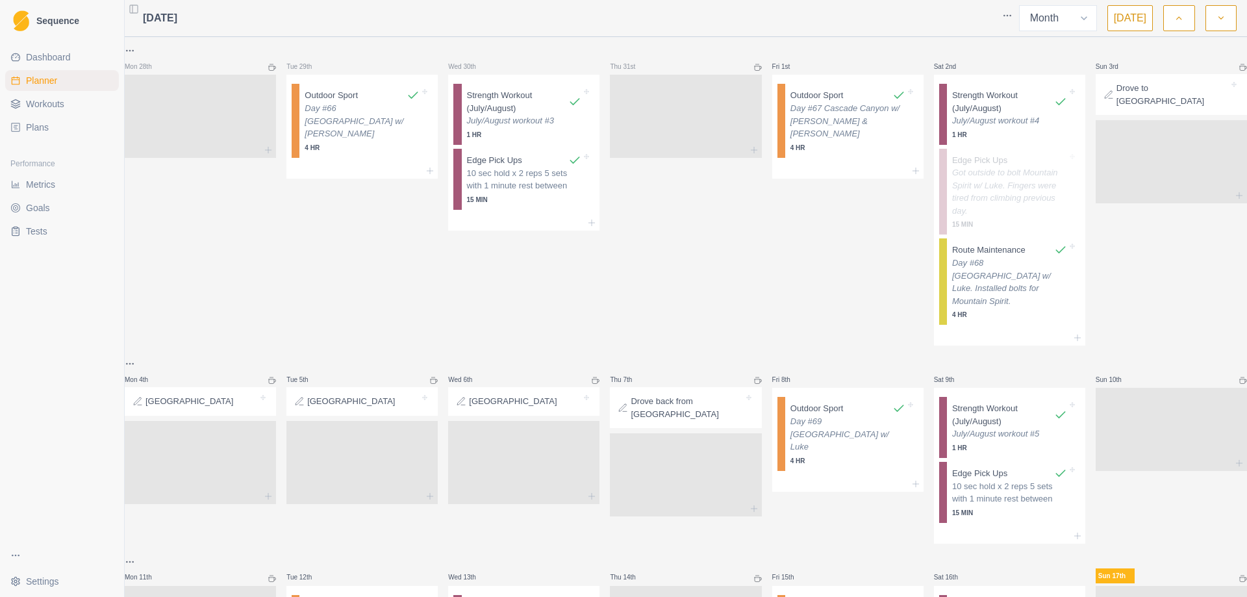
select select "month"
click at [79, 108] on link "Workouts" at bounding box center [62, 104] width 114 height 21
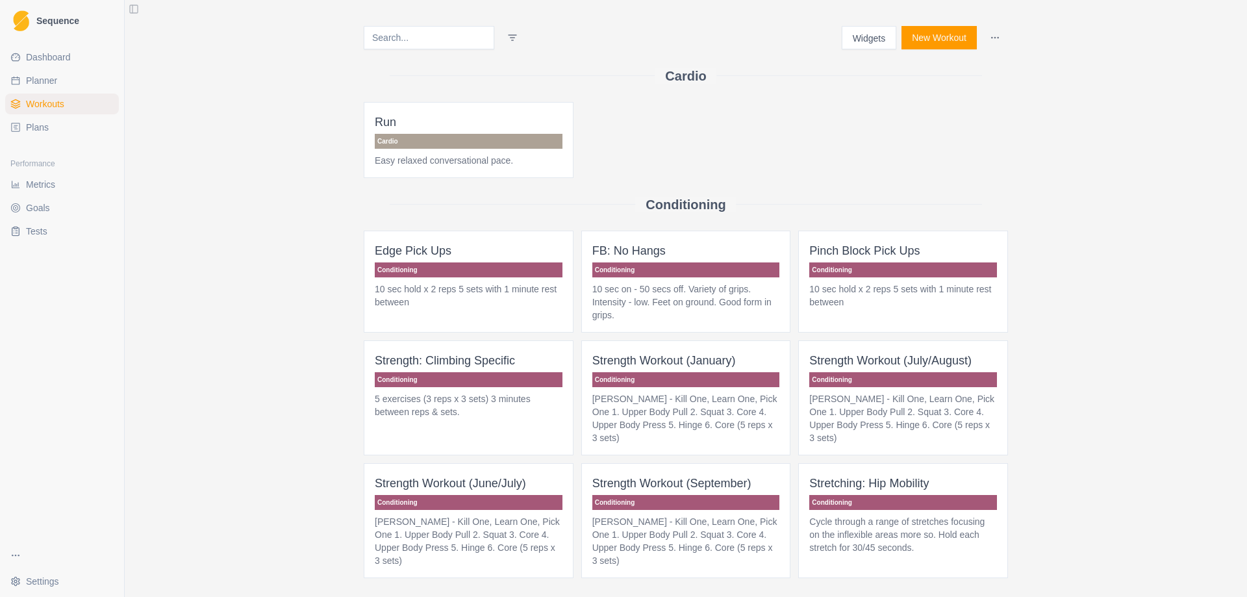
click at [936, 49] on button "New Workout" at bounding box center [939, 37] width 75 height 23
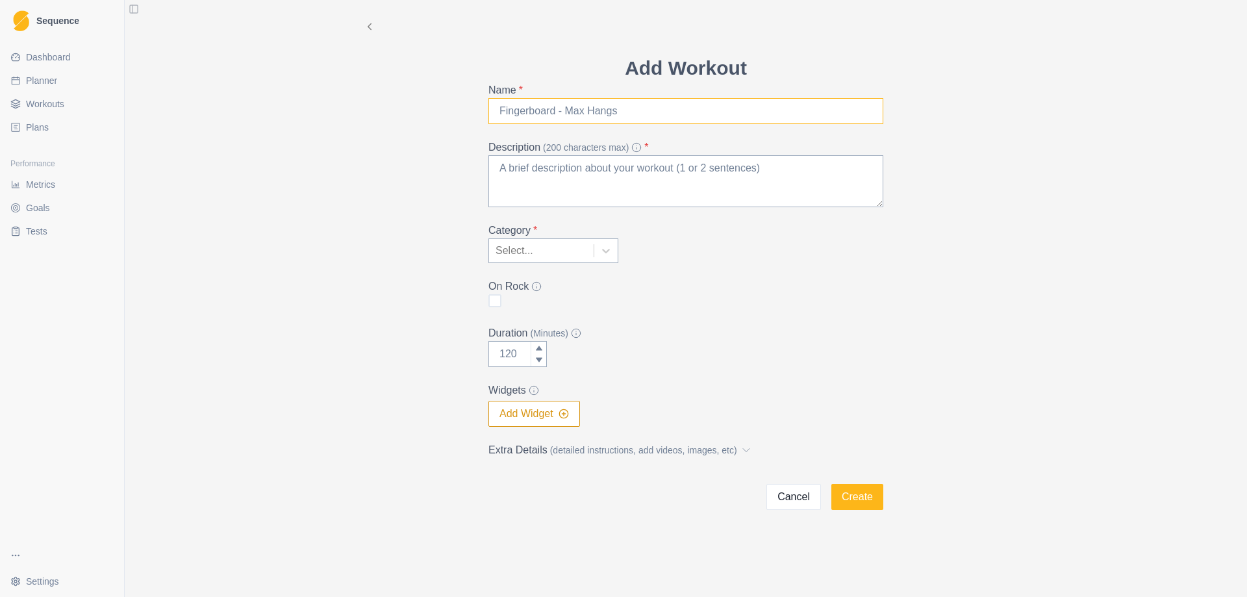
click at [565, 123] on input "Name *" at bounding box center [686, 111] width 395 height 26
type input "Outdoor Ice"
click at [557, 183] on textarea "Description (200 characters max) *" at bounding box center [686, 181] width 395 height 52
type textarea "Outdoor Ice Climbing"
click at [597, 250] on div at bounding box center [605, 250] width 23 height 23
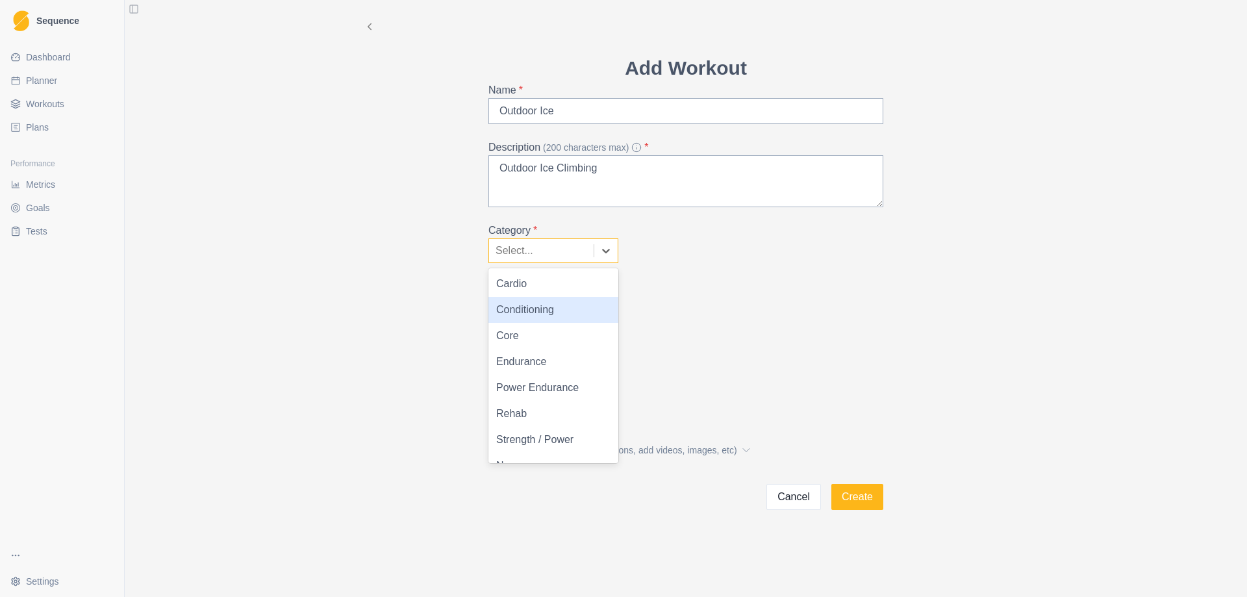
click at [584, 307] on div "Conditioning" at bounding box center [554, 310] width 130 height 26
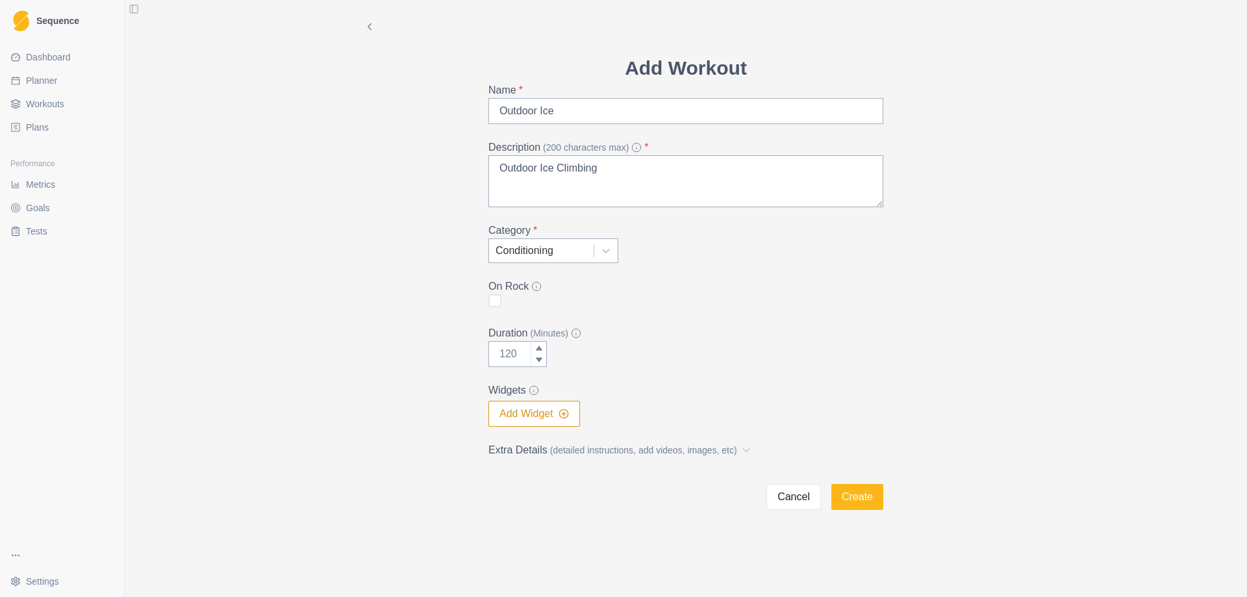
click at [495, 303] on span at bounding box center [495, 300] width 13 height 13
click at [489, 301] on input "checkbox" at bounding box center [488, 301] width 1 height 1
checkbox input "true"
drag, startPoint x: 520, startPoint y: 354, endPoint x: 467, endPoint y: 356, distance: 52.7
click at [467, 356] on div "Add Workout Name * Outdoor Ice Description (200 characters max) * Outdoor Ice C…" at bounding box center [685, 255] width 665 height 510
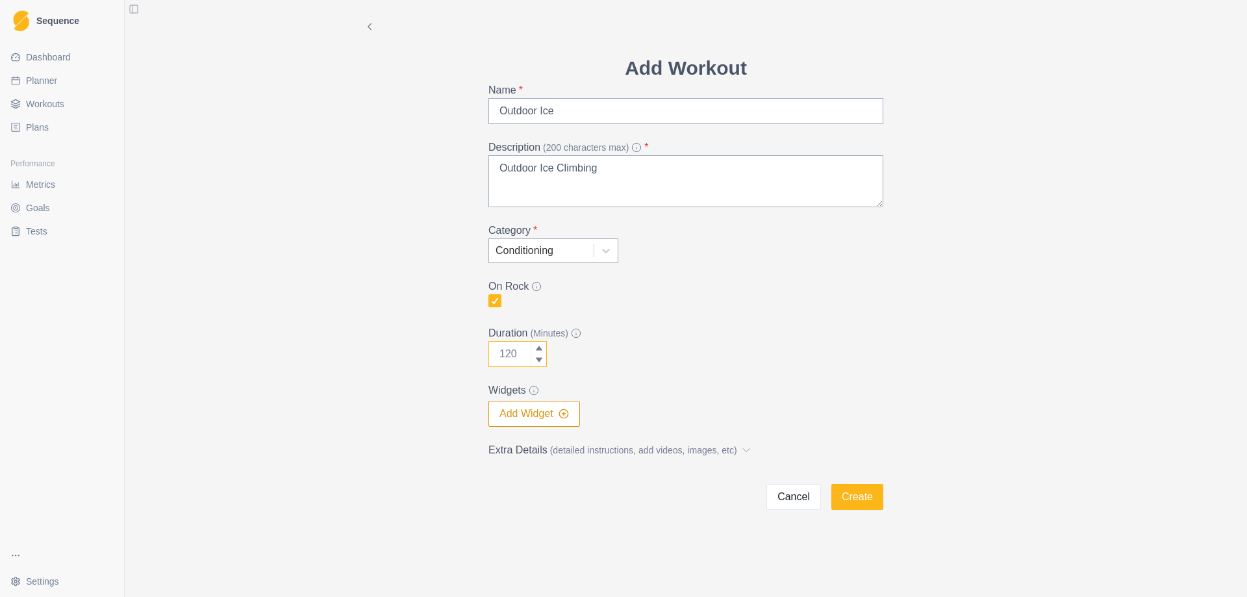
click at [517, 352] on input "Duration (Minutes)" at bounding box center [518, 354] width 58 height 26
drag, startPoint x: 517, startPoint y: 352, endPoint x: 488, endPoint y: 352, distance: 29.2
click at [488, 352] on div "Add Workout Name * Outdoor Ice Description (200 characters max) * Outdoor Ice C…" at bounding box center [686, 281] width 416 height 457
click at [507, 355] on input "Duration (Minutes)" at bounding box center [518, 354] width 58 height 26
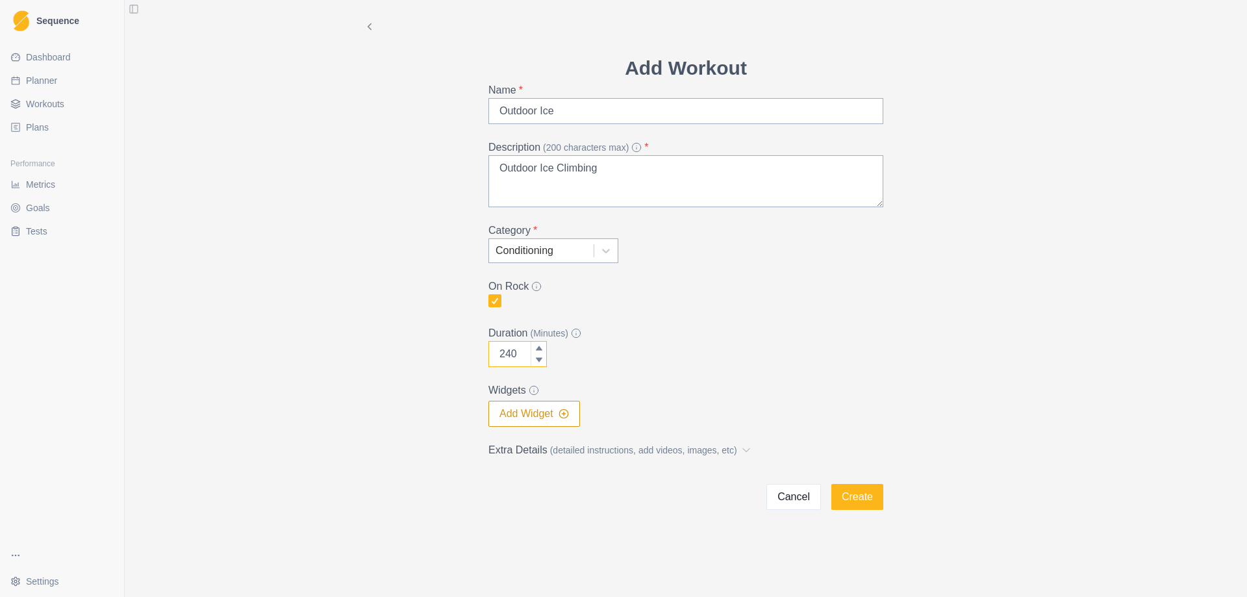
type input "240"
click at [630, 357] on div "Duration (Minutes) 240" at bounding box center [686, 346] width 395 height 42
click at [858, 494] on button "Create" at bounding box center [858, 497] width 52 height 26
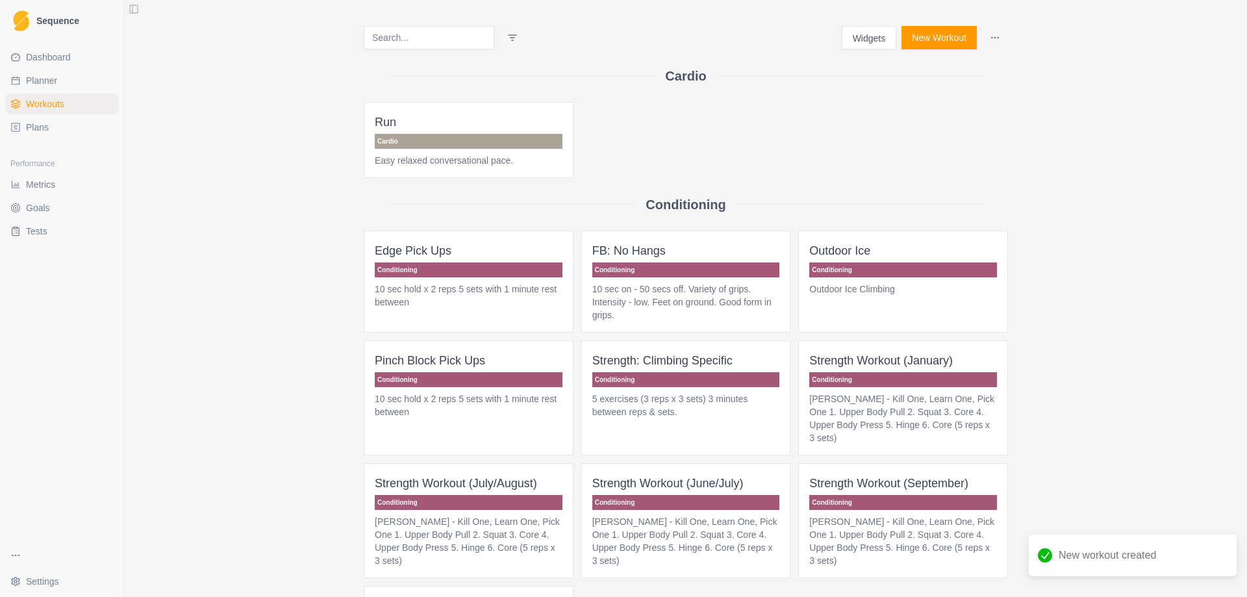
click at [47, 86] on span "Planner" at bounding box center [41, 80] width 31 height 13
select select "month"
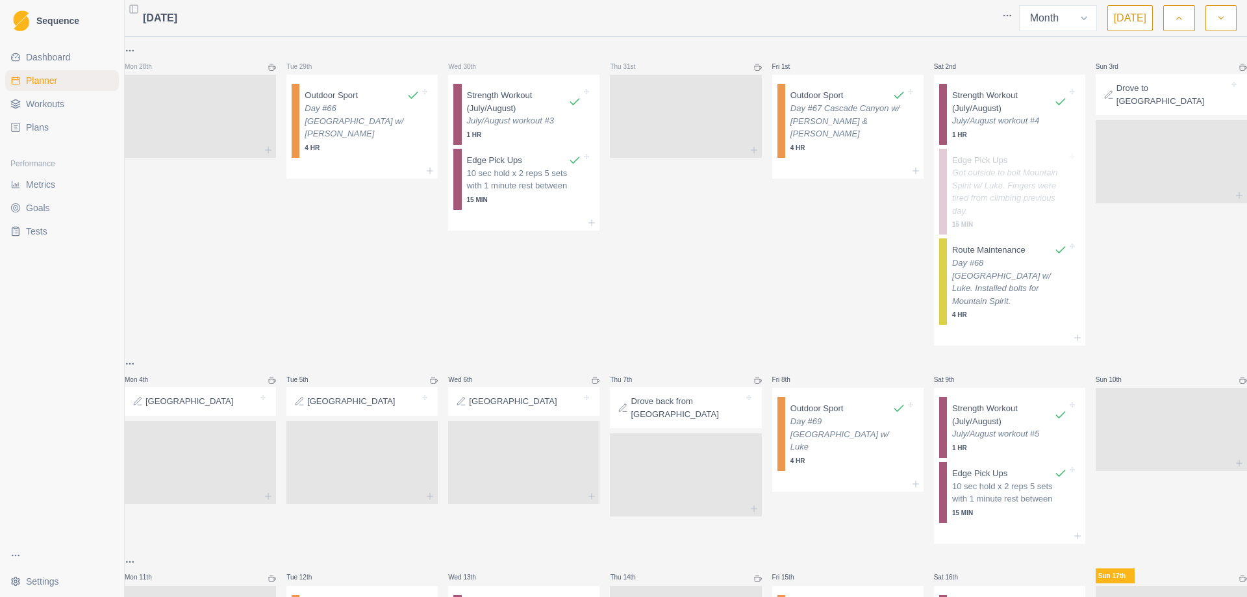
select select "month"
click at [528, 113] on p "Strength Workout (July/August)" at bounding box center [518, 101] width 102 height 25
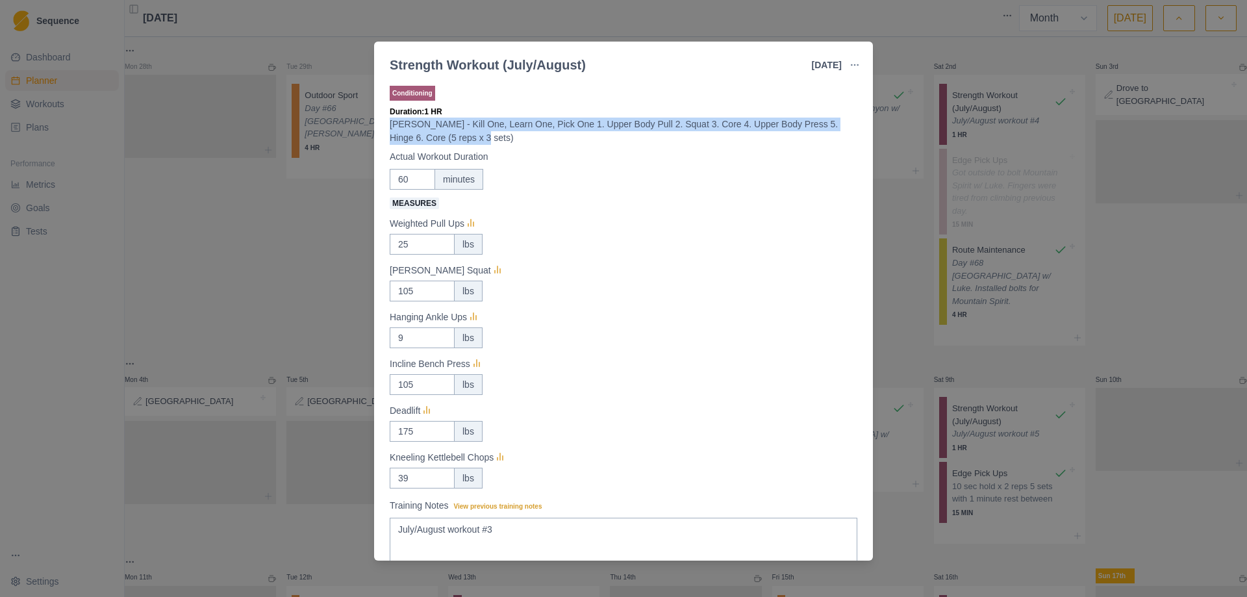
drag, startPoint x: 389, startPoint y: 122, endPoint x: 456, endPoint y: 138, distance: 68.7
click at [456, 138] on div "Conditioning Duration: 1 [PERSON_NAME] - Kill One, Learn One, Pick One 1. Upper…" at bounding box center [623, 319] width 499 height 483
copy p "[PERSON_NAME] - Kill One, Learn One, Pick One 1. Upper Body Pull 2. Squat 3. Co…"
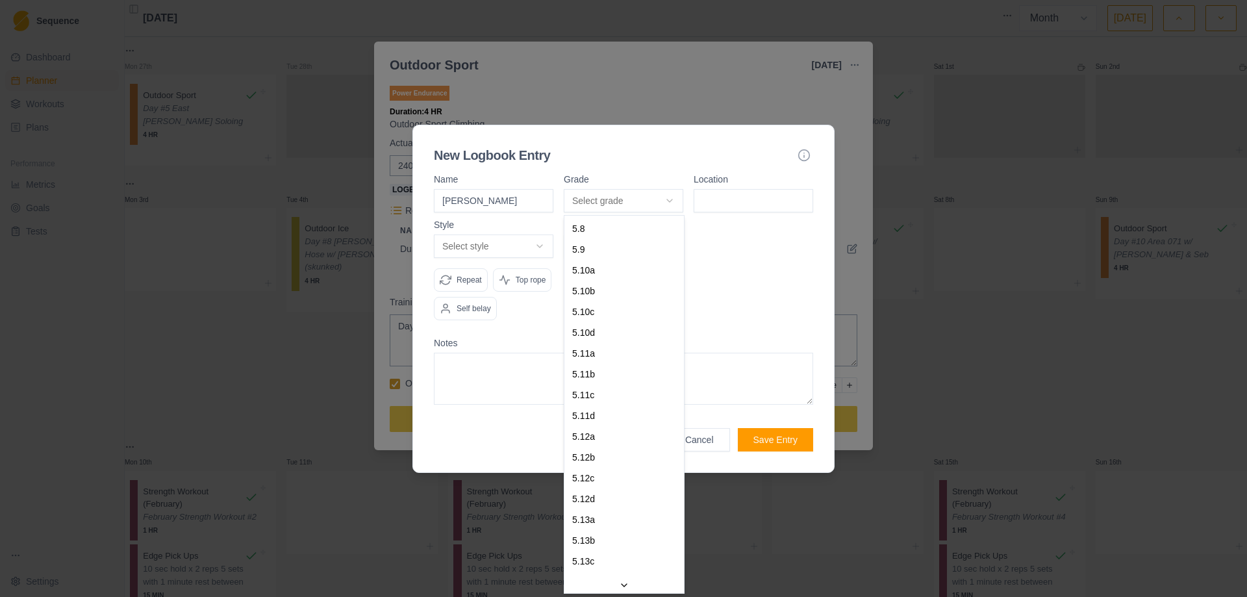
select select "month"
click at [668, 198] on body "Sequence Dashboard Planner Workouts Plans Performance Metrics Goals Tests Setti…" at bounding box center [623, 298] width 1247 height 597
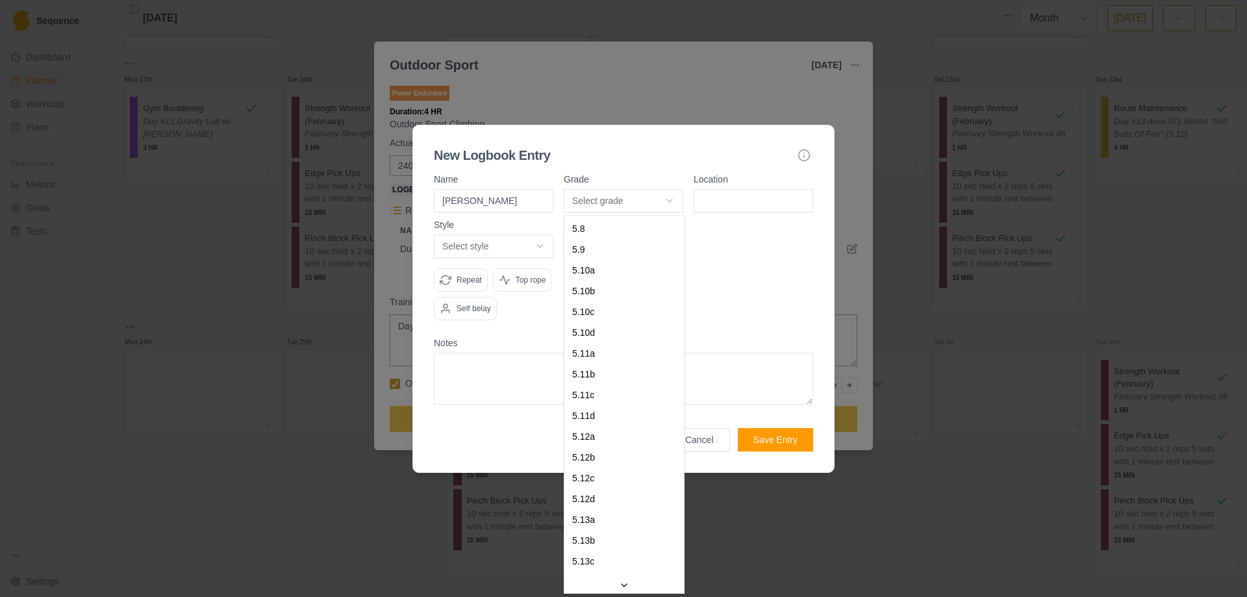
select select "d0fe4bdf-9817-4d31-b78e-f1a5532beb63"
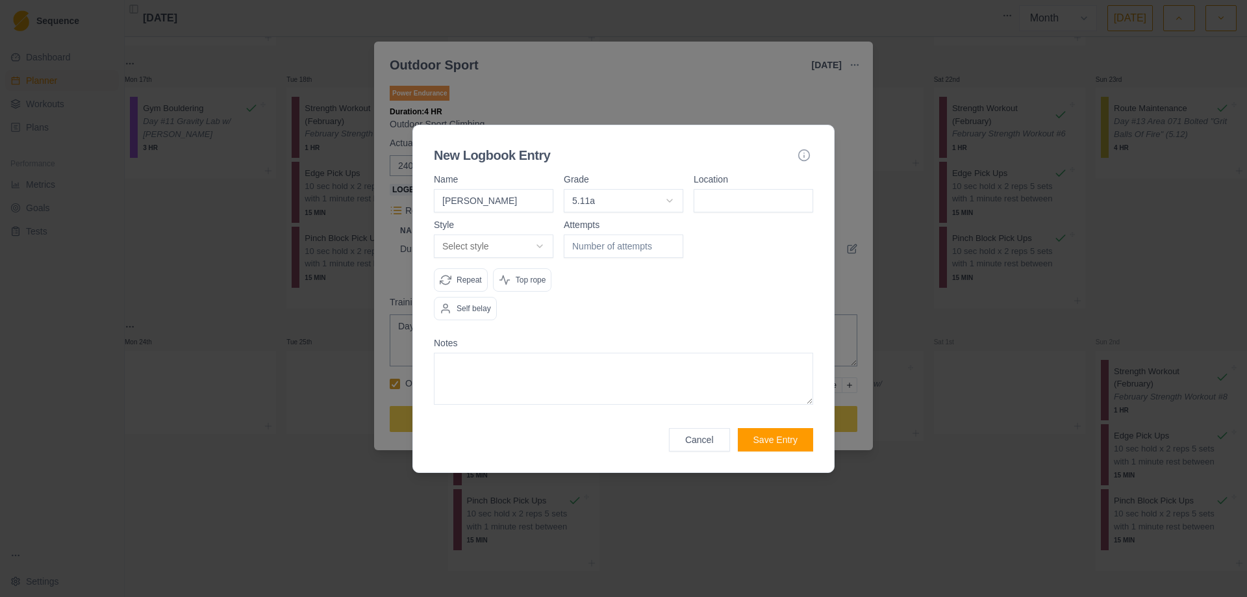
click at [718, 200] on input at bounding box center [754, 200] width 120 height 23
type input "East Animas"
click at [544, 245] on body "Sequence Dashboard Planner Workouts Plans Performance Metrics Goals Tests Setti…" at bounding box center [623, 298] width 1247 height 597
select select "redpoint"
type input "1"
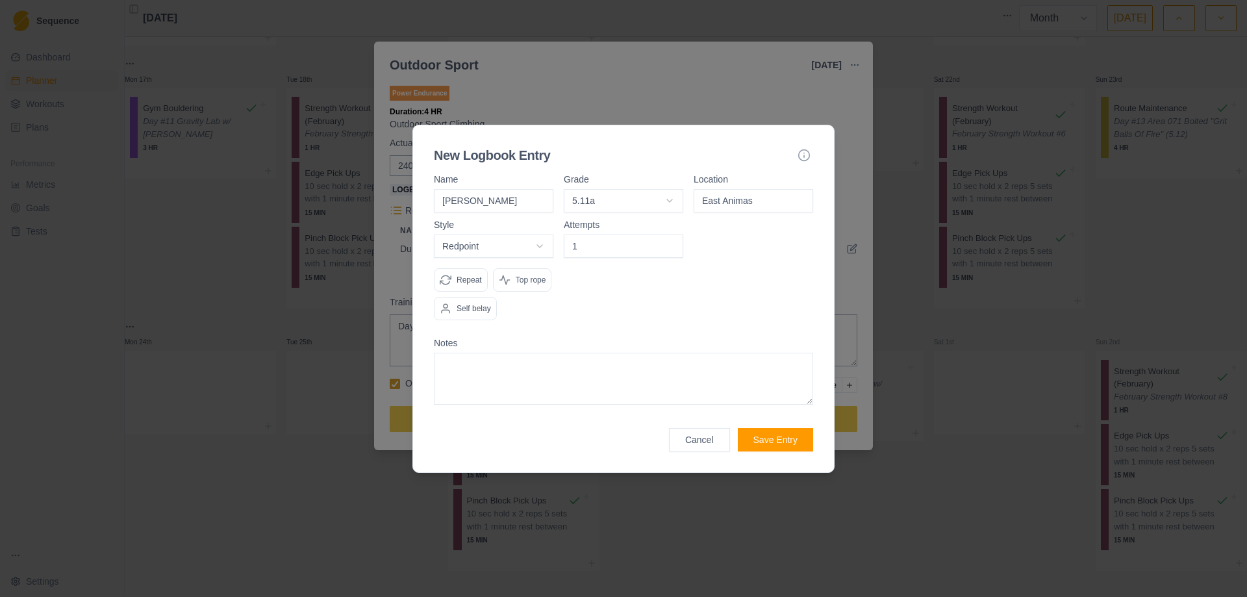
click at [670, 242] on input "1" at bounding box center [624, 246] width 120 height 23
click at [524, 274] on p "Top rope" at bounding box center [531, 280] width 31 height 12
click at [768, 436] on button "Save Entry" at bounding box center [775, 439] width 75 height 23
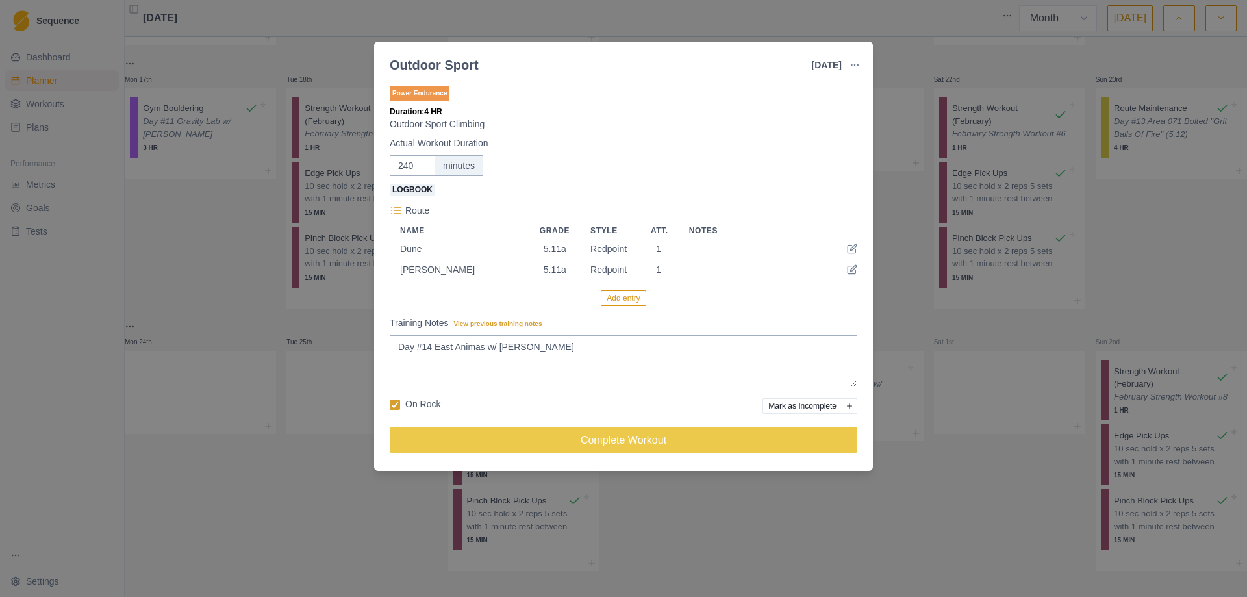
click at [628, 300] on button "Add entry" at bounding box center [623, 298] width 45 height 16
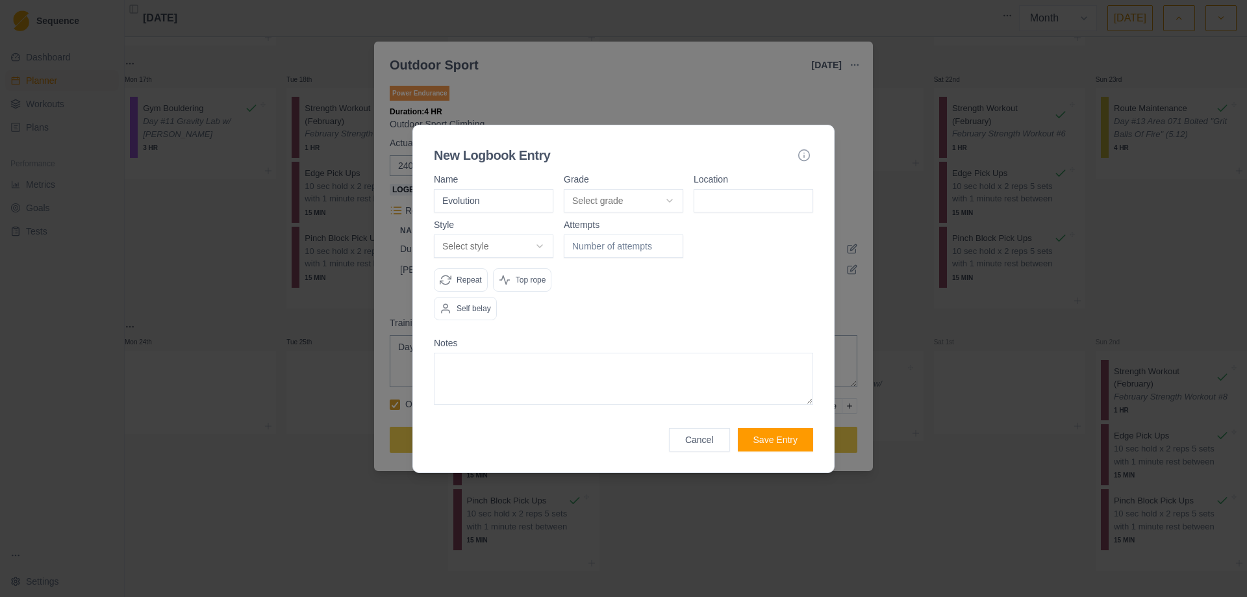
type input "Evolution"
click at [674, 198] on body "Sequence Dashboard Planner Workouts Plans Performance Metrics Goals Tests Setti…" at bounding box center [623, 298] width 1247 height 597
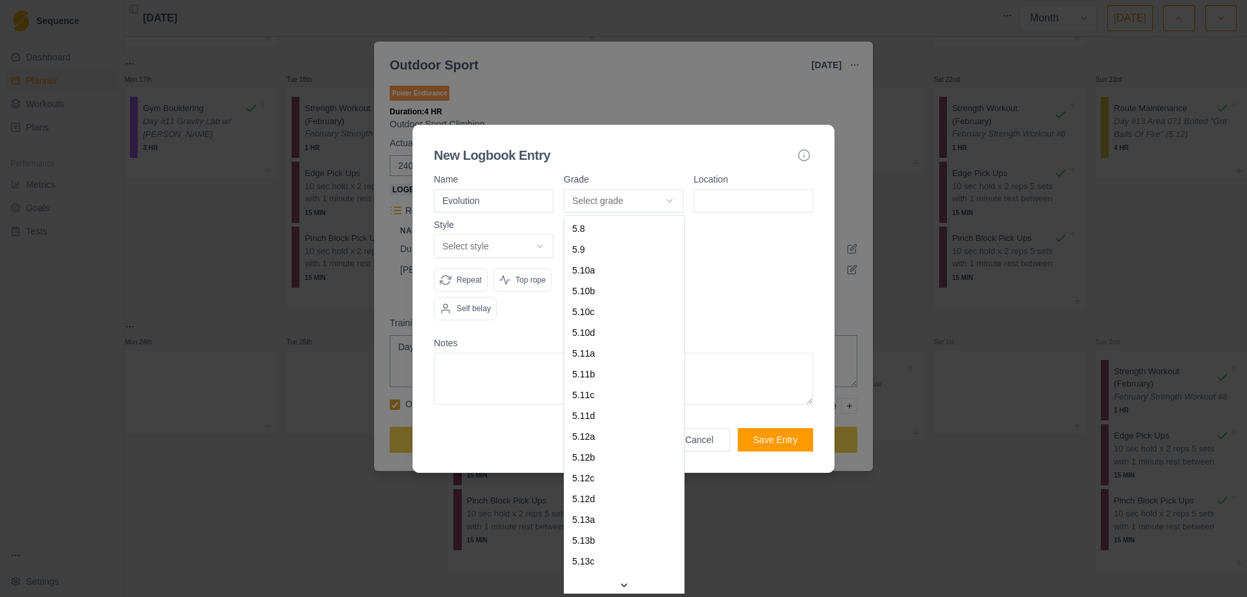
select select "7c885968-9c7b-4140-beee-60fc9fdc9224"
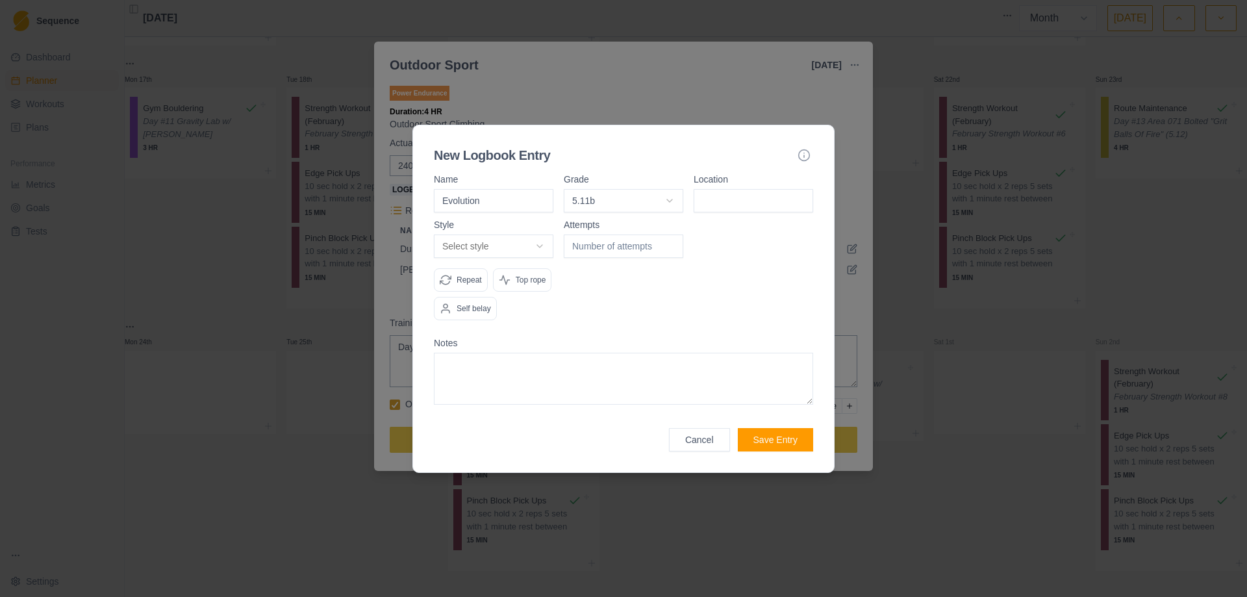
click at [733, 199] on input at bounding box center [754, 200] width 120 height 23
type input "East Animas"
click at [541, 246] on body "Sequence Dashboard Planner Workouts Plans Performance Metrics Goals Tests Setti…" at bounding box center [623, 298] width 1247 height 597
select select "attempt"
type input "1"
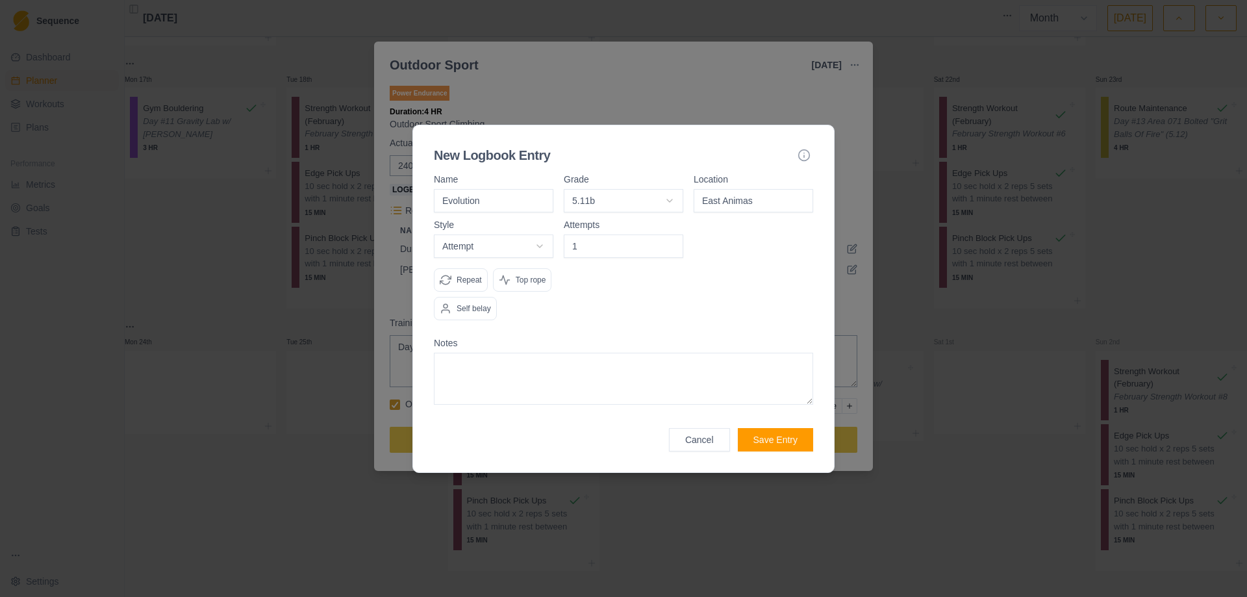
click at [669, 242] on input "1" at bounding box center [624, 246] width 120 height 23
click at [537, 282] on p "Top rope" at bounding box center [531, 280] width 31 height 12
click at [767, 439] on button "Save Entry" at bounding box center [775, 439] width 75 height 23
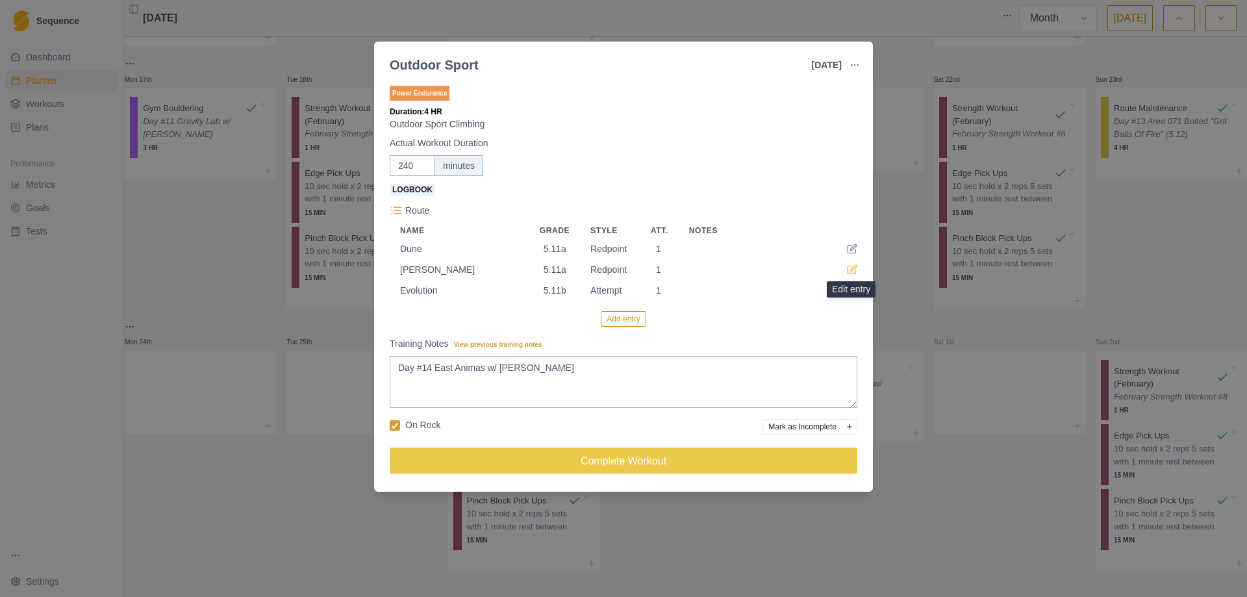
click at [855, 272] on icon at bounding box center [852, 269] width 10 height 10
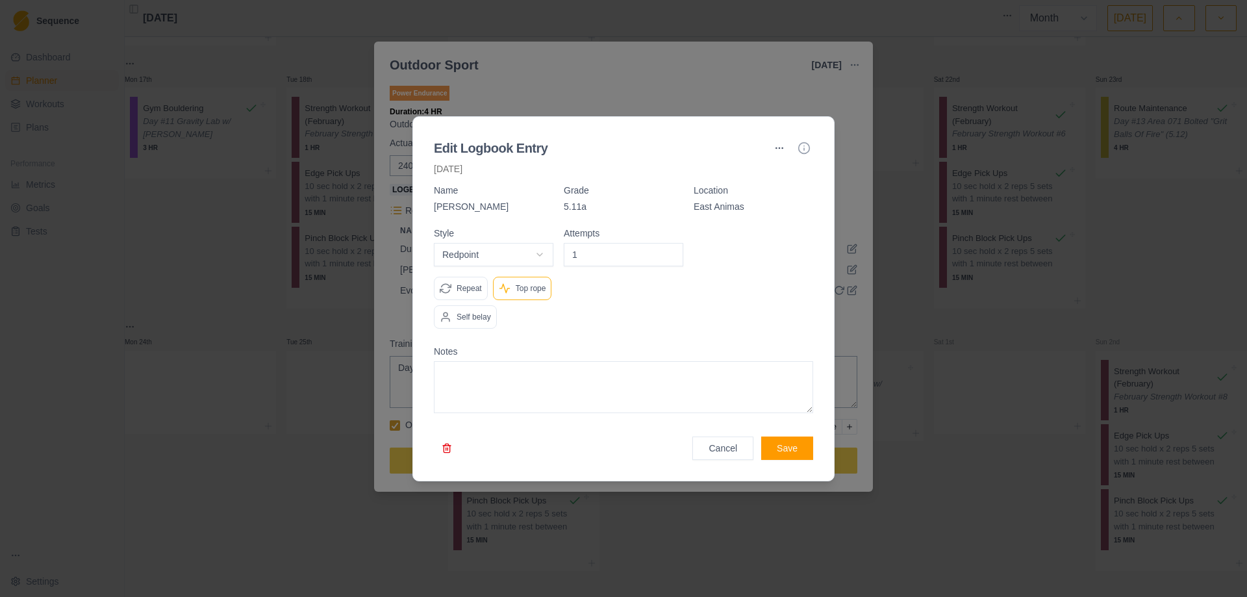
click at [544, 254] on body "Sequence Dashboard Planner Workouts Plans Performance Metrics Goals Tests Setti…" at bounding box center [623, 298] width 1247 height 597
select select "attempt"
click at [782, 439] on button "Save" at bounding box center [787, 448] width 52 height 23
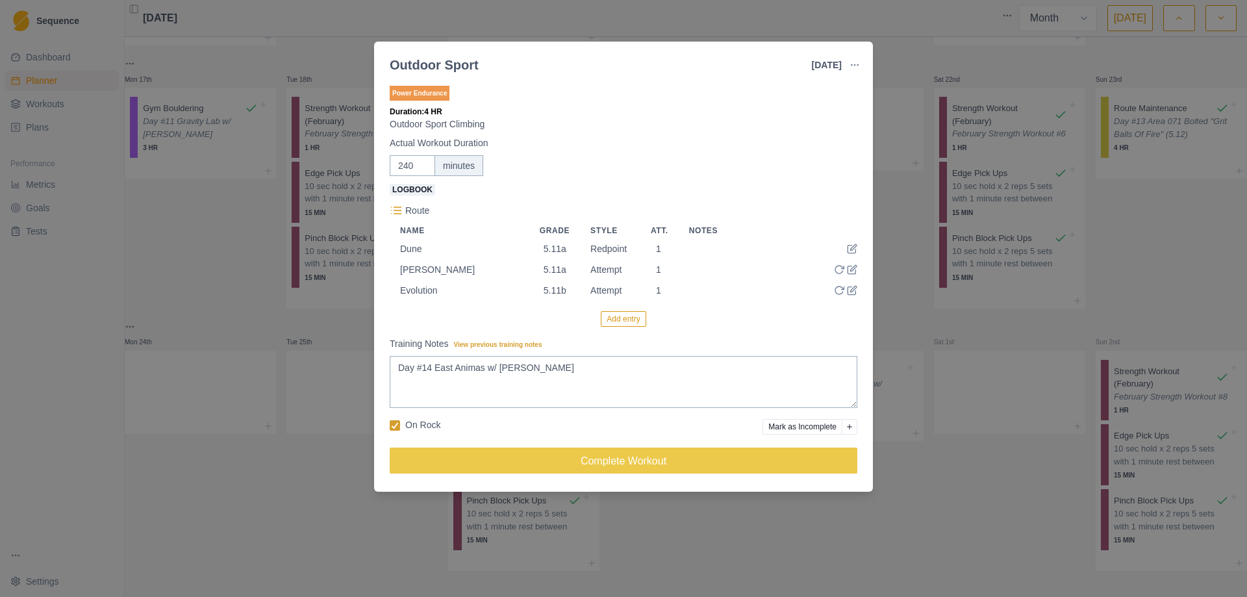
click at [621, 322] on button "Add entry" at bounding box center [623, 319] width 45 height 16
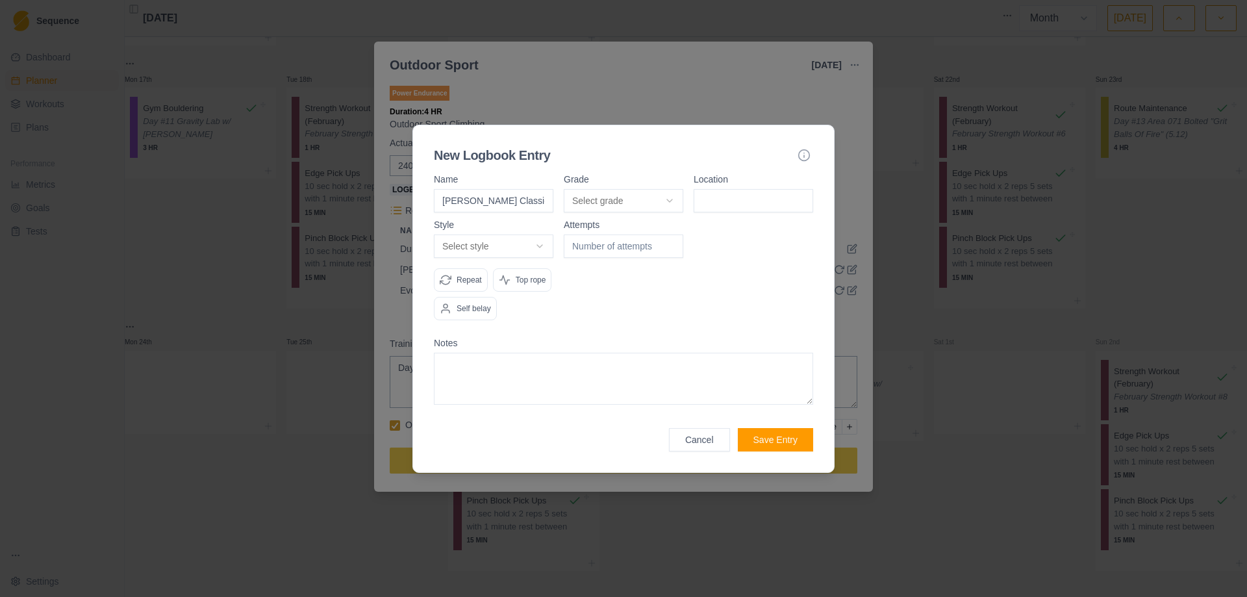
type input "[PERSON_NAME] Classic"
click at [668, 199] on body "Sequence Dashboard Planner Workouts Plans Performance Metrics Goals Tests Setti…" at bounding box center [623, 298] width 1247 height 597
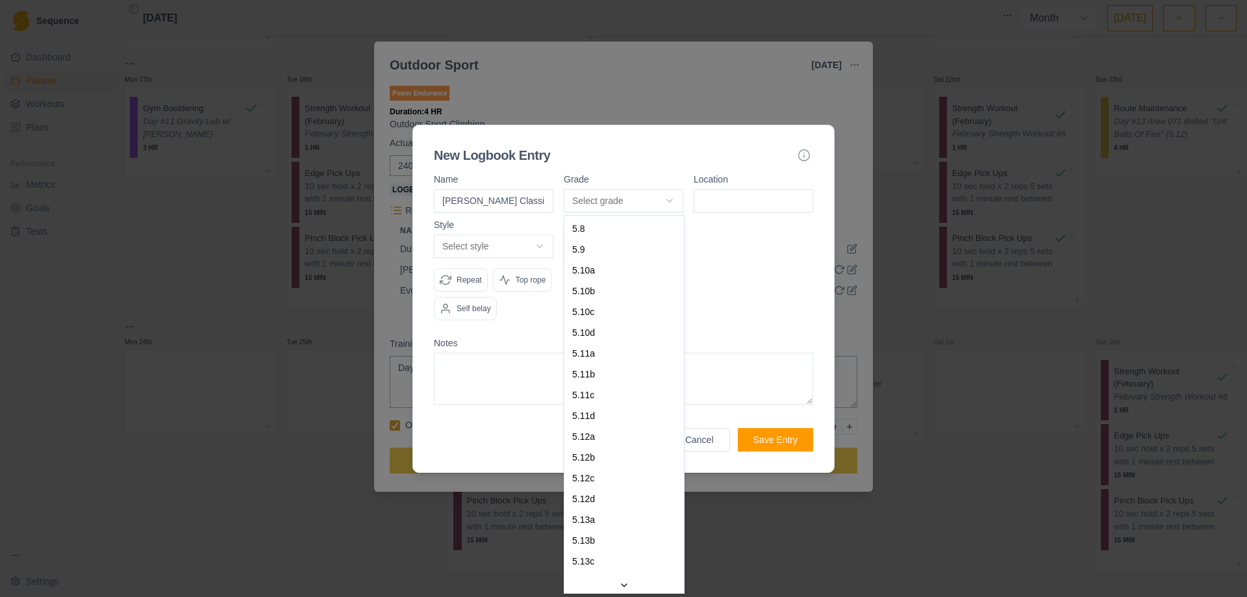
select select "a6710177-d529-4de8-9daa-fd2de67eba40"
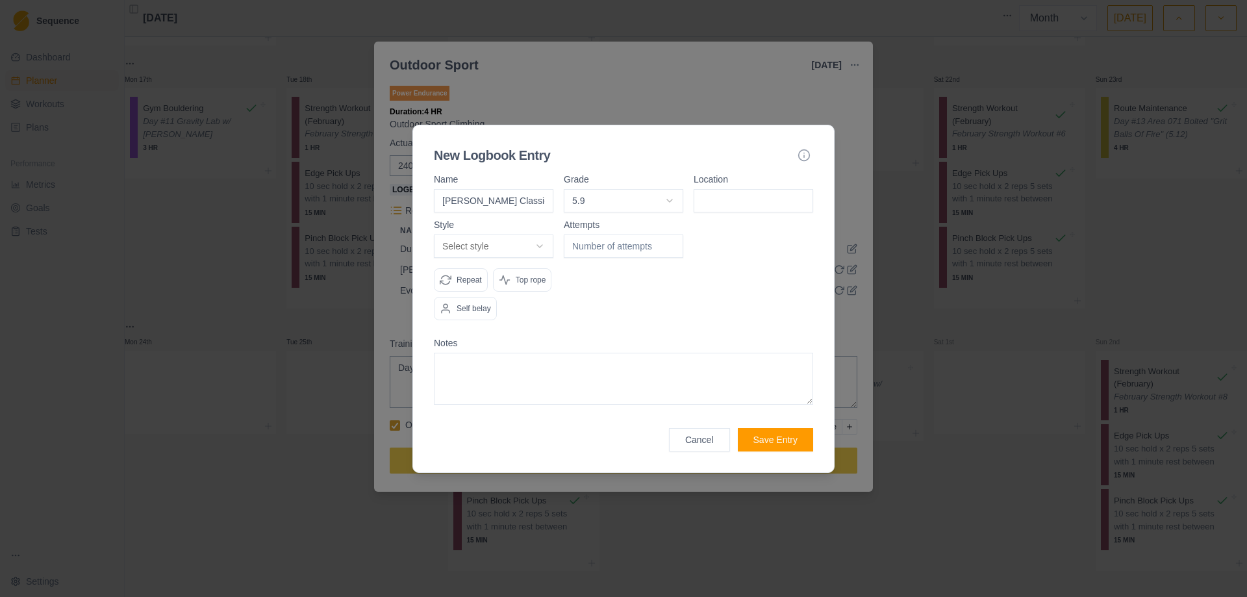
click at [724, 194] on input at bounding box center [754, 200] width 120 height 23
type input "East Animas"
click at [535, 241] on body "Sequence Dashboard Planner Workouts Plans Performance Metrics Goals Tests Setti…" at bounding box center [623, 298] width 1247 height 597
select select "redpoint"
click at [670, 238] on input "number" at bounding box center [624, 246] width 120 height 23
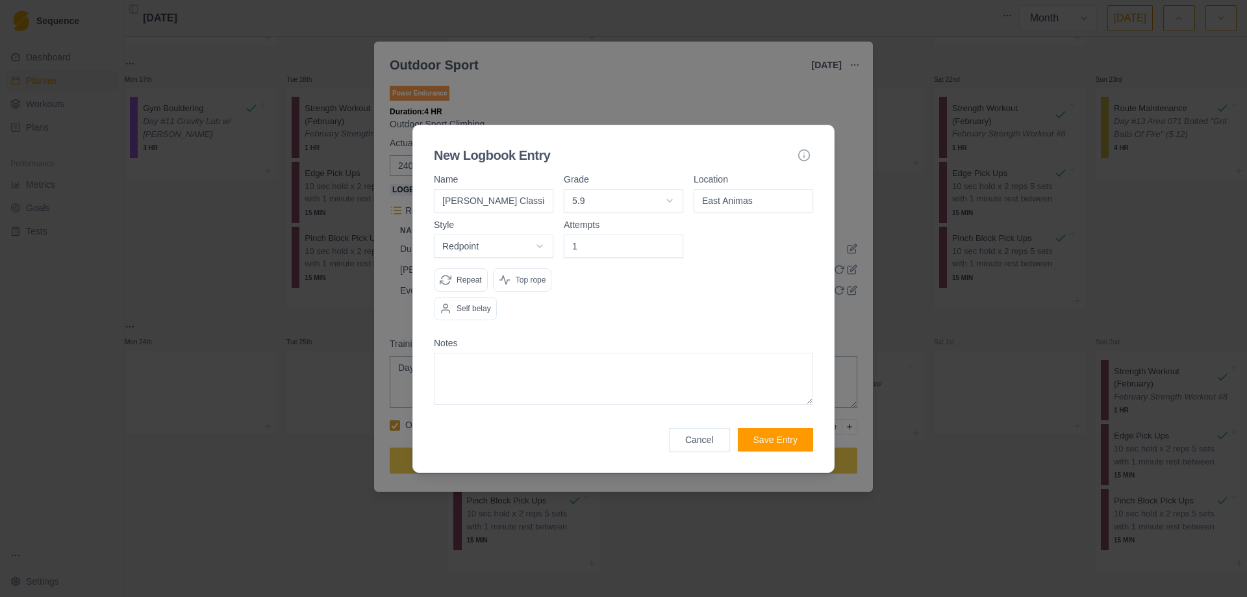
type input "1"
click at [671, 244] on input "1" at bounding box center [624, 246] width 120 height 23
click at [776, 439] on button "Save Entry" at bounding box center [775, 439] width 75 height 23
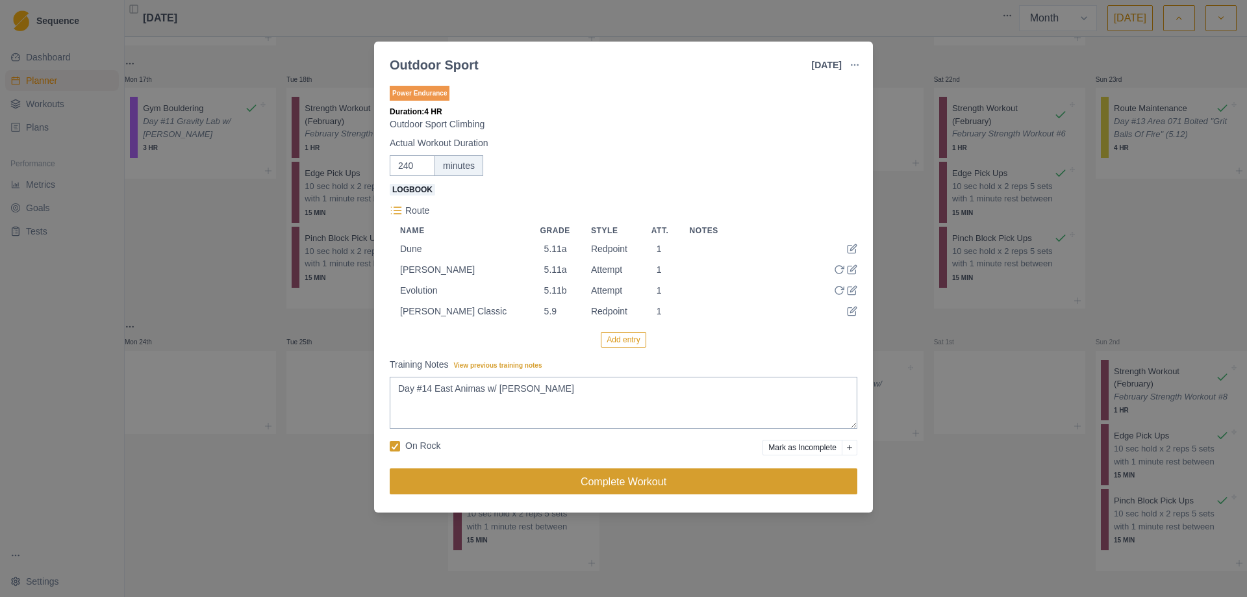
click at [616, 485] on button "Complete Workout" at bounding box center [624, 481] width 468 height 26
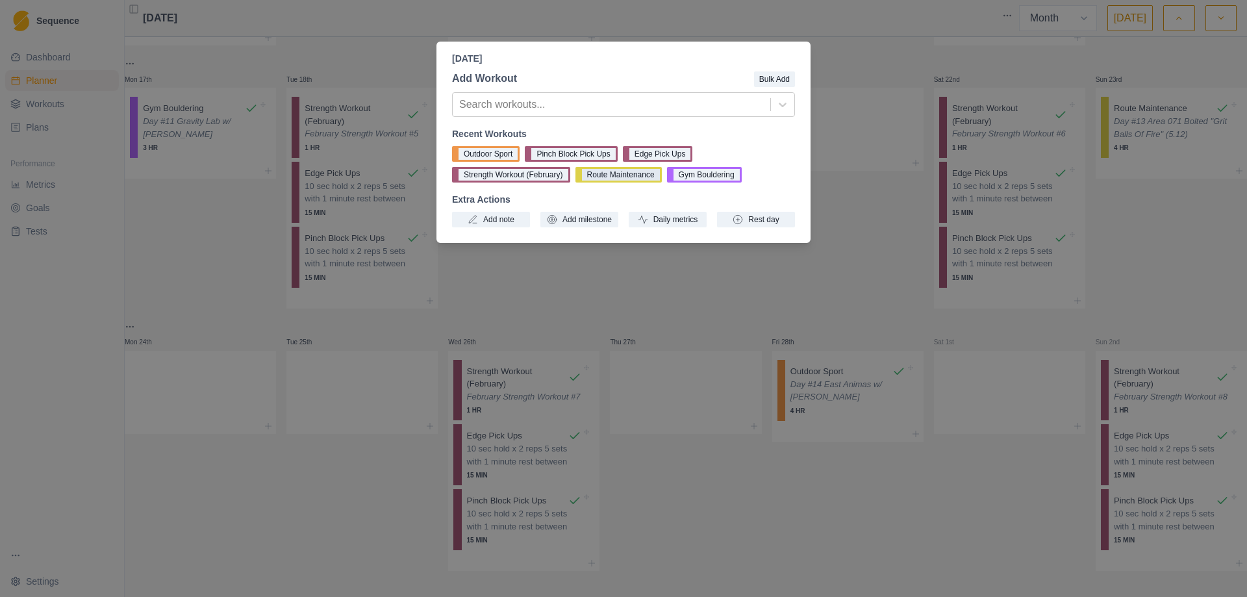
click at [618, 173] on button "Route Maintenance" at bounding box center [619, 175] width 86 height 16
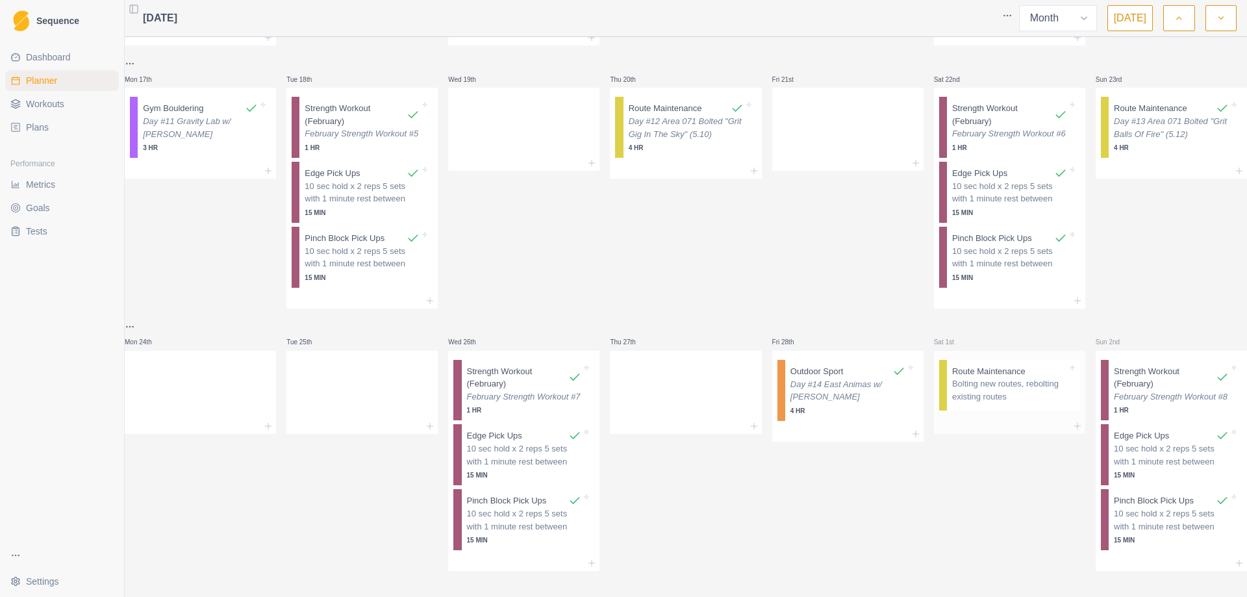
click at [986, 377] on p "Bolting new routes, rebolting existing routes" at bounding box center [1009, 389] width 115 height 25
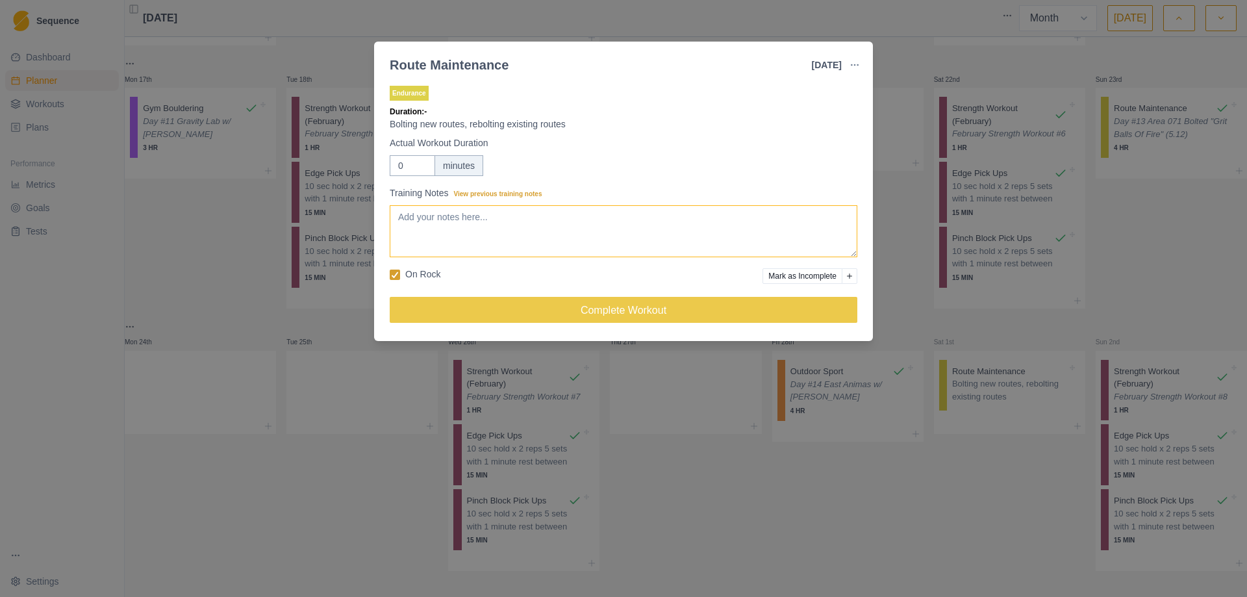
click at [461, 236] on textarea "Training Notes View previous training notes" at bounding box center [624, 231] width 468 height 52
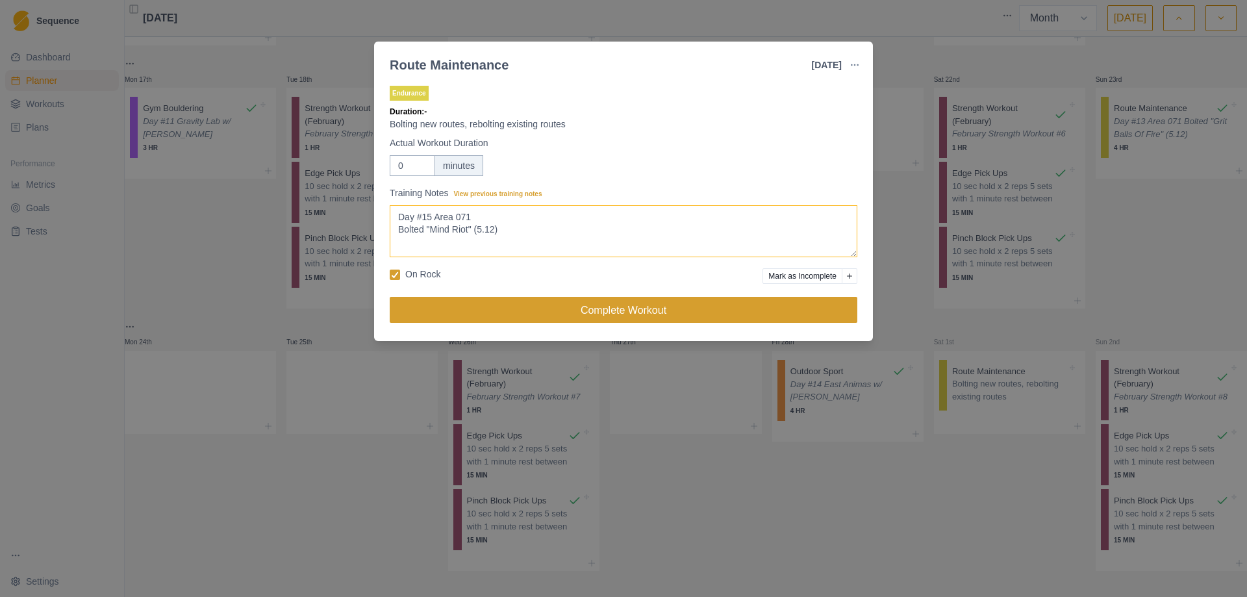
type textarea "Day #15 Area 071 Bolted "Mind Riot" (5.12)"
click at [599, 308] on button "Complete Workout" at bounding box center [624, 310] width 468 height 26
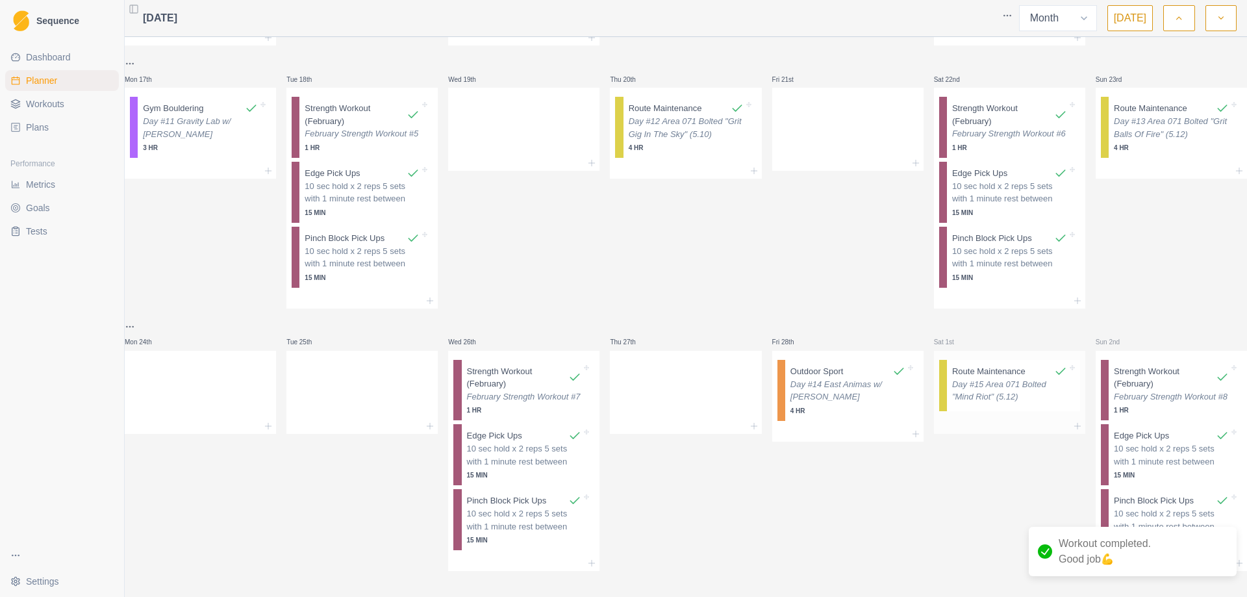
click at [1001, 378] on p "Day #15 Area 071 Bolted "Mind Riot" (5.12)" at bounding box center [1009, 390] width 115 height 25
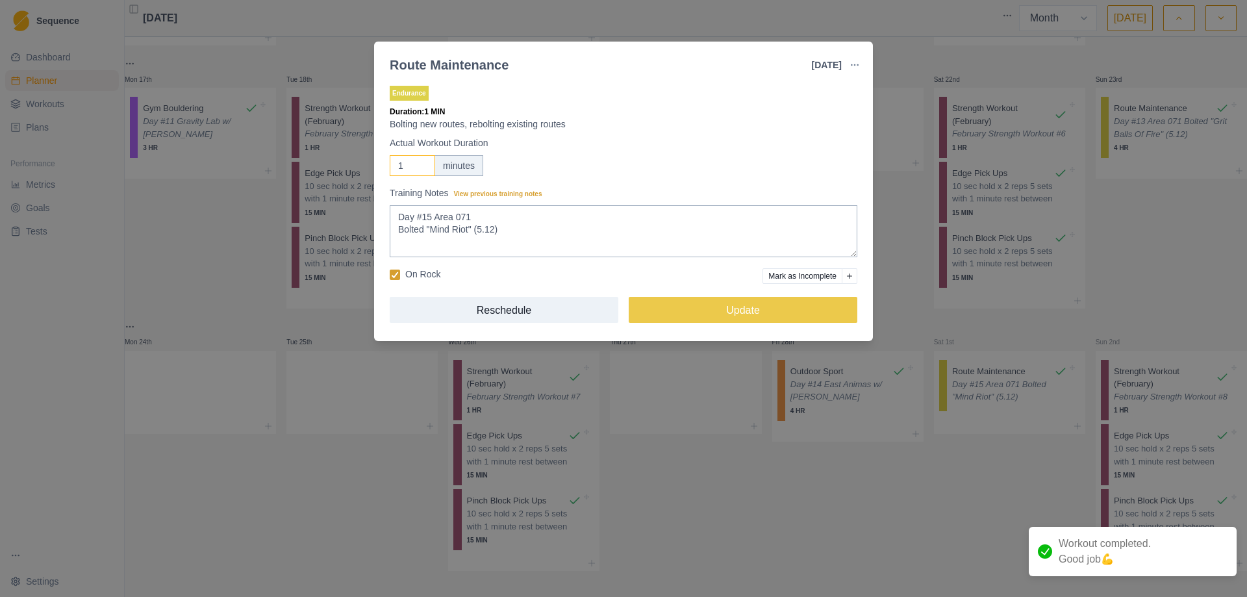
drag, startPoint x: 417, startPoint y: 164, endPoint x: 399, endPoint y: 164, distance: 18.2
type input "1"
click at [399, 164] on input "1" at bounding box center [412, 165] width 45 height 21
type input "240"
click at [764, 313] on button "Update" at bounding box center [743, 310] width 229 height 26
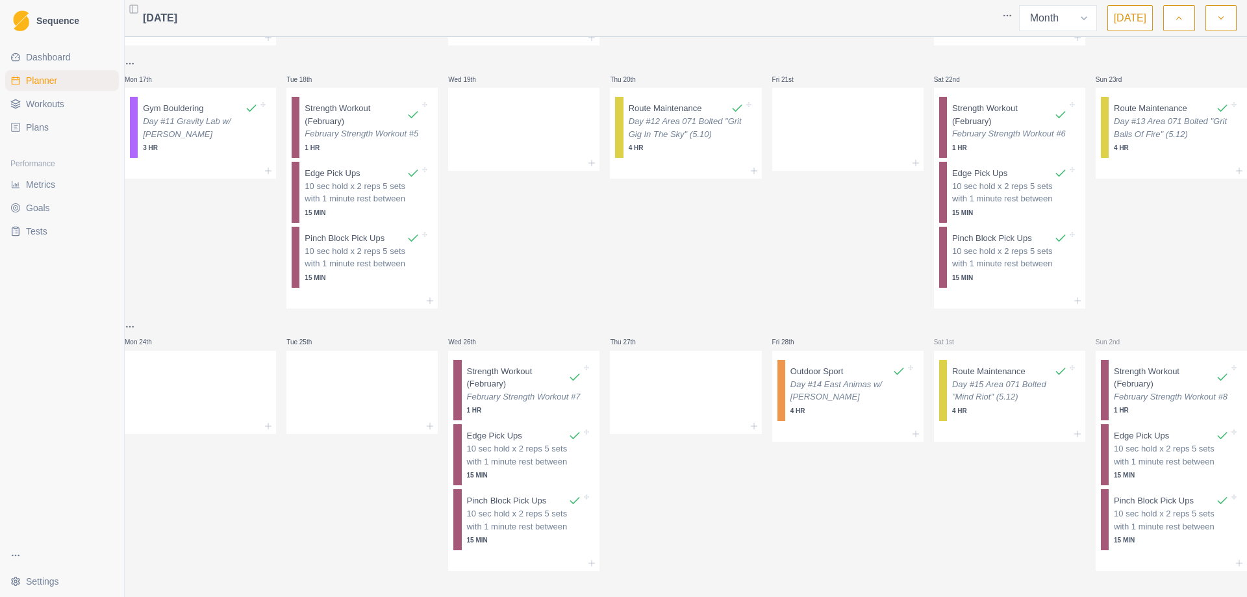
click at [1225, 20] on icon "button" at bounding box center [1221, 18] width 9 height 13
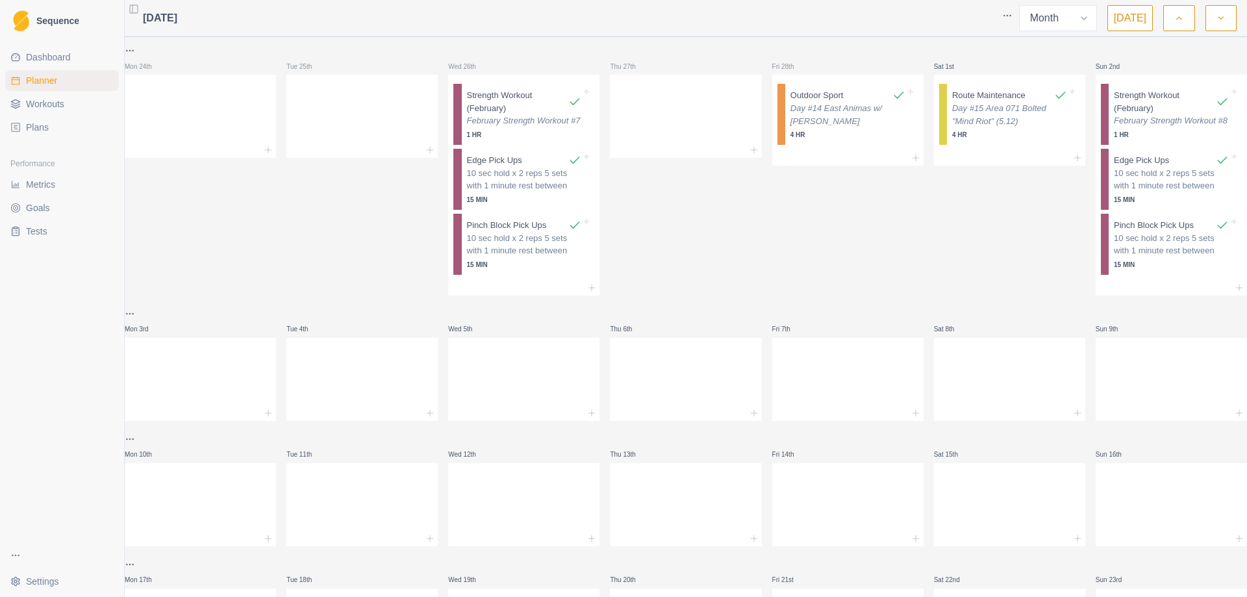
scroll to position [65, 0]
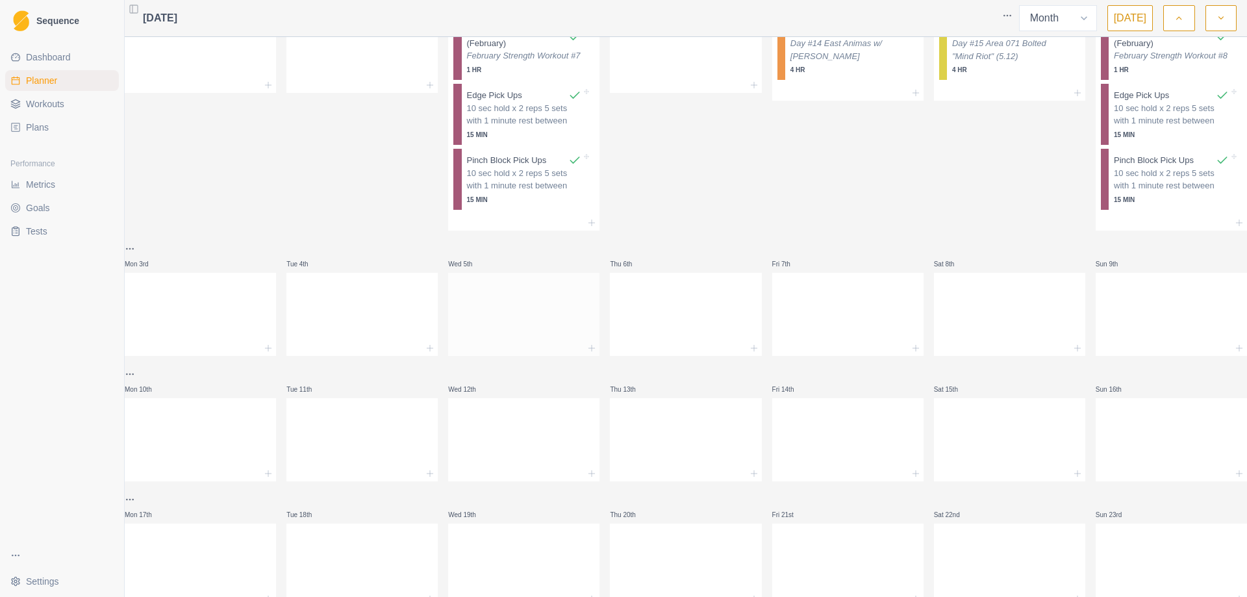
click at [554, 340] on div at bounding box center [523, 311] width 151 height 57
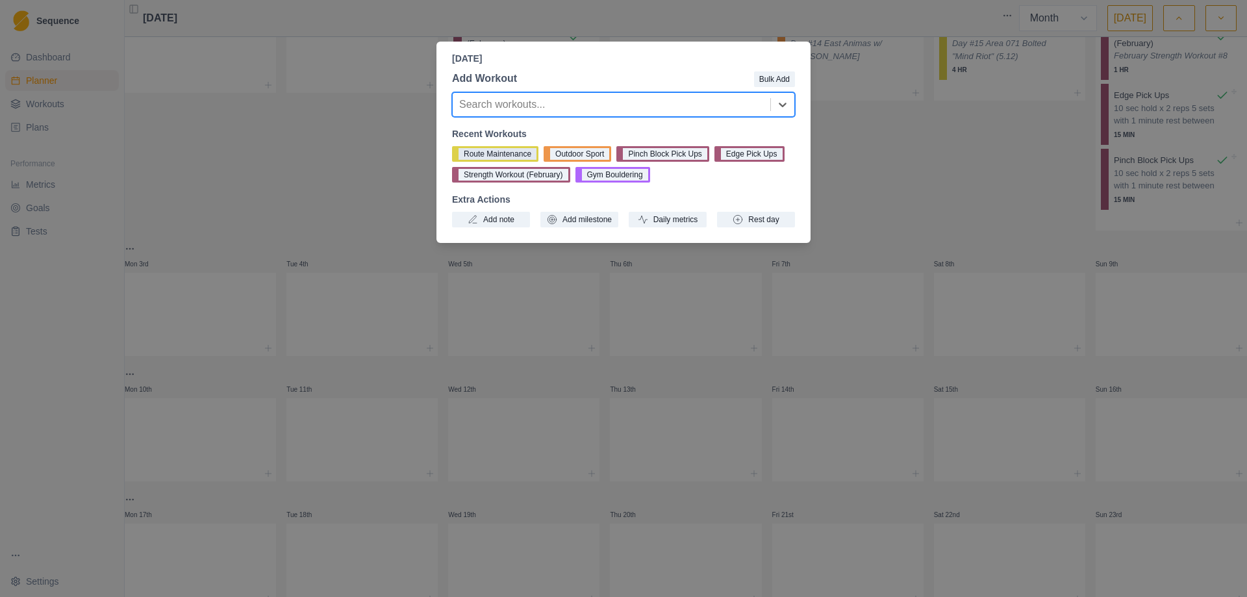
click at [496, 151] on button "Route Maintenance" at bounding box center [495, 154] width 86 height 16
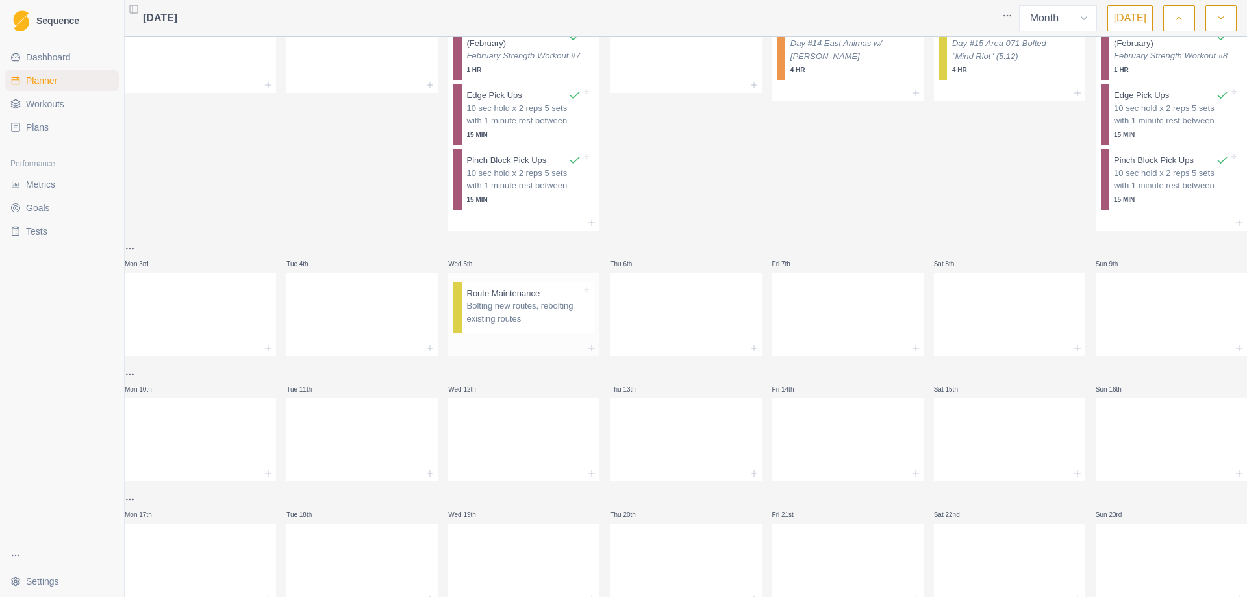
click at [507, 325] on p "Bolting new routes, rebolting existing routes" at bounding box center [524, 312] width 115 height 25
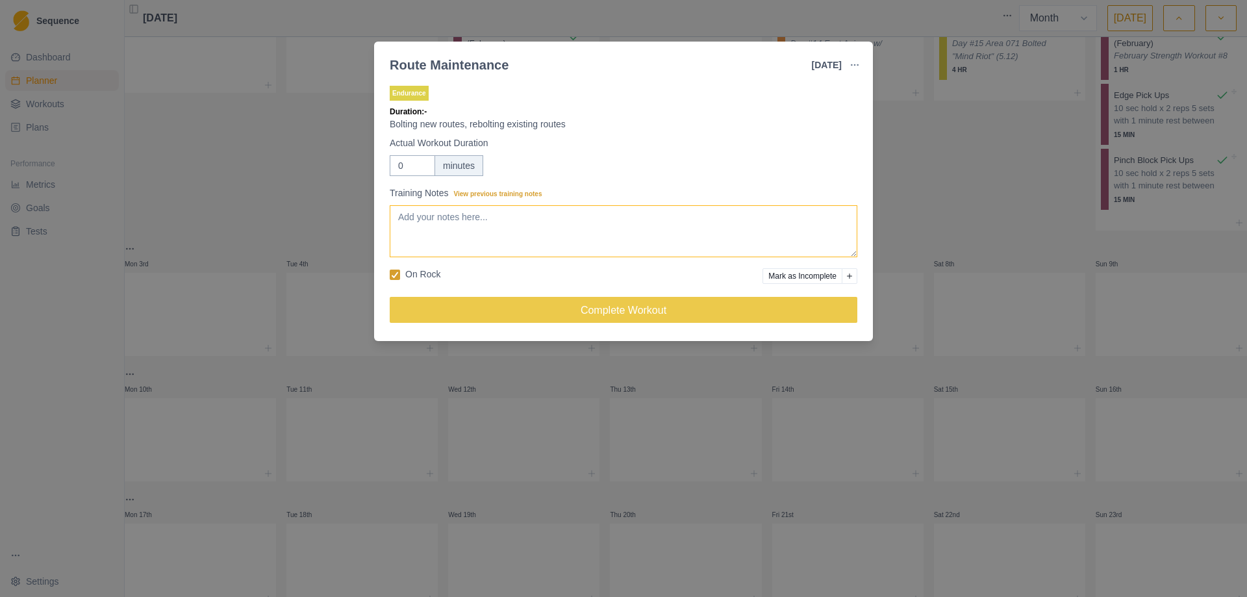
click at [476, 209] on textarea "Training Notes View previous training notes" at bounding box center [624, 231] width 468 height 52
type textarea "Day #16 Area 071 Some climbing, some cleaning on "Mind Riot""
drag, startPoint x: 409, startPoint y: 164, endPoint x: 394, endPoint y: 167, distance: 14.7
click at [394, 167] on input "0" at bounding box center [412, 165] width 45 height 21
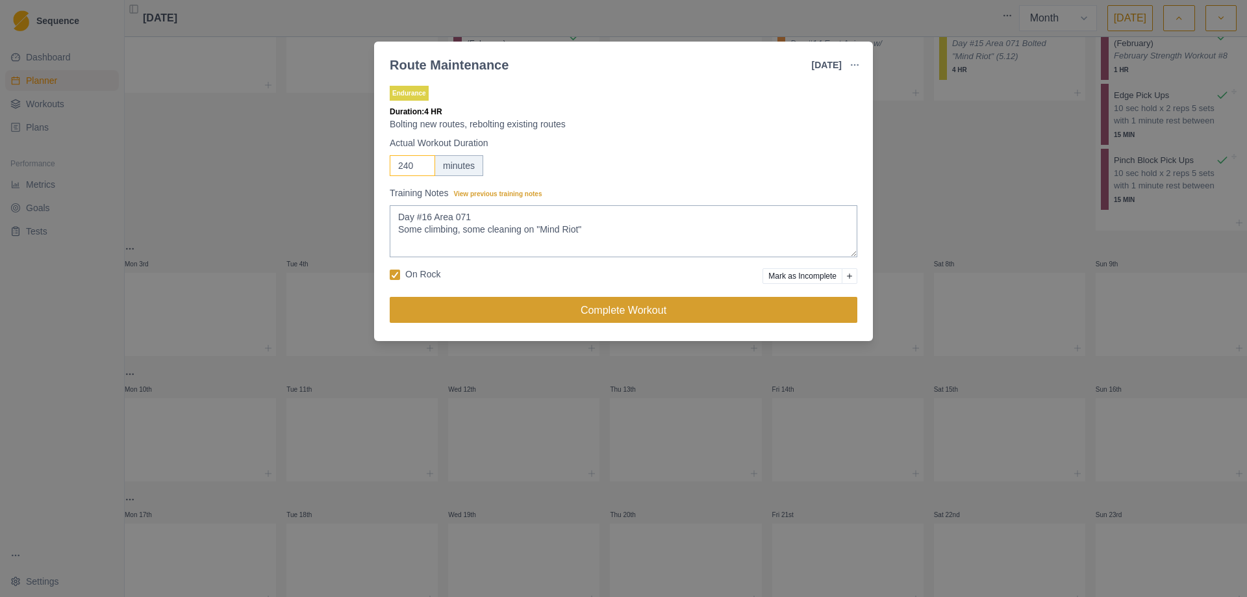
type input "240"
click at [650, 309] on button "Complete Workout" at bounding box center [624, 310] width 468 height 26
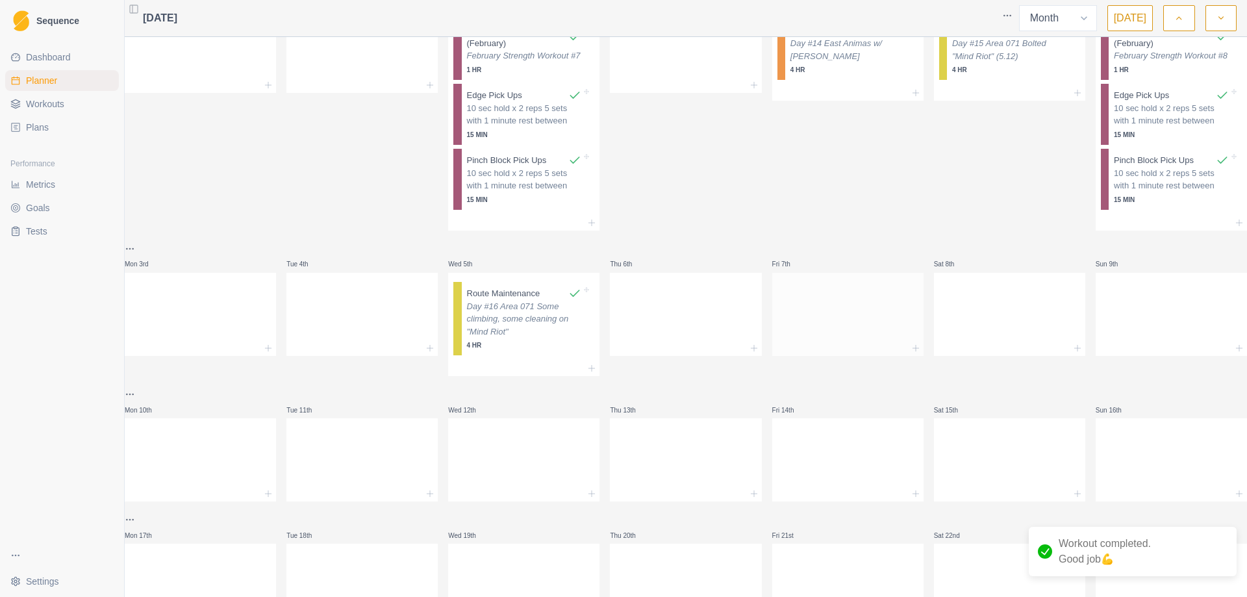
click at [823, 321] on div at bounding box center [847, 311] width 151 height 57
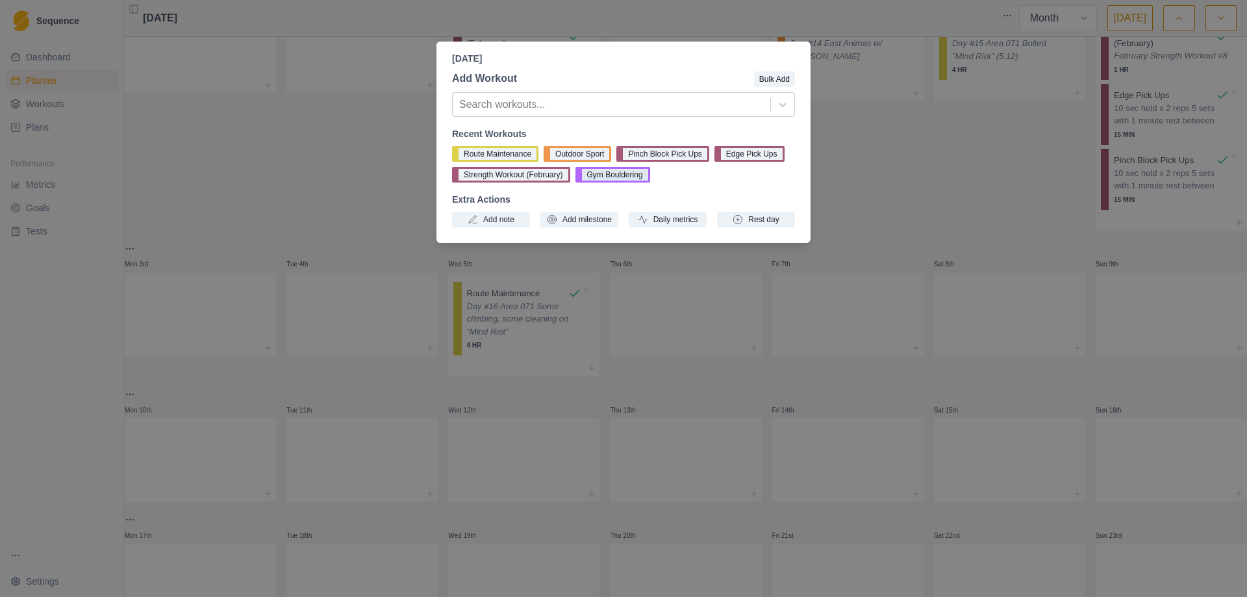
click at [593, 179] on button "Gym Bouldering" at bounding box center [613, 175] width 75 height 16
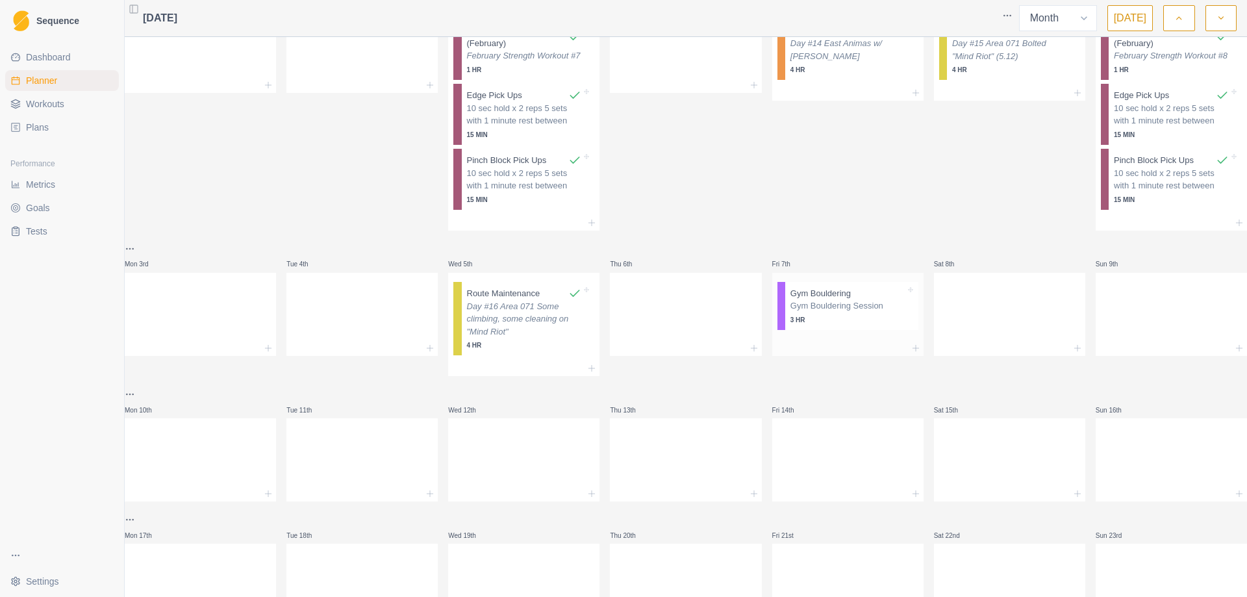
click at [820, 312] on p "Gym Bouldering Session" at bounding box center [848, 306] width 115 height 13
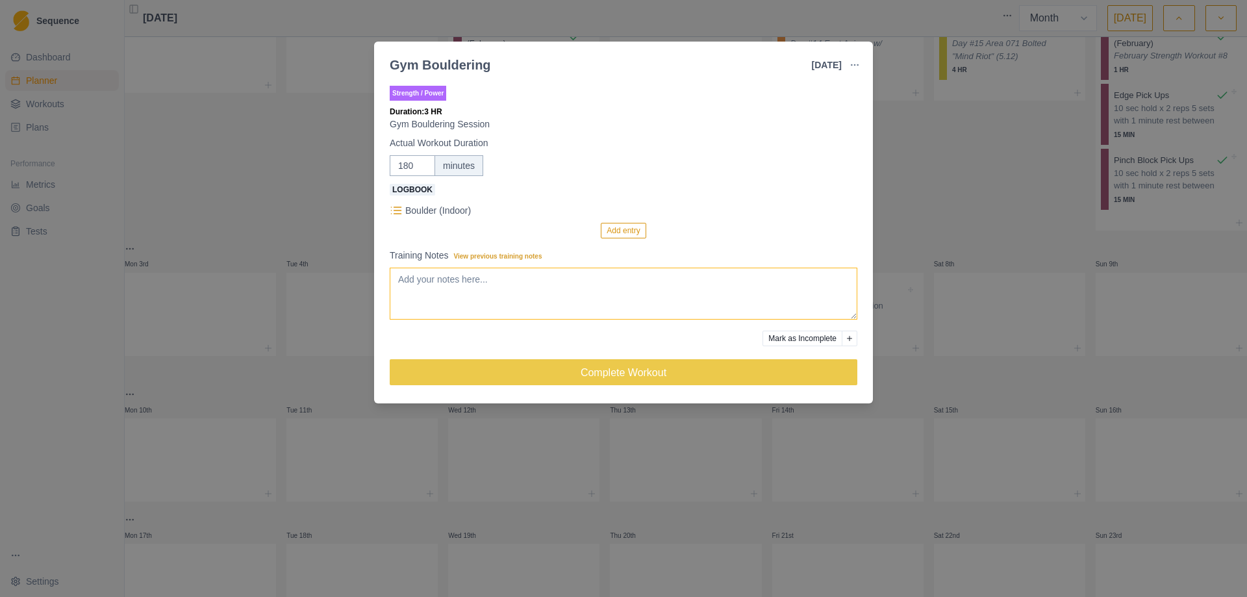
click at [474, 292] on textarea "Training Notes View previous training notes" at bounding box center [624, 294] width 468 height 52
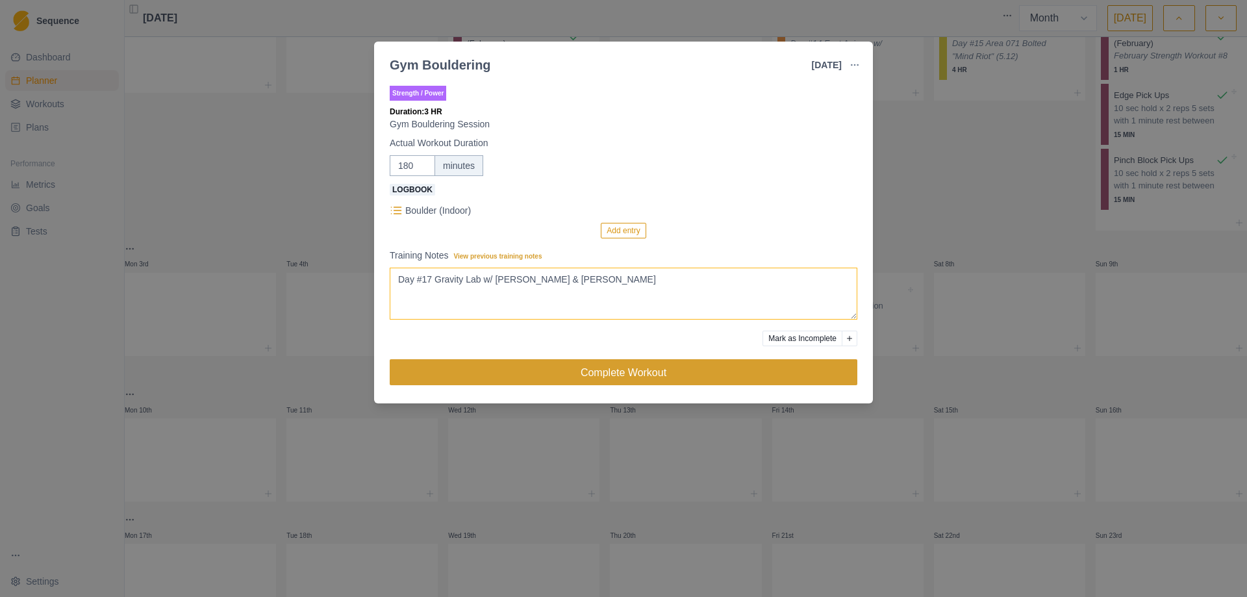
type textarea "Day #17 Gravity Lab w/ [PERSON_NAME] & [PERSON_NAME]"
click at [594, 379] on button "Complete Workout" at bounding box center [624, 372] width 468 height 26
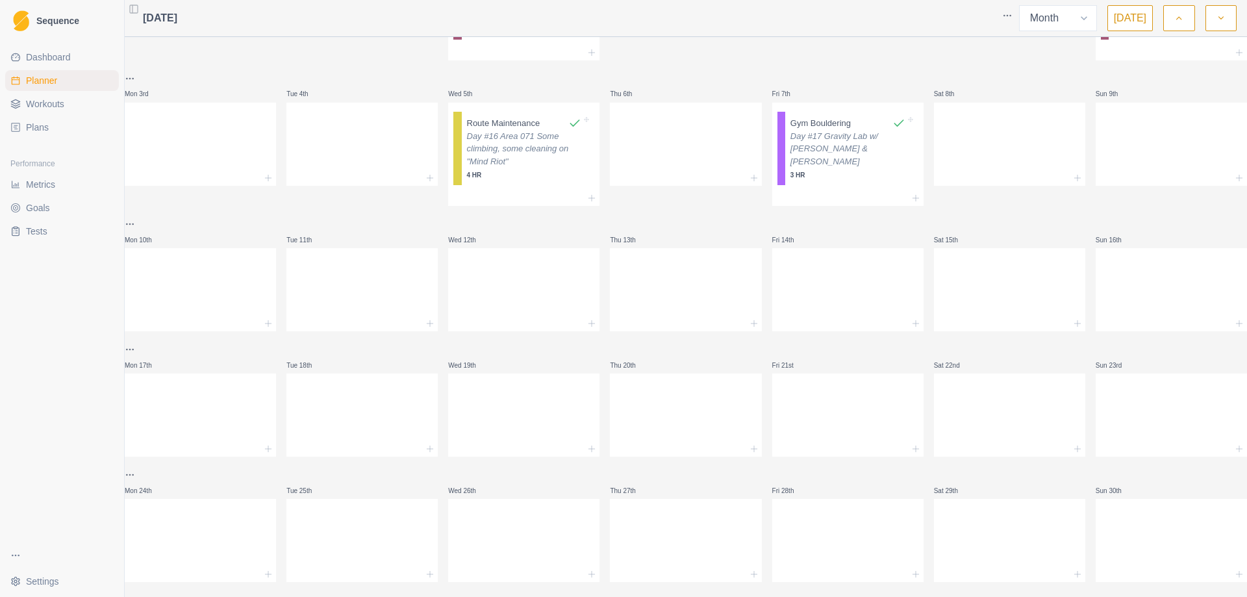
scroll to position [260, 0]
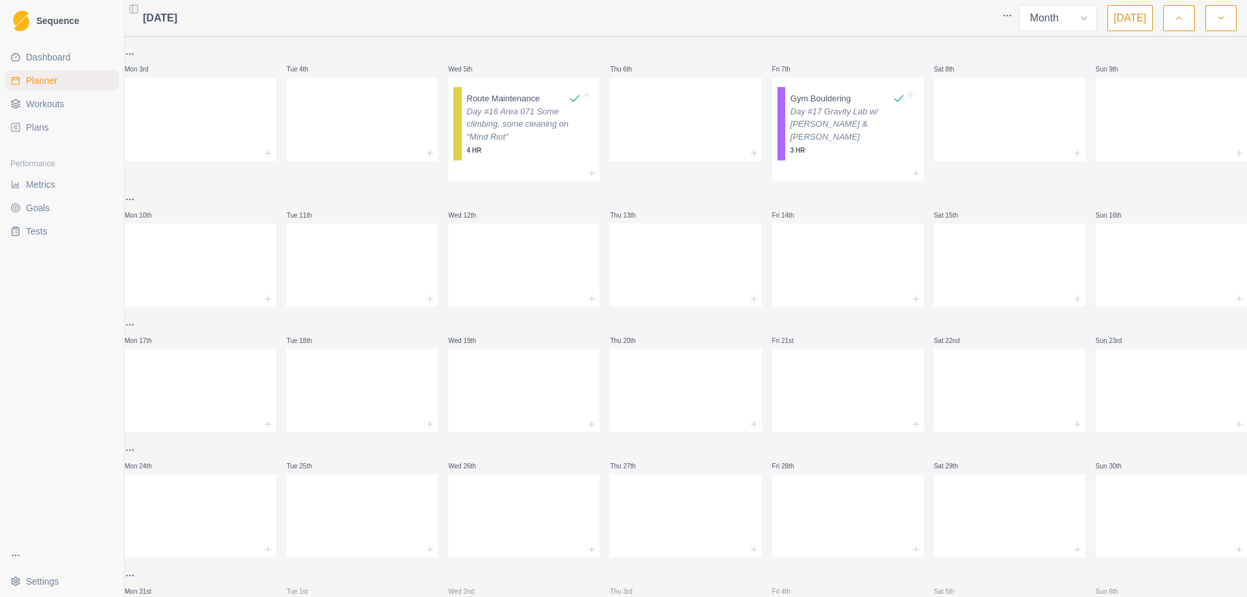
click at [63, 106] on span "Workouts" at bounding box center [45, 103] width 38 height 13
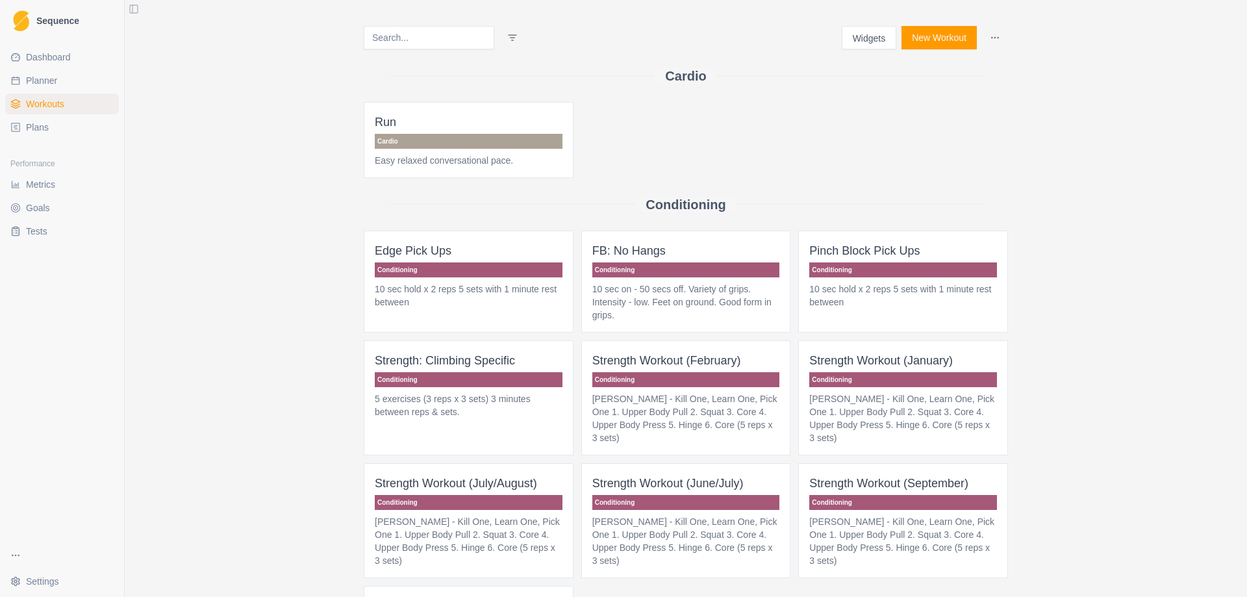
click at [948, 38] on button "New Workout" at bounding box center [939, 37] width 75 height 23
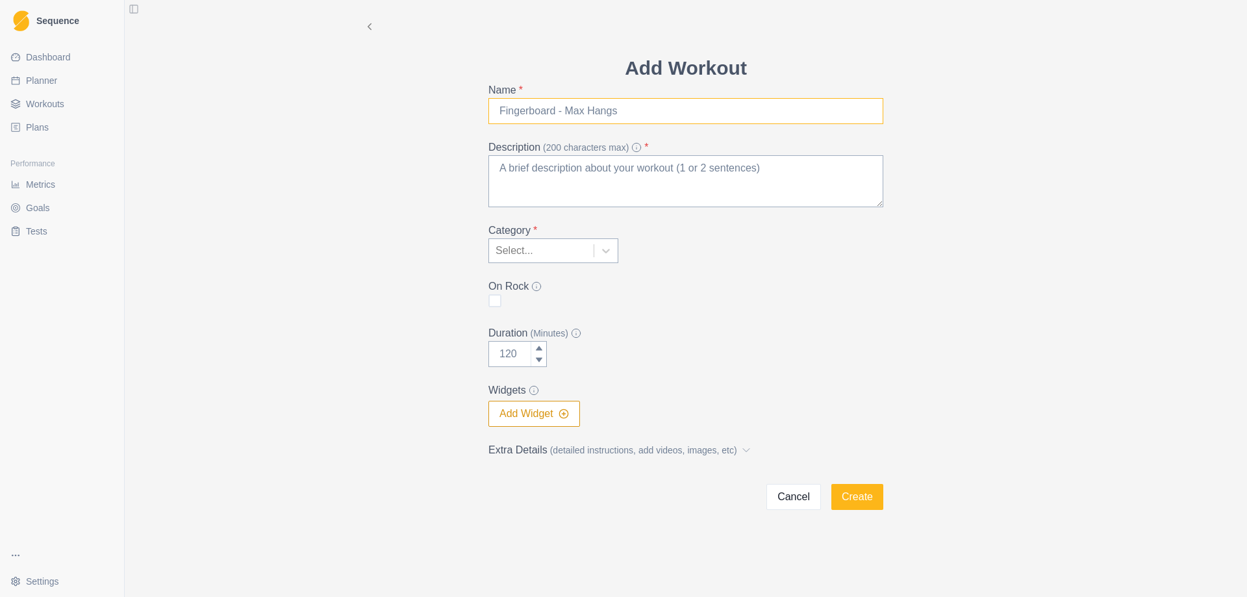
click at [591, 112] on input "Name *" at bounding box center [686, 111] width 395 height 26
type input "Strength Workout (March)"
click at [598, 186] on textarea "Description (200 characters max) *" at bounding box center [686, 181] width 395 height 52
click at [535, 178] on textarea "Description (200 characters max) *" at bounding box center [686, 181] width 395 height 52
paste textarea "[PERSON_NAME] - Kill One, Learn One, Pick One 1. Upper Body Pull 2. Squat 3. Co…"
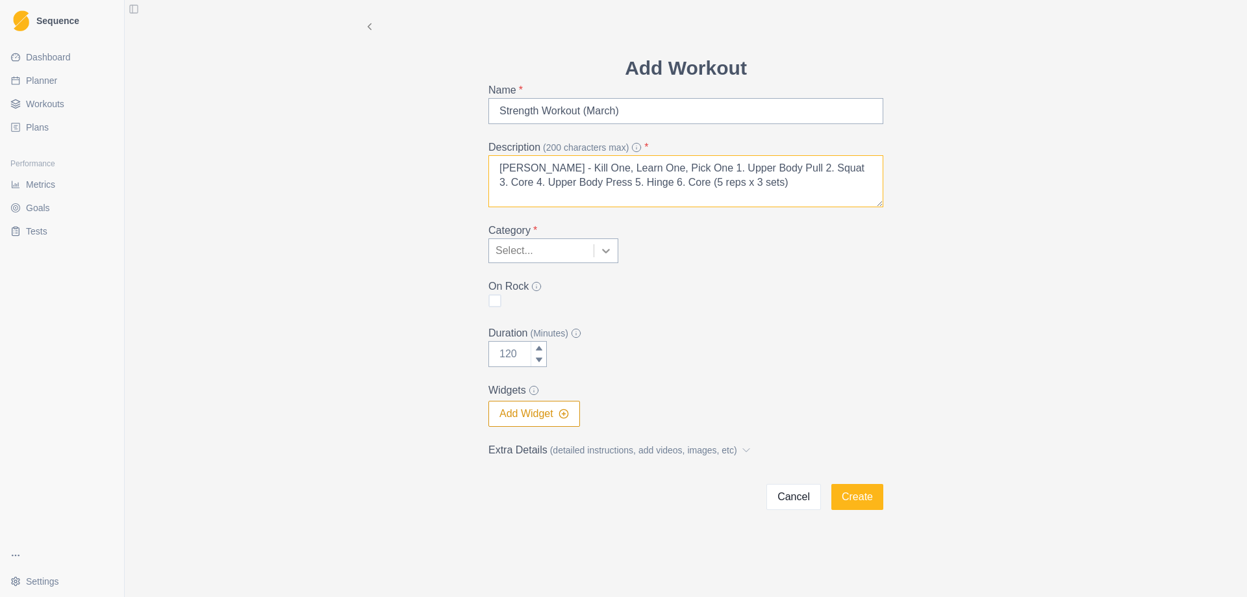
type textarea "[PERSON_NAME] - Kill One, Learn One, Pick One 1. Upper Body Pull 2. Squat 3. Co…"
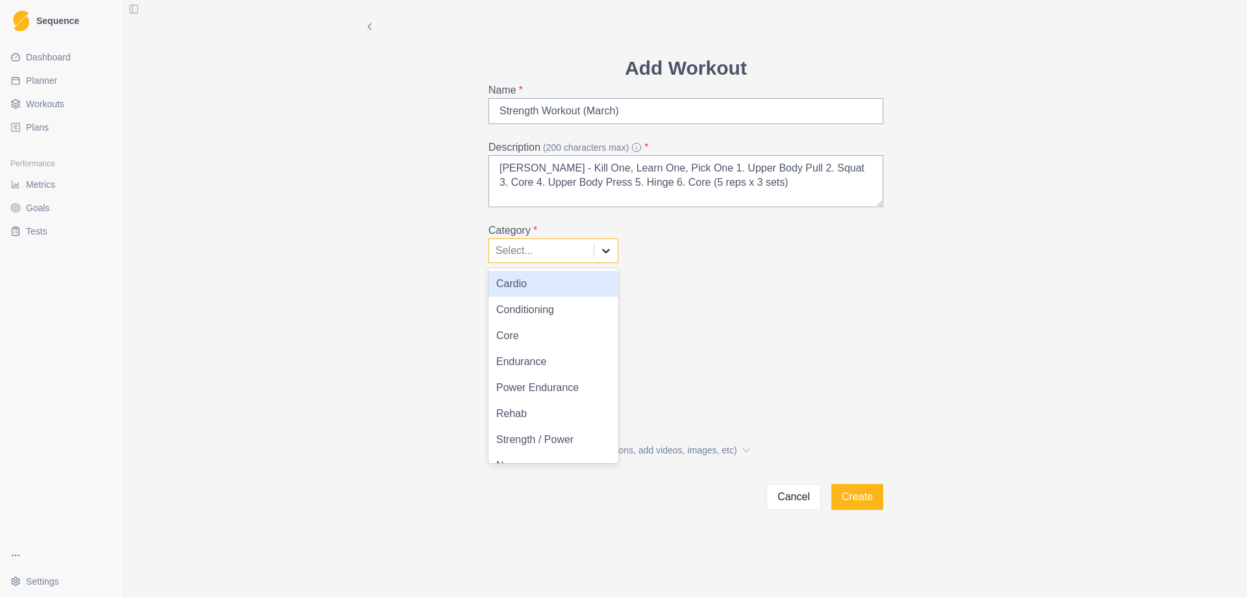
click at [600, 252] on icon at bounding box center [606, 250] width 13 height 13
click at [576, 309] on div "Conditioning" at bounding box center [554, 310] width 130 height 26
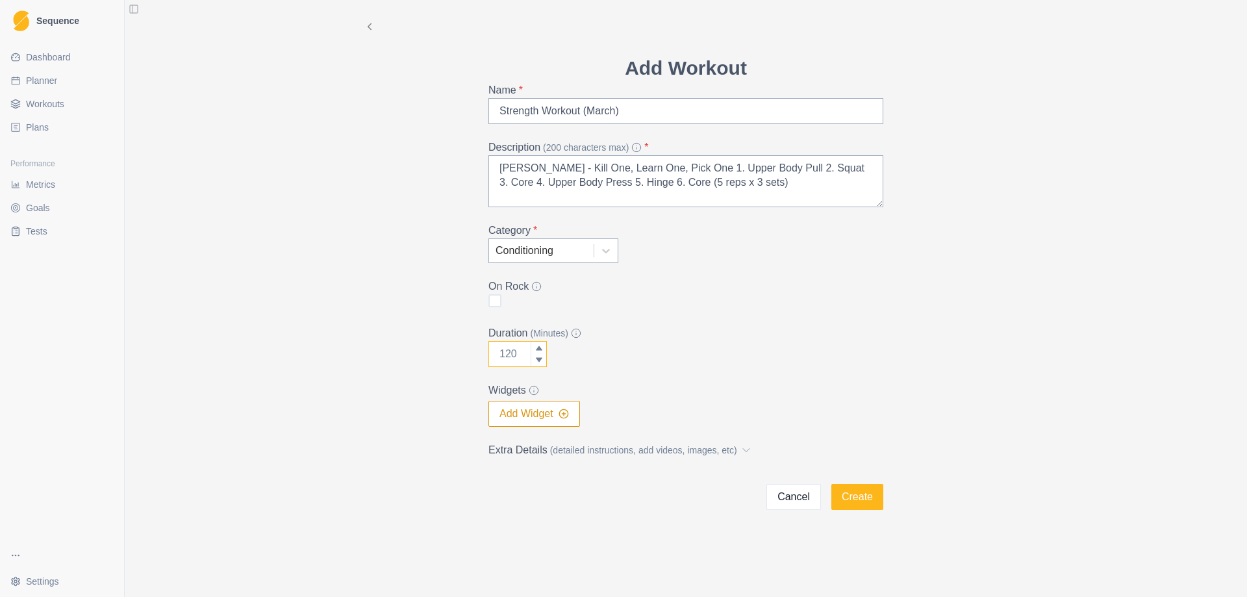
click at [513, 354] on input "Duration (Minutes)" at bounding box center [518, 354] width 58 height 26
type input "60"
click at [524, 411] on button "Add Widget" at bounding box center [535, 414] width 92 height 26
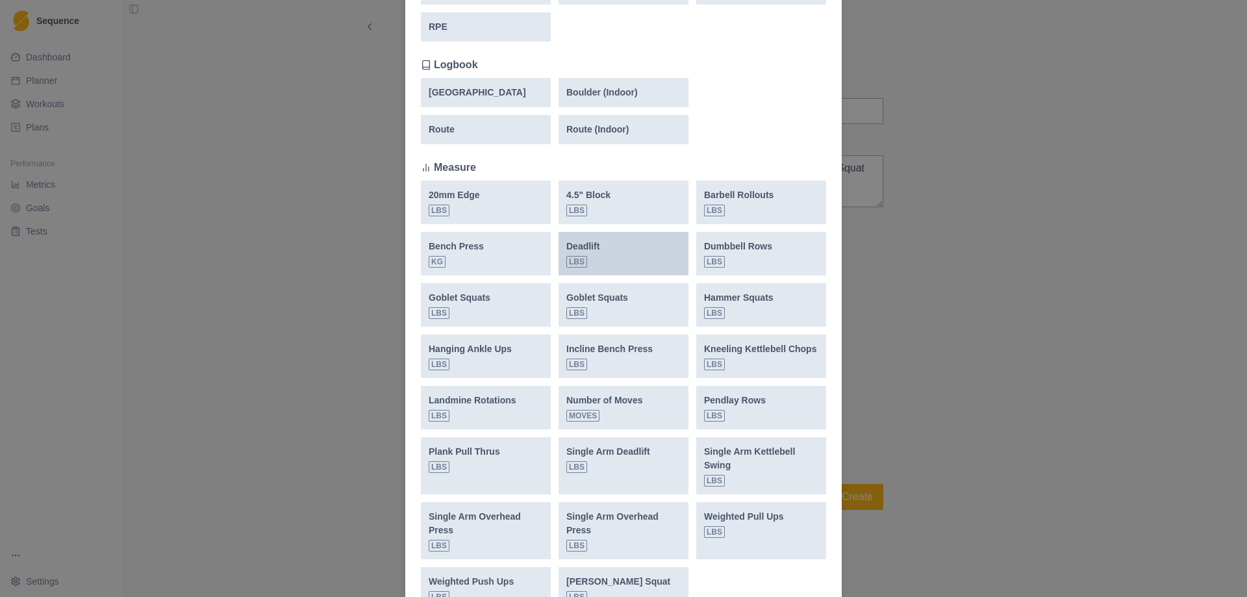
scroll to position [390, 0]
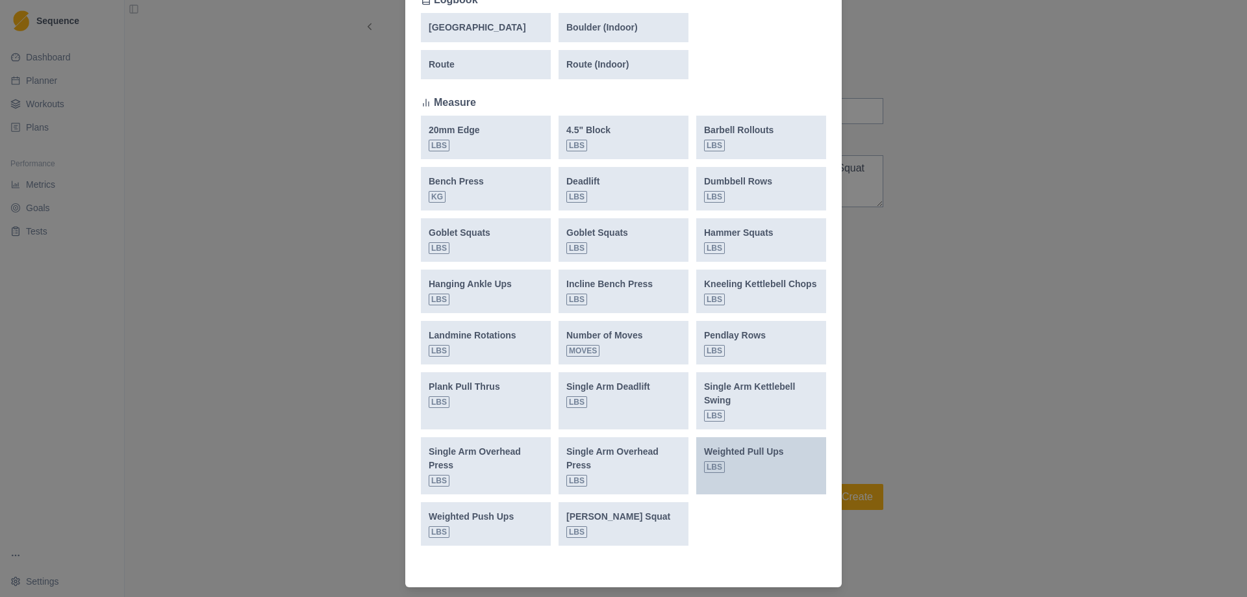
click at [781, 466] on div "Weighted Pull Ups lbs" at bounding box center [761, 459] width 114 height 28
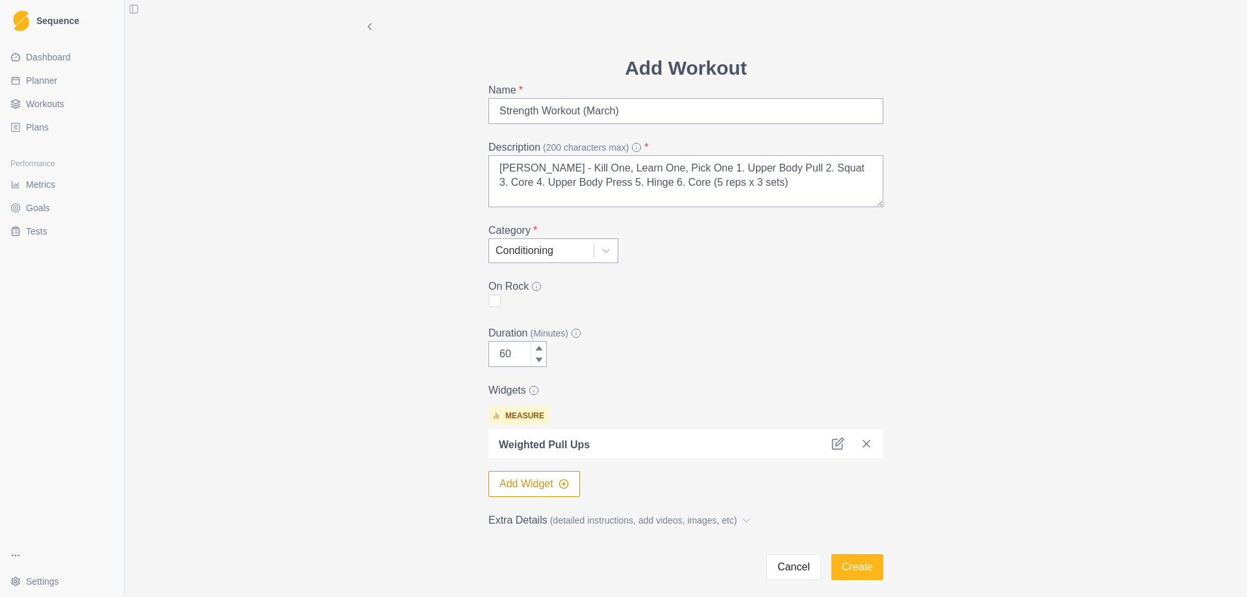
click at [534, 486] on button "Add Widget" at bounding box center [535, 484] width 92 height 26
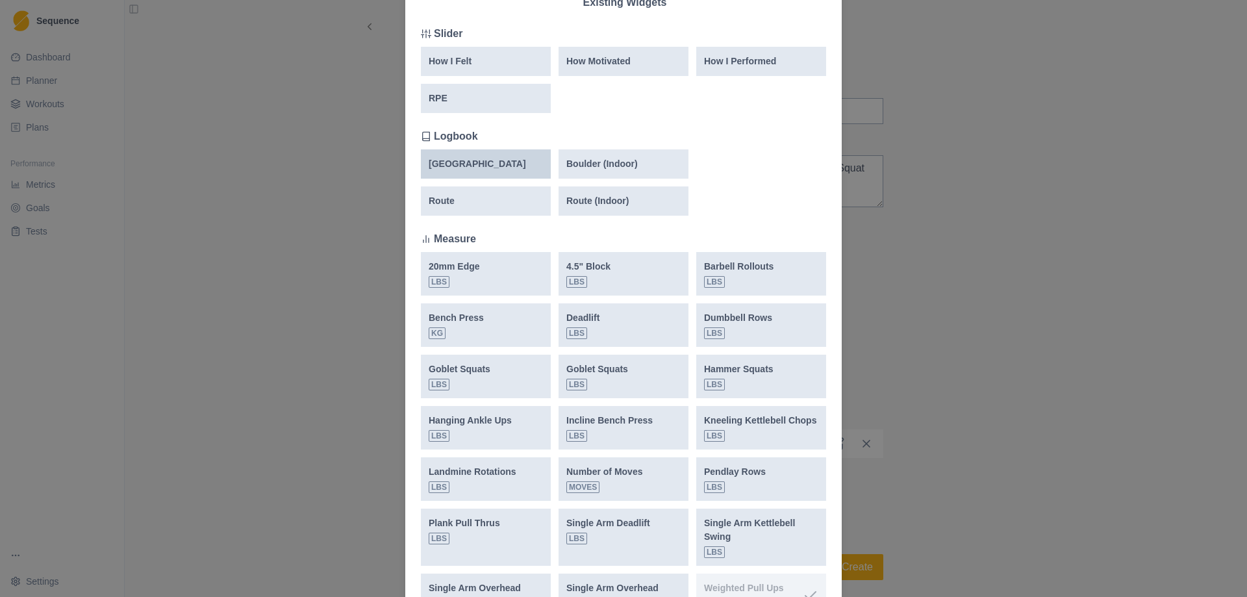
scroll to position [260, 0]
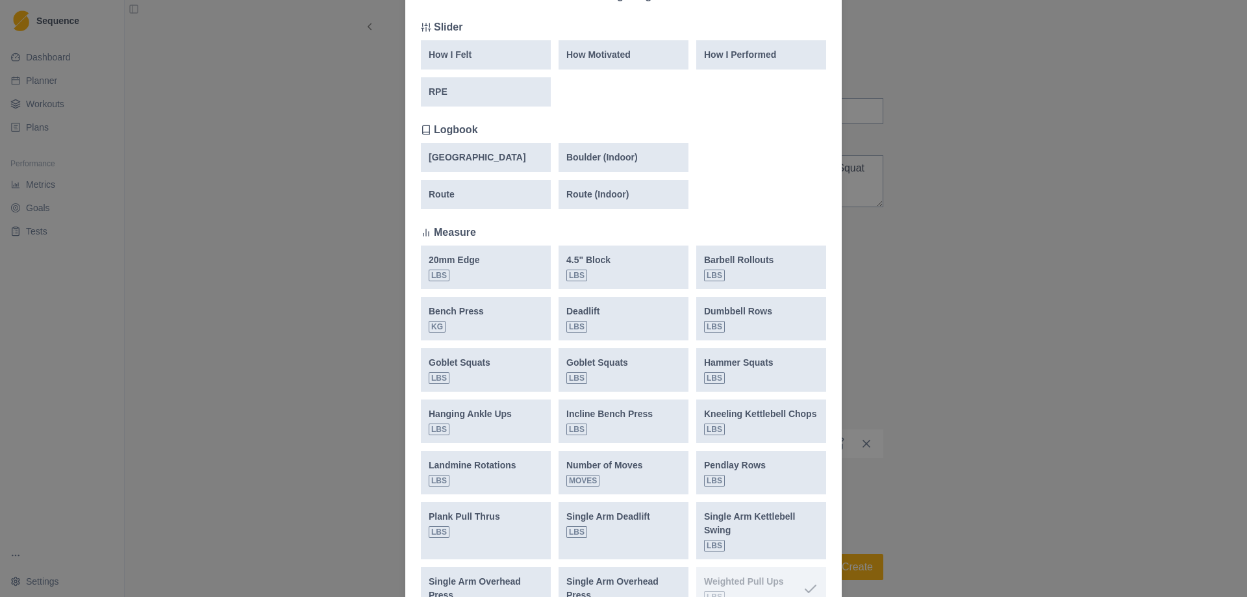
click at [1140, 376] on div "Add Widget New Widget Select Measure Existing Widgets Slider How I Felt How Mot…" at bounding box center [623, 298] width 1247 height 597
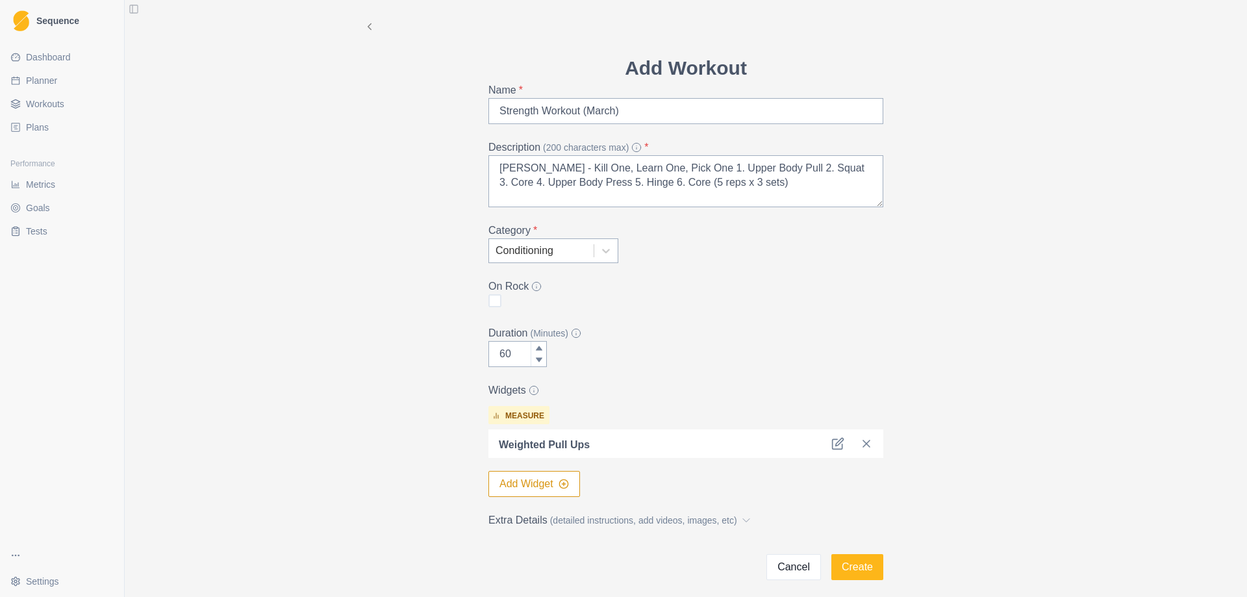
click at [42, 105] on span "Workouts" at bounding box center [45, 103] width 38 height 13
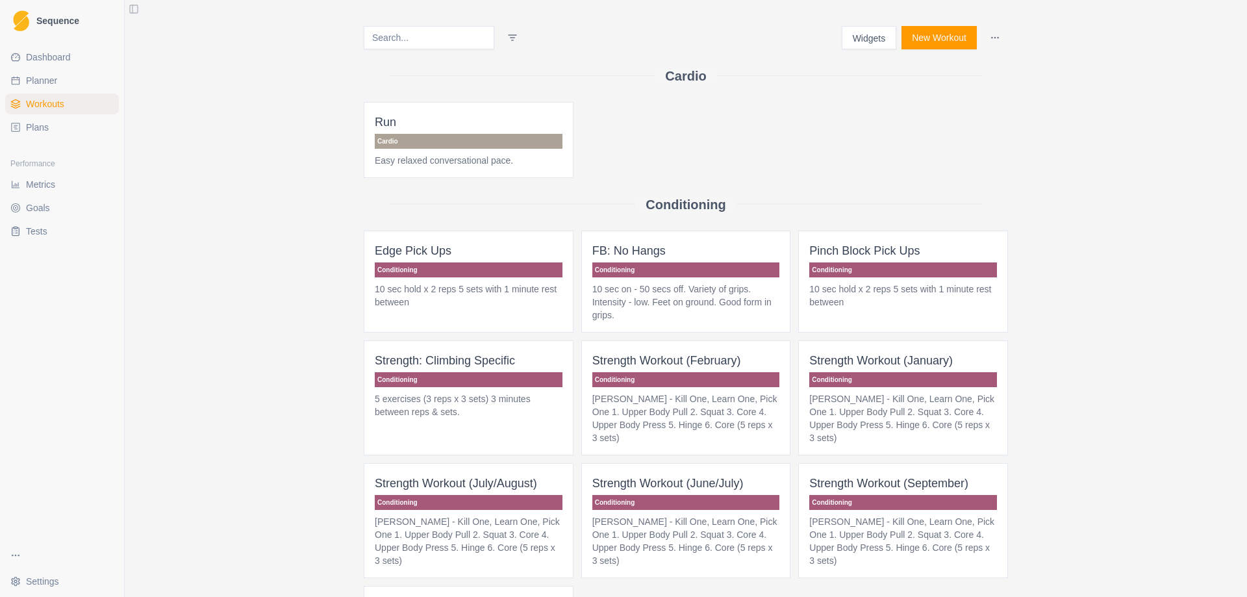
click at [863, 37] on button "Widgets" at bounding box center [869, 37] width 55 height 23
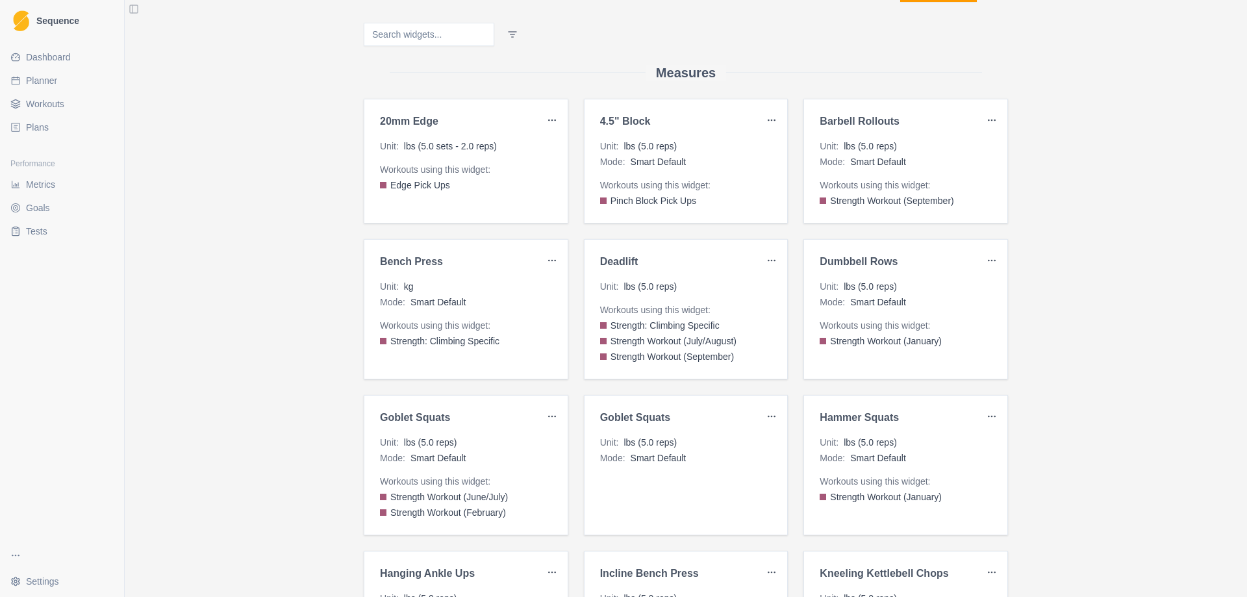
scroll to position [65, 0]
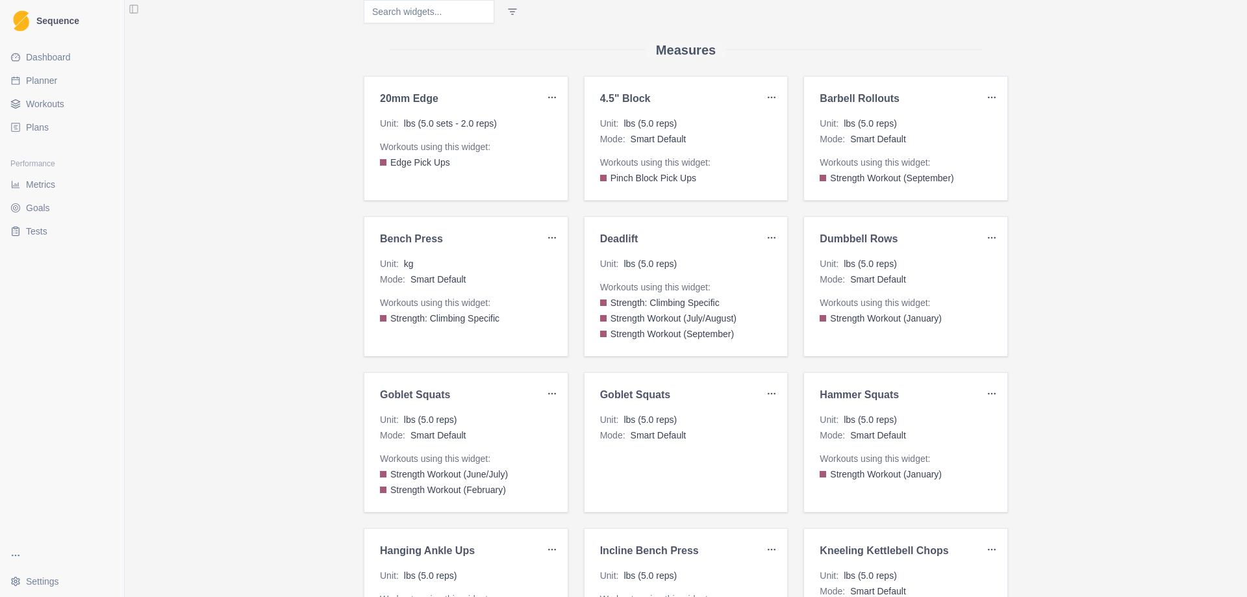
click at [773, 393] on html "Sequence Dashboard Planner Workouts Plans Performance Metrics Goals Tests Setti…" at bounding box center [623, 298] width 1247 height 597
click at [656, 443] on html "Sequence Dashboard Planner Workouts Plans Performance Metrics Goals Tests Setti…" at bounding box center [623, 298] width 1247 height 597
drag, startPoint x: 664, startPoint y: 439, endPoint x: 685, endPoint y: 481, distance: 47.9
click at [674, 483] on div "Goblet Squats Unit : lbs (5.0 reps) Mode : Smart Default" at bounding box center [686, 442] width 205 height 140
click at [767, 392] on html "Sequence Dashboard Planner Workouts Plans Performance Metrics Goals Tests Setti…" at bounding box center [623, 298] width 1247 height 597
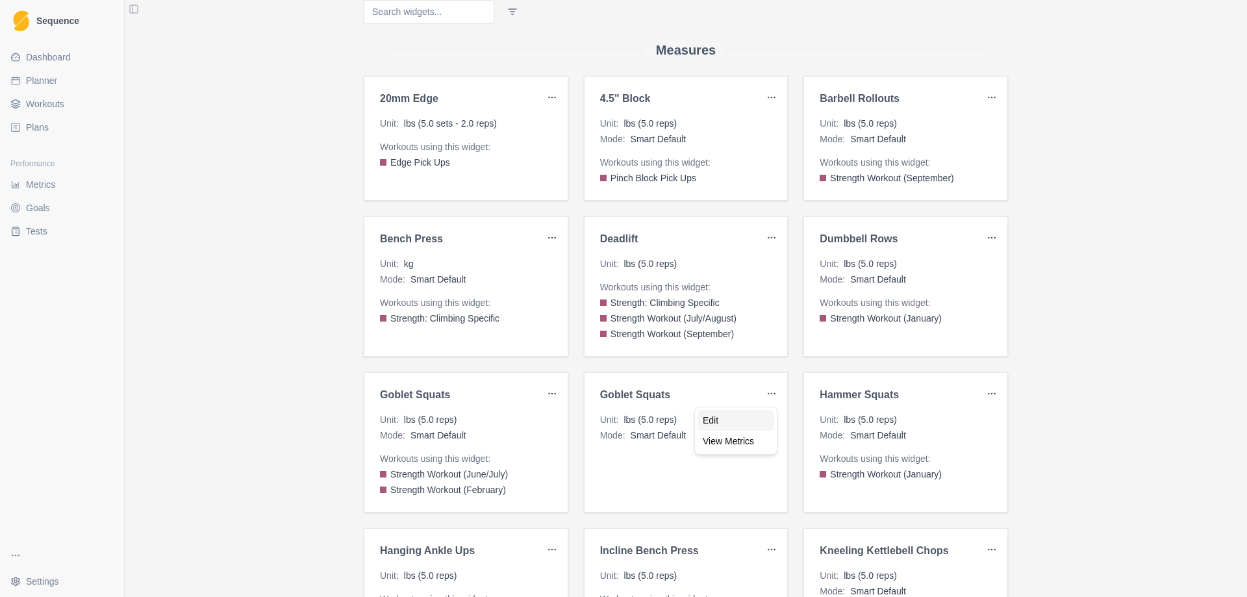
click at [733, 422] on div "Edit" at bounding box center [736, 420] width 77 height 21
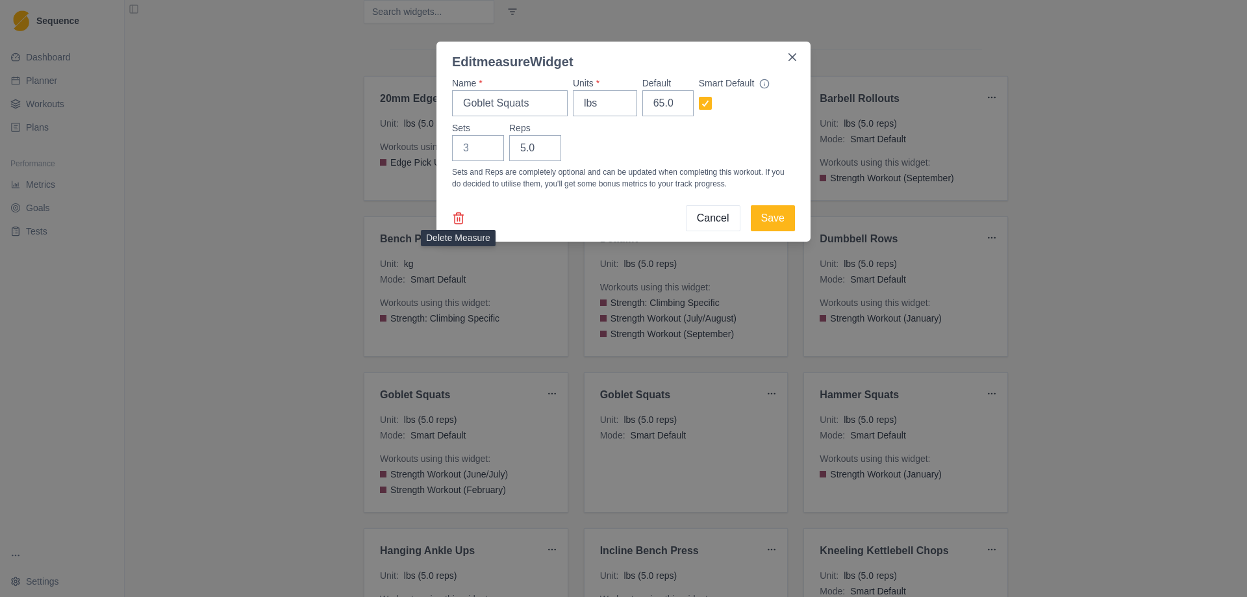
click at [460, 221] on line at bounding box center [460, 219] width 0 height 3
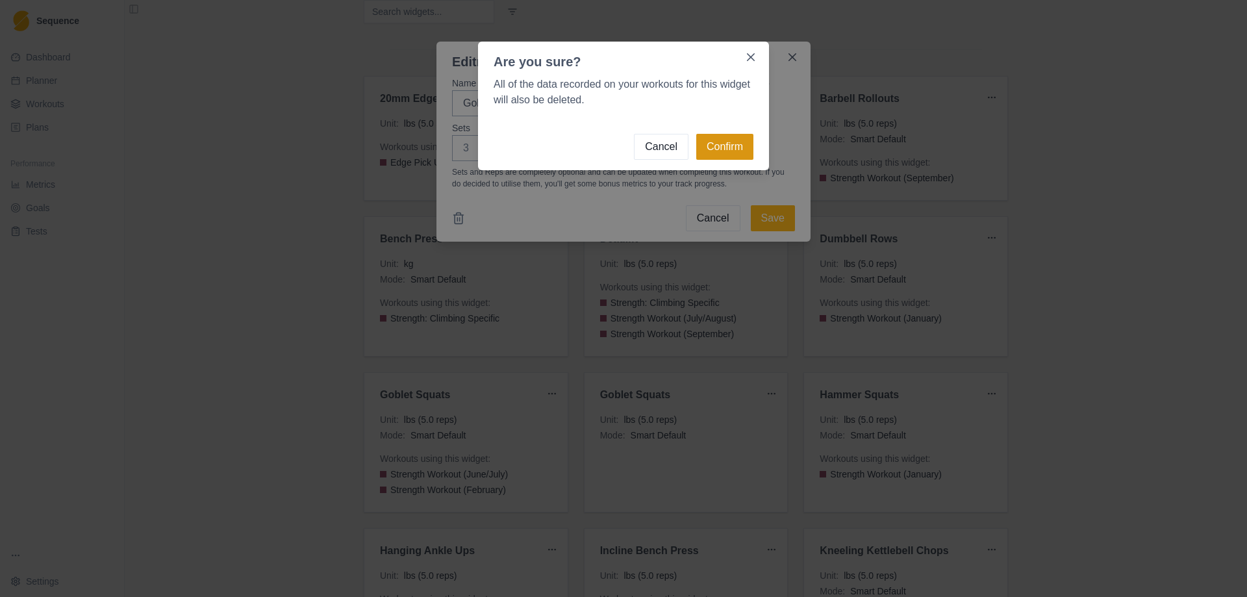
click at [717, 152] on button "Confirm" at bounding box center [724, 147] width 57 height 26
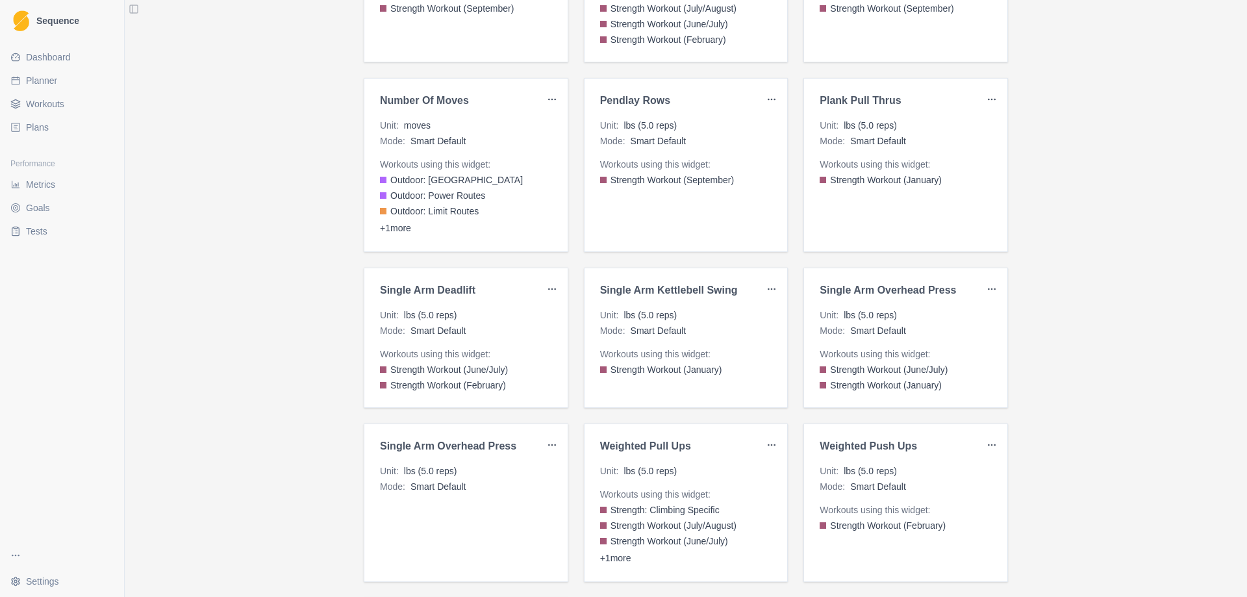
scroll to position [715, 0]
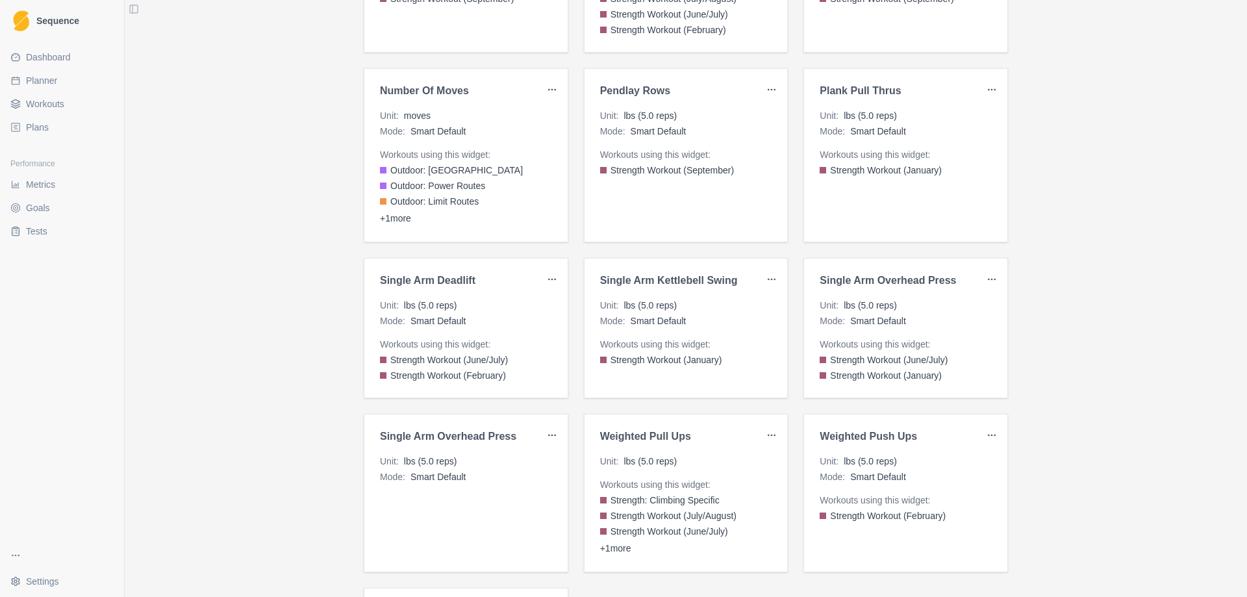
click at [765, 280] on html "Sequence Dashboard Planner Workouts Plans Performance Metrics Goals Tests Setti…" at bounding box center [623, 298] width 1247 height 597
click at [724, 303] on div "Edit" at bounding box center [736, 306] width 77 height 21
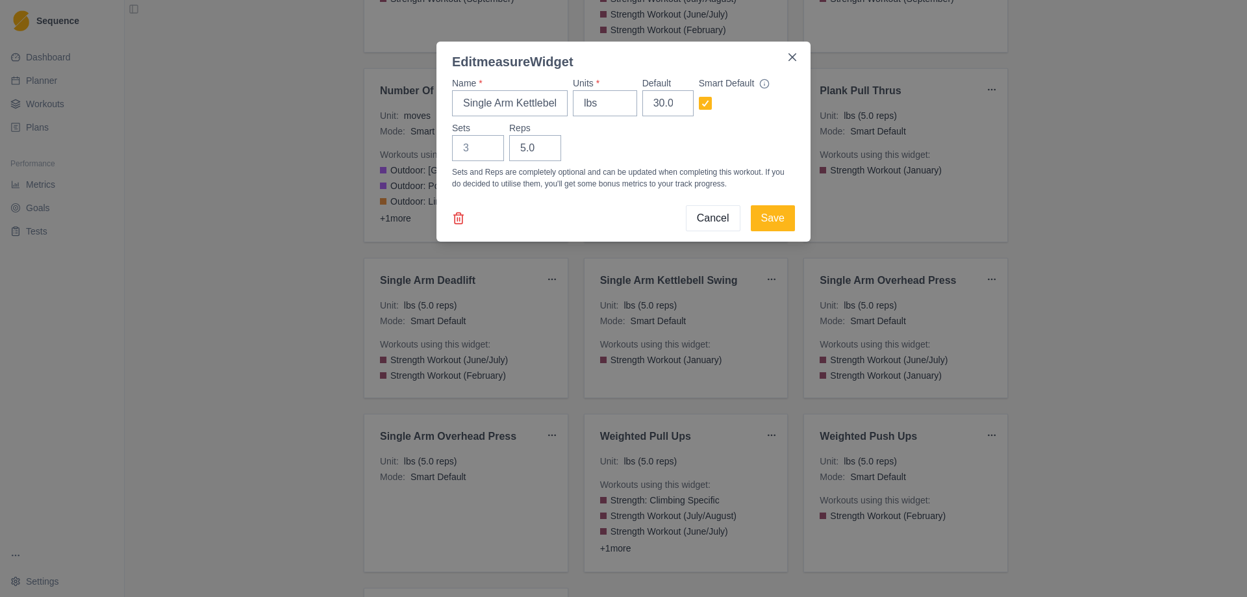
click at [455, 218] on icon at bounding box center [459, 218] width 8 height 11
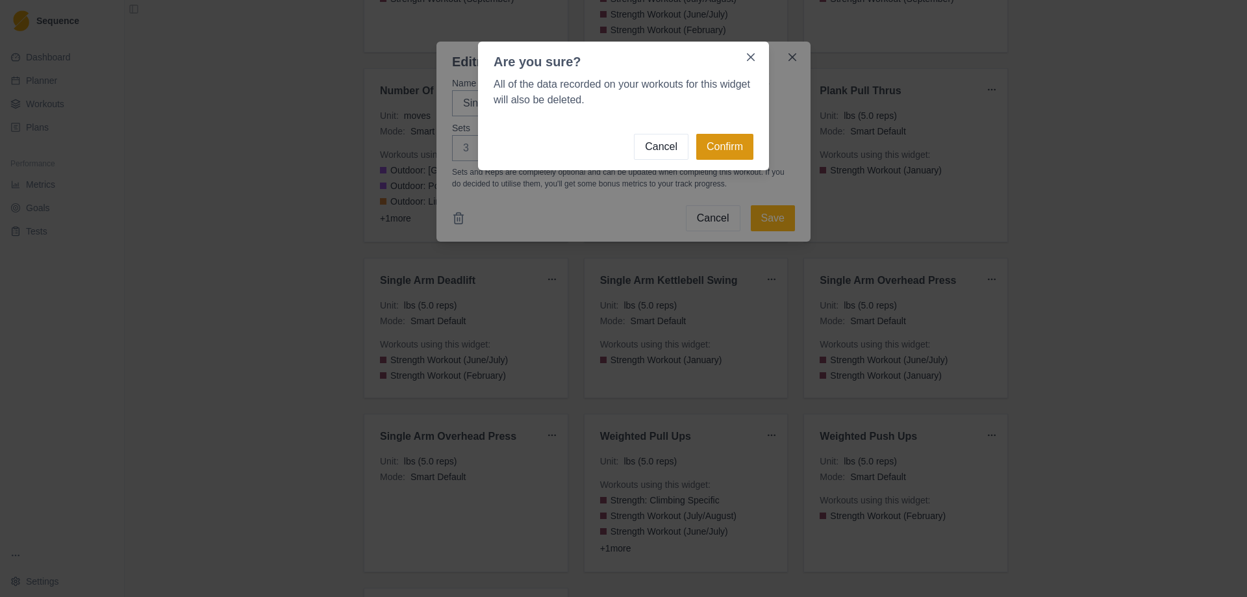
click at [719, 150] on button "Confirm" at bounding box center [724, 147] width 57 height 26
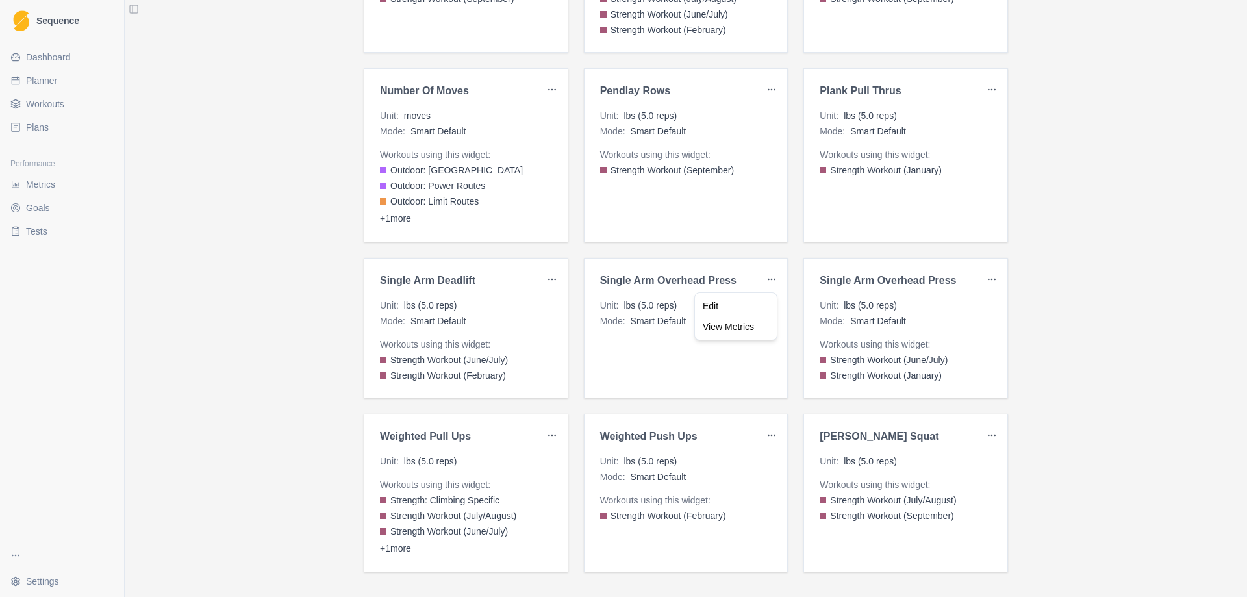
click at [769, 282] on html "Sequence Dashboard Planner Workouts Plans Performance Metrics Goals Tests Setti…" at bounding box center [623, 298] width 1247 height 597
click at [733, 305] on div "Edit" at bounding box center [736, 306] width 77 height 21
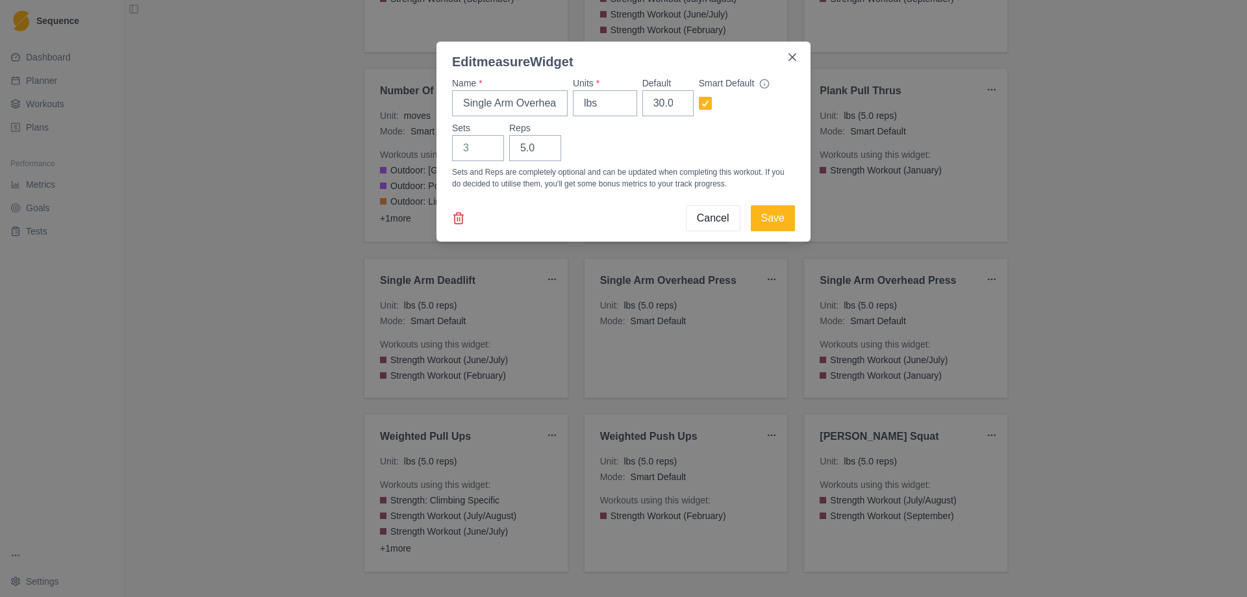
click at [454, 215] on polyline at bounding box center [459, 215] width 10 height 0
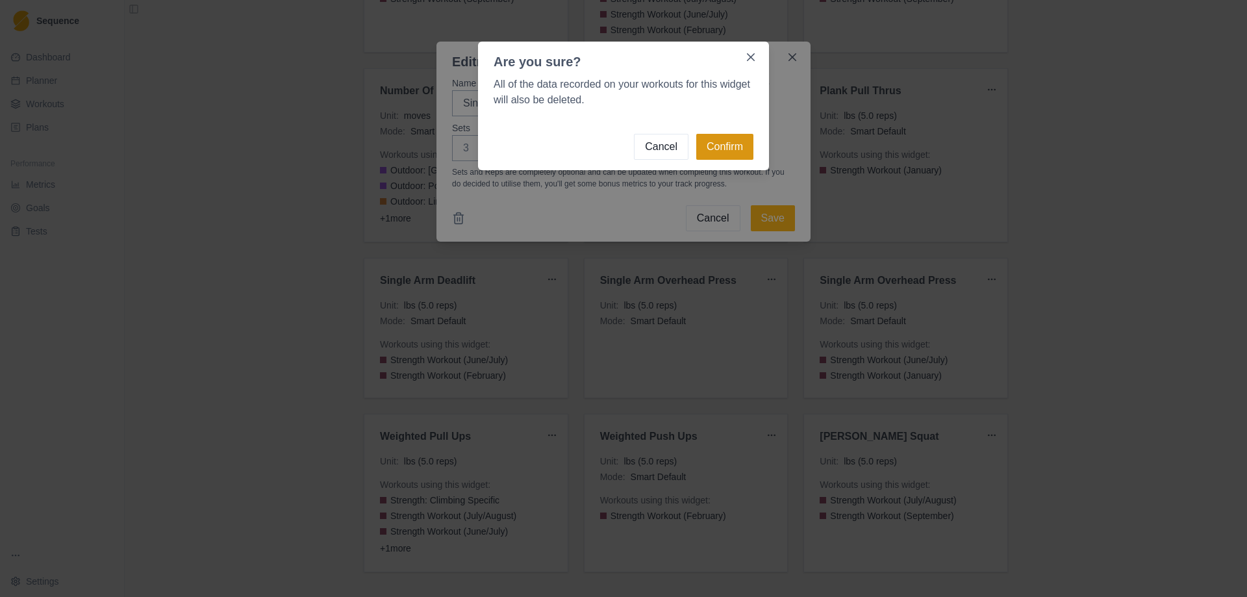
click at [720, 145] on button "Confirm" at bounding box center [724, 147] width 57 height 26
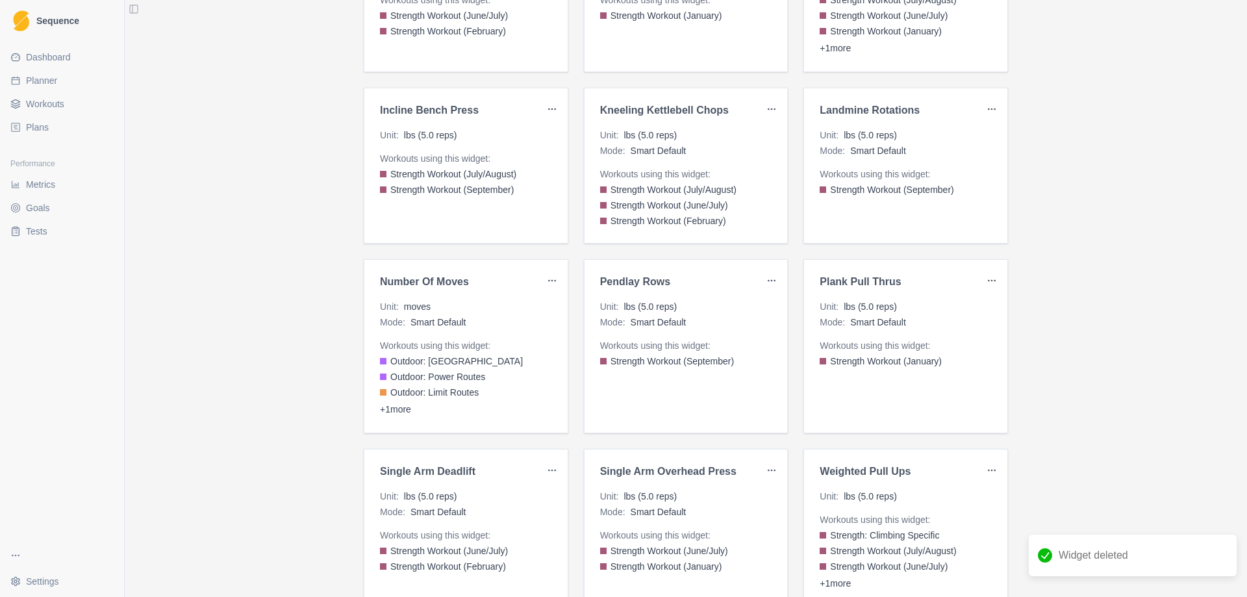
scroll to position [520, 0]
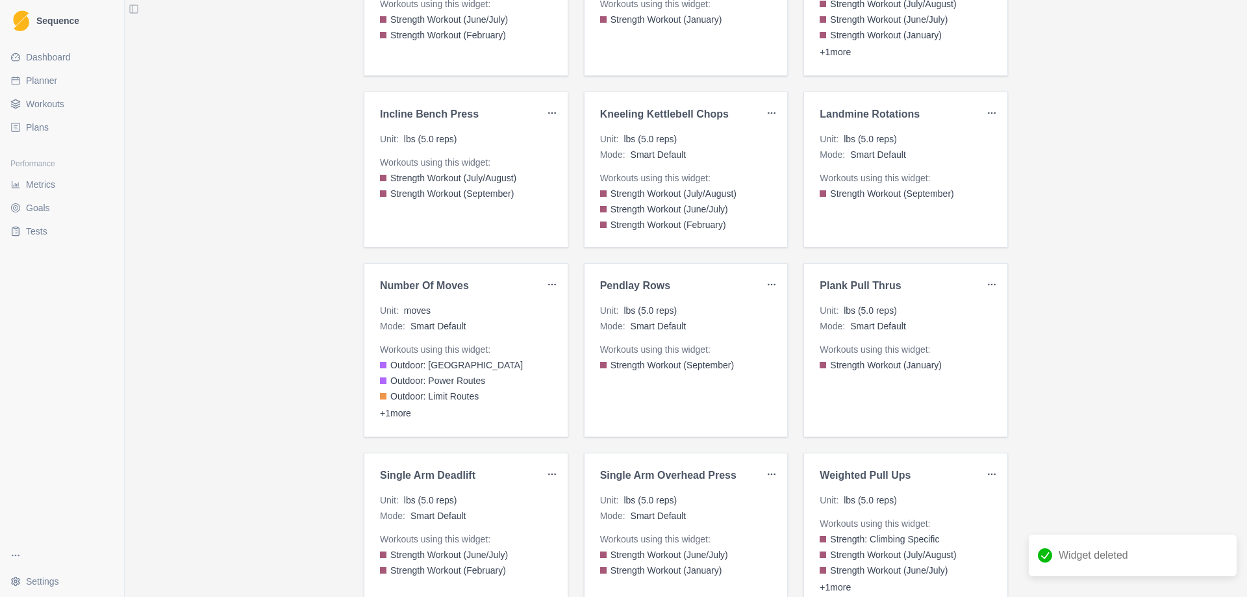
click at [50, 102] on span "Workouts" at bounding box center [45, 103] width 38 height 13
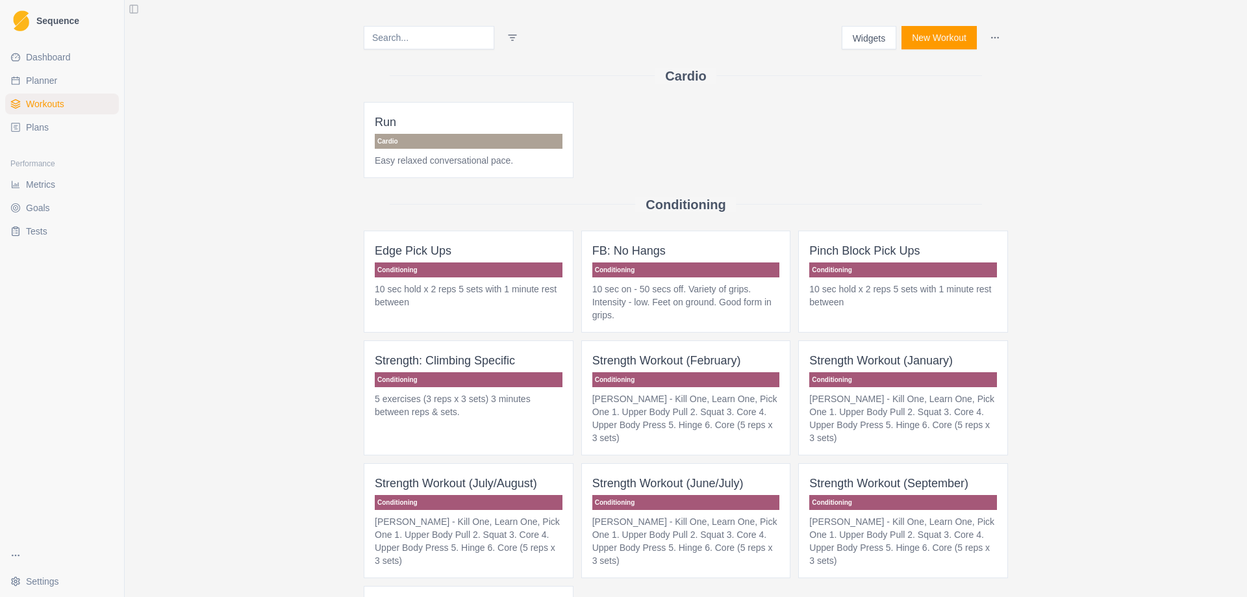
click at [933, 37] on button "New Workout" at bounding box center [939, 37] width 75 height 23
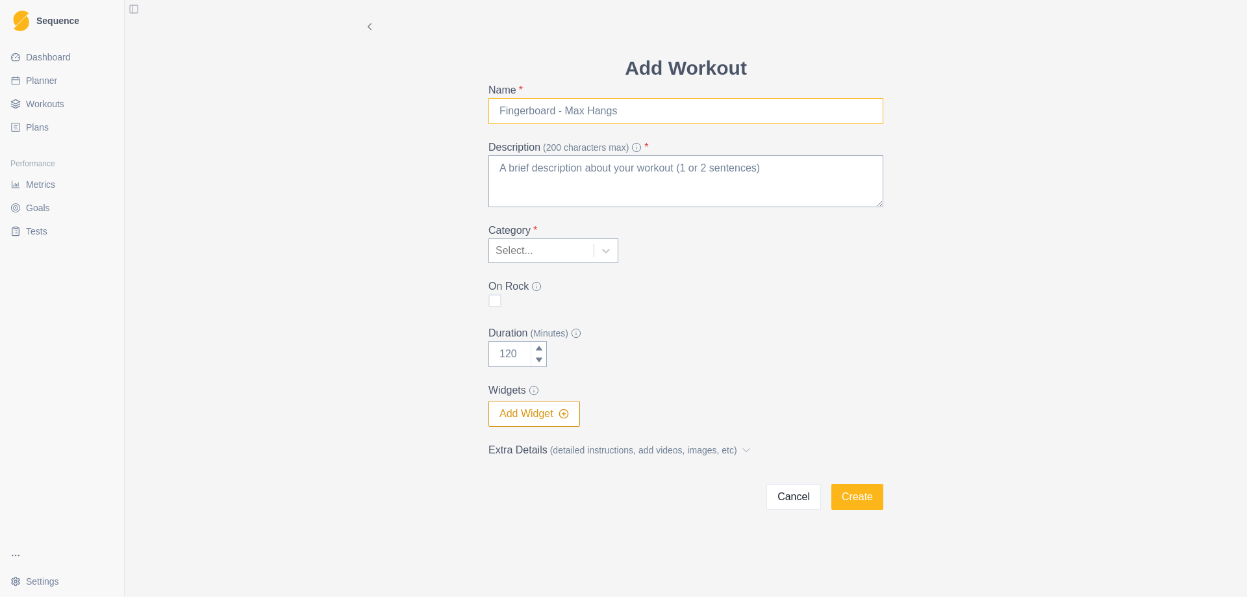
click at [598, 116] on input "Name *" at bounding box center [686, 111] width 395 height 26
type input "Strength Workout (March)"
click at [565, 179] on textarea "Description (200 characters max) *" at bounding box center [686, 181] width 395 height 52
paste textarea "[PERSON_NAME] - Kill One, Learn One, Pick One 1. Upper Body Pull 2. Squat 3. Co…"
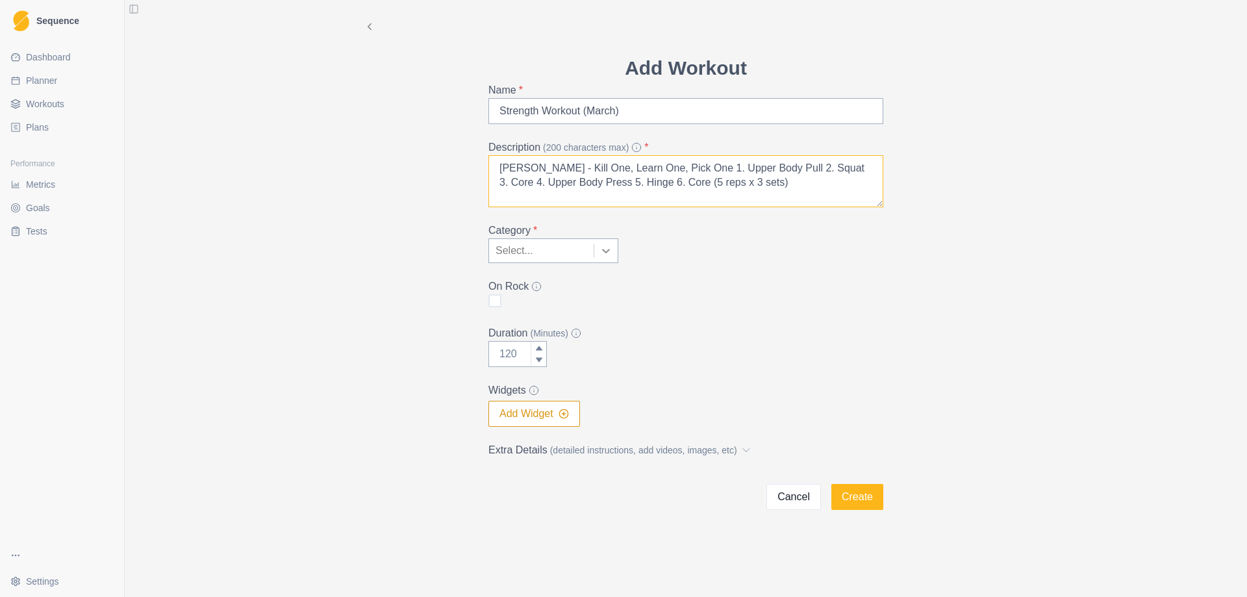
type textarea "[PERSON_NAME] - Kill One, Learn One, Pick One 1. Upper Body Pull 2. Squat 3. Co…"
click at [611, 249] on icon at bounding box center [606, 250] width 13 height 13
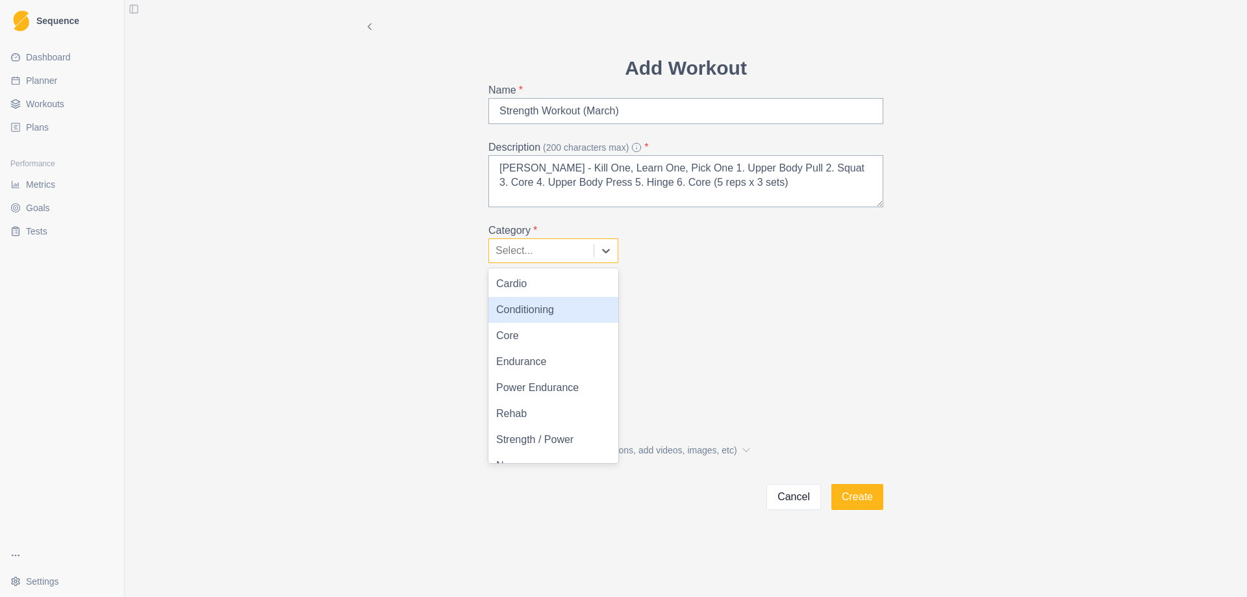
click at [558, 309] on div "Conditioning" at bounding box center [554, 310] width 130 height 26
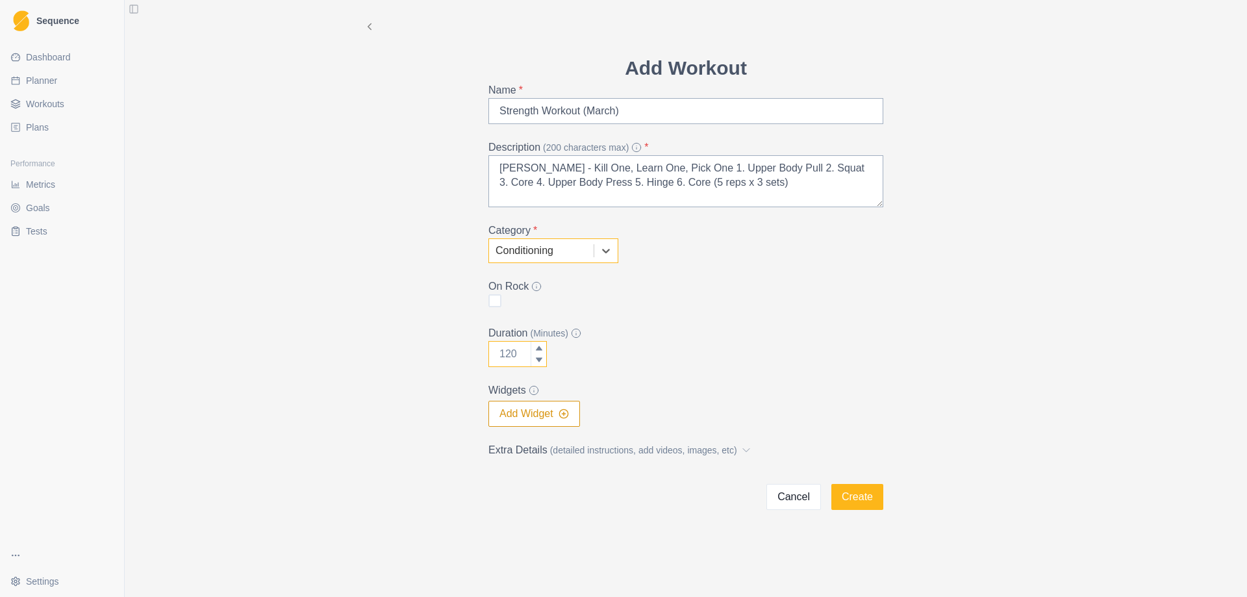
click at [506, 353] on input "Duration (Minutes)" at bounding box center [518, 354] width 58 height 26
type input "60"
click at [528, 407] on button "Add Widget" at bounding box center [535, 414] width 92 height 26
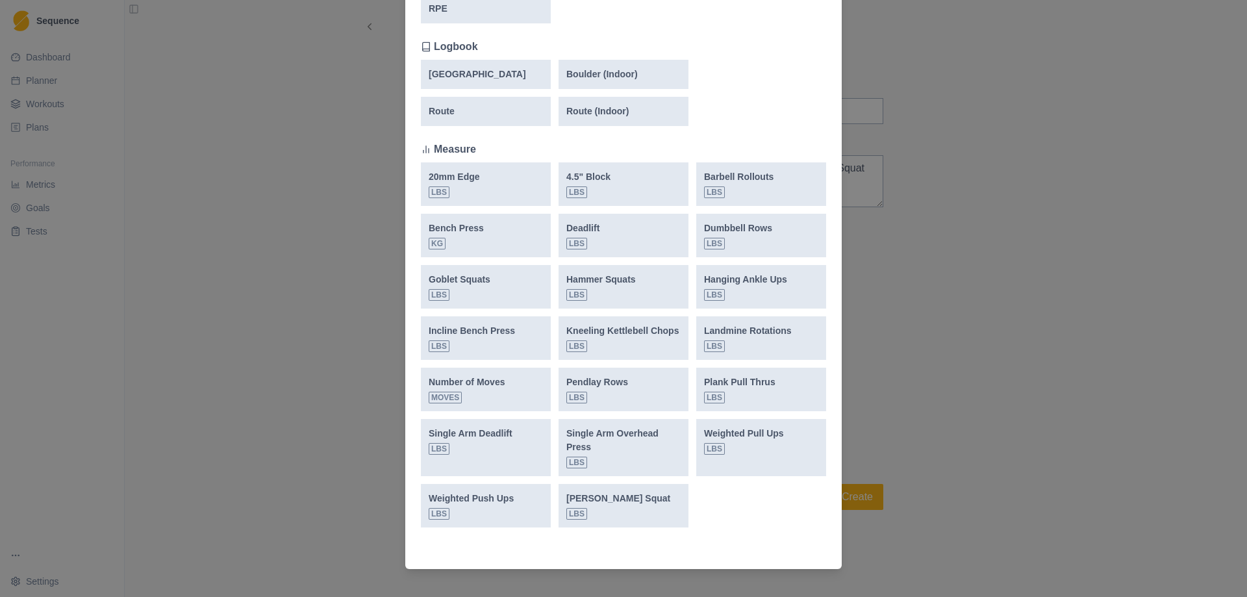
scroll to position [357, 0]
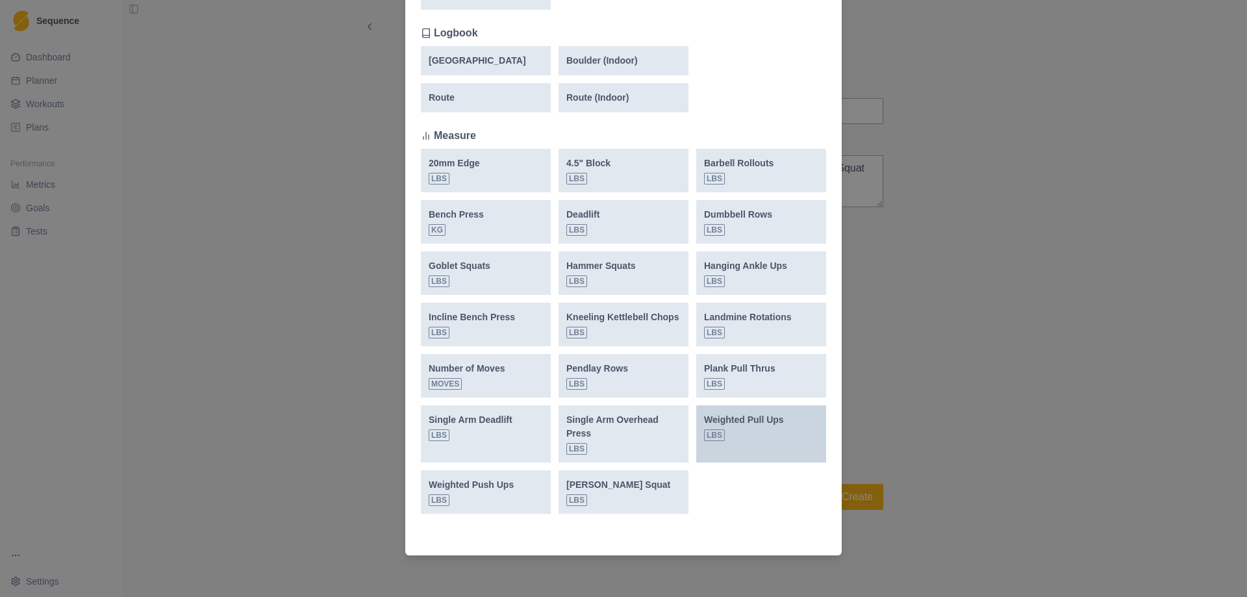
click at [752, 428] on div "Weighted Pull Ups lbs" at bounding box center [744, 427] width 80 height 28
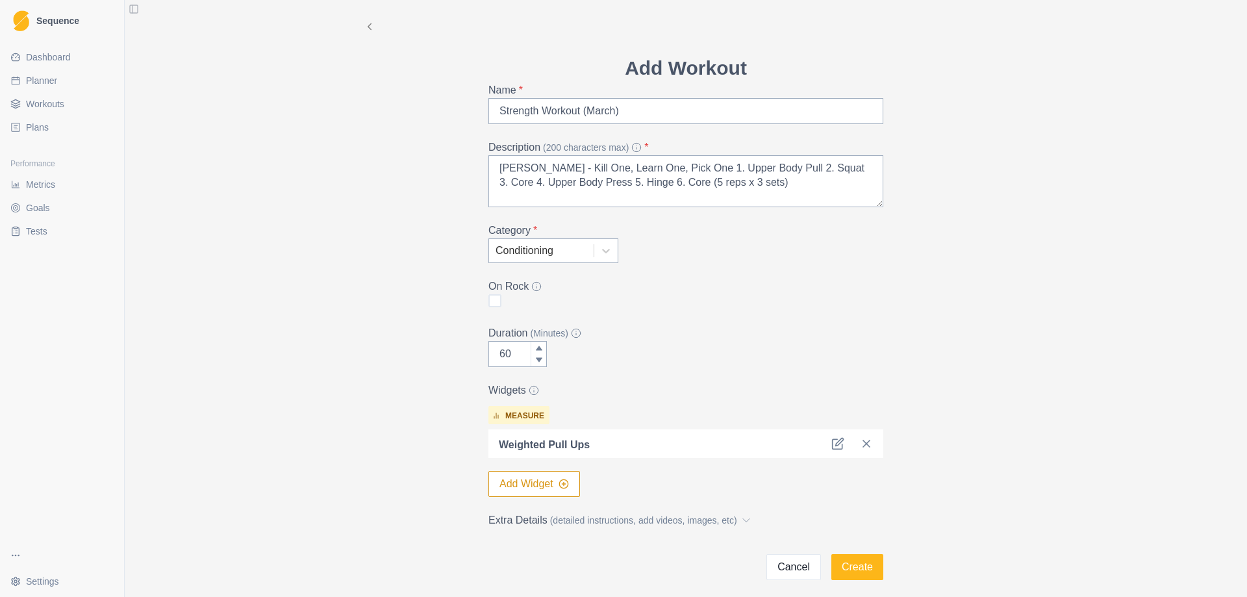
click at [527, 489] on button "Add Widget" at bounding box center [535, 484] width 92 height 26
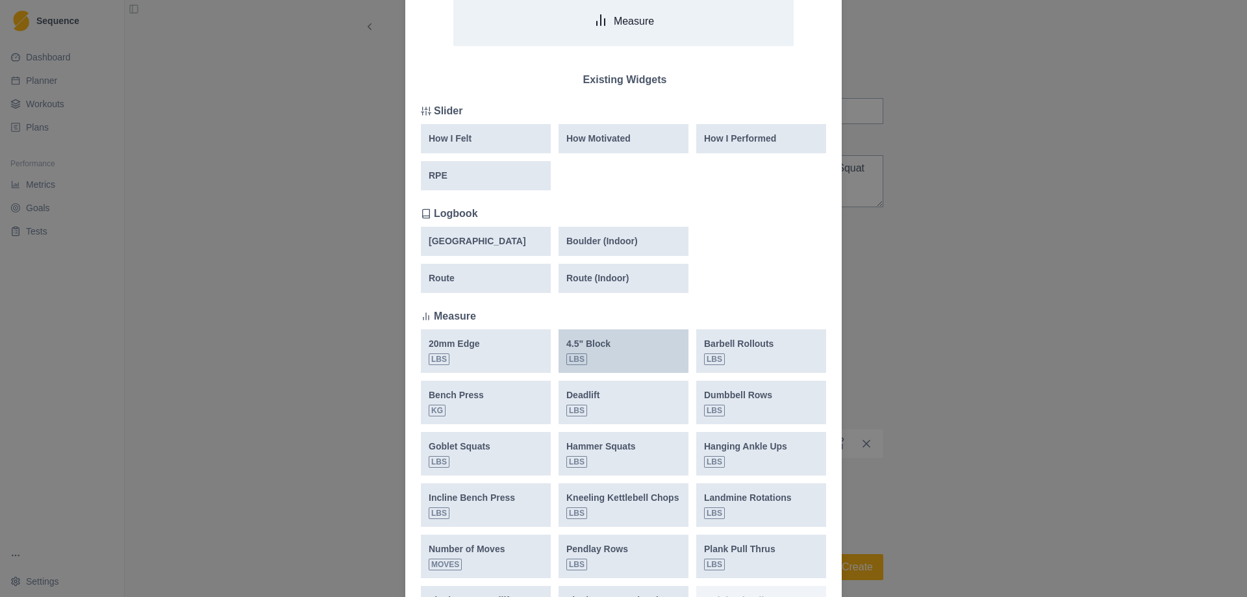
scroll to position [195, 0]
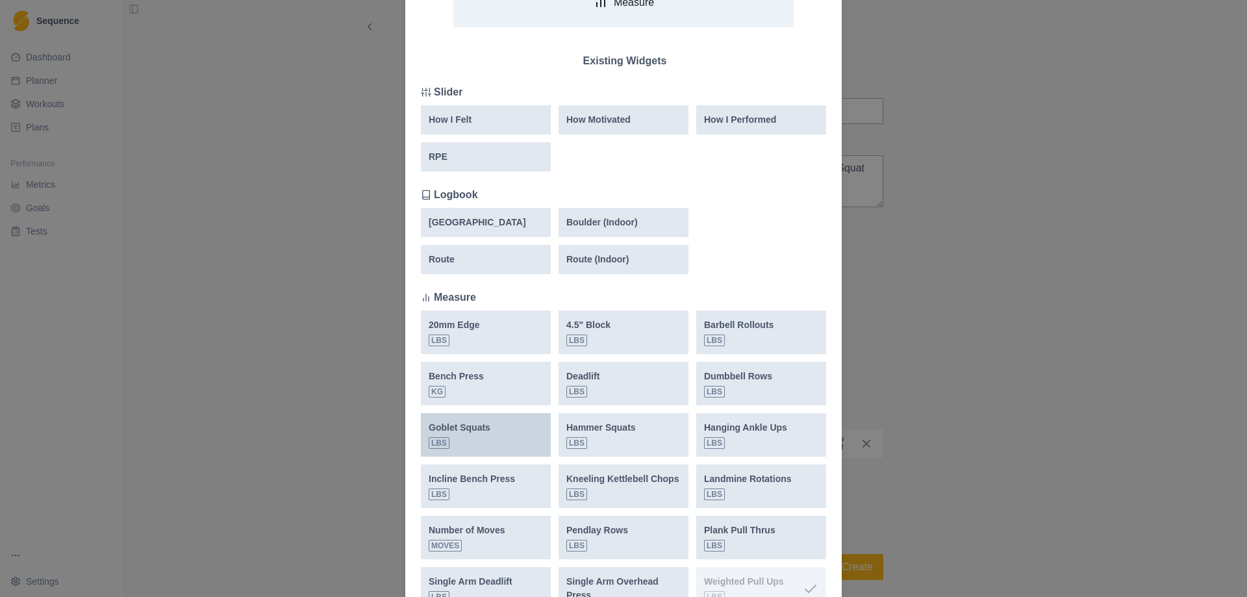
click at [491, 438] on div "Goblet Squats lbs" at bounding box center [486, 435] width 114 height 28
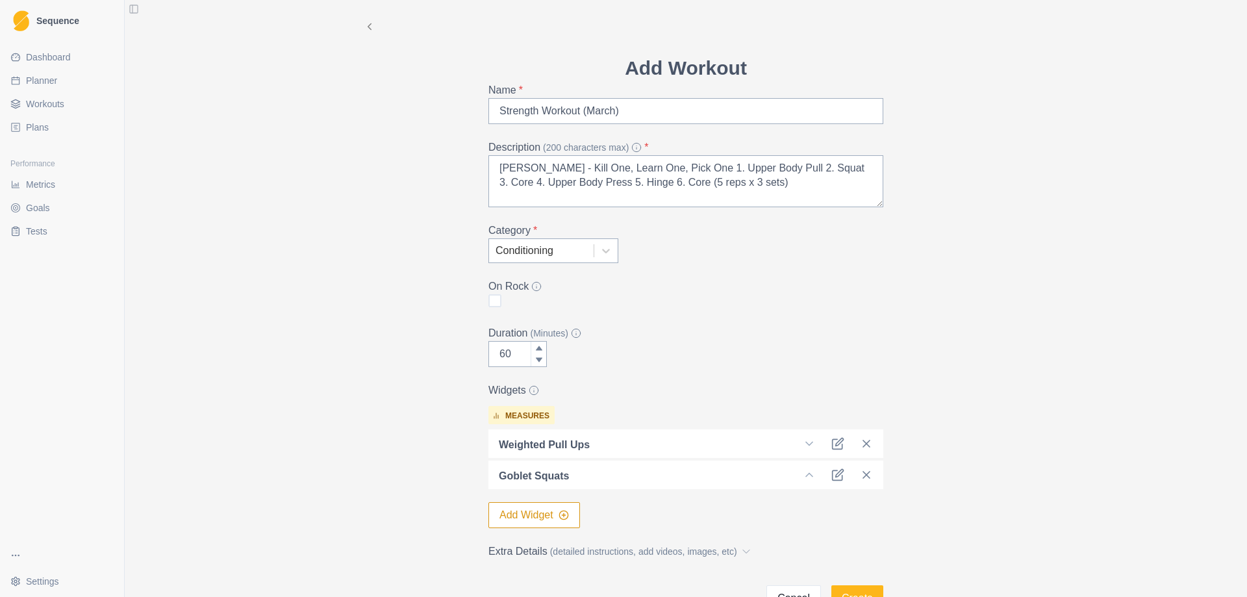
click at [518, 515] on button "Add Widget" at bounding box center [535, 515] width 92 height 26
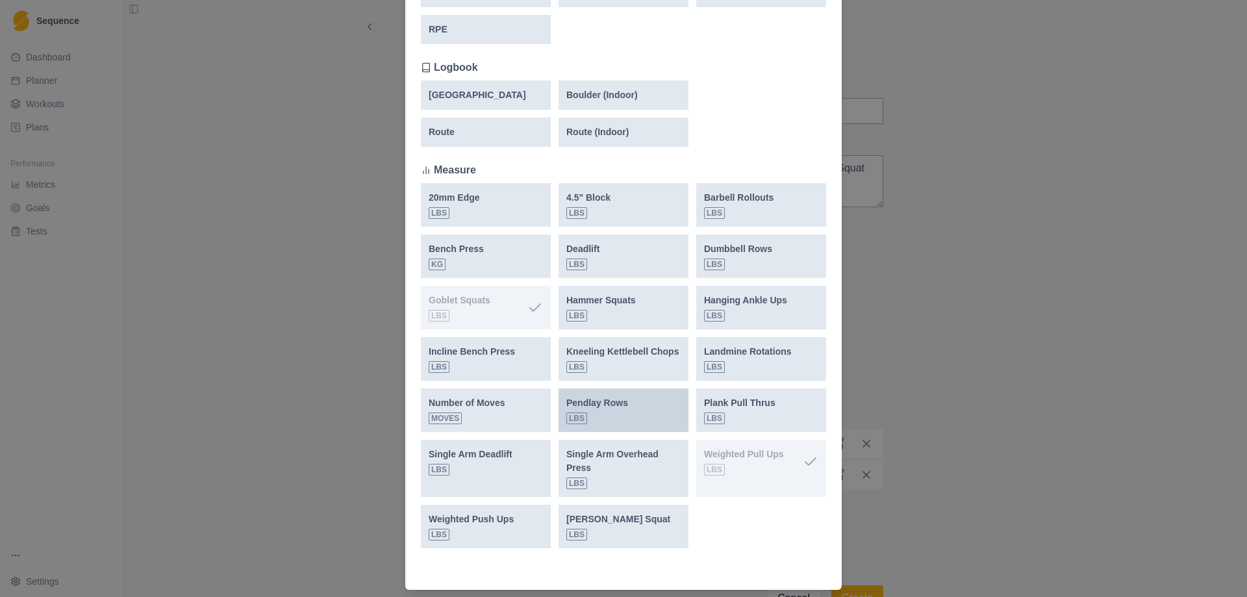
scroll to position [325, 0]
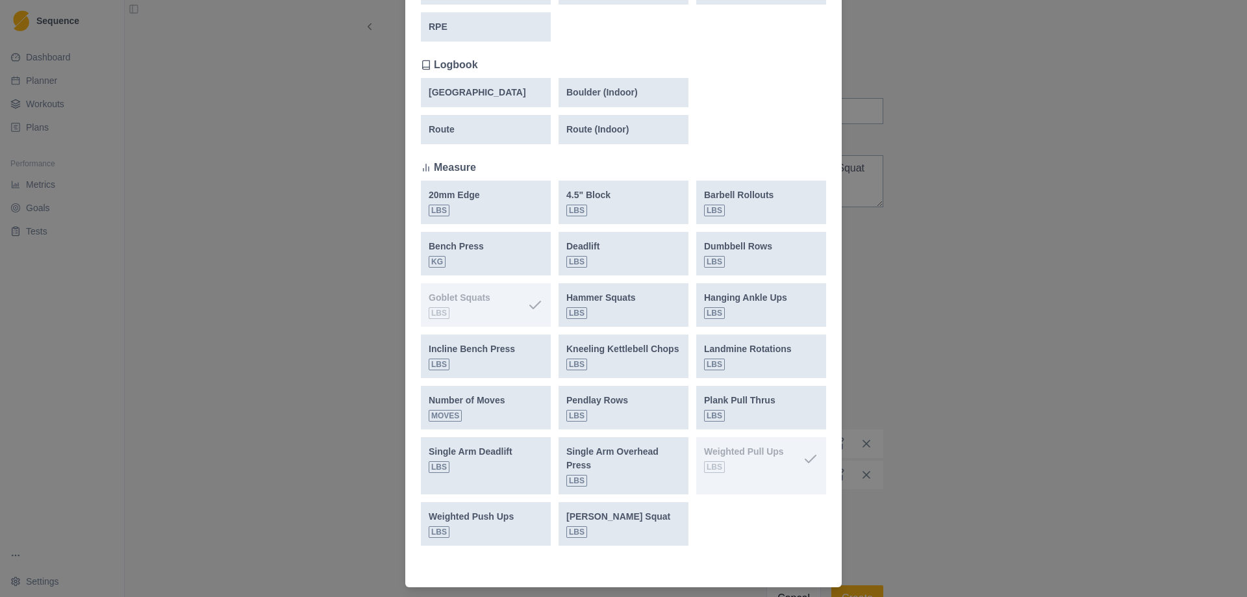
click at [980, 320] on div "Add Widget New Widget Select Measure Existing Widgets Slider How I Felt How Mot…" at bounding box center [623, 298] width 1247 height 597
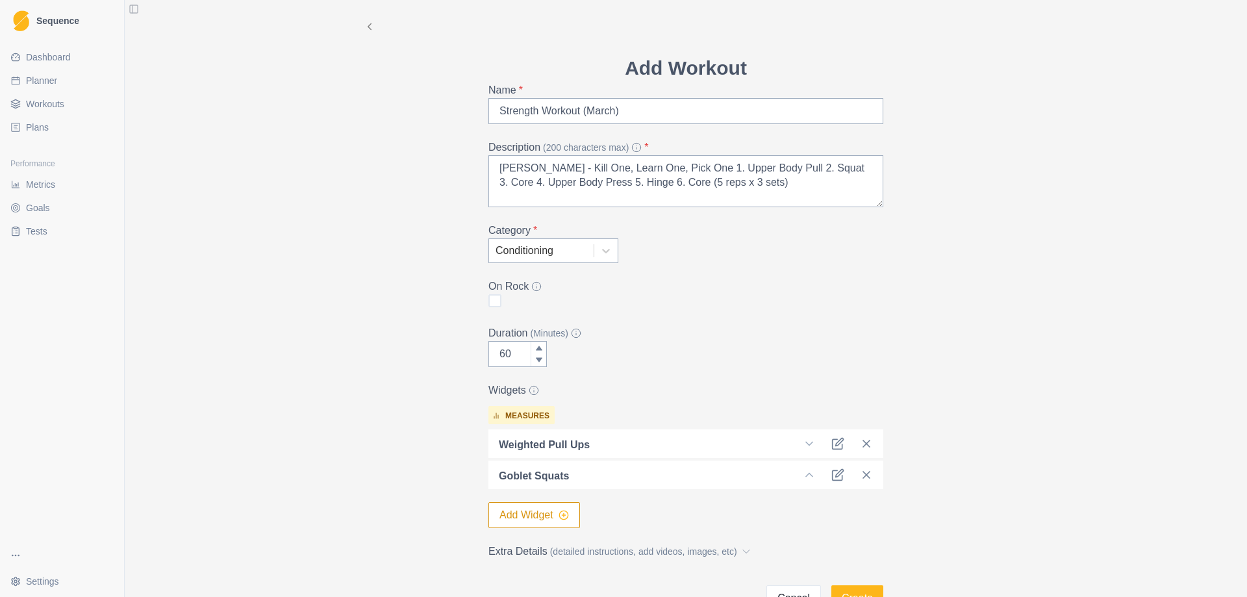
click at [563, 514] on icon "button" at bounding box center [564, 515] width 10 height 10
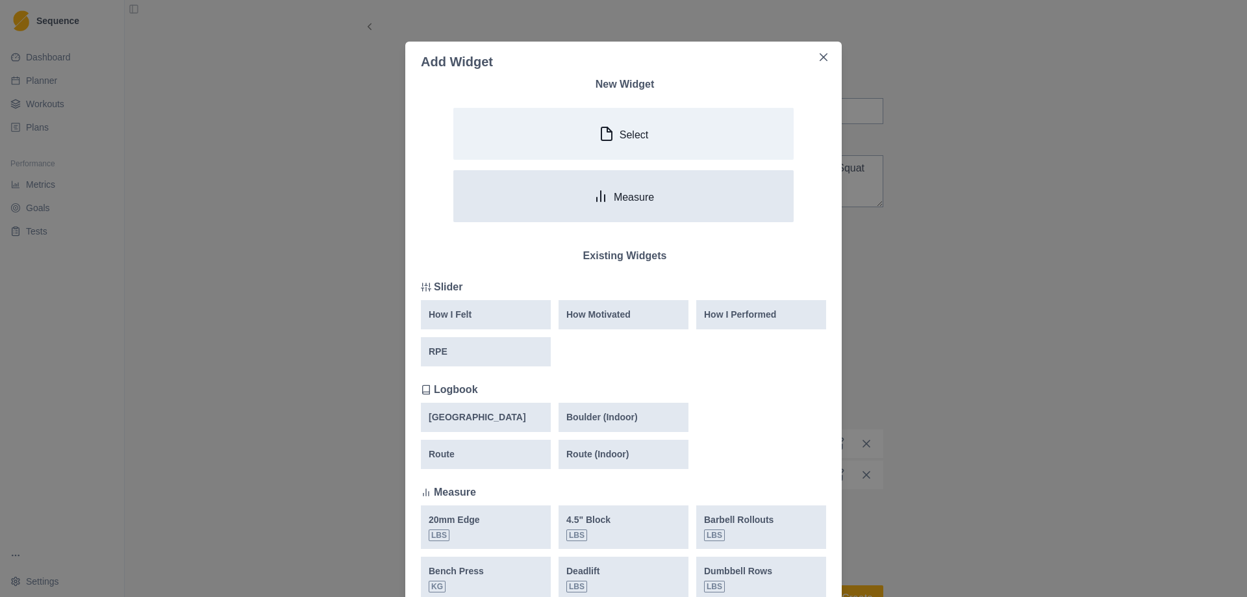
click at [626, 197] on p "Measure" at bounding box center [634, 197] width 40 height 12
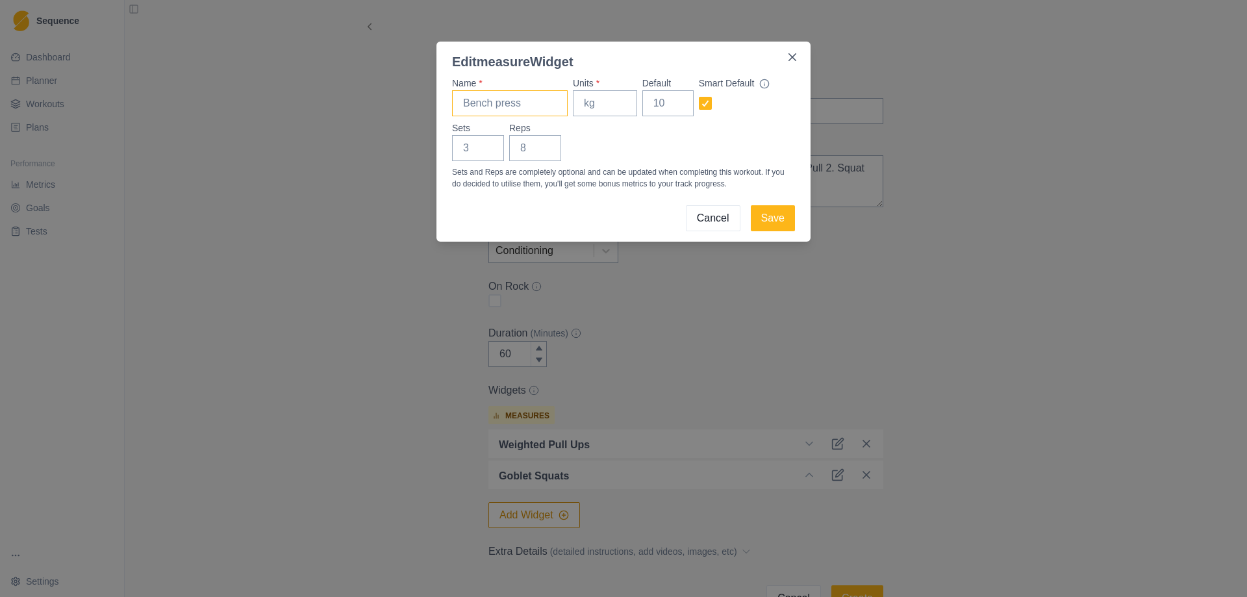
click at [496, 109] on input "Name *" at bounding box center [510, 103] width 116 height 26
type input "Plank Rows"
click at [602, 103] on input "Units *" at bounding box center [605, 103] width 64 height 26
type input "lbs"
click at [543, 147] on input "1" at bounding box center [535, 148] width 52 height 26
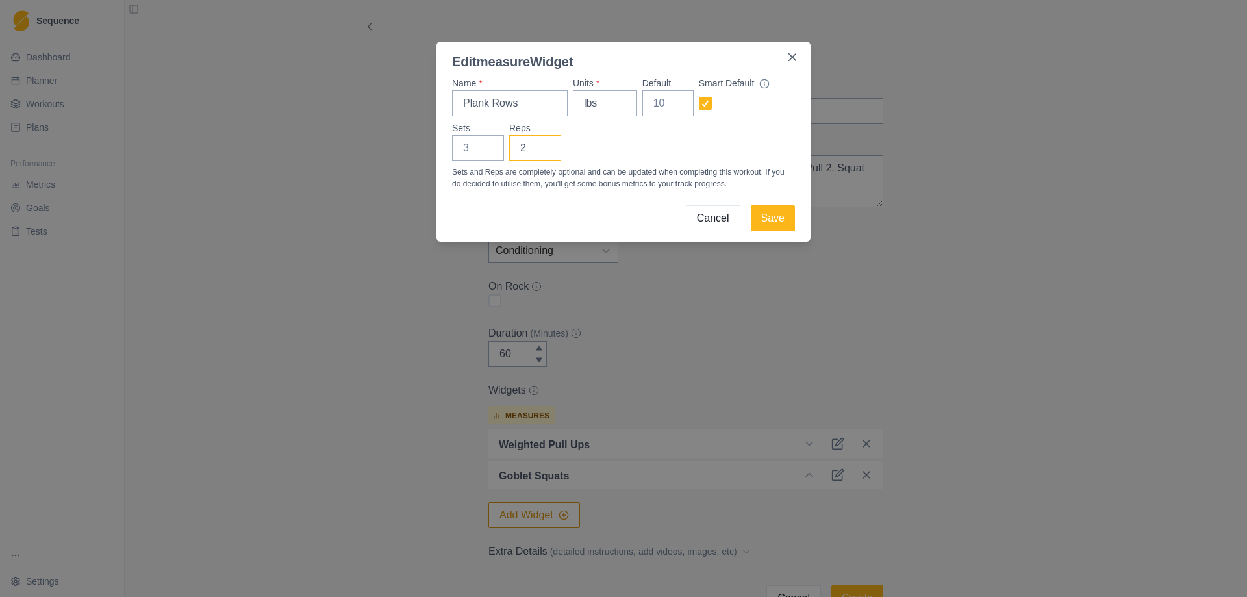
click at [544, 145] on input "2" at bounding box center [535, 148] width 52 height 26
click at [544, 145] on input "3" at bounding box center [535, 148] width 52 height 26
click at [544, 145] on input "4" at bounding box center [535, 148] width 52 height 26
type input "5"
click at [544, 145] on input "5" at bounding box center [535, 148] width 52 height 26
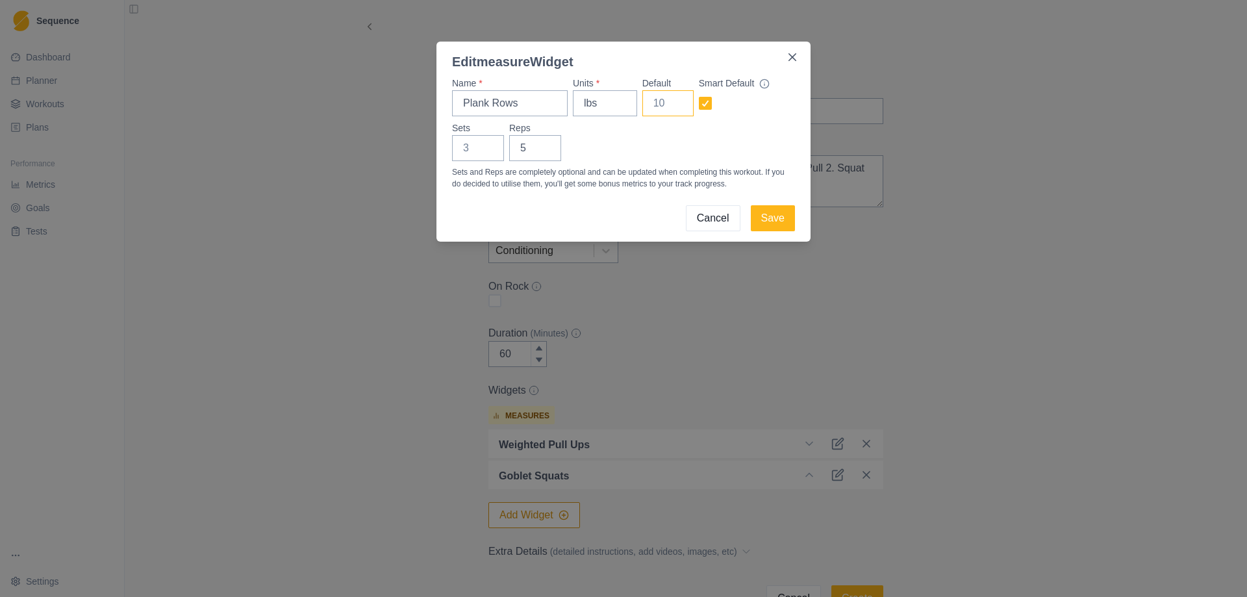
click at [661, 105] on input "Default" at bounding box center [668, 103] width 51 height 26
click at [778, 214] on button "Save" at bounding box center [773, 218] width 44 height 26
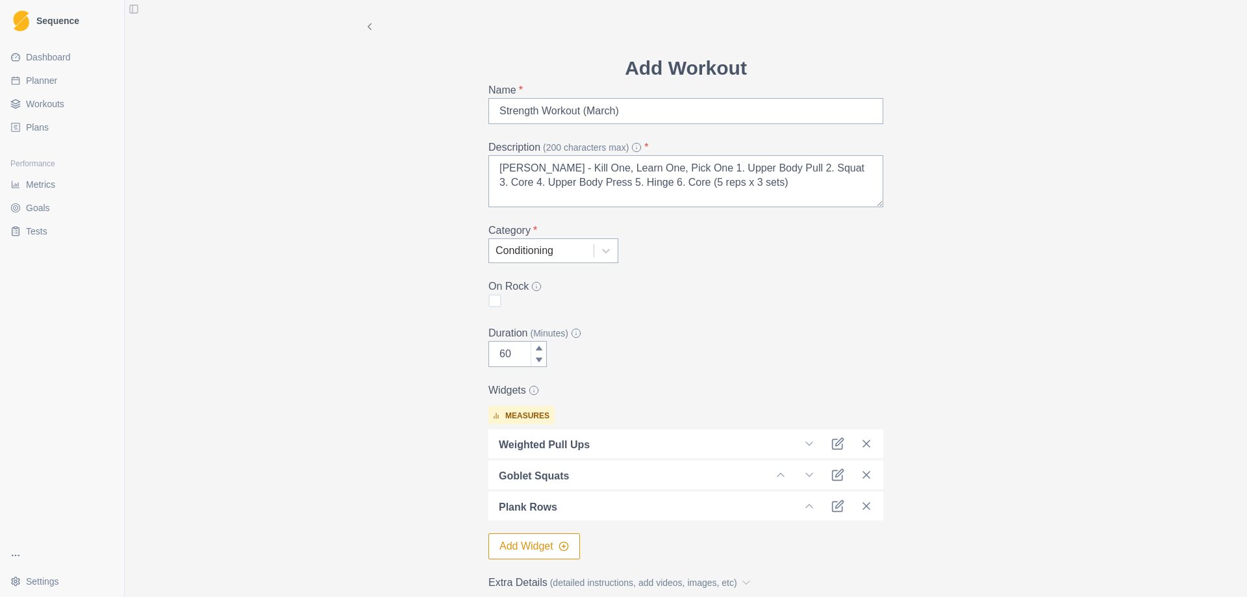
click at [525, 551] on button "Add Widget" at bounding box center [535, 546] width 92 height 26
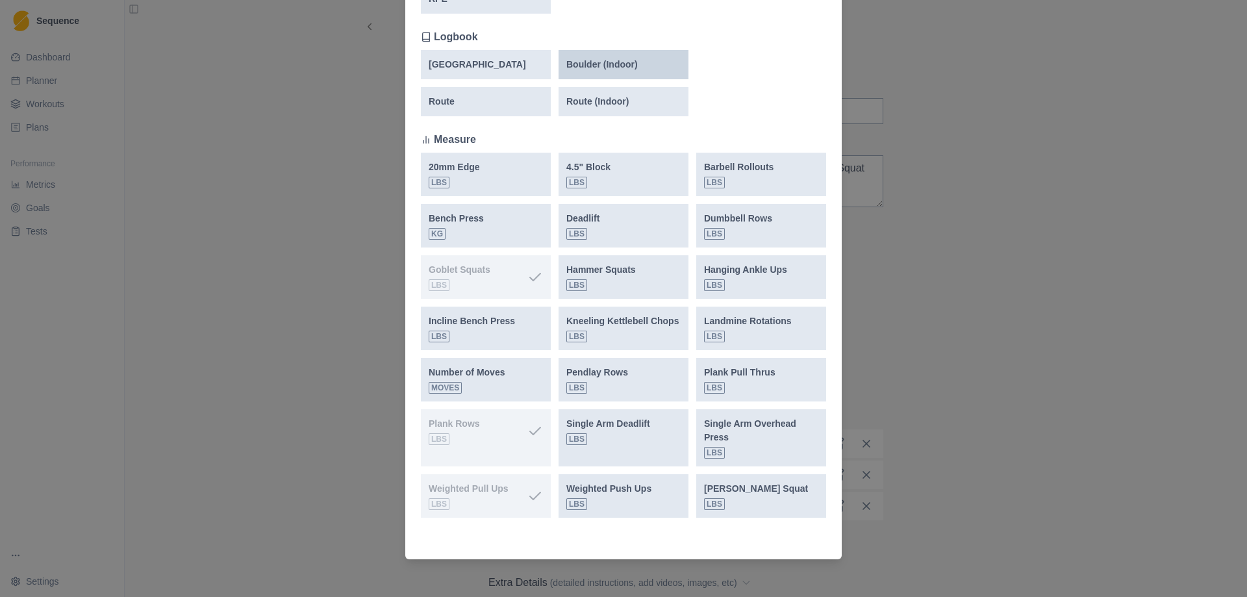
scroll to position [357, 0]
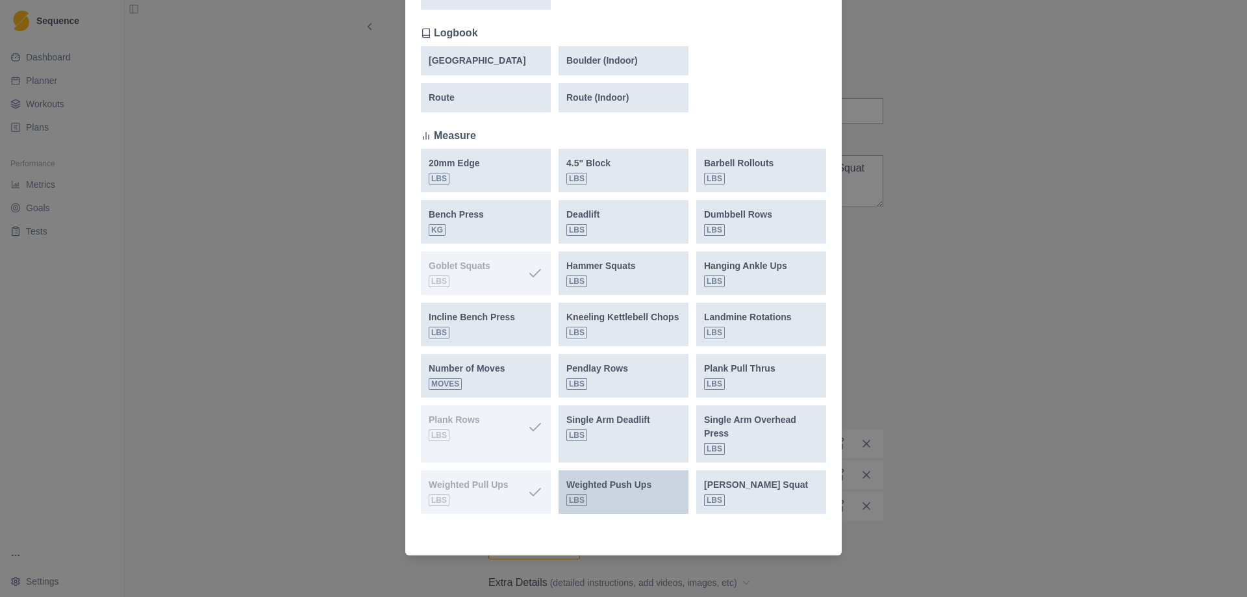
click at [610, 495] on div "Weighted Push Ups lbs" at bounding box center [609, 492] width 85 height 28
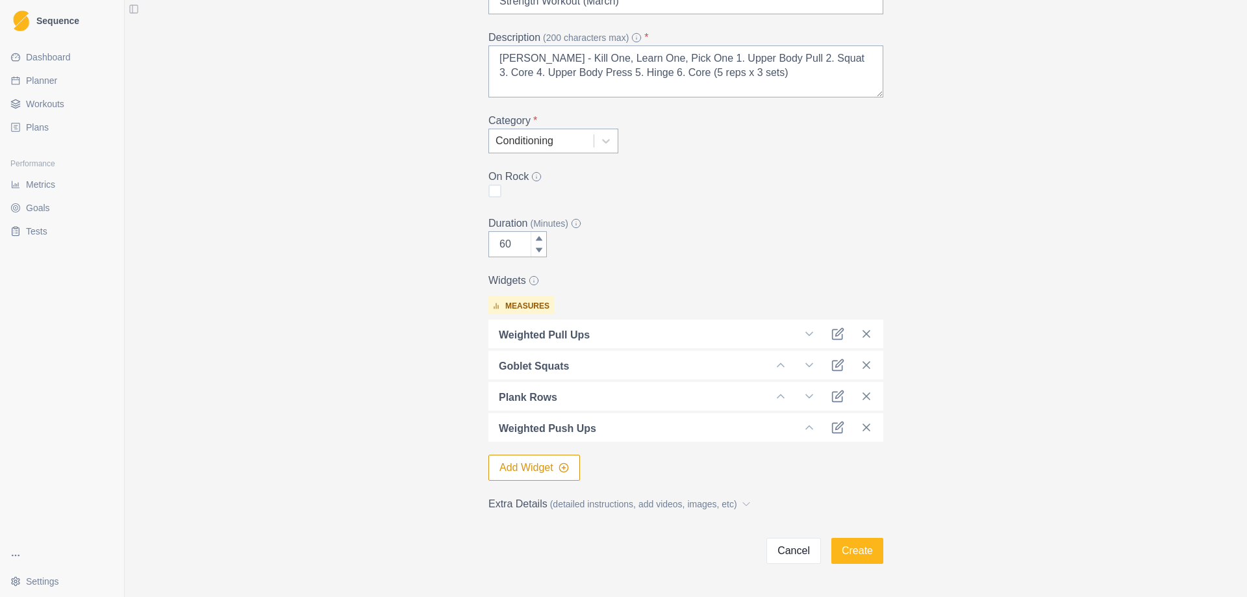
scroll to position [149, 0]
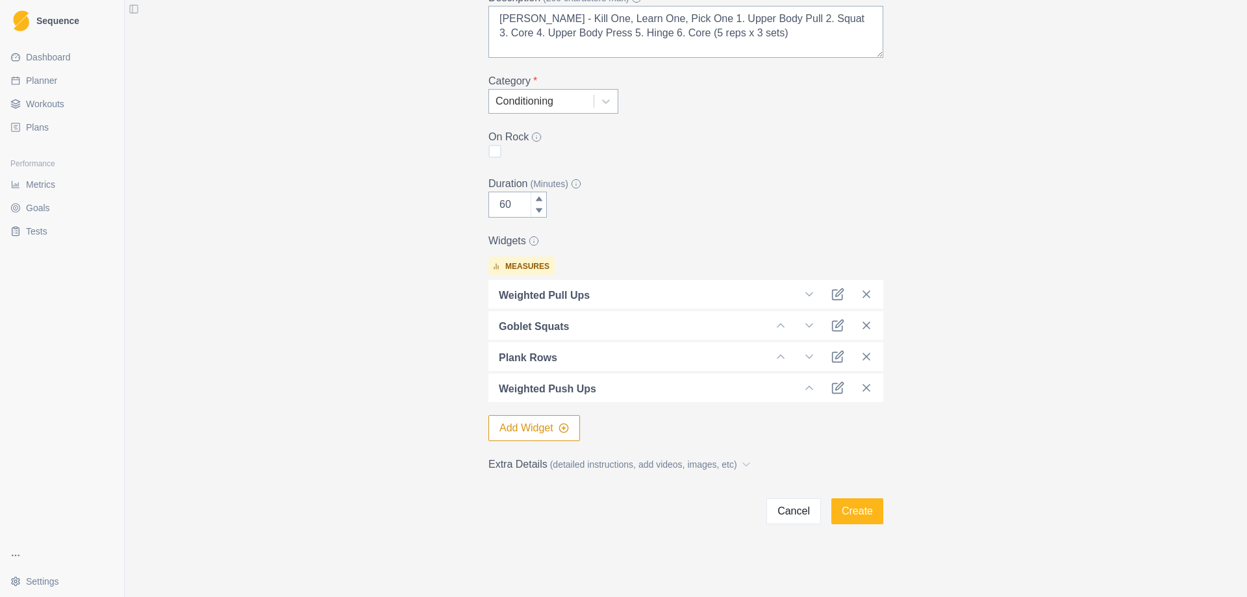
click at [524, 437] on button "Add Widget" at bounding box center [535, 428] width 92 height 26
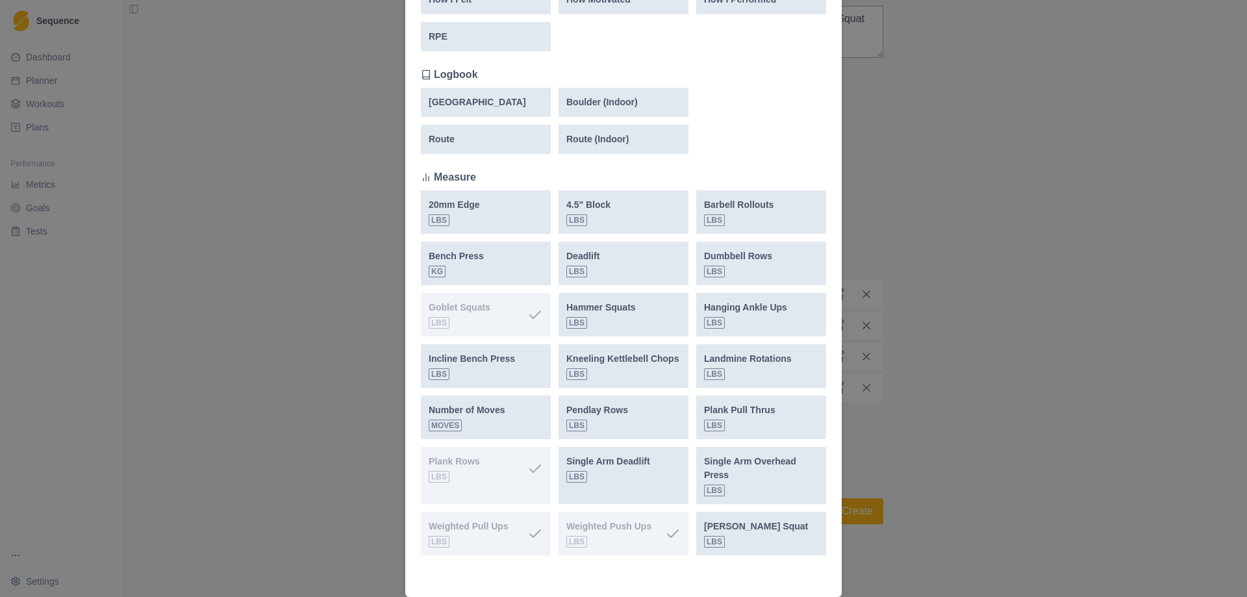
scroll to position [357, 0]
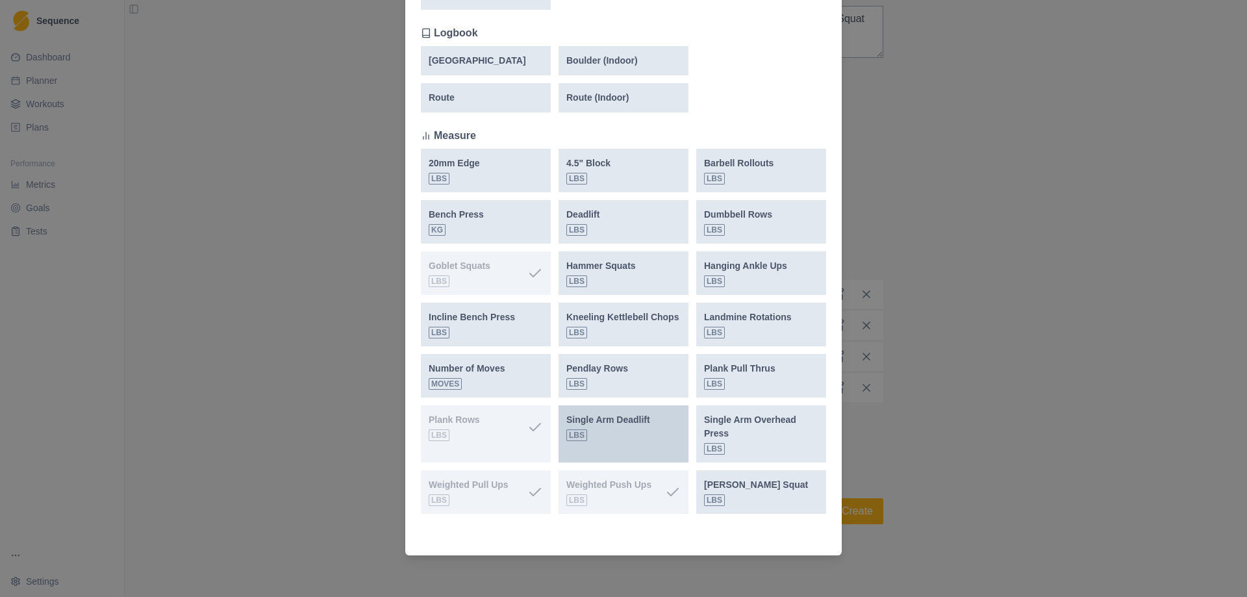
click at [611, 434] on div "Single Arm Deadlift lbs" at bounding box center [609, 427] width 84 height 28
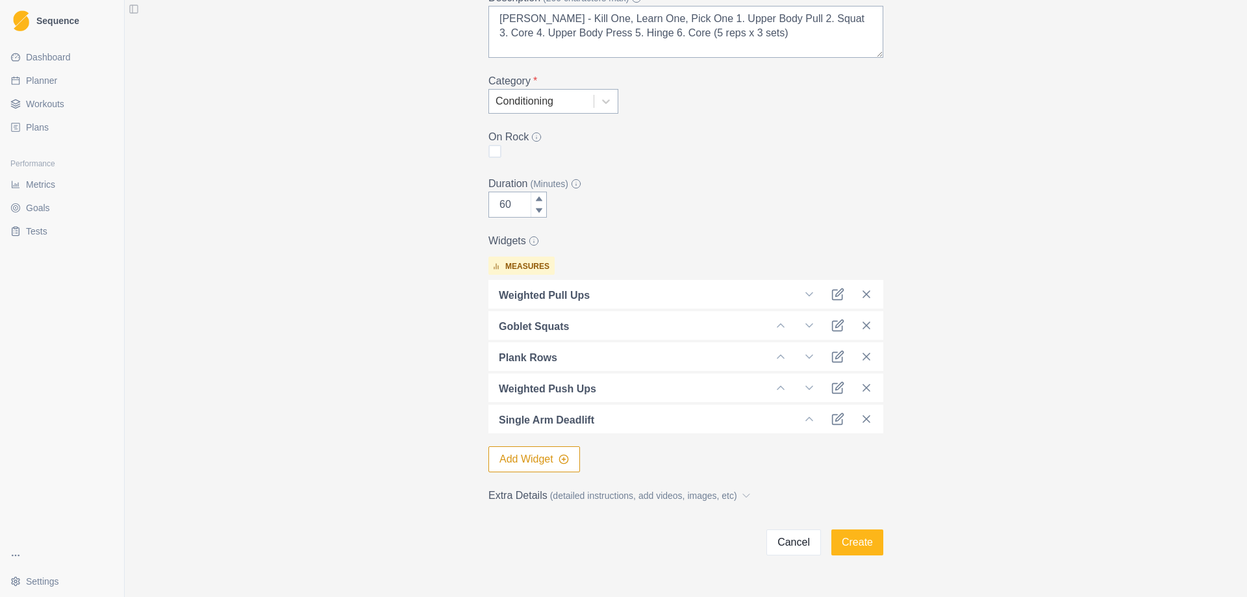
click at [511, 457] on button "Add Widget" at bounding box center [535, 459] width 92 height 26
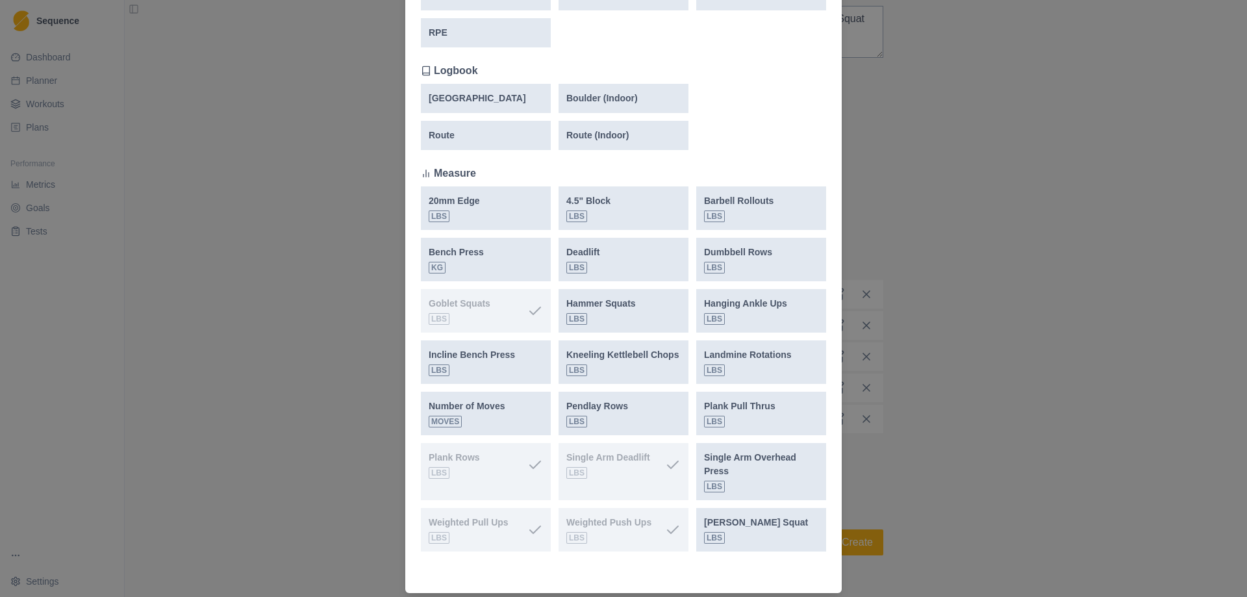
scroll to position [325, 0]
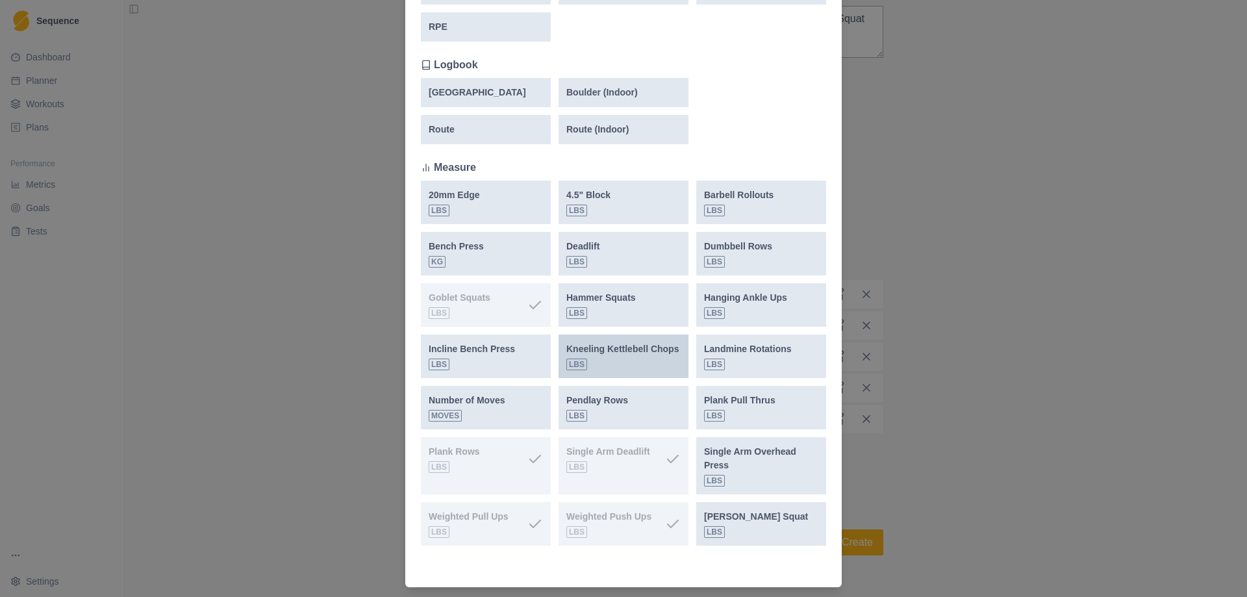
click at [625, 354] on p "Kneeling Kettlebell Chops" at bounding box center [623, 349] width 112 height 14
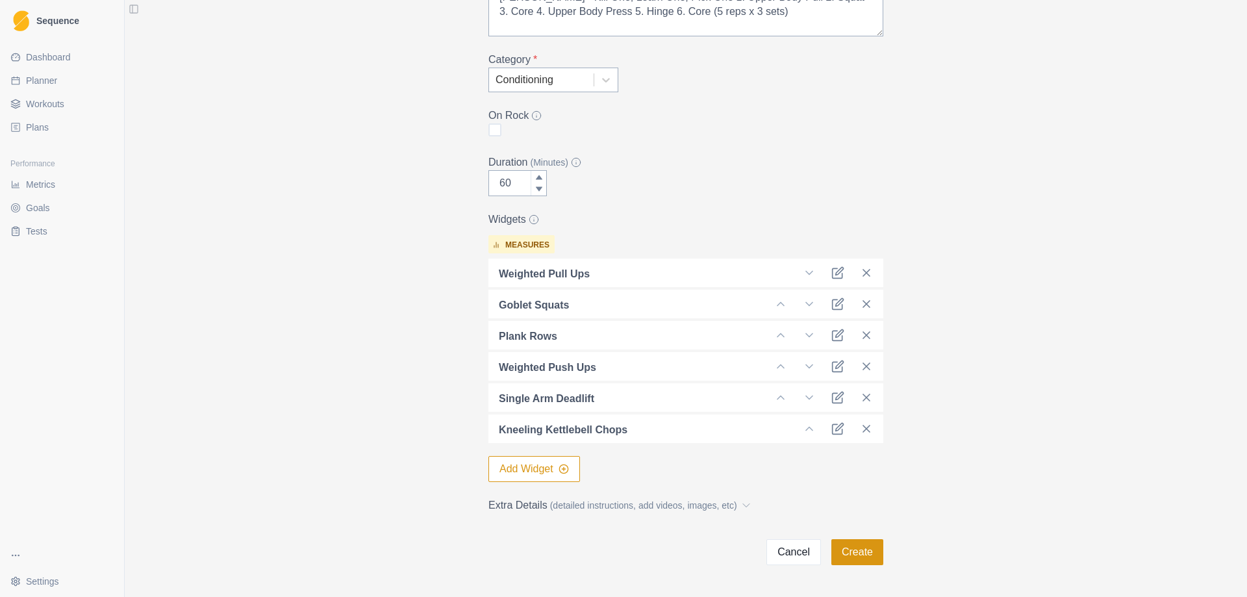
scroll to position [212, 0]
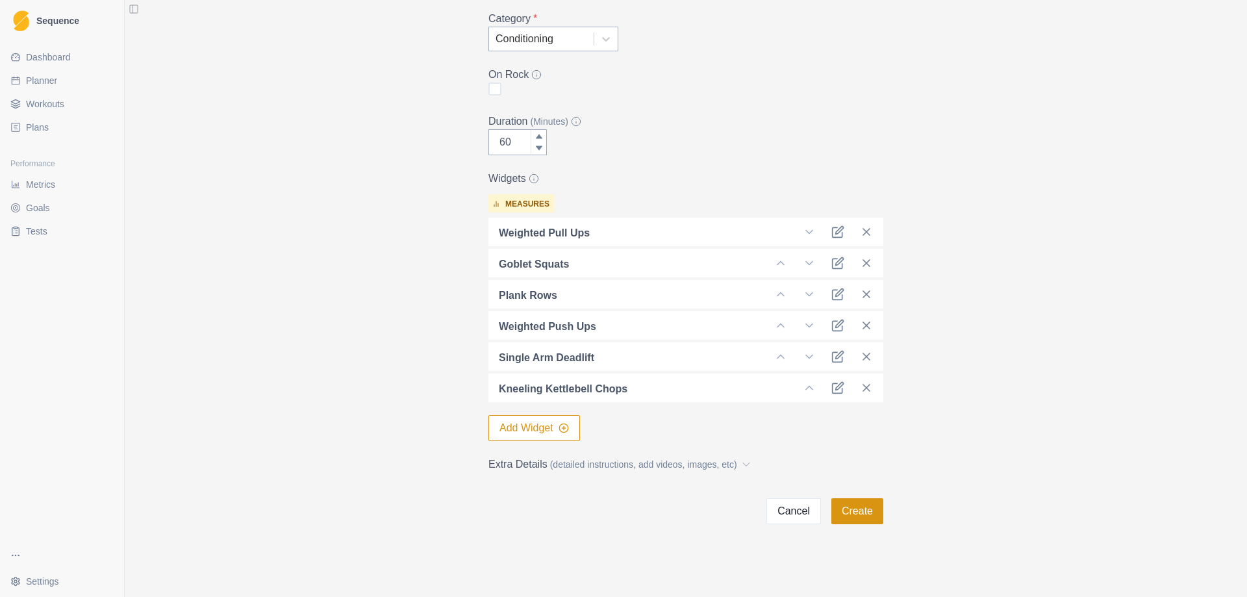
click at [855, 520] on button "Create" at bounding box center [858, 511] width 52 height 26
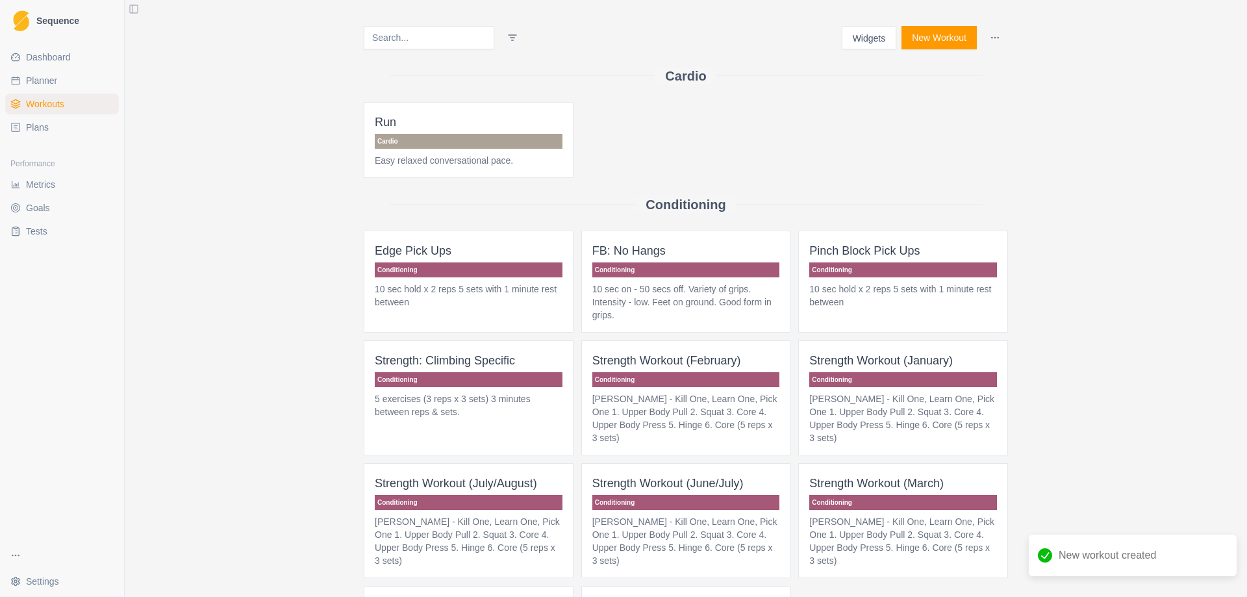
click at [32, 71] on link "Planner" at bounding box center [62, 80] width 114 height 21
select select "month"
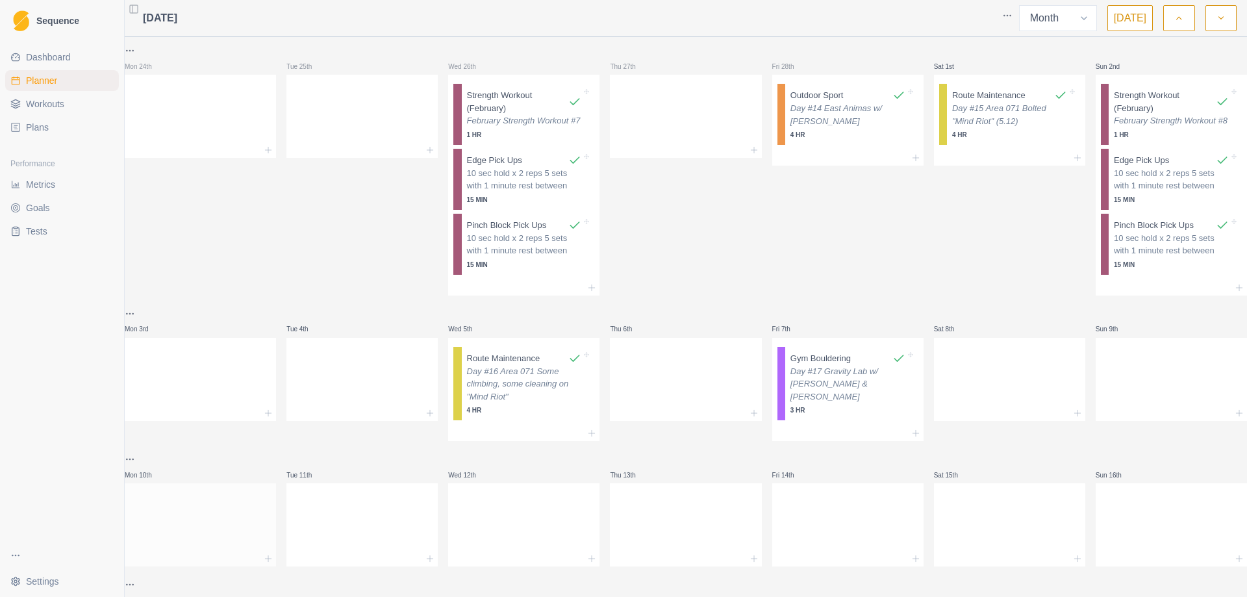
click at [238, 533] on div at bounding box center [200, 522] width 151 height 57
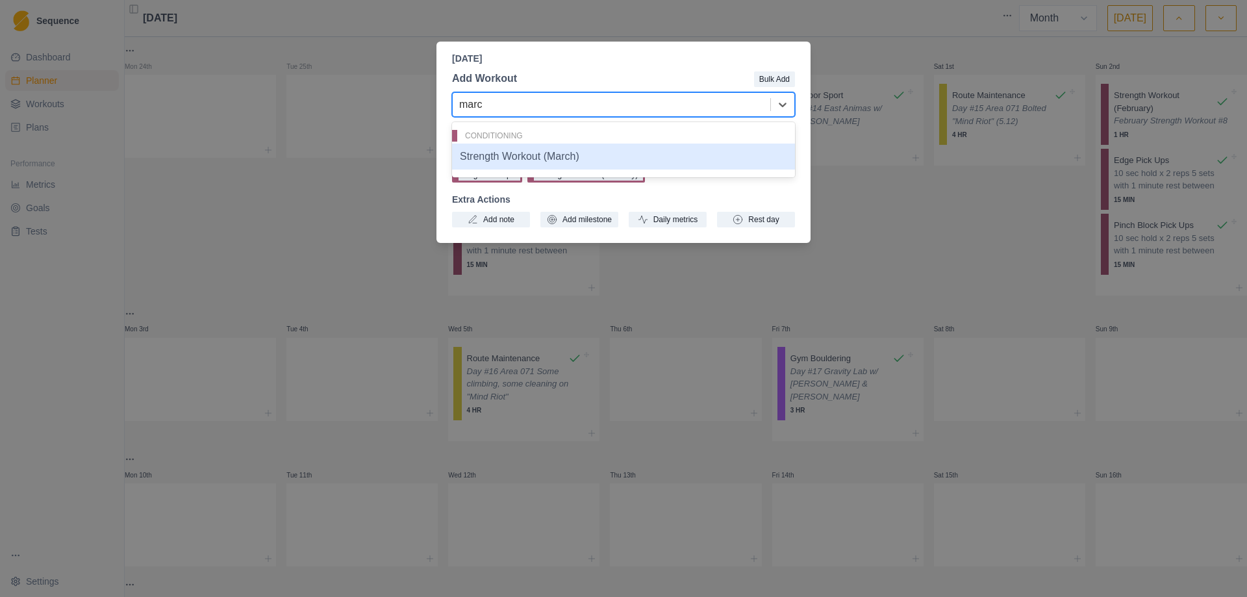
type input "march"
click at [537, 157] on div "Strength Workout (March)" at bounding box center [623, 157] width 343 height 26
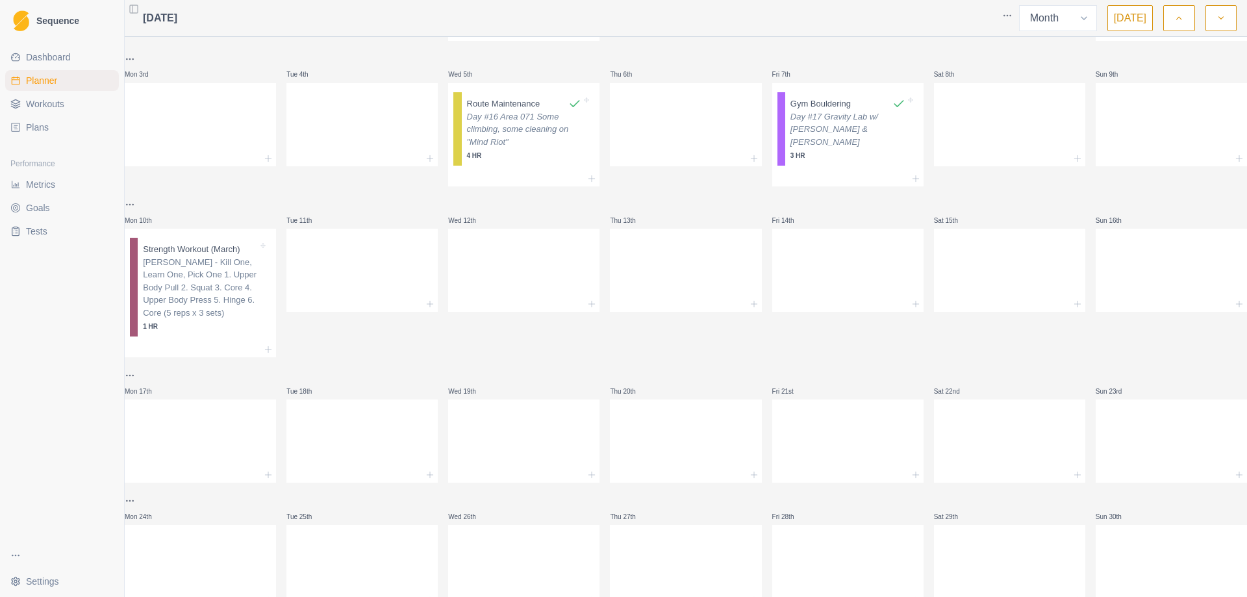
scroll to position [260, 0]
click at [271, 350] on icon at bounding box center [268, 344] width 10 height 10
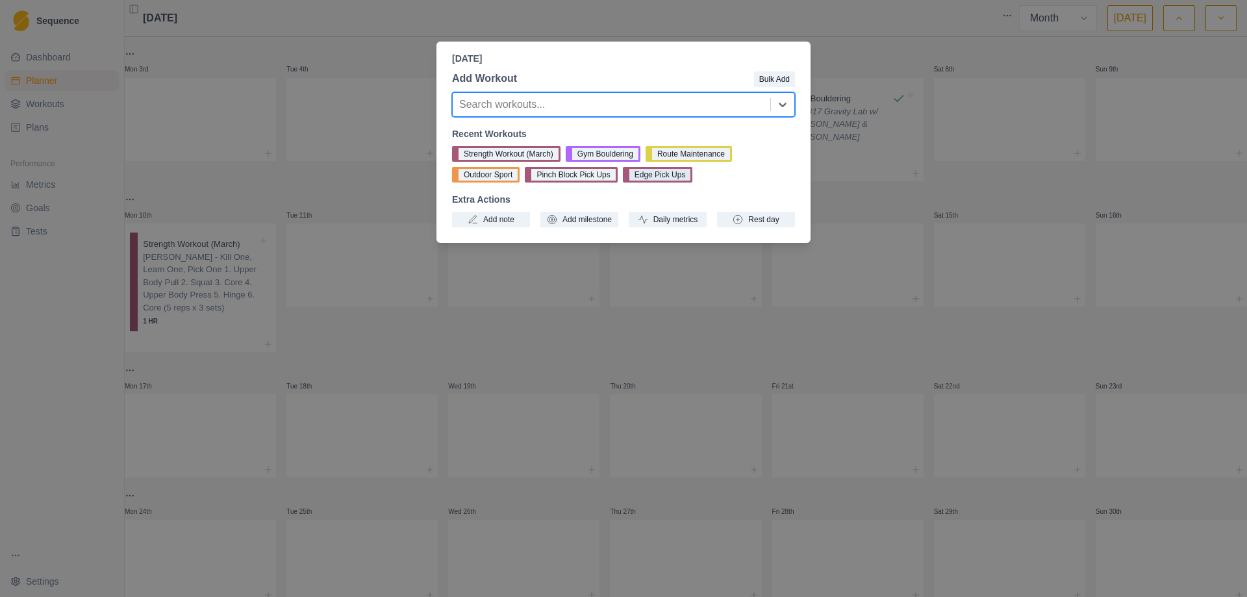
click at [657, 172] on button "Edge Pick Ups" at bounding box center [658, 175] width 70 height 16
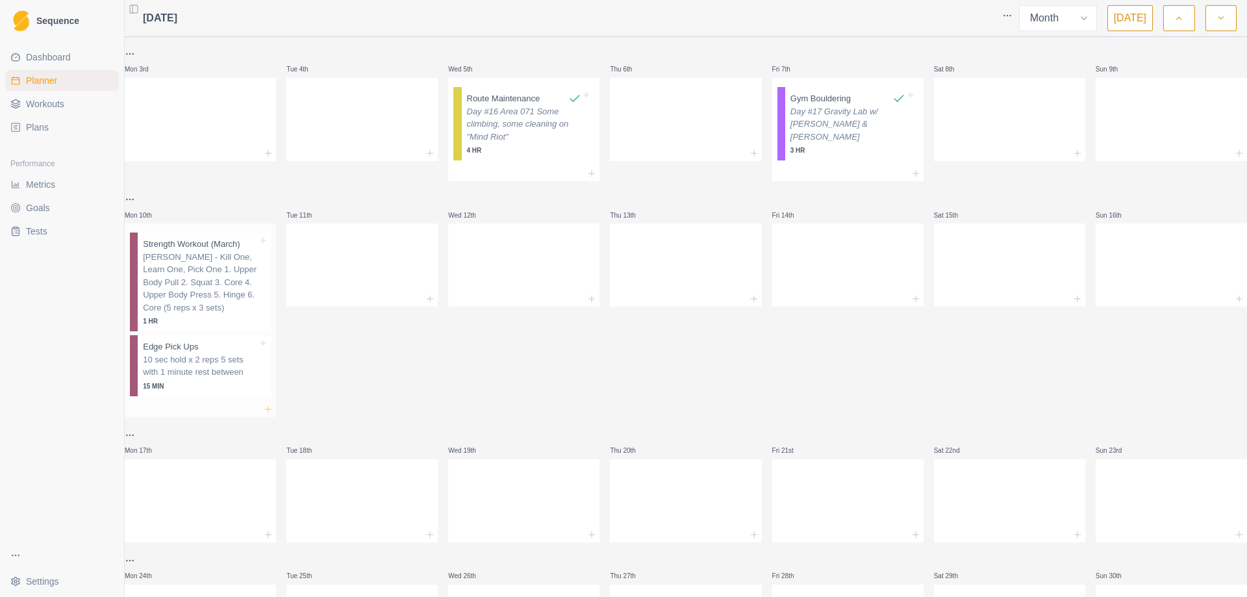
click at [270, 414] on icon at bounding box center [268, 409] width 10 height 10
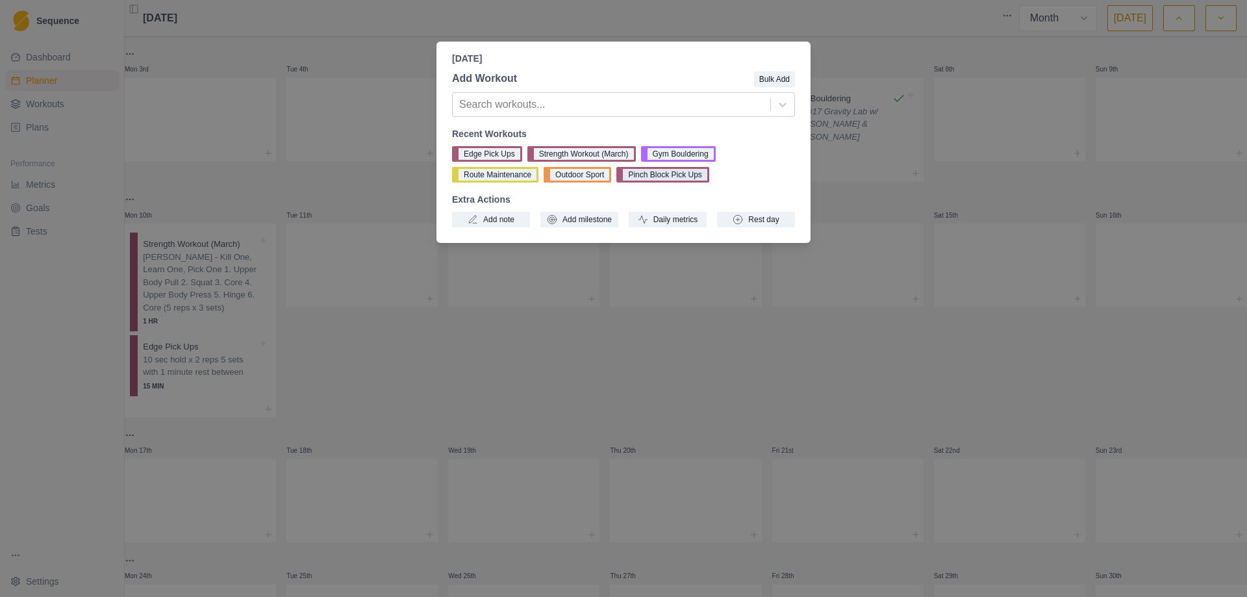
click at [654, 177] on button "Pinch Block Pick Ups" at bounding box center [663, 175] width 92 height 16
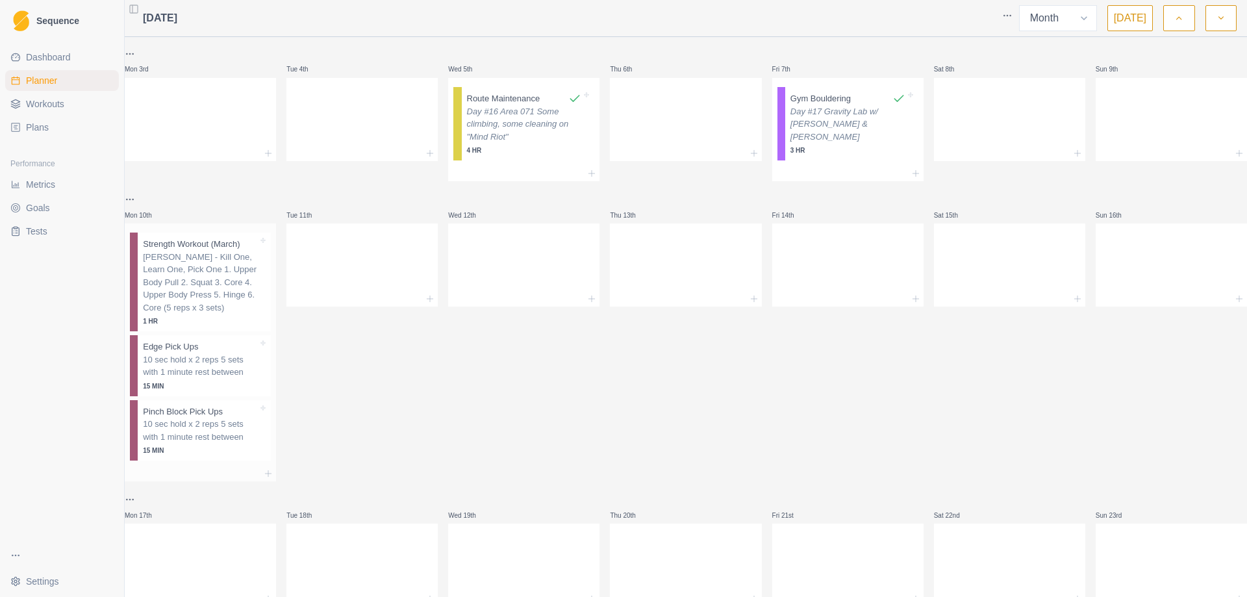
click at [222, 296] on p "[PERSON_NAME] - Kill One, Learn One, Pick One 1. Upper Body Pull 2. Squat 3. Co…" at bounding box center [200, 283] width 115 height 64
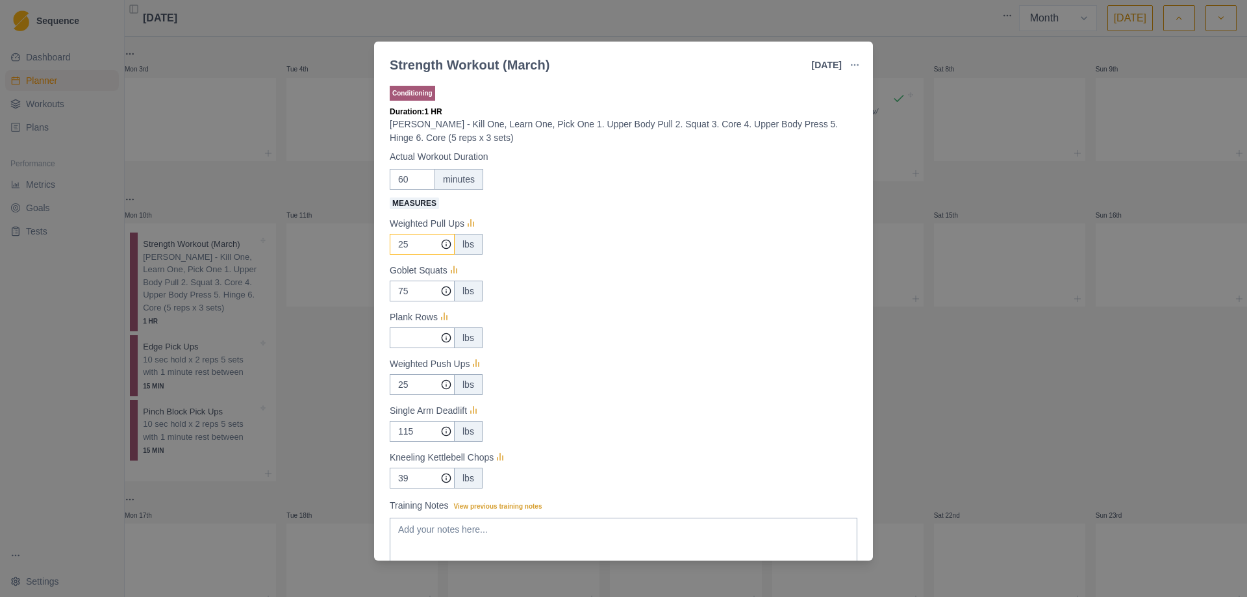
click at [418, 240] on input "25" at bounding box center [422, 244] width 65 height 21
type input "15"
click at [420, 255] on input "75" at bounding box center [422, 244] width 65 height 21
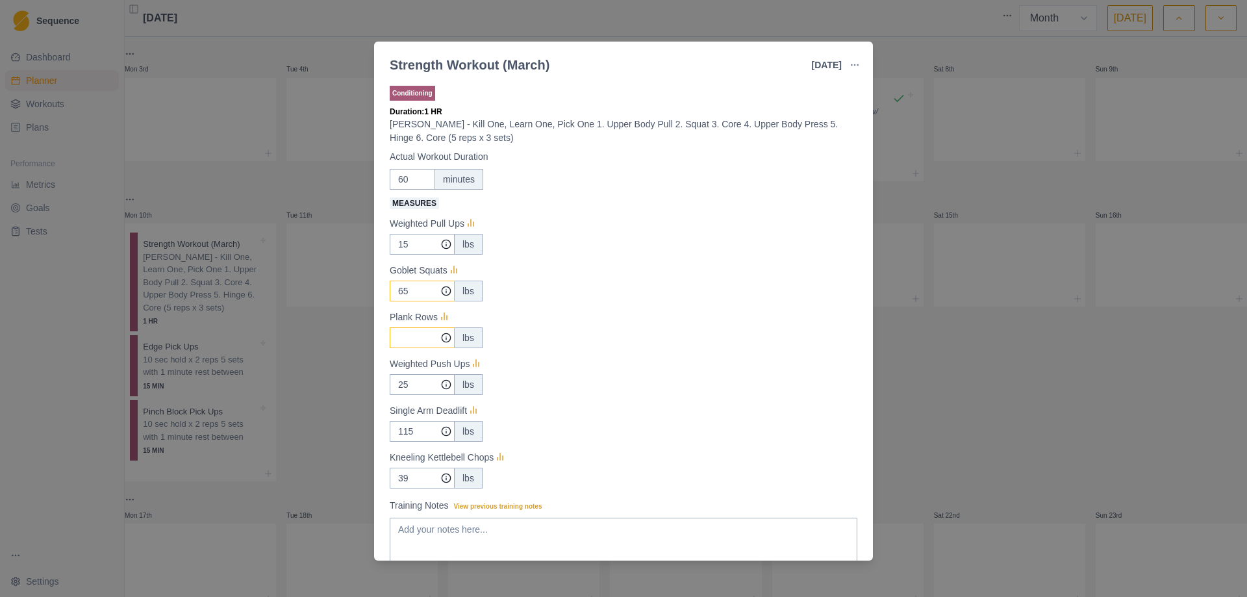
type input "65"
click at [404, 255] on input "Measures" at bounding box center [422, 244] width 65 height 21
type input "30"
click at [420, 255] on input "115" at bounding box center [422, 244] width 65 height 21
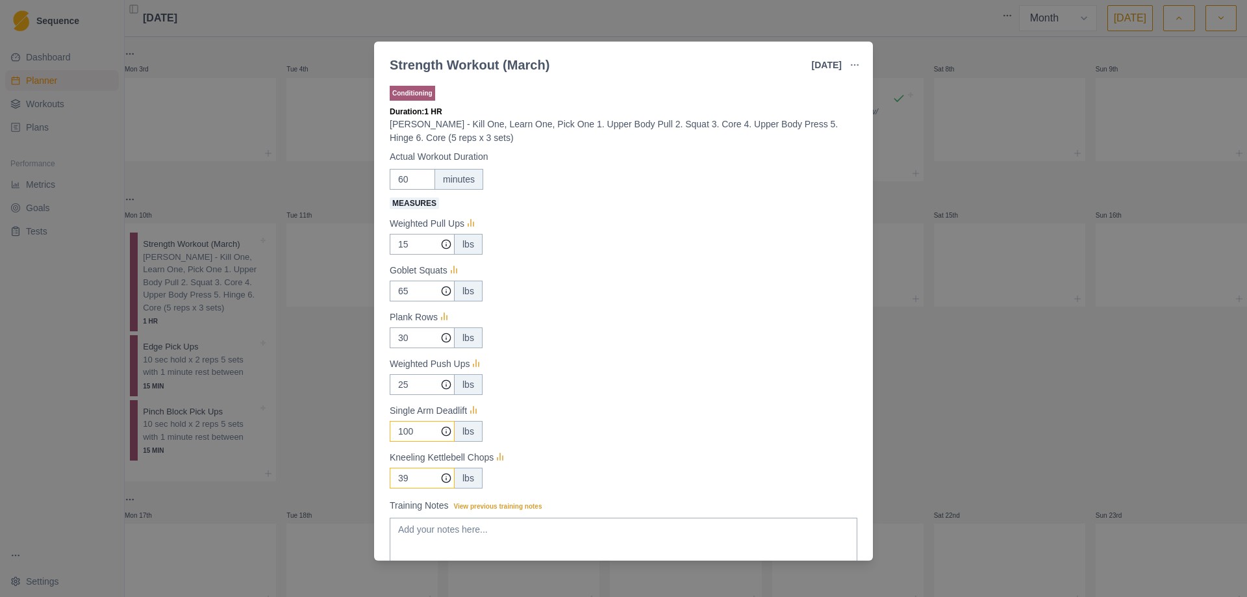
type input "100"
click at [409, 255] on input "39" at bounding box center [422, 244] width 65 height 21
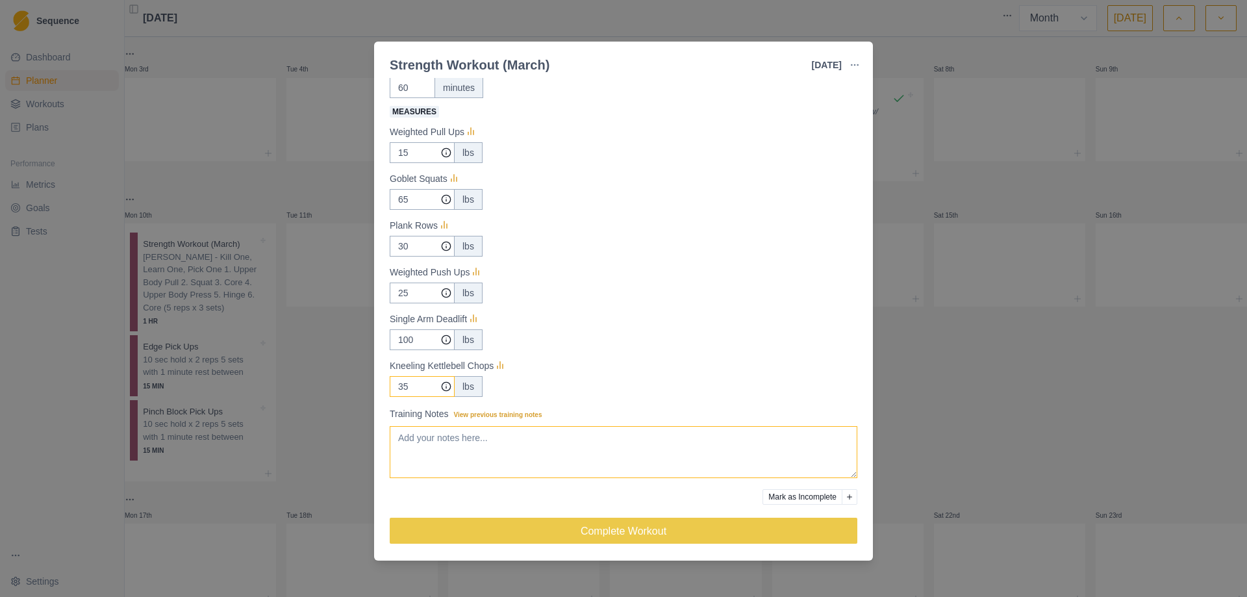
scroll to position [93, 0]
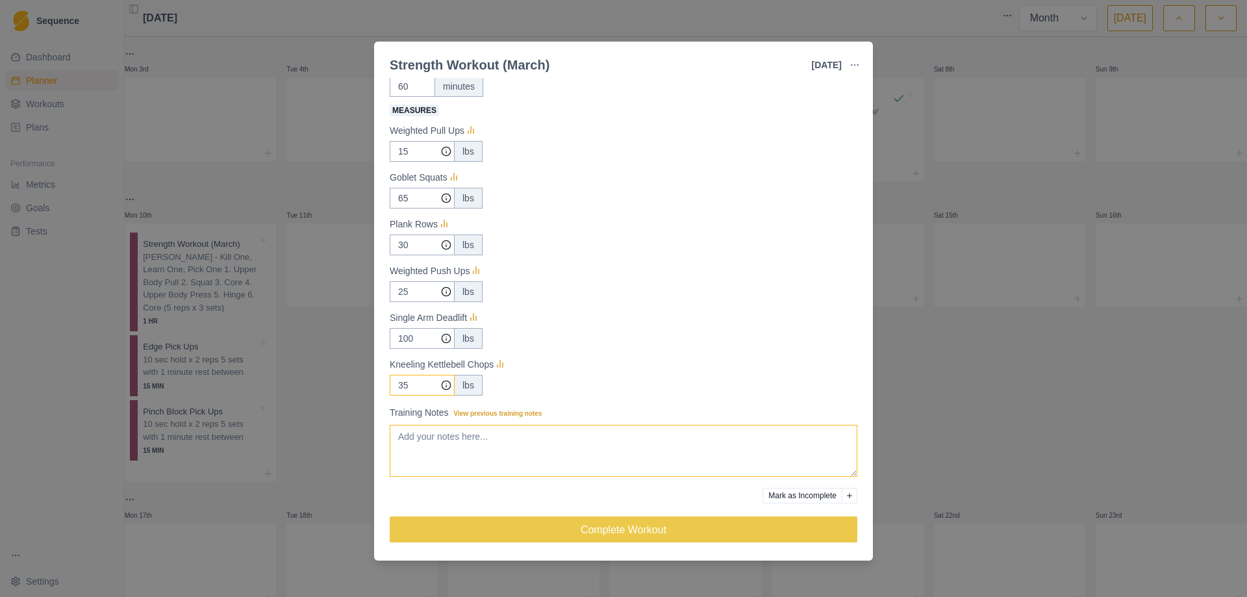
type input "35"
click at [472, 452] on textarea "Training Notes View previous training notes" at bounding box center [624, 451] width 468 height 52
drag, startPoint x: 549, startPoint y: 440, endPoint x: 359, endPoint y: 437, distance: 190.4
click at [359, 437] on div "Strength Workout (March) [DATE] Link To Goal View Workout Metrics Edit Original…" at bounding box center [623, 298] width 1247 height 597
type textarea "March Strength Workout #1"
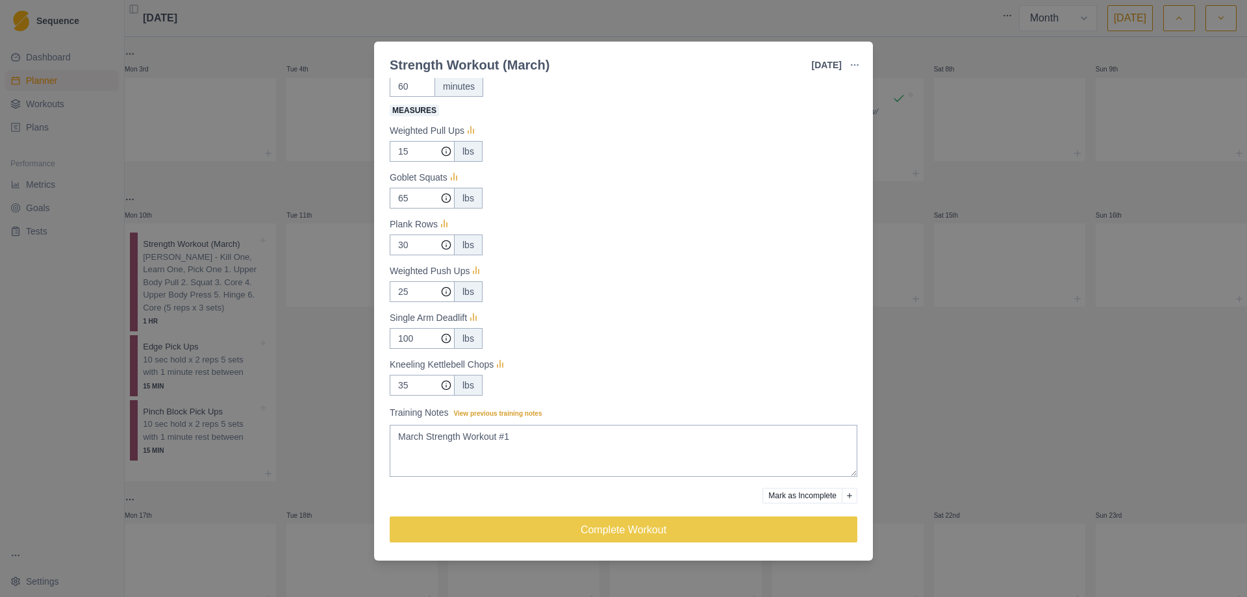
click at [581, 351] on div "Measures Weighted Pull Ups 15 lbs Goblet Squats 65 lbs Plank Rows 30 lbs Weight…" at bounding box center [624, 249] width 468 height 294
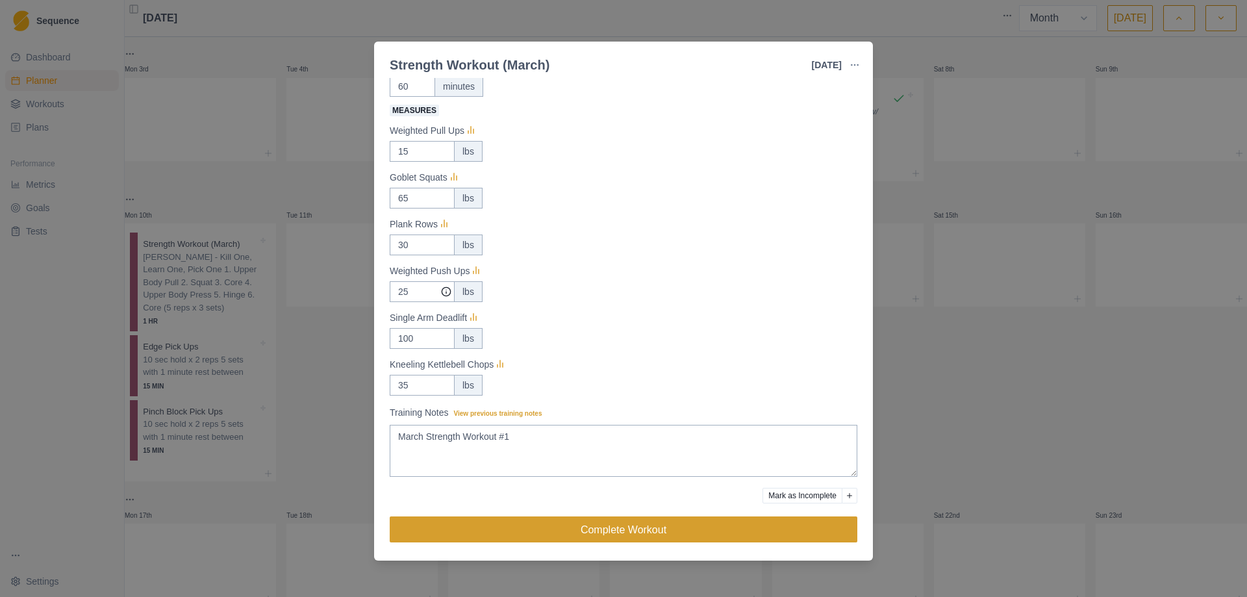
click at [601, 536] on button "Complete Workout" at bounding box center [624, 529] width 468 height 26
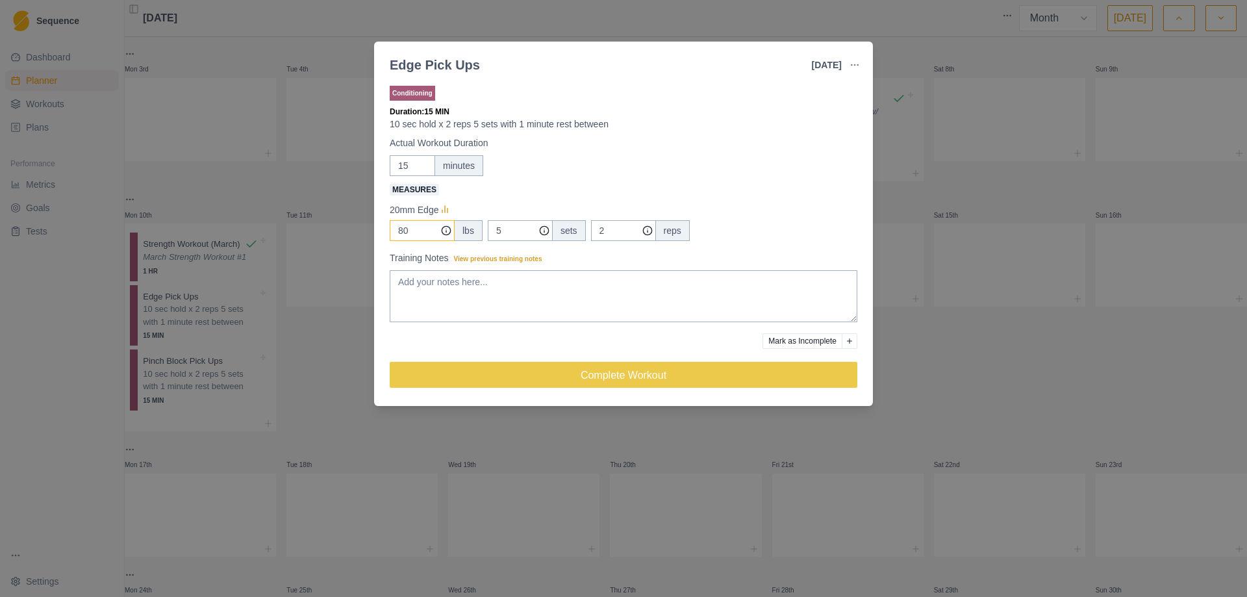
click at [403, 234] on input "80" at bounding box center [422, 230] width 65 height 21
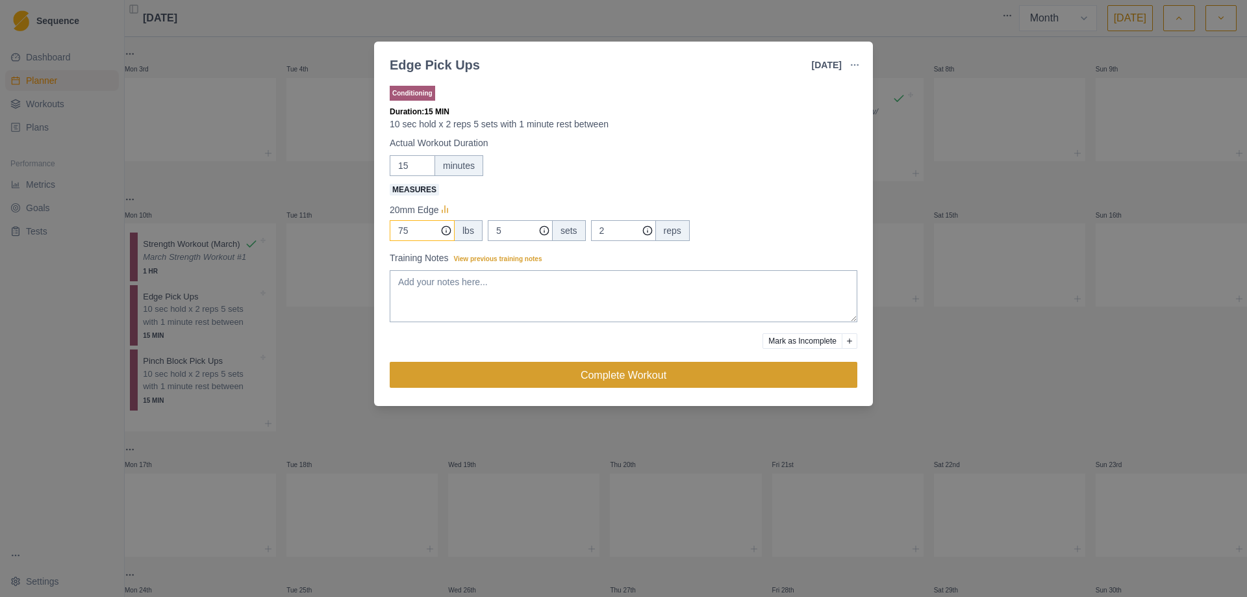
type input "75"
click at [637, 370] on button "Complete Workout" at bounding box center [624, 375] width 468 height 26
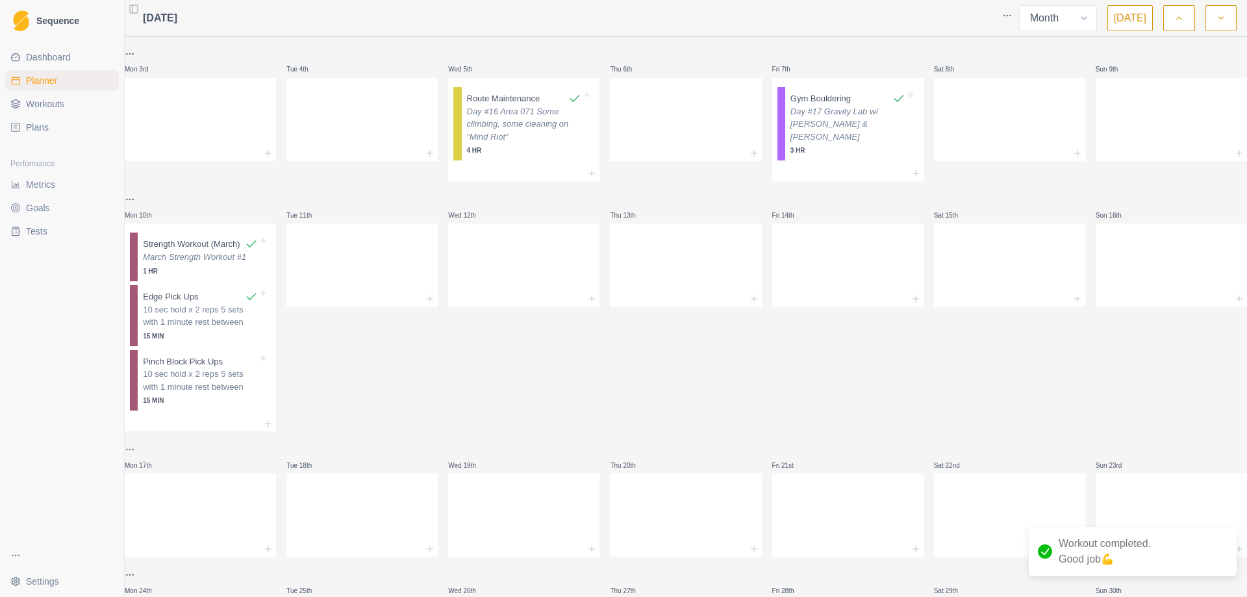
click at [198, 393] on p "10 sec hold x 2 reps 5 sets with 1 minute rest between" at bounding box center [200, 380] width 115 height 25
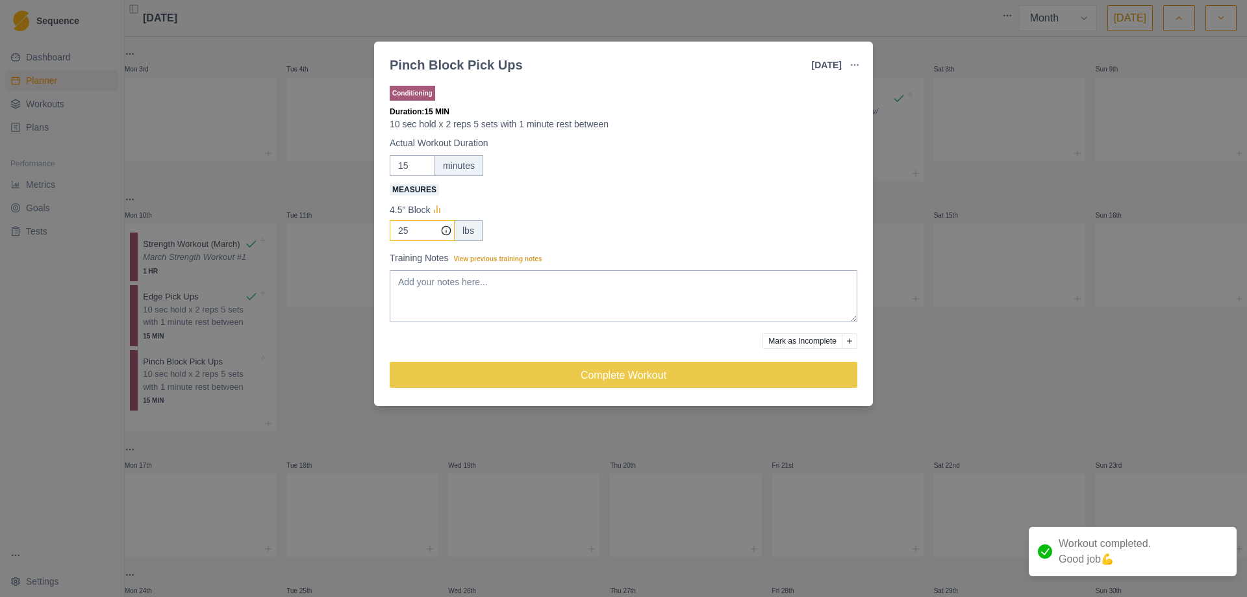
click at [407, 230] on input "25" at bounding box center [422, 230] width 65 height 21
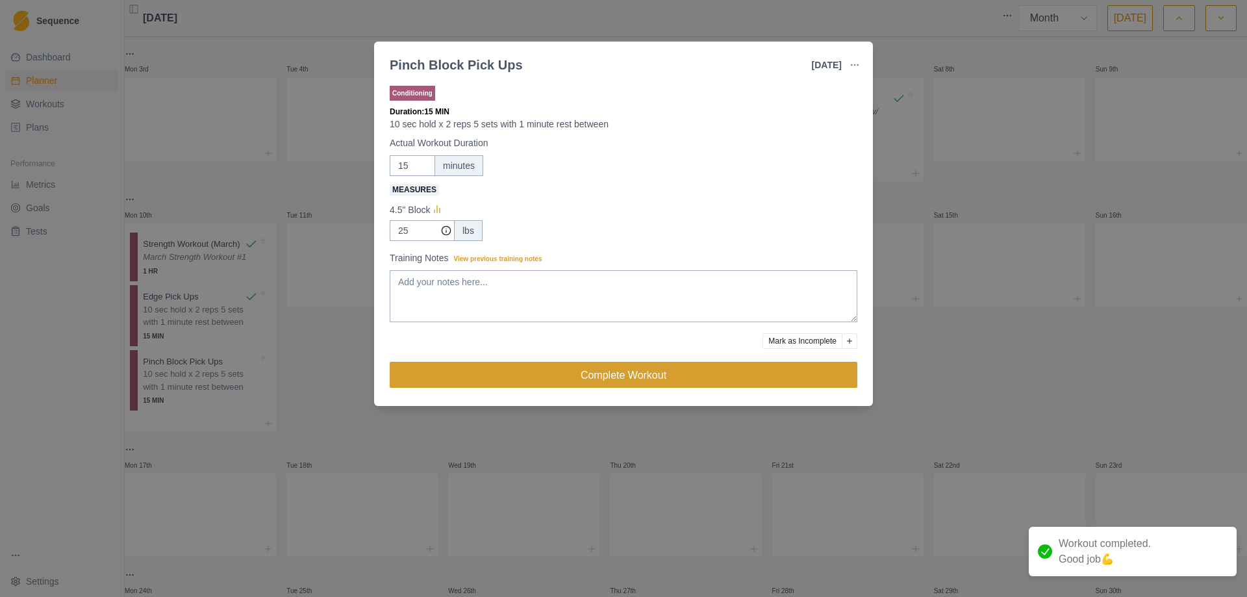
click at [620, 376] on button "Complete Workout" at bounding box center [624, 375] width 468 height 26
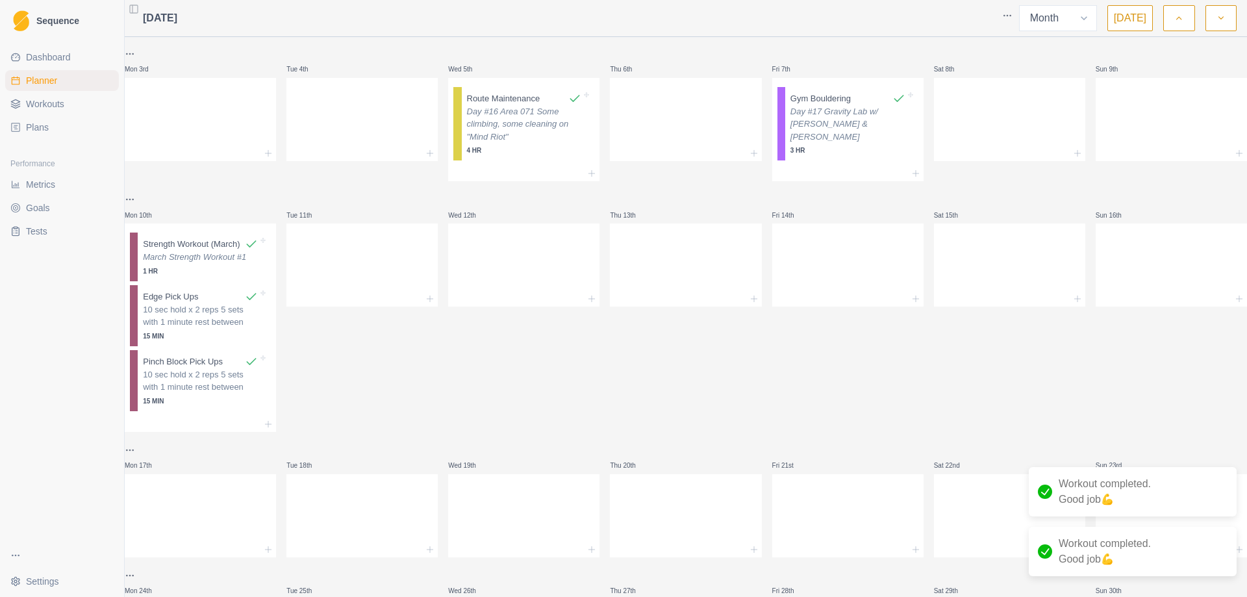
click at [445, 443] on div "Mon 24th Tue 25th Wed 26th Strength Workout (February) February Strength Workou…" at bounding box center [686, 295] width 1123 height 1025
click at [522, 287] on div at bounding box center [523, 262] width 151 height 57
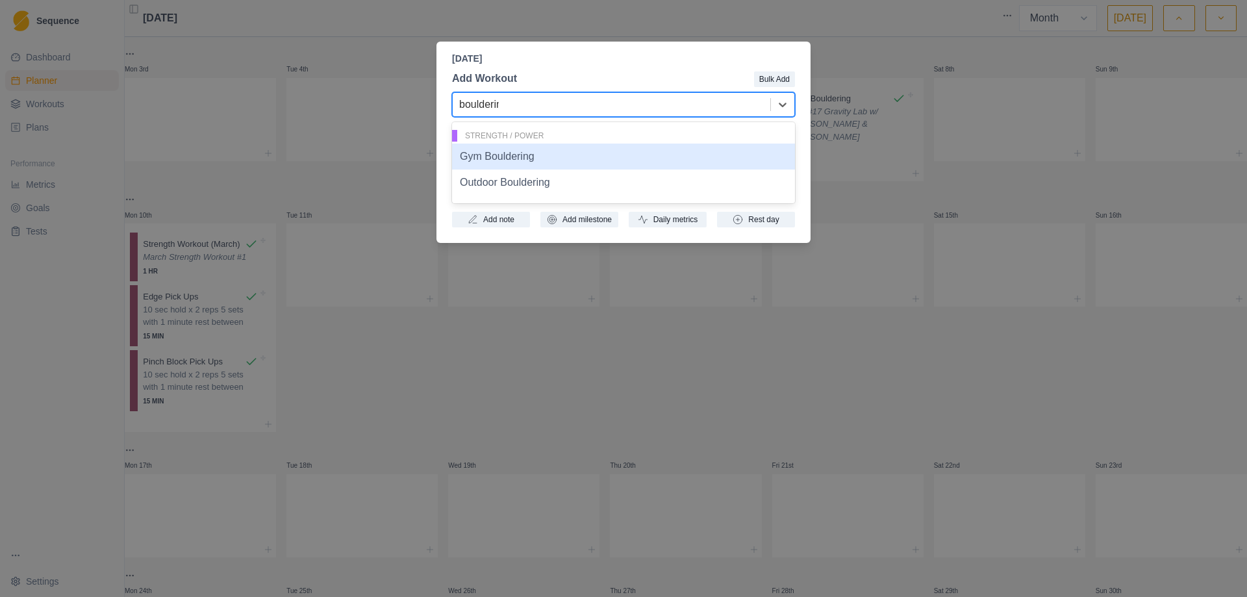
type input "bouldering"
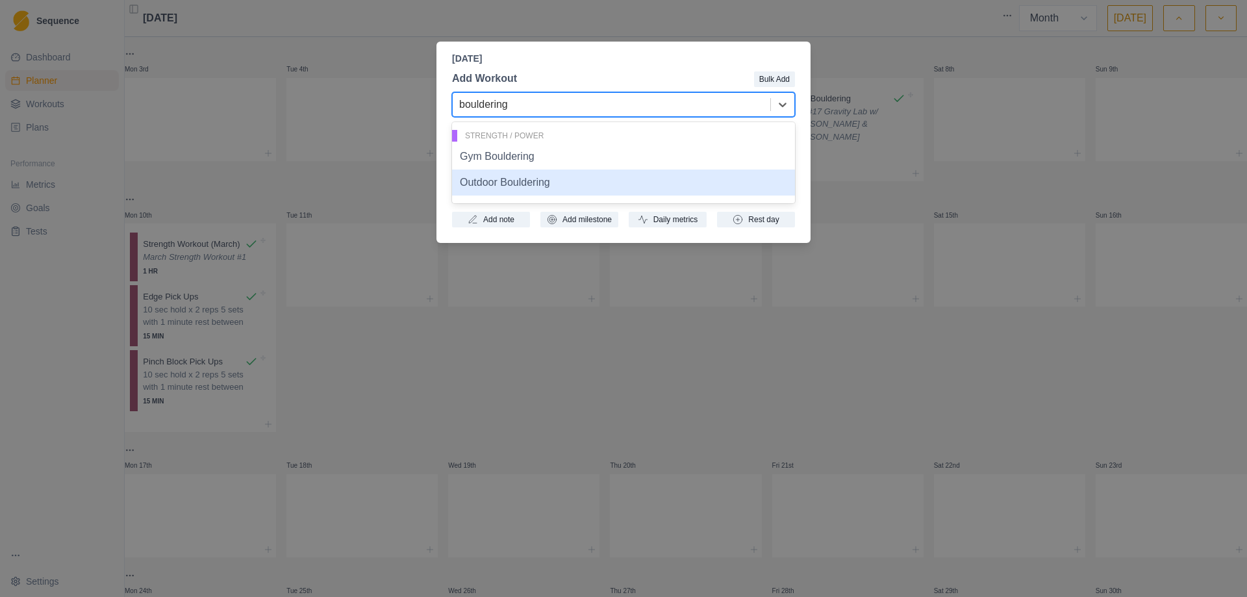
click at [483, 188] on div "Outdoor Bouldering" at bounding box center [623, 183] width 343 height 26
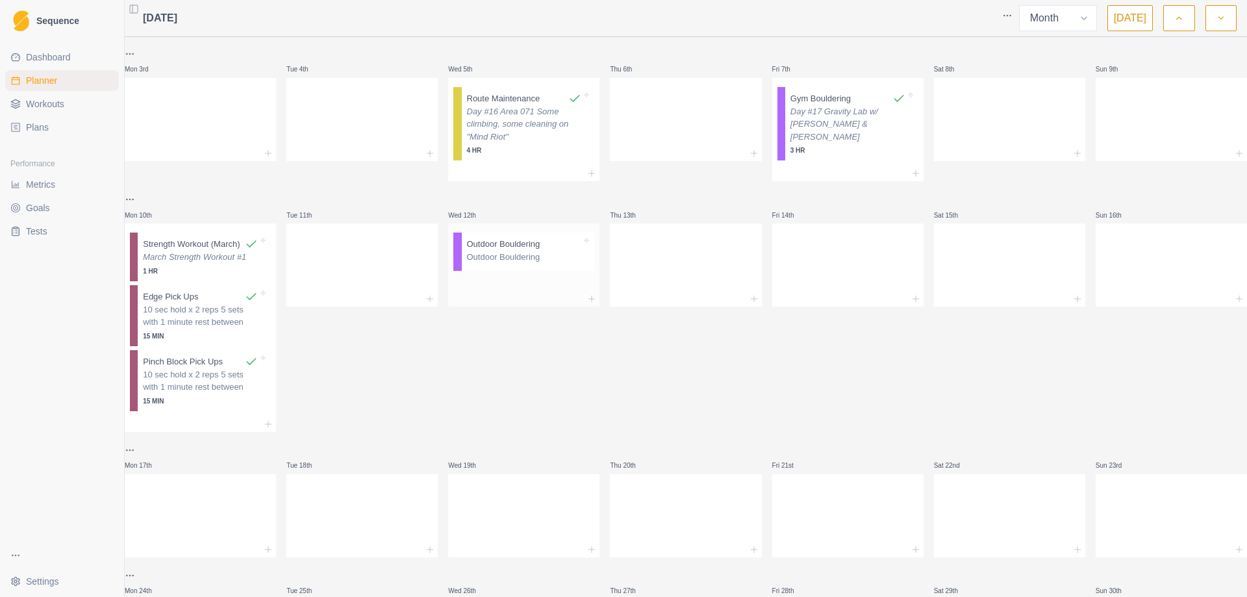
click at [522, 264] on p "Outdoor Bouldering" at bounding box center [524, 257] width 115 height 13
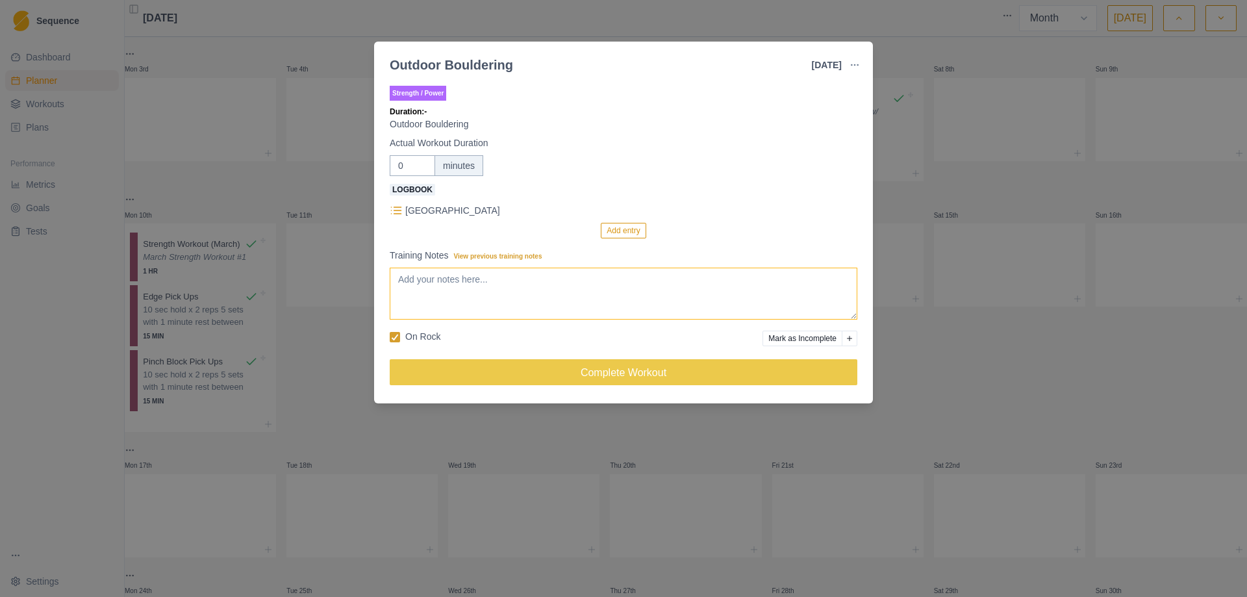
click at [508, 298] on textarea "Training Notes View previous training notes" at bounding box center [624, 294] width 468 height 52
type textarea "Day #18 Area 071"
click at [620, 229] on button "Add entry" at bounding box center [623, 231] width 45 height 16
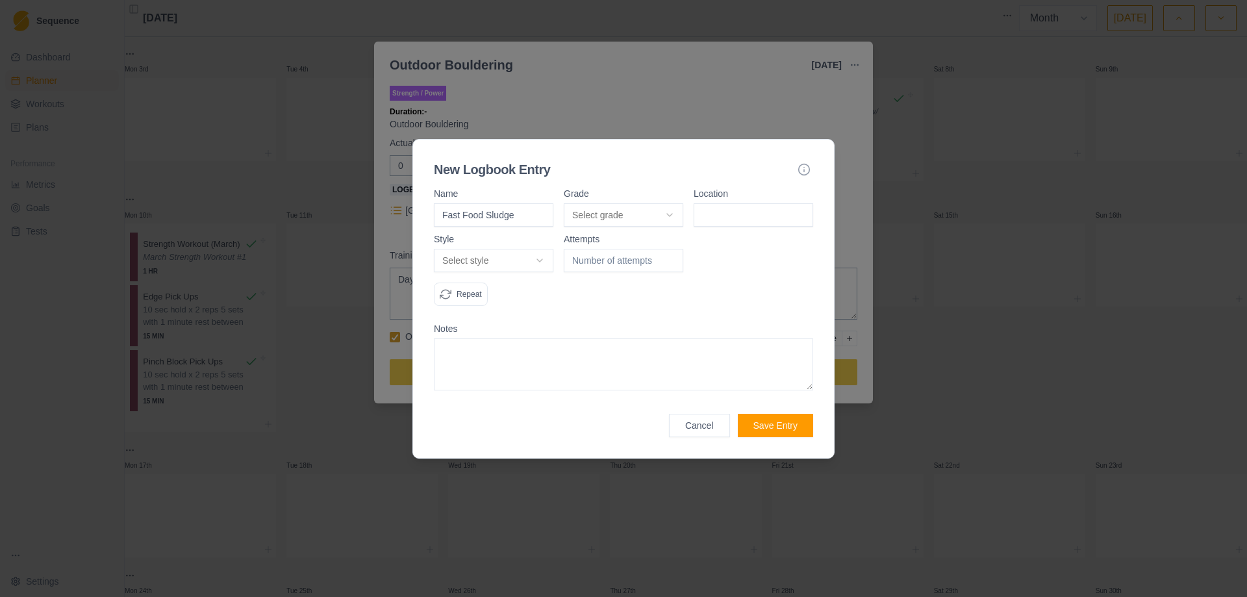
type input "Fast Food Sludge"
click at [663, 216] on body "Sequence Dashboard Planner Workouts Plans Performance Metrics Goals Tests Setti…" at bounding box center [623, 298] width 1247 height 597
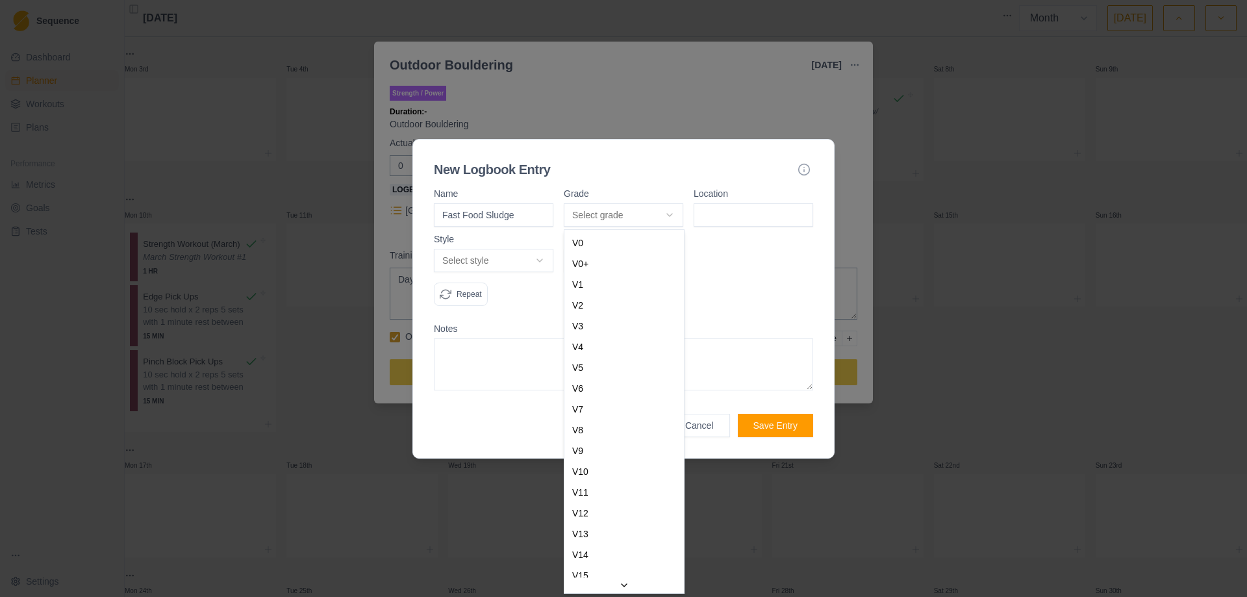
select select "0b202f69-122e-4275-962e-7e39352517db"
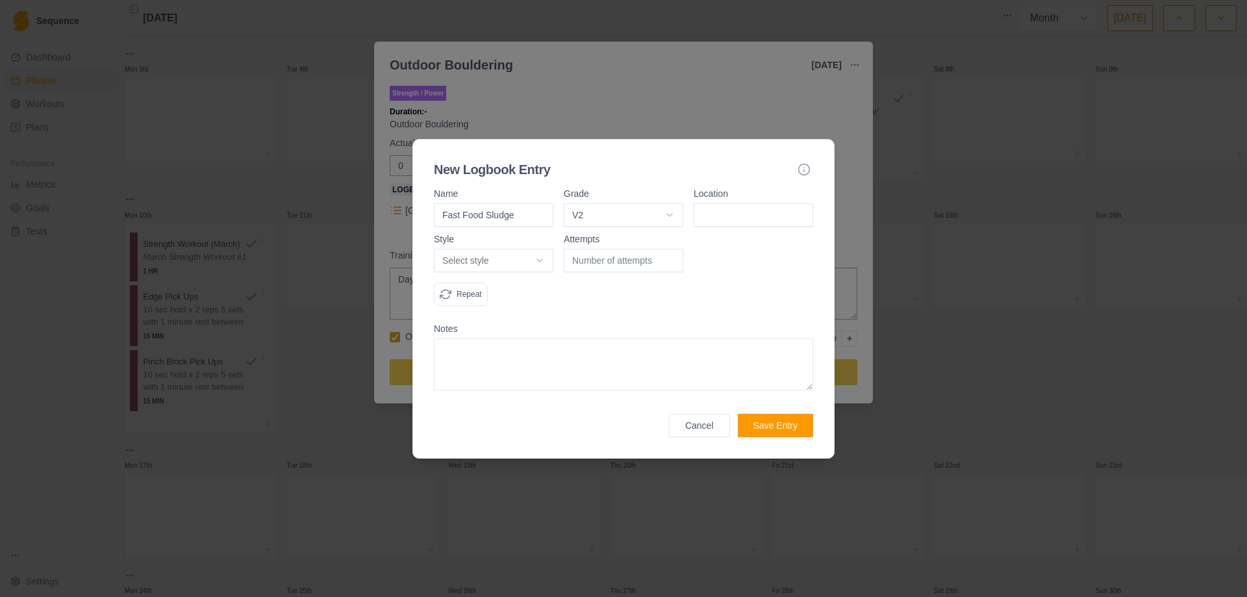
click at [747, 219] on input at bounding box center [754, 214] width 120 height 23
type input "a"
type input "Area 071"
click at [544, 264] on body "Sequence Dashboard Planner Workouts Plans Performance Metrics Goals Tests Setti…" at bounding box center [623, 298] width 1247 height 597
select select "attempt"
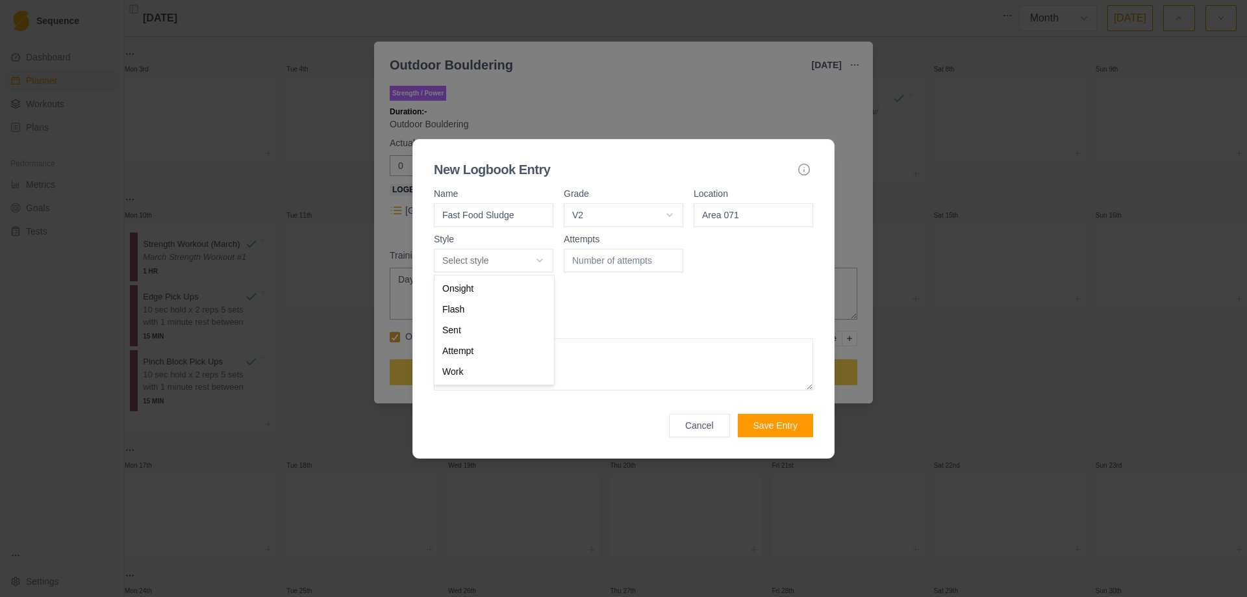
drag, startPoint x: 515, startPoint y: 351, endPoint x: 536, endPoint y: 337, distance: 25.2
click at [673, 260] on input "1" at bounding box center [624, 260] width 120 height 23
type input "2"
click at [673, 260] on input "2" at bounding box center [624, 260] width 120 height 23
click at [543, 361] on textarea at bounding box center [623, 364] width 379 height 52
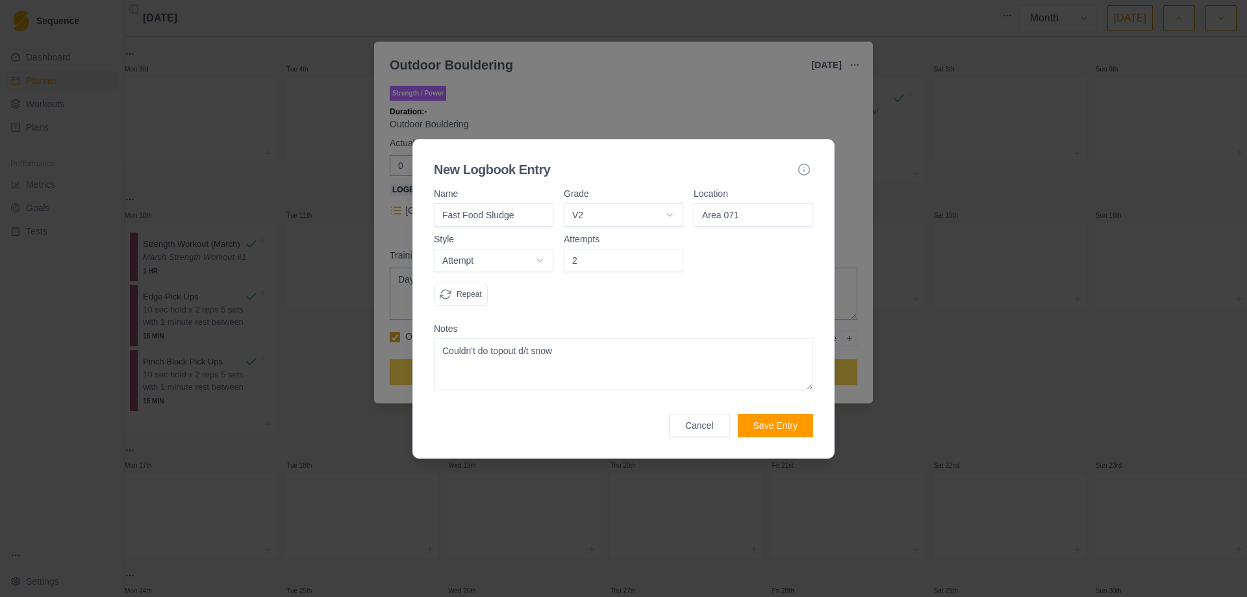
type textarea "Couldn't do topout d/t snow"
click at [775, 426] on button "Save Entry" at bounding box center [775, 425] width 75 height 23
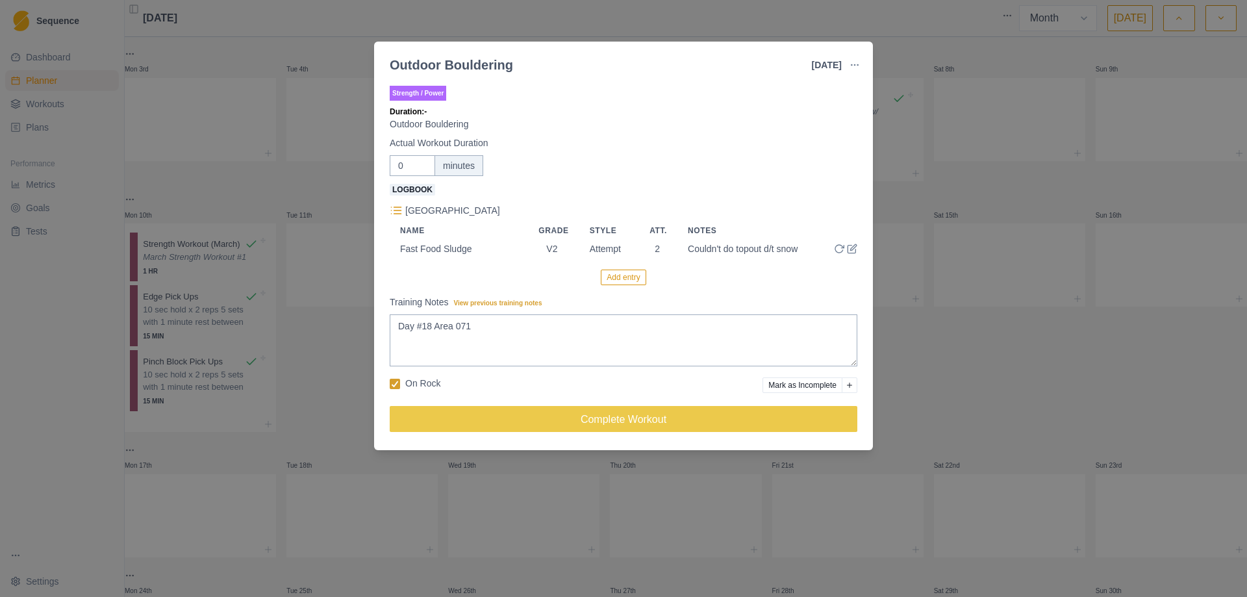
click at [628, 277] on button "Add entry" at bounding box center [623, 278] width 45 height 16
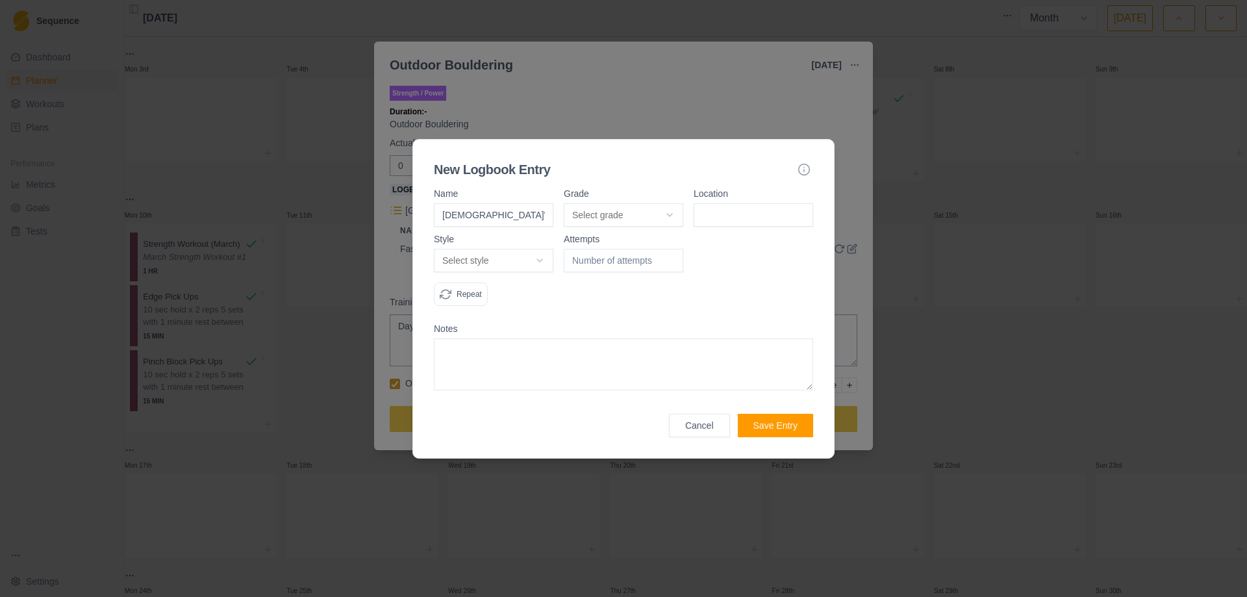
type input "[DEMOGRAPHIC_DATA]'s Finger"
click at [669, 213] on body "Sequence Dashboard Planner Workouts Plans Performance Metrics Goals Tests Setti…" at bounding box center [623, 298] width 1247 height 597
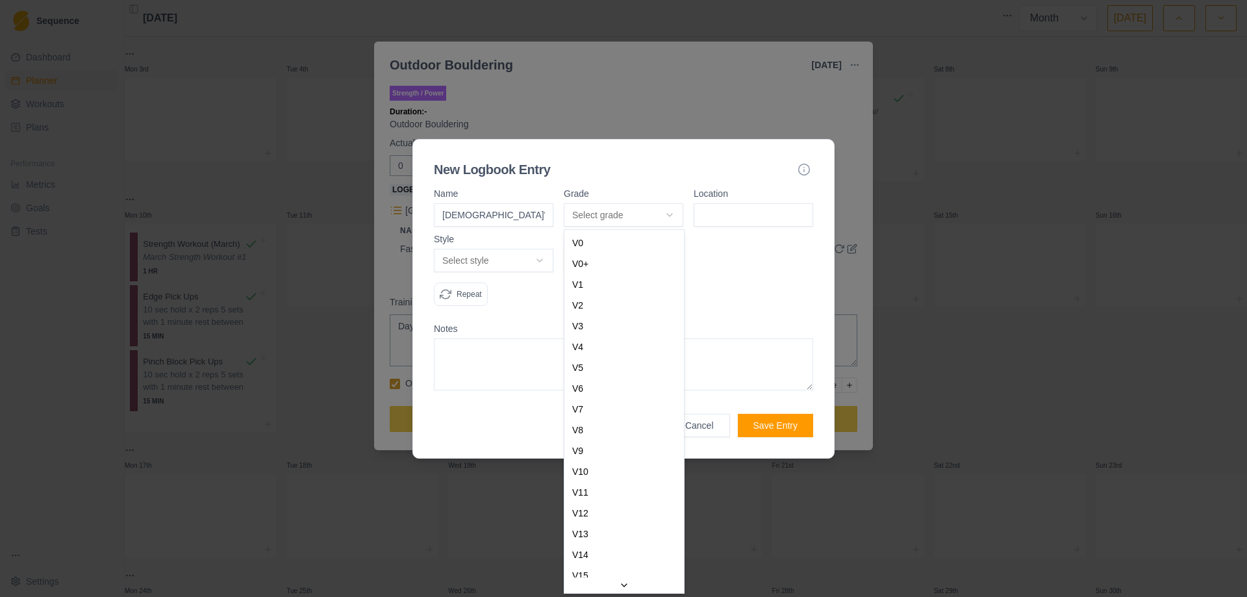
select select "a2a0e934-e7b9-4e05-bd2a-c345c5bfab76"
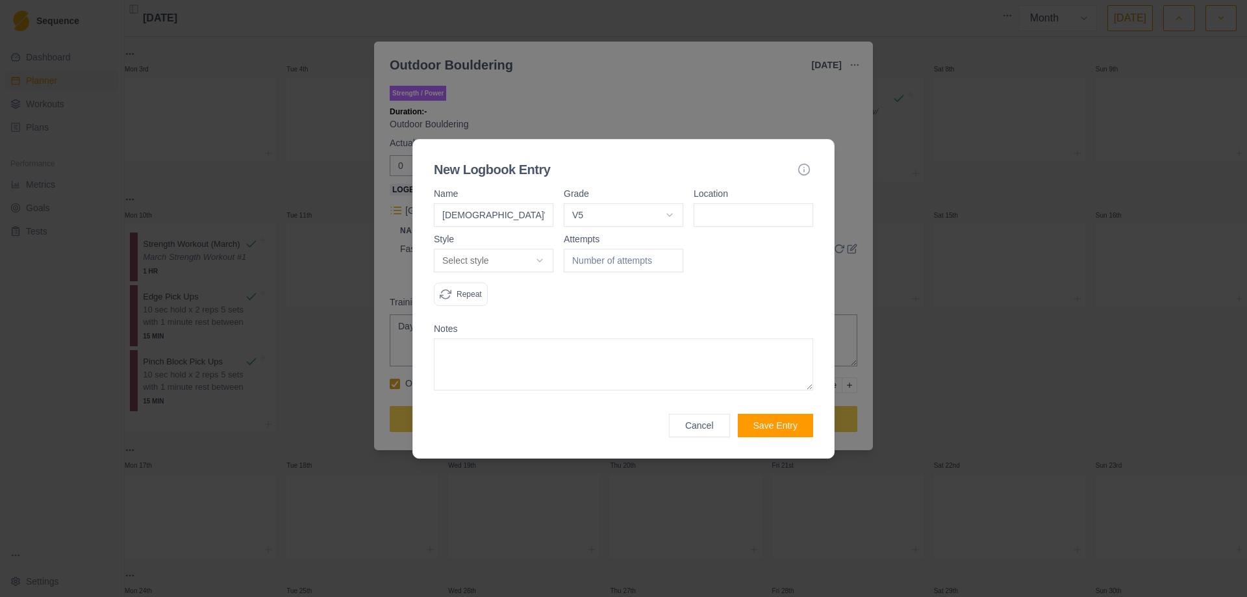
click at [732, 216] on input at bounding box center [754, 214] width 120 height 23
type input "Area 071"
click at [534, 262] on body "Sequence Dashboard Planner Workouts Plans Performance Metrics Goals Tests Setti…" at bounding box center [623, 298] width 1247 height 597
select select "attempt"
click at [672, 259] on input "1" at bounding box center [624, 260] width 120 height 23
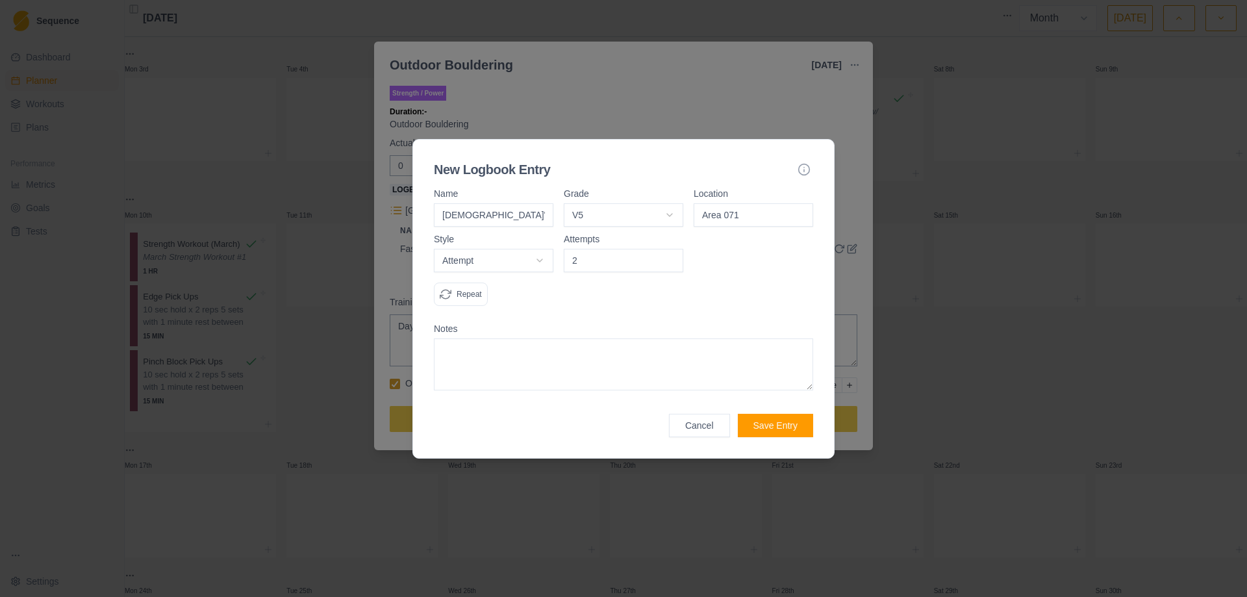
click at [672, 259] on input "2" at bounding box center [624, 260] width 120 height 23
type input "3"
click at [672, 259] on input "3" at bounding box center [624, 260] width 120 height 23
click at [774, 429] on button "Save Entry" at bounding box center [775, 425] width 75 height 23
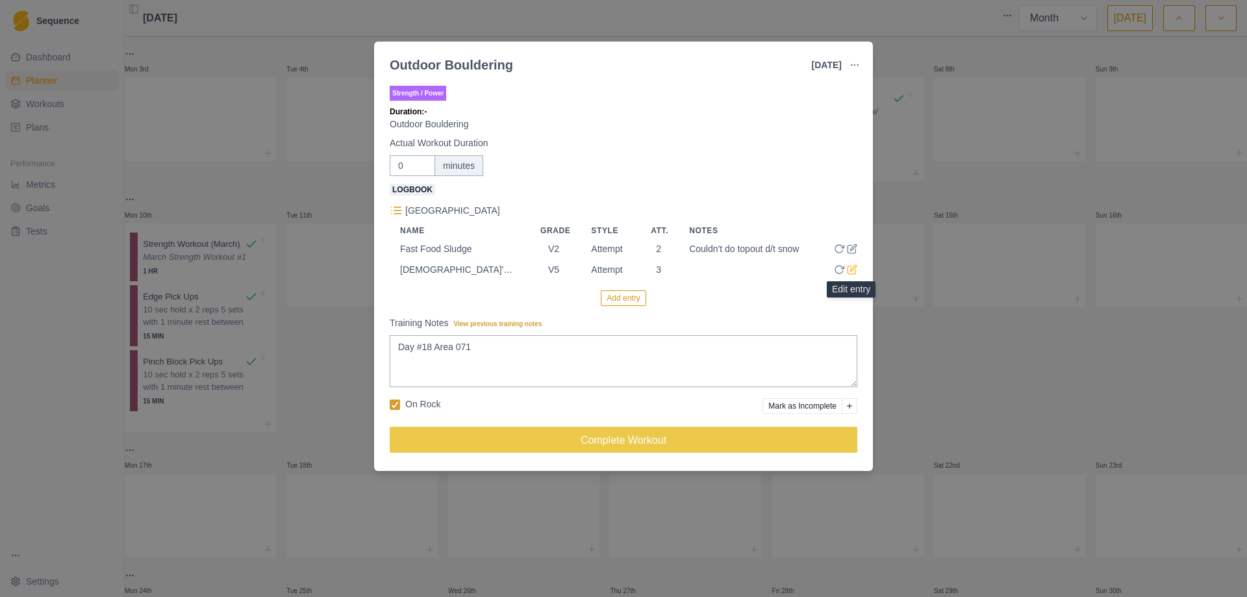
click at [855, 273] on icon at bounding box center [852, 269] width 10 height 10
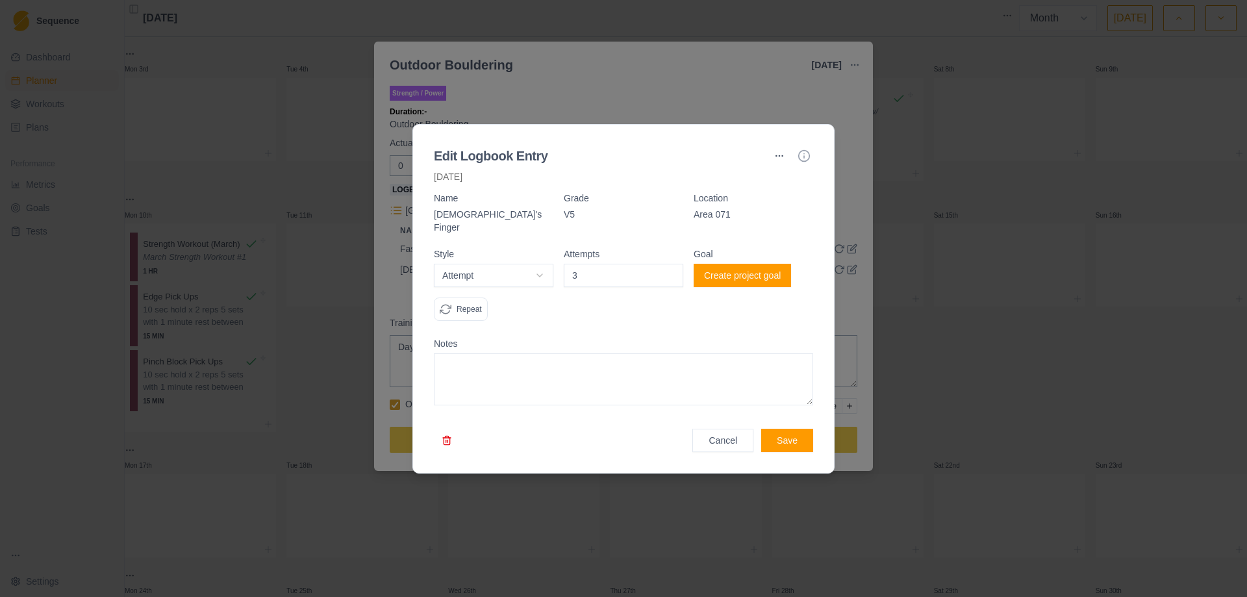
click at [484, 370] on textarea at bounding box center [623, 379] width 379 height 52
type textarea "Started snowing and got very cold"
click at [789, 434] on button "Save" at bounding box center [787, 440] width 52 height 23
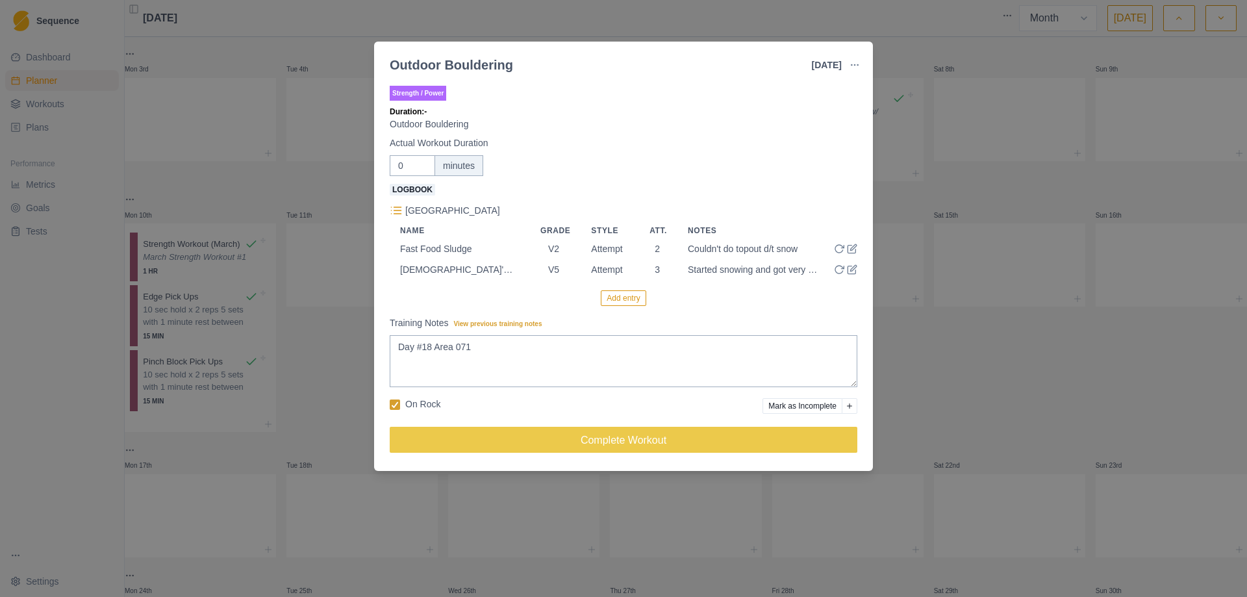
click at [639, 298] on button "Add entry" at bounding box center [623, 298] width 45 height 16
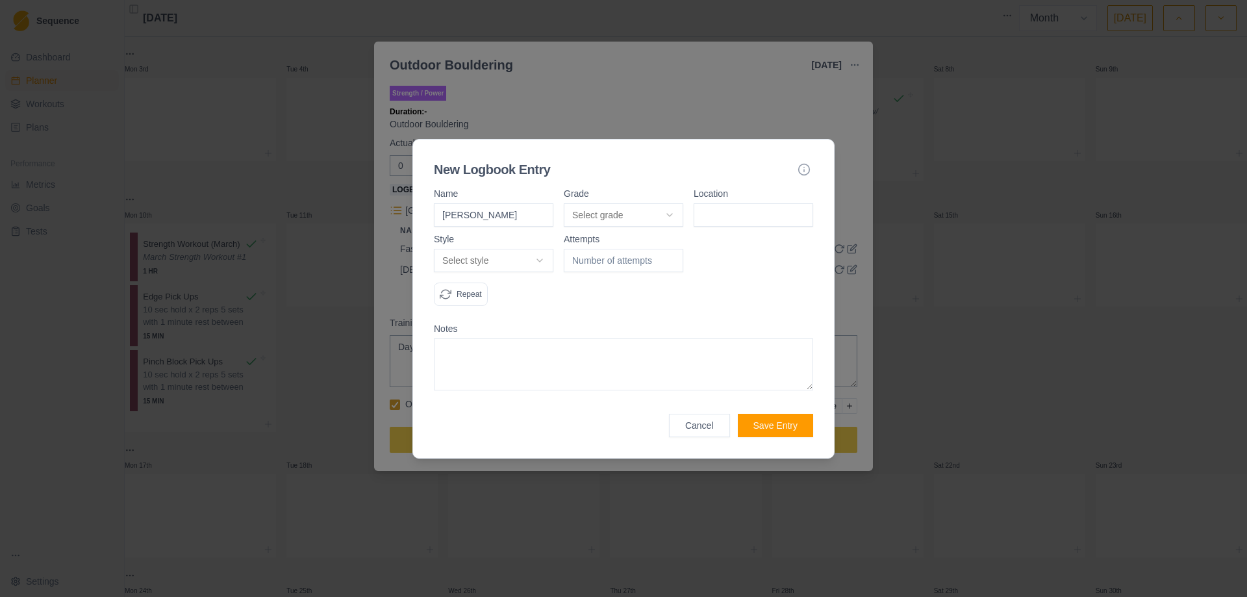
type input "[PERSON_NAME]"
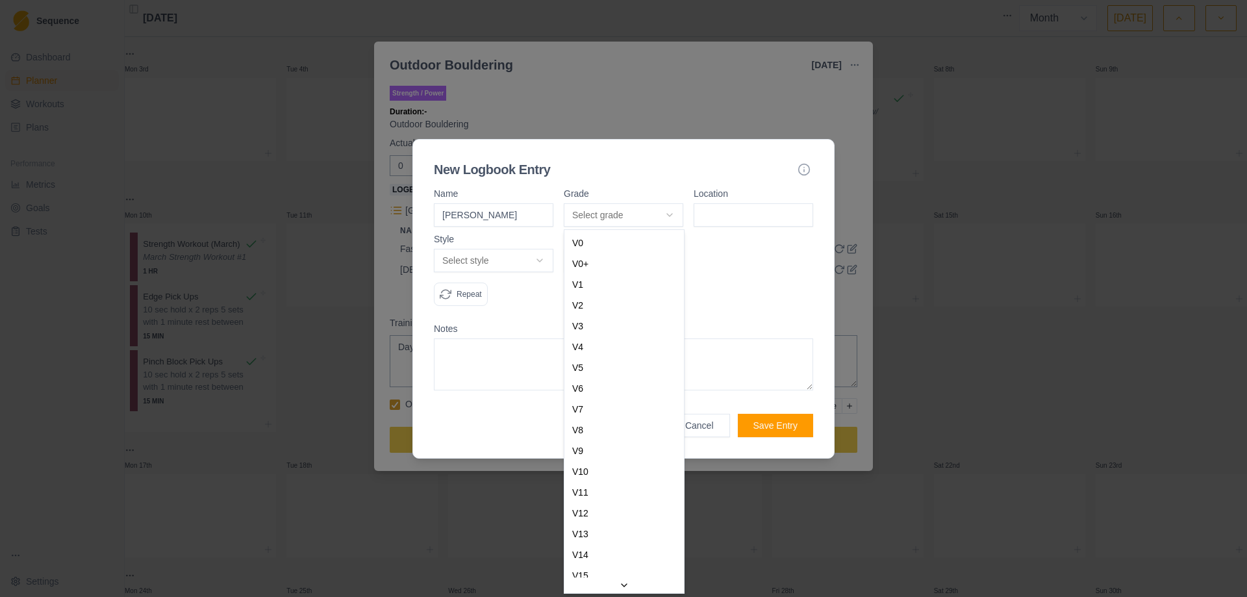
click at [668, 214] on body "Sequence Dashboard Planner Workouts Plans Performance Metrics Goals Tests Setti…" at bounding box center [623, 298] width 1247 height 597
select select "5b9072a5-f5b3-4744-8a90-41055ab3ae84"
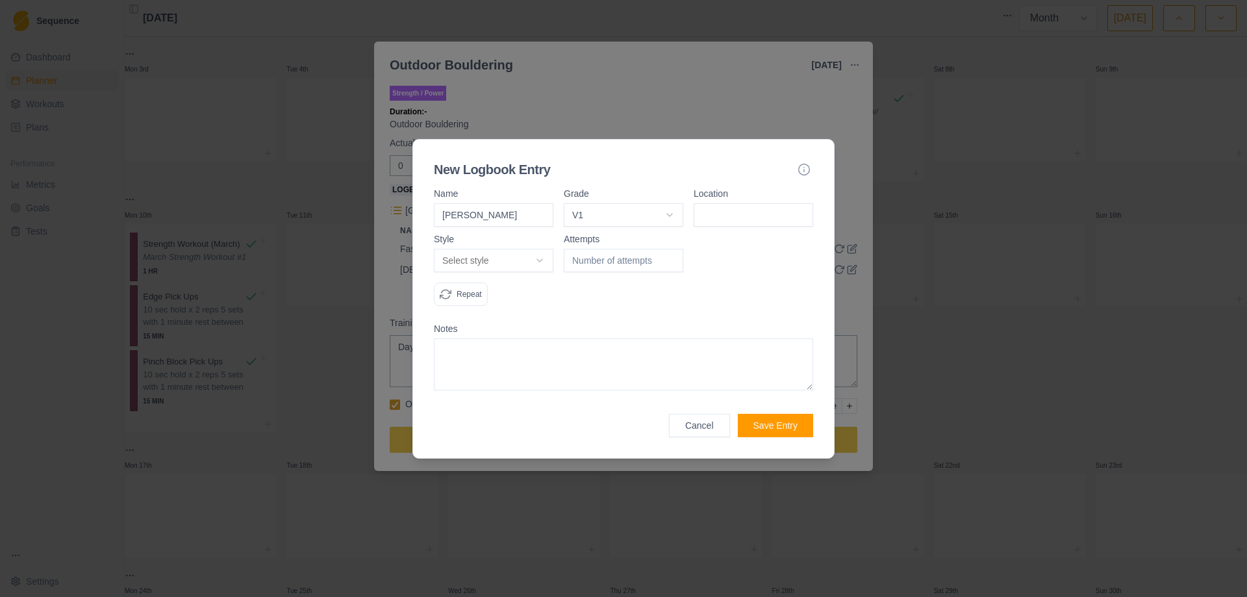
click at [735, 212] on input at bounding box center [754, 214] width 120 height 23
type input "Area 071"
click at [535, 260] on body "Sequence Dashboard Planner Workouts Plans Performance Metrics Goals Tests Setti…" at bounding box center [623, 298] width 1247 height 597
select select "redpoint"
click at [670, 259] on input "1" at bounding box center [624, 260] width 120 height 23
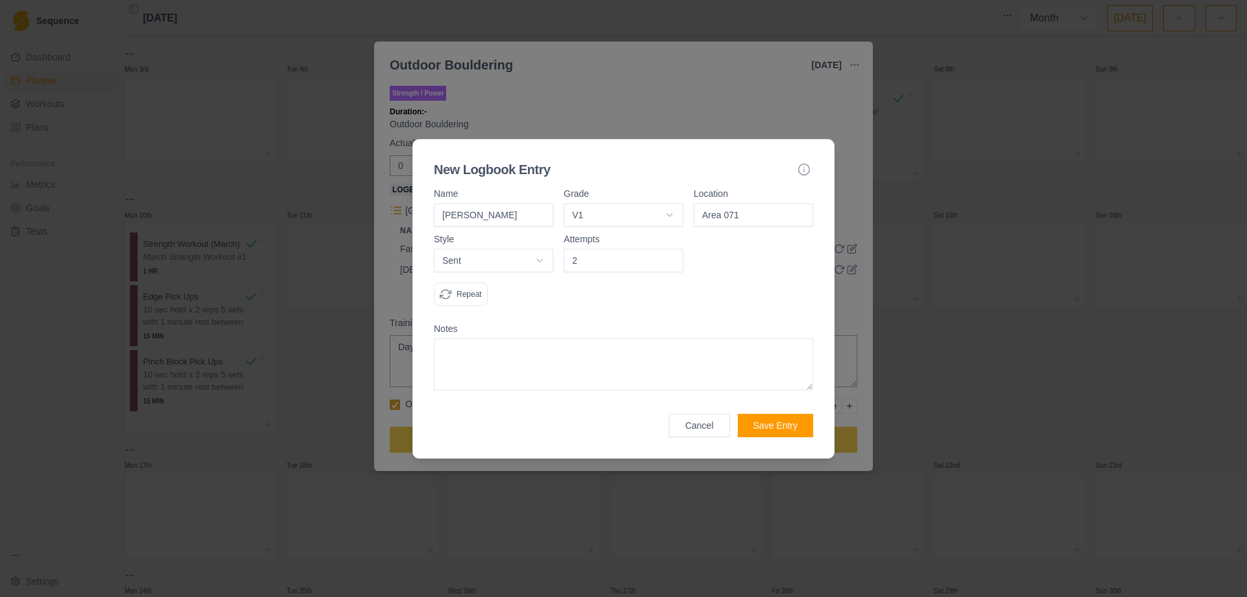
click at [670, 259] on input "2" at bounding box center [624, 260] width 120 height 23
type input "1"
click at [670, 263] on input "1" at bounding box center [624, 260] width 120 height 23
click at [544, 262] on body "Sequence Dashboard Planner Workouts Plans Performance Metrics Goals Tests Setti…" at bounding box center [623, 298] width 1247 height 597
select select "flash"
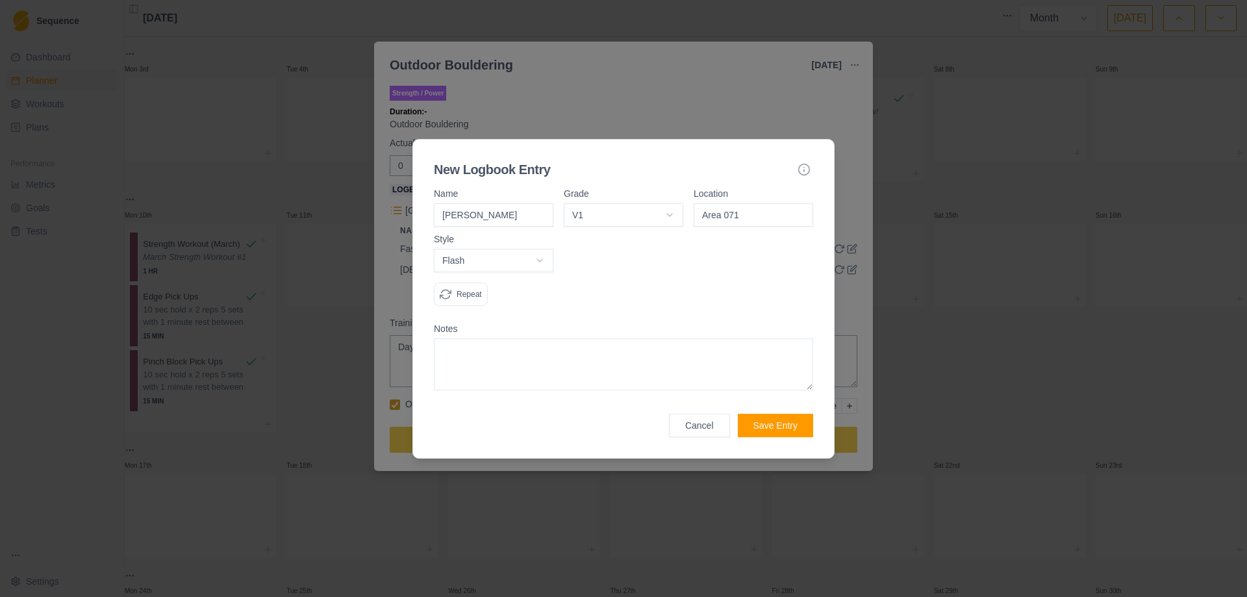
click at [651, 292] on div at bounding box center [624, 276] width 120 height 82
click at [780, 425] on button "Save Entry" at bounding box center [775, 425] width 75 height 23
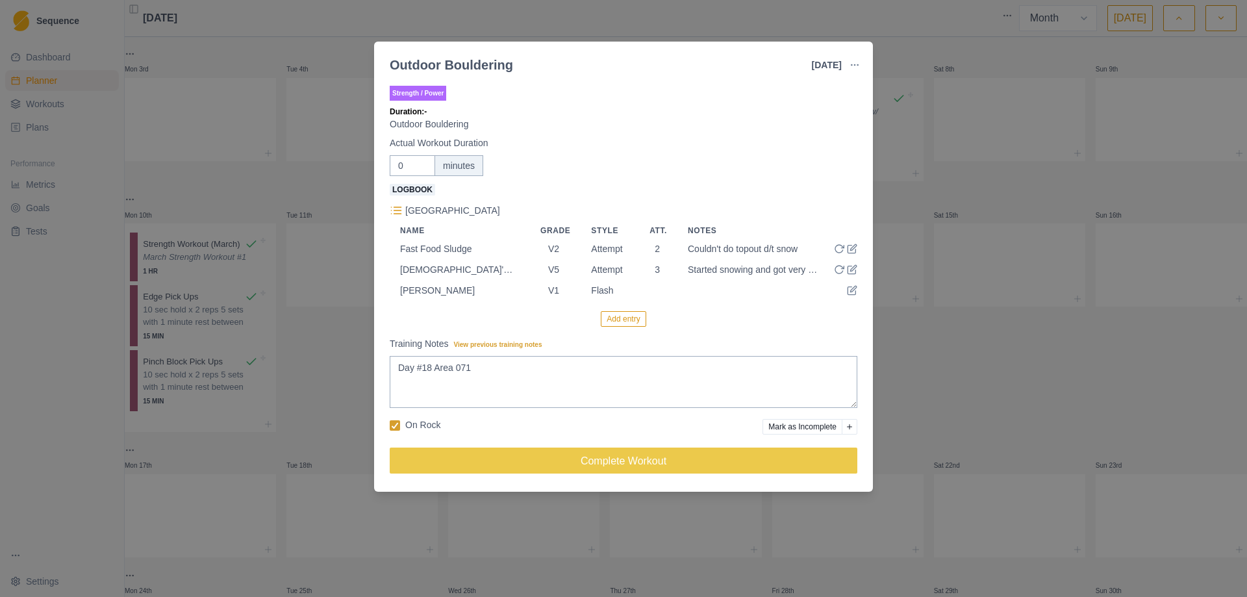
click at [623, 320] on button "Add entry" at bounding box center [623, 319] width 45 height 16
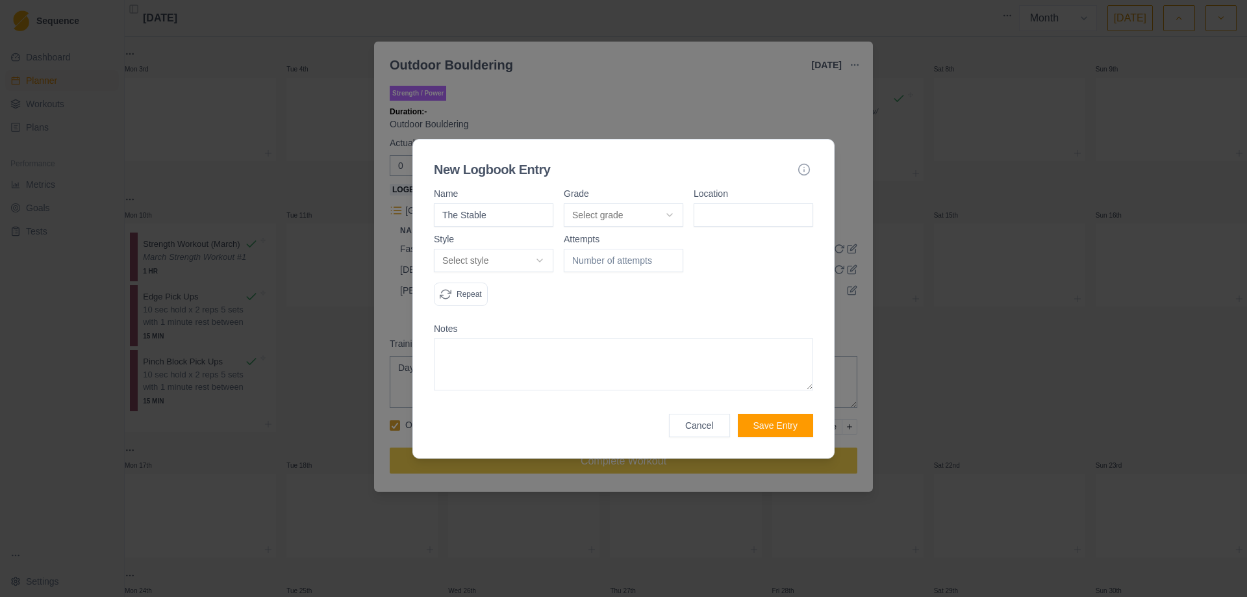
type input "The Stable"
click at [663, 211] on body "Sequence Dashboard Planner Workouts Plans Performance Metrics Goals Tests Setti…" at bounding box center [623, 298] width 1247 height 597
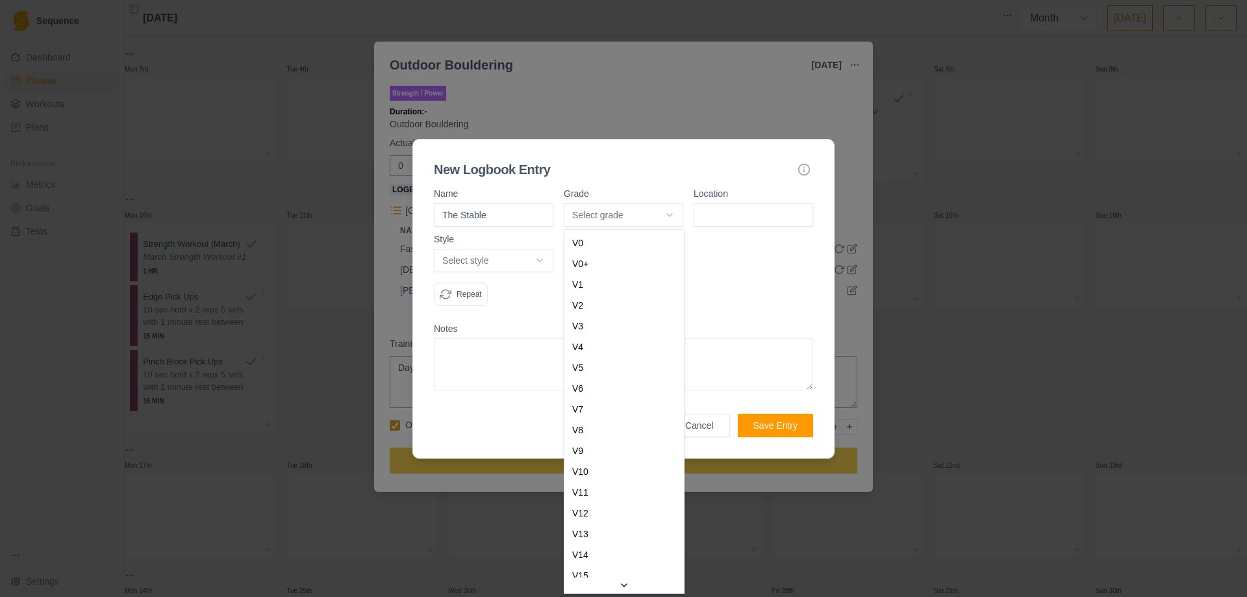
select select "5b9072a5-f5b3-4744-8a90-41055ab3ae84"
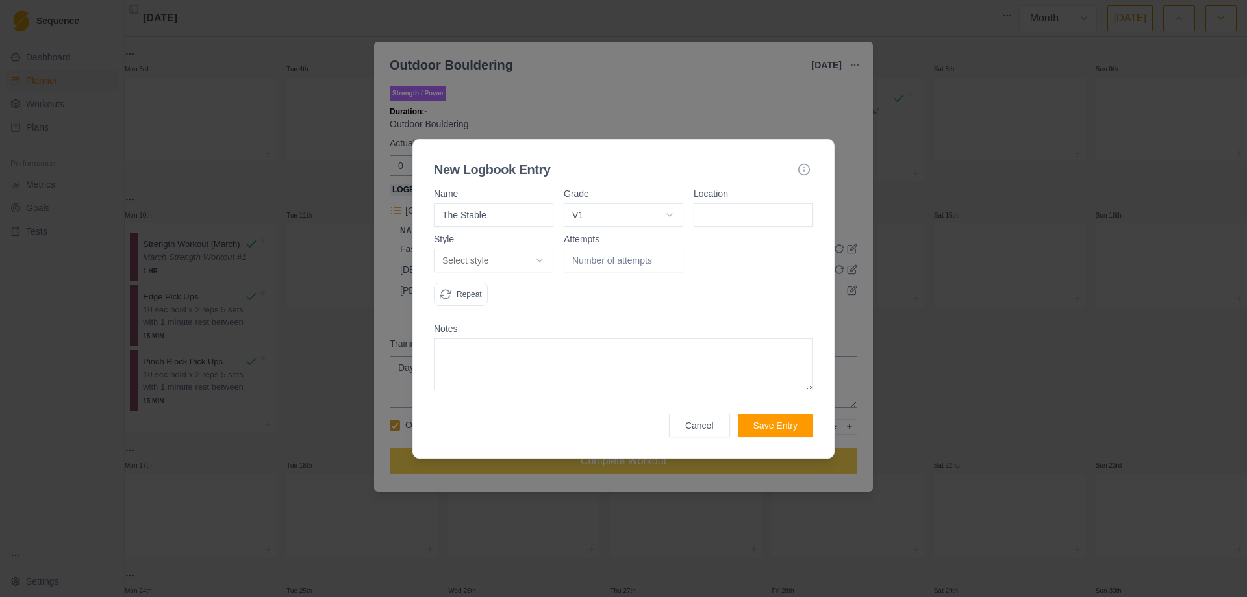
click at [736, 220] on input at bounding box center [754, 214] width 120 height 23
type input "Area 071"
click at [532, 262] on body "Sequence Dashboard Planner Workouts Plans Performance Metrics Goals Tests Setti…" at bounding box center [623, 298] width 1247 height 597
select select "flash"
click at [680, 302] on div at bounding box center [624, 276] width 120 height 82
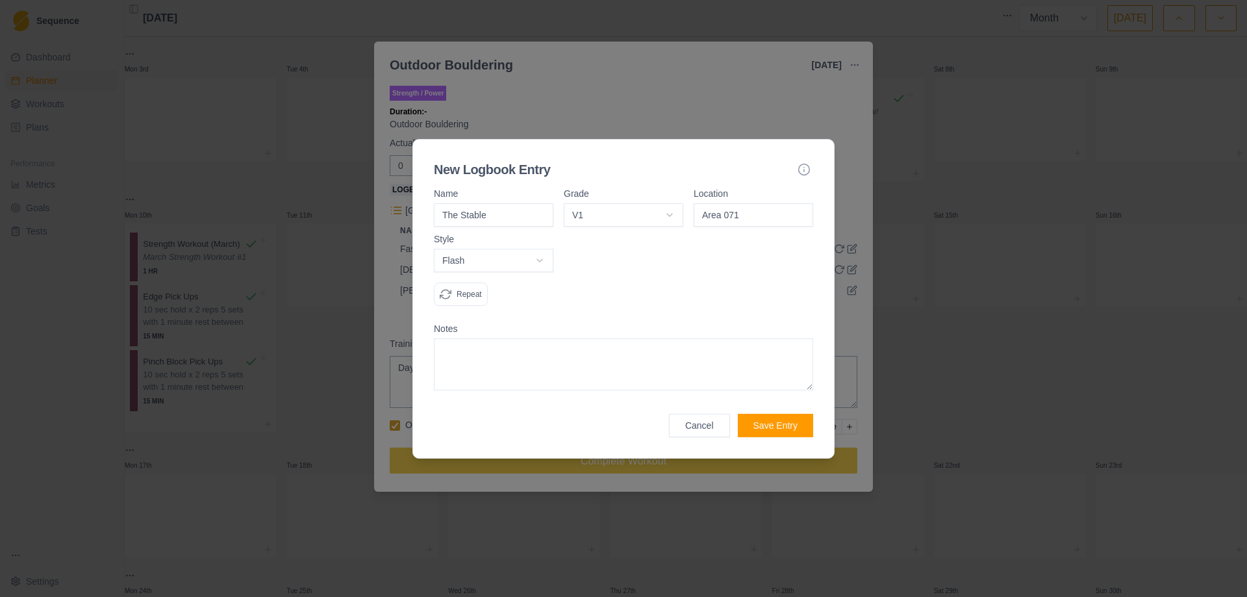
click at [778, 433] on button "Save Entry" at bounding box center [775, 425] width 75 height 23
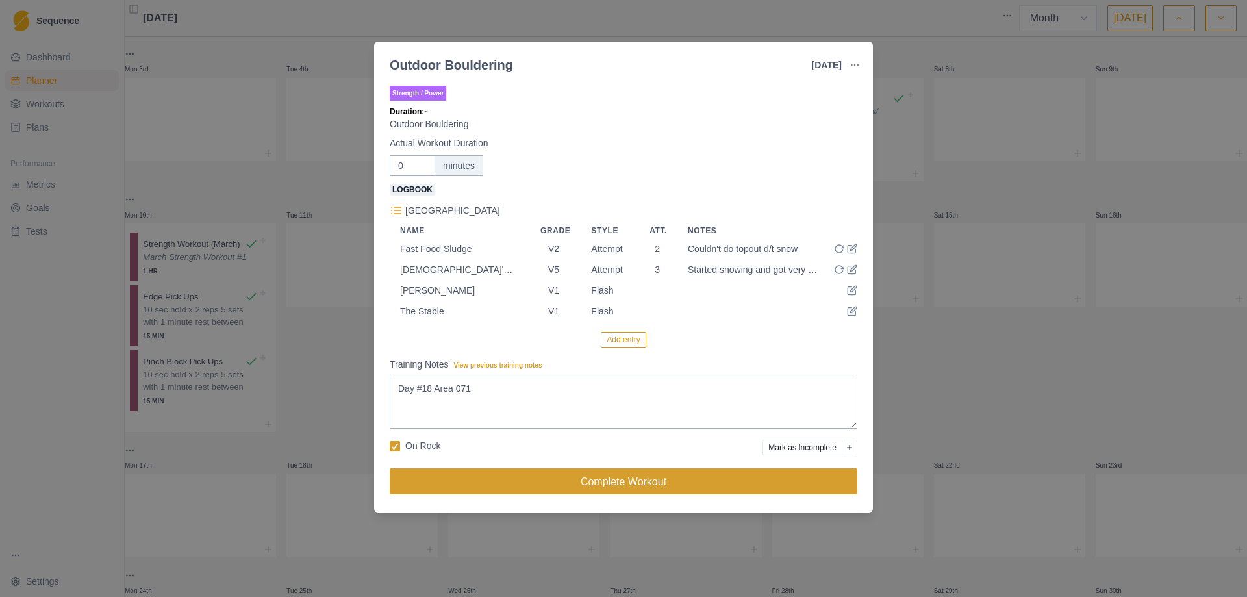
click at [617, 485] on button "Complete Workout" at bounding box center [624, 481] width 468 height 26
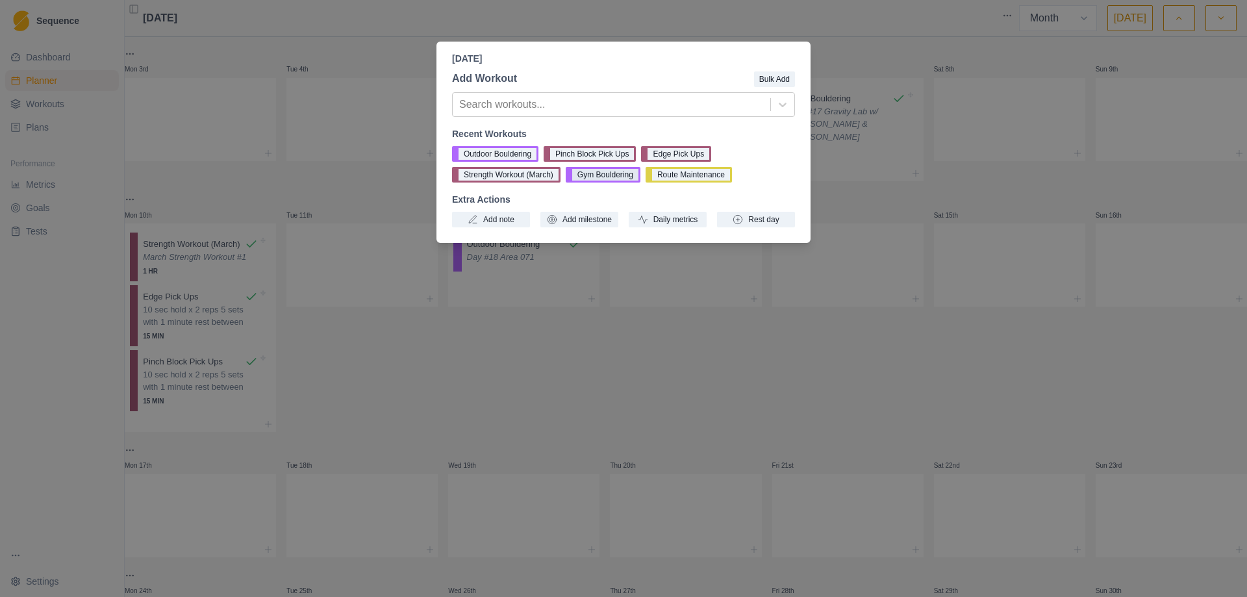
click at [594, 178] on button "Gym Bouldering" at bounding box center [603, 175] width 75 height 16
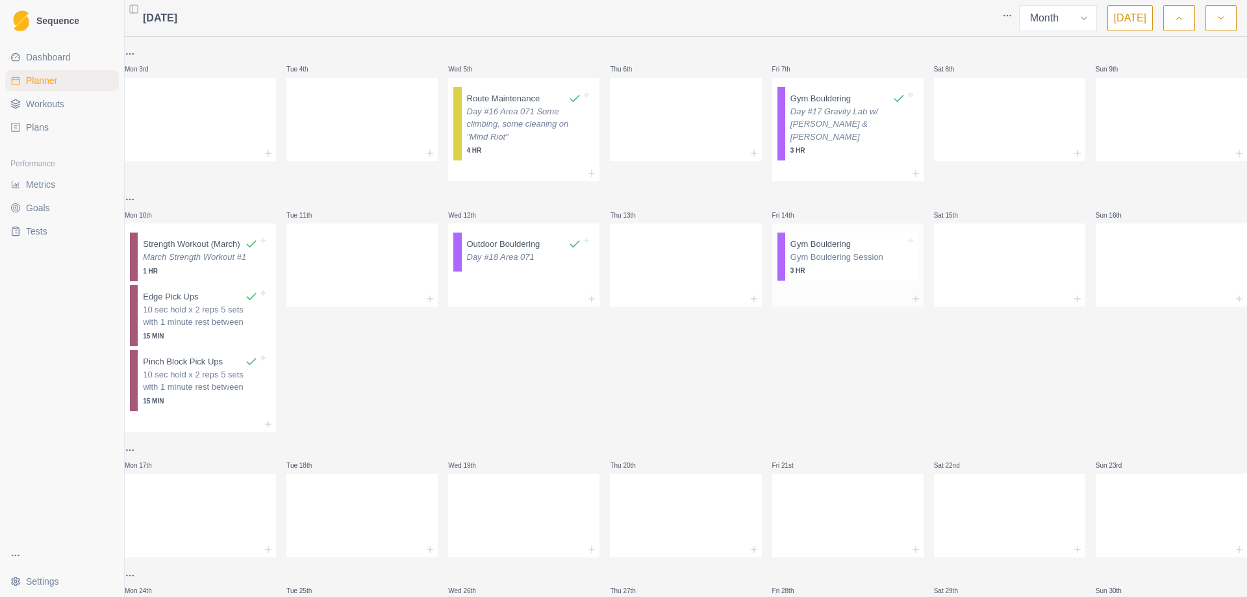
click at [834, 264] on p "Gym Bouldering Session" at bounding box center [848, 257] width 115 height 13
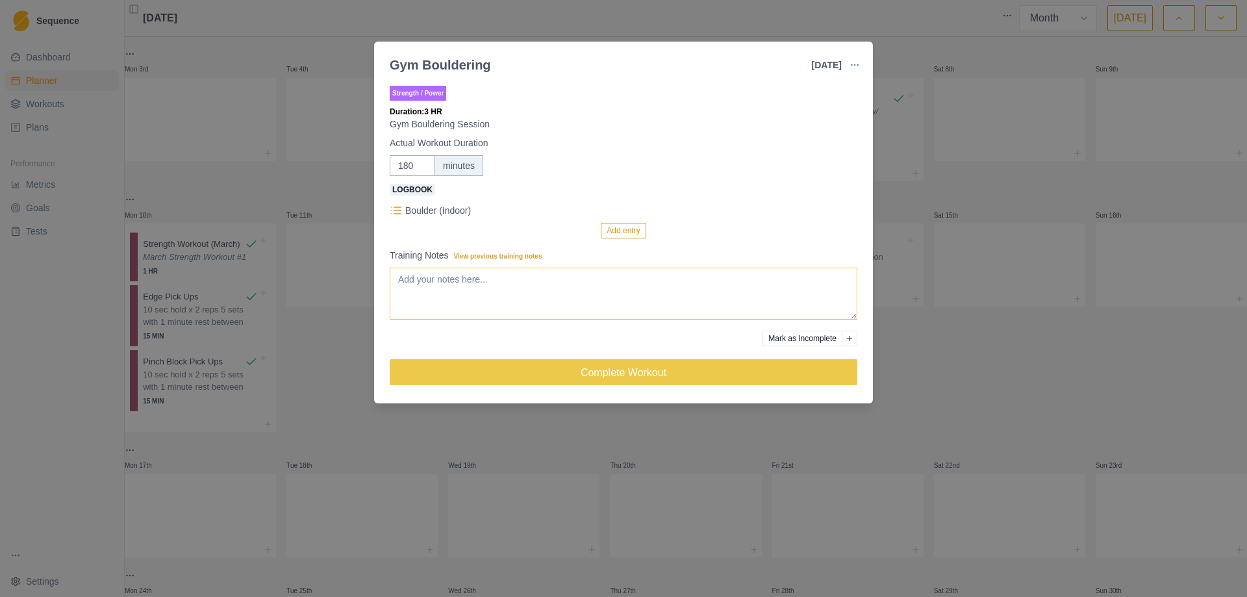
click at [543, 296] on textarea "Training Notes View previous training notes" at bounding box center [624, 294] width 468 height 52
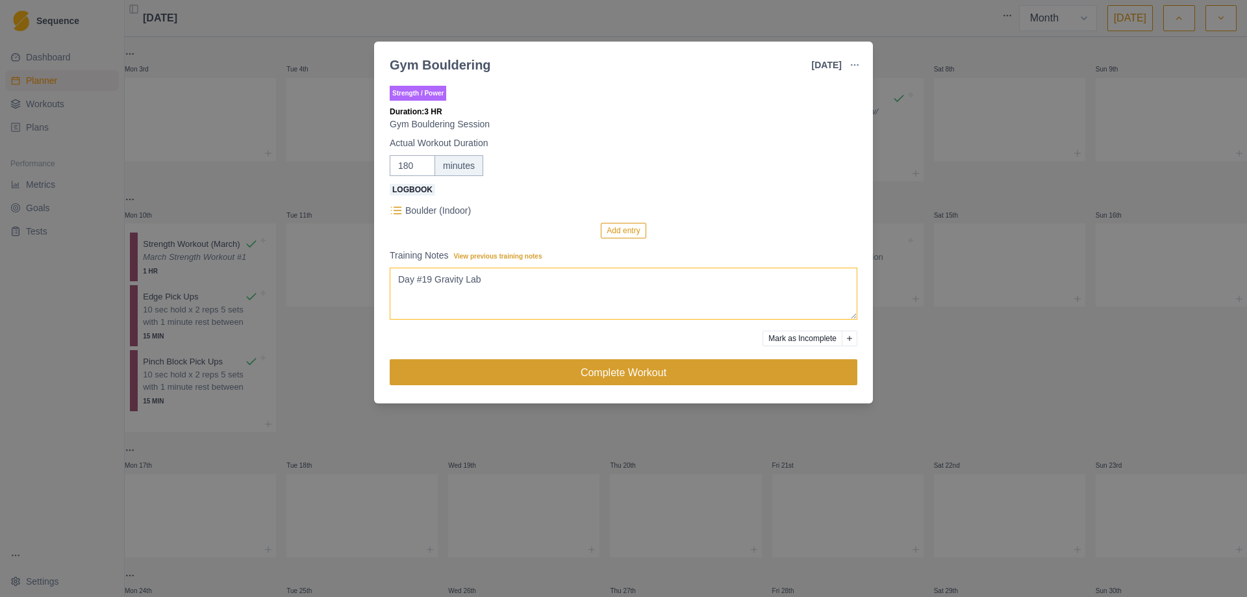
type textarea "Day #19 Gravity Lab"
click at [617, 376] on button "Complete Workout" at bounding box center [624, 372] width 468 height 26
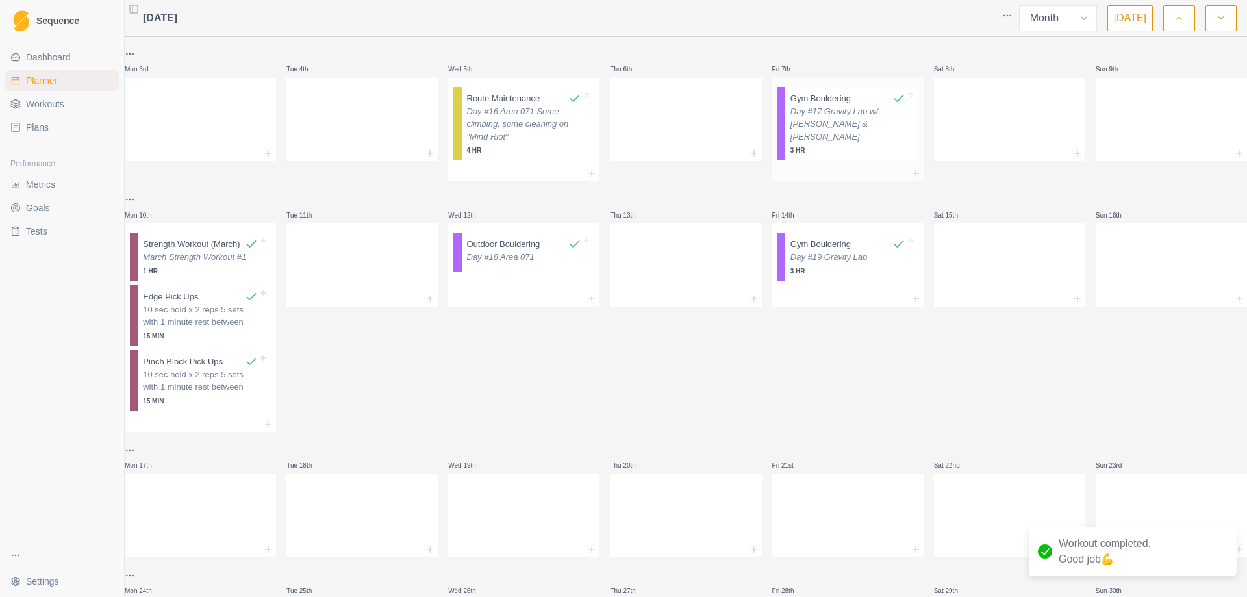
click at [838, 134] on p "Day #17 Gravity Lab w/ [PERSON_NAME] & [PERSON_NAME]" at bounding box center [848, 124] width 115 height 38
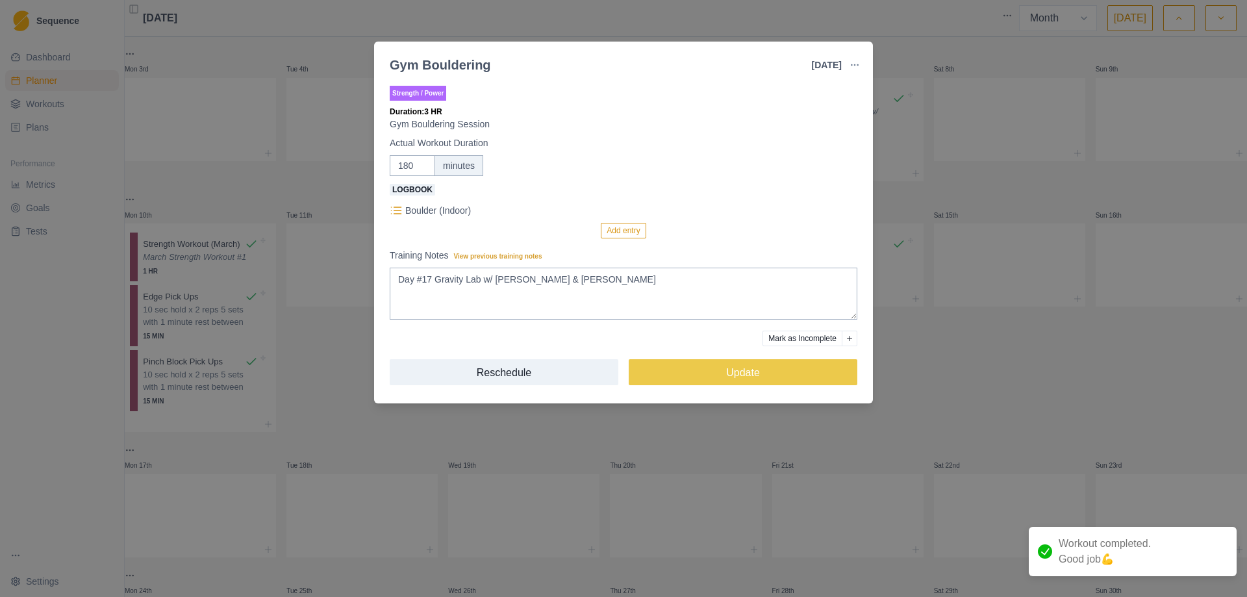
click at [591, 265] on div "Training Notes View previous training notes Day #17 Gravity Lab w/ [PERSON_NAME…" at bounding box center [624, 284] width 468 height 71
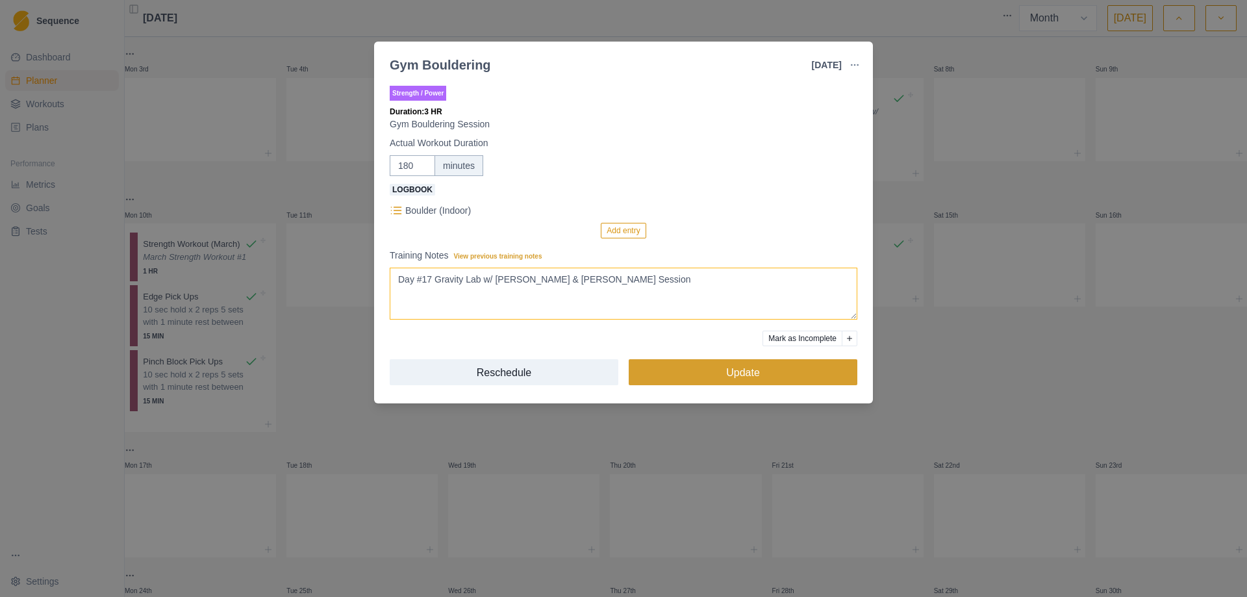
type textarea "Day #17 Gravity Lab w/ [PERSON_NAME] & [PERSON_NAME] Session"
click at [732, 372] on button "Update" at bounding box center [743, 372] width 229 height 26
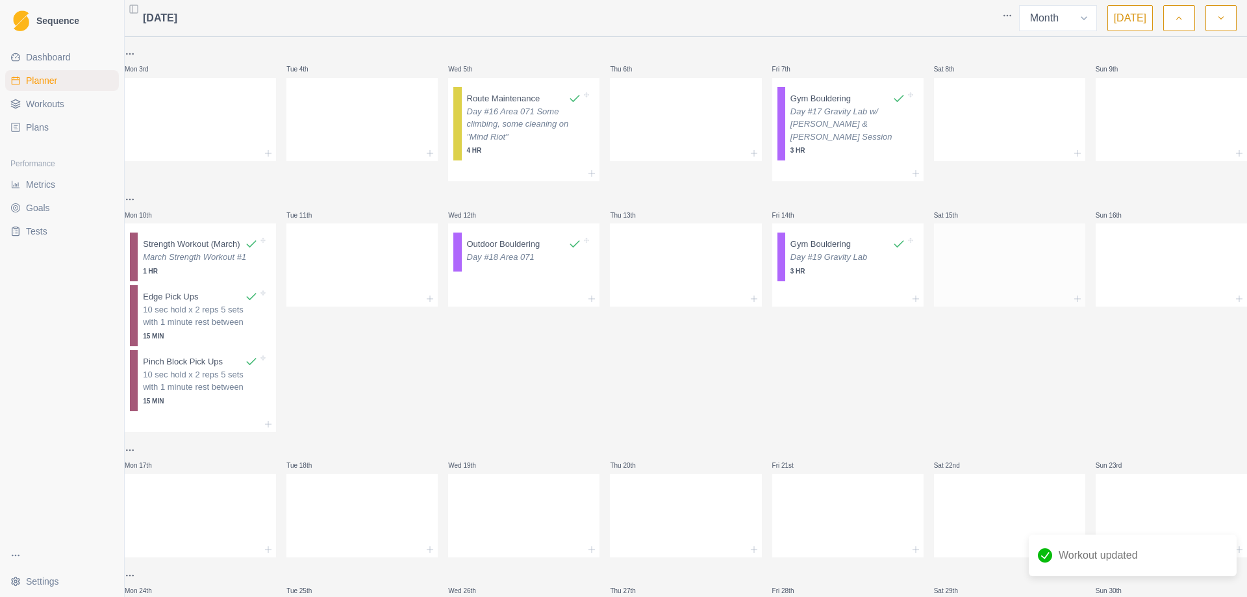
click at [975, 291] on div at bounding box center [1009, 262] width 151 height 57
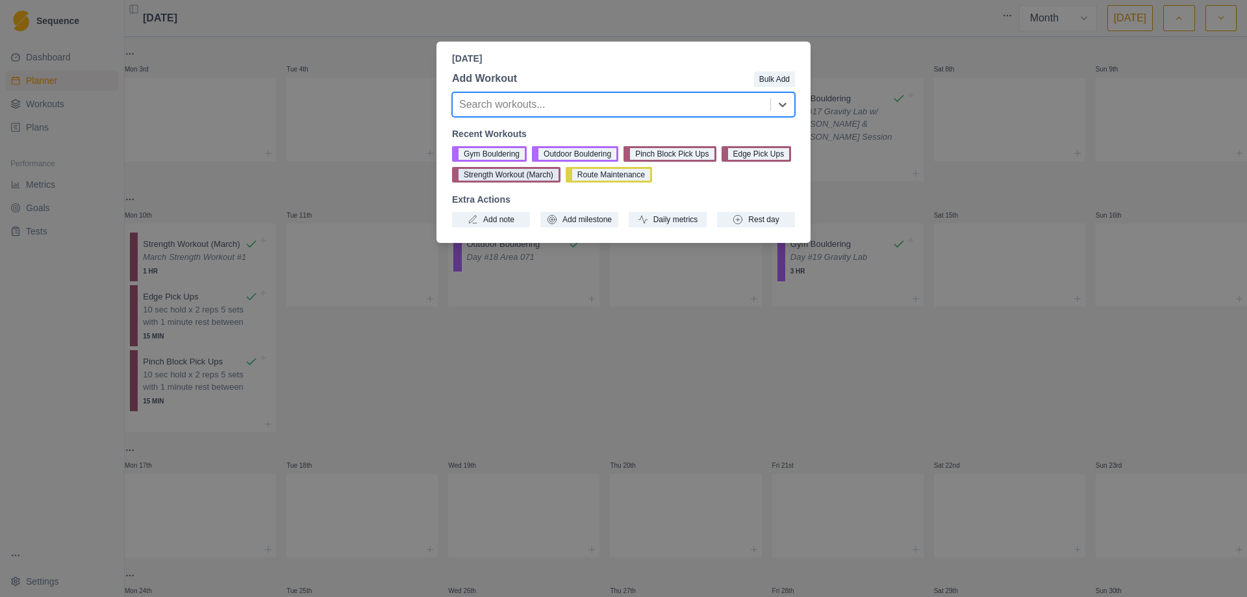
click at [497, 174] on button "Strength Workout (March)" at bounding box center [506, 175] width 108 height 16
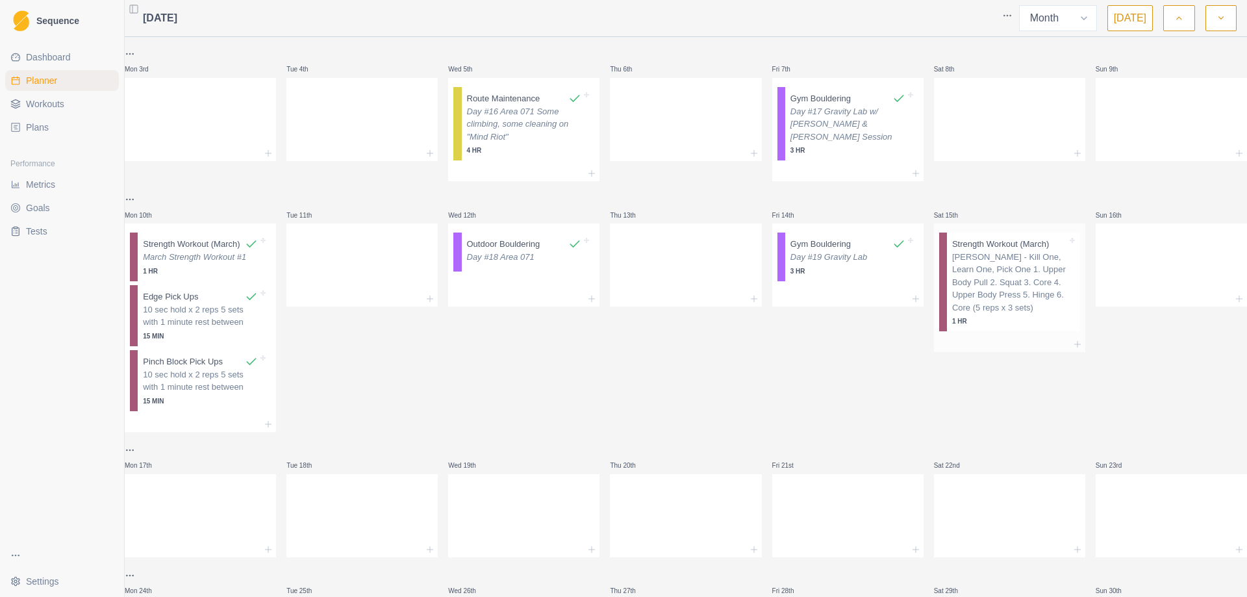
click at [1060, 352] on div at bounding box center [1009, 345] width 151 height 16
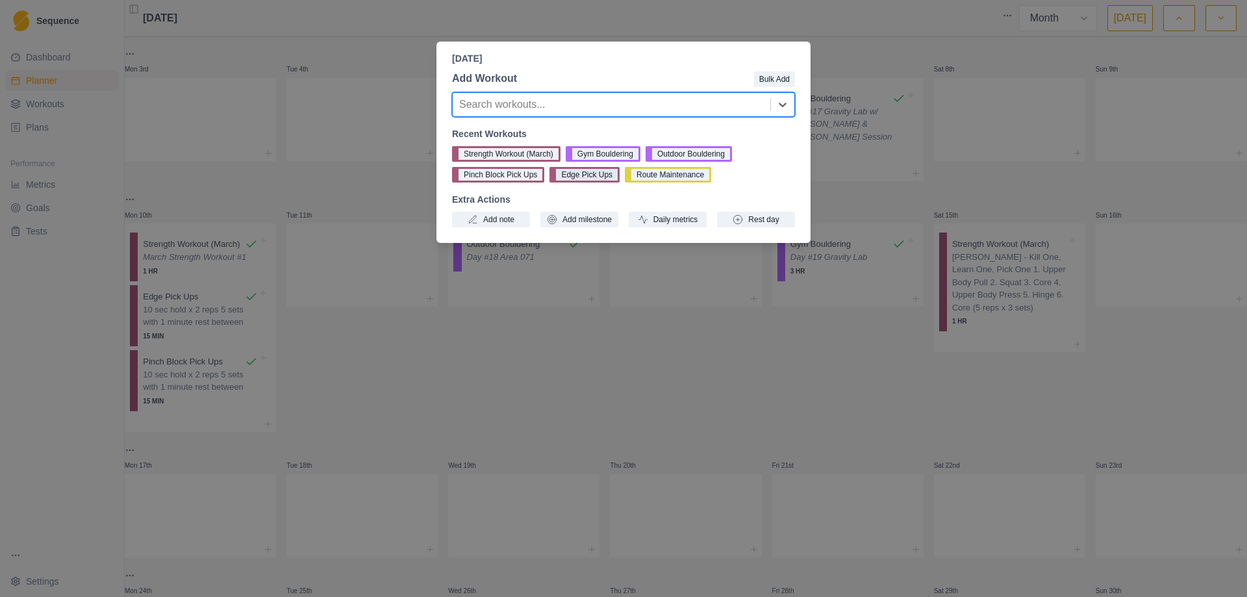
click at [575, 175] on button "Edge Pick Ups" at bounding box center [585, 175] width 70 height 16
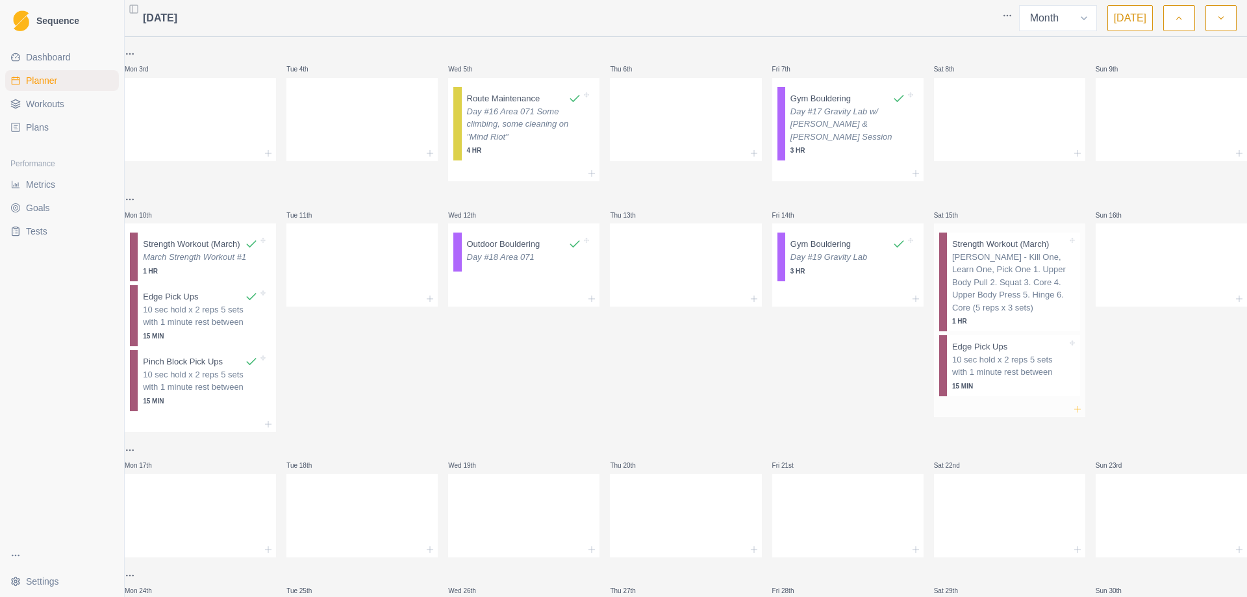
click at [1073, 414] on icon at bounding box center [1078, 409] width 10 height 10
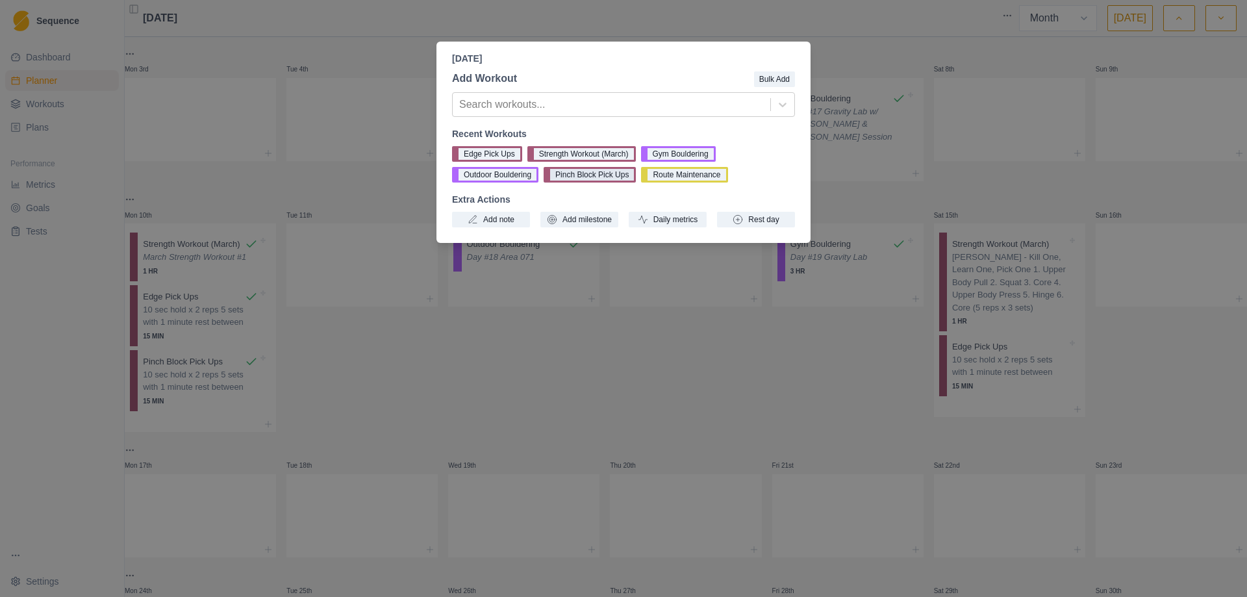
click at [583, 175] on button "Pinch Block Pick Ups" at bounding box center [590, 175] width 92 height 16
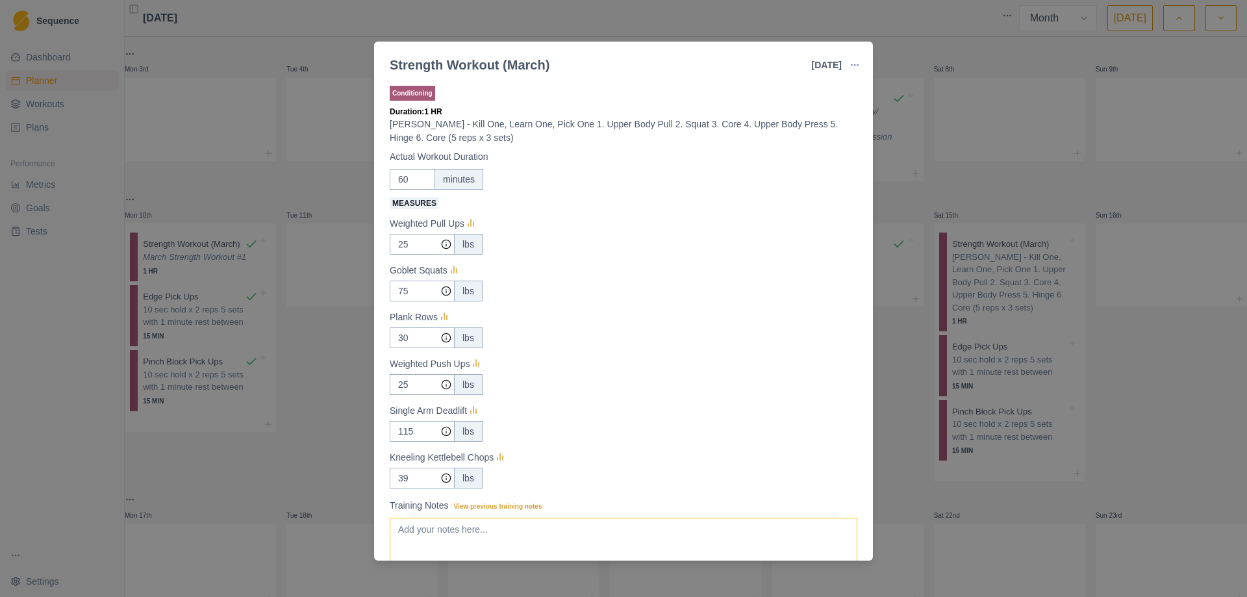
click at [448, 537] on textarea "Training Notes View previous training notes" at bounding box center [624, 544] width 468 height 52
paste textarea "March Strength Workout #1"
type textarea "March Strength Workout #2"
click at [408, 240] on input "25" at bounding box center [422, 244] width 65 height 21
type input "15"
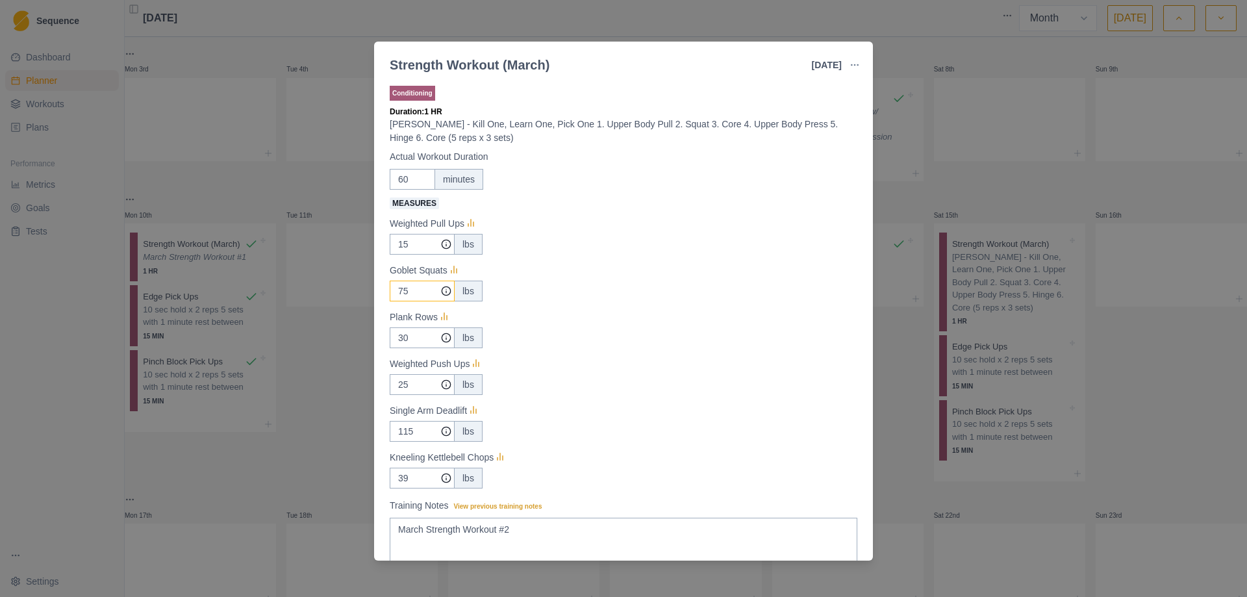
click at [404, 255] on input "75" at bounding box center [422, 244] width 65 height 21
type input "70"
click at [407, 255] on input "115" at bounding box center [422, 244] width 65 height 21
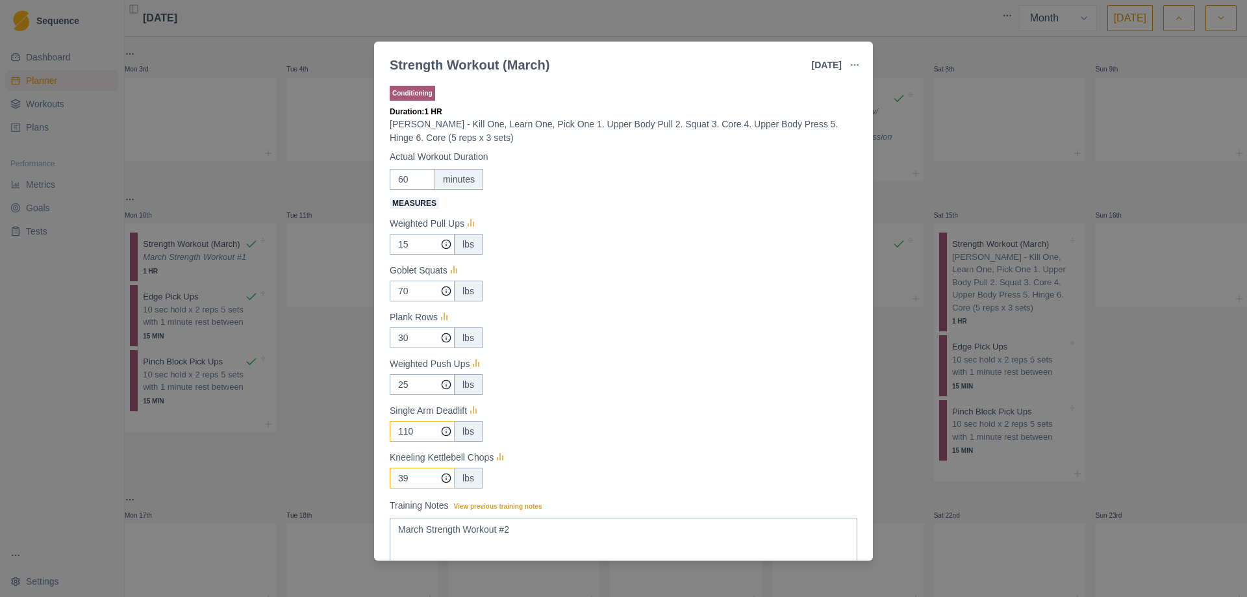
type input "110"
click at [411, 255] on input "39" at bounding box center [422, 244] width 65 height 21
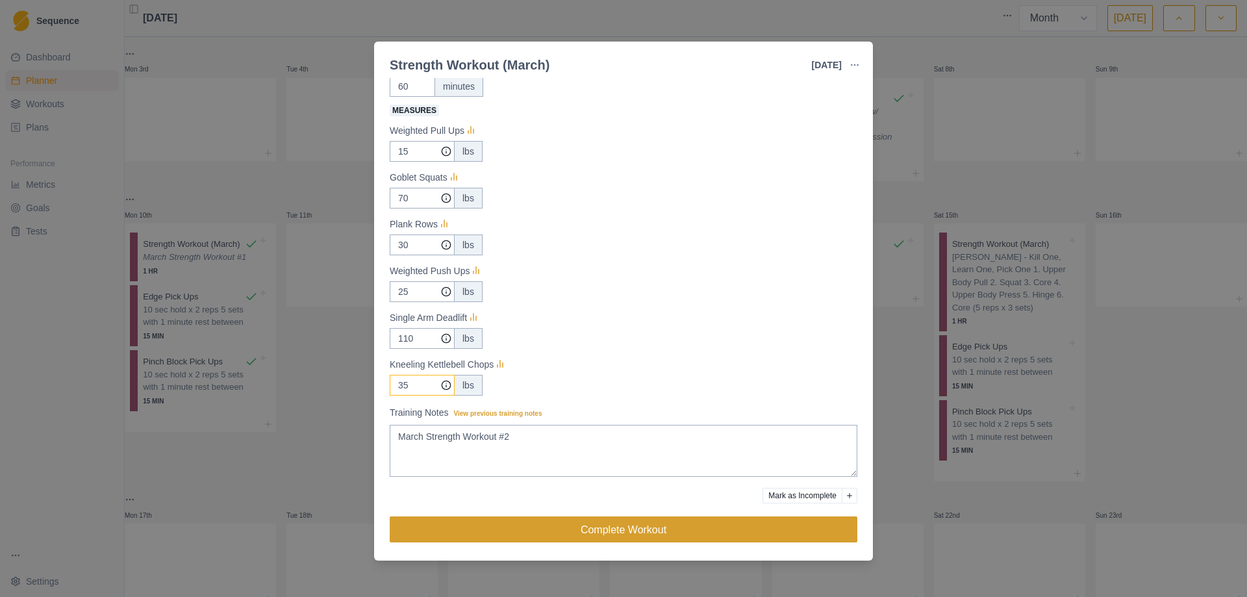
type input "35"
click at [628, 533] on button "Complete Workout" at bounding box center [624, 529] width 468 height 26
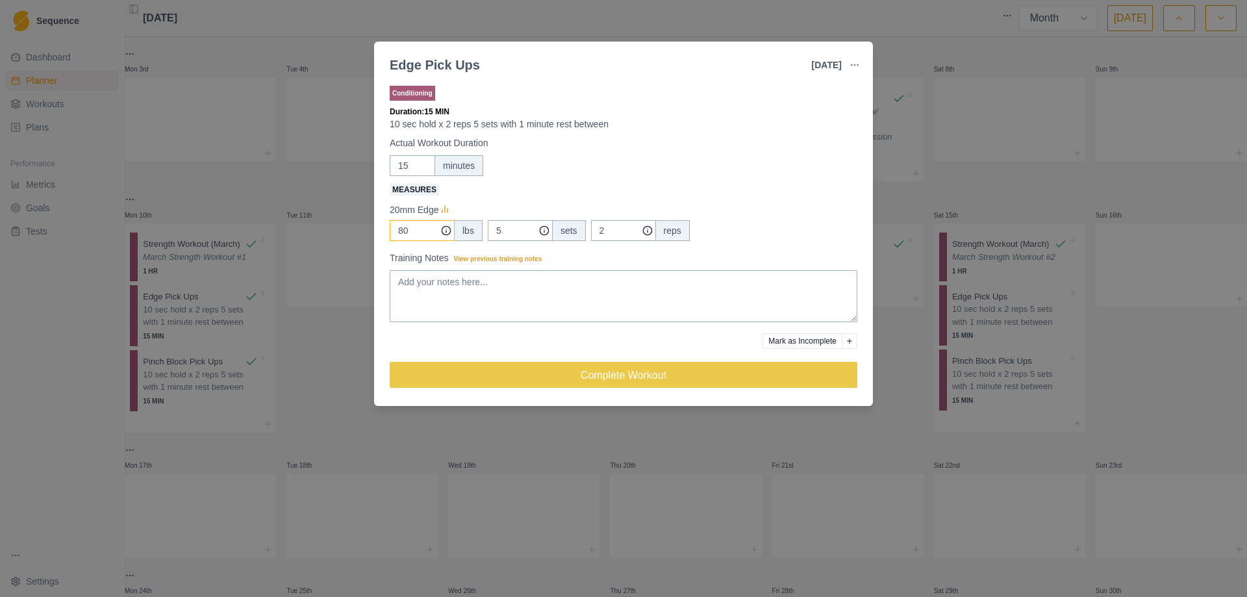
click at [404, 232] on input "80" at bounding box center [422, 230] width 65 height 21
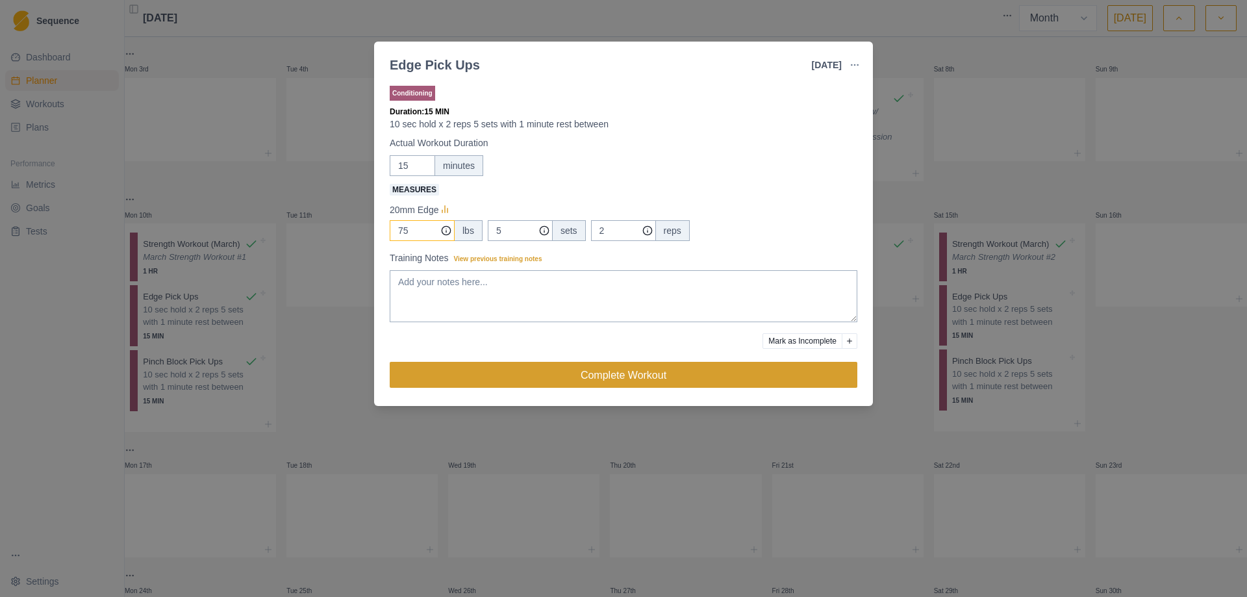
type input "75"
click at [585, 378] on button "Complete Workout" at bounding box center [624, 375] width 468 height 26
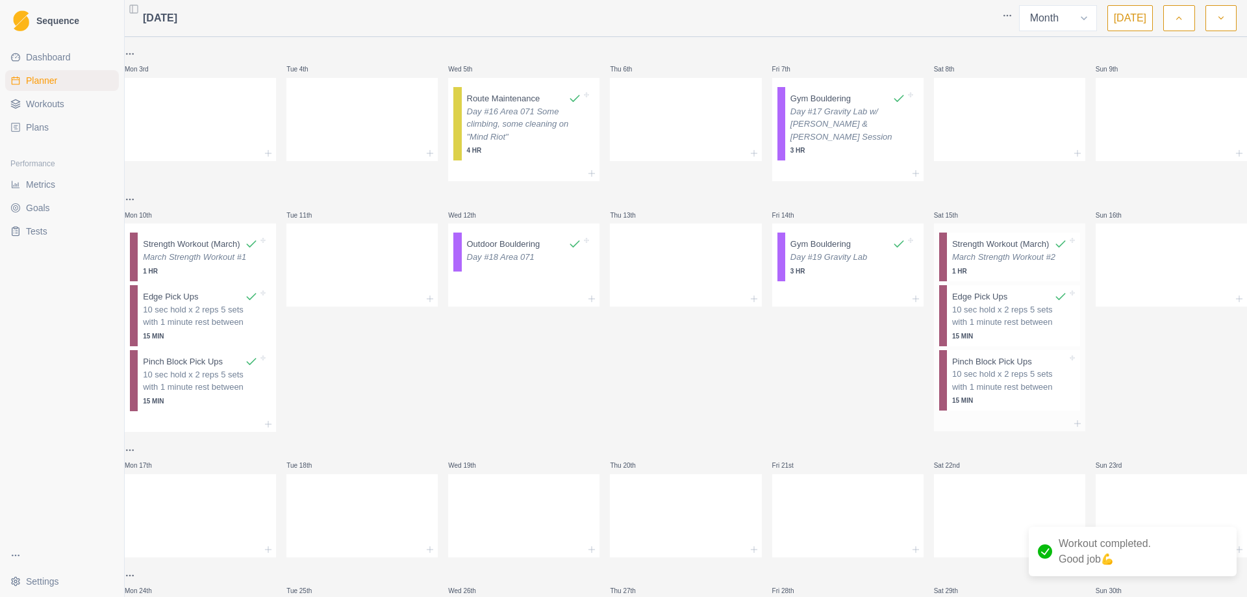
click at [983, 393] on p "10 sec hold x 2 reps 5 sets with 1 minute rest between" at bounding box center [1009, 380] width 115 height 25
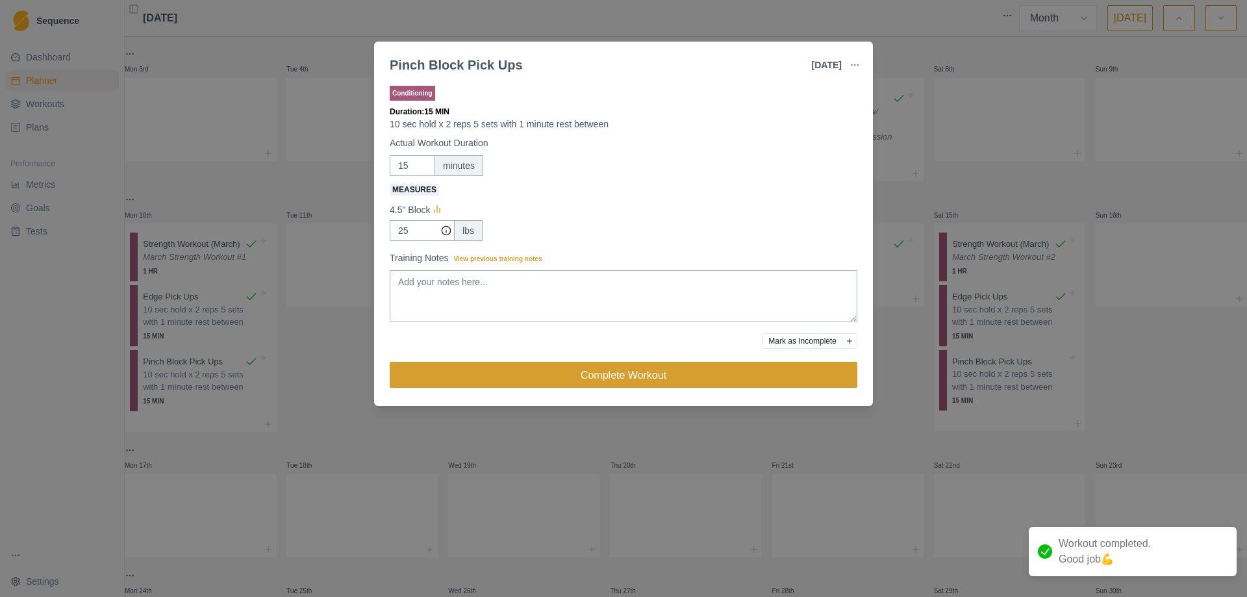
click at [628, 370] on button "Complete Workout" at bounding box center [624, 375] width 468 height 26
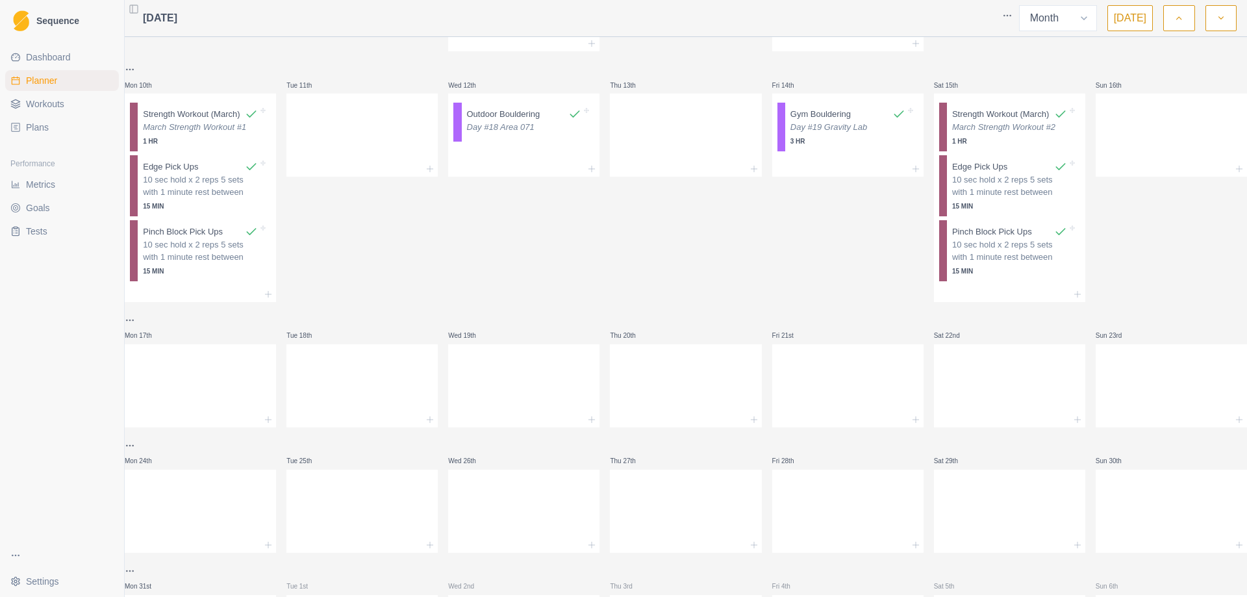
scroll to position [455, 0]
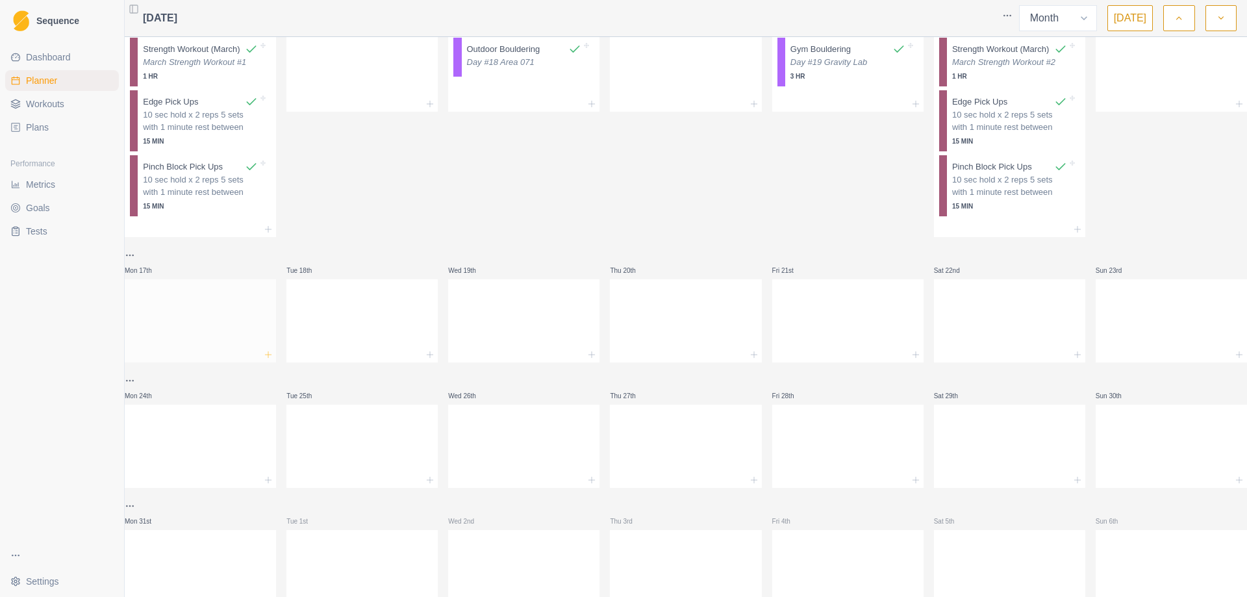
click at [271, 360] on icon at bounding box center [268, 355] width 10 height 10
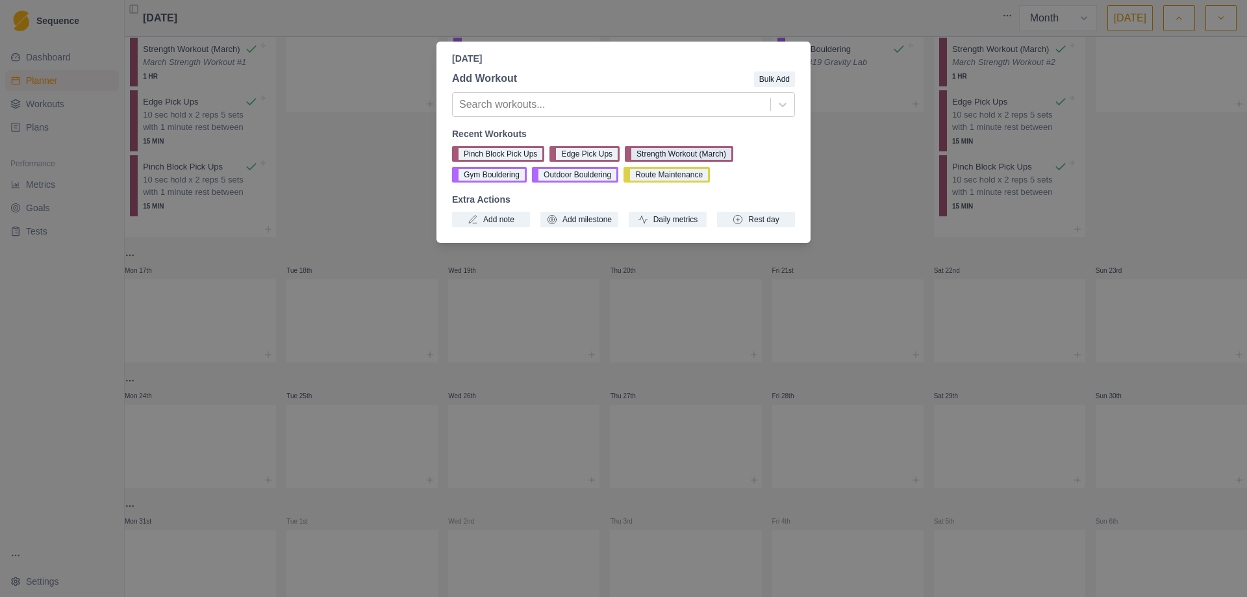
click at [688, 151] on button "Strength Workout (March)" at bounding box center [679, 154] width 108 height 16
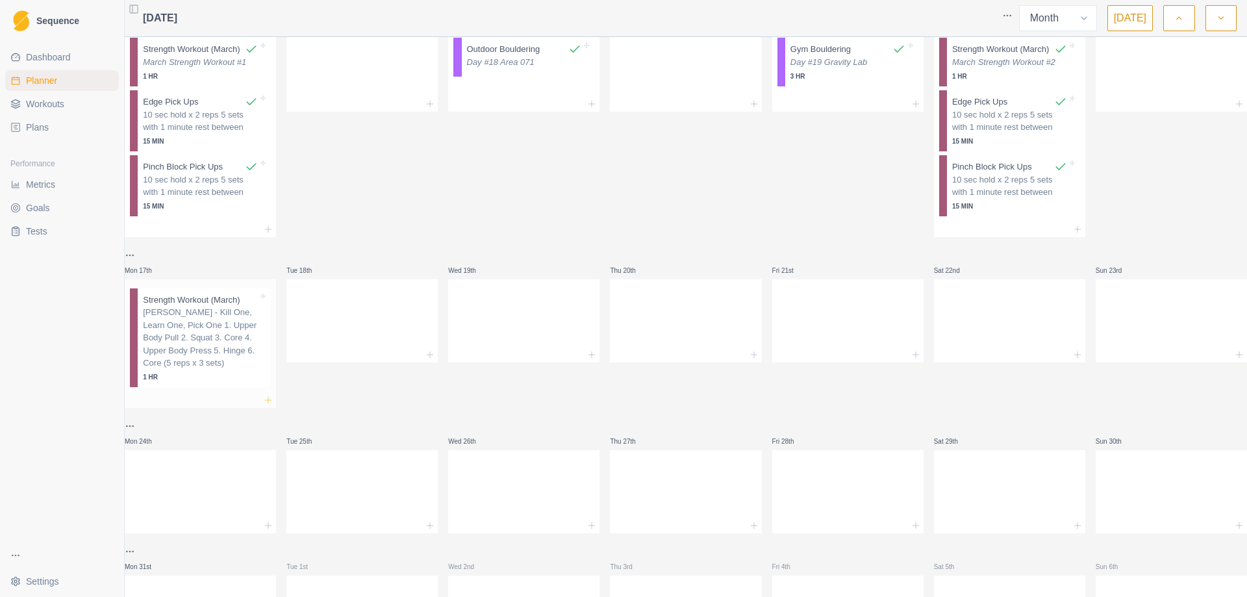
click at [273, 405] on icon at bounding box center [268, 400] width 10 height 10
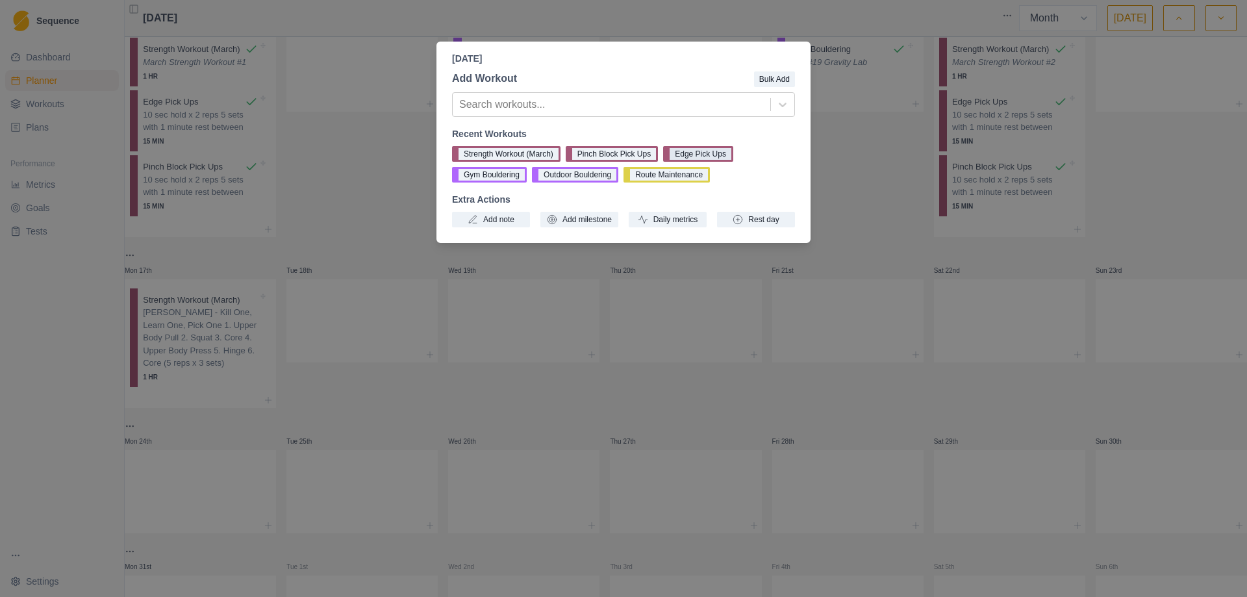
click at [691, 154] on button "Edge Pick Ups" at bounding box center [698, 154] width 70 height 16
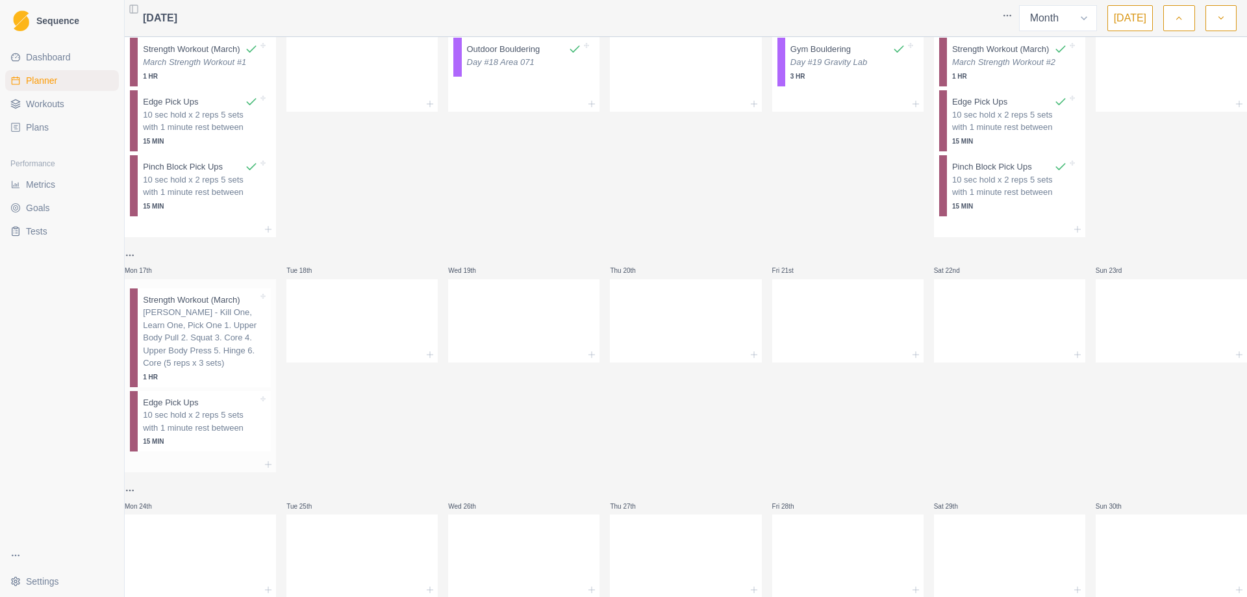
click at [268, 472] on div at bounding box center [200, 465] width 151 height 16
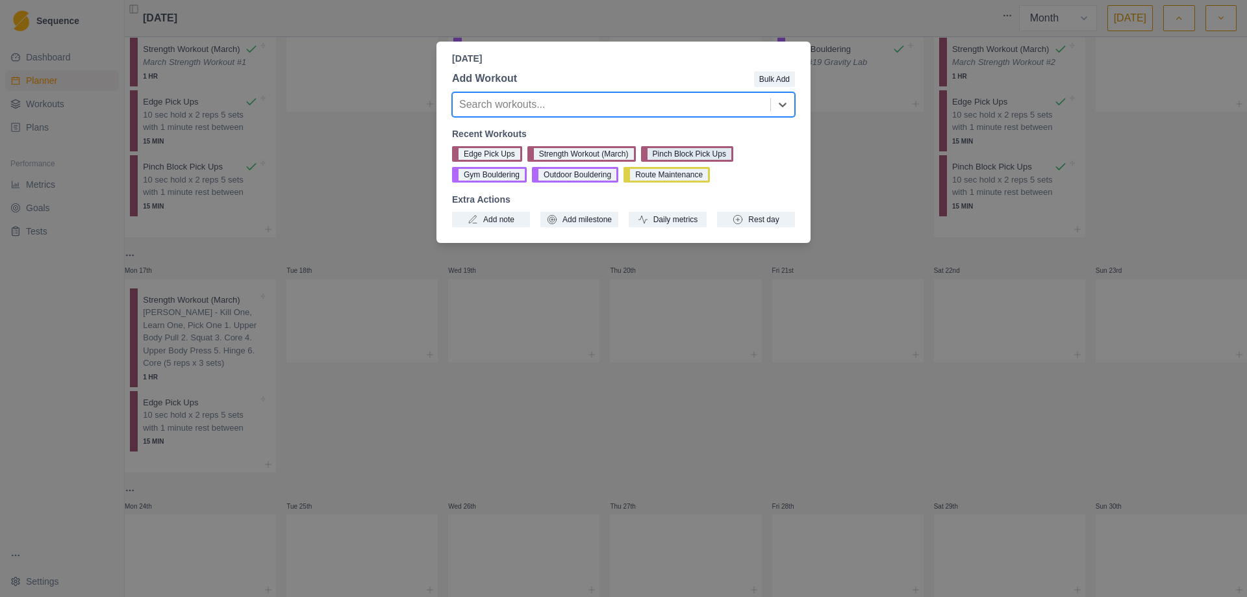
click at [676, 155] on button "Pinch Block Pick Ups" at bounding box center [687, 154] width 92 height 16
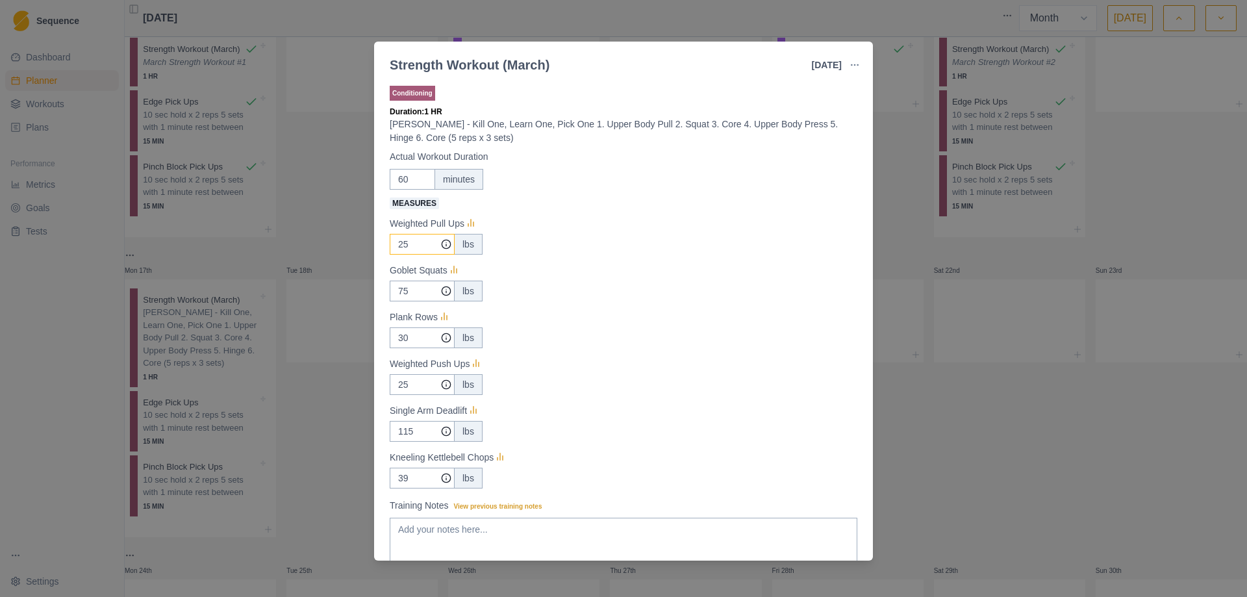
click at [419, 245] on input "25" at bounding box center [422, 244] width 65 height 21
type input "15"
click at [410, 255] on input "75" at bounding box center [422, 244] width 65 height 21
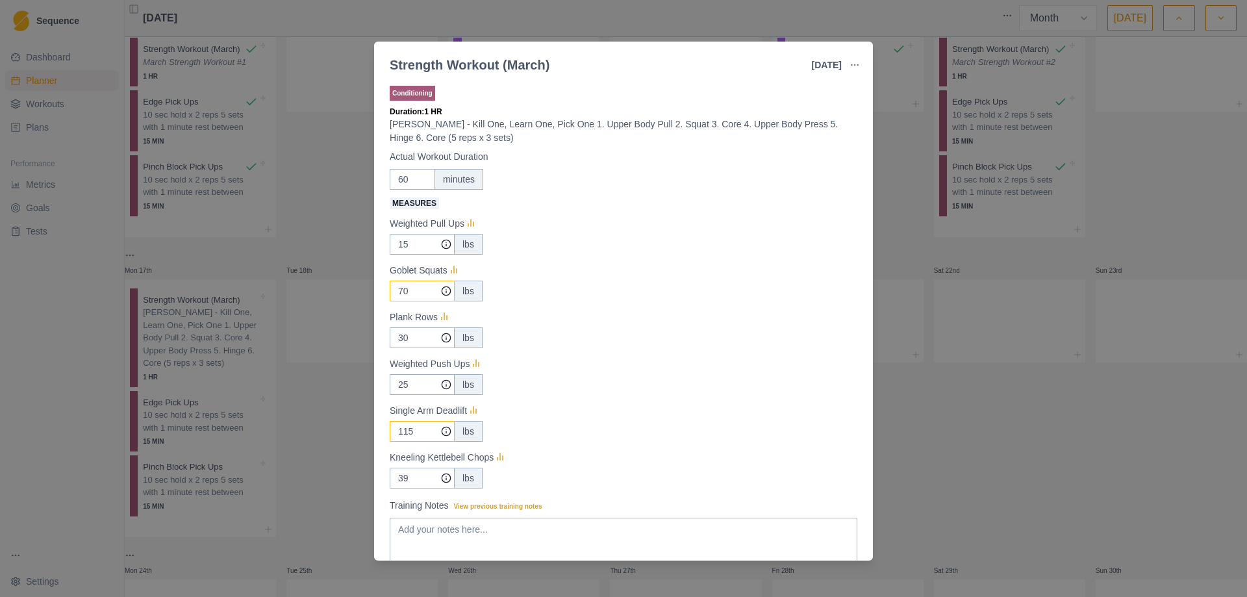
type input "70"
click at [408, 255] on input "115" at bounding box center [422, 244] width 65 height 21
type input "110"
click at [402, 255] on input "39" at bounding box center [422, 244] width 65 height 21
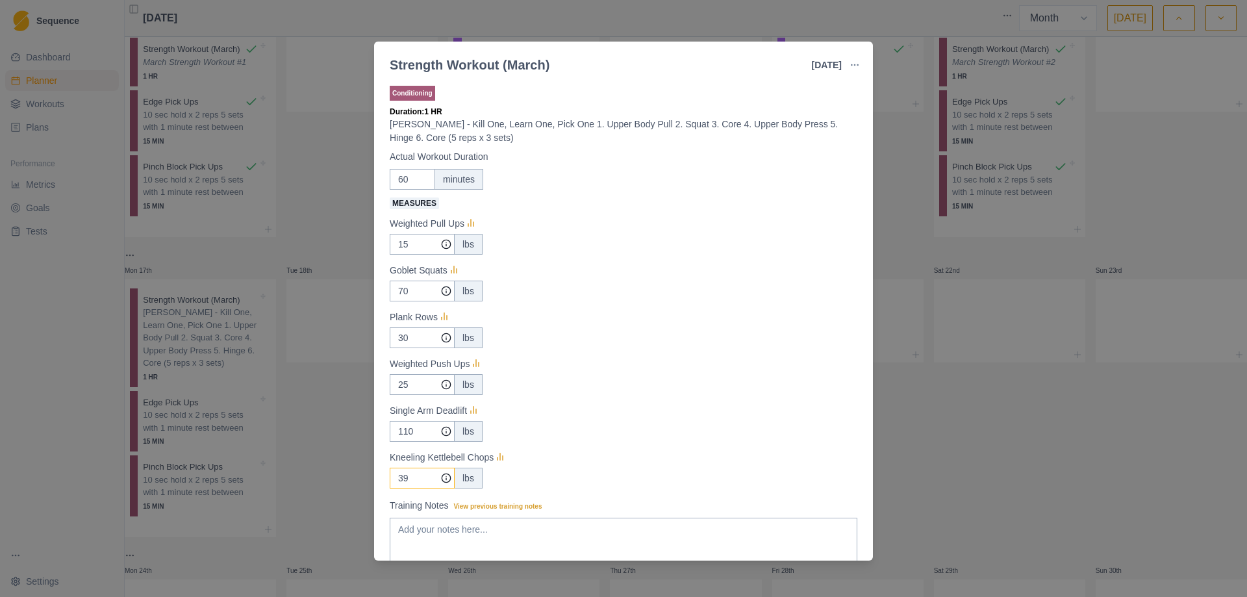
click at [402, 255] on input "39" at bounding box center [422, 244] width 65 height 21
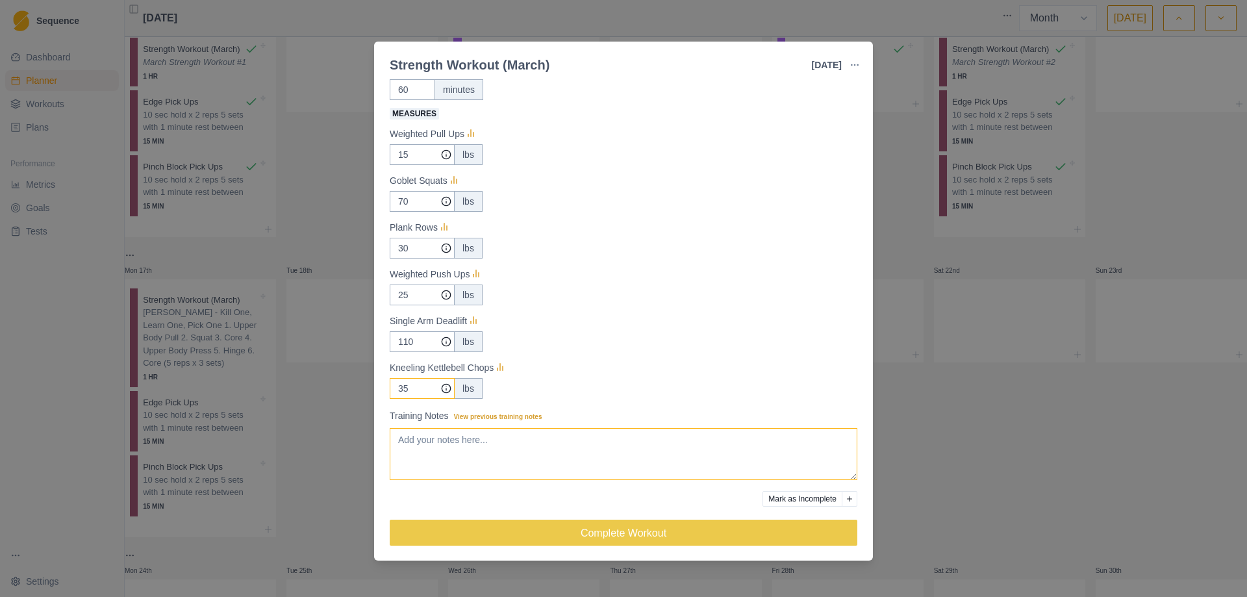
scroll to position [93, 0]
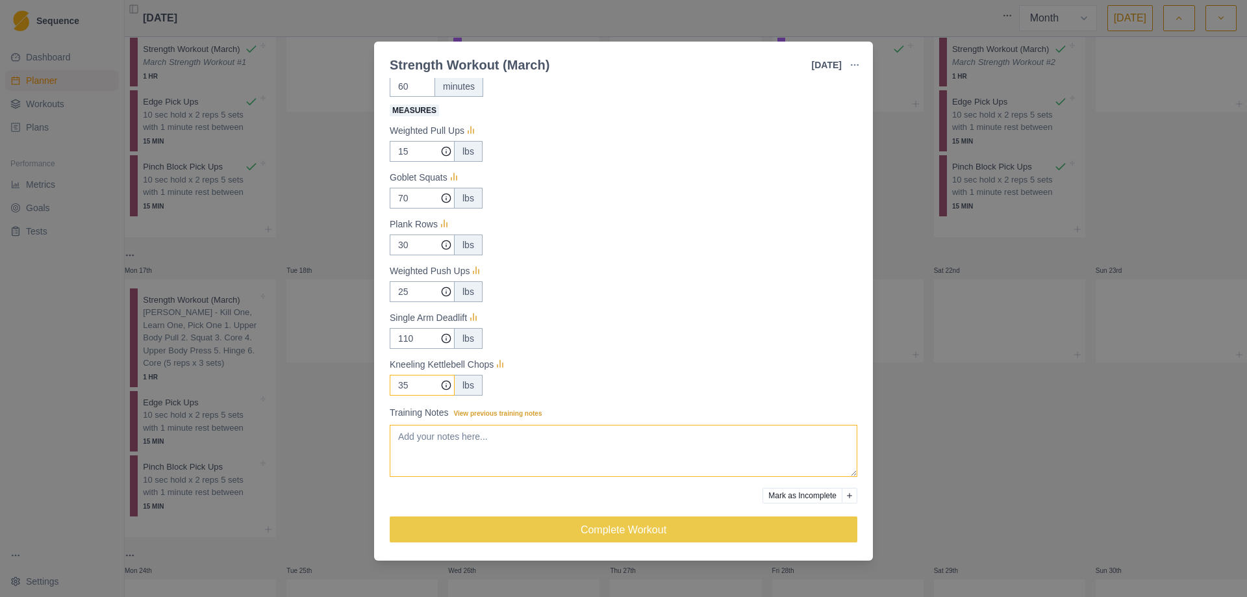
type input "35"
click at [519, 457] on textarea "Training Notes View previous training notes" at bounding box center [624, 451] width 468 height 52
paste textarea "March Strength Workout #1"
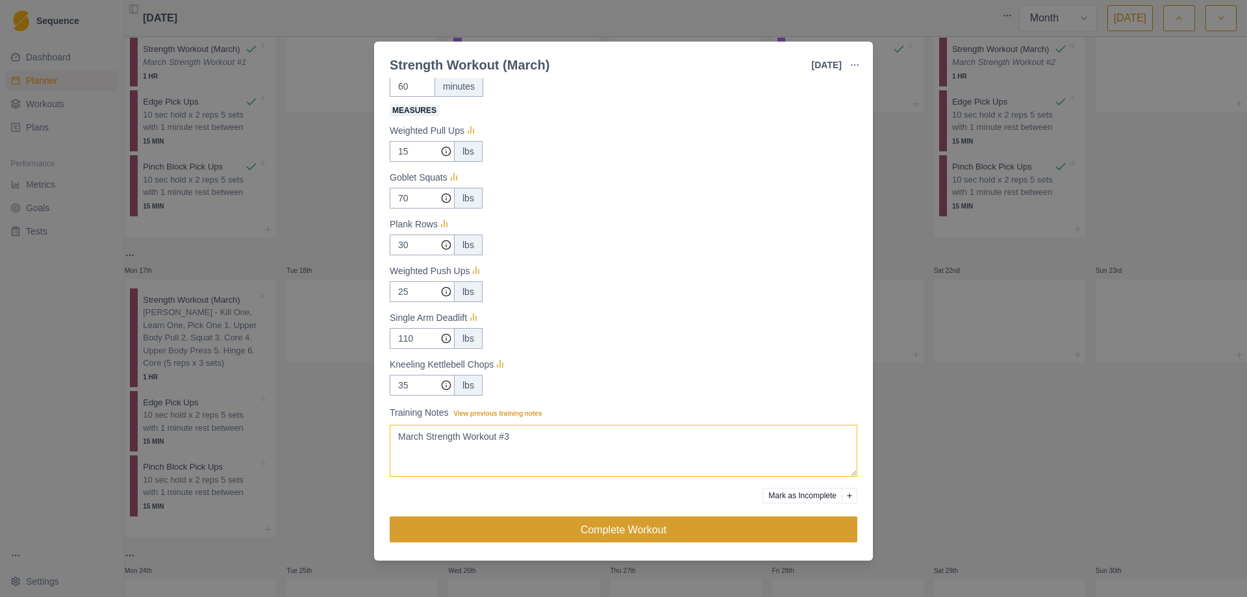
type textarea "March Strength Workout #3"
click at [617, 530] on button "Complete Workout" at bounding box center [624, 529] width 468 height 26
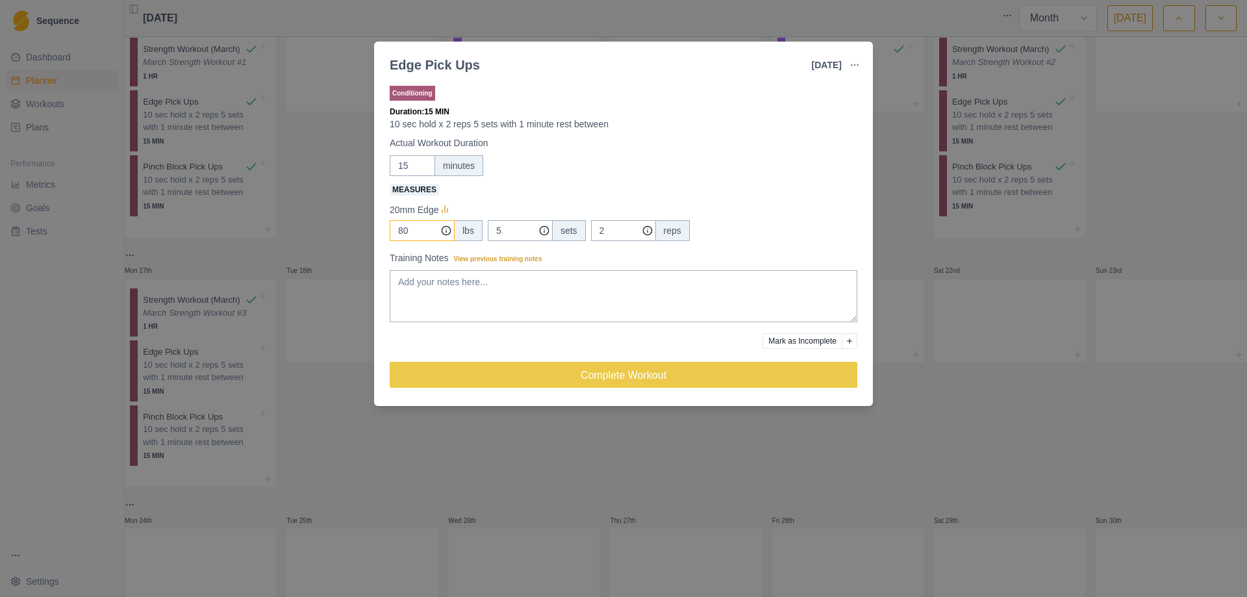
click at [397, 233] on input "80" at bounding box center [422, 230] width 65 height 21
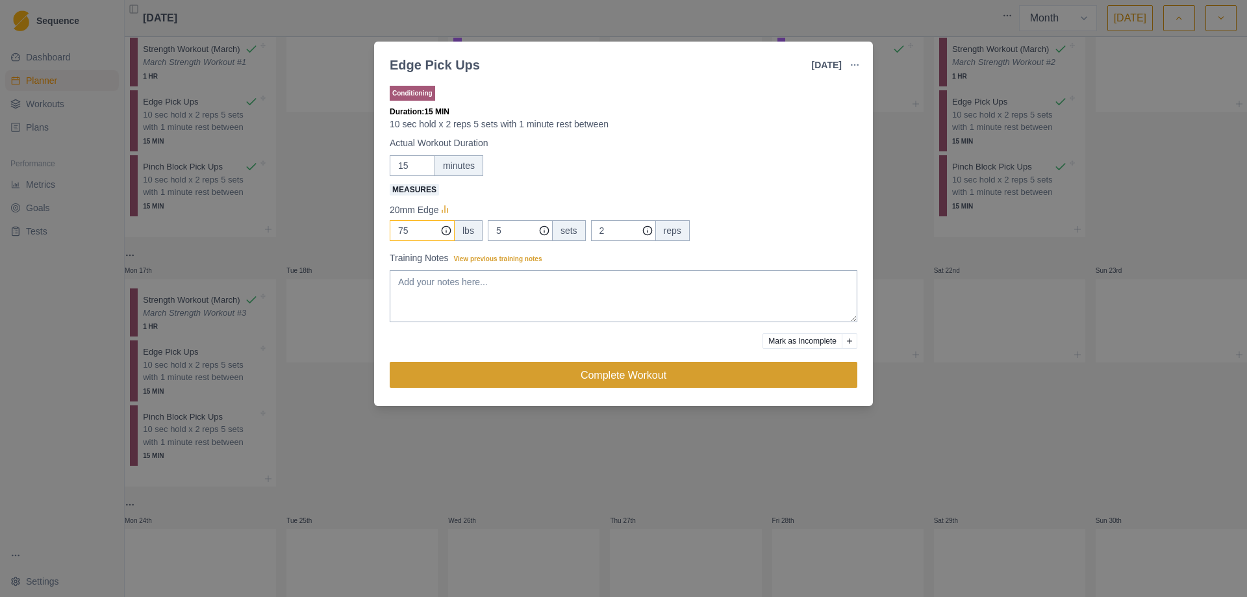
type input "75"
click at [589, 376] on button "Complete Workout" at bounding box center [624, 375] width 468 height 26
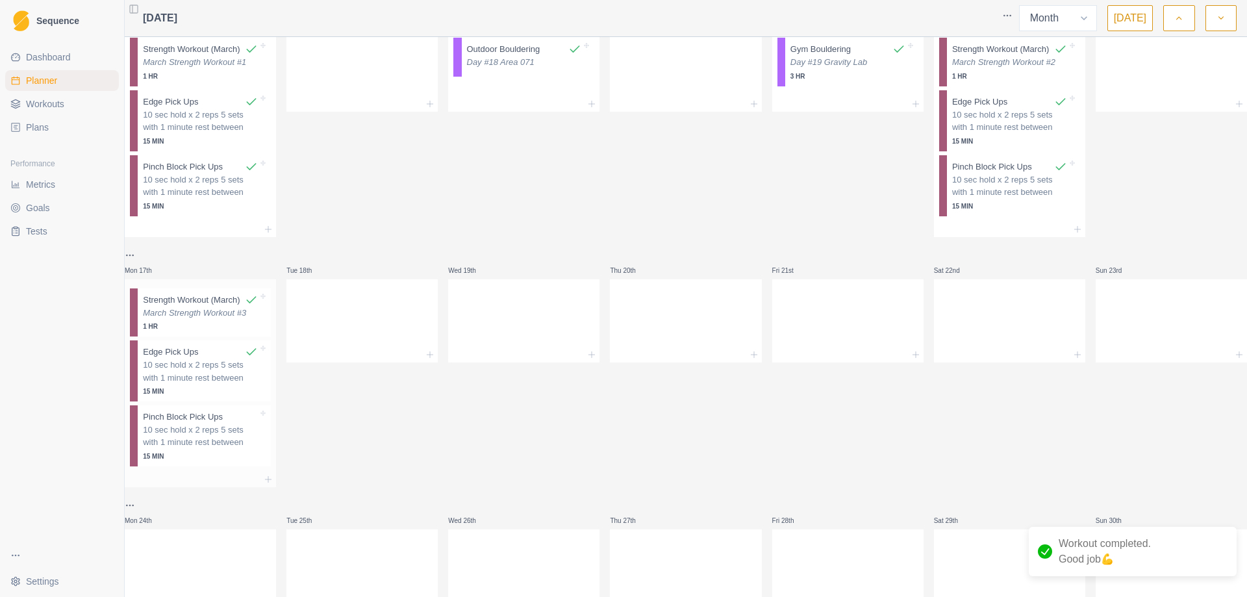
click at [217, 449] on p "10 sec hold x 2 reps 5 sets with 1 minute rest between" at bounding box center [200, 436] width 115 height 25
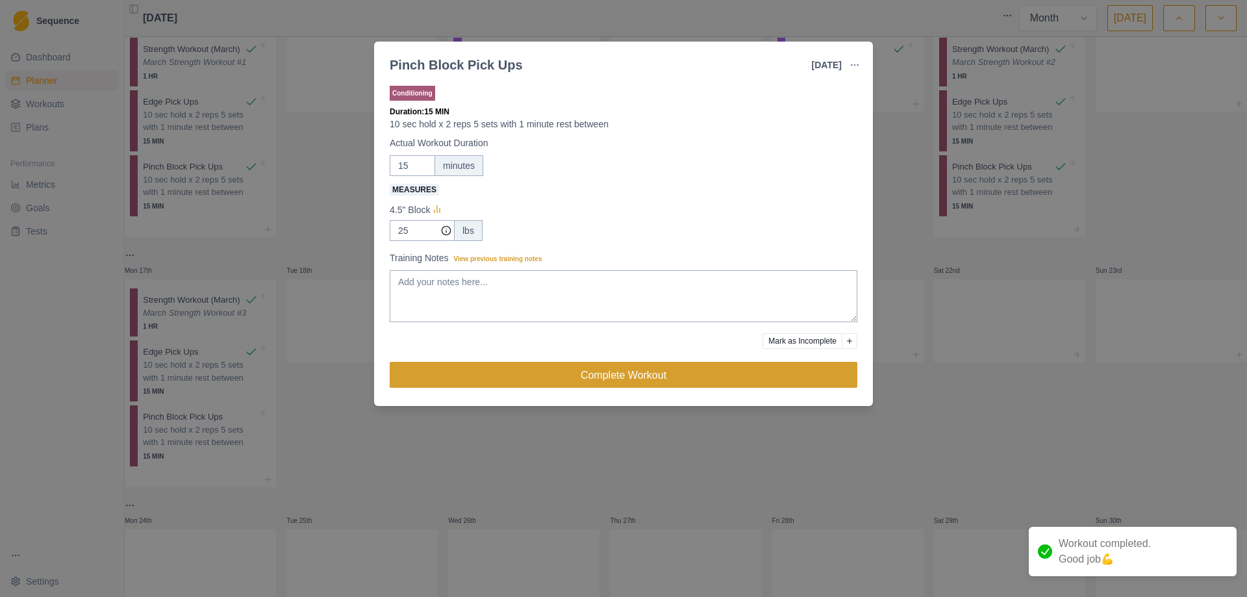
click at [620, 376] on button "Complete Workout" at bounding box center [624, 375] width 468 height 26
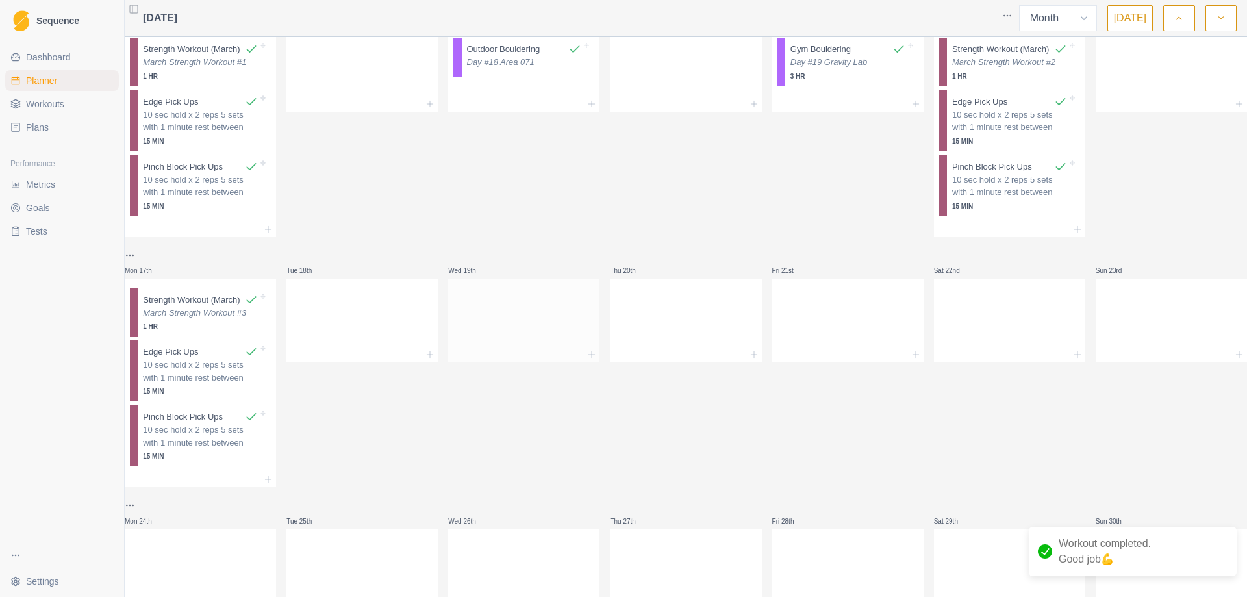
click at [559, 344] on div at bounding box center [523, 318] width 151 height 57
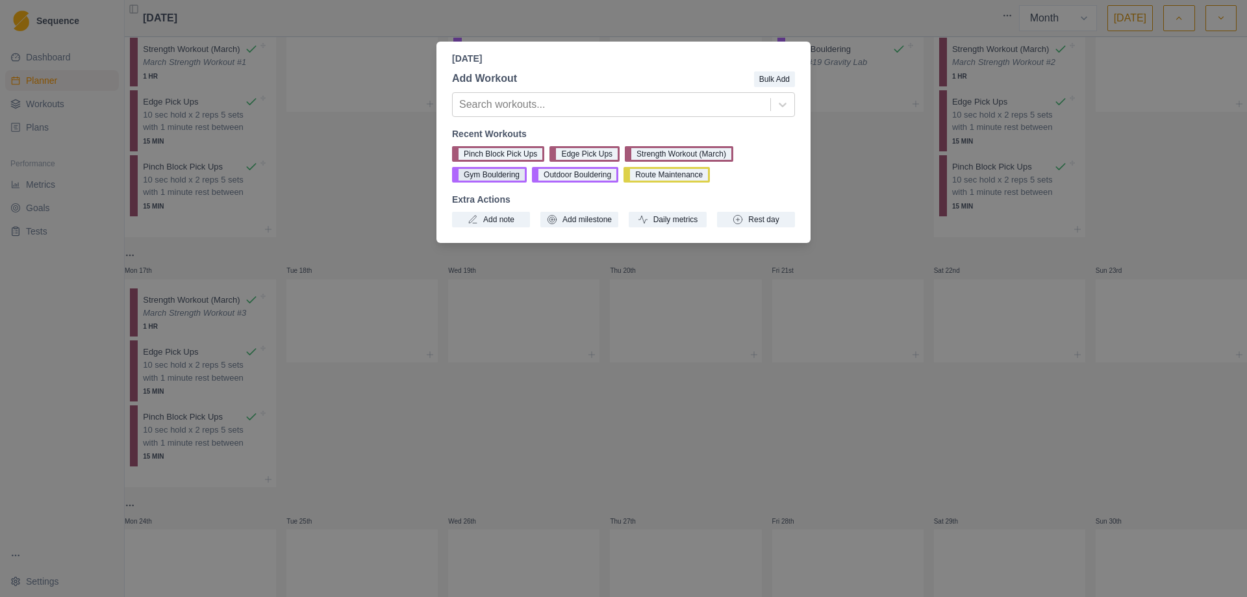
click at [502, 179] on button "Gym Bouldering" at bounding box center [489, 175] width 75 height 16
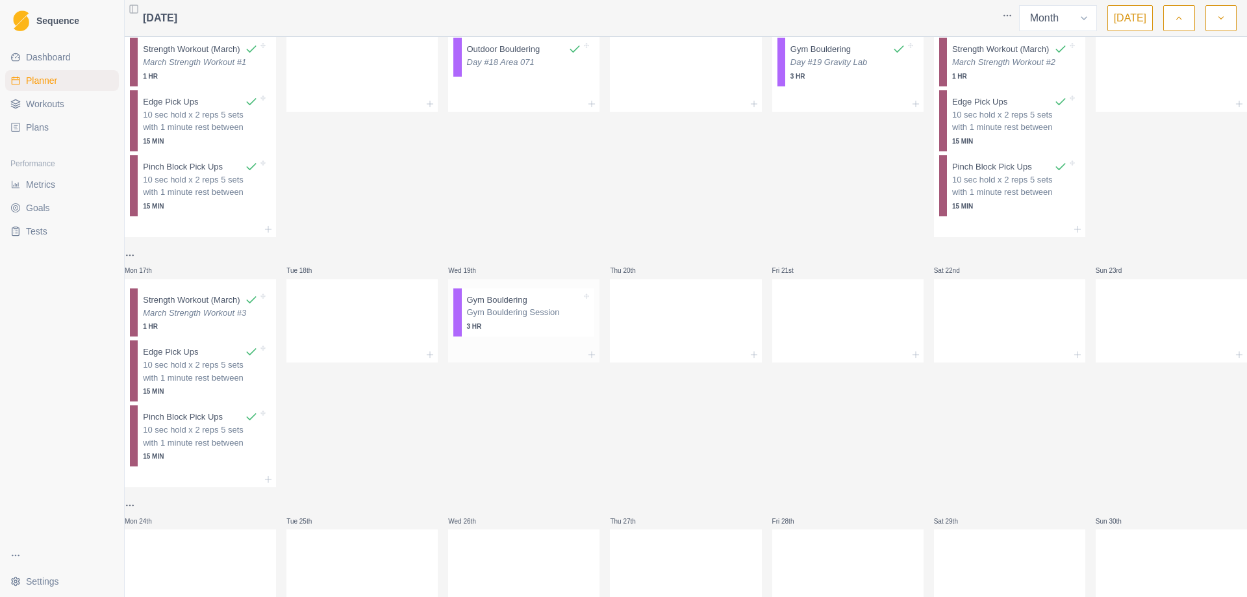
click at [521, 319] on p "Gym Bouldering Session" at bounding box center [524, 312] width 115 height 13
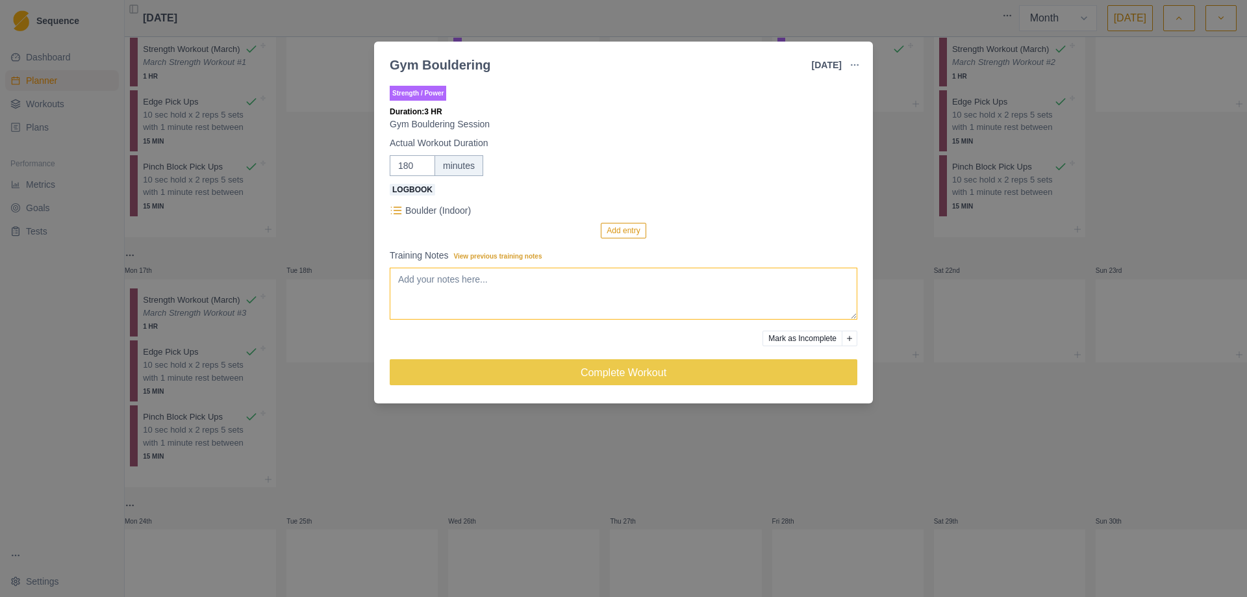
click at [459, 303] on textarea "Training Notes View previous training notes" at bounding box center [624, 294] width 468 height 52
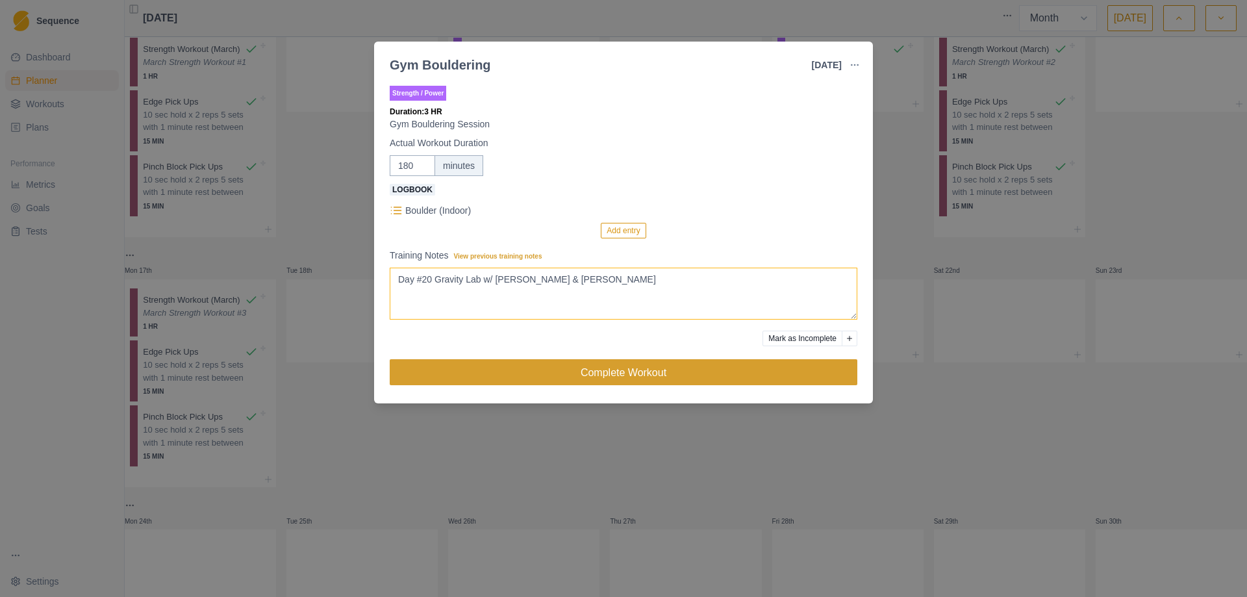
type textarea "Day #20 Gravity Lab w/ [PERSON_NAME] & [PERSON_NAME]"
click at [615, 376] on button "Complete Workout" at bounding box center [624, 372] width 468 height 26
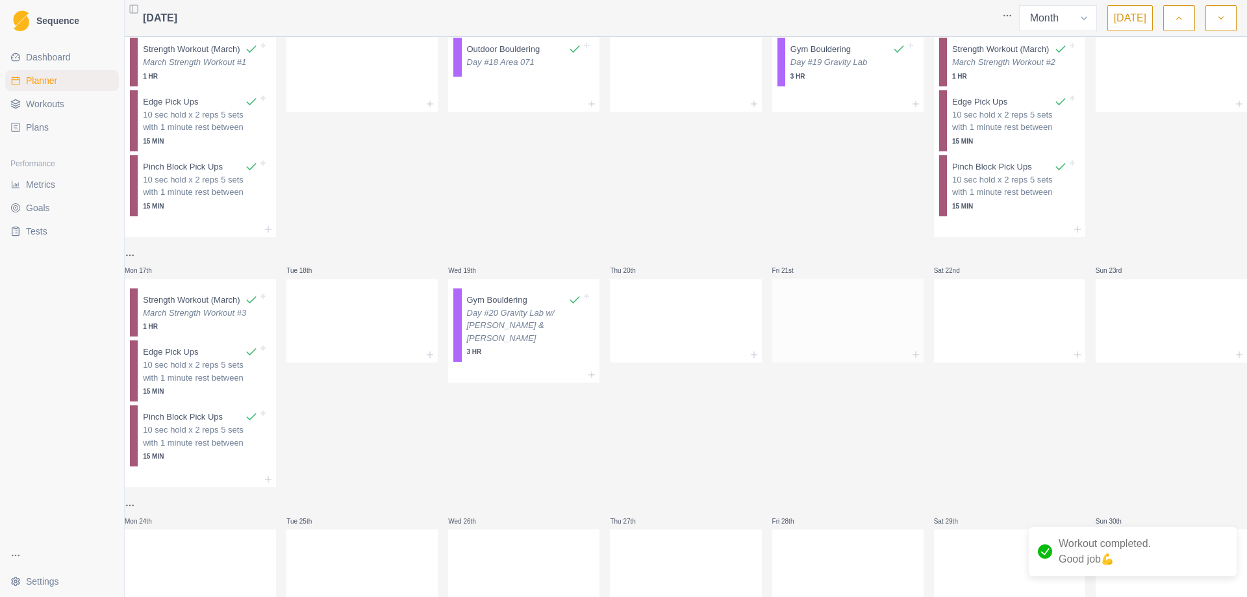
click at [798, 347] on div at bounding box center [847, 318] width 151 height 57
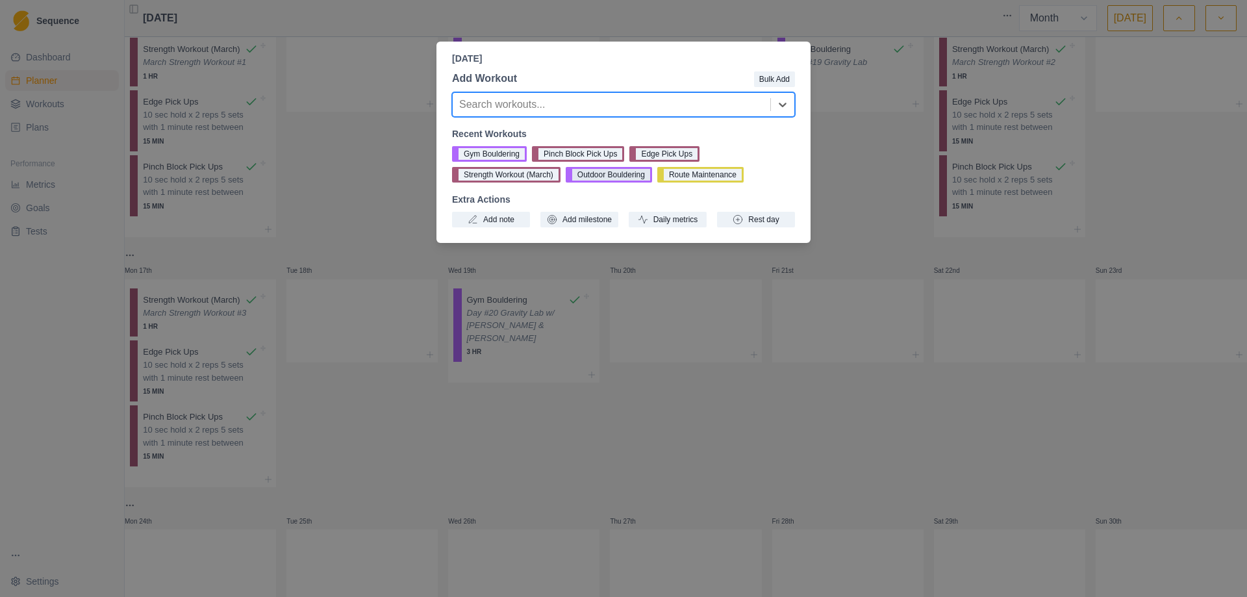
click at [610, 175] on button "Outdoor Bouldering" at bounding box center [609, 175] width 86 height 16
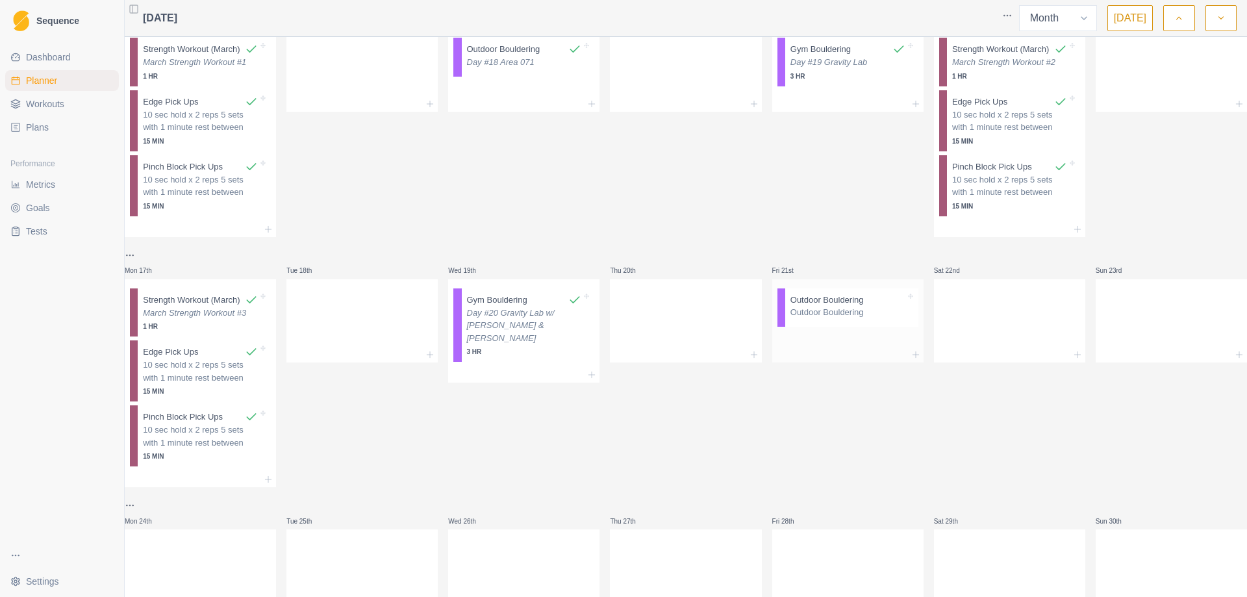
click at [822, 319] on p "Outdoor Bouldering" at bounding box center [848, 312] width 115 height 13
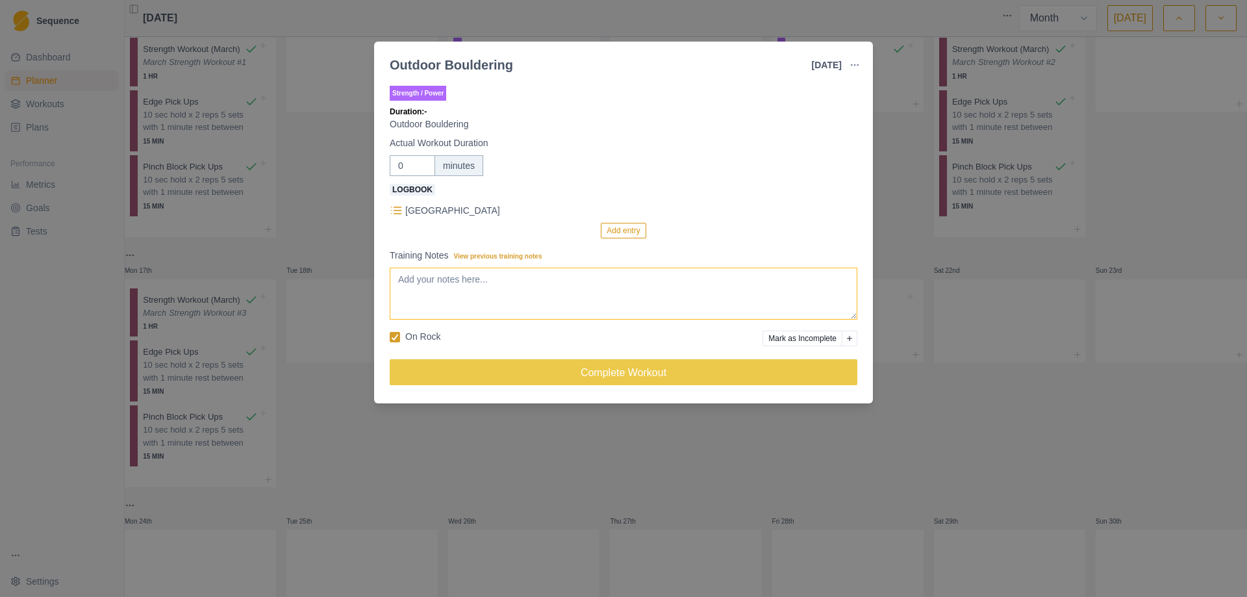
click at [500, 298] on textarea "Training Notes View previous training notes" at bounding box center [624, 294] width 468 height 52
type textarea "Day #21 Area 071 w/ [PERSON_NAME]"
click at [629, 229] on button "Add entry" at bounding box center [623, 231] width 45 height 16
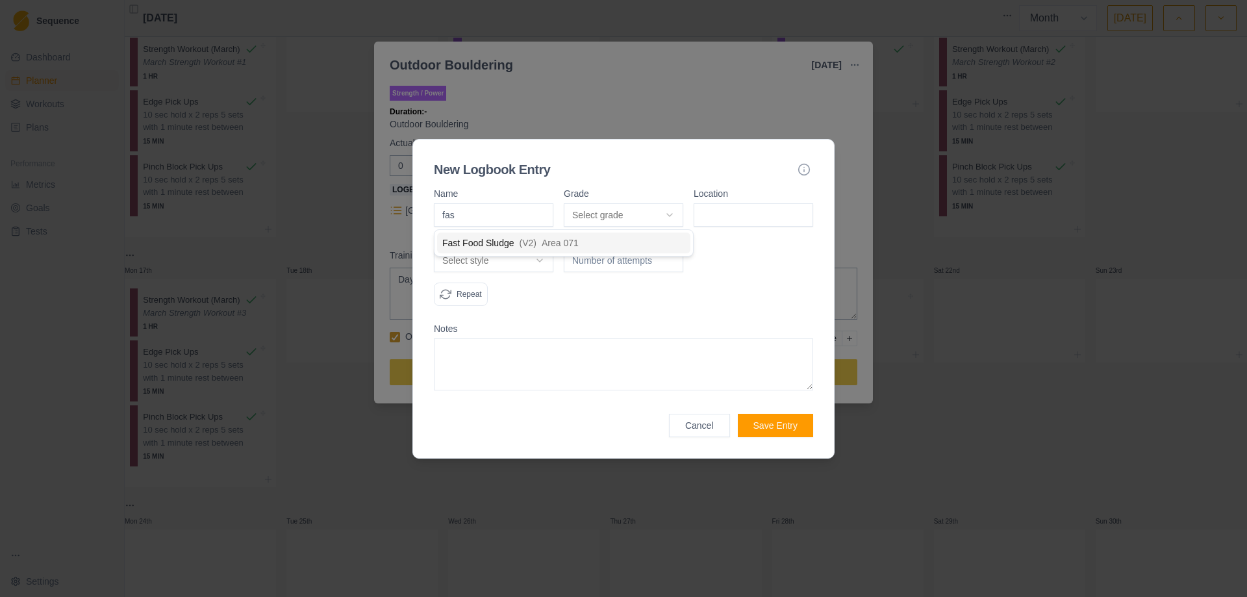
type input "fast"
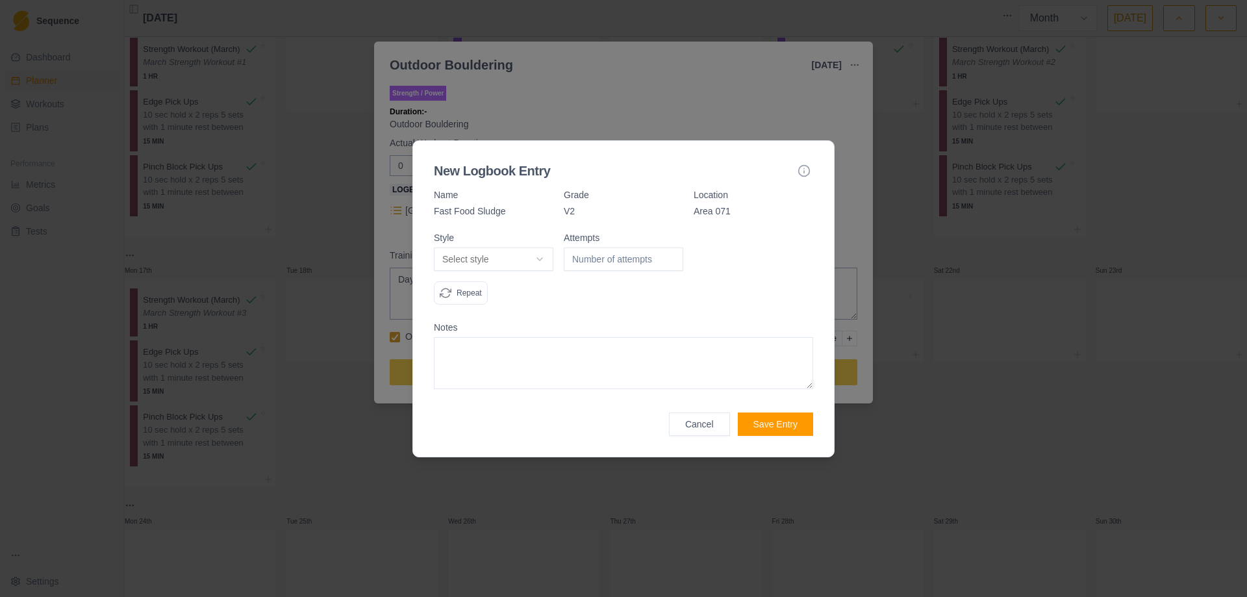
click at [542, 257] on body "Sequence Dashboard Planner Workouts Plans Performance Metrics Goals Tests Setti…" at bounding box center [623, 298] width 1247 height 597
select select "redpoint"
click at [670, 257] on input "1" at bounding box center [624, 259] width 120 height 23
type input "2"
click at [670, 257] on input "2" at bounding box center [624, 259] width 120 height 23
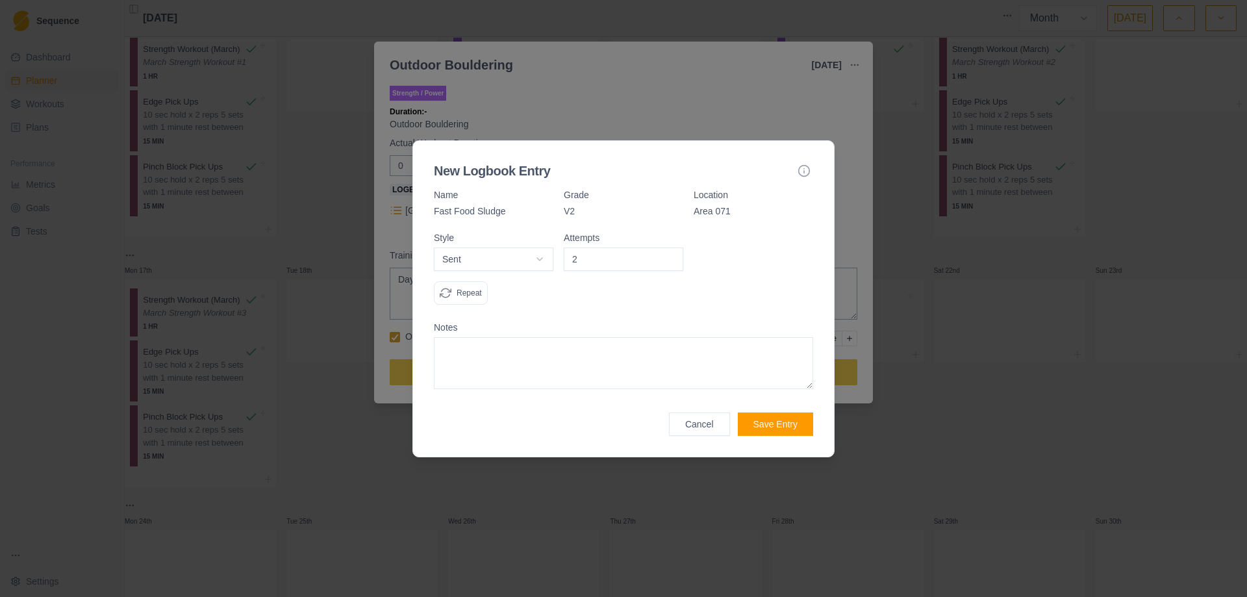
click at [784, 424] on button "Save Entry" at bounding box center [775, 424] width 75 height 23
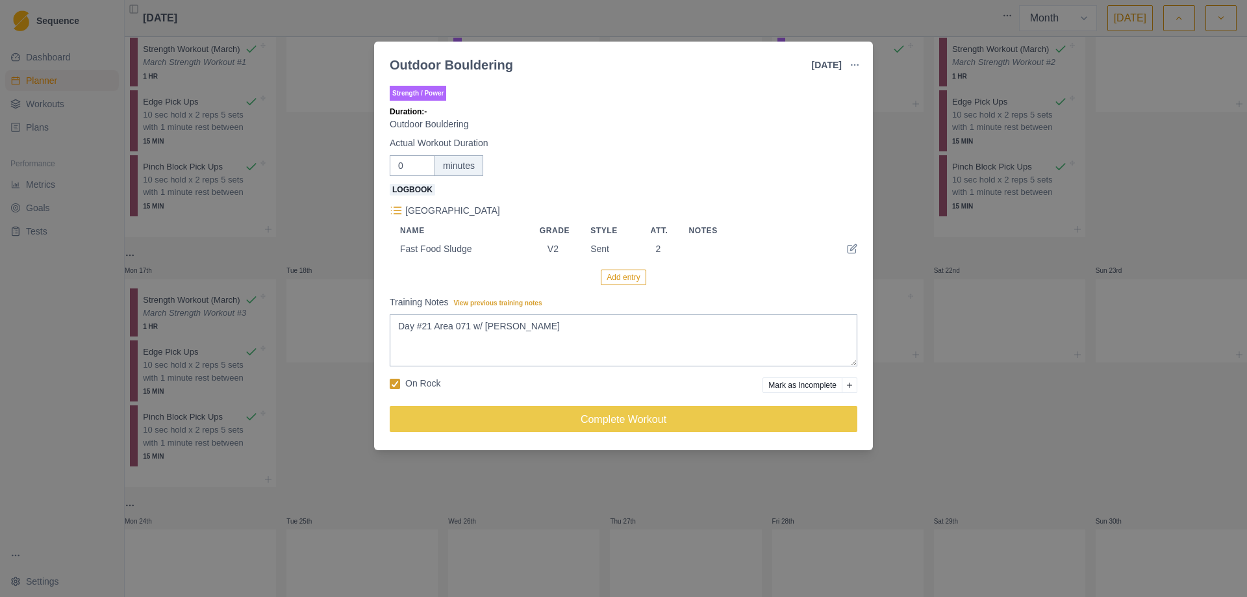
click at [626, 281] on button "Add entry" at bounding box center [623, 278] width 45 height 16
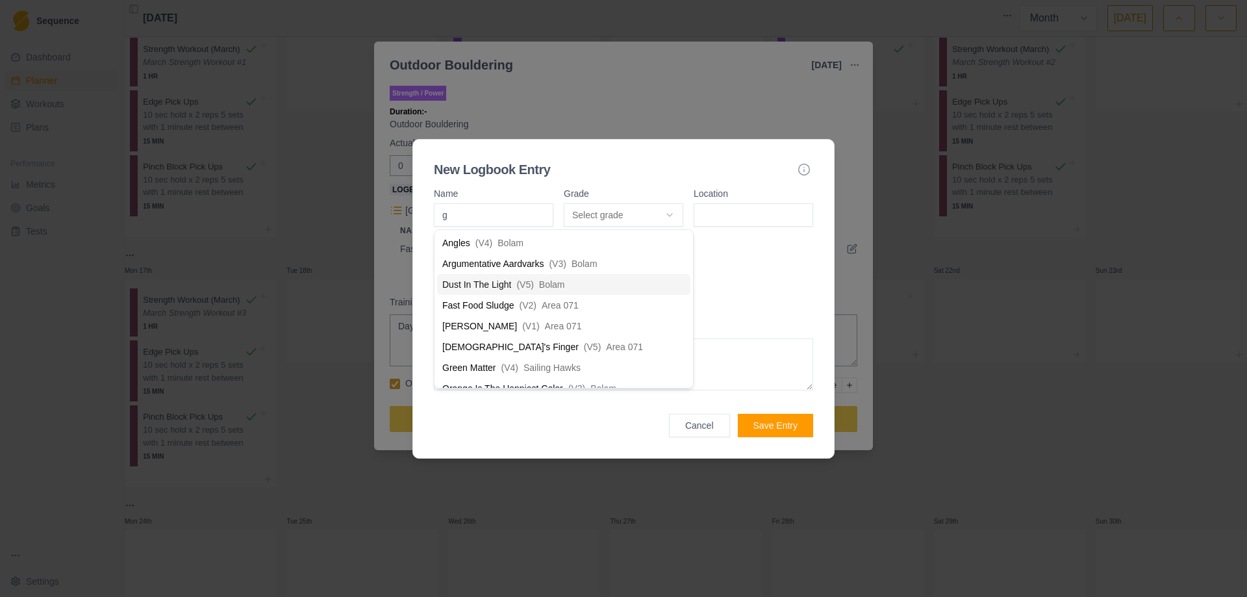
type input "go"
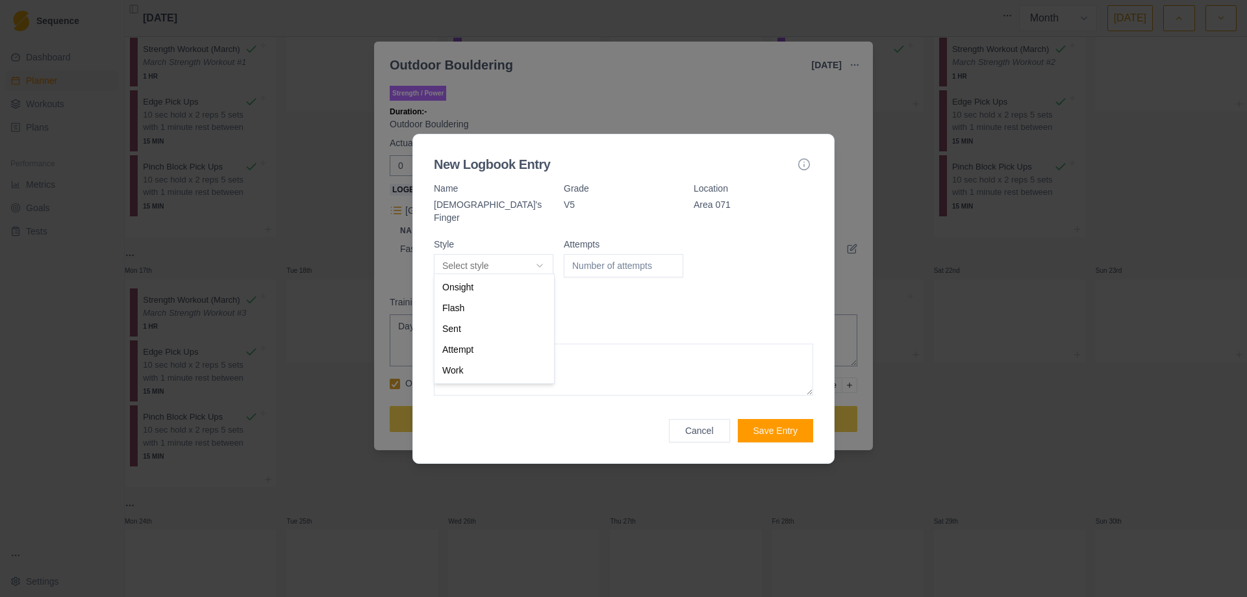
click at [540, 260] on body "Sequence Dashboard Planner Workouts Plans Performance Metrics Goals Tests Setti…" at bounding box center [623, 298] width 1247 height 597
select select "attempt"
click at [669, 257] on input "1" at bounding box center [624, 265] width 120 height 23
click at [669, 257] on input "2" at bounding box center [624, 265] width 120 height 23
type input "3"
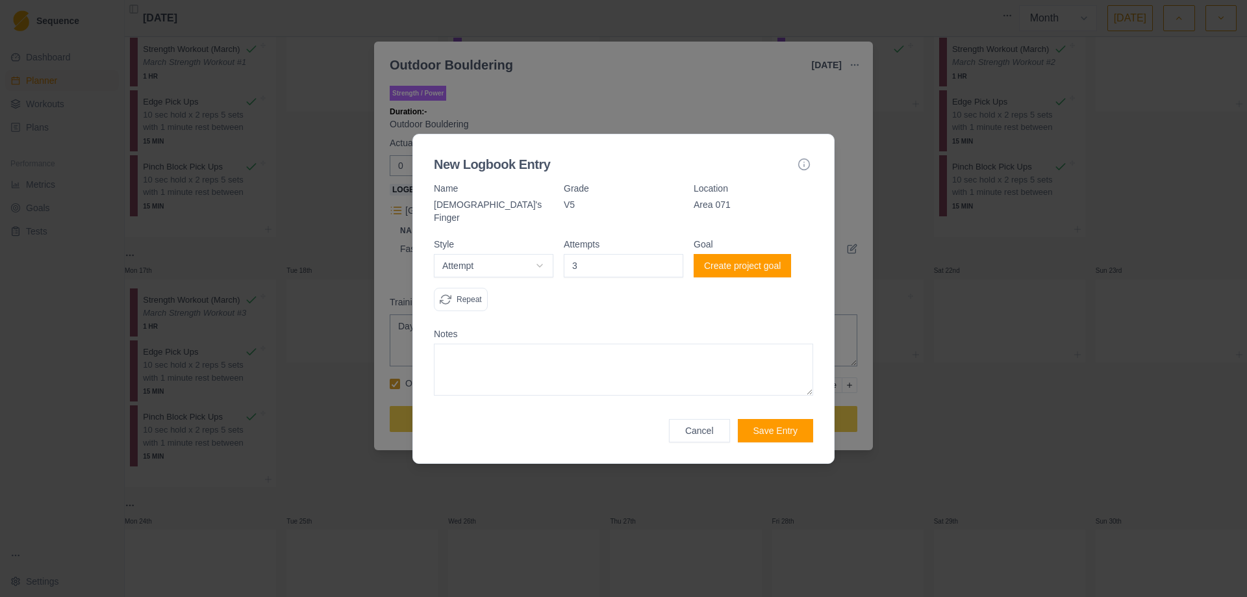
click at [669, 257] on input "3" at bounding box center [624, 265] width 120 height 23
click at [771, 426] on button "Save Entry" at bounding box center [775, 430] width 75 height 23
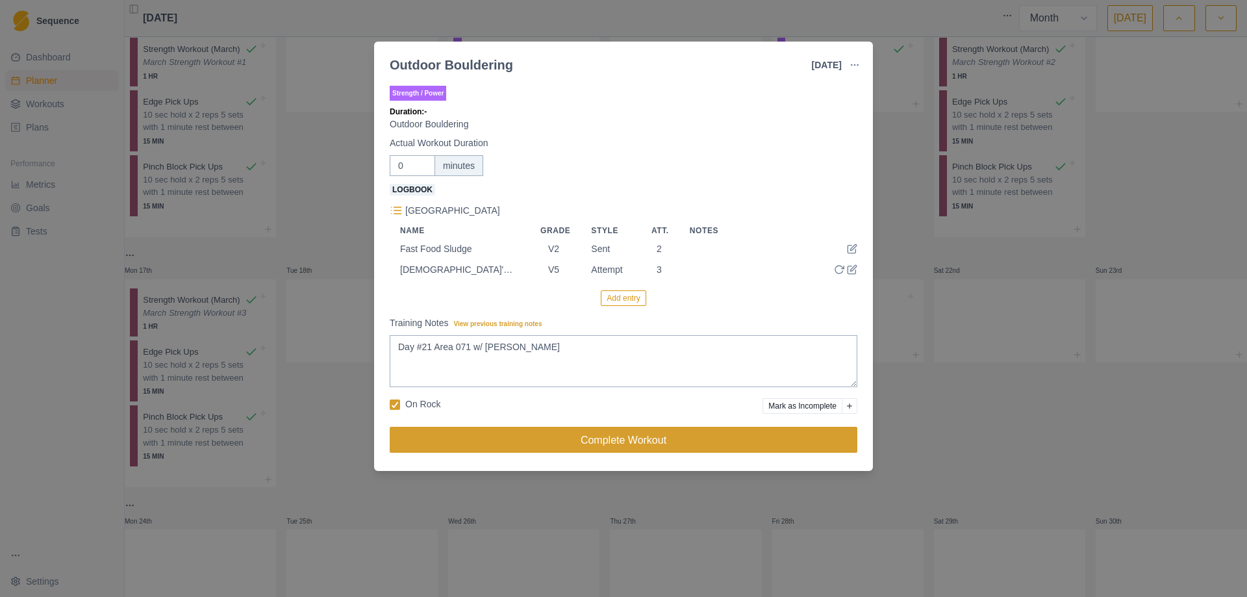
click at [612, 440] on button "Complete Workout" at bounding box center [624, 440] width 468 height 26
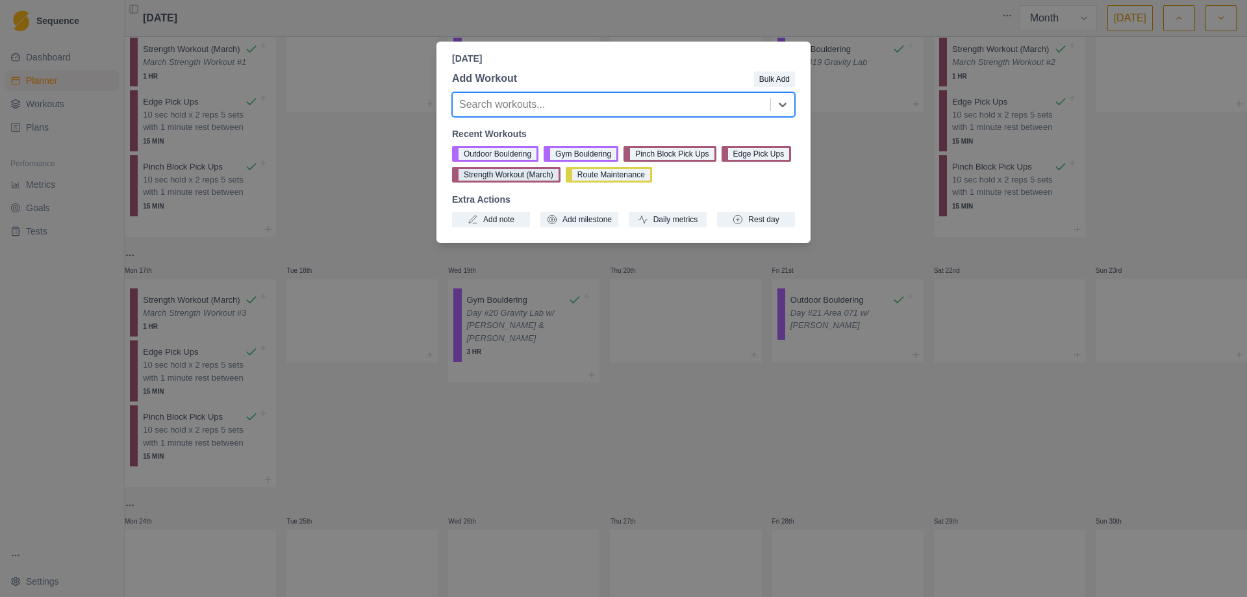
click at [524, 174] on button "Strength Workout (March)" at bounding box center [506, 175] width 108 height 16
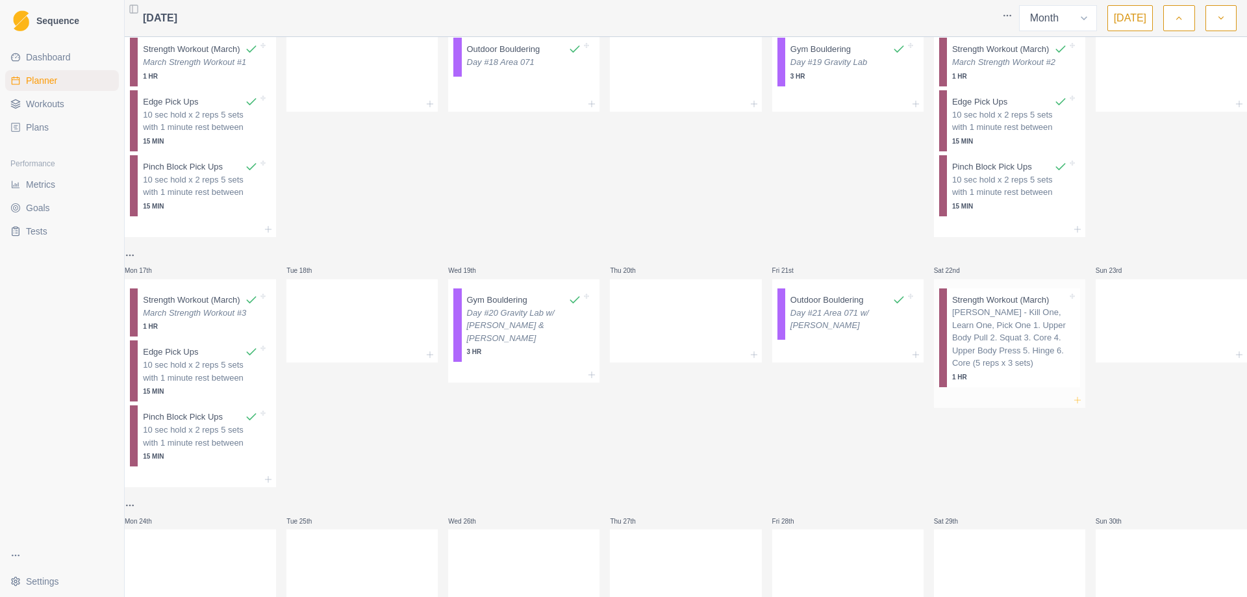
click at [1073, 405] on icon at bounding box center [1078, 400] width 10 height 10
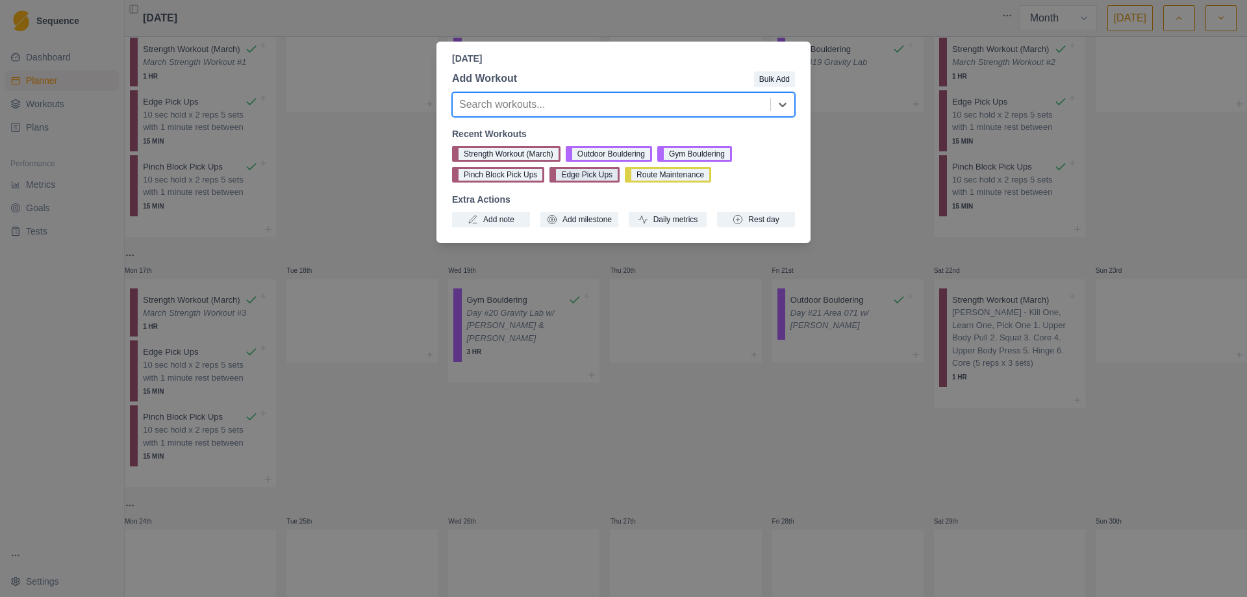
click at [569, 175] on button "Edge Pick Ups" at bounding box center [585, 175] width 70 height 16
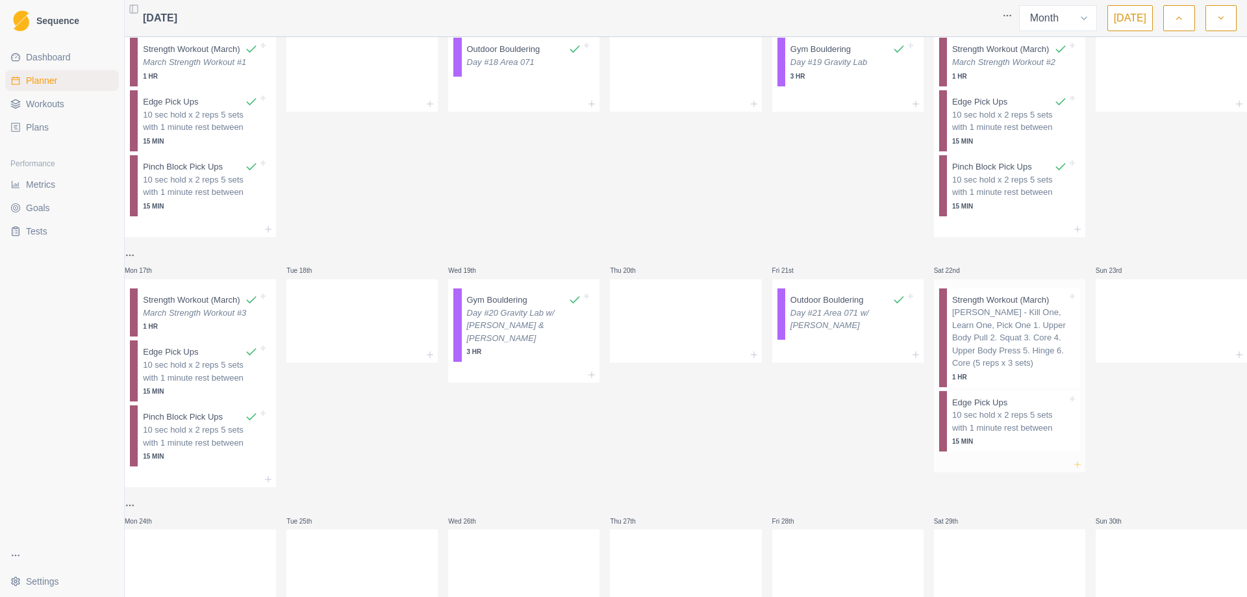
click at [1073, 470] on icon at bounding box center [1078, 464] width 10 height 10
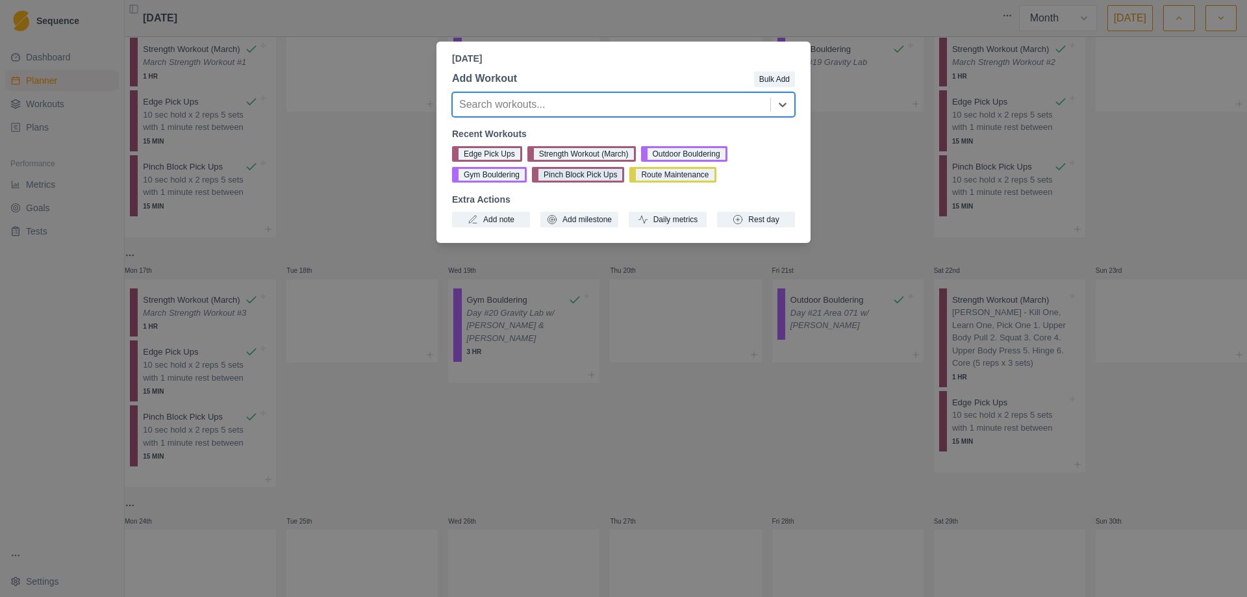
click at [577, 180] on button "Pinch Block Pick Ups" at bounding box center [578, 175] width 92 height 16
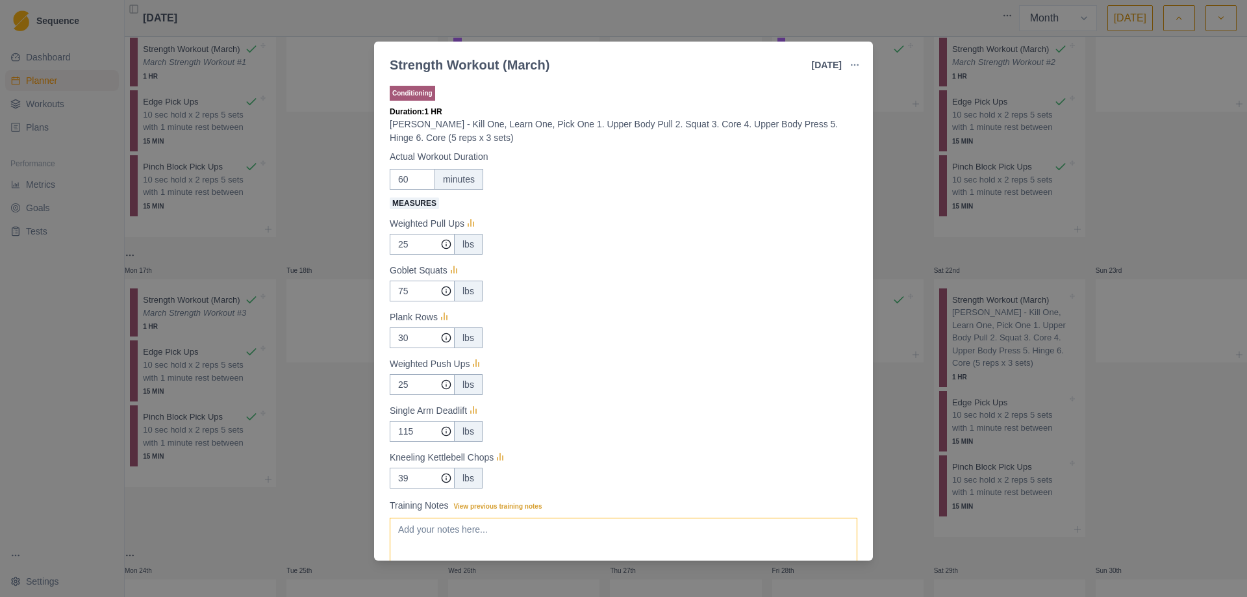
click at [474, 542] on textarea "Training Notes View previous training notes" at bounding box center [624, 544] width 468 height 52
paste textarea "March Strength Workout #1"
type textarea "March Strength Workout #4"
click at [412, 248] on input "25" at bounding box center [422, 244] width 65 height 21
type input "15"
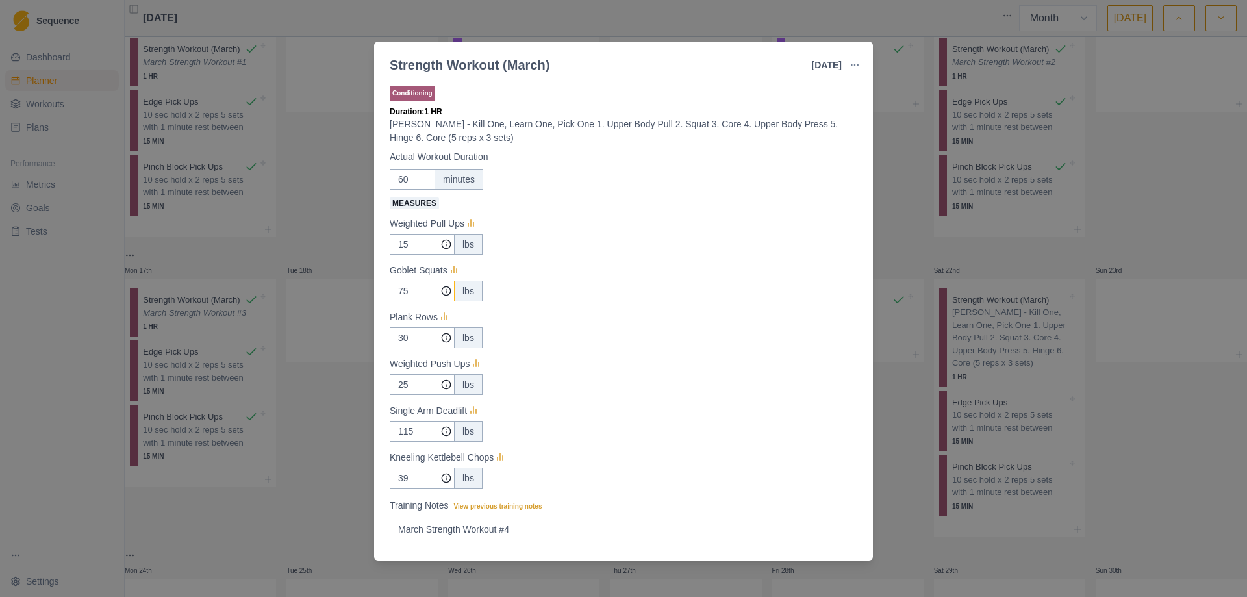
click at [410, 255] on input "75" at bounding box center [422, 244] width 65 height 21
type input "70"
click at [413, 255] on input "115" at bounding box center [422, 244] width 65 height 21
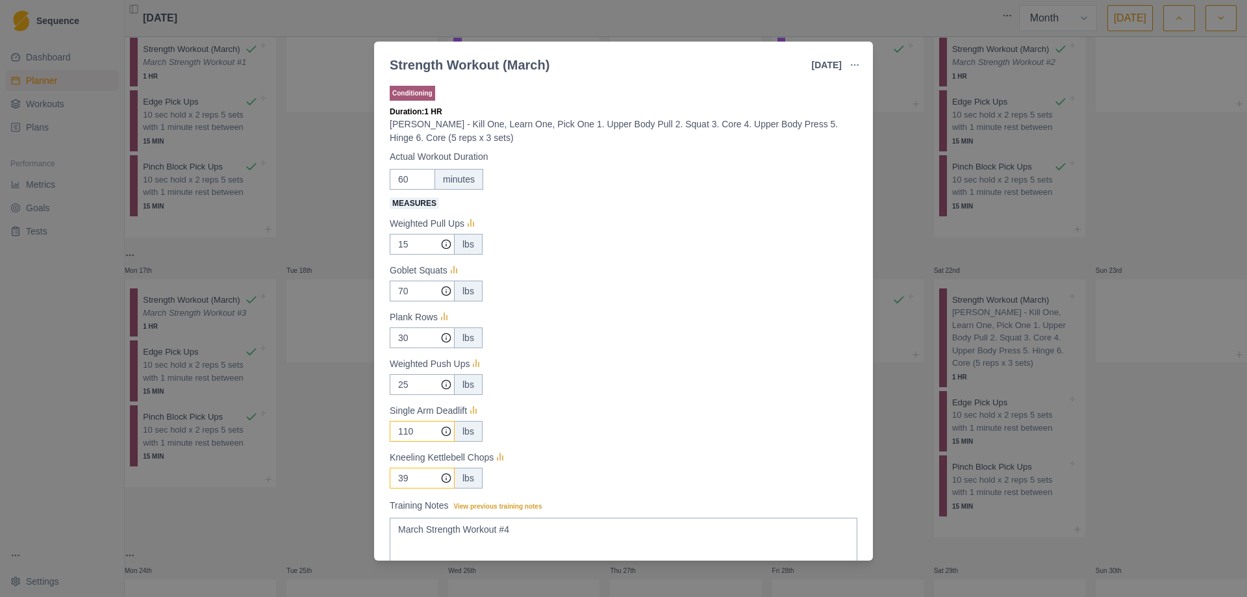
type input "110"
click at [410, 255] on input "39" at bounding box center [422, 244] width 65 height 21
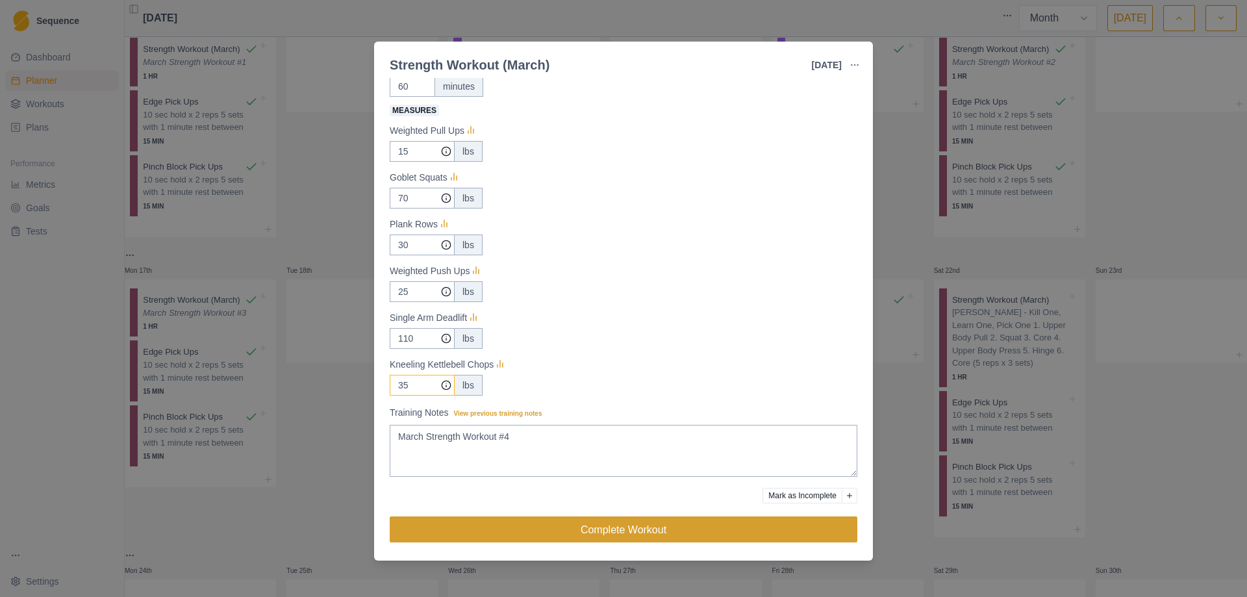
type input "35"
click at [644, 531] on button "Complete Workout" at bounding box center [624, 529] width 468 height 26
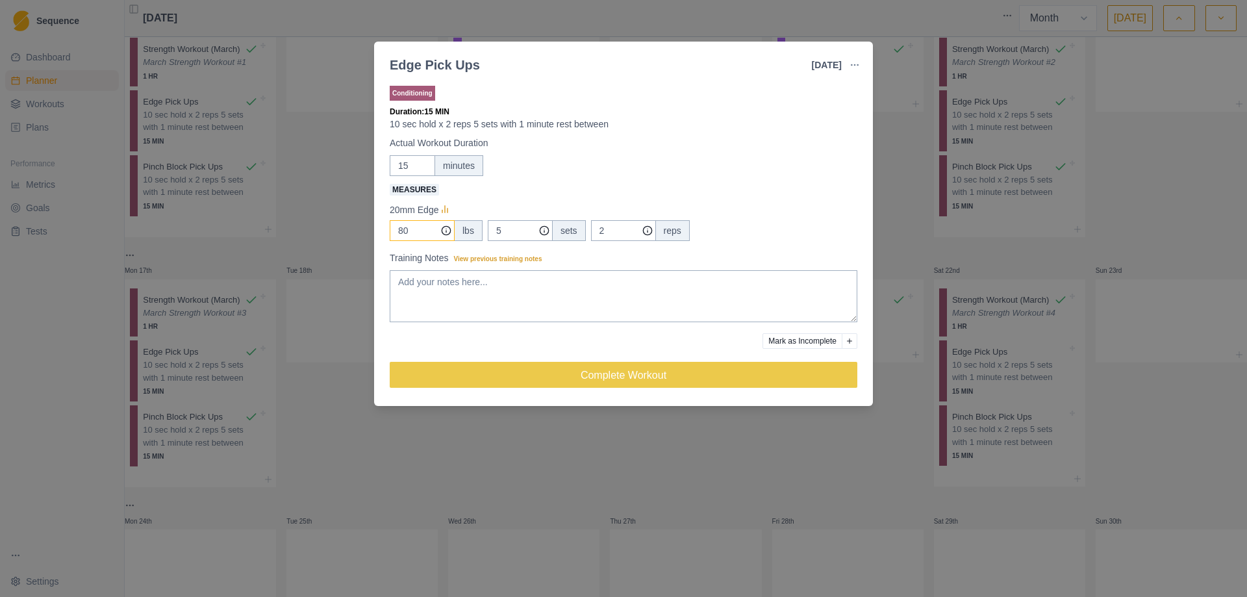
click at [405, 234] on input "80" at bounding box center [422, 230] width 65 height 21
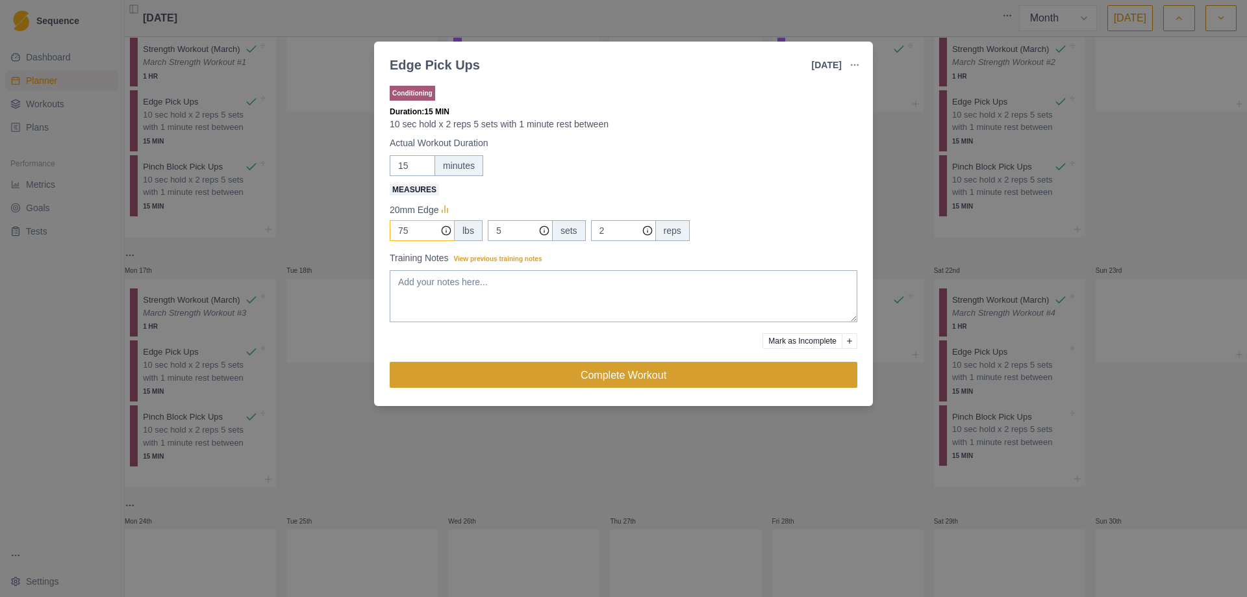
type input "75"
click at [617, 383] on button "Complete Workout" at bounding box center [624, 375] width 468 height 26
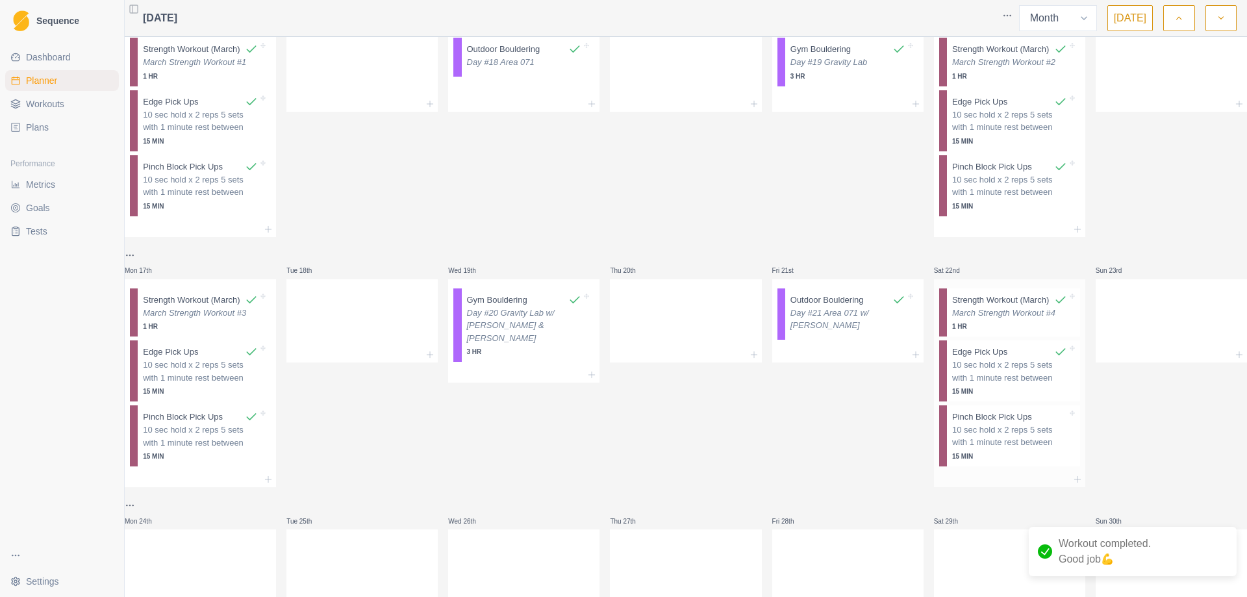
click at [979, 449] on p "10 sec hold x 2 reps 5 sets with 1 minute rest between" at bounding box center [1009, 436] width 115 height 25
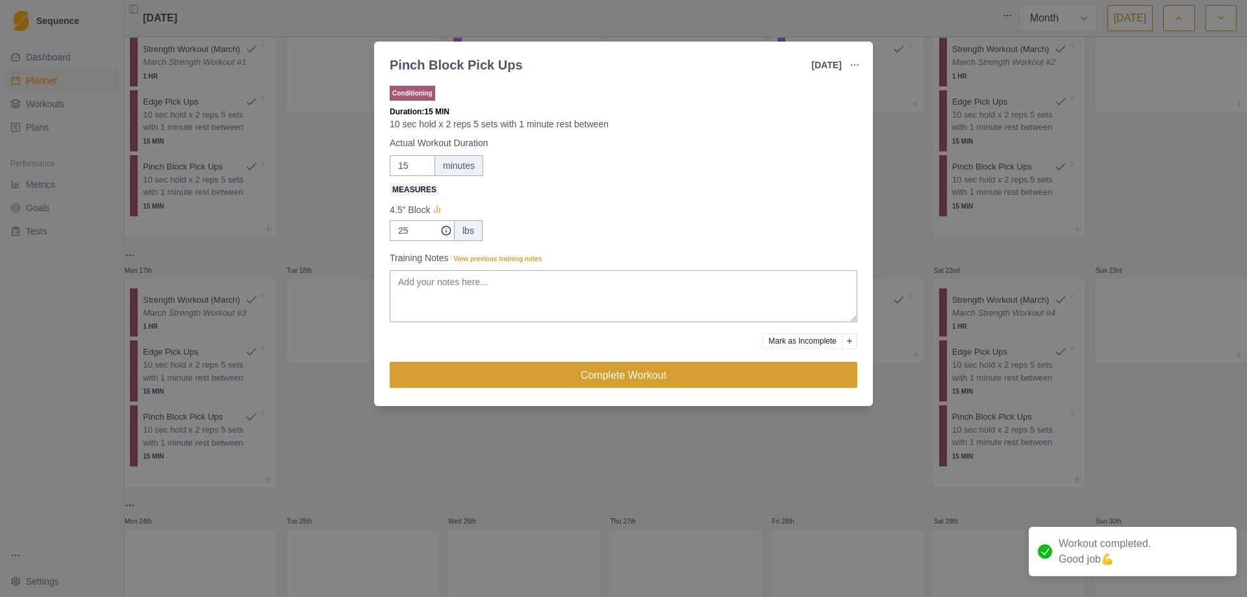
click at [630, 378] on button "Complete Workout" at bounding box center [624, 375] width 468 height 26
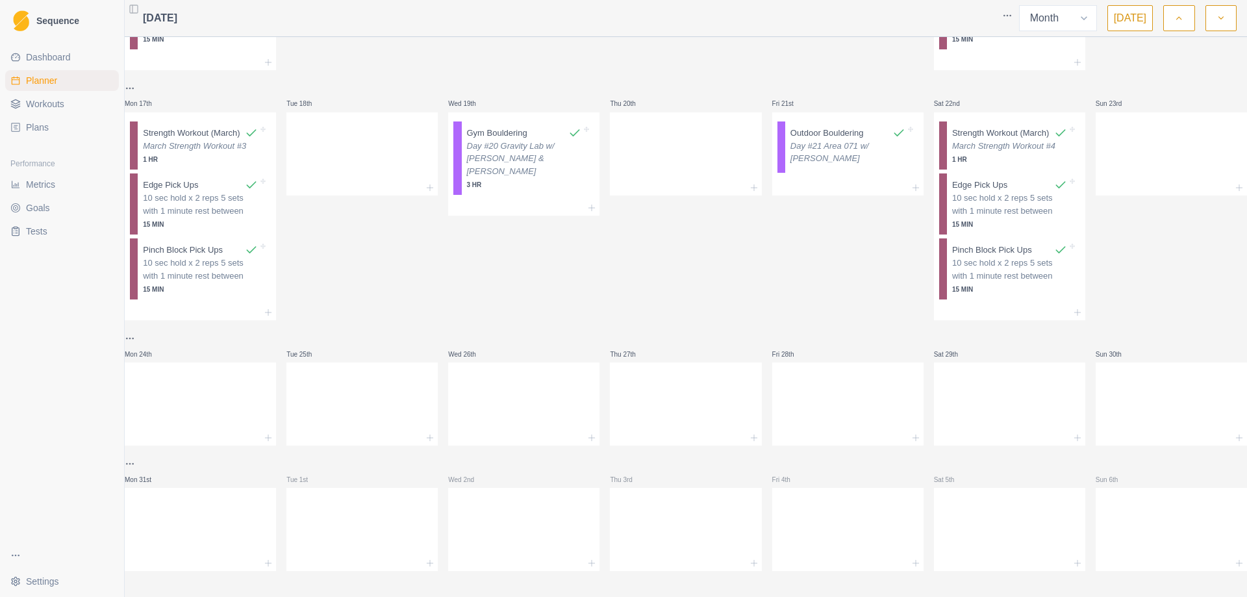
scroll to position [683, 0]
click at [709, 411] on div at bounding box center [685, 401] width 151 height 57
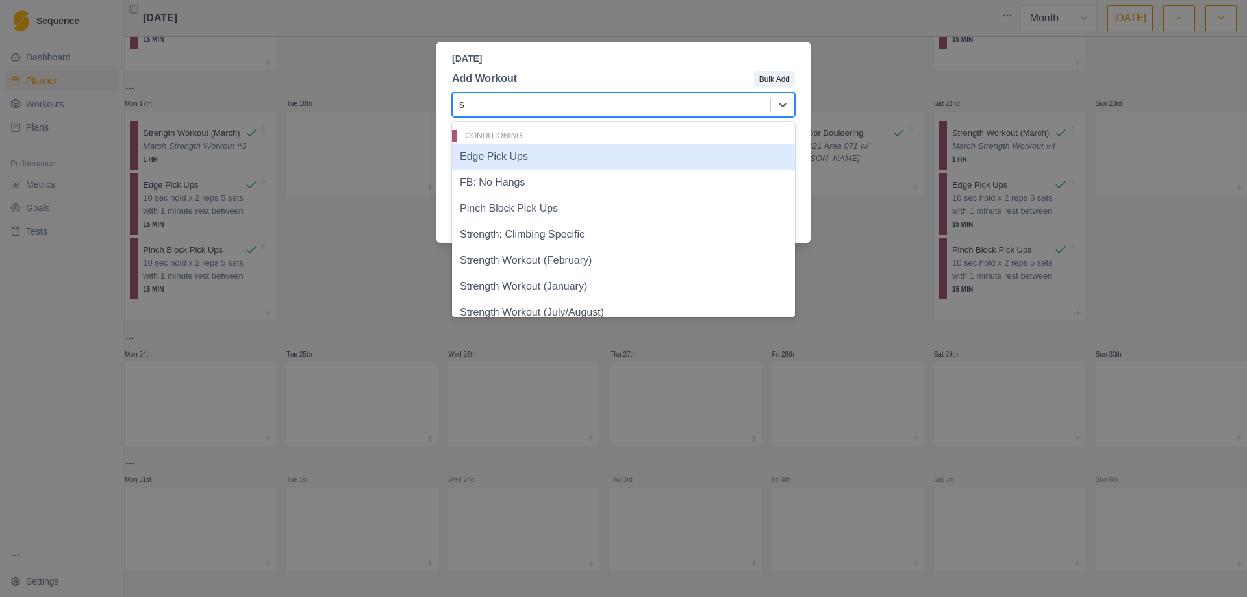
type input "sp"
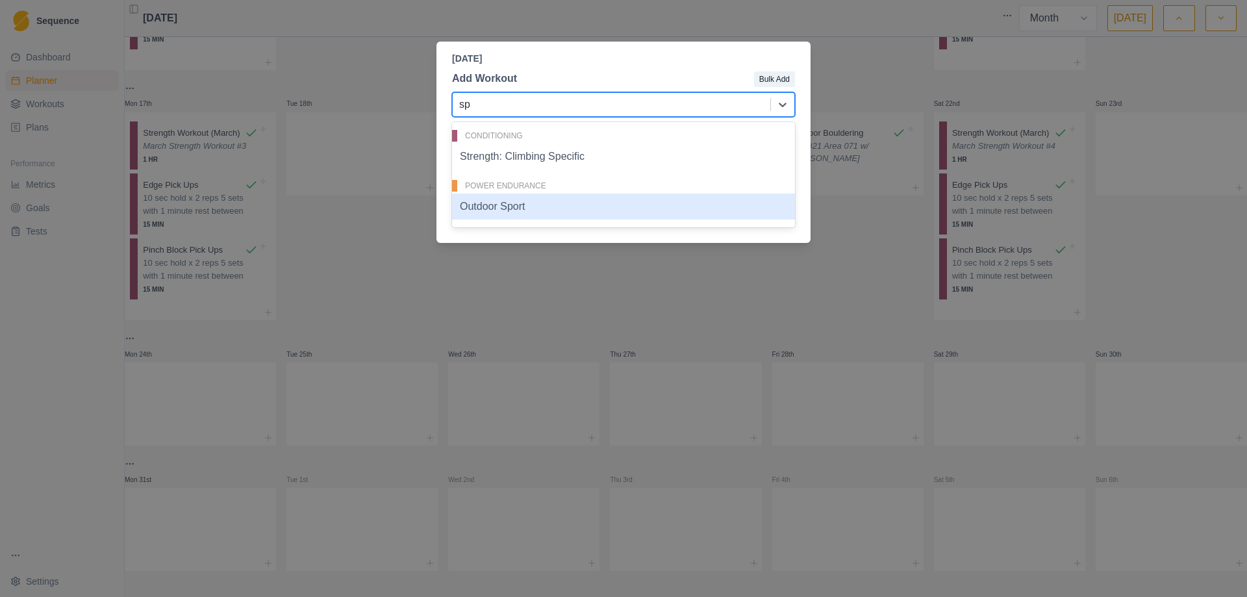
click at [552, 208] on div "Outdoor Sport" at bounding box center [623, 207] width 343 height 26
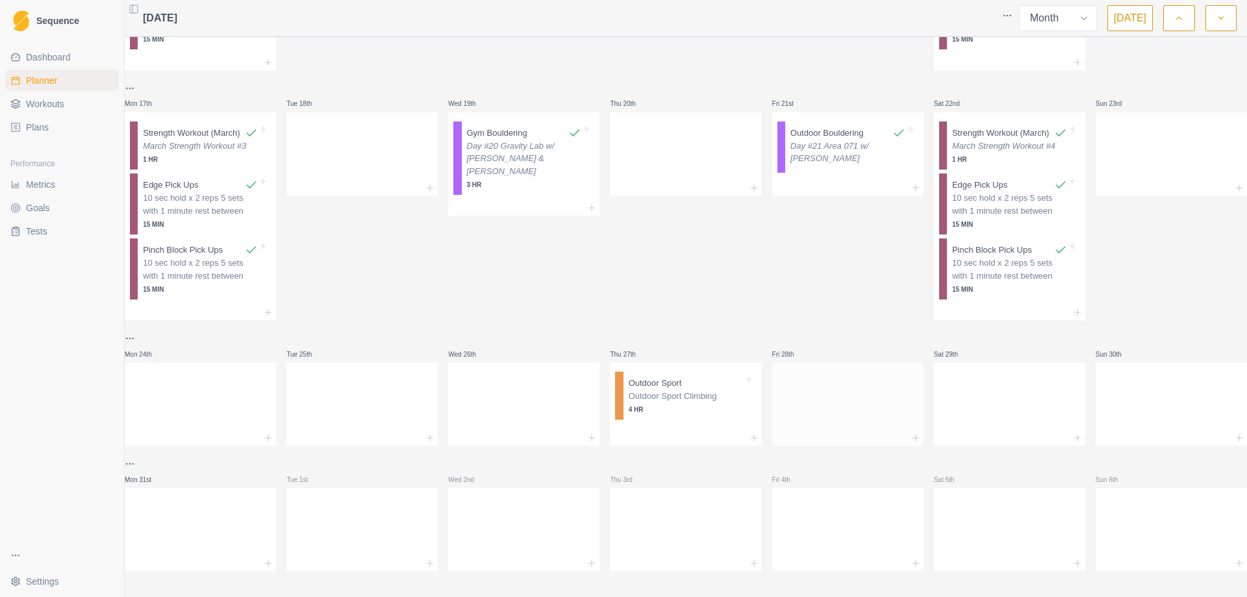
click at [801, 384] on div at bounding box center [847, 401] width 151 height 57
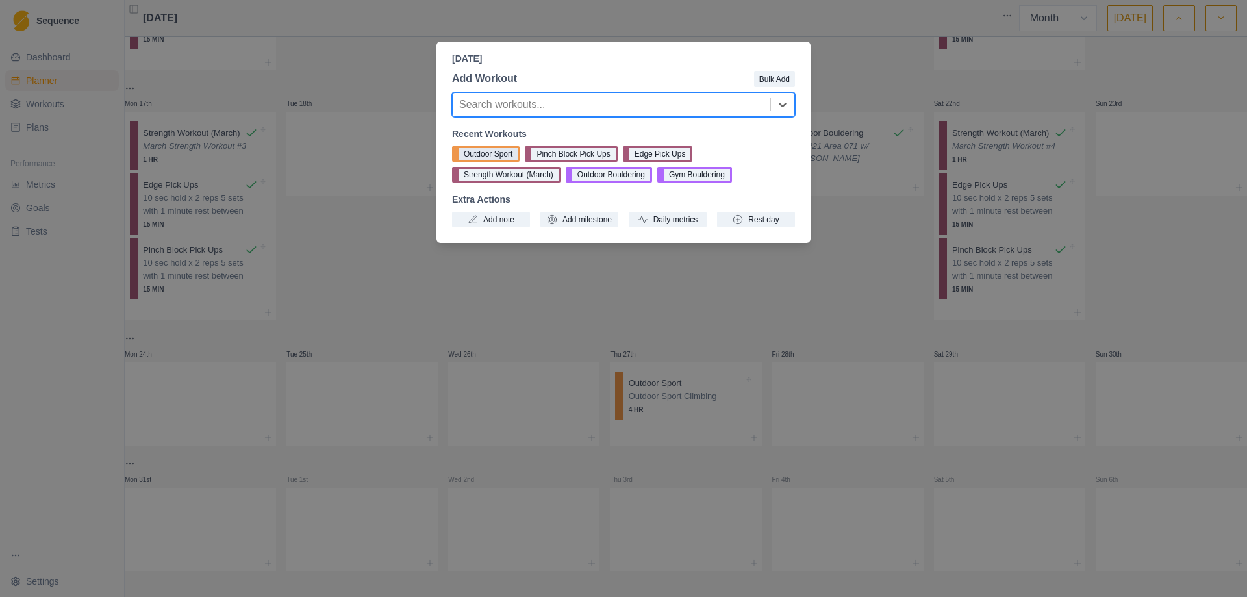
click at [489, 153] on button "Outdoor Sport" at bounding box center [486, 154] width 68 height 16
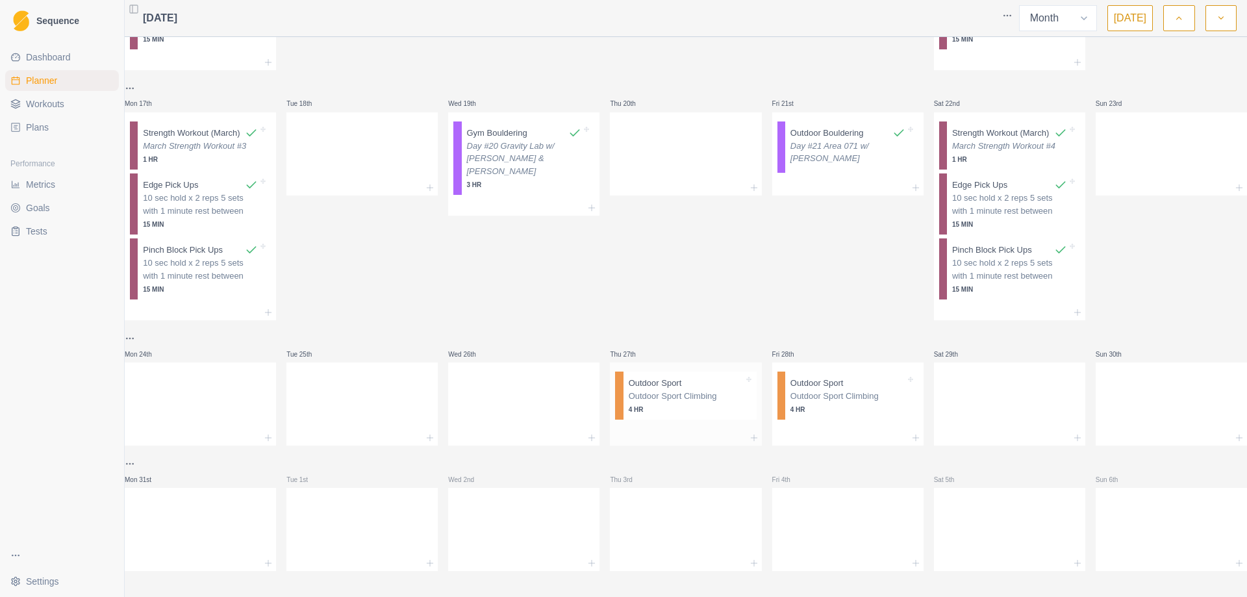
click at [657, 390] on p "Outdoor Sport Climbing" at bounding box center [686, 396] width 115 height 13
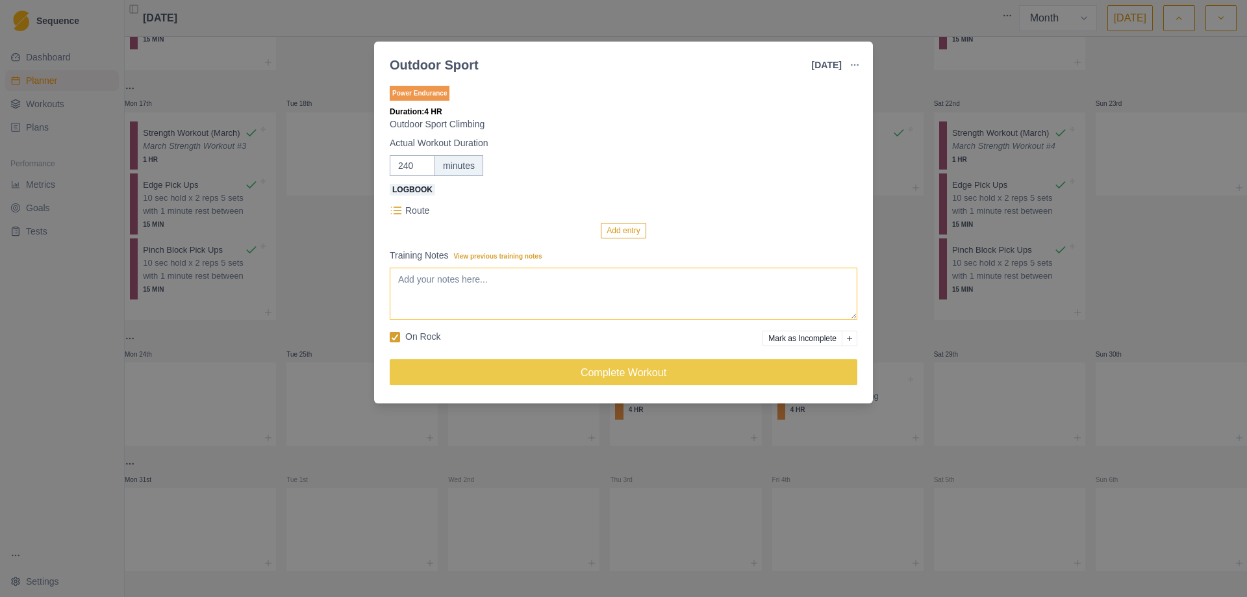
click at [502, 289] on textarea "Training Notes View previous training notes" at bounding box center [624, 294] width 468 height 52
type textarea "Day #[GEOGRAPHIC_DATA] w/ [PERSON_NAME] & [PERSON_NAME]"
click at [618, 235] on button "Add entry" at bounding box center [623, 231] width 45 height 16
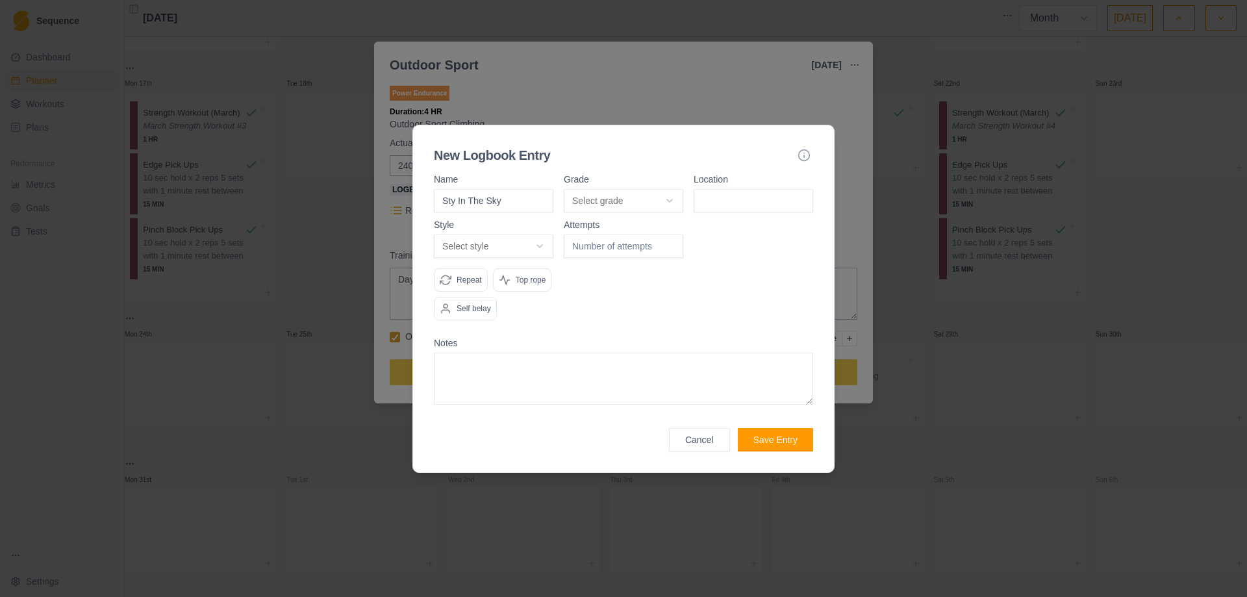
type input "Sty In The Sky"
click at [673, 199] on body "Sequence Dashboard Planner Workouts Plans Performance Metrics Goals Tests Setti…" at bounding box center [623, 298] width 1247 height 597
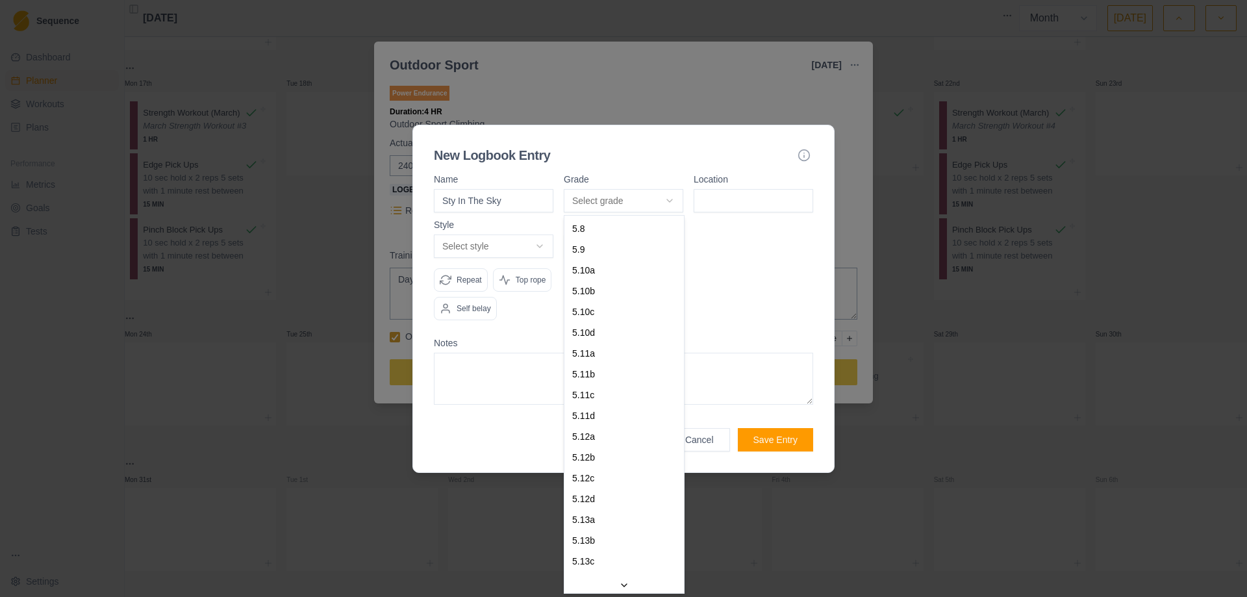
select select "a6710177-d529-4de8-9daa-fd2de67eba40"
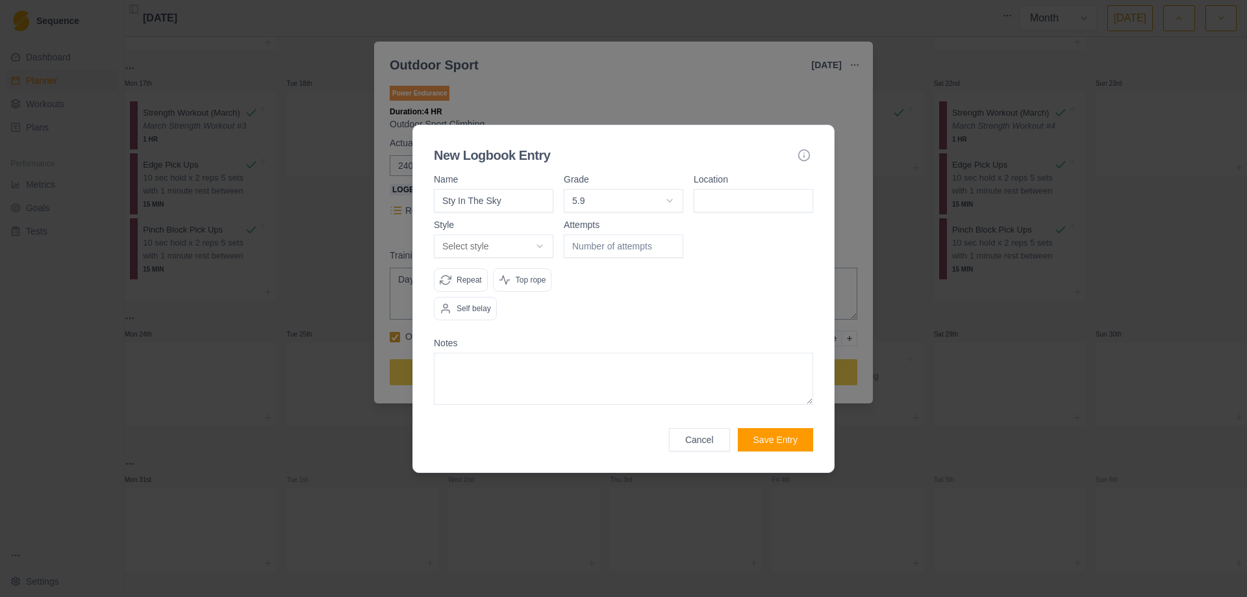
click at [744, 206] on input at bounding box center [754, 200] width 120 height 23
type input "[GEOGRAPHIC_DATA]"
click at [539, 248] on body "Sequence Dashboard Planner Workouts Plans Performance Metrics Goals Tests Setti…" at bounding box center [623, 298] width 1247 height 597
click at [760, 331] on form "Name Sty In The Sky Grade 5.9 5.8 5.9 5.10a 5.10b 5.10c 5.10d 5.11a 5.11b 5.11c…" at bounding box center [623, 313] width 379 height 277
click at [763, 437] on button "Save Entry" at bounding box center [775, 439] width 75 height 23
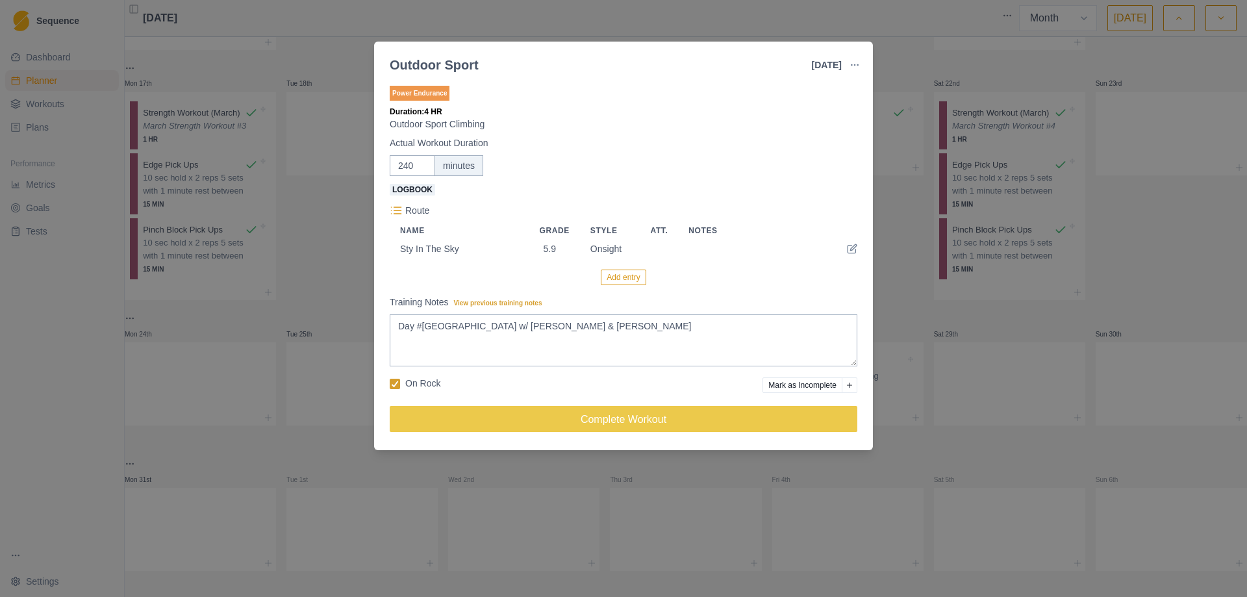
click at [629, 280] on button "Add entry" at bounding box center [623, 278] width 45 height 16
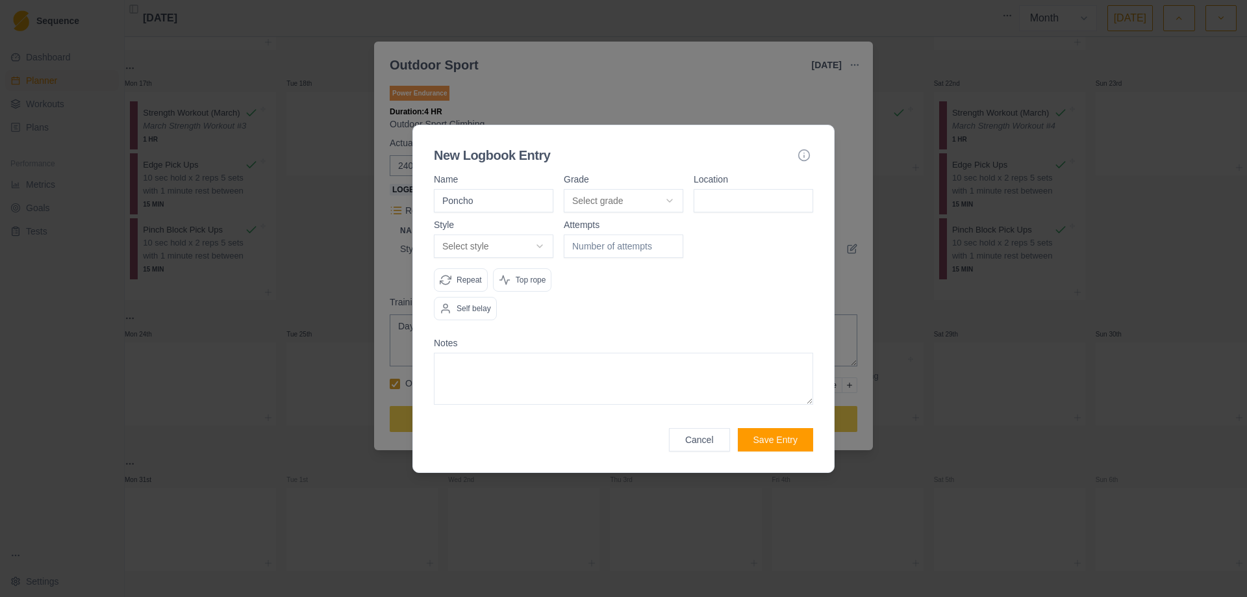
type input "Poncho"
click at [663, 200] on body "Sequence Dashboard Planner Workouts Plans Performance Metrics Goals Tests Setti…" at bounding box center [623, 298] width 1247 height 597
click at [748, 199] on input at bounding box center [754, 200] width 120 height 23
type input "[GEOGRAPHIC_DATA]"
click at [542, 248] on body "Sequence Dashboard Planner Workouts Plans Performance Metrics Goals Tests Setti…" at bounding box center [623, 298] width 1247 height 597
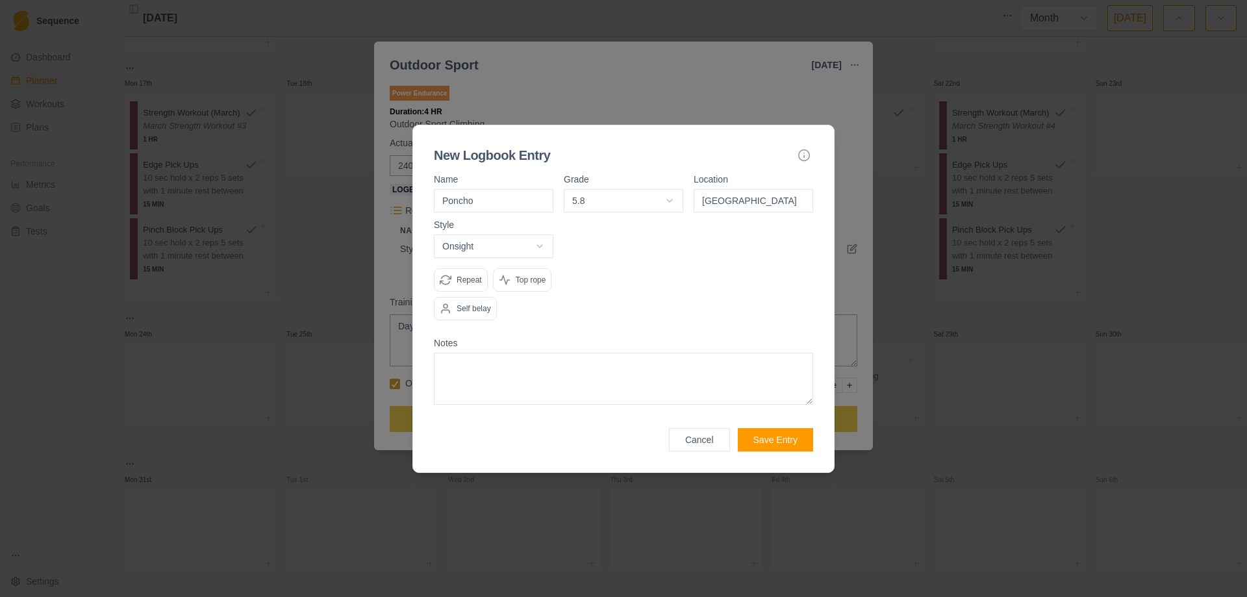
click at [628, 314] on div at bounding box center [624, 275] width 120 height 110
click at [788, 441] on button "Save Entry" at bounding box center [775, 439] width 75 height 23
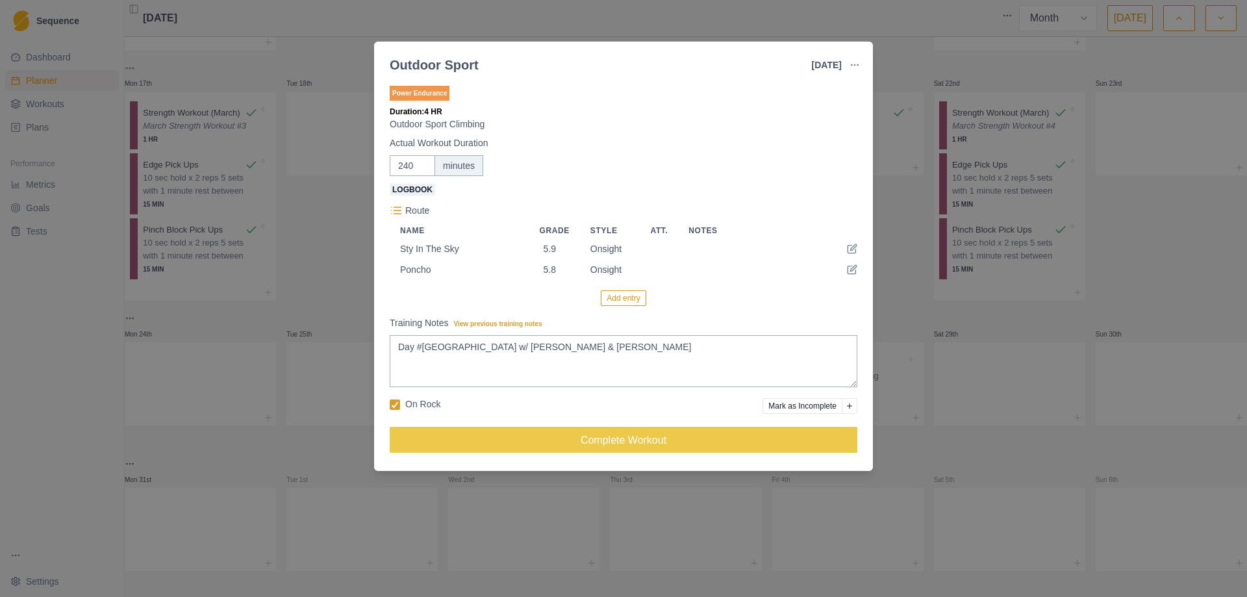
click at [628, 300] on button "Add entry" at bounding box center [623, 298] width 45 height 16
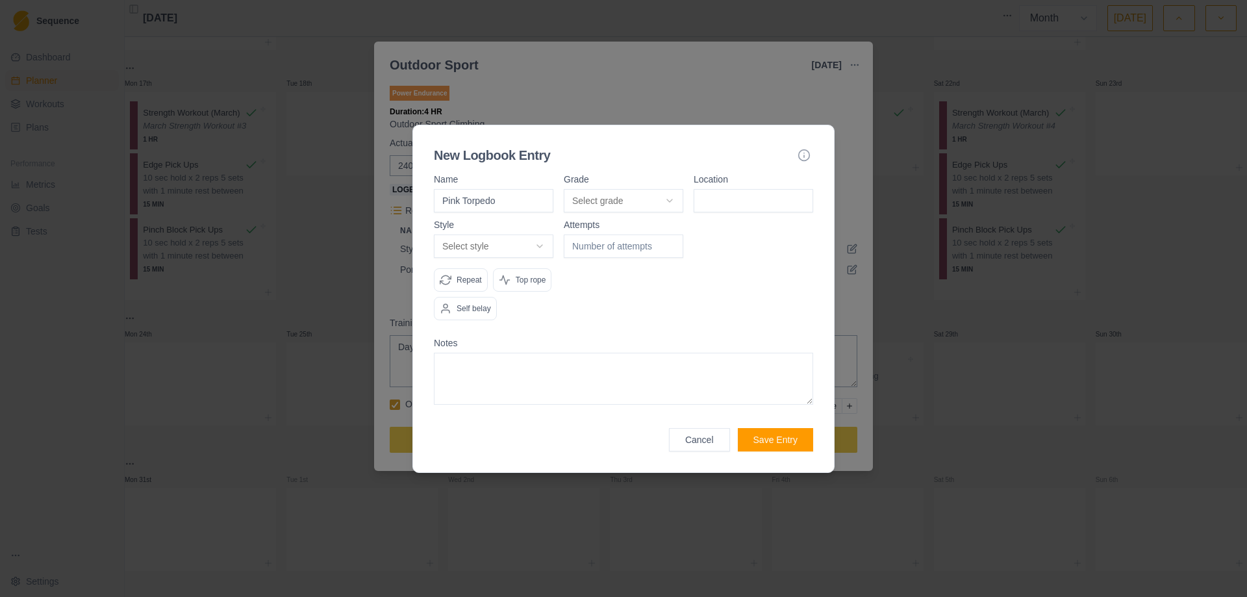
type input "Pink Torpedo"
click at [683, 199] on body "Sequence Dashboard Planner Workouts Plans Performance Metrics Goals Tests Setti…" at bounding box center [623, 298] width 1247 height 597
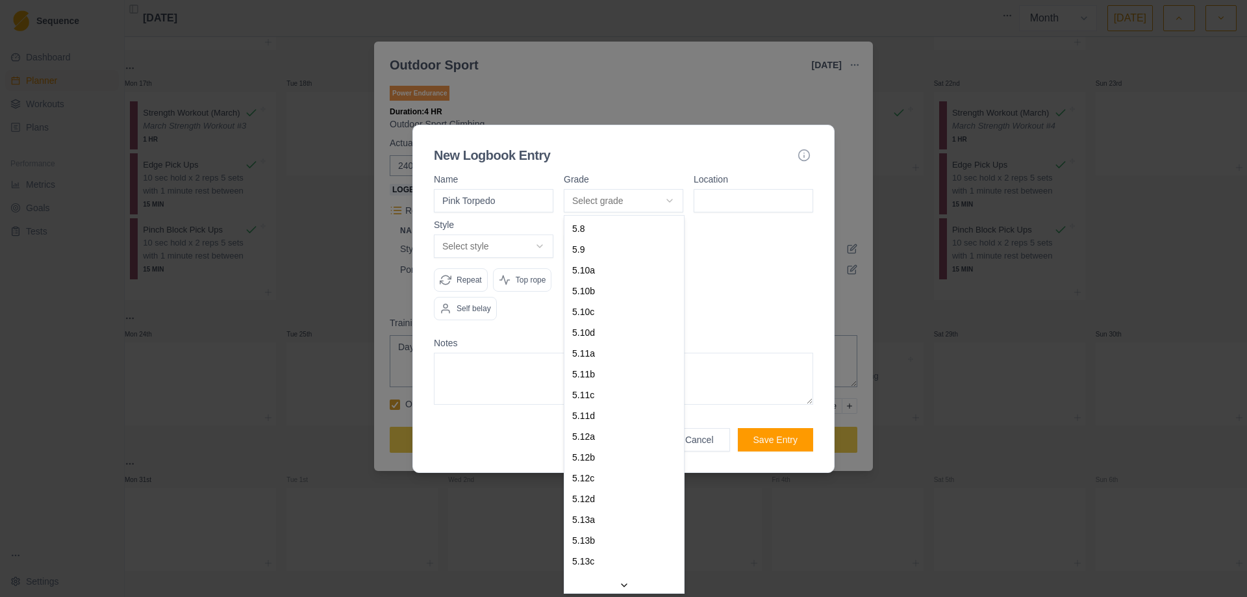
select select "841e9395-8ba2-4200-9142-a48731e75a15"
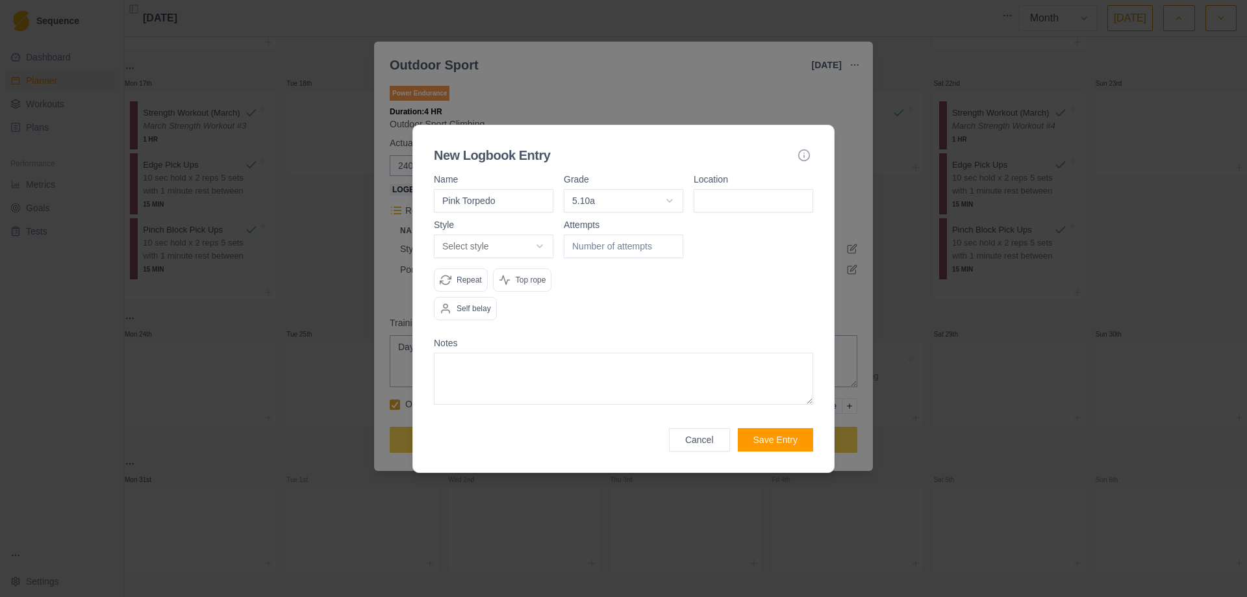
click at [738, 209] on input at bounding box center [754, 200] width 120 height 23
type input "[GEOGRAPHIC_DATA]"
click at [539, 243] on body "Sequence Dashboard Planner Workouts Plans Performance Metrics Goals Tests Setti…" at bounding box center [623, 298] width 1247 height 597
click at [717, 363] on textarea at bounding box center [623, 379] width 379 height 52
click at [776, 443] on button "Save Entry" at bounding box center [775, 439] width 75 height 23
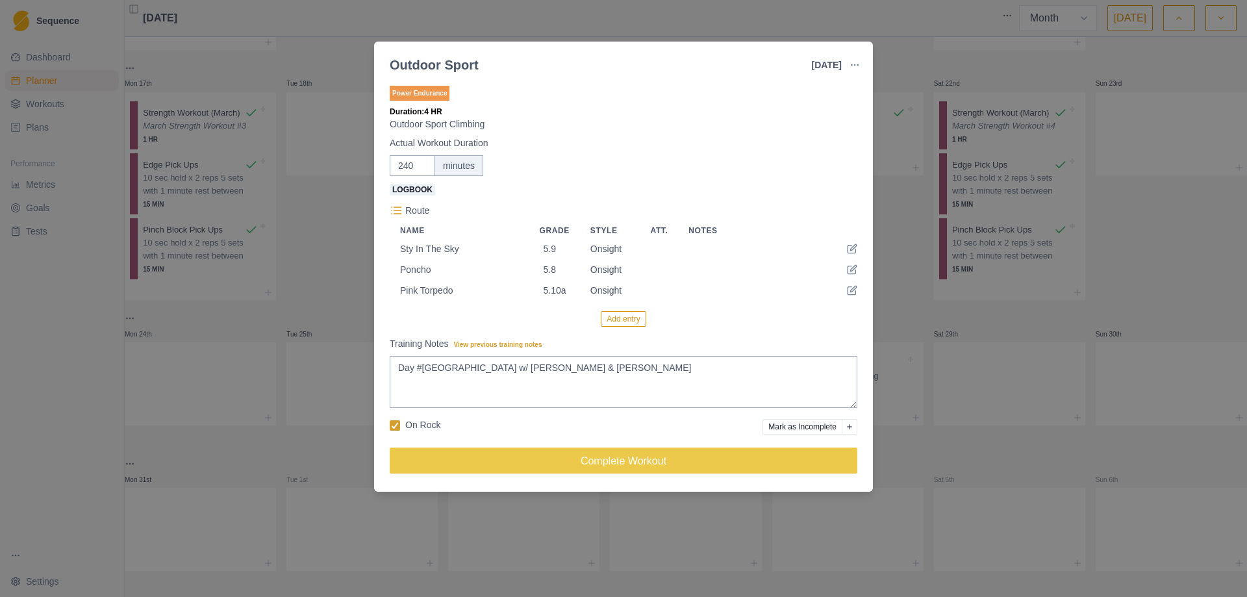
click at [622, 323] on button "Add entry" at bounding box center [623, 319] width 45 height 16
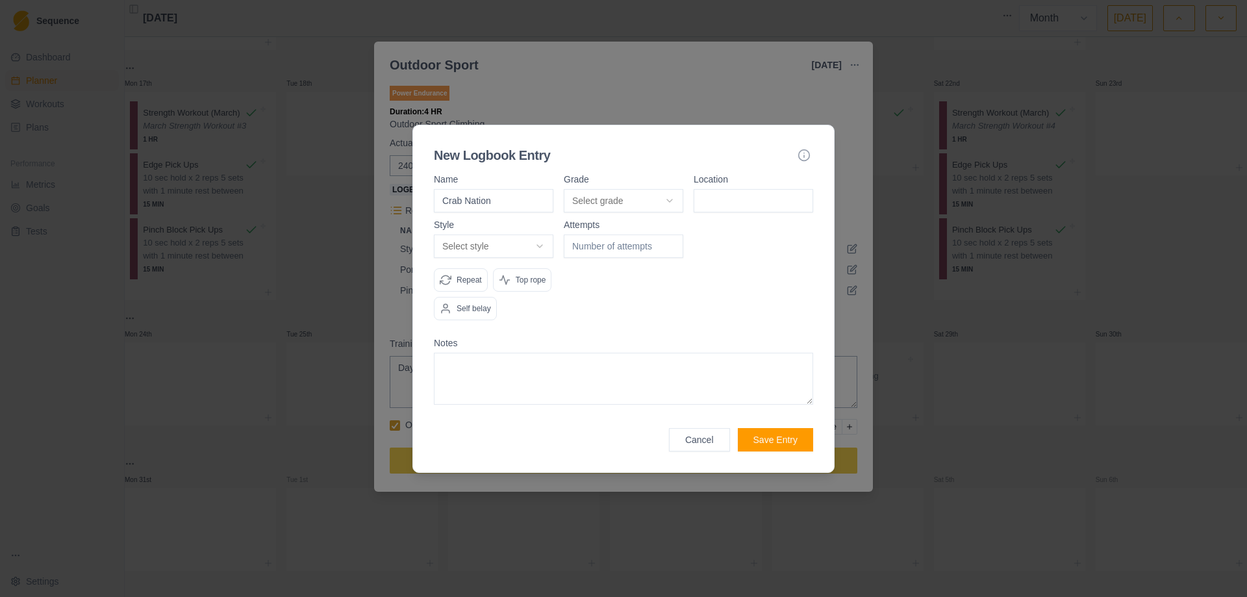
type input "Crab Nation"
click at [675, 198] on body "Sequence Dashboard Planner Workouts Plans Performance Metrics Goals Tests Setti…" at bounding box center [623, 298] width 1247 height 597
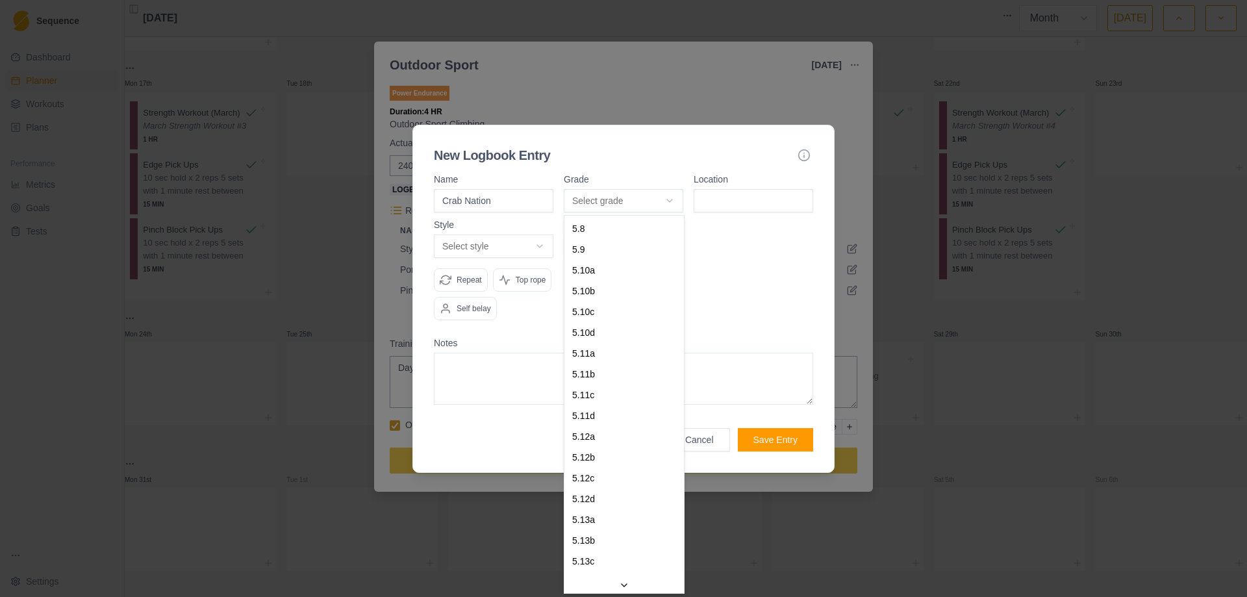
select select "841e9395-8ba2-4200-9142-a48731e75a15"
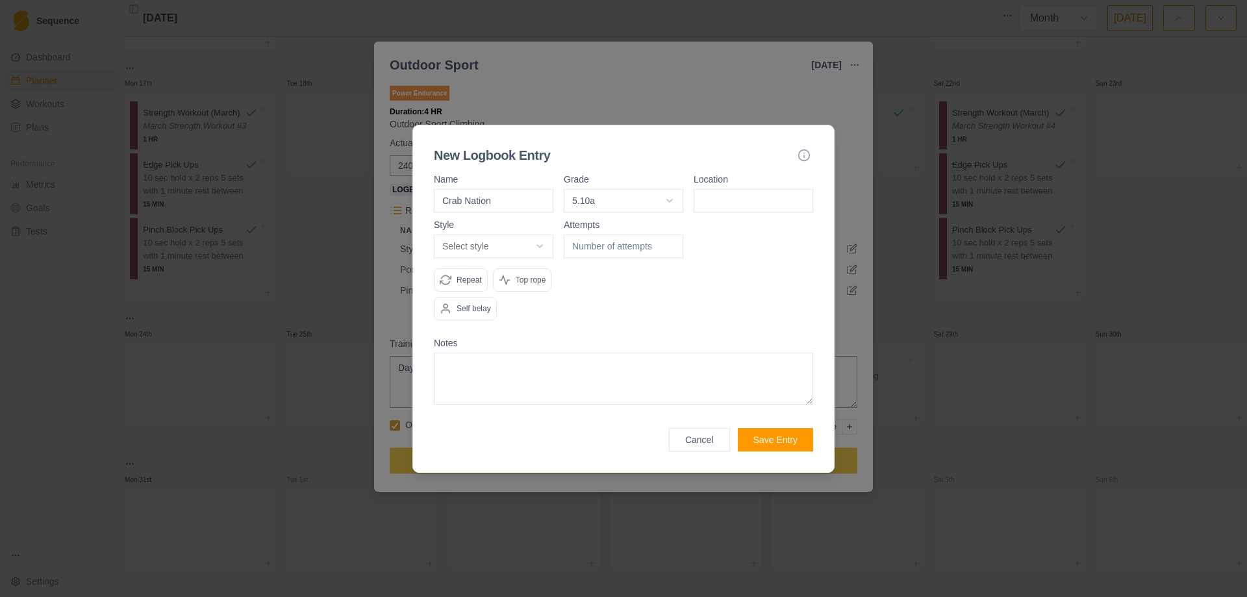
click at [749, 195] on input at bounding box center [754, 200] width 120 height 23
type input "[GEOGRAPHIC_DATA]"
click at [545, 242] on body "Sequence Dashboard Planner Workouts Plans Performance Metrics Goals Tests Setti…" at bounding box center [623, 298] width 1247 height 597
click at [773, 439] on button "Save Entry" at bounding box center [775, 439] width 75 height 23
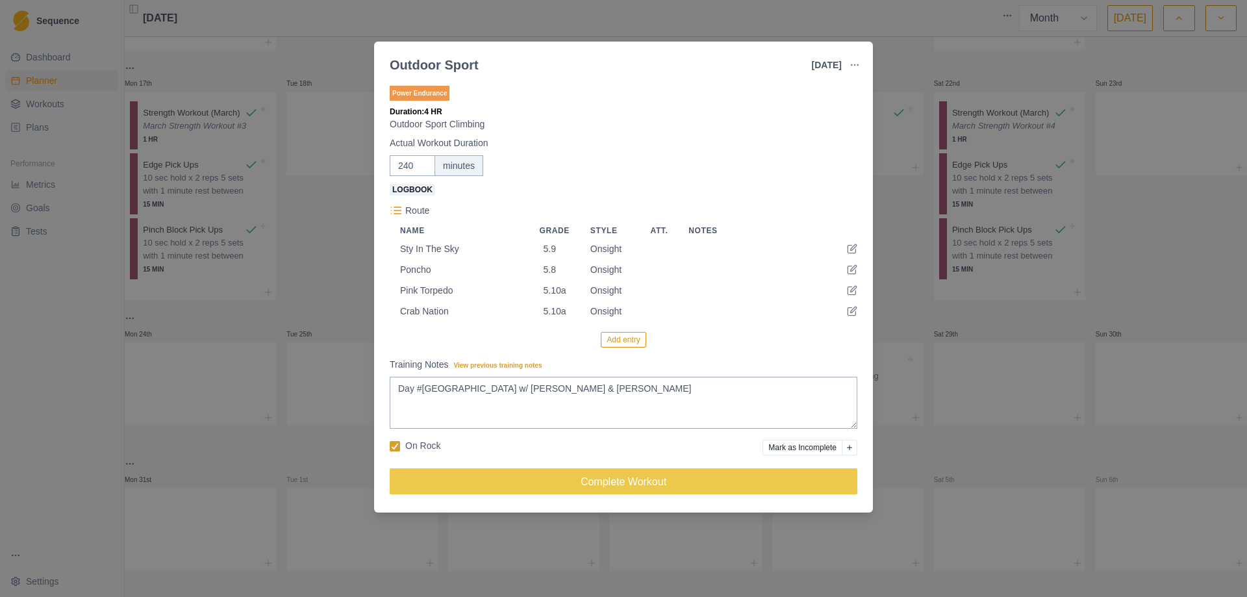
click at [622, 338] on button "Add entry" at bounding box center [623, 340] width 45 height 16
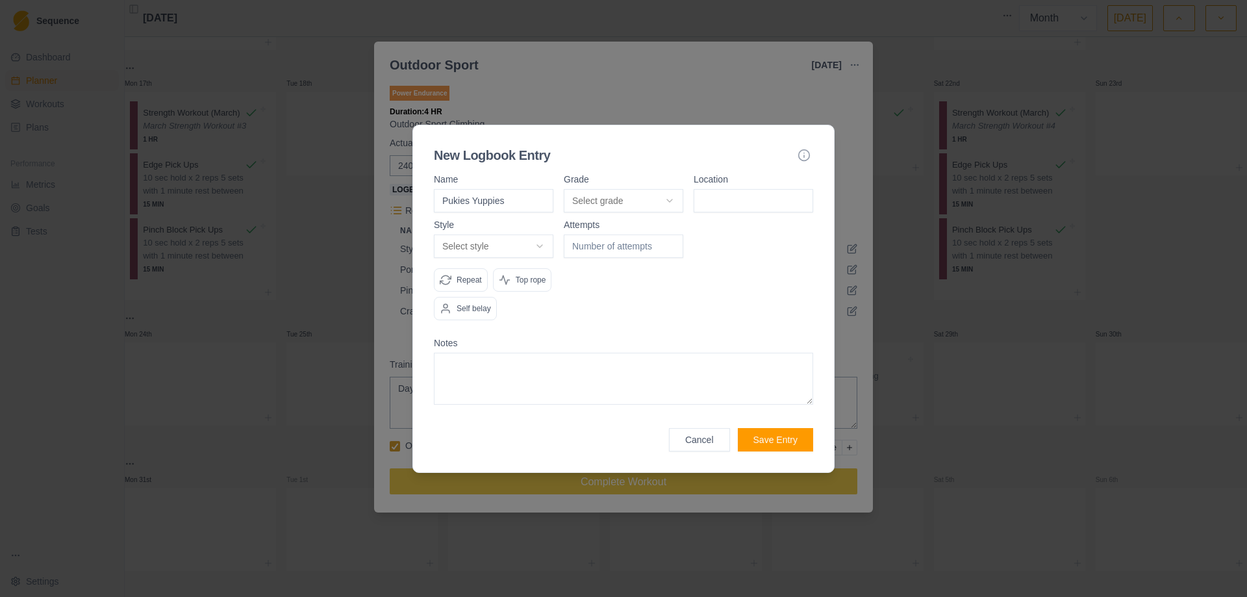
type input "Pukies Yuppies"
click at [673, 196] on body "Sequence Dashboard Planner Workouts Plans Performance Metrics Goals Tests Setti…" at bounding box center [623, 298] width 1247 height 597
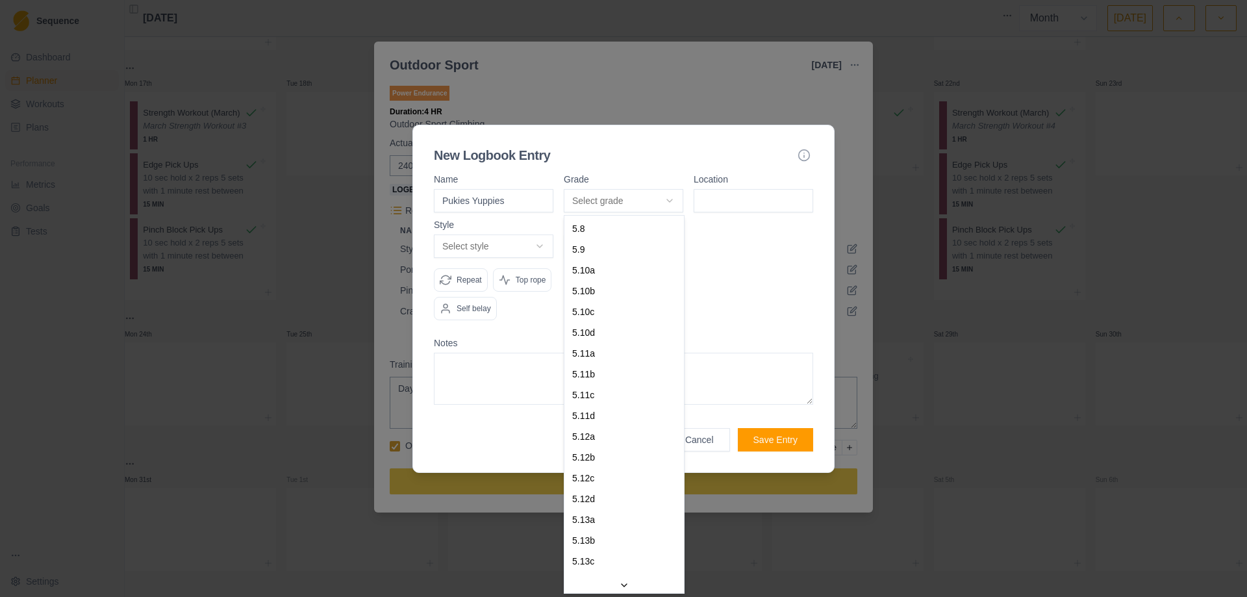
select select "7c885968-9c7b-4140-beee-60fc9fdc9224"
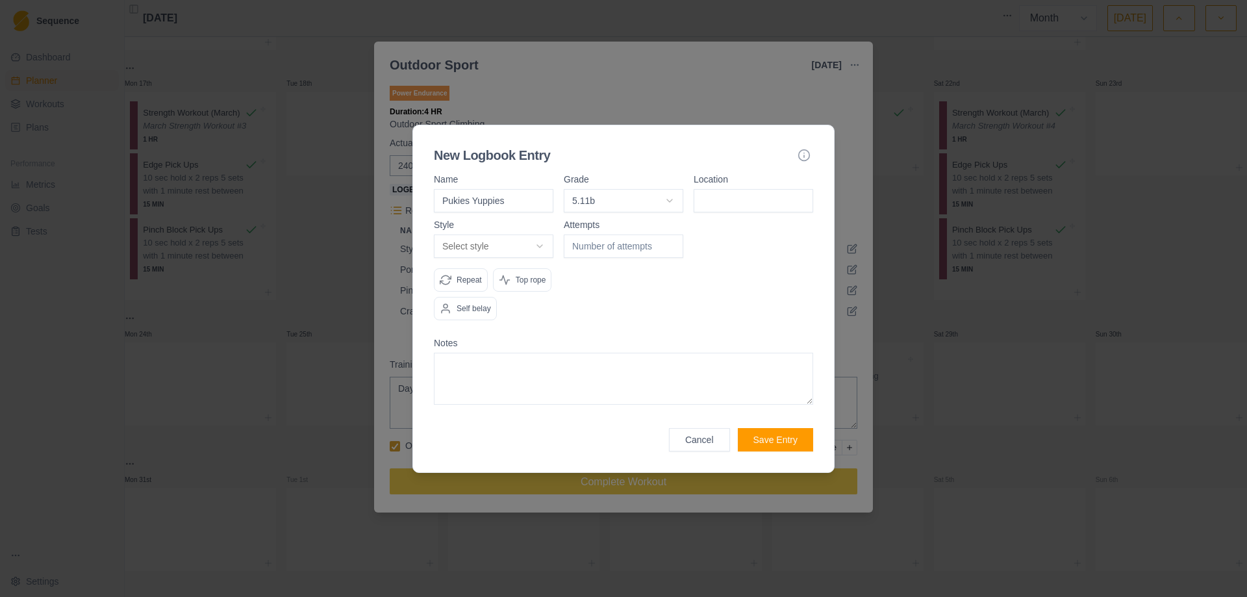
click at [735, 185] on div "Location" at bounding box center [754, 194] width 120 height 38
click at [731, 203] on input at bounding box center [754, 200] width 120 height 23
type input "[GEOGRAPHIC_DATA]"
click at [543, 246] on body "Sequence Dashboard Planner Workouts Plans Performance Metrics Goals Tests Setti…" at bounding box center [623, 298] width 1247 height 597
click at [683, 292] on div at bounding box center [624, 275] width 120 height 110
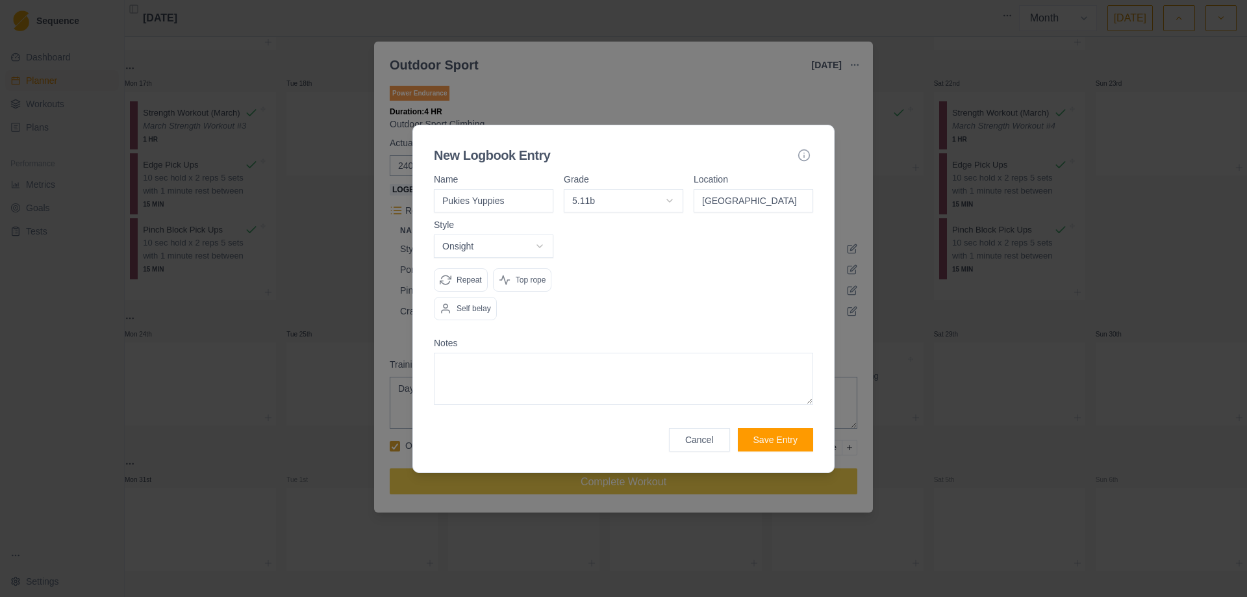
click at [781, 443] on button "Save Entry" at bounding box center [775, 439] width 75 height 23
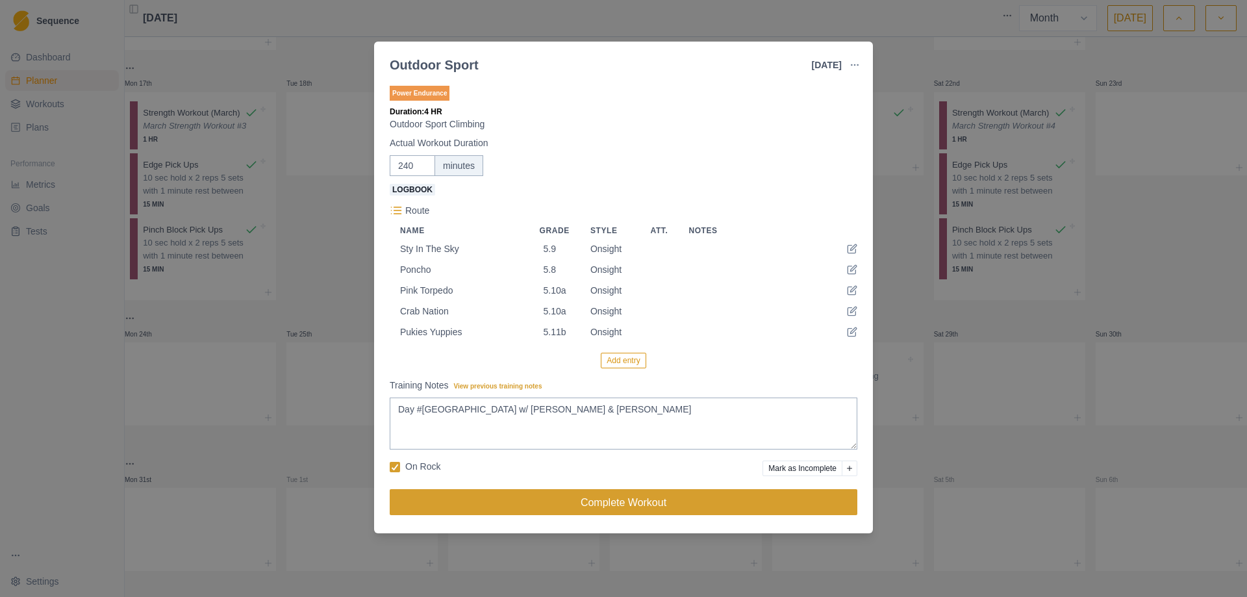
click at [640, 499] on button "Complete Workout" at bounding box center [624, 502] width 468 height 26
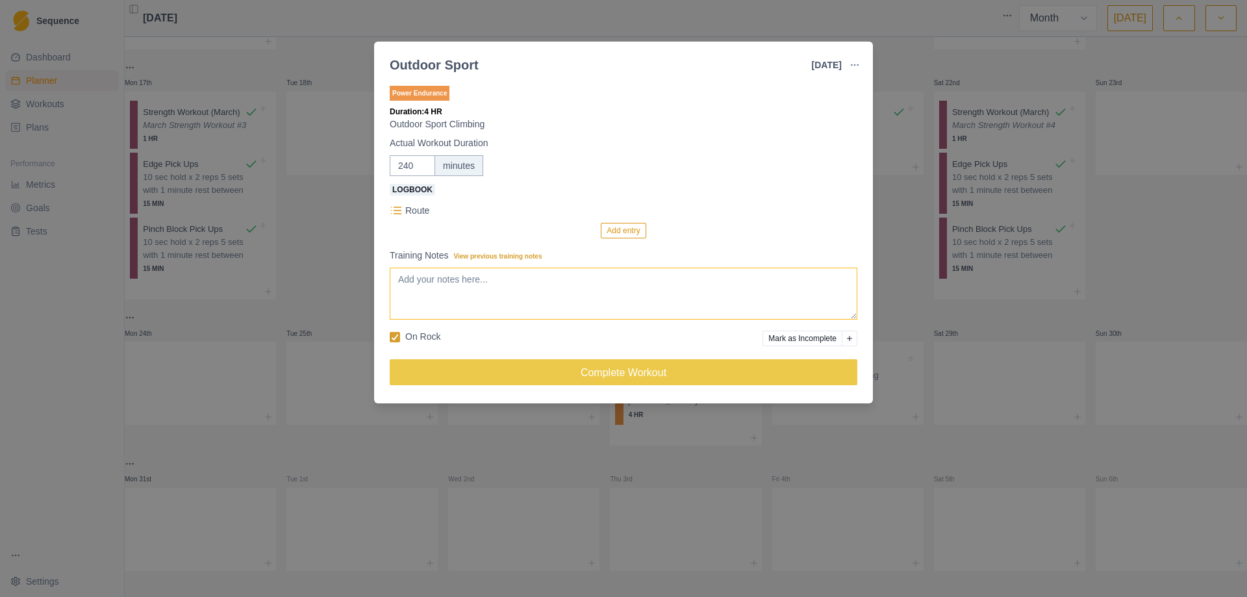
click at [484, 298] on textarea "Training Notes View previous training notes" at bounding box center [624, 294] width 468 height 52
type textarea "Day #[GEOGRAPHIC_DATA] w/ [PERSON_NAME] & [PERSON_NAME]"
click at [621, 233] on button "Add entry" at bounding box center [623, 231] width 45 height 16
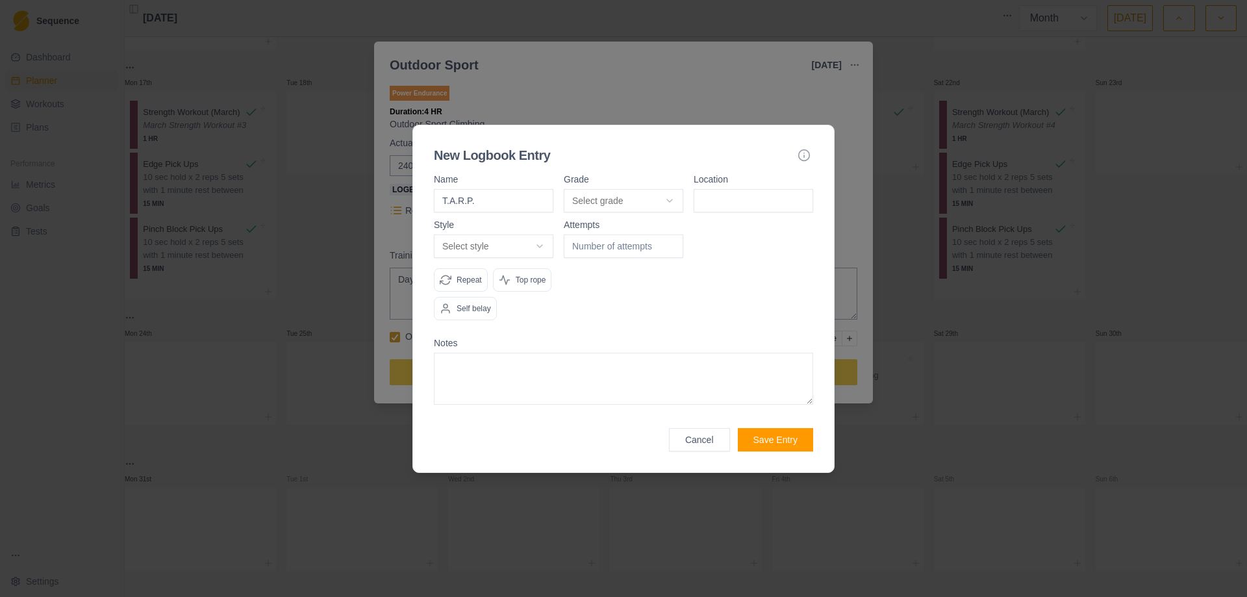
type input "T.A.R.P."
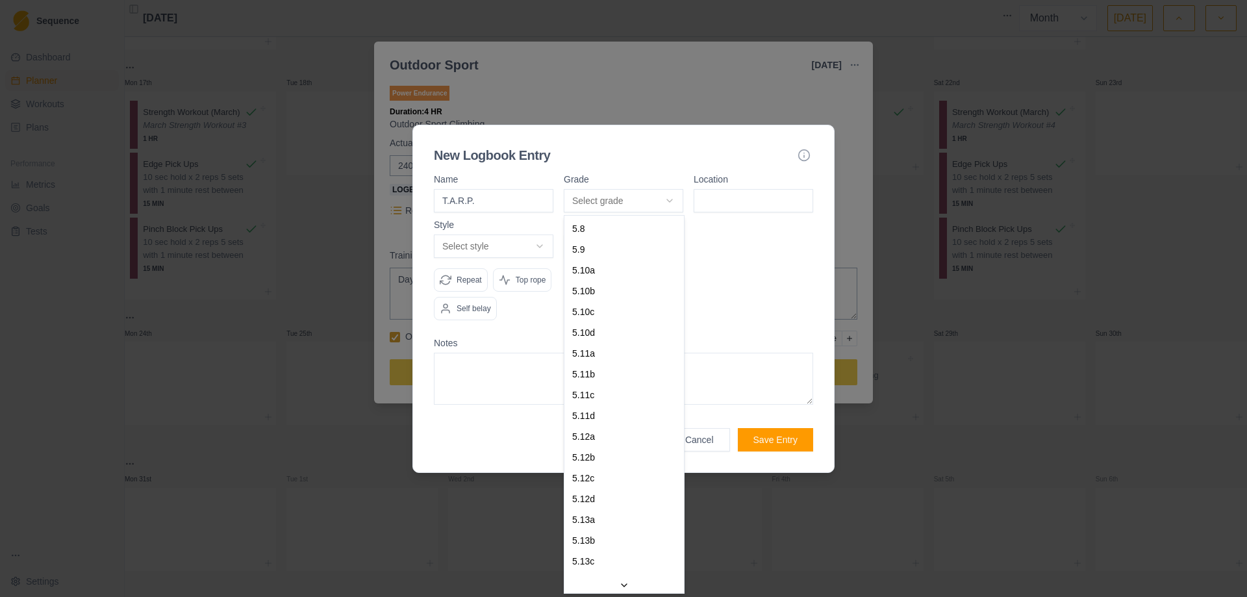
click at [672, 197] on body "Sequence Dashboard Planner Workouts Plans Performance Metrics Goals Tests Setti…" at bounding box center [623, 298] width 1247 height 597
select select "a6710177-d529-4de8-9daa-fd2de67eba40"
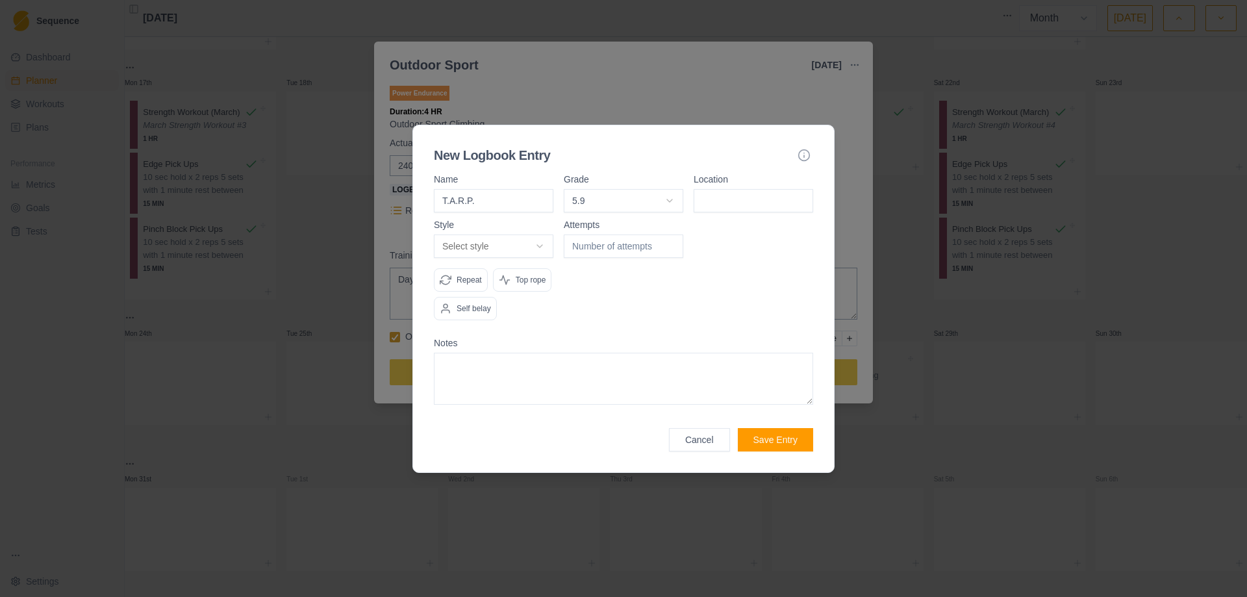
click at [727, 211] on input at bounding box center [754, 200] width 120 height 23
type input "[GEOGRAPHIC_DATA]"
click at [548, 247] on body "Sequence Dashboard Planner Workouts Plans Performance Metrics Goals Tests Setti…" at bounding box center [623, 298] width 1247 height 597
click at [755, 440] on button "Save Entry" at bounding box center [775, 439] width 75 height 23
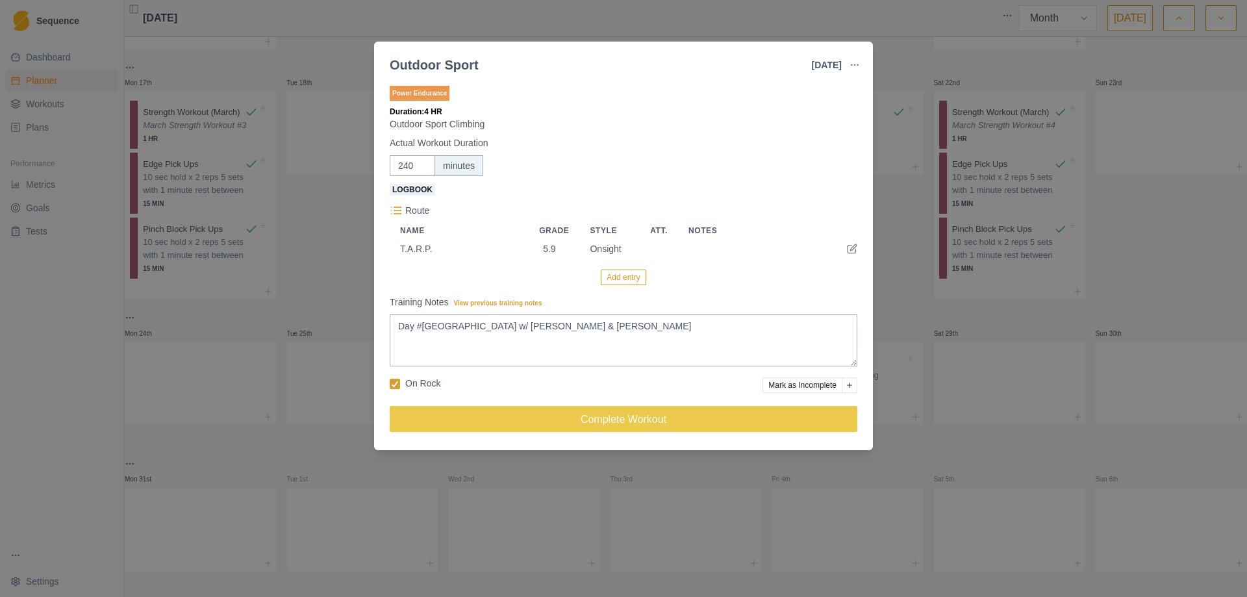
click at [625, 283] on button "Add entry" at bounding box center [623, 278] width 45 height 16
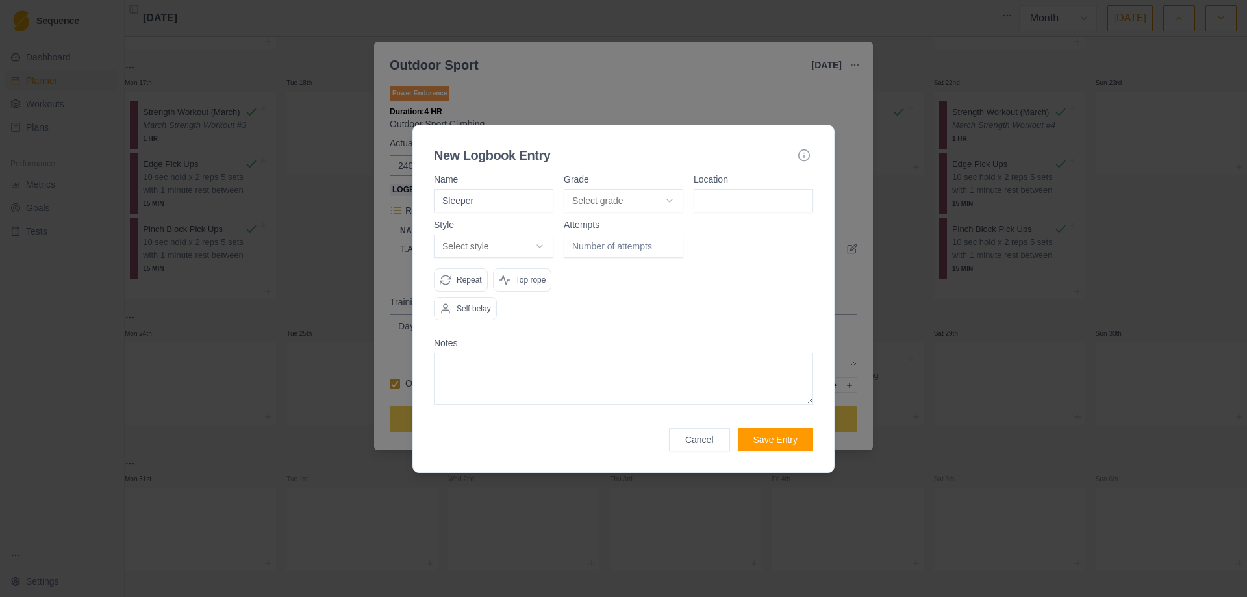
type input "Sleeper"
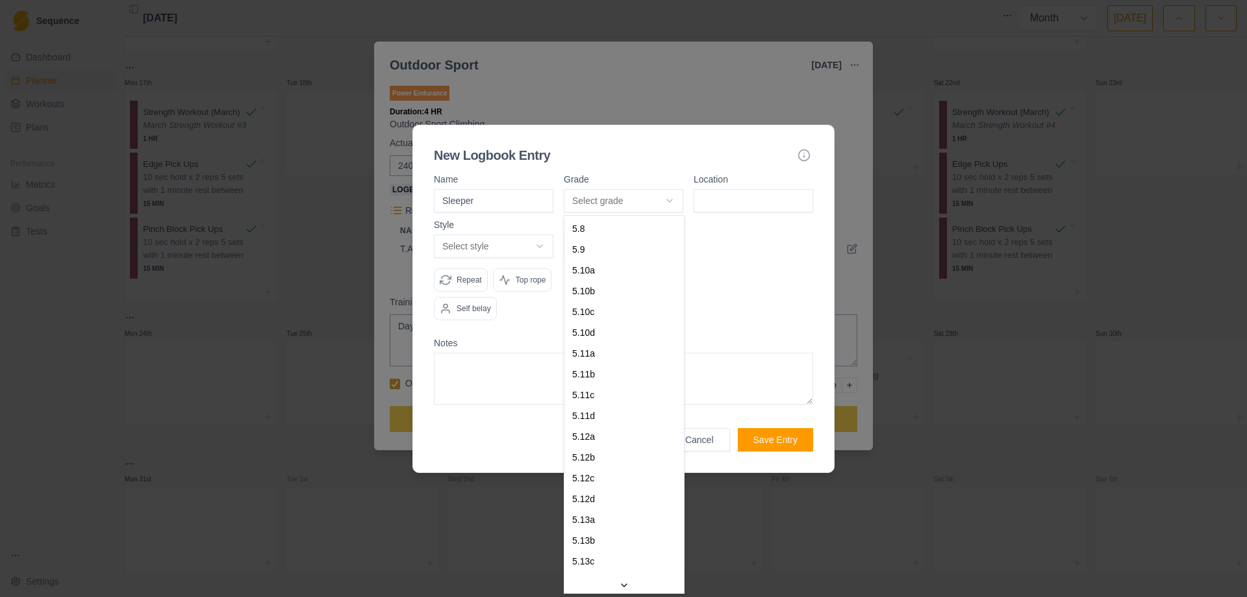
click at [671, 199] on body "Sequence Dashboard Planner Workouts Plans Performance Metrics Goals Tests Setti…" at bounding box center [623, 298] width 1247 height 597
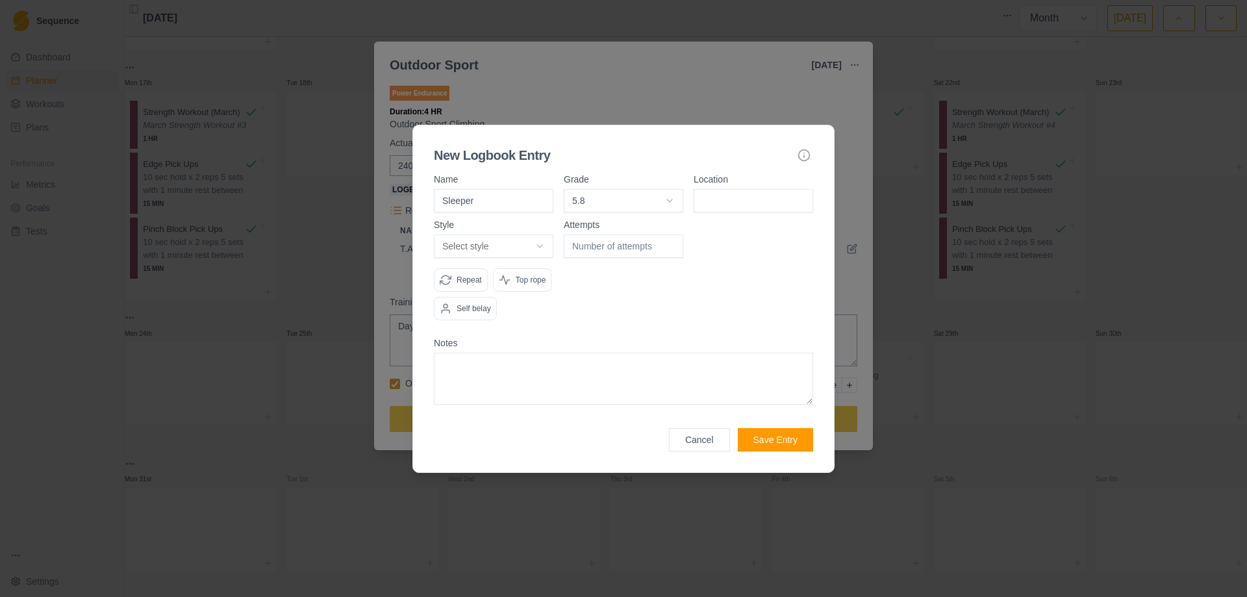
click at [741, 200] on input at bounding box center [754, 200] width 120 height 23
type input "[GEOGRAPHIC_DATA]"
click at [537, 240] on body "Sequence Dashboard Planner Workouts Plans Performance Metrics Goals Tests Setti…" at bounding box center [623, 298] width 1247 height 597
click at [787, 440] on button "Save Entry" at bounding box center [775, 439] width 75 height 23
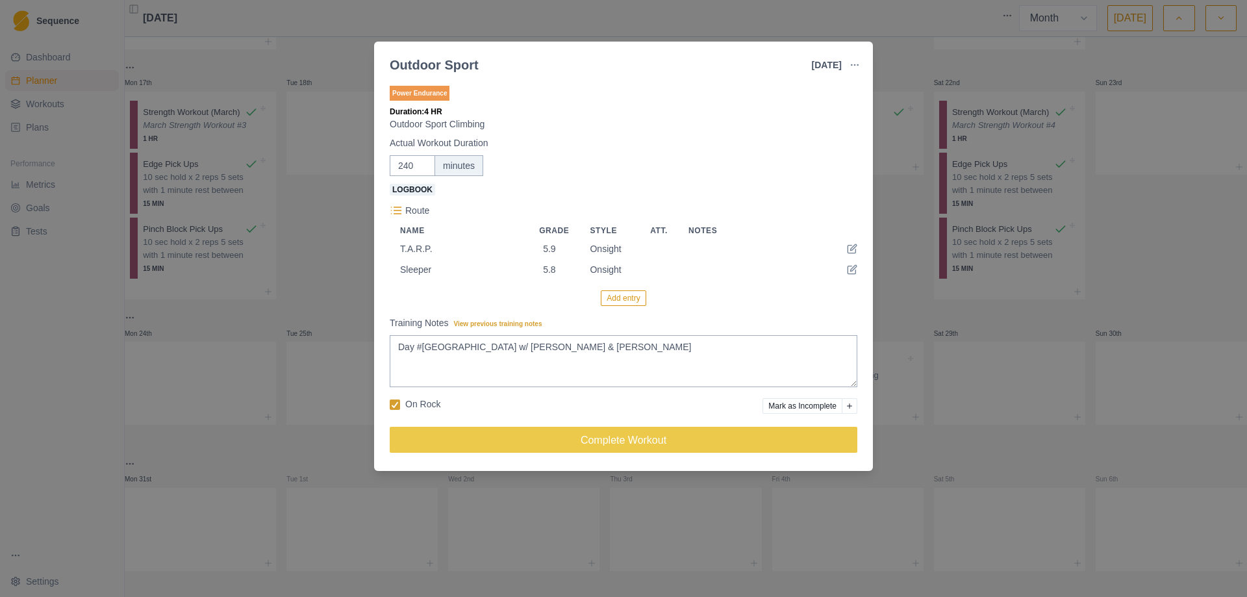
click at [618, 301] on button "Add entry" at bounding box center [623, 298] width 45 height 16
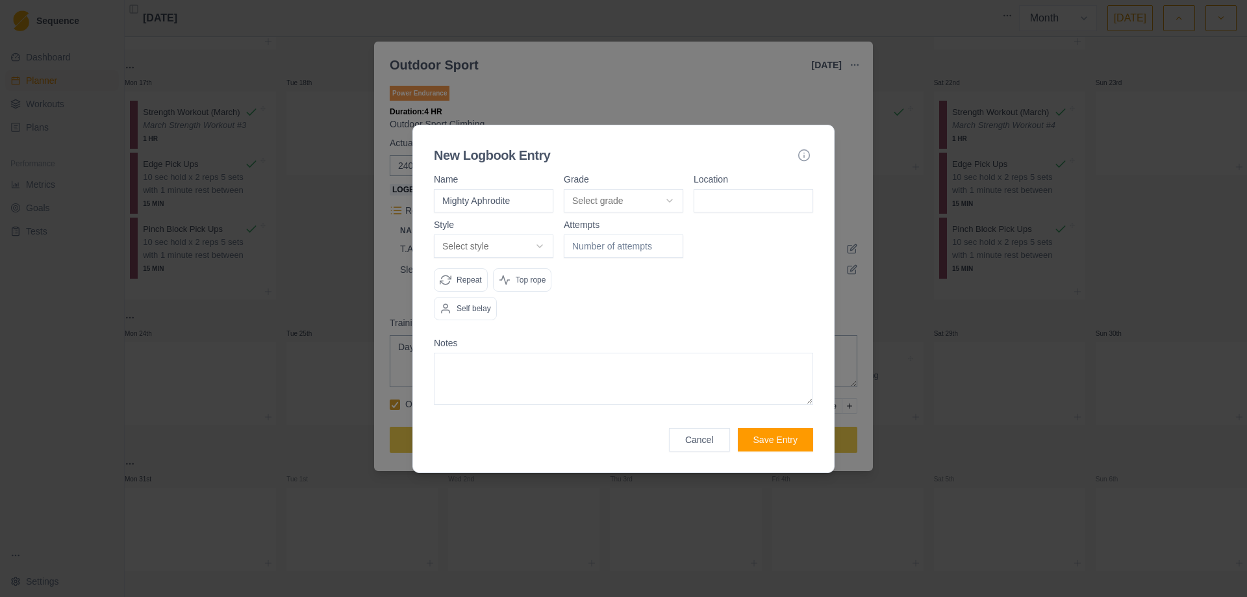
type input "Mighty Aphrodite"
click at [679, 197] on body "Sequence Dashboard Planner Workouts Plans Performance Metrics Goals Tests Setti…" at bounding box center [623, 298] width 1247 height 597
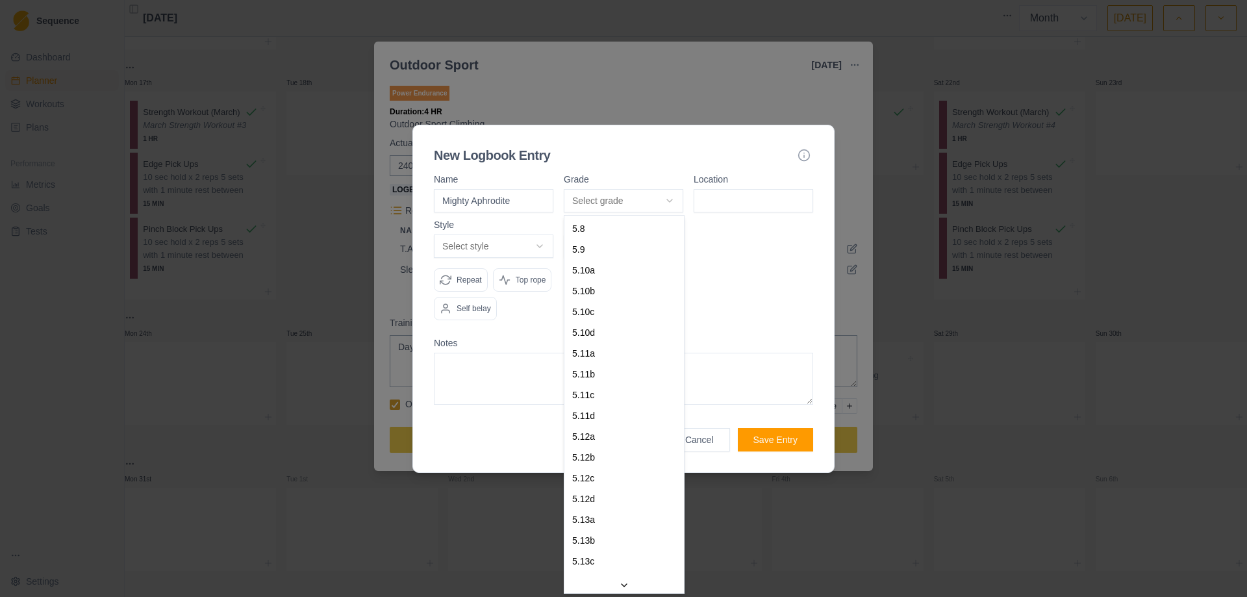
select select "841e9395-8ba2-4200-9142-a48731e75a15"
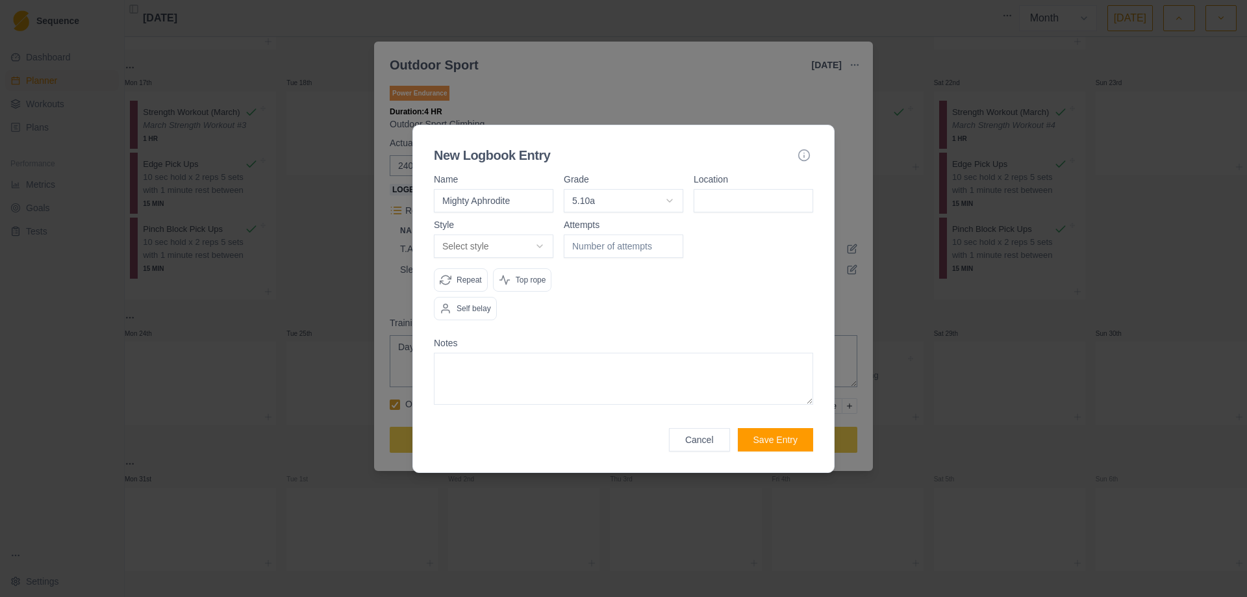
click at [730, 200] on input at bounding box center [754, 200] width 120 height 23
type input "[GEOGRAPHIC_DATA]"
click at [542, 248] on body "Sequence Dashboard Planner Workouts Plans Performance Metrics Goals Tests Setti…" at bounding box center [623, 298] width 1247 height 597
click at [771, 443] on button "Save Entry" at bounding box center [775, 439] width 75 height 23
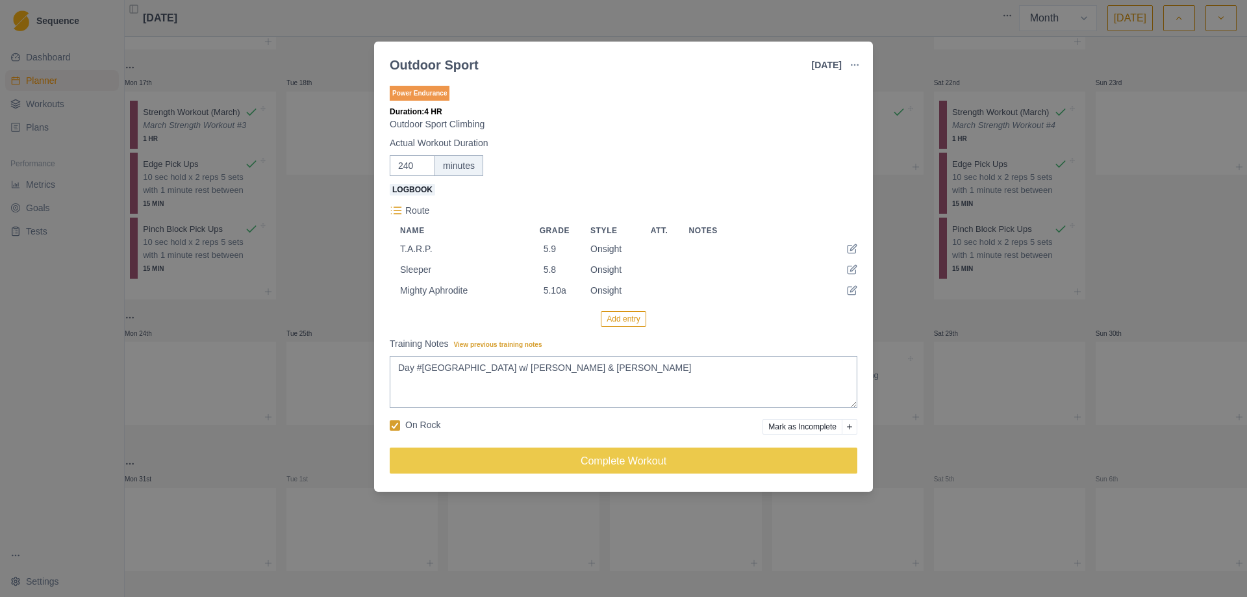
click at [616, 320] on button "Add entry" at bounding box center [623, 319] width 45 height 16
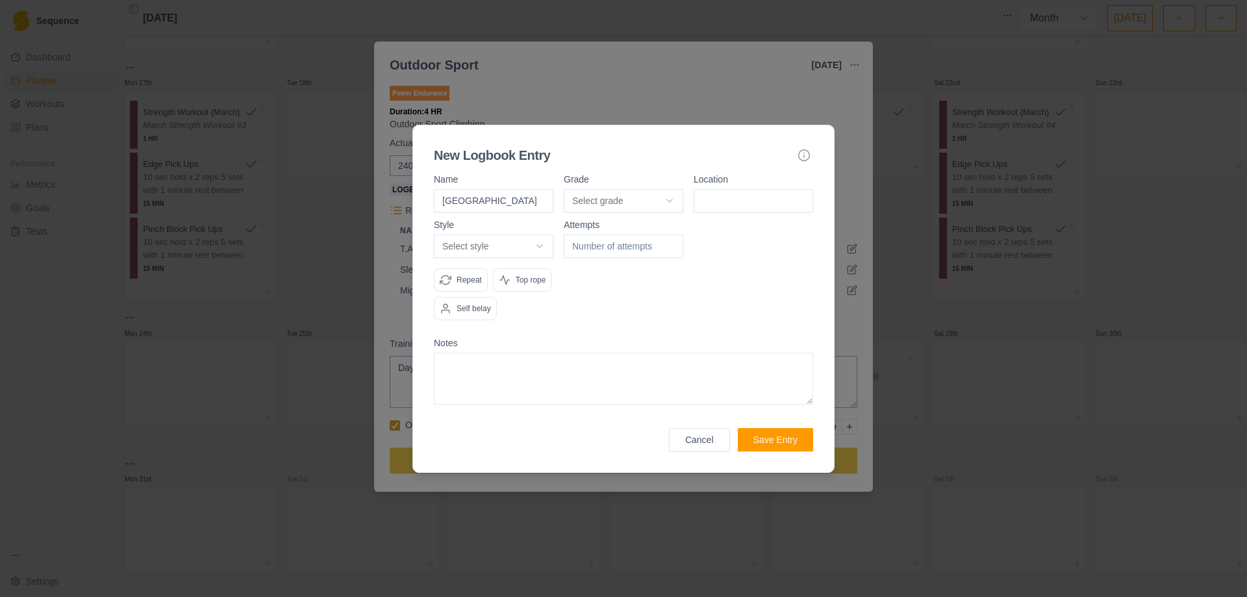
type input "[GEOGRAPHIC_DATA]"
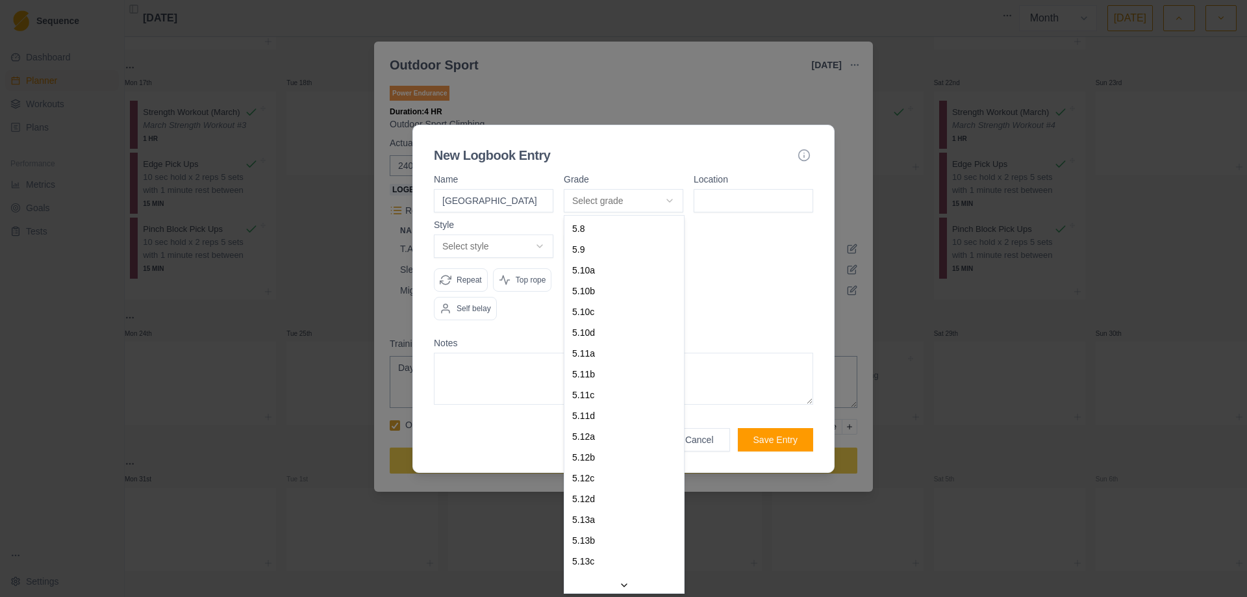
click at [669, 198] on body "Sequence Dashboard Planner Workouts Plans Performance Metrics Goals Tests Setti…" at bounding box center [623, 298] width 1247 height 597
select select "7c885968-9c7b-4140-beee-60fc9fdc9224"
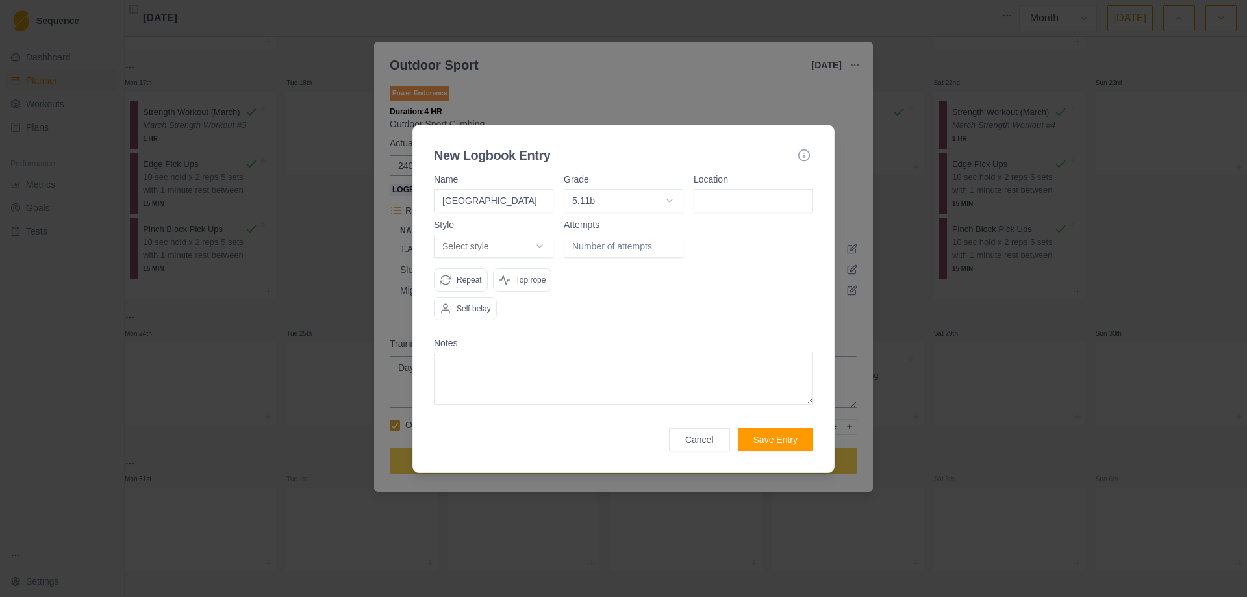
click at [722, 206] on input at bounding box center [754, 200] width 120 height 23
type input "[GEOGRAPHIC_DATA]"
click at [537, 247] on body "Sequence Dashboard Planner Workouts Plans Performance Metrics Goals Tests Setti…" at bounding box center [623, 298] width 1247 height 597
select select "attempt"
type input "1"
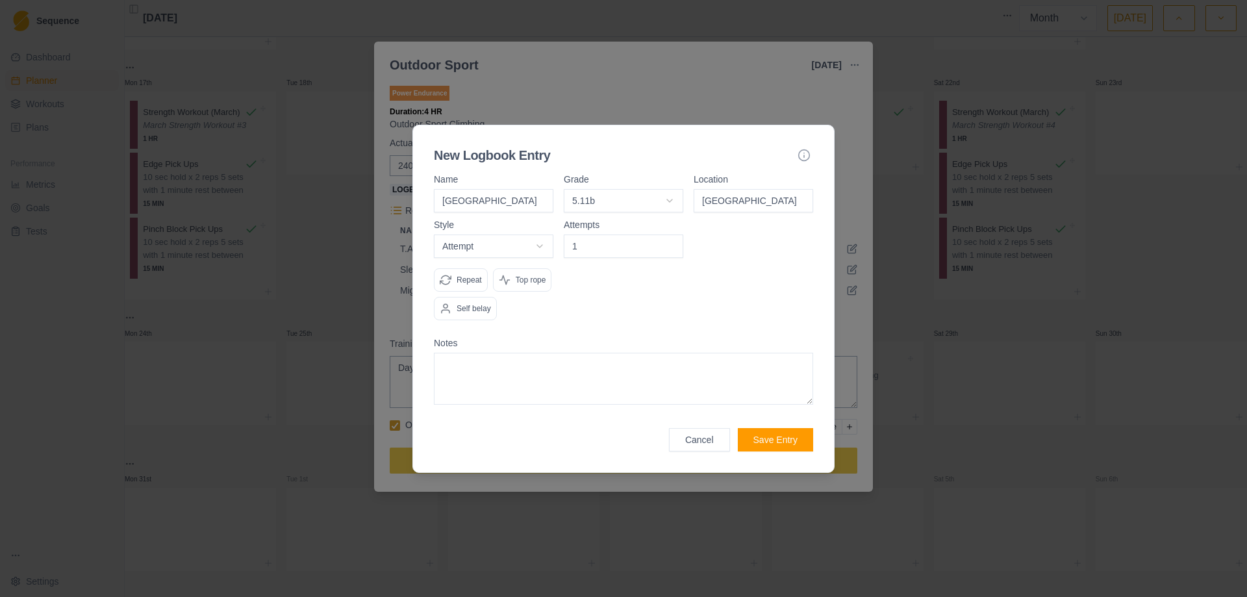
click at [670, 242] on input "1" at bounding box center [624, 246] width 120 height 23
click at [661, 307] on div "Attempts 1" at bounding box center [624, 275] width 120 height 110
click at [771, 435] on button "Save Entry" at bounding box center [775, 439] width 75 height 23
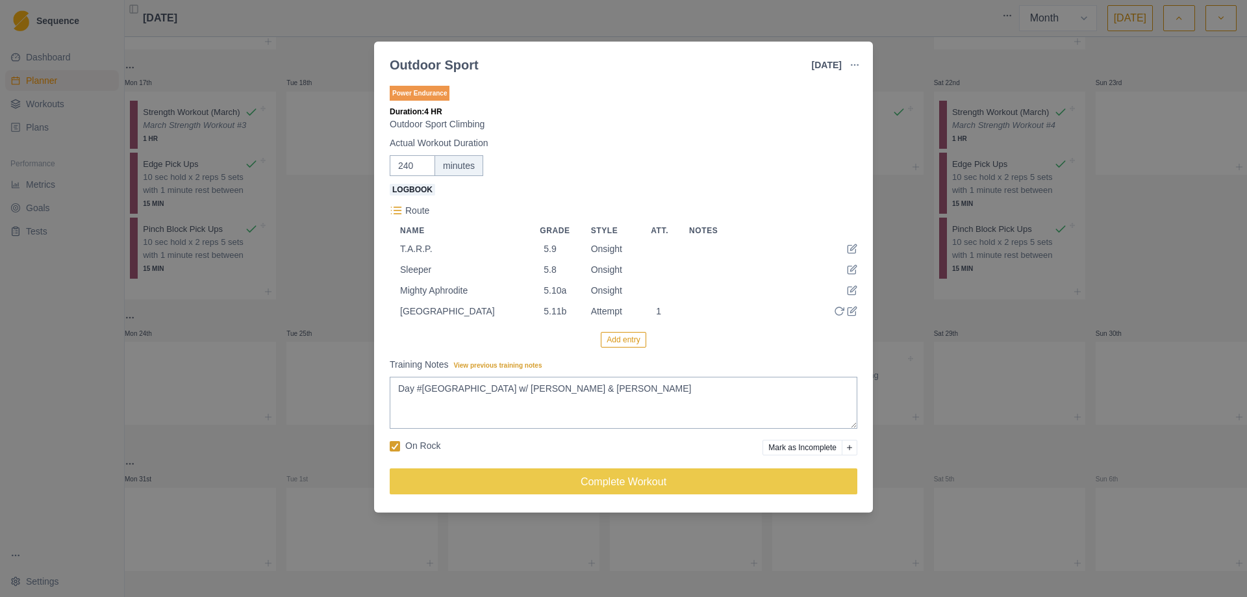
click at [628, 343] on button "Add entry" at bounding box center [623, 340] width 45 height 16
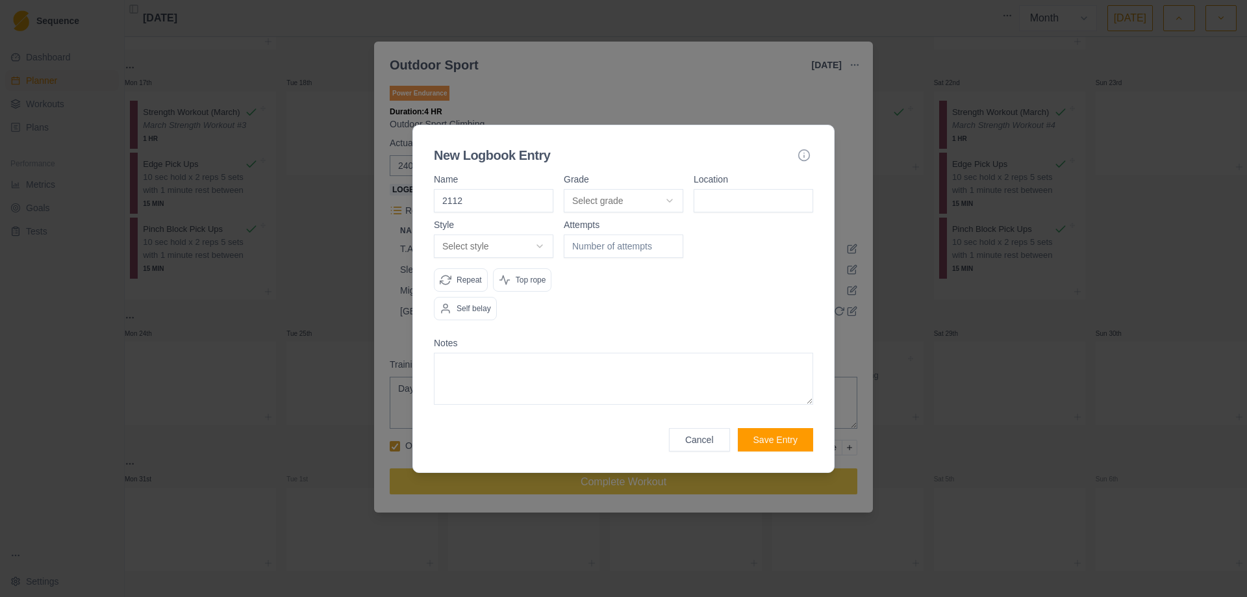
type input "2112"
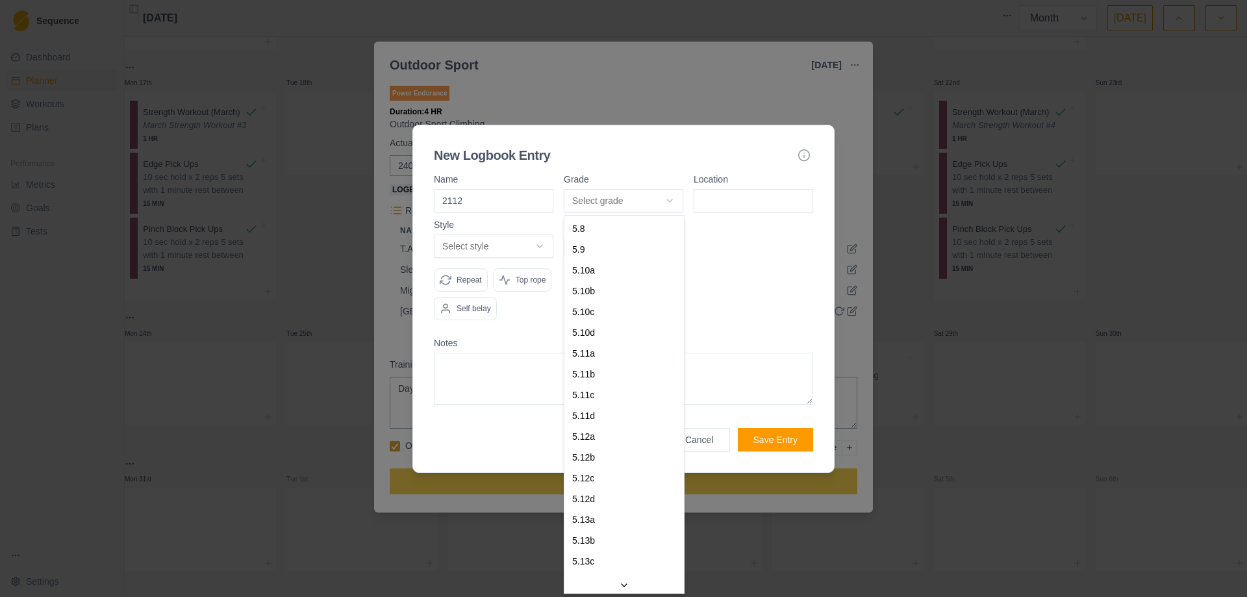
click at [667, 199] on body "Sequence Dashboard Planner Workouts Plans Performance Metrics Goals Tests Setti…" at bounding box center [623, 298] width 1247 height 597
select select "841e9395-8ba2-4200-9142-a48731e75a15"
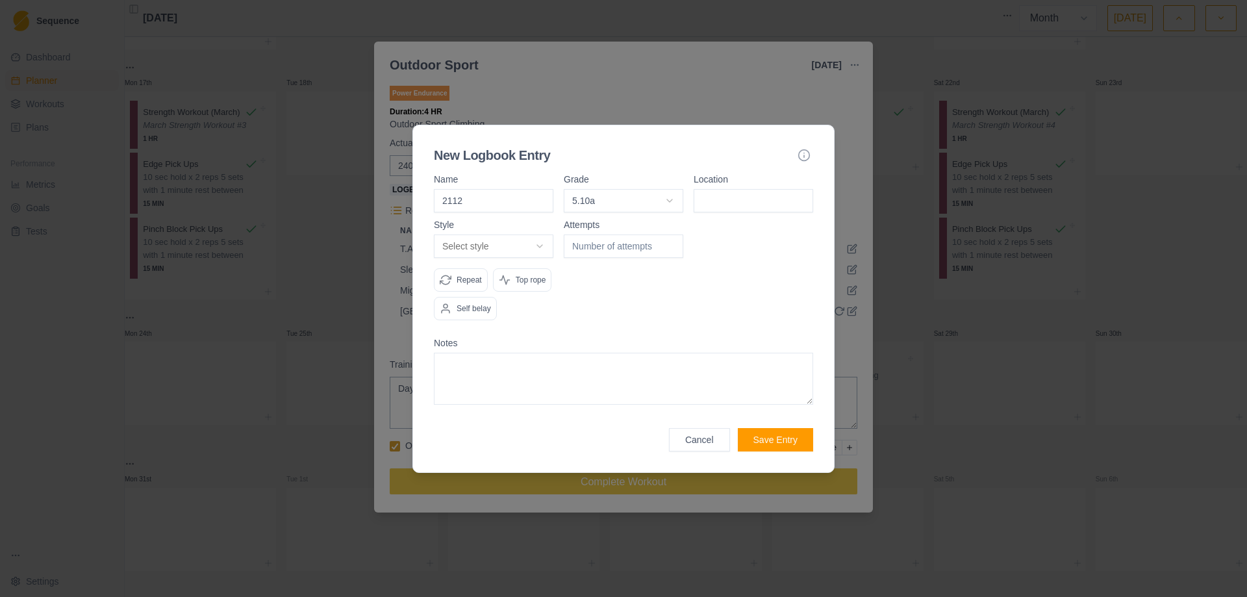
click at [739, 205] on input at bounding box center [754, 200] width 120 height 23
type input "[GEOGRAPHIC_DATA]"
click at [540, 247] on body "Sequence Dashboard Planner Workouts Plans Performance Metrics Goals Tests Setti…" at bounding box center [623, 298] width 1247 height 597
click at [732, 377] on textarea at bounding box center [623, 379] width 379 height 52
click at [769, 440] on button "Save Entry" at bounding box center [775, 439] width 75 height 23
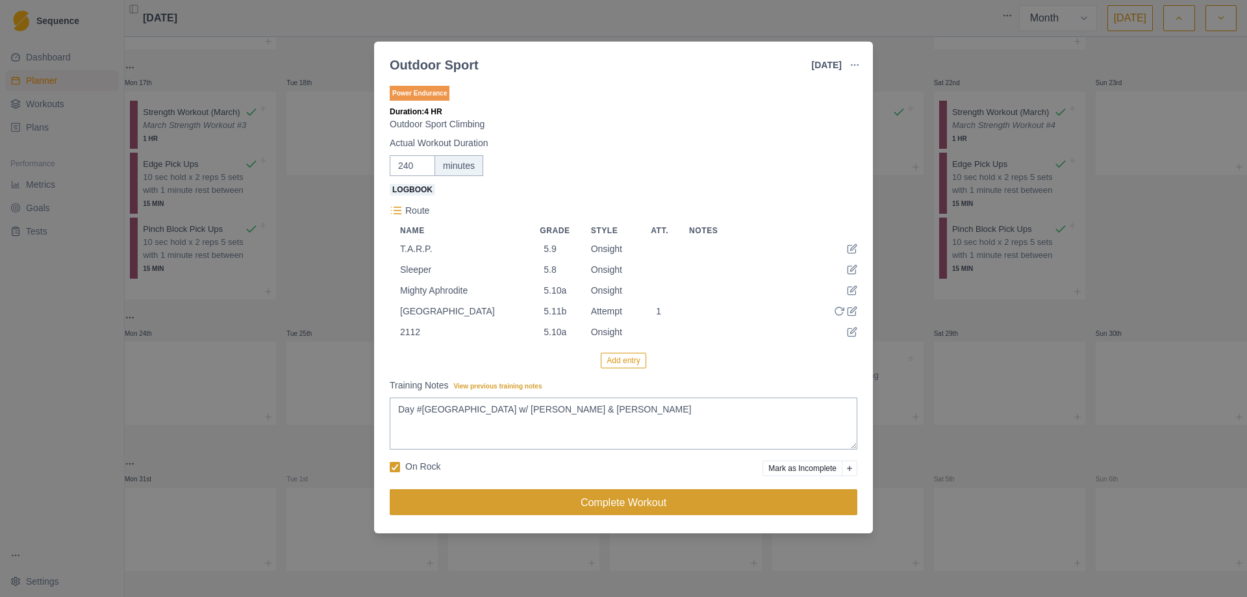
click at [606, 515] on button "Complete Workout" at bounding box center [624, 502] width 468 height 26
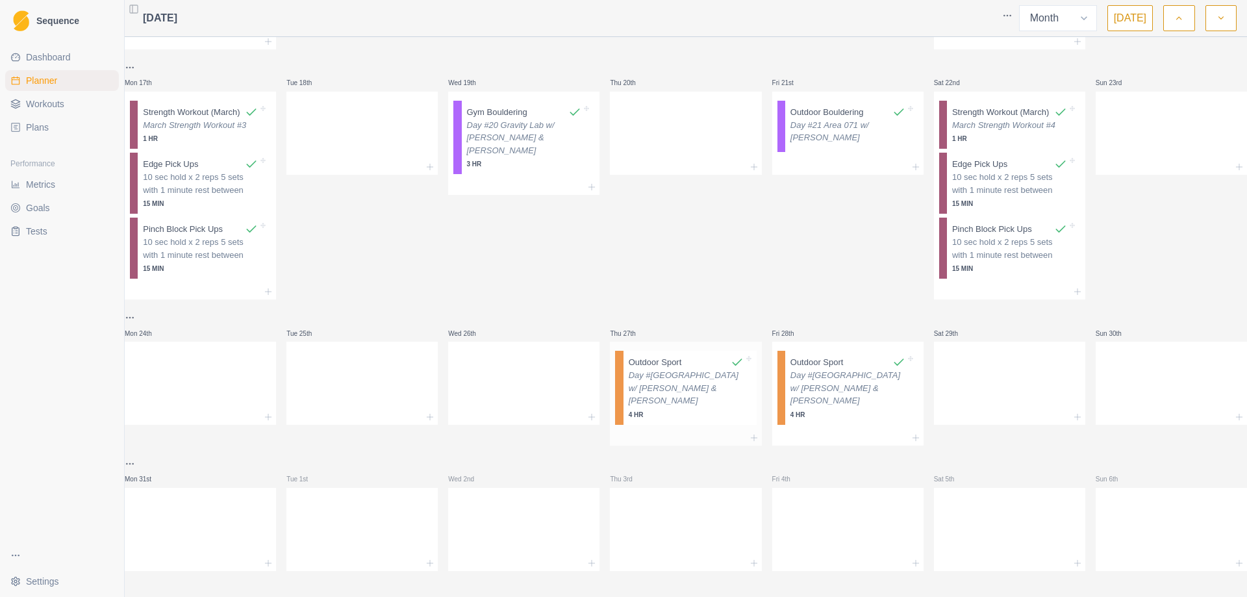
scroll to position [692, 0]
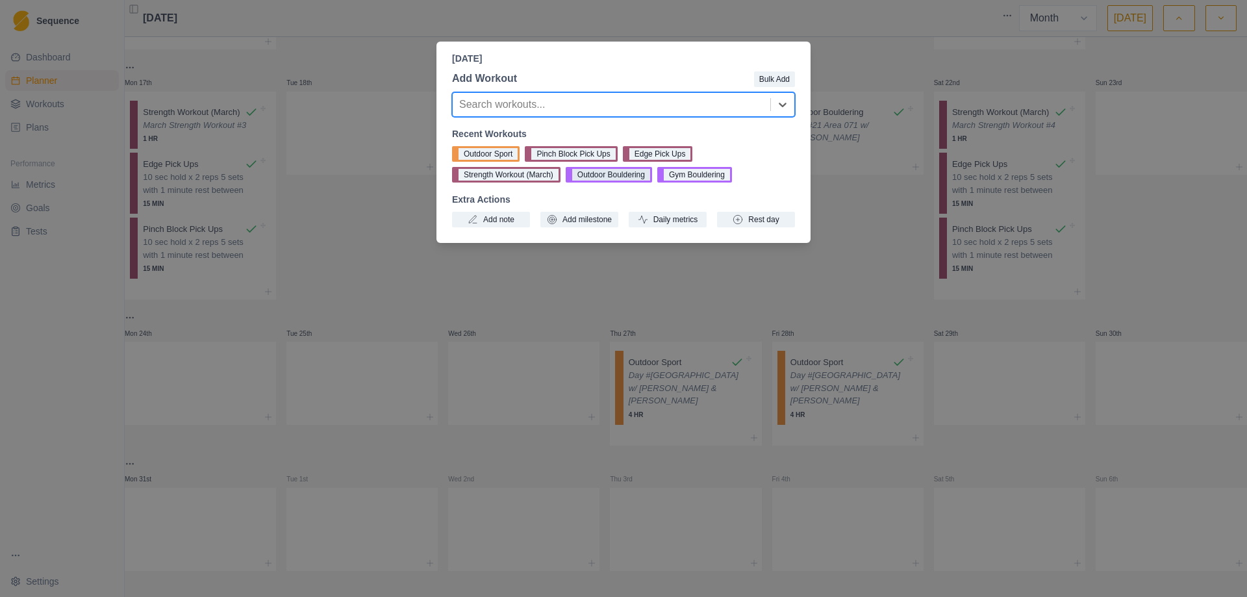
click at [620, 179] on button "Outdoor Bouldering" at bounding box center [609, 175] width 86 height 16
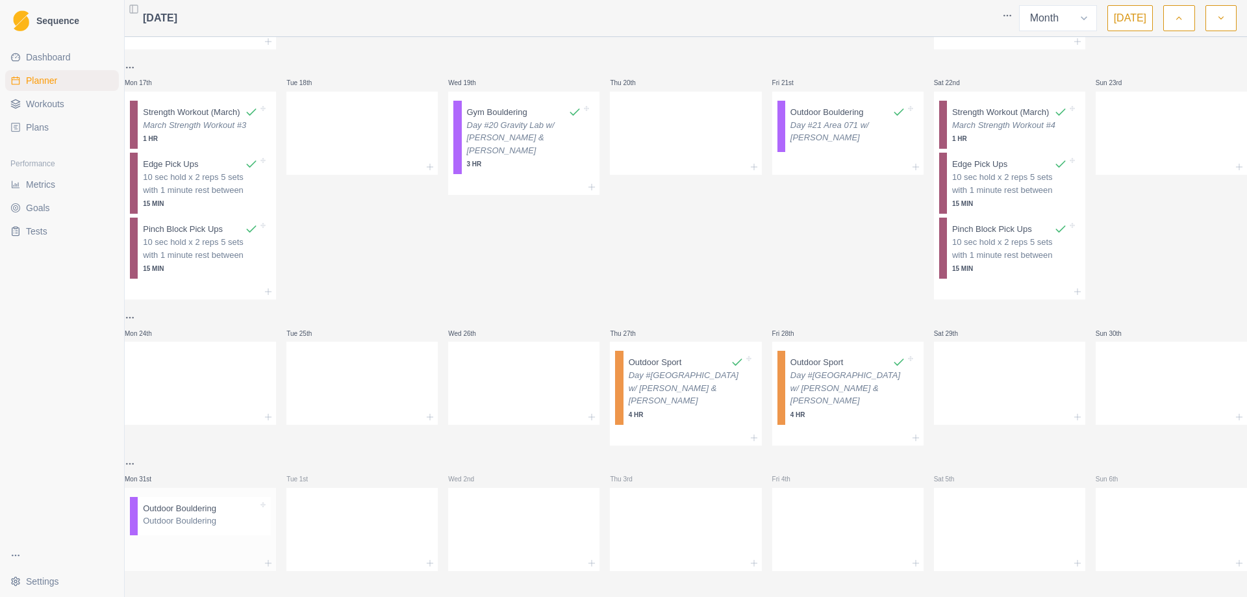
click at [216, 502] on p "Outdoor Bouldering" at bounding box center [179, 508] width 73 height 13
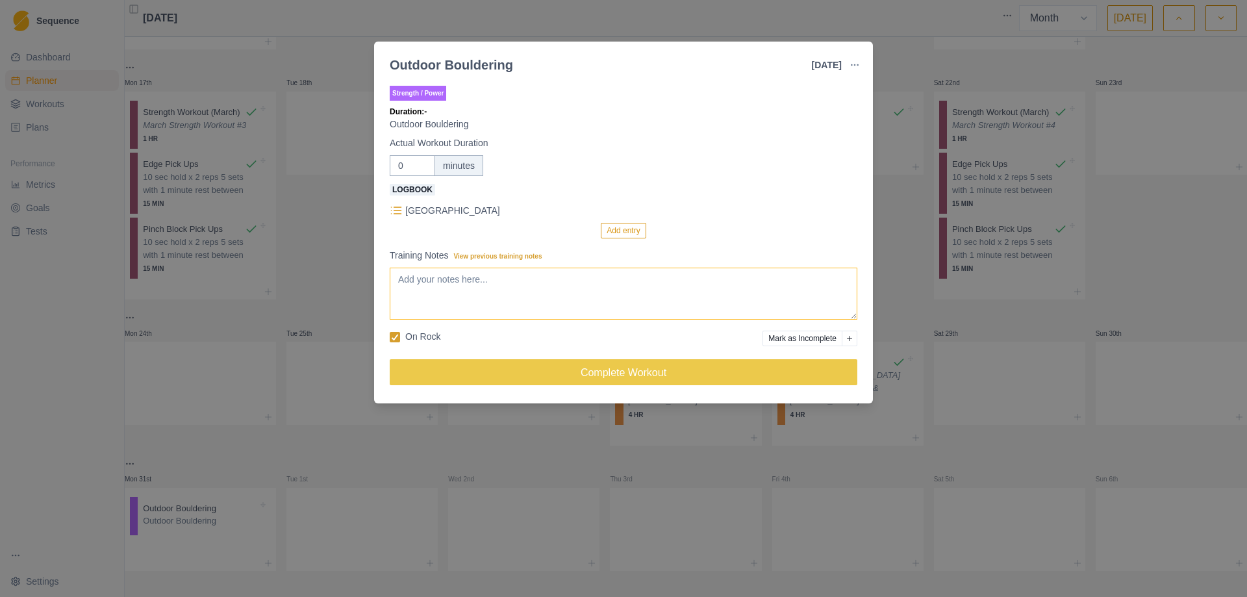
click at [496, 281] on textarea "Training Notes View previous training notes" at bounding box center [624, 294] width 468 height 52
type textarea "Day #24 Area 071"
click at [618, 231] on button "Add entry" at bounding box center [623, 231] width 45 height 16
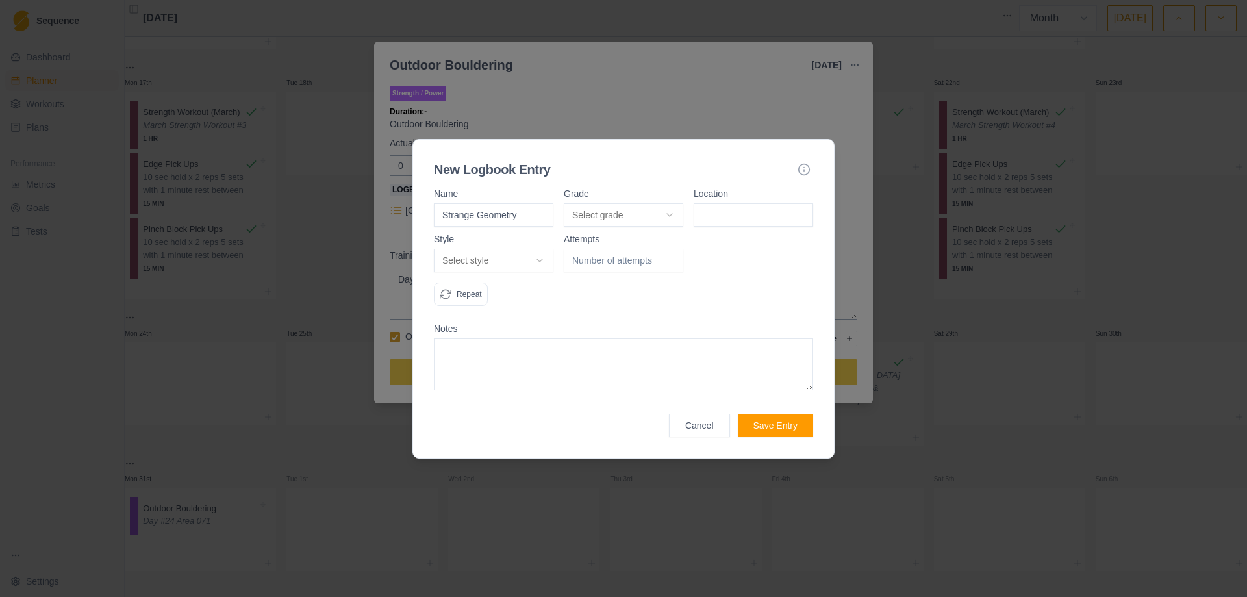
type input "Strange Geometry"
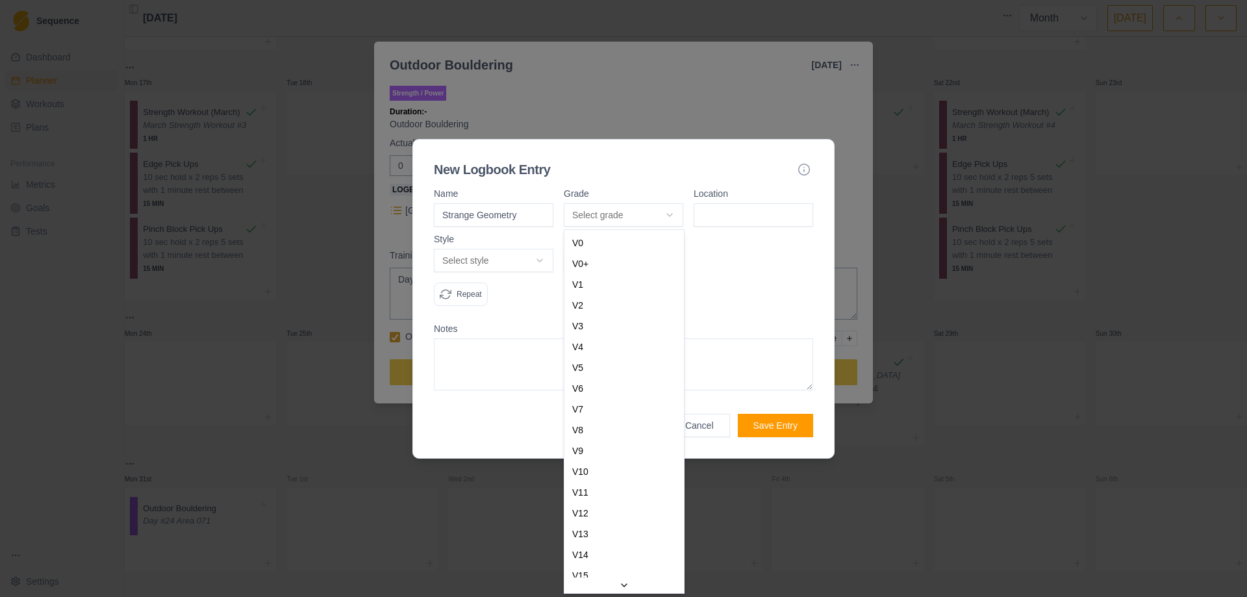
click at [677, 212] on body "Sequence Dashboard Planner Workouts Plans Performance Metrics Goals Tests Setti…" at bounding box center [623, 298] width 1247 height 597
select select "f94f6641-cf14-4dd4-815c-3fad2c452406"
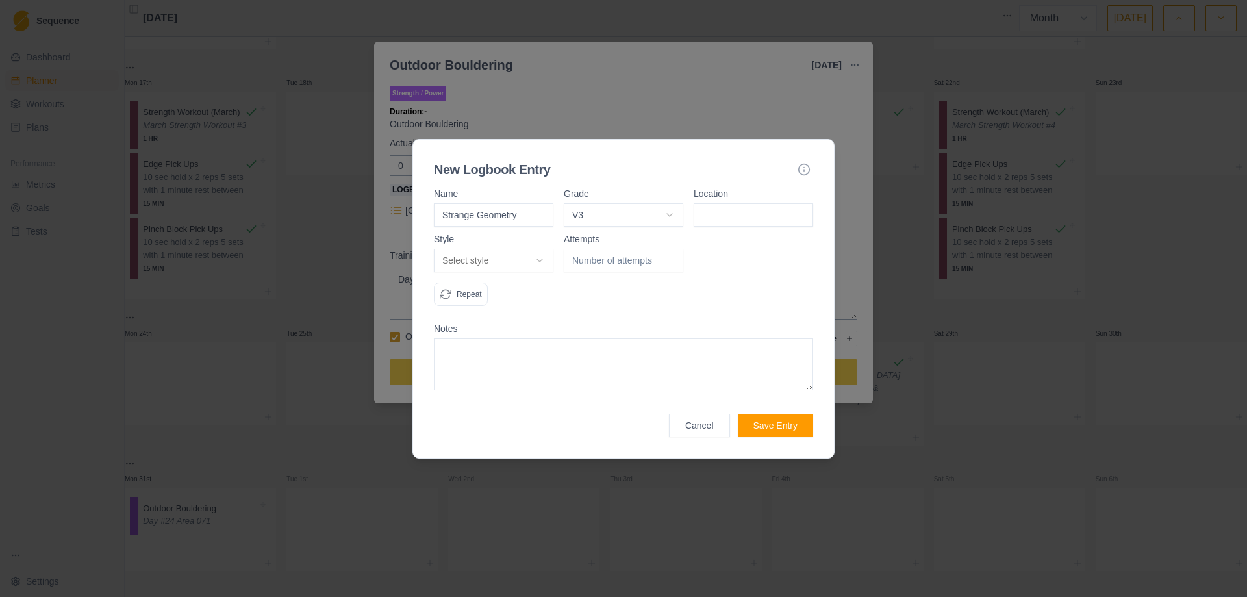
click at [750, 210] on input at bounding box center [754, 214] width 120 height 23
type input "Area 071"
click at [540, 264] on body "Sequence Dashboard Planner Workouts Plans Performance Metrics Goals Tests Setti…" at bounding box center [623, 298] width 1247 height 597
select select "attempt"
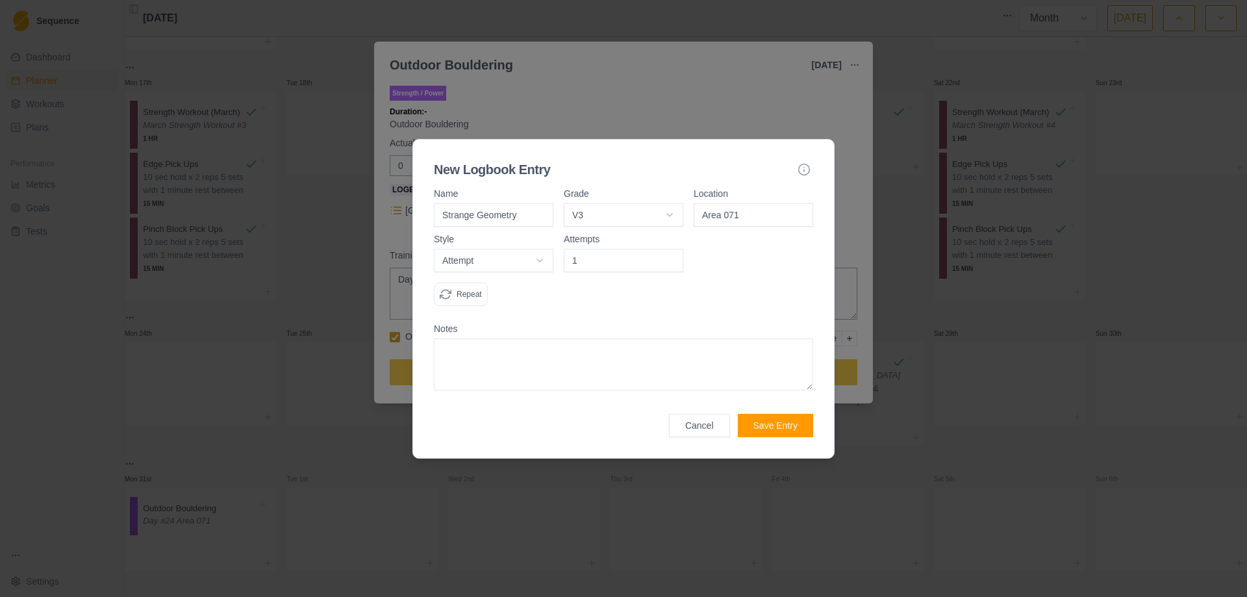
click at [671, 258] on input "1" at bounding box center [624, 260] width 120 height 23
click at [671, 258] on input "2" at bounding box center [624, 260] width 120 height 23
type input "3"
click at [671, 258] on input "3" at bounding box center [624, 260] width 120 height 23
click at [783, 426] on button "Save Entry" at bounding box center [775, 425] width 75 height 23
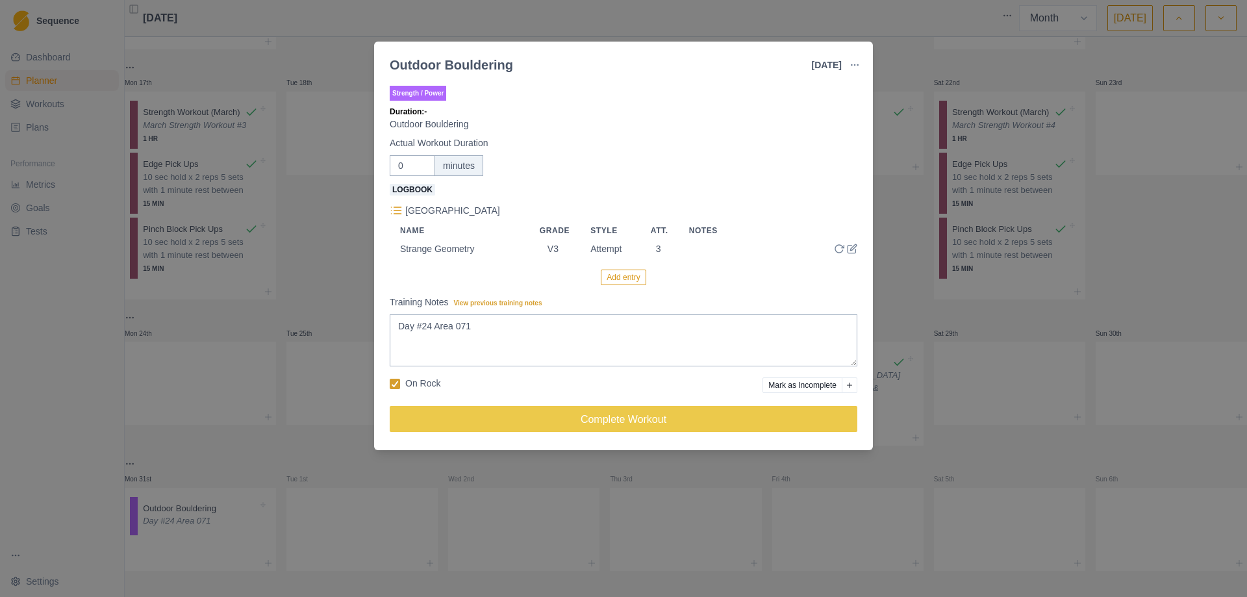
click at [626, 279] on button "Add entry" at bounding box center [623, 278] width 45 height 16
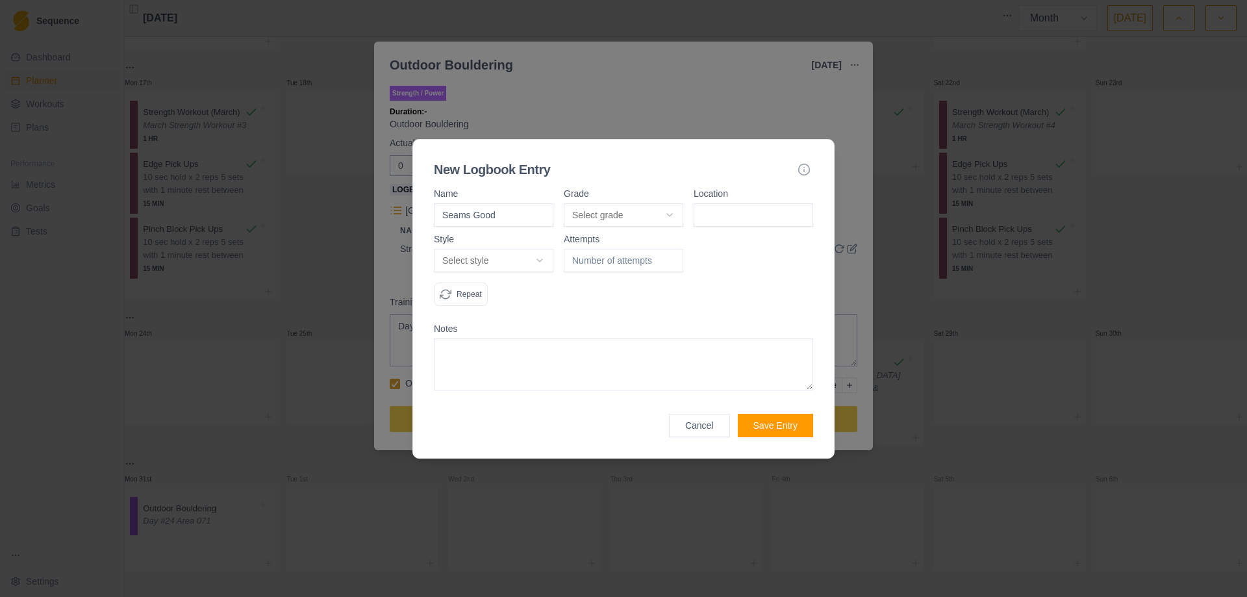
type input "Seams Good"
click at [659, 211] on body "Sequence Dashboard Planner Workouts Plans Performance Metrics Goals Tests Setti…" at bounding box center [623, 298] width 1247 height 597
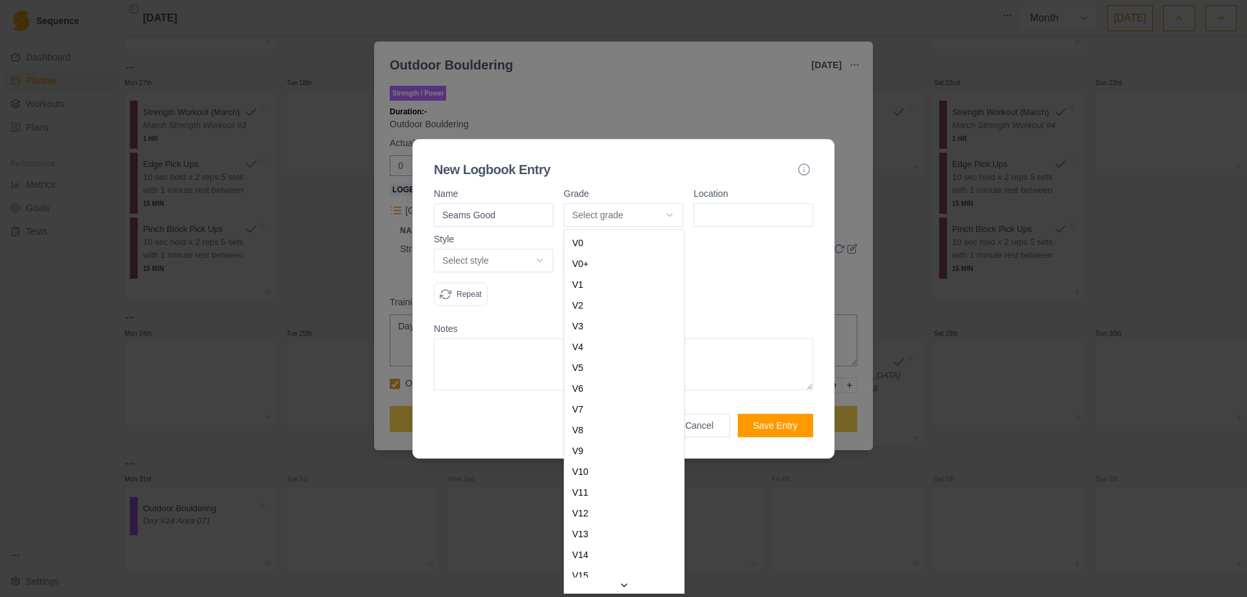
select select "ce4a9362-81d3-4cb3-a3b0-152c193b16d0"
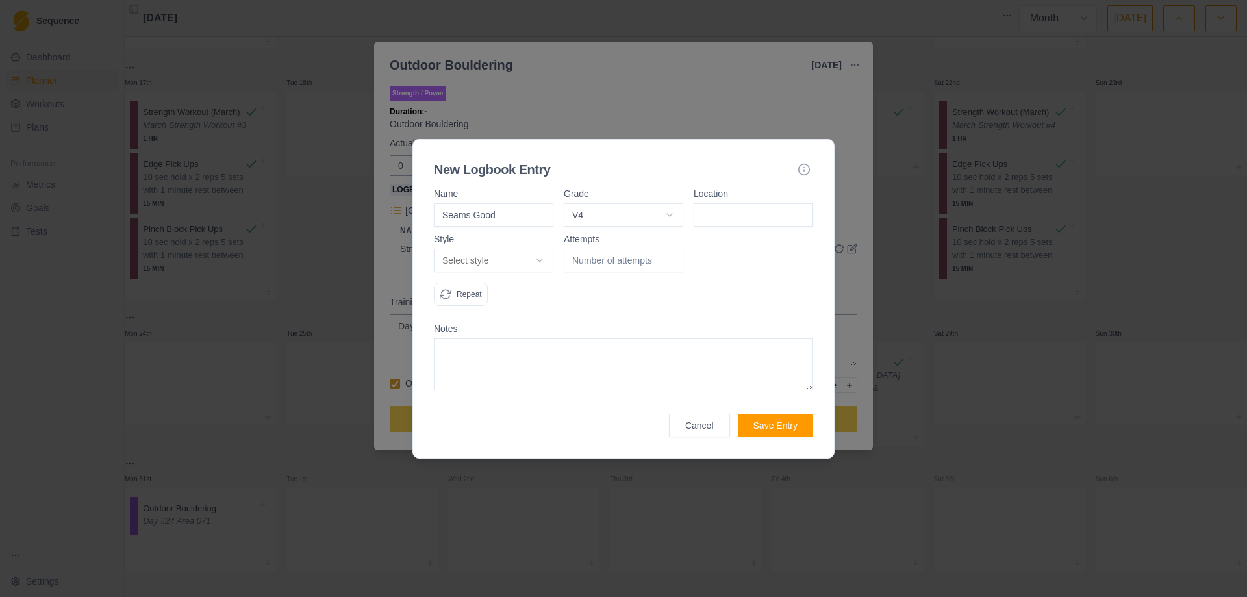
click at [725, 216] on input at bounding box center [754, 214] width 120 height 23
type input "Area 071"
click at [540, 266] on body "Sequence Dashboard Planner Workouts Plans Performance Metrics Goals Tests Setti…" at bounding box center [623, 298] width 1247 height 597
select select "attempt"
click at [673, 257] on input "1" at bounding box center [624, 260] width 120 height 23
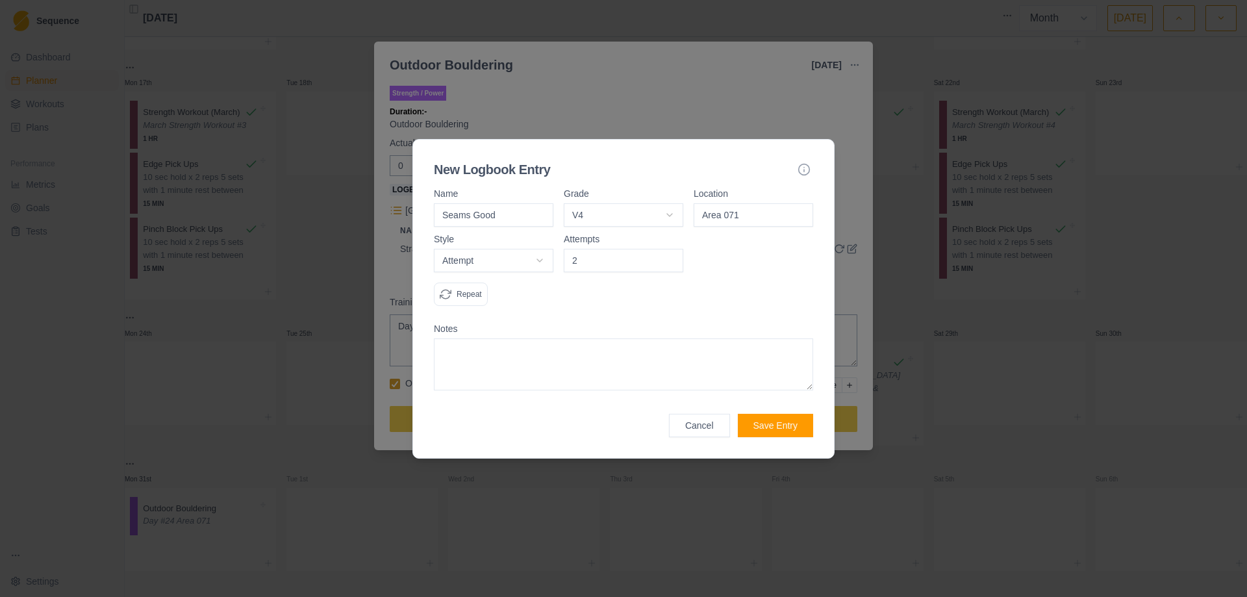
click at [673, 257] on input "2" at bounding box center [624, 260] width 120 height 23
type input "3"
click at [673, 257] on input "3" at bounding box center [624, 260] width 120 height 23
click at [784, 427] on button "Save Entry" at bounding box center [775, 425] width 75 height 23
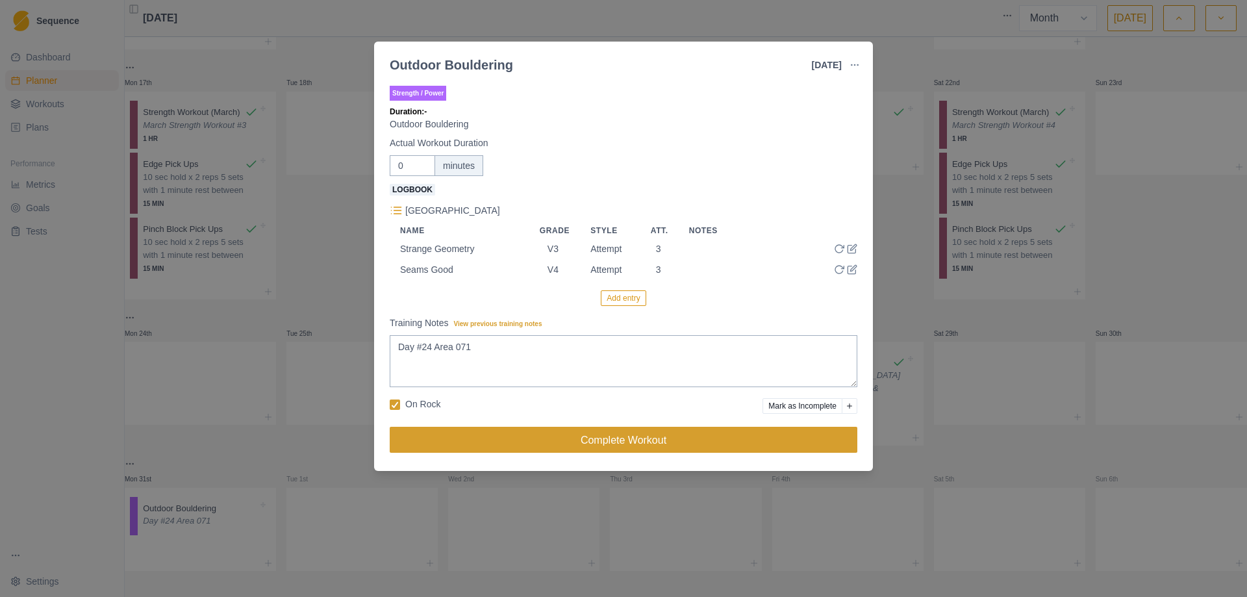
click at [603, 442] on button "Complete Workout" at bounding box center [624, 440] width 468 height 26
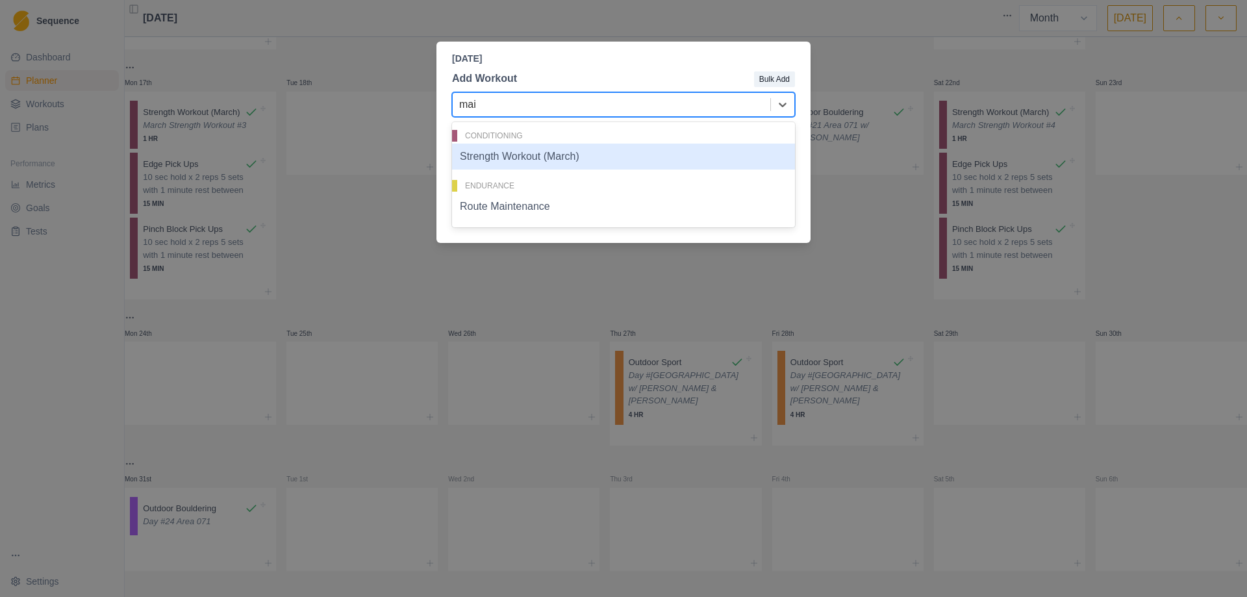
type input "main"
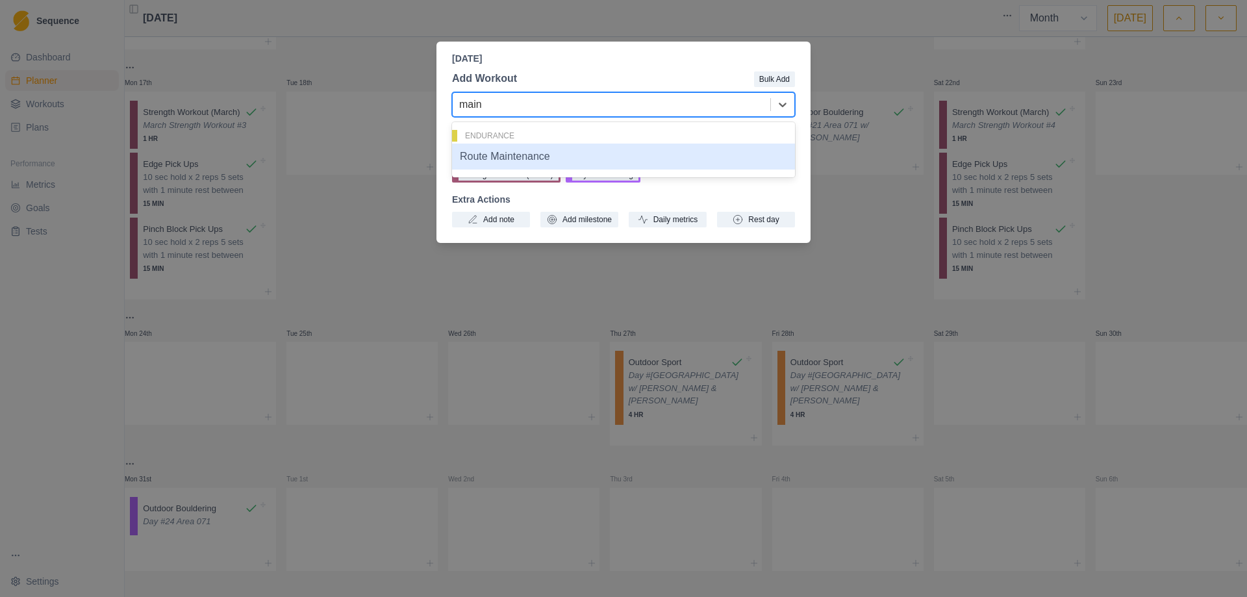
click at [531, 159] on div "Route Maintenance" at bounding box center [623, 157] width 343 height 26
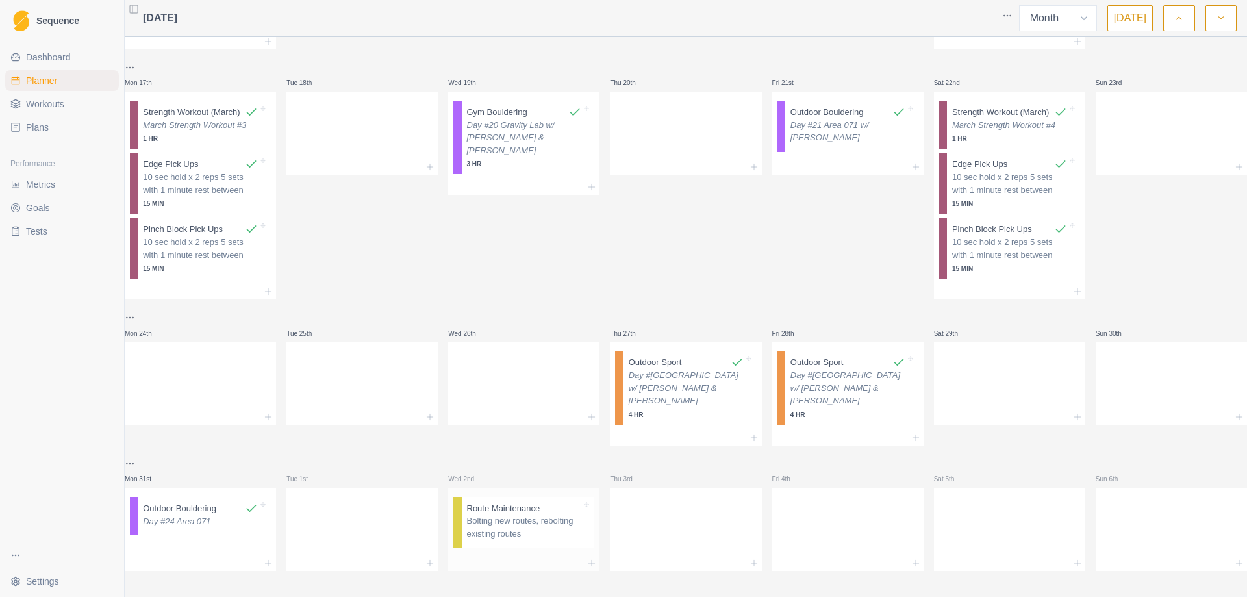
click at [503, 519] on p "Bolting new routes, rebolting existing routes" at bounding box center [524, 527] width 115 height 25
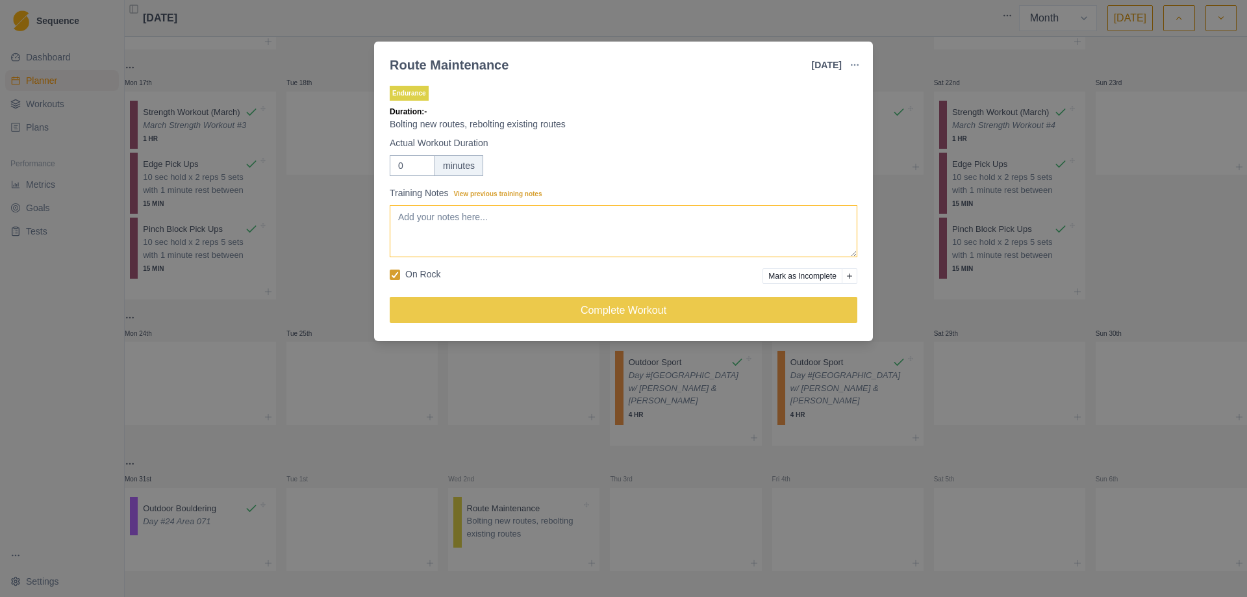
click at [487, 233] on textarea "Training Notes View previous training notes" at bounding box center [624, 231] width 468 height 52
type textarea "Day #25 Bolted "Five Finger Fillet" (5.11)"
click at [413, 170] on input "0" at bounding box center [412, 165] width 45 height 21
click at [398, 166] on input "0240" at bounding box center [412, 165] width 45 height 21
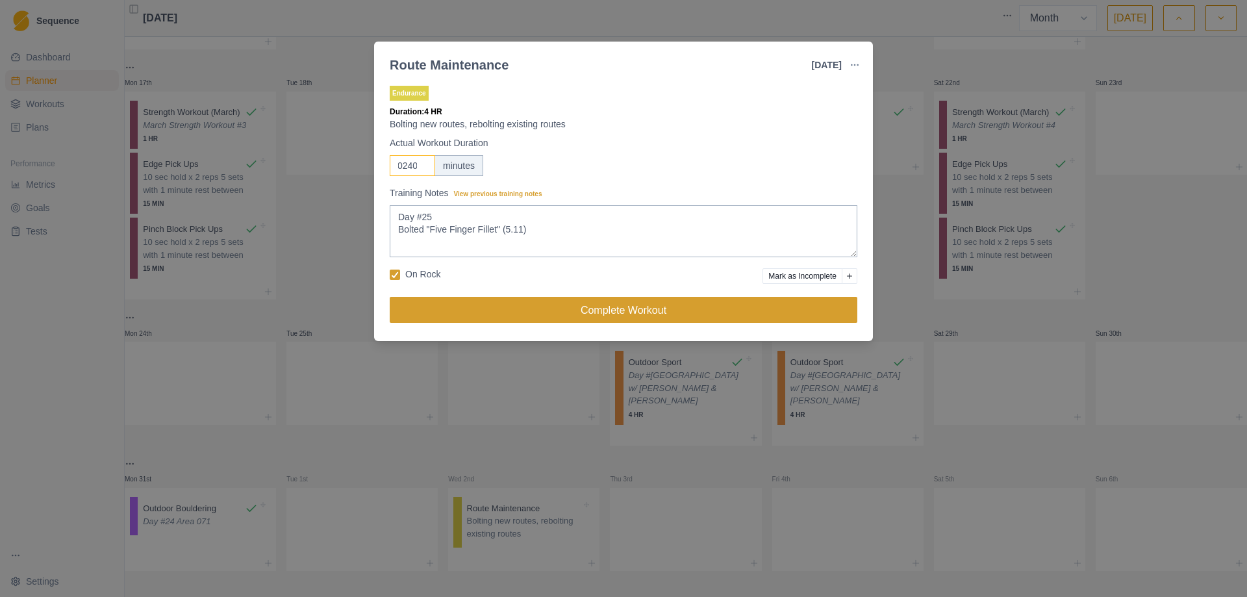
type input "0240"
click at [640, 312] on button "Complete Workout" at bounding box center [624, 310] width 468 height 26
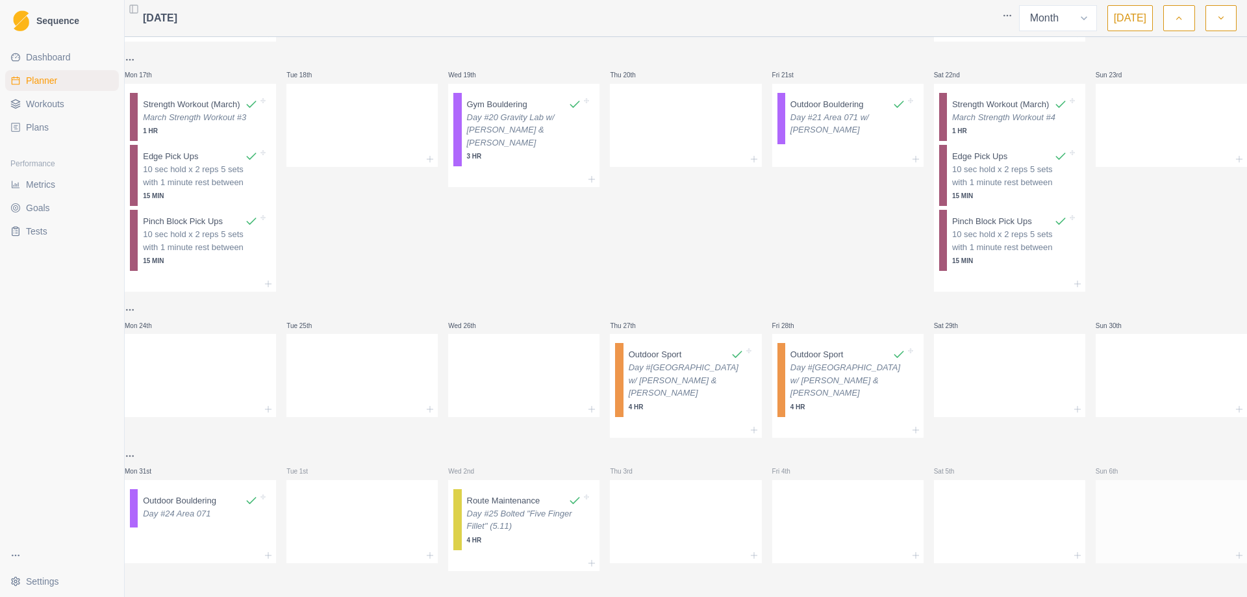
click at [1132, 510] on div at bounding box center [1171, 519] width 151 height 57
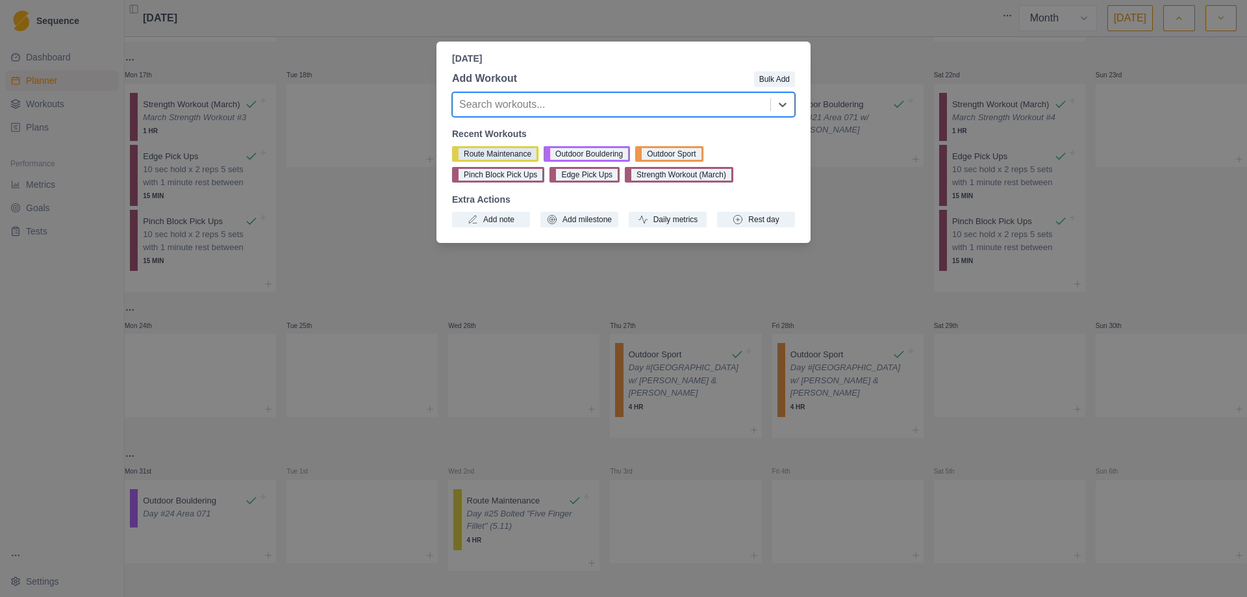
click at [499, 147] on button "Route Maintenance" at bounding box center [495, 154] width 86 height 16
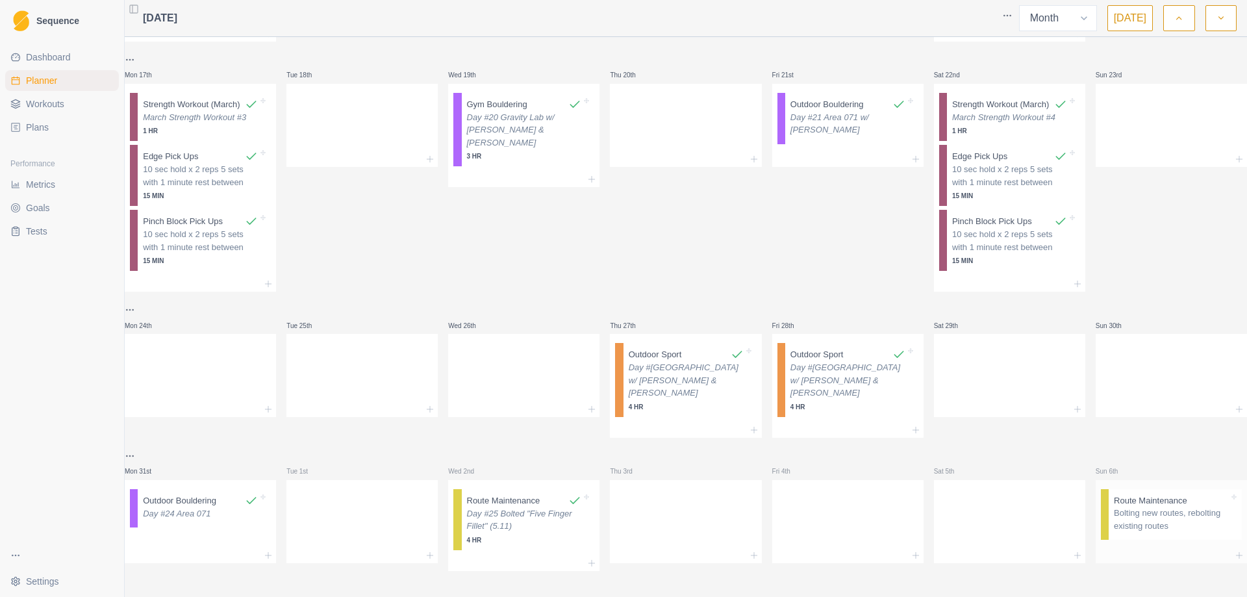
click at [1127, 513] on p "Bolting new routes, rebolting existing routes" at bounding box center [1171, 519] width 115 height 25
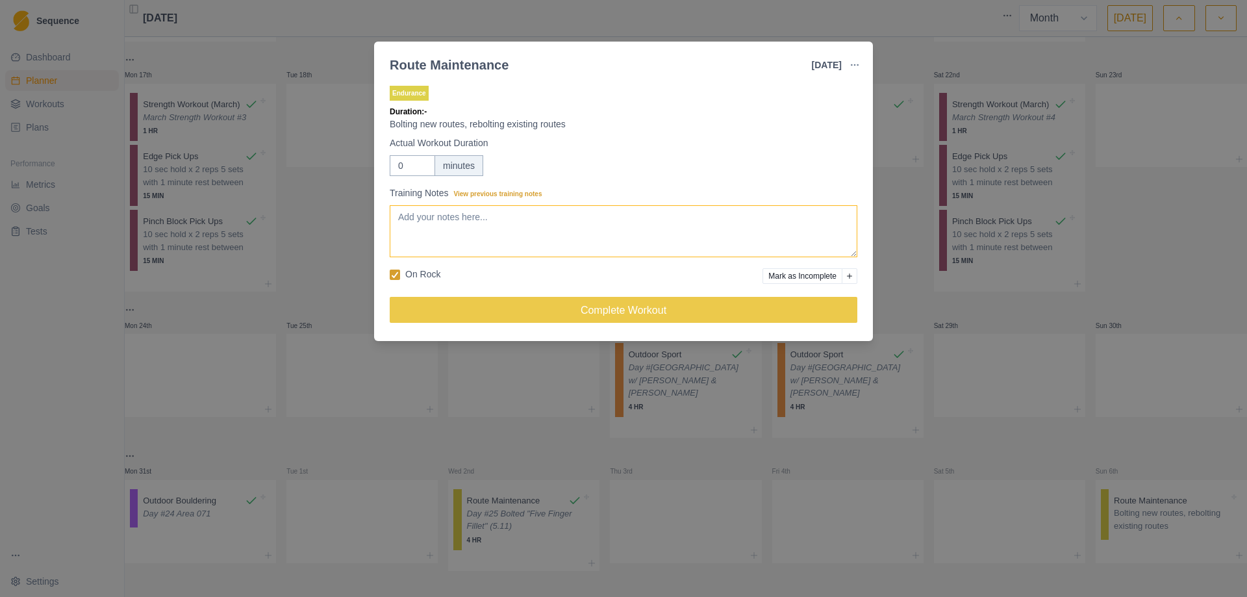
click at [442, 233] on textarea "Training Notes View previous training notes" at bounding box center [624, 231] width 468 height 52
type textarea "Day #26 Area 071 Bolted "Slice Of Life" (5.11)"
click at [405, 159] on input "0" at bounding box center [412, 165] width 45 height 21
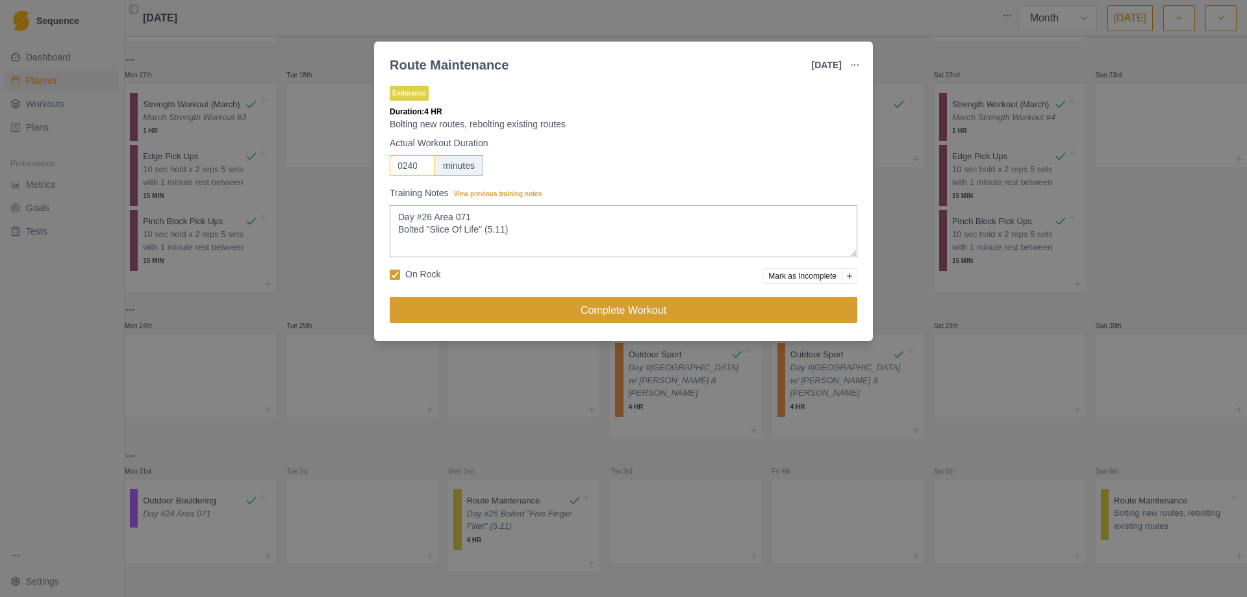
type input "0240"
click at [604, 308] on button "Complete Workout" at bounding box center [624, 310] width 468 height 26
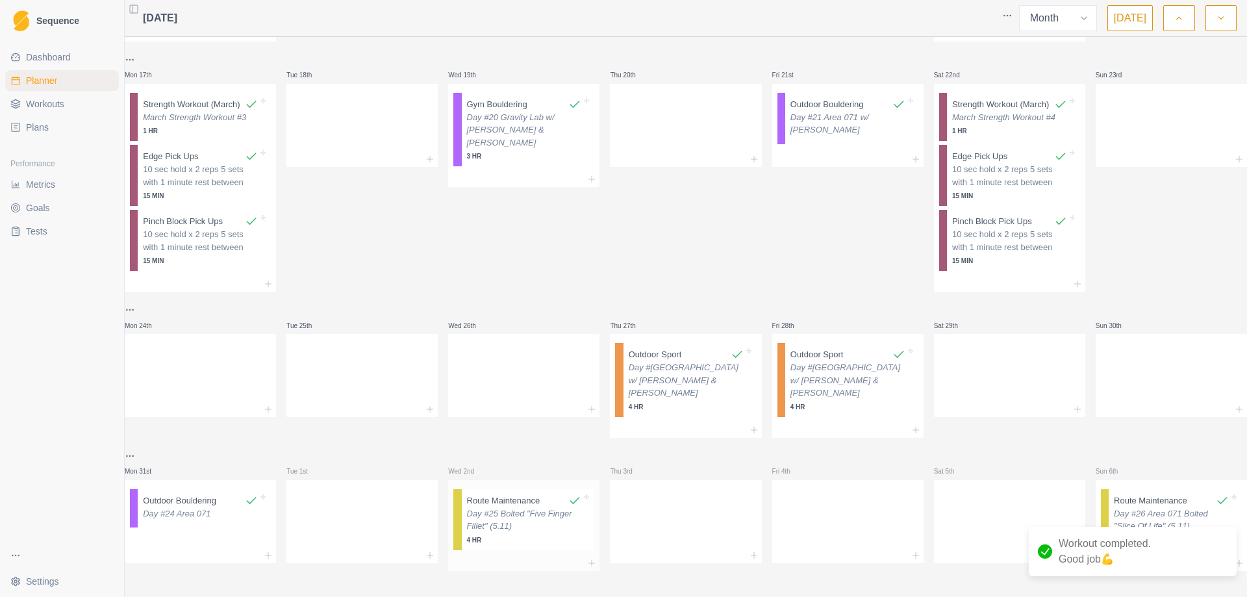
click at [531, 526] on p "Day #25 Bolted "Five Finger Fillet" (5.11)" at bounding box center [524, 519] width 115 height 25
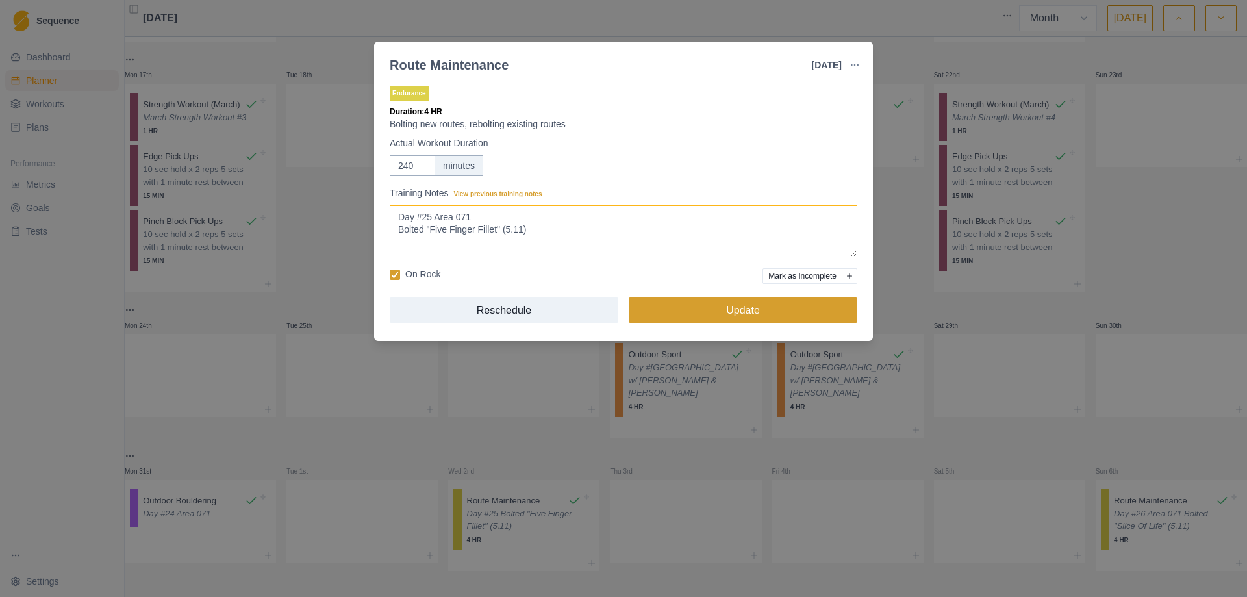
type textarea "Day #25 Area 071 Bolted "Five Finger Fillet" (5.11)"
click at [740, 314] on button "Update" at bounding box center [743, 310] width 229 height 26
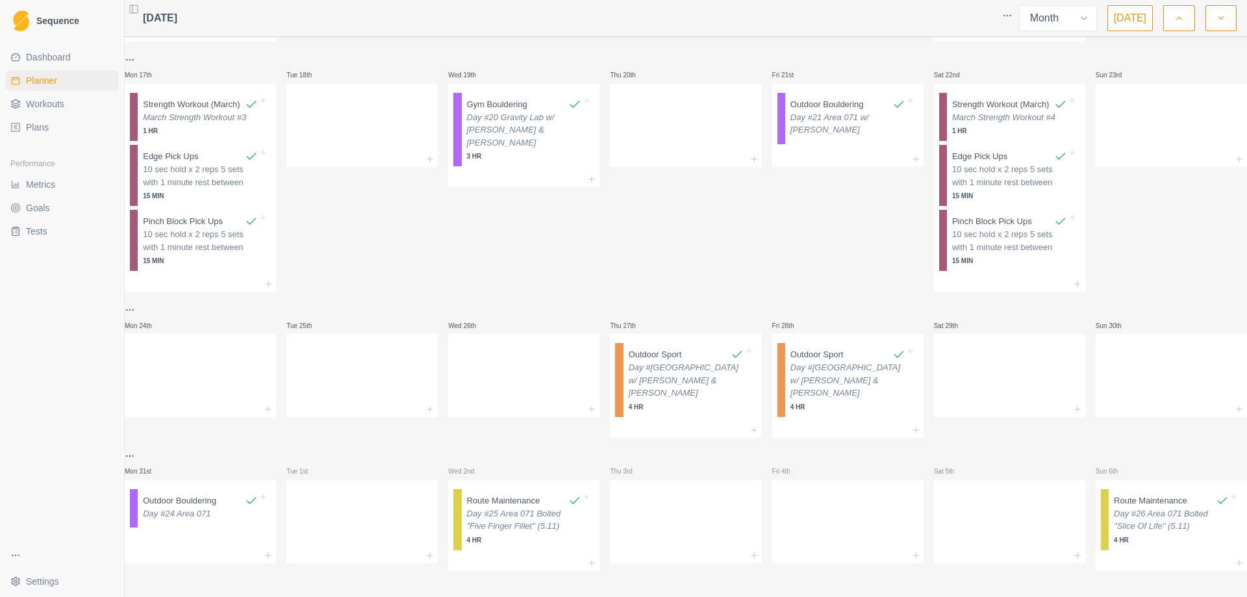
click at [1221, 13] on icon "button" at bounding box center [1221, 18] width 9 height 13
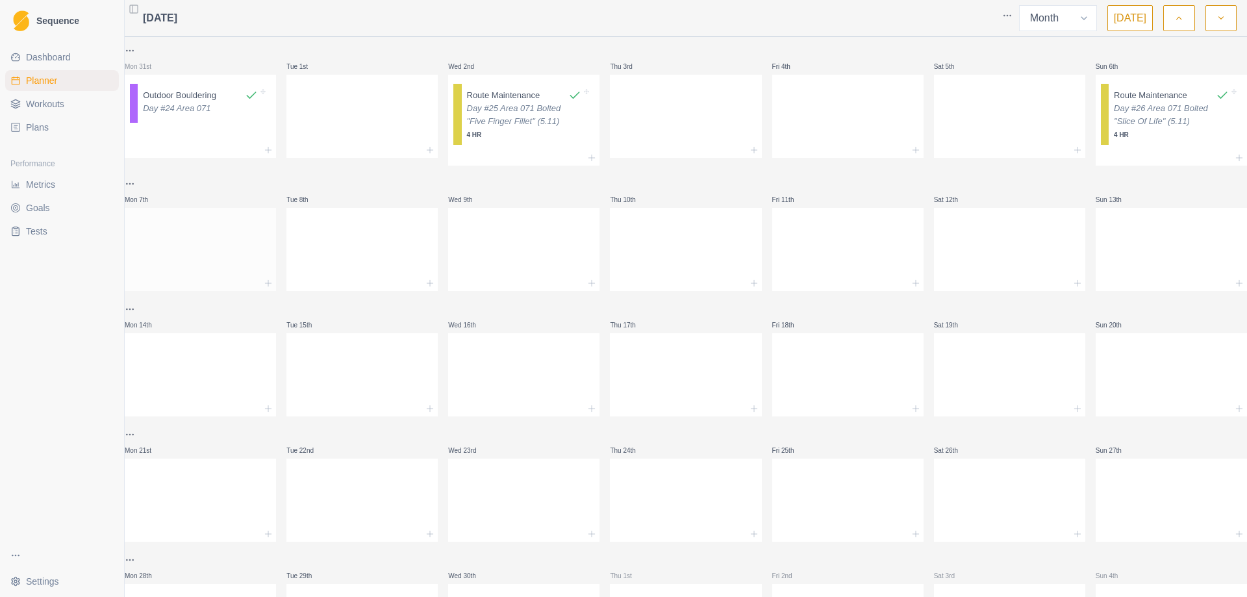
click at [194, 272] on div at bounding box center [200, 246] width 151 height 57
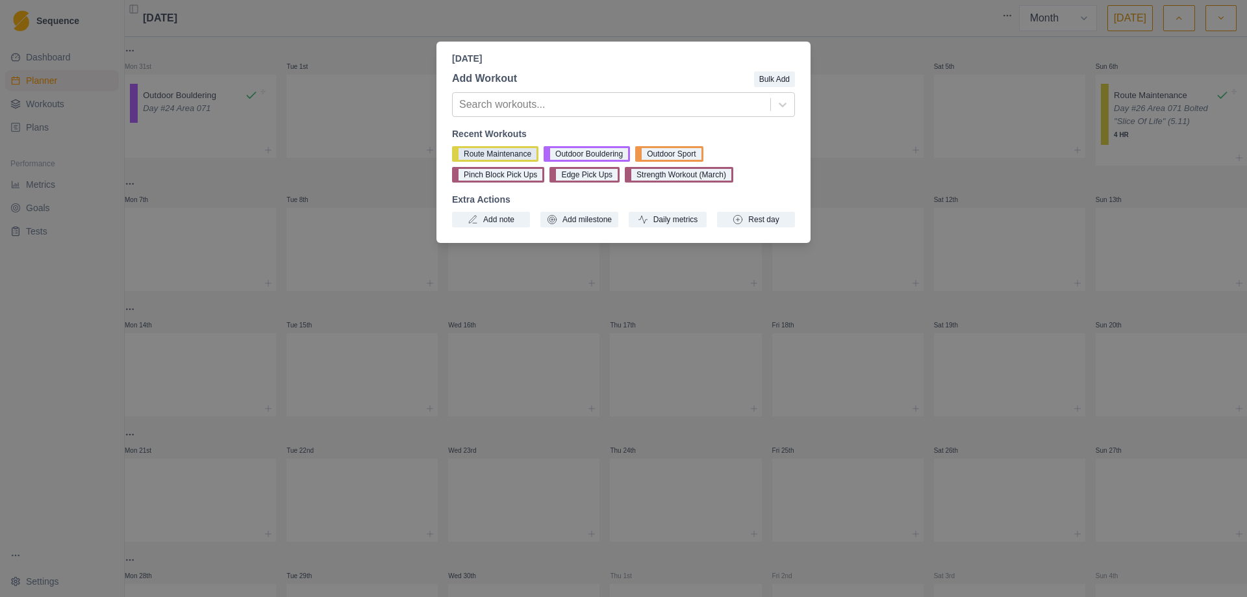
click at [505, 153] on button "Route Maintenance" at bounding box center [495, 154] width 86 height 16
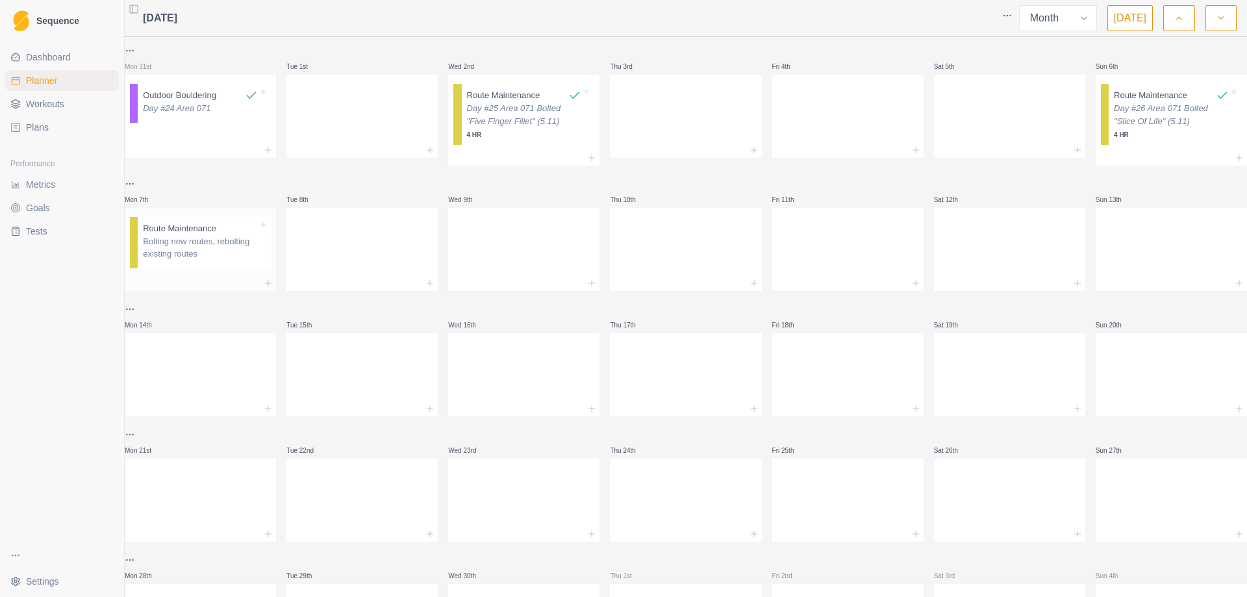
click at [168, 248] on p "Bolting new routes, rebolting existing routes" at bounding box center [200, 247] width 115 height 25
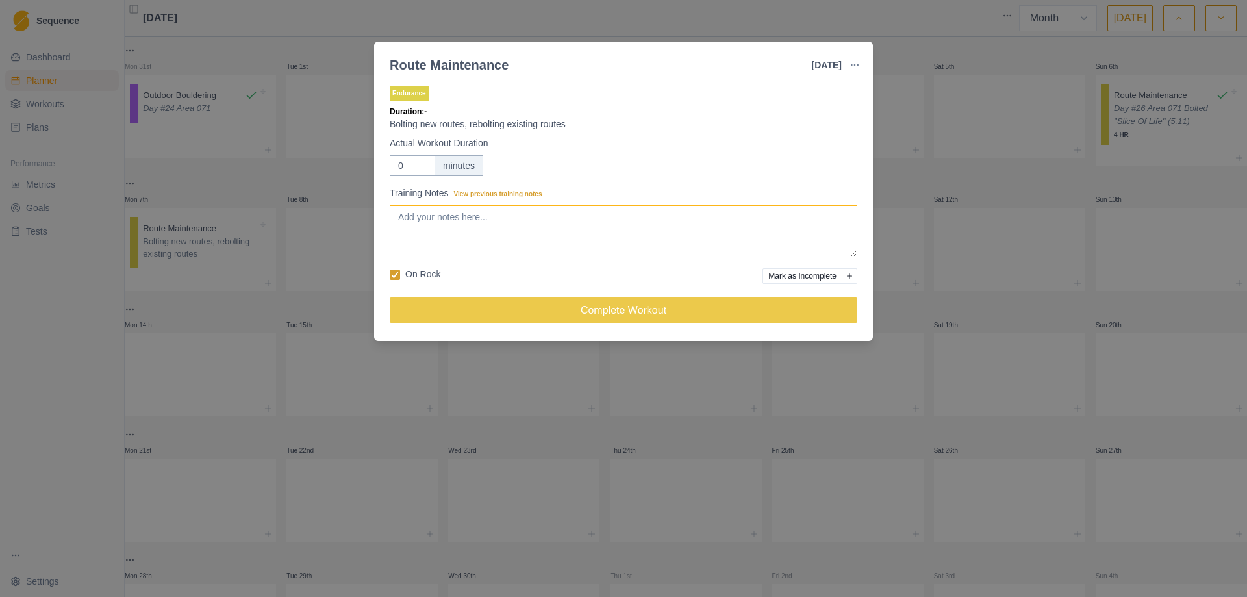
click at [453, 220] on textarea "Training Notes View previous training notes" at bounding box center [624, 231] width 468 height 52
type textarea "Day #27 Area 071 Some climbing, some cleaning on "Slice Of Life""
click at [413, 167] on input "0" at bounding box center [412, 165] width 45 height 21
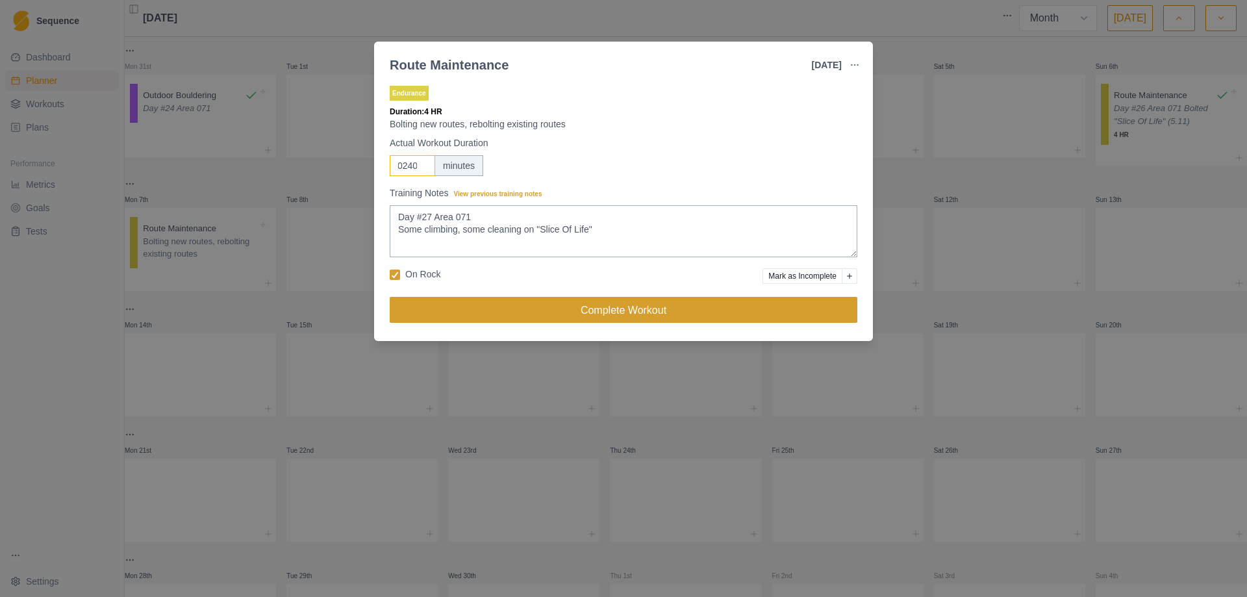
type input "0240"
click at [620, 314] on button "Complete Workout" at bounding box center [624, 310] width 468 height 26
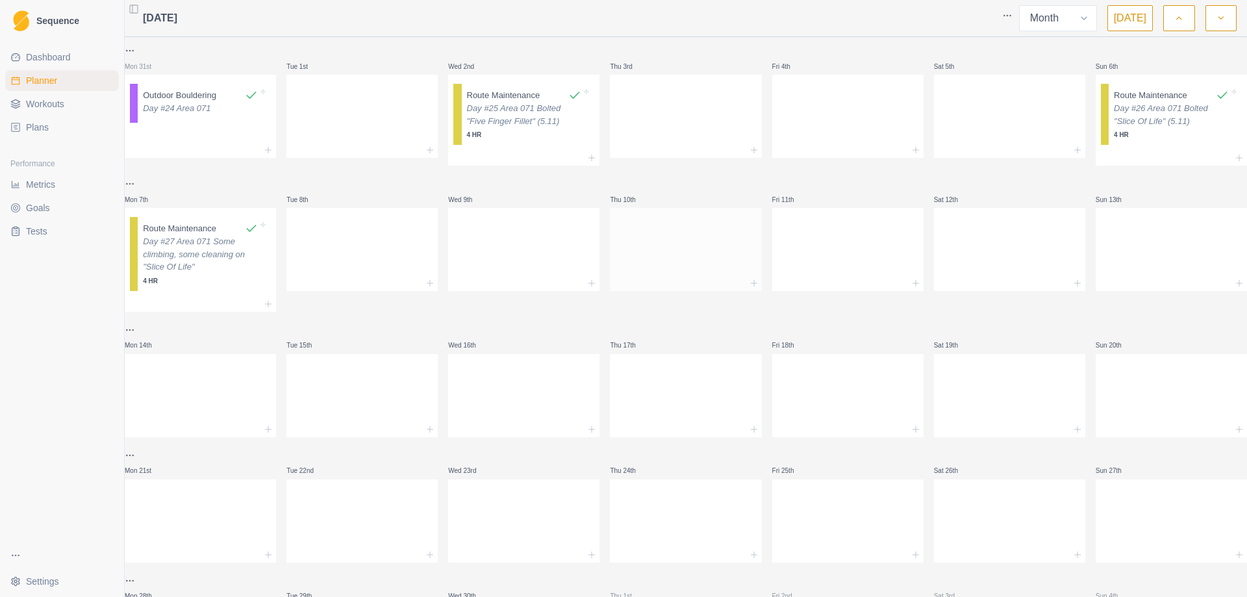
click at [698, 259] on div at bounding box center [685, 246] width 151 height 57
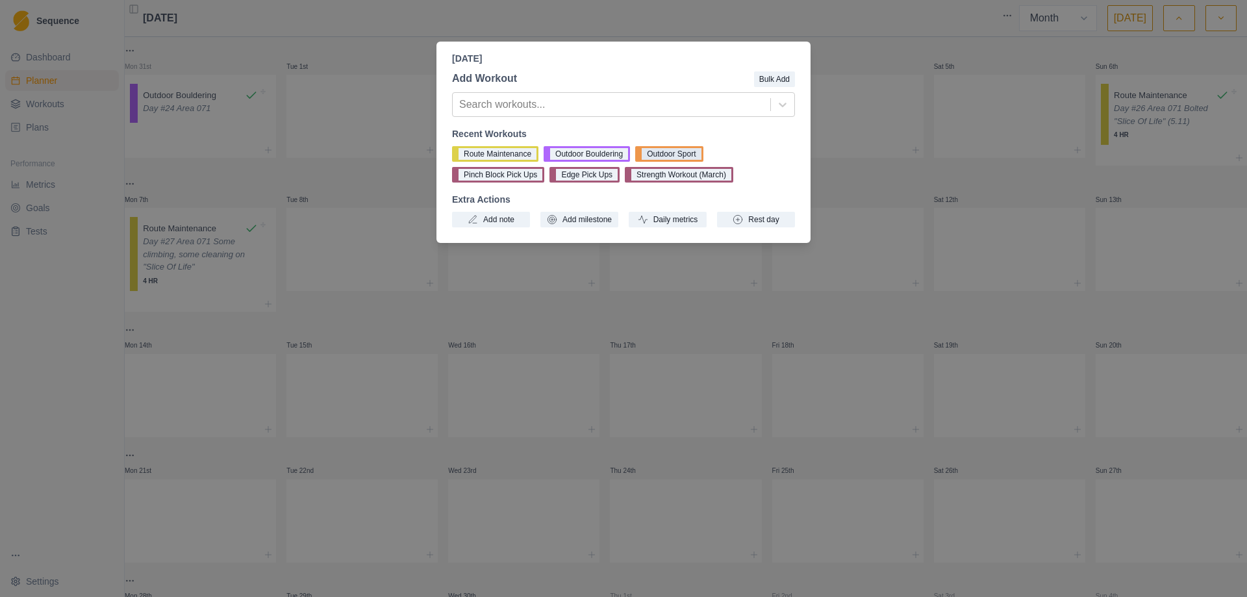
click at [676, 153] on button "Outdoor Sport" at bounding box center [669, 154] width 68 height 16
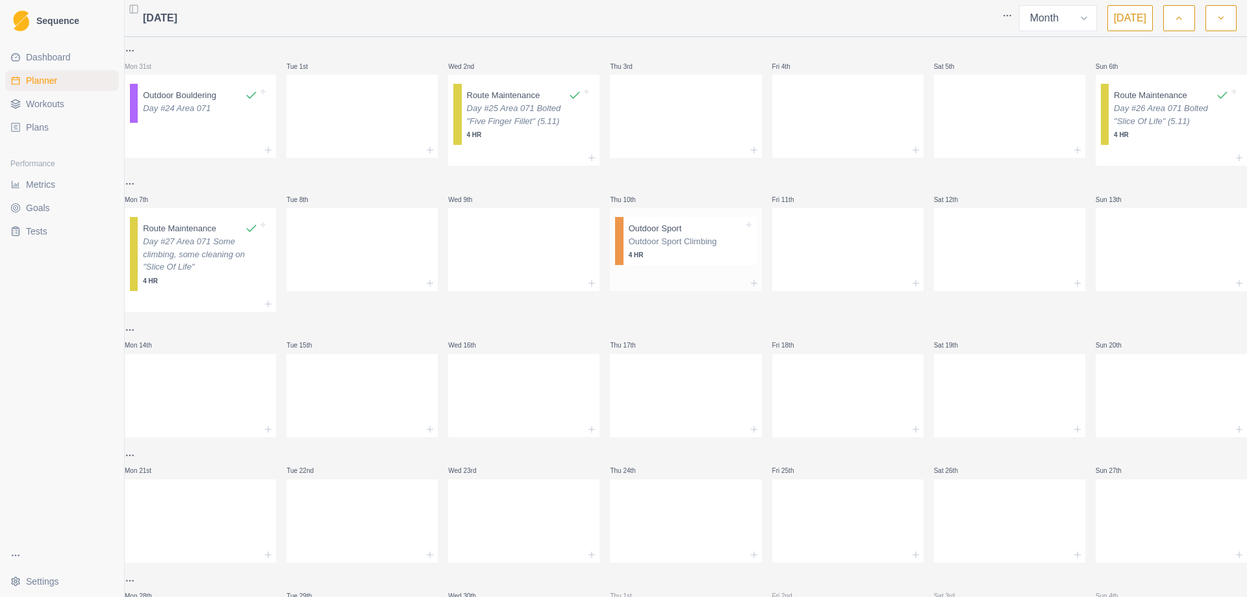
click at [670, 264] on div "Outdoor Sport Outdoor Sport Climbing 4 HR" at bounding box center [690, 241] width 133 height 48
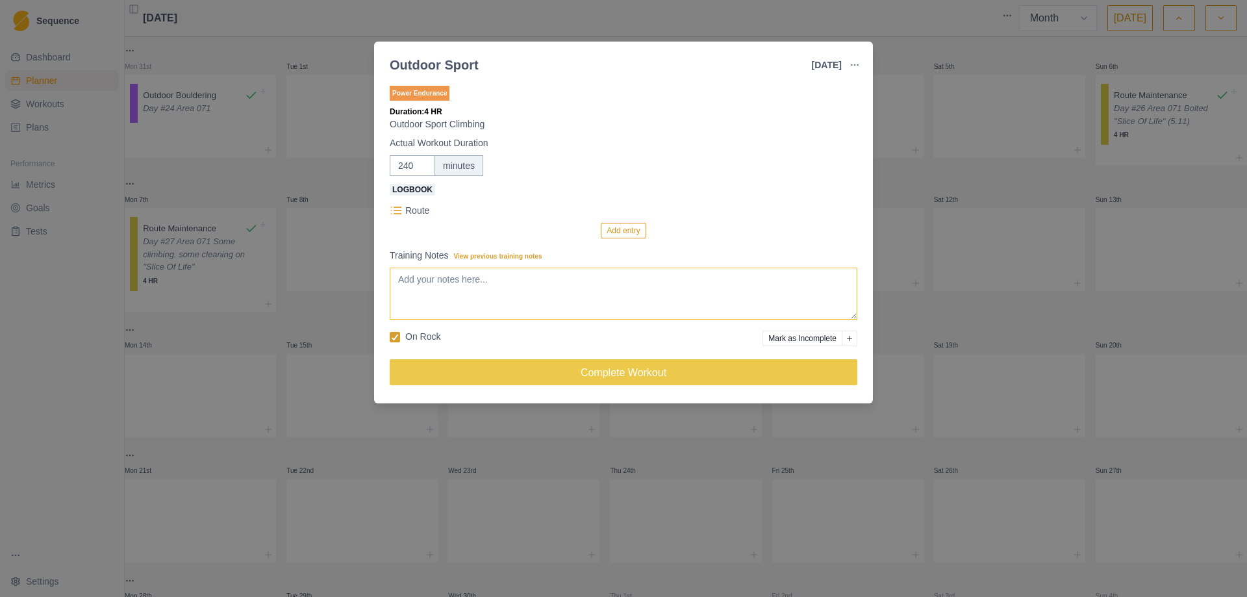
click at [520, 284] on textarea "Training Notes View previous training notes" at bounding box center [624, 294] width 468 height 52
type textarea "Day #28 East Animas w/ Luke"
click at [628, 227] on button "Add entry" at bounding box center [623, 231] width 45 height 16
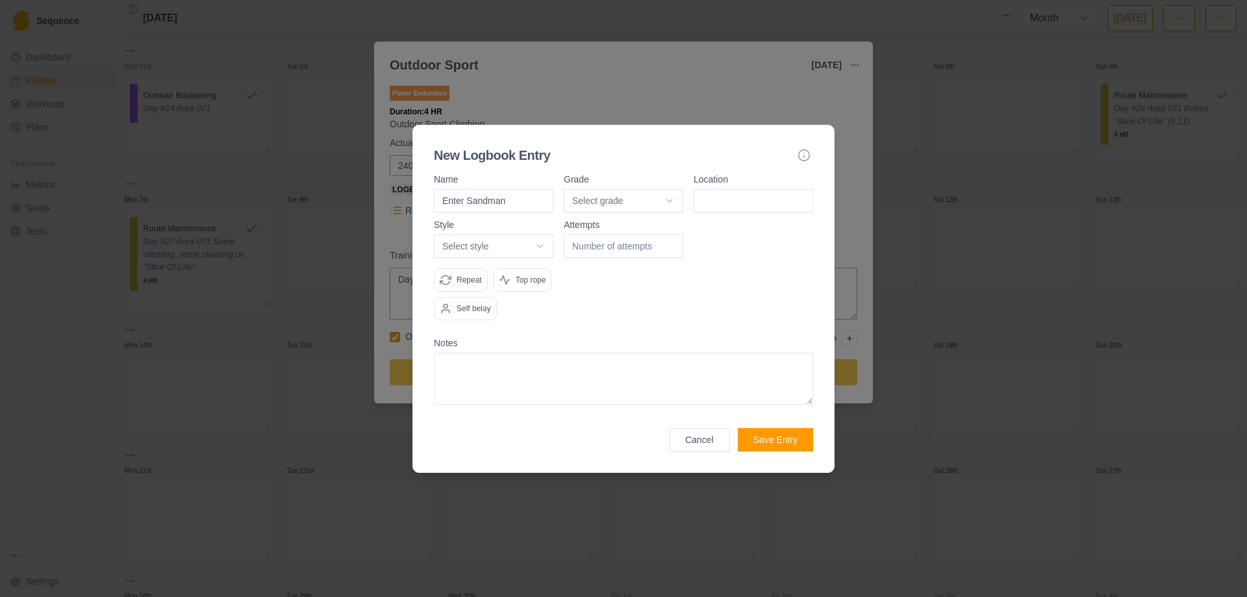
type input "Enter Sandman"
click at [669, 204] on body "Sequence Dashboard Planner Workouts Plans Performance Metrics Goals Tests Setti…" at bounding box center [623, 298] width 1247 height 597
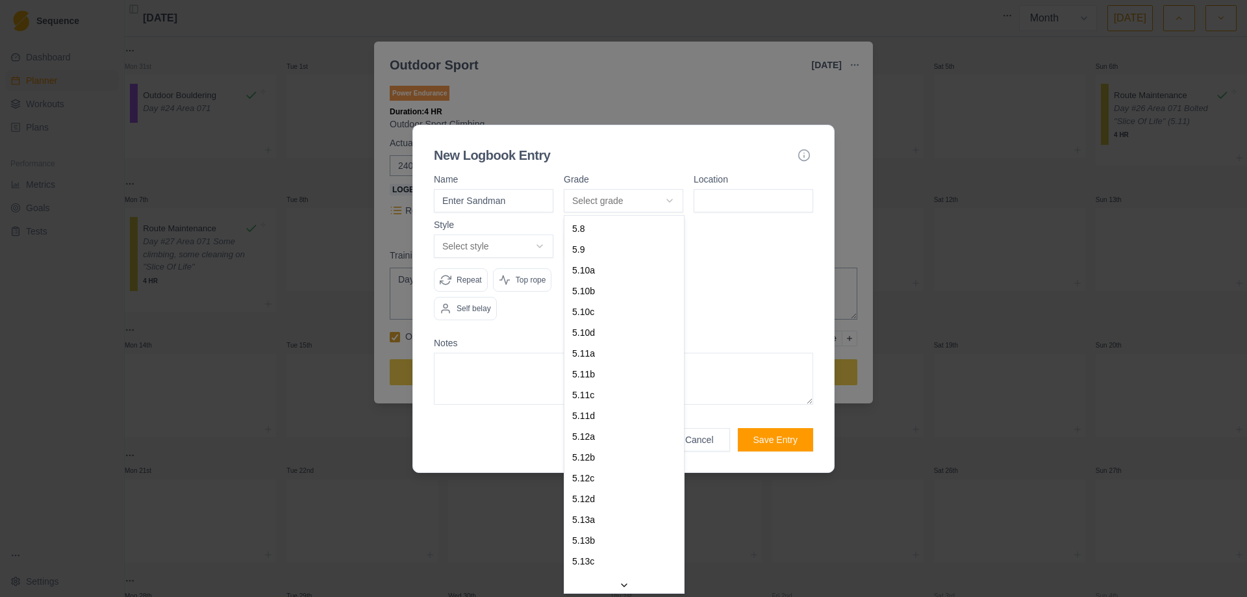
select select "23ce206a-86d7-4db7-8dae-053c7bb456b6"
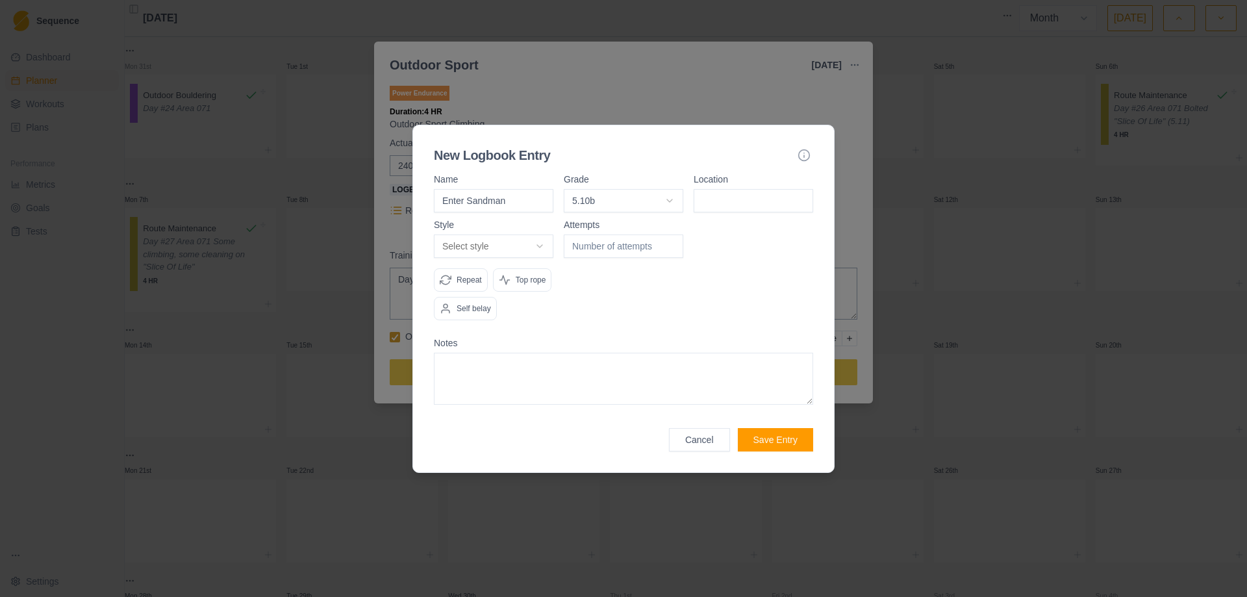
click at [750, 199] on input at bounding box center [754, 200] width 120 height 23
type input "East Animas"
click at [540, 245] on body "Sequence Dashboard Planner Workouts Plans Performance Metrics Goals Tests Setti…" at bounding box center [623, 298] width 1247 height 597
select select "redpoint"
type input "1"
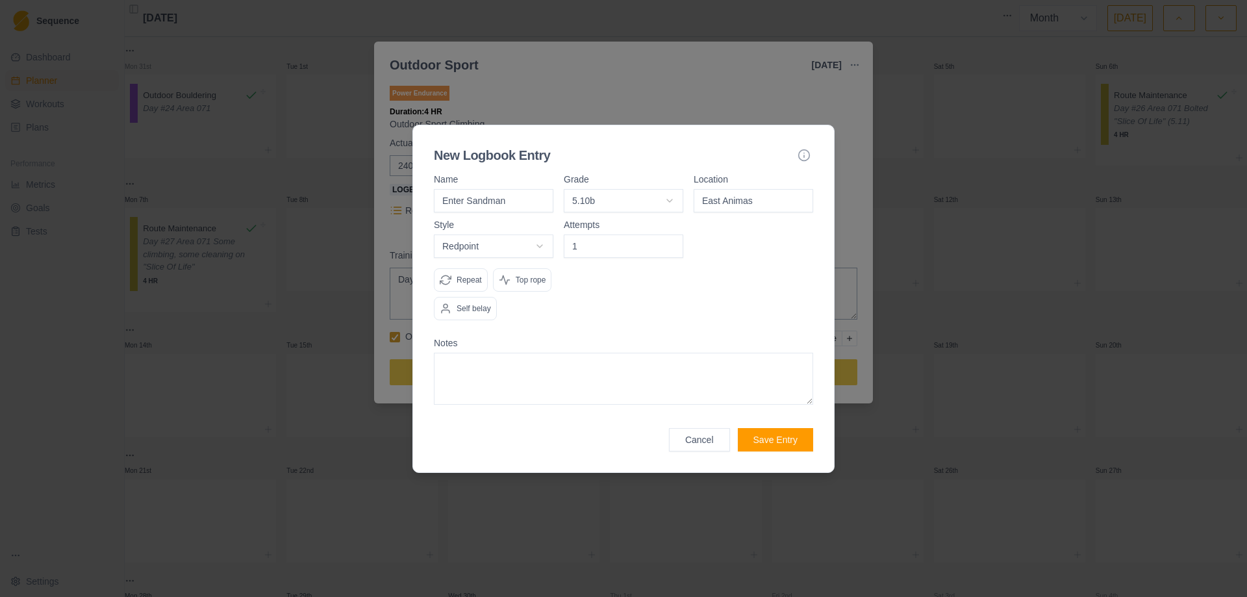
click at [671, 240] on input "1" at bounding box center [624, 246] width 120 height 23
click at [775, 446] on button "Save Entry" at bounding box center [775, 439] width 75 height 23
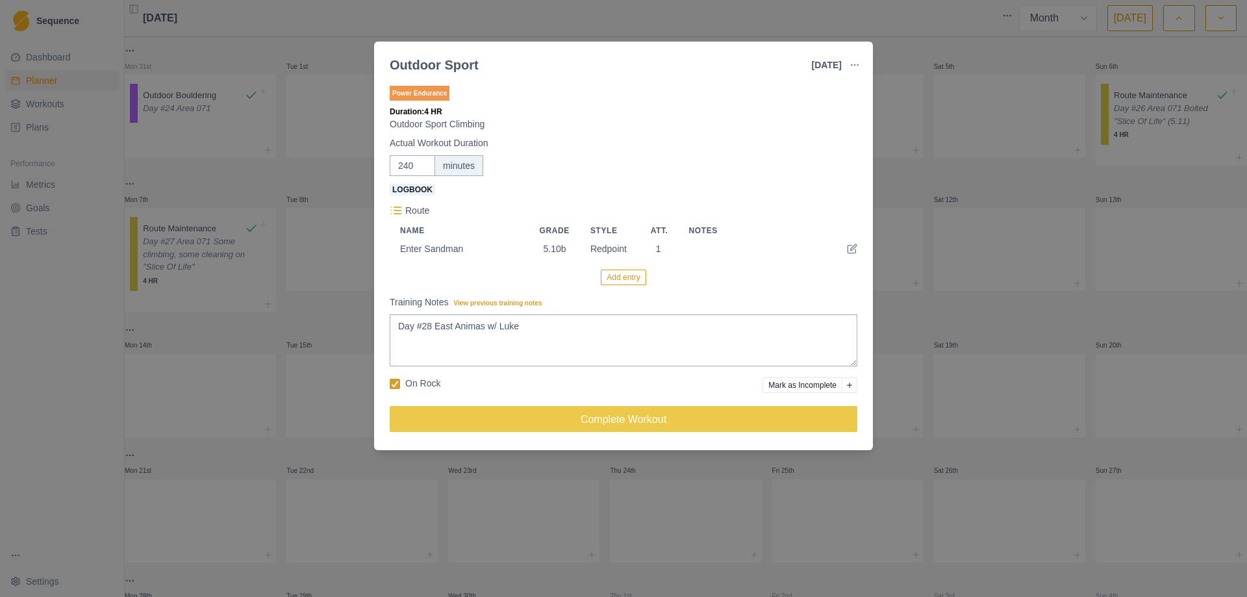
click at [624, 277] on button "Add entry" at bounding box center [623, 278] width 45 height 16
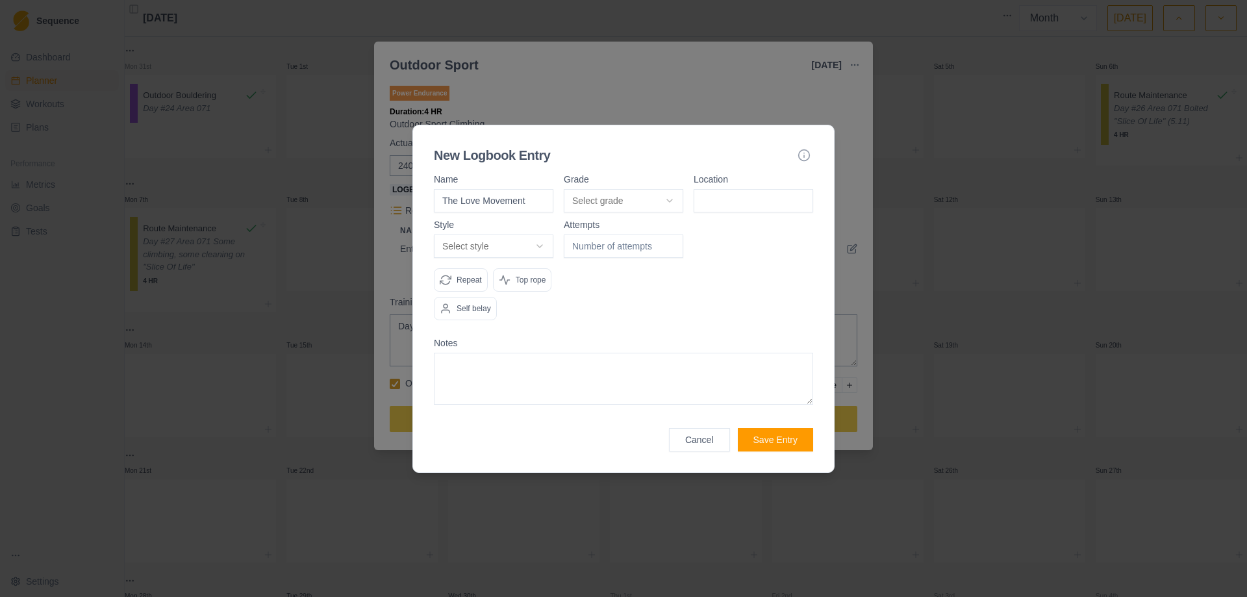
type input "The Love Movement"
click at [669, 198] on body "Sequence Dashboard Planner Workouts Plans Performance Metrics Goals Tests Setti…" at bounding box center [623, 298] width 1247 height 597
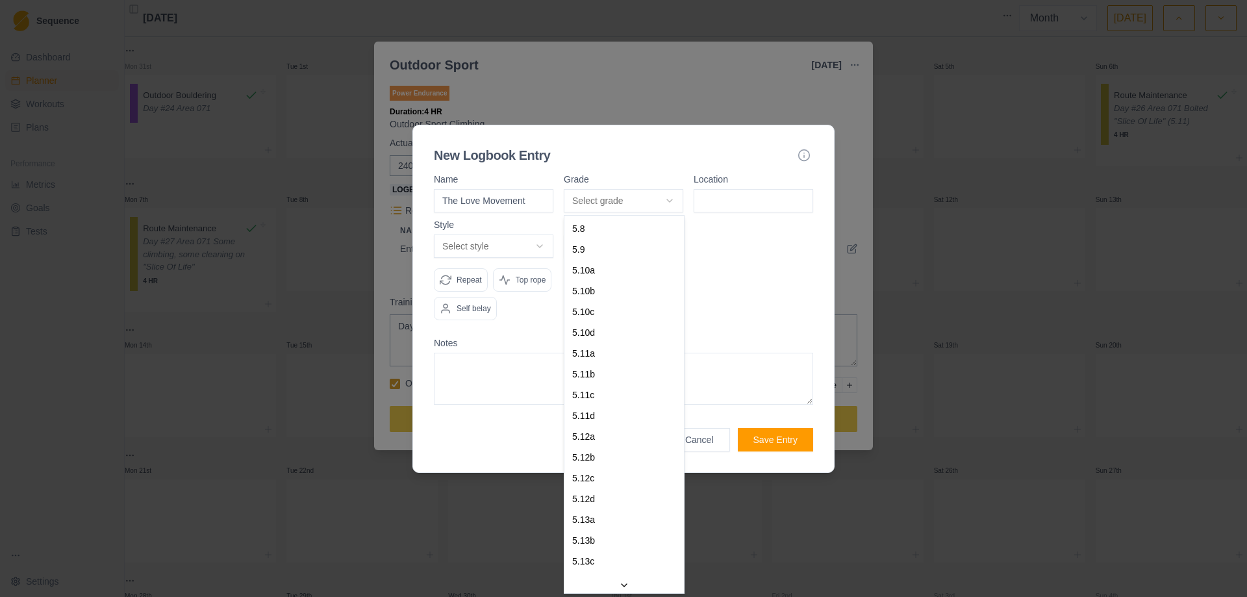
select select "c7a6cc2c-9945-4ad4-b2b7-79ad6f0965fa"
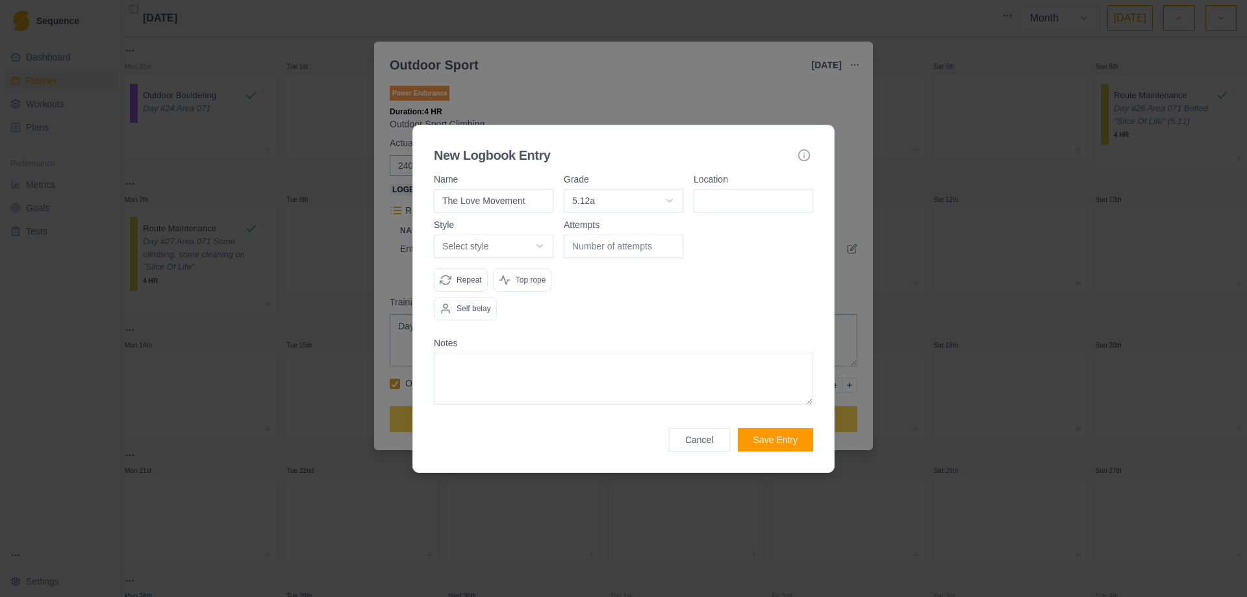
click at [747, 192] on input at bounding box center [754, 200] width 120 height 23
type input "East Animas"
click at [538, 242] on body "Sequence Dashboard Planner Workouts Plans Performance Metrics Goals Tests Setti…" at bounding box center [623, 298] width 1247 height 597
select select "attempt"
drag, startPoint x: 517, startPoint y: 331, endPoint x: 598, endPoint y: 279, distance: 95.9
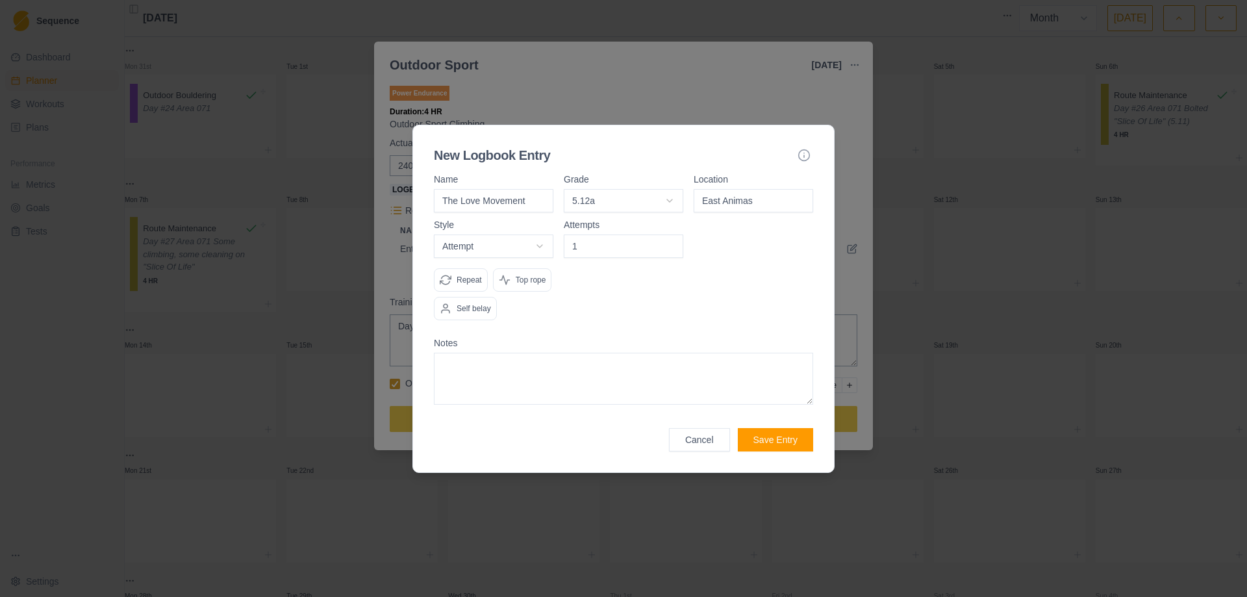
type input "1"
click at [670, 242] on input "1" at bounding box center [624, 246] width 120 height 23
click at [482, 377] on textarea at bounding box center [623, 379] width 379 height 52
type textarea "Fell at upper crux"
click at [773, 438] on button "Save Entry" at bounding box center [775, 439] width 75 height 23
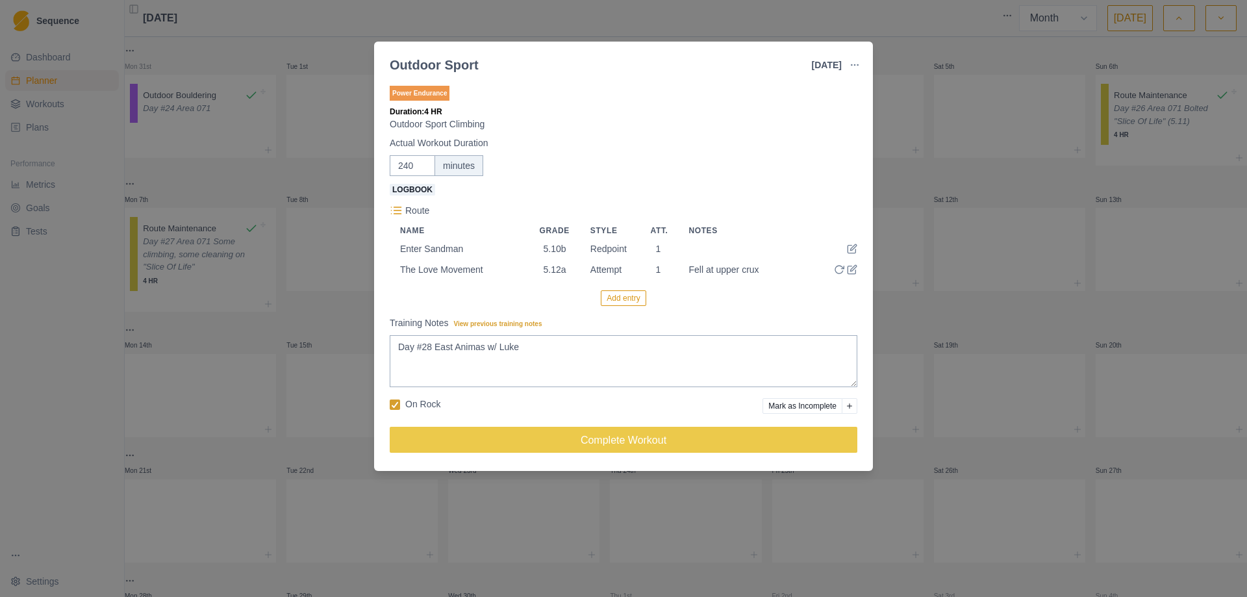
click at [622, 297] on button "Add entry" at bounding box center [623, 298] width 45 height 16
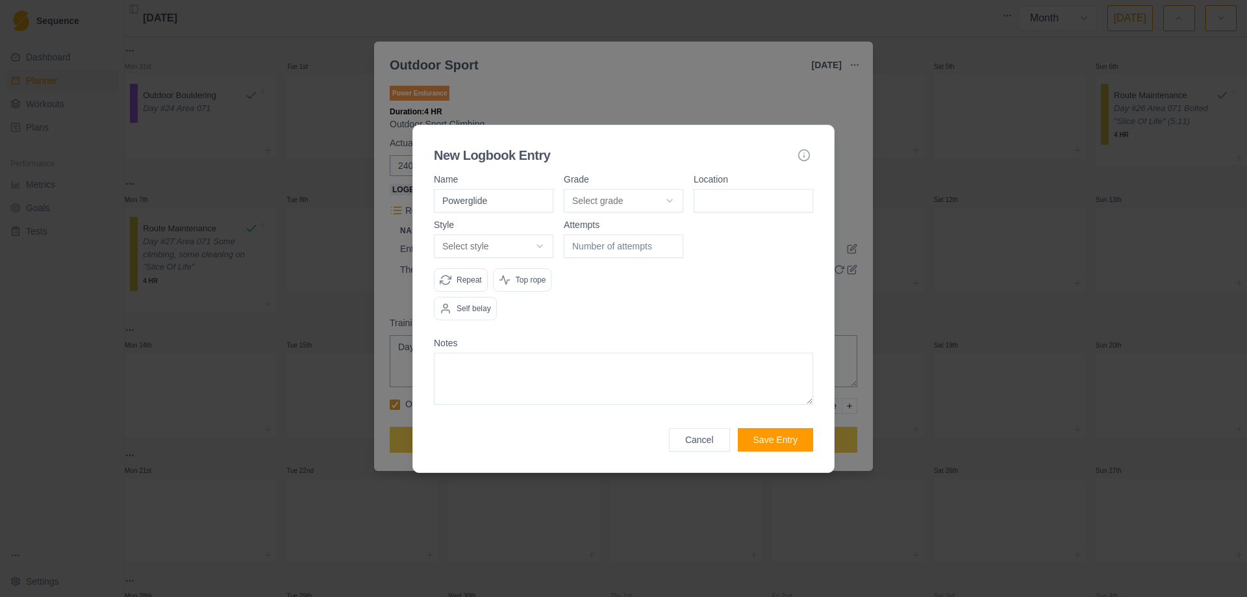
type input "Powerglide"
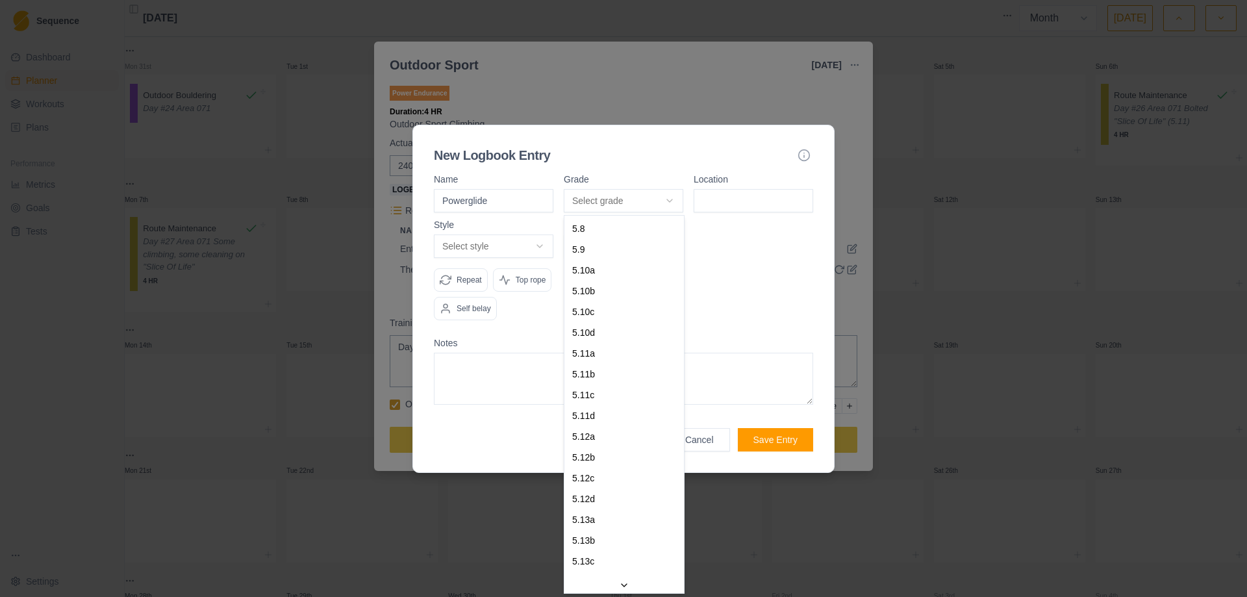
click at [670, 198] on body "Sequence Dashboard Planner Workouts Plans Performance Metrics Goals Tests Setti…" at bounding box center [623, 298] width 1247 height 597
select select "f50f96e5-957c-42af-b72a-3b1ebcce2b83"
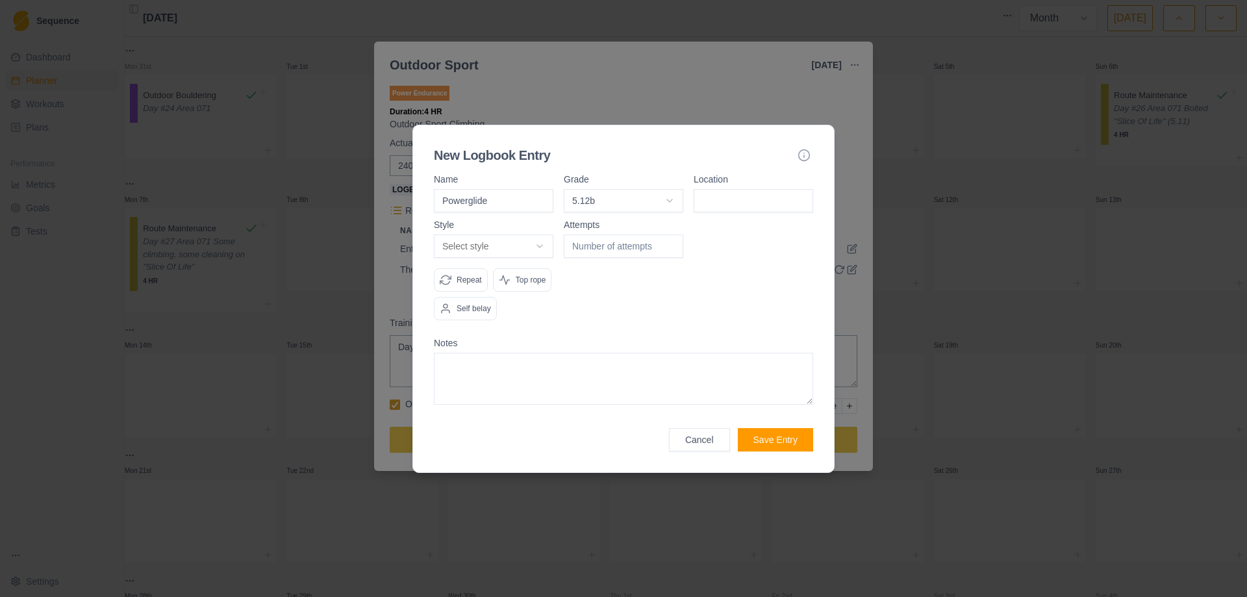
click at [758, 199] on input at bounding box center [754, 200] width 120 height 23
type input "East Animas"
click at [539, 240] on body "Sequence Dashboard Planner Workouts Plans Performance Metrics Goals Tests Setti…" at bounding box center [623, 298] width 1247 height 597
select select "attempt"
click at [671, 243] on input "1" at bounding box center [624, 246] width 120 height 23
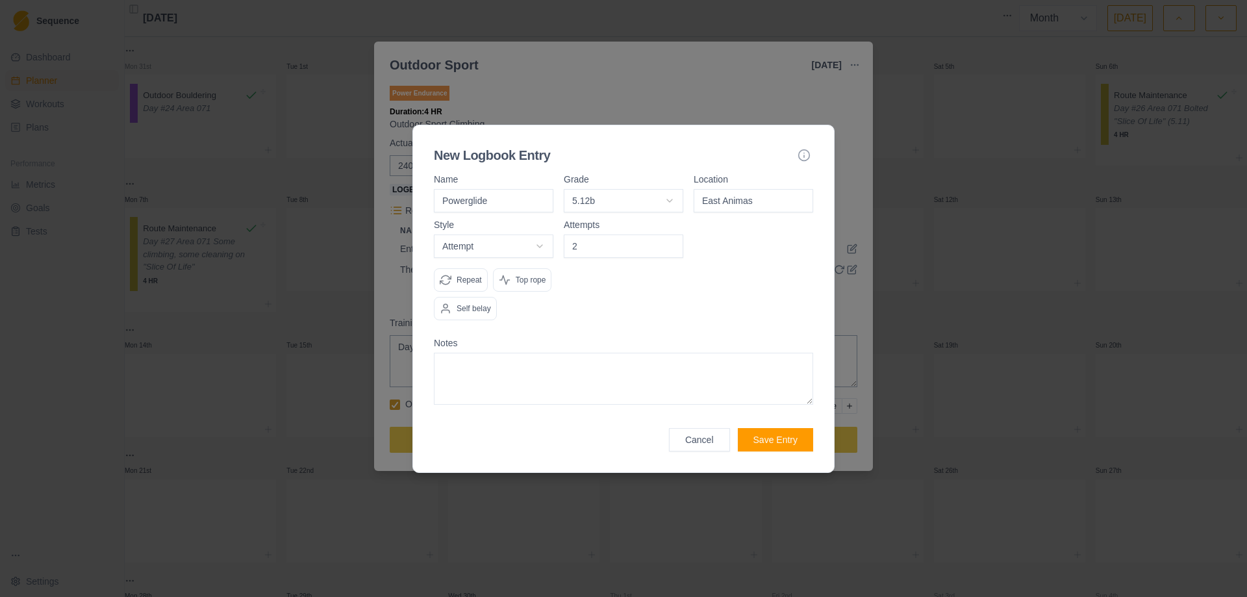
type input "2"
click at [671, 243] on input "2" at bounding box center [624, 246] width 120 height 23
click at [533, 287] on div "Top rope" at bounding box center [522, 279] width 59 height 23
click at [762, 441] on button "Save Entry" at bounding box center [775, 439] width 75 height 23
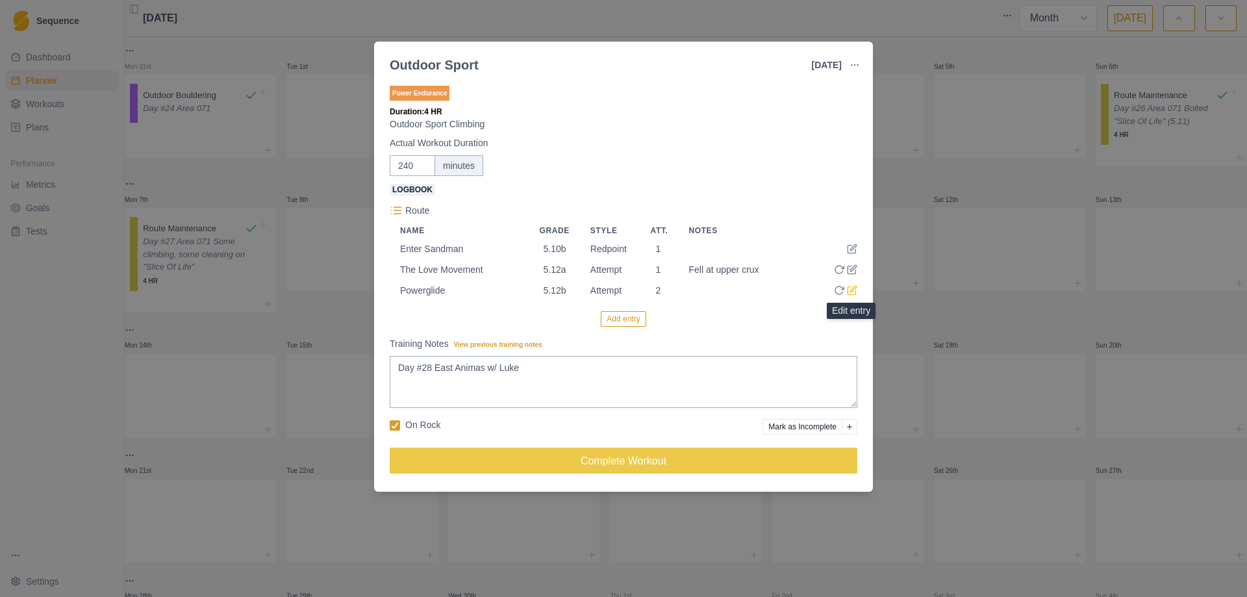
click at [853, 295] on icon at bounding box center [852, 290] width 10 height 10
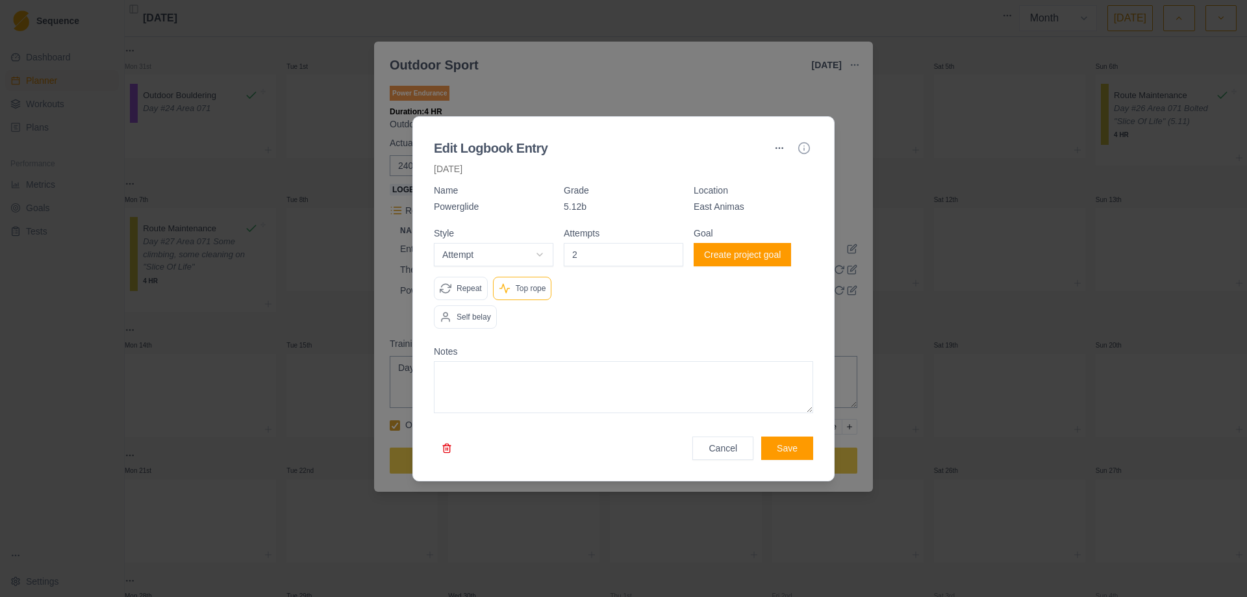
click at [524, 383] on textarea at bounding box center [623, 387] width 379 height 52
type textarea "h"
type textarea "Hard opening boulder"
click at [793, 446] on button "Save" at bounding box center [787, 448] width 52 height 23
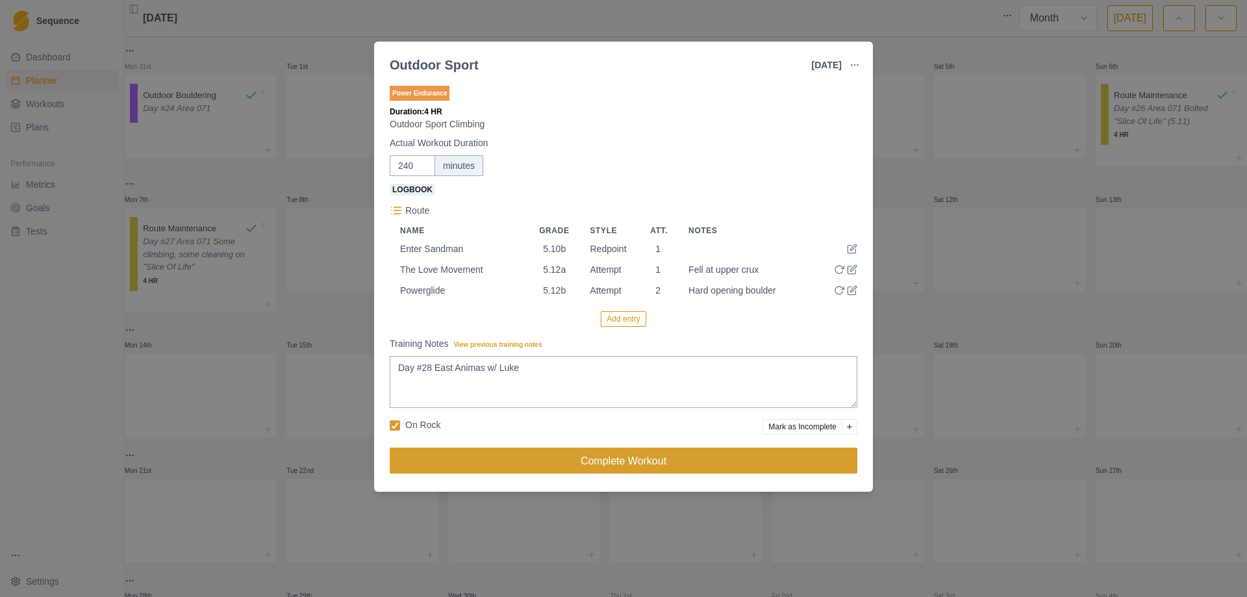
click at [610, 468] on button "Complete Workout" at bounding box center [624, 461] width 468 height 26
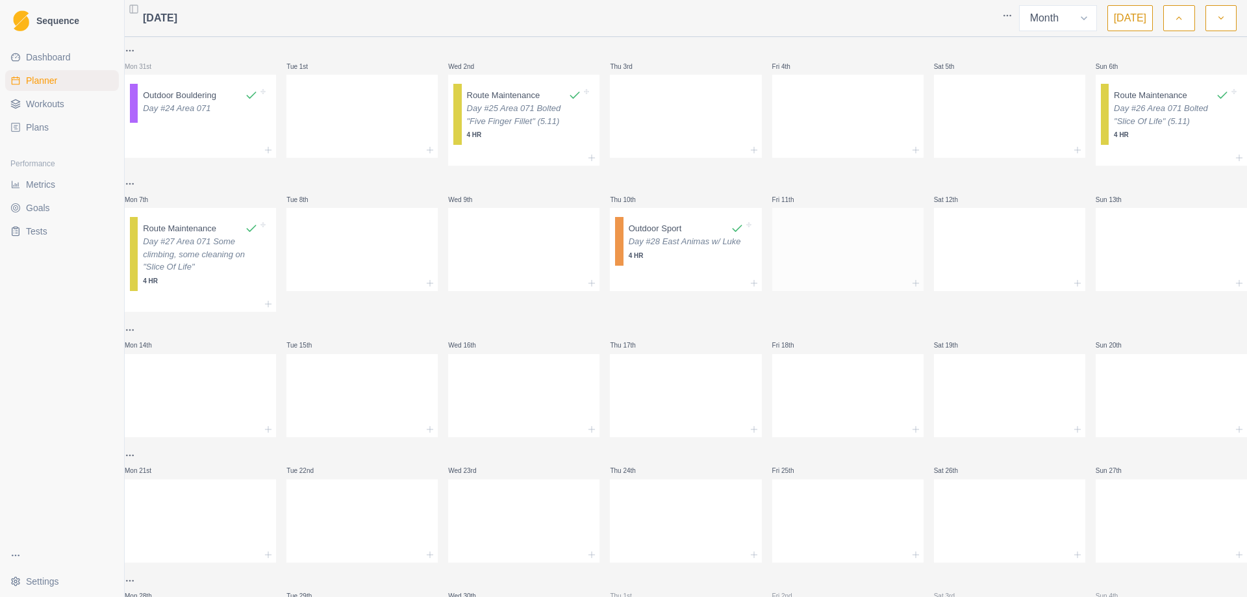
click at [831, 252] on div at bounding box center [847, 246] width 151 height 57
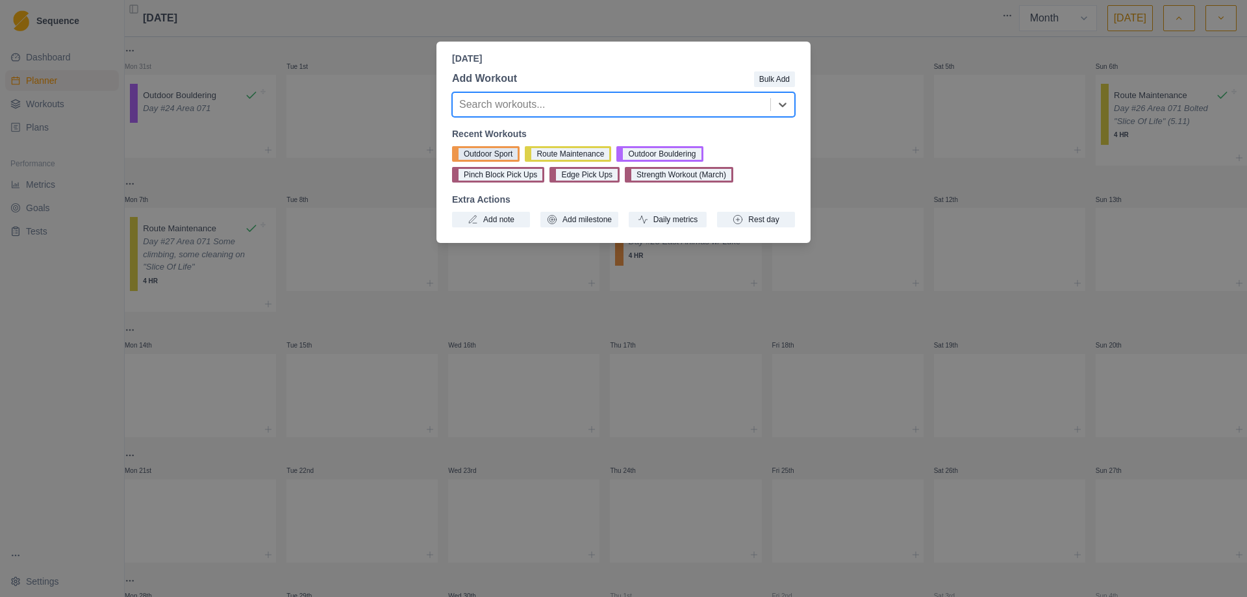
click at [497, 153] on button "Outdoor Sport" at bounding box center [486, 154] width 68 height 16
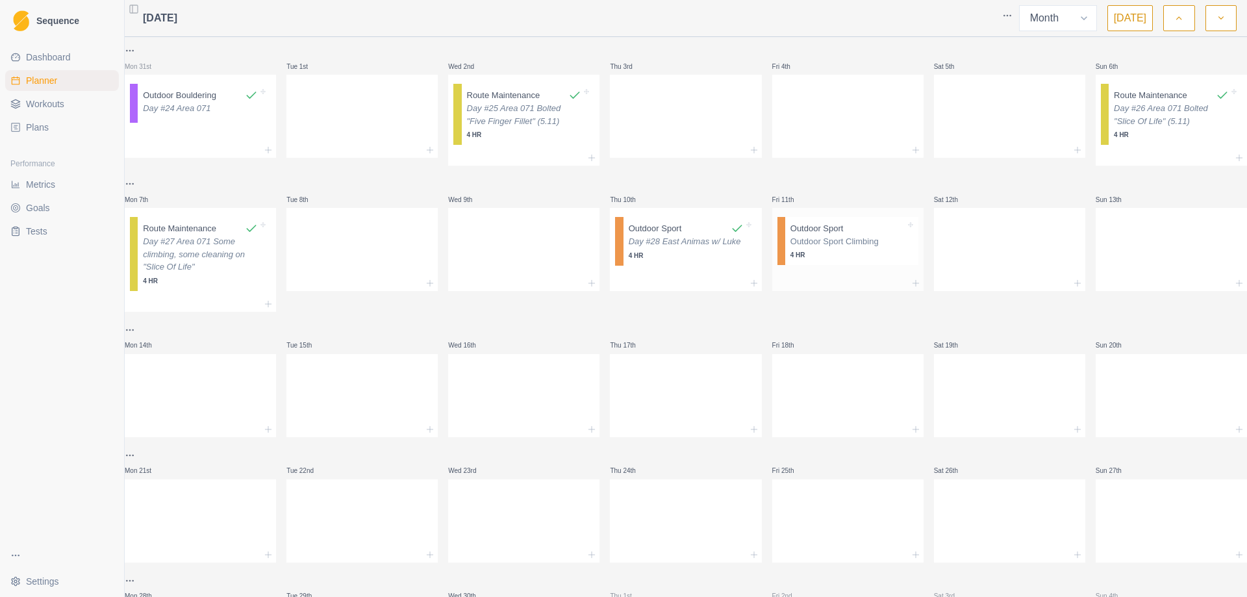
click at [836, 247] on p "Outdoor Sport Climbing" at bounding box center [848, 241] width 115 height 13
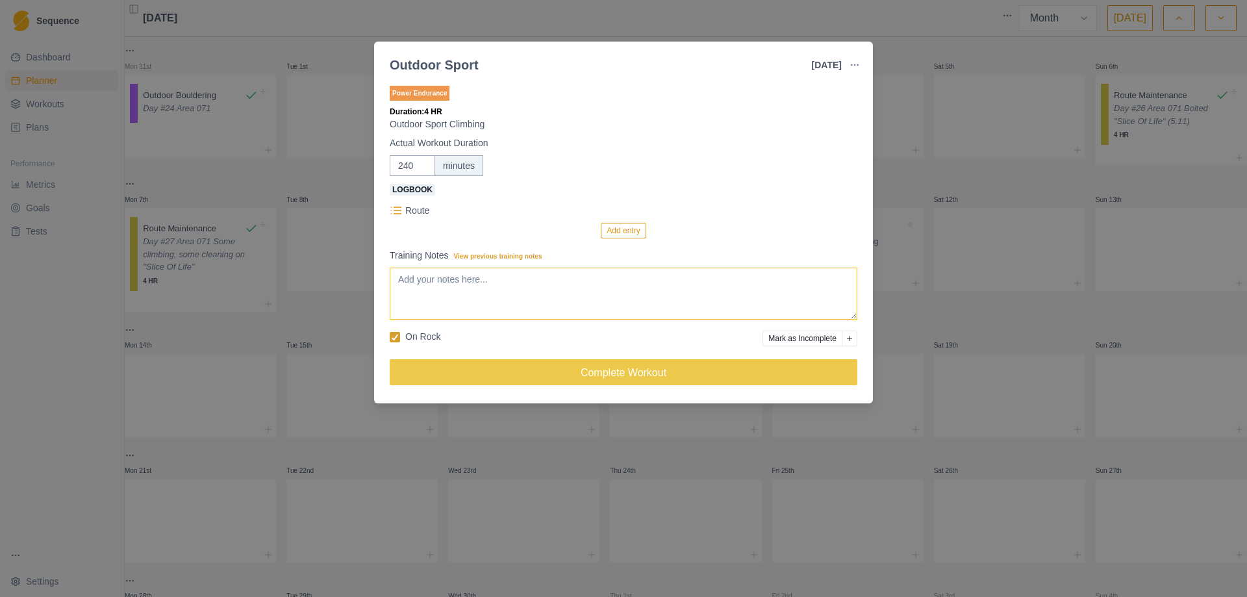
click at [498, 315] on textarea "Training Notes View previous training notes" at bounding box center [624, 294] width 468 height 52
type textarea "Day #29 East Animas w/ [PERSON_NAME]"
click at [610, 227] on button "Add entry" at bounding box center [623, 231] width 45 height 16
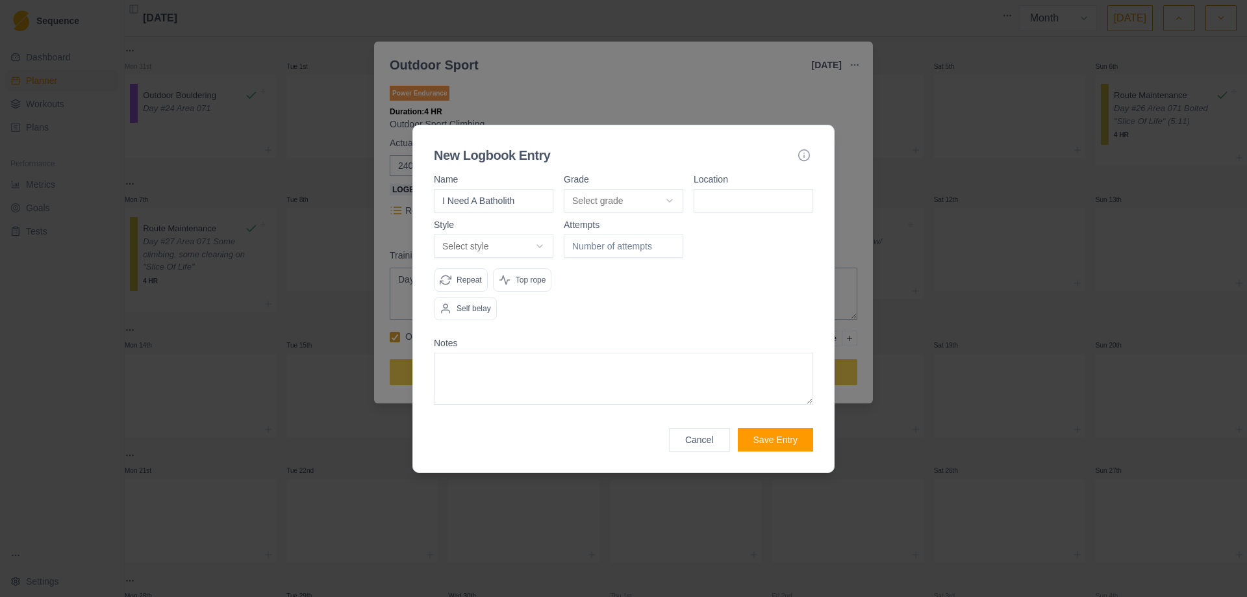
type input "I Need A Batholith"
click at [676, 203] on body "Sequence Dashboard Planner Workouts Plans Performance Metrics Goals Tests Setti…" at bounding box center [623, 298] width 1247 height 597
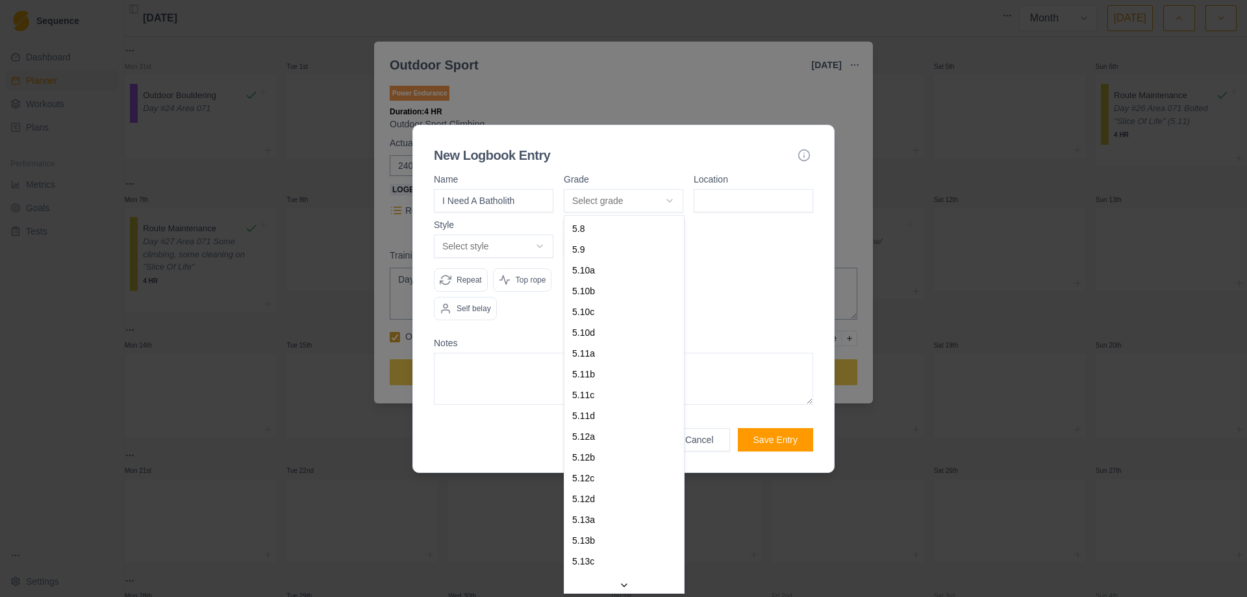
select select "cbb6f3ff-f3d1-4a37-929f-2aa7e587513a"
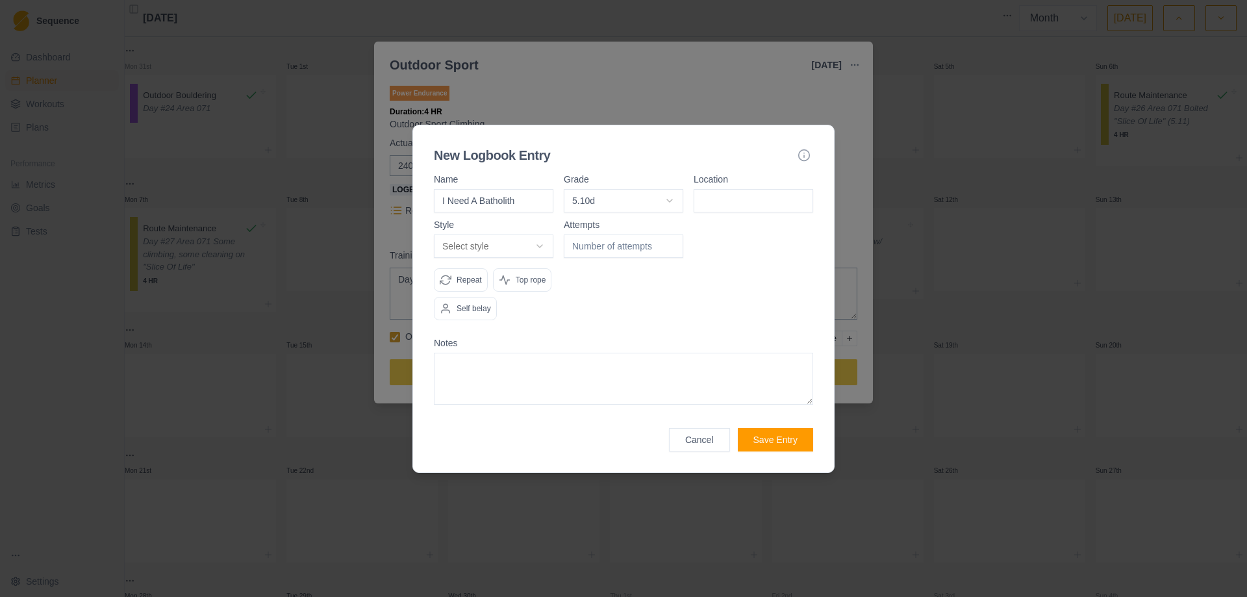
click at [732, 207] on input at bounding box center [754, 200] width 120 height 23
type input "East Animas"
click at [549, 243] on body "Sequence Dashboard Planner Workouts Plans Performance Metrics Goals Tests Setti…" at bounding box center [623, 298] width 1247 height 597
select select "redpoint"
type input "1"
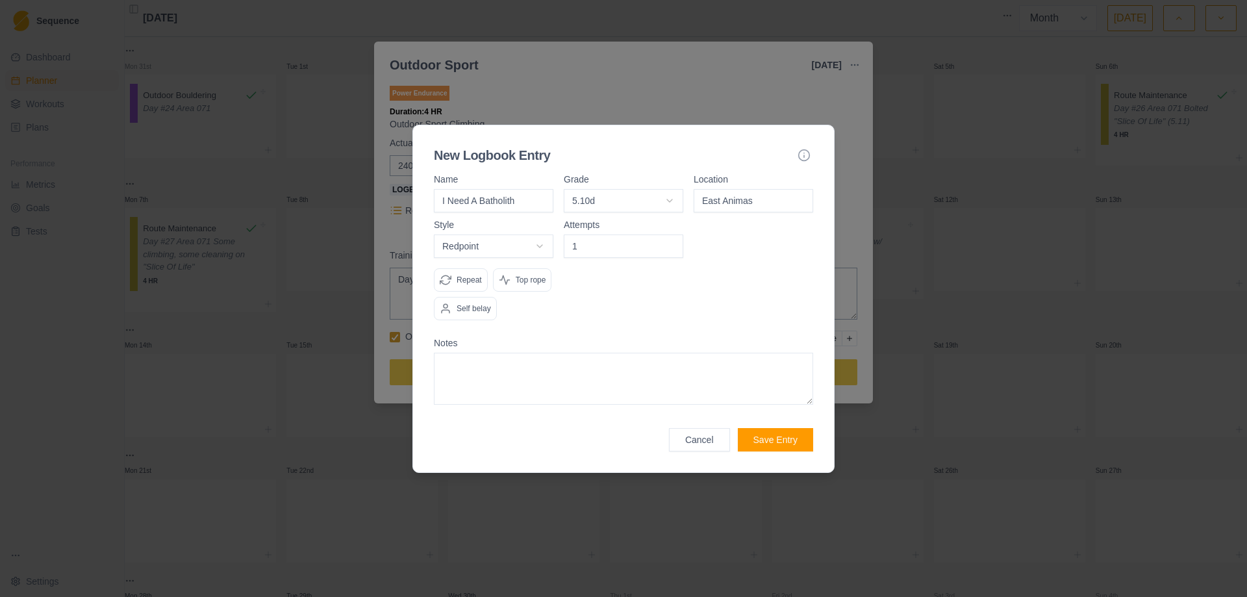
click at [671, 241] on input "1" at bounding box center [624, 246] width 120 height 23
click at [524, 281] on p "Top rope" at bounding box center [531, 280] width 31 height 12
click at [763, 440] on button "Save Entry" at bounding box center [775, 439] width 75 height 23
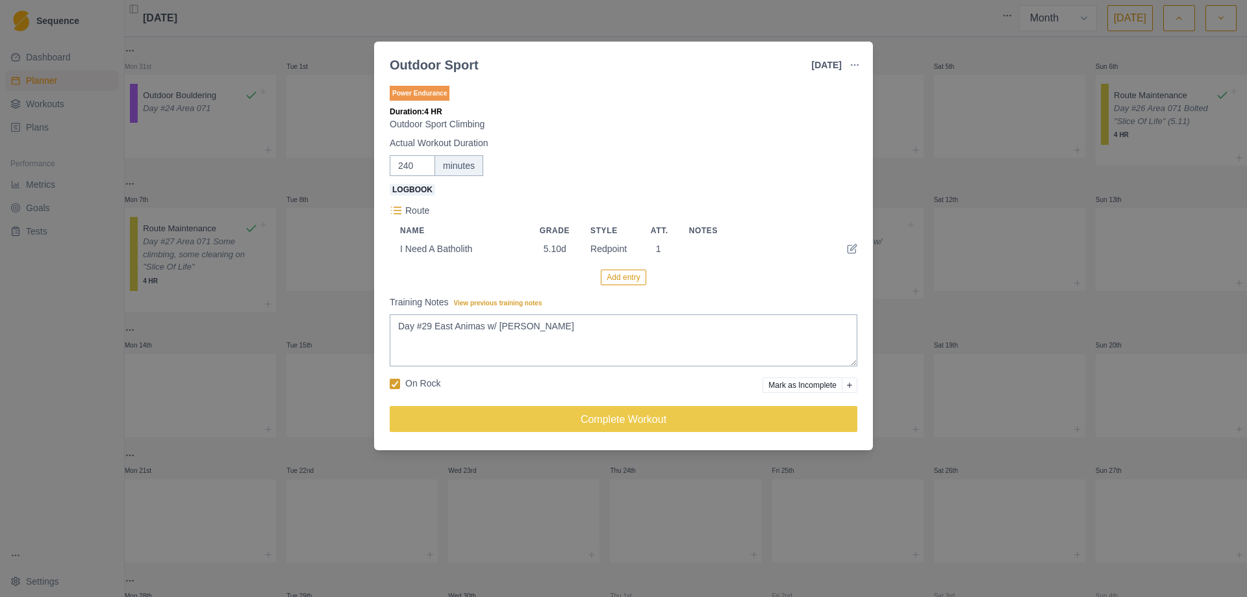
click at [630, 279] on button "Add entry" at bounding box center [623, 278] width 45 height 16
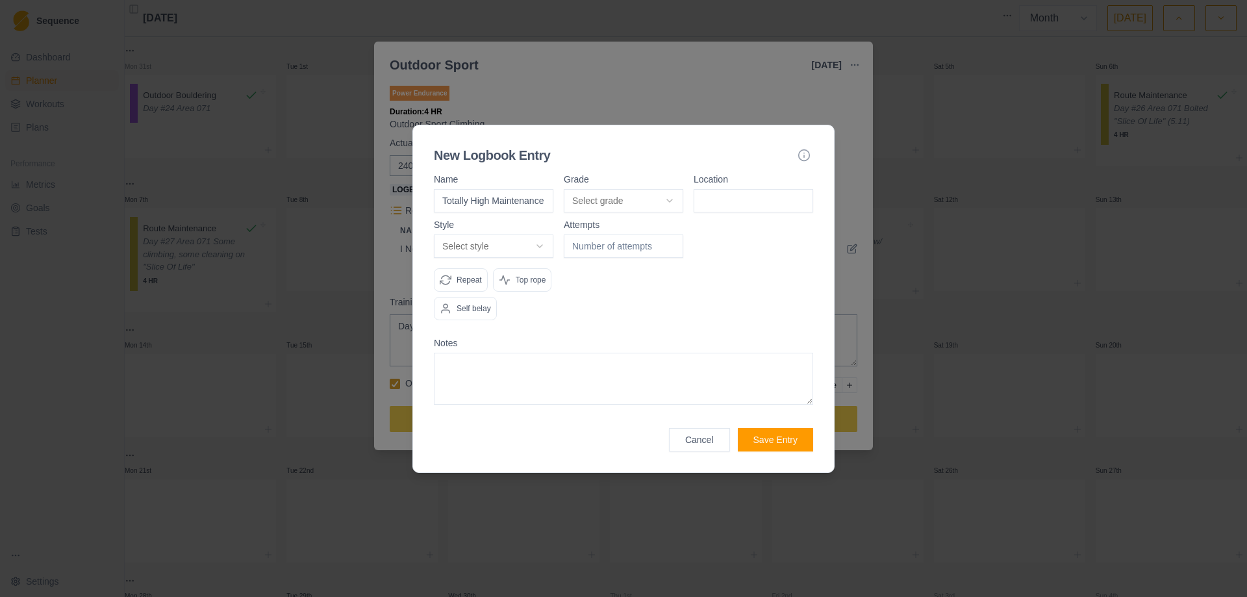
type input "Totally High Maintenance"
click at [663, 197] on body "Sequence Dashboard Planner Workouts Plans Performance Metrics Goals Tests Setti…" at bounding box center [623, 298] width 1247 height 597
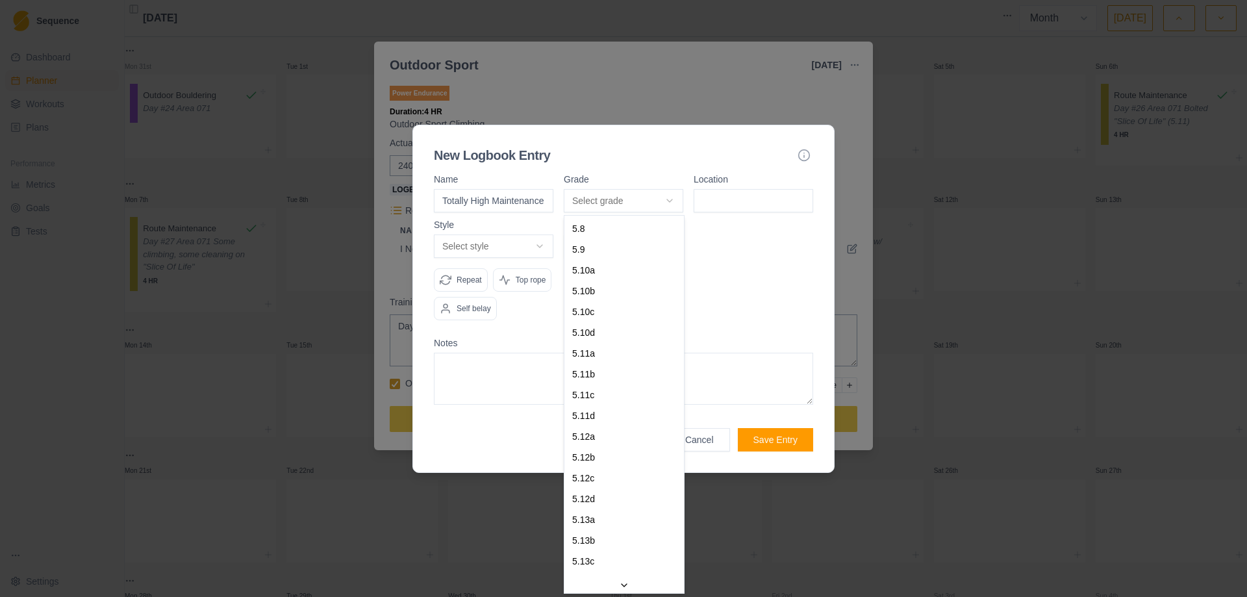
select select "7c885968-9c7b-4140-beee-60fc9fdc9224"
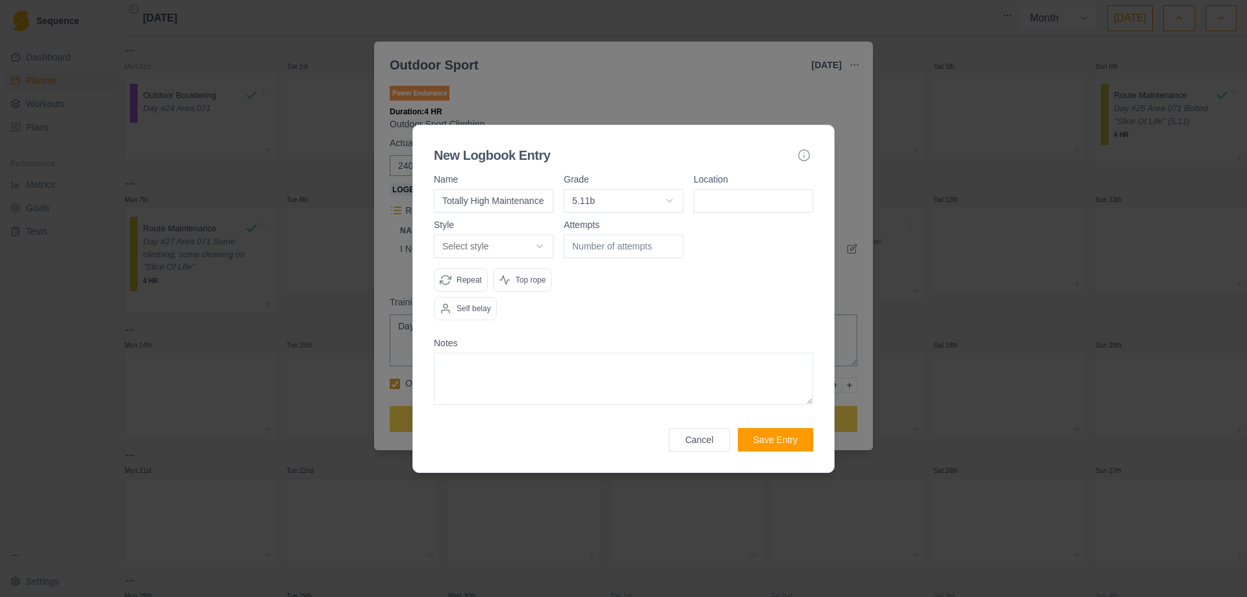
click at [740, 199] on input at bounding box center [754, 200] width 120 height 23
type input "East Animas"
click at [543, 248] on body "Sequence Dashboard Planner Workouts Plans Performance Metrics Goals Tests Setti…" at bounding box center [623, 298] width 1247 height 597
select select "attempt"
type input "1"
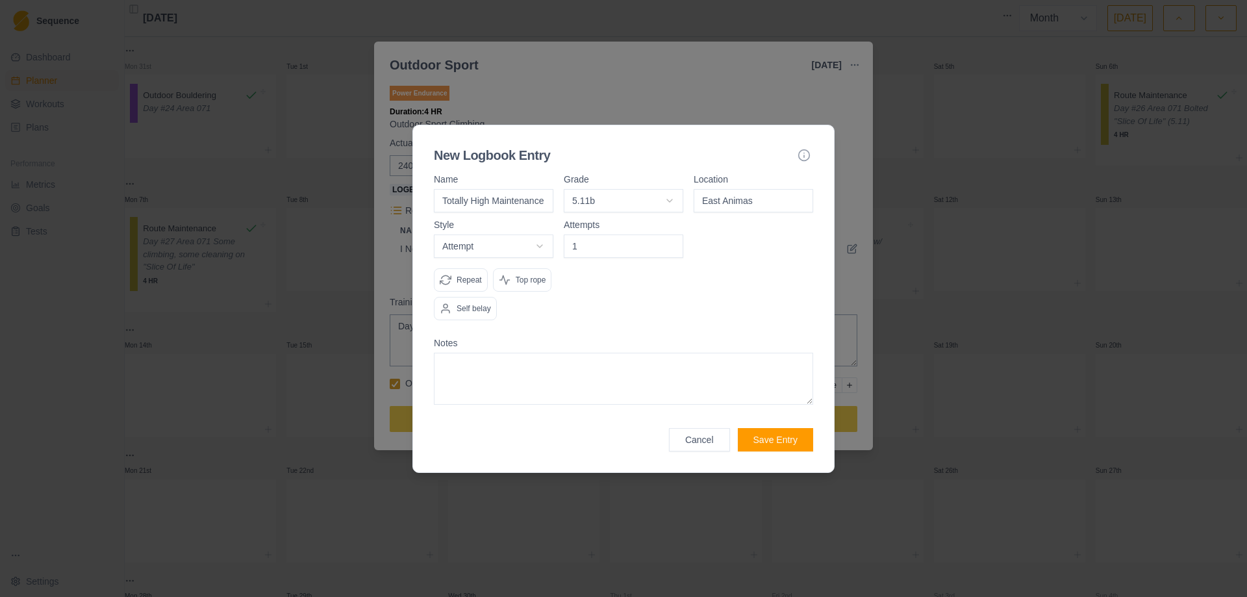
click at [672, 246] on input "1" at bounding box center [624, 246] width 120 height 23
click at [542, 278] on p "Top rope" at bounding box center [531, 280] width 31 height 12
click at [778, 441] on button "Save Entry" at bounding box center [775, 439] width 75 height 23
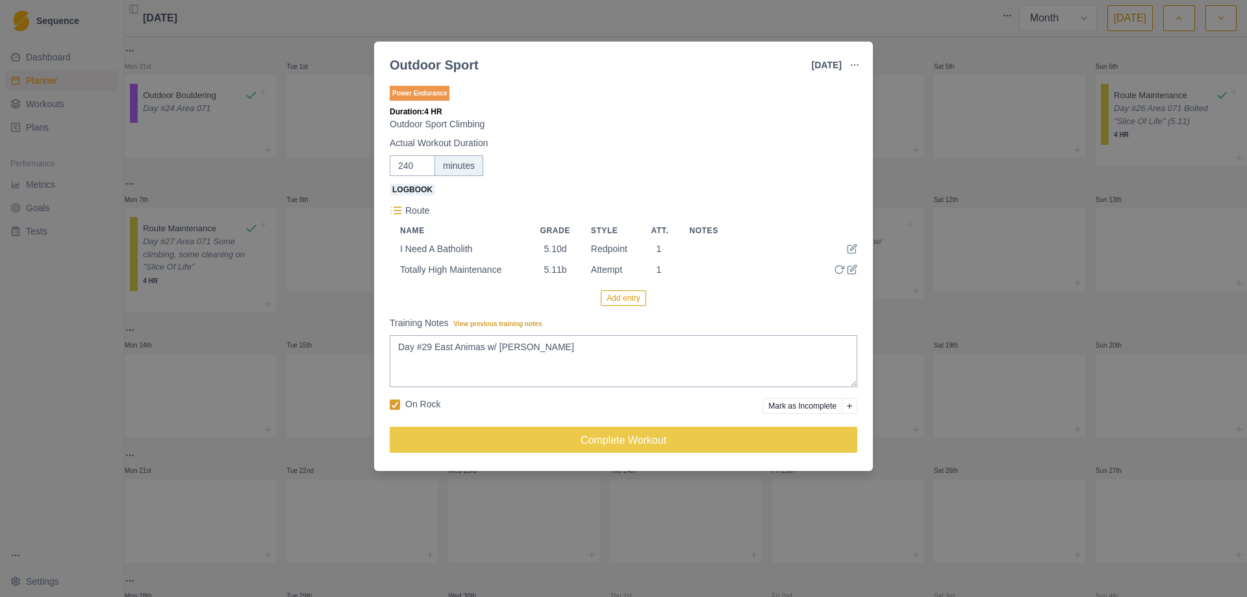
click at [625, 303] on button "Add entry" at bounding box center [623, 298] width 45 height 16
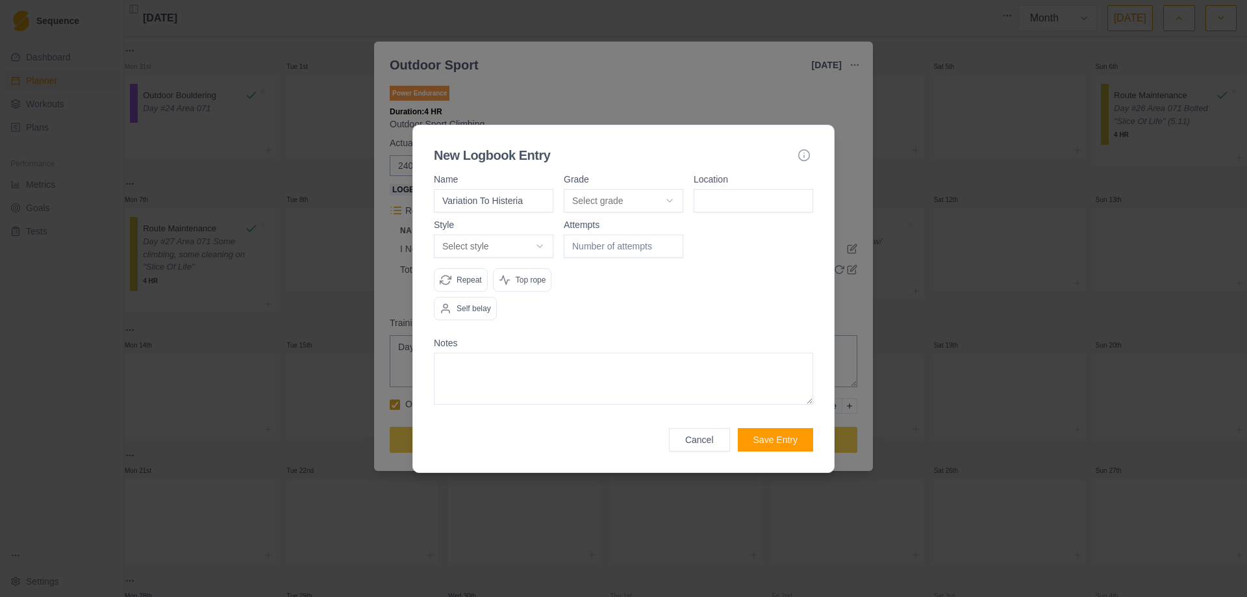
type input "Variation To Histeria"
click at [671, 201] on body "Sequence Dashboard Planner Workouts Plans Performance Metrics Goals Tests Setti…" at bounding box center [623, 298] width 1247 height 597
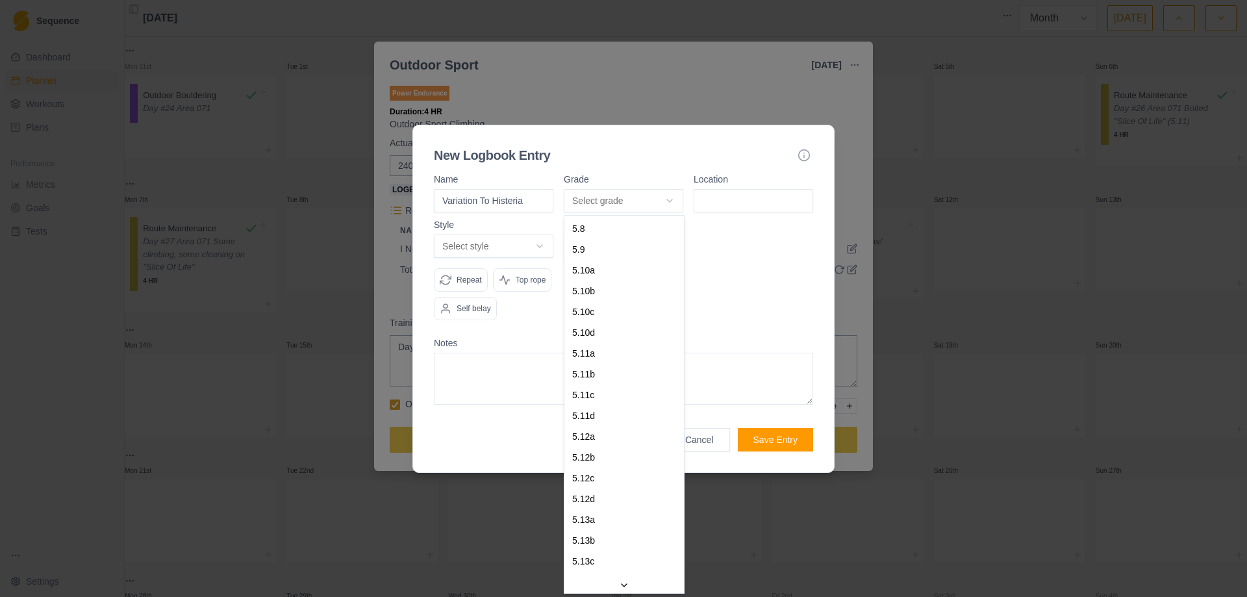
select select "aa833fe0-d05e-4ad5-b698-daf0b5ae1d16"
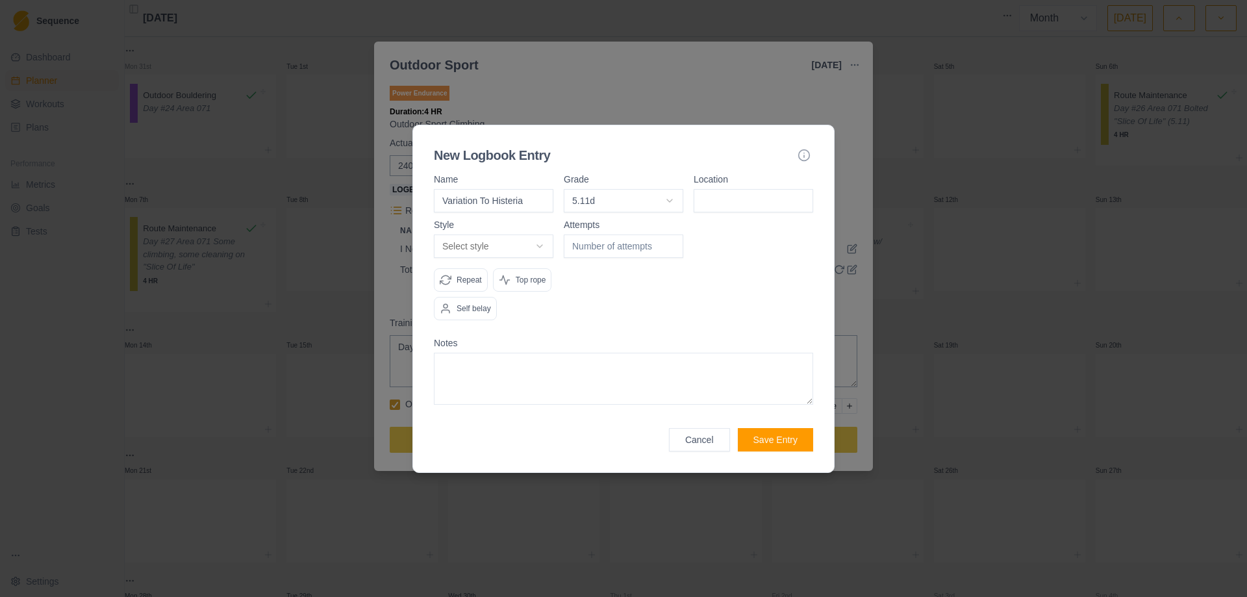
click at [737, 190] on input at bounding box center [754, 200] width 120 height 23
type input "East Animas"
click at [541, 244] on body "Sequence Dashboard Planner Workouts Plans Performance Metrics Goals Tests Setti…" at bounding box center [623, 298] width 1247 height 597
select select "attempt"
type input "1"
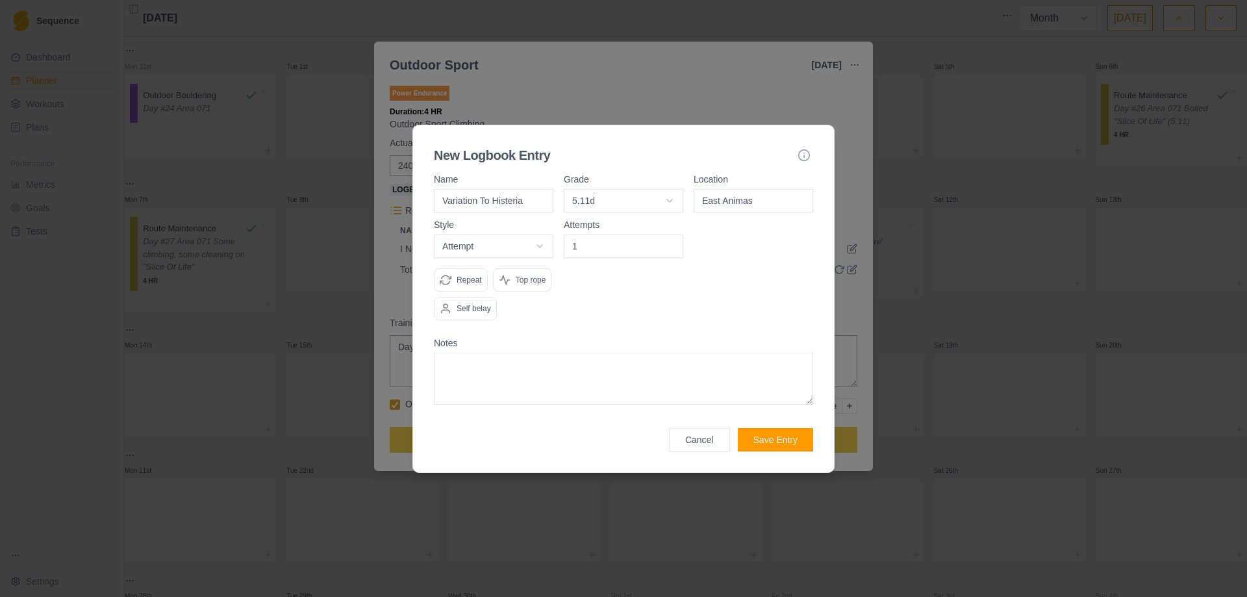
click at [671, 242] on input "1" at bounding box center [624, 246] width 120 height 23
click at [543, 283] on p "Top rope" at bounding box center [531, 280] width 31 height 12
click at [759, 437] on button "Save Entry" at bounding box center [775, 439] width 75 height 23
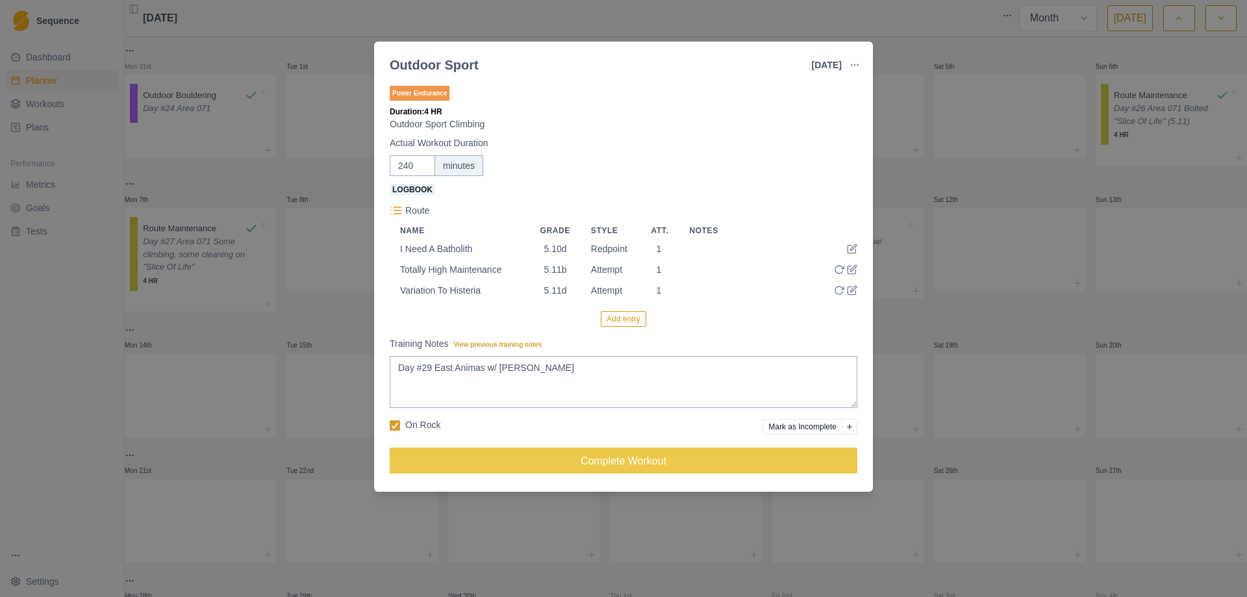
click at [622, 322] on button "Add entry" at bounding box center [623, 319] width 45 height 16
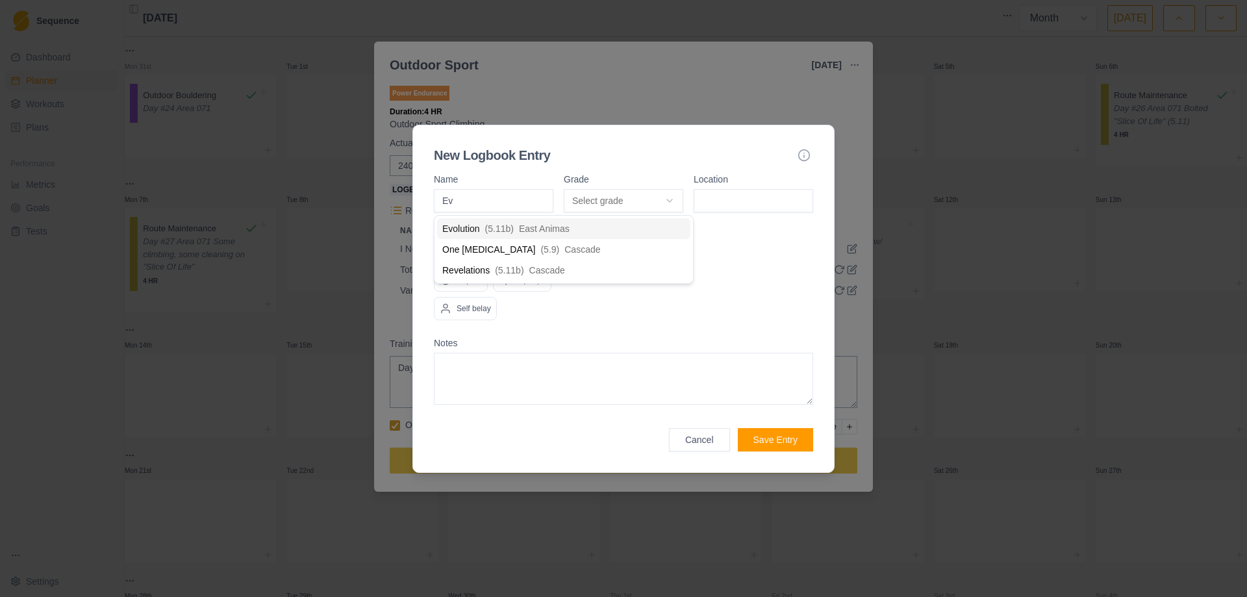
type input "Evo"
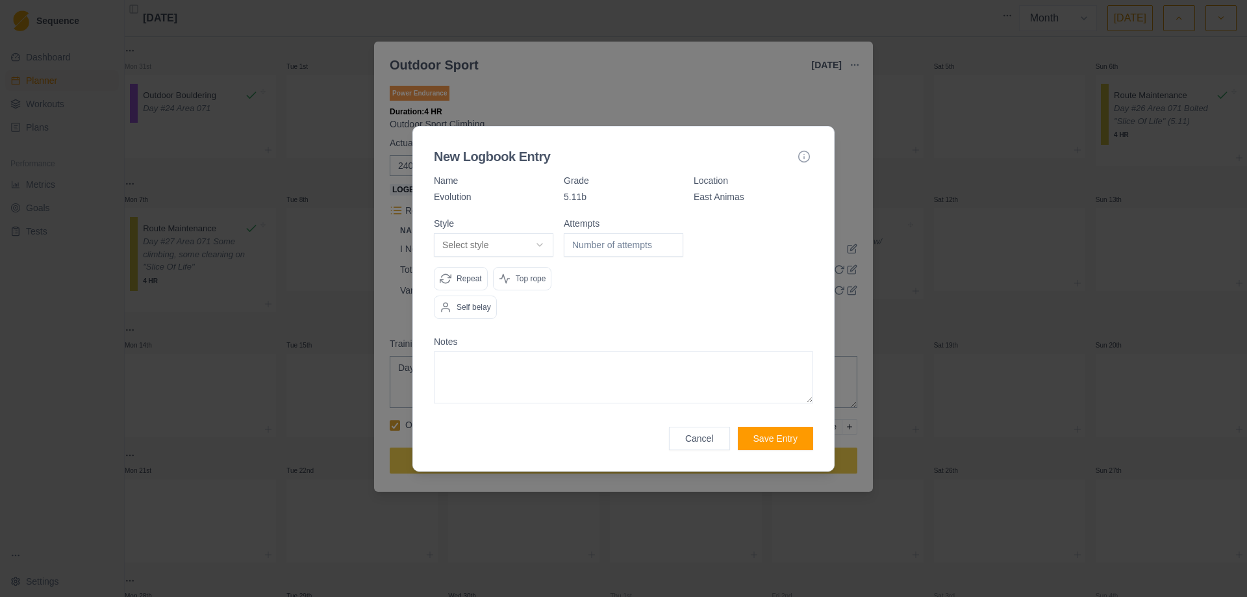
click at [544, 243] on body "Sequence Dashboard Planner Workouts Plans Performance Metrics Goals Tests Setti…" at bounding box center [623, 298] width 1247 height 597
select select "redpoint"
type input "1"
click at [670, 239] on input "1" at bounding box center [624, 244] width 120 height 23
click at [667, 320] on div "Attempts 1" at bounding box center [624, 274] width 120 height 110
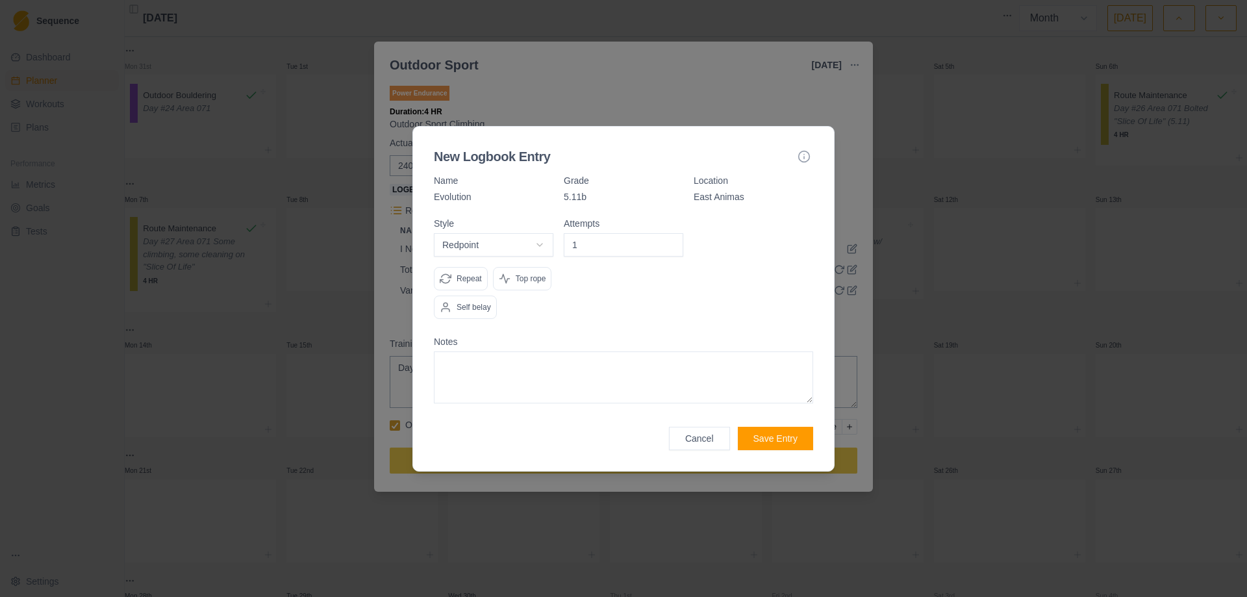
click at [554, 377] on textarea at bounding box center [623, 377] width 379 height 52
type textarea "S"
click at [785, 435] on button "Save Entry" at bounding box center [775, 438] width 75 height 23
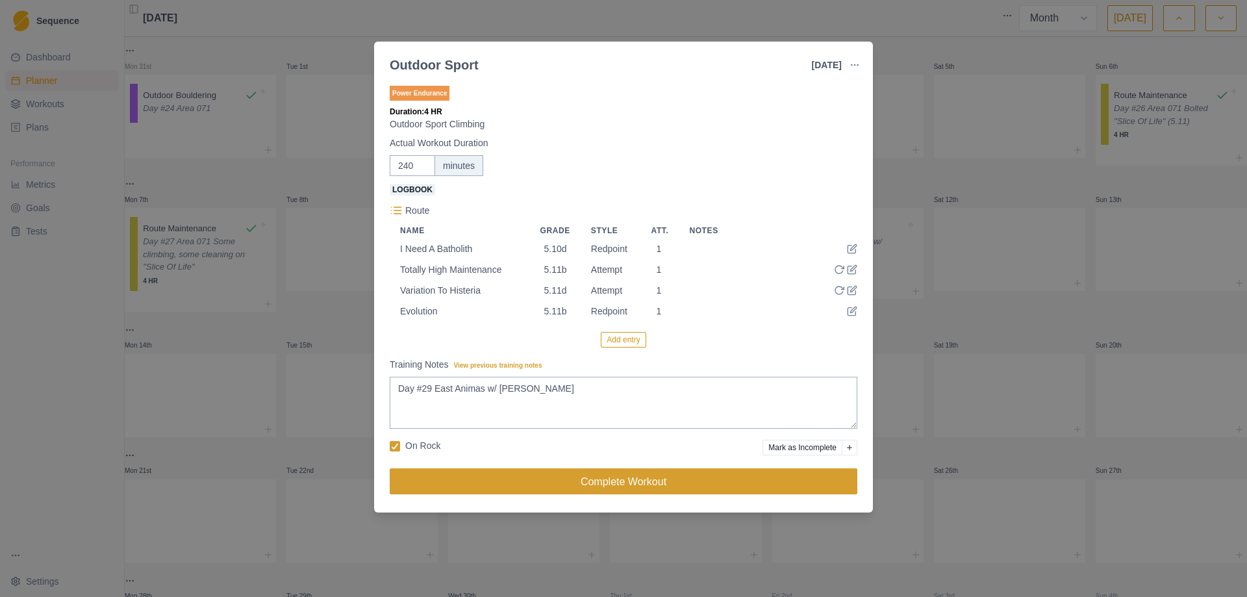
click at [585, 479] on button "Complete Workout" at bounding box center [624, 481] width 468 height 26
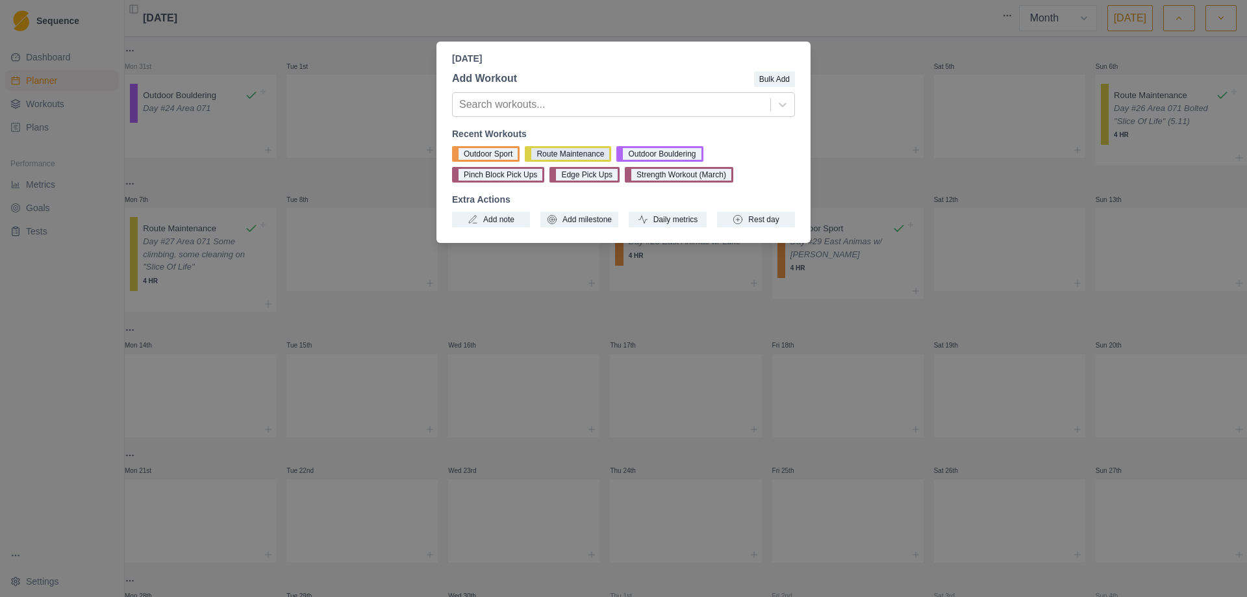
click at [555, 153] on button "Route Maintenance" at bounding box center [568, 154] width 86 height 16
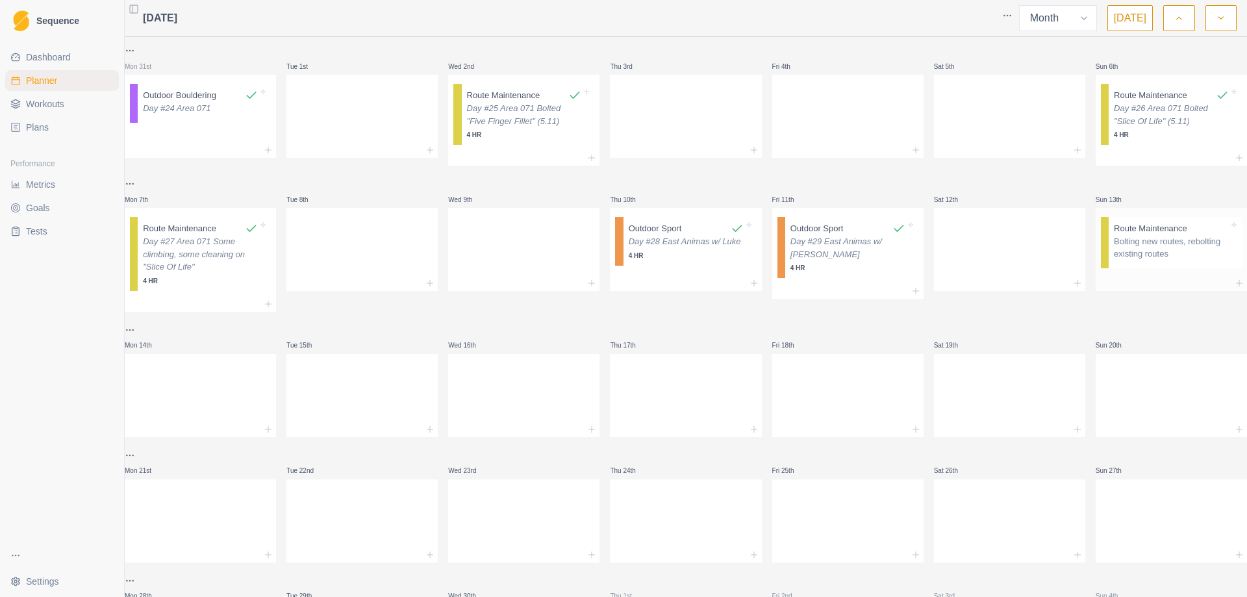
click at [1147, 252] on p "Bolting new routes, rebolting existing routes" at bounding box center [1171, 247] width 115 height 25
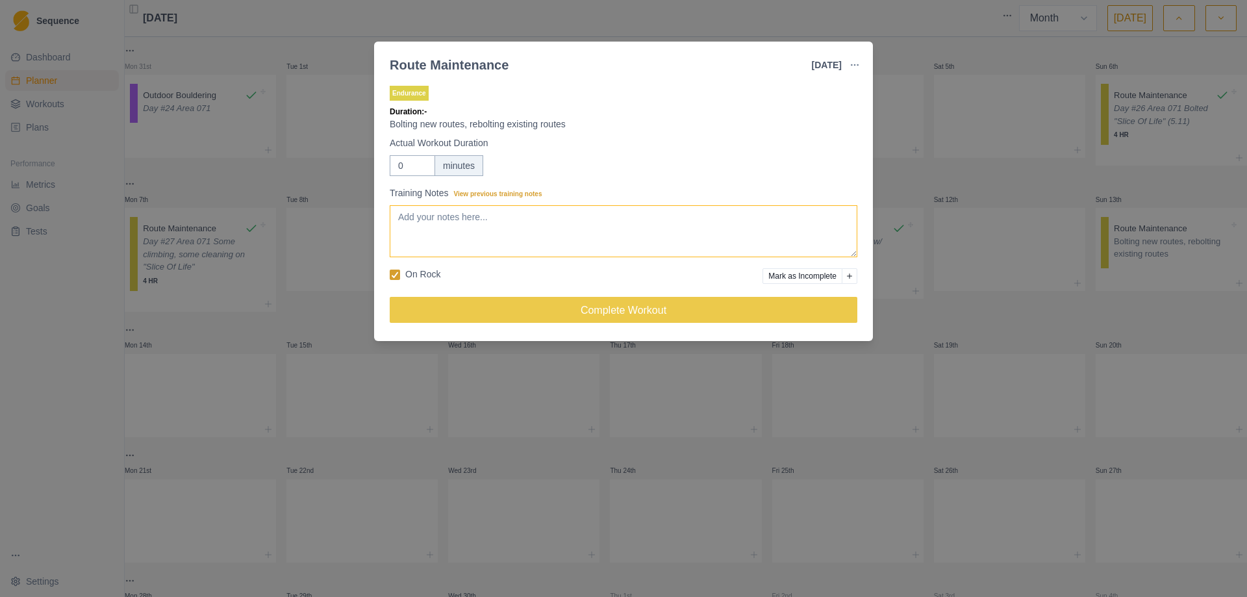
click at [496, 210] on textarea "Training Notes View previous training notes" at bounding box center [624, 231] width 468 height 52
type textarea "Day #30 Area 071 Put anchor in on "Sheer Madness""
click at [406, 170] on input "0" at bounding box center [412, 165] width 45 height 21
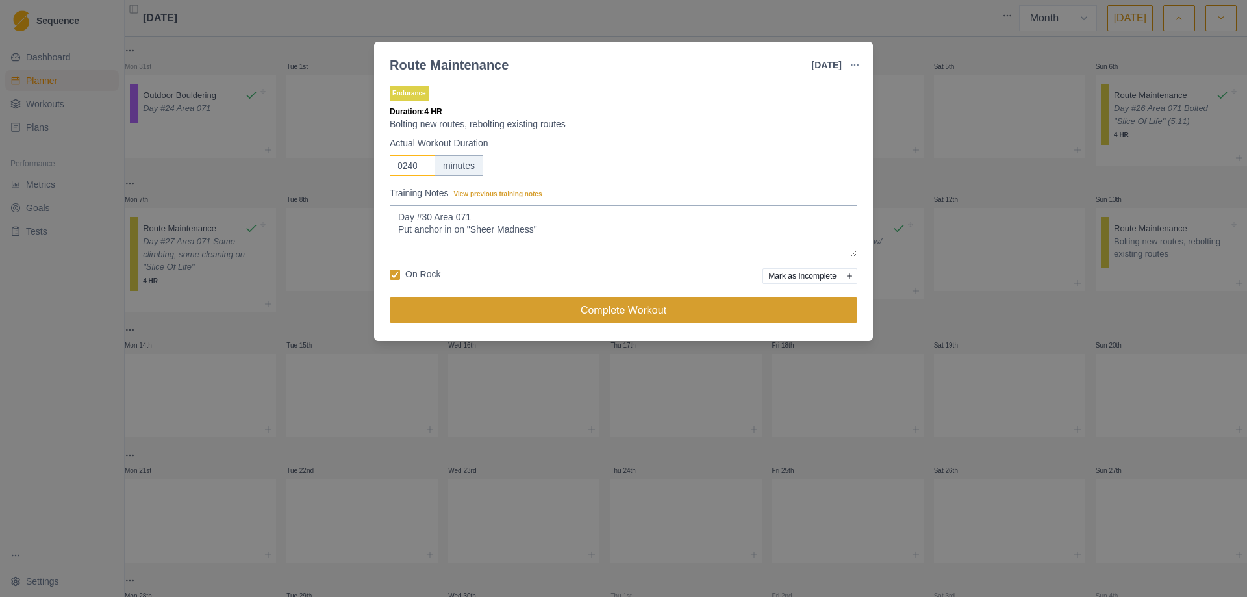
type input "0240"
click at [598, 309] on button "Complete Workout" at bounding box center [624, 310] width 468 height 26
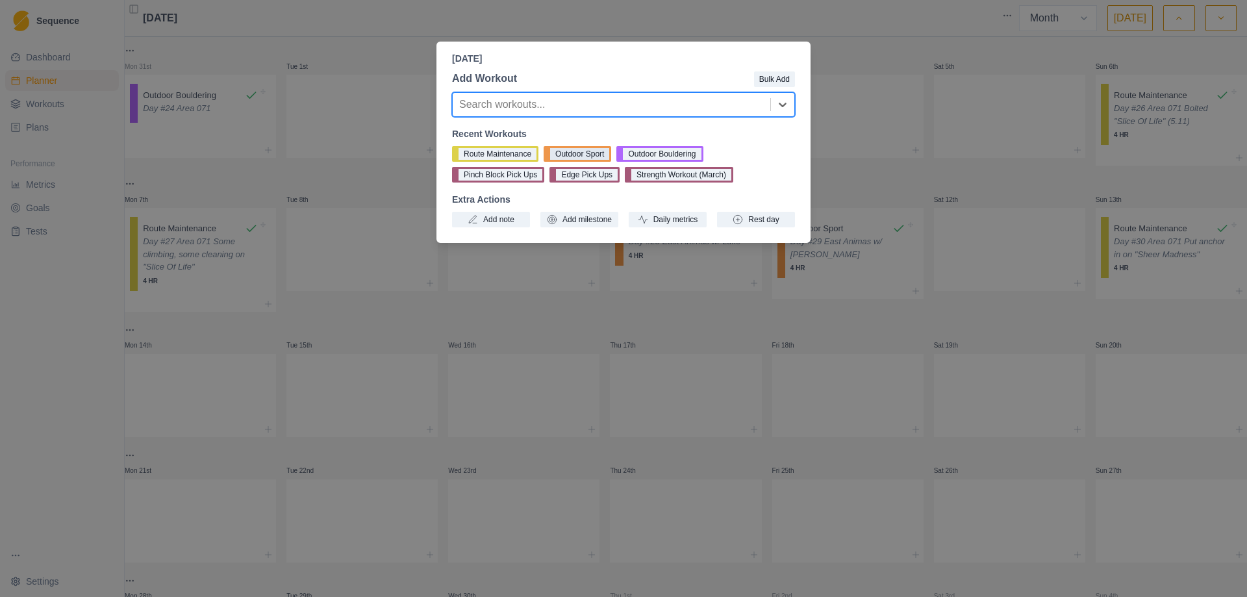
click at [589, 156] on button "Outdoor Sport" at bounding box center [578, 154] width 68 height 16
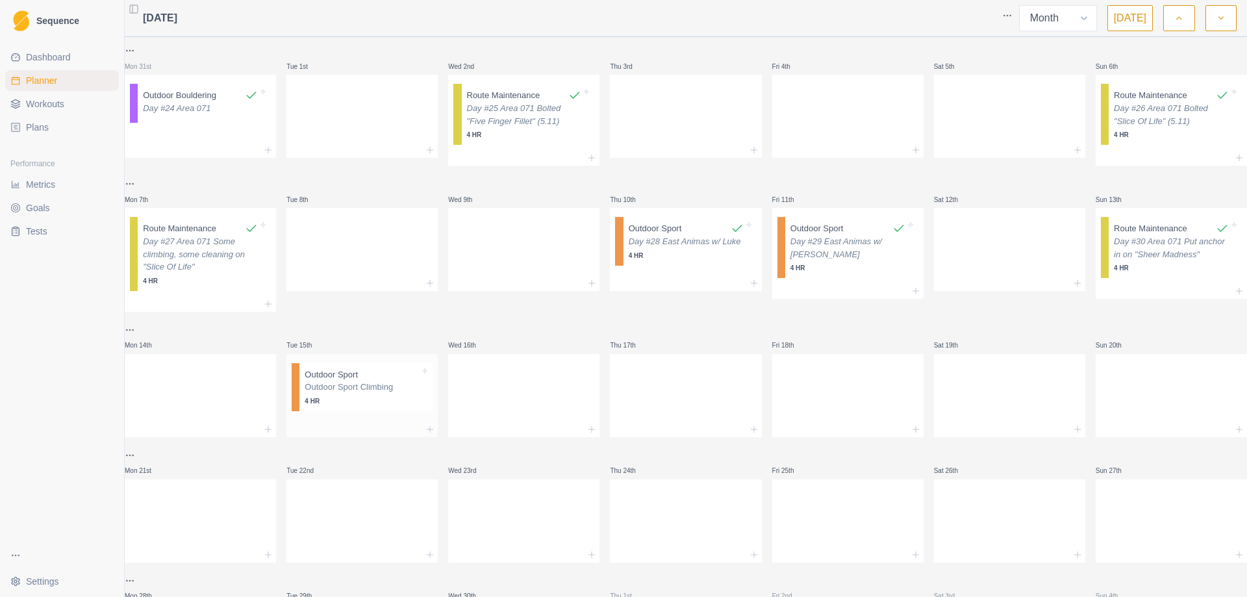
click at [366, 390] on p "Outdoor Sport Climbing" at bounding box center [362, 387] width 115 height 13
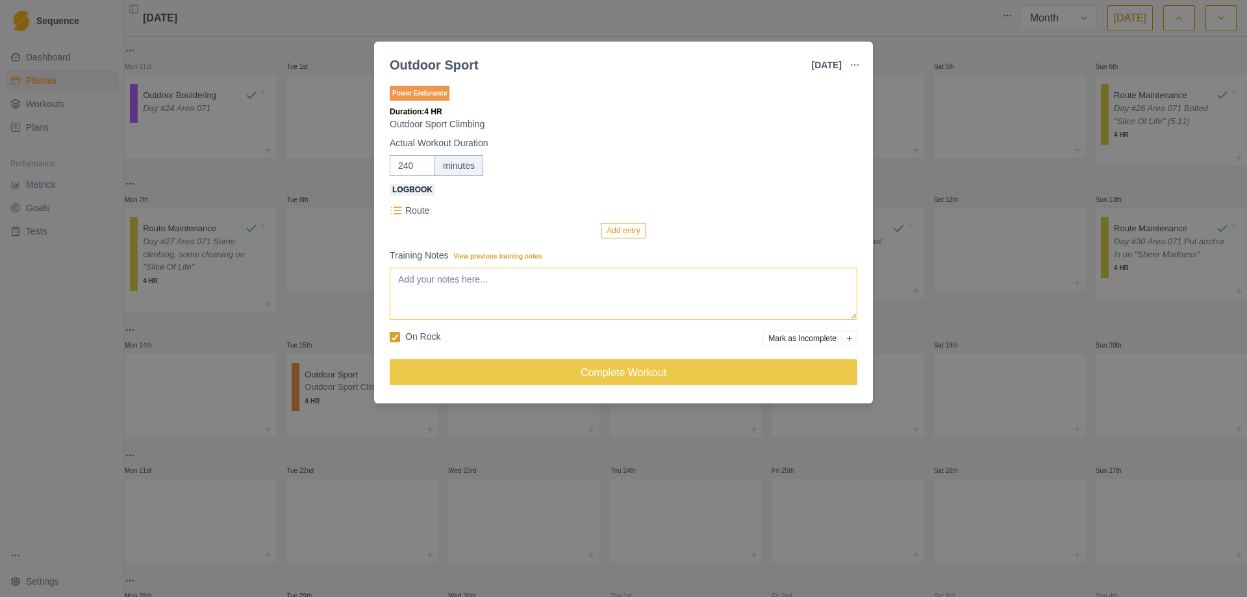
click at [449, 304] on textarea "Training Notes View previous training notes" at bounding box center [624, 294] width 468 height 52
type textarea "Day #31 [GEOGRAPHIC_DATA] w/ [PERSON_NAME]"
click at [631, 227] on button "Add entry" at bounding box center [623, 231] width 45 height 16
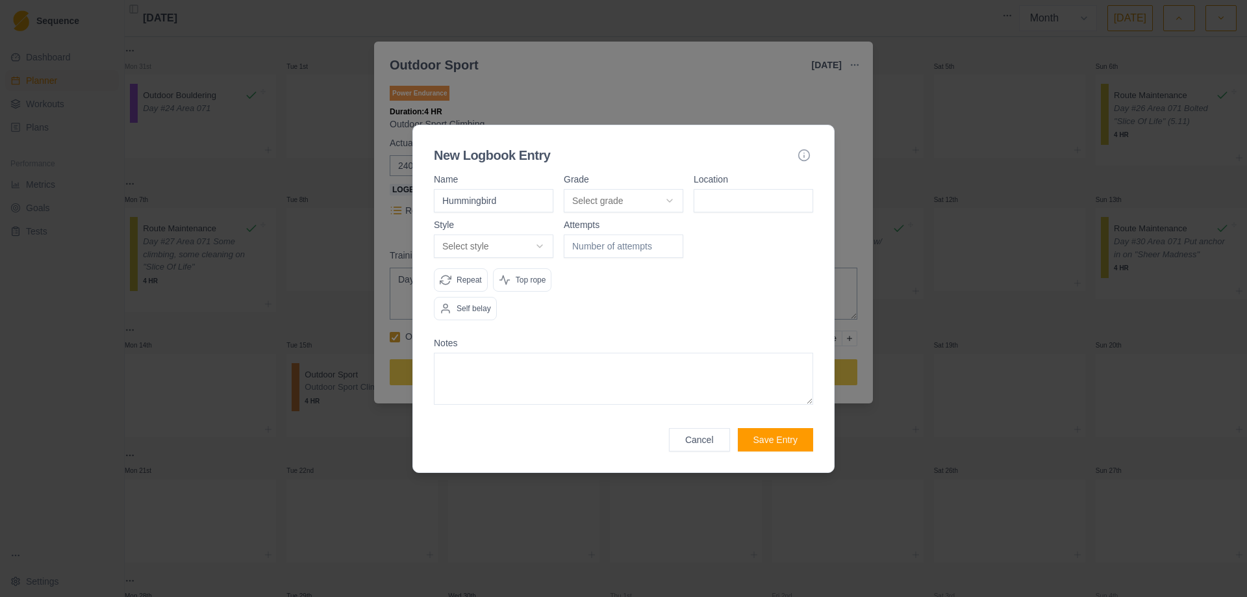
type input "Hummingbird"
click at [673, 199] on body "Sequence Dashboard Planner Workouts Plans Performance Metrics Goals Tests Setti…" at bounding box center [623, 298] width 1247 height 597
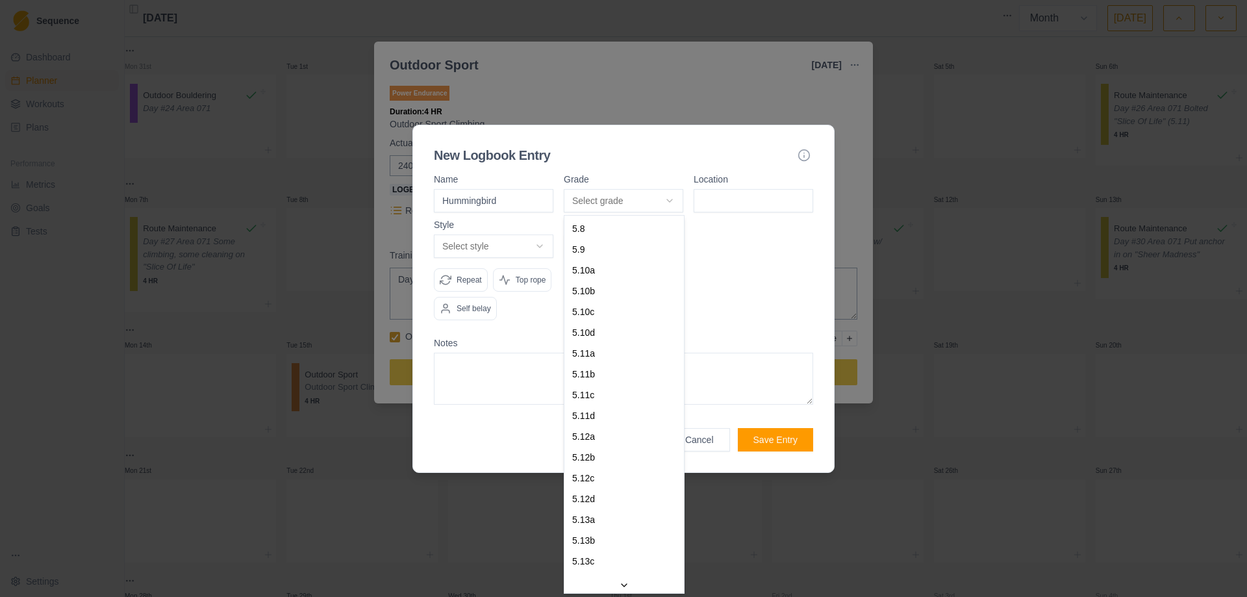
select select "a6710177-d529-4de8-9daa-fd2de67eba40"
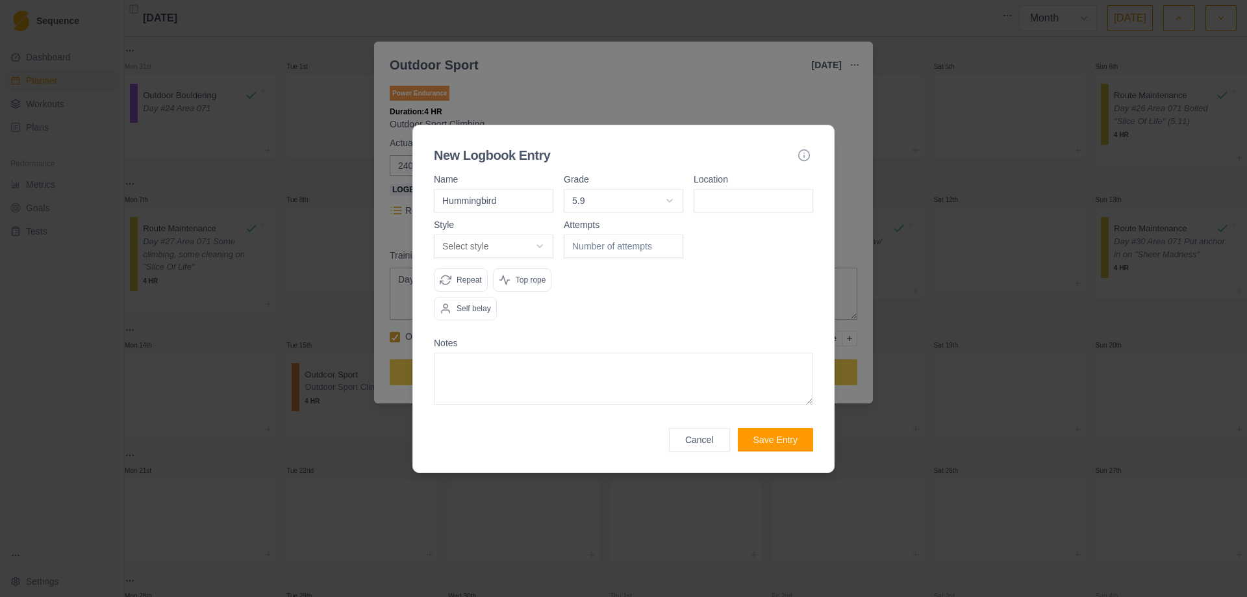
click at [755, 196] on input at bounding box center [754, 200] width 120 height 23
type input "[GEOGRAPHIC_DATA]"
click at [539, 244] on body "Sequence Dashboard Planner Workouts Plans Performance Metrics Goals Tests Setti…" at bounding box center [623, 298] width 1247 height 597
click at [652, 276] on div at bounding box center [624, 275] width 120 height 110
click at [780, 441] on button "Save Entry" at bounding box center [775, 439] width 75 height 23
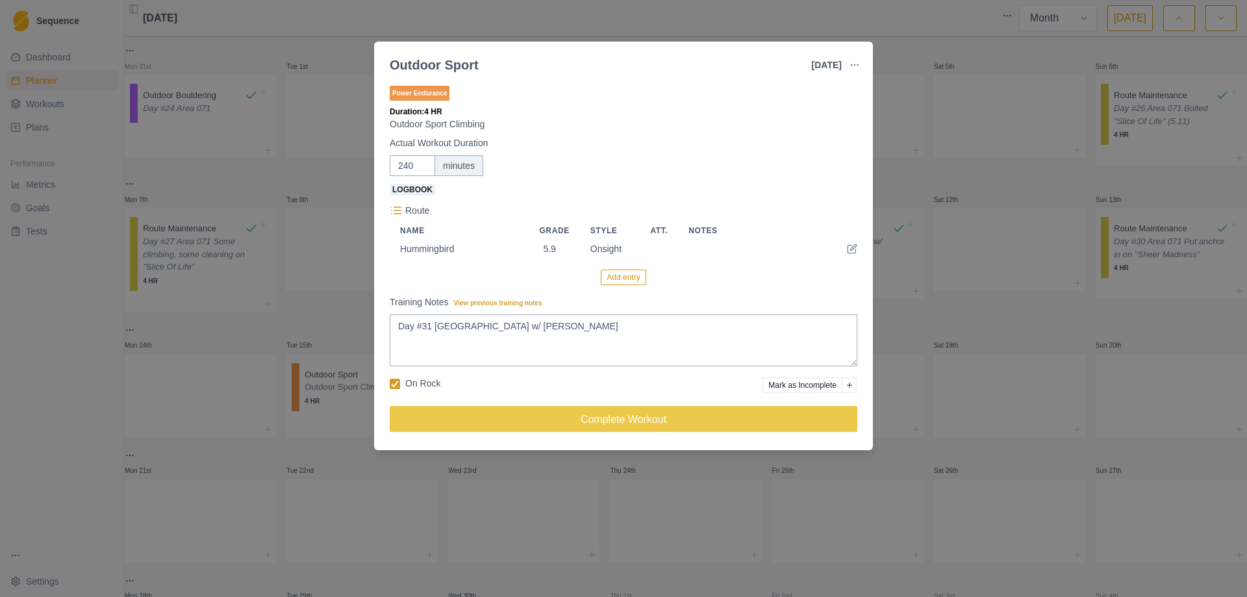
click at [626, 280] on button "Add entry" at bounding box center [623, 278] width 45 height 16
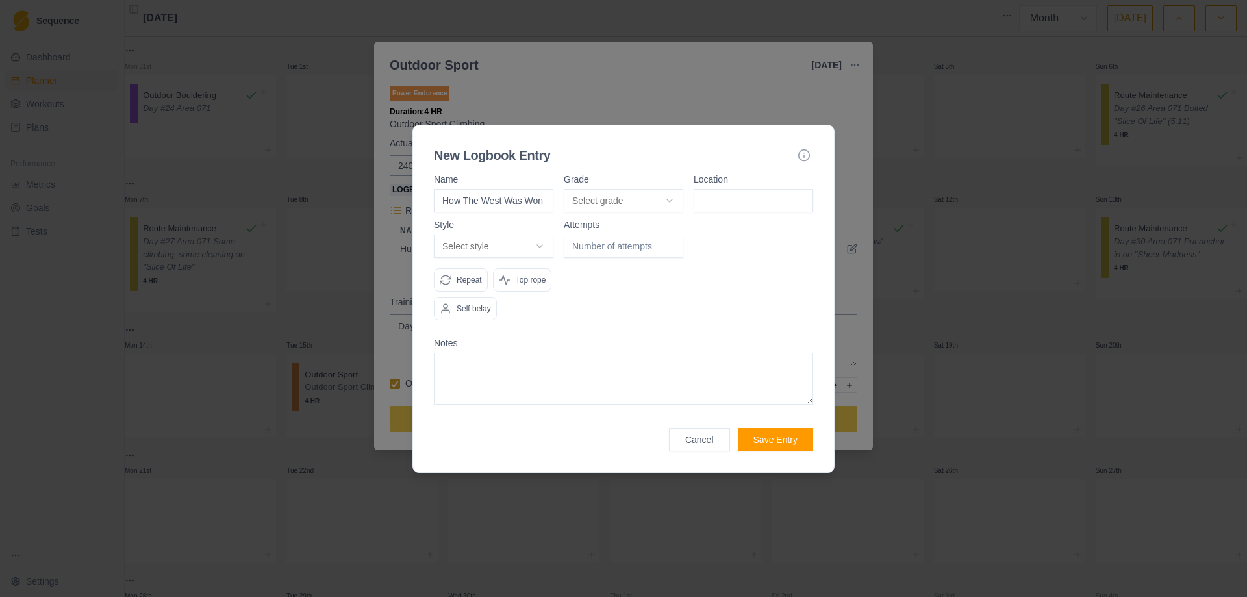
type input "How The West Was Won"
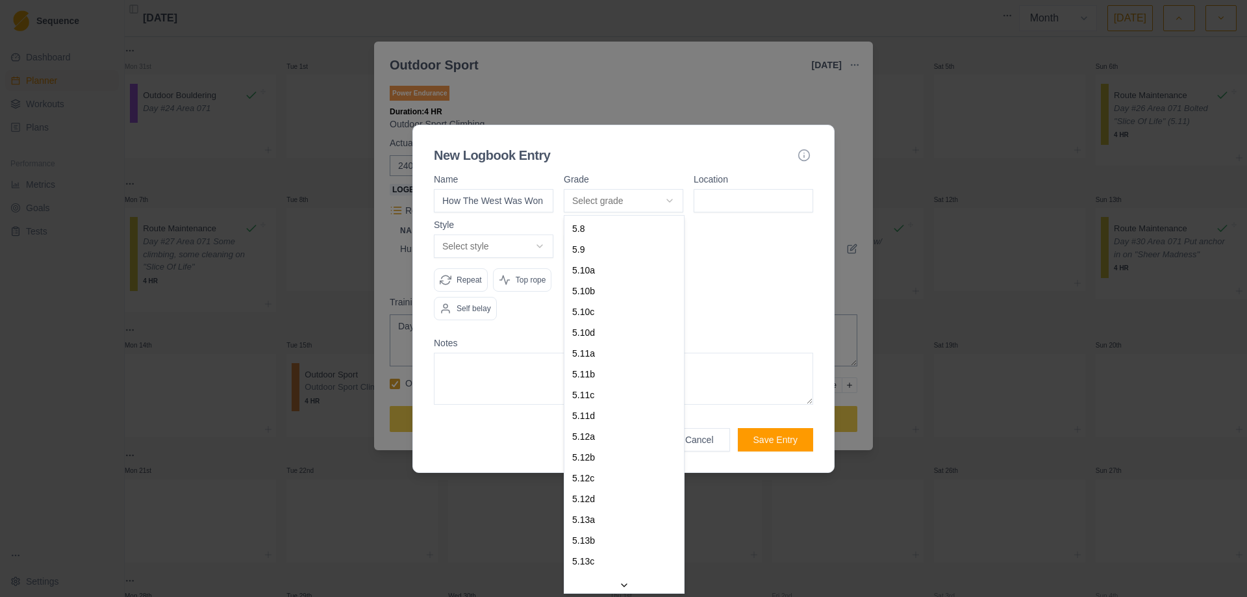
click at [676, 192] on body "Sequence Dashboard Planner Workouts Plans Performance Metrics Goals Tests Setti…" at bounding box center [623, 298] width 1247 height 597
select select "a6710177-d529-4de8-9daa-fd2de67eba40"
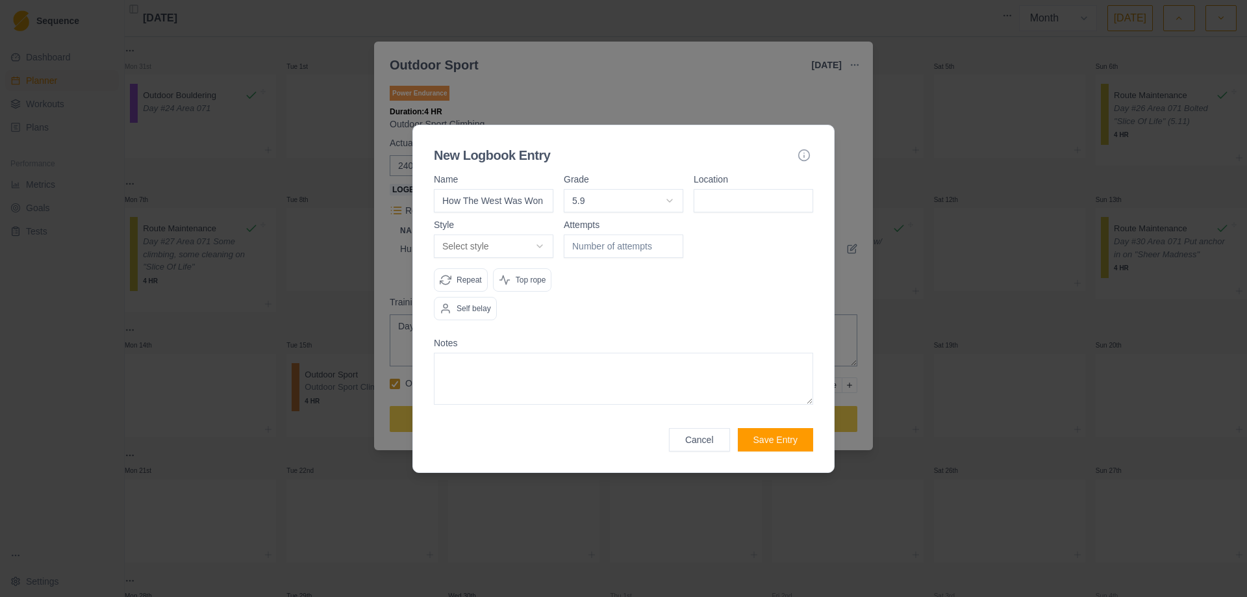
click at [740, 210] on input at bounding box center [754, 200] width 120 height 23
type input "[GEOGRAPHIC_DATA]"
click at [533, 246] on body "Sequence Dashboard Planner Workouts Plans Performance Metrics Goals Tests Setti…" at bounding box center [623, 298] width 1247 height 597
select select "redpoint"
type input "1"
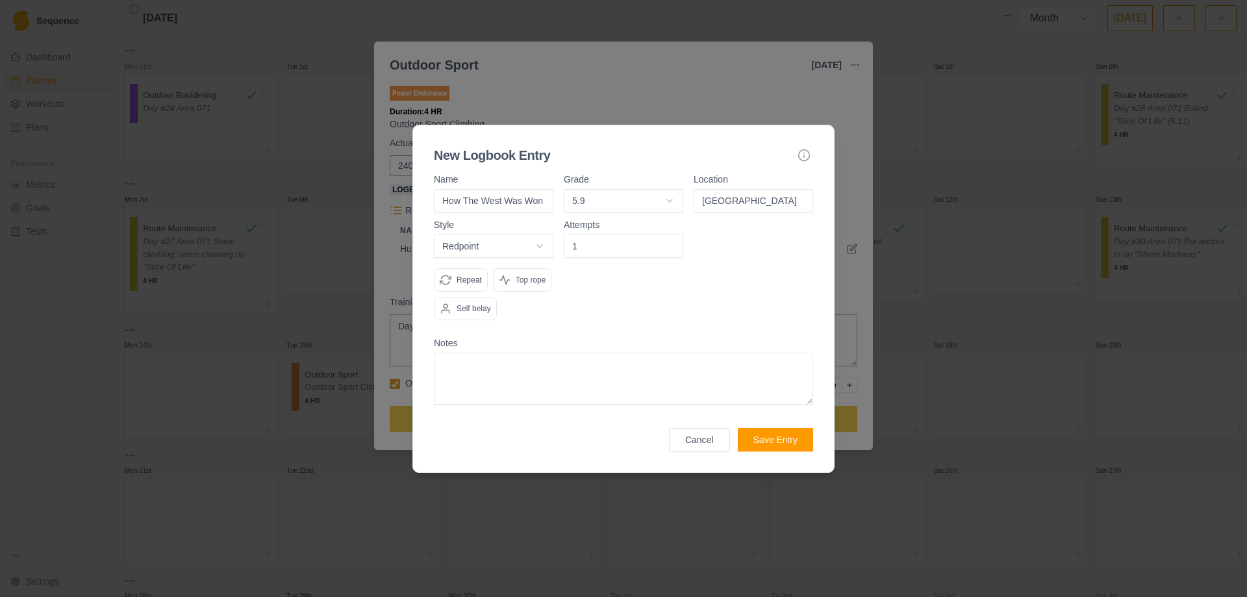
click at [673, 244] on input "1" at bounding box center [624, 246] width 120 height 23
click at [779, 437] on button "Save Entry" at bounding box center [775, 439] width 75 height 23
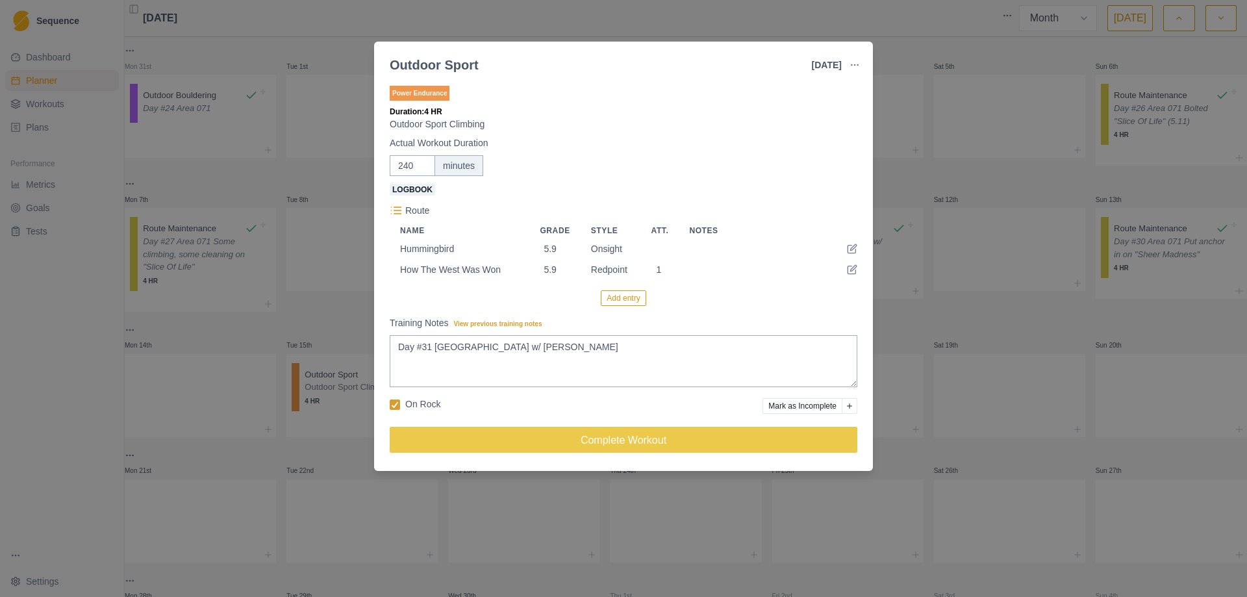
click at [616, 300] on button "Add entry" at bounding box center [623, 298] width 45 height 16
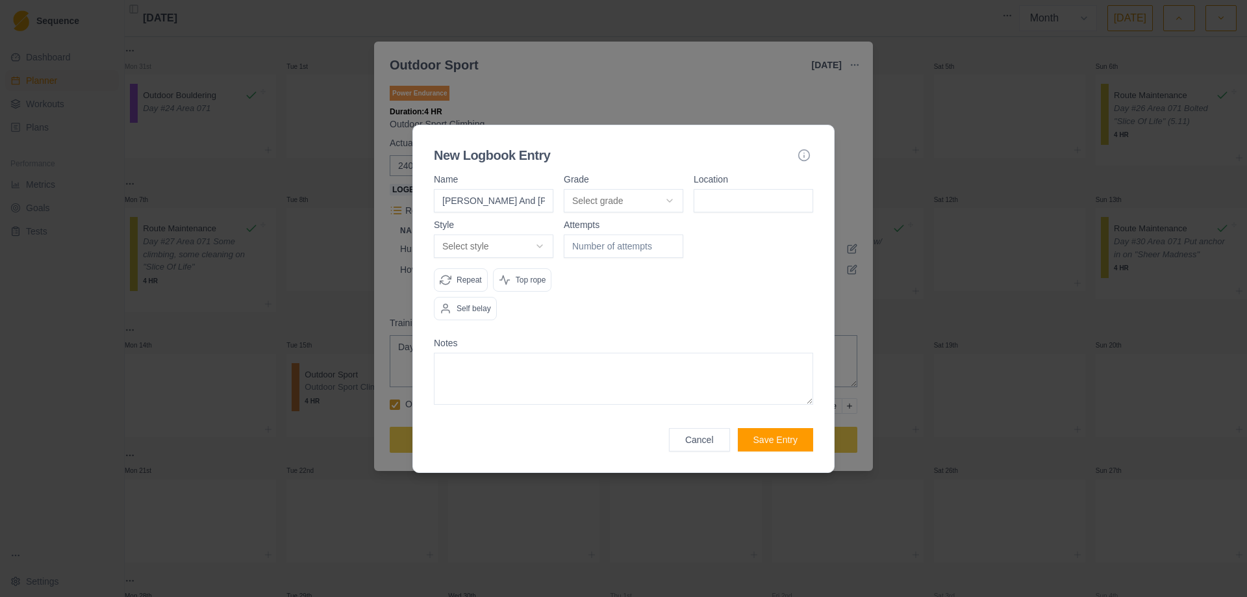
type input "[PERSON_NAME] And [PERSON_NAME]"
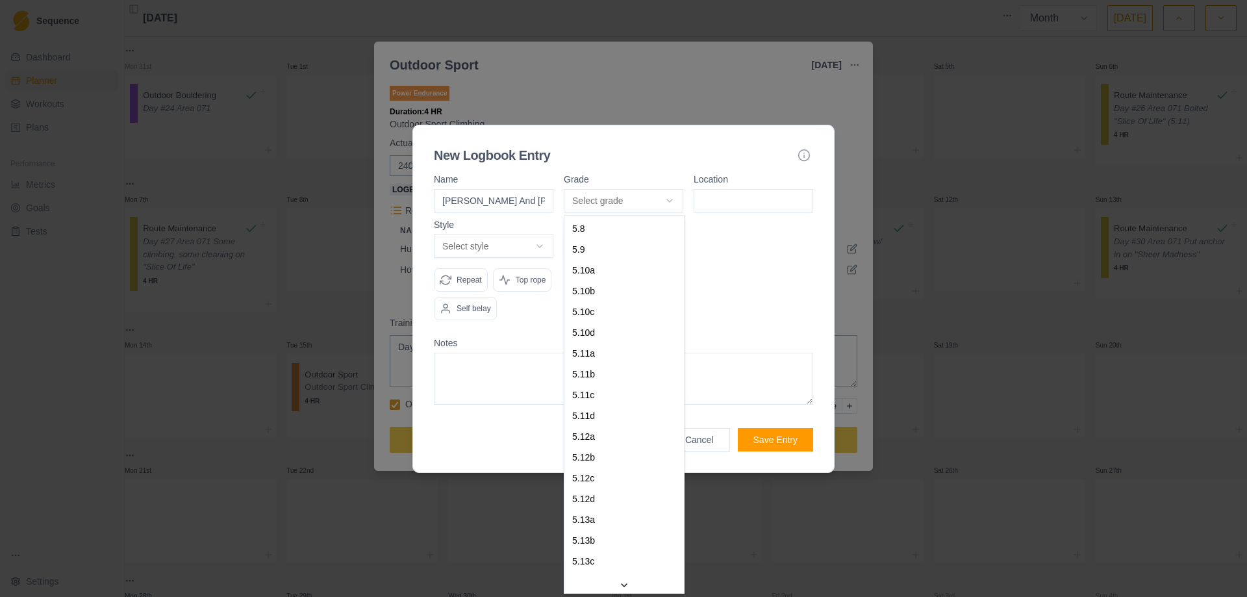
click at [674, 198] on body "Sequence Dashboard Planner Workouts Plans Performance Metrics Goals Tests Setti…" at bounding box center [623, 298] width 1247 height 597
select select "841e9395-8ba2-4200-9142-a48731e75a15"
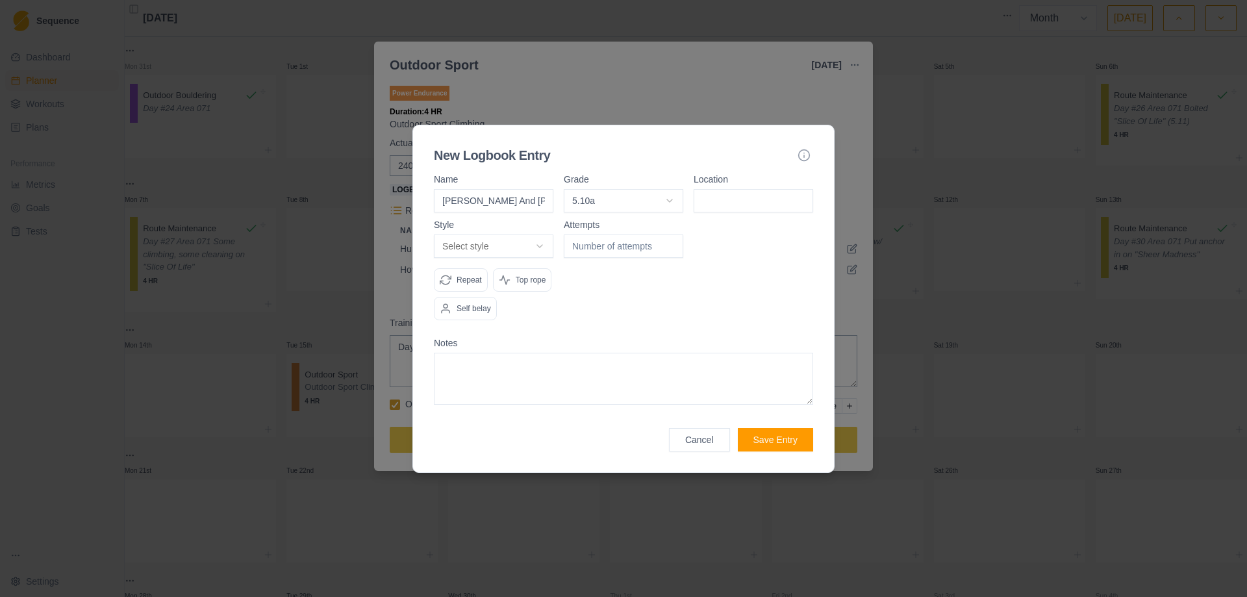
click at [730, 207] on input at bounding box center [754, 200] width 120 height 23
type input "[GEOGRAPHIC_DATA]"
click at [533, 243] on body "Sequence Dashboard Planner Workouts Plans Performance Metrics Goals Tests Setti…" at bounding box center [623, 298] width 1247 height 597
click at [785, 443] on button "Save Entry" at bounding box center [775, 439] width 75 height 23
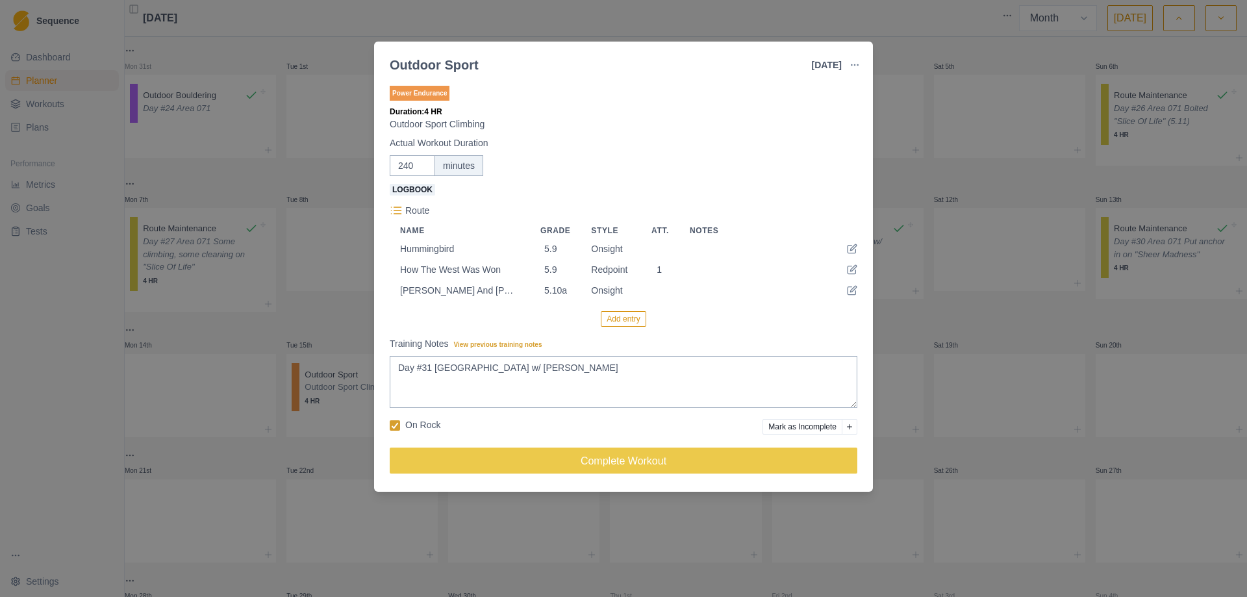
click at [626, 320] on button "Add entry" at bounding box center [623, 319] width 45 height 16
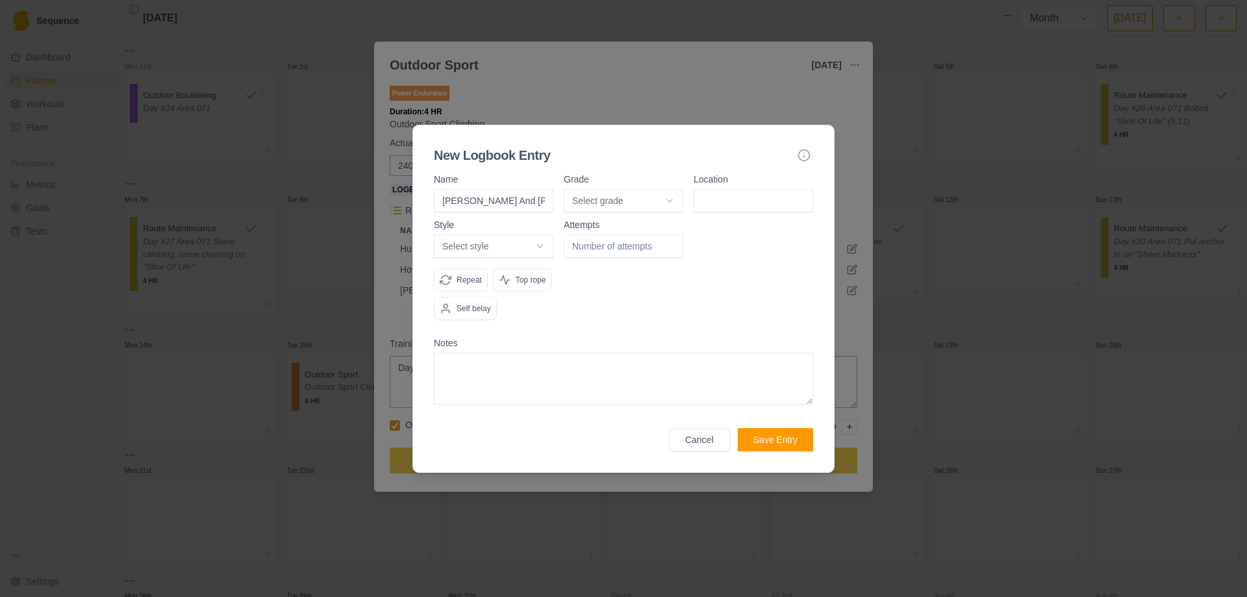
type input "[PERSON_NAME] And [PERSON_NAME]"
click at [673, 198] on body "Sequence Dashboard Planner Workouts Plans Performance Metrics Goals Tests Setti…" at bounding box center [623, 298] width 1247 height 597
click at [726, 191] on input at bounding box center [754, 200] width 120 height 23
click at [542, 249] on body "Sequence Dashboard Planner Workouts Plans Performance Metrics Goals Tests Setti…" at bounding box center [623, 298] width 1247 height 597
click at [640, 303] on div at bounding box center [624, 275] width 120 height 110
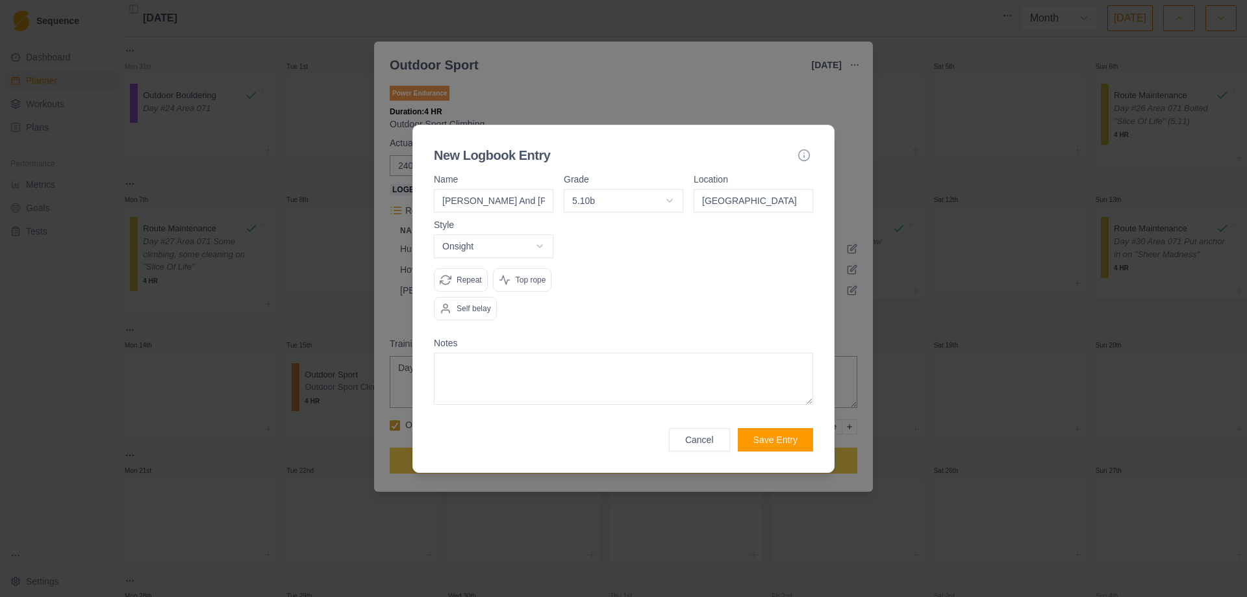
click at [780, 442] on button "Save Entry" at bounding box center [775, 439] width 75 height 23
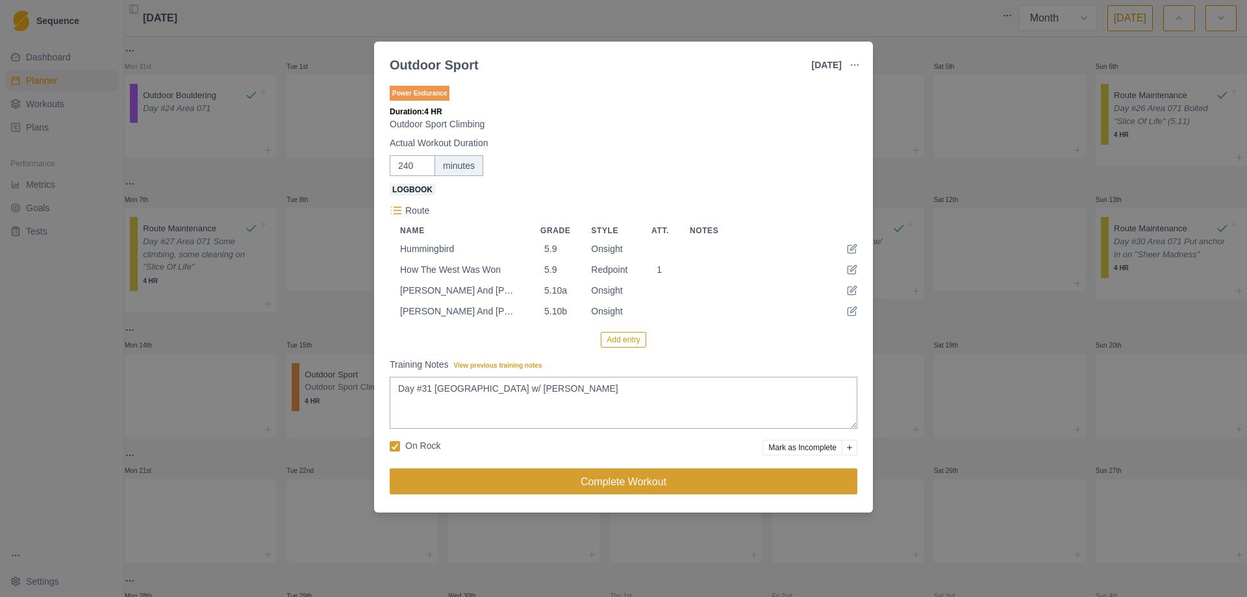
click at [600, 481] on button "Complete Workout" at bounding box center [624, 481] width 468 height 26
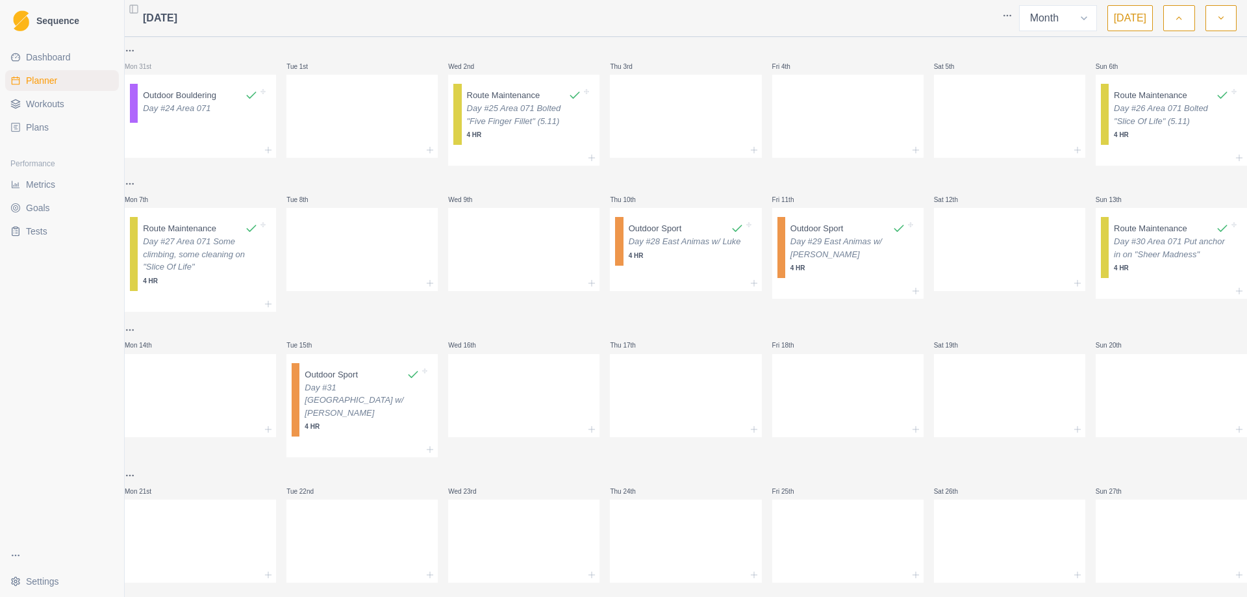
click at [515, 387] on div at bounding box center [523, 392] width 151 height 57
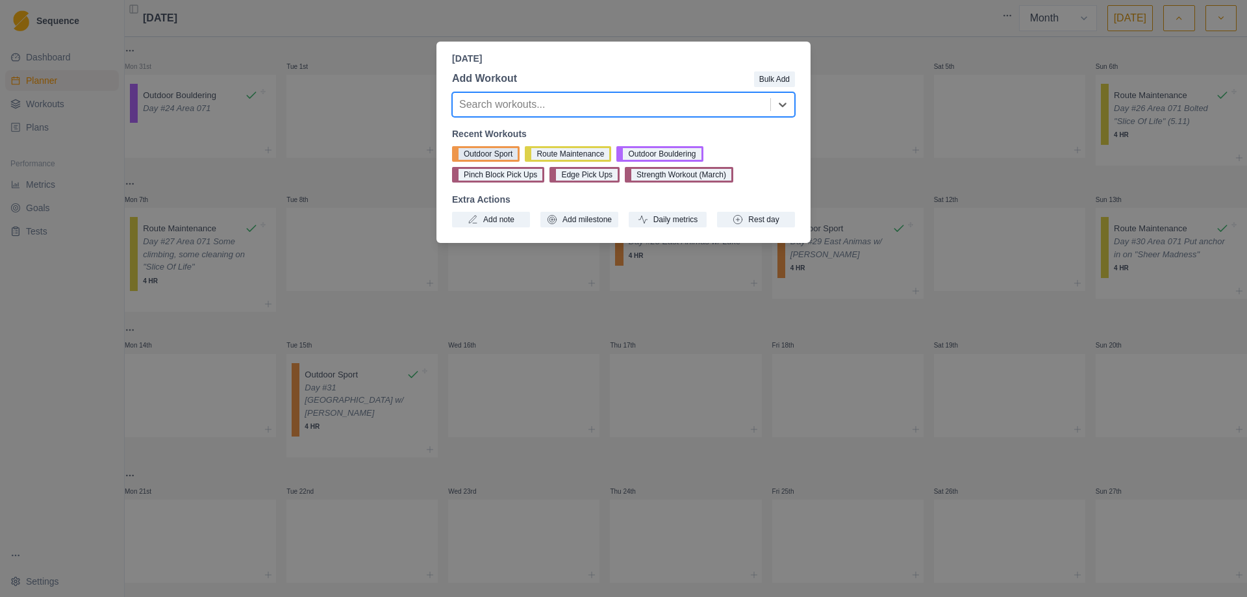
click at [494, 151] on button "Outdoor Sport" at bounding box center [486, 154] width 68 height 16
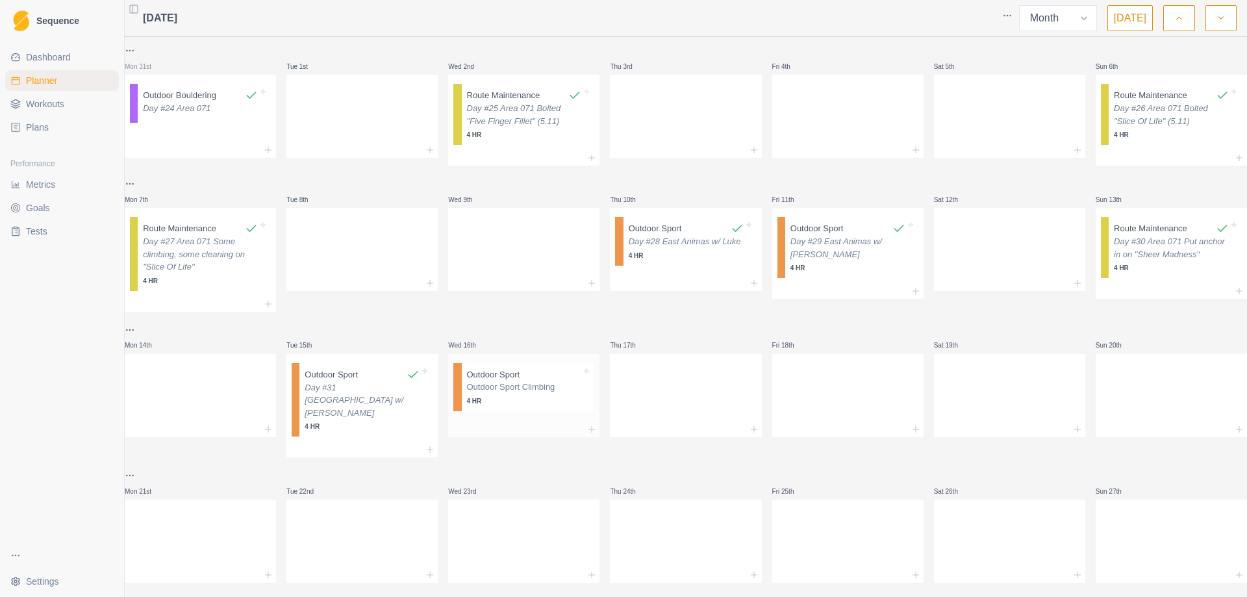
click at [520, 387] on p "Outdoor Sport Climbing" at bounding box center [524, 387] width 115 height 13
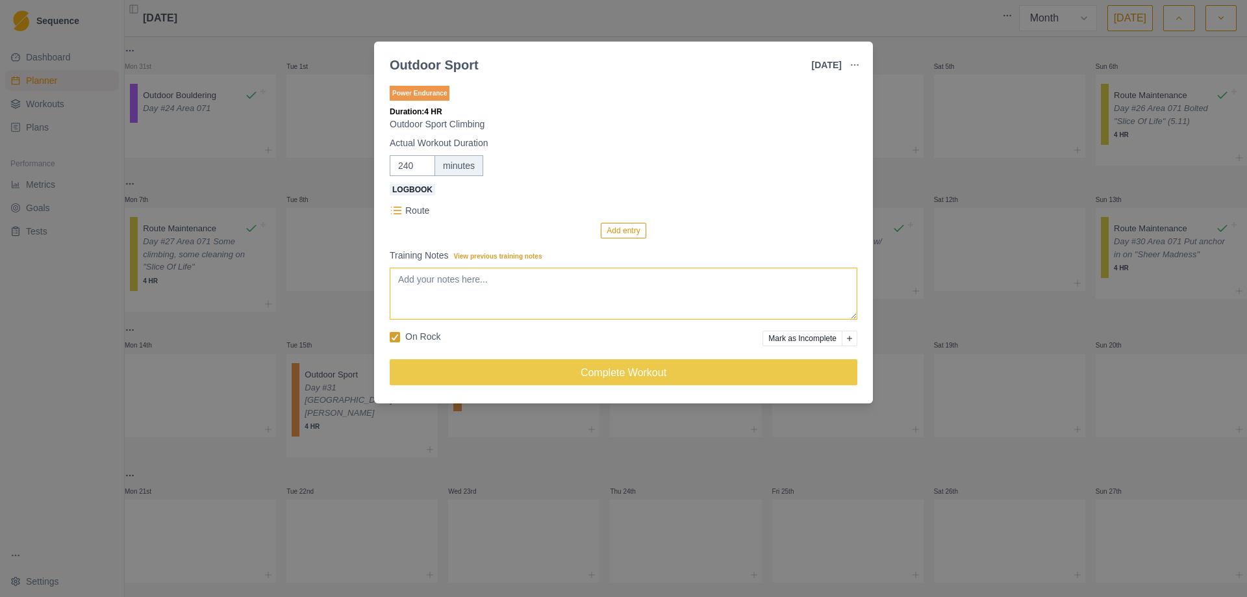
click at [502, 301] on textarea "Training Notes View previous training notes" at bounding box center [624, 294] width 468 height 52
click at [608, 231] on button "Add entry" at bounding box center [623, 231] width 45 height 16
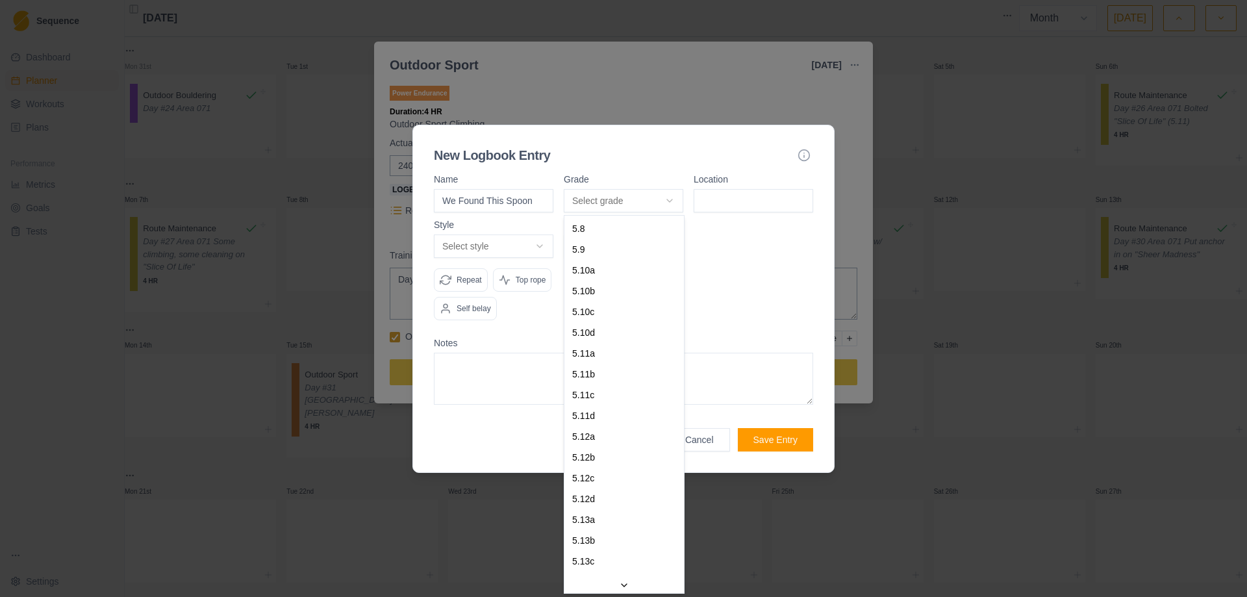
click at [668, 203] on body "Sequence Dashboard Planner Workouts Plans Performance Metrics Goals Tests Setti…" at bounding box center [623, 298] width 1247 height 597
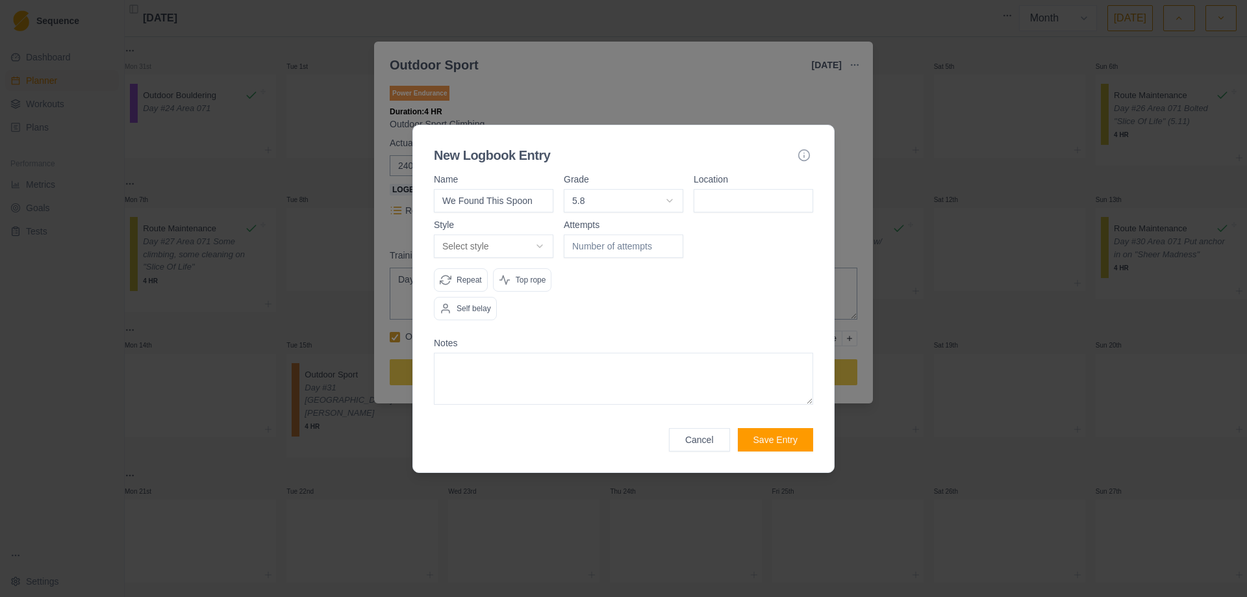
click at [757, 196] on input at bounding box center [754, 200] width 120 height 23
click at [537, 243] on body "Sequence Dashboard Planner Workouts Plans Performance Metrics Goals Tests Setti…" at bounding box center [623, 298] width 1247 height 597
click at [785, 443] on button "Save Entry" at bounding box center [775, 439] width 75 height 23
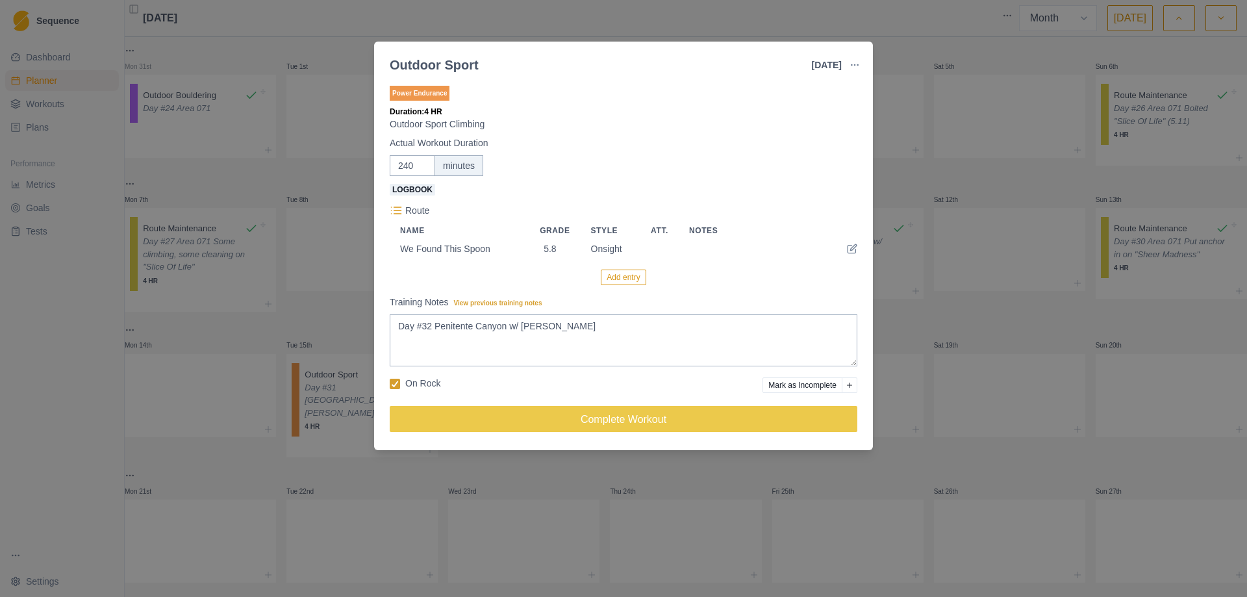
click at [633, 279] on button "Add entry" at bounding box center [623, 278] width 45 height 16
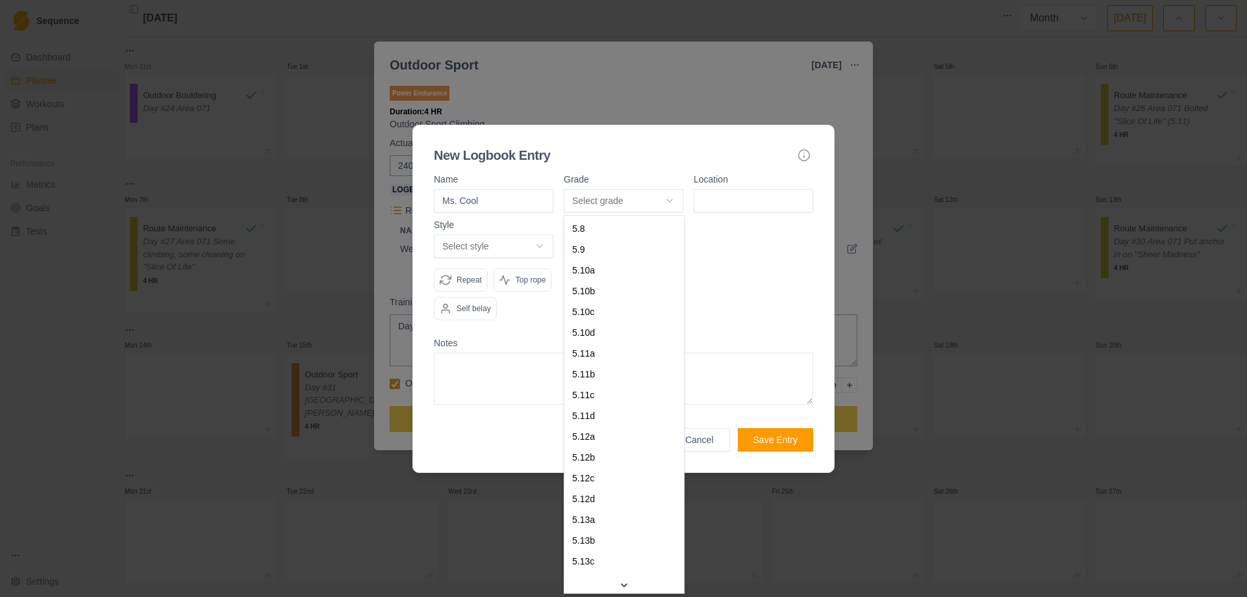
click at [665, 203] on body "Sequence Dashboard Planner Workouts Plans Performance Metrics Goals Tests Setti…" at bounding box center [623, 298] width 1247 height 597
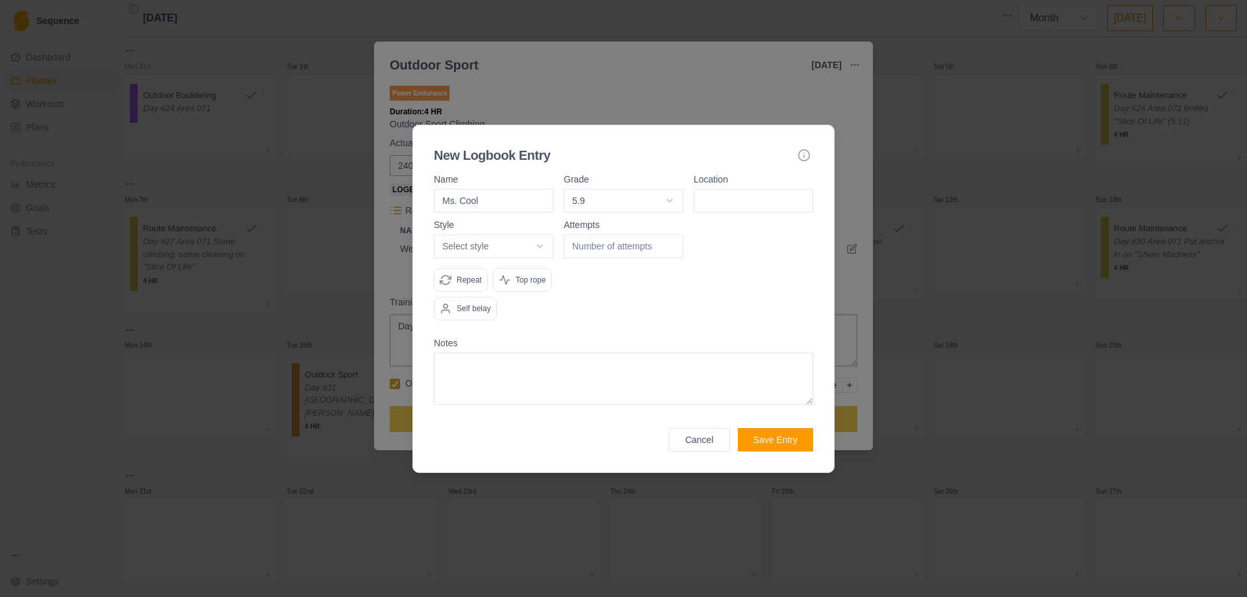
click at [747, 200] on input at bounding box center [754, 200] width 120 height 23
click at [541, 242] on body "Sequence Dashboard Planner Workouts Plans Performance Metrics Goals Tests Setti…" at bounding box center [623, 298] width 1247 height 597
click at [772, 446] on button "Save Entry" at bounding box center [775, 439] width 75 height 23
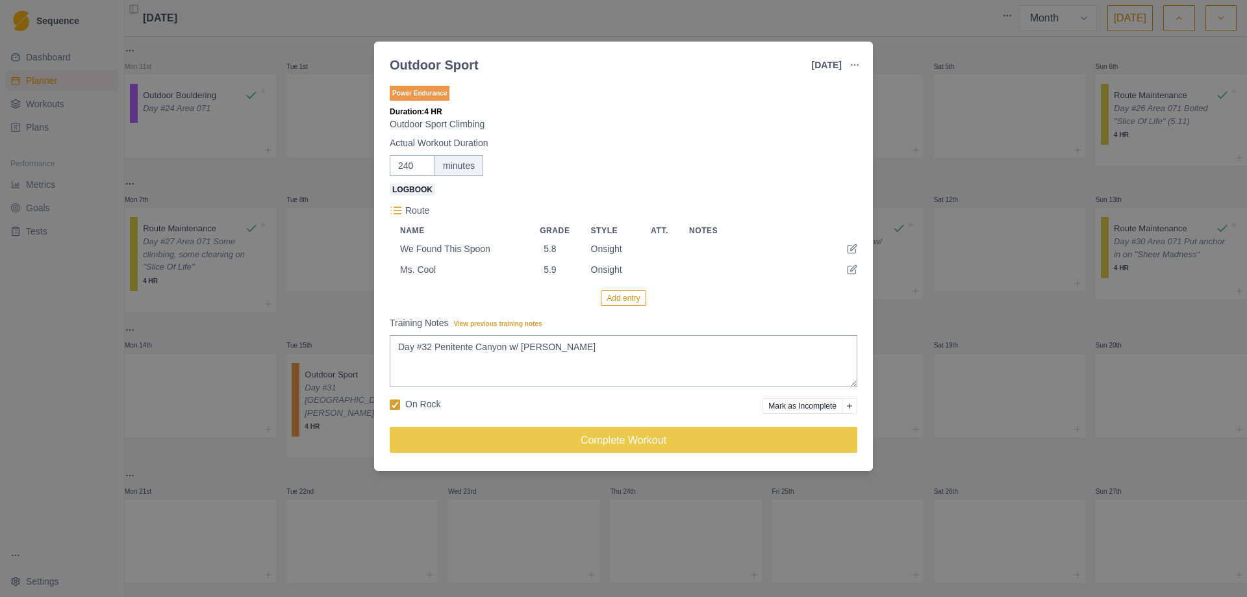
click at [623, 301] on button "Add entry" at bounding box center [623, 298] width 45 height 16
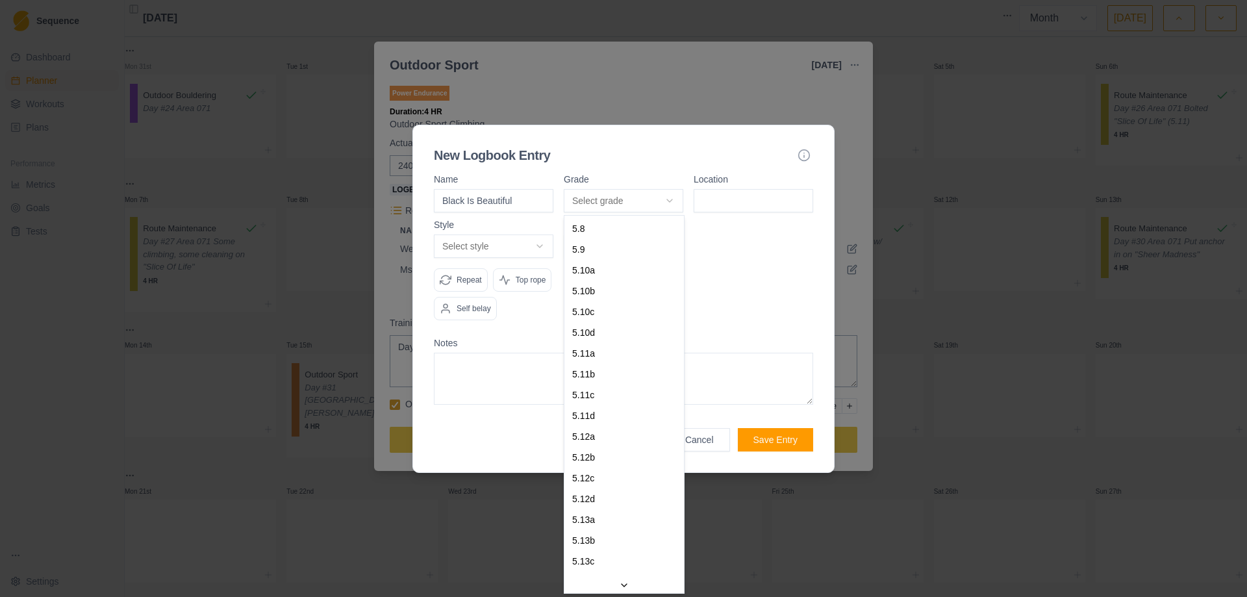
click at [670, 199] on body "Sequence Dashboard Planner Workouts Plans Performance Metrics Goals Tests Setti…" at bounding box center [623, 298] width 1247 height 597
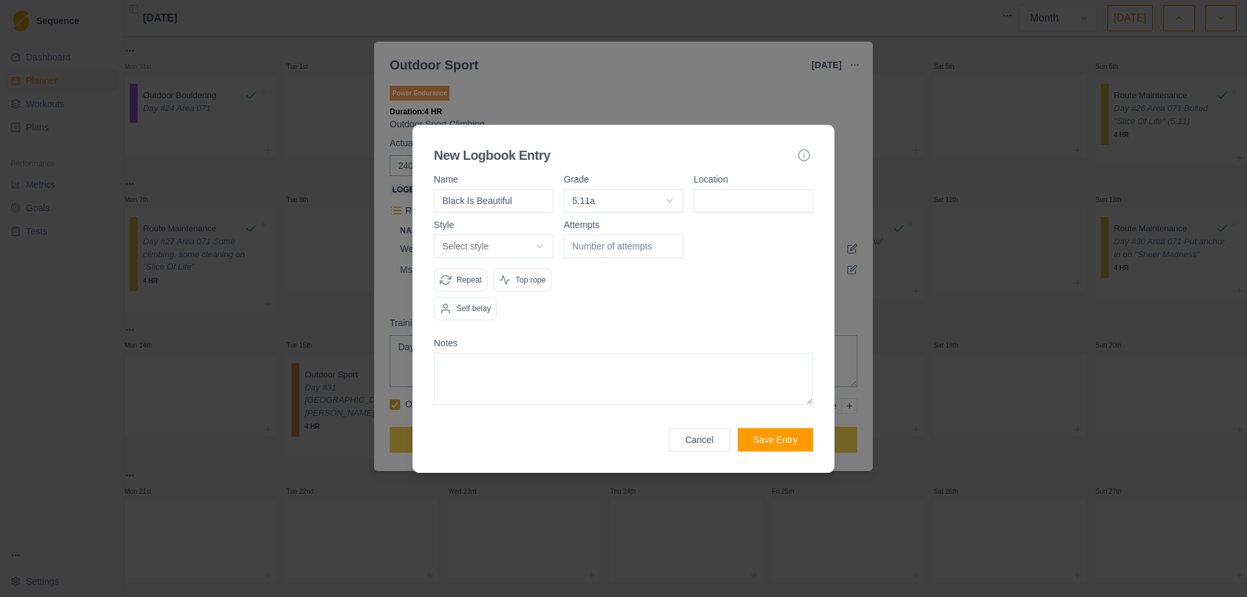
click at [743, 200] on input at bounding box center [754, 200] width 120 height 23
click at [541, 249] on body "Sequence Dashboard Planner Workouts Plans Performance Metrics Goals Tests Setti…" at bounding box center [623, 298] width 1247 height 597
click at [768, 439] on button "Save Entry" at bounding box center [775, 439] width 75 height 23
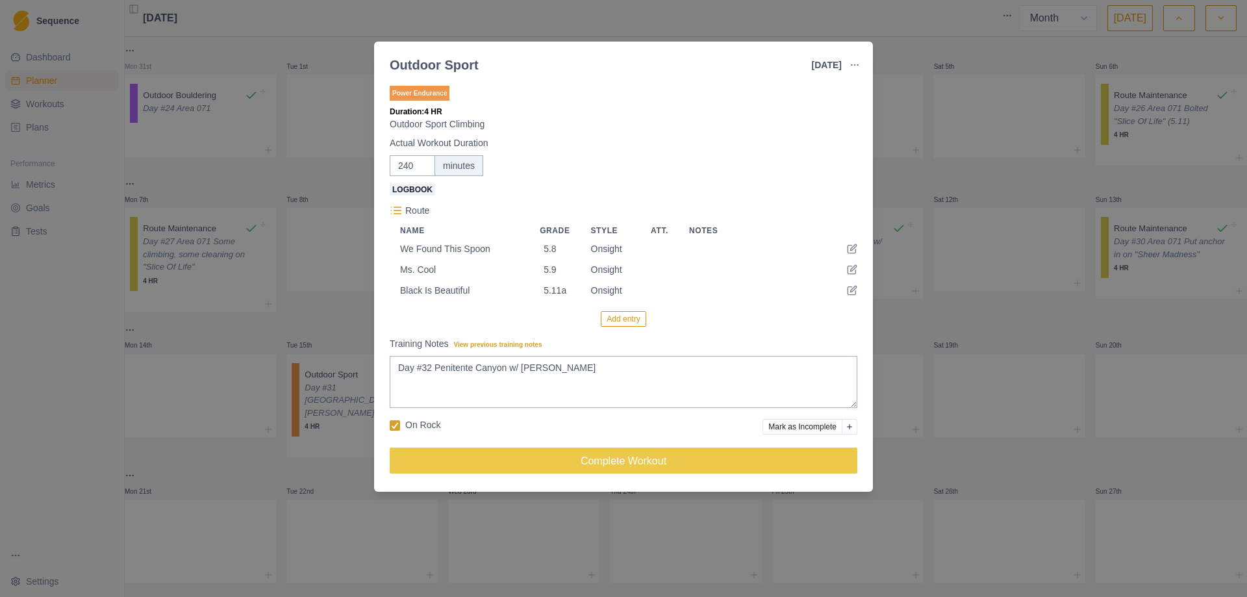
click at [625, 324] on button "Add entry" at bounding box center [623, 319] width 45 height 16
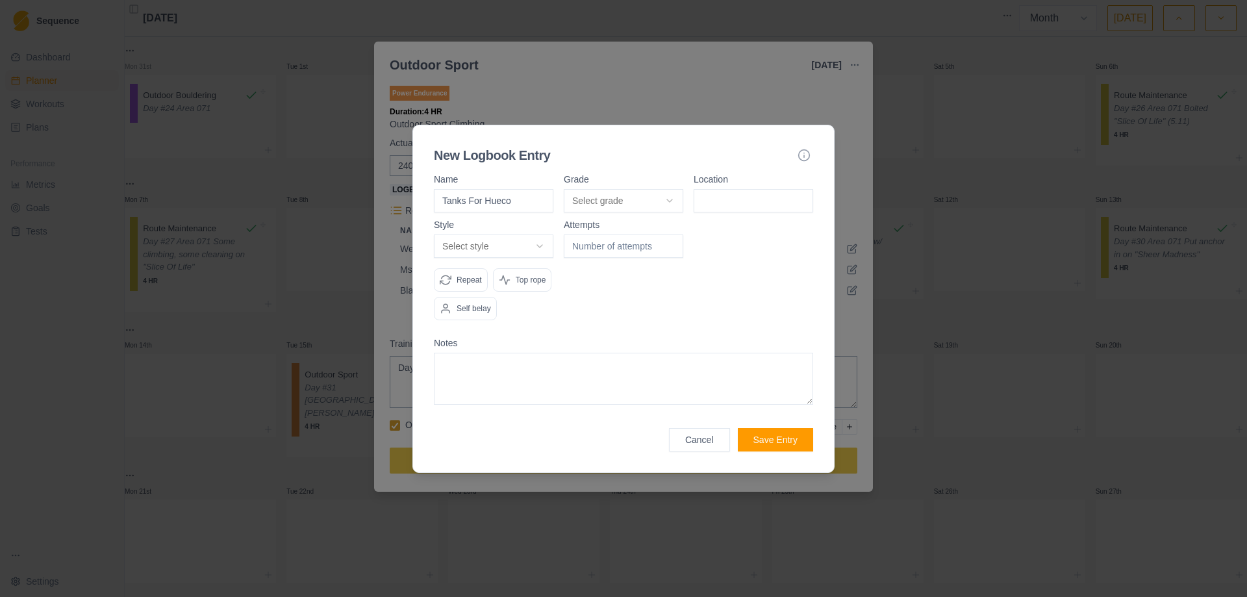
click at [664, 201] on body "Sequence Dashboard Planner Workouts Plans Performance Metrics Goals Tests Setti…" at bounding box center [623, 298] width 1247 height 597
click at [761, 192] on input at bounding box center [754, 200] width 120 height 23
click at [542, 242] on body "Sequence Dashboard Planner Workouts Plans Performance Metrics Goals Tests Setti…" at bounding box center [623, 298] width 1247 height 597
click at [763, 442] on button "Save Entry" at bounding box center [775, 439] width 75 height 23
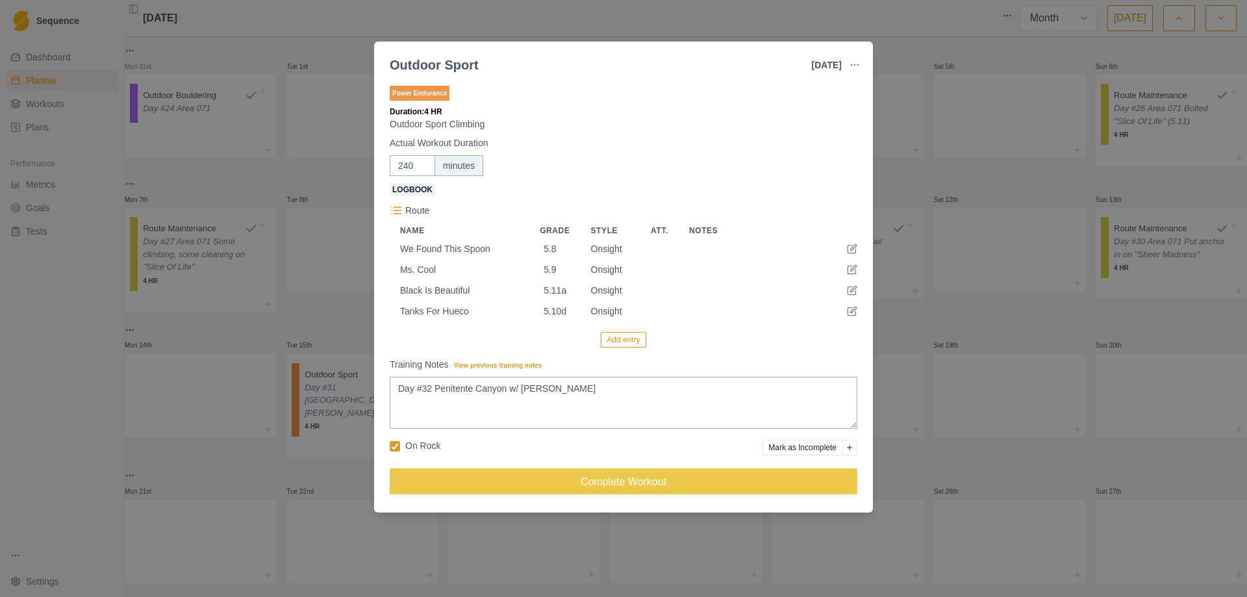
click at [611, 346] on button "Add entry" at bounding box center [623, 340] width 45 height 16
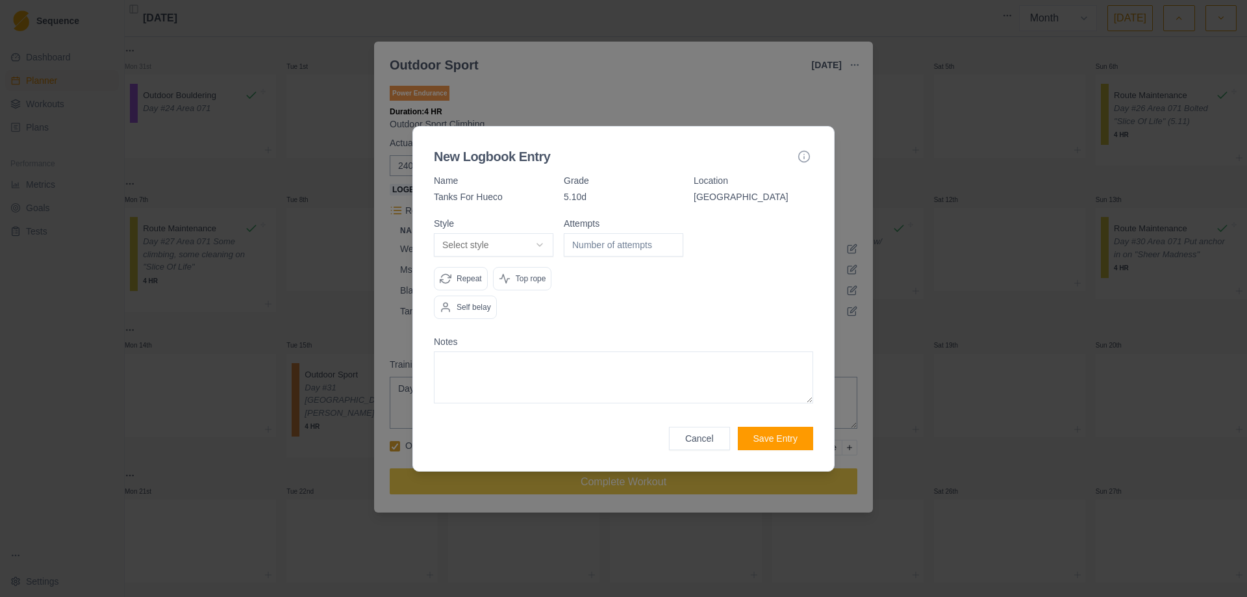
click at [544, 246] on body "Sequence Dashboard Planner Workouts Plans Performance Metrics Goals Tests Setti…" at bounding box center [623, 298] width 1247 height 597
click at [672, 243] on input "1" at bounding box center [624, 244] width 120 height 23
click at [524, 284] on p "Top rope" at bounding box center [531, 279] width 31 height 12
click at [779, 439] on button "Save Entry" at bounding box center [775, 438] width 75 height 23
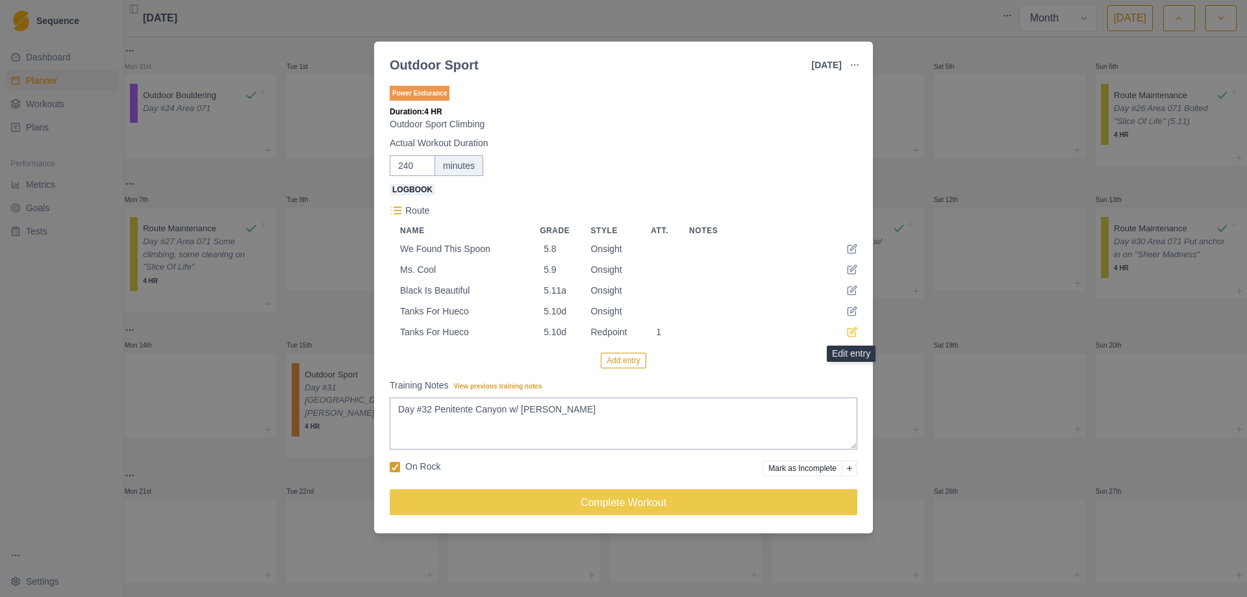
click at [848, 337] on icon at bounding box center [852, 333] width 8 height 8
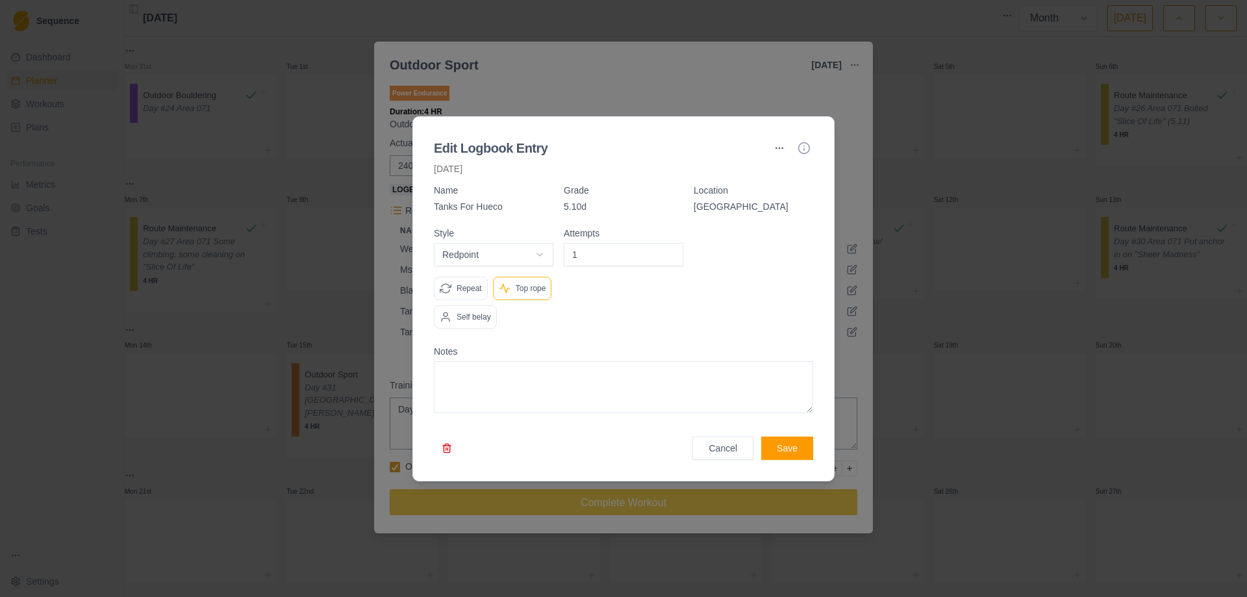
click at [445, 451] on button "button" at bounding box center [447, 448] width 26 height 23
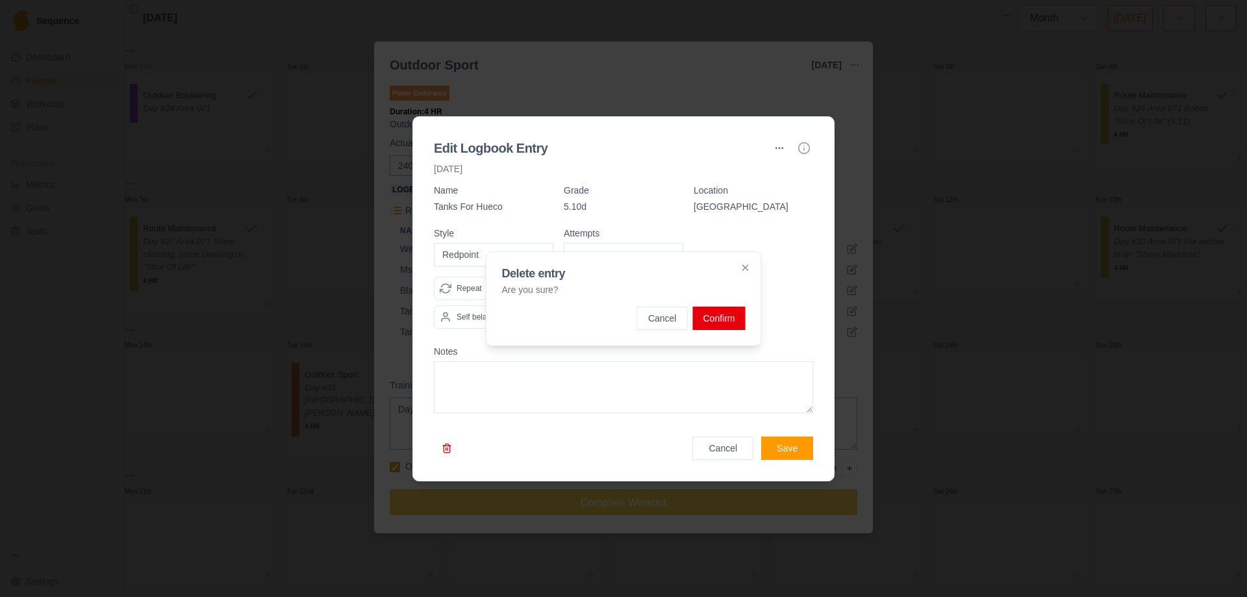
click at [711, 316] on button "Confirm" at bounding box center [719, 318] width 53 height 23
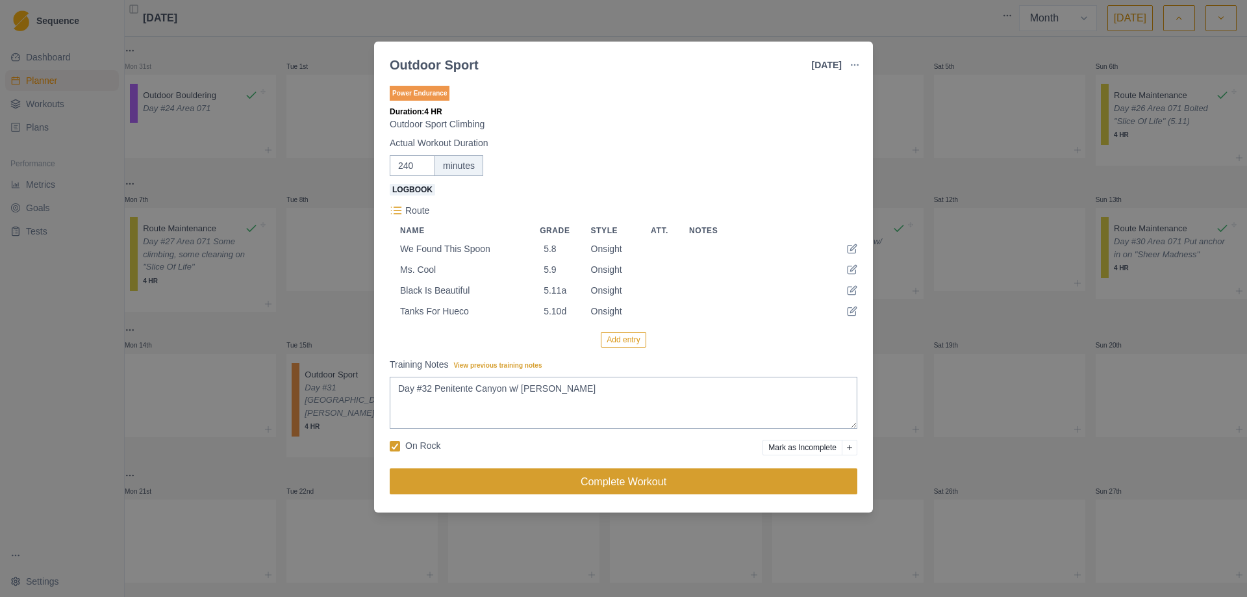
click at [607, 491] on button "Complete Workout" at bounding box center [624, 481] width 468 height 26
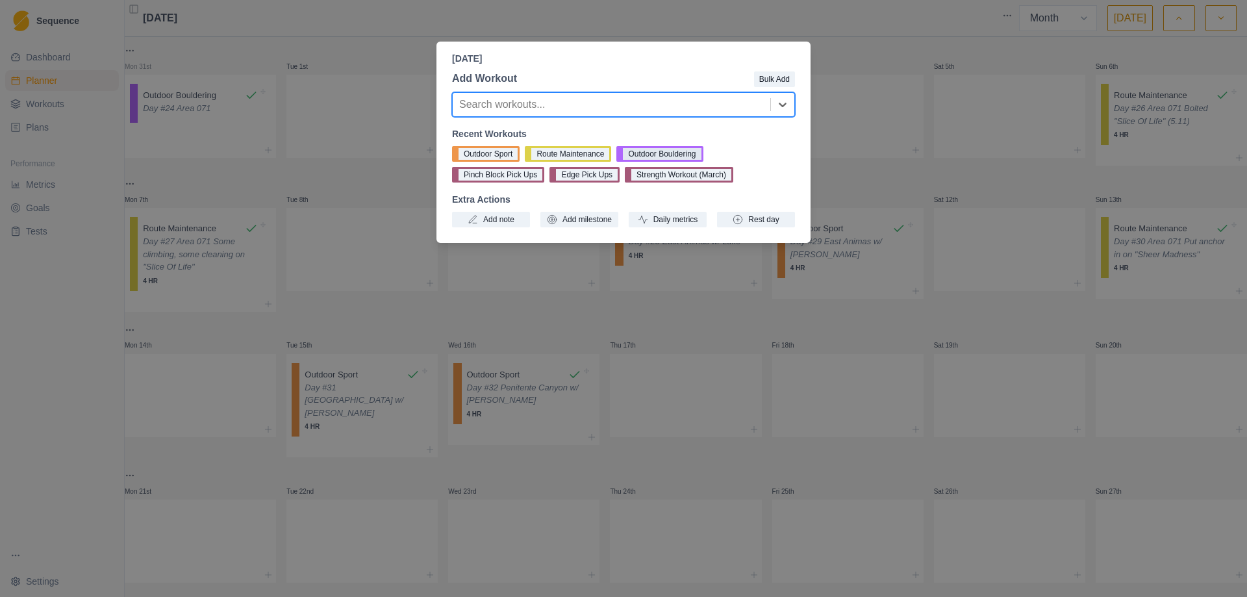
click at [648, 150] on button "Outdoor Bouldering" at bounding box center [660, 154] width 86 height 16
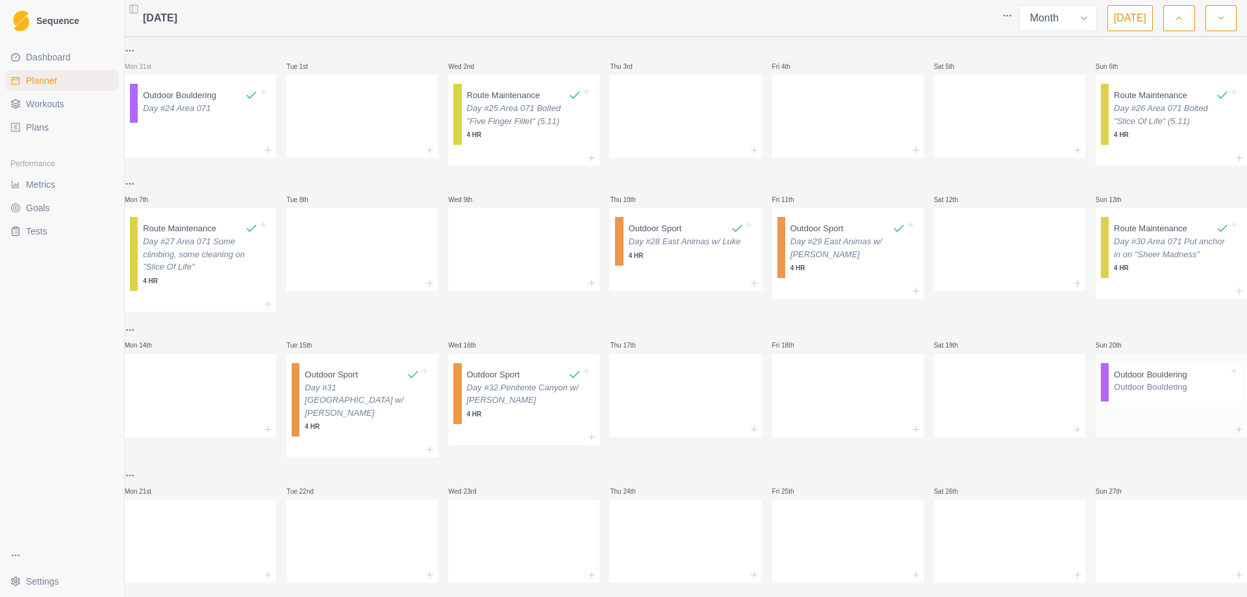
click at [1120, 381] on p "Outdoor Bouldering" at bounding box center [1150, 374] width 73 height 13
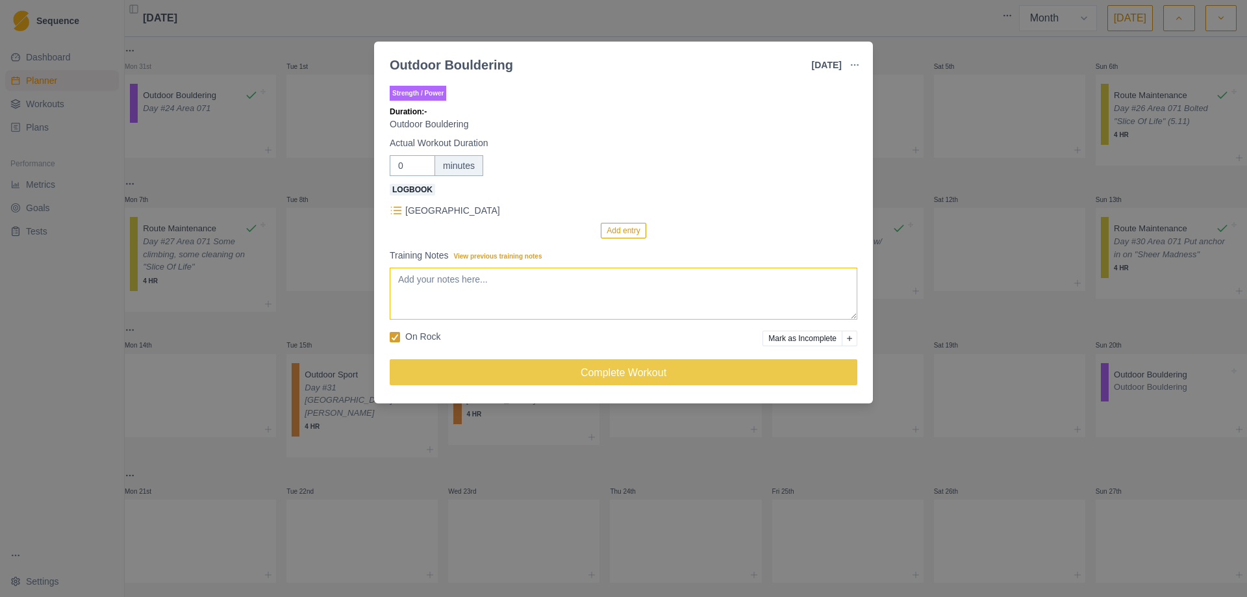
click at [472, 279] on textarea "Training Notes View previous training notes" at bounding box center [624, 294] width 468 height 52
click at [614, 225] on button "Add entry" at bounding box center [623, 231] width 45 height 16
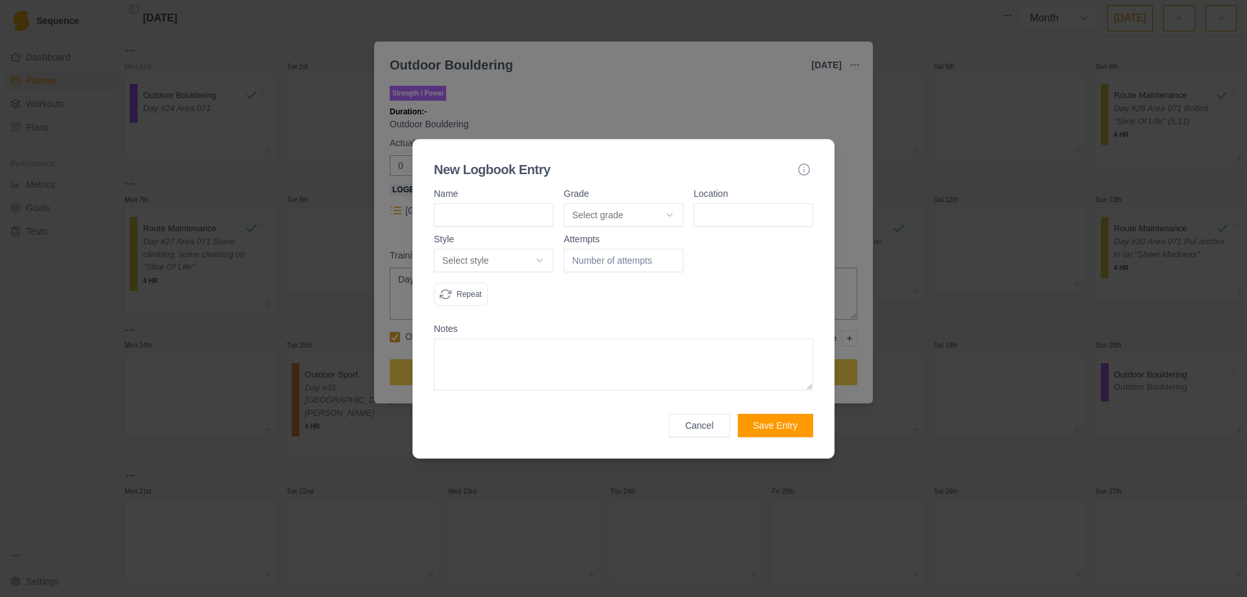
click at [503, 212] on input at bounding box center [494, 214] width 120 height 23
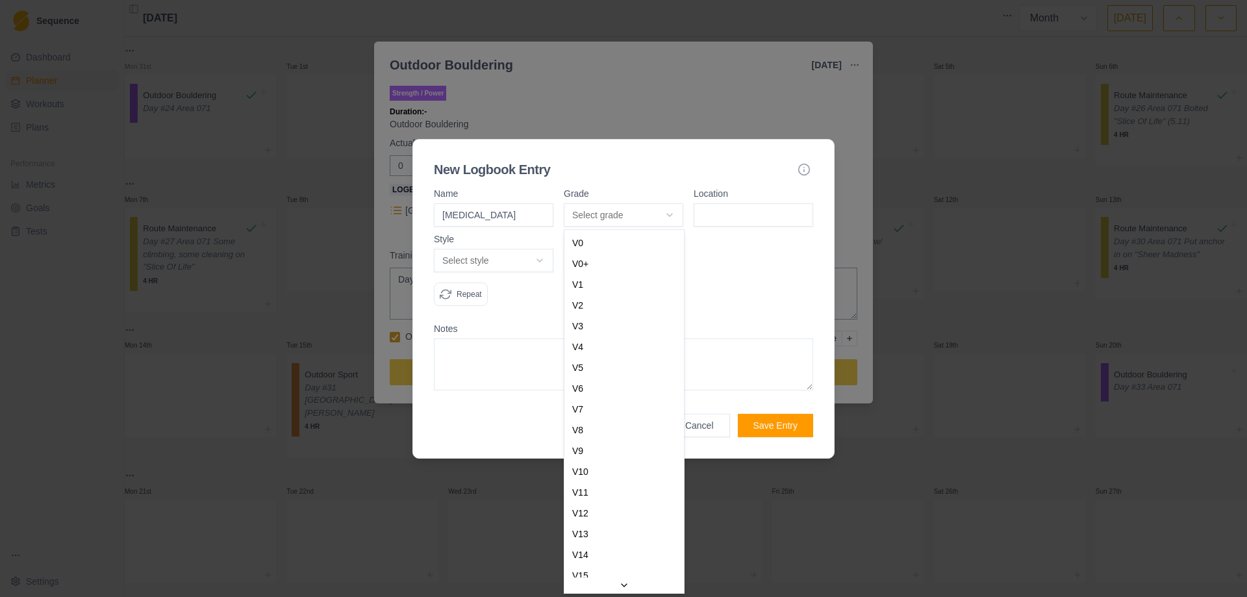
click at [663, 212] on body "Sequence Dashboard Planner Workouts Plans Performance Metrics Goals Tests Setti…" at bounding box center [623, 298] width 1247 height 597
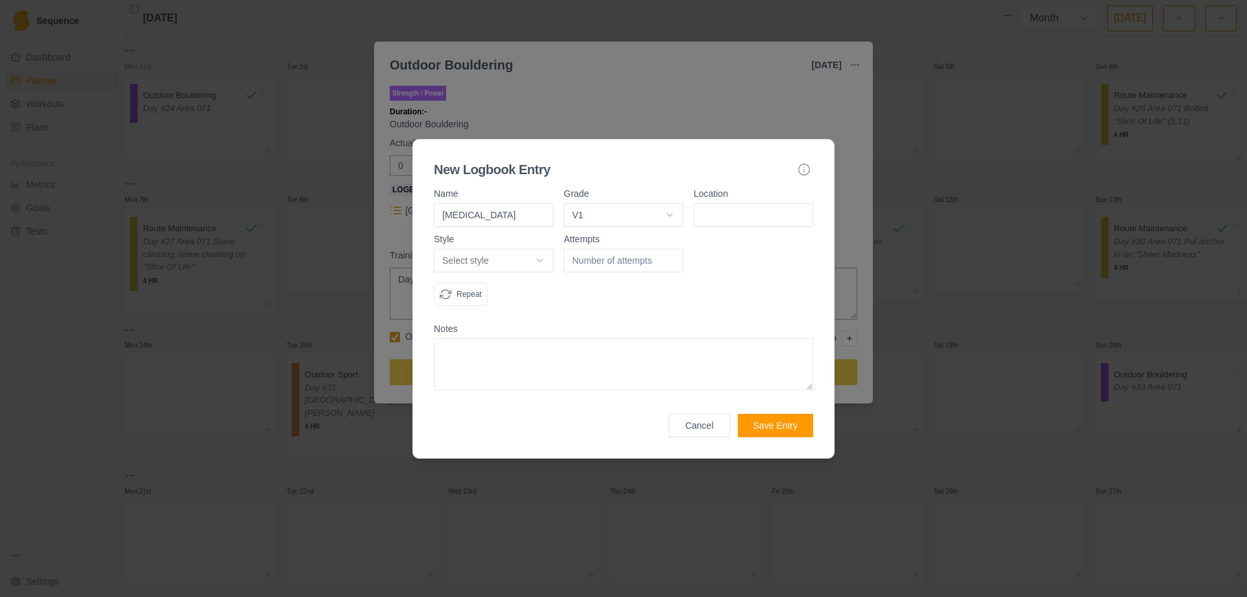
click at [741, 214] on input at bounding box center [754, 214] width 120 height 23
click at [544, 263] on body "Sequence Dashboard Planner Workouts Plans Performance Metrics Goals Tests Setti…" at bounding box center [623, 298] width 1247 height 597
click at [670, 255] on input "1" at bounding box center [624, 260] width 120 height 23
click at [670, 255] on input "2" at bounding box center [624, 260] width 120 height 23
click at [670, 255] on input "3" at bounding box center [624, 260] width 120 height 23
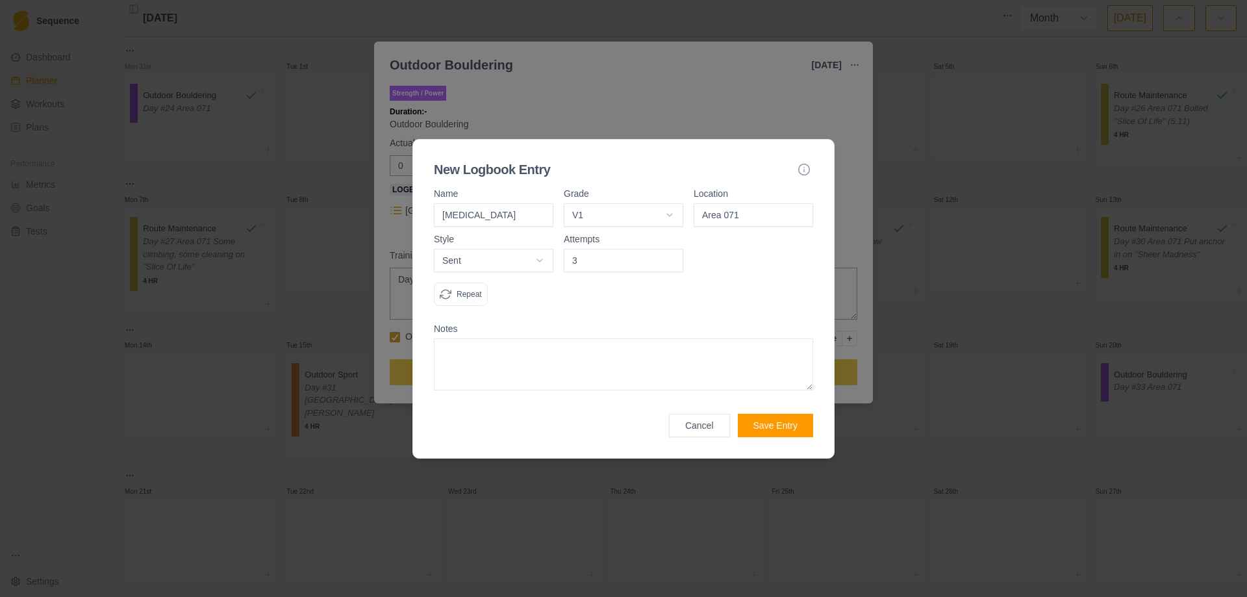
click at [759, 420] on button "Save Entry" at bounding box center [775, 425] width 75 height 23
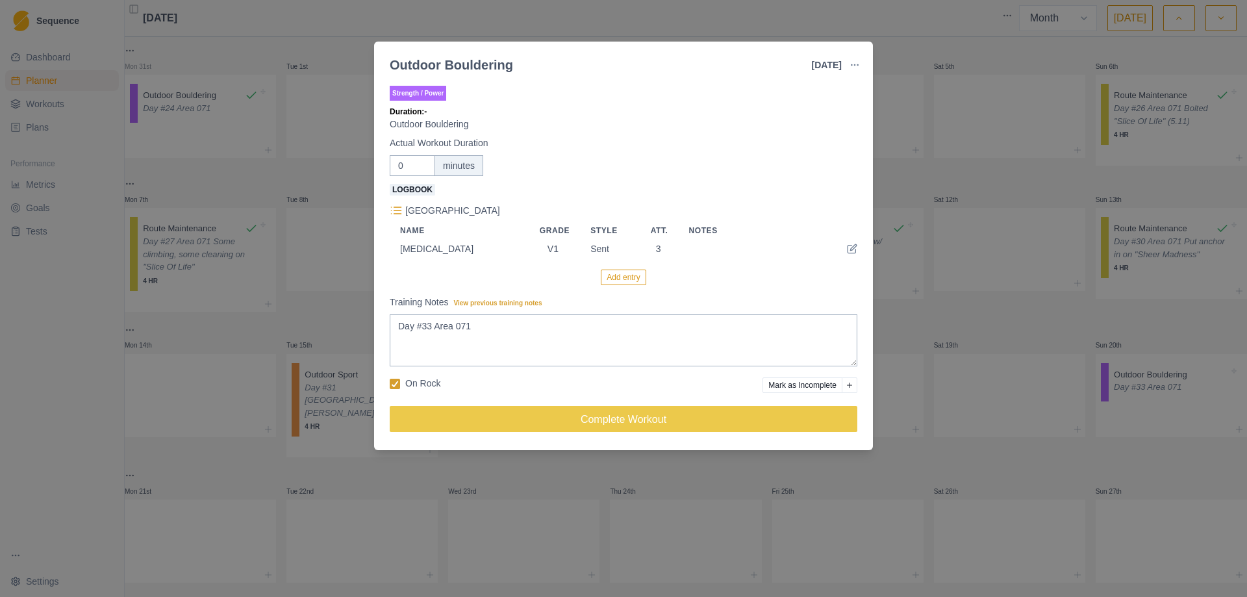
click at [623, 277] on button "Add entry" at bounding box center [623, 278] width 45 height 16
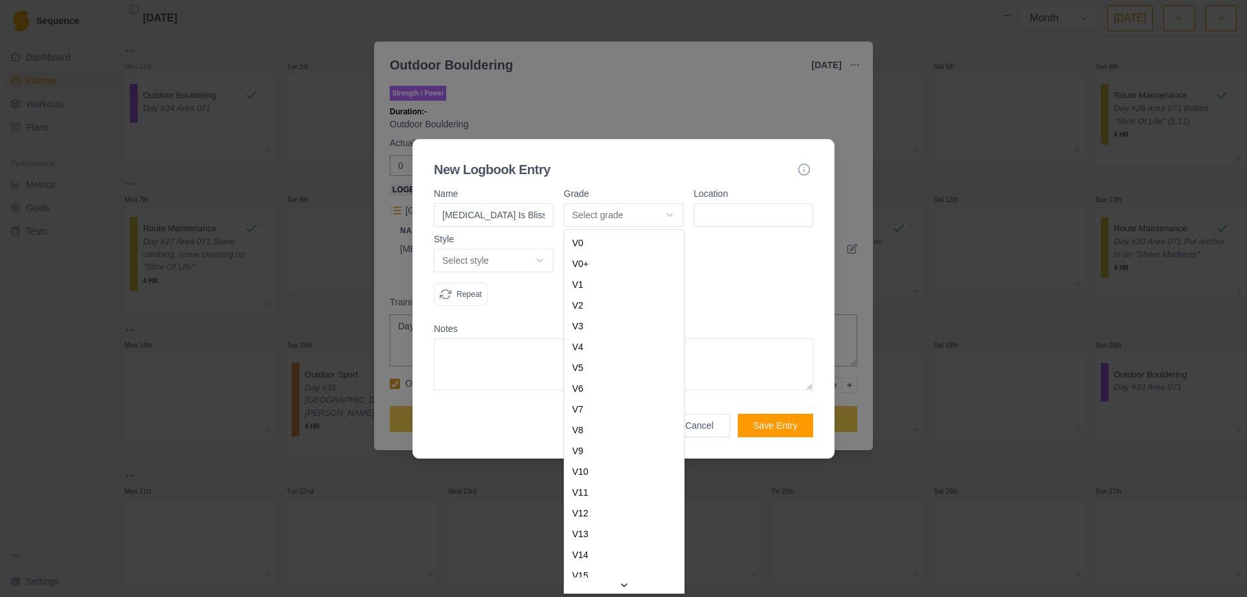
click at [670, 214] on body "Sequence Dashboard Planner Workouts Plans Performance Metrics Goals Tests Setti…" at bounding box center [623, 298] width 1247 height 597
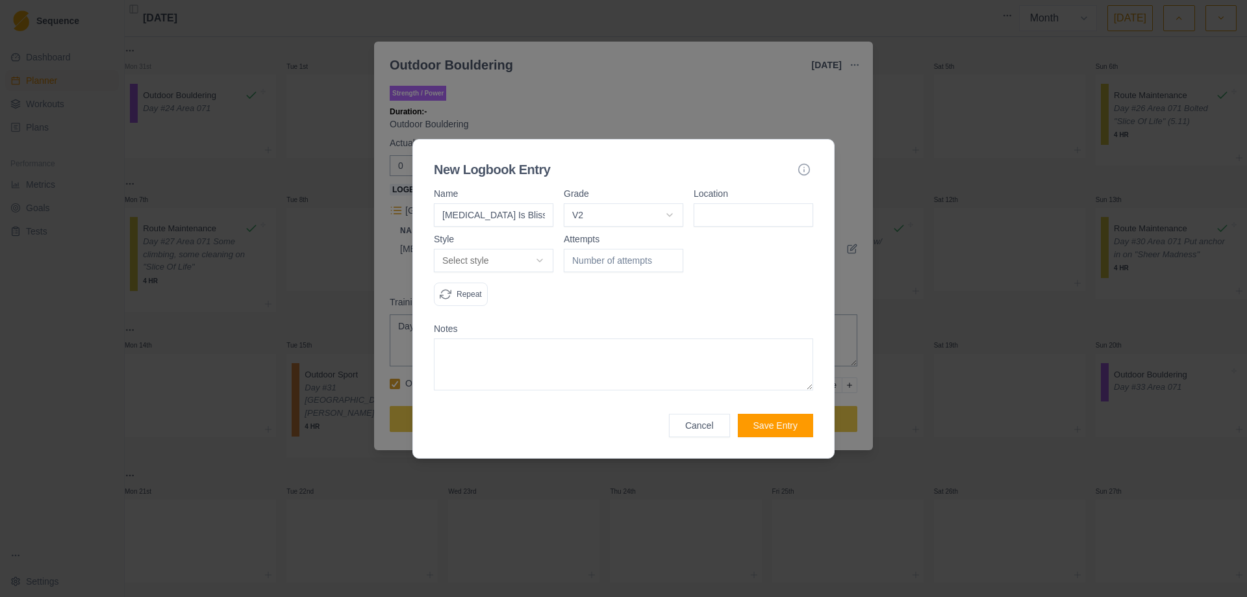
click at [756, 220] on input at bounding box center [754, 214] width 120 height 23
click at [537, 258] on body "Sequence Dashboard Planner Workouts Plans Performance Metrics Goals Tests Setti…" at bounding box center [623, 298] width 1247 height 597
click at [674, 259] on input "1" at bounding box center [624, 260] width 120 height 23
click at [674, 259] on input "2" at bounding box center [624, 260] width 120 height 23
click at [774, 429] on button "Save Entry" at bounding box center [775, 425] width 75 height 23
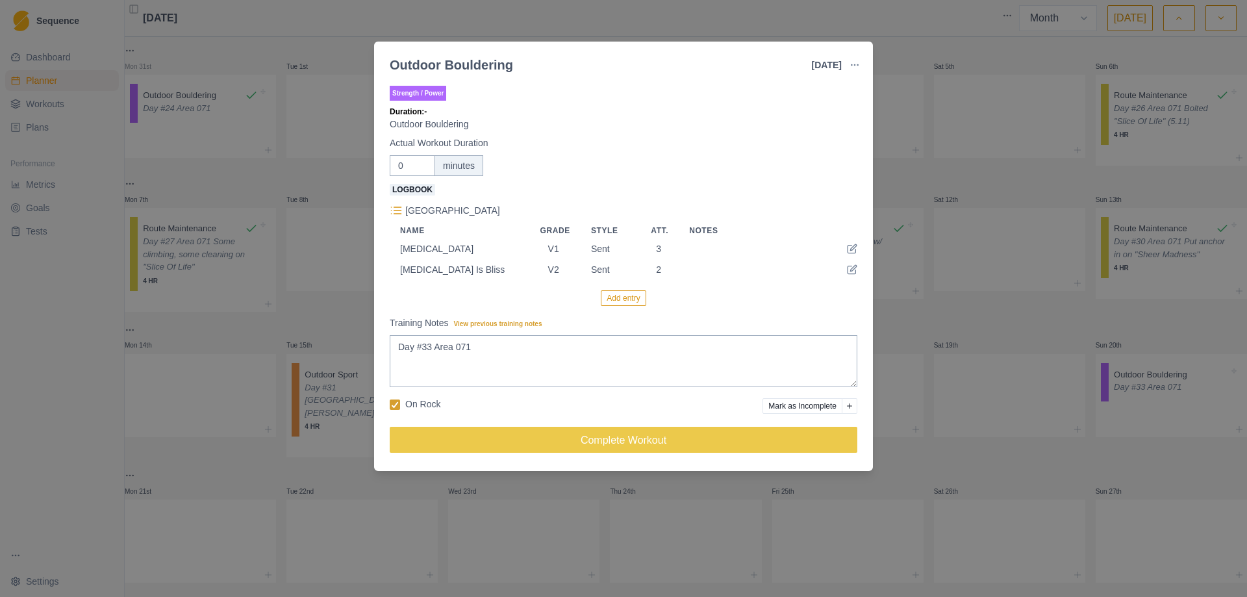
click at [627, 297] on button "Add entry" at bounding box center [623, 298] width 45 height 16
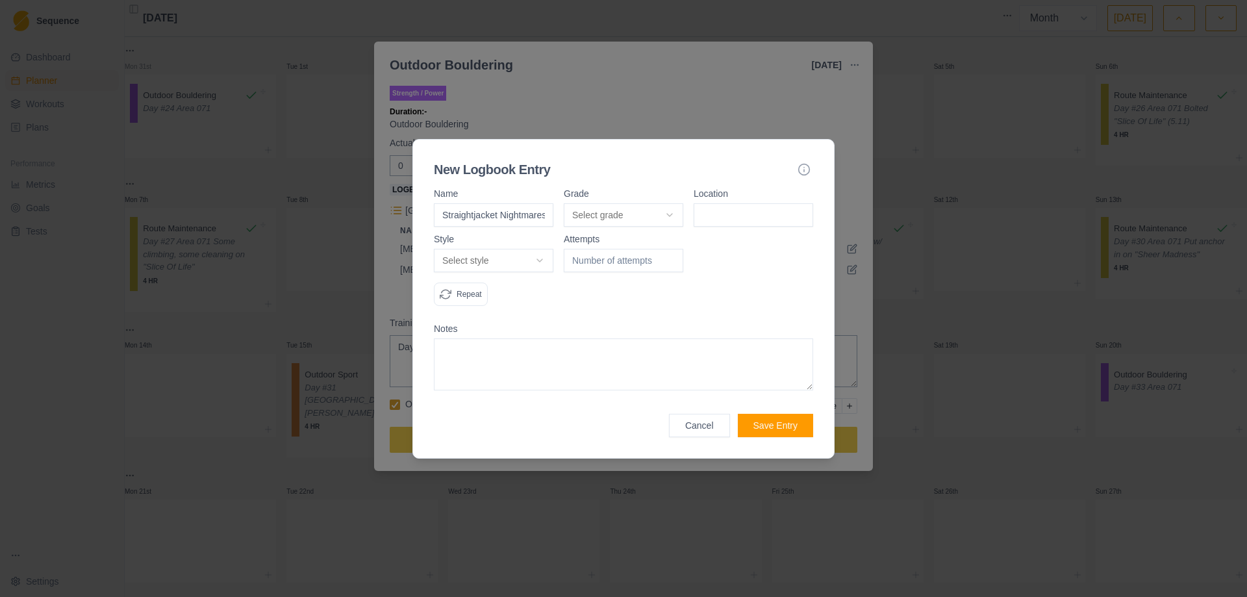
scroll to position [0, 1]
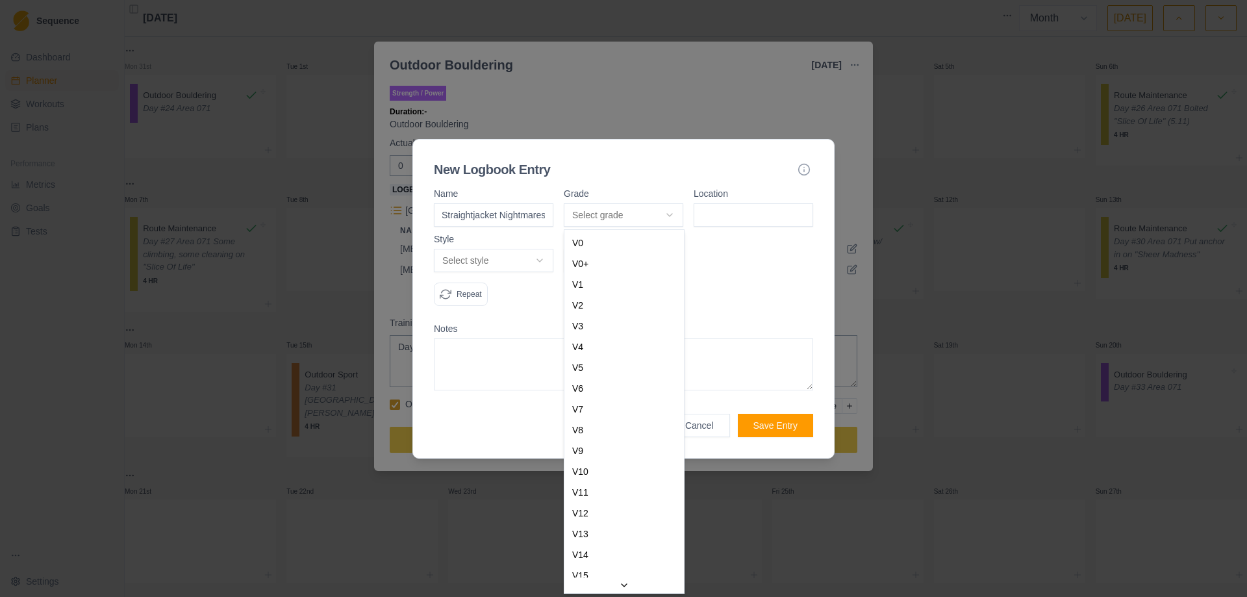
click at [659, 214] on body "Sequence Dashboard Planner Workouts Plans Performance Metrics Goals Tests Setti…" at bounding box center [623, 298] width 1247 height 597
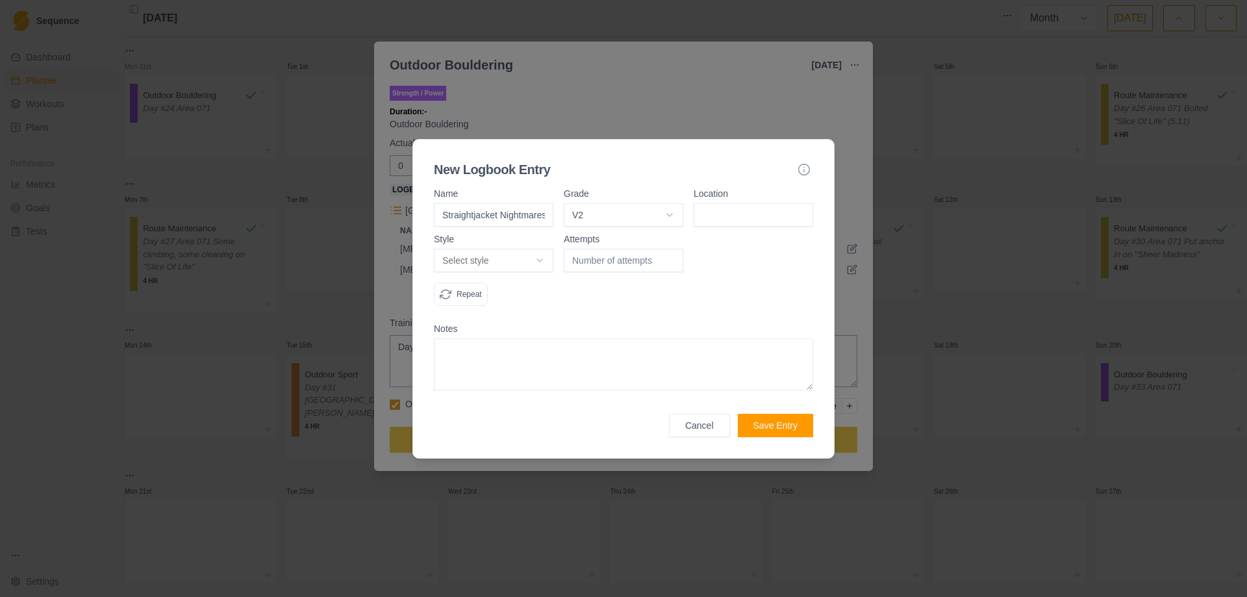
click at [724, 212] on input at bounding box center [754, 214] width 120 height 23
click at [544, 262] on body "Sequence Dashboard Planner Workouts Plans Performance Metrics Goals Tests Setti…" at bounding box center [623, 298] width 1247 height 597
click at [672, 258] on input "1" at bounding box center [624, 260] width 120 height 23
click at [672, 258] on input "2" at bounding box center [624, 260] width 120 height 23
click at [772, 422] on button "Save Entry" at bounding box center [775, 425] width 75 height 23
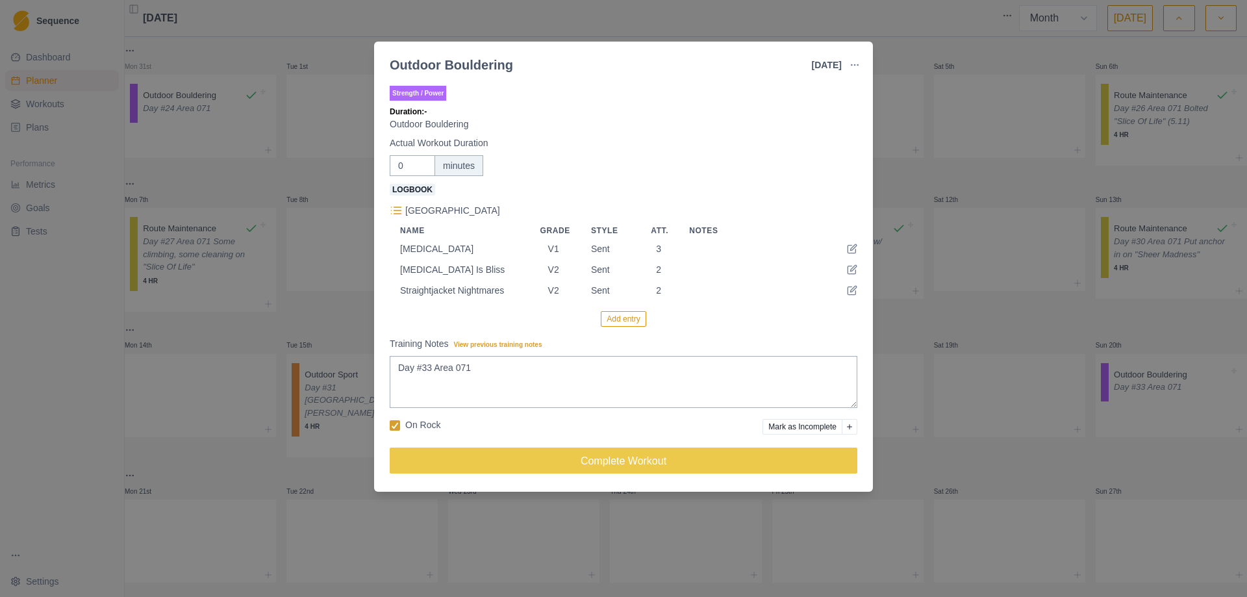
click at [609, 326] on button "Add entry" at bounding box center [623, 319] width 45 height 16
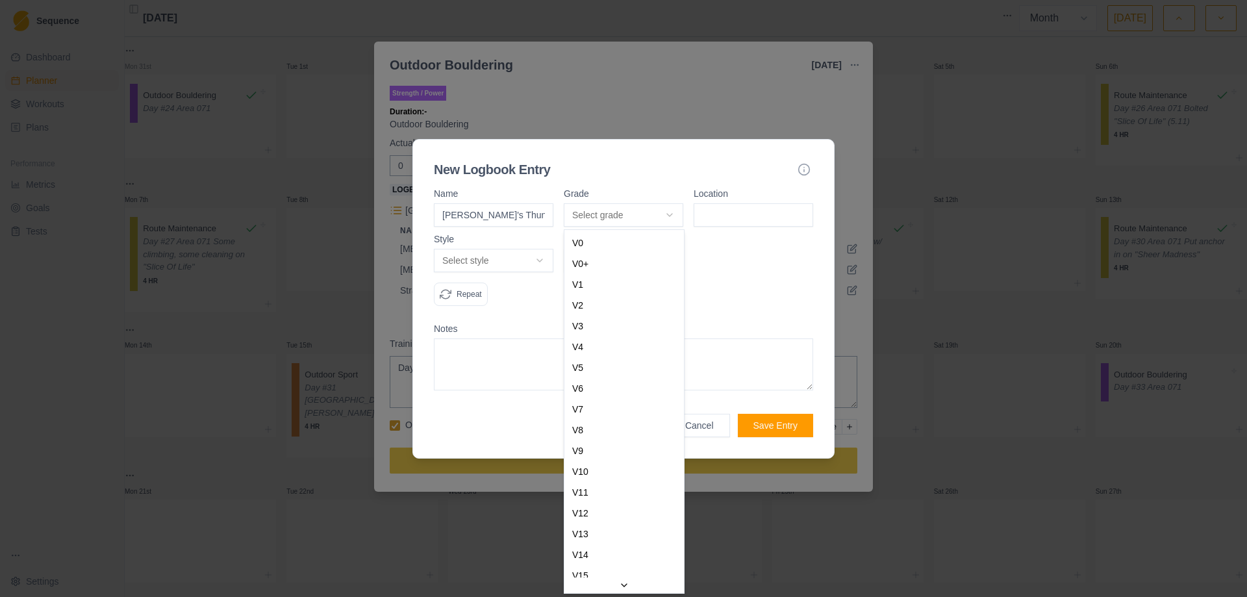
click at [668, 212] on body "Sequence Dashboard Planner Workouts Plans Performance Metrics Goals Tests Setti…" at bounding box center [623, 298] width 1247 height 597
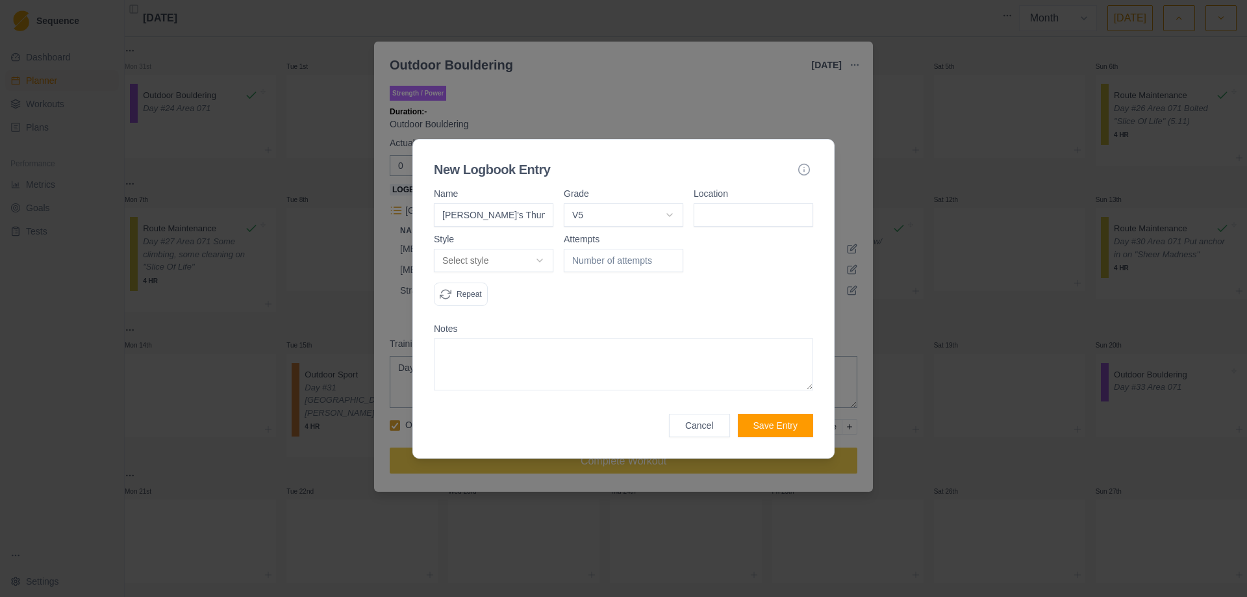
click at [743, 213] on input at bounding box center [754, 214] width 120 height 23
click at [543, 257] on body "Sequence Dashboard Planner Workouts Plans Performance Metrics Goals Tests Setti…" at bounding box center [623, 298] width 1247 height 597
drag, startPoint x: 505, startPoint y: 359, endPoint x: 529, endPoint y: 344, distance: 28.0
click at [672, 255] on input "1" at bounding box center [624, 260] width 120 height 23
click at [672, 255] on input "2" at bounding box center [624, 260] width 120 height 23
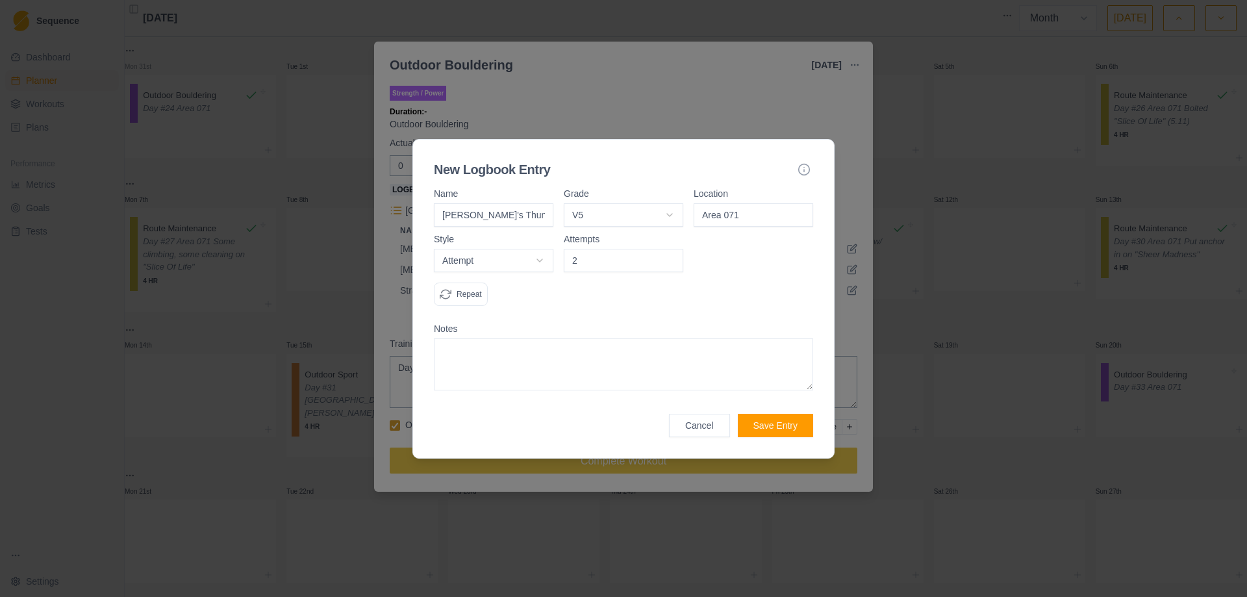
click at [781, 427] on button "Save Entry" at bounding box center [775, 425] width 75 height 23
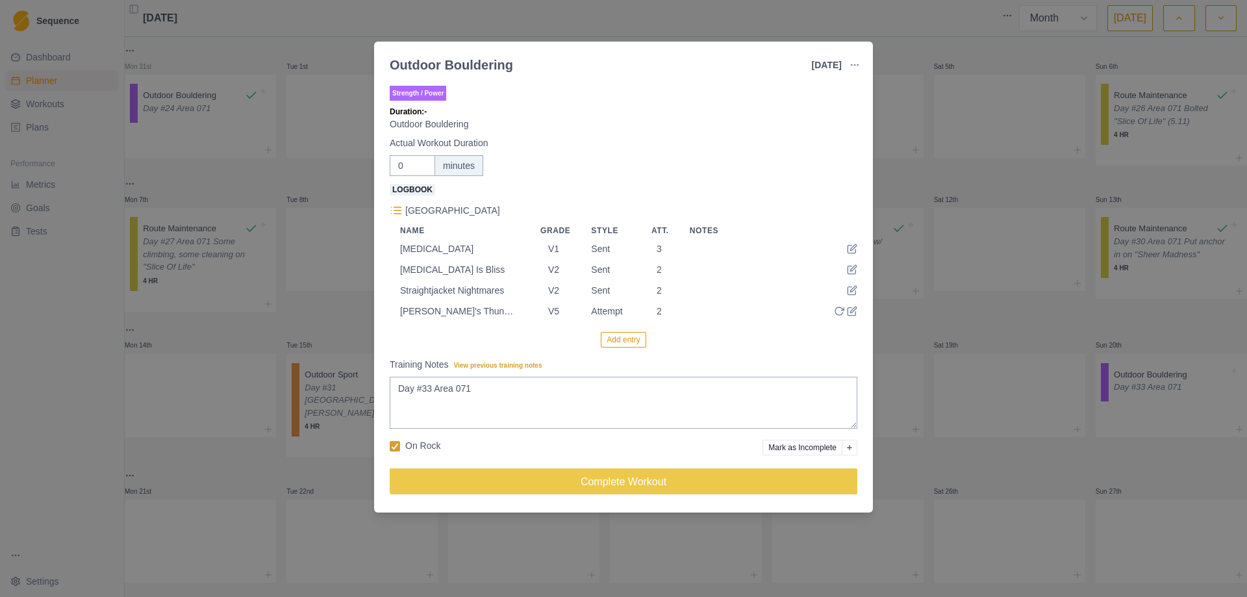
click at [627, 346] on button "Add entry" at bounding box center [623, 340] width 45 height 16
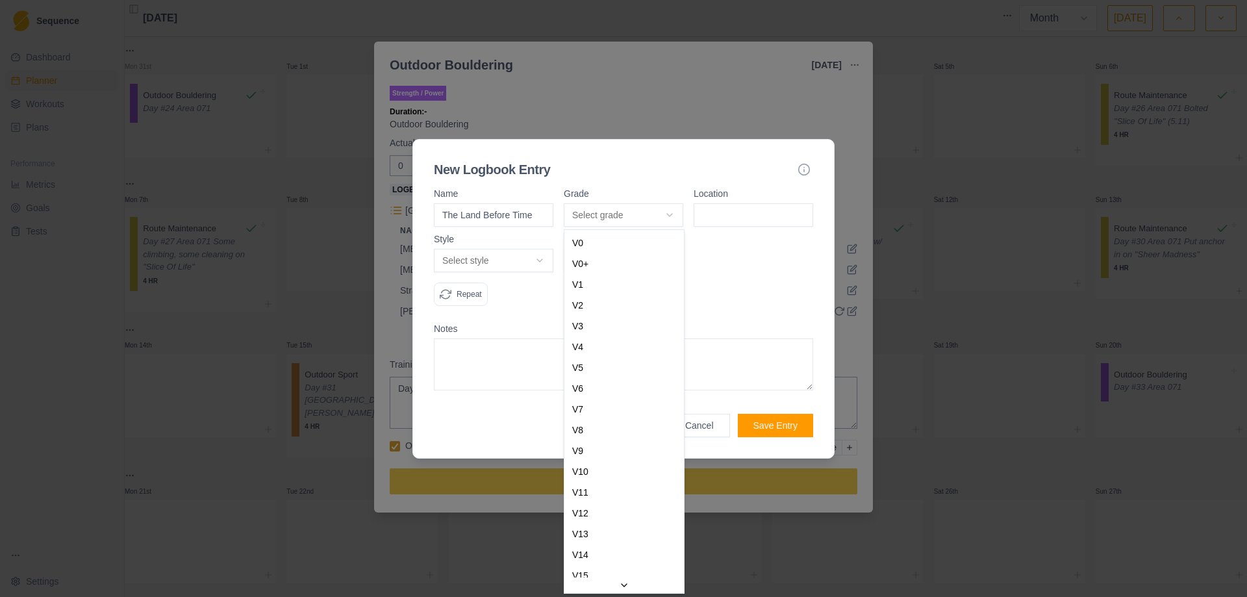
click at [672, 212] on body "Sequence Dashboard Planner Workouts Plans Performance Metrics Goals Tests Setti…" at bounding box center [623, 298] width 1247 height 597
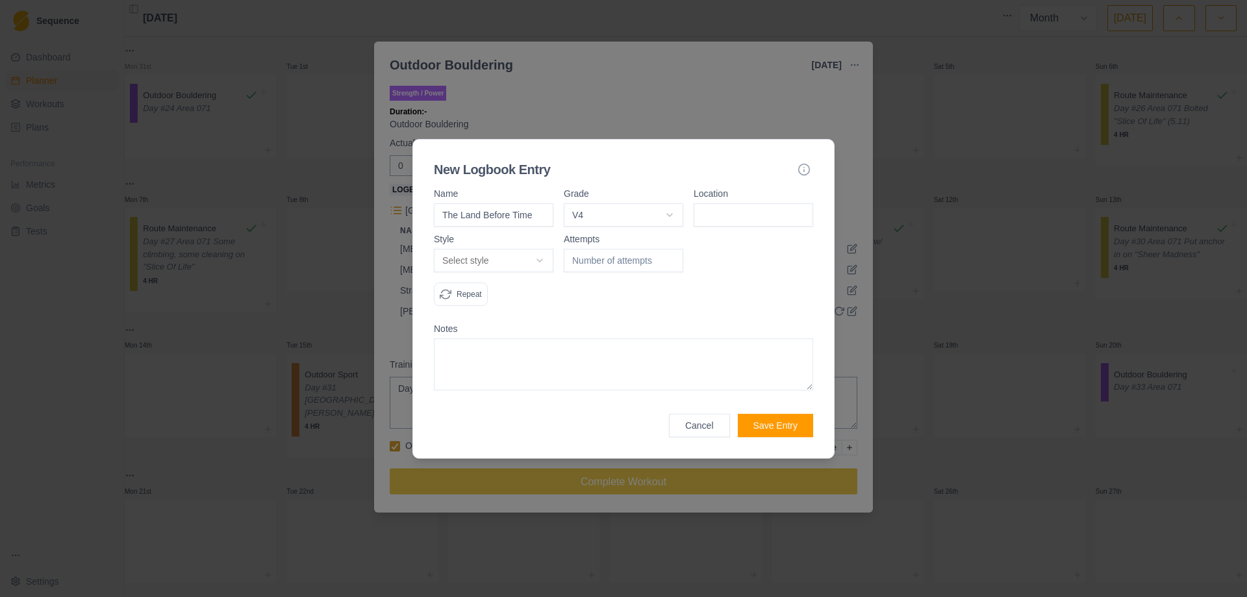
click at [756, 220] on input at bounding box center [754, 214] width 120 height 23
click at [541, 265] on body "Sequence Dashboard Planner Workouts Plans Performance Metrics Goals Tests Setti…" at bounding box center [623, 298] width 1247 height 597
click at [667, 255] on input "1" at bounding box center [624, 260] width 120 height 23
click at [667, 255] on input "2" at bounding box center [624, 260] width 120 height 23
click at [774, 426] on button "Save Entry" at bounding box center [775, 425] width 75 height 23
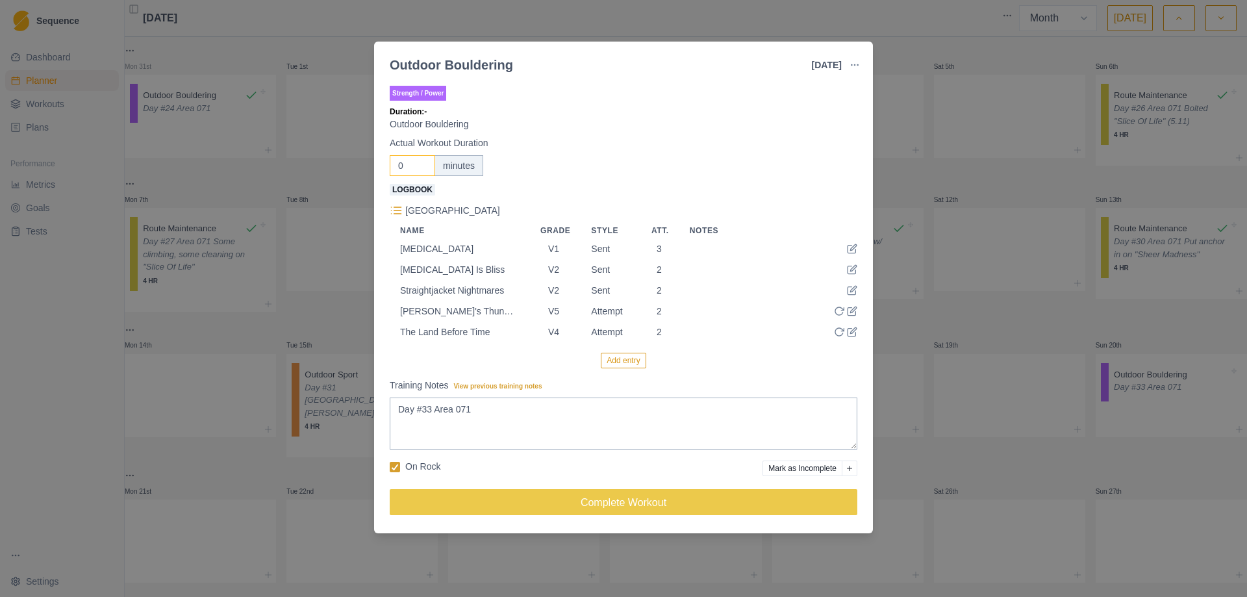
click at [407, 172] on input "0" at bounding box center [412, 165] width 45 height 21
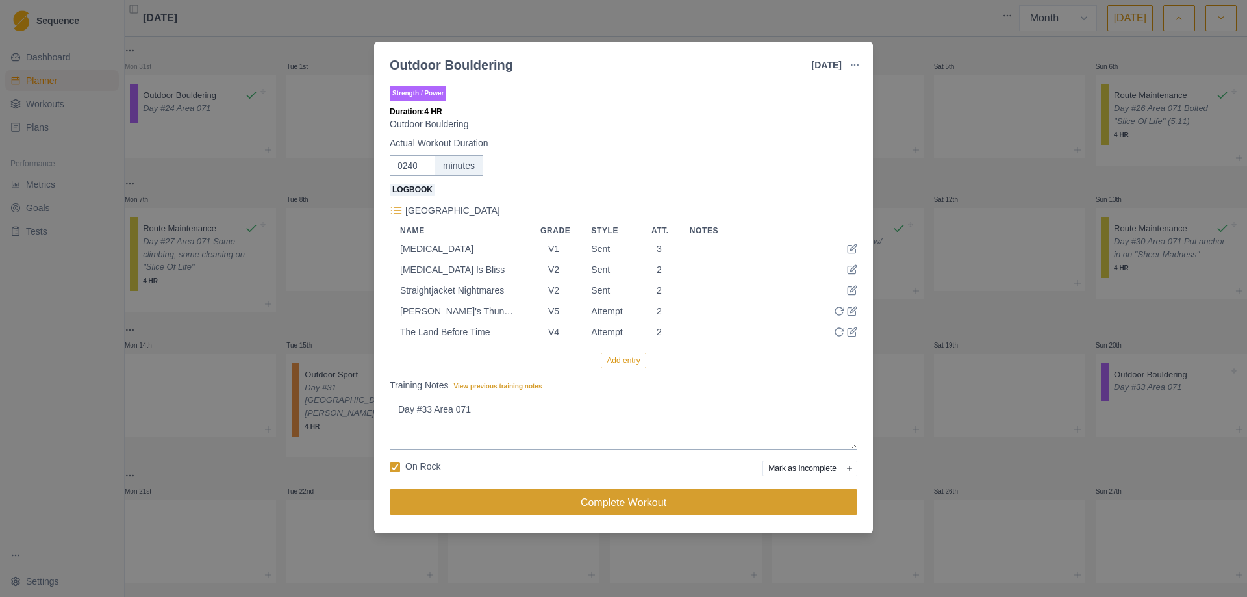
click at [601, 503] on button "Complete Workout" at bounding box center [624, 502] width 468 height 26
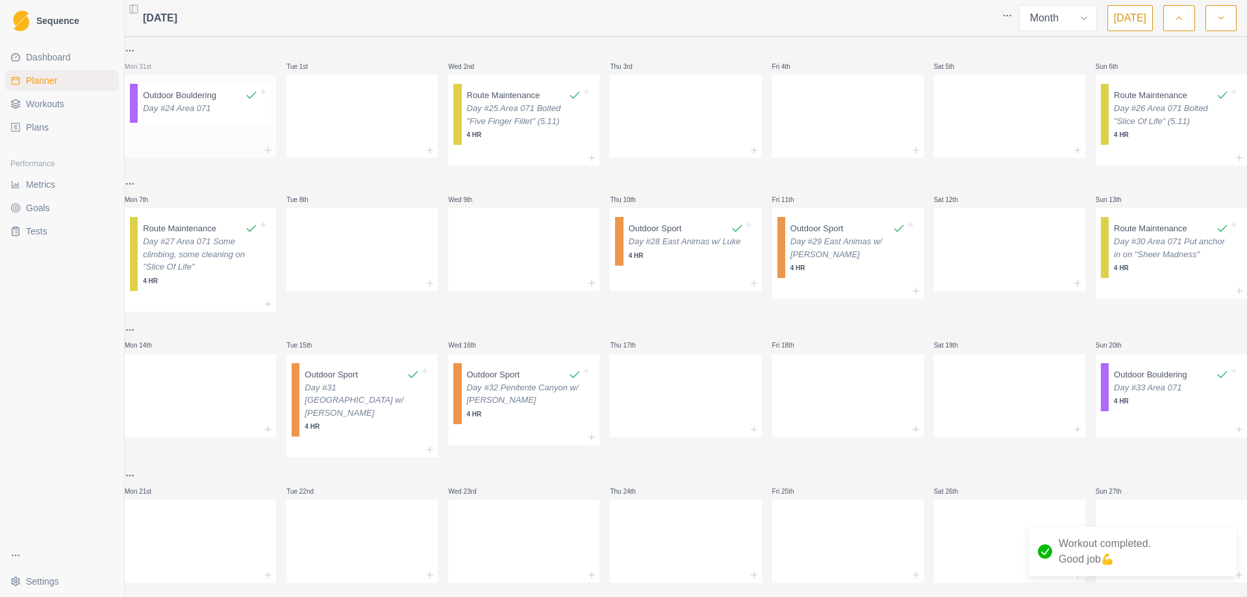
click at [196, 112] on p "Day #24 Area 071" at bounding box center [200, 108] width 115 height 13
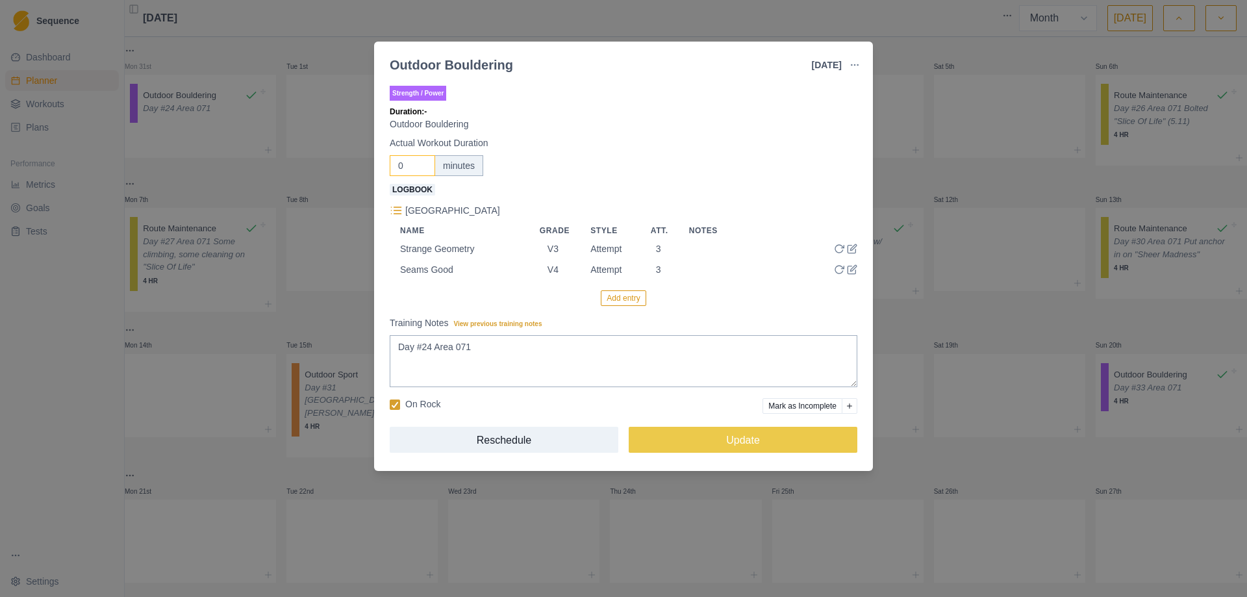
click at [410, 165] on input "0" at bounding box center [412, 165] width 45 height 21
click at [752, 439] on button "Update" at bounding box center [743, 440] width 229 height 26
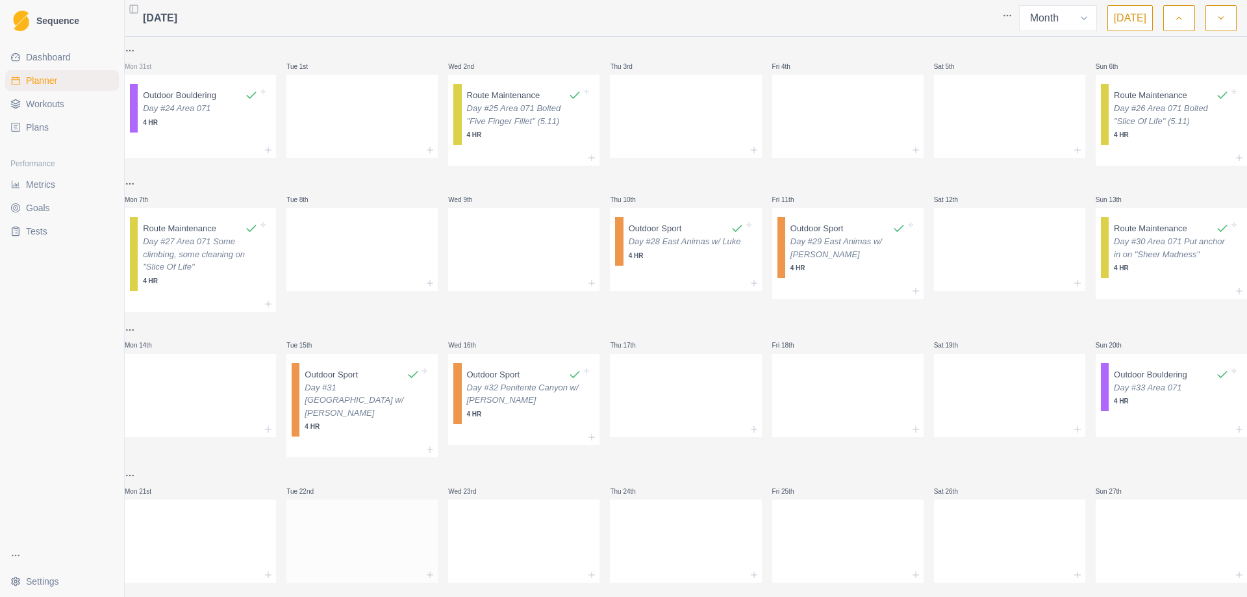
click at [327, 520] on div at bounding box center [362, 538] width 151 height 57
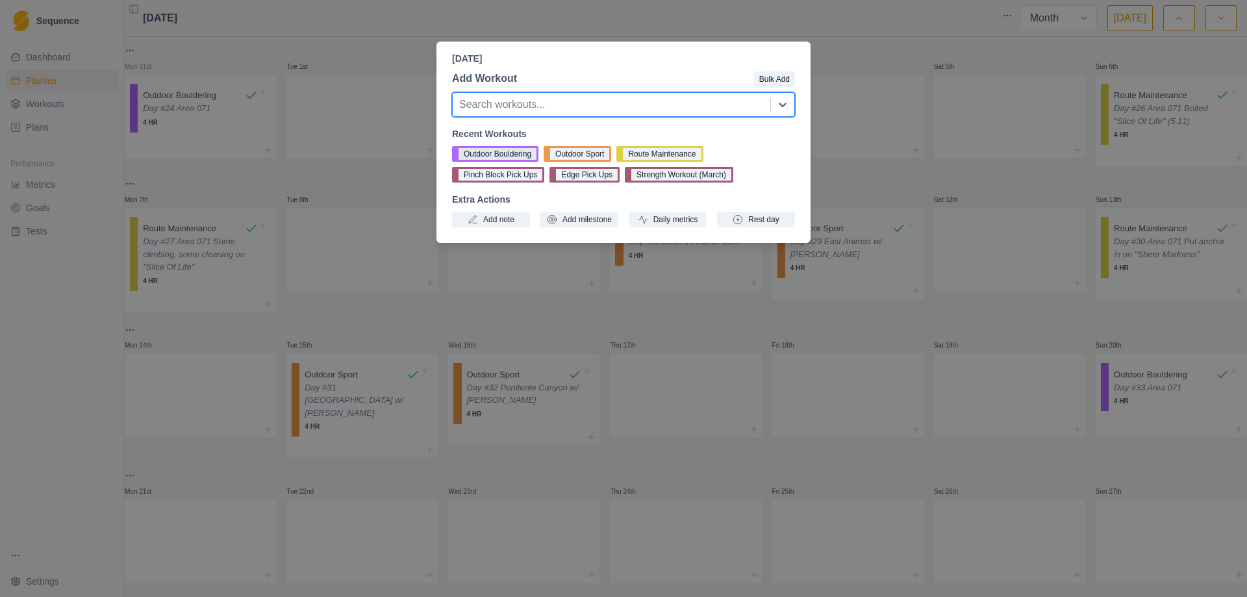
click at [503, 159] on button "Outdoor Bouldering" at bounding box center [495, 154] width 86 height 16
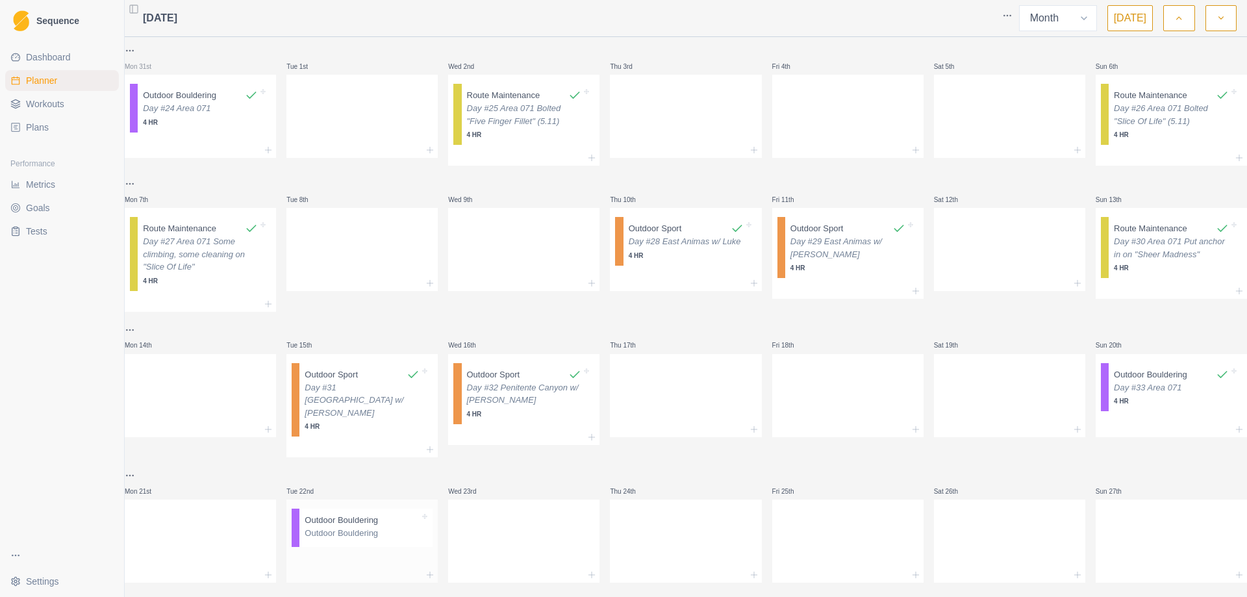
click at [333, 536] on div "Outdoor Bouldering Outdoor Bouldering" at bounding box center [366, 528] width 133 height 38
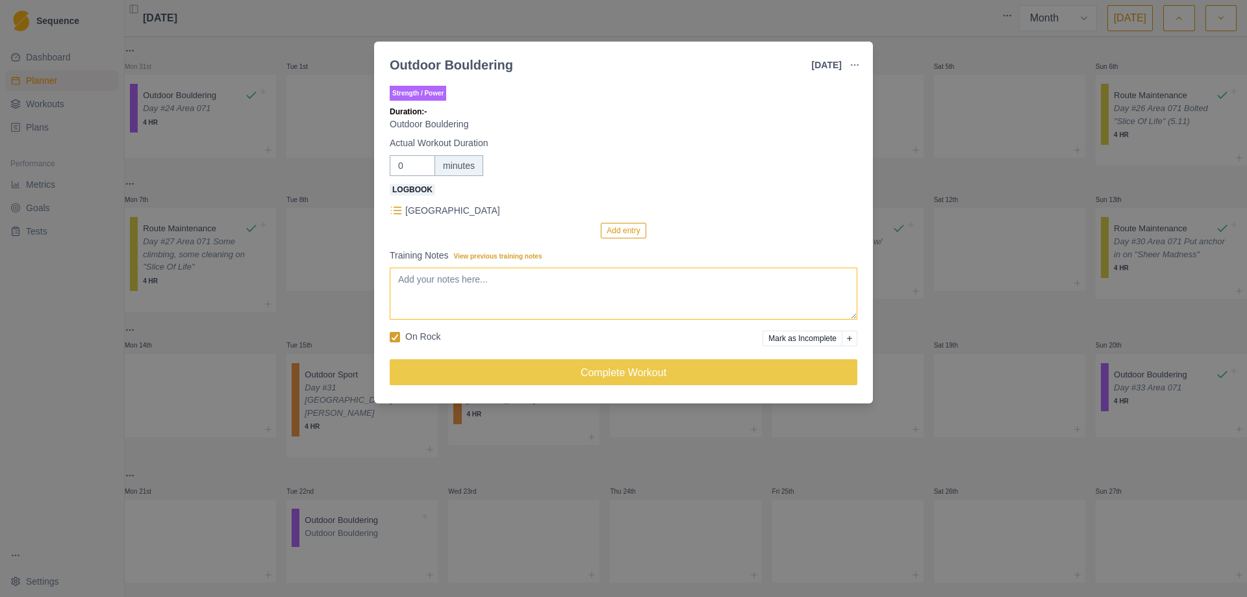
click at [442, 287] on textarea "Training Notes View previous training notes" at bounding box center [624, 294] width 468 height 52
click at [409, 167] on input "0" at bounding box center [412, 165] width 45 height 21
click at [624, 227] on button "Add entry" at bounding box center [623, 231] width 45 height 16
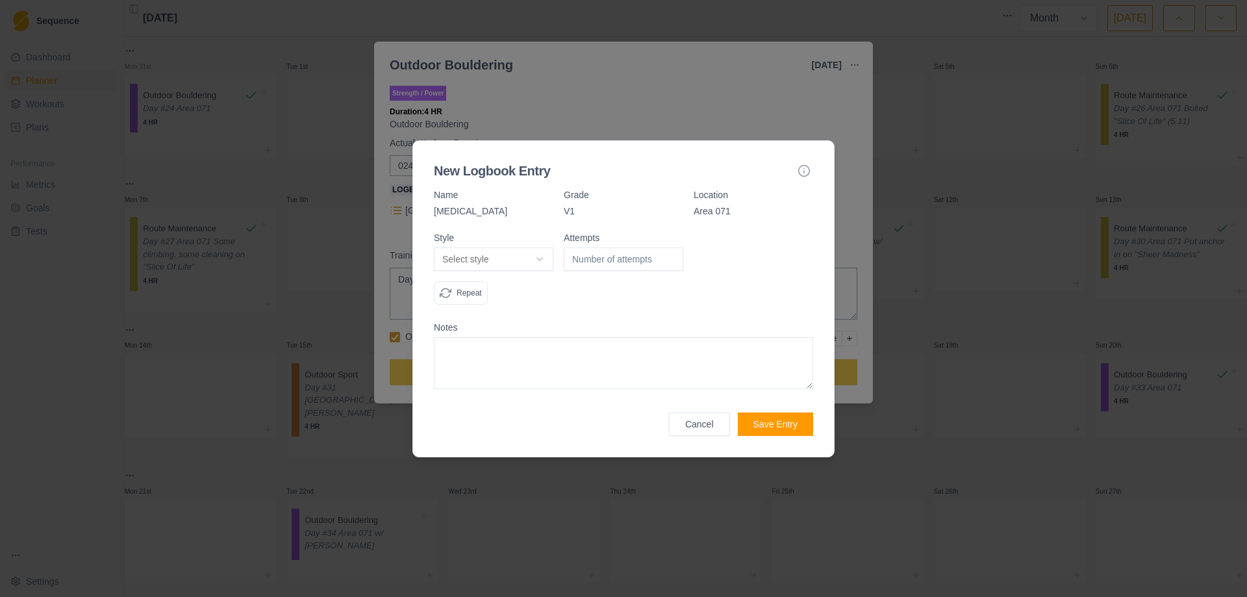
click at [546, 258] on body "Sequence Dashboard Planner Workouts Plans Performance Metrics Goals Tests Setti…" at bounding box center [623, 298] width 1247 height 597
drag, startPoint x: 492, startPoint y: 327, endPoint x: 588, endPoint y: 258, distance: 118.1
click at [672, 257] on input "1" at bounding box center [624, 259] width 120 height 23
click at [785, 426] on button "Save Entry" at bounding box center [775, 424] width 75 height 23
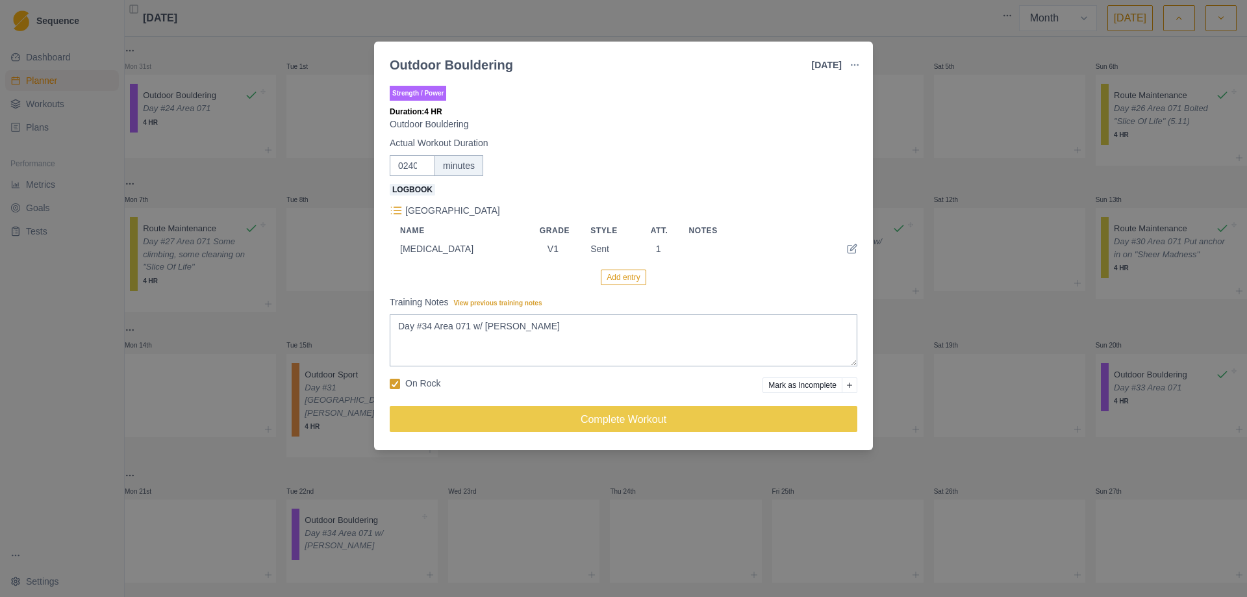
click at [633, 282] on button "Add entry" at bounding box center [623, 278] width 45 height 16
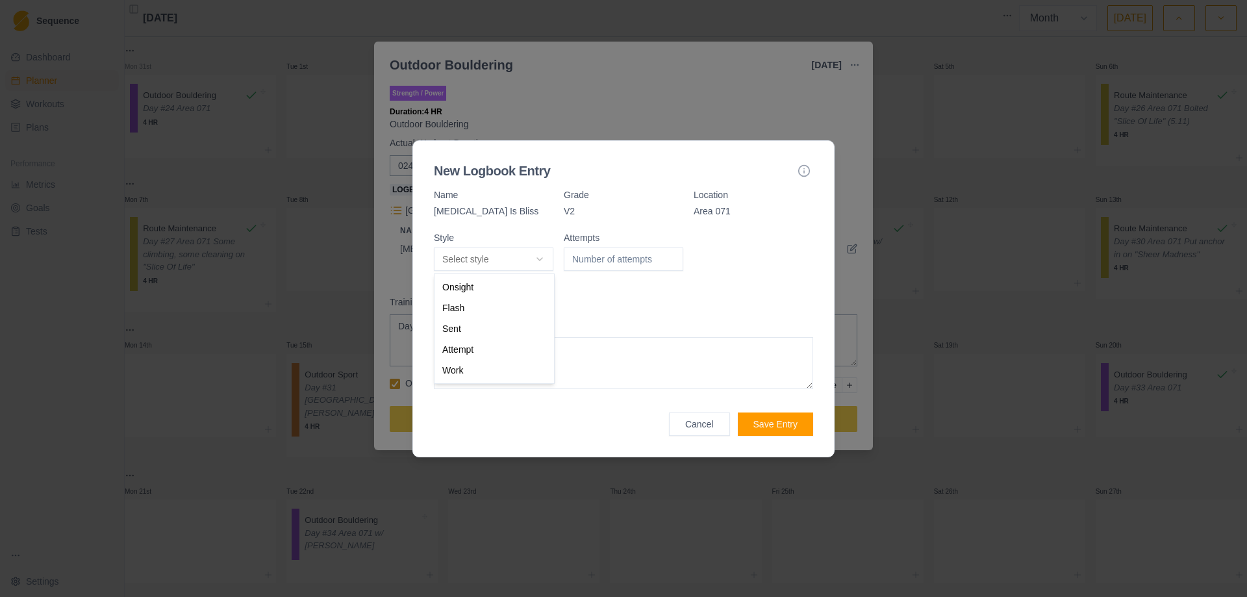
click at [544, 260] on body "Sequence Dashboard Planner Workouts Plans Performance Metrics Goals Tests Setti…" at bounding box center [623, 298] width 1247 height 597
click at [671, 256] on input "1" at bounding box center [624, 259] width 120 height 23
click at [776, 430] on button "Save Entry" at bounding box center [775, 424] width 75 height 23
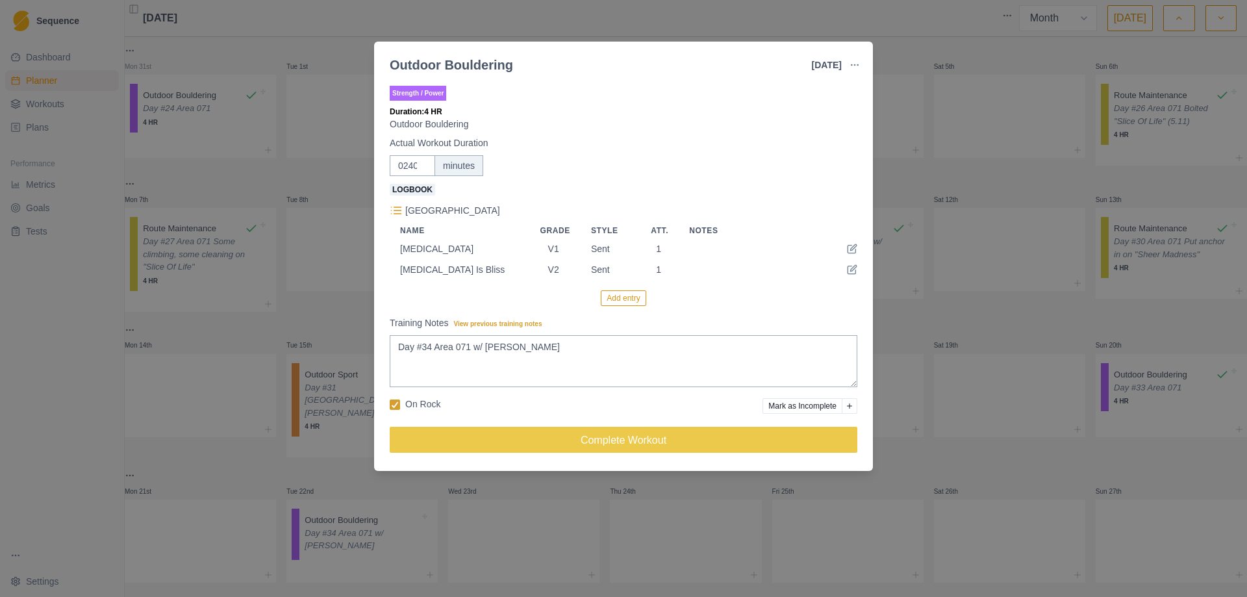
click at [613, 296] on button "Add entry" at bounding box center [623, 298] width 45 height 16
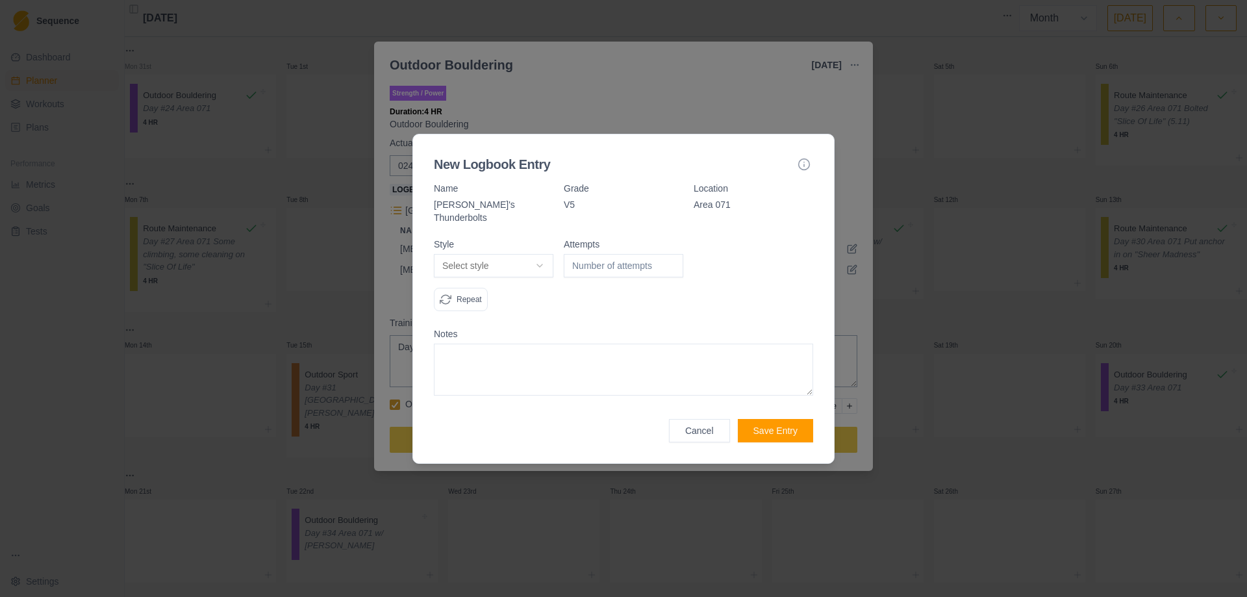
click at [552, 266] on body "Sequence Dashboard Planner Workouts Plans Performance Metrics Goals Tests Setti…" at bounding box center [623, 298] width 1247 height 597
drag, startPoint x: 500, startPoint y: 357, endPoint x: 508, endPoint y: 355, distance: 8.0
click at [670, 257] on input "1" at bounding box center [624, 265] width 120 height 23
click at [782, 430] on button "Save Entry" at bounding box center [775, 430] width 75 height 23
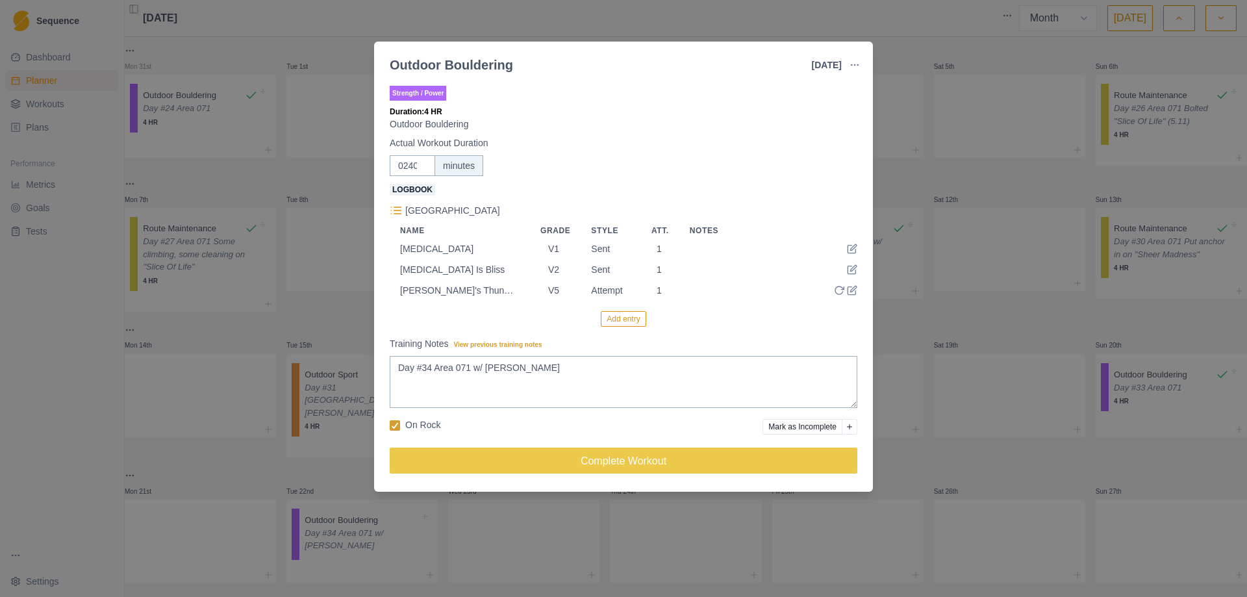
click at [626, 321] on button "Add entry" at bounding box center [623, 319] width 45 height 16
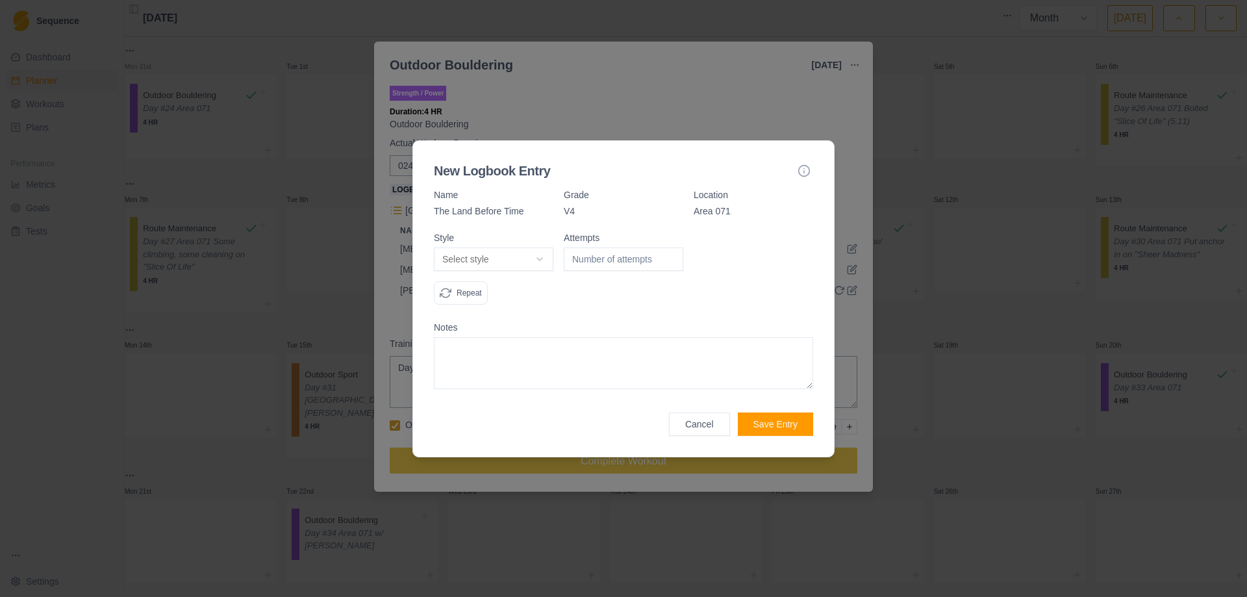
click at [533, 263] on body "Sequence Dashboard Planner Workouts Plans Performance Metrics Goals Tests Setti…" at bounding box center [623, 298] width 1247 height 597
click at [673, 257] on input "1" at bounding box center [624, 259] width 120 height 23
click at [776, 424] on button "Save Entry" at bounding box center [775, 424] width 75 height 23
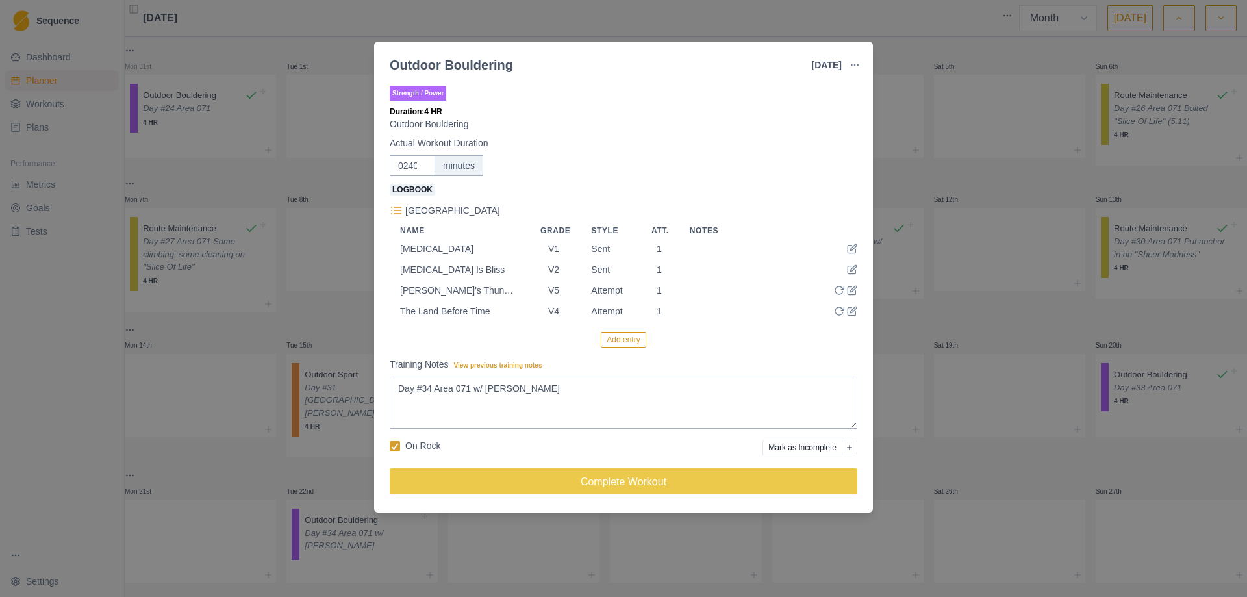
click at [622, 344] on button "Add entry" at bounding box center [623, 340] width 45 height 16
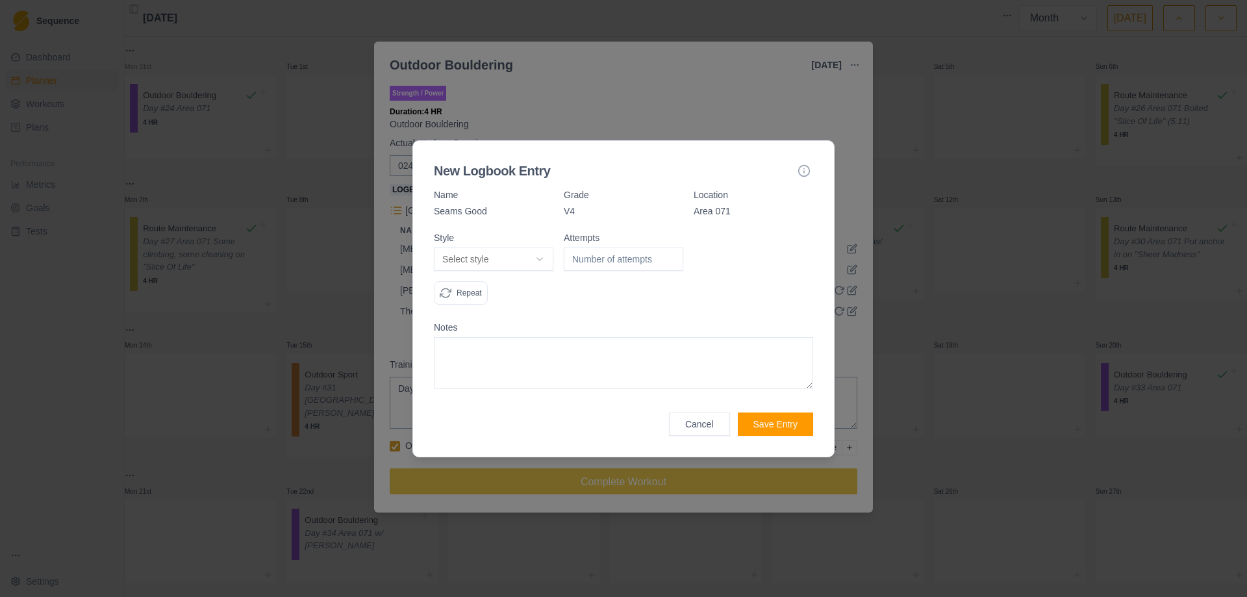
click at [541, 259] on body "Sequence Dashboard Planner Workouts Plans Performance Metrics Goals Tests Setti…" at bounding box center [623, 298] width 1247 height 597
click at [669, 257] on input "1" at bounding box center [624, 259] width 120 height 23
click at [769, 421] on button "Save Entry" at bounding box center [775, 424] width 75 height 23
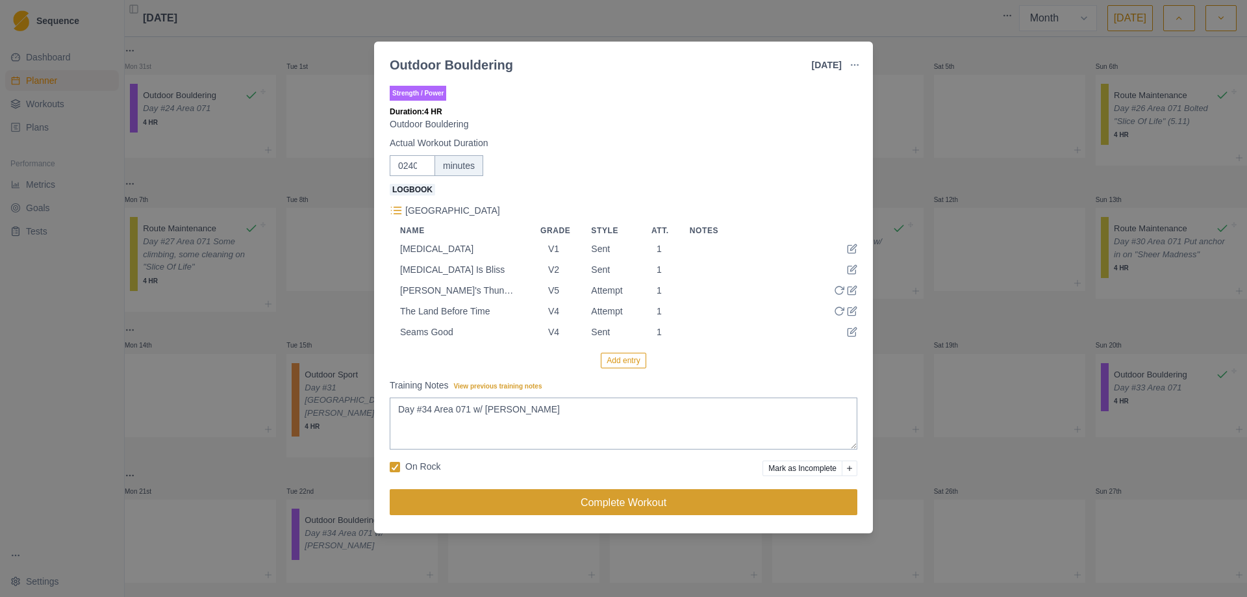
click at [603, 502] on button "Complete Workout" at bounding box center [624, 502] width 468 height 26
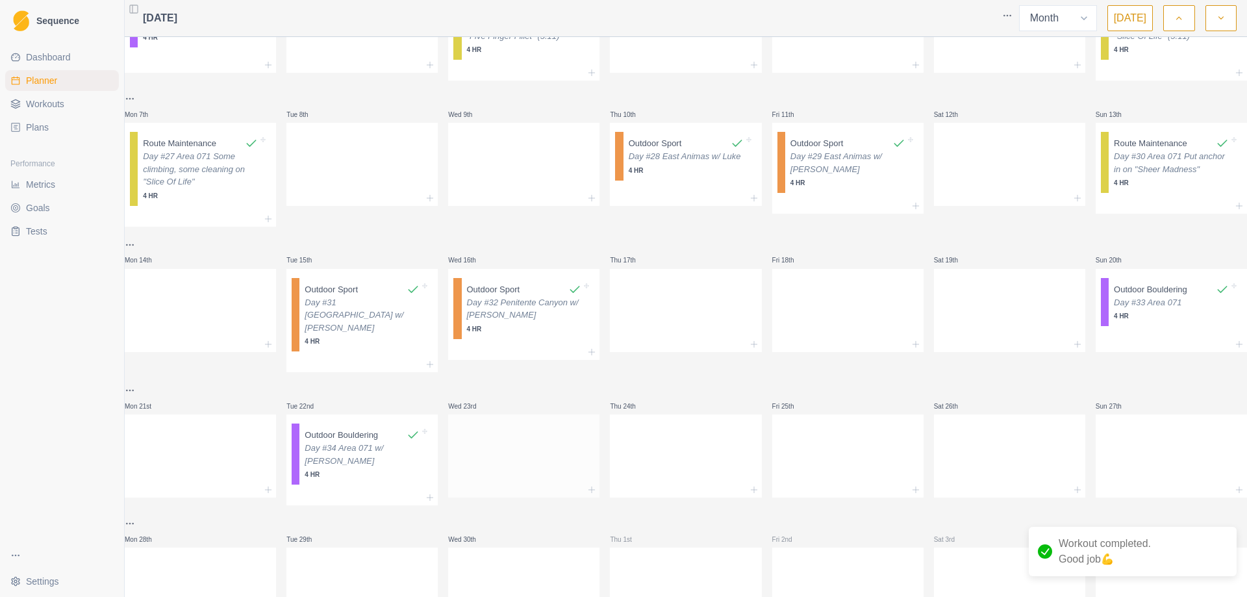
scroll to position [74, 0]
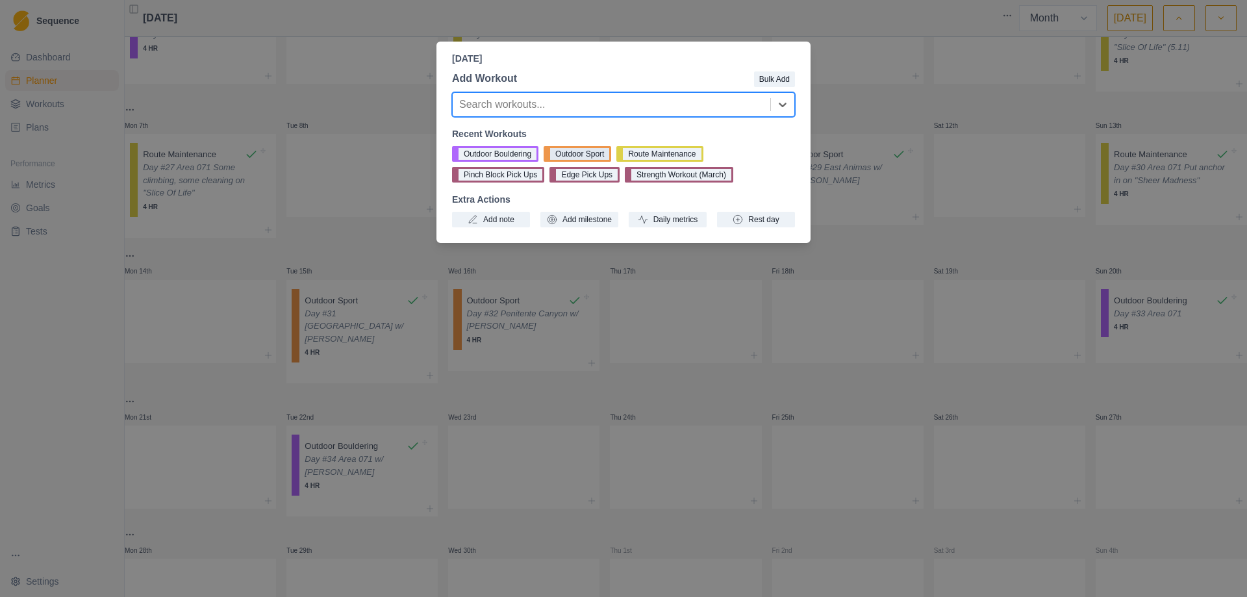
click at [576, 155] on button "Outdoor Sport" at bounding box center [578, 154] width 68 height 16
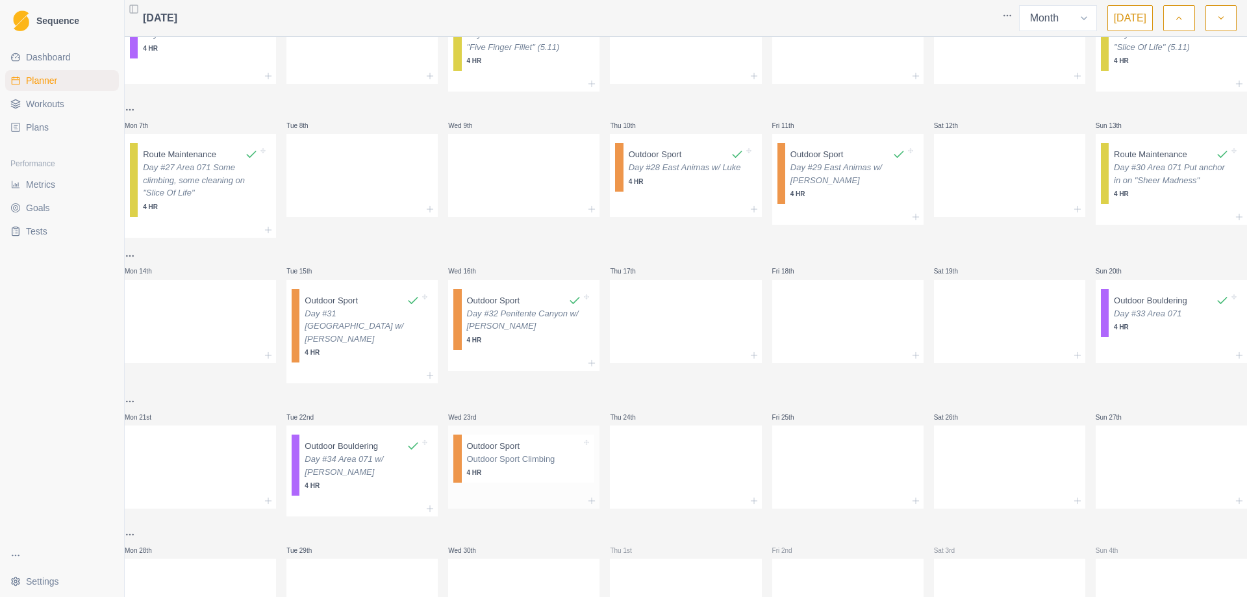
click at [514, 456] on p "Outdoor Sport Climbing" at bounding box center [524, 459] width 115 height 13
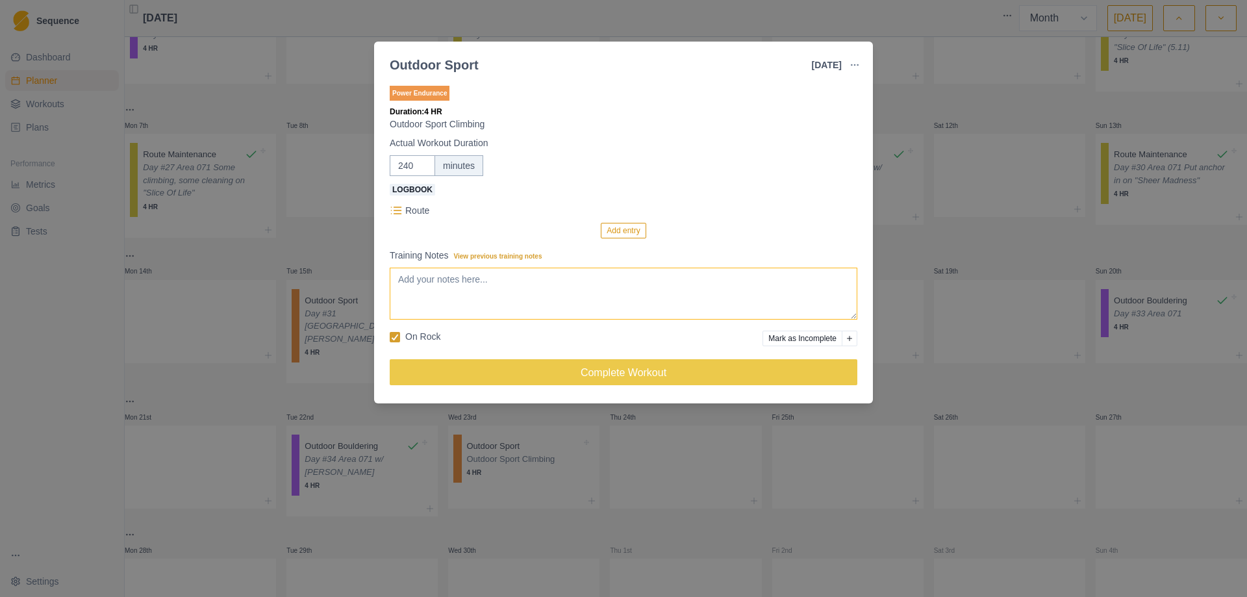
click at [445, 279] on textarea "Training Notes View previous training notes" at bounding box center [624, 294] width 468 height 52
click at [616, 227] on button "Add entry" at bounding box center [623, 231] width 45 height 16
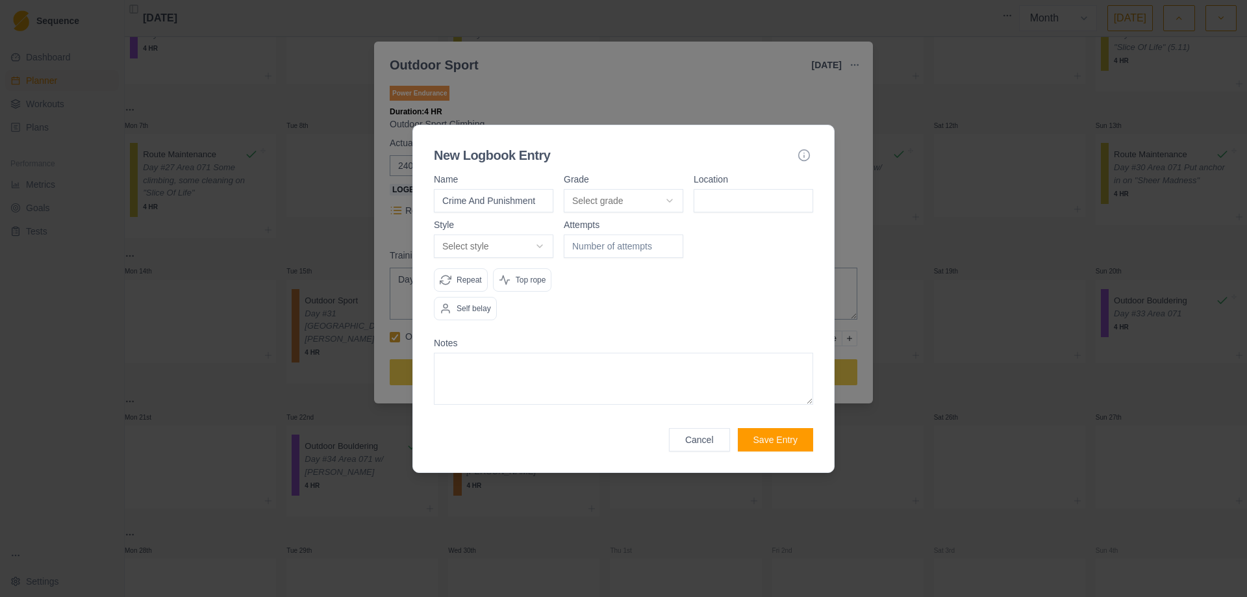
click at [661, 203] on body "Sequence Dashboard Planner Workouts Plans Performance Metrics Goals Tests Setti…" at bounding box center [623, 298] width 1247 height 597
click at [735, 207] on input at bounding box center [754, 200] width 120 height 23
click at [533, 250] on body "Sequence Dashboard Planner Workouts Plans Performance Metrics Goals Tests Setti…" at bounding box center [623, 298] width 1247 height 597
click at [670, 241] on input "1" at bounding box center [624, 246] width 120 height 23
click at [530, 277] on p "Top rope" at bounding box center [531, 280] width 31 height 12
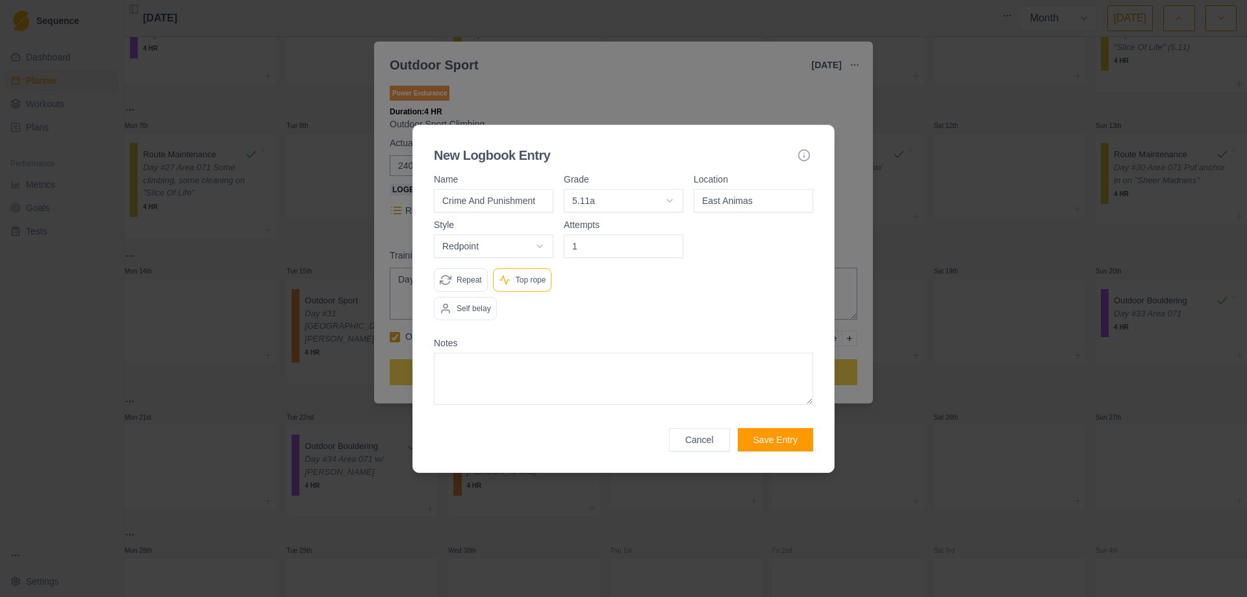
click at [789, 437] on button "Save Entry" at bounding box center [775, 439] width 75 height 23
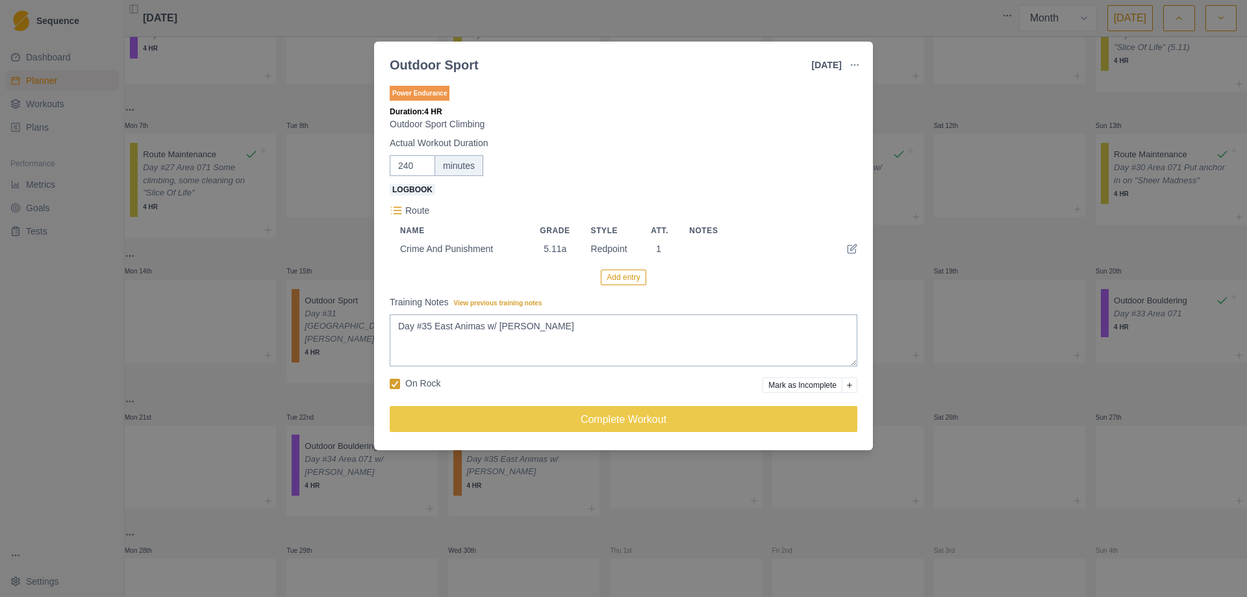
click at [619, 275] on button "Add entry" at bounding box center [623, 278] width 45 height 16
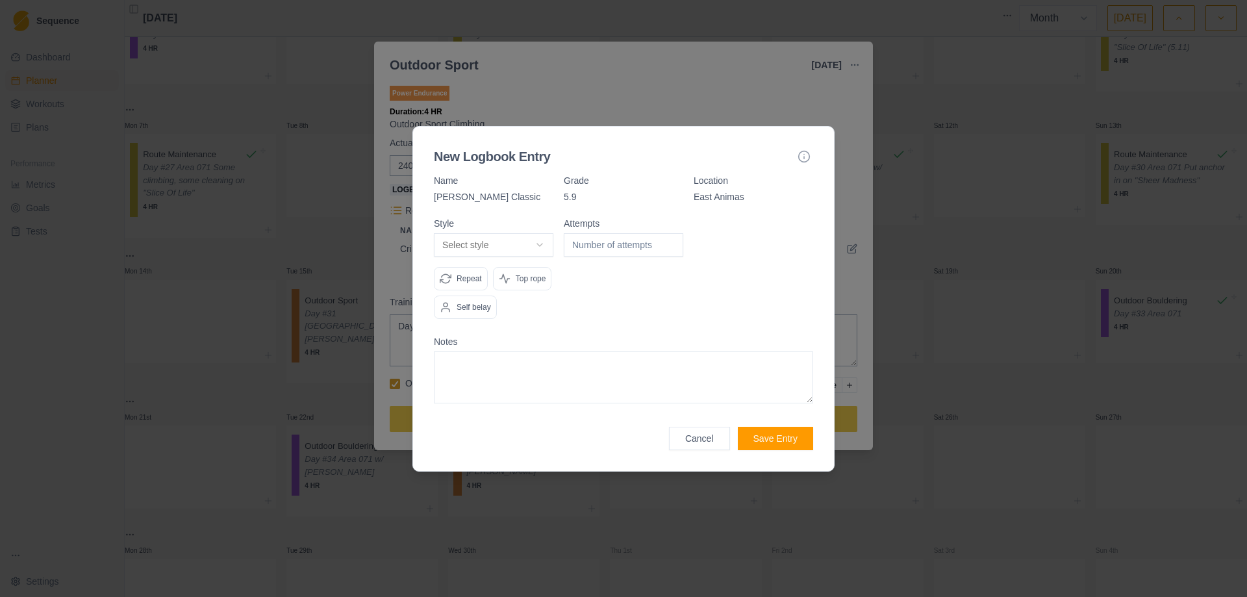
click at [547, 247] on body "Sequence Dashboard Planner Workouts Plans Performance Metrics Goals Tests Setti…" at bounding box center [623, 298] width 1247 height 597
click at [672, 243] on input "1" at bounding box center [624, 244] width 120 height 23
click at [518, 278] on p "Top rope" at bounding box center [531, 279] width 31 height 12
click at [778, 438] on button "Save Entry" at bounding box center [775, 438] width 75 height 23
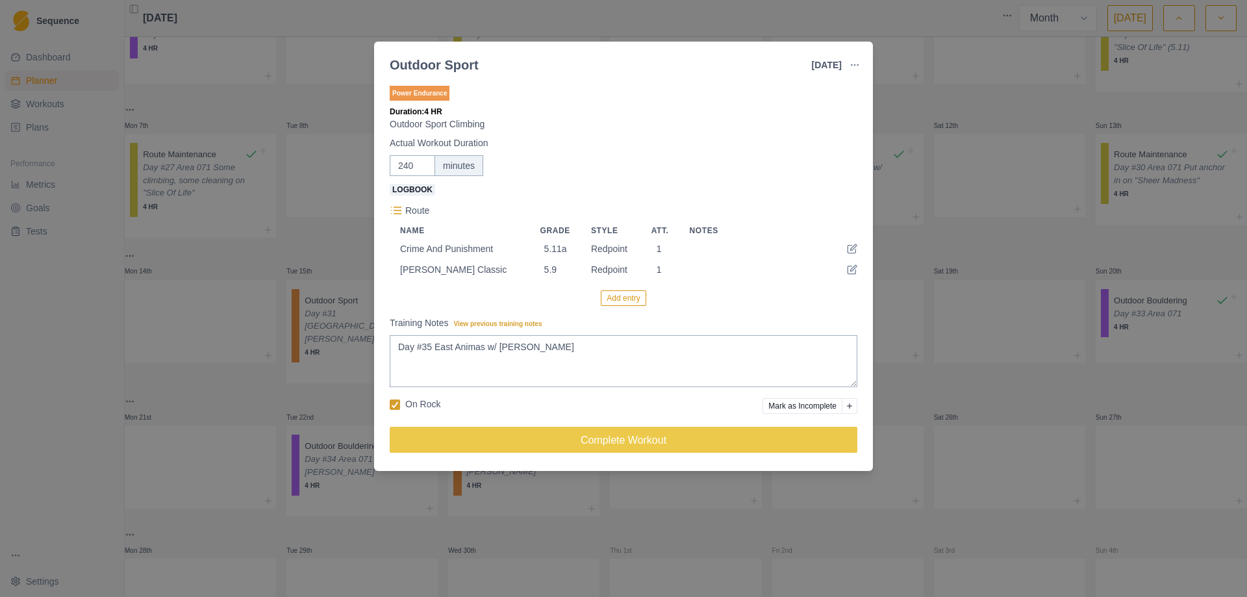
click at [623, 301] on button "Add entry" at bounding box center [623, 298] width 45 height 16
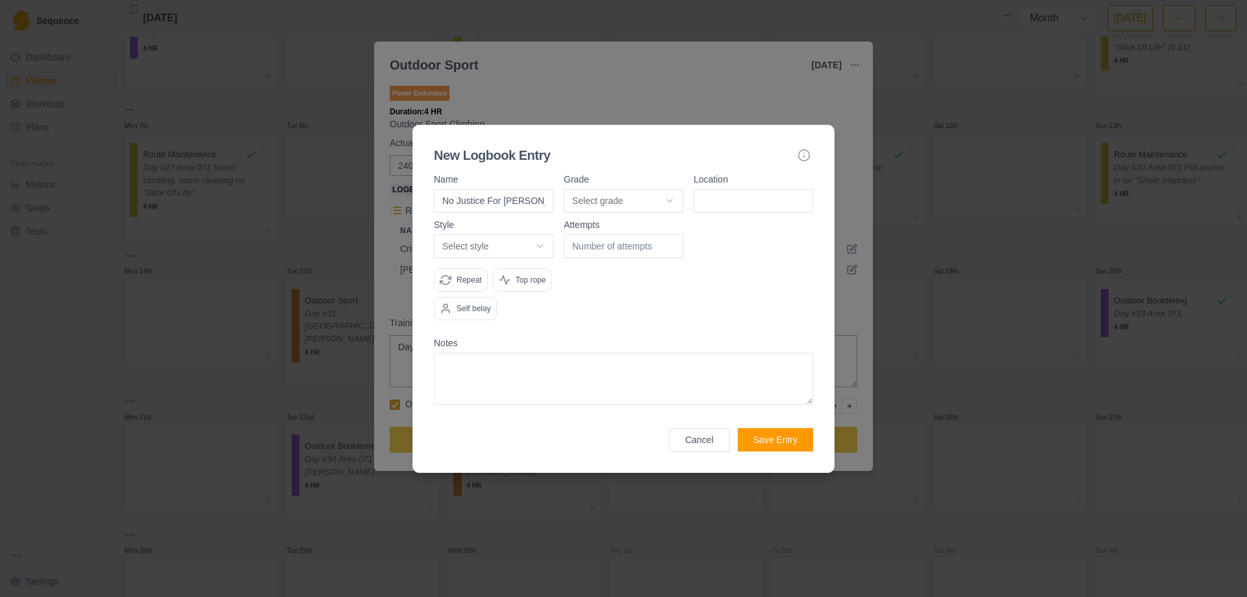
click at [675, 199] on body "Sequence Dashboard Planner Workouts Plans Performance Metrics Goals Tests Setti…" at bounding box center [623, 298] width 1247 height 597
click at [724, 206] on input at bounding box center [754, 200] width 120 height 23
click at [539, 241] on body "Sequence Dashboard Planner Workouts Plans Performance Metrics Goals Tests Setti…" at bounding box center [623, 298] width 1247 height 597
click at [671, 244] on input "1" at bounding box center [624, 246] width 120 height 23
click at [671, 244] on input "2" at bounding box center [624, 246] width 120 height 23
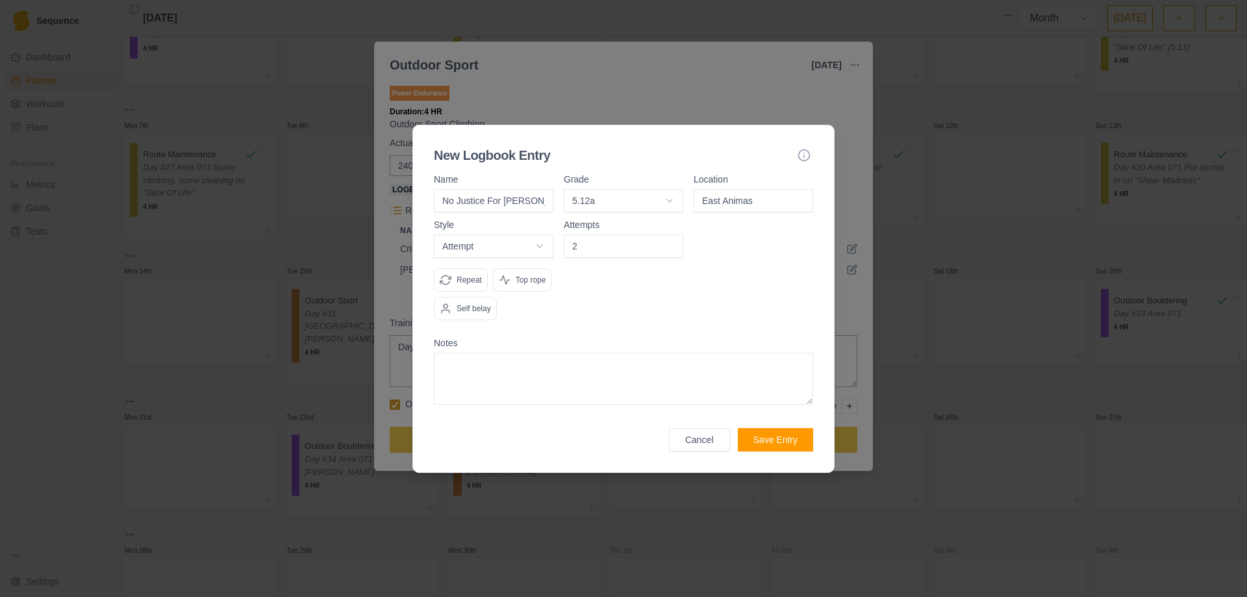
click at [539, 287] on div "Top rope" at bounding box center [522, 279] width 59 height 23
click at [782, 439] on button "Save Entry" at bounding box center [775, 439] width 75 height 23
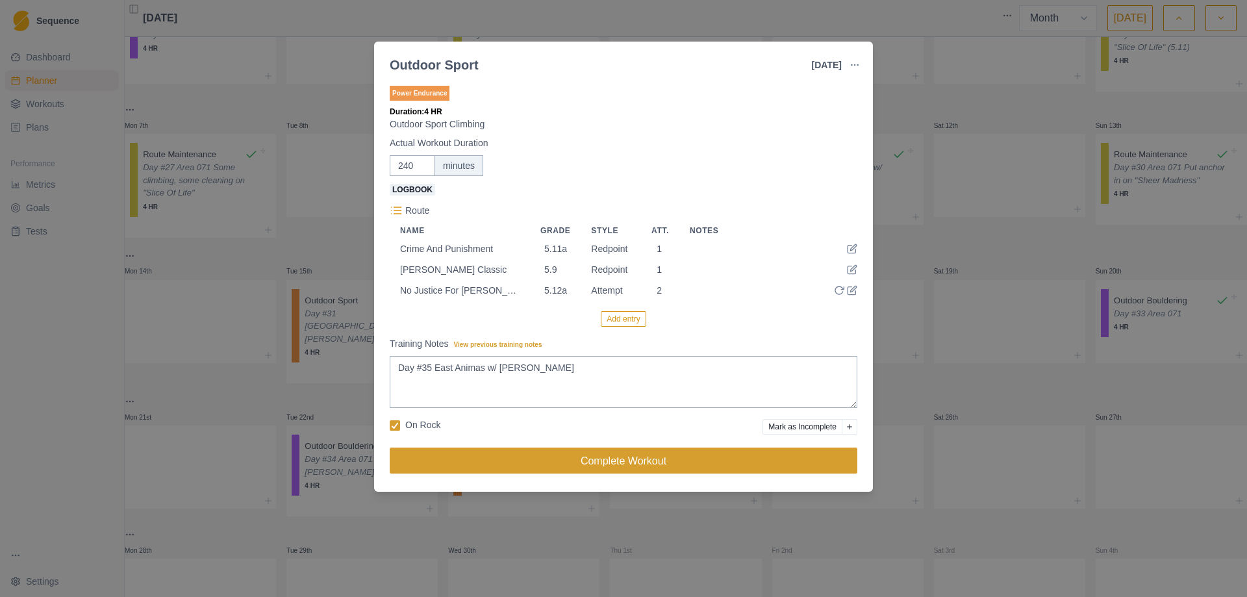
click at [612, 461] on button "Complete Workout" at bounding box center [624, 461] width 468 height 26
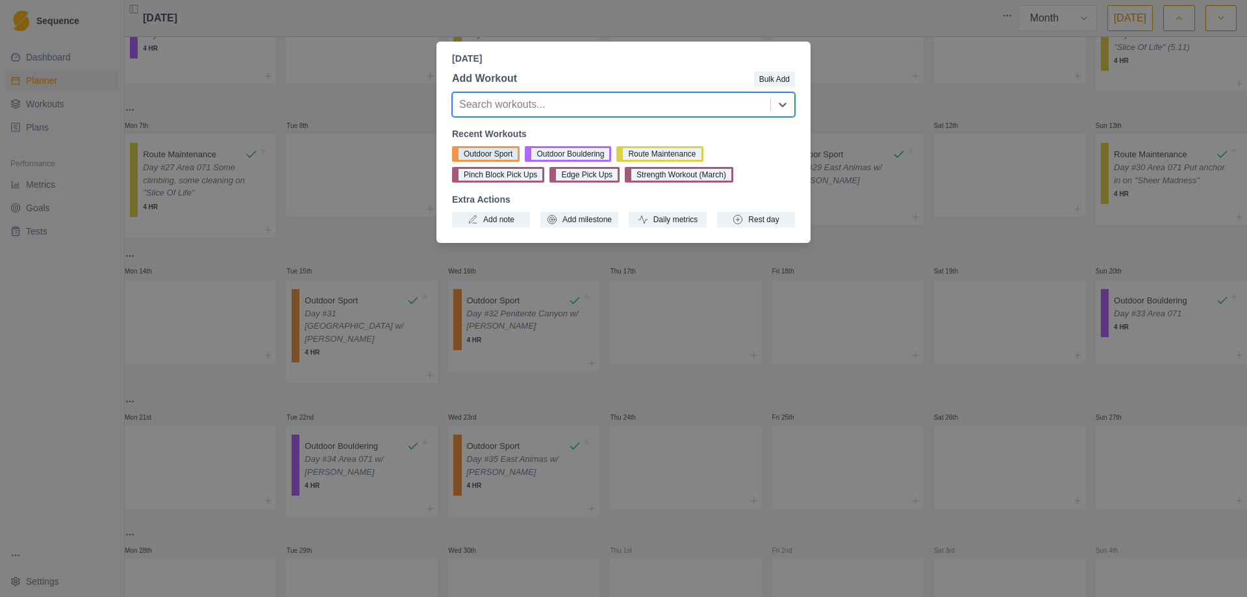
click at [490, 157] on button "Outdoor Sport" at bounding box center [486, 154] width 68 height 16
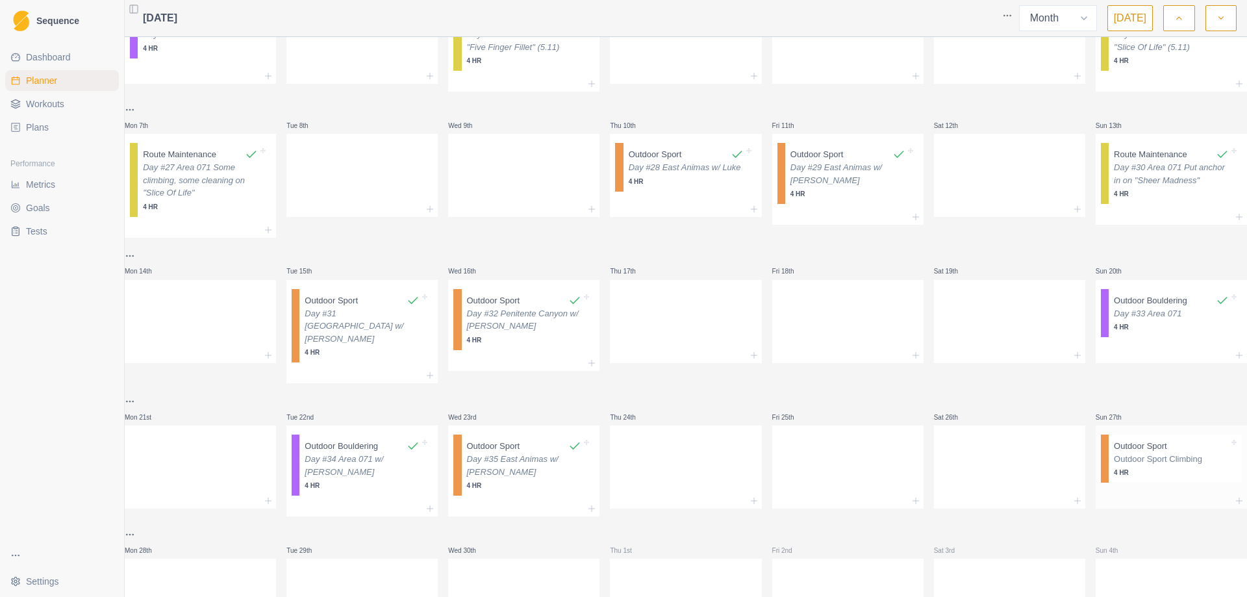
click at [1140, 453] on p "Outdoor Sport Climbing" at bounding box center [1171, 459] width 115 height 13
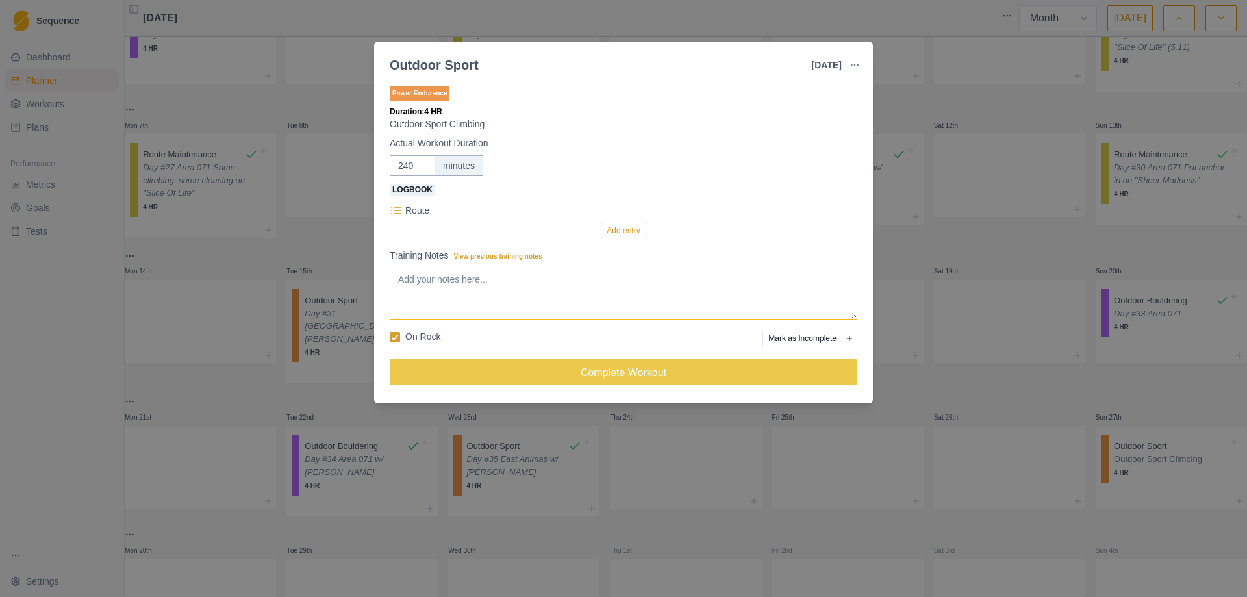
click at [466, 284] on textarea "Training Notes View previous training notes" at bounding box center [624, 294] width 468 height 52
click at [624, 232] on button "Add entry" at bounding box center [623, 231] width 45 height 16
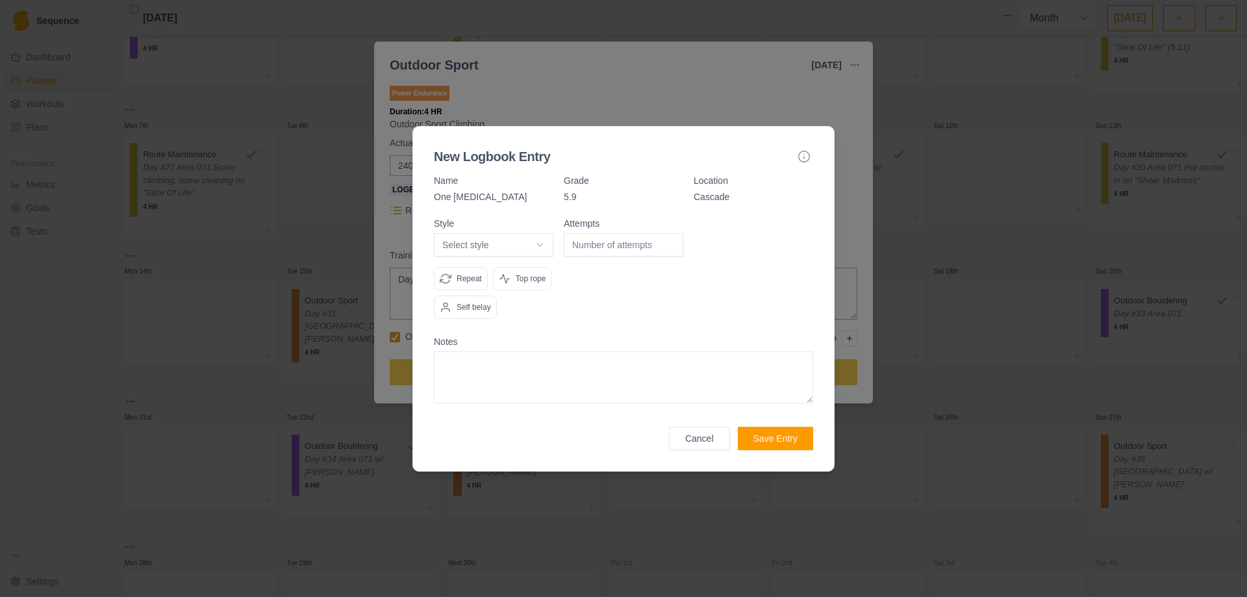
click at [540, 243] on body "Sequence Dashboard Planner Workouts Plans Performance Metrics Goals Tests Setti…" at bounding box center [623, 298] width 1247 height 597
click at [670, 242] on input "1" at bounding box center [624, 244] width 120 height 23
click at [772, 445] on button "Save Entry" at bounding box center [775, 438] width 75 height 23
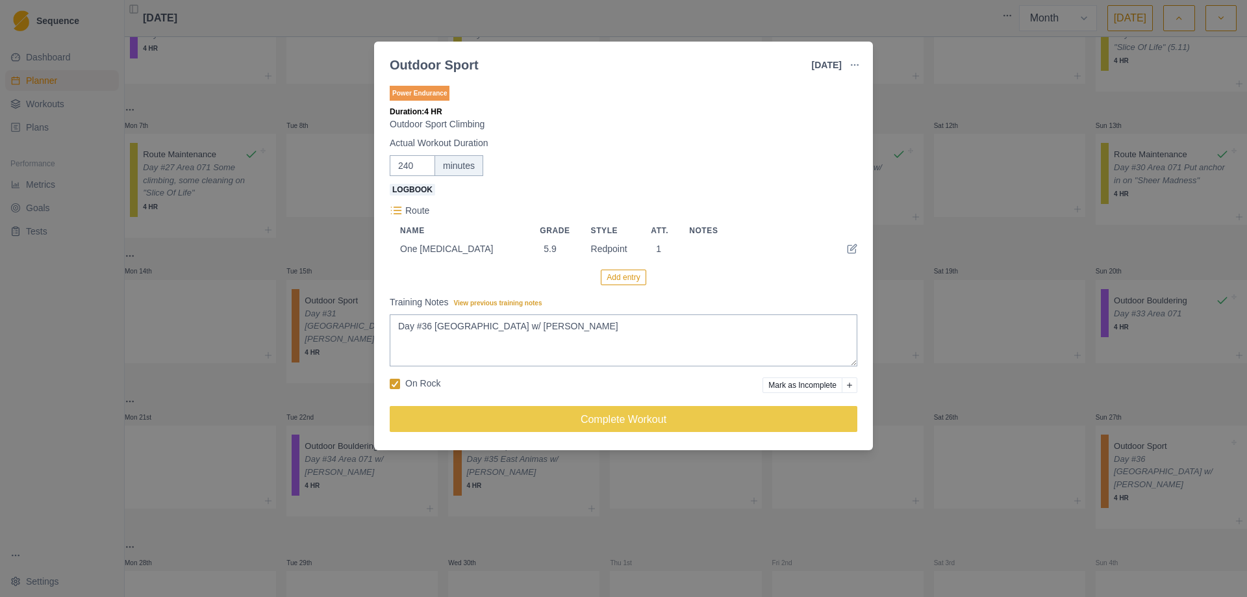
click at [626, 273] on button "Add entry" at bounding box center [623, 278] width 45 height 16
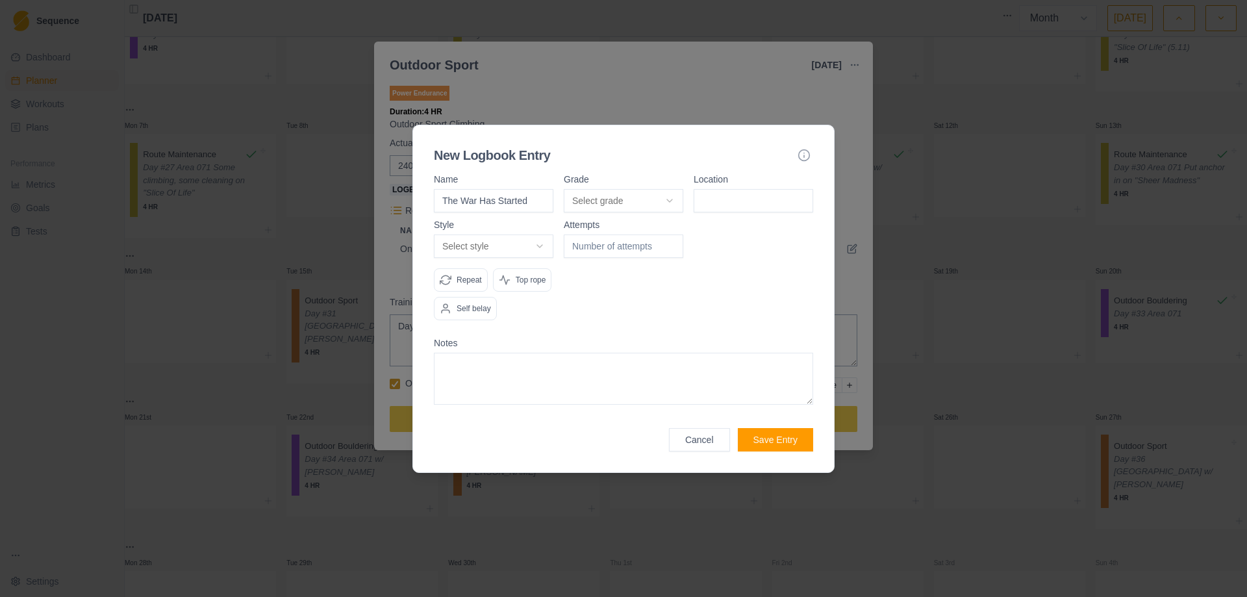
click at [670, 196] on body "Sequence Dashboard Planner Workouts Plans Performance Metrics Goals Tests Setti…" at bounding box center [623, 298] width 1247 height 597
click at [734, 201] on input at bounding box center [754, 200] width 120 height 23
click at [537, 246] on body "Sequence Dashboard Planner Workouts Plans Performance Metrics Goals Tests Setti…" at bounding box center [623, 298] width 1247 height 597
click at [523, 283] on p "Top rope" at bounding box center [531, 280] width 31 height 12
click at [776, 440] on button "Save Entry" at bounding box center [775, 439] width 75 height 23
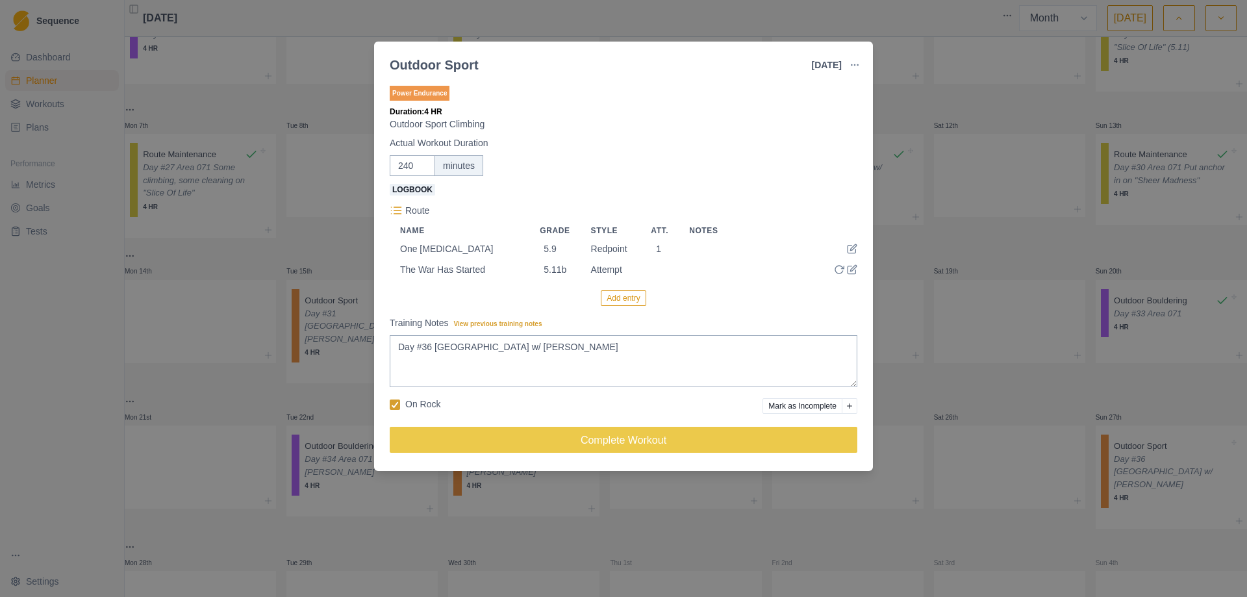
click at [617, 298] on button "Add entry" at bounding box center [623, 298] width 45 height 16
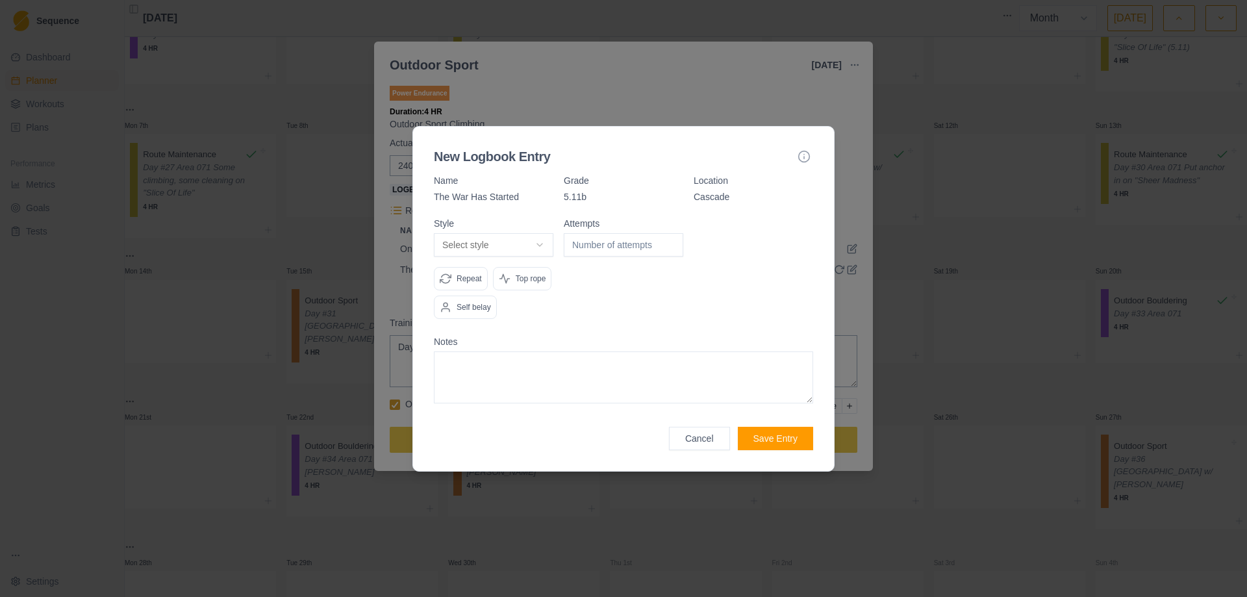
click at [533, 244] on body "Sequence Dashboard Planner Workouts Plans Performance Metrics Goals Tests Setti…" at bounding box center [623, 298] width 1247 height 597
click at [670, 240] on input "1" at bounding box center [624, 244] width 120 height 23
click at [776, 442] on button "Save Entry" at bounding box center [775, 438] width 75 height 23
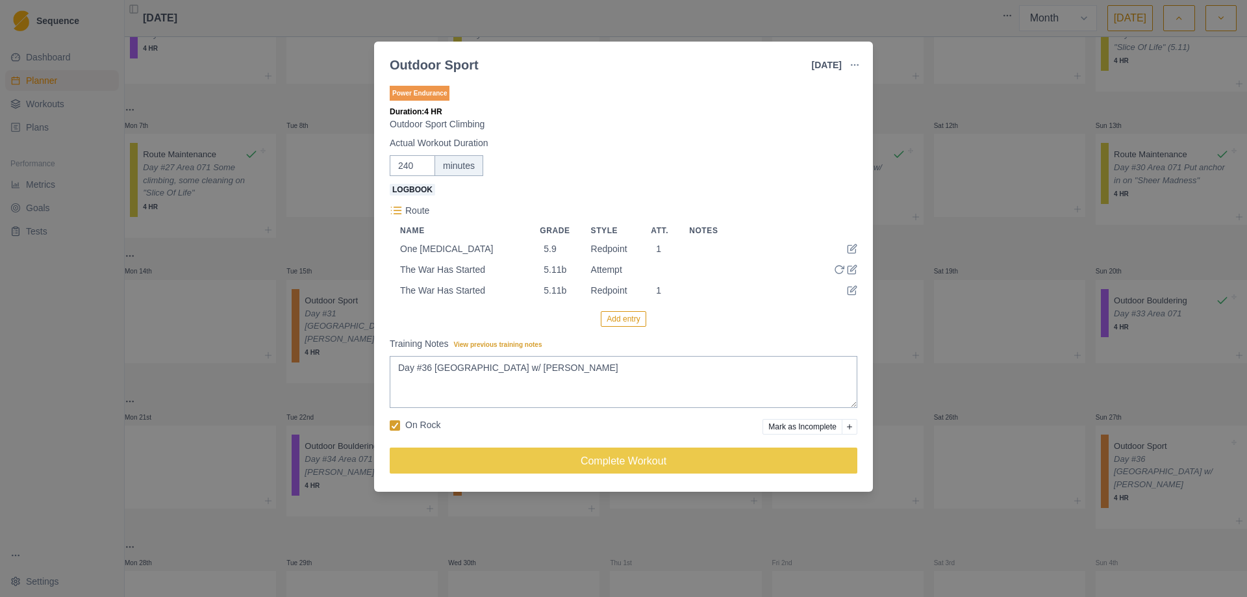
click at [620, 318] on button "Add entry" at bounding box center [623, 319] width 45 height 16
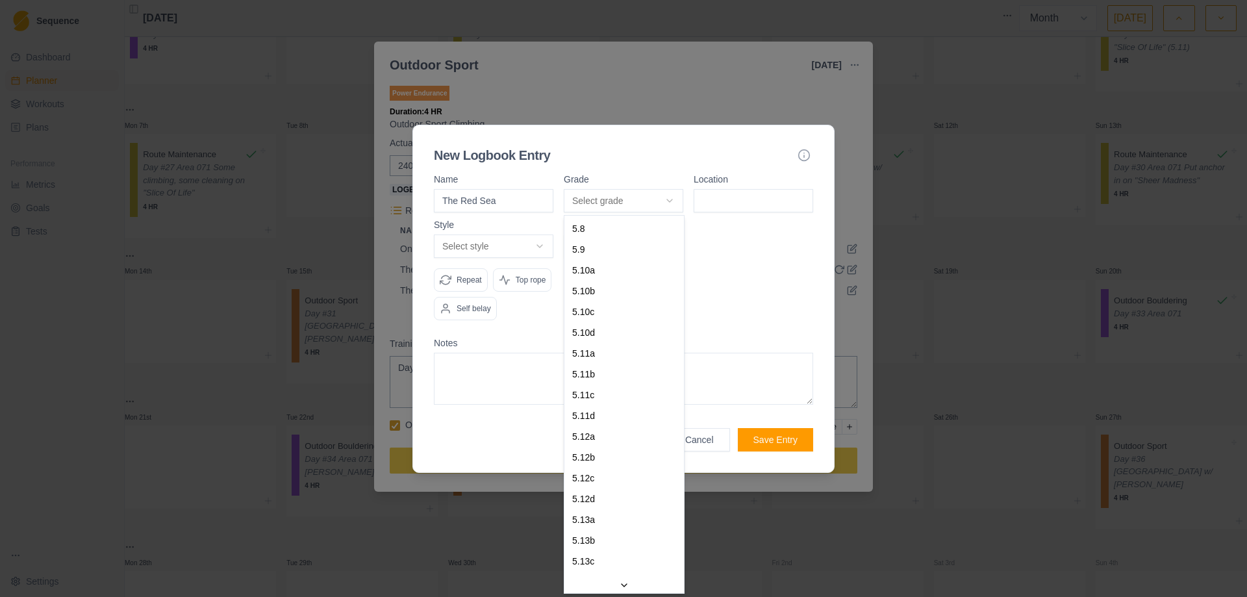
click at [674, 203] on body "Sequence Dashboard Planner Workouts Plans Performance Metrics Goals Tests Setti…" at bounding box center [623, 298] width 1247 height 597
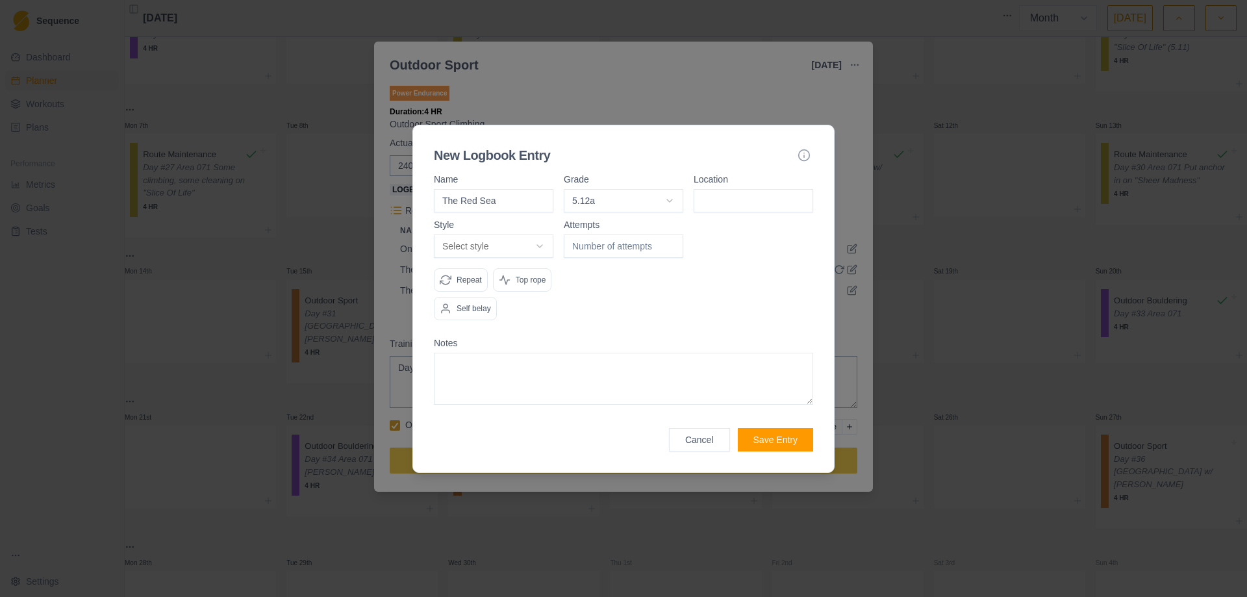
click at [747, 198] on input at bounding box center [754, 200] width 120 height 23
click at [535, 236] on body "Sequence Dashboard Planner Workouts Plans Performance Metrics Goals Tests Setti…" at bounding box center [623, 298] width 1247 height 597
click at [551, 238] on body "Sequence Dashboard Planner Workouts Plans Performance Metrics Goals Tests Setti…" at bounding box center [623, 298] width 1247 height 597
click at [670, 244] on input "1" at bounding box center [624, 246] width 120 height 23
click at [775, 434] on button "Save Entry" at bounding box center [775, 439] width 75 height 23
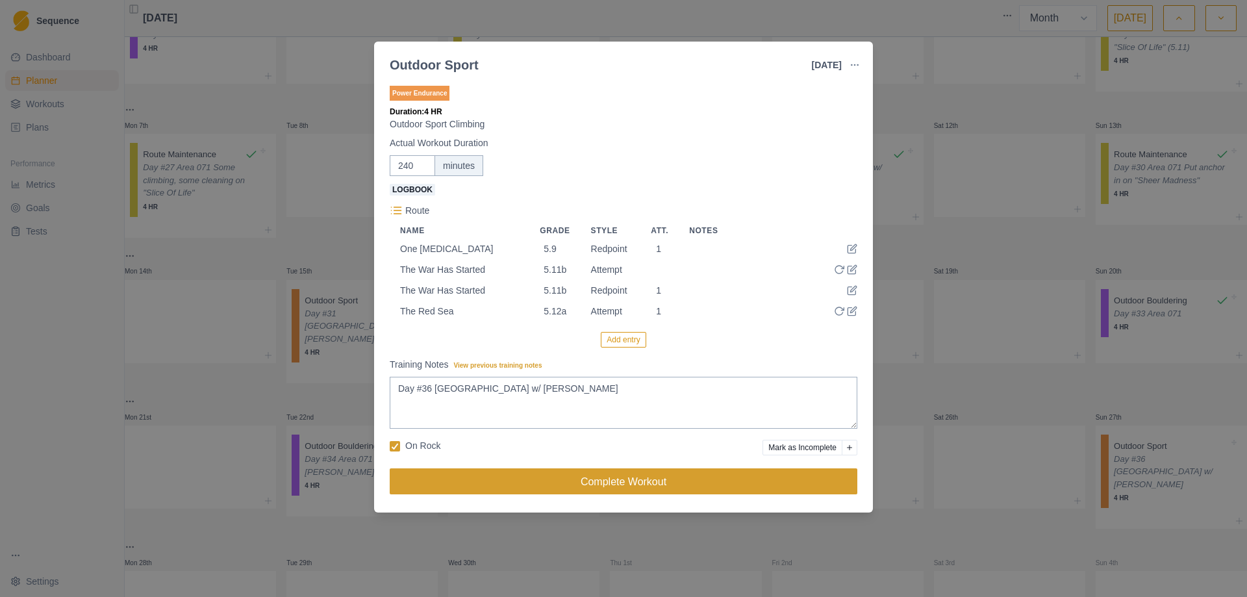
click at [611, 483] on button "Complete Workout" at bounding box center [624, 481] width 468 height 26
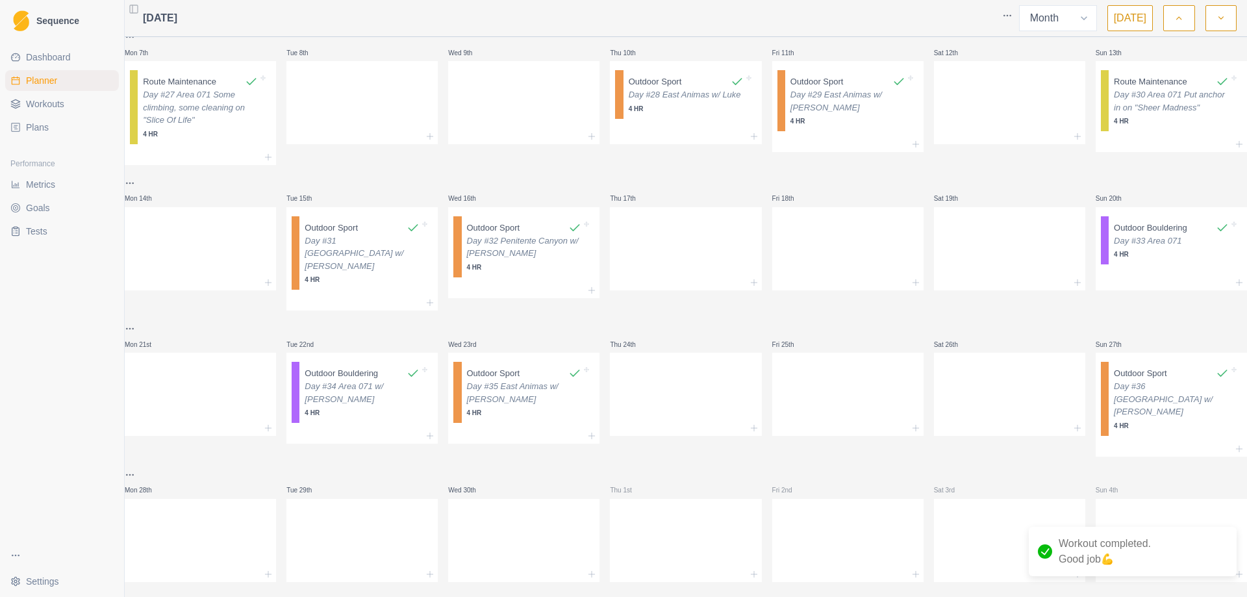
scroll to position [148, 0]
click at [487, 508] on div at bounding box center [523, 536] width 151 height 57
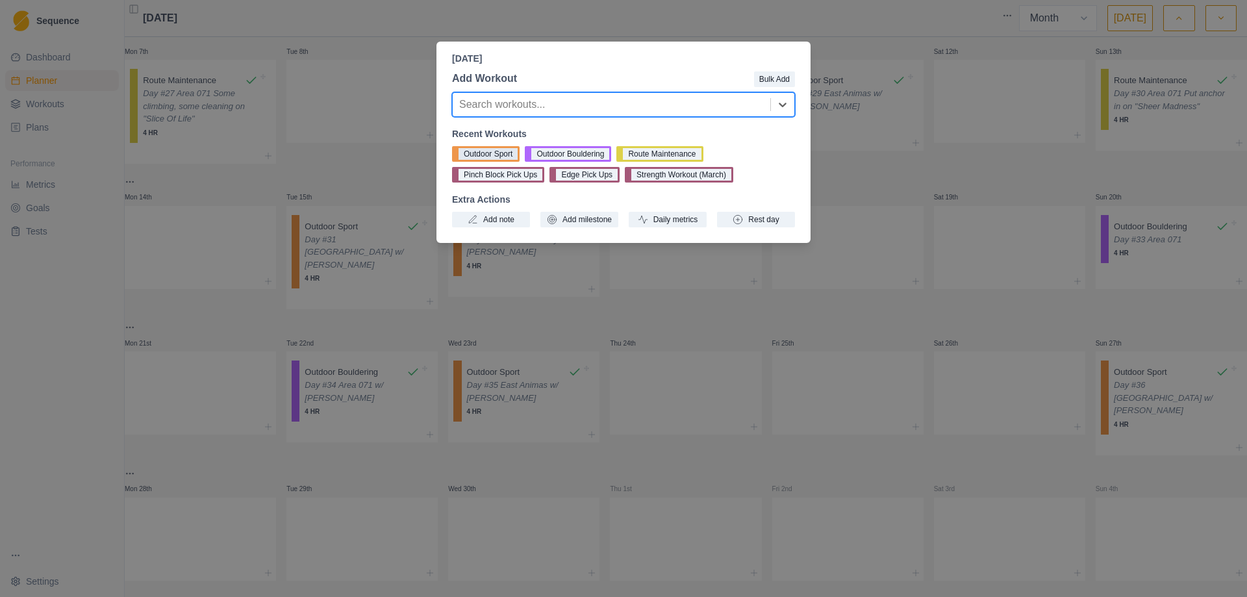
click at [498, 151] on button "Outdoor Sport" at bounding box center [486, 154] width 68 height 16
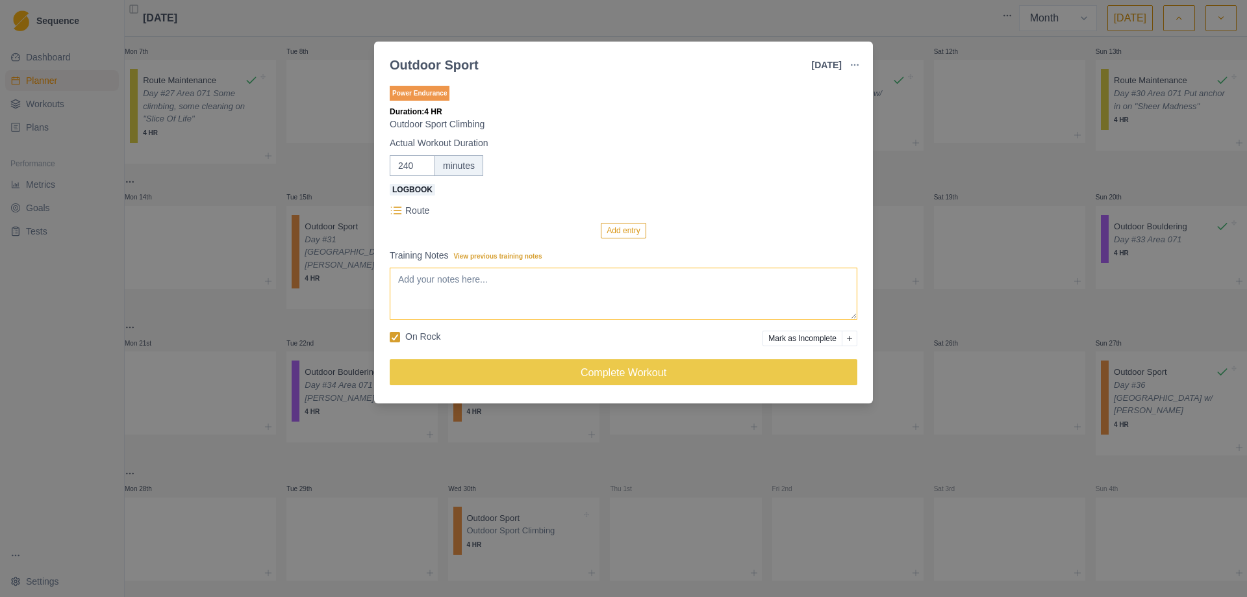
click at [527, 285] on textarea "Training Notes View previous training notes" at bounding box center [624, 294] width 468 height 52
click at [607, 229] on button "Add entry" at bounding box center [623, 231] width 45 height 16
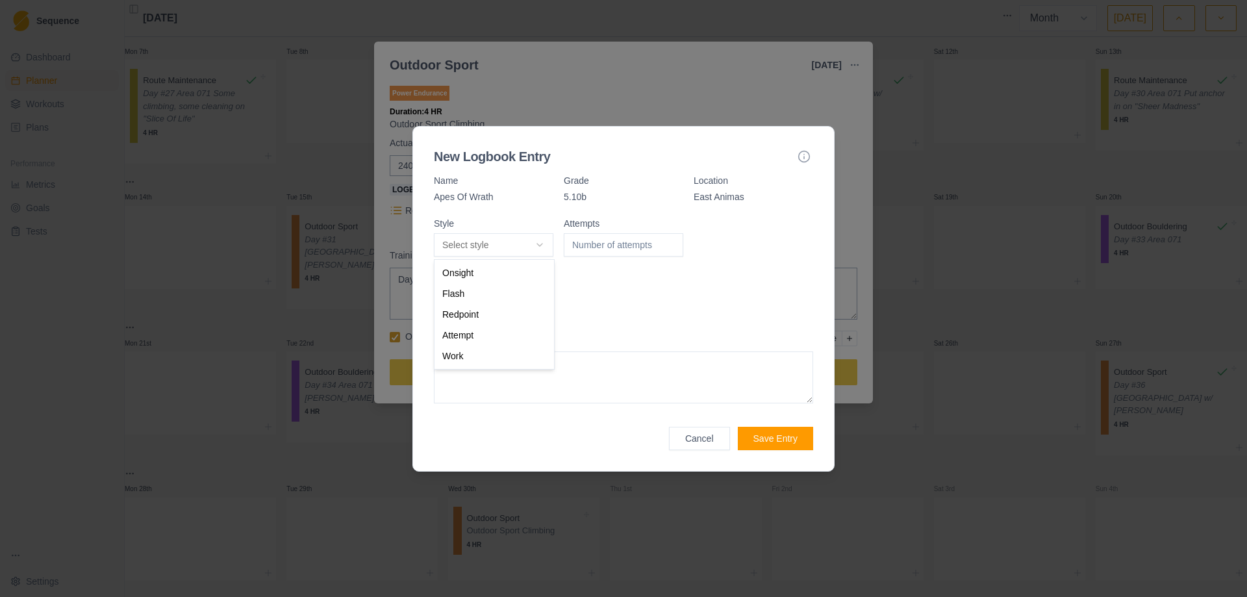
click at [542, 247] on body "Sequence Dashboard Planner Workouts Plans Performance Metrics Goals Tests Setti…" at bounding box center [623, 298] width 1247 height 597
click at [670, 243] on input "1" at bounding box center [624, 244] width 120 height 23
click at [780, 435] on button "Save Entry" at bounding box center [775, 438] width 75 height 23
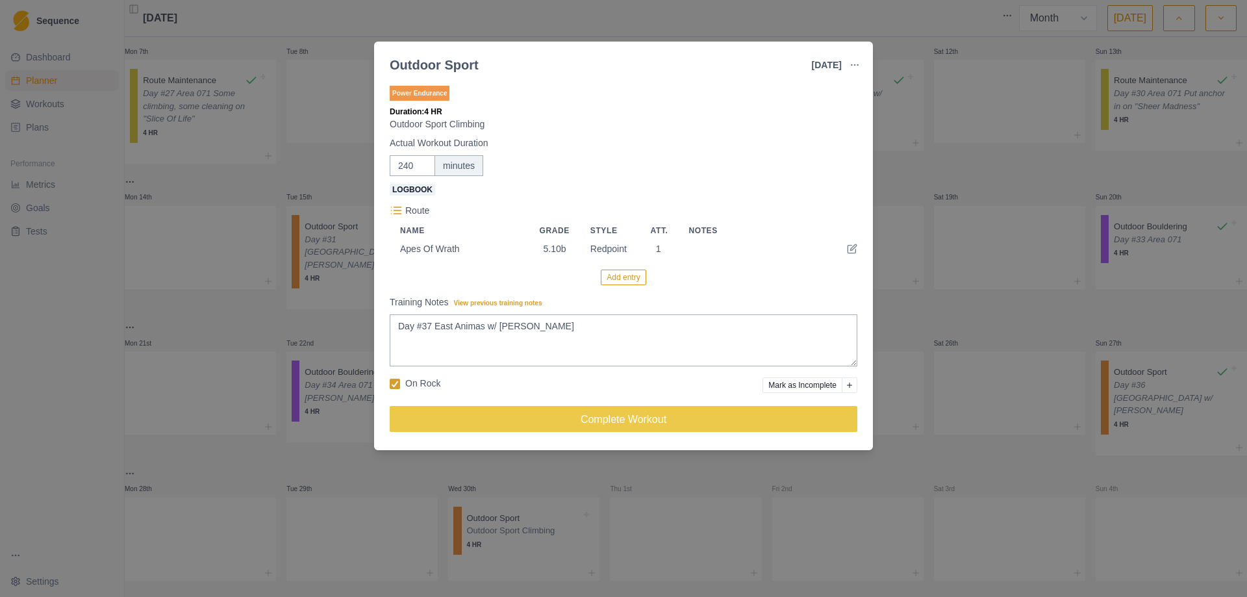
click at [618, 275] on button "Add entry" at bounding box center [623, 278] width 45 height 16
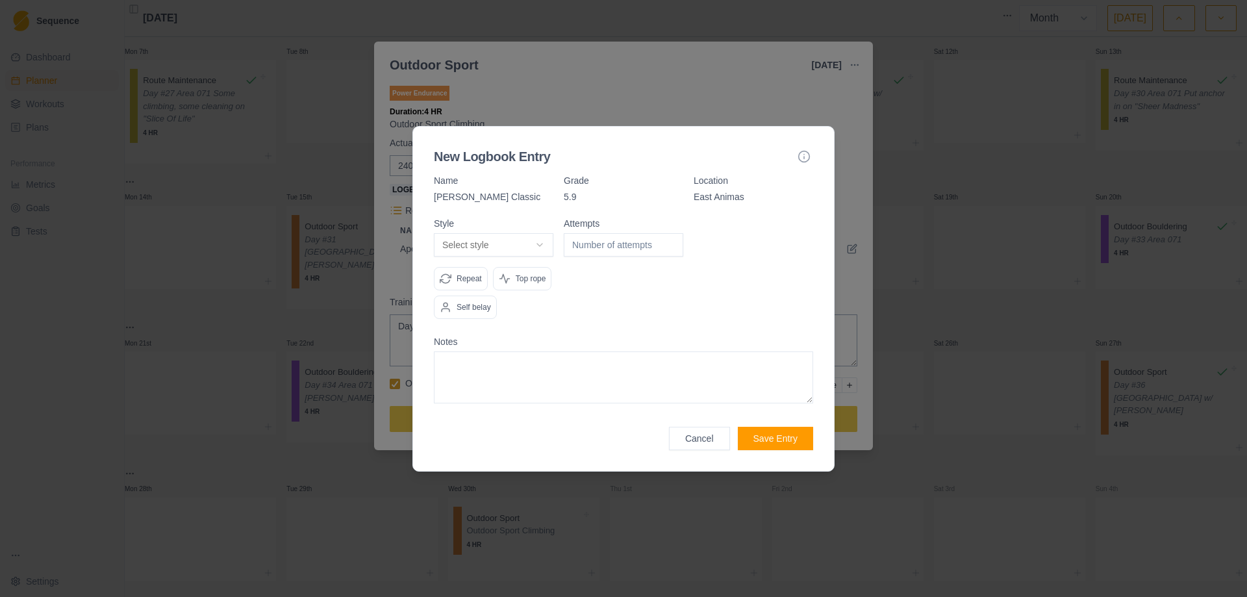
click at [543, 244] on body "Sequence Dashboard Planner Workouts Plans Performance Metrics Goals Tests Setti…" at bounding box center [623, 298] width 1247 height 597
drag, startPoint x: 516, startPoint y: 316, endPoint x: 607, endPoint y: 261, distance: 105.9
click at [669, 240] on input "1" at bounding box center [624, 244] width 120 height 23
click at [780, 440] on button "Save Entry" at bounding box center [775, 438] width 75 height 23
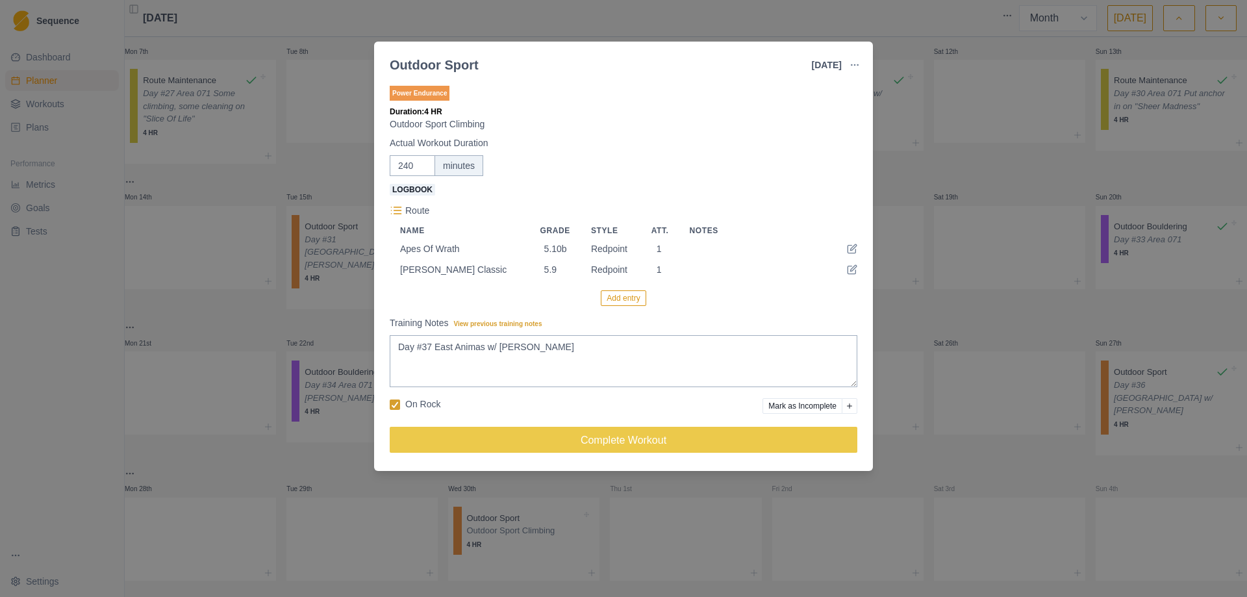
click at [628, 297] on button "Add entry" at bounding box center [623, 298] width 45 height 16
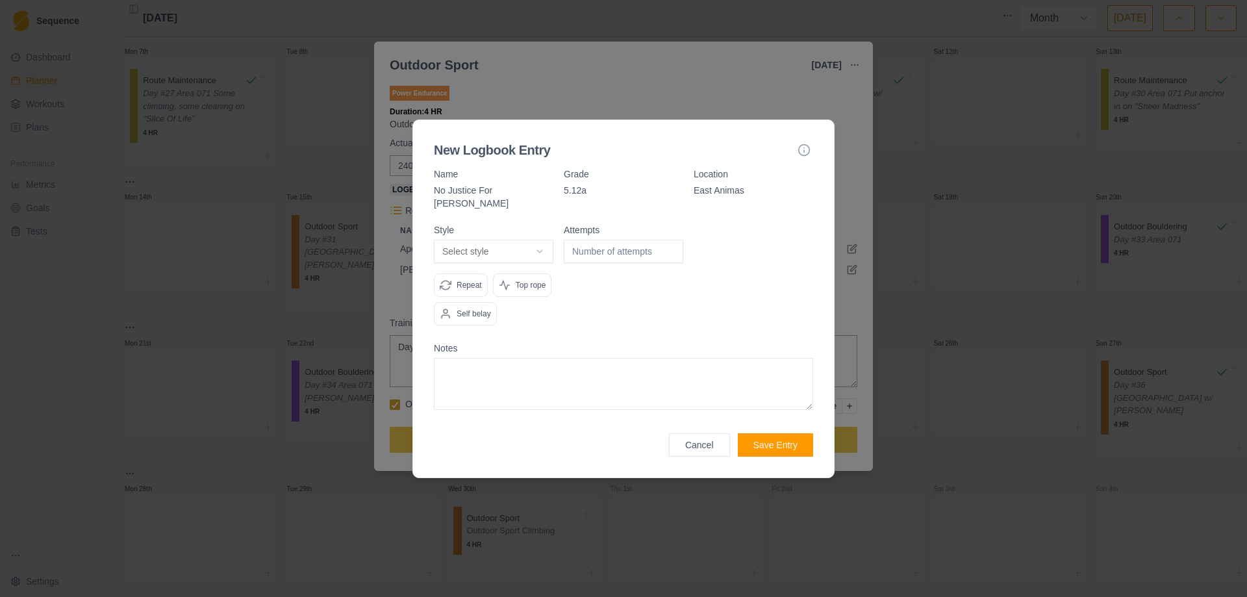
click at [550, 242] on body "Sequence Dashboard Planner Workouts Plans Performance Metrics Goals Tests Setti…" at bounding box center [623, 298] width 1247 height 597
click at [672, 242] on input "1" at bounding box center [624, 251] width 120 height 23
click at [542, 376] on textarea at bounding box center [623, 384] width 379 height 52
click at [730, 246] on button "Create project goal" at bounding box center [742, 251] width 97 height 23
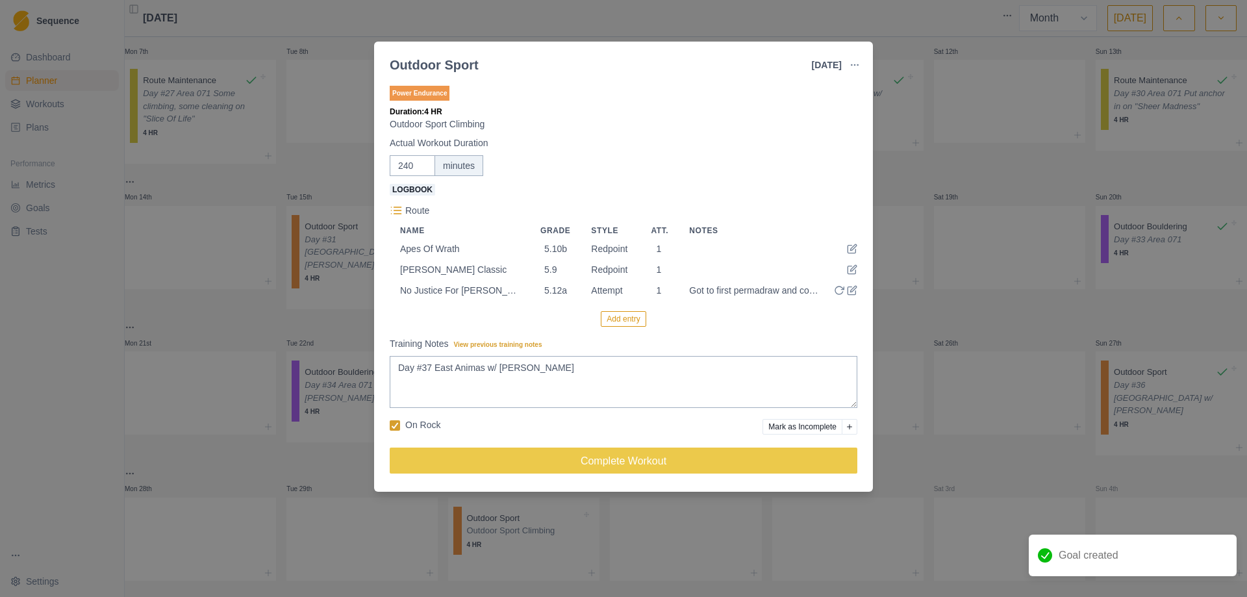
click at [623, 319] on button "Add entry" at bounding box center [623, 319] width 45 height 16
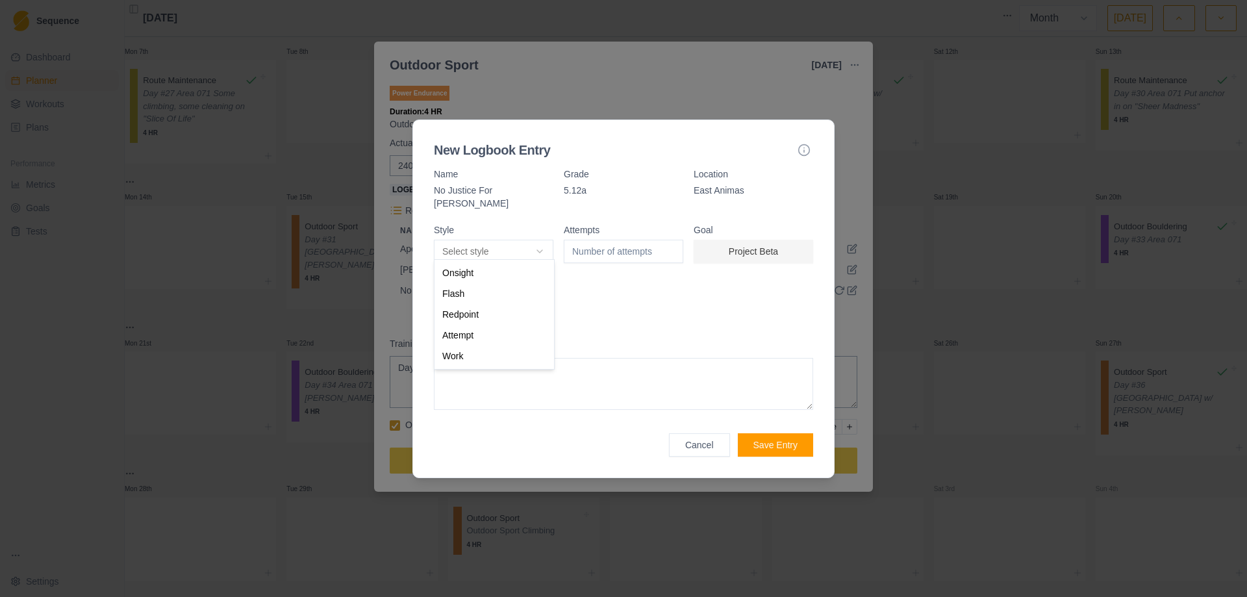
click at [548, 243] on body "Sequence Dashboard Planner Workouts Plans Performance Metrics Goals Tests Setti…" at bounding box center [623, 298] width 1247 height 597
click at [672, 241] on input "1" at bounding box center [624, 251] width 120 height 23
click at [772, 437] on button "Save Entry" at bounding box center [775, 444] width 75 height 23
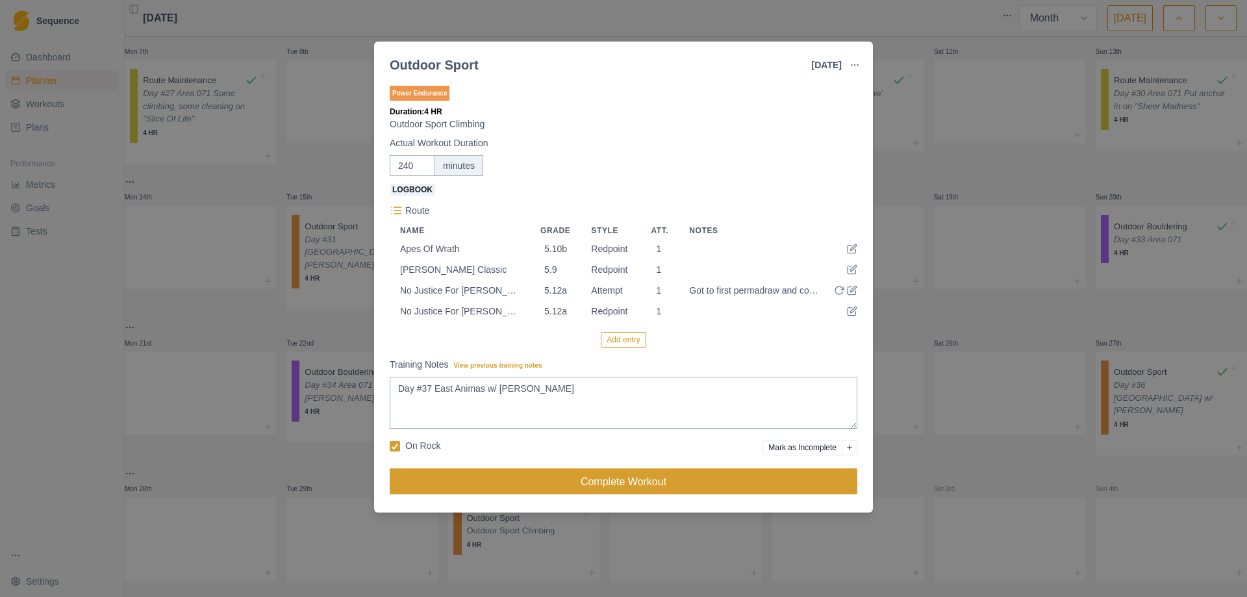
click at [593, 483] on button "Complete Workout" at bounding box center [624, 481] width 468 height 26
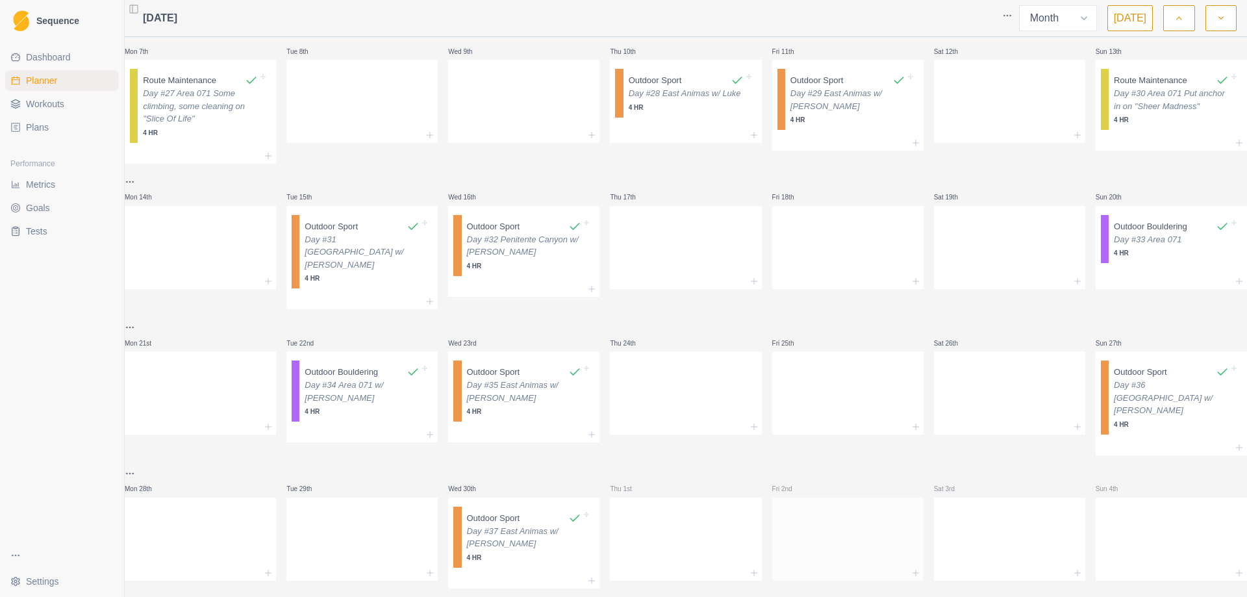
click at [795, 508] on div at bounding box center [847, 536] width 151 height 57
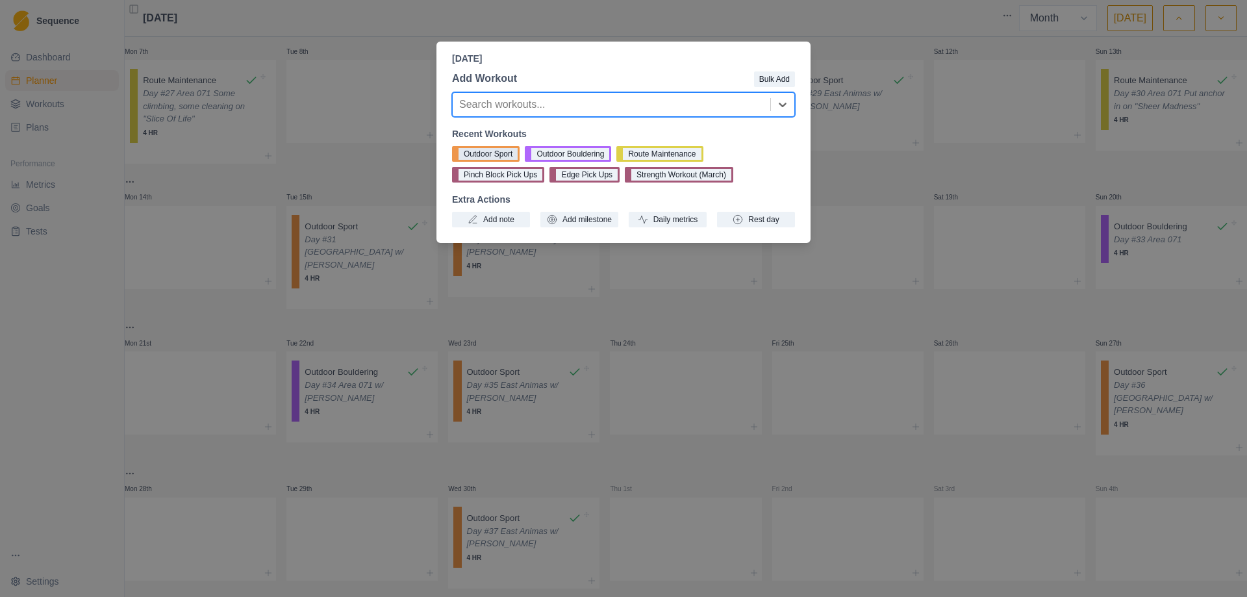
click at [499, 150] on button "Outdoor Sport" at bounding box center [486, 154] width 68 height 16
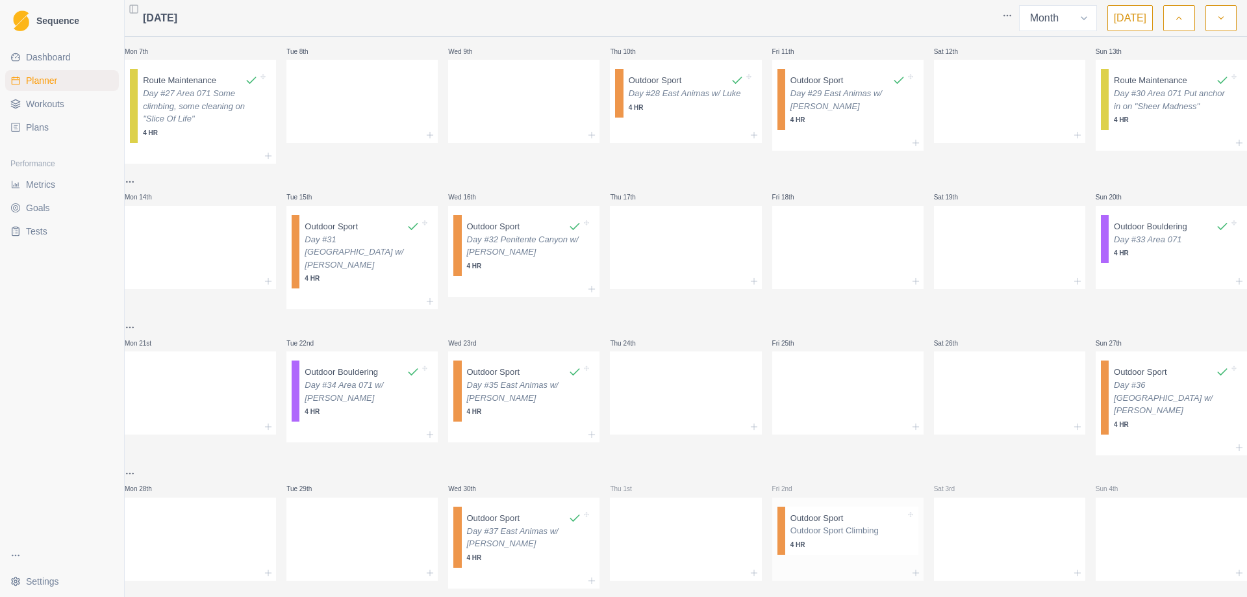
click at [817, 540] on p "4 HR" at bounding box center [848, 545] width 115 height 10
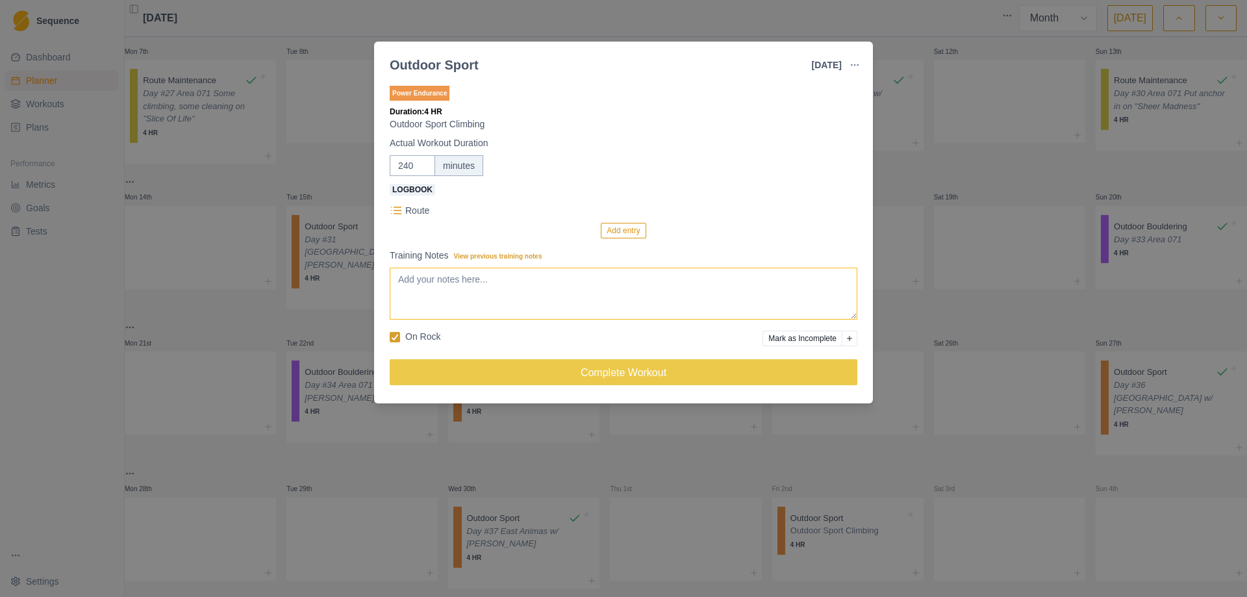
click at [559, 303] on textarea "Training Notes View previous training notes" at bounding box center [624, 294] width 468 height 52
click at [618, 231] on button "Add entry" at bounding box center [623, 231] width 45 height 16
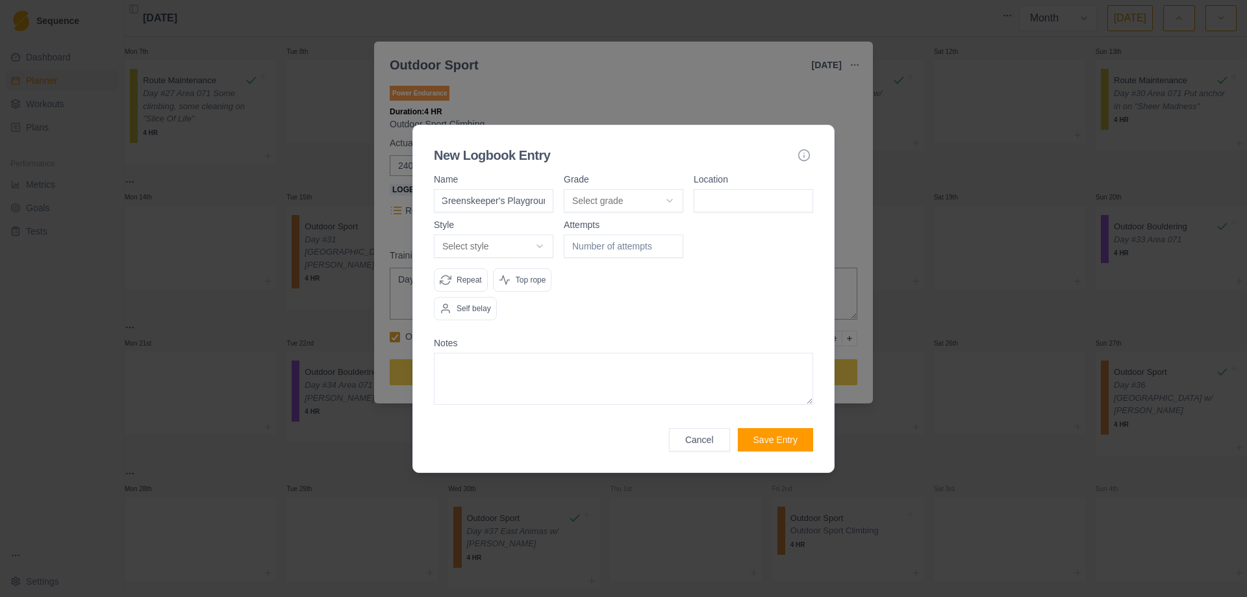
scroll to position [0, 6]
click at [665, 199] on body "Sequence Dashboard Planner Workouts Plans Performance Metrics Goals Tests Setti…" at bounding box center [623, 298] width 1247 height 597
click at [750, 199] on input at bounding box center [754, 200] width 120 height 23
click at [542, 245] on body "Sequence Dashboard Planner Workouts Plans Performance Metrics Goals Tests Setti…" at bounding box center [623, 298] width 1247 height 597
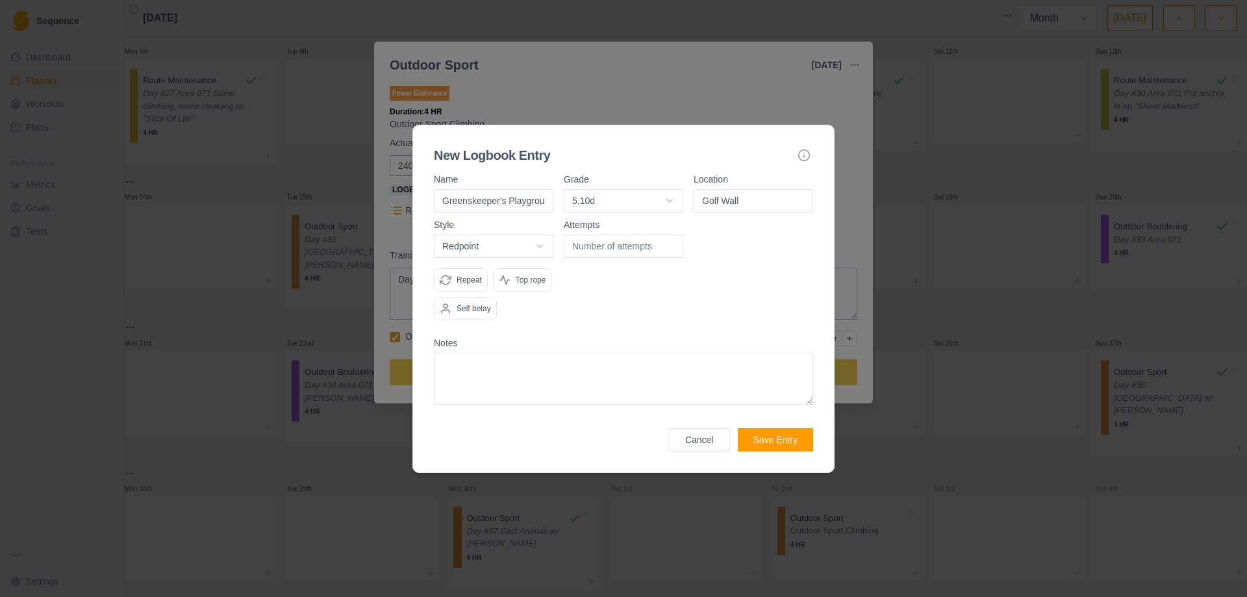
click at [672, 238] on input "number" at bounding box center [624, 246] width 120 height 23
click at [667, 242] on input "1" at bounding box center [624, 246] width 120 height 23
click at [771, 437] on button "Save Entry" at bounding box center [775, 439] width 75 height 23
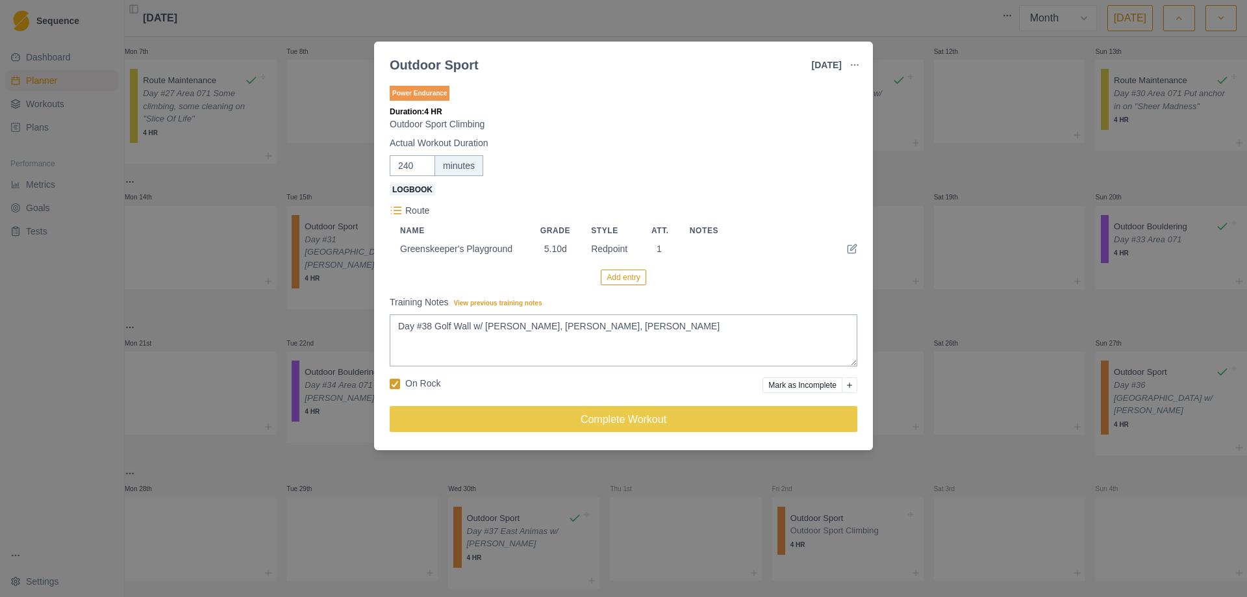
click at [617, 281] on button "Add entry" at bounding box center [623, 278] width 45 height 16
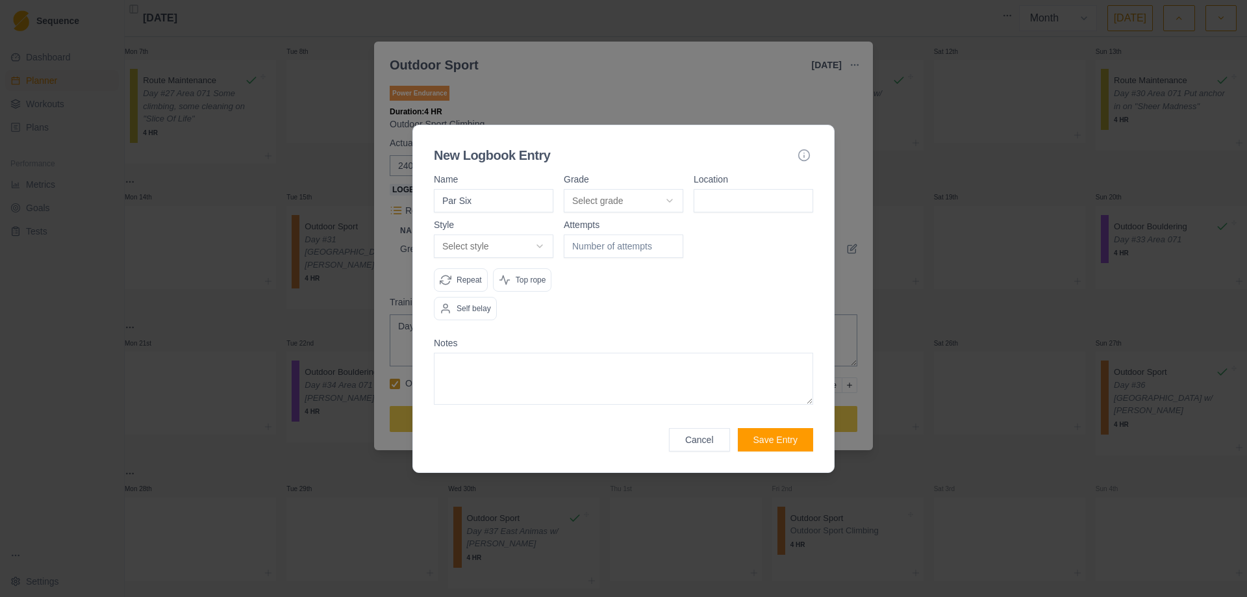
click at [667, 192] on body "Sequence Dashboard Planner Workouts Plans Performance Metrics Goals Tests Setti…" at bounding box center [623, 298] width 1247 height 597
click at [734, 200] on input at bounding box center [754, 200] width 120 height 23
click at [526, 238] on body "Sequence Dashboard Planner Workouts Plans Performance Metrics Goals Tests Setti…" at bounding box center [623, 298] width 1247 height 597
click at [670, 241] on input "1" at bounding box center [624, 246] width 120 height 23
click at [670, 241] on input "2" at bounding box center [624, 246] width 120 height 23
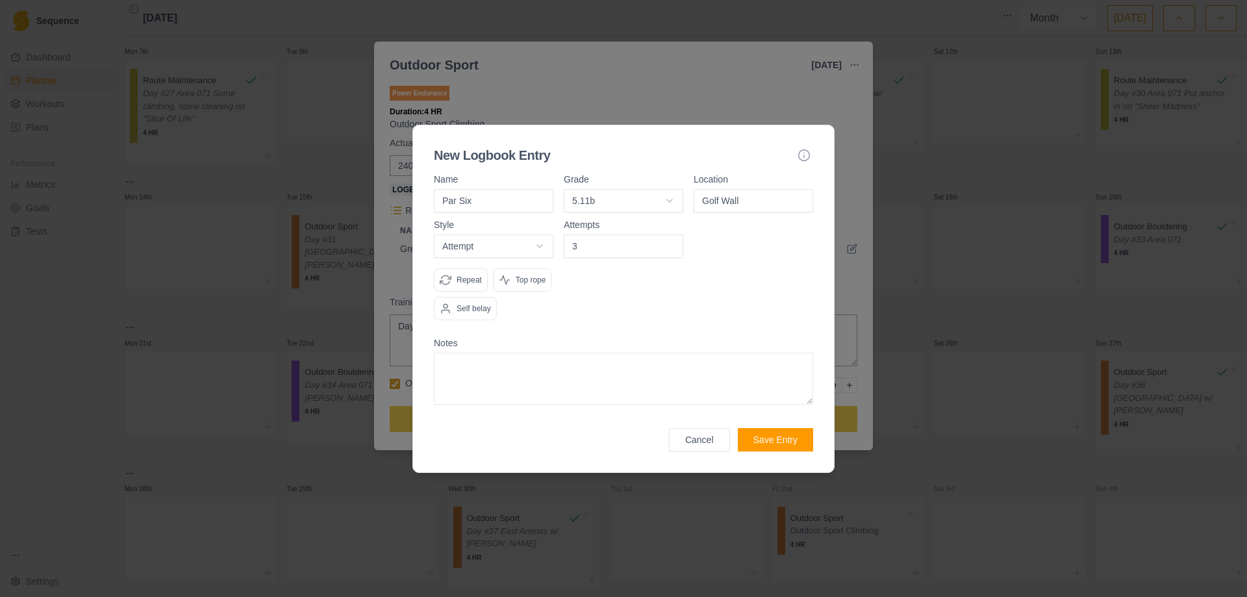
click at [670, 241] on input "3" at bounding box center [624, 246] width 120 height 23
click at [763, 445] on button "Save Entry" at bounding box center [775, 439] width 75 height 23
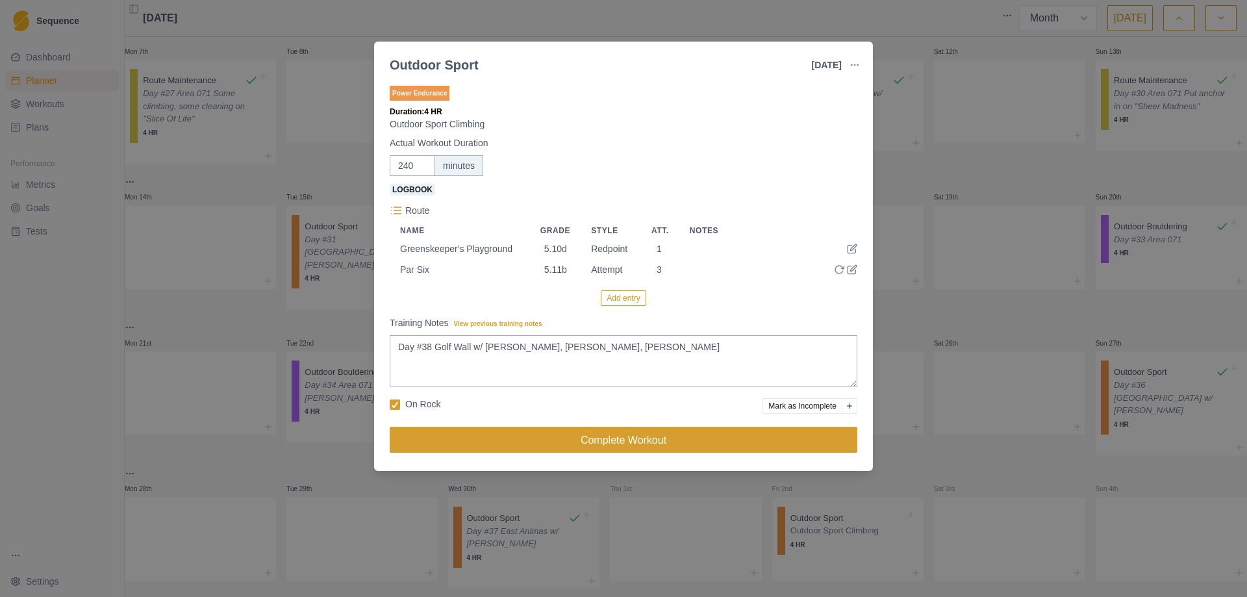
click at [600, 438] on button "Complete Workout" at bounding box center [624, 440] width 468 height 26
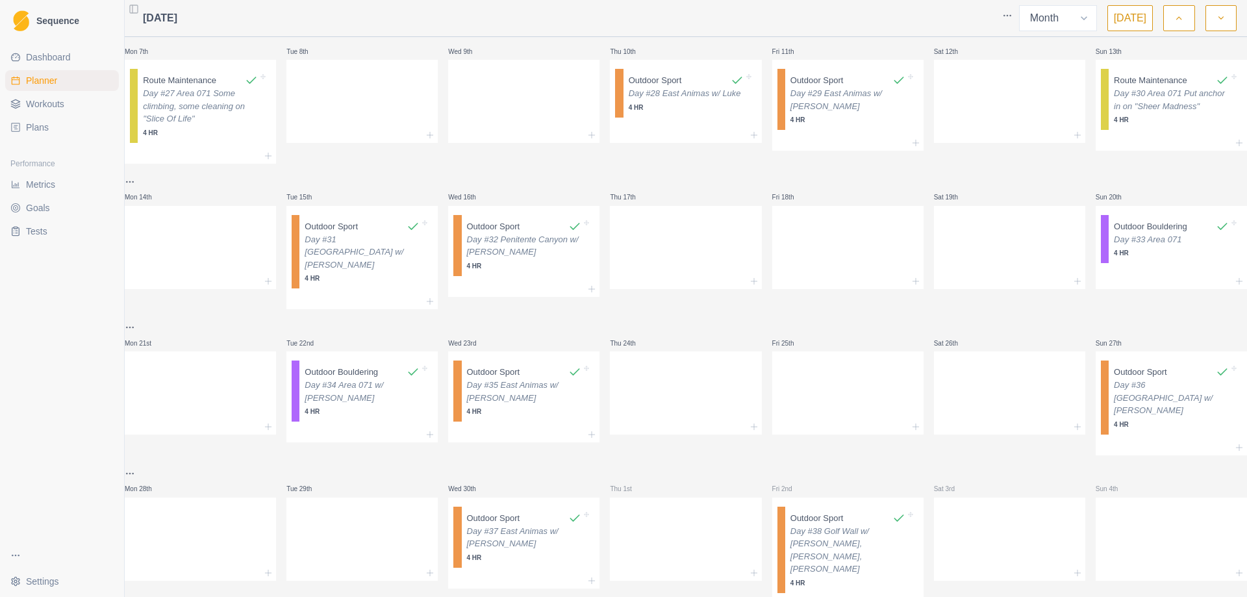
click at [961, 520] on div at bounding box center [1009, 536] width 151 height 57
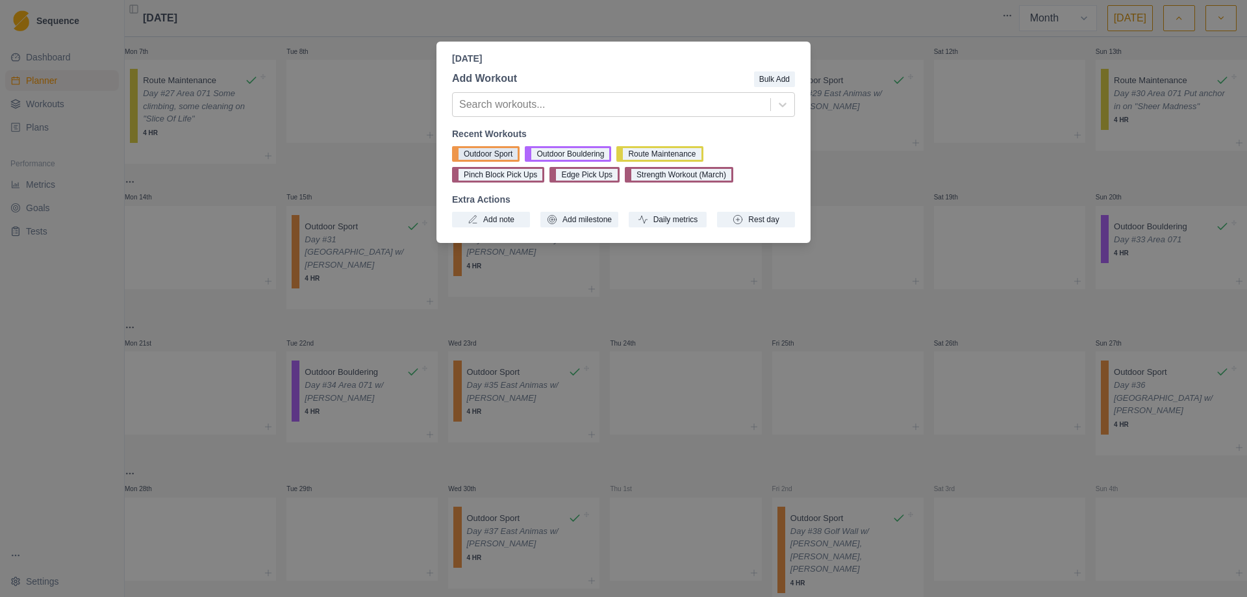
click at [480, 149] on button "Outdoor Sport" at bounding box center [486, 154] width 68 height 16
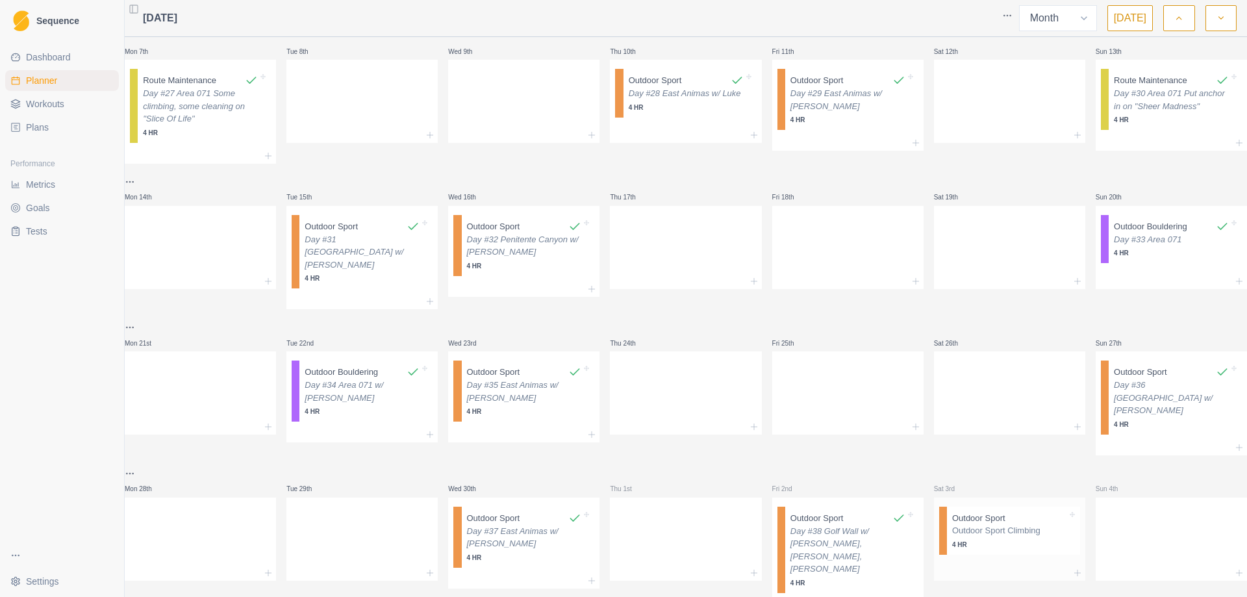
click at [976, 540] on p "4 HR" at bounding box center [1009, 545] width 115 height 10
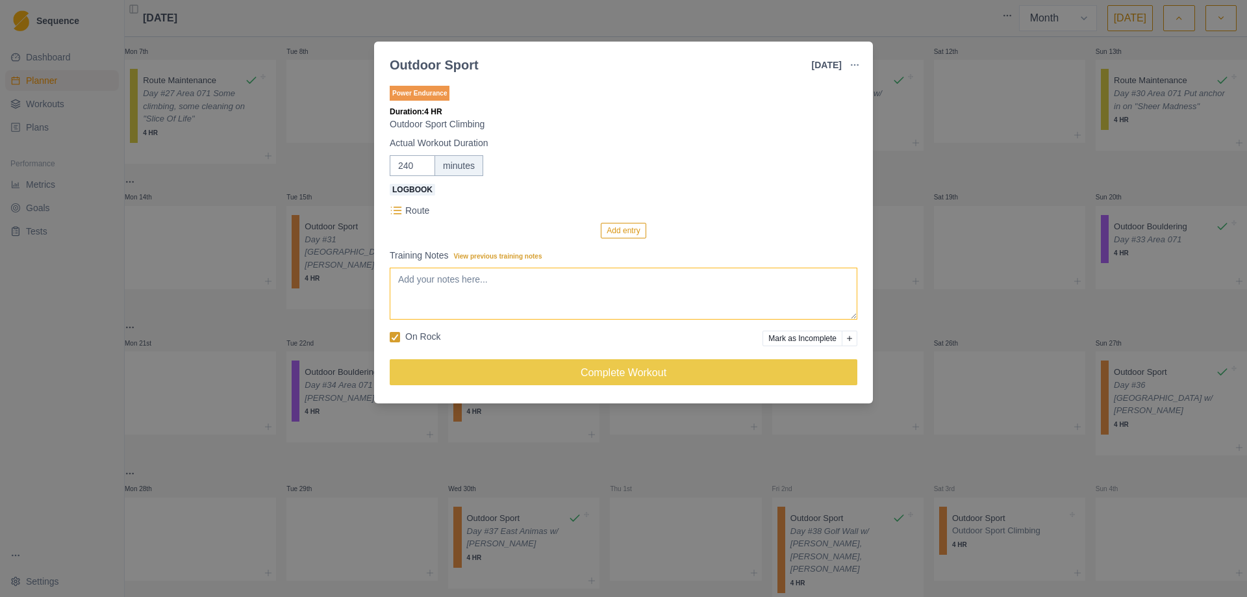
click at [546, 301] on textarea "Training Notes View previous training notes" at bounding box center [624, 294] width 468 height 52
click at [624, 235] on button "Add entry" at bounding box center [623, 231] width 45 height 16
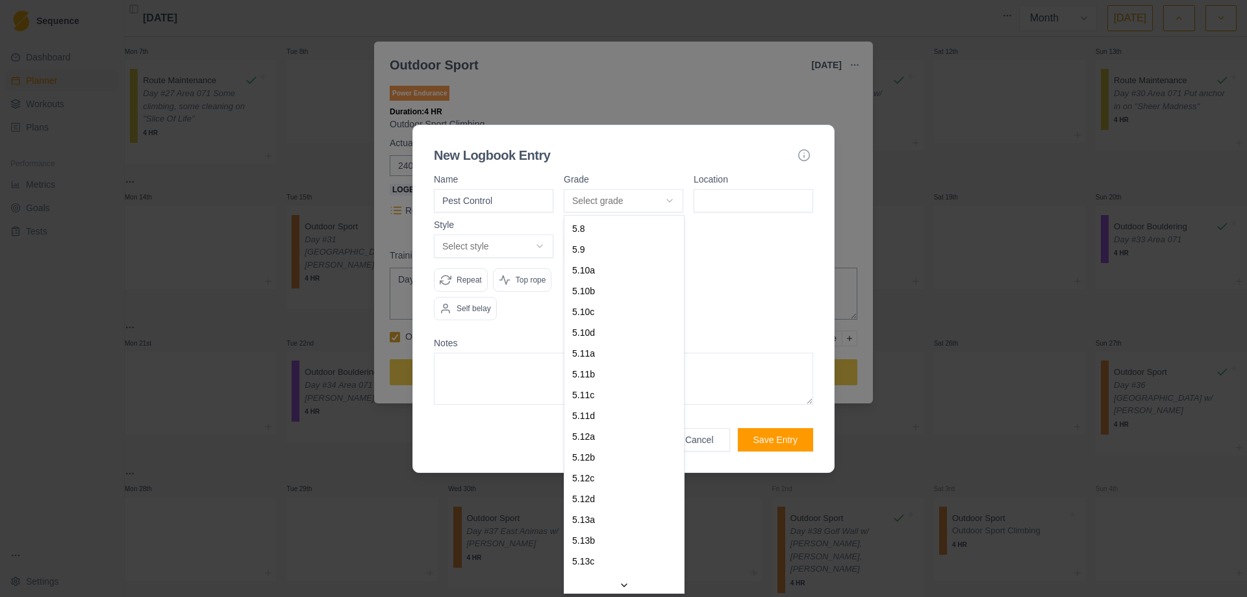
click at [666, 202] on body "Sequence Dashboard Planner Workouts Plans Performance Metrics Goals Tests Setti…" at bounding box center [623, 298] width 1247 height 597
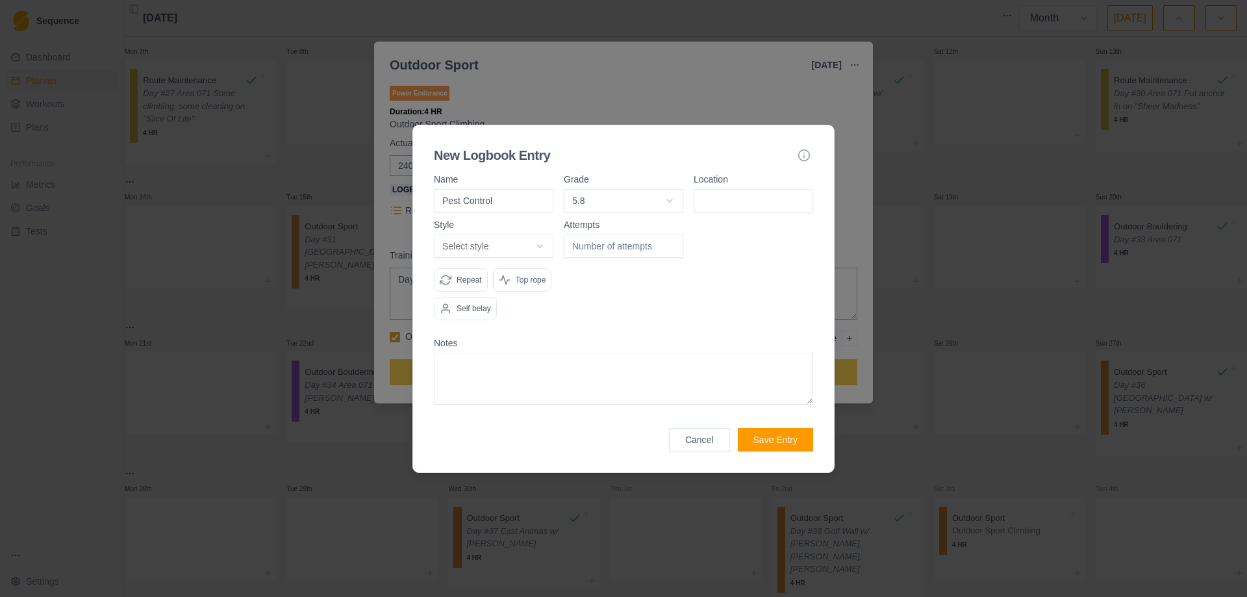
click at [743, 198] on input at bounding box center [754, 200] width 120 height 23
click at [542, 242] on body "Sequence Dashboard Planner Workouts Plans Performance Metrics Goals Tests Setti…" at bounding box center [623, 298] width 1247 height 597
click at [672, 244] on input "1" at bounding box center [624, 246] width 120 height 23
click at [775, 440] on button "Save Entry" at bounding box center [775, 439] width 75 height 23
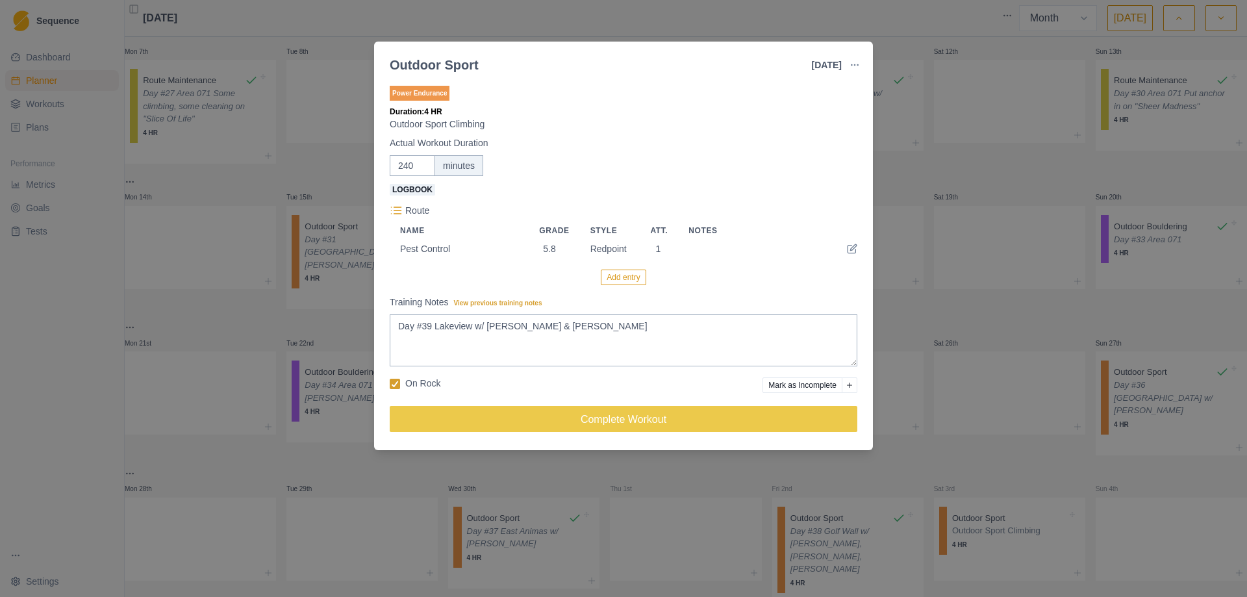
click at [624, 278] on button "Add entry" at bounding box center [623, 278] width 45 height 16
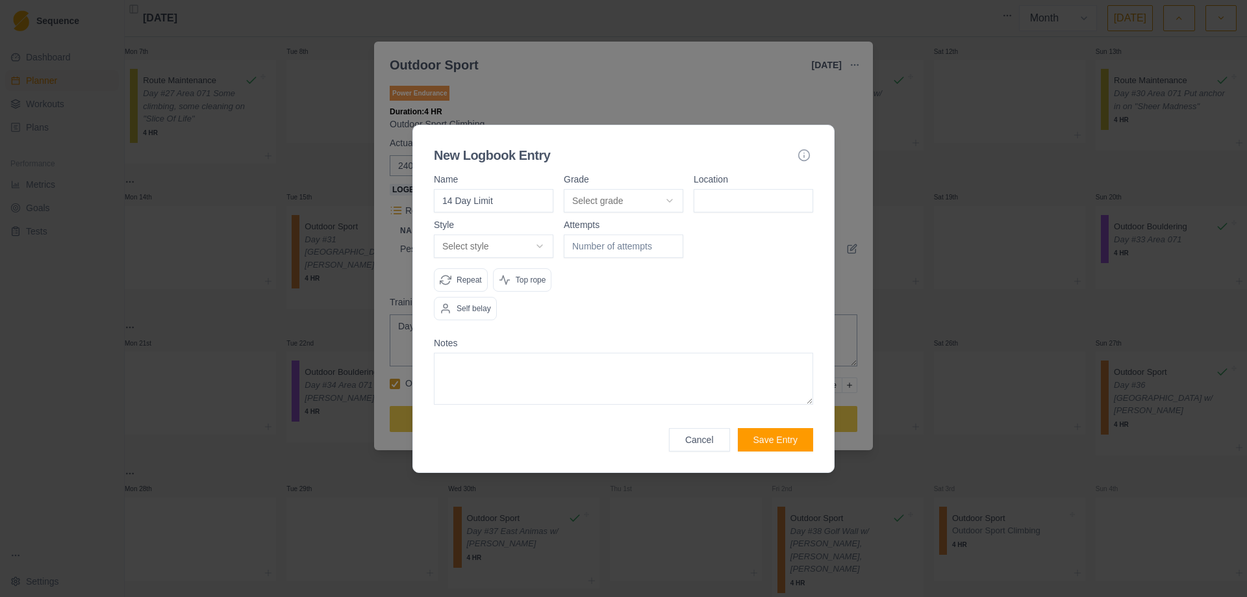
click at [672, 200] on body "Sequence Dashboard Planner Workouts Plans Performance Metrics Goals Tests Setti…" at bounding box center [623, 298] width 1247 height 597
click at [719, 205] on input at bounding box center [754, 200] width 120 height 23
click at [544, 246] on body "Sequence Dashboard Planner Workouts Plans Performance Metrics Goals Tests Setti…" at bounding box center [623, 298] width 1247 height 597
click at [674, 242] on input "1" at bounding box center [624, 246] width 120 height 23
click at [765, 439] on button "Save Entry" at bounding box center [775, 439] width 75 height 23
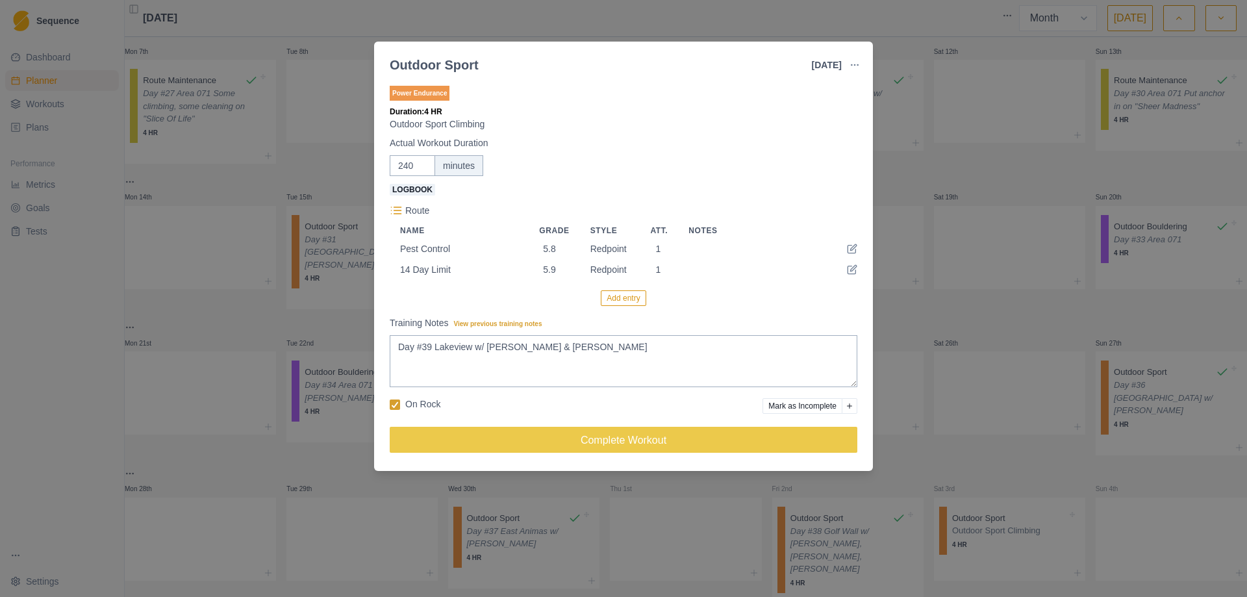
click at [626, 300] on button "Add entry" at bounding box center [623, 298] width 45 height 16
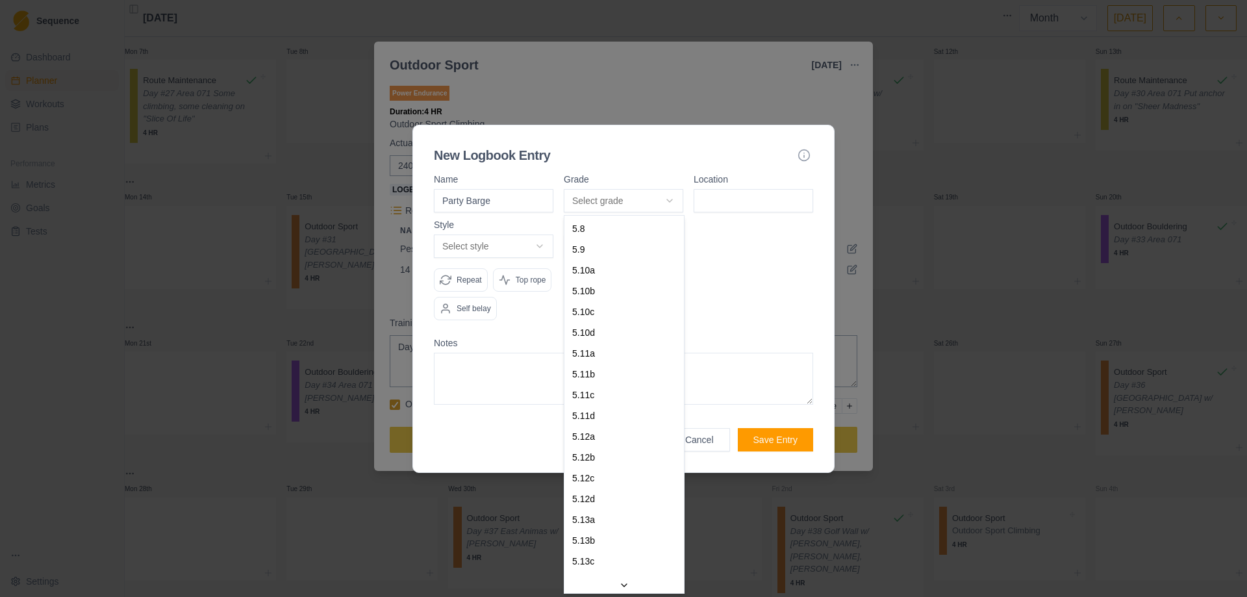
click at [663, 203] on body "Sequence Dashboard Planner Workouts Plans Performance Metrics Goals Tests Setti…" at bounding box center [623, 298] width 1247 height 597
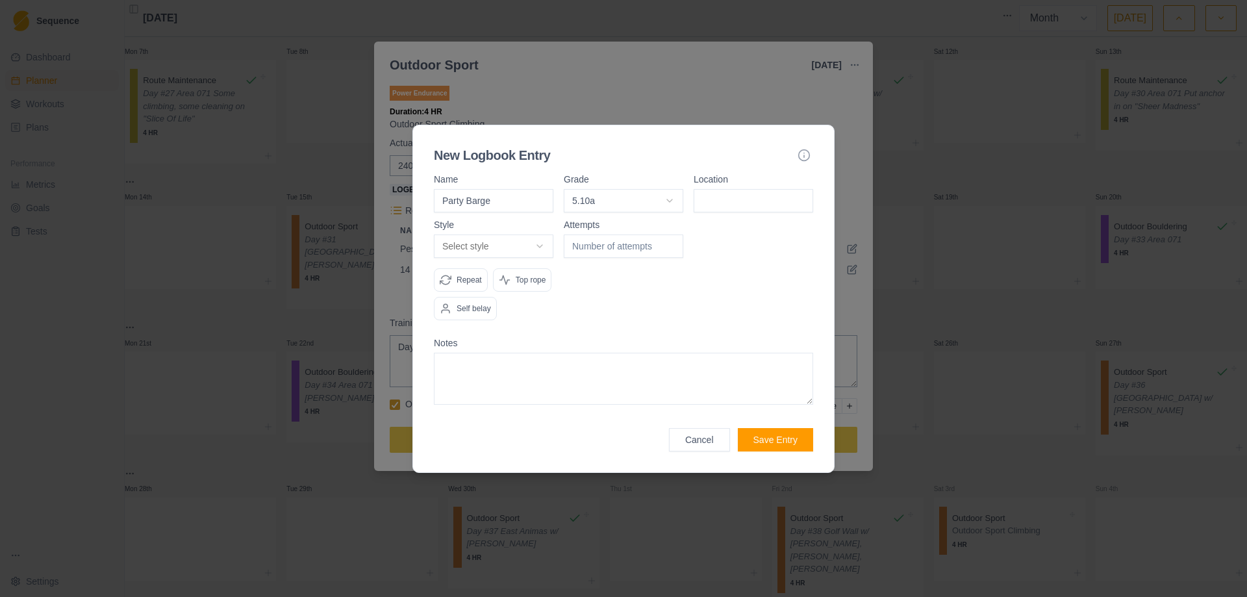
click at [764, 193] on input at bounding box center [754, 200] width 120 height 23
click at [537, 245] on body "Sequence Dashboard Planner Workouts Plans Performance Metrics Goals Tests Setti…" at bounding box center [623, 298] width 1247 height 597
click at [670, 242] on input "1" at bounding box center [624, 246] width 120 height 23
click at [784, 435] on button "Save Entry" at bounding box center [775, 439] width 75 height 23
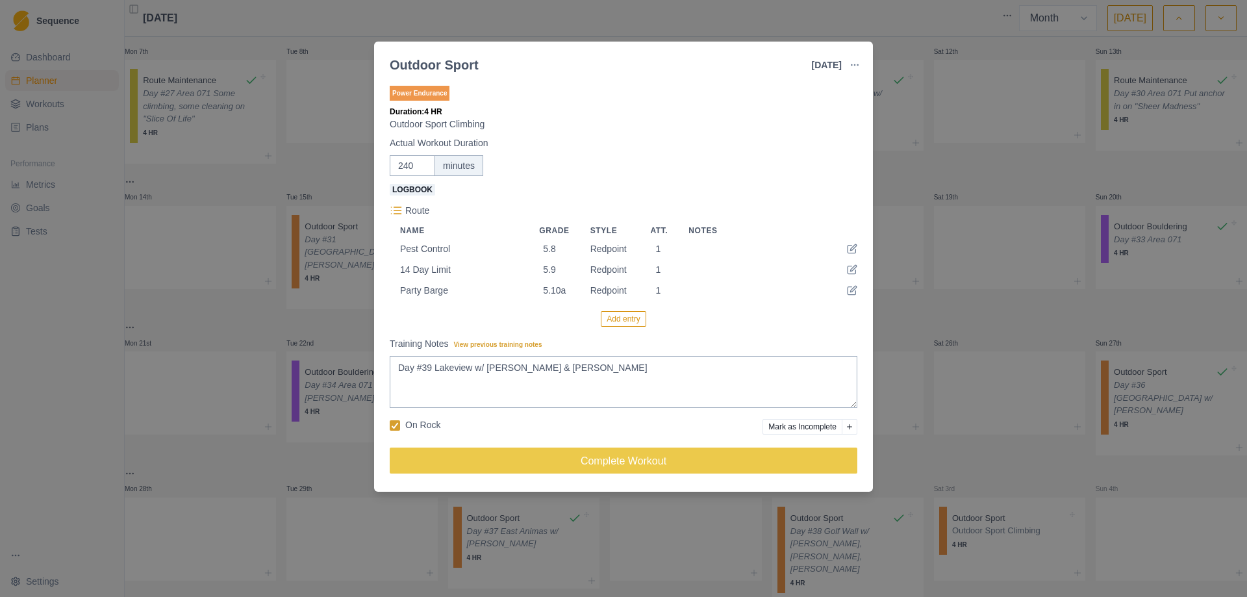
click at [633, 326] on button "Add entry" at bounding box center [623, 319] width 45 height 16
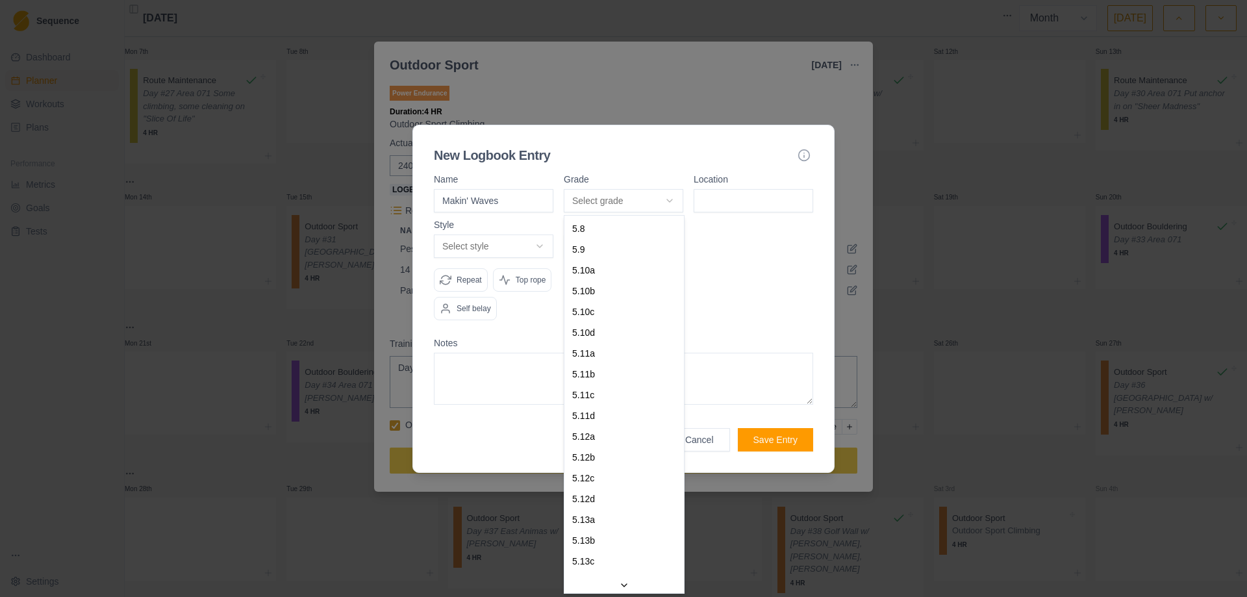
click at [674, 196] on body "Sequence Dashboard Planner Workouts Plans Performance Metrics Goals Tests Setti…" at bounding box center [623, 298] width 1247 height 597
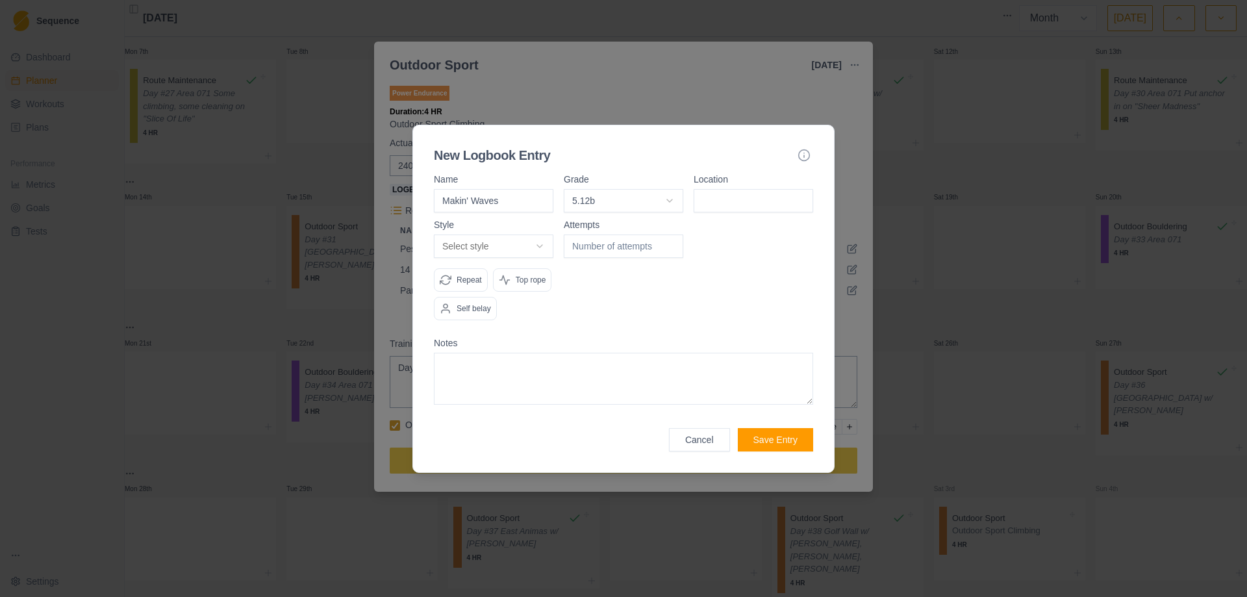
click at [745, 194] on input at bounding box center [754, 200] width 120 height 23
click at [538, 242] on body "Sequence Dashboard Planner Workouts Plans Performance Metrics Goals Tests Setti…" at bounding box center [623, 298] width 1247 height 597
click at [672, 240] on input "1" at bounding box center [624, 246] width 120 height 23
click at [672, 240] on input "2" at bounding box center [624, 246] width 120 height 23
click at [667, 248] on input "1" at bounding box center [624, 246] width 120 height 23
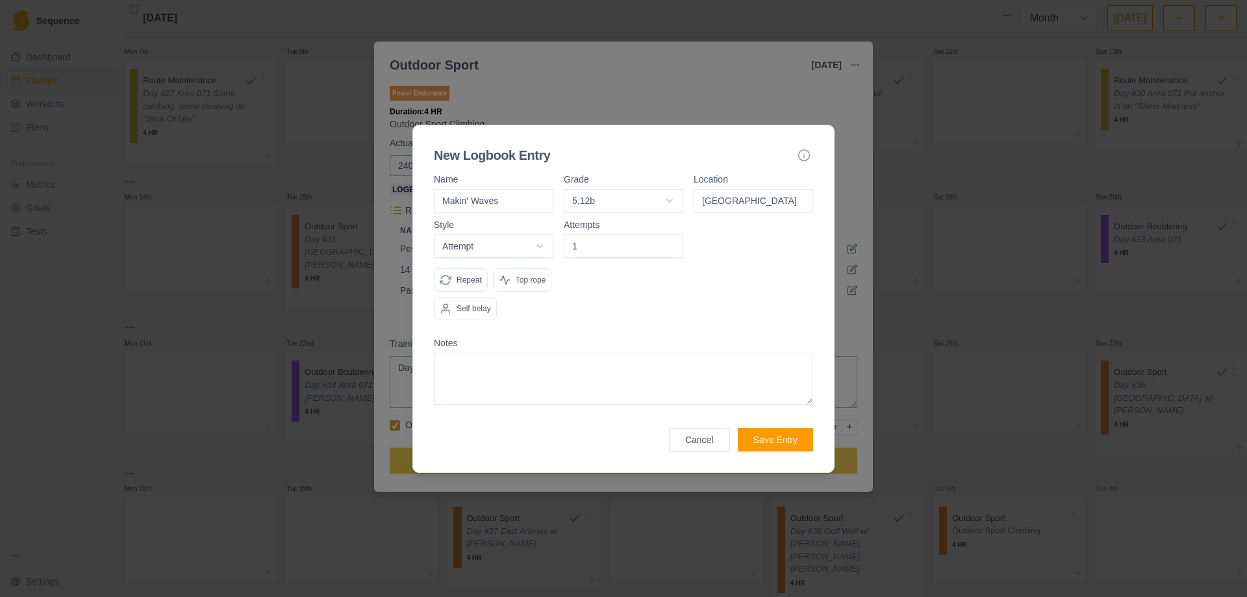
click at [781, 440] on button "Save Entry" at bounding box center [775, 439] width 75 height 23
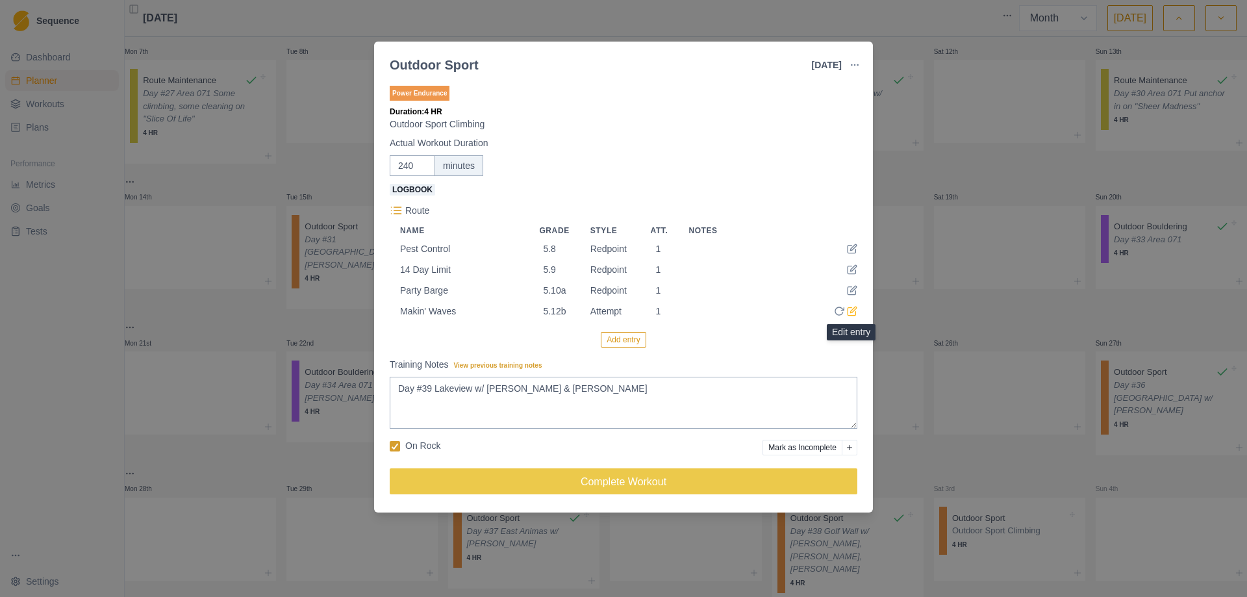
click at [852, 312] on icon at bounding box center [853, 310] width 6 height 6
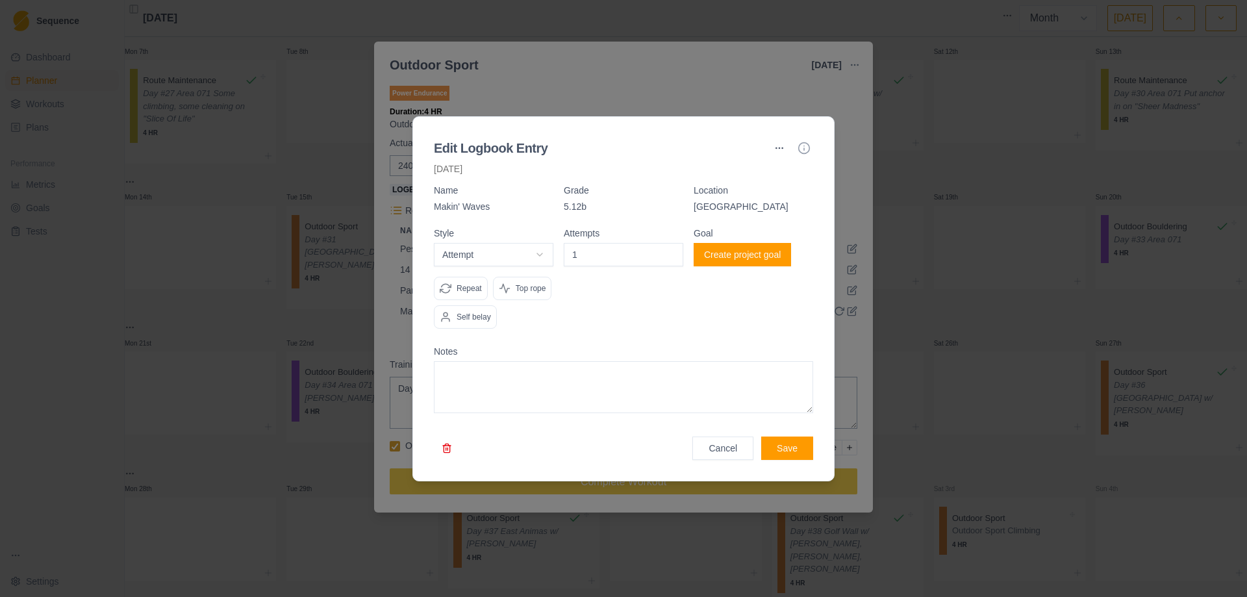
click at [498, 206] on p "Makin' Waves" at bounding box center [494, 206] width 120 height 13
click at [755, 253] on button "Create project goal" at bounding box center [742, 254] width 97 height 23
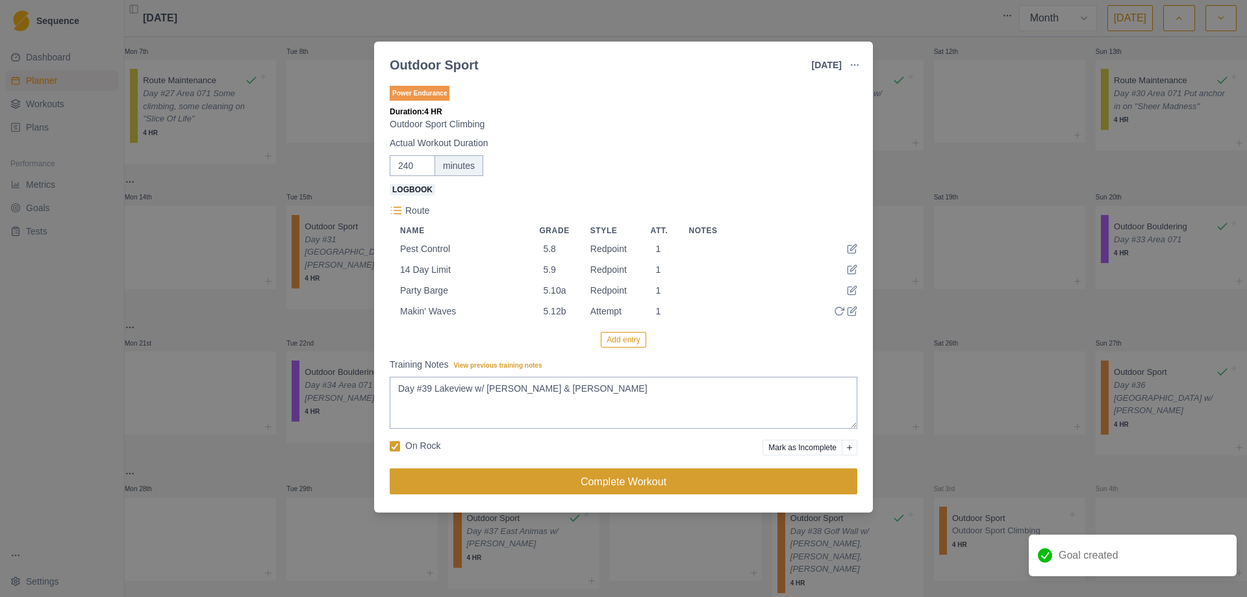
click at [631, 494] on button "Complete Workout" at bounding box center [624, 481] width 468 height 26
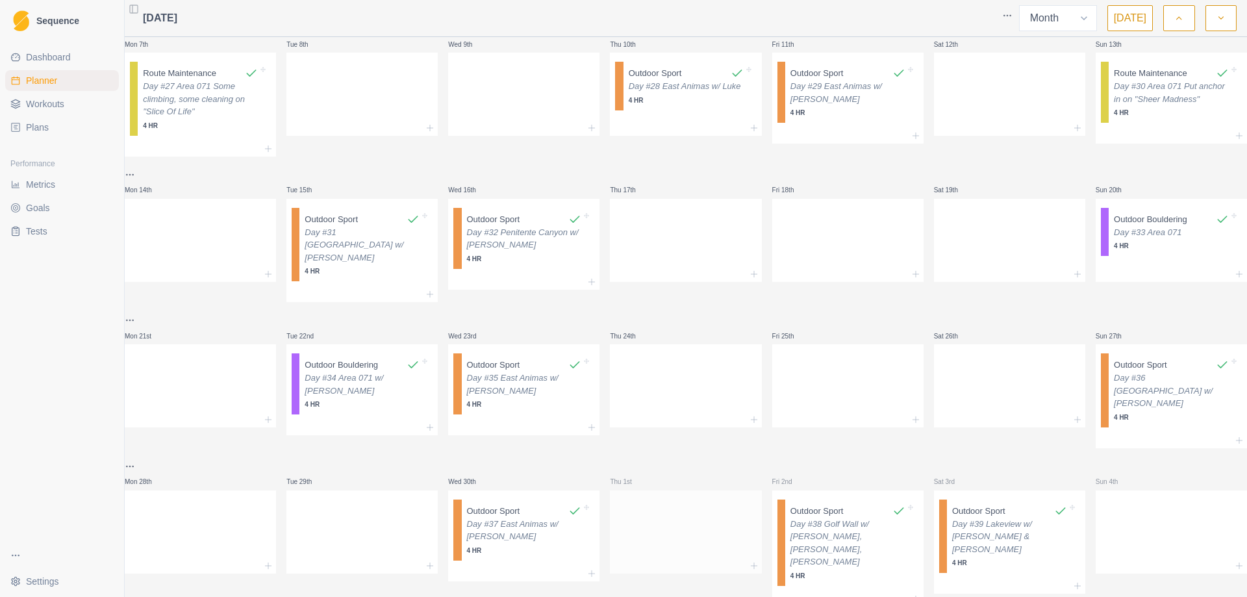
scroll to position [157, 0]
click at [1218, 18] on icon "button" at bounding box center [1221, 18] width 9 height 13
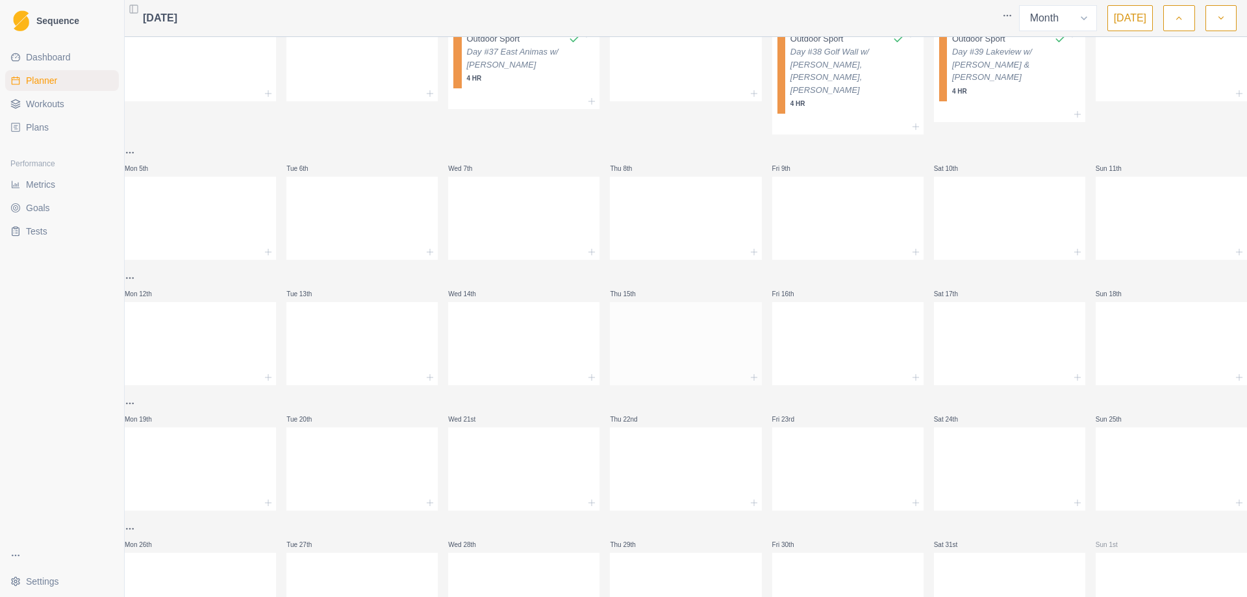
scroll to position [0, 0]
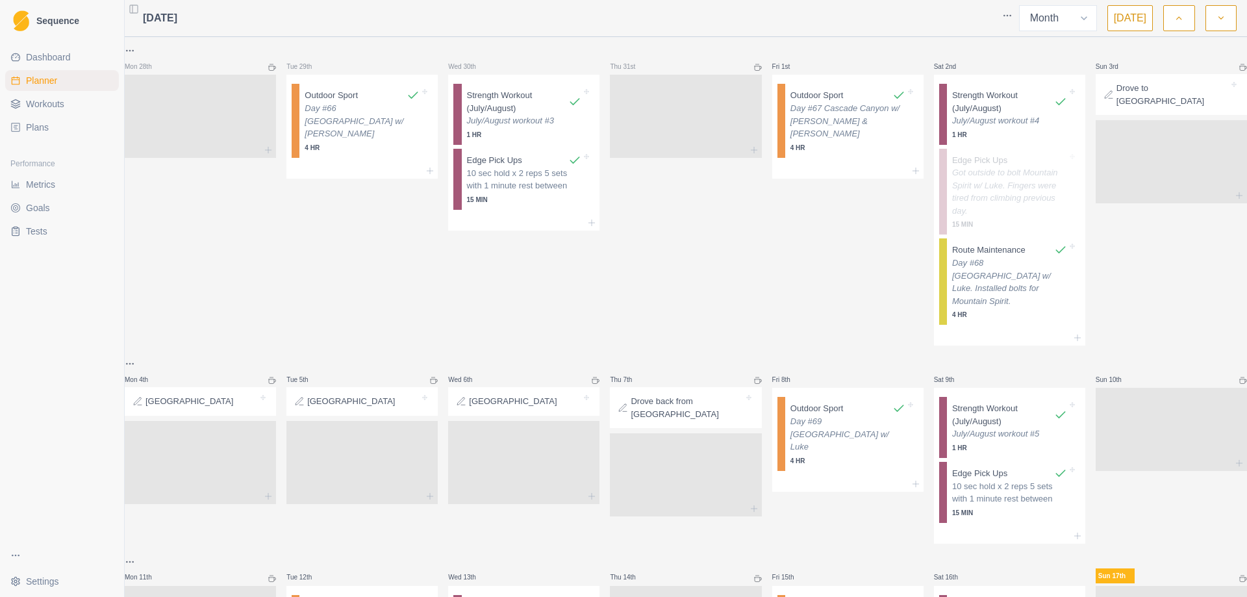
select select "month"
click at [522, 102] on p "Strength Workout (July/August)" at bounding box center [518, 101] width 102 height 25
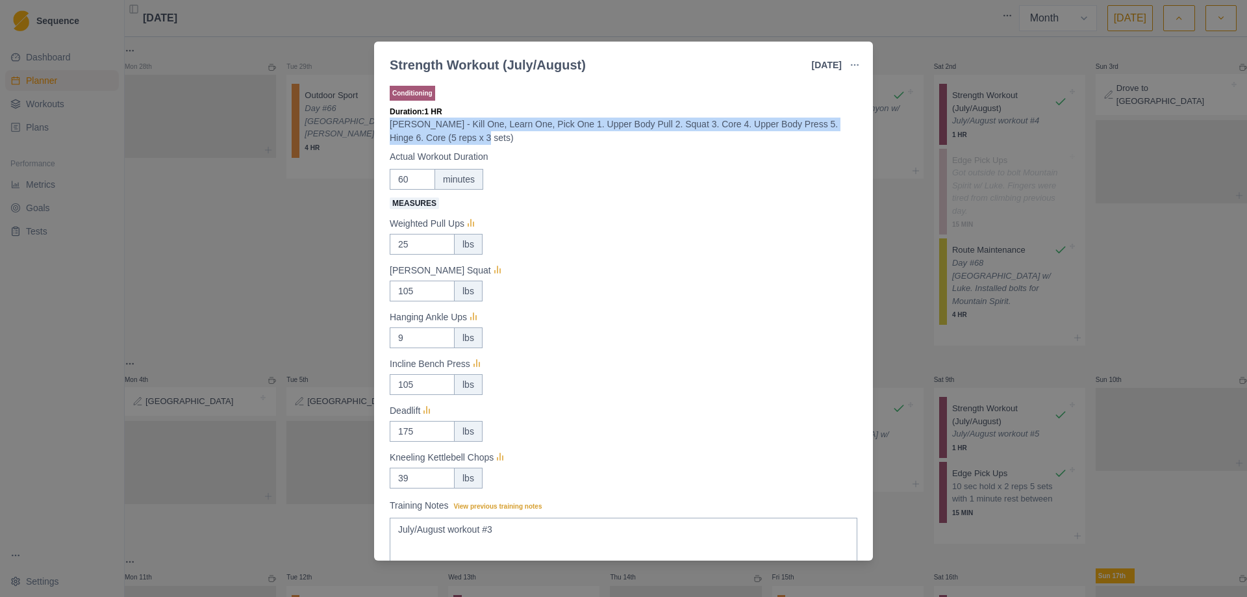
drag, startPoint x: 391, startPoint y: 123, endPoint x: 451, endPoint y: 131, distance: 60.4
click at [451, 131] on p "[PERSON_NAME] - Kill One, Learn One, Pick One 1. Upper Body Pull 2. Squat 3. Co…" at bounding box center [624, 131] width 468 height 27
copy p "[PERSON_NAME] - Kill One, Learn One, Pick One 1. Upper Body Pull 2. Squat 3. Co…"
